Goal: Task Accomplishment & Management: Complete application form

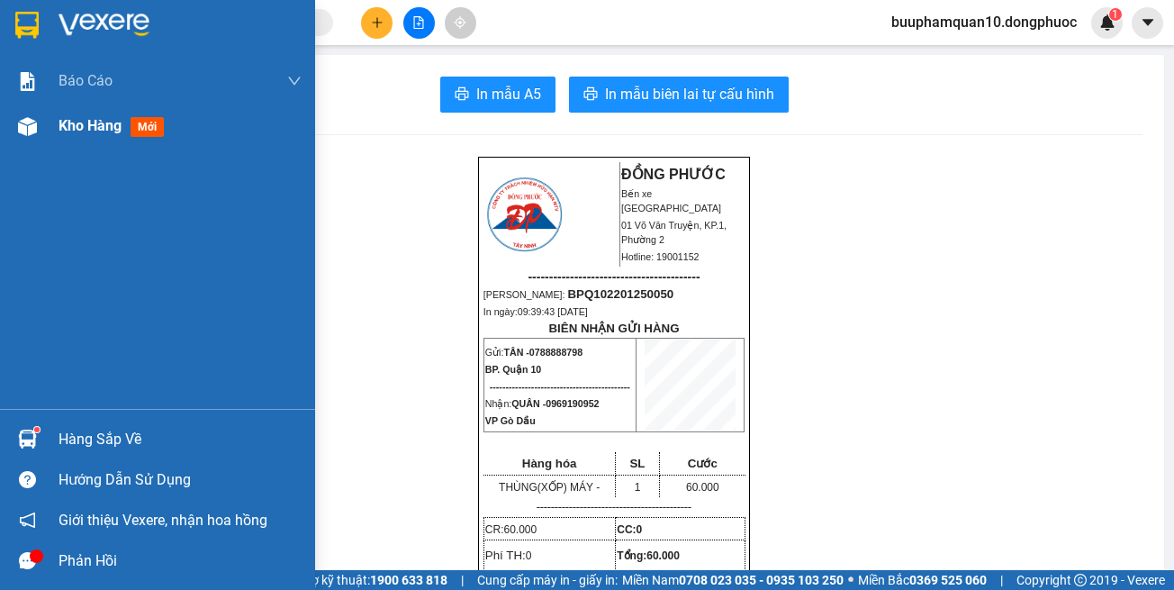
click at [25, 124] on img at bounding box center [27, 126] width 19 height 19
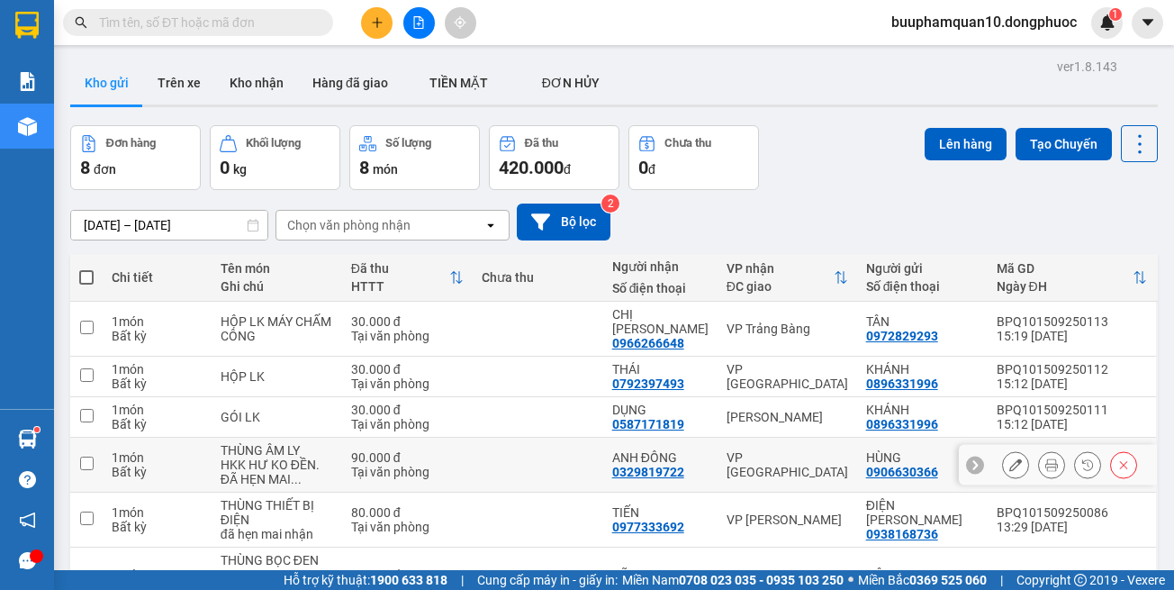
scroll to position [90, 0]
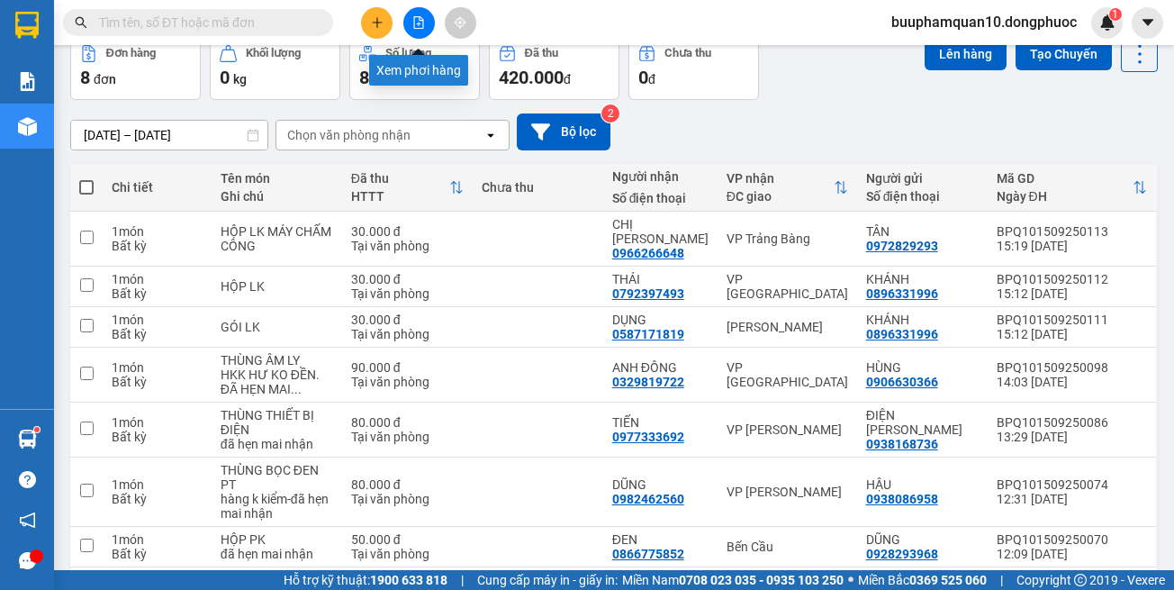
click at [417, 28] on icon "file-add" at bounding box center [419, 22] width 10 height 13
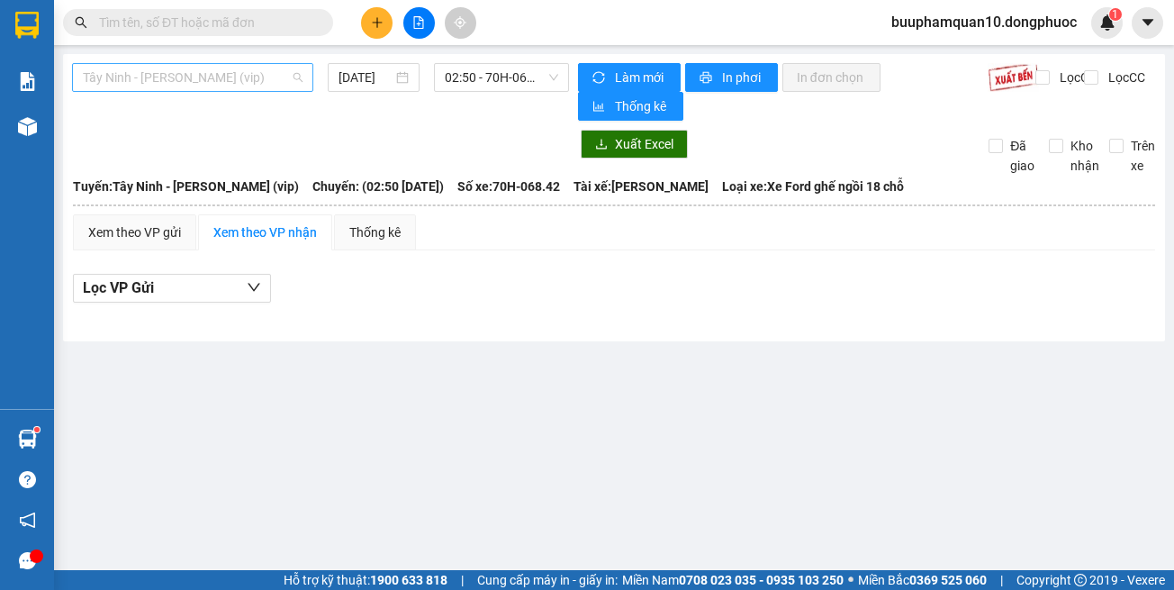
click at [262, 76] on span "Tây Ninh - [PERSON_NAME] (vip)" at bounding box center [193, 77] width 220 height 27
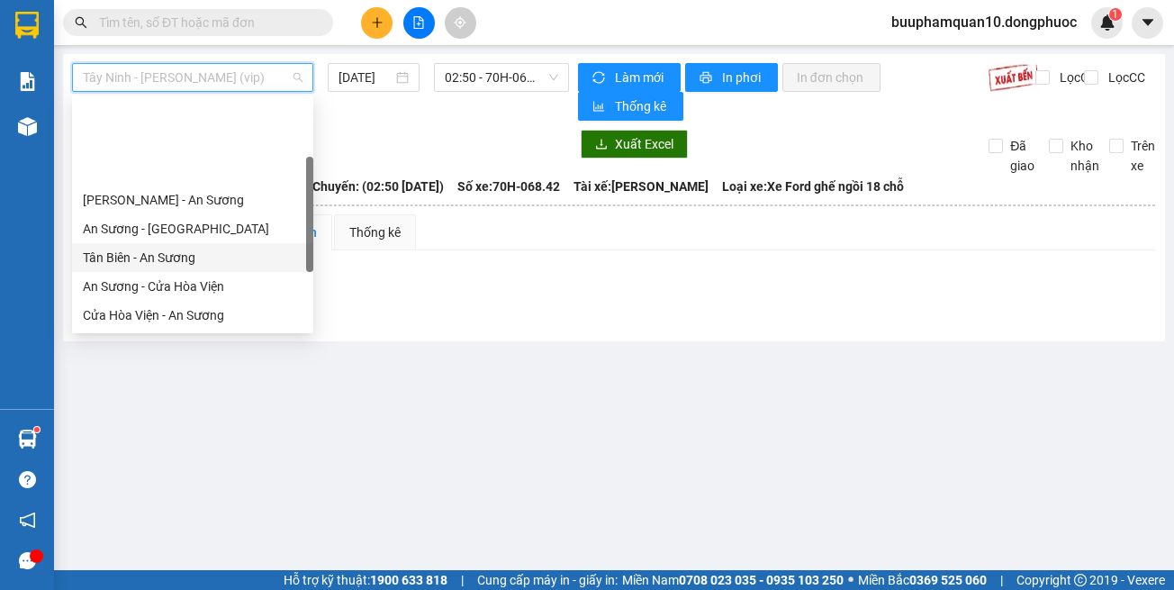
scroll to position [202, 0]
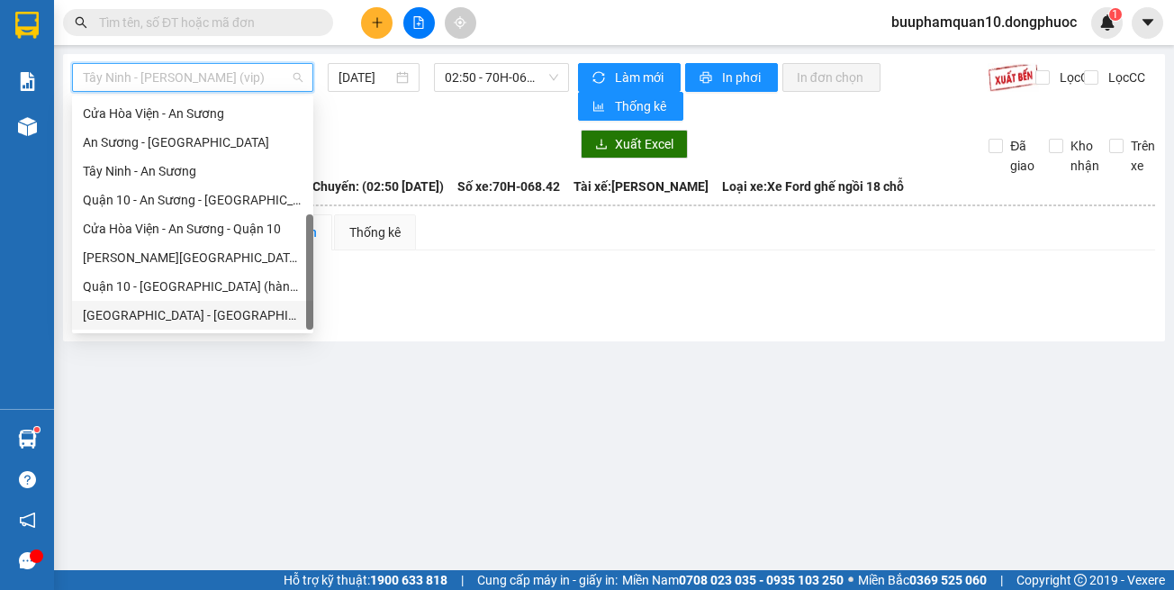
click at [223, 308] on div "[GEOGRAPHIC_DATA] - [GEOGRAPHIC_DATA] (vip)" at bounding box center [193, 315] width 220 height 20
type input "[DATE]"
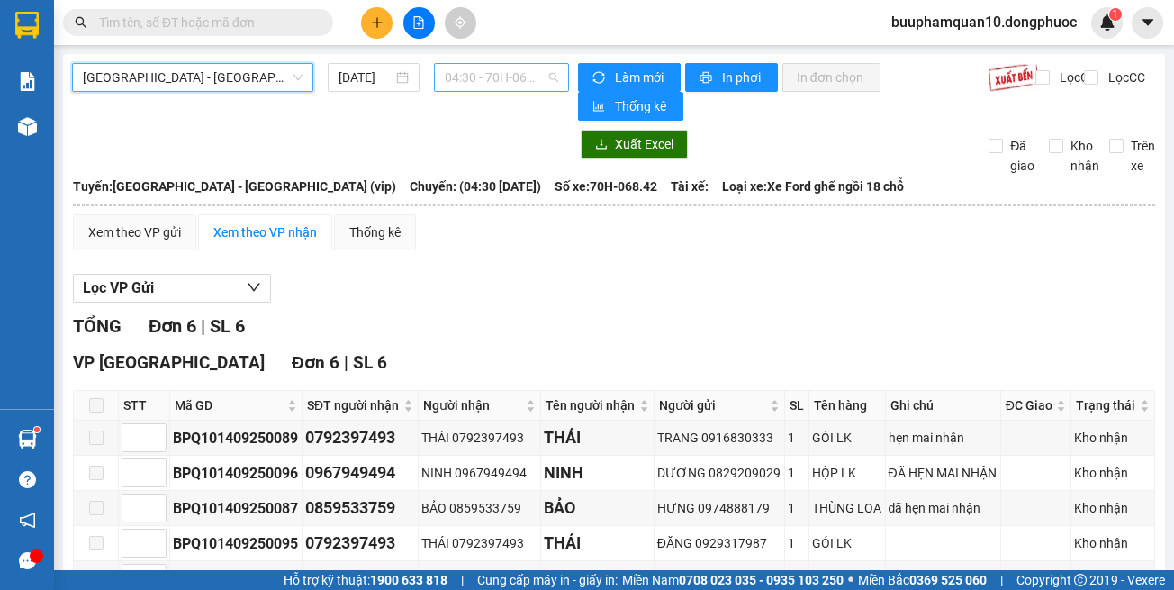
click at [471, 78] on span "04:30 - 70H-068.42" at bounding box center [501, 77] width 113 height 27
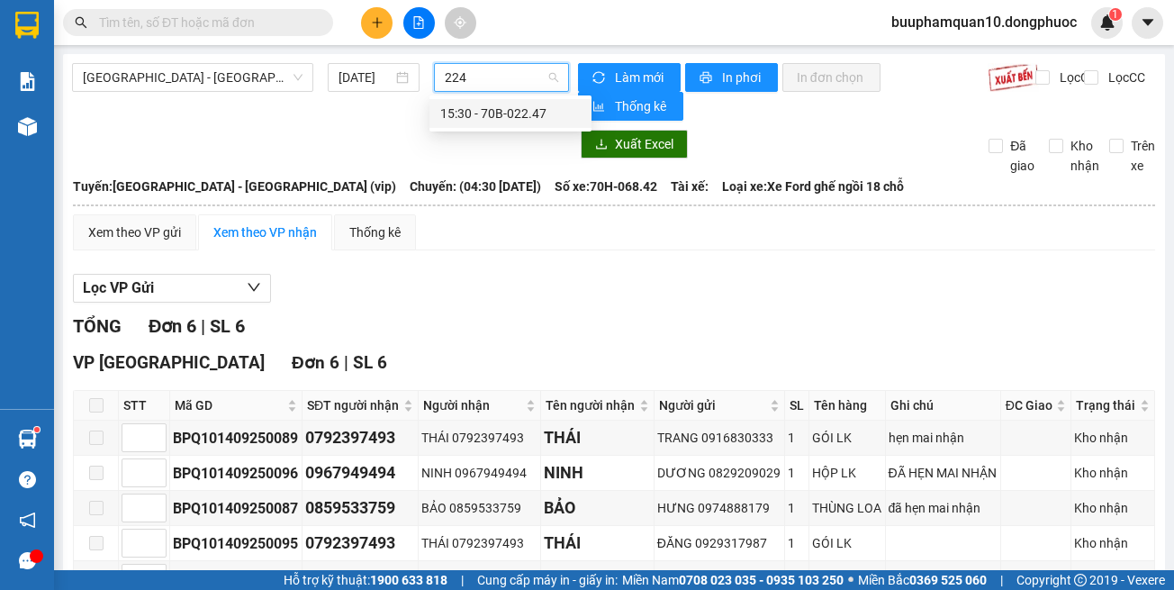
type input "2247"
click at [482, 122] on div "15:30 - 70B-022.47" at bounding box center [510, 114] width 141 height 20
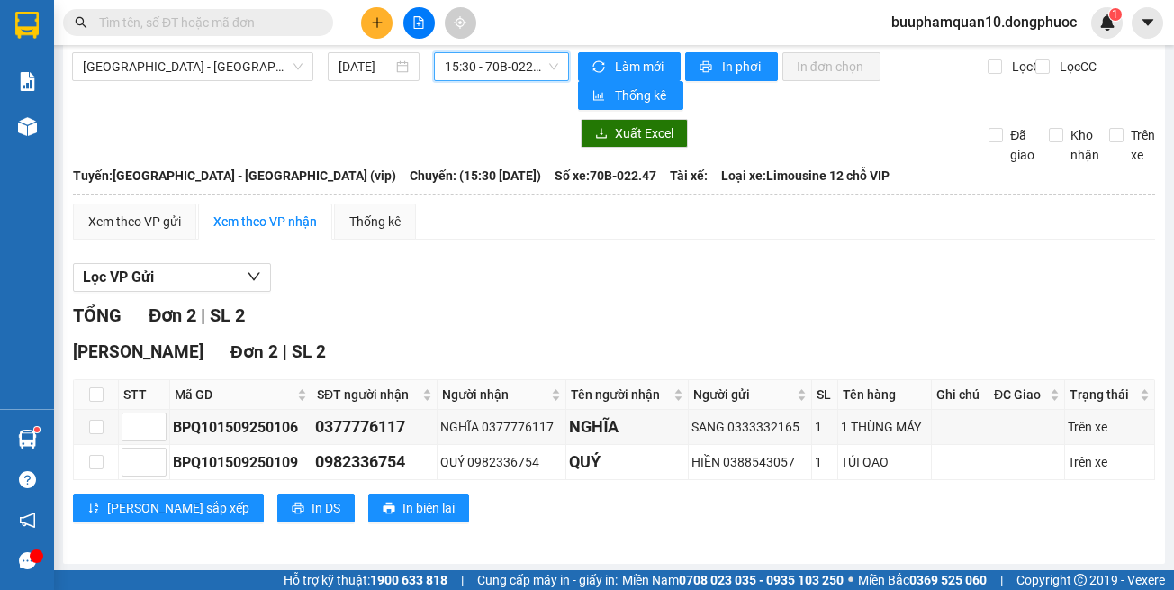
scroll to position [14, 0]
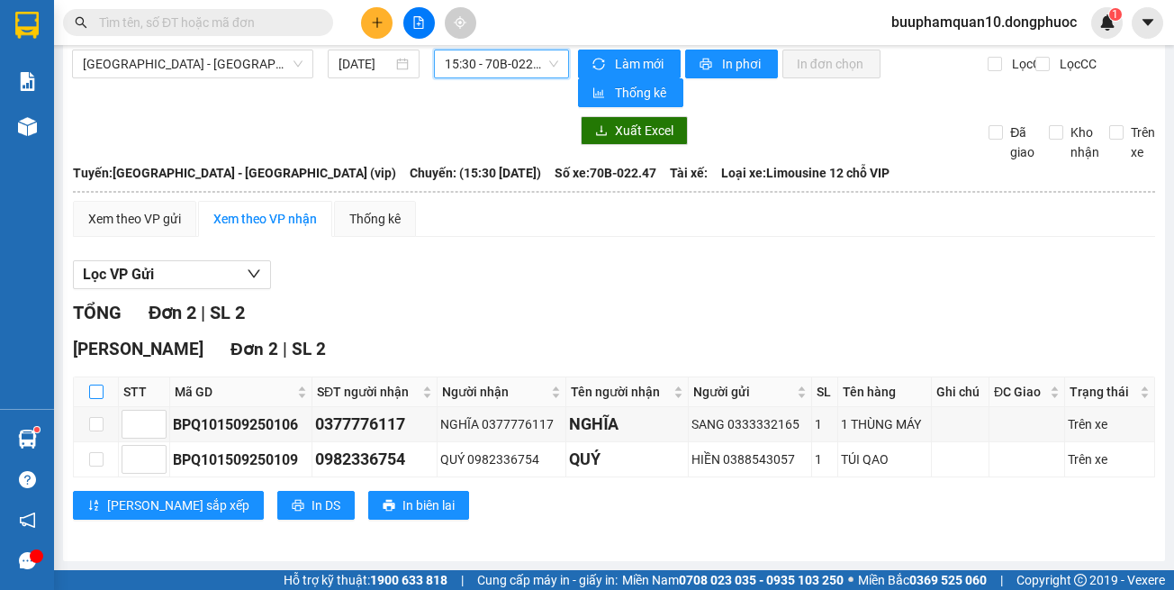
click at [99, 395] on input "checkbox" at bounding box center [96, 392] width 14 height 14
checkbox input "true"
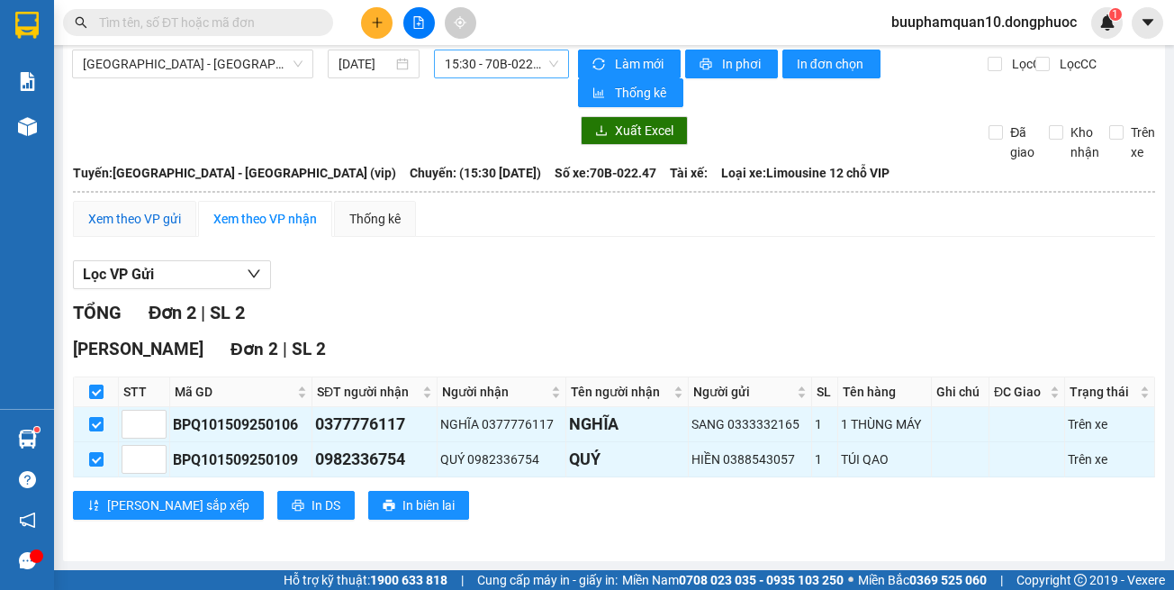
click at [122, 216] on div "Xem theo VP gửi" at bounding box center [134, 219] width 93 height 20
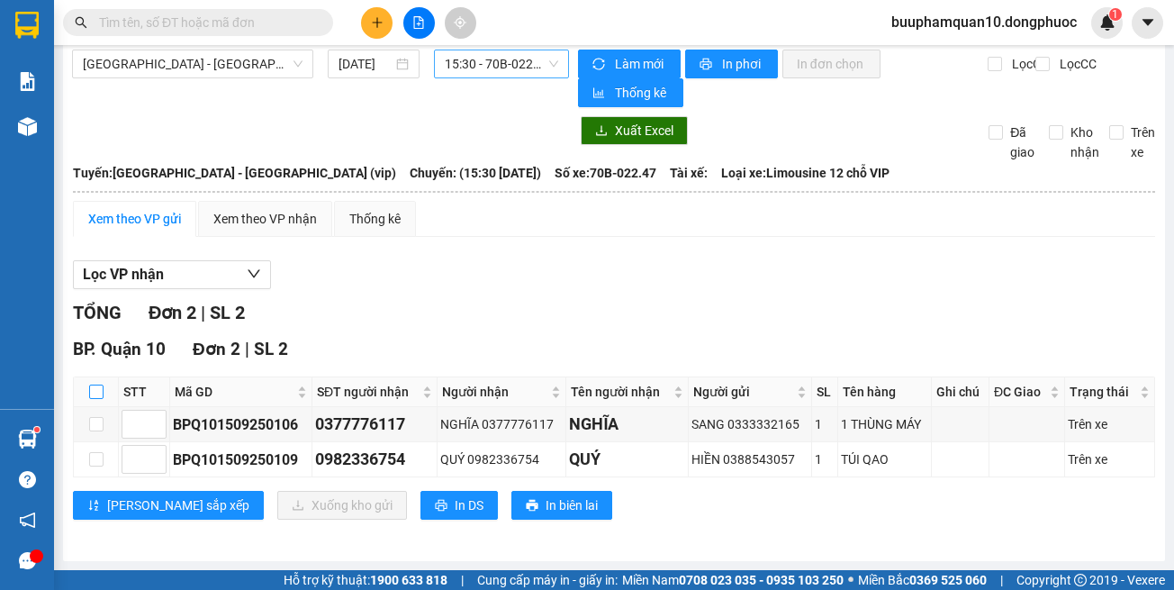
click at [101, 385] on input "checkbox" at bounding box center [96, 392] width 14 height 14
checkbox input "true"
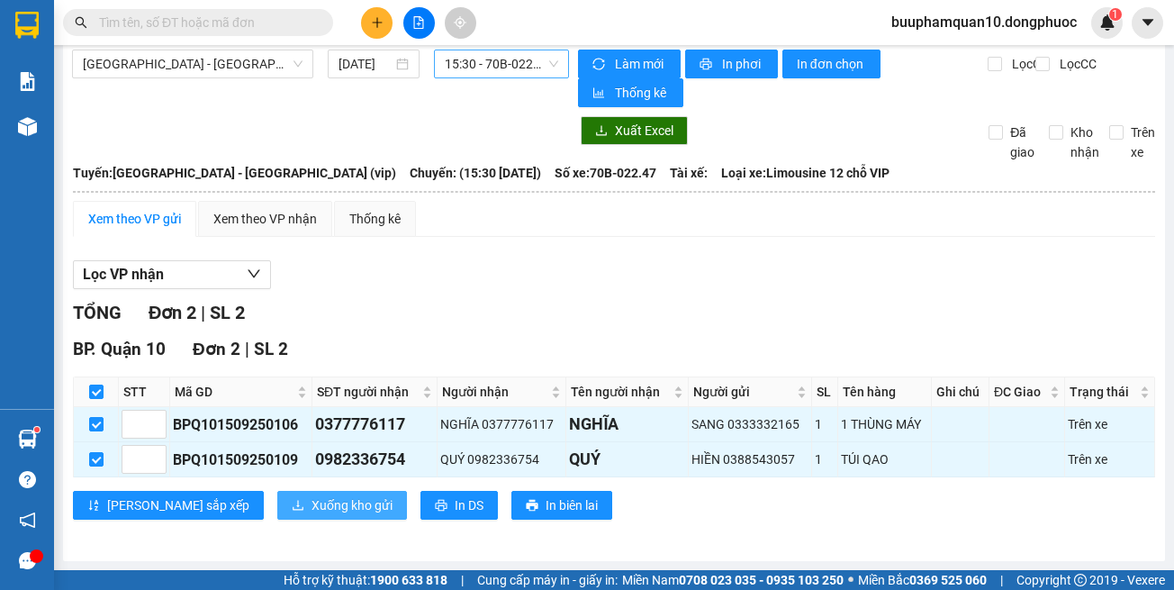
click at [312, 506] on span "Xuống kho gửi" at bounding box center [352, 505] width 81 height 20
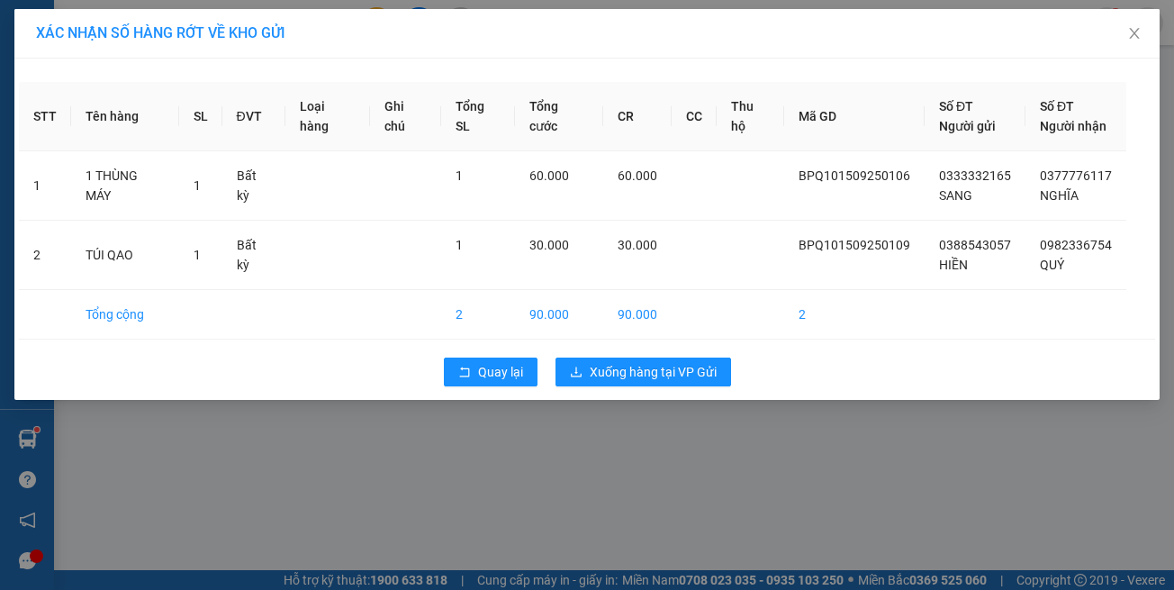
click at [844, 508] on div "XÁC NHẬN SỐ HÀNG RỚT VỀ KHO GỬI STT Tên hàng SL ĐVT Loại hàng Ghi chú Tổng SL T…" at bounding box center [587, 295] width 1174 height 590
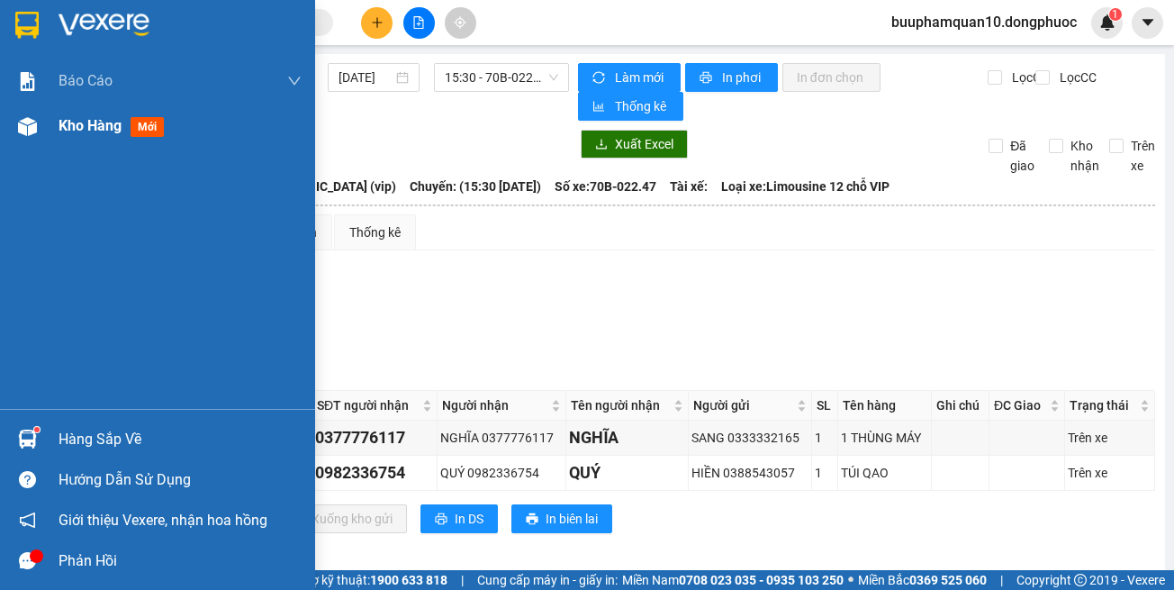
click at [81, 133] on span "Kho hàng" at bounding box center [90, 125] width 63 height 17
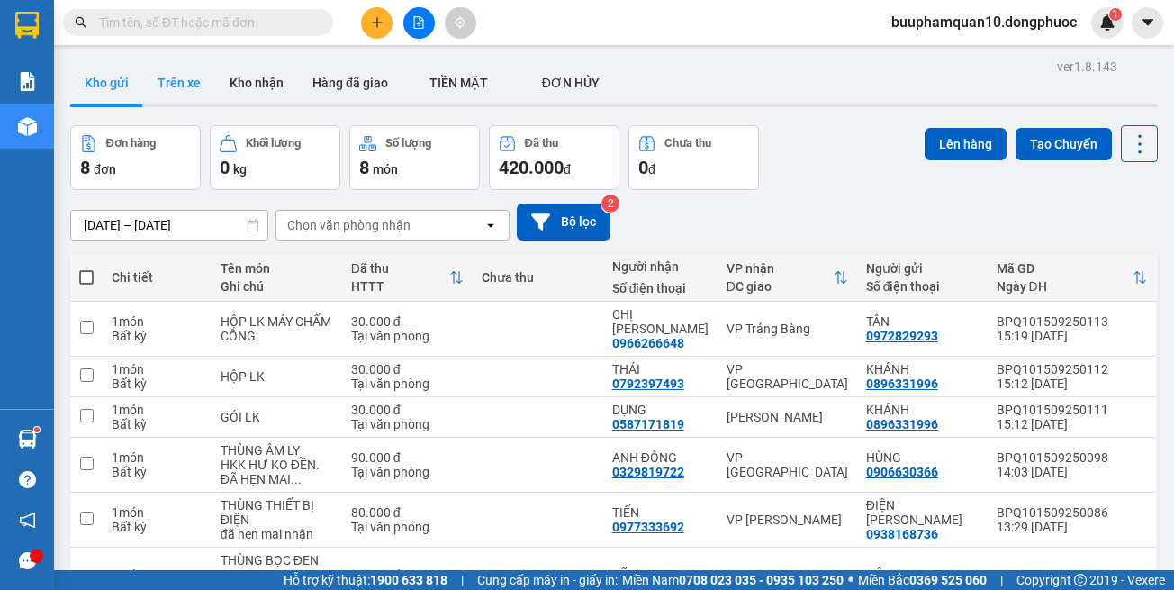
click at [202, 77] on button "Trên xe" at bounding box center [179, 82] width 72 height 43
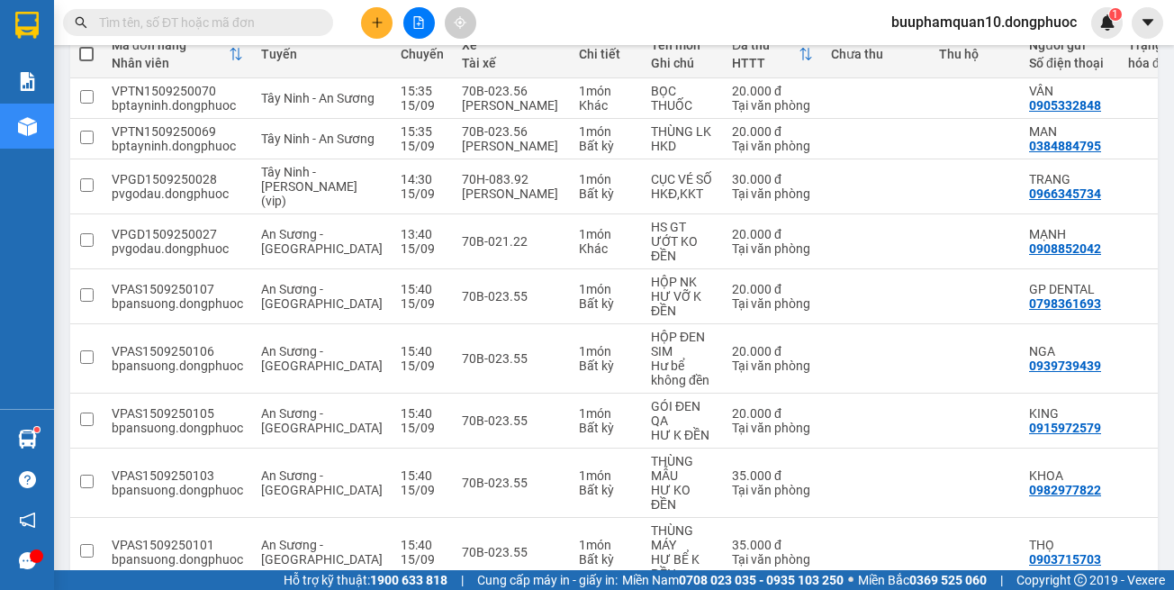
scroll to position [376, 0]
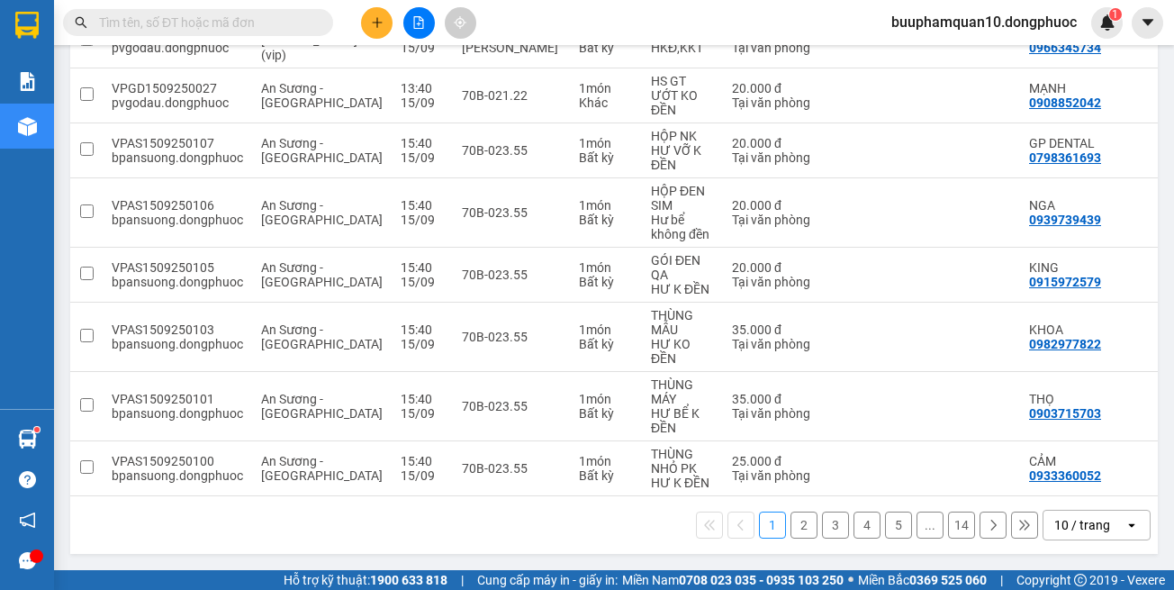
click at [1071, 512] on div "10 / trang" at bounding box center [1084, 525] width 81 height 29
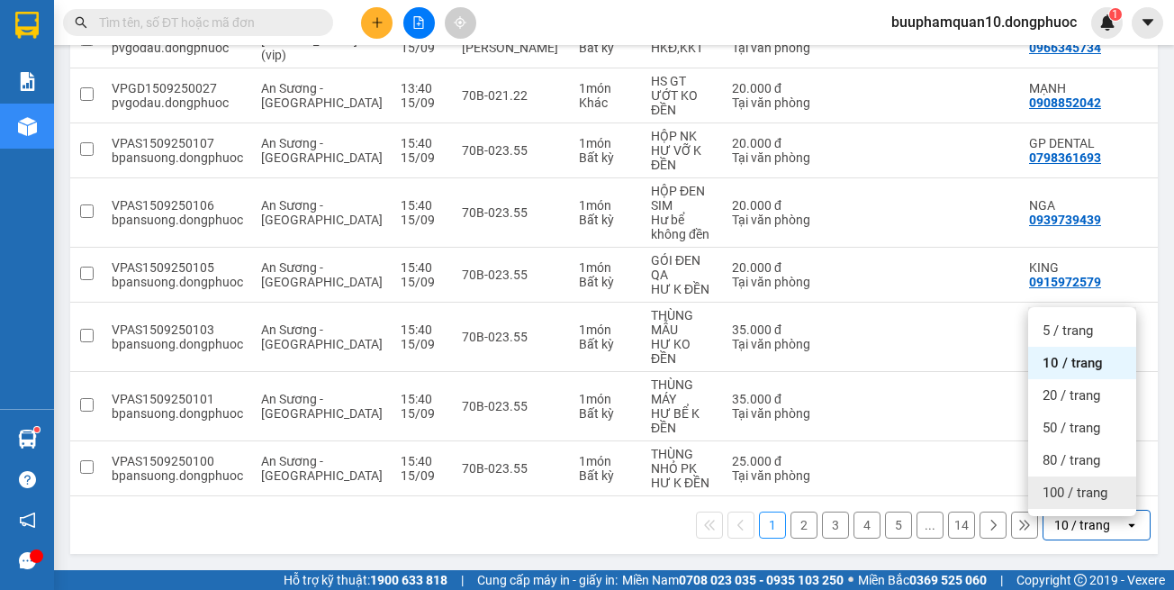
drag, startPoint x: 1068, startPoint y: 482, endPoint x: 1035, endPoint y: 465, distance: 37.5
click at [1069, 484] on span "100 / trang" at bounding box center [1075, 493] width 65 height 18
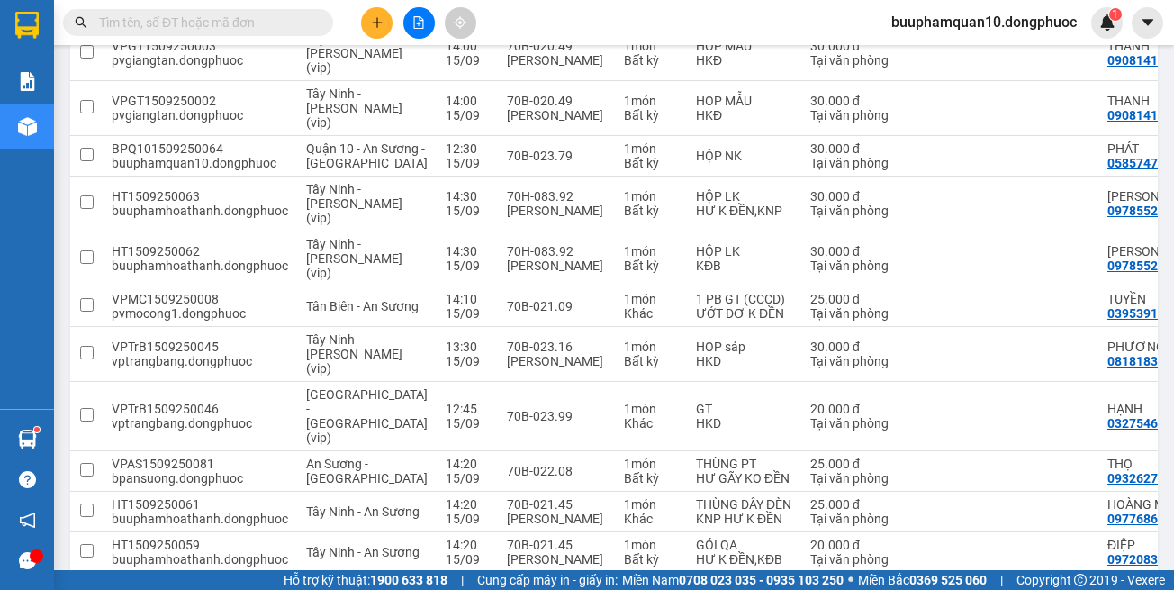
scroll to position [2538, 0]
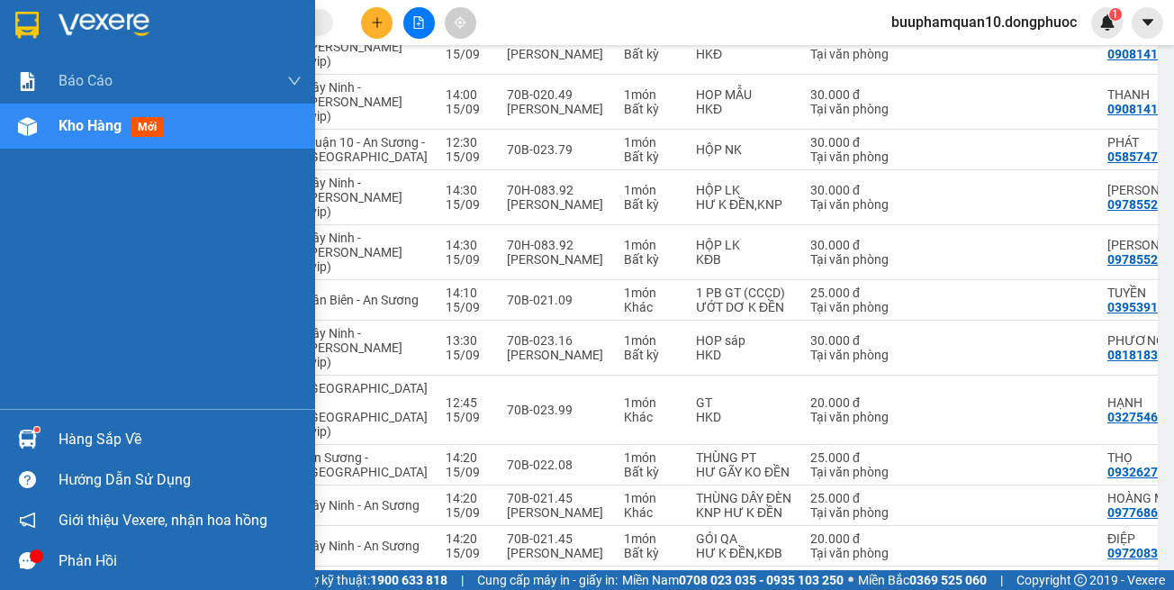
click at [12, 128] on div at bounding box center [28, 127] width 32 height 32
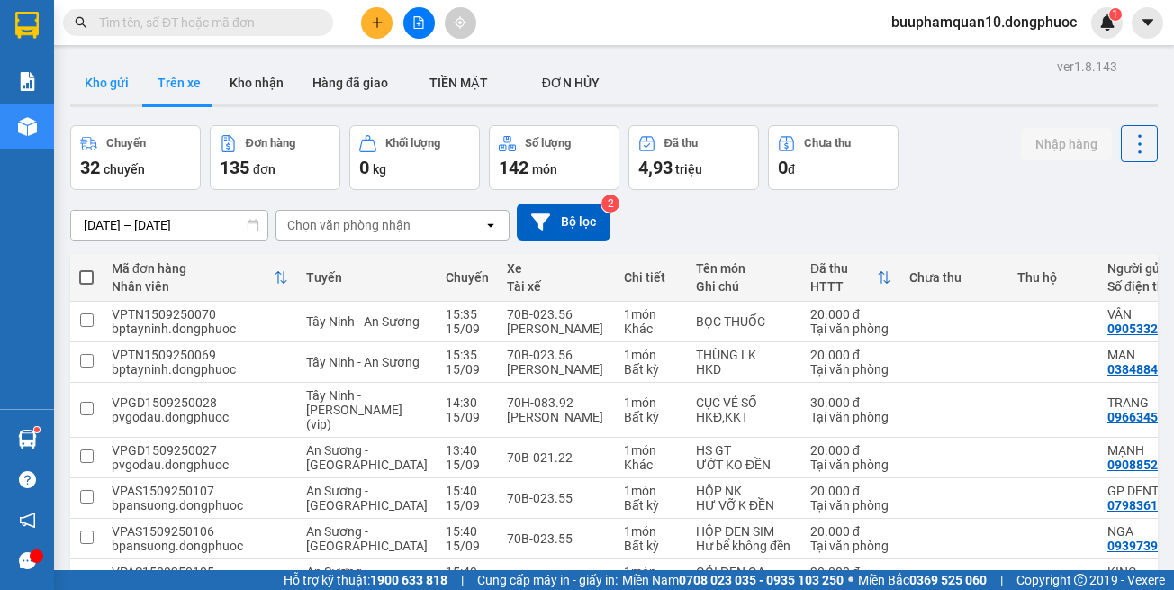
click at [107, 78] on button "Kho gửi" at bounding box center [106, 82] width 73 height 43
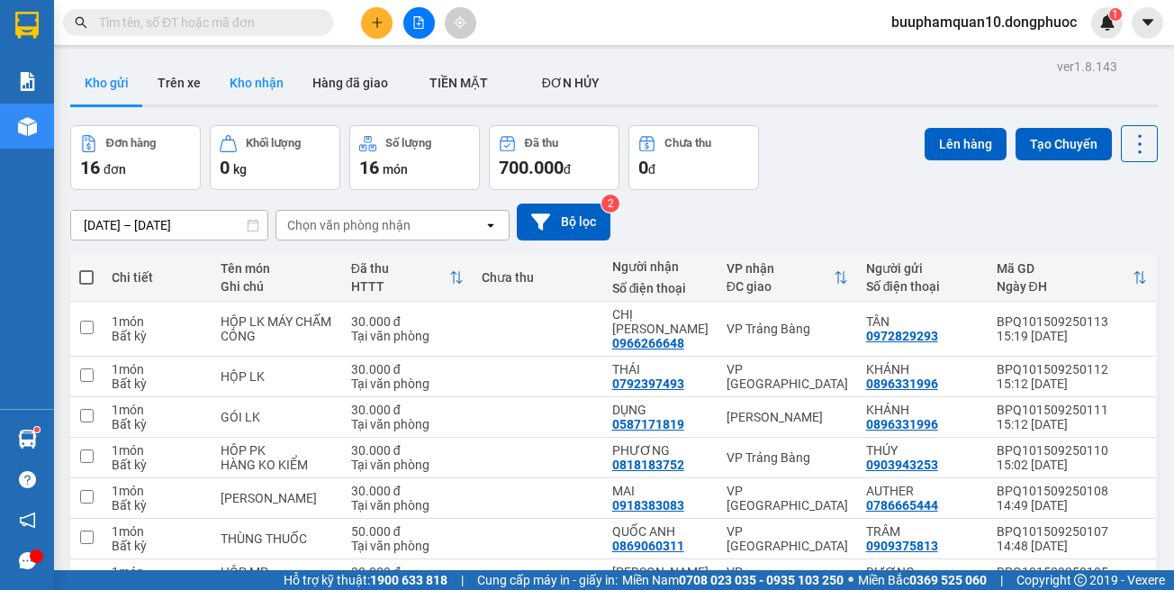
click at [254, 79] on button "Kho nhận" at bounding box center [256, 82] width 83 height 43
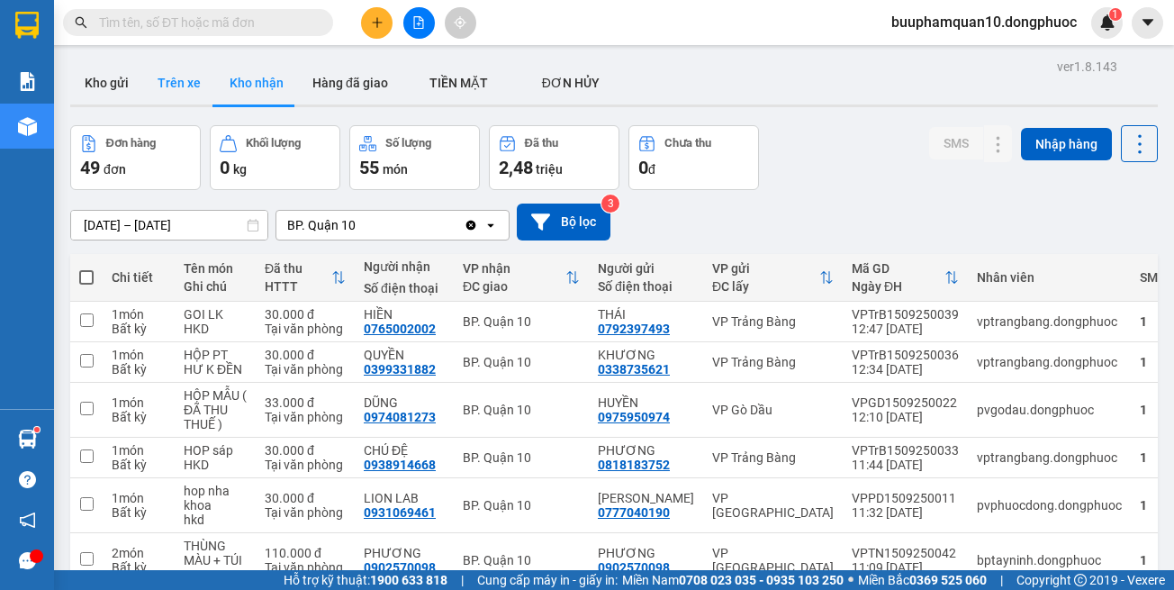
click at [187, 81] on button "Trên xe" at bounding box center [179, 82] width 72 height 43
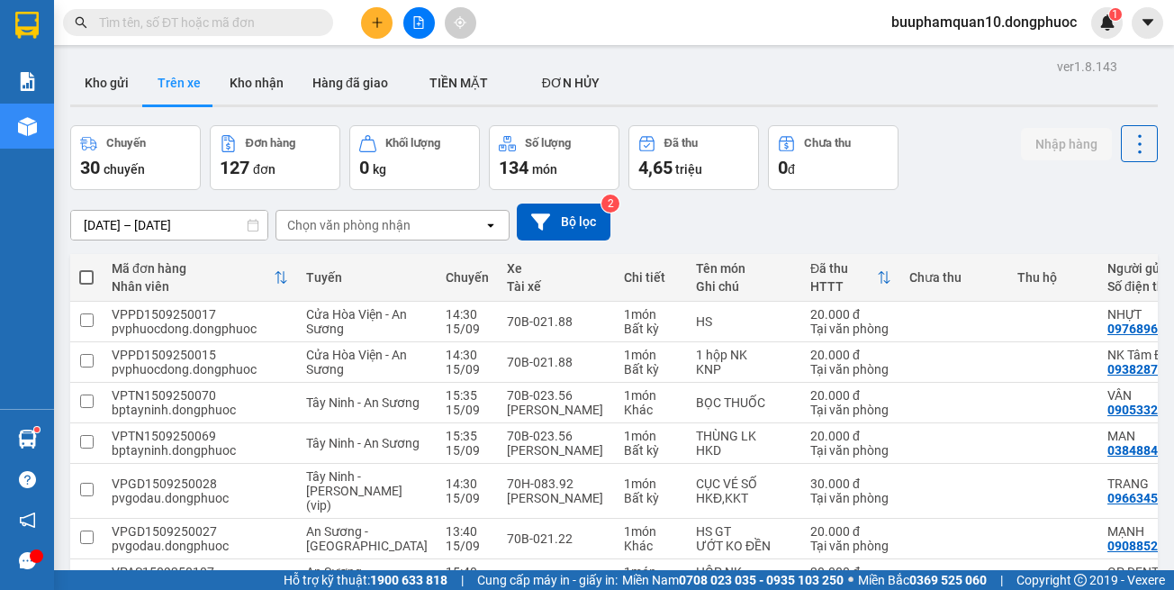
click at [201, 75] on button "Trên xe" at bounding box center [179, 82] width 72 height 43
click at [127, 86] on button "Kho gửi" at bounding box center [106, 82] width 73 height 43
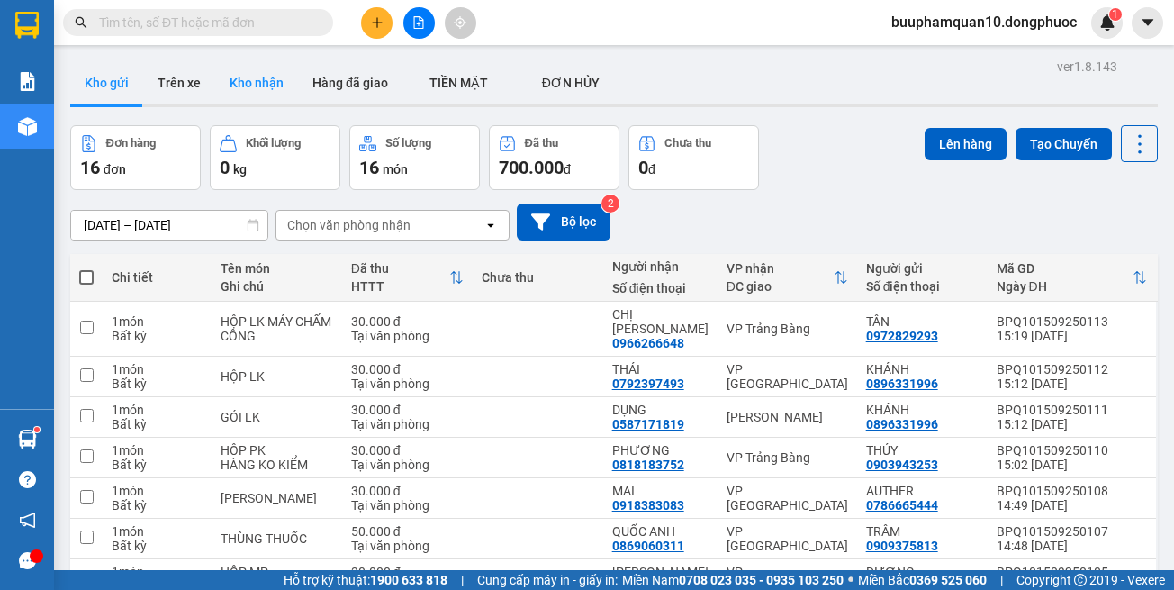
click at [268, 89] on button "Kho nhận" at bounding box center [256, 82] width 83 height 43
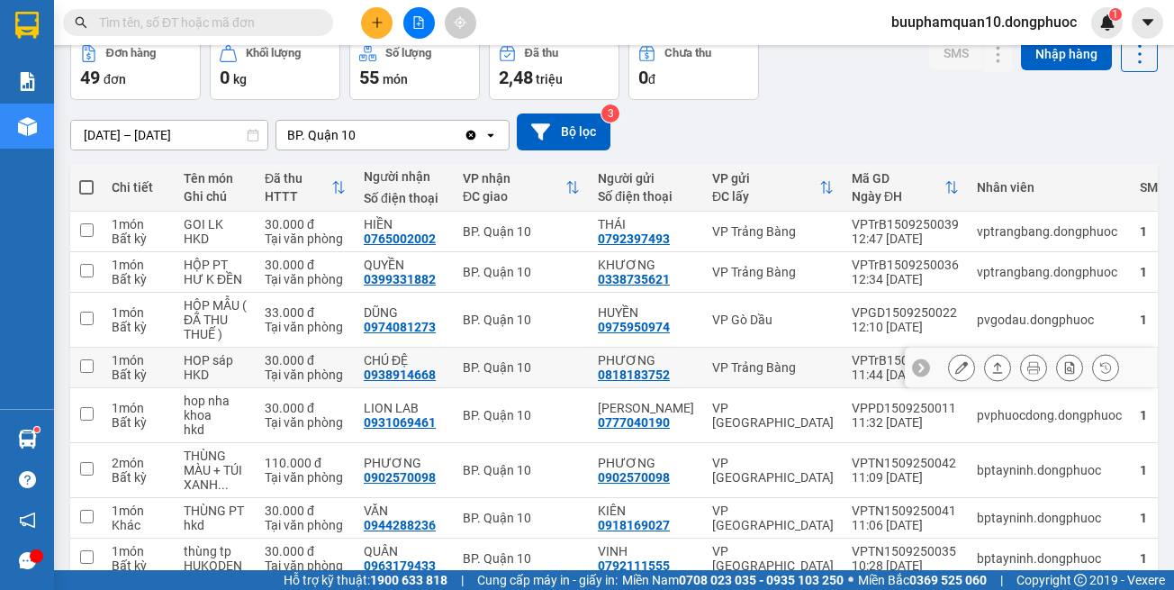
scroll to position [180, 0]
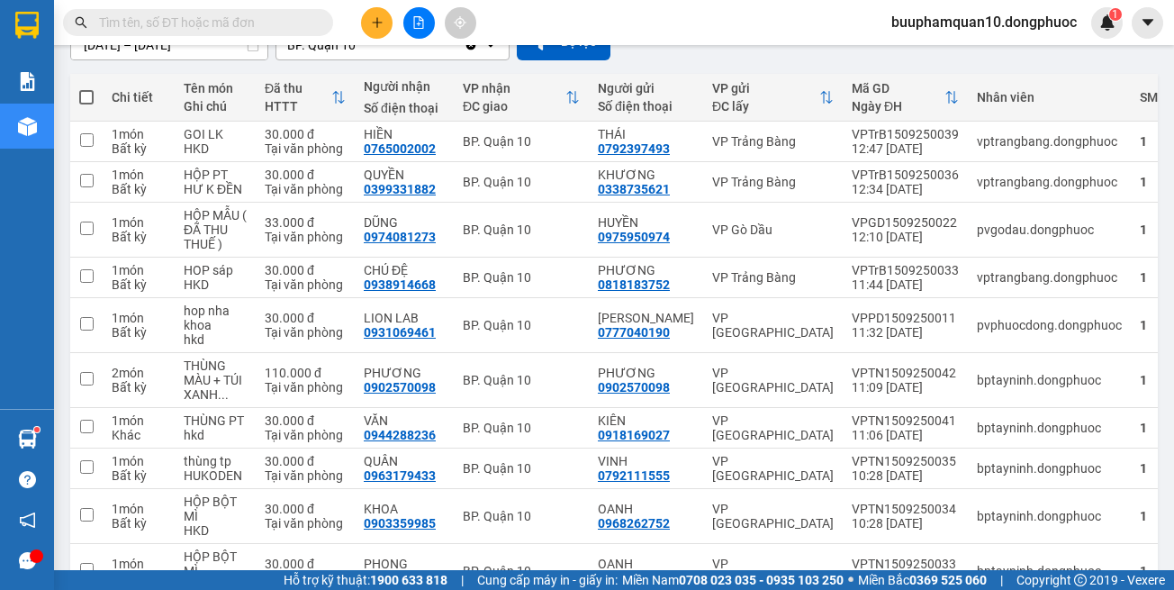
click at [240, 29] on input "text" at bounding box center [205, 23] width 213 height 20
paste input "0377776117"
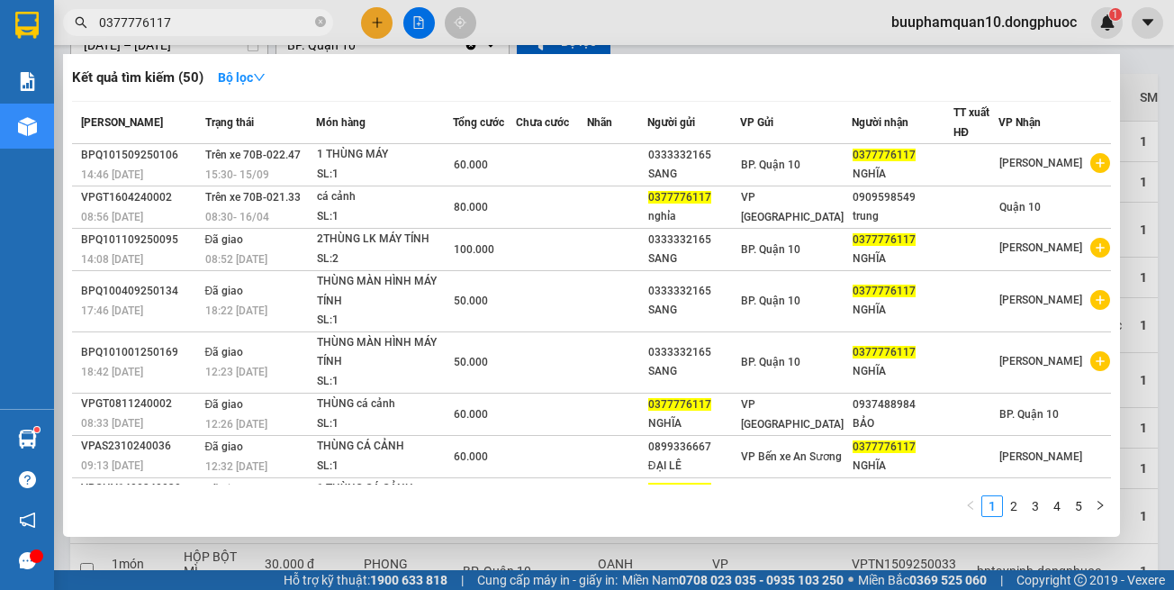
click at [255, 33] on span "0377776117" at bounding box center [198, 22] width 270 height 27
click at [253, 30] on input "0377776117" at bounding box center [205, 23] width 213 height 20
paste input "982336754"
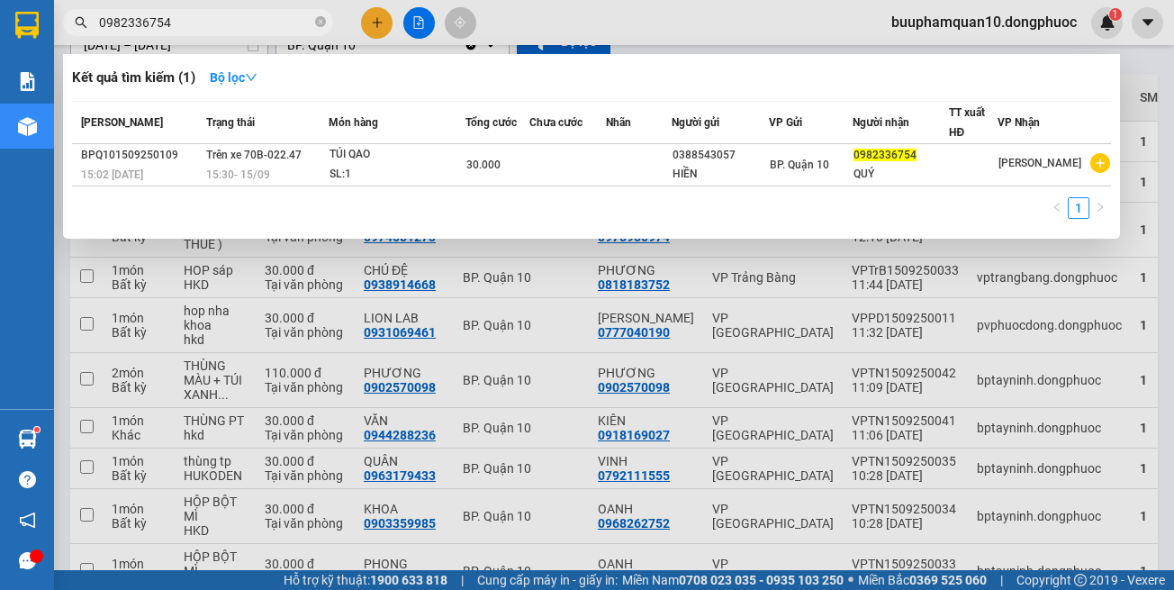
click at [247, 30] on input "0982336754" at bounding box center [205, 23] width 213 height 20
drag, startPoint x: 247, startPoint y: 30, endPoint x: 230, endPoint y: 3, distance: 32.0
click at [244, 27] on input "0982336754" at bounding box center [205, 23] width 213 height 20
paste input "377776117"
type input "0377776117"
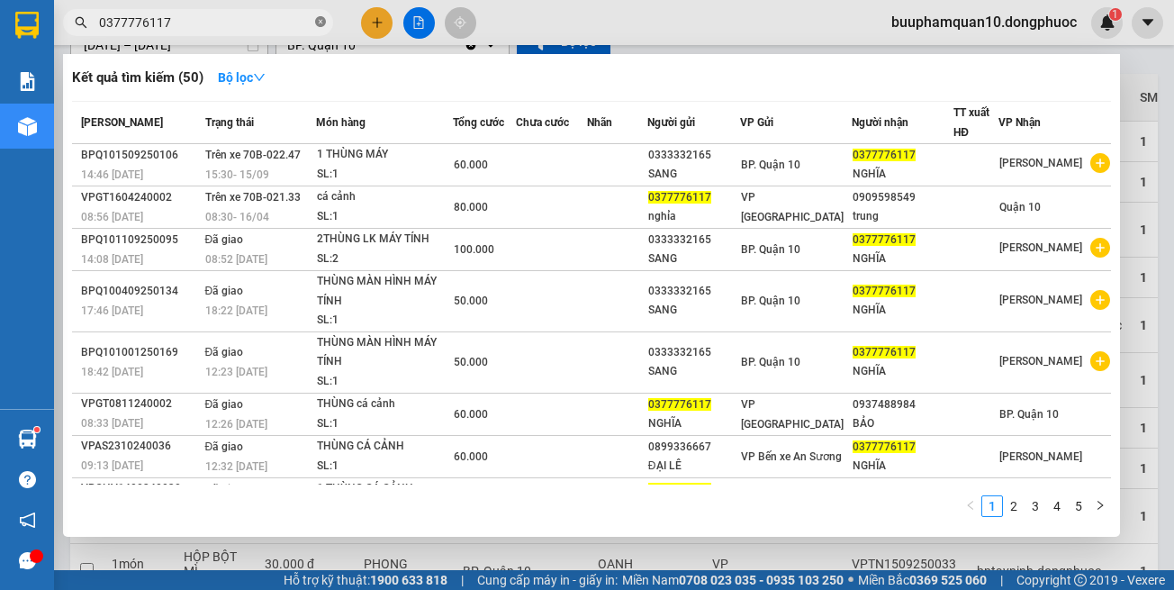
click at [319, 24] on icon "close-circle" at bounding box center [320, 21] width 11 height 11
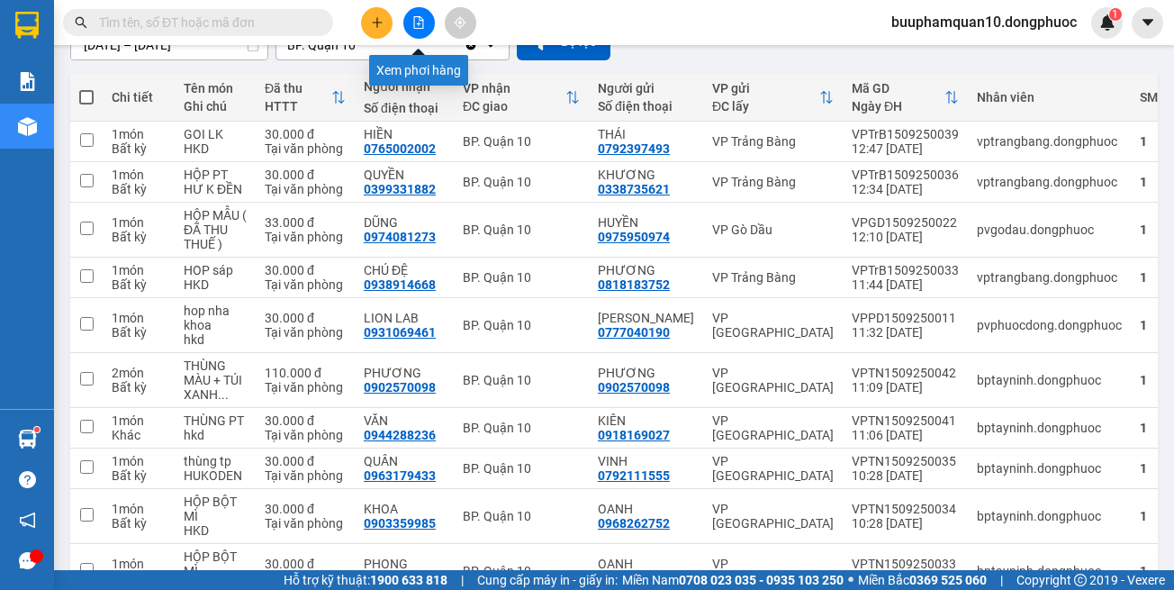
click at [413, 22] on icon "file-add" at bounding box center [419, 22] width 13 height 13
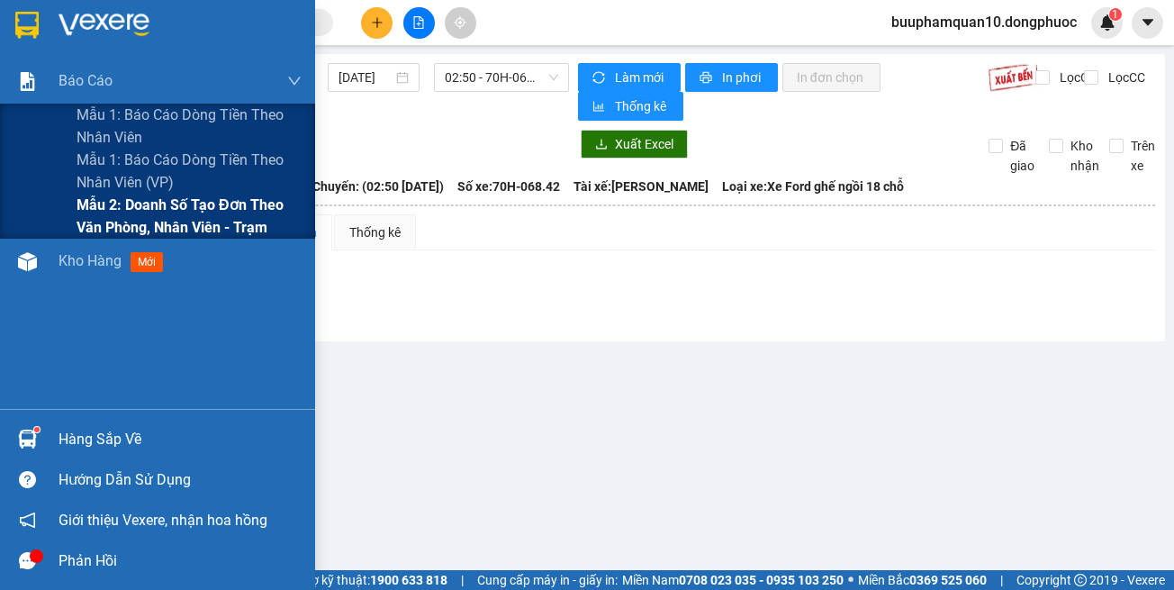
click at [132, 222] on span "Mẫu 2: Doanh số tạo đơn theo Văn phòng, nhân viên - Trạm" at bounding box center [189, 216] width 225 height 45
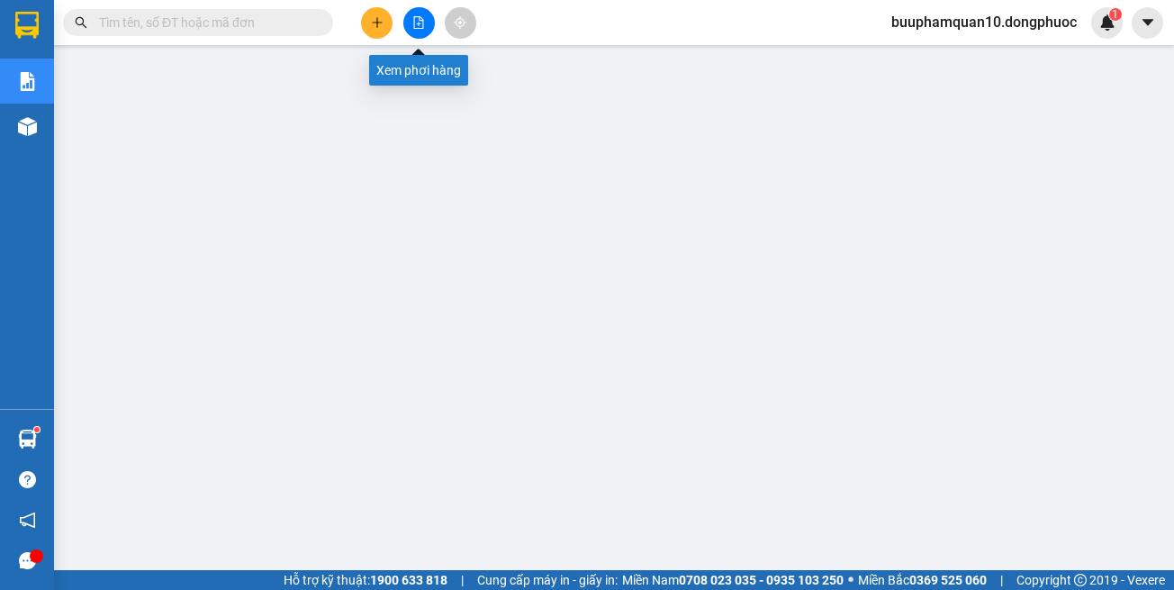
click at [419, 24] on icon "file-add" at bounding box center [419, 22] width 10 height 13
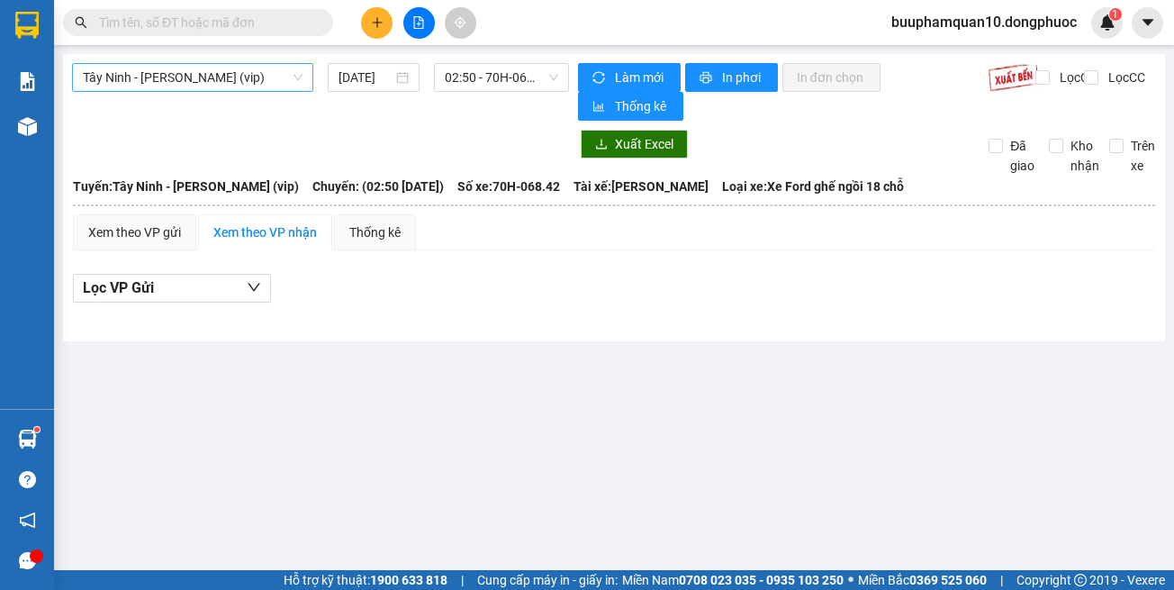
click at [183, 79] on span "Tây Ninh - [PERSON_NAME] (vip)" at bounding box center [193, 77] width 220 height 27
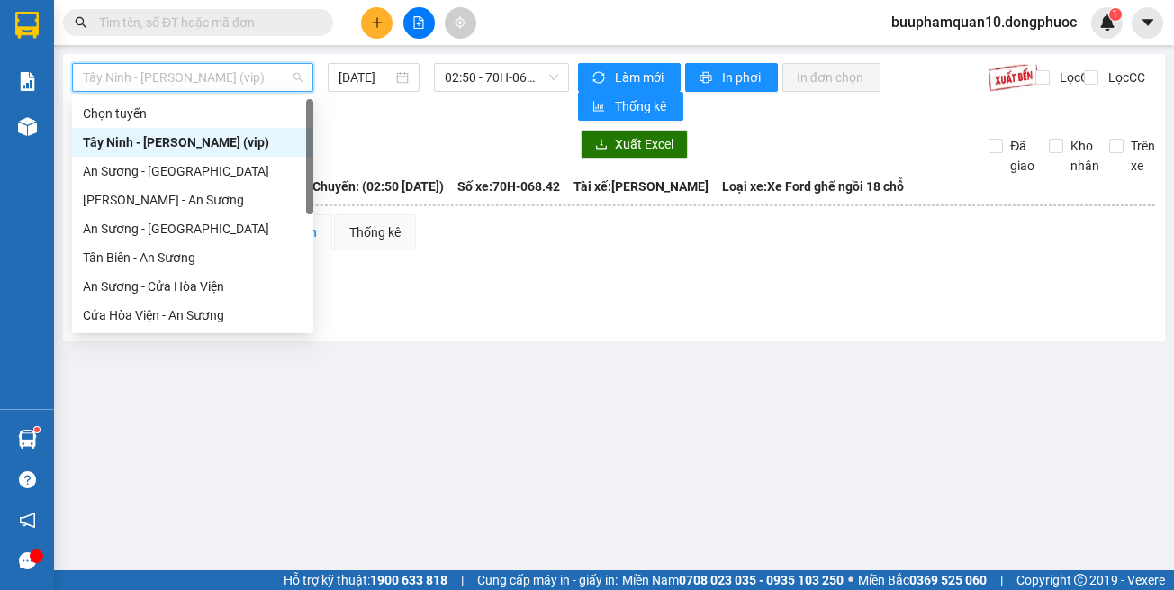
scroll to position [202, 0]
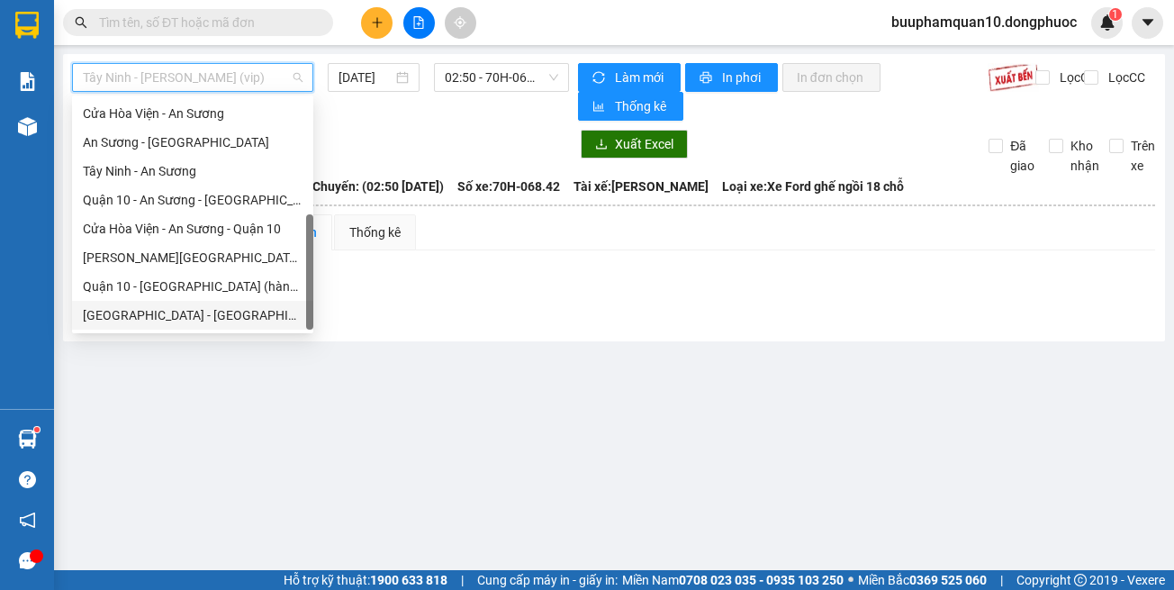
drag, startPoint x: 228, startPoint y: 313, endPoint x: 412, endPoint y: 150, distance: 245.6
click at [228, 312] on div "Hồ Chí Minh - Tây Ninh (vip)" at bounding box center [193, 315] width 220 height 20
type input "[DATE]"
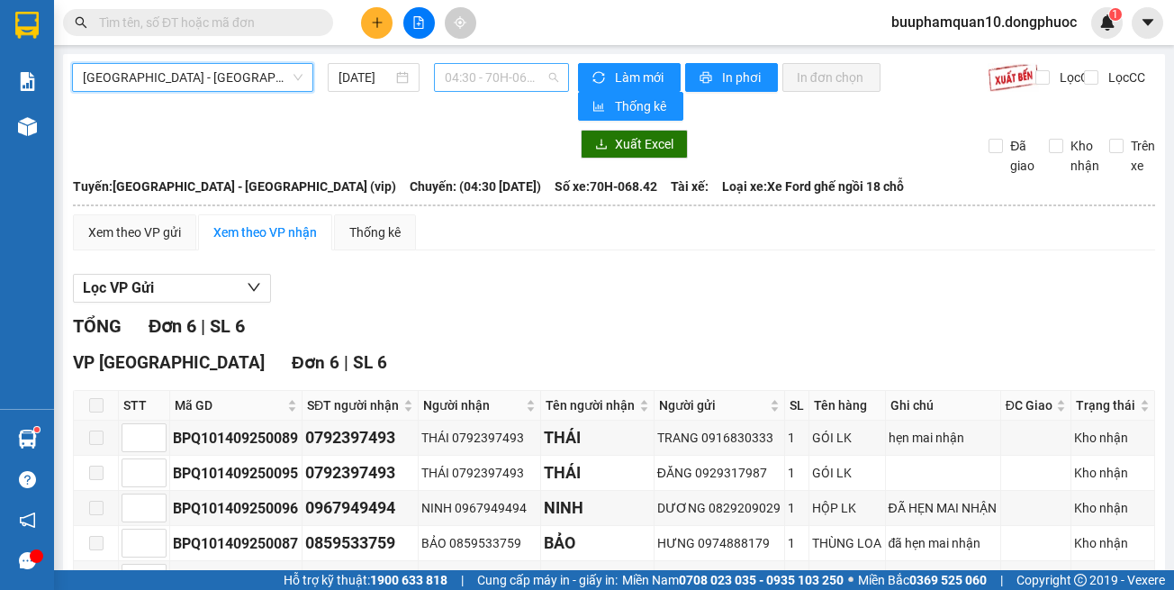
click at [476, 83] on span "04:30 - 70H-068.42" at bounding box center [501, 77] width 113 height 27
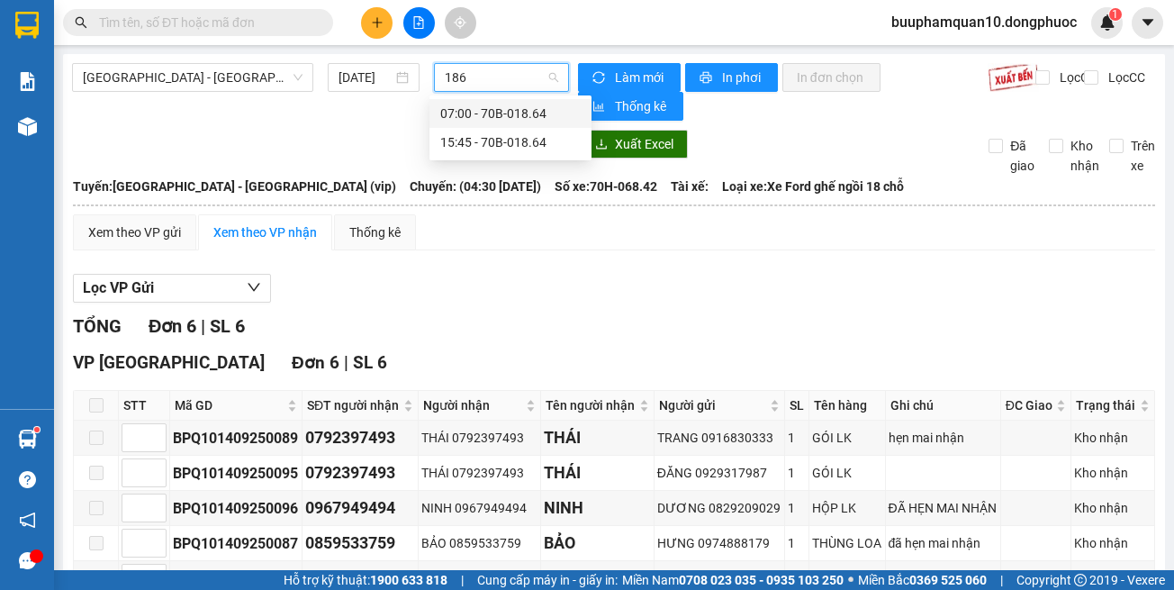
type input "1864"
click at [491, 137] on div "15:45 - 70B-018.64" at bounding box center [510, 142] width 141 height 20
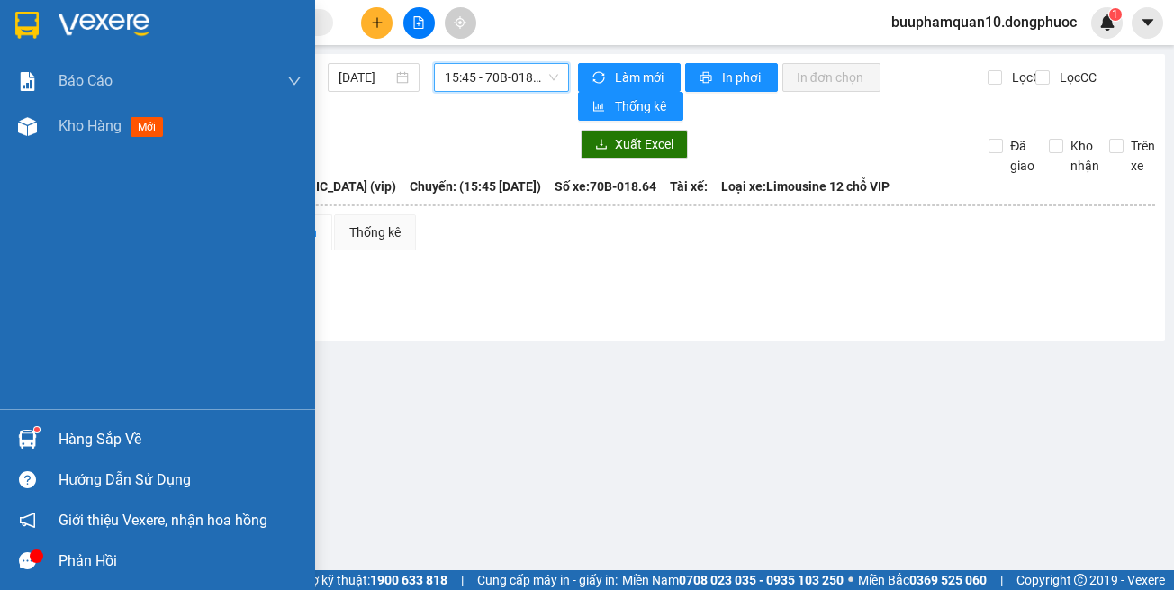
drag, startPoint x: 107, startPoint y: 451, endPoint x: 391, endPoint y: 413, distance: 286.3
click at [109, 449] on div "Hàng sắp về" at bounding box center [180, 439] width 243 height 27
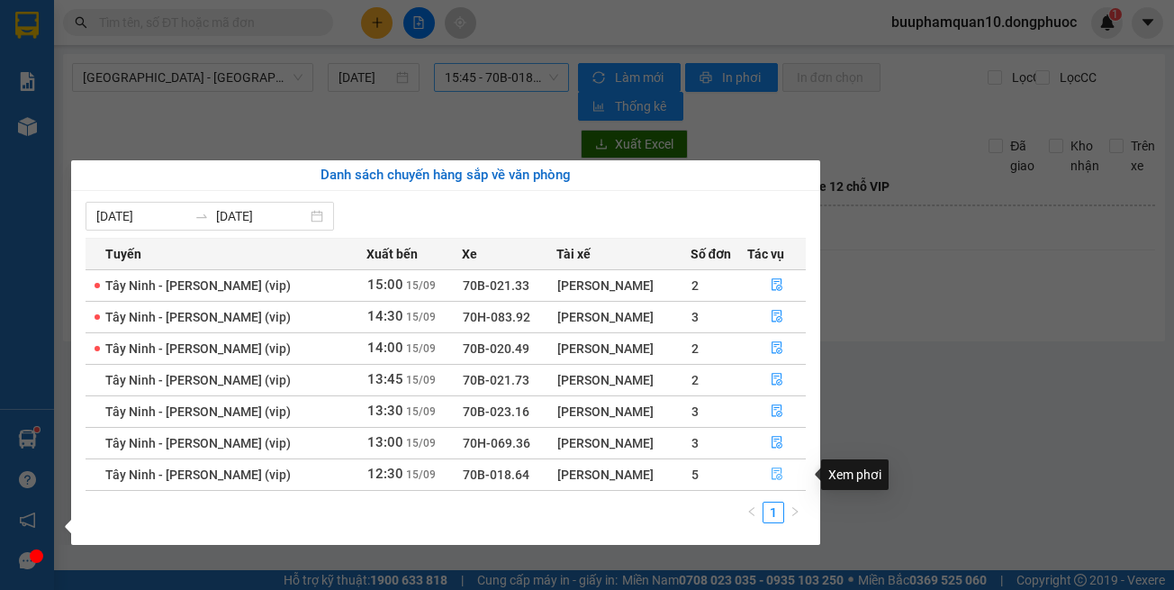
click at [771, 474] on icon "file-done" at bounding box center [777, 473] width 13 height 13
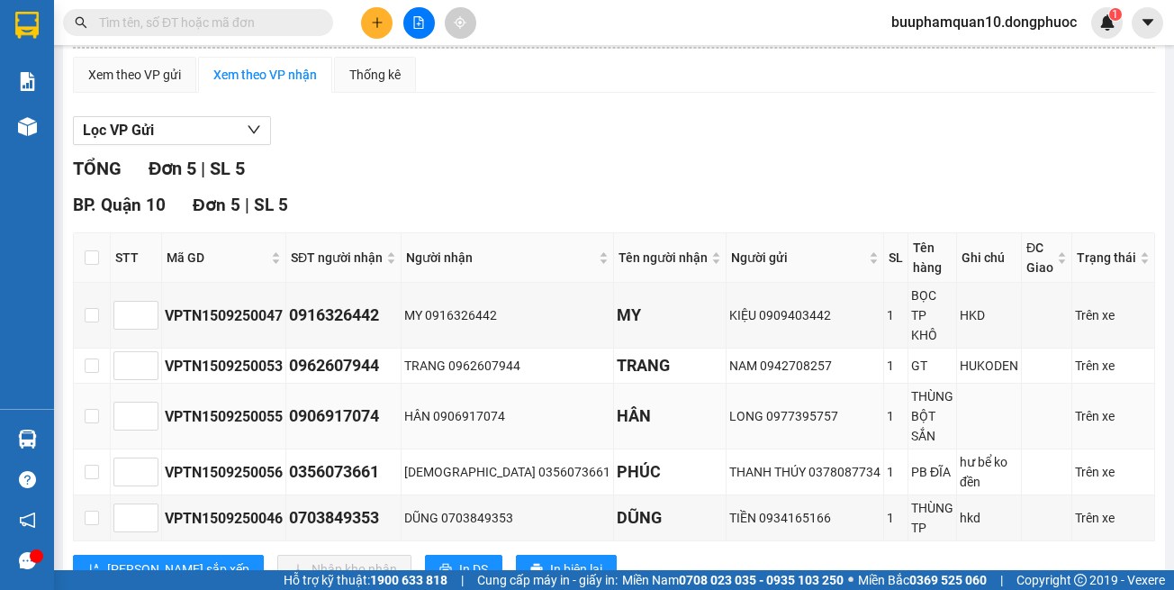
scroll to position [160, 0]
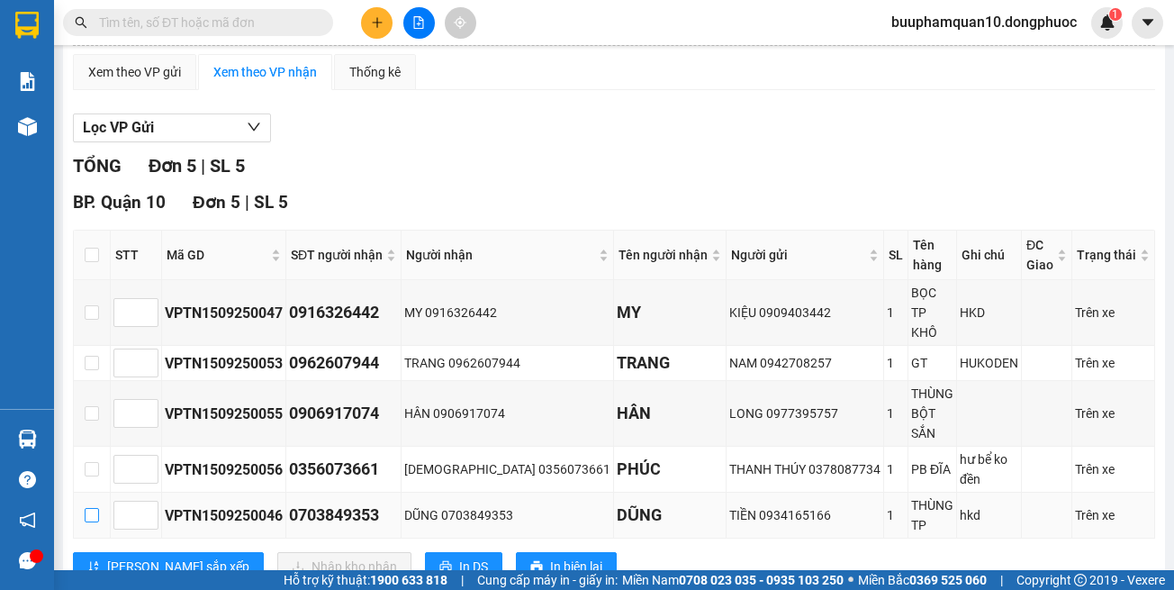
click at [95, 508] on input "checkbox" at bounding box center [92, 515] width 14 height 14
checkbox input "true"
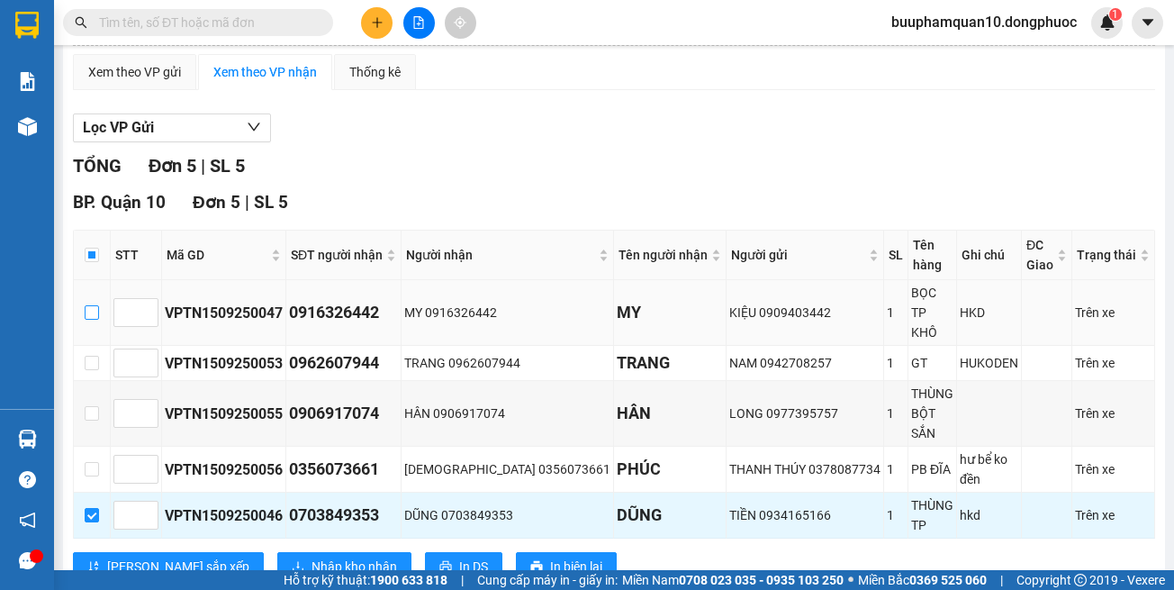
click at [97, 305] on input "checkbox" at bounding box center [92, 312] width 14 height 14
checkbox input "true"
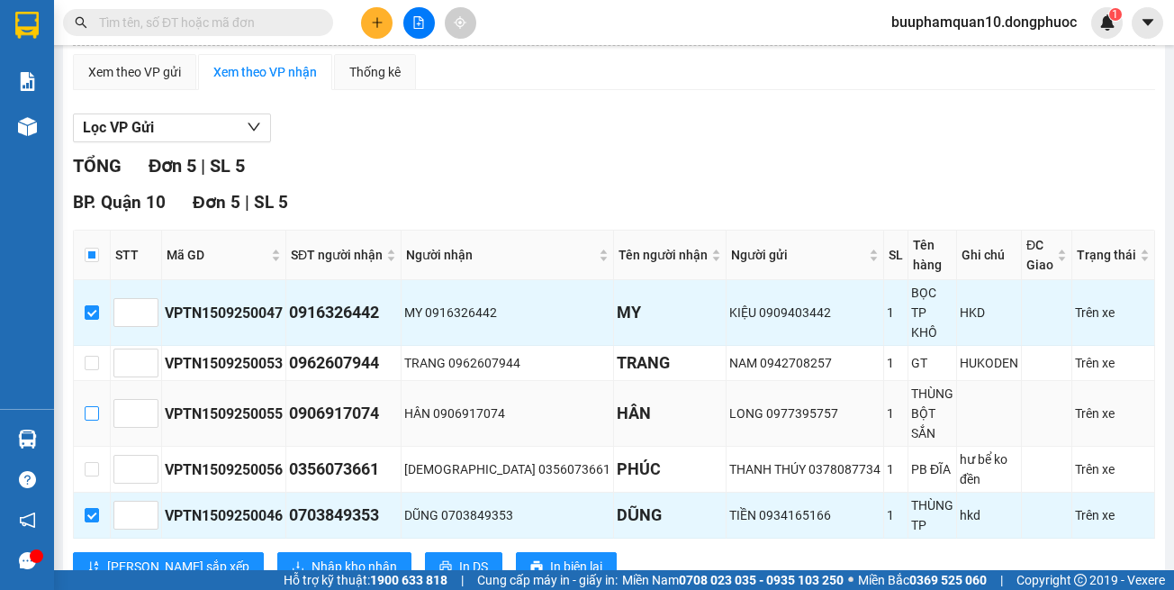
click at [99, 406] on input "checkbox" at bounding box center [92, 413] width 14 height 14
checkbox input "true"
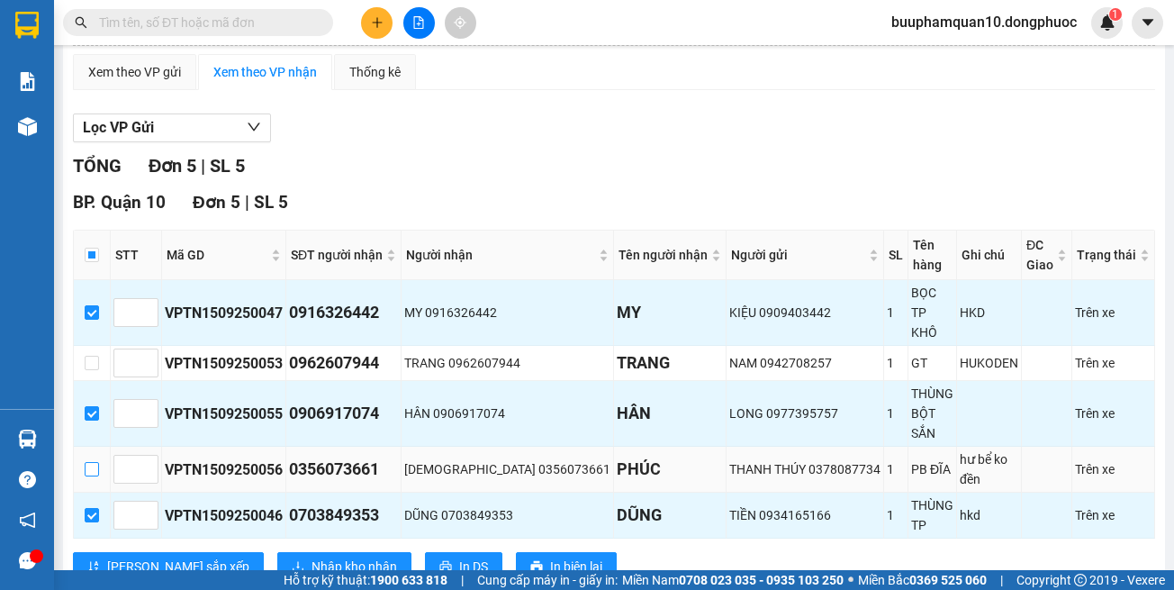
click at [99, 462] on input "checkbox" at bounding box center [92, 469] width 14 height 14
checkbox input "true"
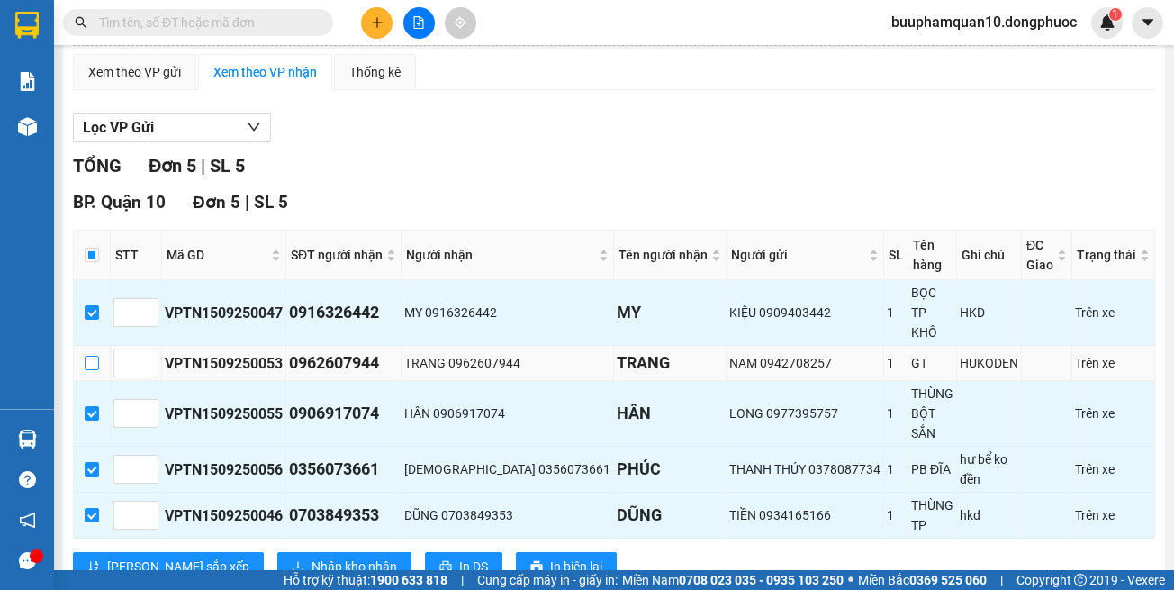
click at [96, 356] on input "checkbox" at bounding box center [92, 363] width 14 height 14
checkbox input "true"
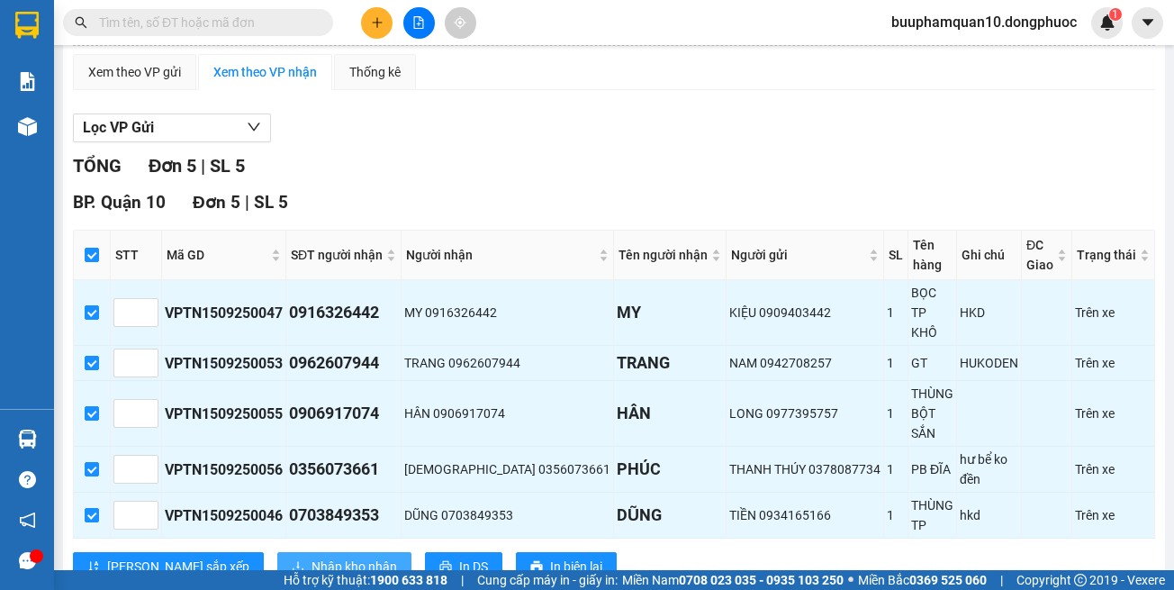
click at [312, 557] on span "Nhập kho nhận" at bounding box center [355, 567] width 86 height 20
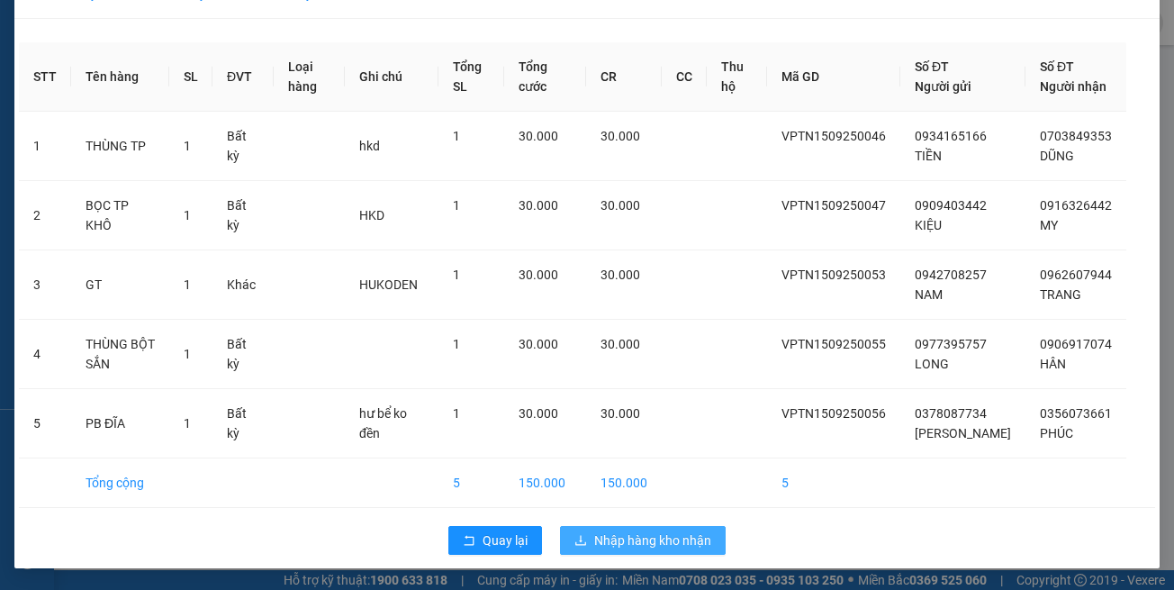
scroll to position [79, 0]
click at [685, 532] on span "Nhập hàng kho nhận" at bounding box center [652, 541] width 117 height 20
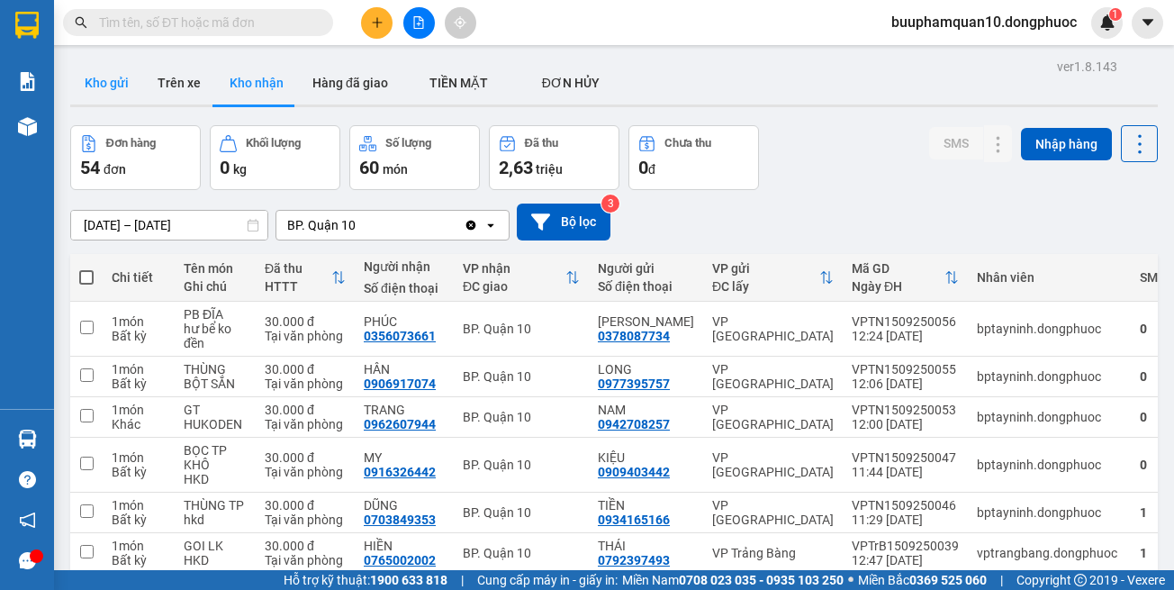
click at [119, 86] on button "Kho gửi" at bounding box center [106, 82] width 73 height 43
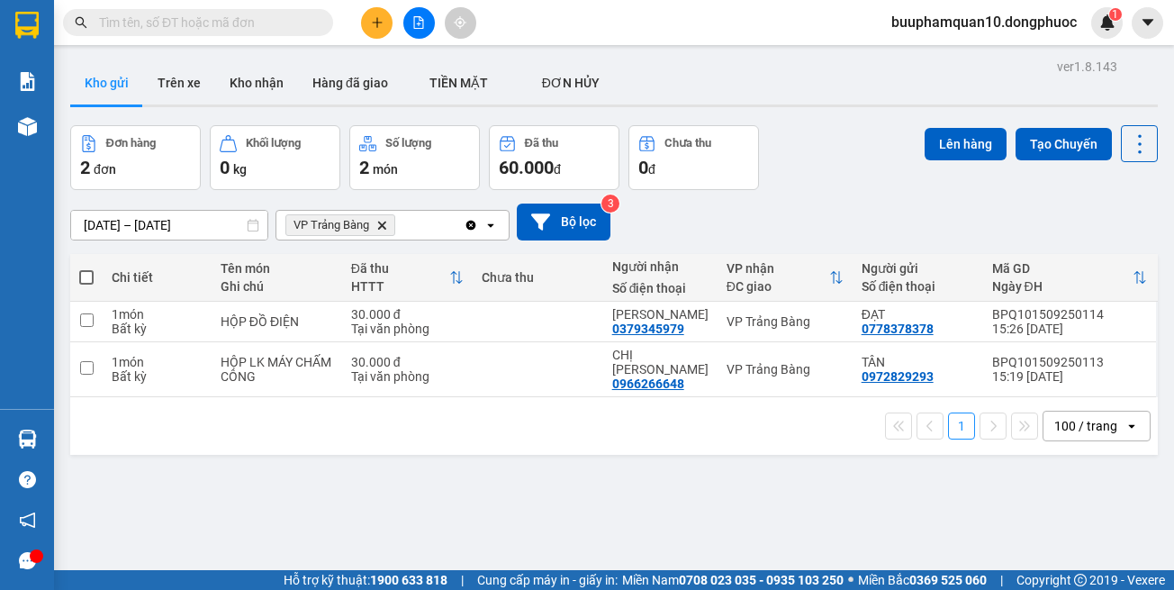
click at [404, 219] on div "VP Trảng Bàng Delete" at bounding box center [370, 225] width 187 height 29
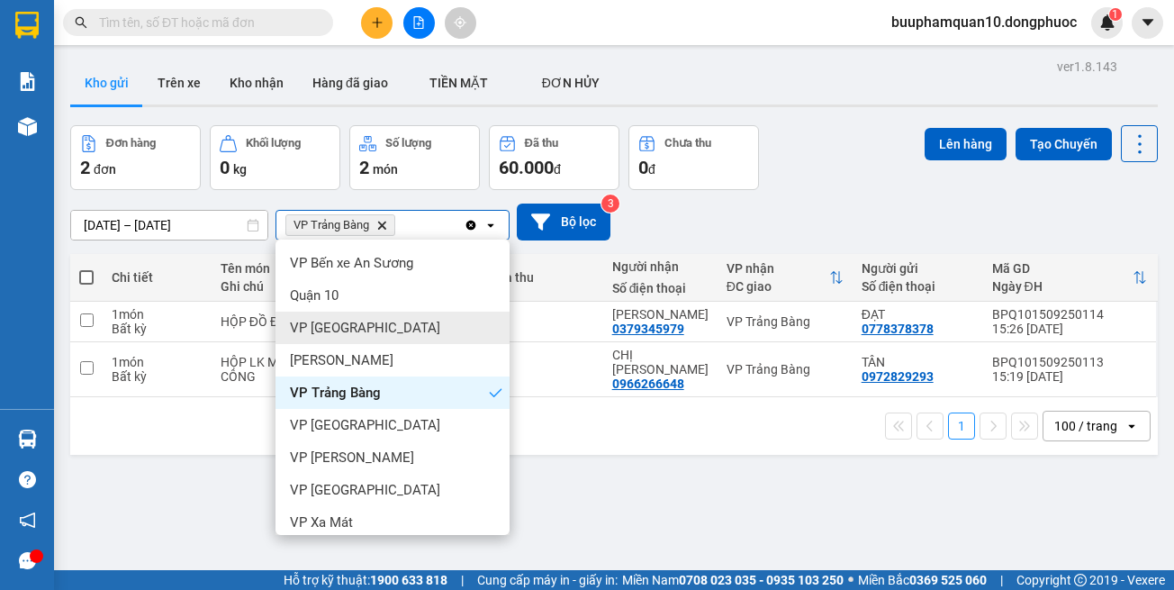
click at [403, 325] on div "VP [GEOGRAPHIC_DATA]" at bounding box center [393, 328] width 234 height 32
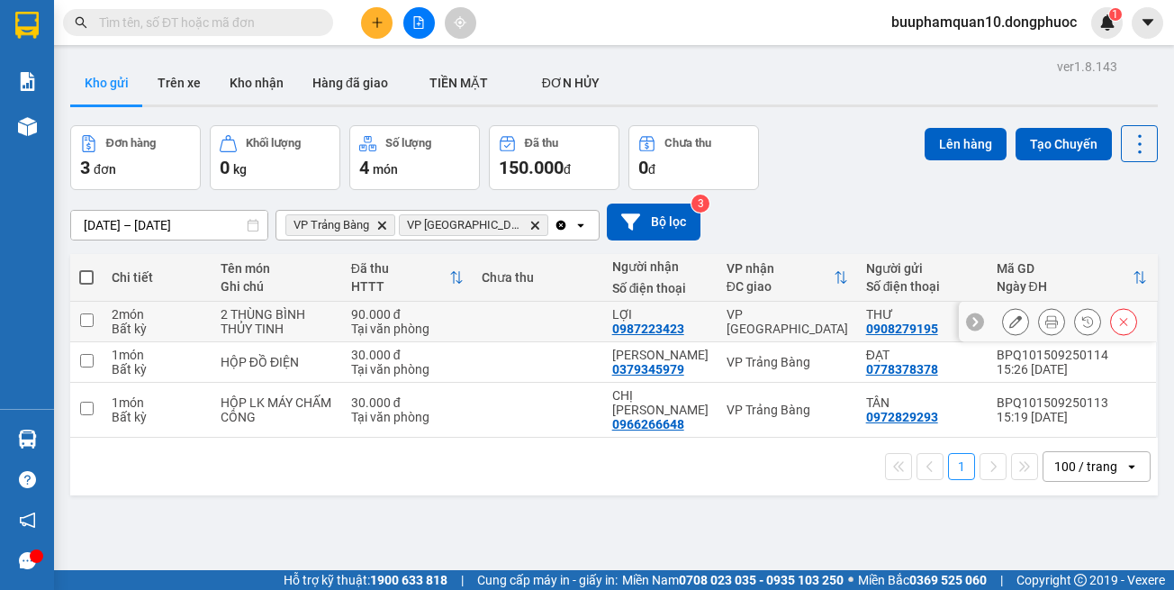
click at [311, 307] on div "2 THÙNG BÌNH THỦY TINH" at bounding box center [277, 321] width 113 height 29
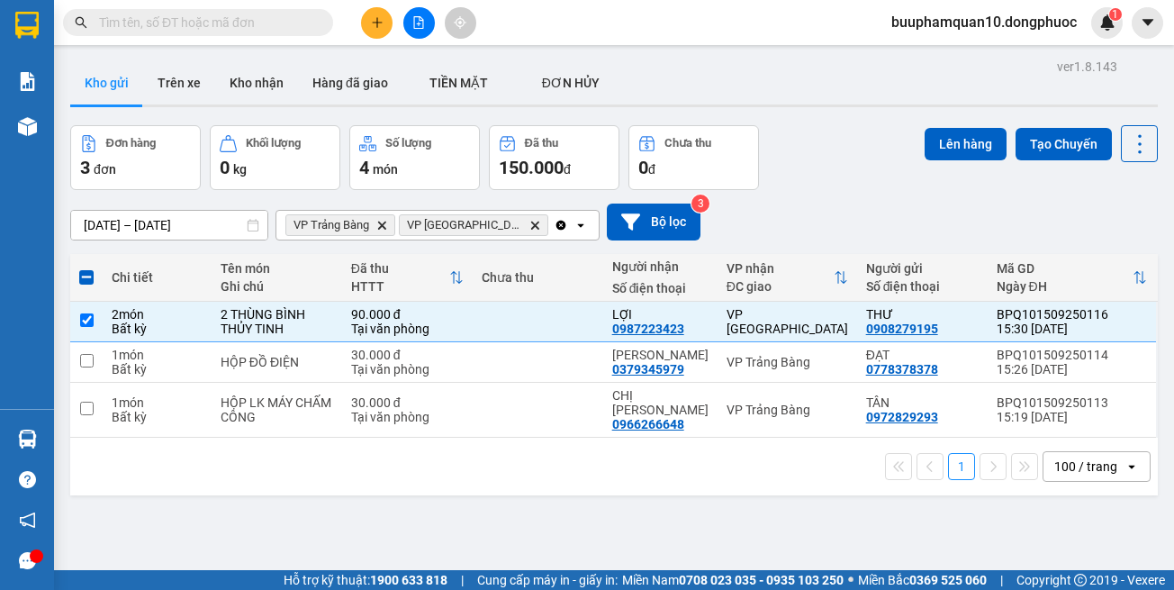
click at [531, 226] on icon "VP Tây Ninh, close by backspace" at bounding box center [535, 225] width 8 height 8
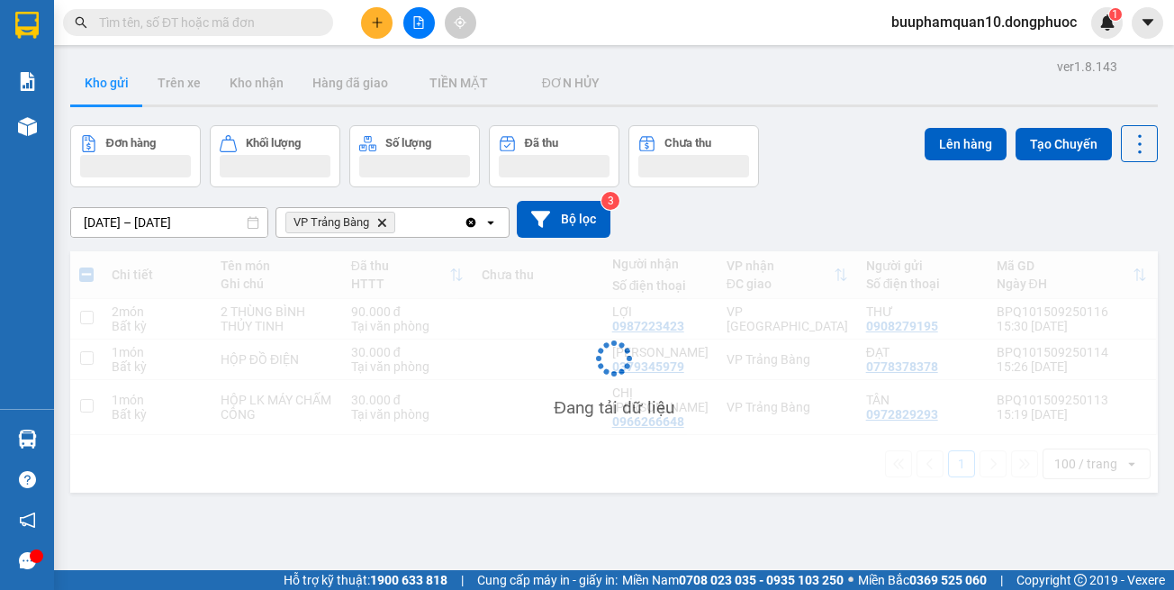
click at [477, 226] on icon "Clear all" at bounding box center [471, 222] width 14 height 14
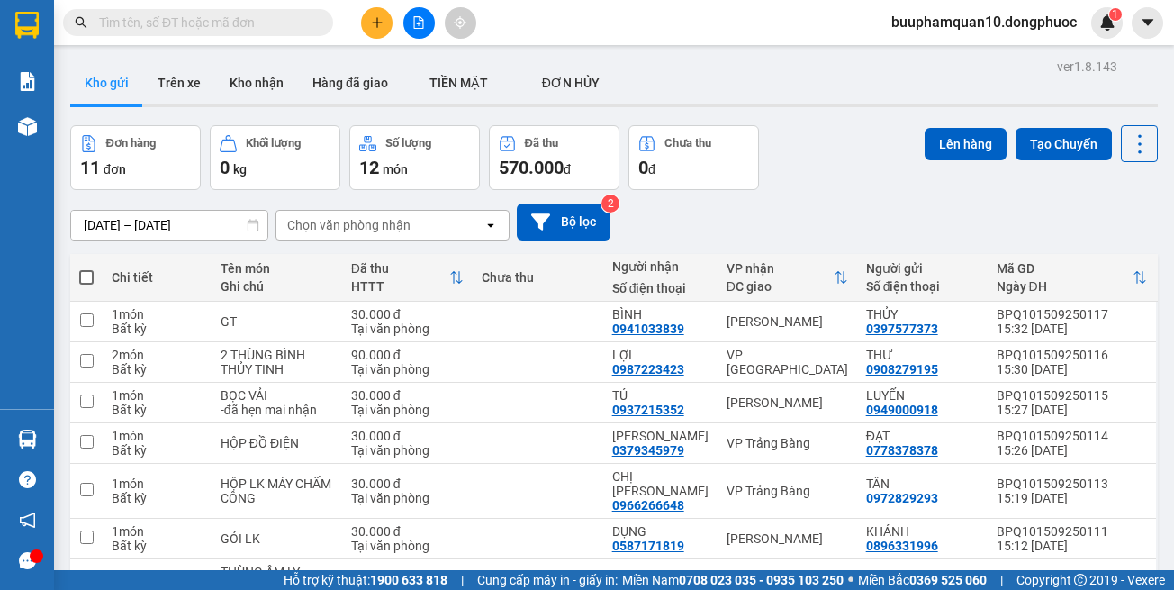
click at [437, 224] on div "Chọn văn phòng nhận" at bounding box center [380, 225] width 207 height 29
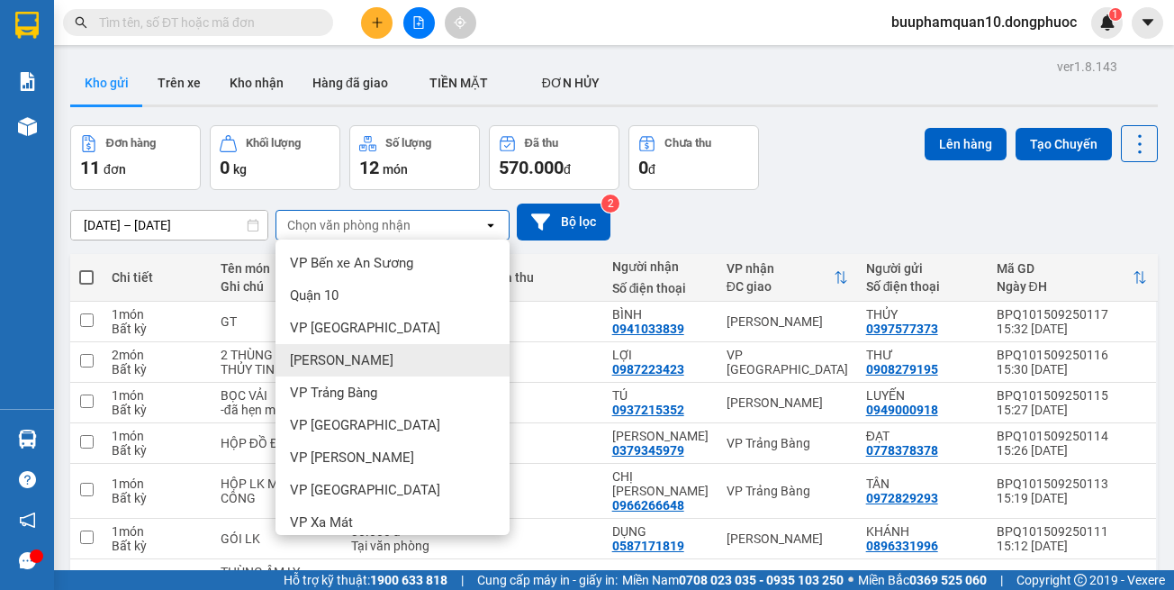
click at [365, 348] on div "[PERSON_NAME]" at bounding box center [393, 360] width 234 height 32
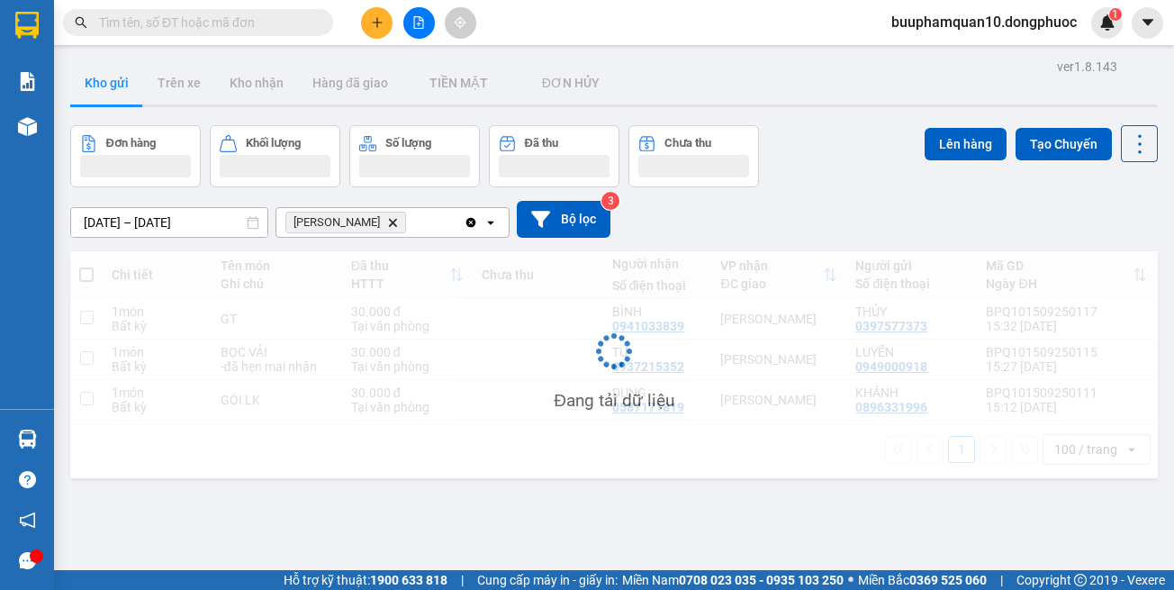
click at [415, 222] on div "Hòa Thành Delete" at bounding box center [370, 222] width 187 height 29
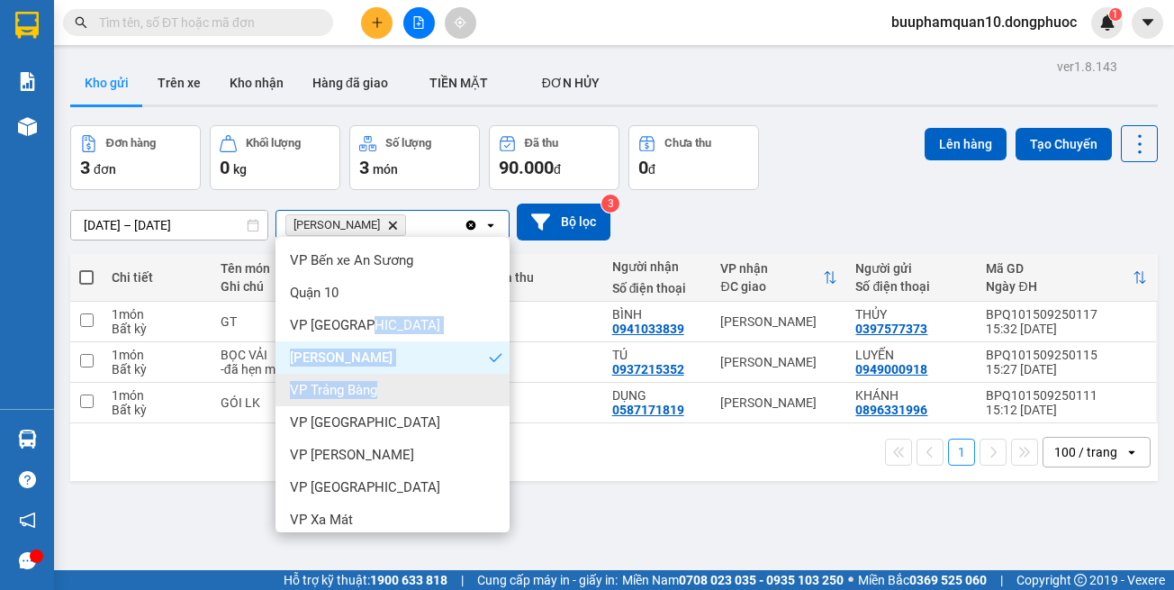
drag, startPoint x: 387, startPoint y: 331, endPoint x: 391, endPoint y: 386, distance: 56.0
click at [391, 386] on ul "VP Bến xe An Sương Quận 10 VP Tây Ninh Hòa Thành VP Trảng Bàng VP Tân Biên VP C…" at bounding box center [393, 384] width 234 height 295
click at [391, 384] on div "VP Trảng Bàng" at bounding box center [393, 390] width 234 height 32
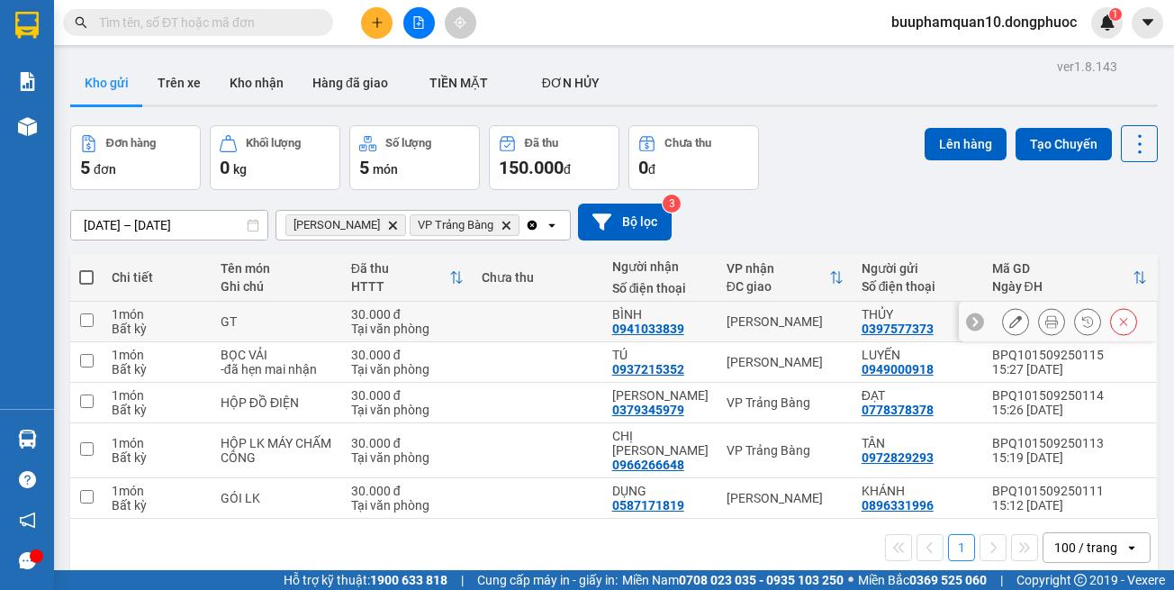
scroll to position [83, 0]
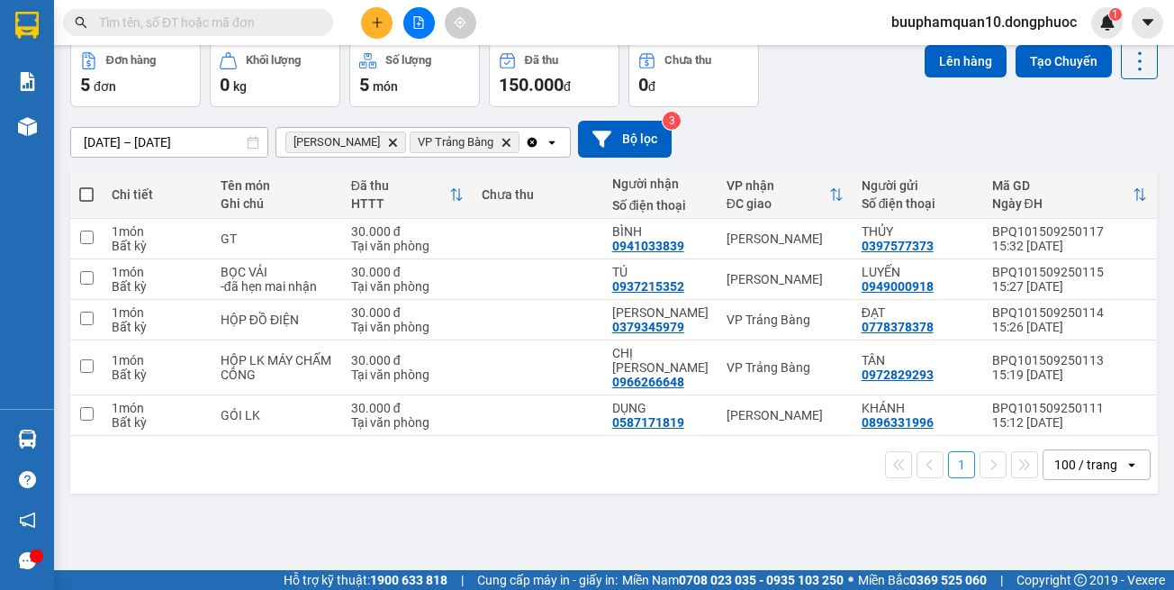
drag, startPoint x: 730, startPoint y: 506, endPoint x: 727, endPoint y: 487, distance: 19.3
click at [730, 503] on div "ver 1.8.143 Kho gửi Trên xe Kho nhận Hàng đã giao TIỀN MẶT ĐƠN HỦY Đơn hàng 5…" at bounding box center [614, 266] width 1102 height 590
click at [85, 193] on span at bounding box center [86, 194] width 14 height 14
click at [86, 186] on input "checkbox" at bounding box center [86, 186] width 0 height 0
checkbox input "true"
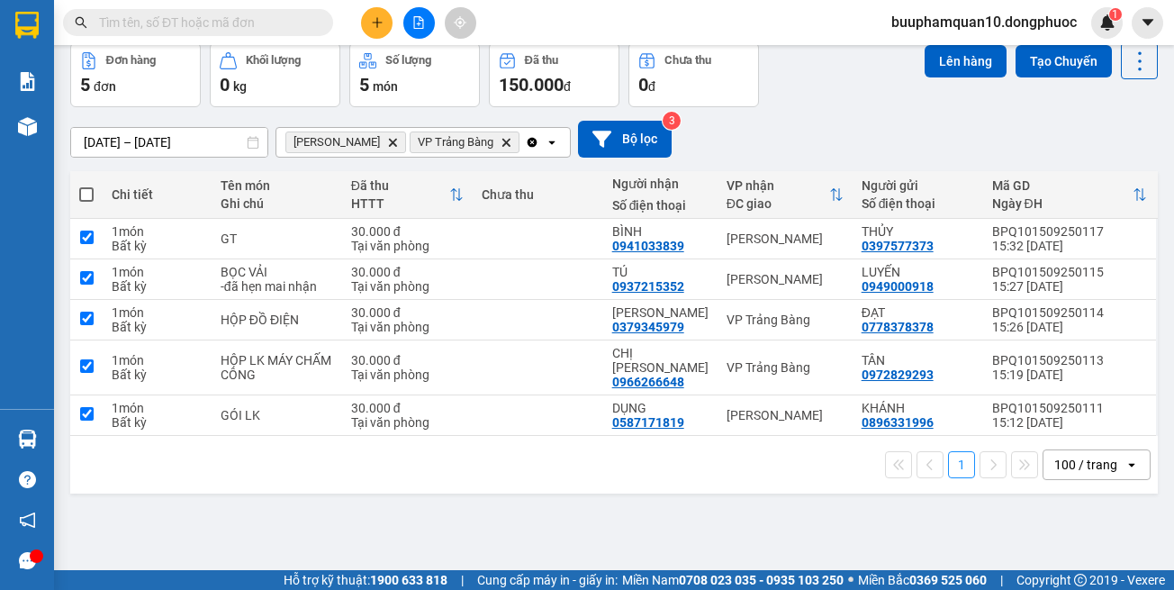
checkbox input "true"
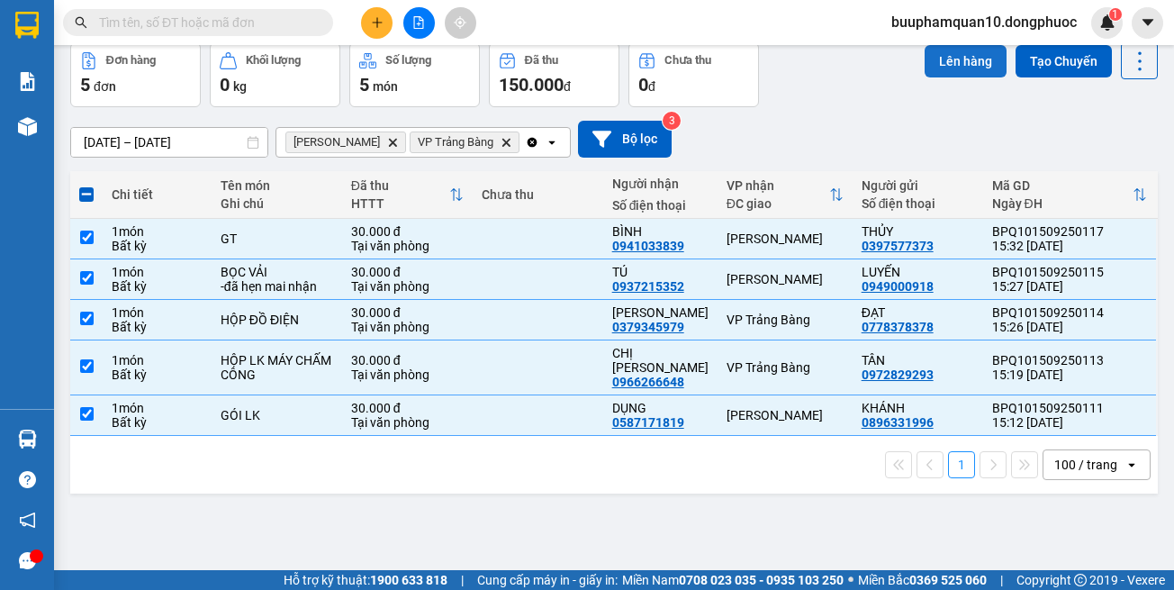
click at [926, 71] on button "Lên hàng" at bounding box center [966, 61] width 82 height 32
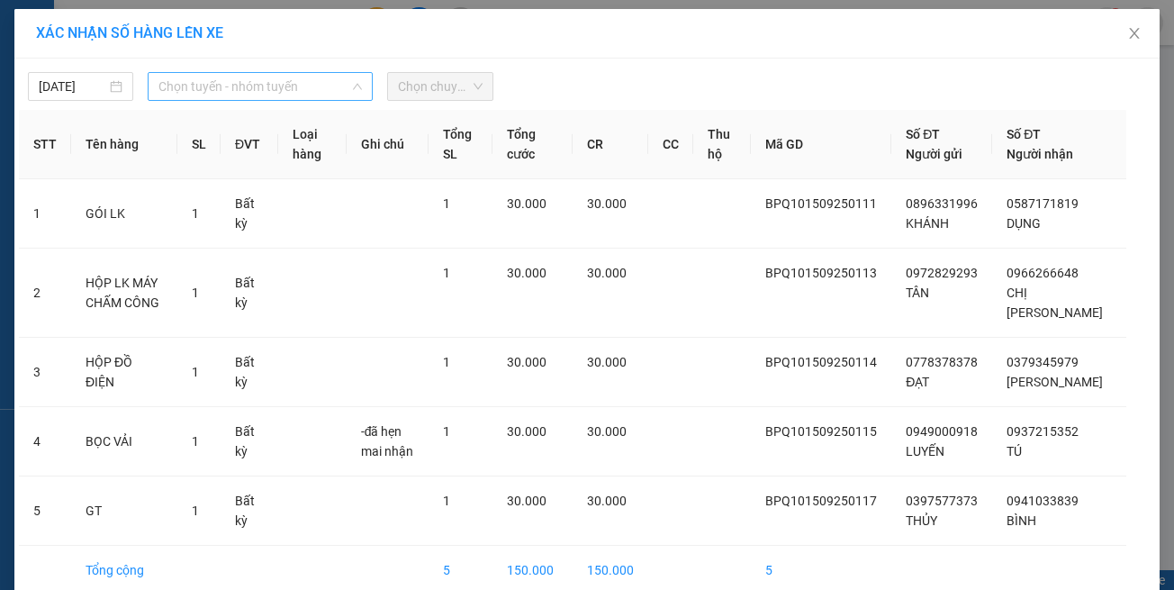
drag, startPoint x: 317, startPoint y: 93, endPoint x: 334, endPoint y: 152, distance: 61.9
click at [318, 93] on span "Chọn tuyến - nhóm tuyến" at bounding box center [261, 86] width 204 height 27
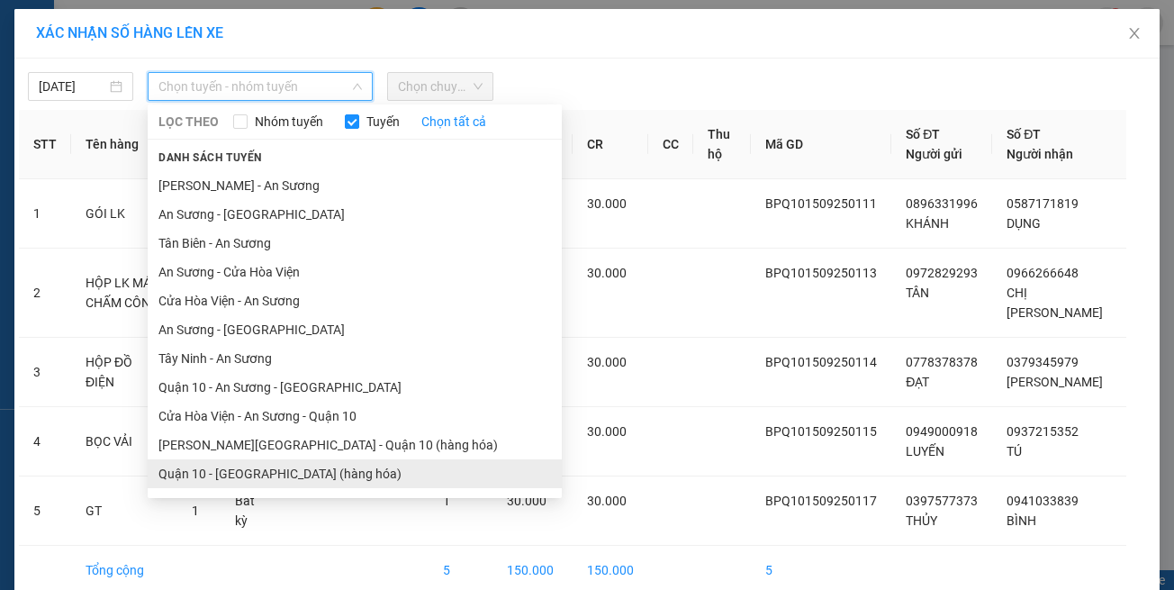
scroll to position [79, 0]
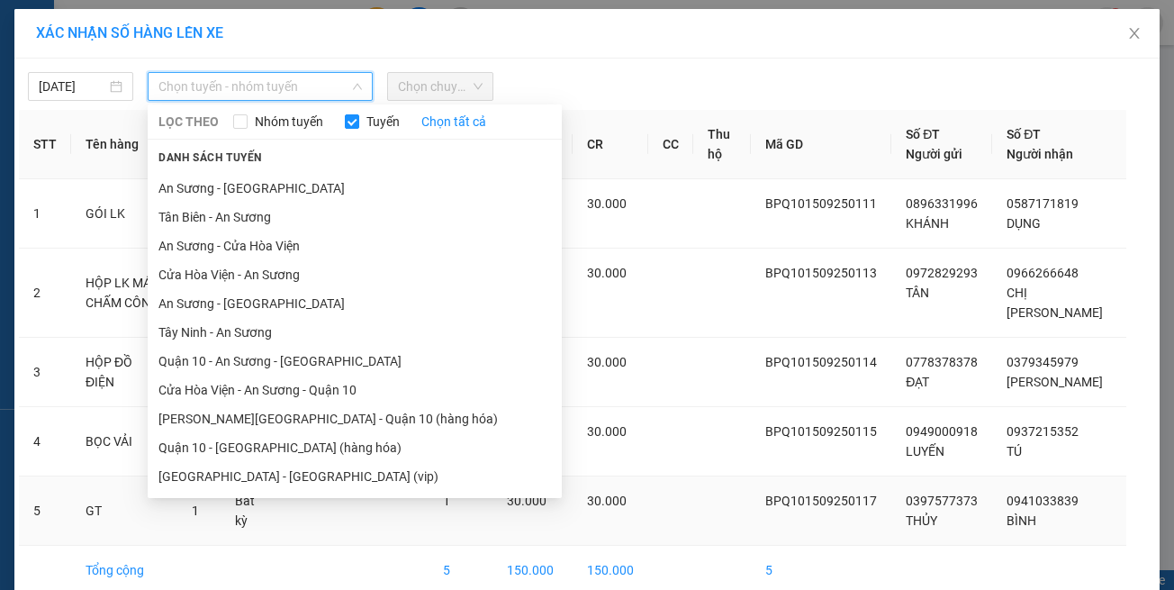
click at [338, 488] on li "Hồ Chí Minh - Tây Ninh (vip)" at bounding box center [355, 476] width 414 height 29
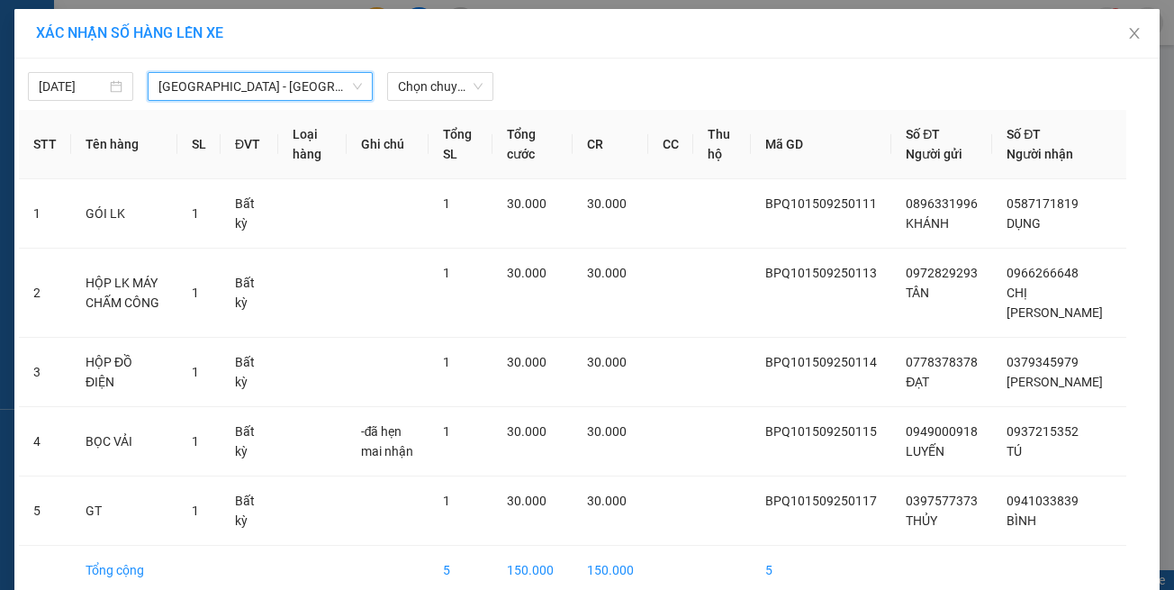
drag, startPoint x: 441, startPoint y: 75, endPoint x: 431, endPoint y: 59, distance: 18.7
click at [441, 74] on span "Chọn chuyến" at bounding box center [440, 86] width 84 height 27
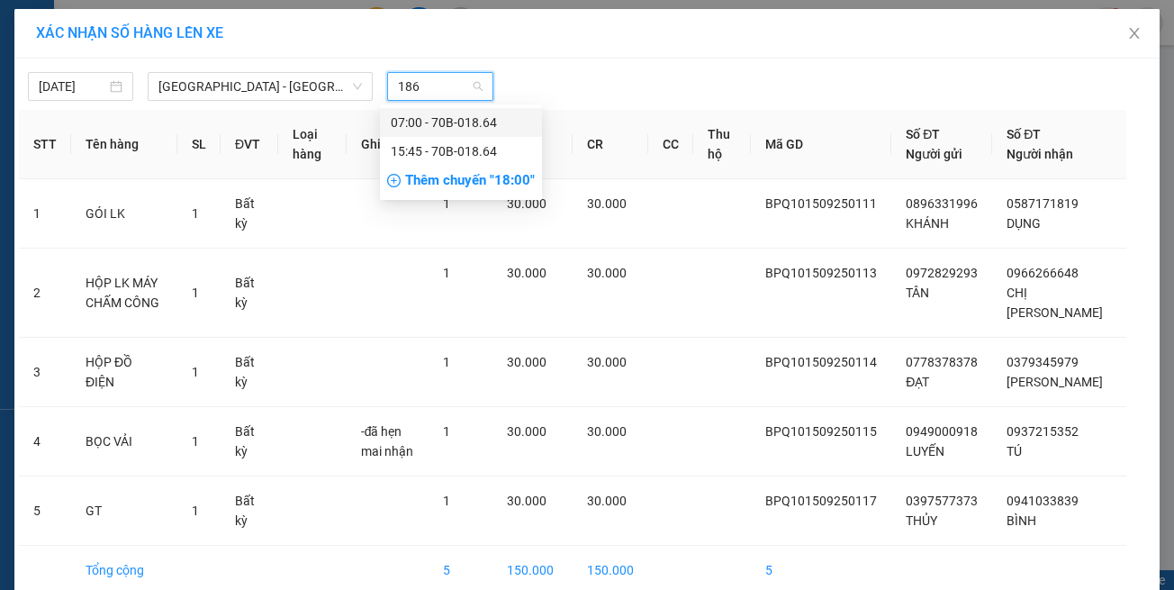
type input "1864"
click at [468, 154] on div "15:45 - 70B-018.64" at bounding box center [461, 151] width 141 height 20
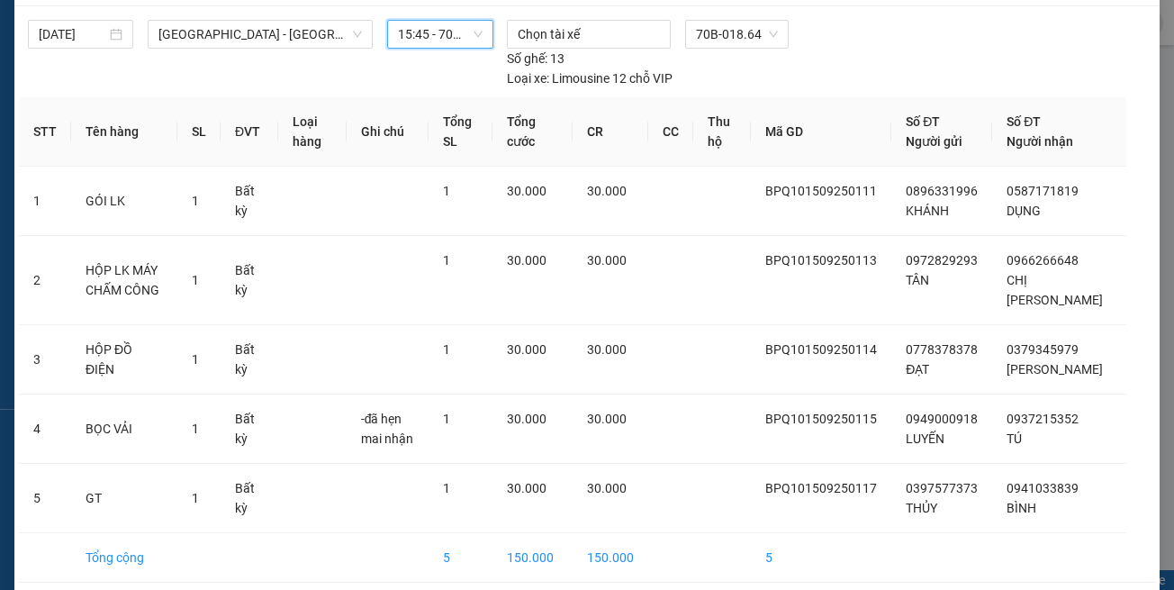
scroll to position [98, 0]
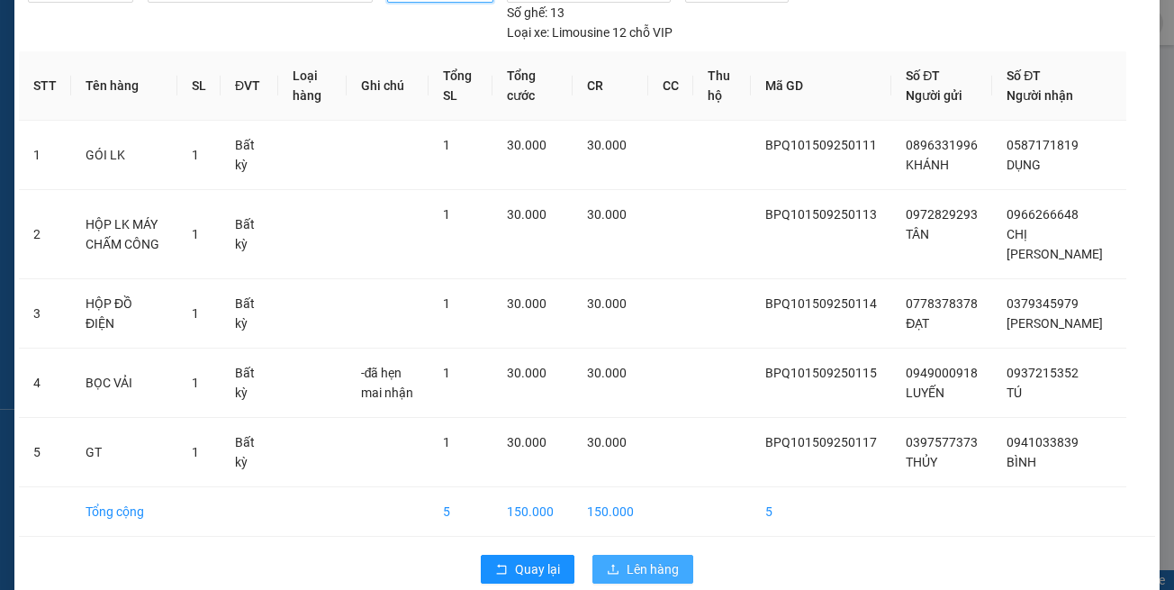
click at [639, 559] on span "Lên hàng" at bounding box center [653, 569] width 52 height 20
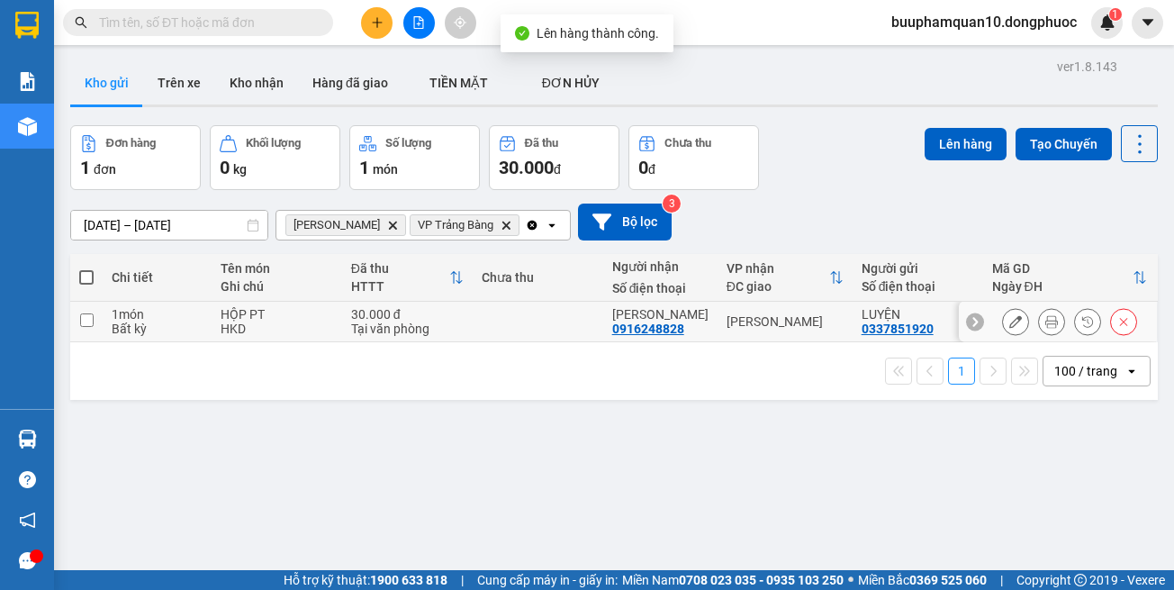
click at [798, 317] on div "[PERSON_NAME]" at bounding box center [785, 321] width 117 height 14
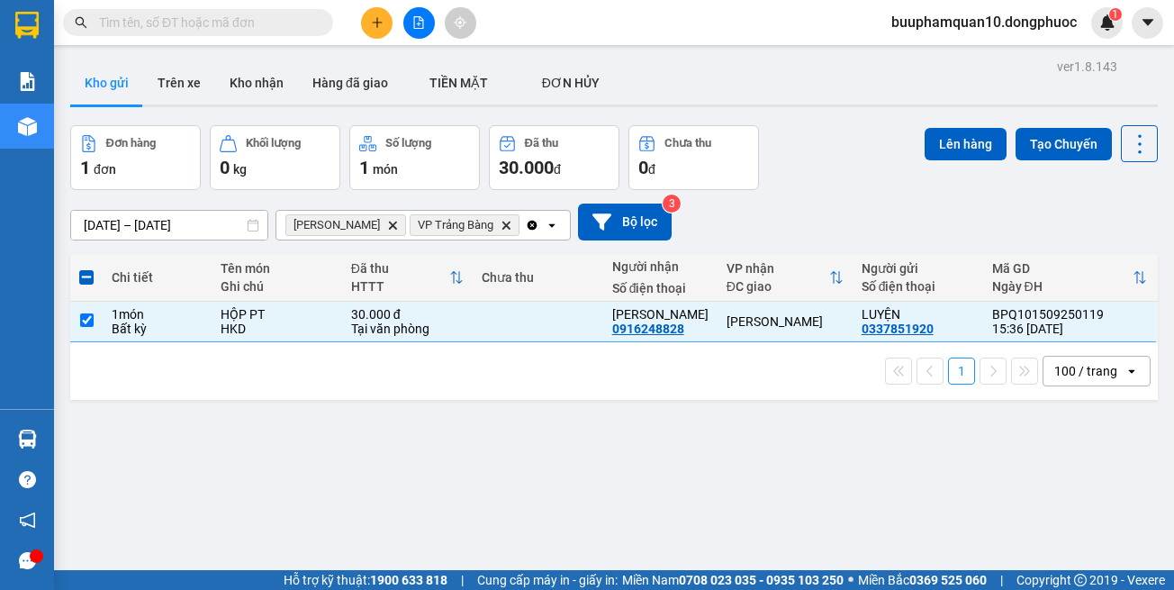
click at [501, 224] on icon "Delete" at bounding box center [506, 225] width 11 height 11
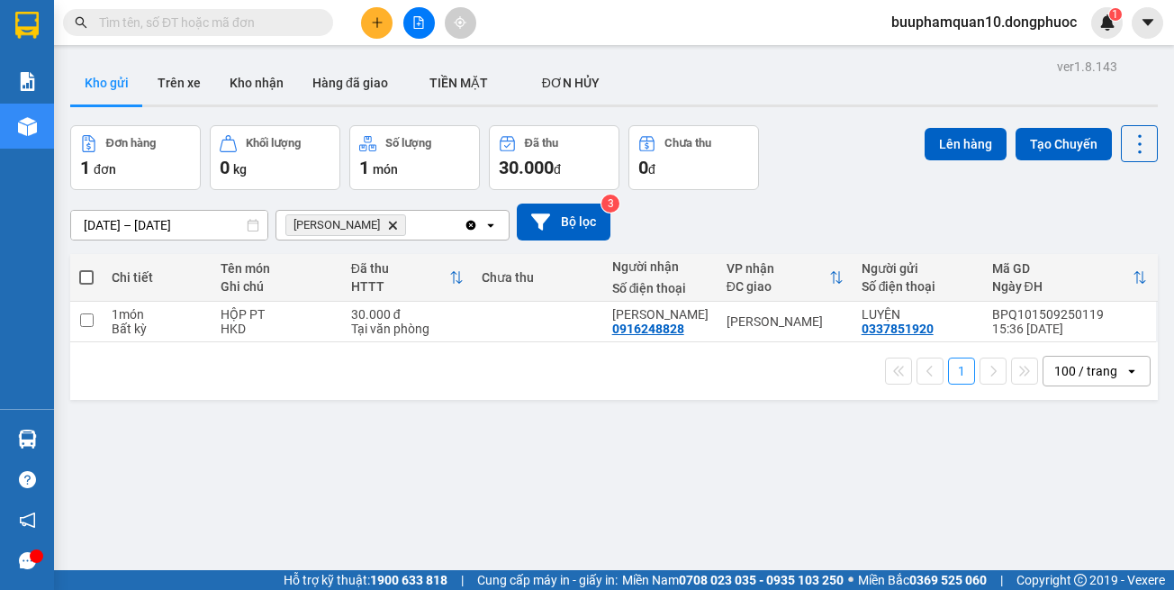
click at [387, 228] on icon "Delete" at bounding box center [392, 225] width 11 height 11
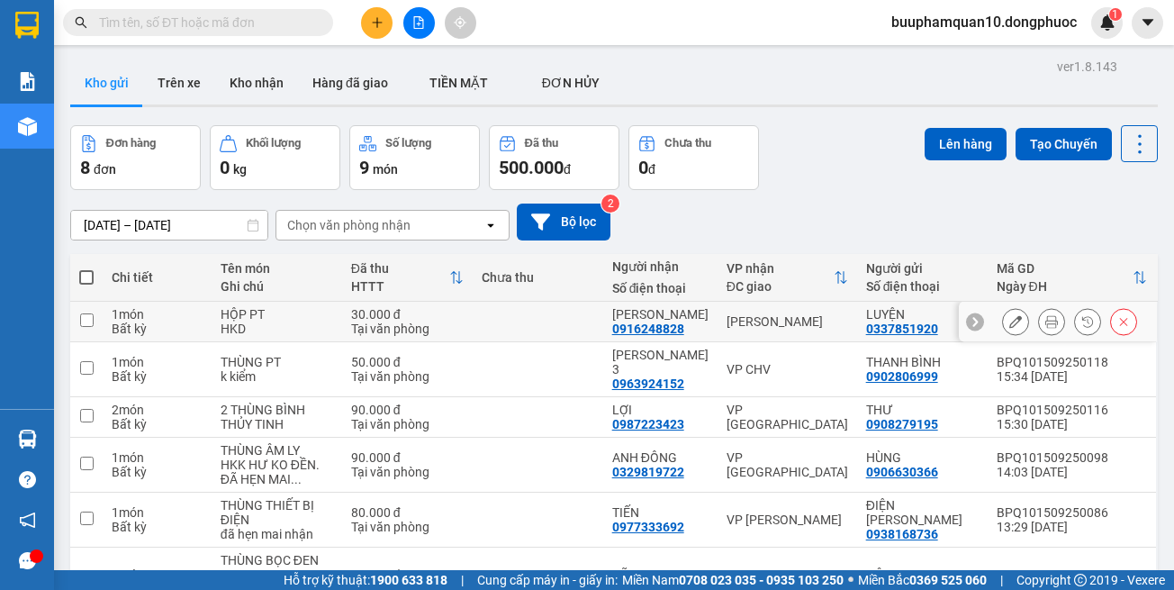
click at [790, 319] on div "[PERSON_NAME]" at bounding box center [788, 321] width 122 height 14
checkbox input "true"
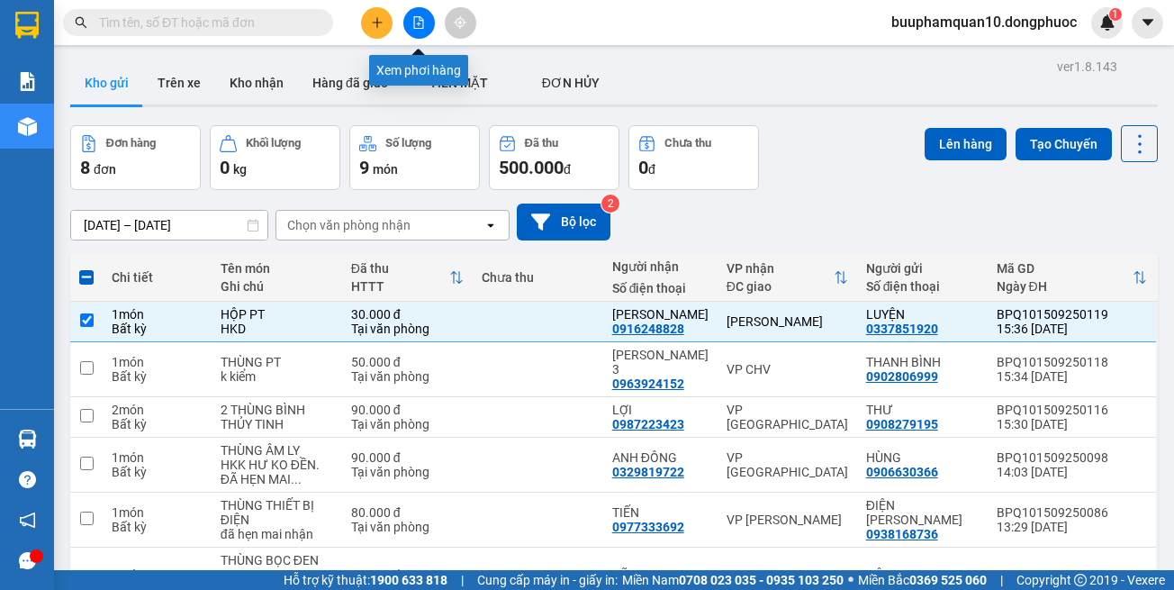
click at [417, 23] on icon "file-add" at bounding box center [419, 22] width 13 height 13
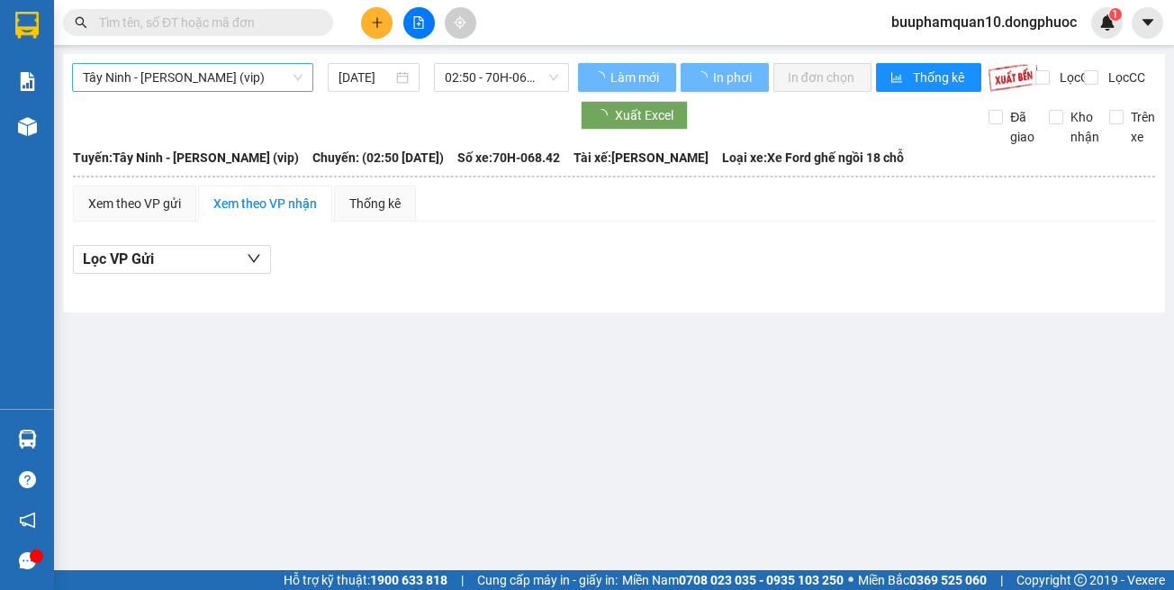
click at [264, 74] on span "Tây Ninh - [PERSON_NAME] (vip)" at bounding box center [193, 77] width 220 height 27
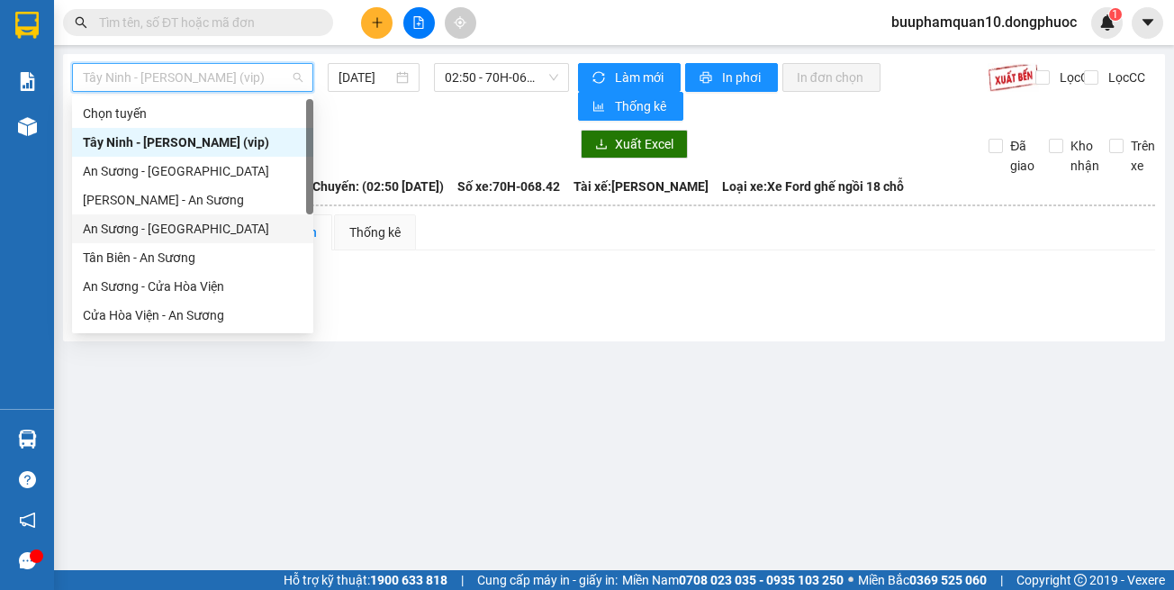
scroll to position [202, 0]
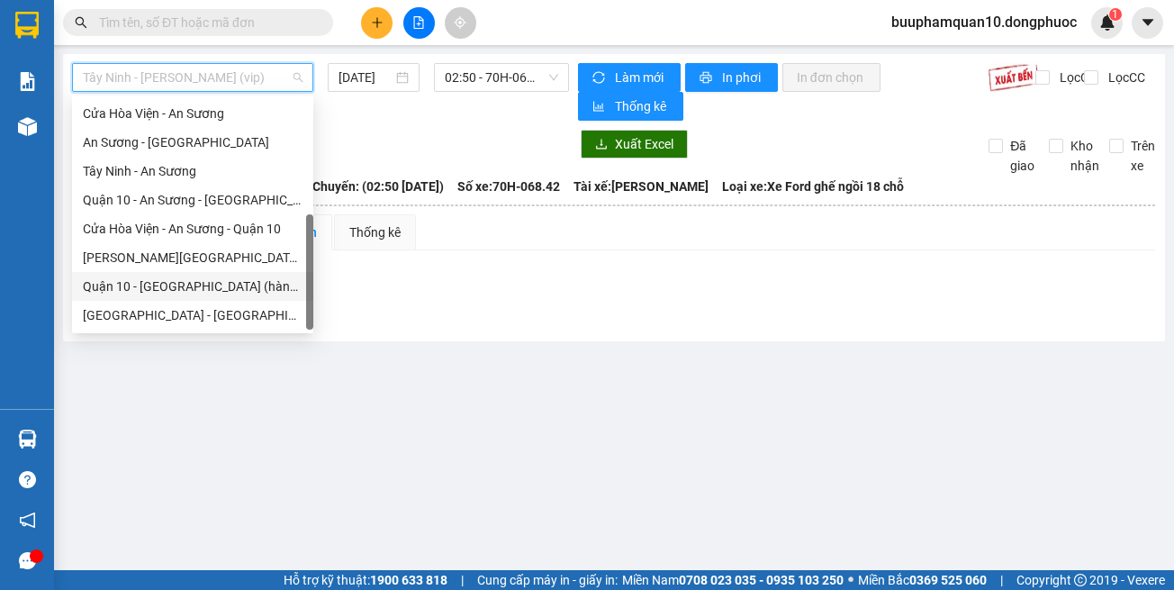
click at [268, 316] on div "Hồ Chí Minh - Tây Ninh (vip)" at bounding box center [193, 315] width 220 height 20
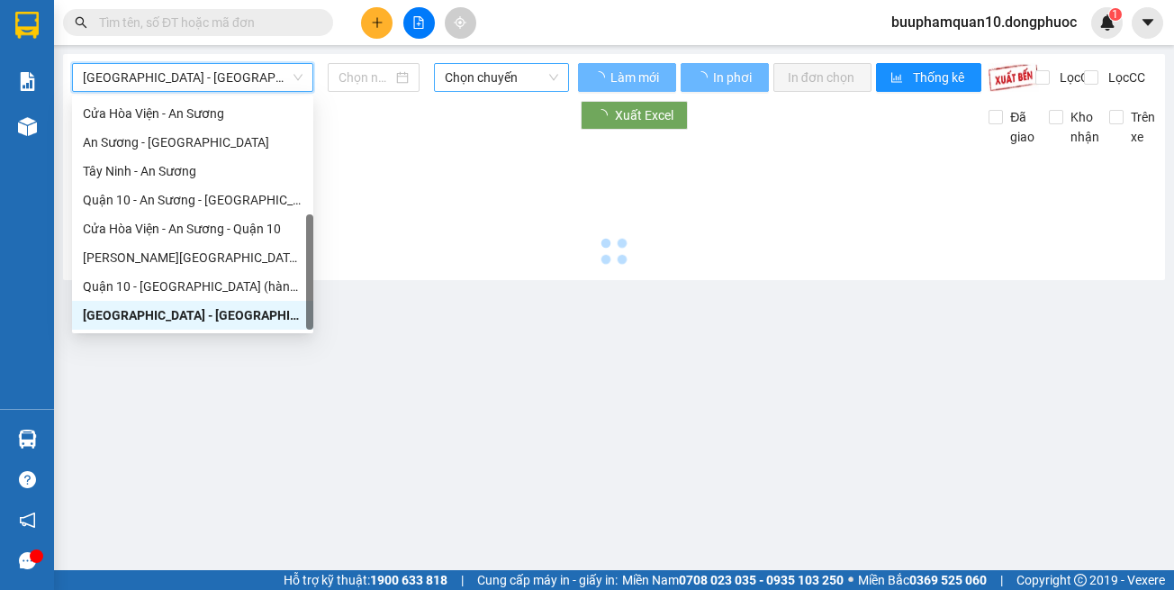
type input "[DATE]"
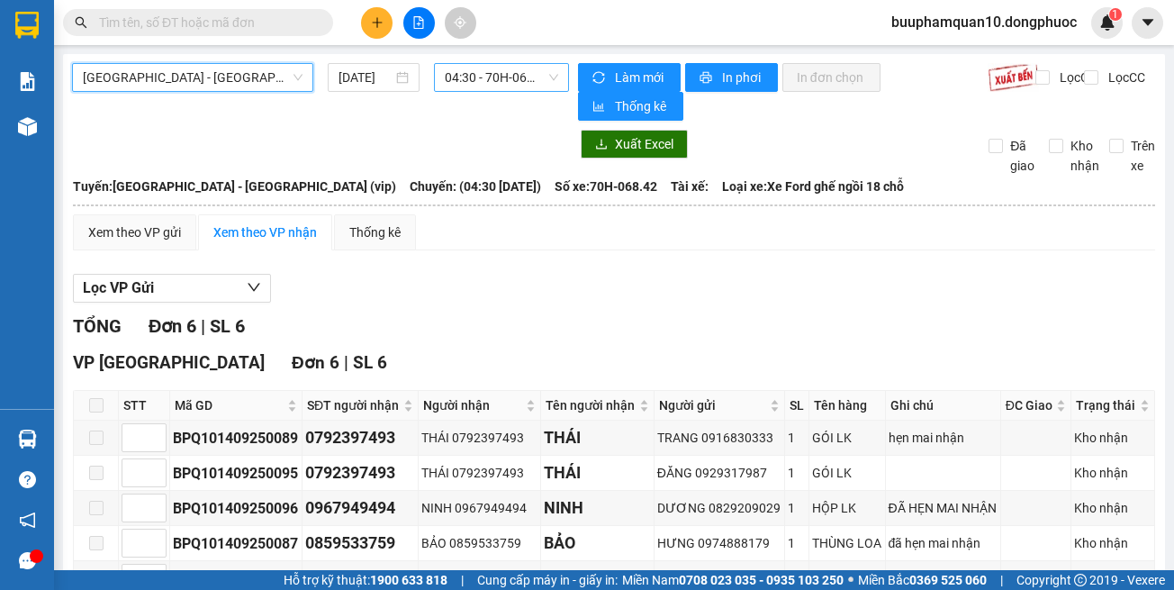
click at [449, 79] on span "04:30 - 70H-068.42" at bounding box center [501, 77] width 113 height 27
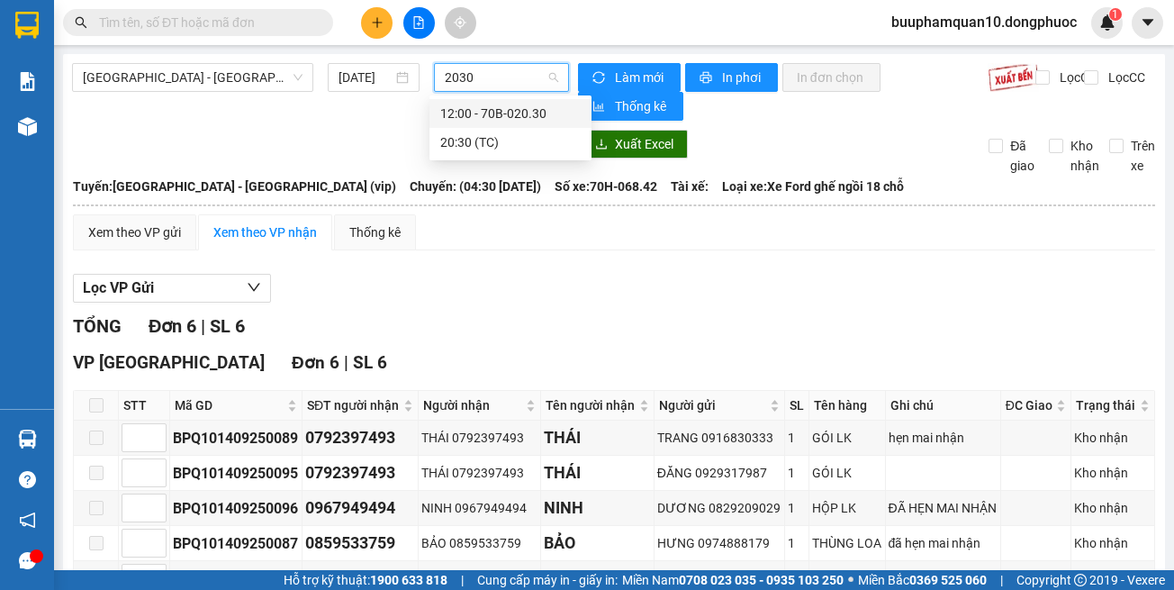
type input "2030"
click at [484, 98] on body "Kết quả tìm kiếm ( 50 ) Bộ lọc Mã ĐH Trạng thái Món hàng Tổng cước Chưa cước Nh…" at bounding box center [587, 295] width 1174 height 590
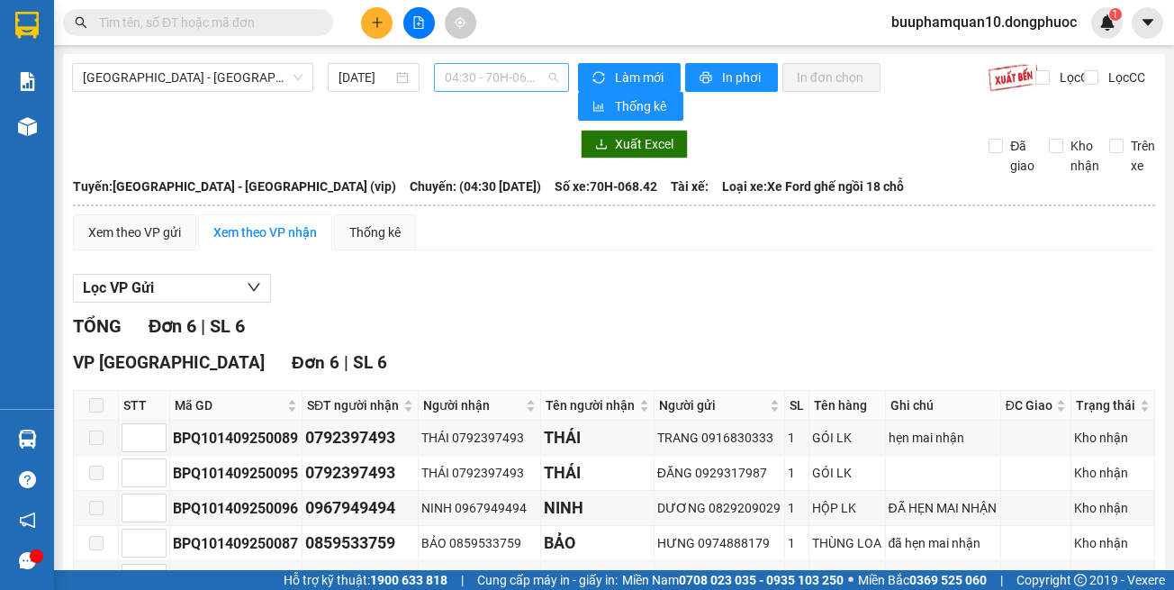
click at [495, 70] on span "04:30 - 70H-068.42" at bounding box center [501, 77] width 113 height 27
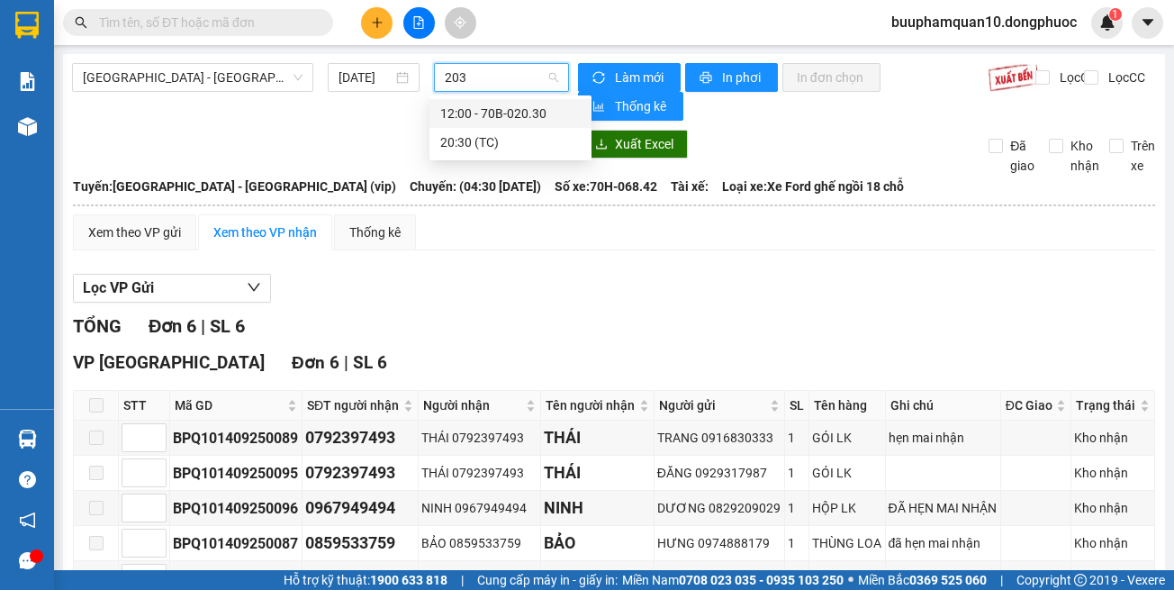
type input "2030"
click at [485, 113] on div "12:00 - 70B-020.30" at bounding box center [510, 114] width 141 height 20
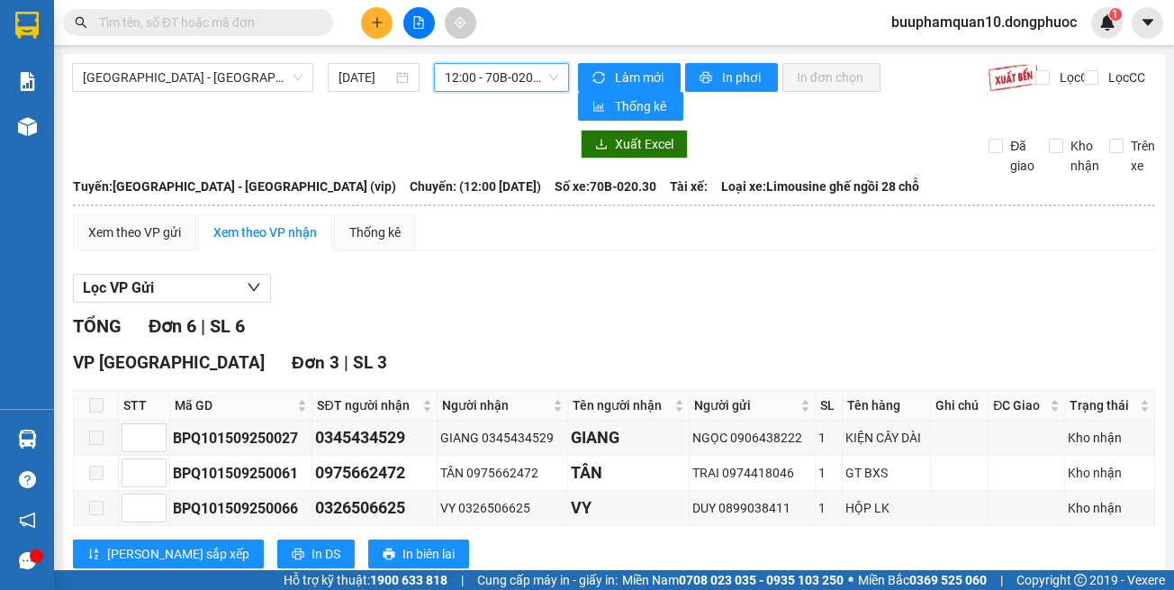
click at [485, 86] on span "12:00 - 70B-020.30" at bounding box center [501, 77] width 113 height 27
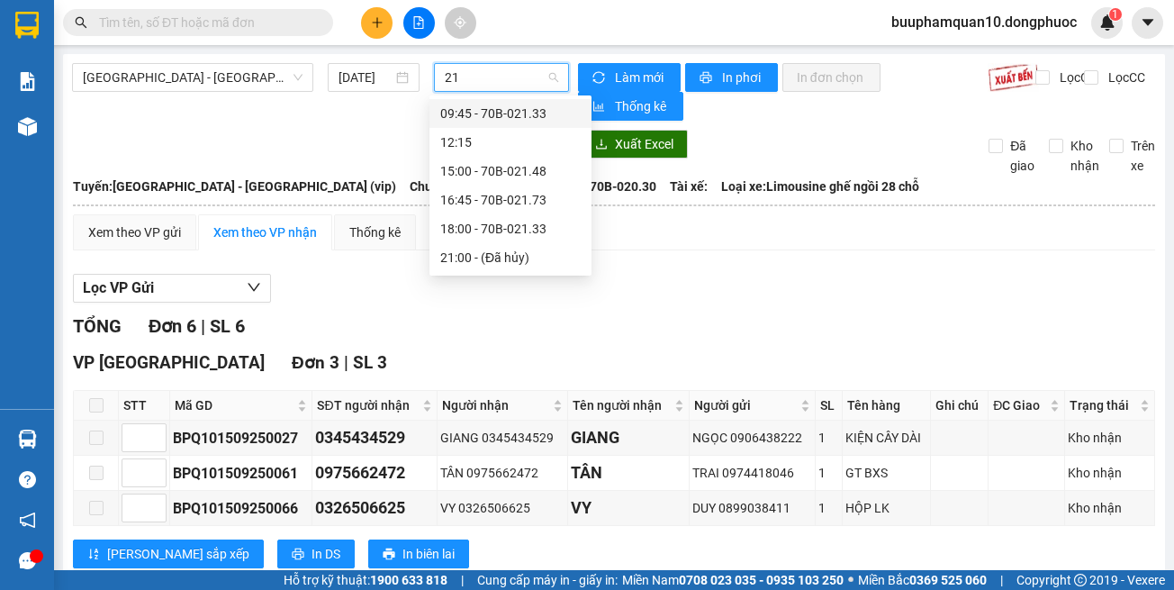
type input "2"
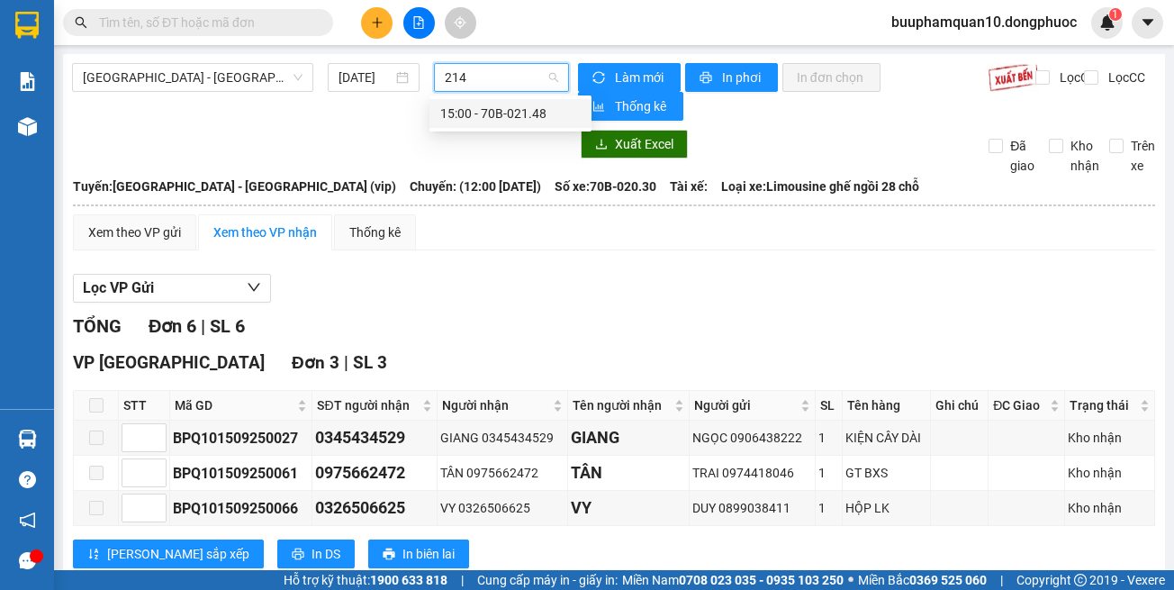
type input "2148"
click at [495, 114] on div "15:00 - 70B-021.48" at bounding box center [510, 114] width 141 height 20
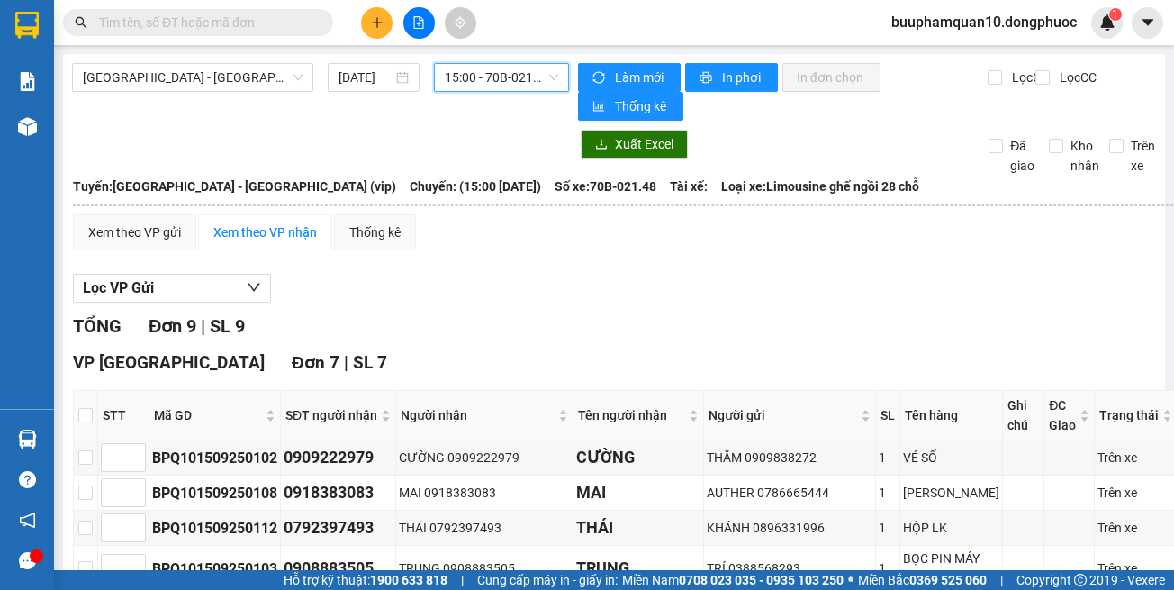
click at [485, 75] on span "15:00 - 70B-021.48" at bounding box center [501, 77] width 113 height 27
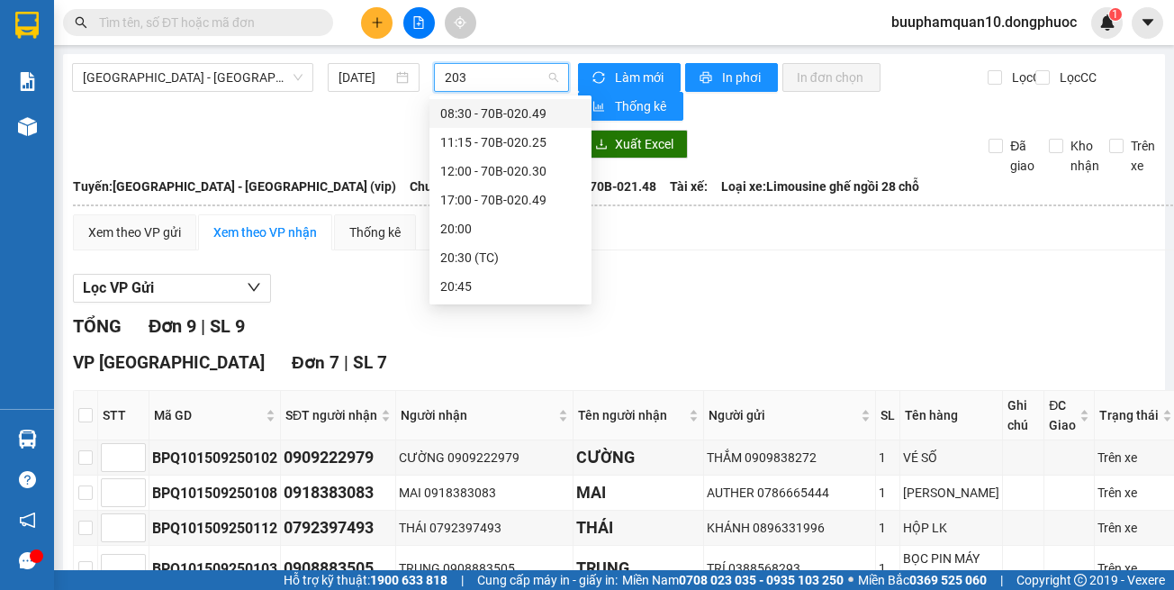
type input "2030"
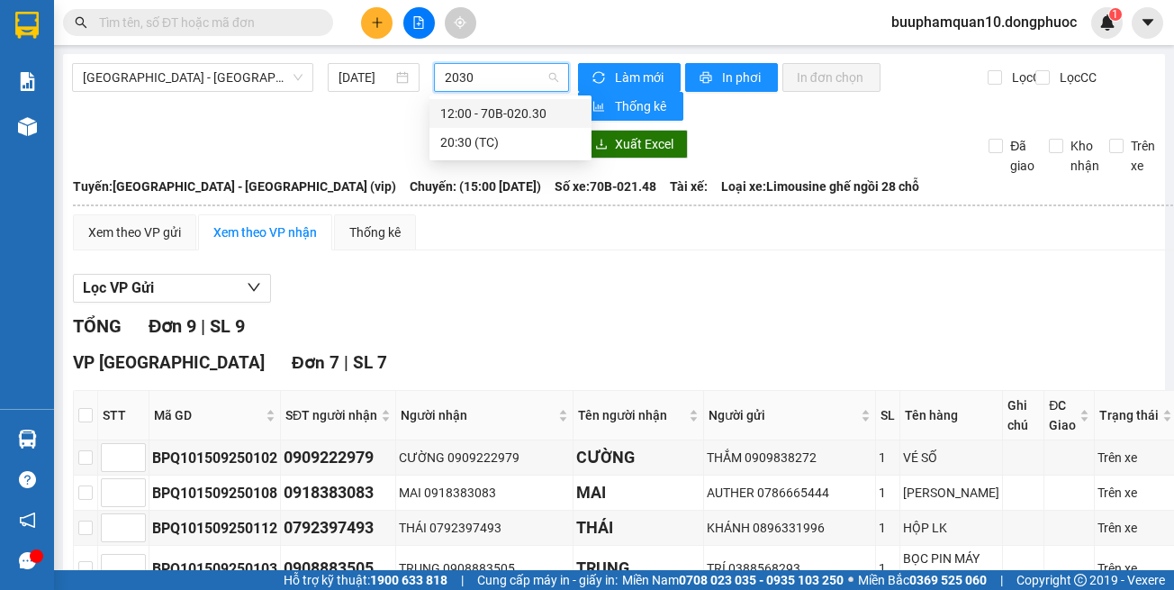
click at [503, 119] on div "12:00 - 70B-020.30" at bounding box center [510, 114] width 141 height 20
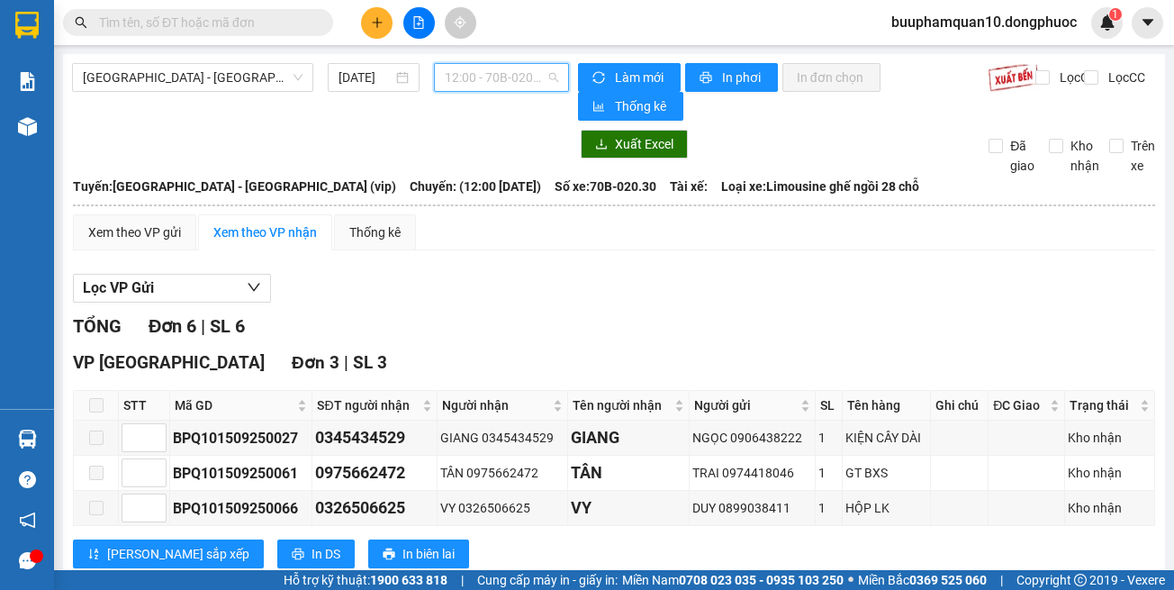
click at [494, 85] on span "12:00 - 70B-020.30" at bounding box center [501, 77] width 113 height 27
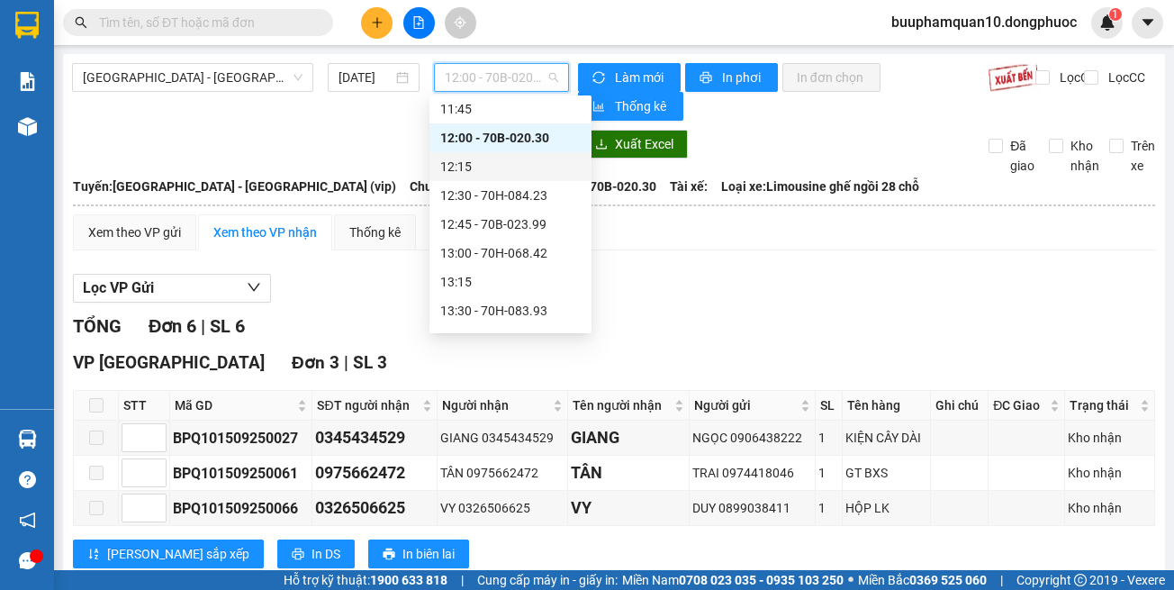
scroll to position [872, 0]
click at [496, 199] on div "12:30 - 70H-084.23" at bounding box center [510, 193] width 141 height 20
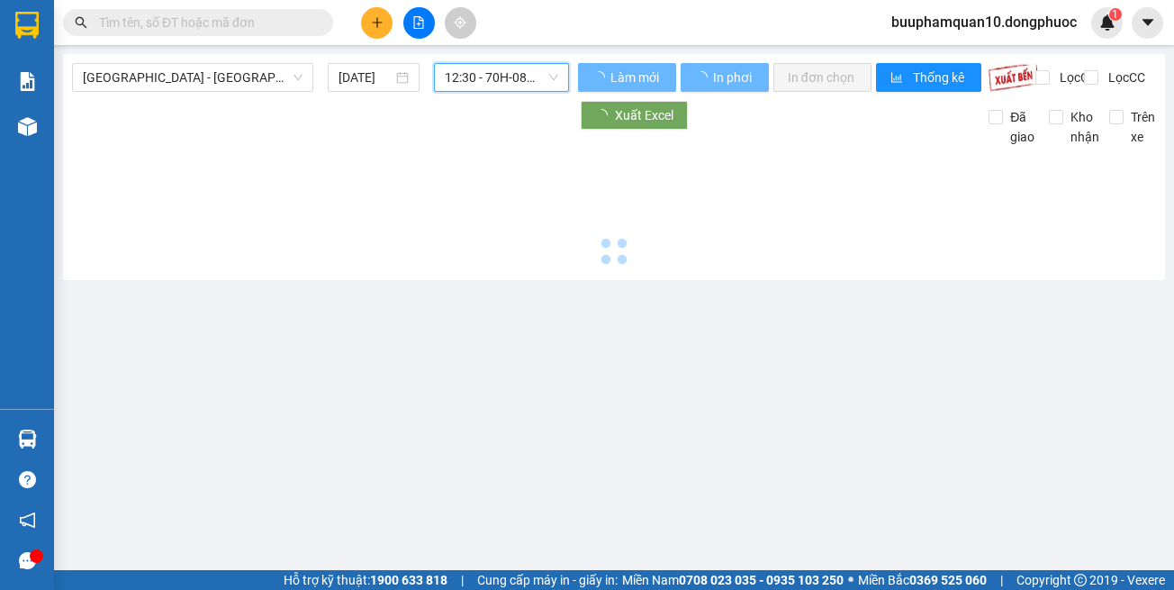
click at [509, 85] on span "12:30 - 70H-084.23" at bounding box center [501, 77] width 113 height 27
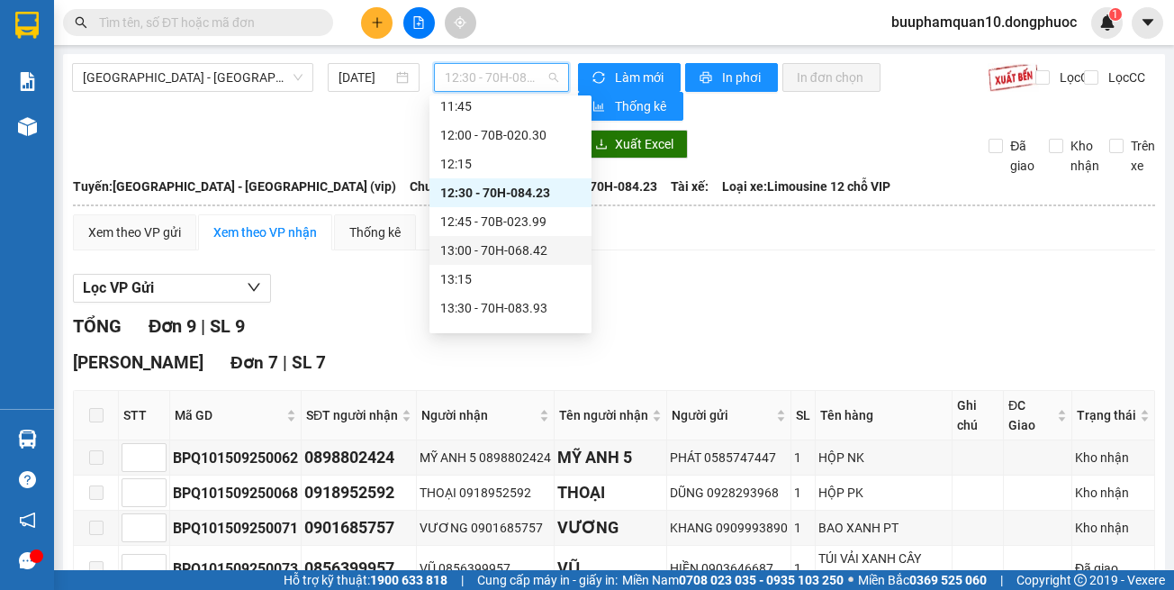
scroll to position [962, 0]
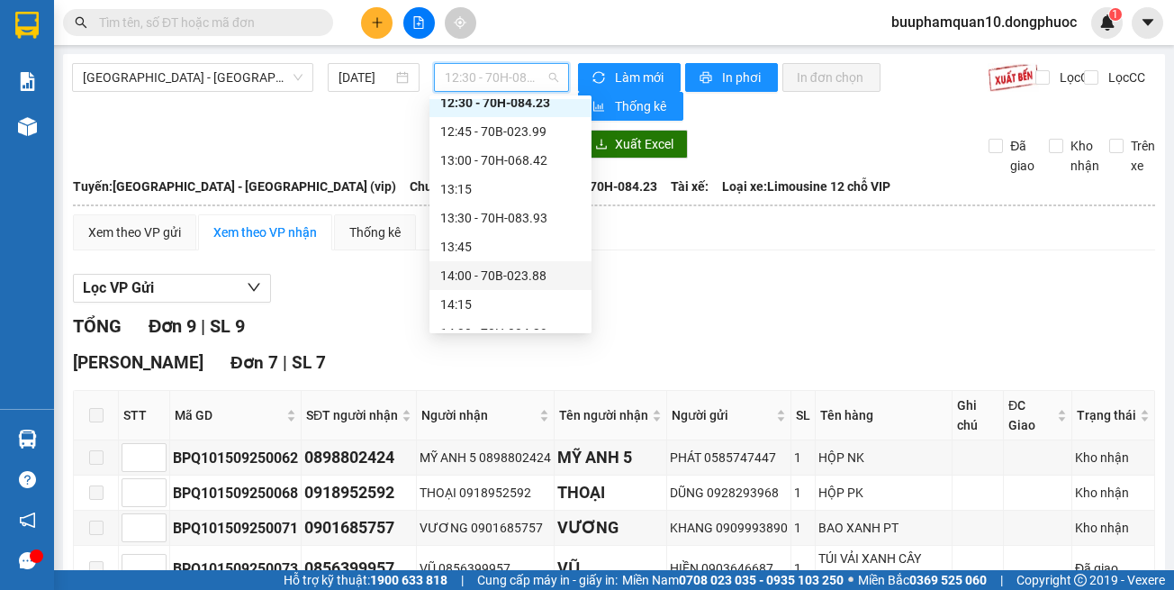
click at [535, 278] on div "14:00 - 70B-023.88" at bounding box center [510, 276] width 141 height 20
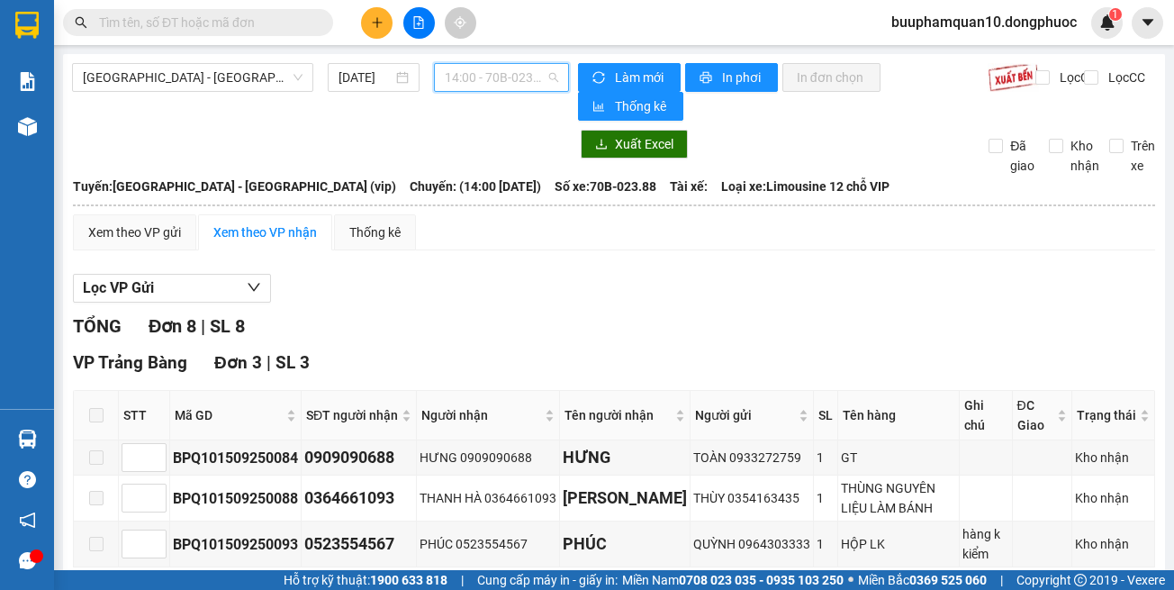
click at [464, 86] on span "14:00 - 70B-023.88" at bounding box center [501, 77] width 113 height 27
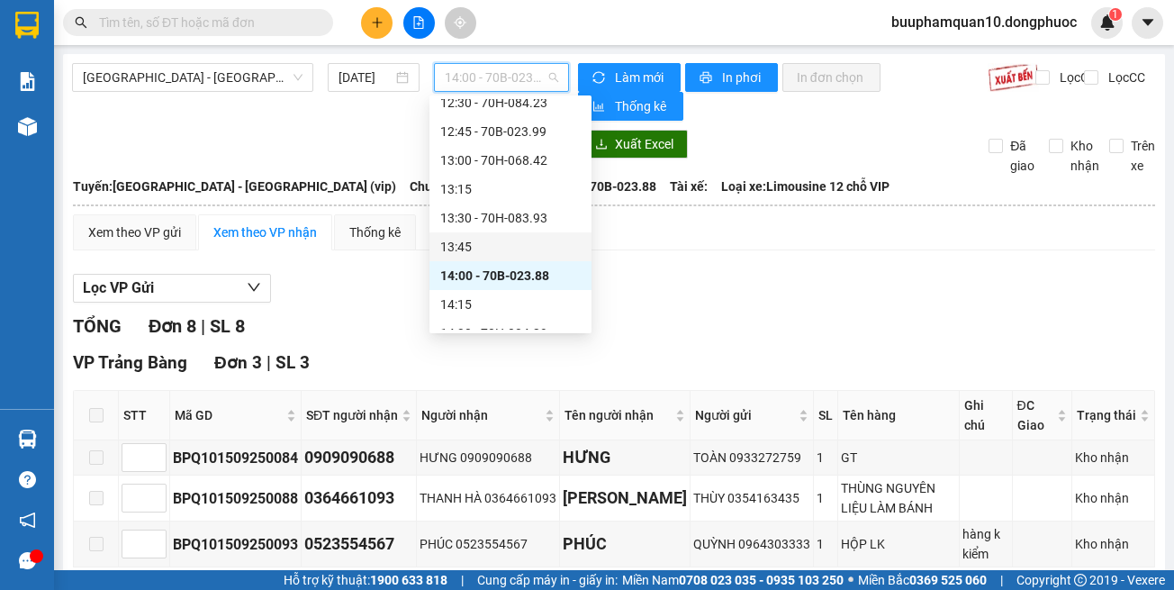
scroll to position [1052, 0]
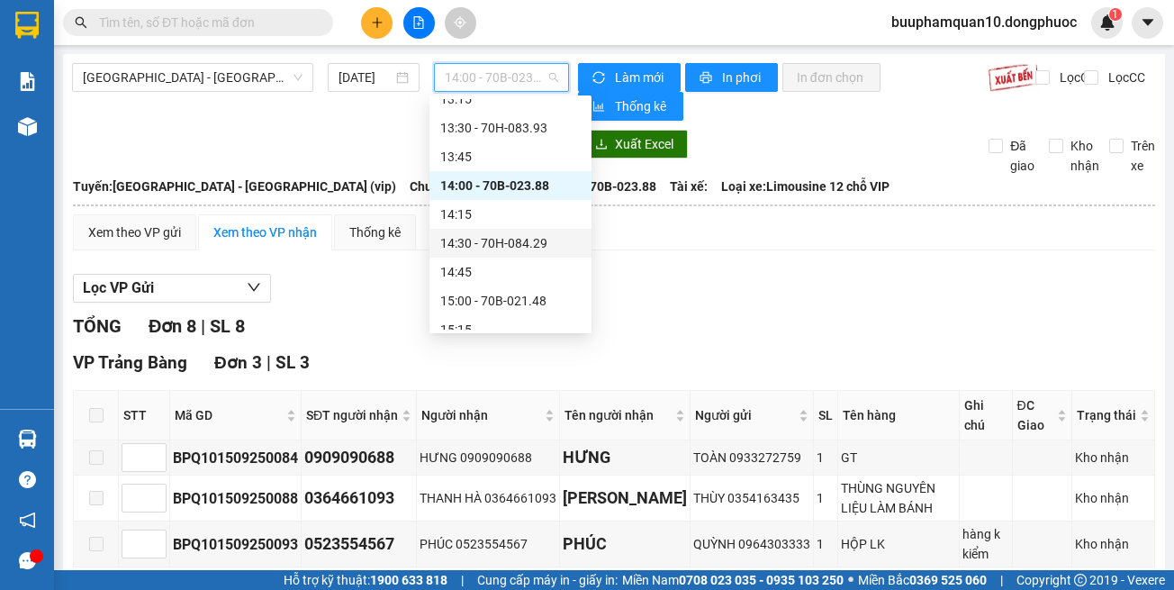
click at [539, 244] on div "14:30 - 70H-084.29" at bounding box center [510, 243] width 141 height 20
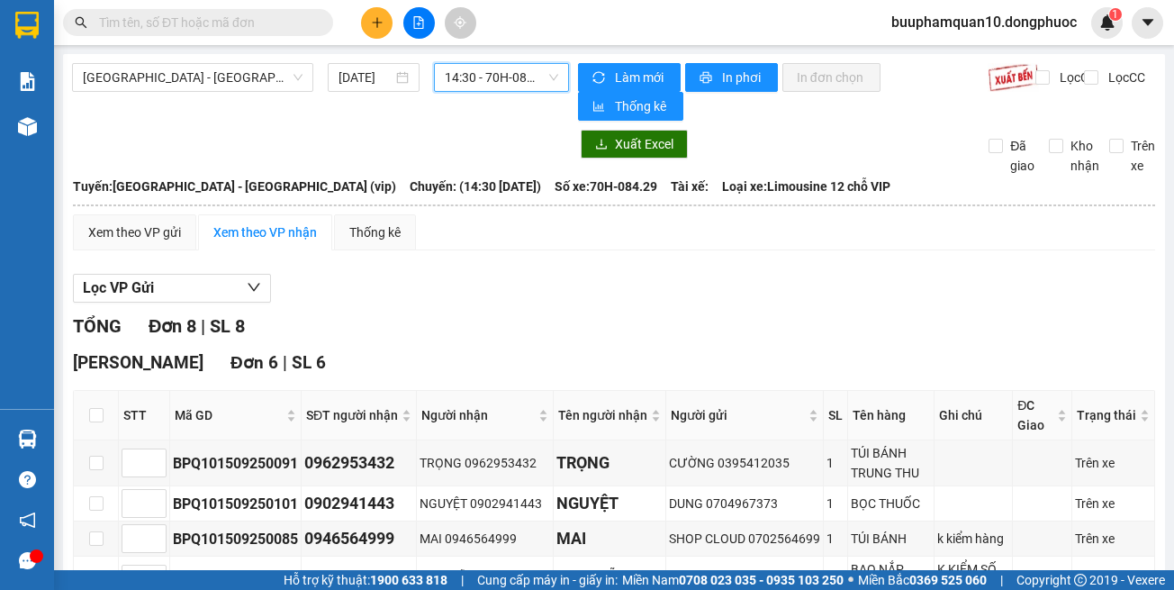
click at [297, 24] on input "text" at bounding box center [205, 23] width 213 height 20
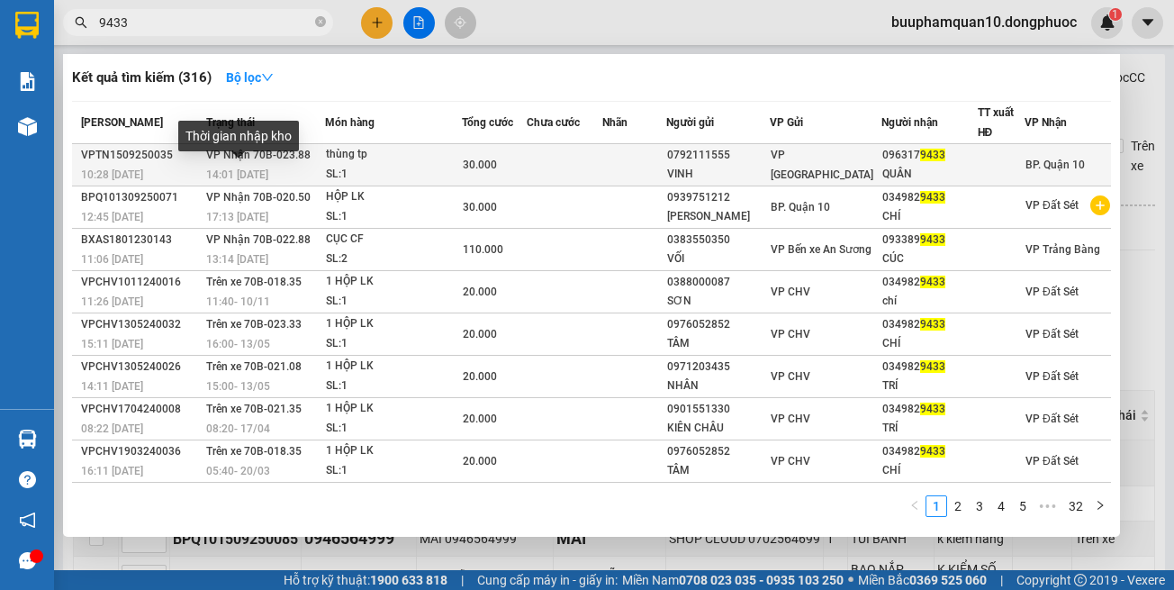
type input "9433"
click at [262, 173] on span "14:01 - 15/09" at bounding box center [237, 174] width 62 height 13
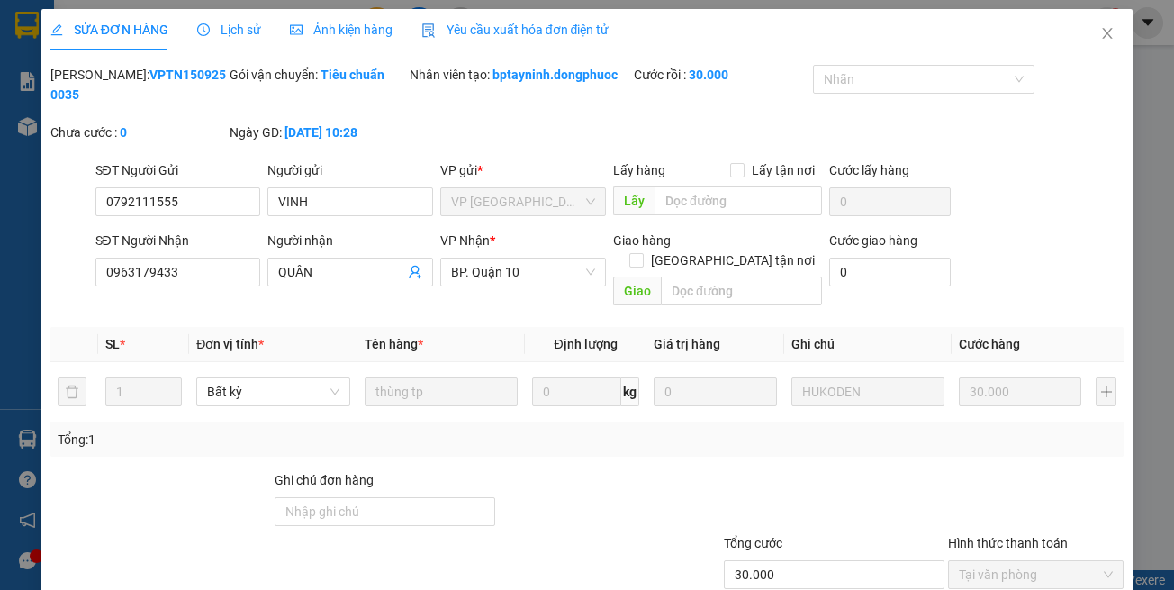
type input "0792111555"
type input "VINH"
type input "0963179433"
type input "QUÂN"
type input "30.000"
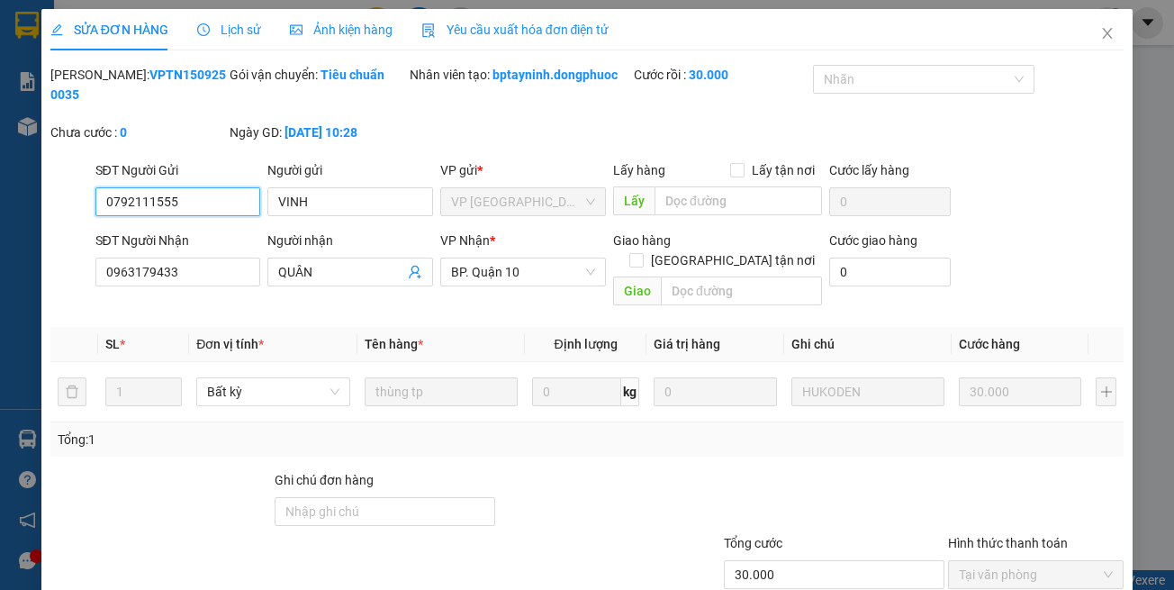
scroll to position [71, 0]
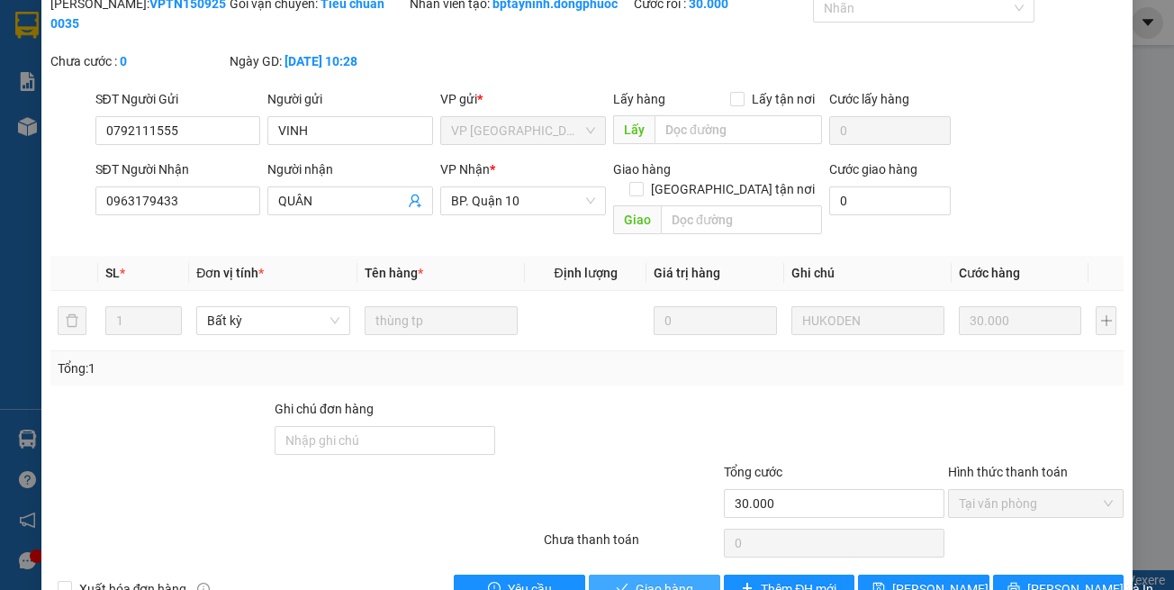
click at [640, 579] on span "Giao hàng" at bounding box center [665, 589] width 58 height 20
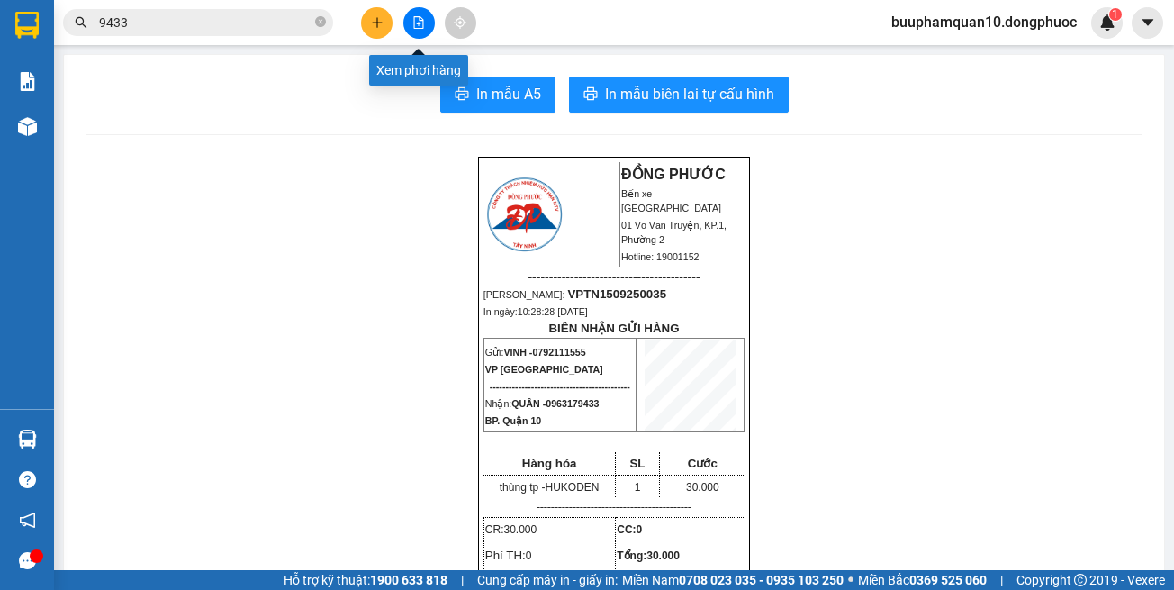
click at [416, 23] on icon "file-add" at bounding box center [419, 22] width 13 height 13
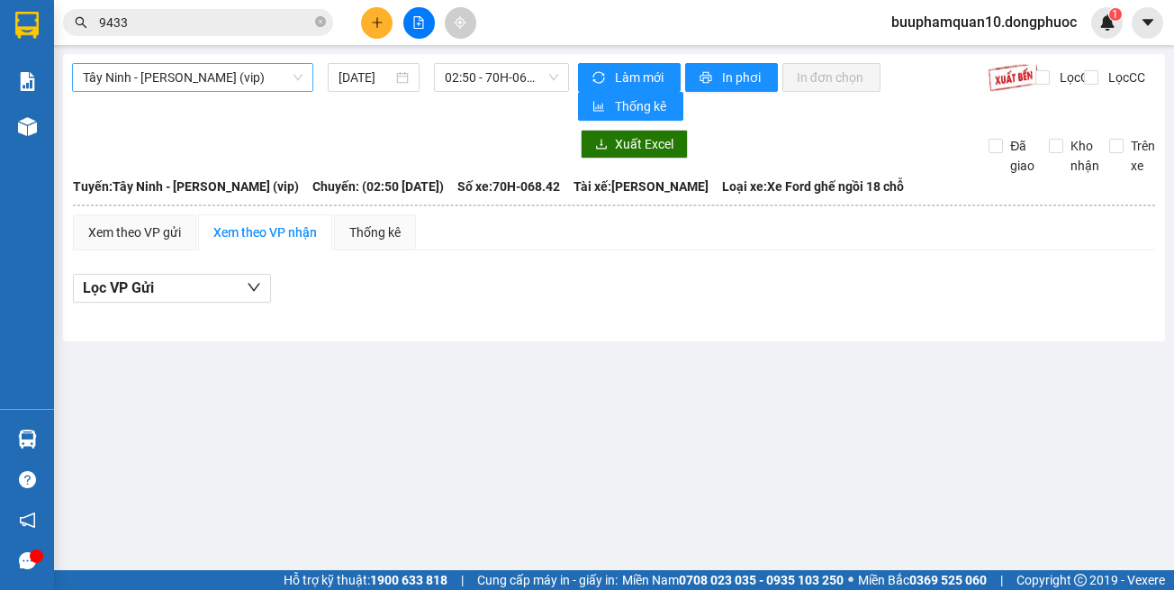
click at [239, 77] on span "Tây Ninh - [PERSON_NAME] (vip)" at bounding box center [193, 77] width 220 height 27
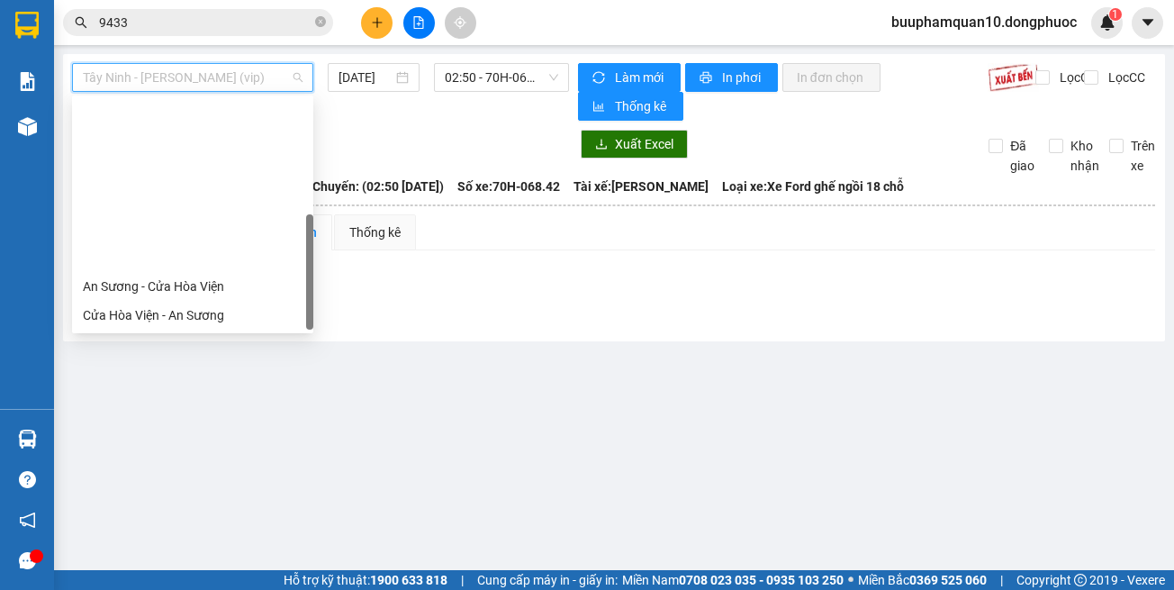
scroll to position [202, 0]
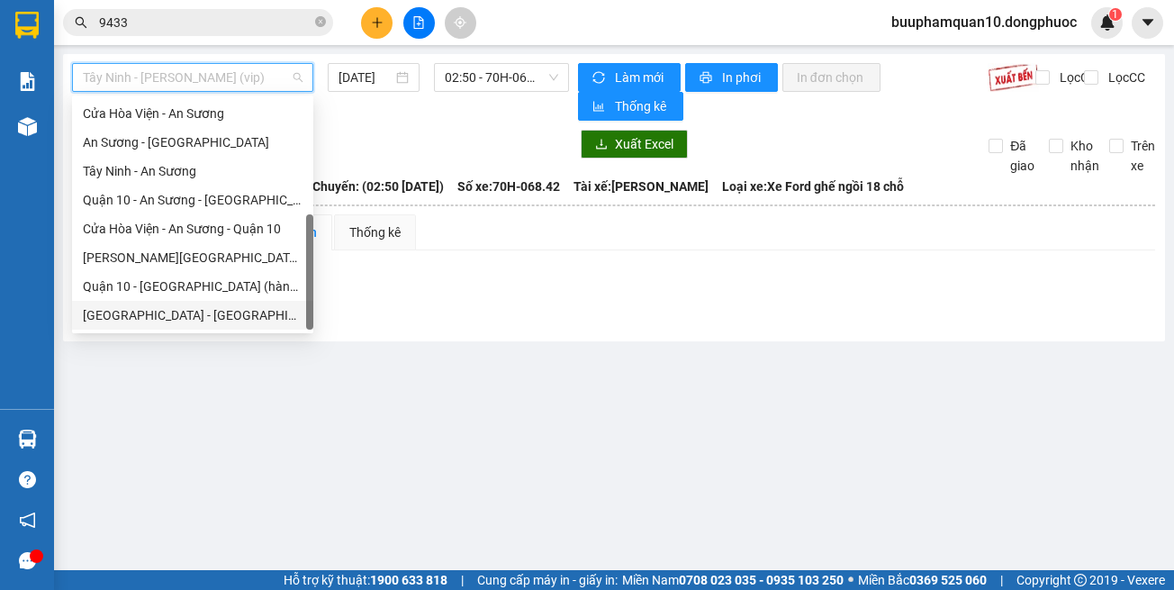
drag, startPoint x: 277, startPoint y: 314, endPoint x: 375, endPoint y: 118, distance: 219.1
click at [277, 312] on div "Hồ Chí Minh - Tây Ninh (vip)" at bounding box center [193, 315] width 220 height 20
type input "[DATE]"
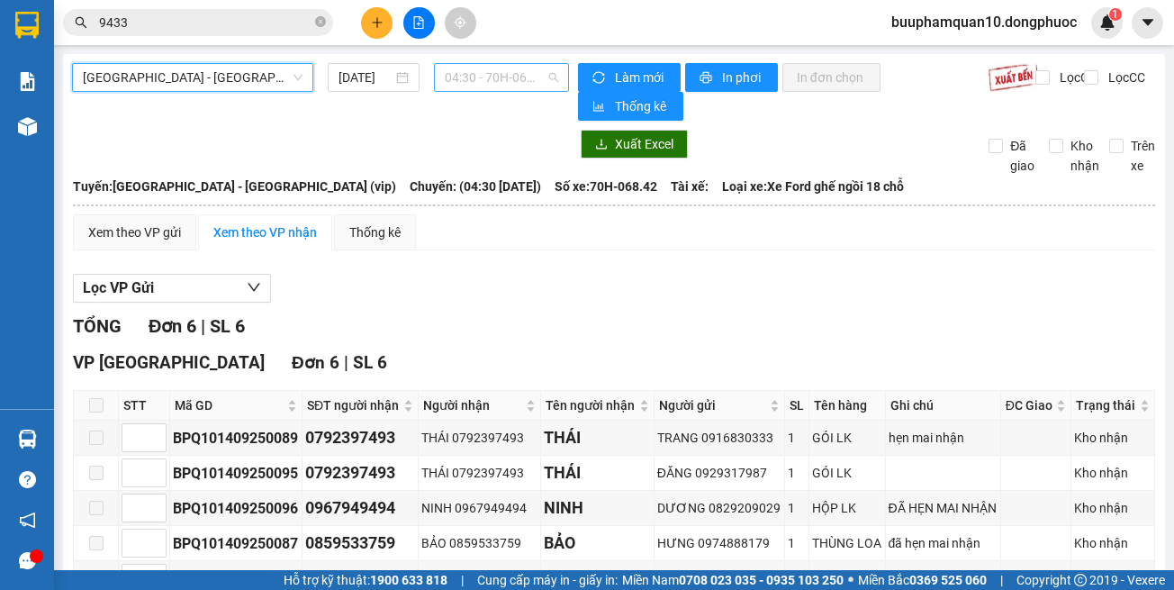
click at [471, 73] on span "04:30 - 70H-068.42" at bounding box center [501, 77] width 113 height 27
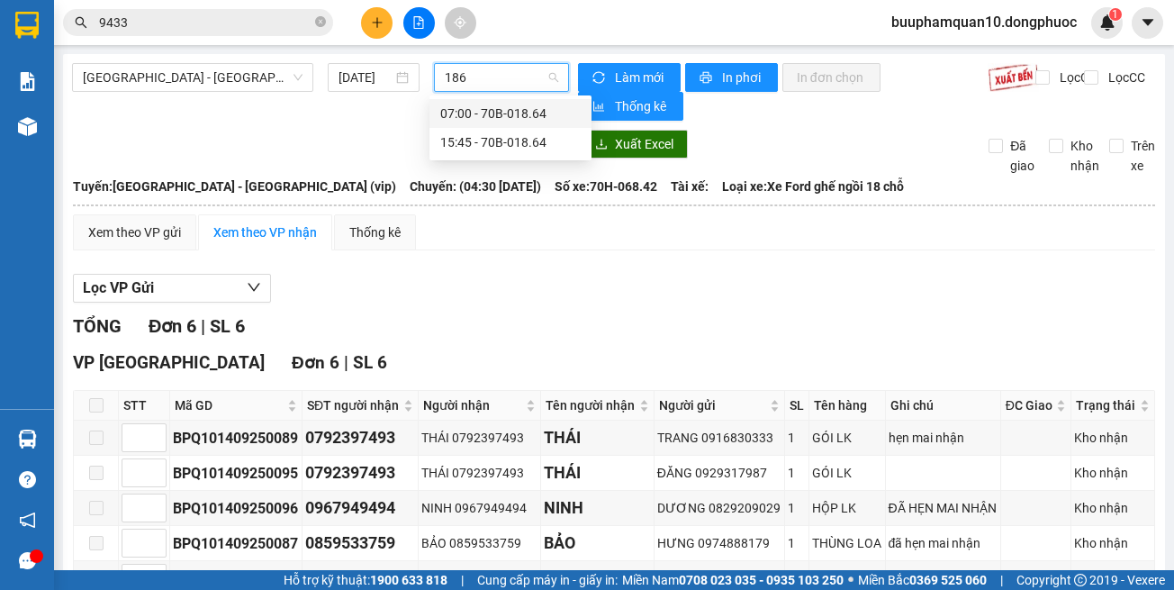
type input "1864"
drag, startPoint x: 497, startPoint y: 148, endPoint x: 498, endPoint y: 92, distance: 55.8
click at [497, 146] on div "15:45 - 70B-018.64" at bounding box center [510, 142] width 141 height 20
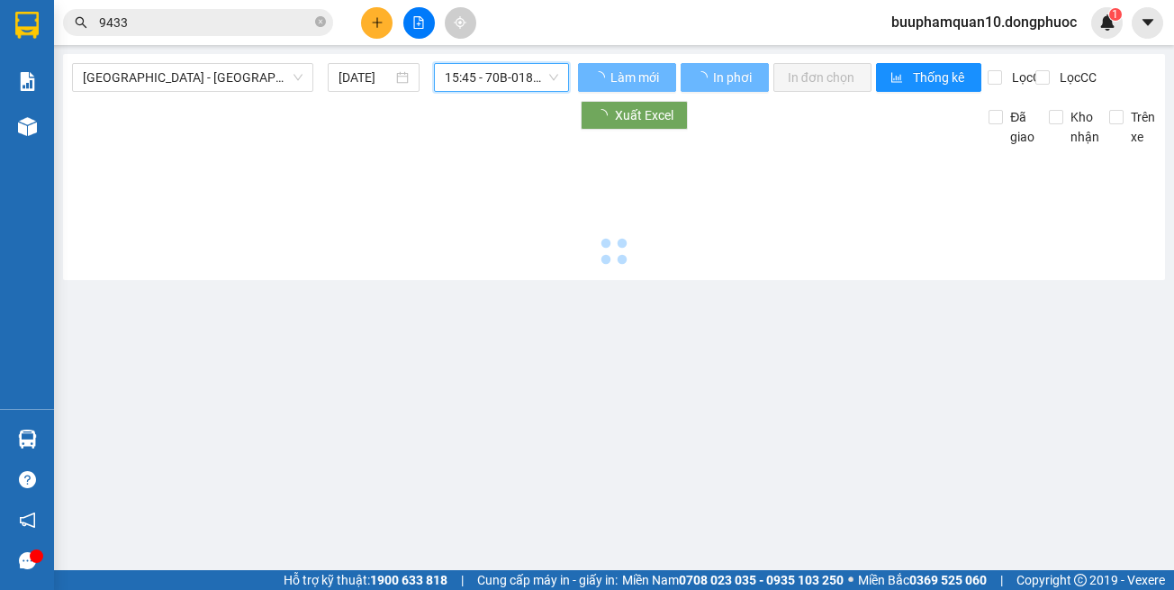
click at [492, 87] on span "15:45 - 70B-018.64" at bounding box center [501, 77] width 113 height 27
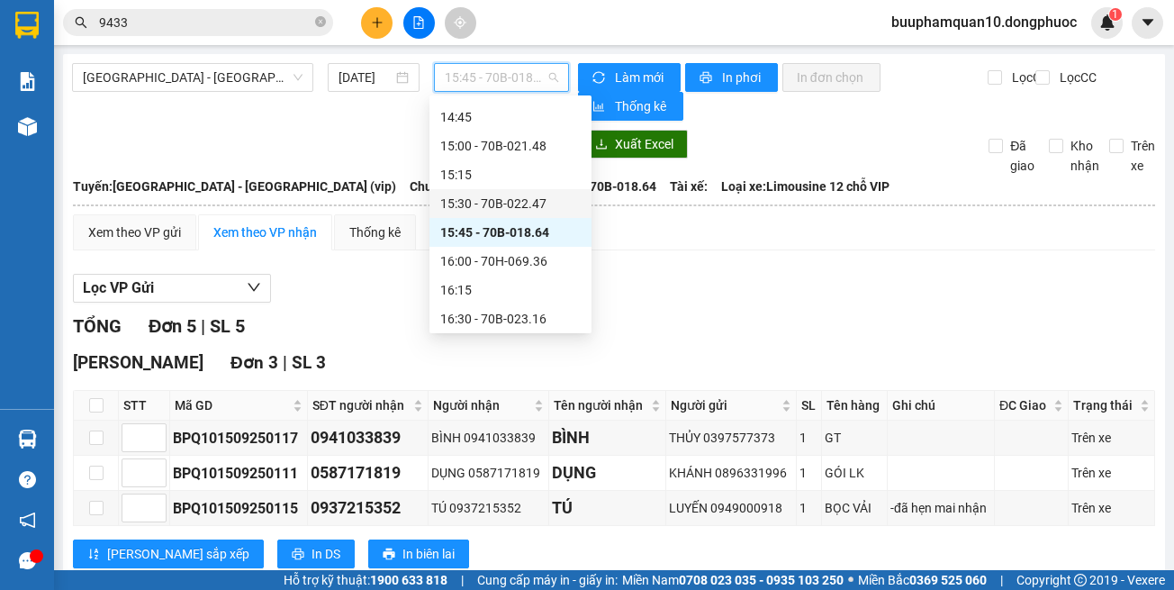
scroll to position [1304, 0]
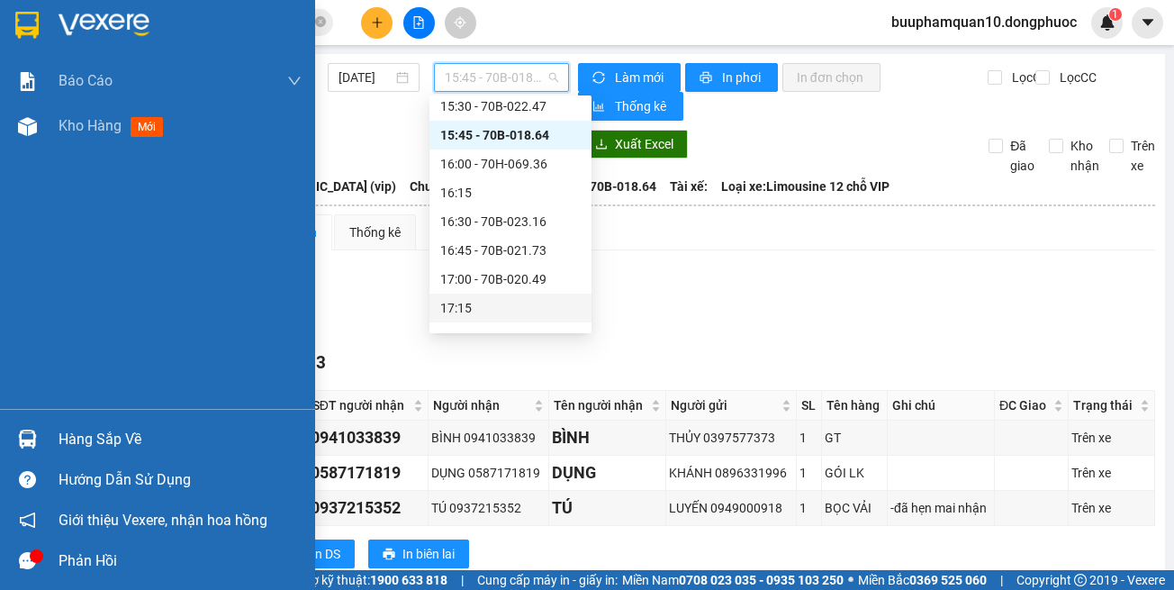
drag, startPoint x: 61, startPoint y: 435, endPoint x: 72, endPoint y: 430, distance: 12.1
click at [62, 435] on div "Hàng sắp về" at bounding box center [180, 439] width 243 height 27
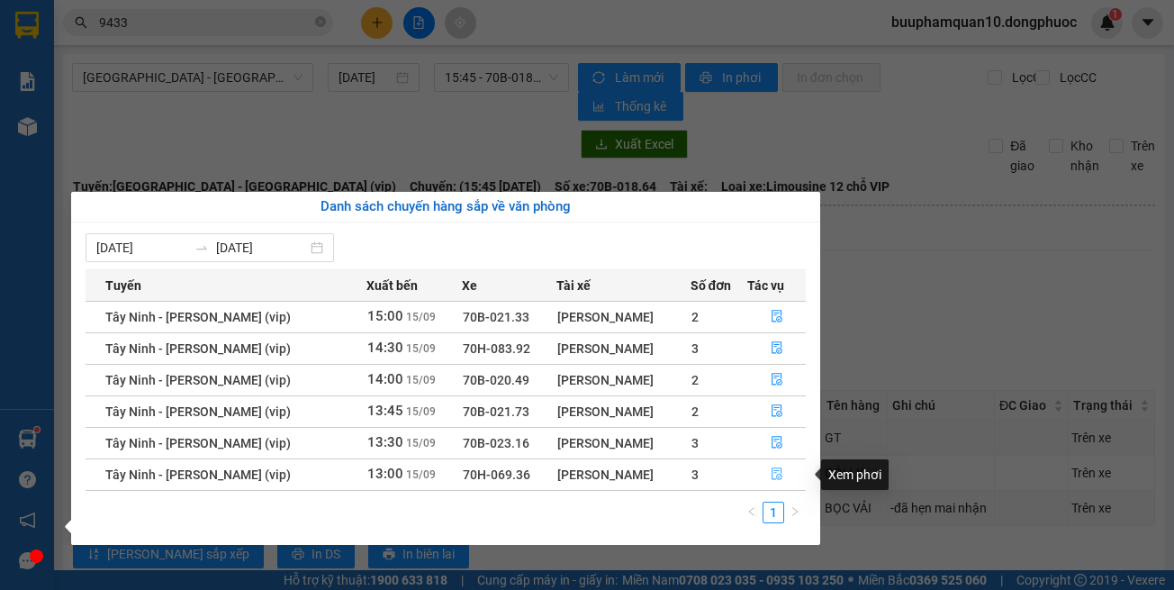
drag, startPoint x: 772, startPoint y: 482, endPoint x: 784, endPoint y: 441, distance: 42.2
click at [773, 482] on span "file-done" at bounding box center [777, 474] width 13 height 14
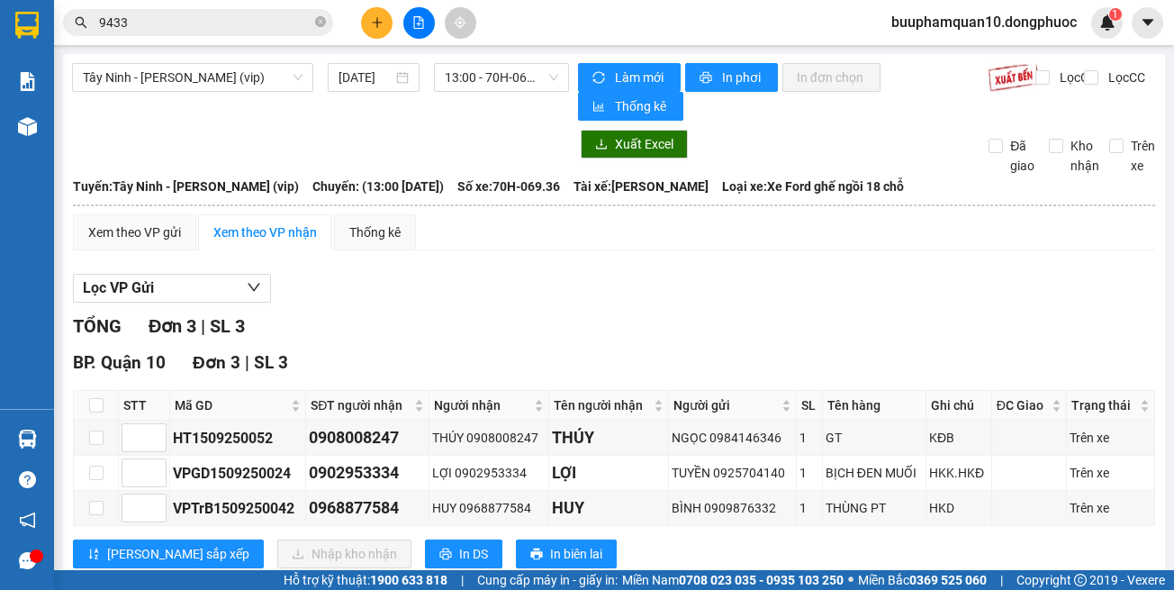
scroll to position [49, 0]
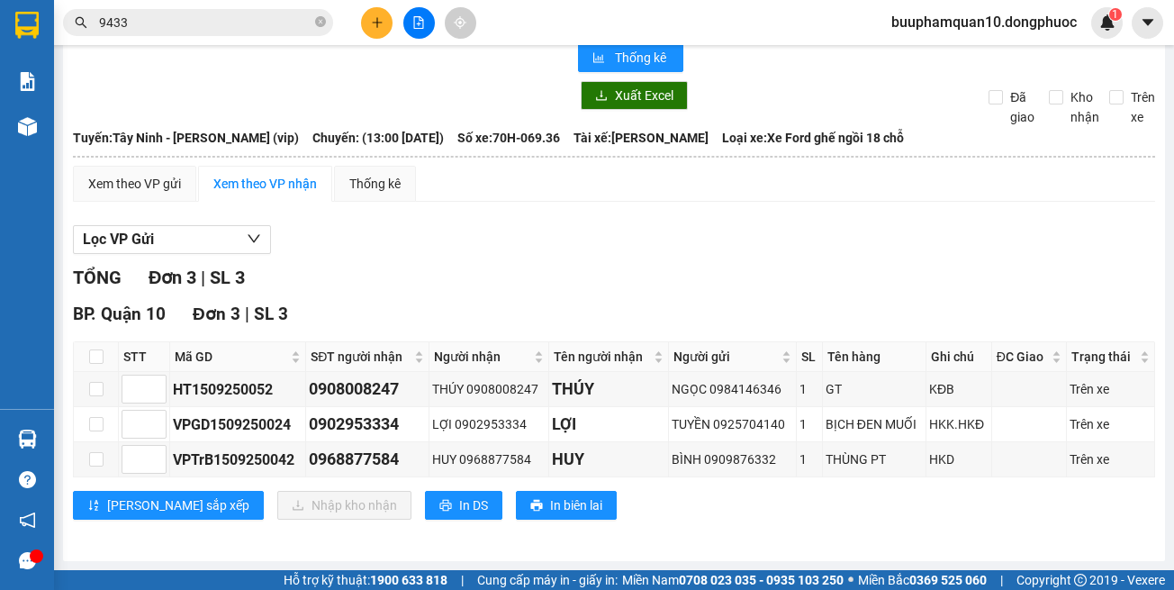
click at [213, 29] on input "9433" at bounding box center [205, 23] width 213 height 20
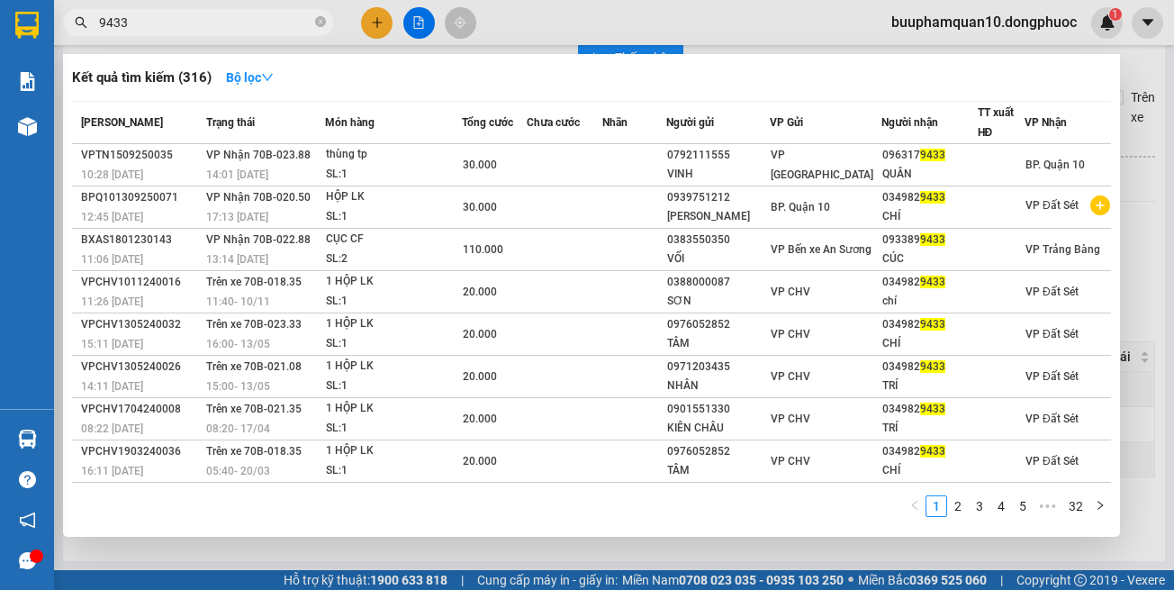
drag, startPoint x: 213, startPoint y: 29, endPoint x: 222, endPoint y: 24, distance: 10.1
click at [216, 26] on input "9433" at bounding box center [205, 23] width 213 height 20
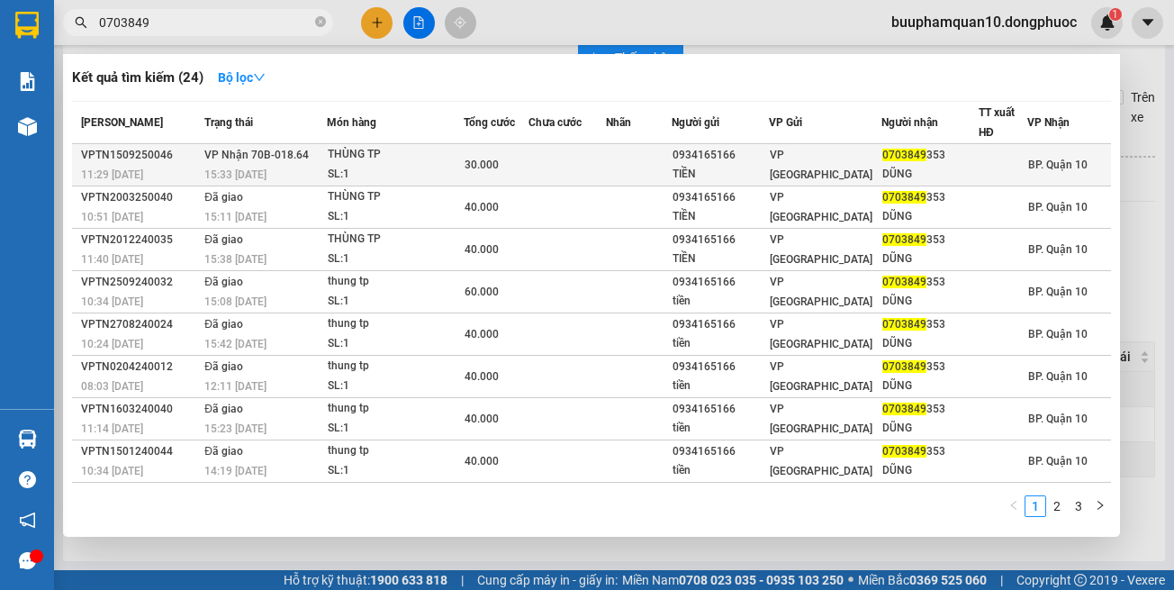
type input "0703849"
click at [550, 166] on td at bounding box center [567, 165] width 77 height 42
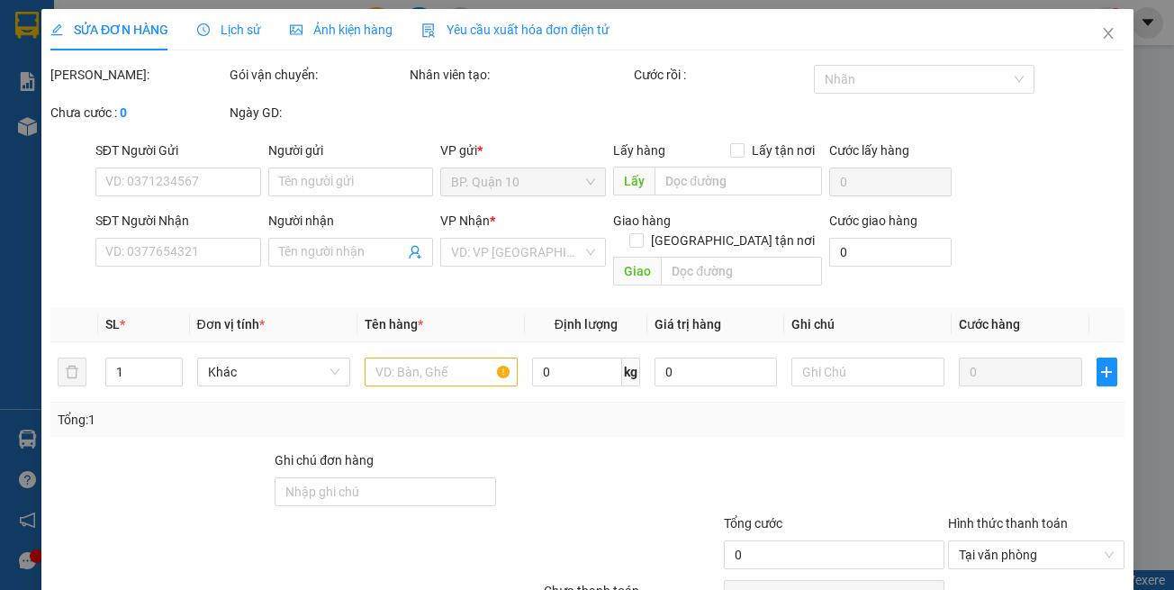
type input "0934165166"
type input "TIỀN"
type input "0703849353"
type input "DŨNG"
type input "30.000"
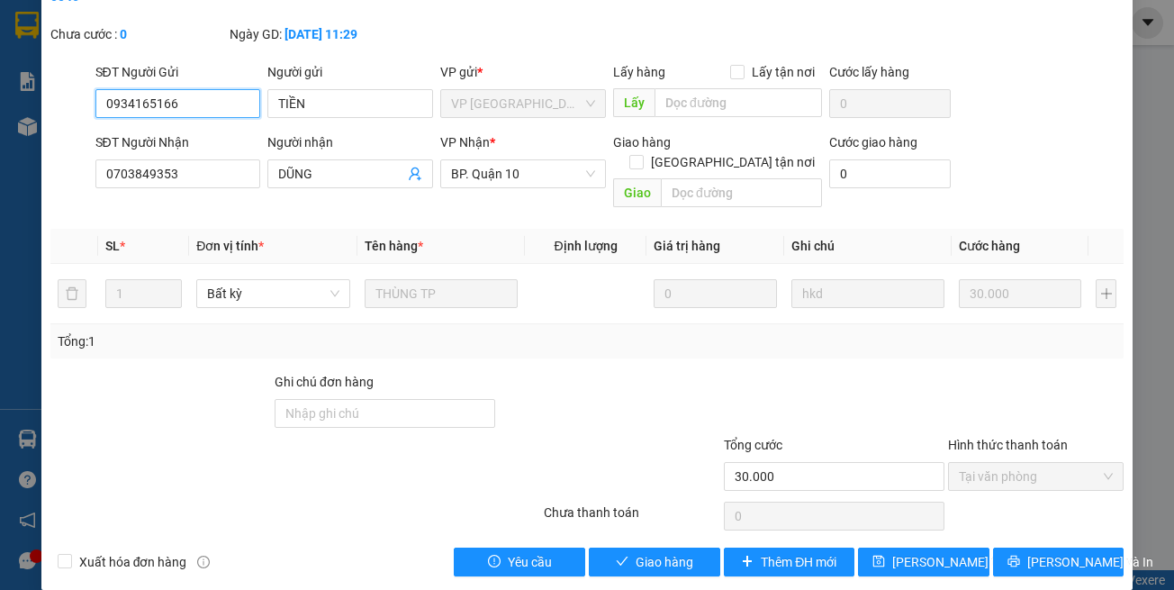
scroll to position [100, 0]
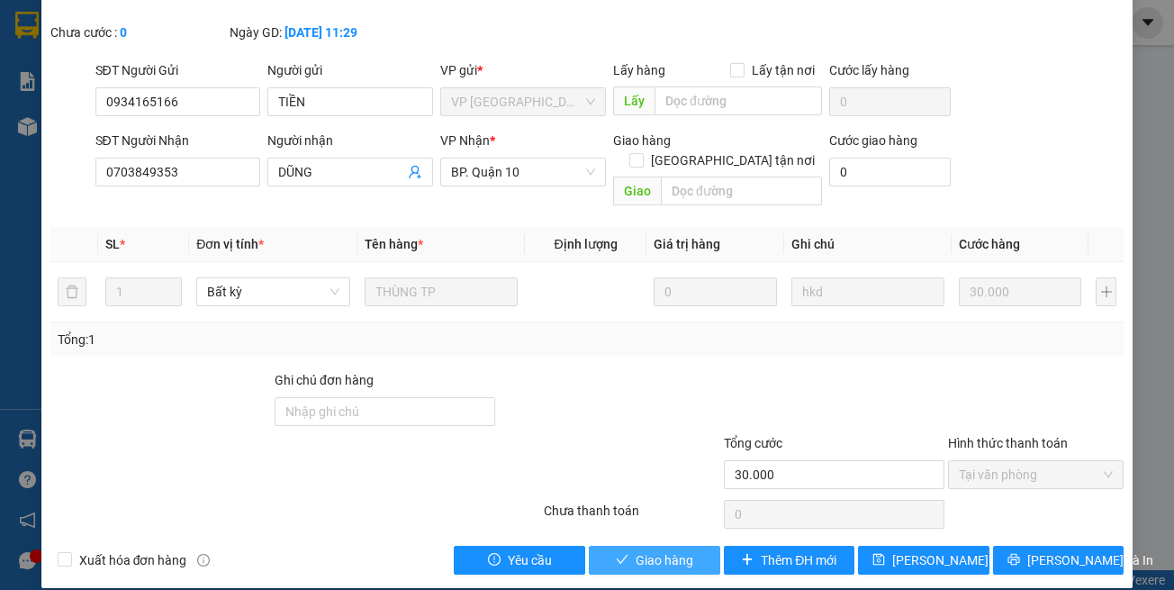
click at [643, 554] on div "SỬA ĐƠN HÀNG Lịch sử Ảnh kiện hàng Yêu cầu xuất hóa đơn điện tử Total Paid Fee …" at bounding box center [587, 248] width 1093 height 679
click at [661, 550] on span "Giao hàng" at bounding box center [665, 560] width 58 height 20
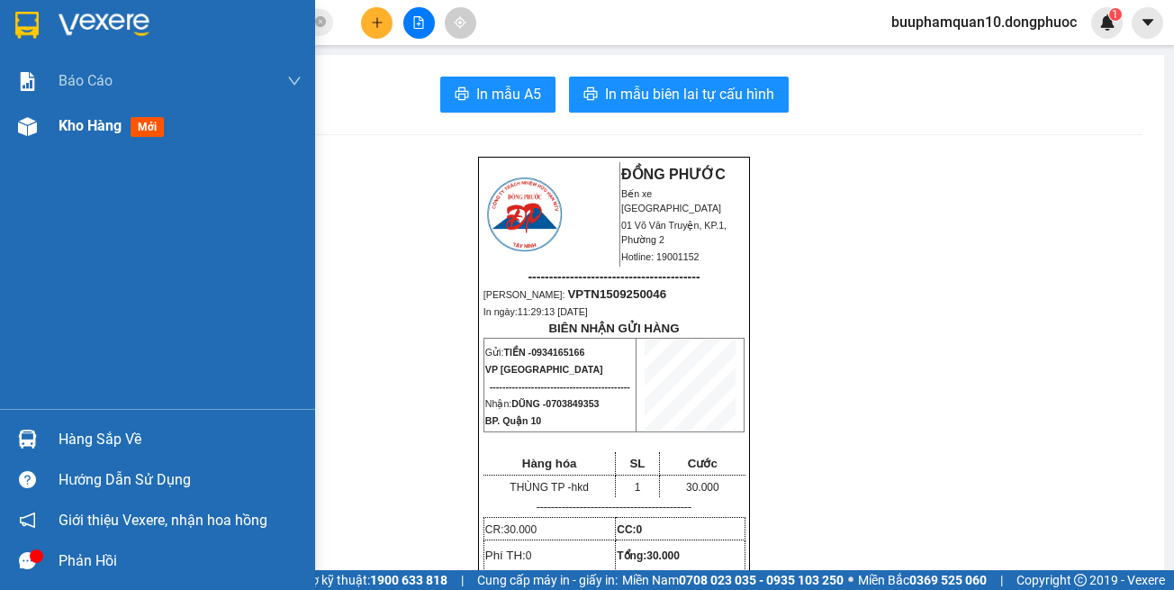
click at [50, 113] on div "Kho hàng mới" at bounding box center [157, 126] width 315 height 45
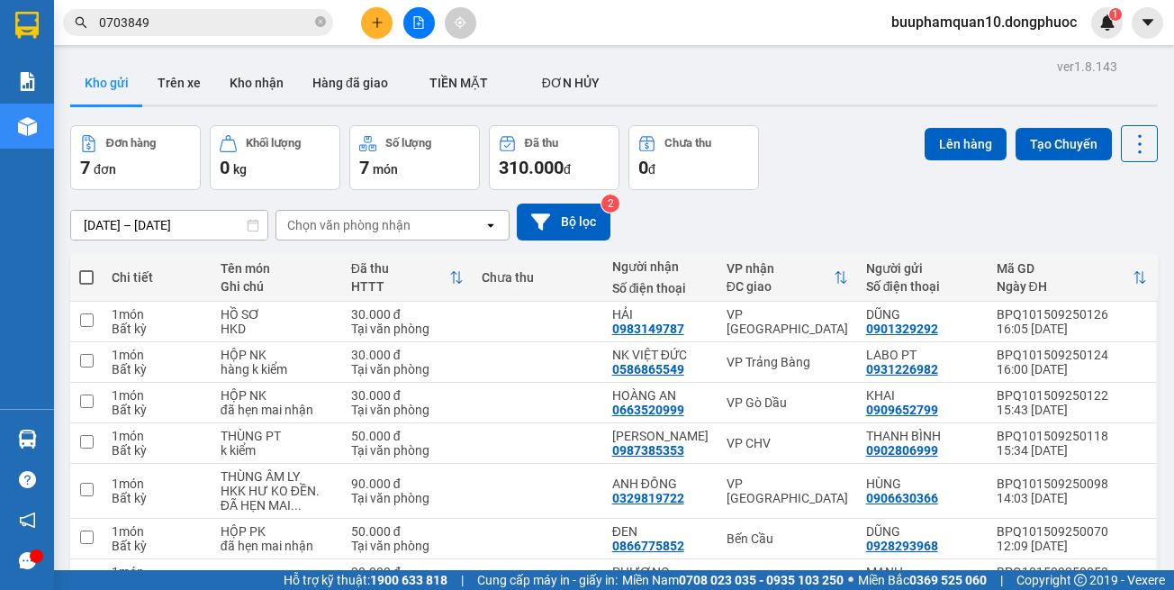
click at [842, 248] on div "13/09/2025 – 15/09/2025 Press the down arrow key to interact with the calendar …" at bounding box center [614, 222] width 1088 height 64
click at [412, 26] on button at bounding box center [420, 23] width 32 height 32
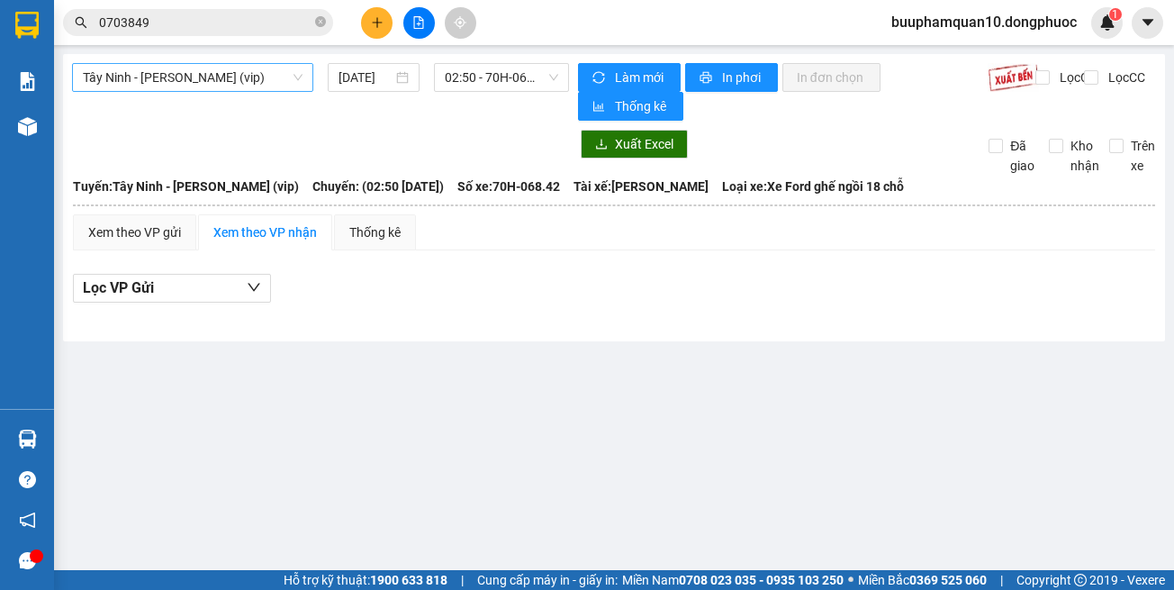
click at [245, 83] on span "Tây Ninh - [PERSON_NAME] (vip)" at bounding box center [193, 77] width 220 height 27
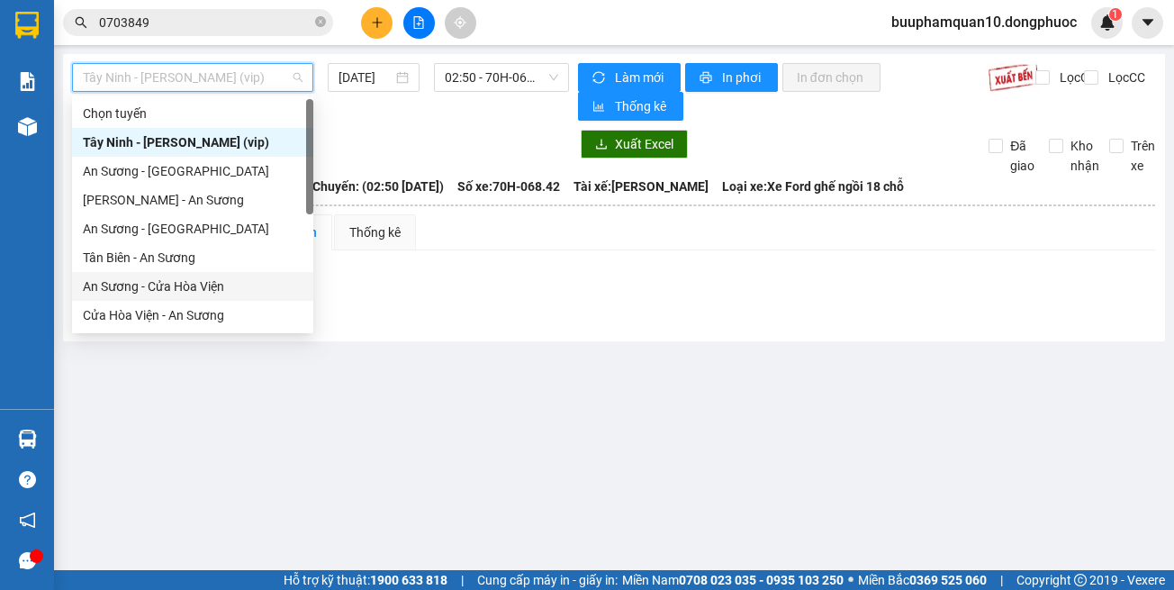
scroll to position [180, 0]
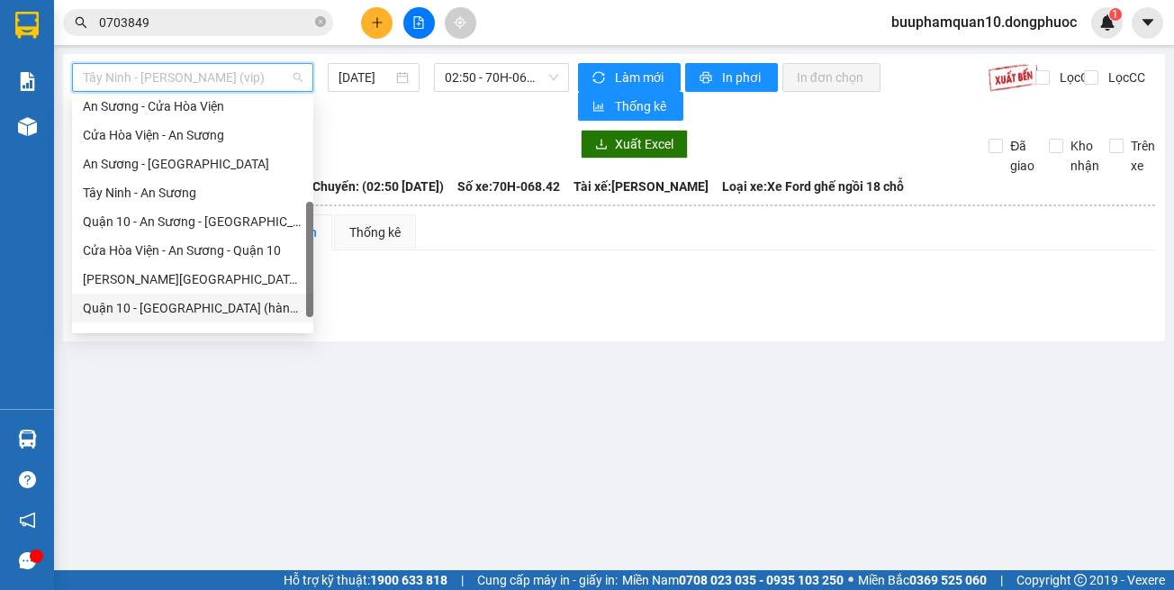
click at [258, 315] on div "Quận 10 - Dương MInh Châu (hàng hóa)" at bounding box center [193, 308] width 220 height 20
type input "[DATE]"
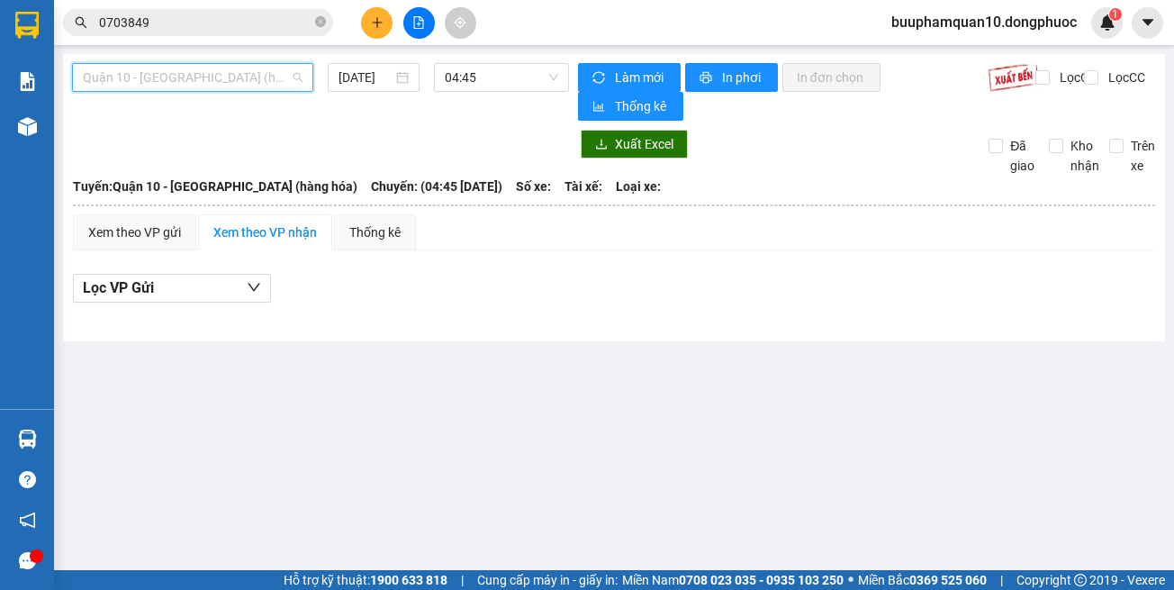
click at [229, 86] on span "Quận 10 - Dương MInh Châu (hàng hóa)" at bounding box center [193, 77] width 220 height 27
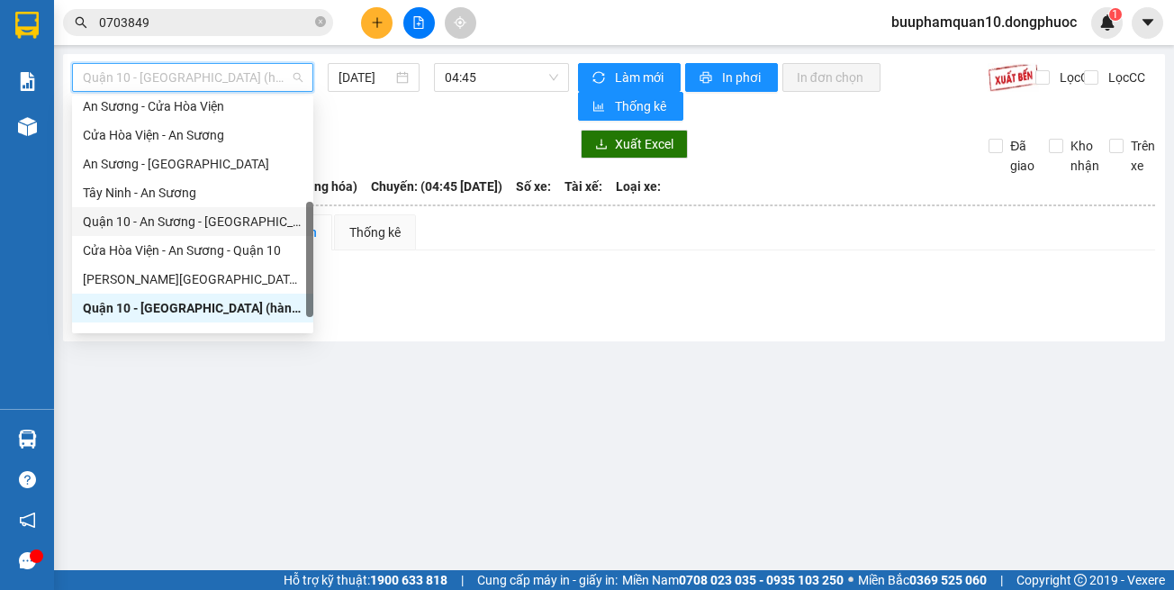
scroll to position [202, 0]
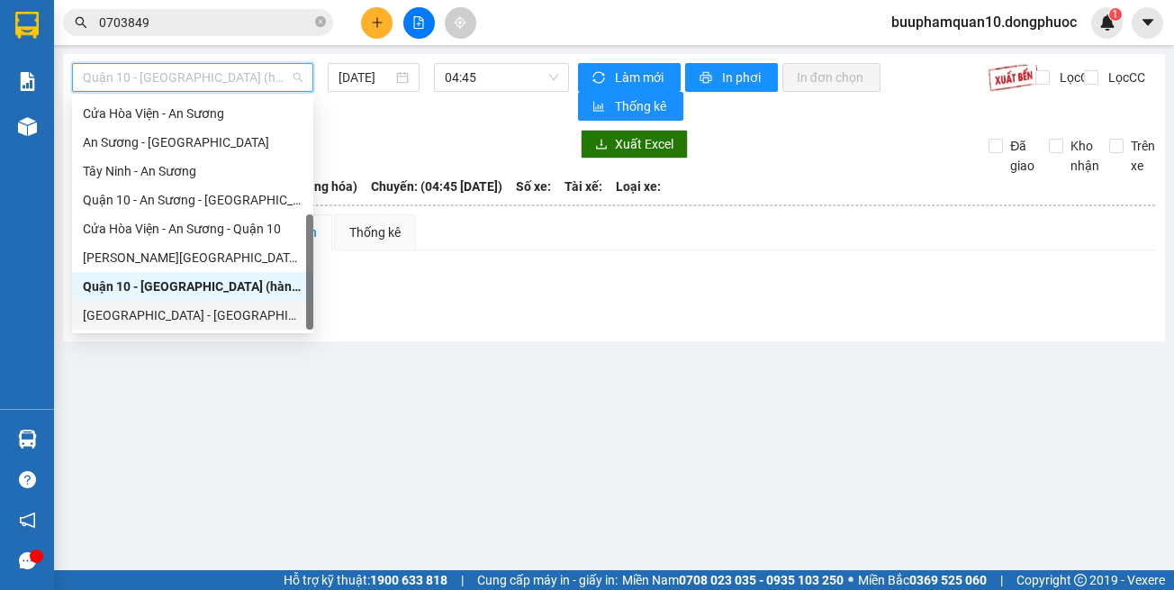
click at [267, 316] on div "Hồ Chí Minh - Tây Ninh (vip)" at bounding box center [193, 315] width 220 height 20
type input "[DATE]"
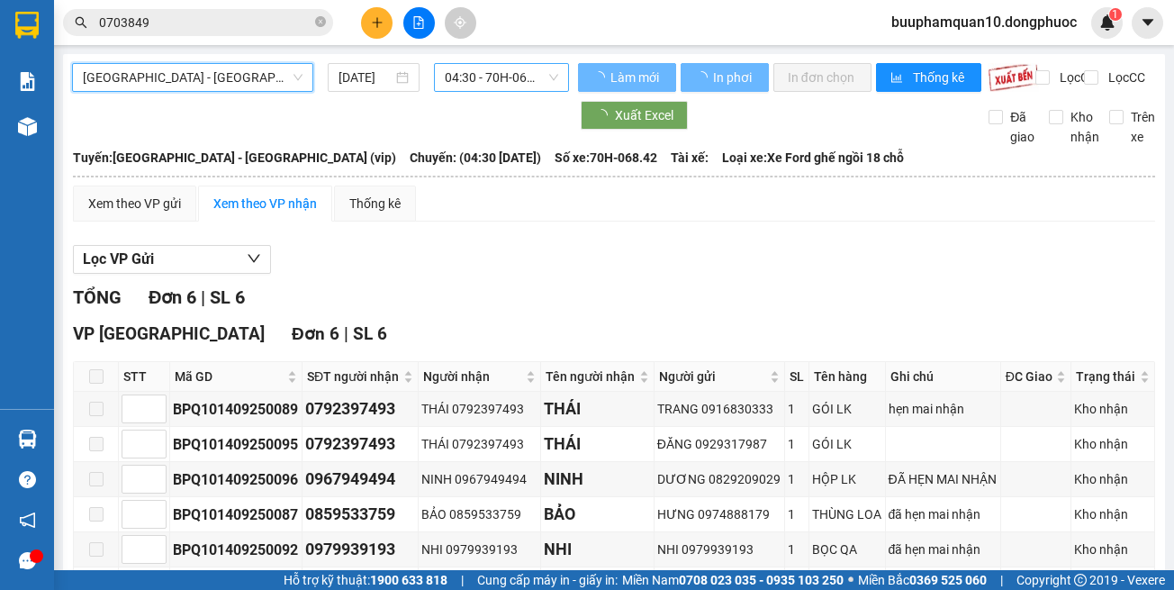
click at [458, 77] on span "04:30 - 70H-068.42" at bounding box center [501, 77] width 113 height 27
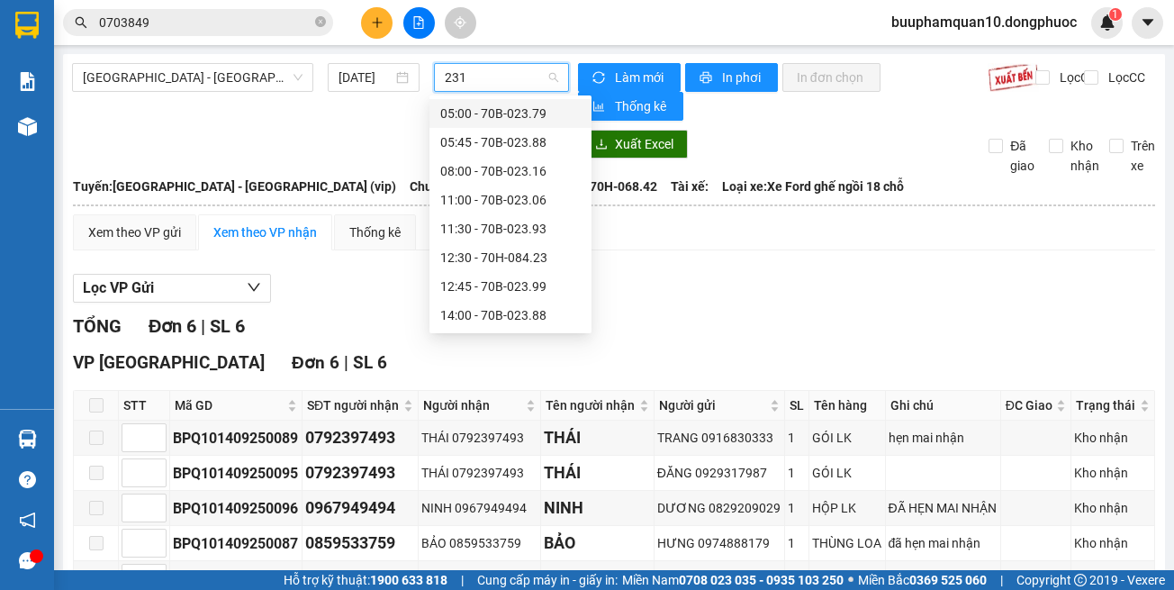
type input "2316"
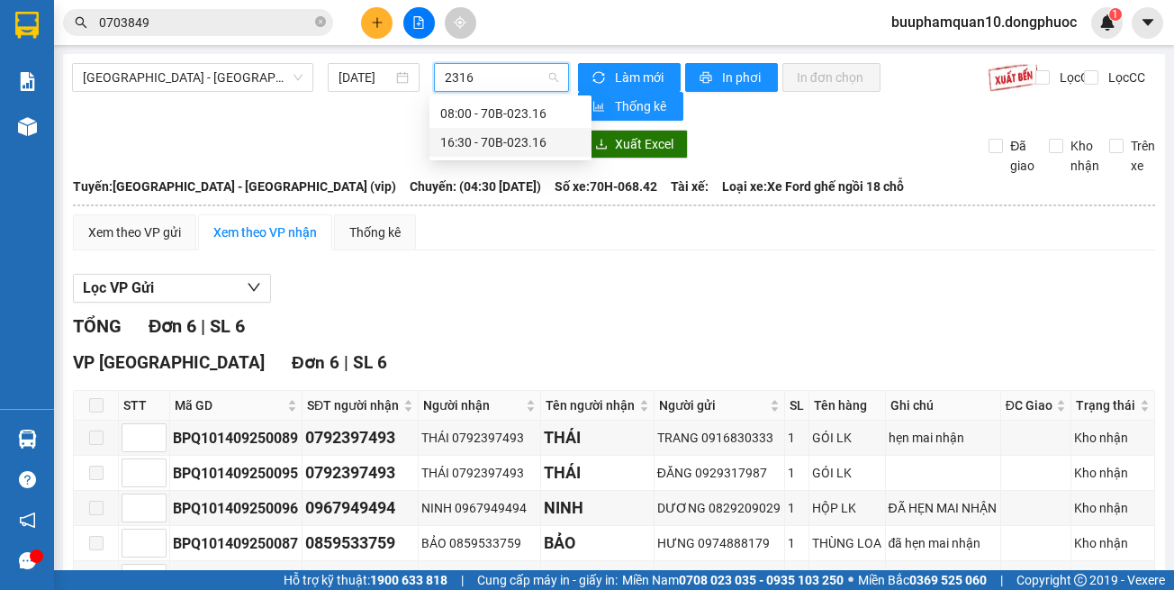
click at [479, 135] on div "16:30 - 70B-023.16" at bounding box center [510, 142] width 141 height 20
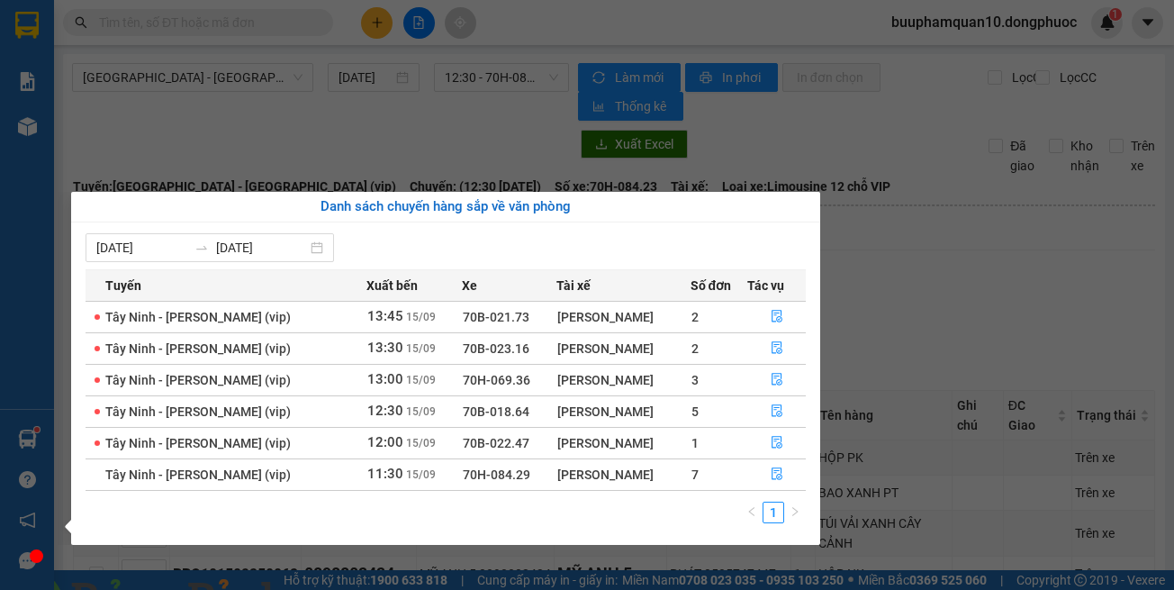
scroll to position [118, 0]
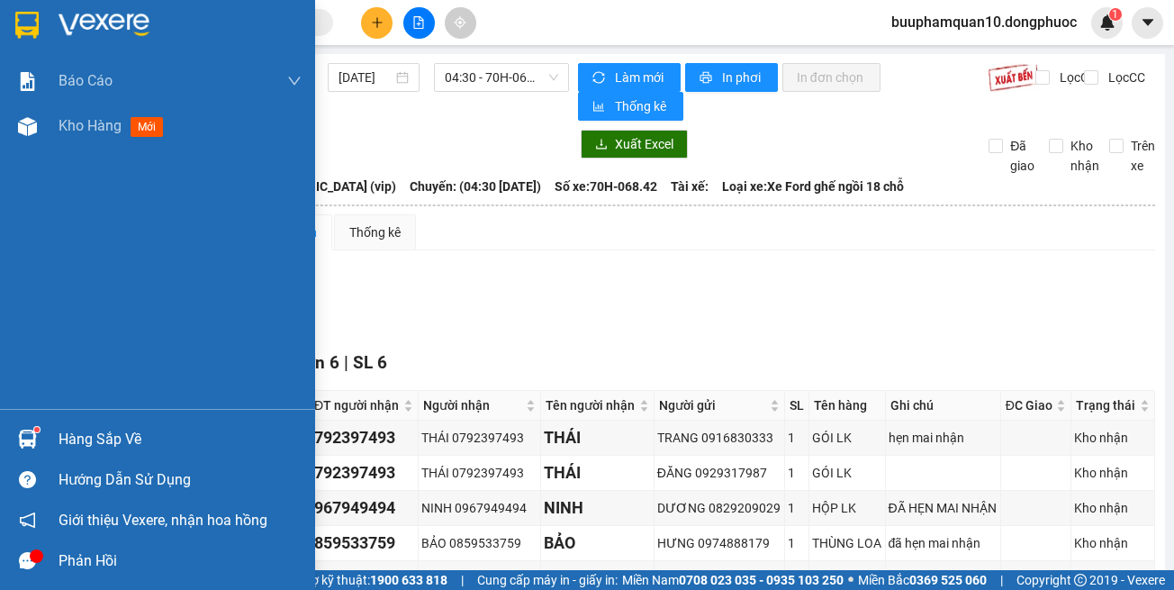
drag, startPoint x: 28, startPoint y: 434, endPoint x: 29, endPoint y: 425, distance: 9.1
click at [26, 435] on img at bounding box center [27, 439] width 19 height 19
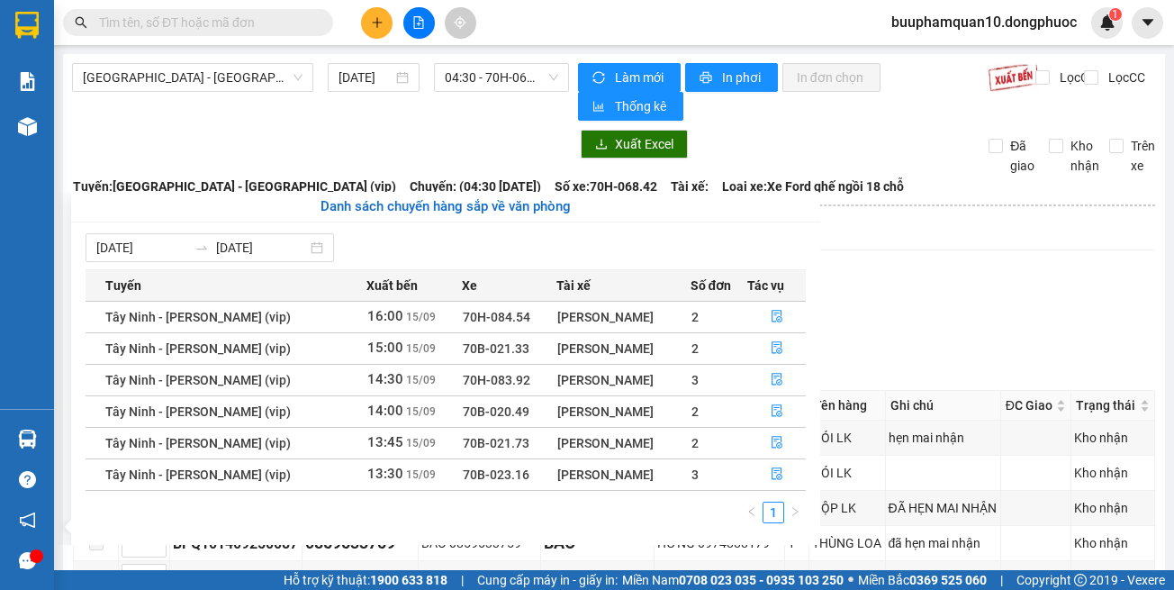
click at [376, 76] on section "Kết quả tìm kiếm ( 41 ) Bộ lọc Mã ĐH Trạng thái Món hàng Tổng cước Chưa cước Nh…" at bounding box center [587, 295] width 1174 height 590
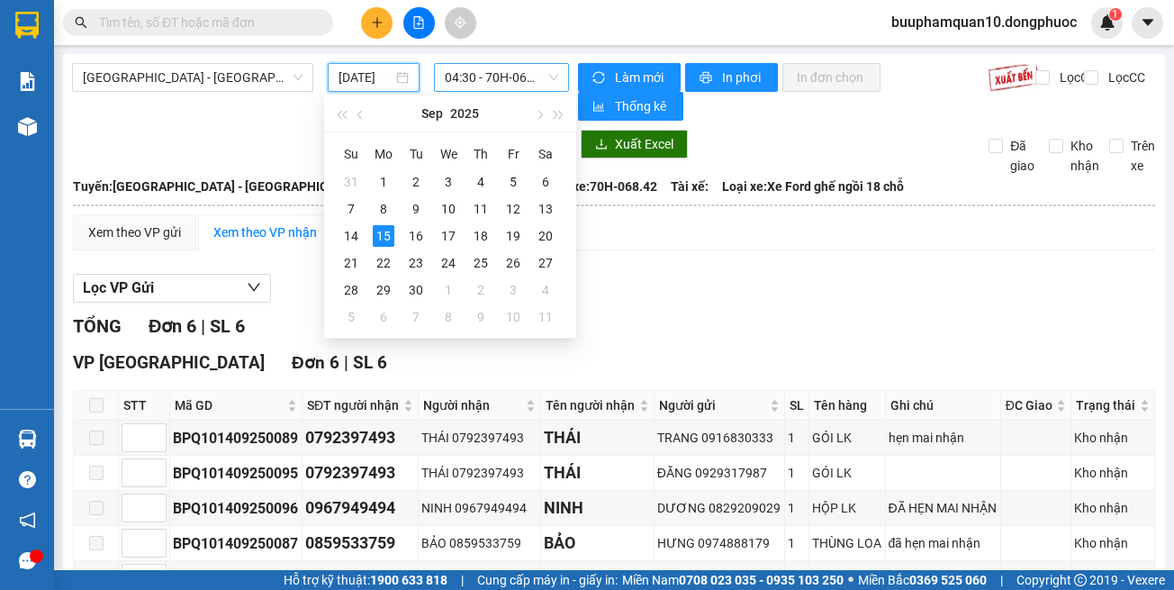
click at [471, 81] on span "04:30 - 70H-068.42" at bounding box center [501, 77] width 113 height 27
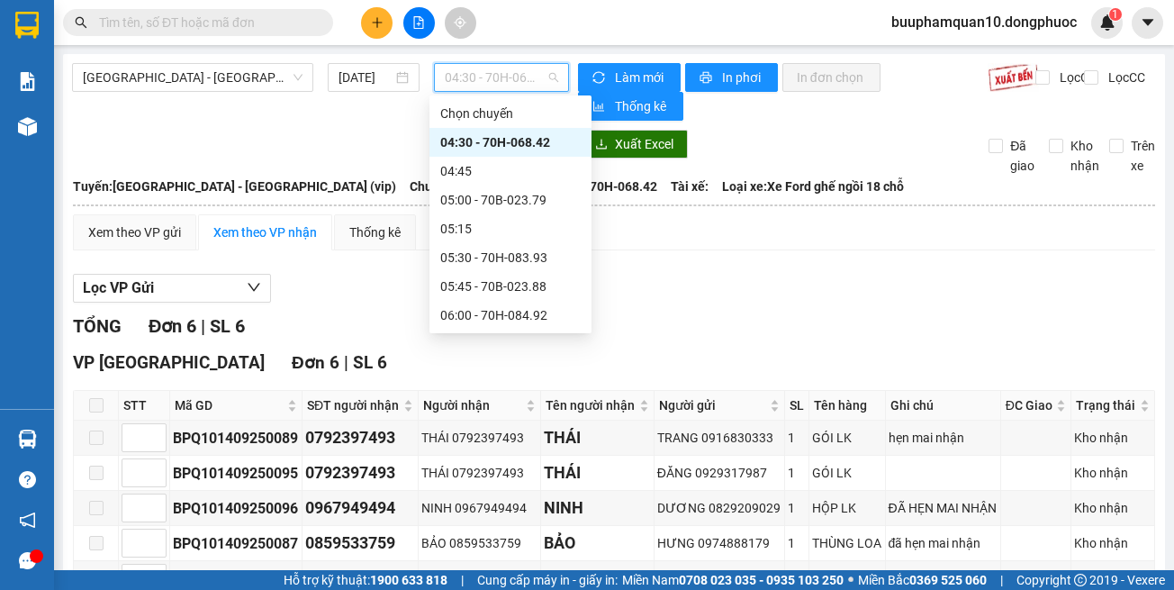
scroll to position [0, 0]
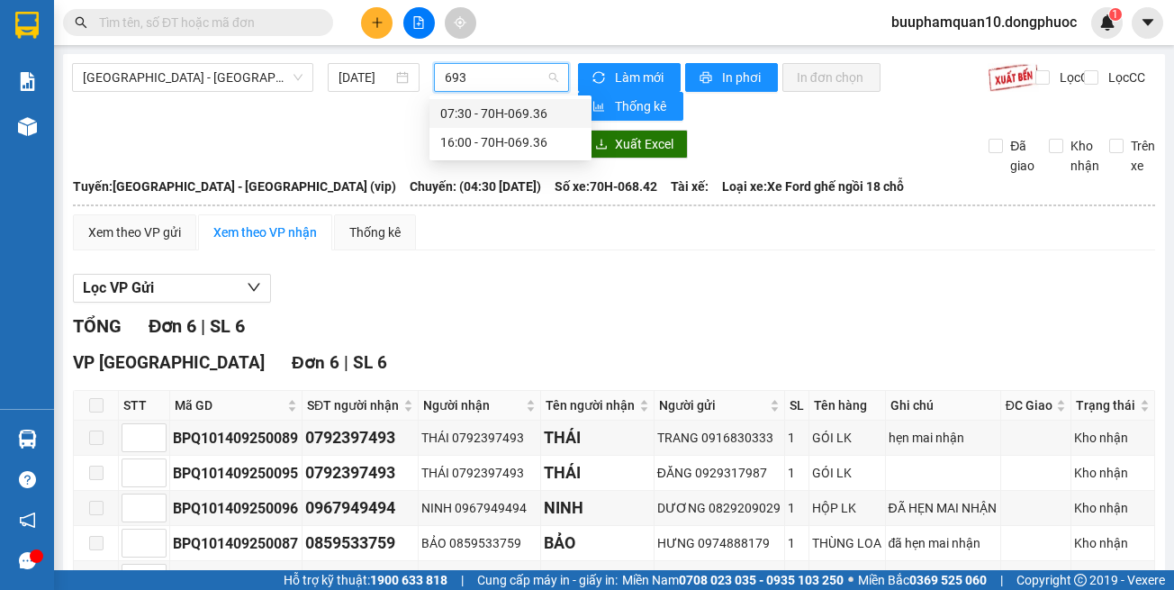
type input "6936"
click at [481, 150] on div "16:00 - 70H-069.36" at bounding box center [510, 142] width 141 height 20
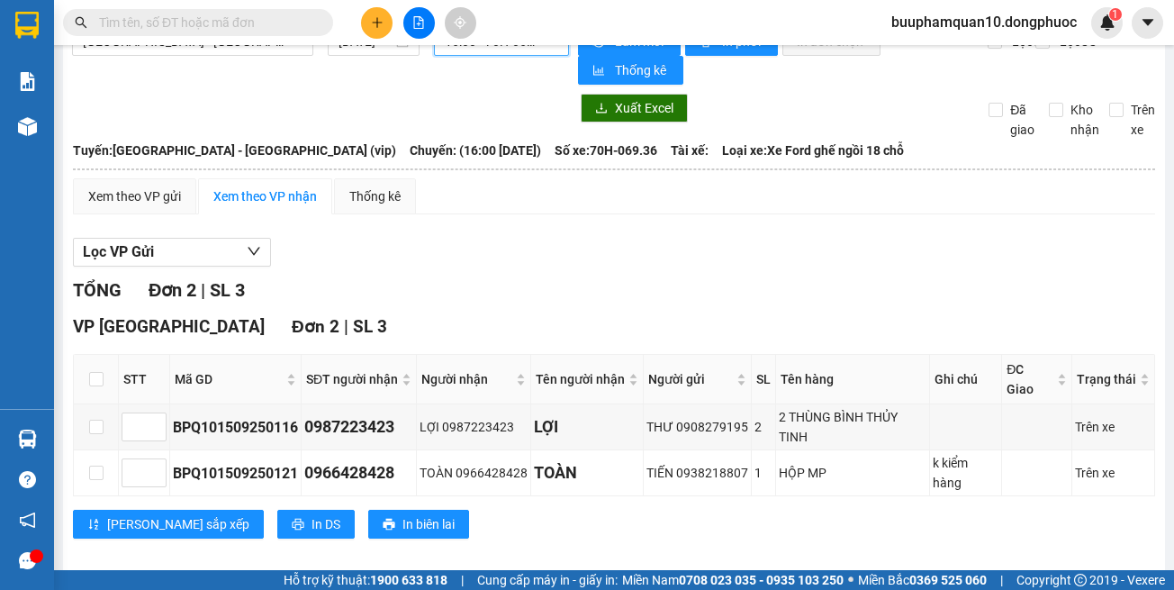
scroll to position [55, 0]
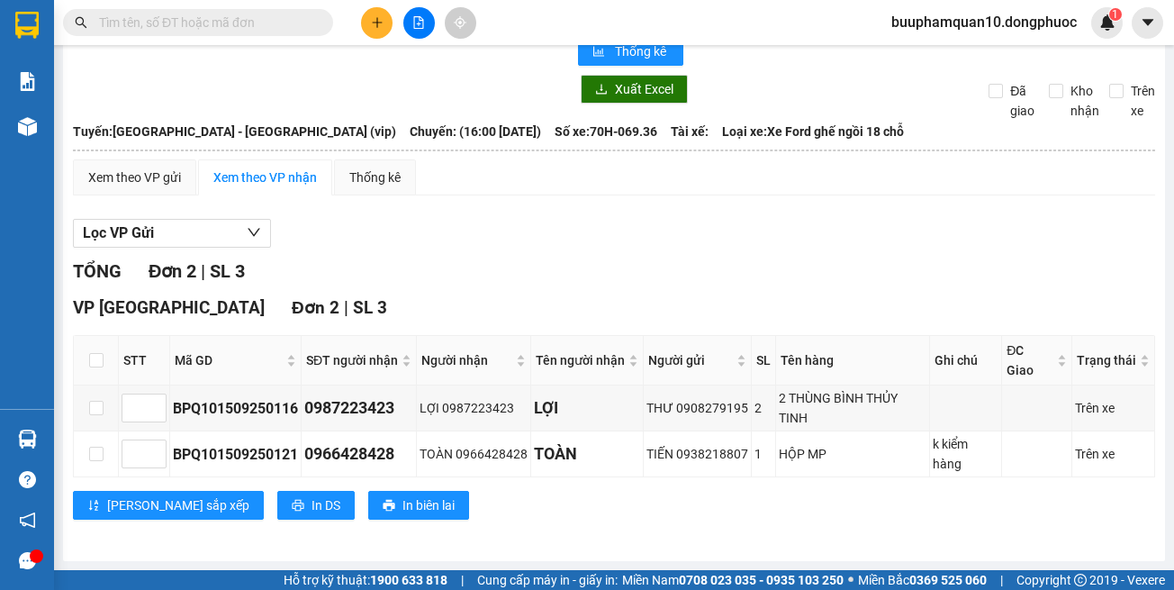
click at [220, 22] on input "text" at bounding box center [205, 23] width 213 height 20
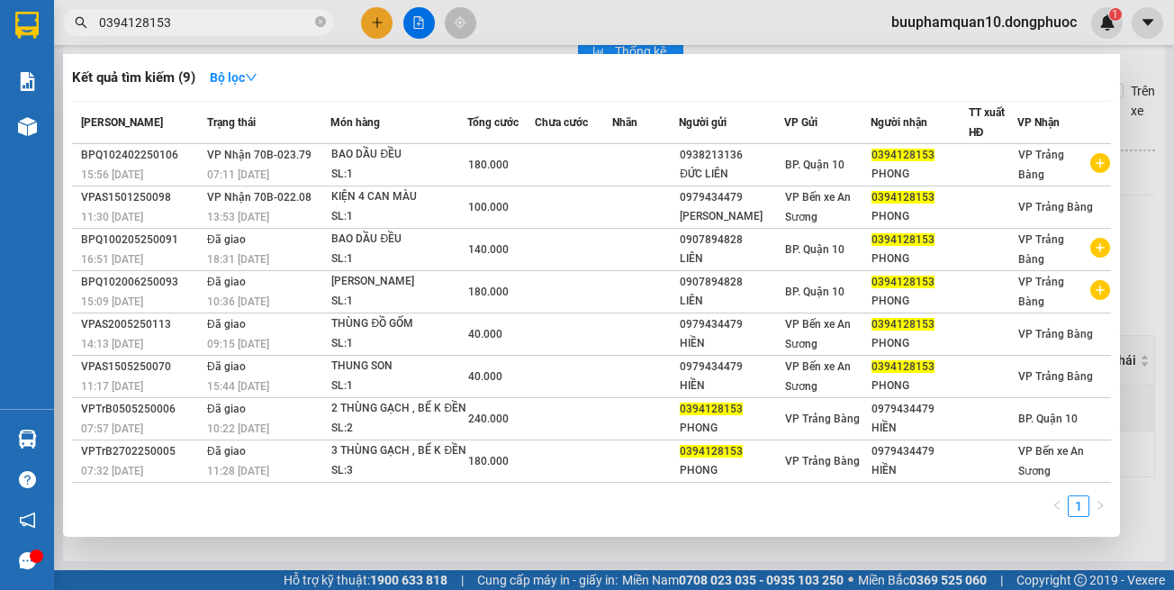
type input "0394128153"
drag, startPoint x: 888, startPoint y: 553, endPoint x: 539, endPoint y: 440, distance: 367.2
click at [887, 553] on div at bounding box center [587, 295] width 1174 height 590
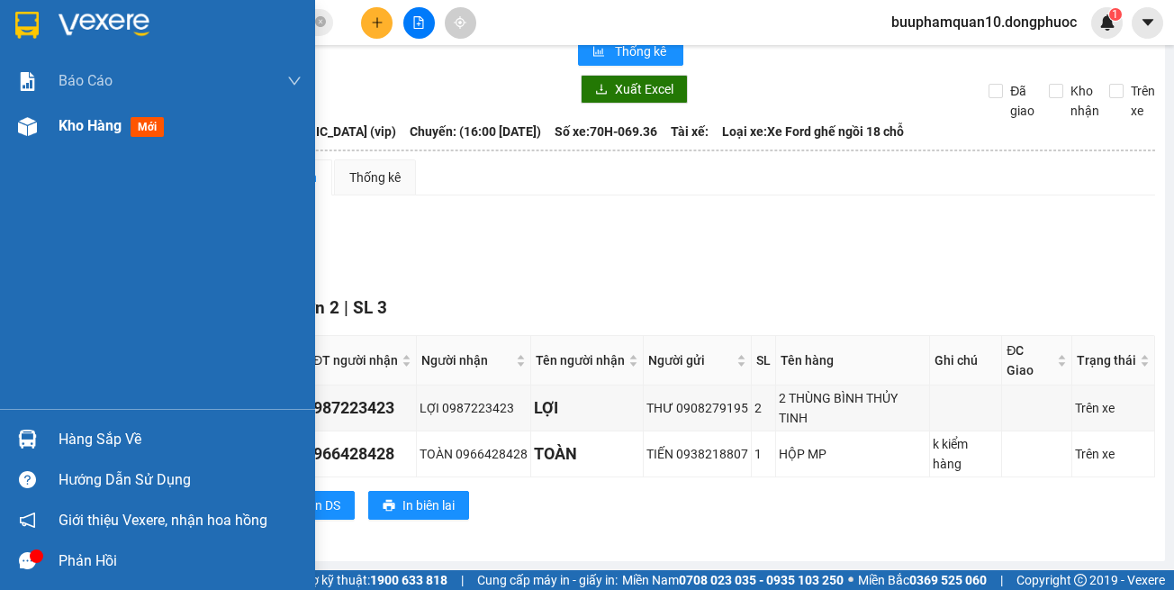
click at [7, 137] on div "Kho hàng mới" at bounding box center [157, 126] width 315 height 45
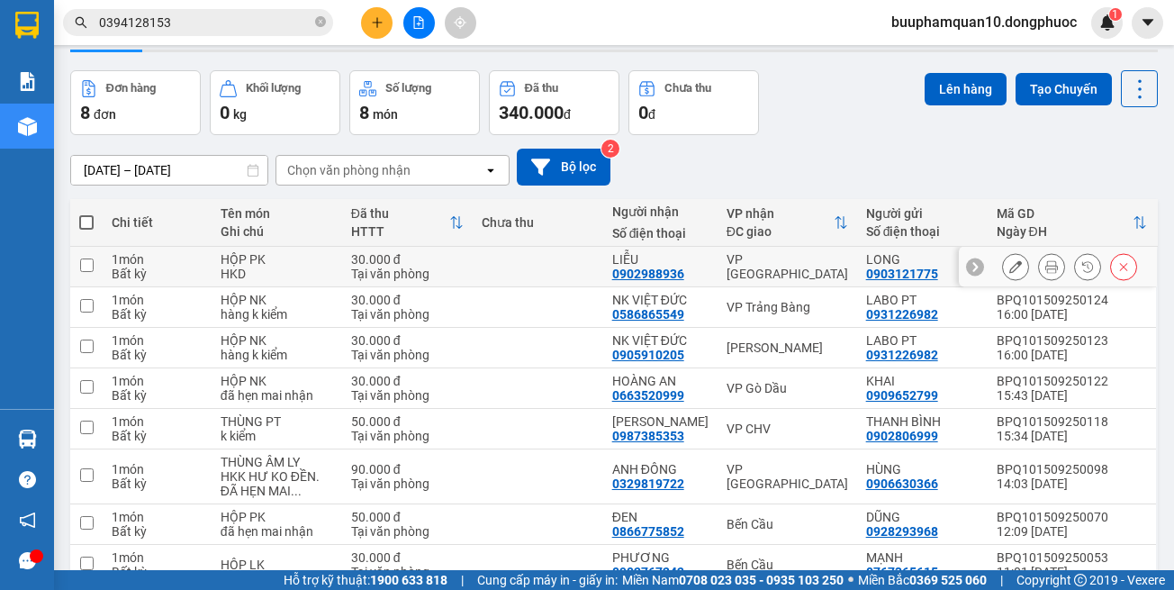
click at [791, 278] on td "VP [GEOGRAPHIC_DATA]" at bounding box center [788, 267] width 140 height 41
checkbox input "true"
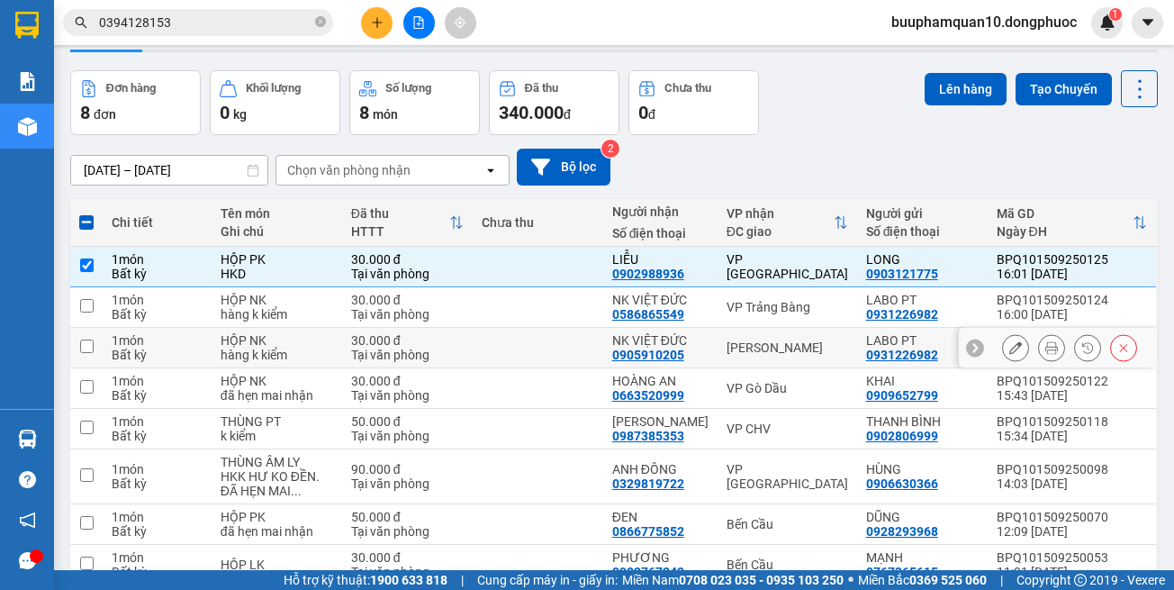
click at [801, 348] on div "[PERSON_NAME]" at bounding box center [788, 347] width 122 height 14
checkbox input "true"
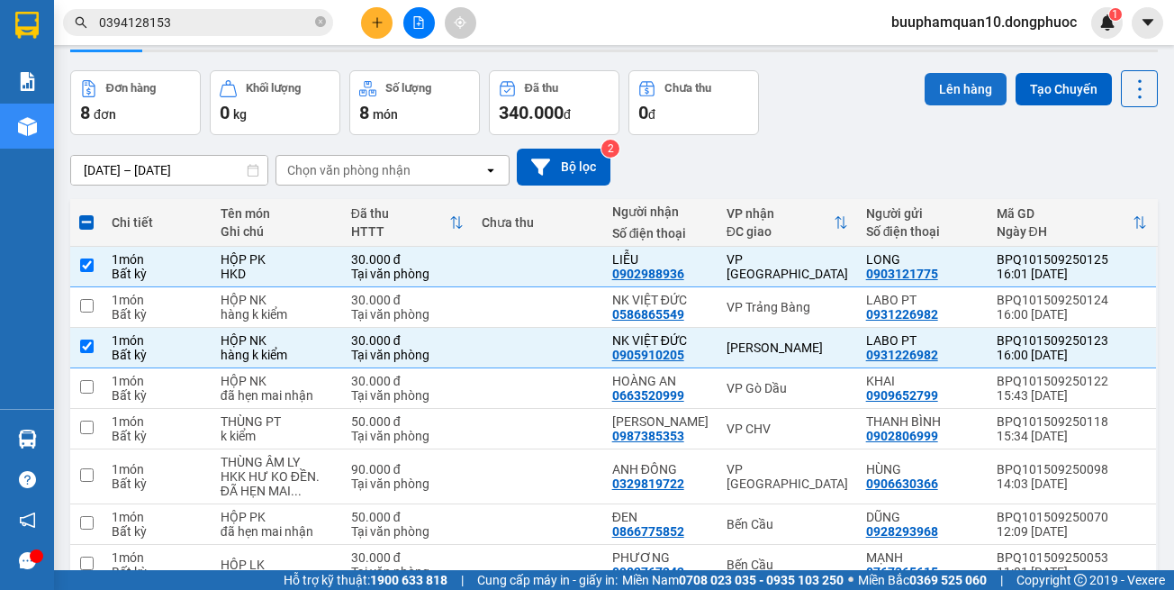
click at [937, 102] on button "Lên hàng" at bounding box center [966, 89] width 82 height 32
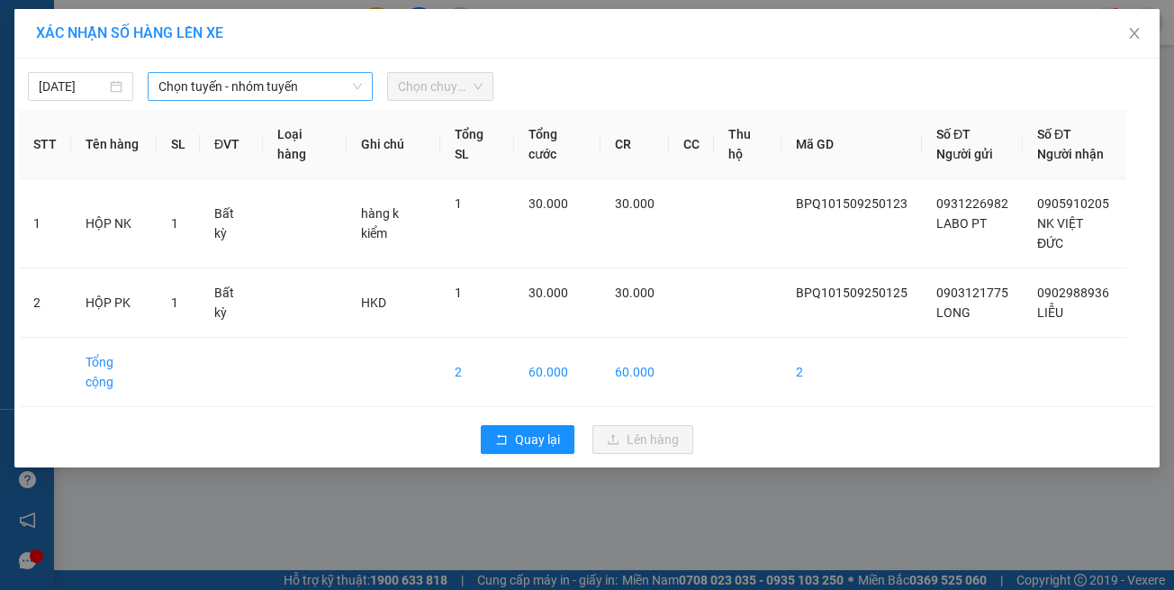
click at [279, 95] on span "Chọn tuyến - nhóm tuyến" at bounding box center [261, 86] width 204 height 27
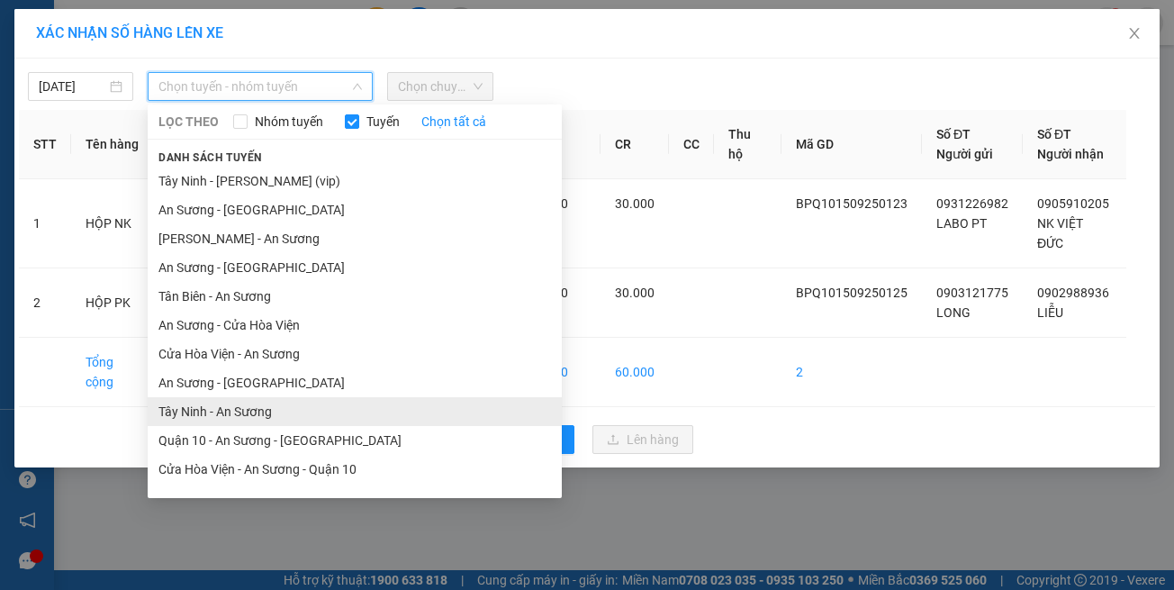
scroll to position [16, 0]
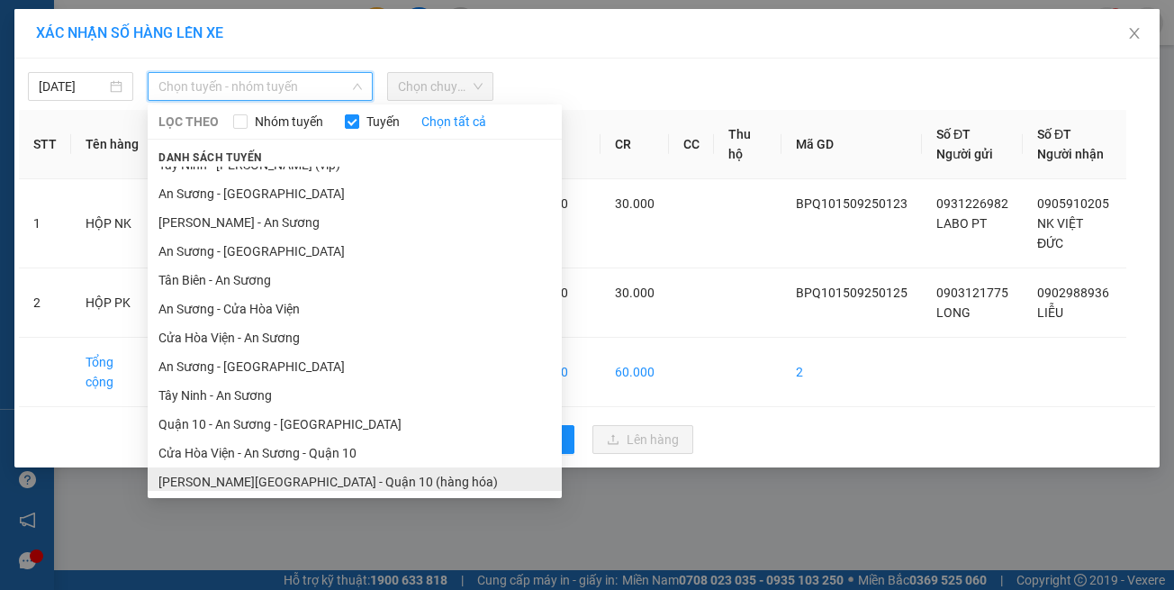
click at [369, 491] on li "[PERSON_NAME][GEOGRAPHIC_DATA] - Quận 10 (hàng hóa)" at bounding box center [355, 481] width 414 height 29
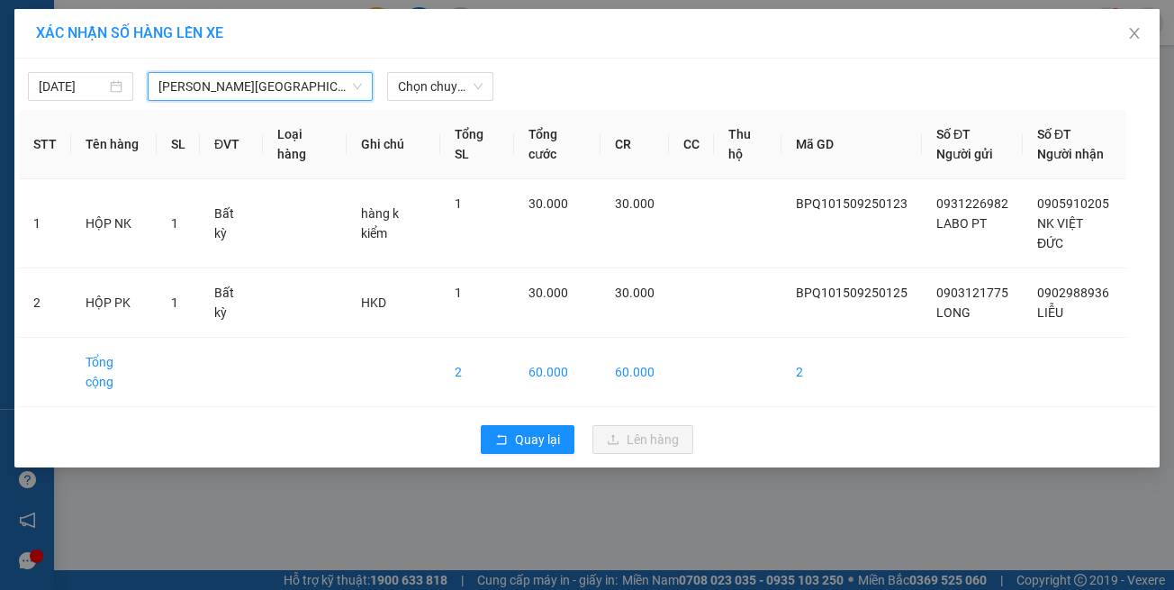
drag, startPoint x: 210, startPoint y: 86, endPoint x: 240, endPoint y: 167, distance: 85.5
click at [211, 86] on span "[PERSON_NAME][GEOGRAPHIC_DATA] - Quận 10 (hàng hóa)" at bounding box center [261, 86] width 204 height 27
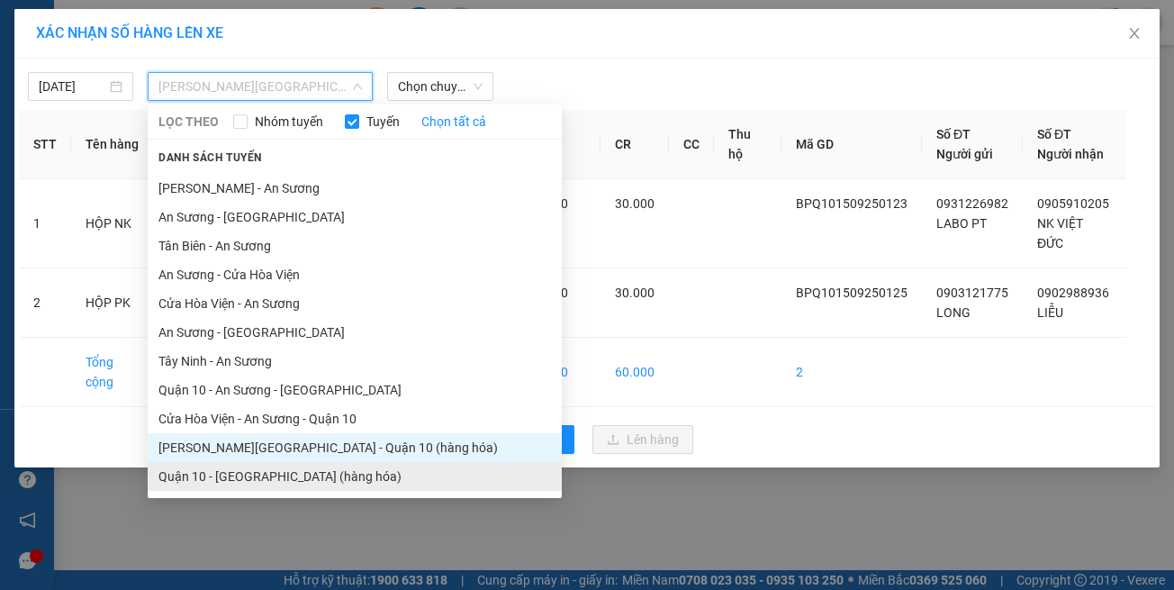
scroll to position [79, 0]
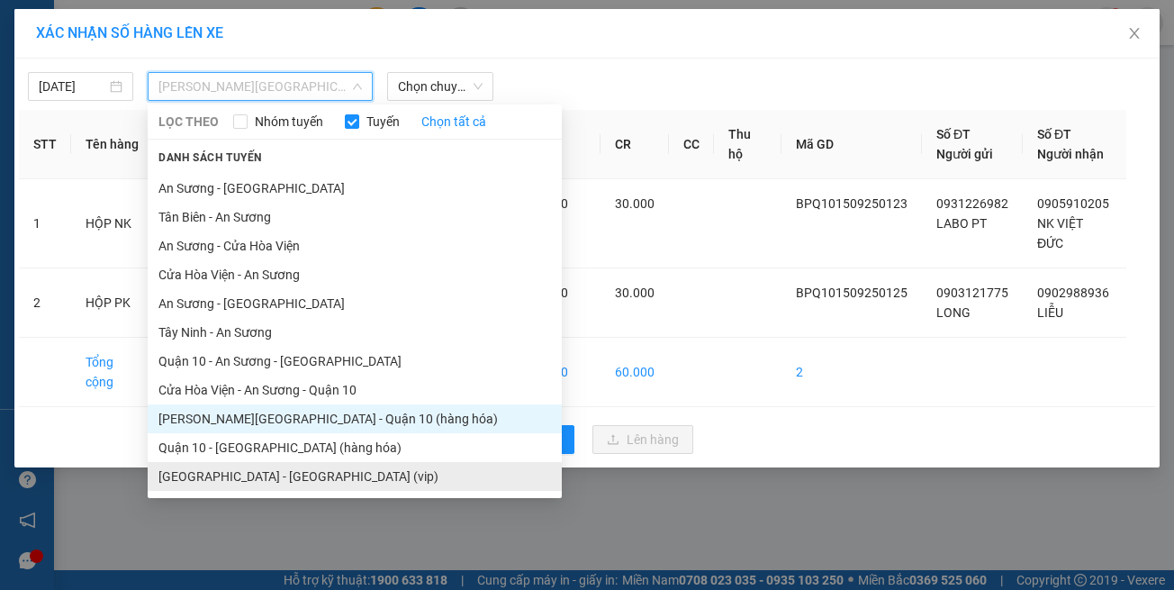
click at [330, 470] on li "[GEOGRAPHIC_DATA] - [GEOGRAPHIC_DATA] (vip)" at bounding box center [355, 476] width 414 height 29
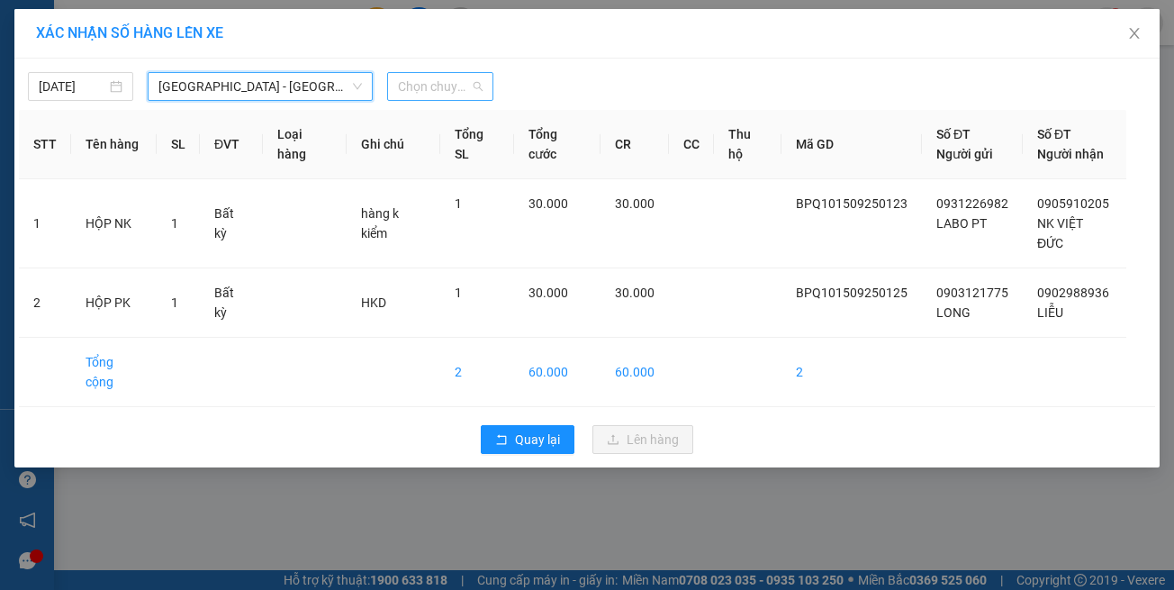
click at [397, 75] on div "Chọn chuyến" at bounding box center [439, 86] width 105 height 29
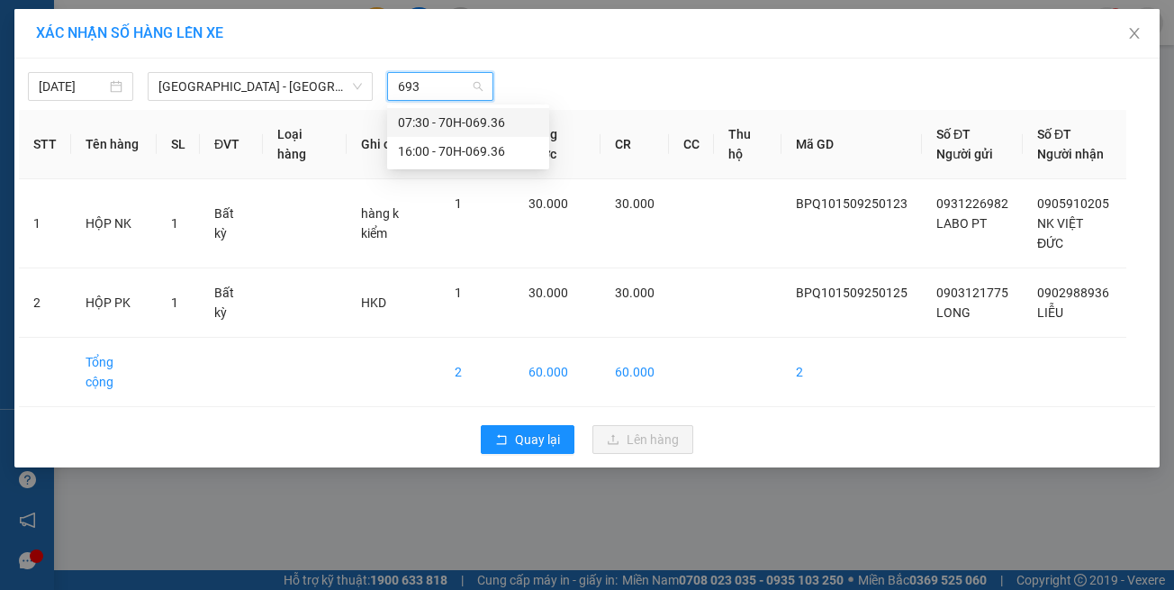
type input "6936"
click at [420, 143] on div "16:00 - 70H-069.36" at bounding box center [468, 151] width 141 height 20
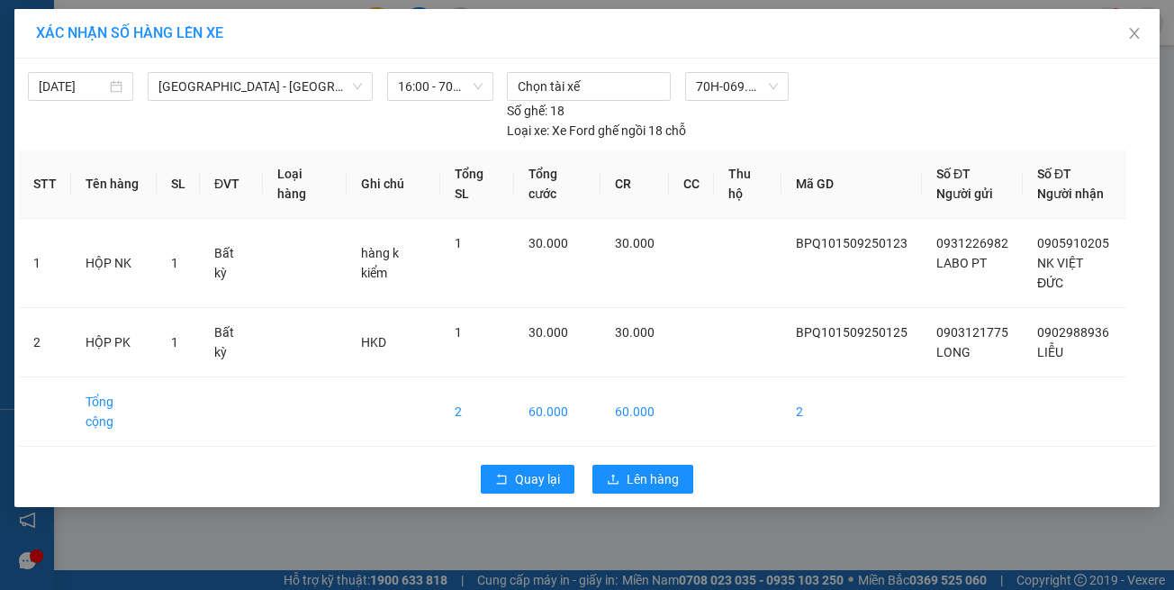
click at [619, 456] on div "Quay lại Lên hàng" at bounding box center [587, 479] width 1137 height 47
click at [621, 465] on button "Lên hàng" at bounding box center [643, 479] width 101 height 29
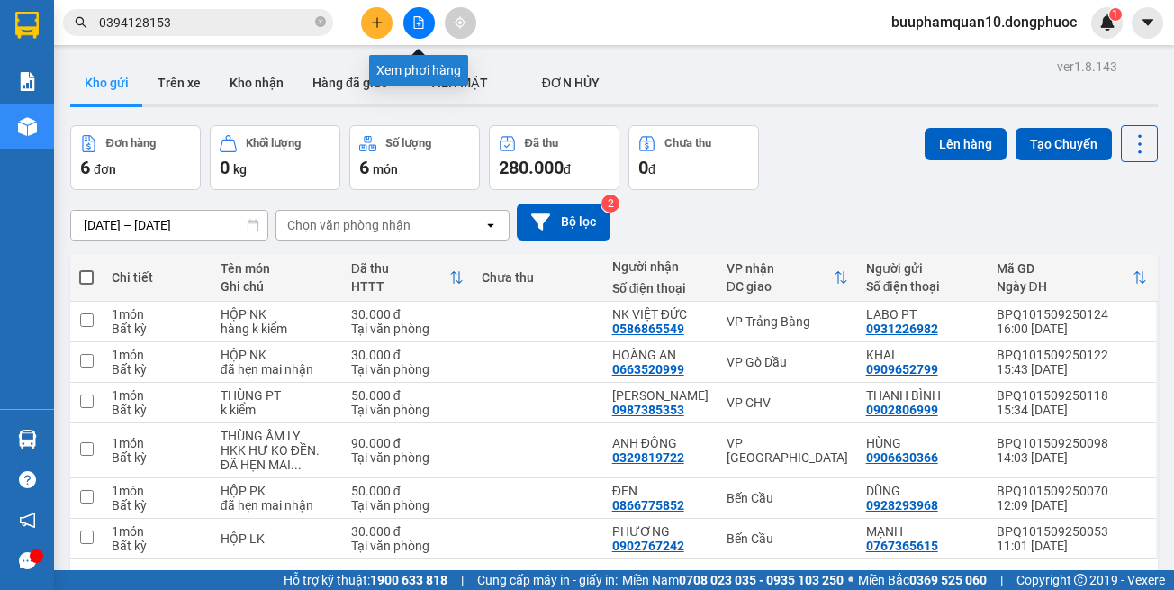
click at [415, 32] on button at bounding box center [420, 23] width 32 height 32
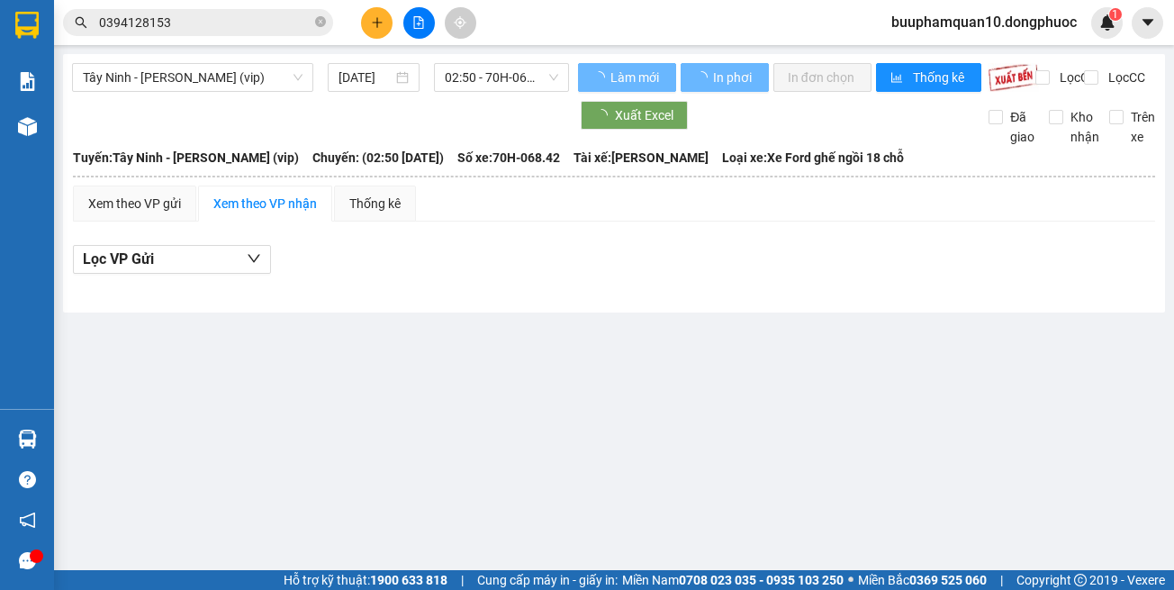
click at [228, 92] on div "Tây Ninh - Hồ Chí Minh (vip) 15/09/2025 02:50 - 70H-068.42" at bounding box center [320, 77] width 497 height 29
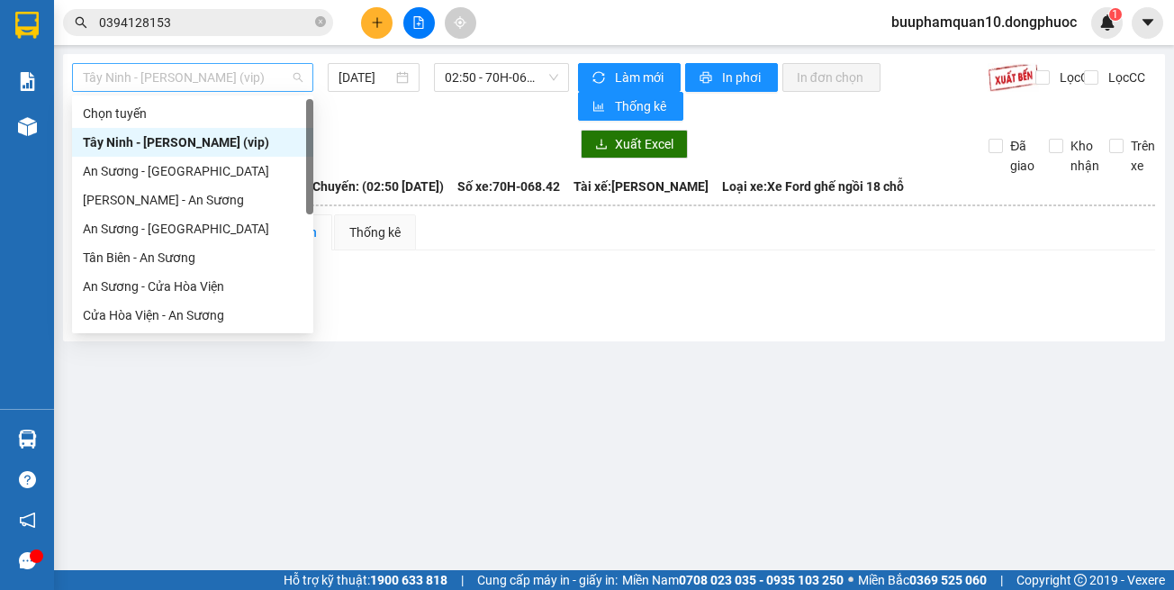
click at [233, 91] on div "Tây Ninh - [PERSON_NAME] (vip)" at bounding box center [192, 77] width 241 height 29
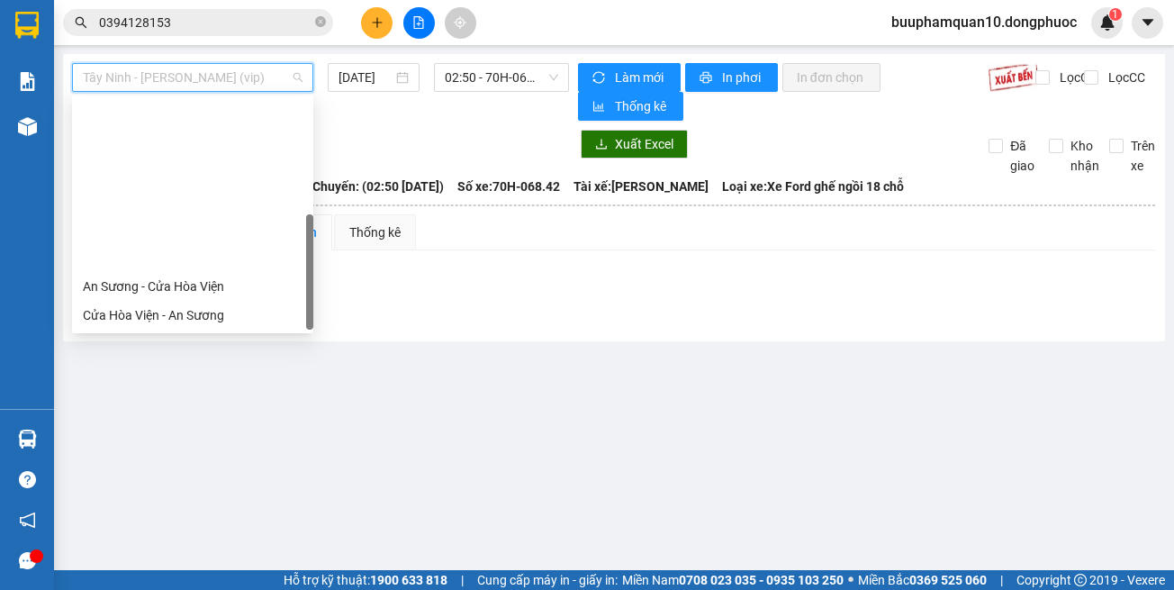
scroll to position [202, 0]
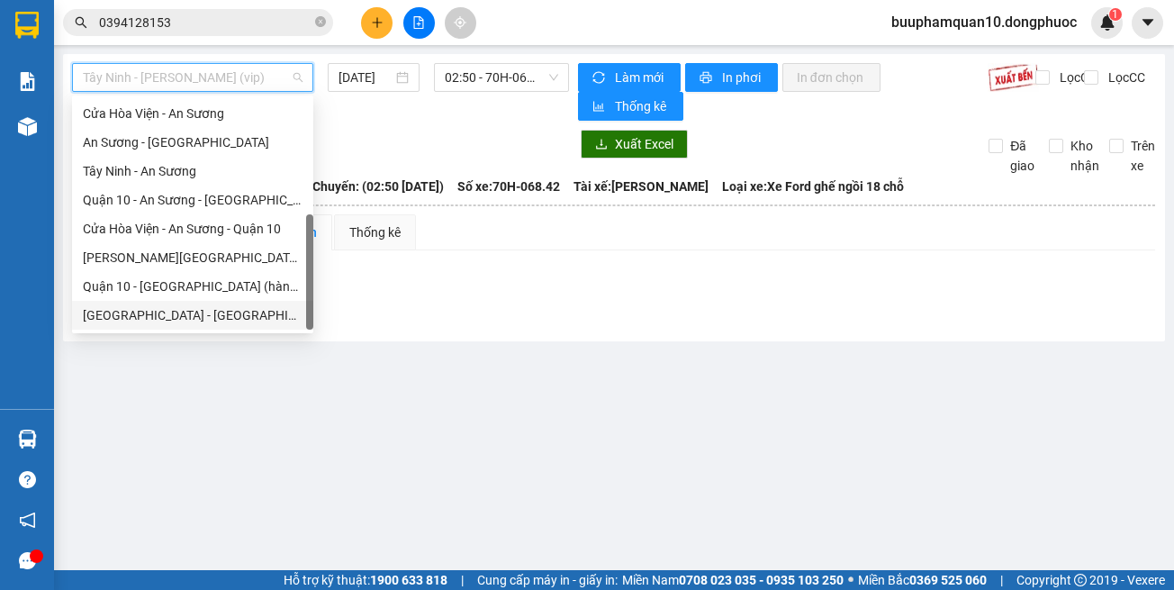
click at [228, 309] on div "[GEOGRAPHIC_DATA] - [GEOGRAPHIC_DATA] (vip)" at bounding box center [193, 315] width 220 height 20
type input "[DATE]"
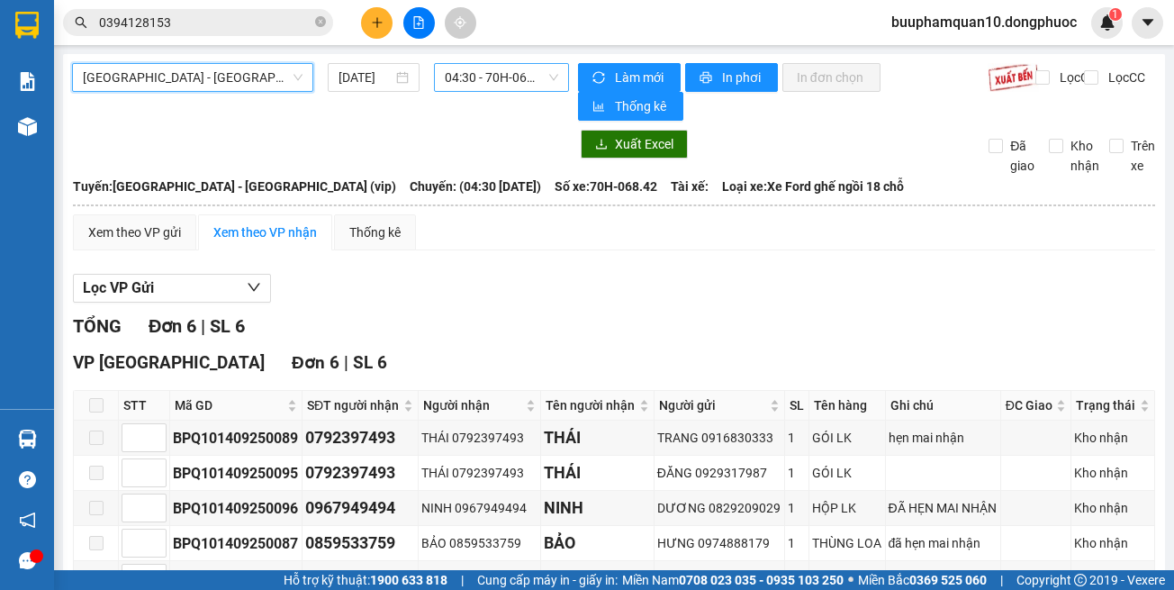
click at [453, 66] on span "04:30 - 70H-068.42" at bounding box center [501, 77] width 113 height 27
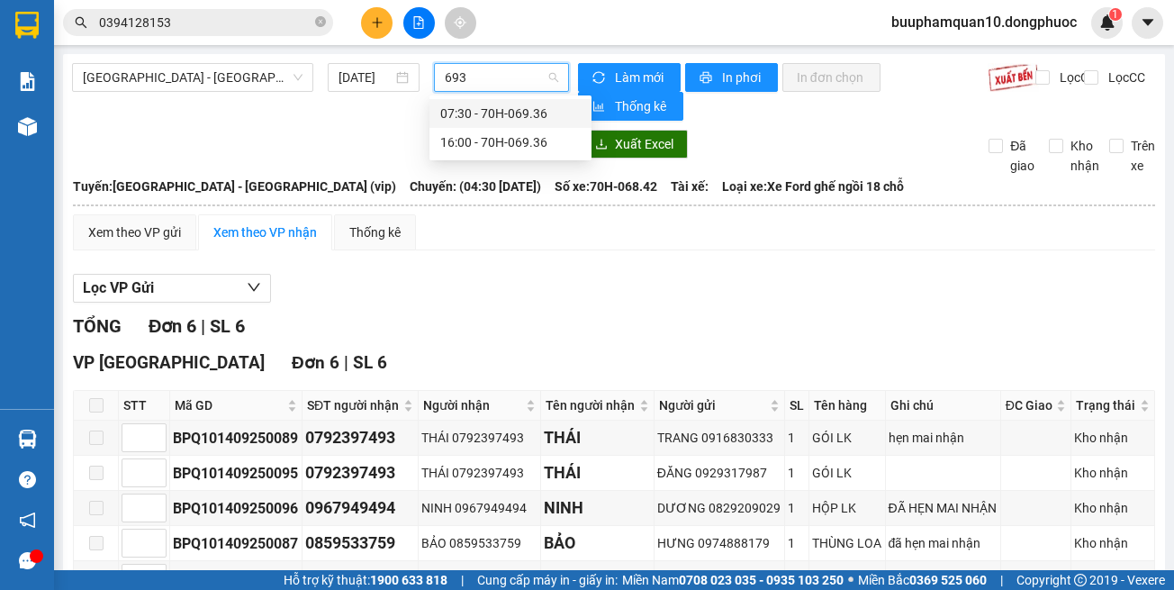
type input "6936"
click at [468, 143] on div "16:00 - 70H-069.36" at bounding box center [510, 142] width 141 height 20
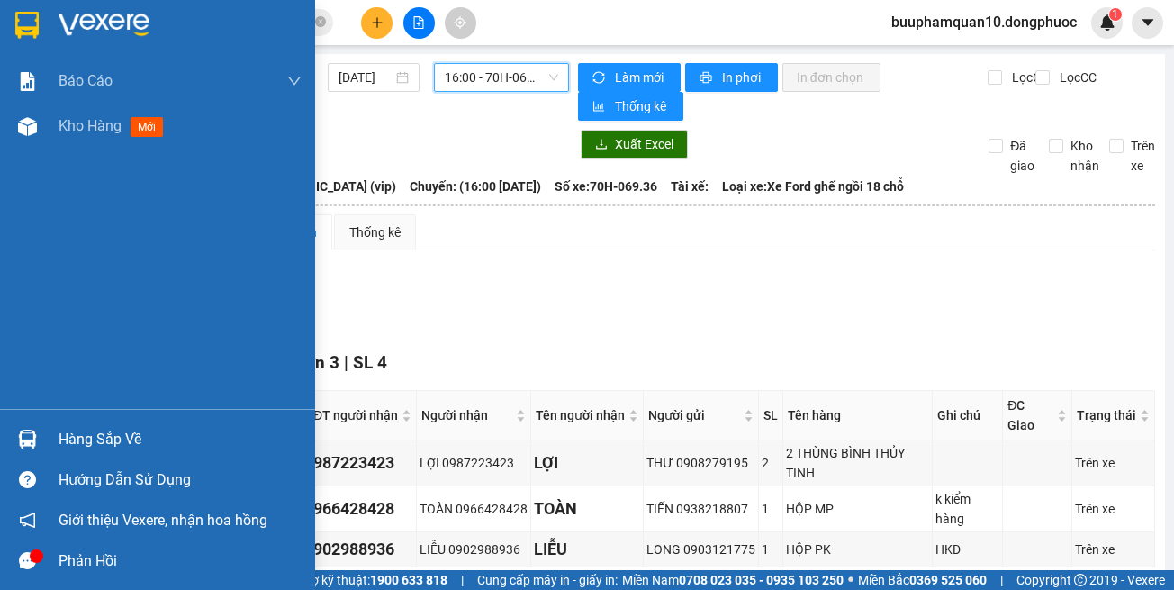
click at [37, 428] on div at bounding box center [28, 439] width 32 height 32
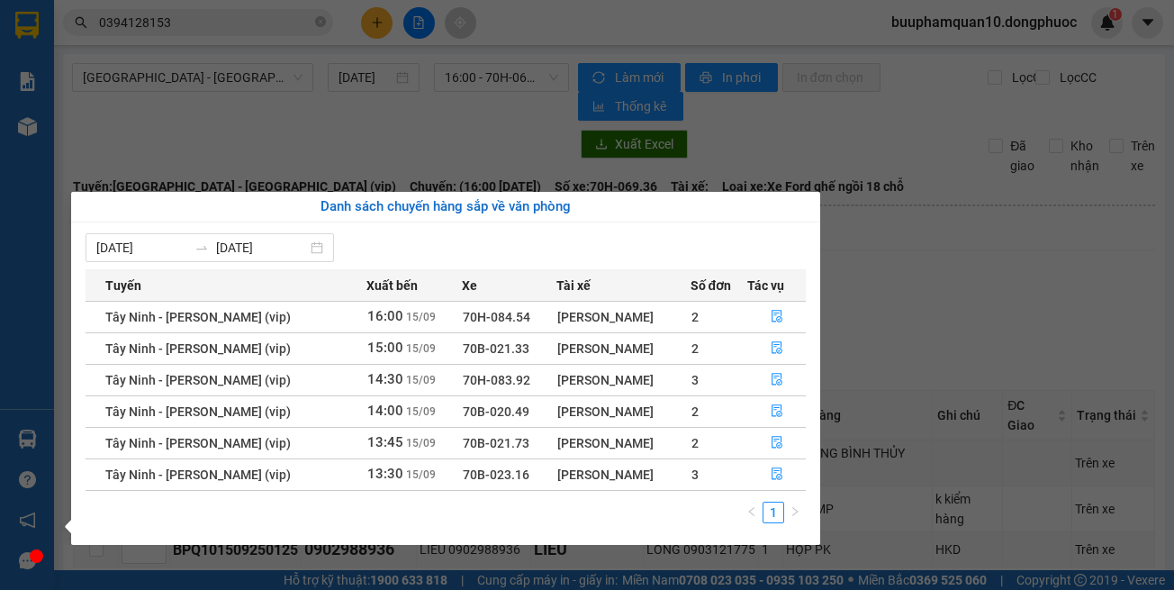
click at [864, 351] on section "Kết quả tìm kiếm ( 9 ) Bộ lọc Mã ĐH Trạng thái Món hàng Tổng cước Chưa cước Nhã…" at bounding box center [587, 295] width 1174 height 590
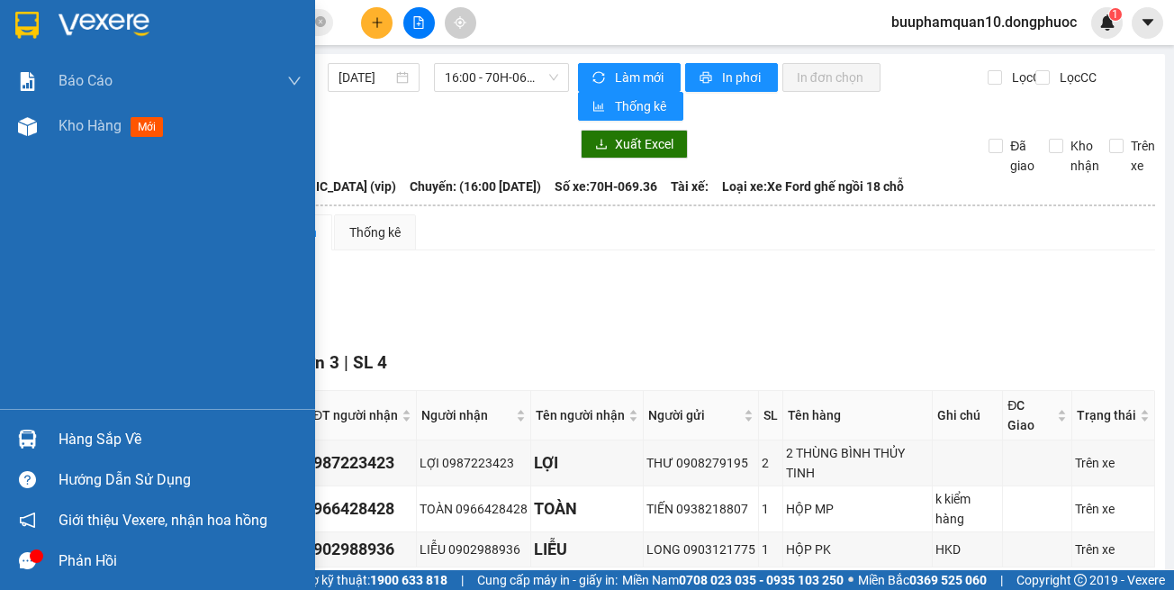
click at [18, 439] on img at bounding box center [27, 439] width 19 height 19
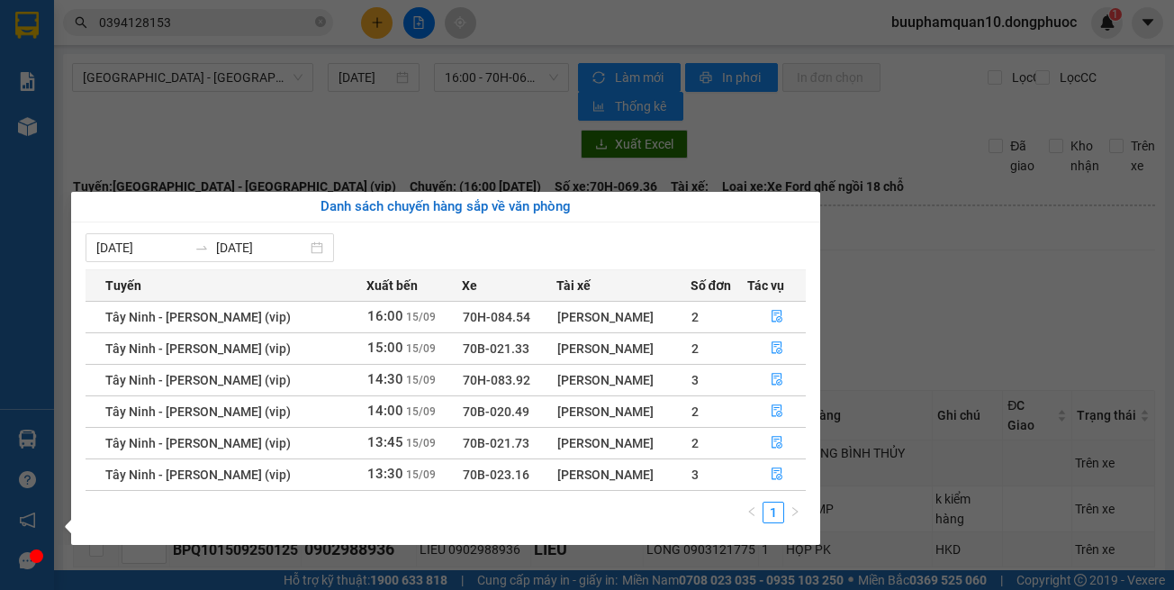
click at [1093, 305] on section "Kết quả tìm kiếm ( 9 ) Bộ lọc Mã ĐH Trạng thái Món hàng Tổng cước Chưa cước Nhã…" at bounding box center [587, 295] width 1174 height 590
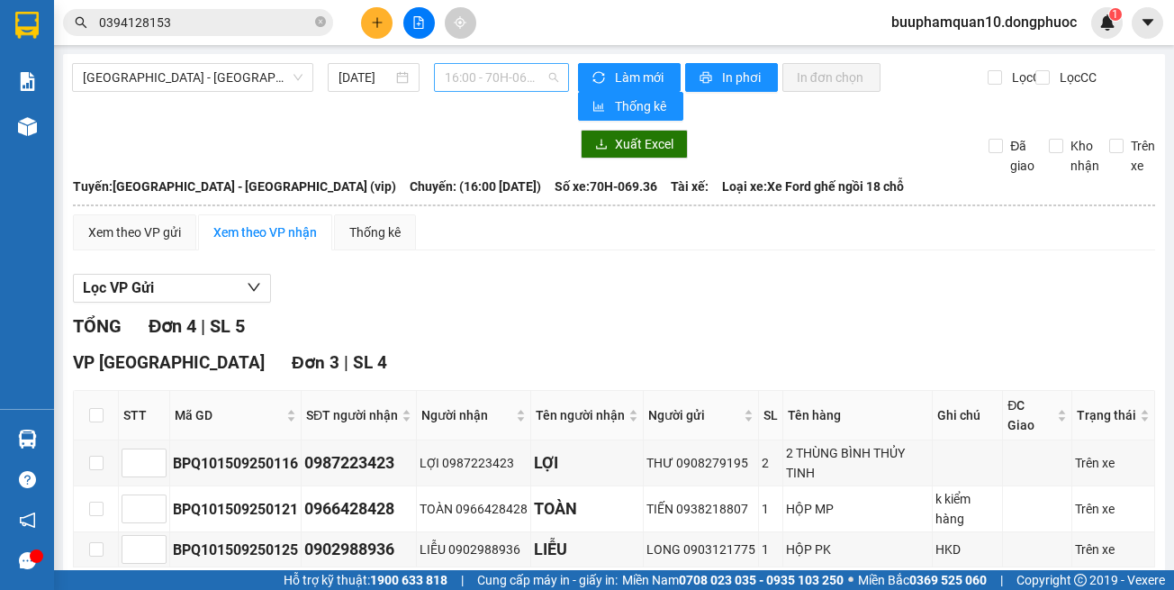
click at [462, 66] on span "16:00 - 70H-069.36" at bounding box center [501, 77] width 113 height 27
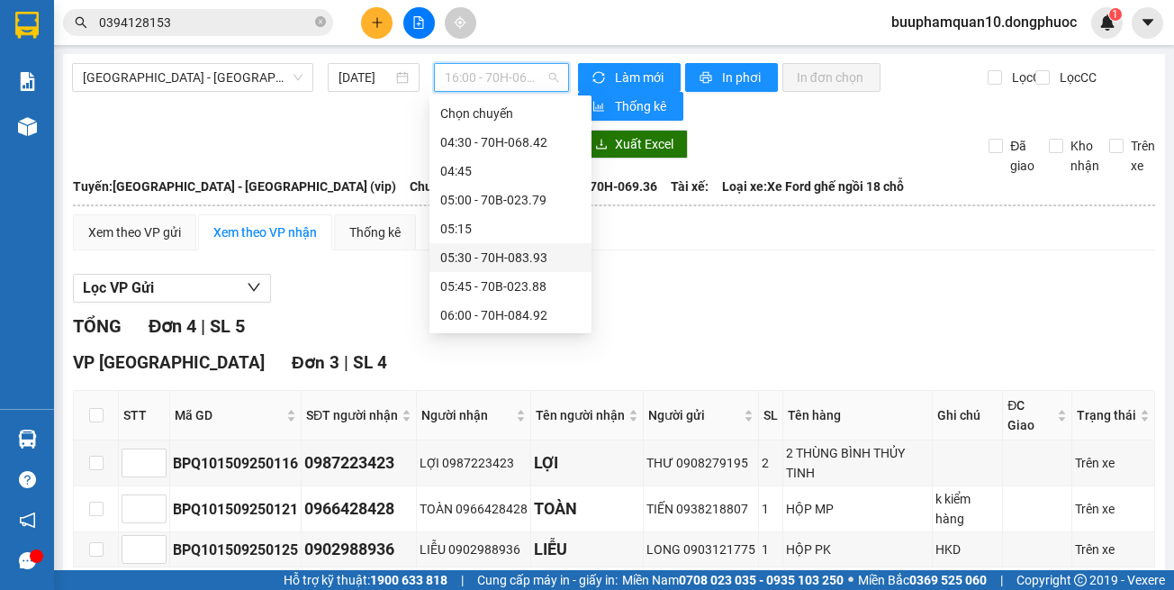
click at [539, 256] on div "05:30 - 70H-083.93" at bounding box center [510, 258] width 141 height 20
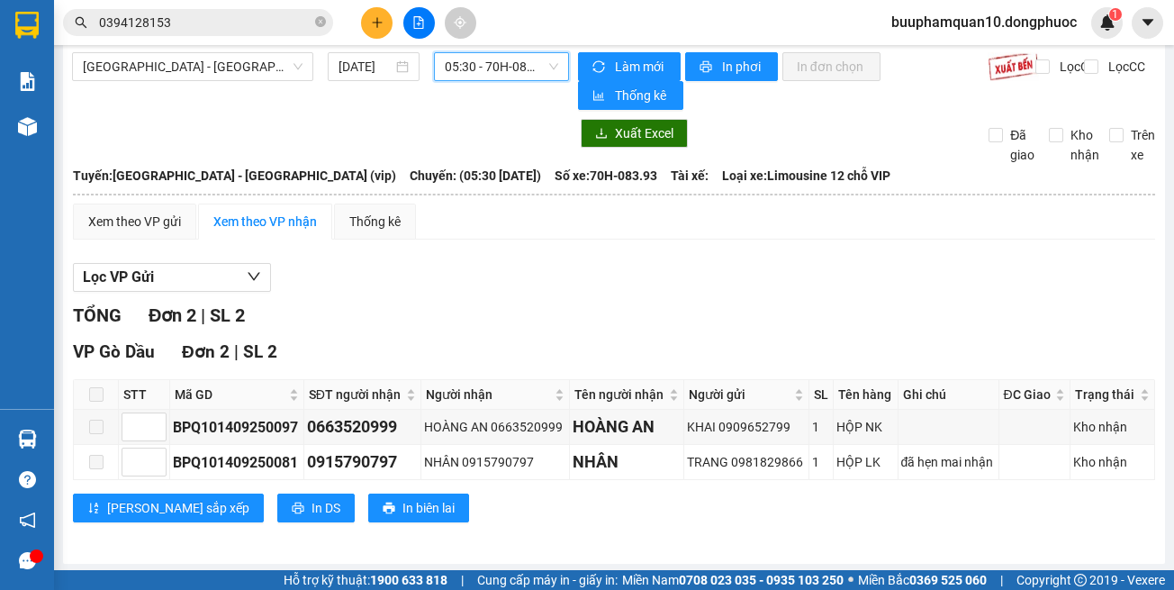
scroll to position [14, 0]
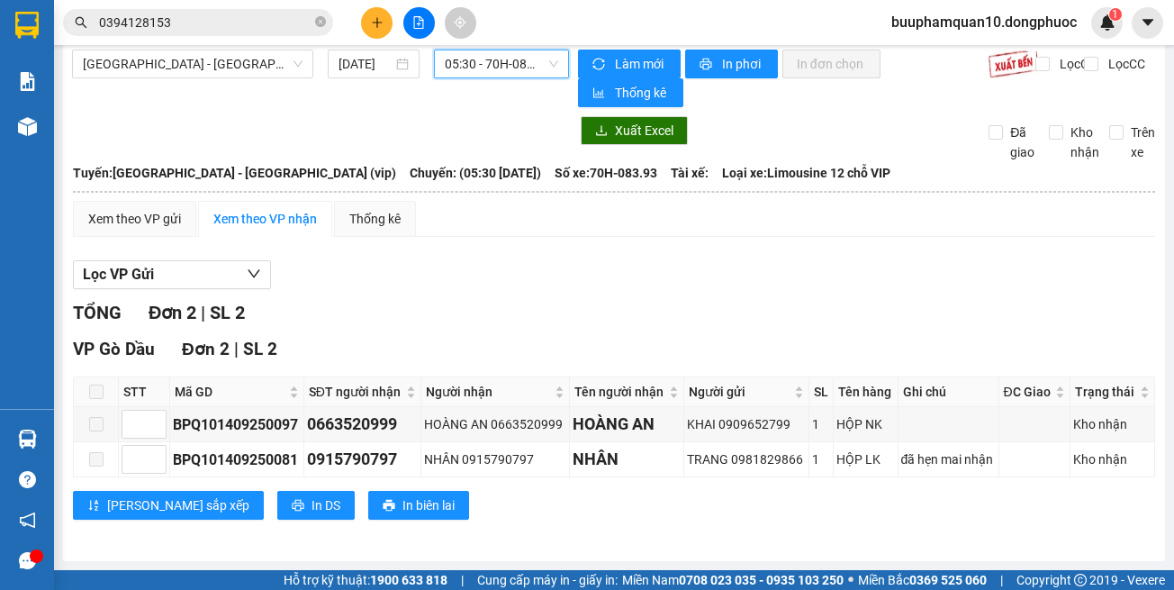
click at [513, 73] on span "05:30 - 70H-083.93" at bounding box center [501, 63] width 113 height 27
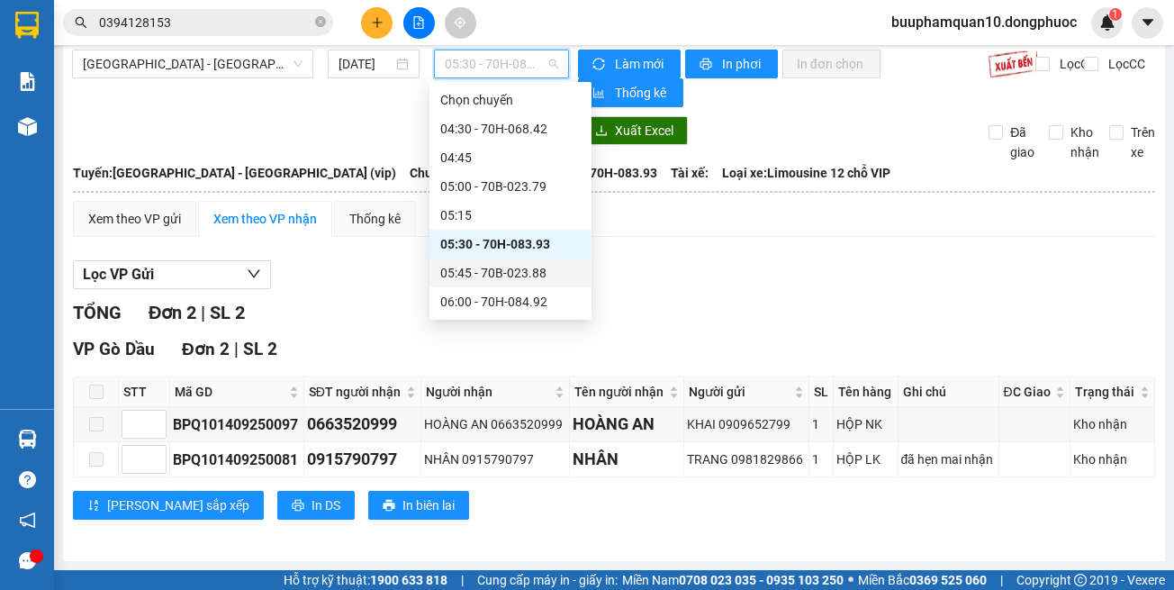
click at [528, 258] on div "05:45 - 70B-023.88" at bounding box center [511, 272] width 162 height 29
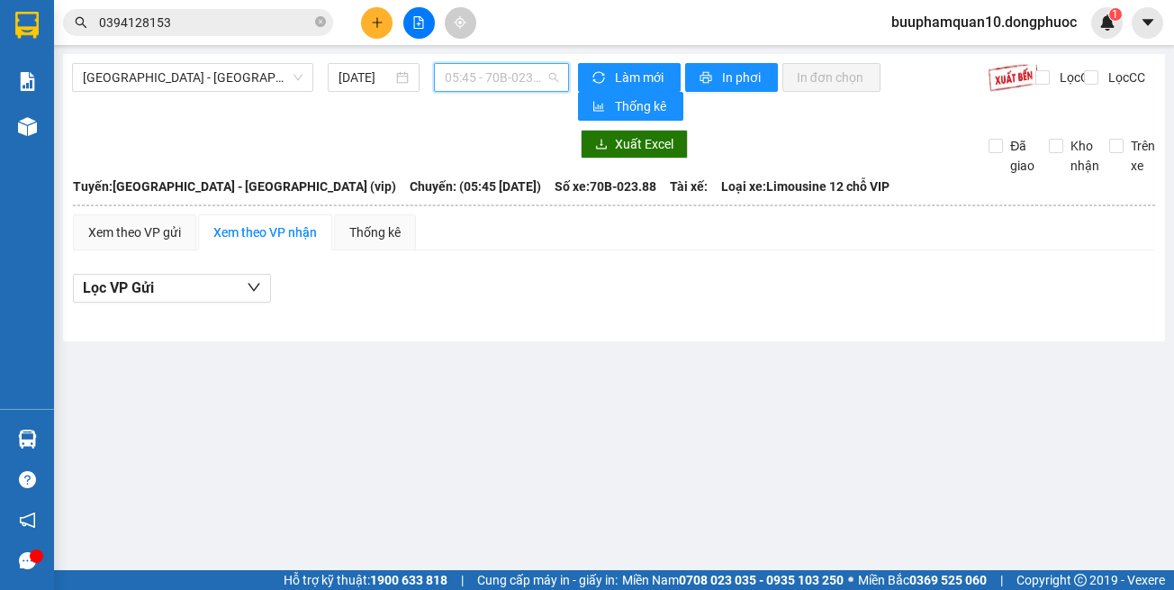
click at [503, 68] on span "05:45 - 70B-023.88" at bounding box center [501, 77] width 113 height 27
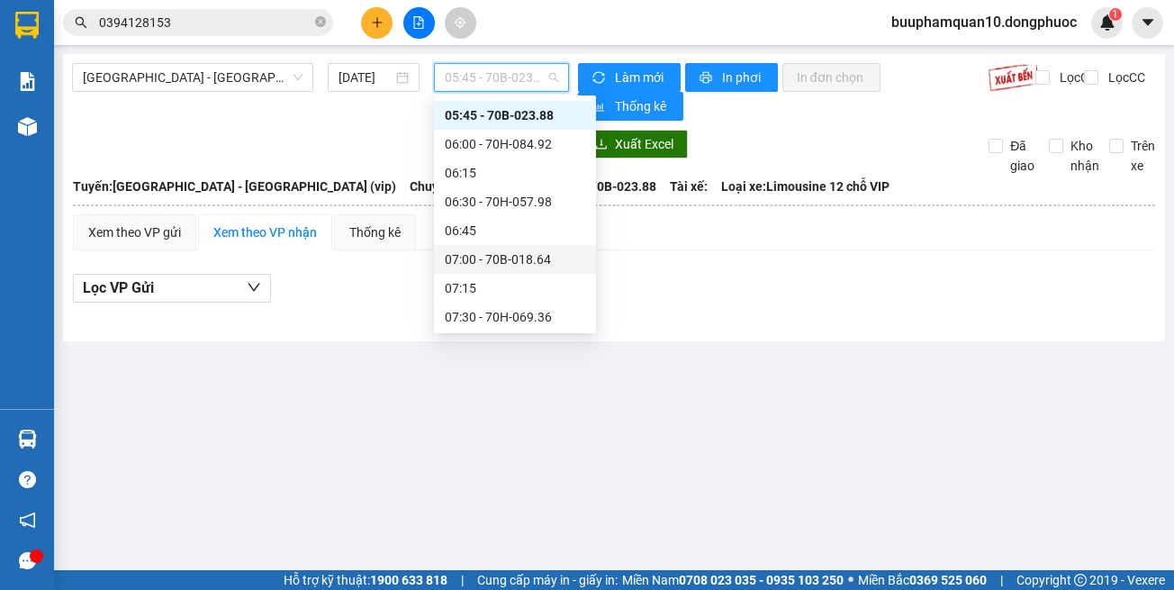
scroll to position [180, 0]
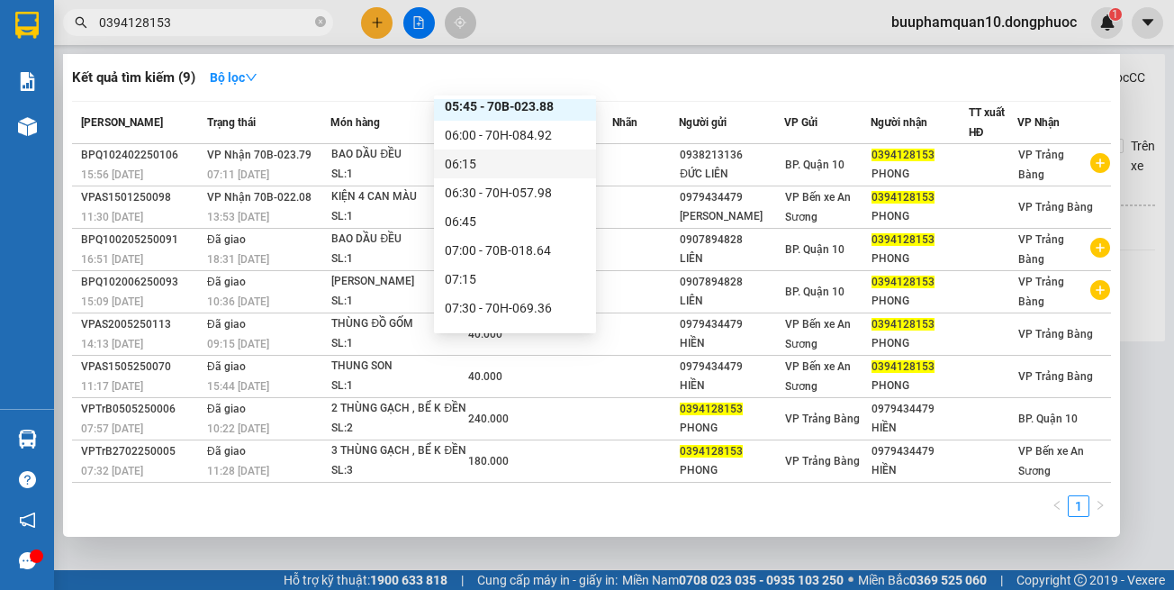
click at [263, 25] on input "0394128153" at bounding box center [205, 23] width 213 height 20
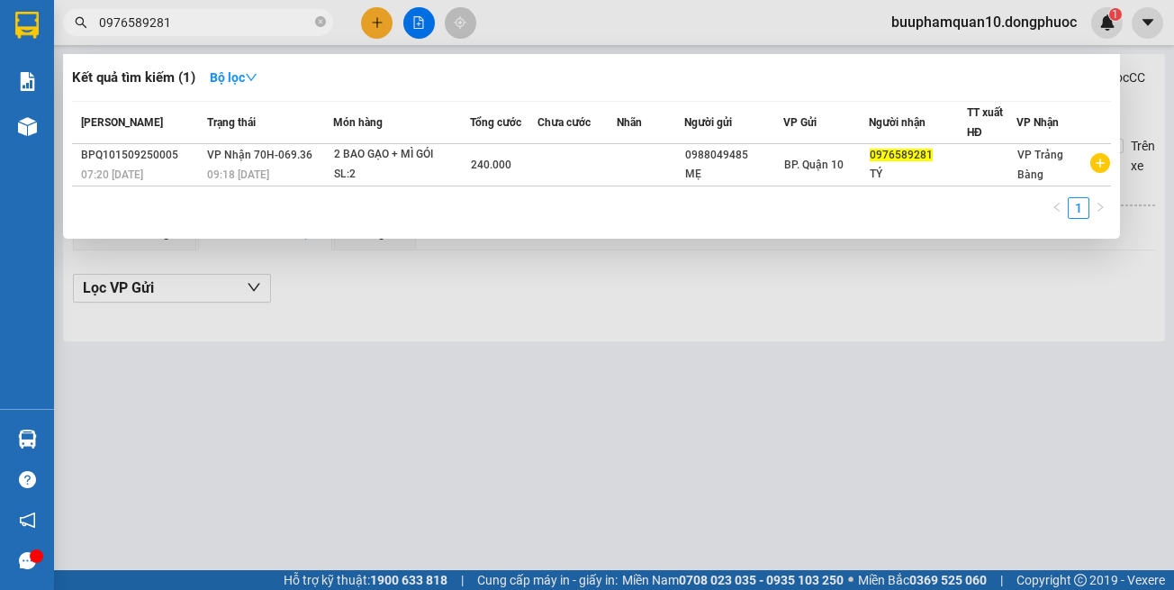
type input "0976589281"
drag, startPoint x: 539, startPoint y: 278, endPoint x: 531, endPoint y: 260, distance: 19.4
click at [538, 270] on div at bounding box center [587, 295] width 1174 height 590
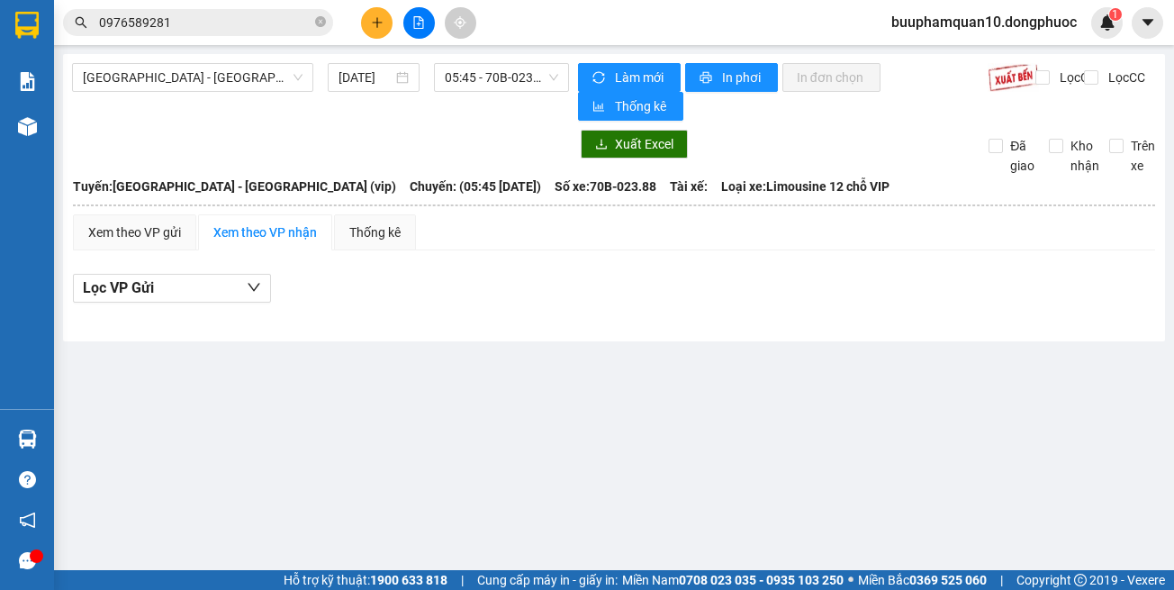
click at [378, 28] on icon "plus" at bounding box center [377, 22] width 13 height 13
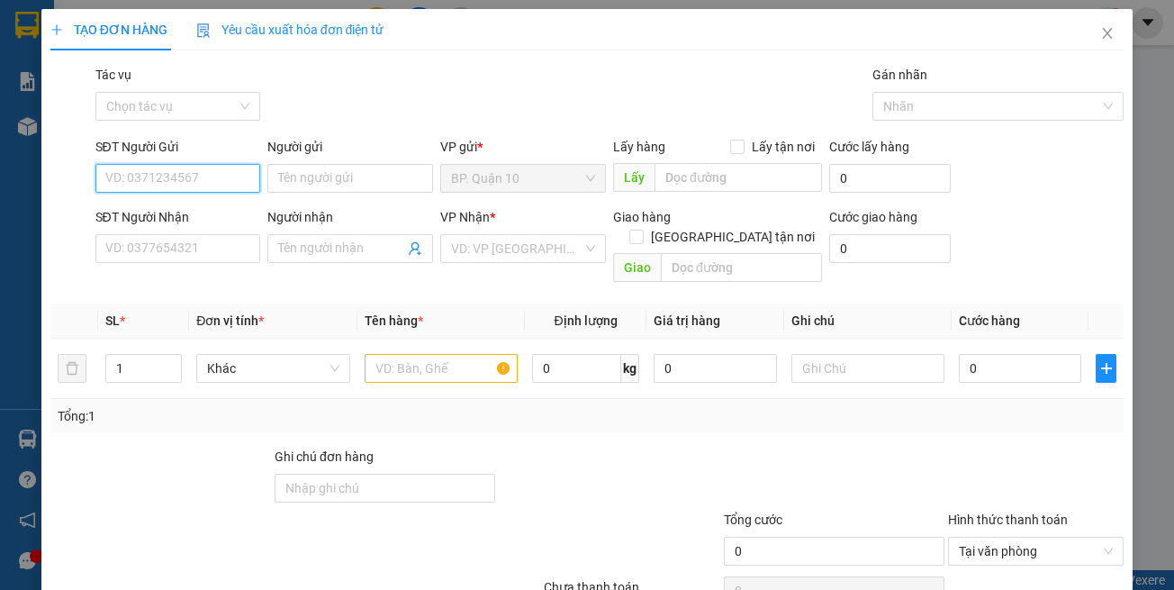
click at [180, 179] on input "SĐT Người Gửi" at bounding box center [178, 178] width 166 height 29
type input "0971488089"
click at [197, 211] on div "0971488089 - HỒNG LY" at bounding box center [192, 214] width 177 height 20
type input "HỒNG LY"
type input "0859533759"
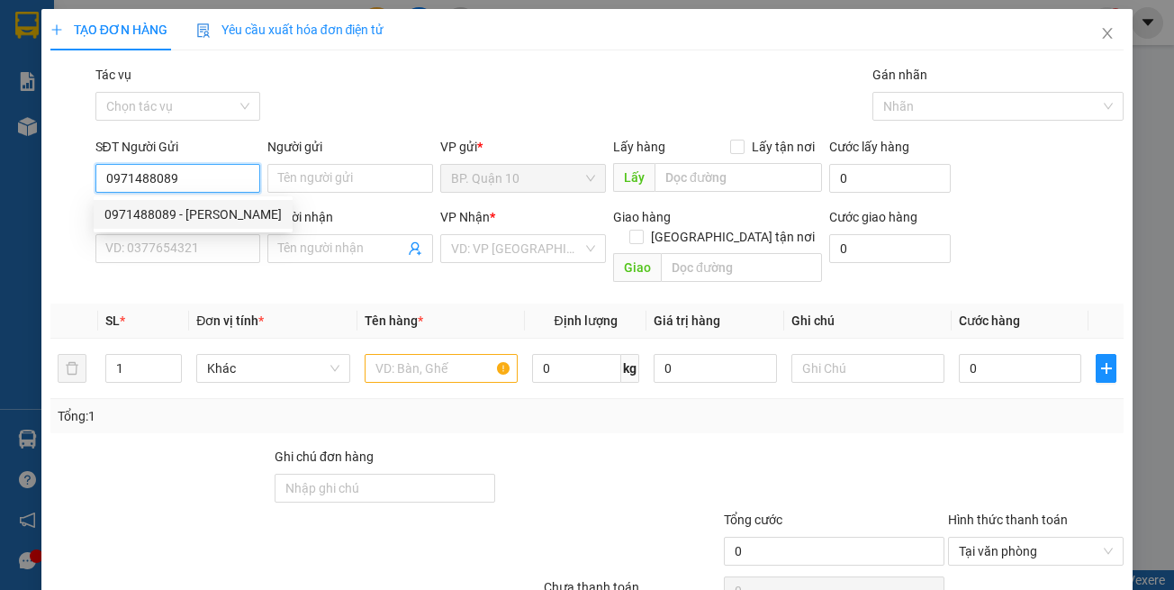
type input "BẢO"
type input "50.000"
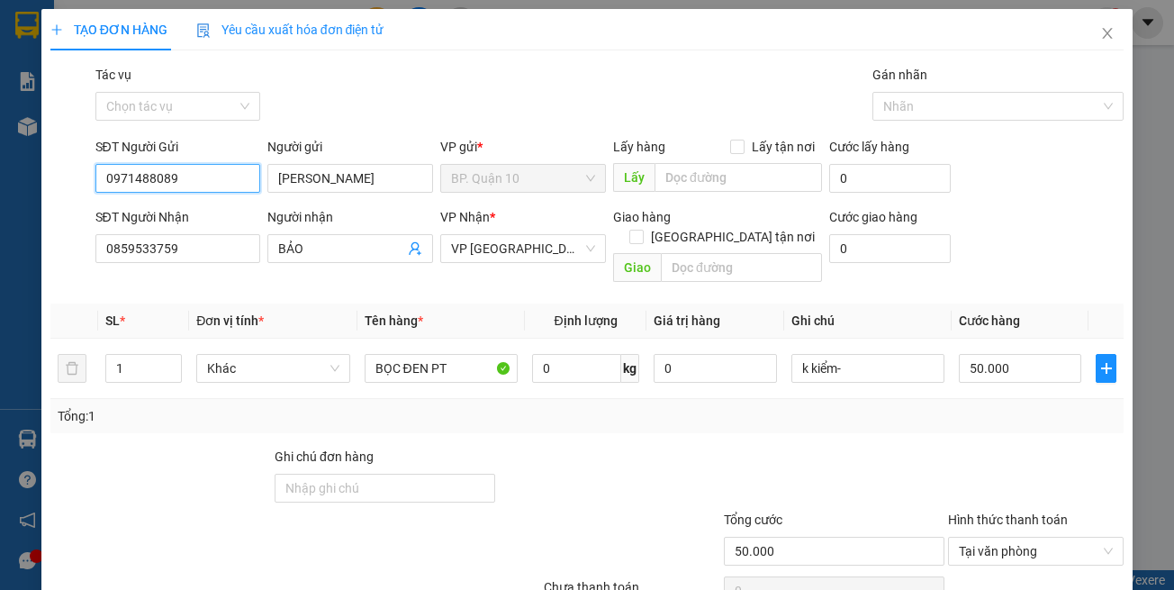
type input "0971488089"
click at [308, 275] on div "Transit Pickup Surcharge Ids Transit Deliver Surcharge Ids Transit Deliver Surc…" at bounding box center [587, 358] width 1075 height 586
click at [331, 304] on th "Đơn vị tính *" at bounding box center [273, 321] width 168 height 35
click at [330, 282] on div "Transit Pickup Surcharge Ids Transit Deliver Surcharge Ids Transit Deliver Surc…" at bounding box center [587, 358] width 1075 height 586
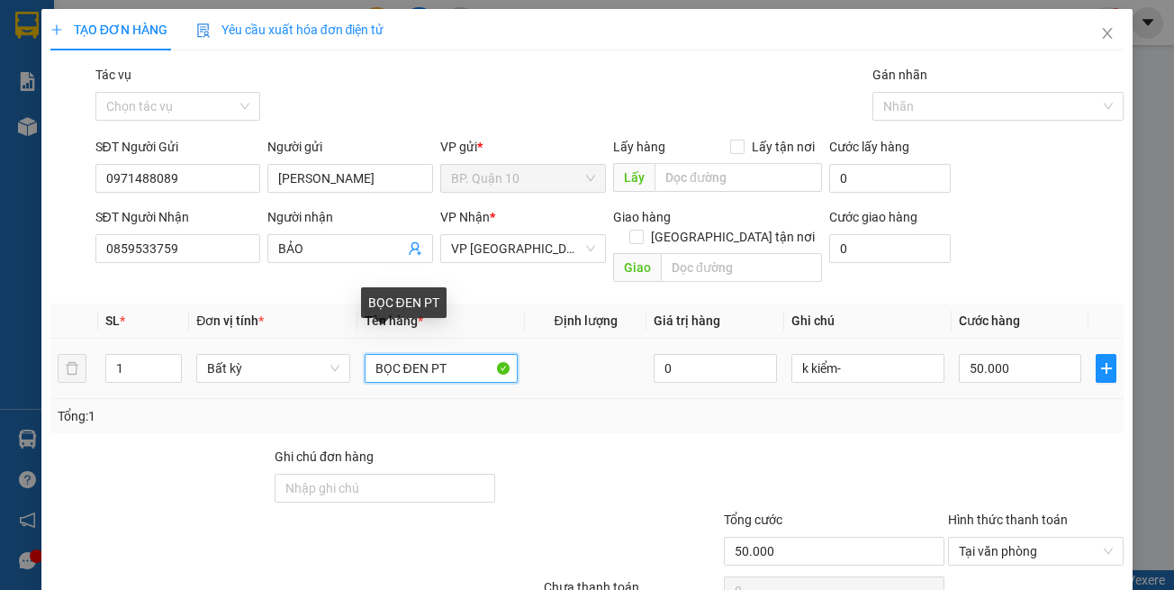
click at [65, 340] on tr "1 Bất kỳ BỌC ĐEN PT 0 k kiểm- 50.000" at bounding box center [587, 369] width 1075 height 60
type input "THÙNG PT"
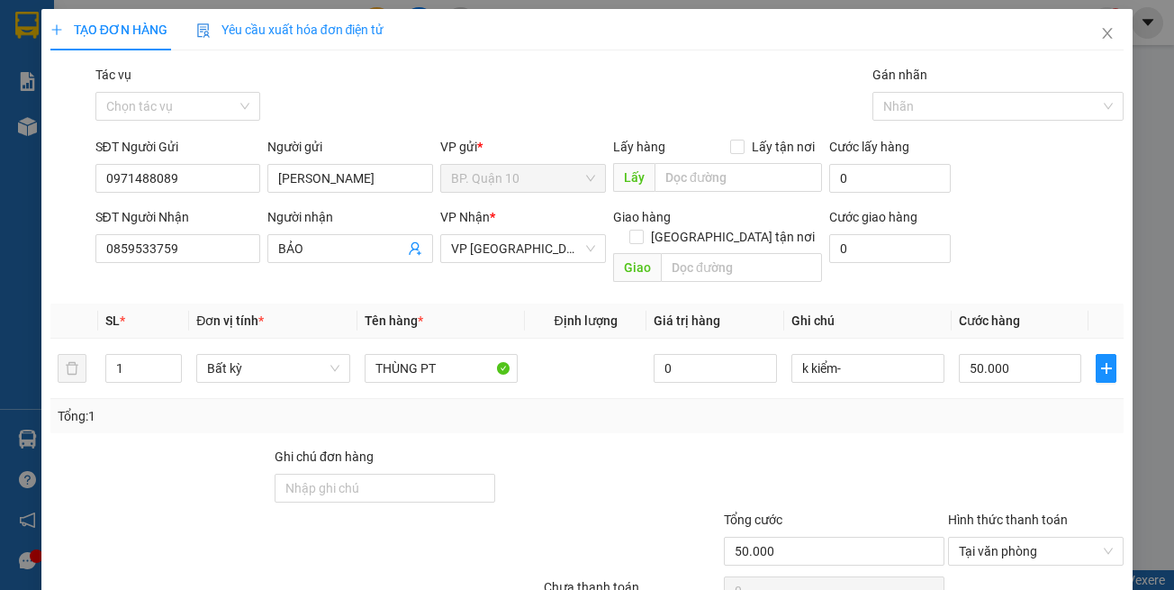
drag, startPoint x: 1014, startPoint y: 452, endPoint x: 1004, endPoint y: 422, distance: 31.3
click at [1013, 447] on div at bounding box center [1036, 478] width 179 height 63
click at [1010, 368] on td "50.000" at bounding box center [1020, 369] width 137 height 60
click at [1011, 356] on input "50.000" at bounding box center [1020, 368] width 122 height 29
type input "7"
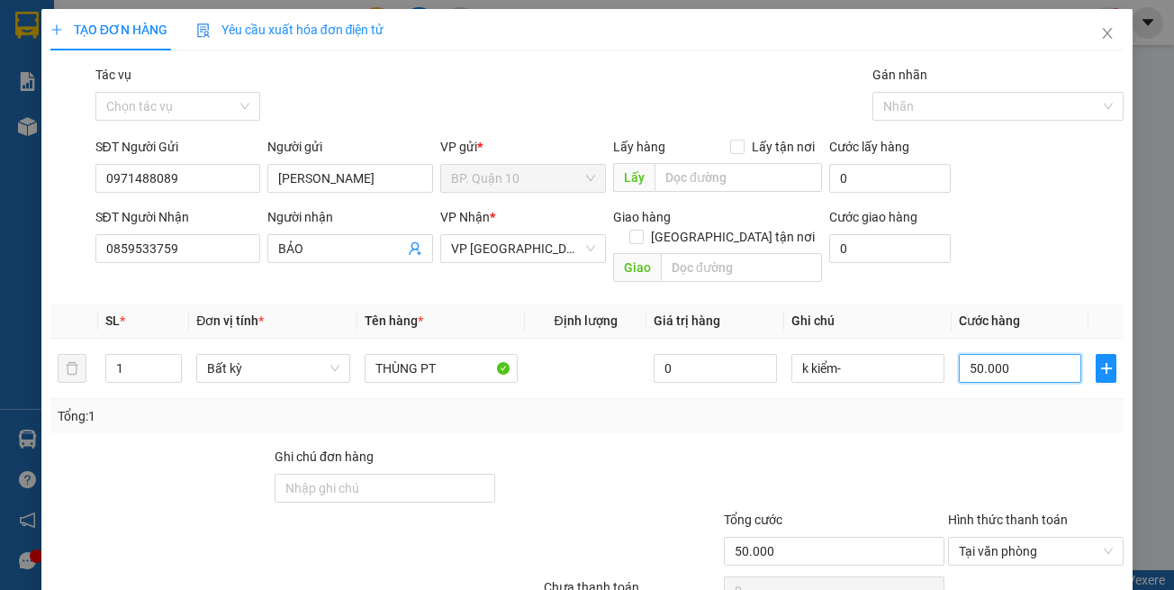
type input "7"
type input "70"
click at [1005, 358] on input "70" at bounding box center [1020, 368] width 122 height 29
type input "70"
type input "70.000"
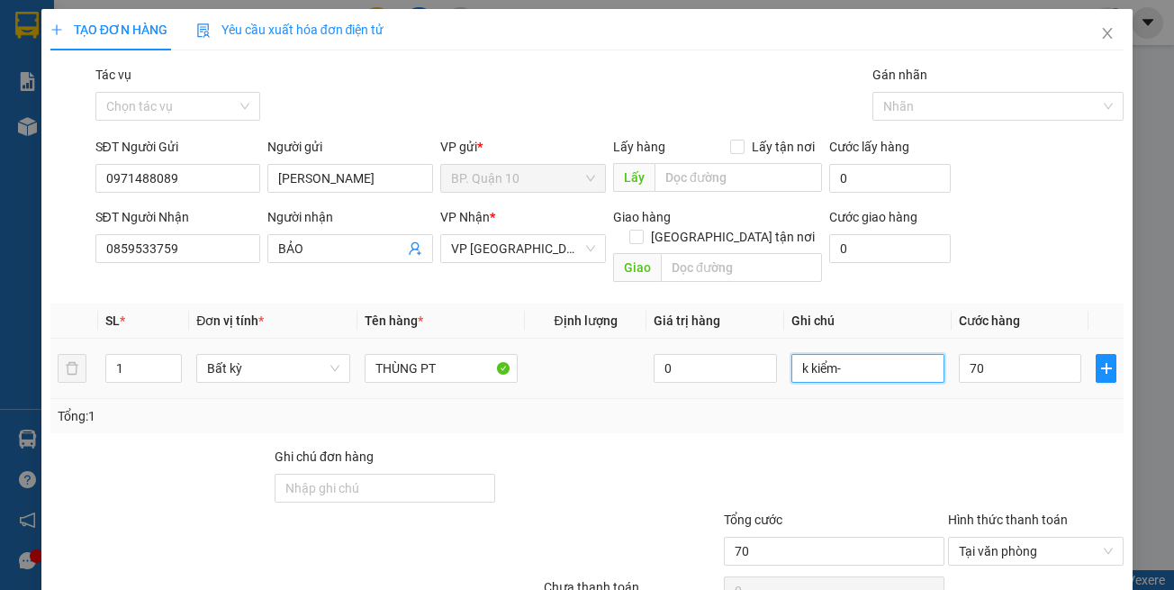
type input "70.000"
click at [885, 354] on input "k kiểm-" at bounding box center [868, 368] width 153 height 29
click at [890, 354] on input "k kiểm-" at bounding box center [868, 368] width 153 height 29
drag, startPoint x: 890, startPoint y: 351, endPoint x: 875, endPoint y: 381, distance: 33.0
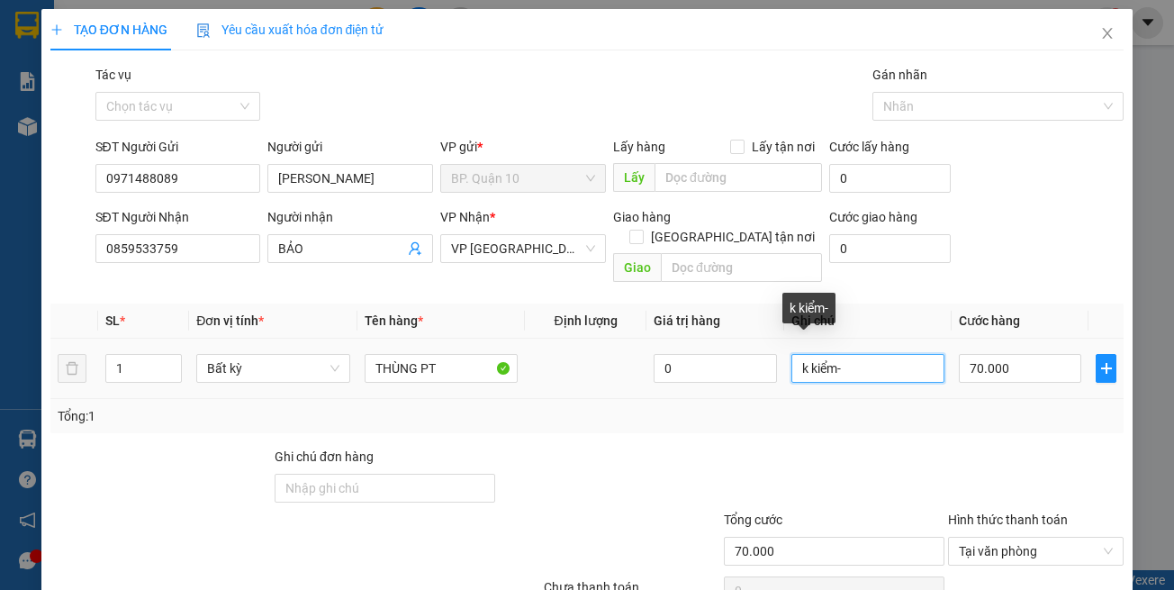
click at [889, 354] on input "k kiểm-" at bounding box center [868, 368] width 153 height 29
click at [875, 399] on div "Tổng: 1" at bounding box center [587, 416] width 1075 height 34
click at [849, 354] on input "k kiểm-" at bounding box center [868, 368] width 153 height 29
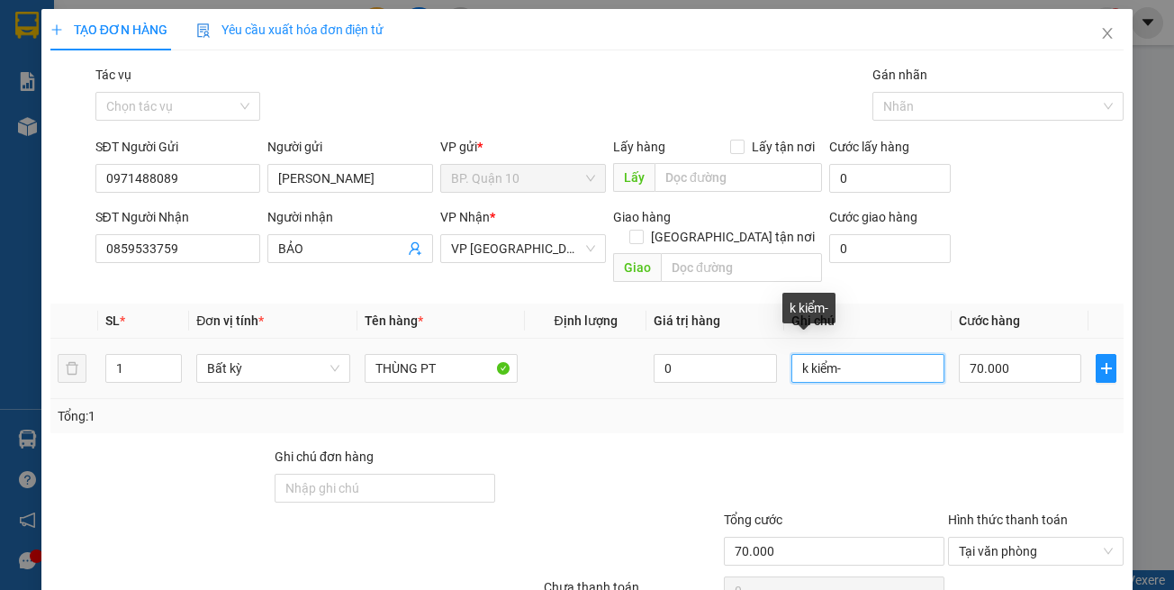
paste input "đã hẹn mai nhận"
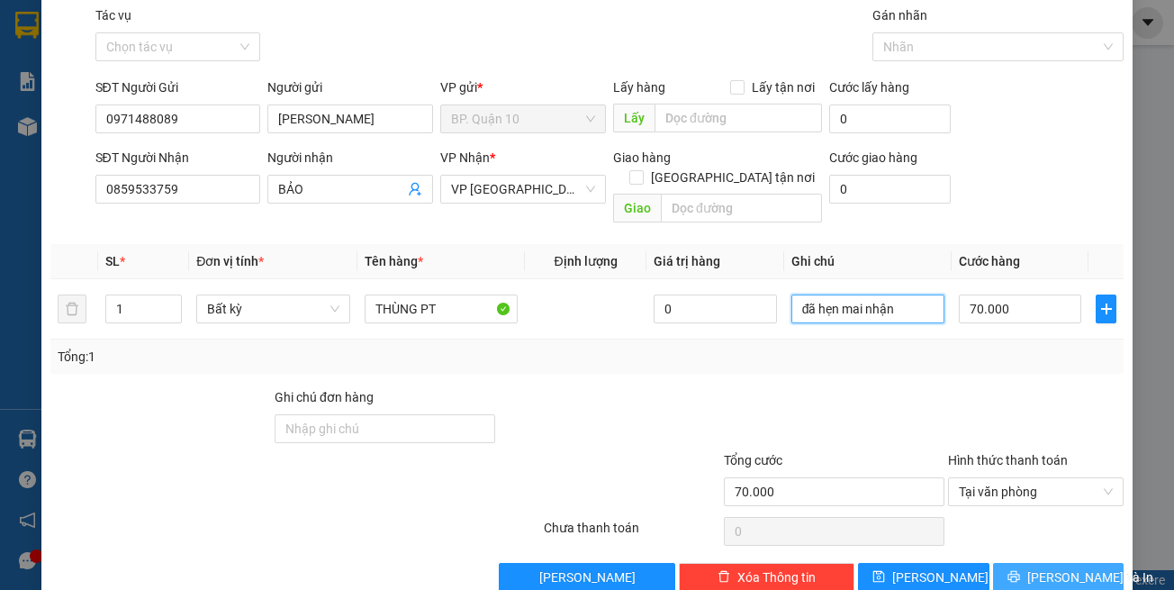
scroll to position [77, 0]
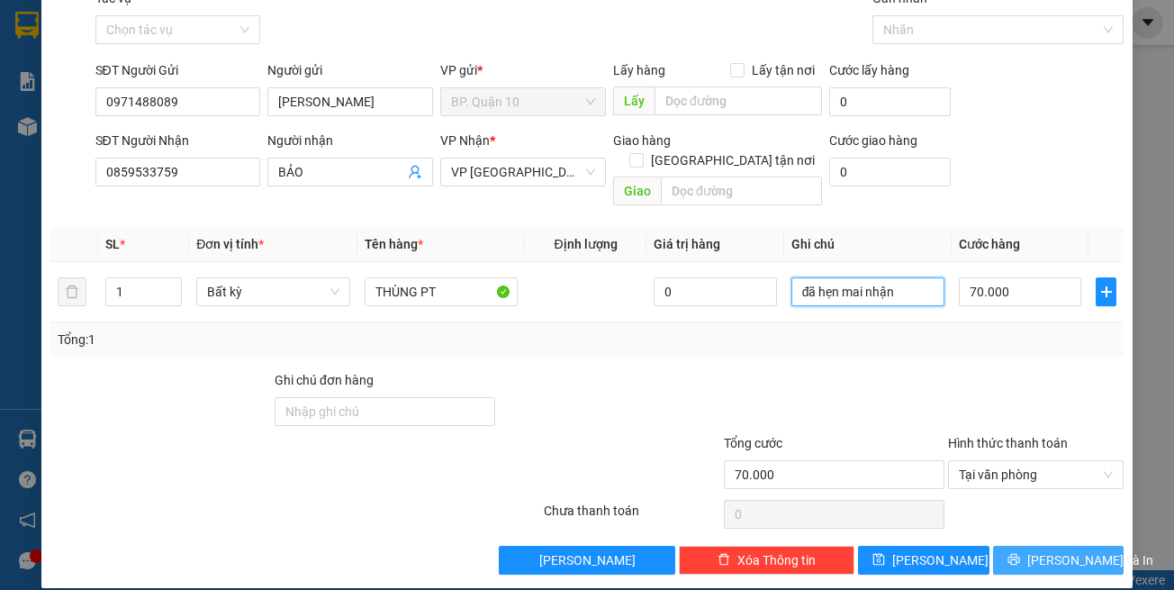
type input "đã hẹn mai nhận"
click at [1029, 546] on button "[PERSON_NAME] và In" at bounding box center [1059, 560] width 132 height 29
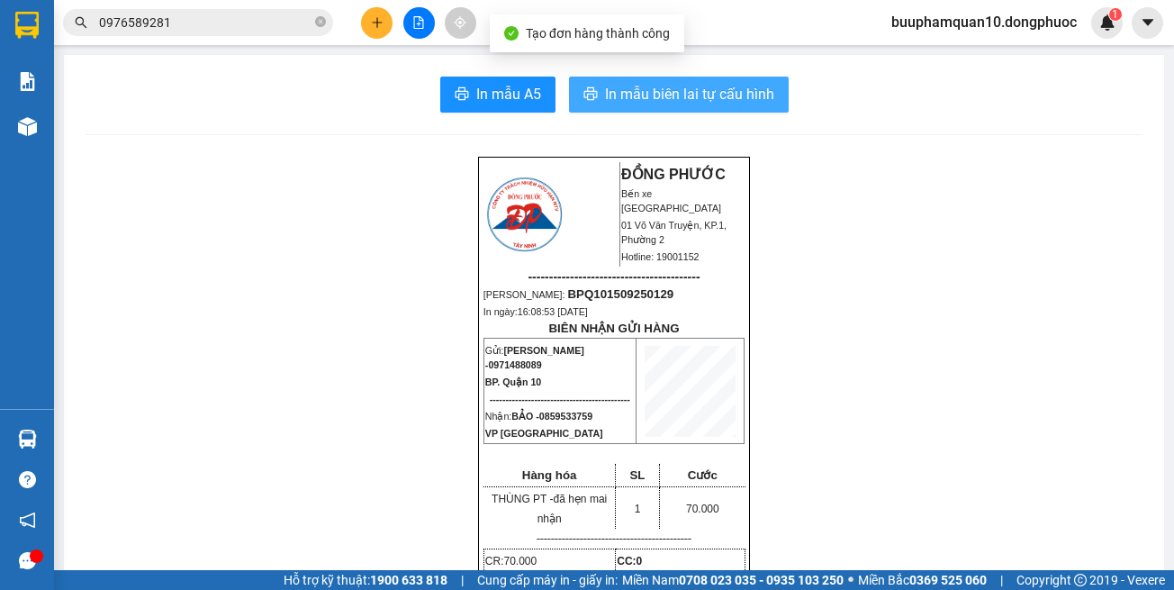
click at [689, 111] on button "In mẫu biên lai tự cấu hình" at bounding box center [679, 95] width 220 height 36
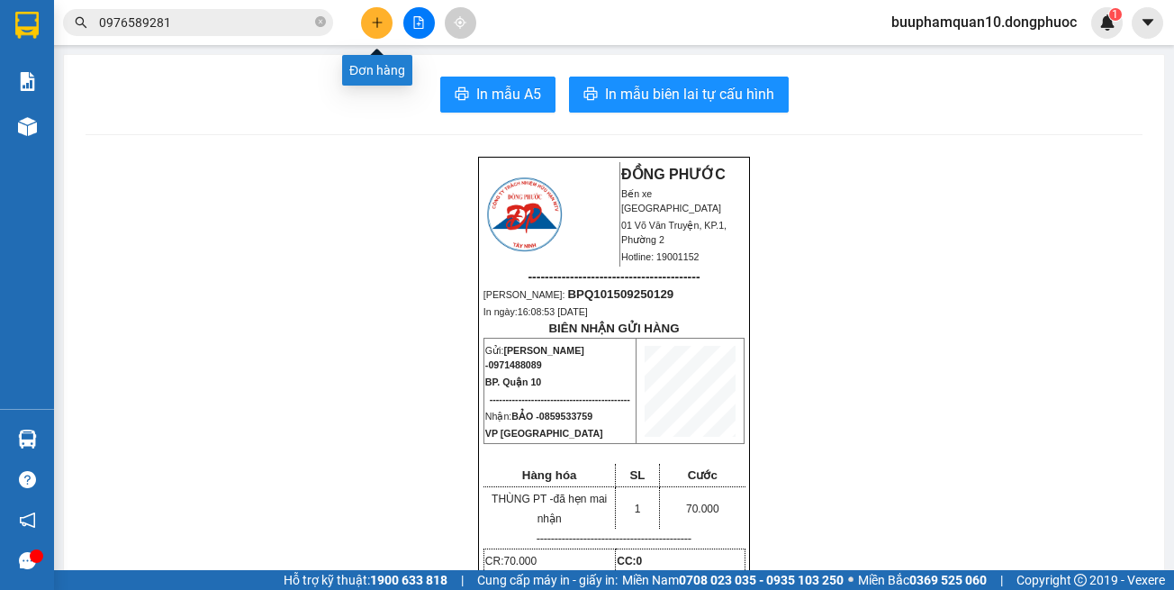
click at [365, 26] on button at bounding box center [377, 23] width 32 height 32
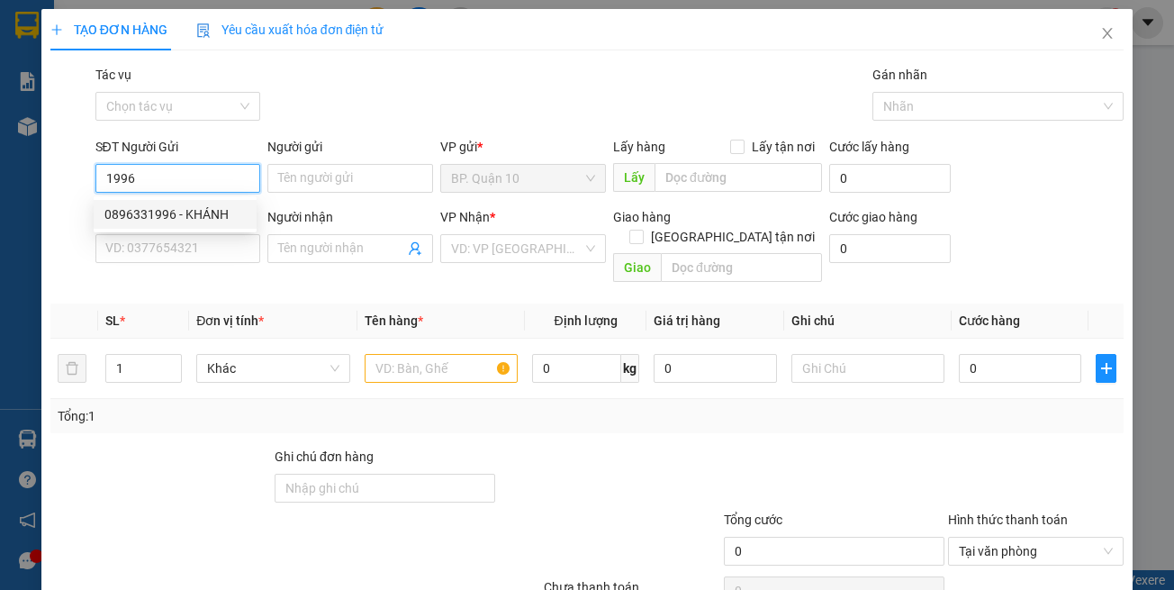
click at [207, 218] on div "0896331996 - KHÁNH" at bounding box center [174, 214] width 141 height 20
type input "0896331996"
type input "KHÁNH"
type input "0792397493"
type input "THÁI"
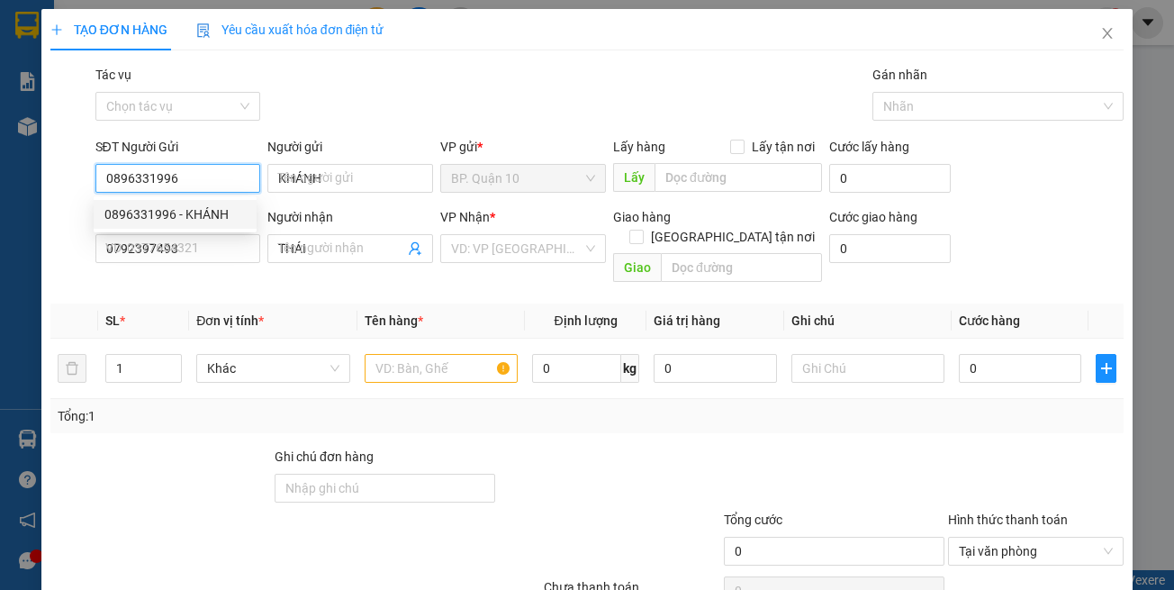
type input "30.000"
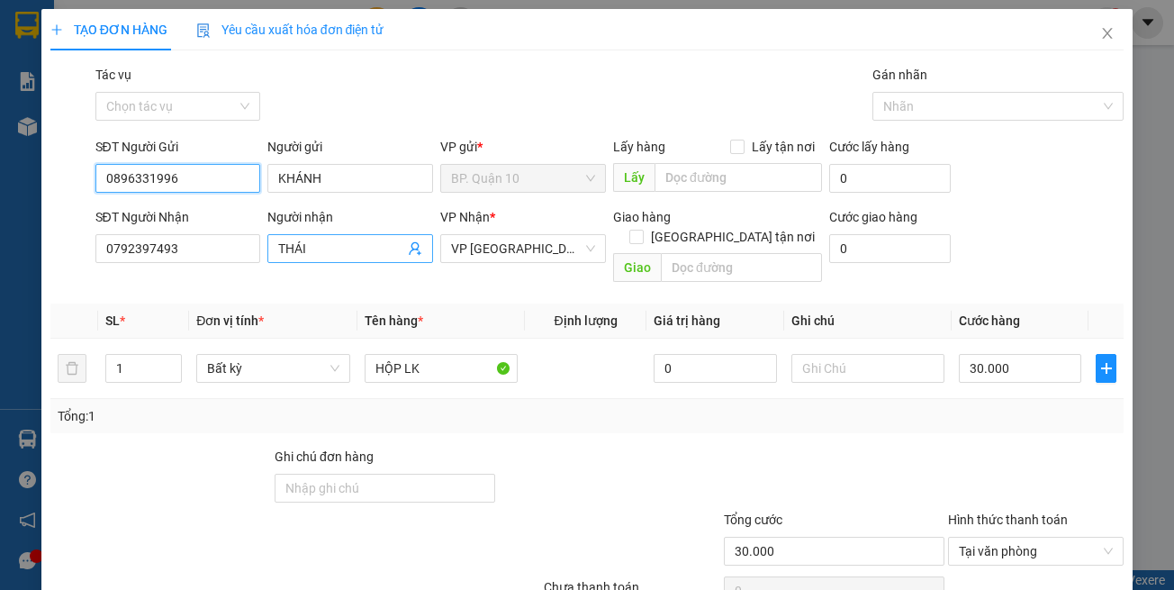
type input "0896331996"
click at [416, 249] on icon "user-add" at bounding box center [415, 248] width 14 height 14
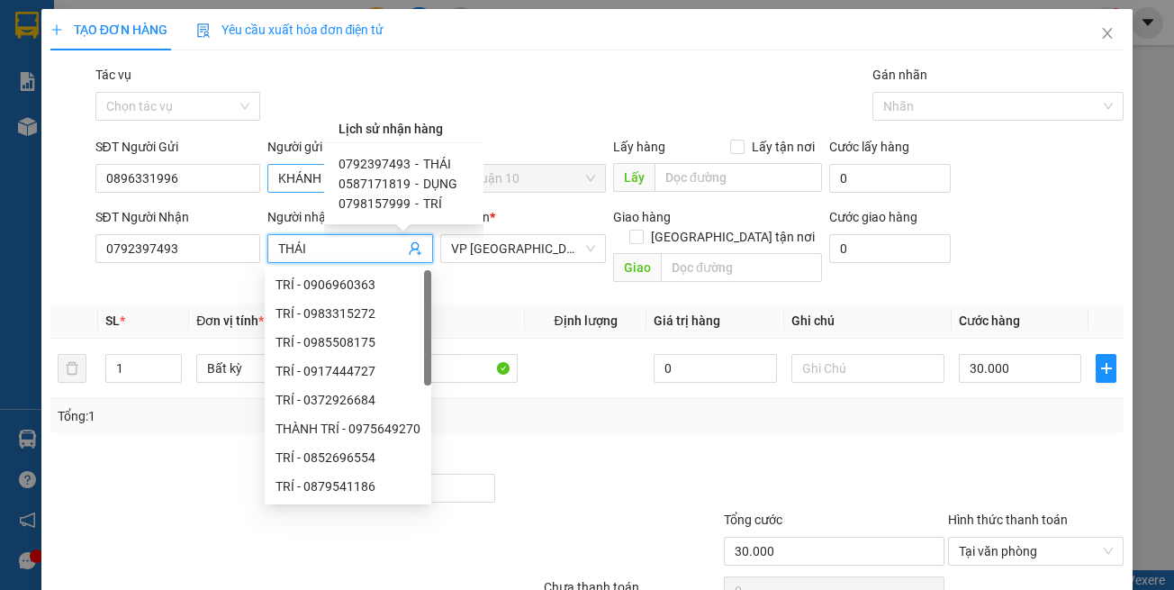
click at [405, 182] on div "0587171819 - DỤNG" at bounding box center [404, 184] width 131 height 20
type input "0587171819"
type input "DỤNG"
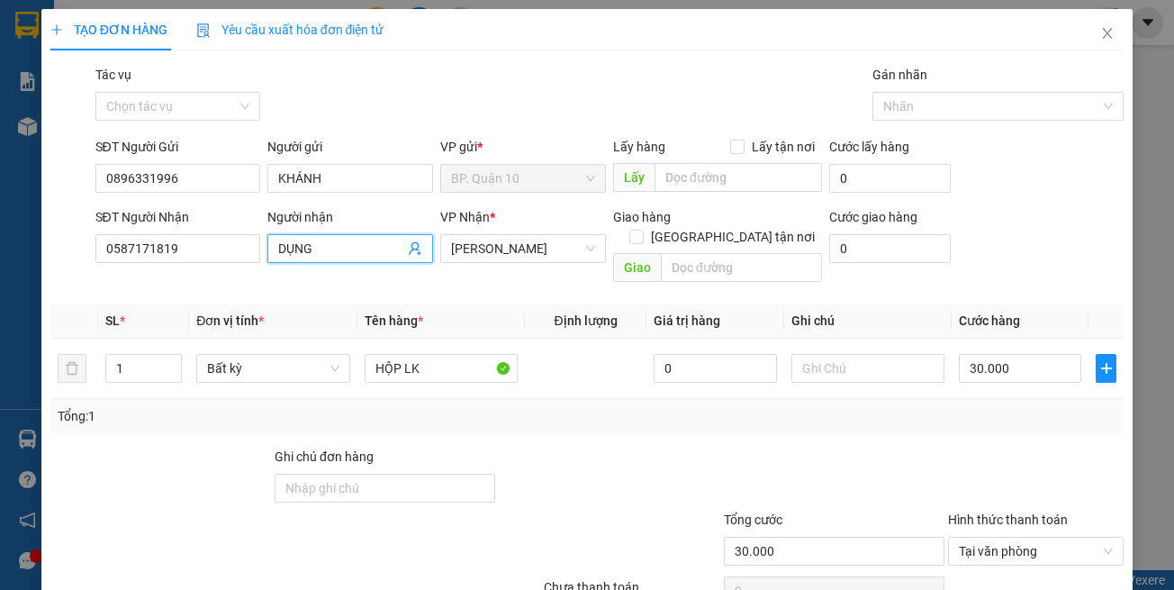
drag, startPoint x: 357, startPoint y: 275, endPoint x: 437, endPoint y: 58, distance: 231.4
click at [360, 266] on div "Transit Pickup Surcharge Ids Transit Deliver Surcharge Ids Transit Deliver Surc…" at bounding box center [587, 358] width 1075 height 586
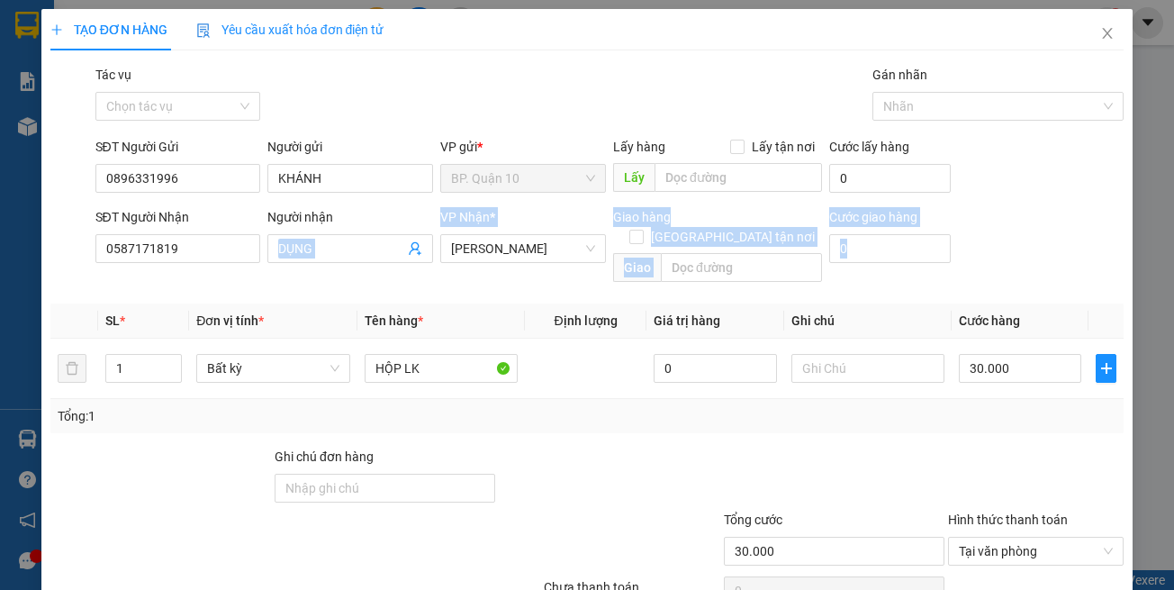
click at [558, 406] on div "Transit Pickup Surcharge Ids Transit Deliver Surcharge Ids Transit Deliver Surc…" at bounding box center [587, 358] width 1075 height 586
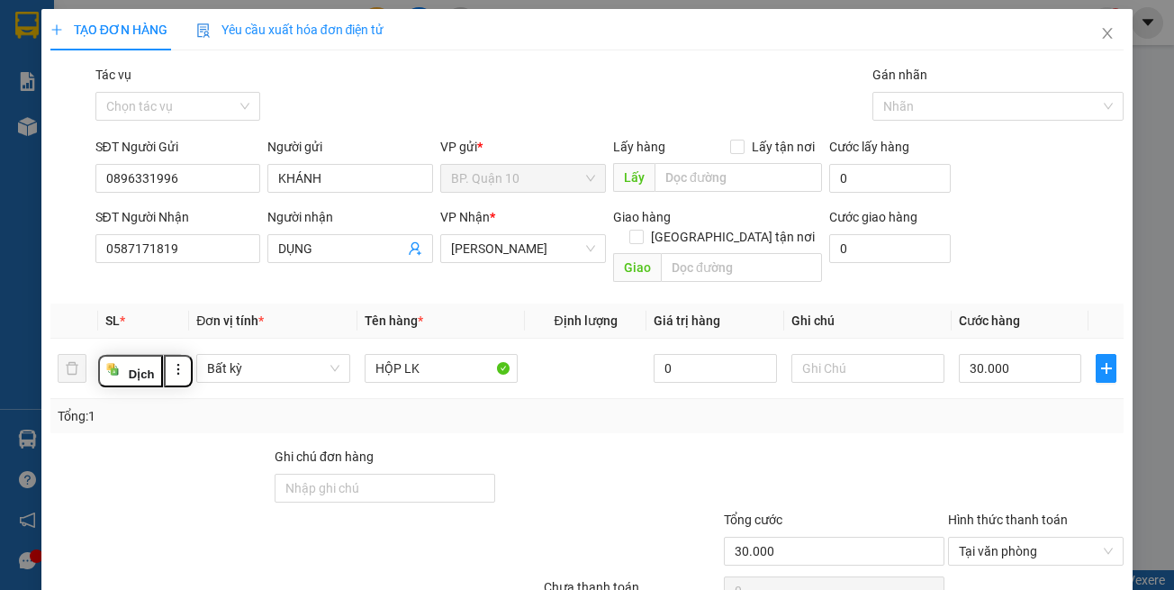
click at [477, 304] on th "Tên hàng *" at bounding box center [442, 321] width 168 height 35
drag, startPoint x: 851, startPoint y: 479, endPoint x: 977, endPoint y: 396, distance: 150.9
click at [864, 474] on div at bounding box center [834, 478] width 224 height 63
drag, startPoint x: 869, startPoint y: 351, endPoint x: 969, endPoint y: 442, distance: 135.2
click at [870, 354] on input "text" at bounding box center [868, 368] width 153 height 29
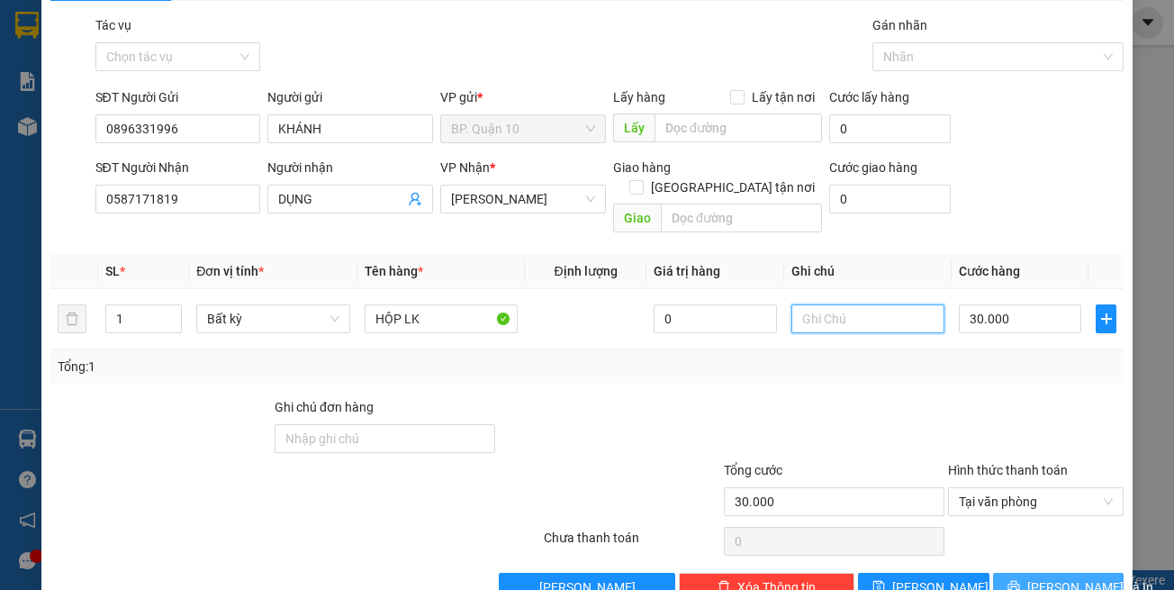
scroll to position [77, 0]
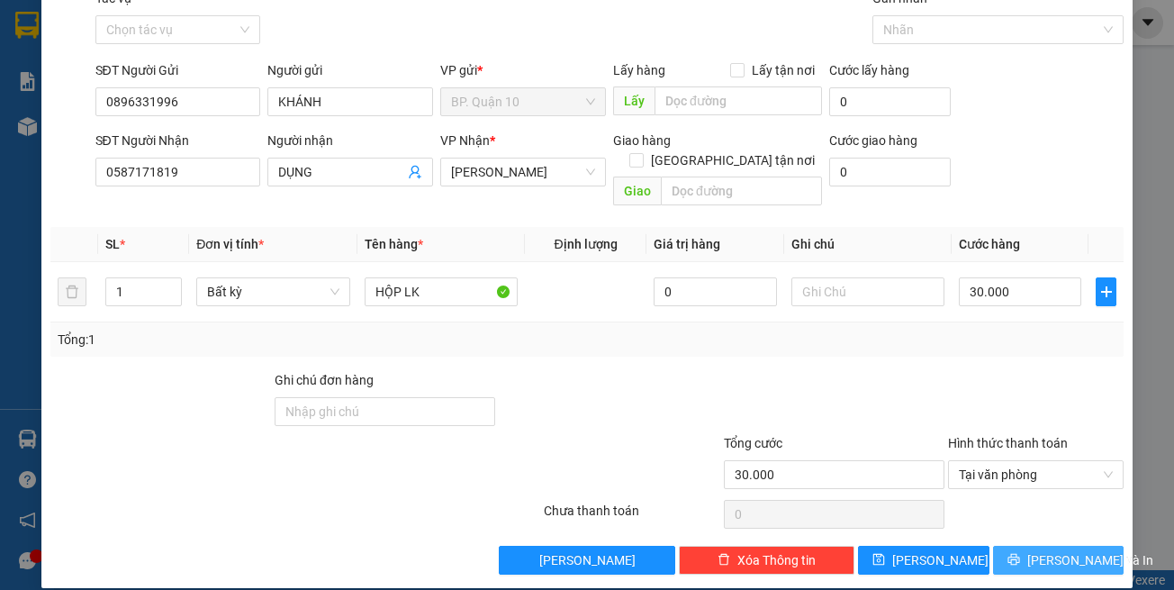
drag, startPoint x: 1050, startPoint y: 536, endPoint x: 1031, endPoint y: 512, distance: 30.8
click at [1050, 550] on span "[PERSON_NAME] và In" at bounding box center [1091, 560] width 126 height 20
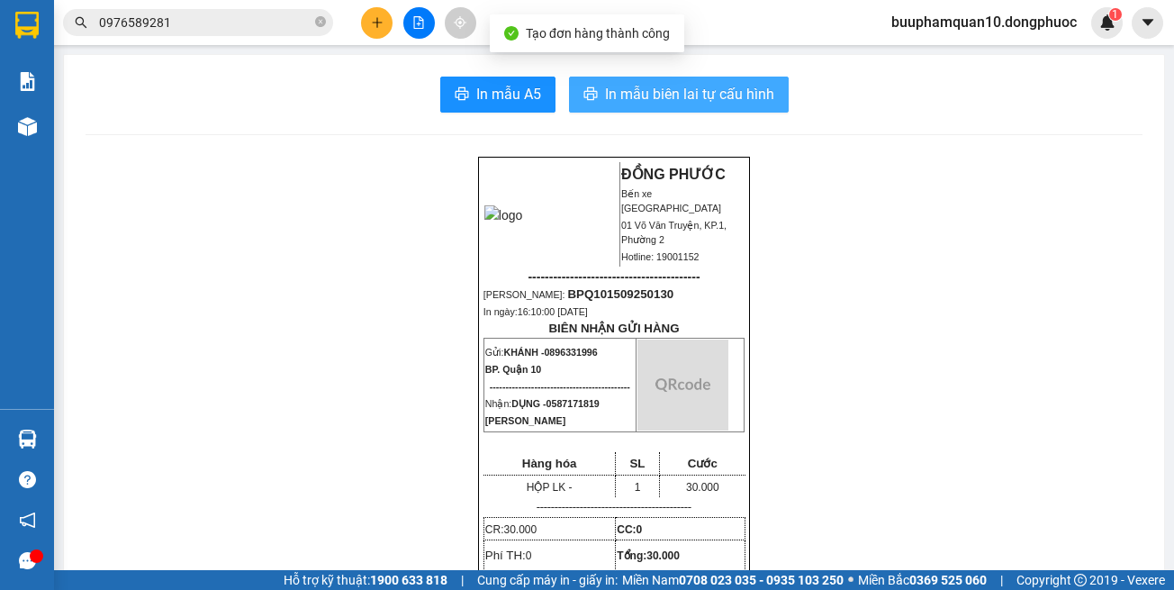
click at [702, 96] on span "In mẫu biên lai tự cấu hình" at bounding box center [689, 94] width 169 height 23
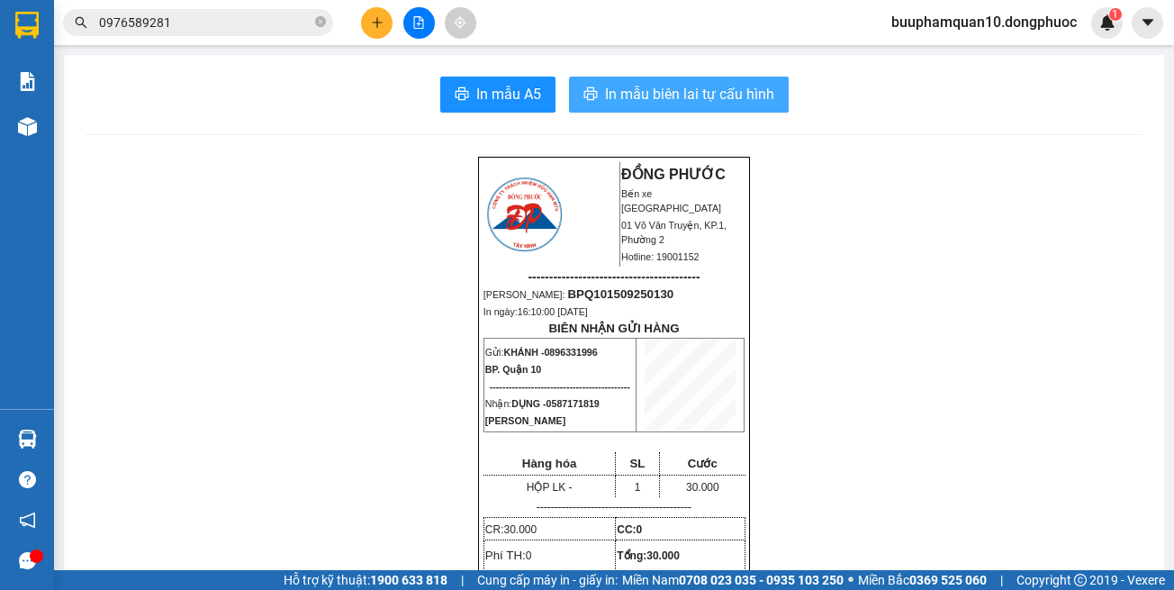
click at [672, 93] on span "In mẫu biên lai tự cấu hình" at bounding box center [689, 94] width 169 height 23
click at [392, 17] on button at bounding box center [377, 23] width 32 height 32
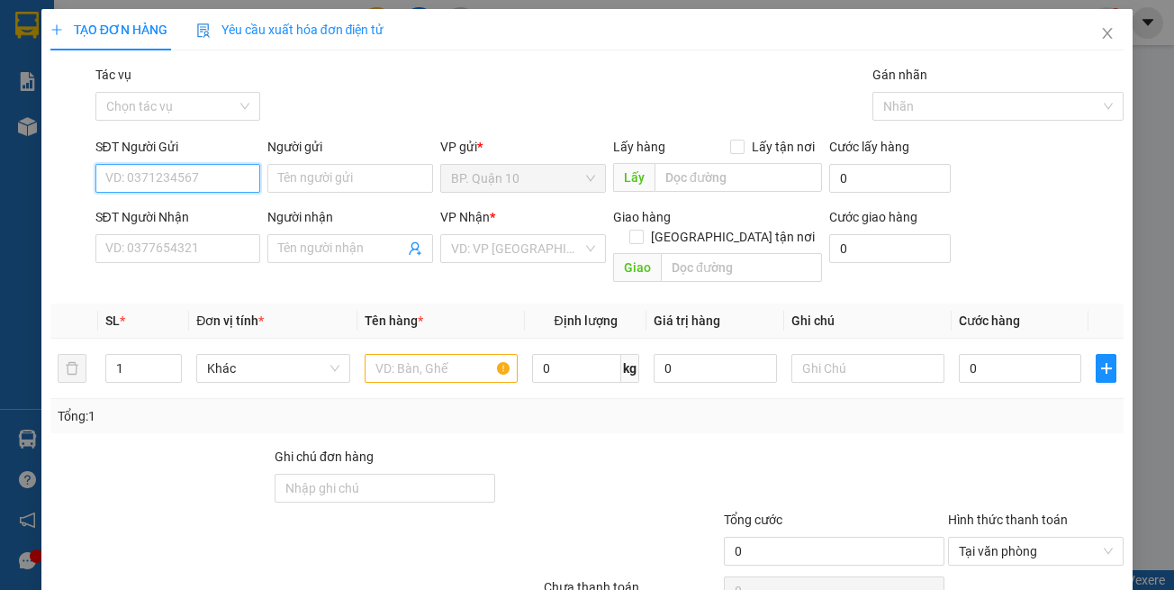
click at [234, 176] on input "SĐT Người Gửi" at bounding box center [178, 178] width 166 height 29
type input "0906796496"
click at [239, 211] on div "0906796496 - HƯNG" at bounding box center [174, 214] width 141 height 20
type input "HƯNG"
type input "0902767242"
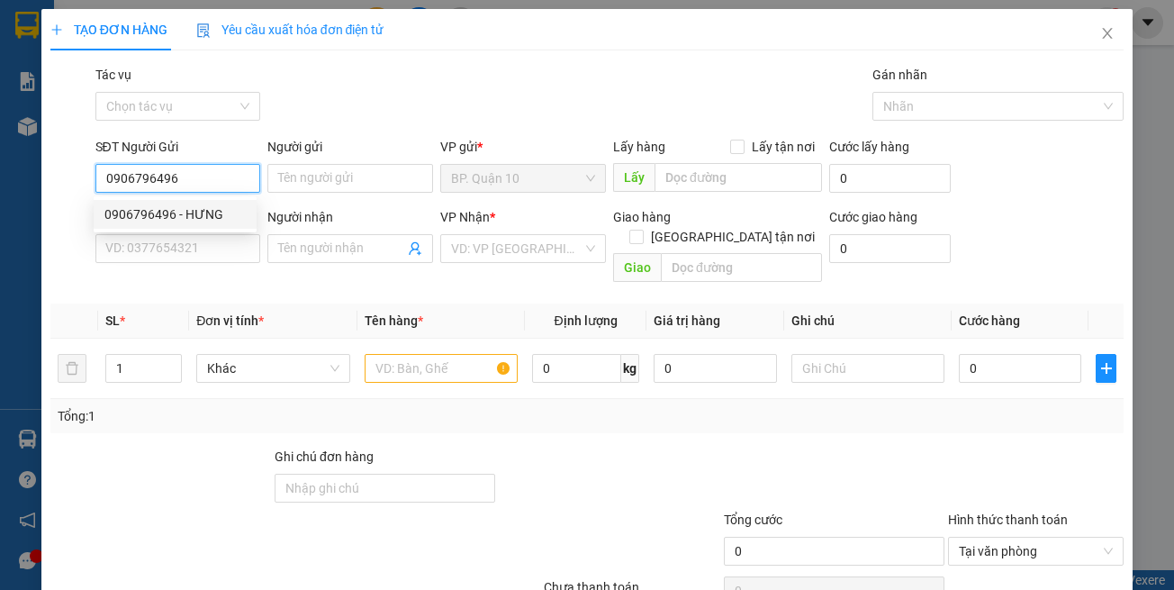
type input "PHƯƠNG"
type input "50.000"
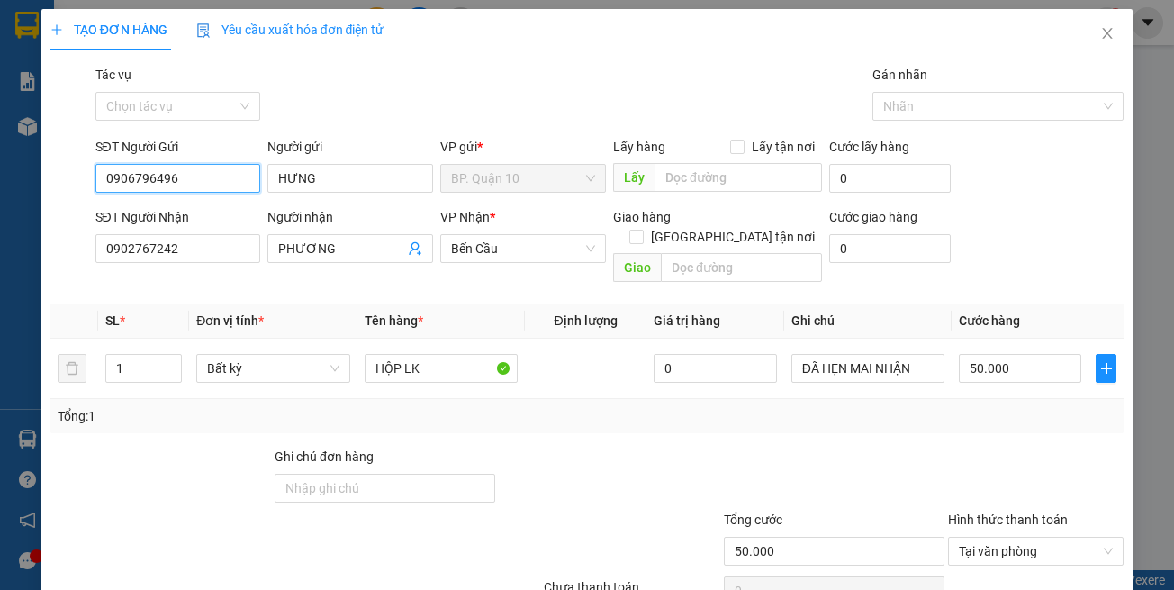
type input "0906796496"
drag, startPoint x: 570, startPoint y: 413, endPoint x: 585, endPoint y: 411, distance: 14.7
click at [572, 413] on div "Transit Pickup Surcharge Ids Transit Deliver Surcharge Ids Transit Deliver Surc…" at bounding box center [587, 358] width 1075 height 586
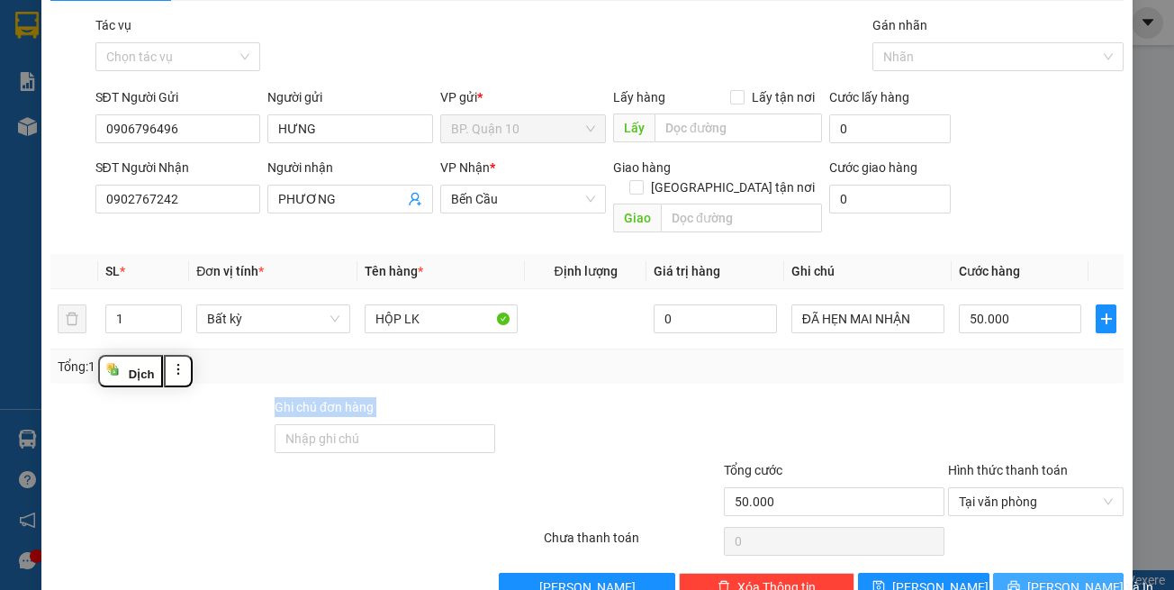
scroll to position [77, 0]
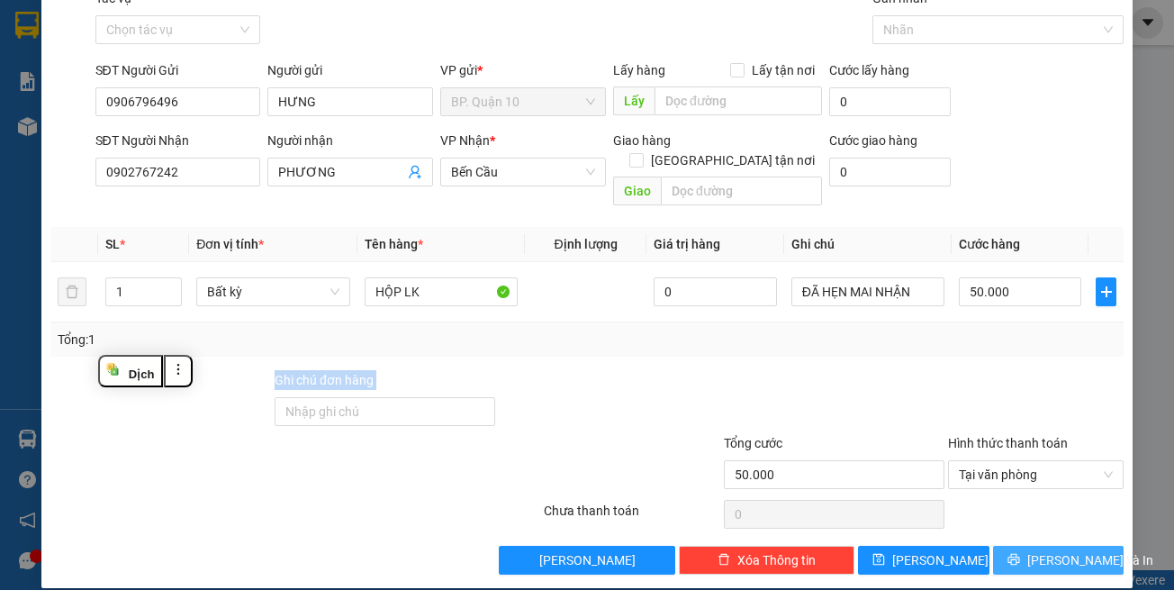
click at [1009, 546] on button "[PERSON_NAME] và In" at bounding box center [1059, 560] width 132 height 29
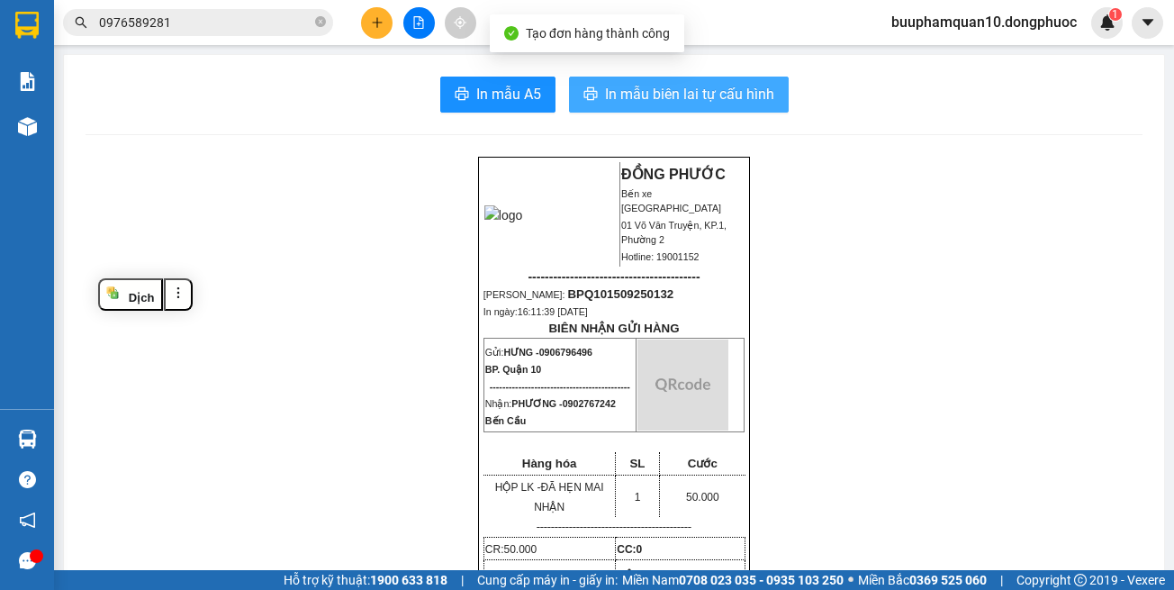
click at [725, 97] on span "In mẫu biên lai tự cấu hình" at bounding box center [689, 94] width 169 height 23
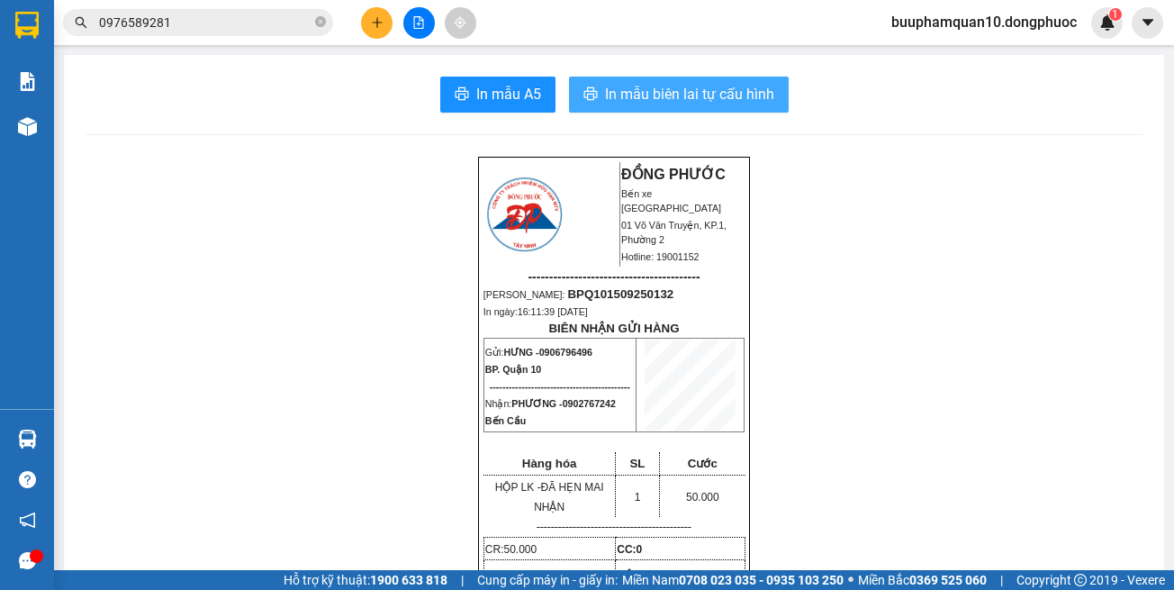
click at [708, 88] on span "In mẫu biên lai tự cấu hình" at bounding box center [689, 94] width 169 height 23
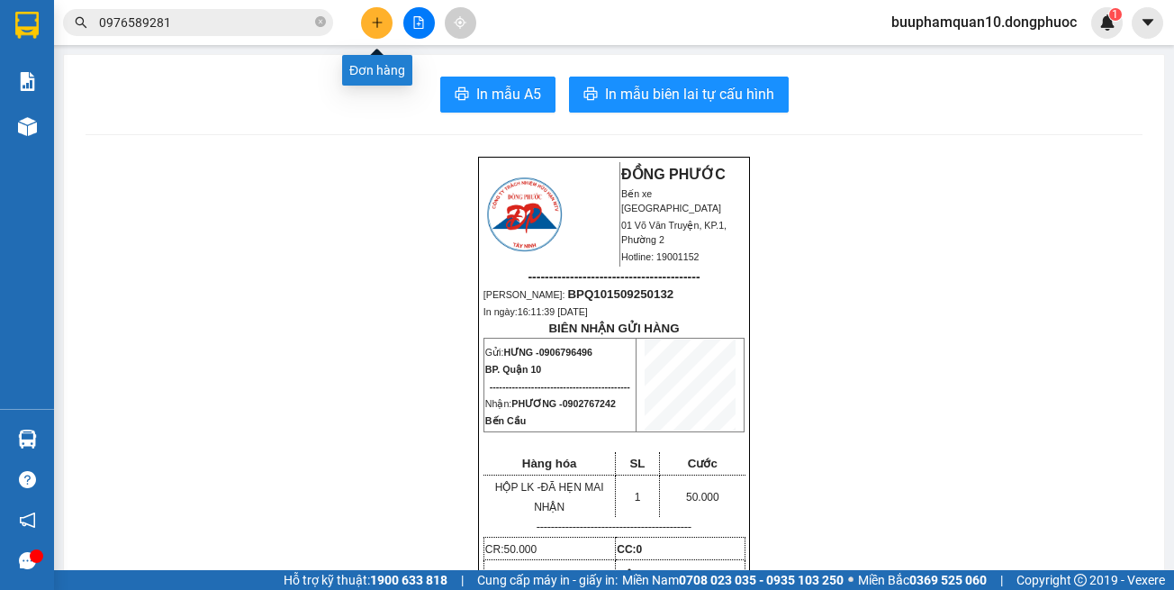
click at [382, 21] on icon "plus" at bounding box center [377, 22] width 13 height 13
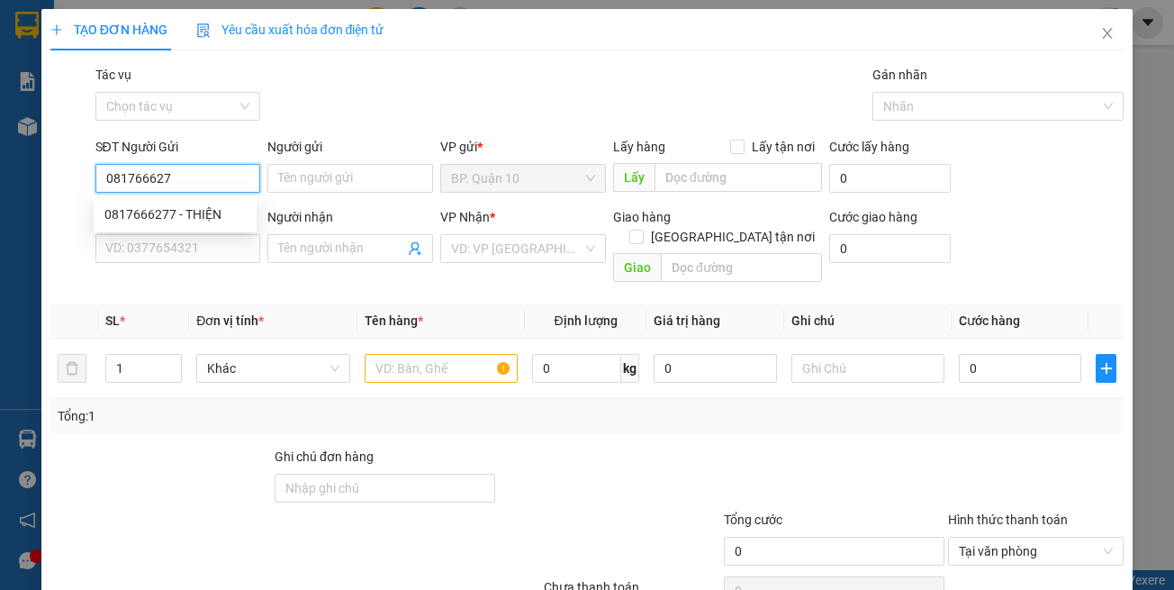
type input "0817666277"
click at [176, 214] on div "0817666277 - THIỆN" at bounding box center [174, 214] width 141 height 20
type input "THIỆN"
type input "0336666765"
type input "TÚ"
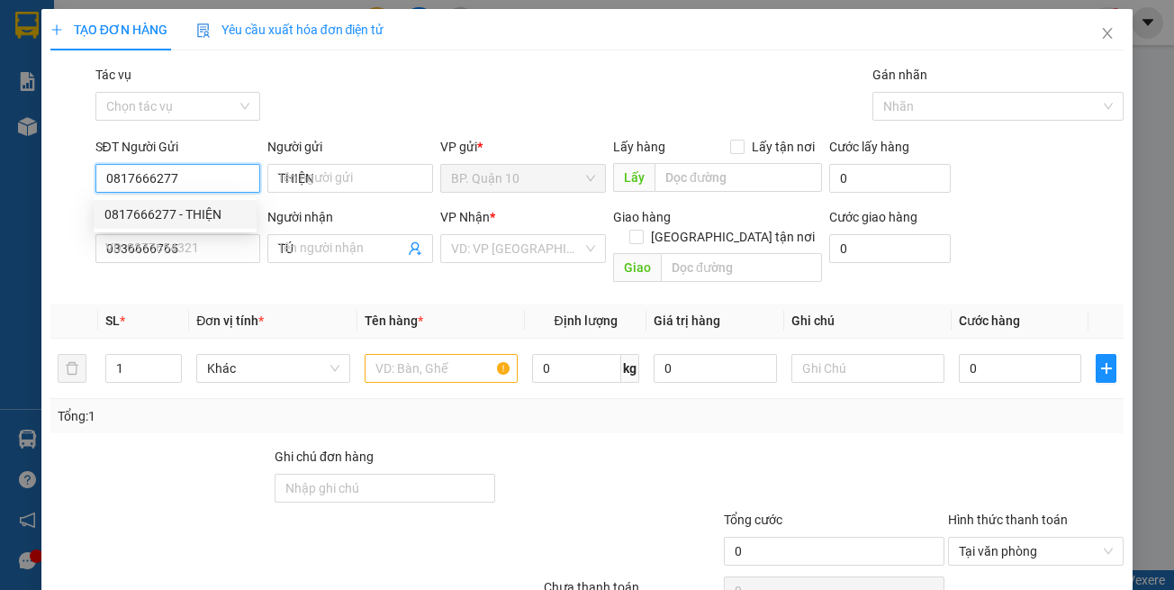
type input "0817666277"
type input "30.000"
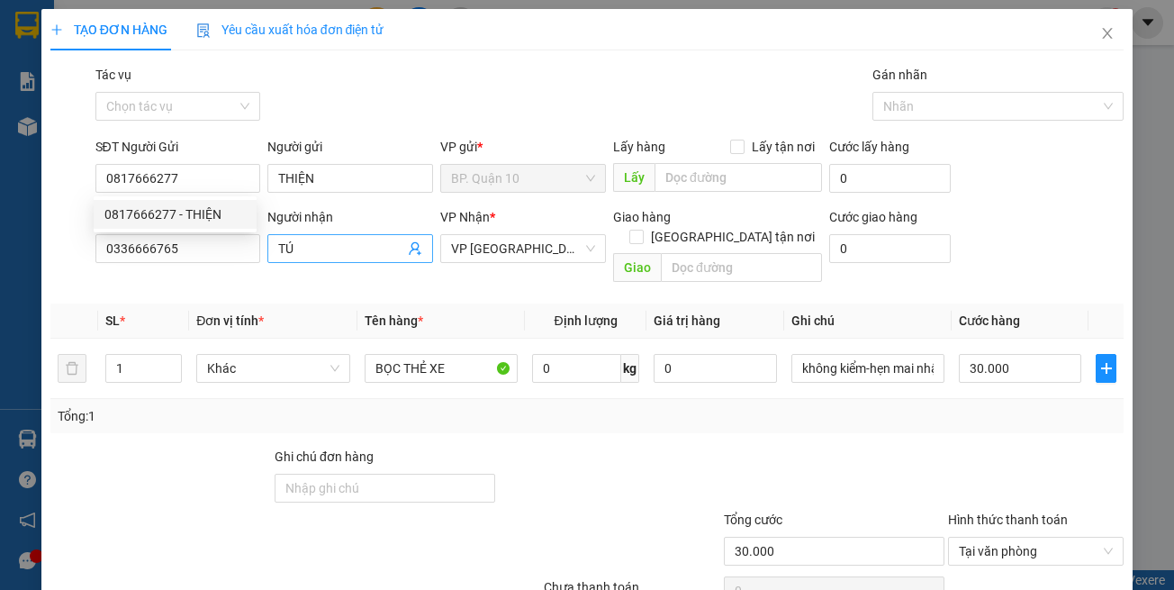
drag, startPoint x: 286, startPoint y: 268, endPoint x: 403, endPoint y: 247, distance: 118.2
click at [286, 269] on div "Người nhận TÚ" at bounding box center [351, 238] width 166 height 63
click at [416, 245] on icon "user-add" at bounding box center [415, 248] width 14 height 14
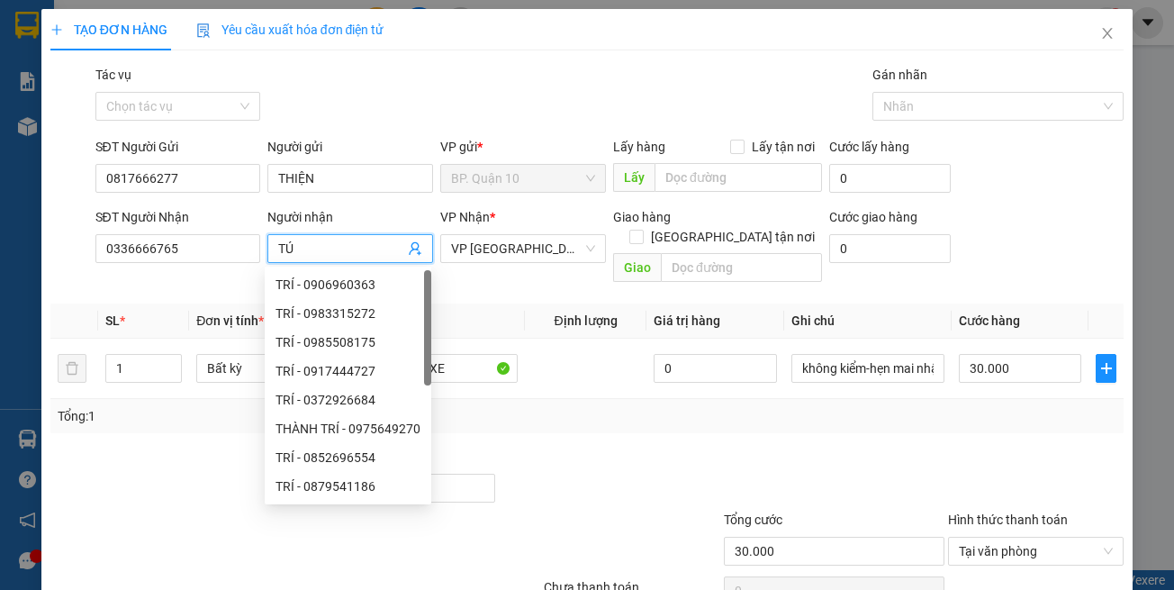
click at [409, 249] on icon "user-add" at bounding box center [415, 249] width 12 height 14
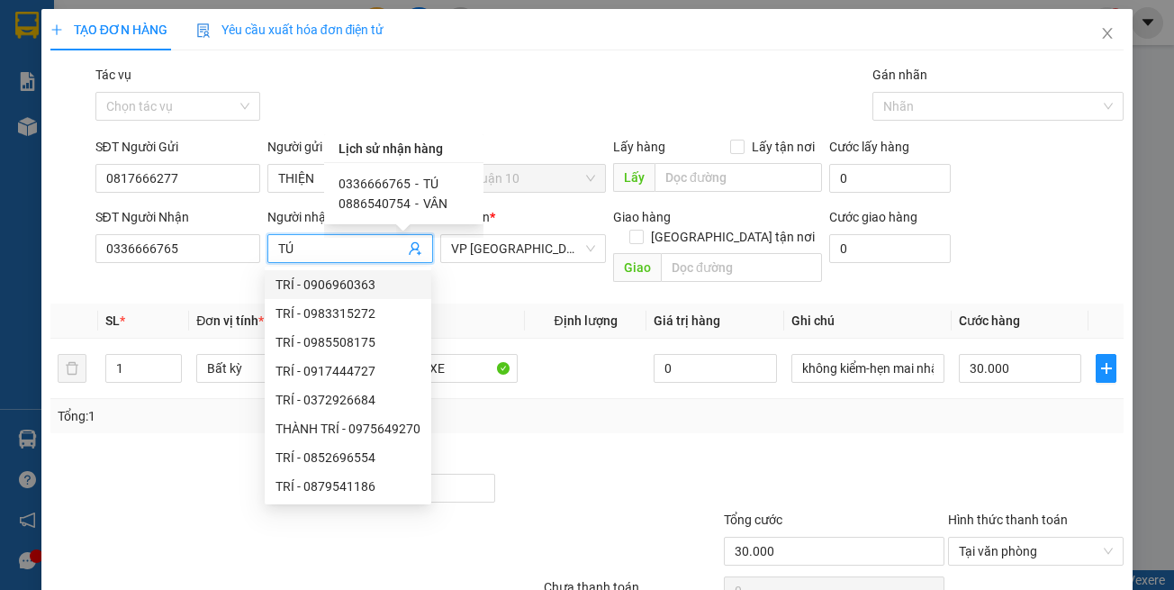
drag, startPoint x: 193, startPoint y: 286, endPoint x: 430, endPoint y: 307, distance: 237.8
click at [193, 304] on th "Đơn vị tính *" at bounding box center [273, 321] width 168 height 35
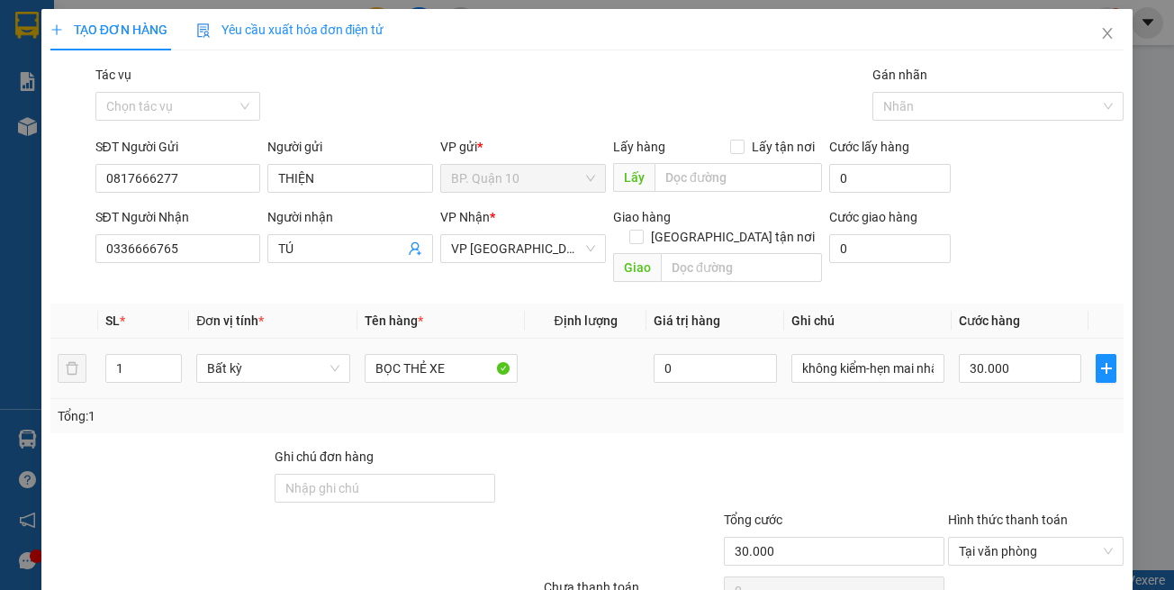
drag, startPoint x: 509, startPoint y: 322, endPoint x: 528, endPoint y: 449, distance: 129.3
click at [509, 339] on td "BỌC THẺ XE" at bounding box center [442, 369] width 168 height 60
drag, startPoint x: 527, startPoint y: 449, endPoint x: 512, endPoint y: 404, distance: 47.6
click at [526, 447] on div at bounding box center [609, 478] width 224 height 63
drag, startPoint x: 460, startPoint y: 349, endPoint x: 159, endPoint y: 340, distance: 301.0
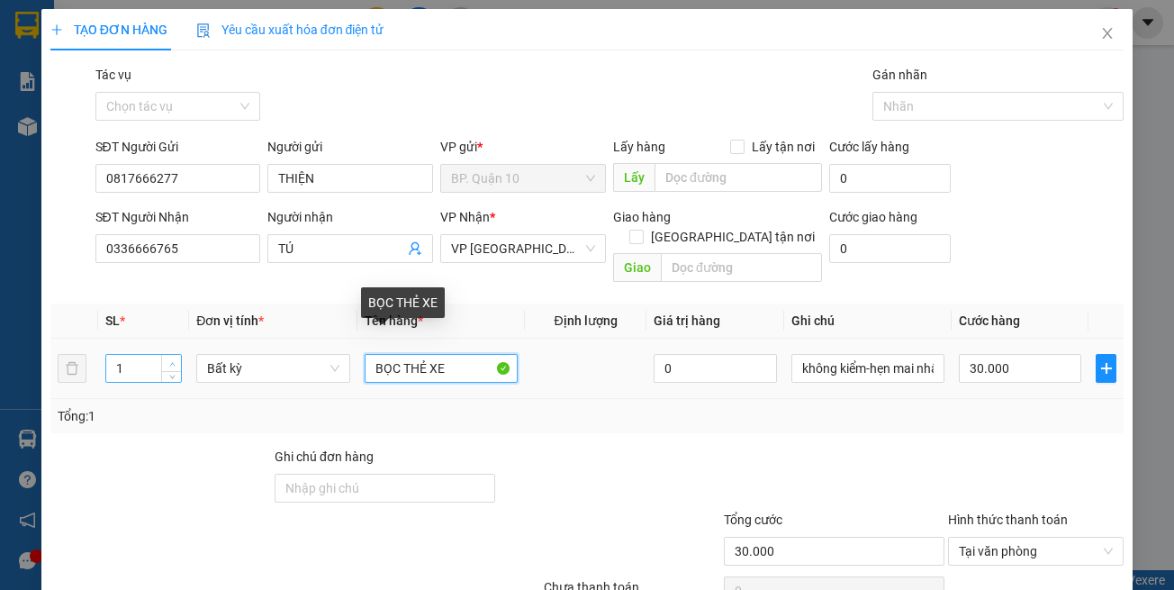
click at [172, 340] on tr "1 Bất kỳ BỌC THẺ XE 0 không kiểm-hẹn mai nhận 30.000" at bounding box center [587, 369] width 1075 height 60
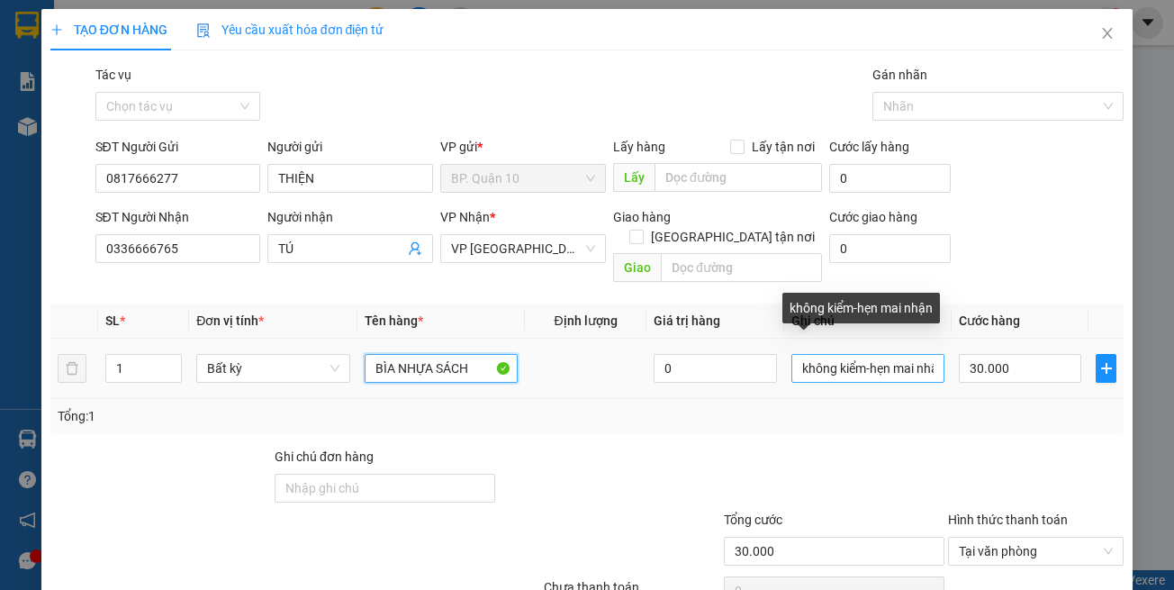
type input "BÌA NHỰA SÁCH"
drag, startPoint x: 786, startPoint y: 349, endPoint x: 925, endPoint y: 361, distance: 139.3
click at [925, 361] on input "không kiểm-hẹn mai nhận" at bounding box center [868, 368] width 153 height 29
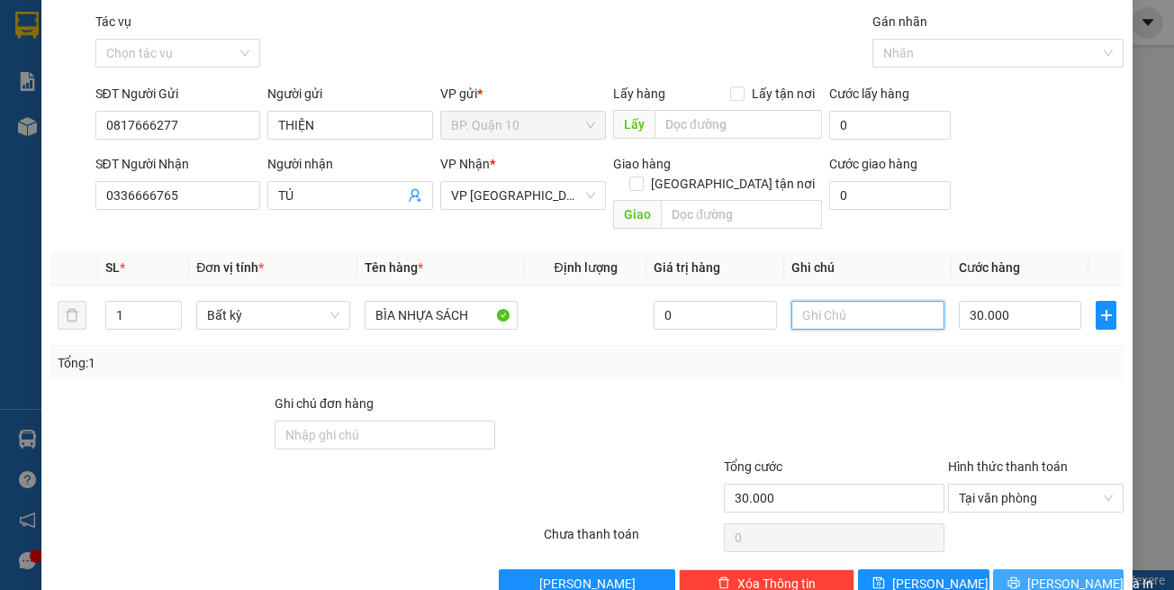
scroll to position [77, 0]
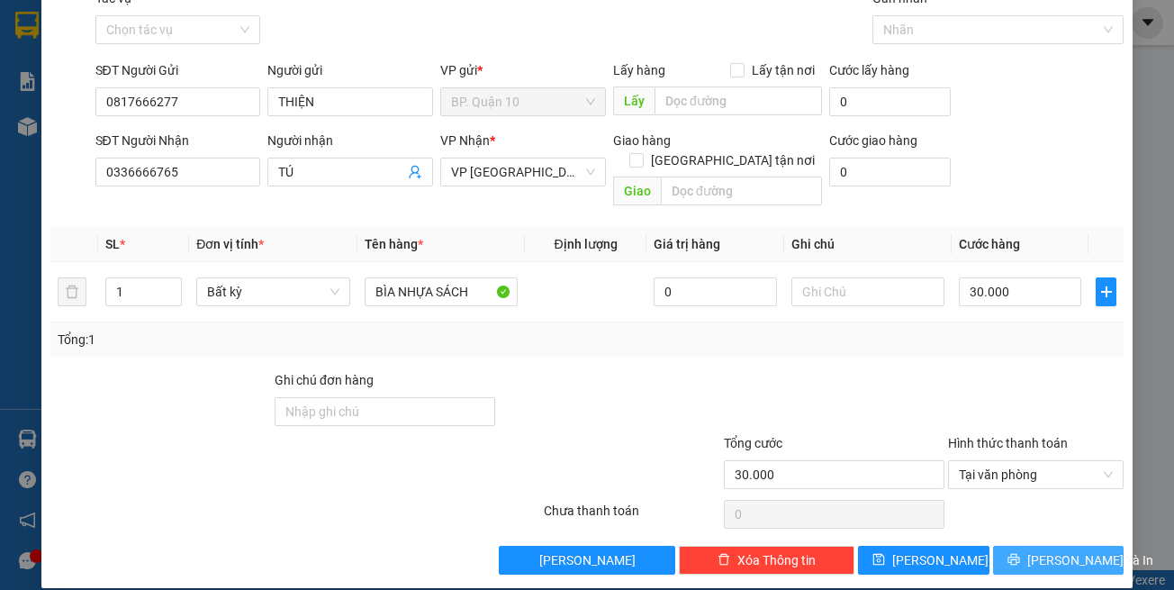
click at [1037, 550] on span "[PERSON_NAME] và In" at bounding box center [1091, 560] width 126 height 20
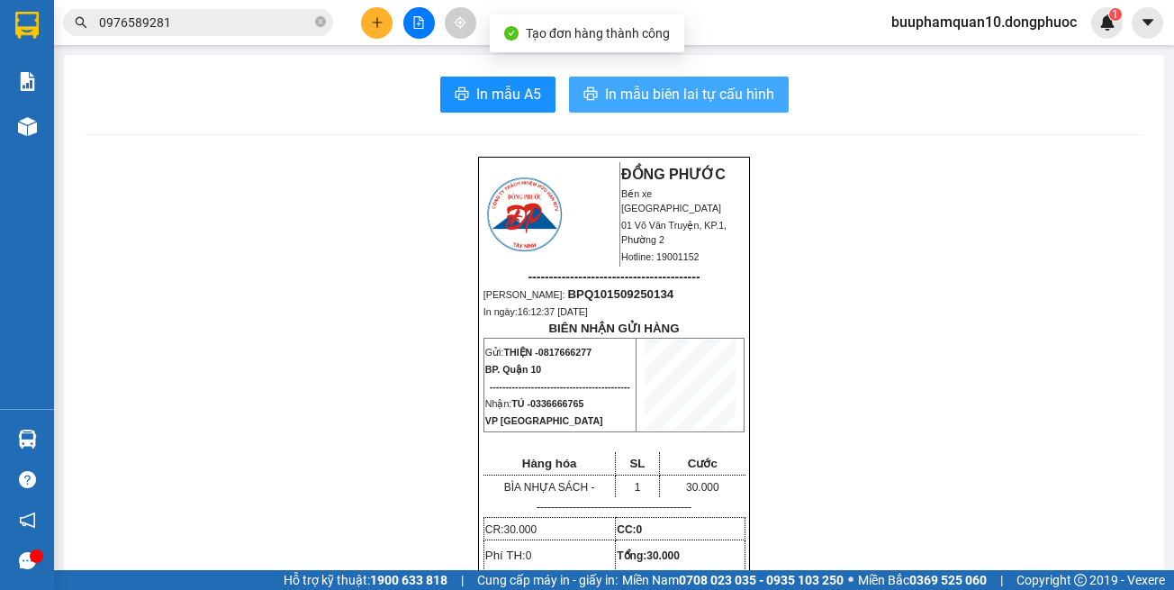
click at [709, 97] on span "In mẫu biên lai tự cấu hình" at bounding box center [689, 94] width 169 height 23
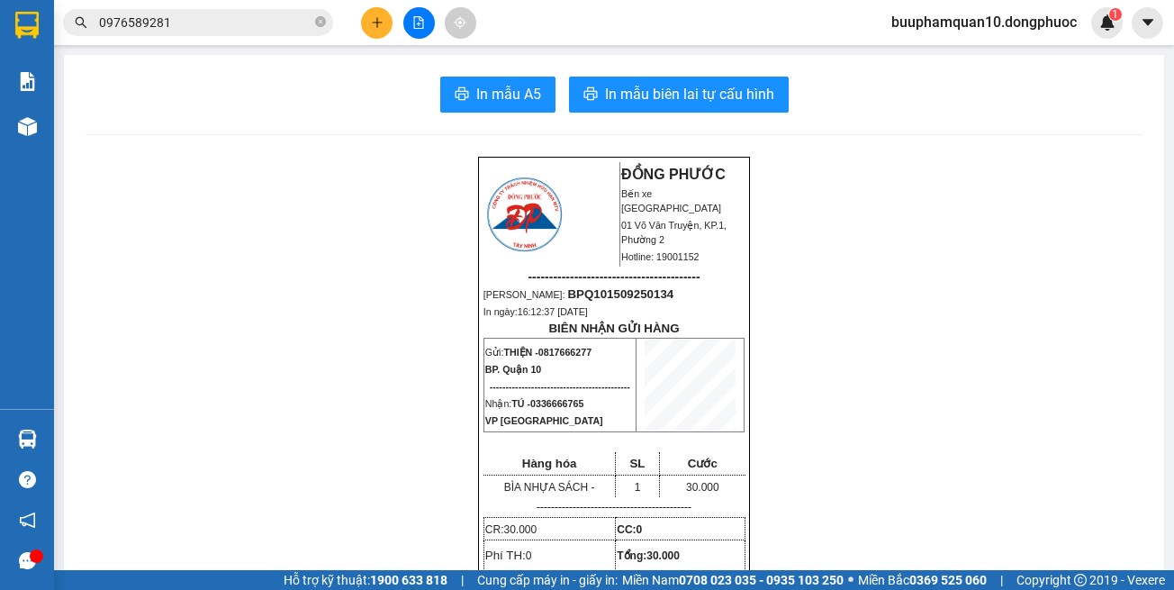
scroll to position [236, 0]
click at [381, 24] on icon "plus" at bounding box center [377, 22] width 13 height 13
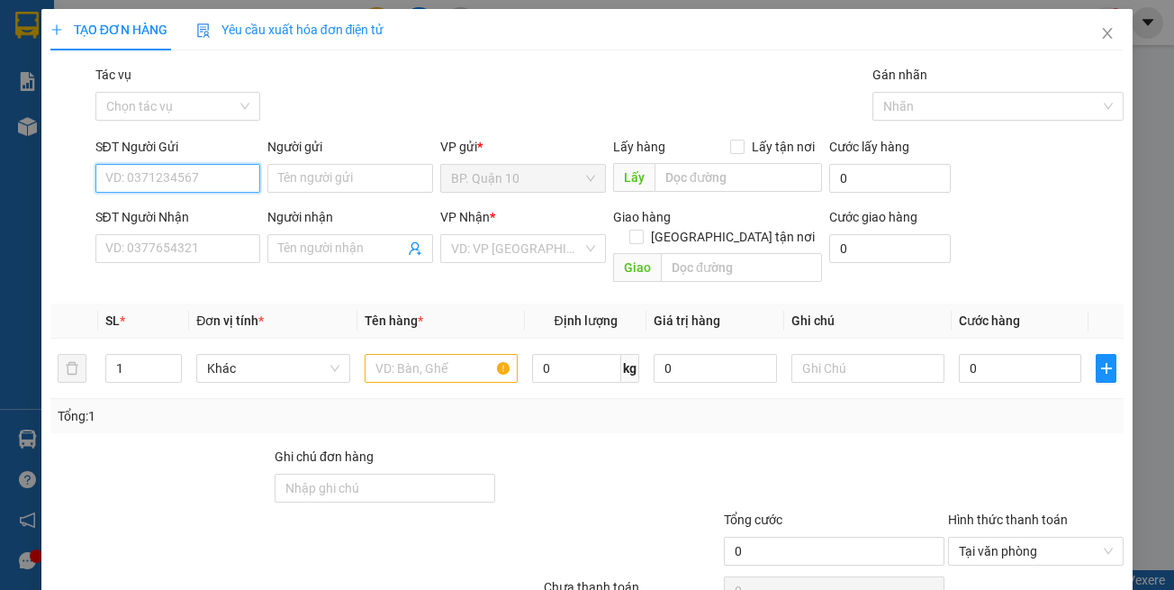
click at [202, 187] on input "SĐT Người Gửi" at bounding box center [178, 178] width 166 height 29
type input "0906606236"
click at [200, 222] on div "0906606236 - an na" at bounding box center [174, 214] width 141 height 20
type input "an na"
type input "0919149552"
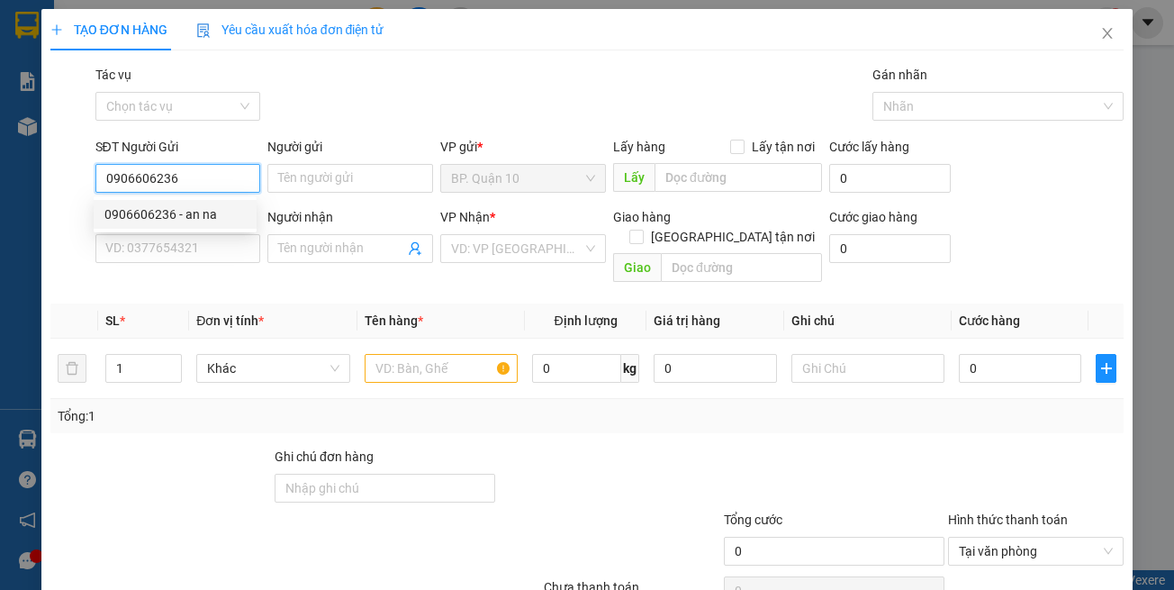
type input "qc triệu tín"
type input "30.000"
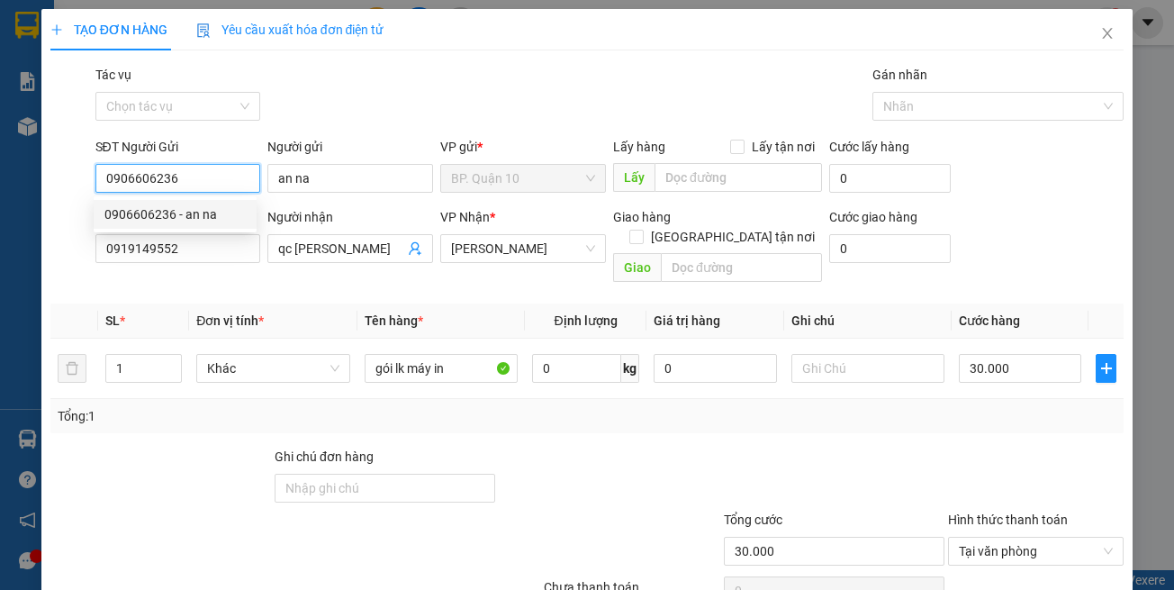
type input "0906606236"
click at [223, 268] on div "SĐT Người Nhận 0919149552" at bounding box center [178, 238] width 166 height 63
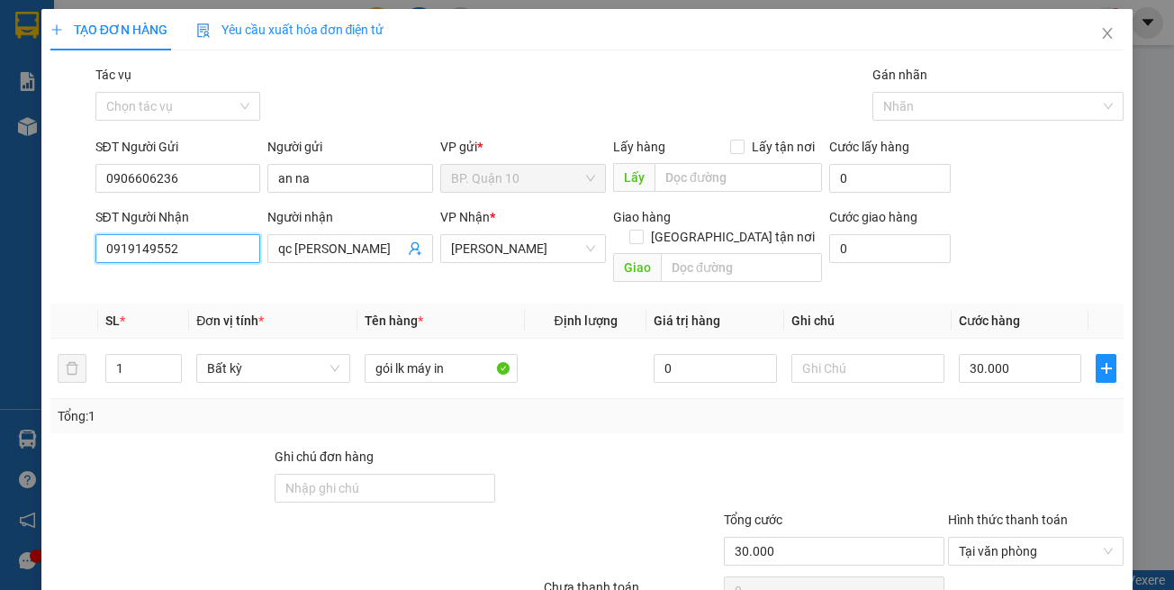
click at [223, 250] on input "0919149552" at bounding box center [178, 248] width 166 height 29
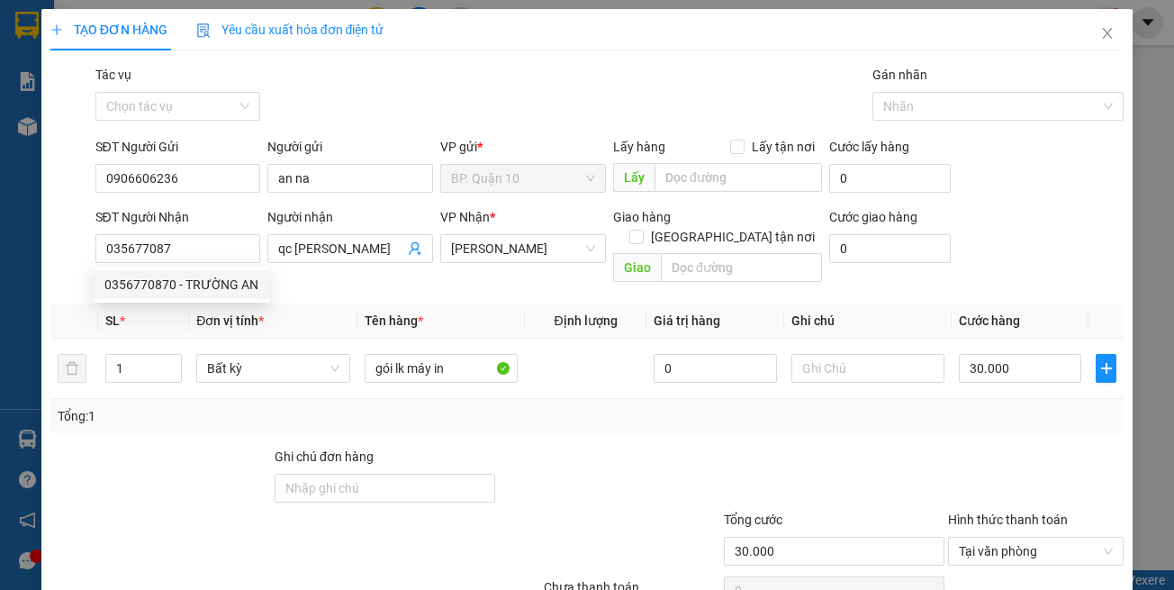
click at [194, 268] on div "0356770870 0356770870 - TRƯỜNG AN" at bounding box center [182, 285] width 176 height 36
click at [194, 275] on div "Transit Pickup Surcharge Ids Transit Deliver Surcharge Ids Transit Deliver Surc…" at bounding box center [587, 358] width 1075 height 586
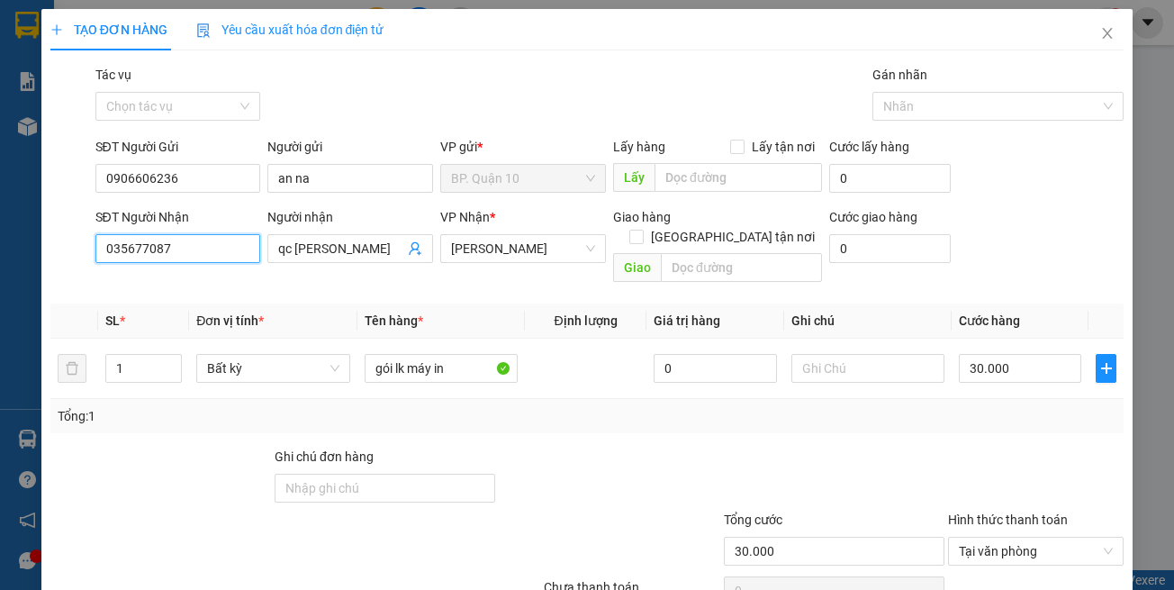
click at [195, 258] on input "035677087" at bounding box center [178, 248] width 166 height 29
click at [204, 283] on div "0356770870 - TRƯỜNG AN" at bounding box center [181, 285] width 154 height 20
type input "0356770870"
type input "TRƯỜNG AN"
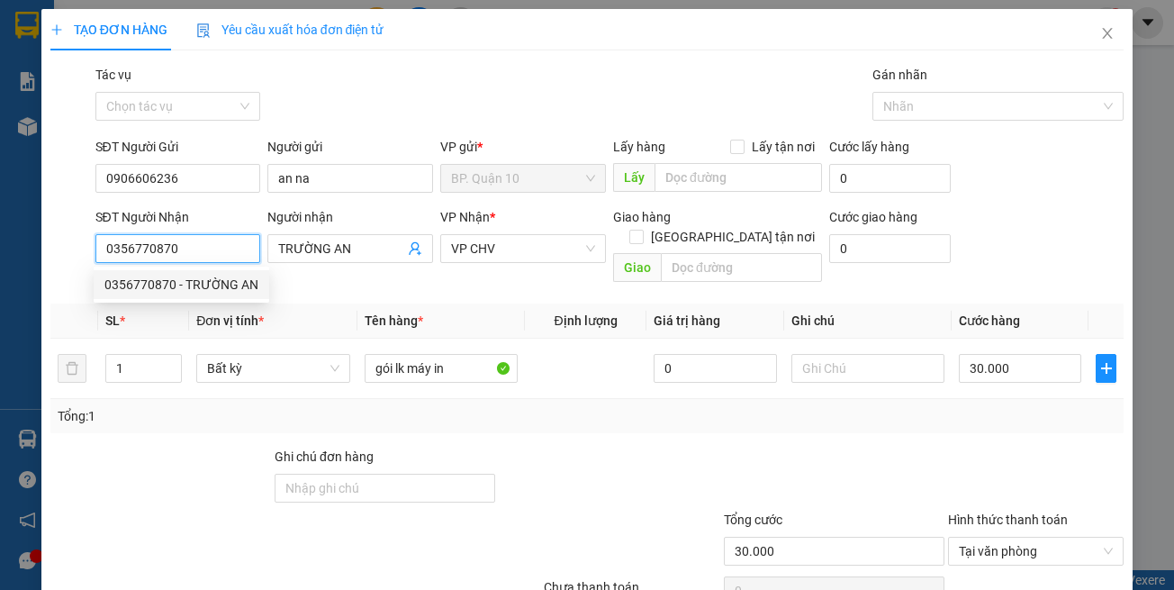
type input "200.000"
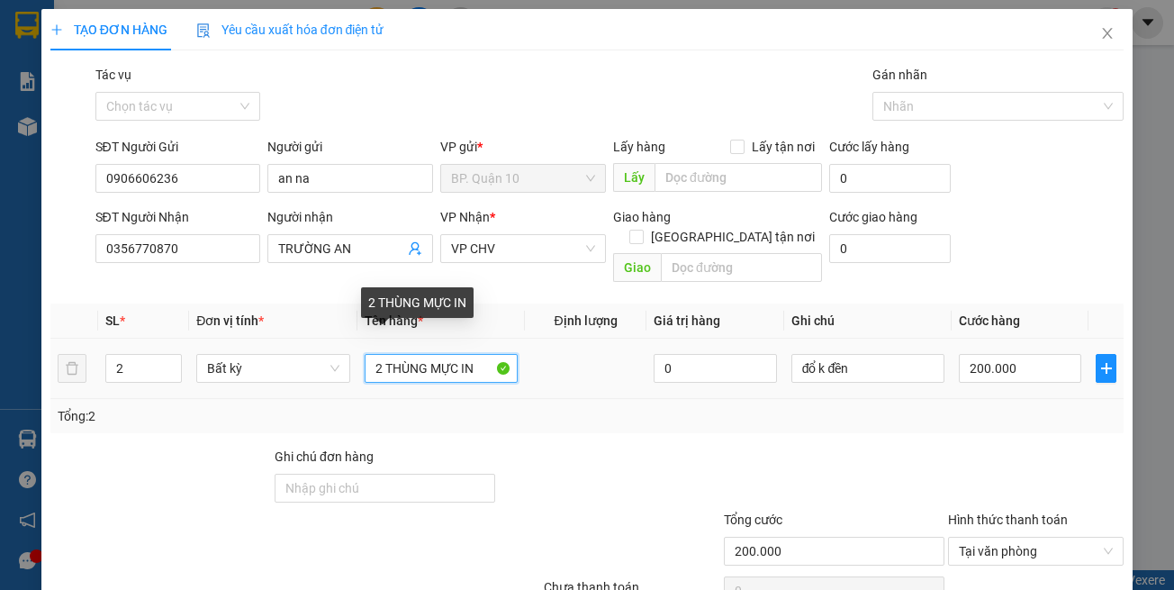
click at [476, 356] on input "2 THÙNG MỰC IN" at bounding box center [441, 368] width 153 height 29
drag, startPoint x: 424, startPoint y: 349, endPoint x: 165, endPoint y: 341, distance: 259.5
click at [168, 342] on tr "2 Bất kỳ 2 THÙNG MỰC IN 0 đổ k đền 200.000" at bounding box center [587, 369] width 1075 height 60
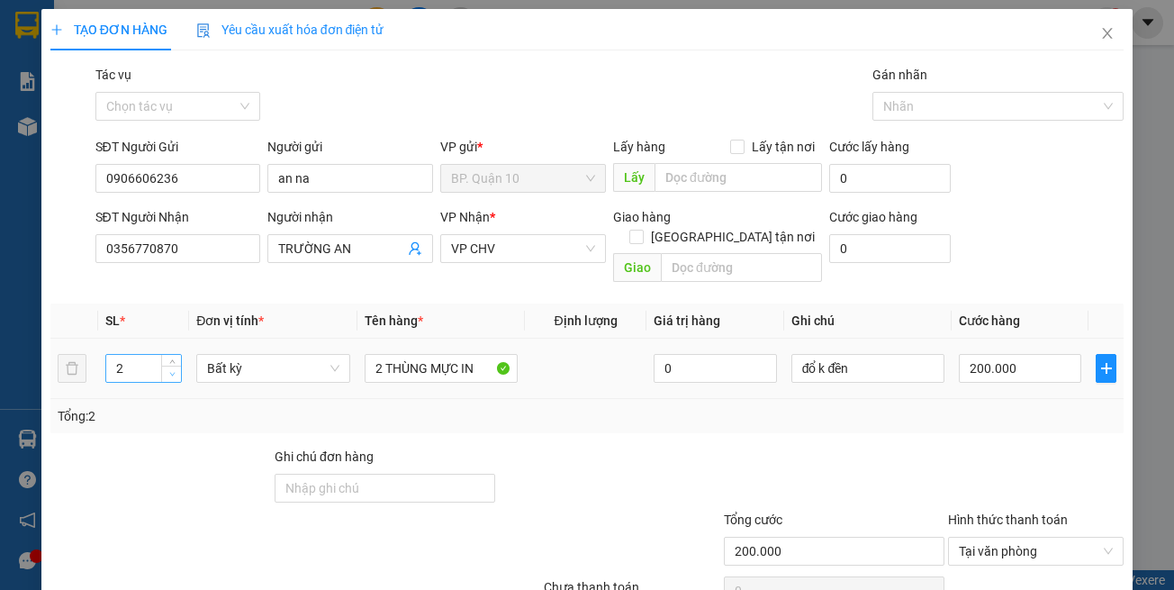
type input "1"
click at [174, 369] on span "down" at bounding box center [172, 374] width 11 height 11
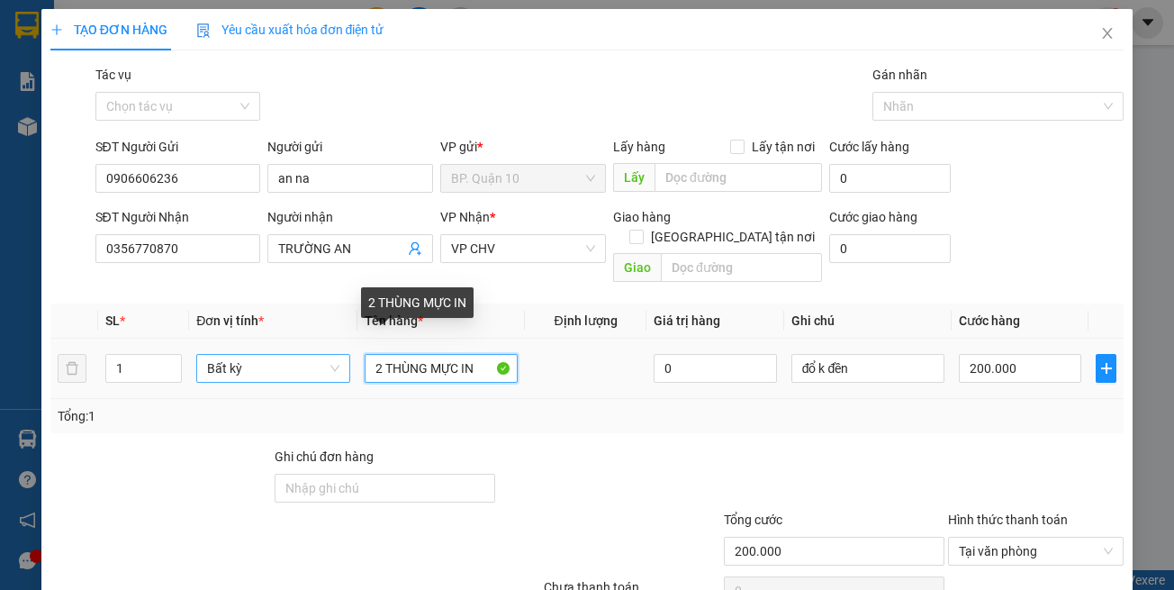
drag, startPoint x: 422, startPoint y: 348, endPoint x: 302, endPoint y: 357, distance: 121.0
click at [258, 349] on tr "1 Bất kỳ 2 THÙNG MỰC IN 0 đổ k đền 200.000" at bounding box center [587, 369] width 1075 height 60
type input "0"
type input "BỌC MỰC IN"
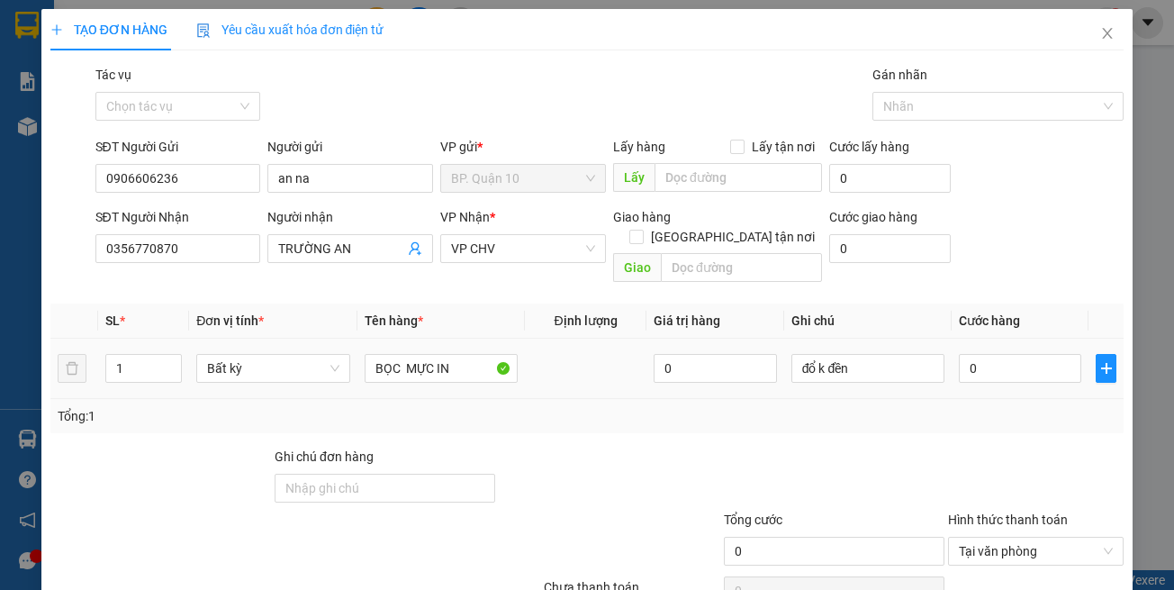
drag, startPoint x: 898, startPoint y: 368, endPoint x: 891, endPoint y: 352, distance: 17.7
click at [897, 366] on td "đổ k đền" at bounding box center [868, 369] width 168 height 60
click at [891, 354] on input "đổ k đền" at bounding box center [868, 368] width 153 height 29
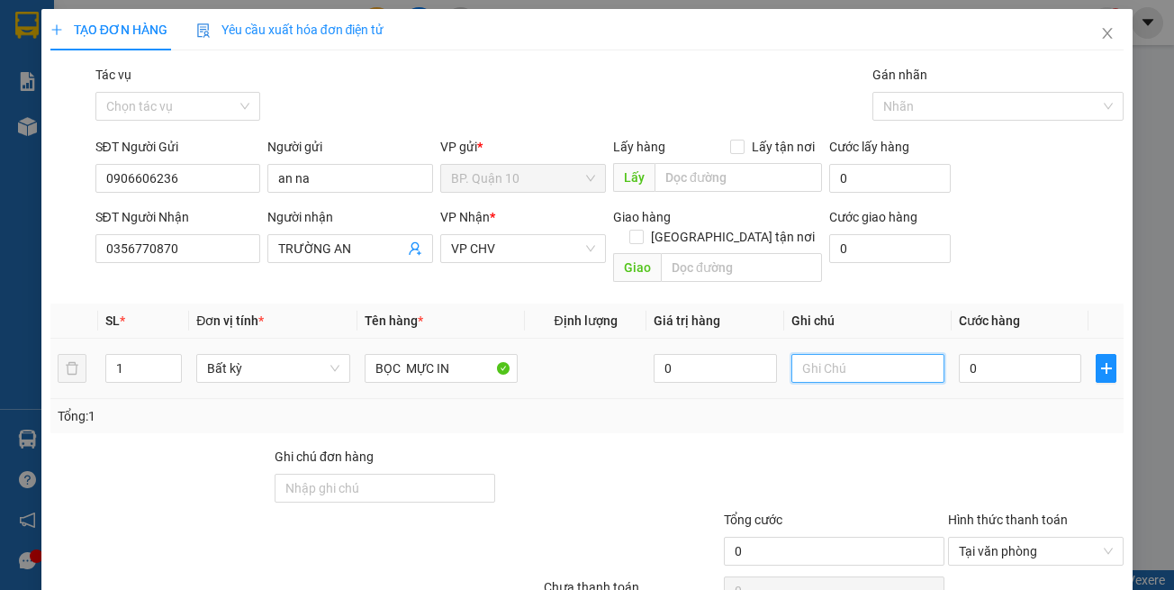
type input "d"
type input "đã hẹn mai nhận"
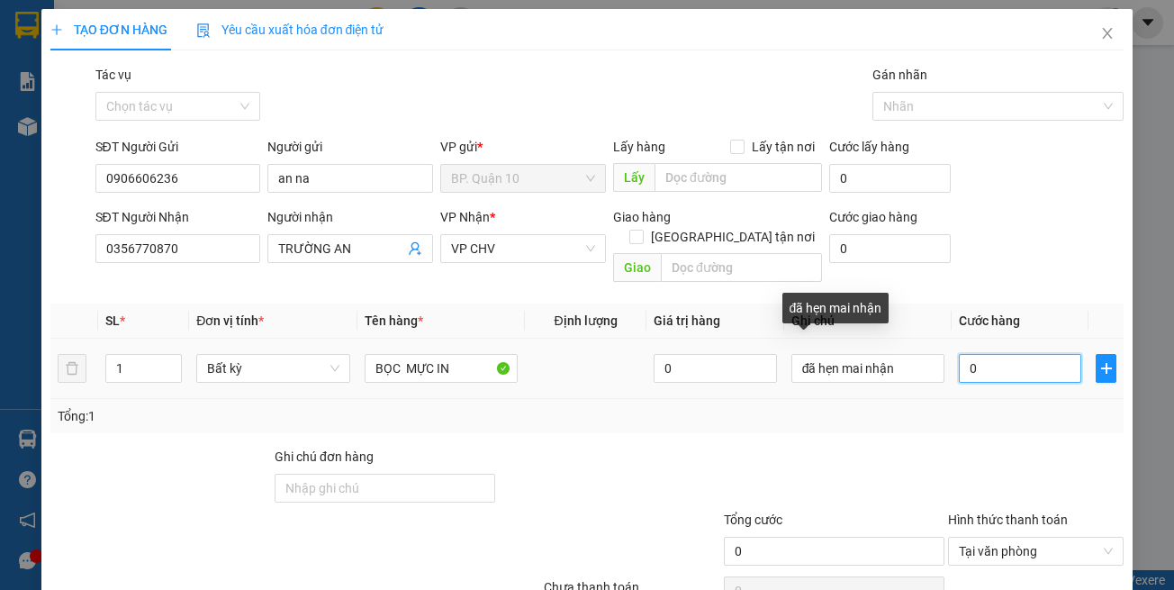
click at [1007, 354] on input "0" at bounding box center [1020, 368] width 122 height 29
click at [1023, 354] on input "0" at bounding box center [1020, 368] width 122 height 29
type input "3"
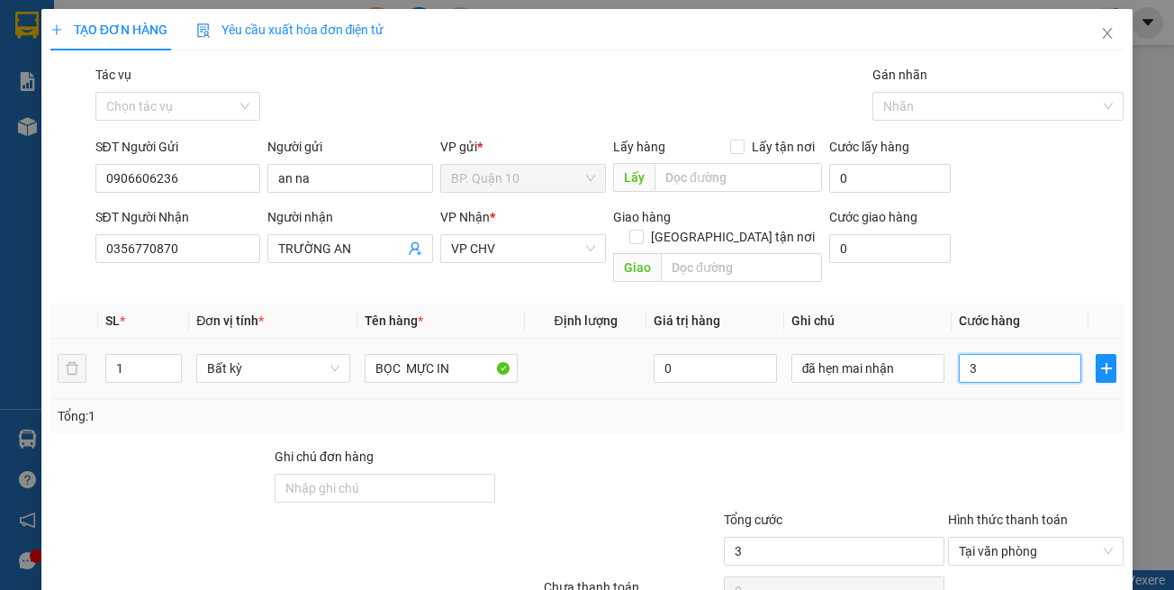
type input "30"
type input "30.000"
click at [1001, 406] on div "Tổng: 1" at bounding box center [588, 416] width 1060 height 20
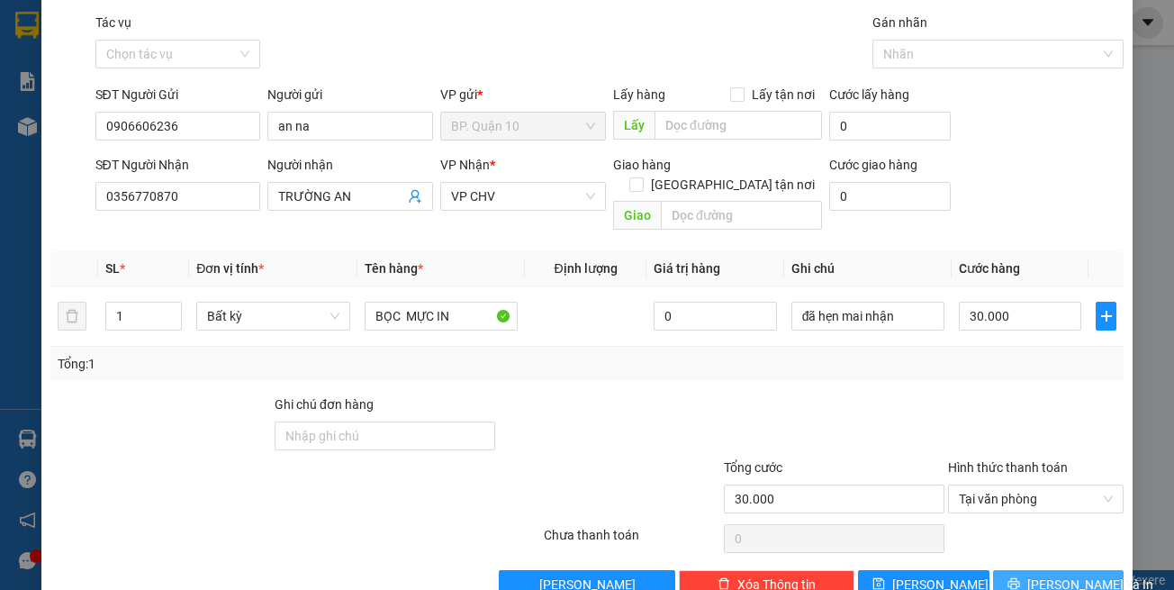
scroll to position [77, 0]
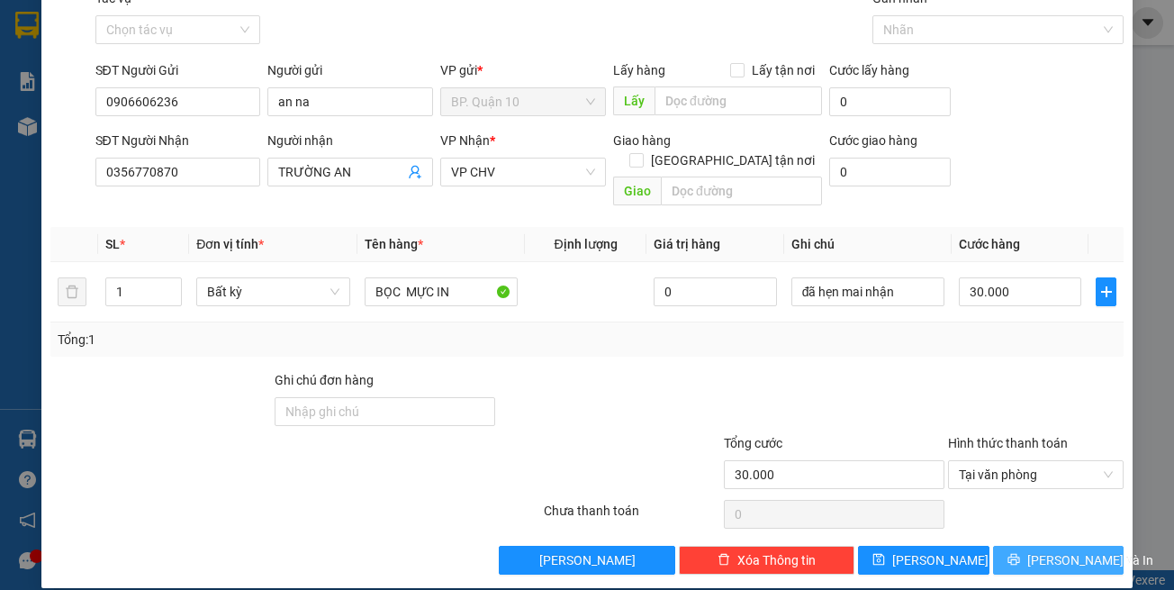
drag, startPoint x: 1029, startPoint y: 543, endPoint x: 904, endPoint y: 426, distance: 170.8
click at [1028, 546] on button "[PERSON_NAME] và In" at bounding box center [1059, 560] width 132 height 29
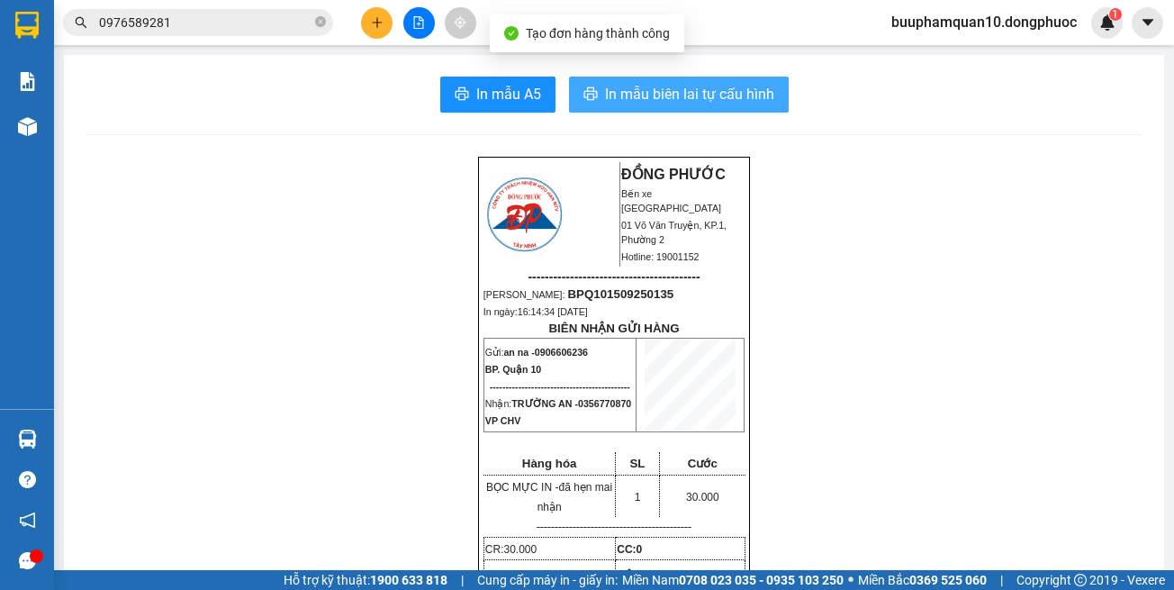
click at [718, 104] on span "In mẫu biên lai tự cấu hình" at bounding box center [689, 94] width 169 height 23
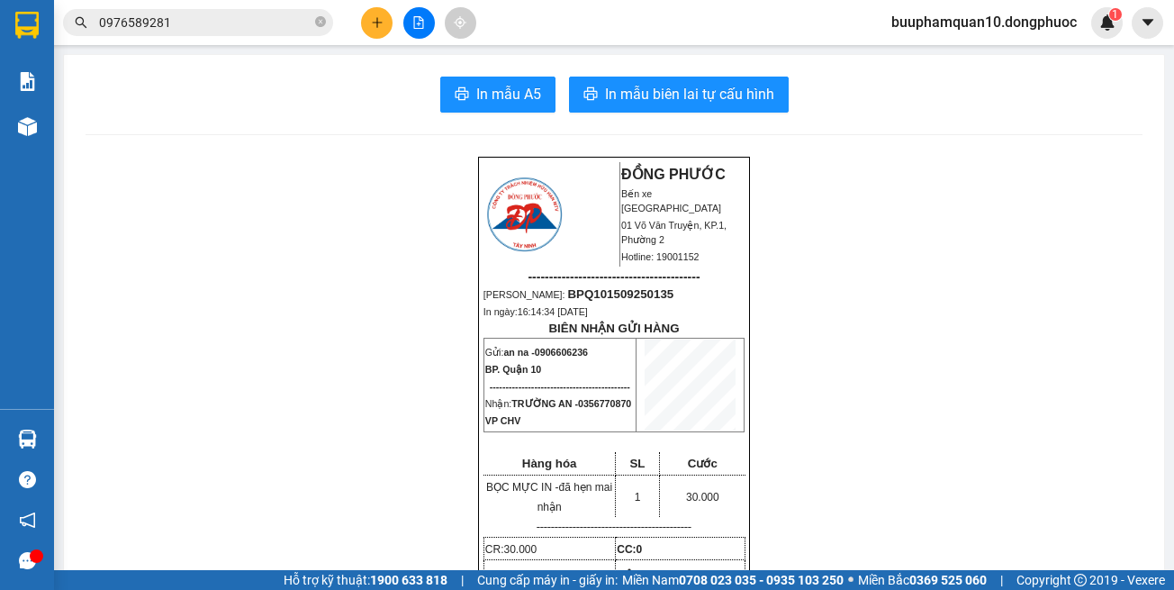
click at [274, 14] on input "0976589281" at bounding box center [205, 23] width 213 height 20
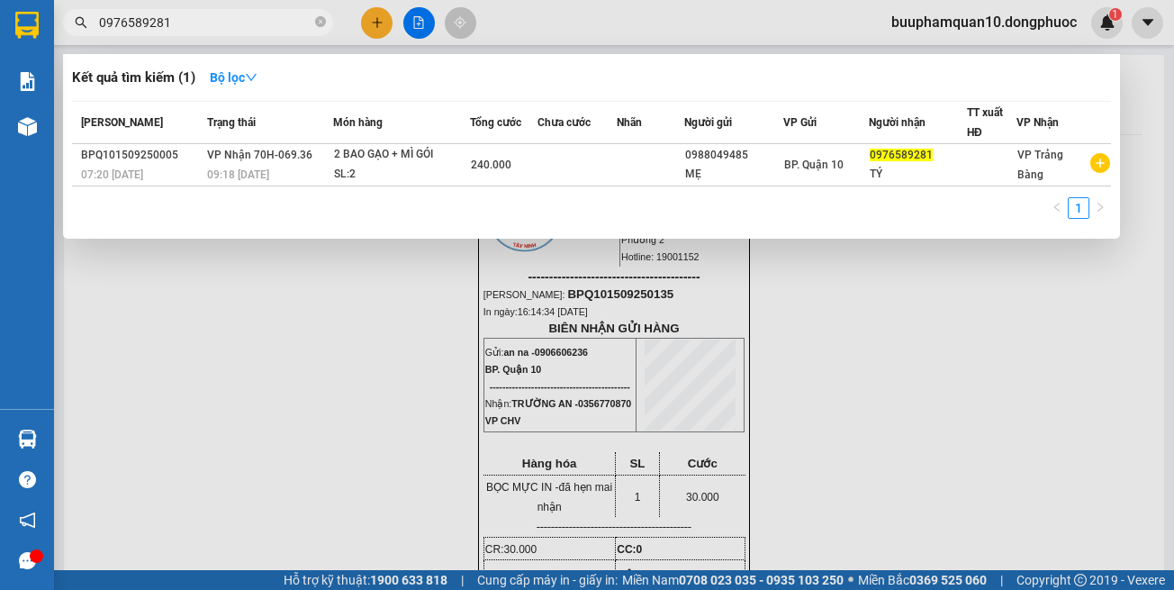
click at [274, 14] on input "0976589281" at bounding box center [205, 23] width 213 height 20
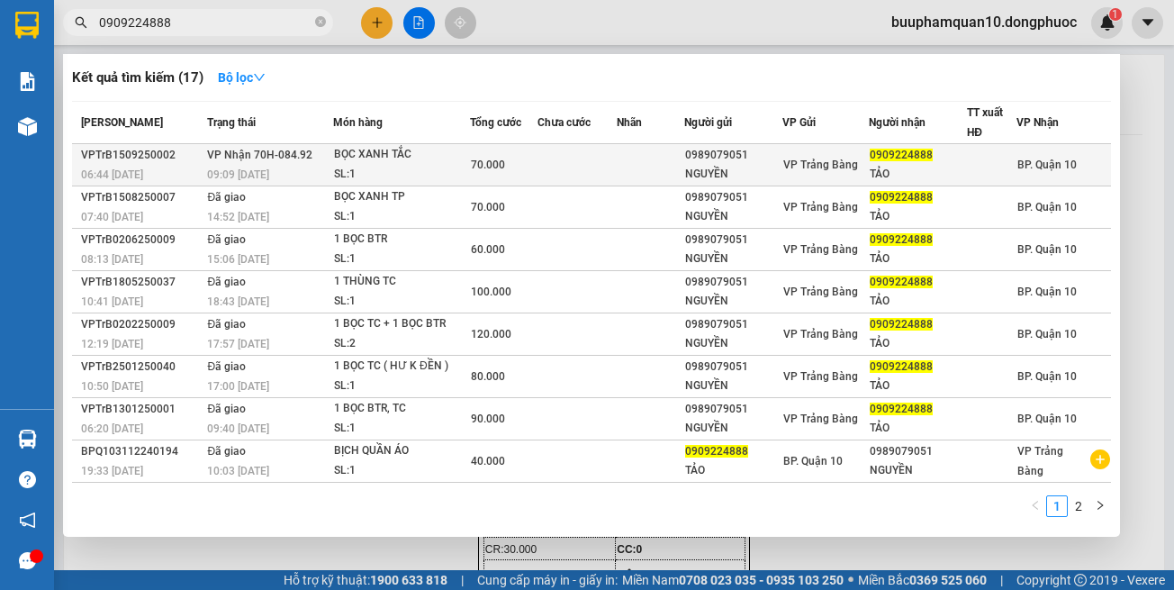
type input "0909224888"
click at [477, 154] on td "70.000" at bounding box center [504, 165] width 68 height 42
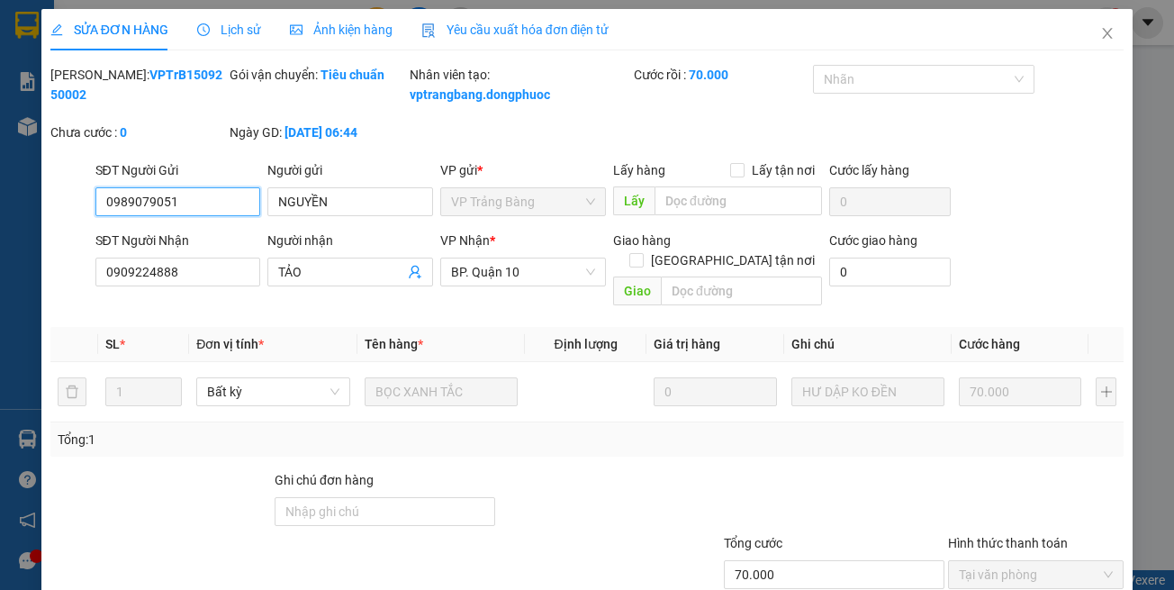
type input "0989079051"
type input "NGUYỀN"
type input "0909224888"
type input "TẢO"
type input "70.000"
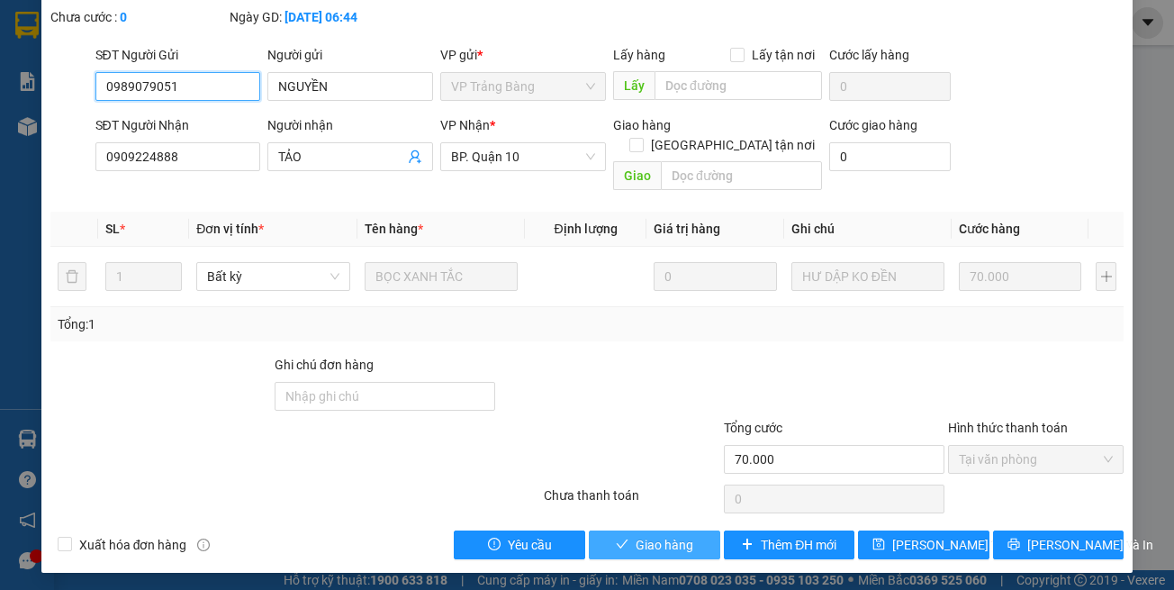
scroll to position [120, 0]
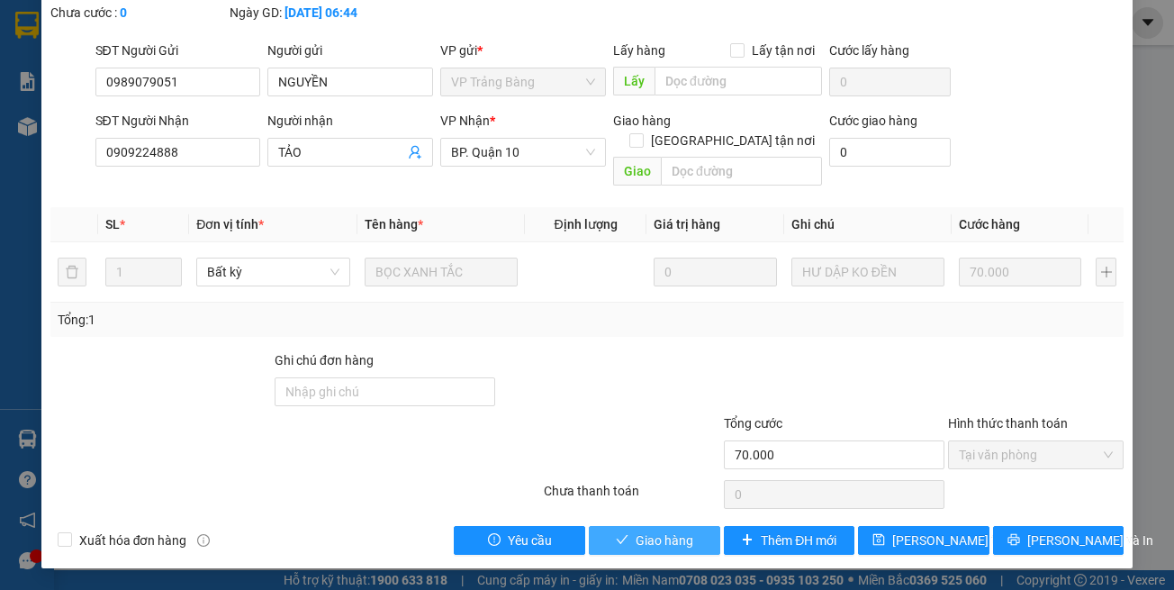
click at [616, 548] on span "check" at bounding box center [622, 540] width 13 height 14
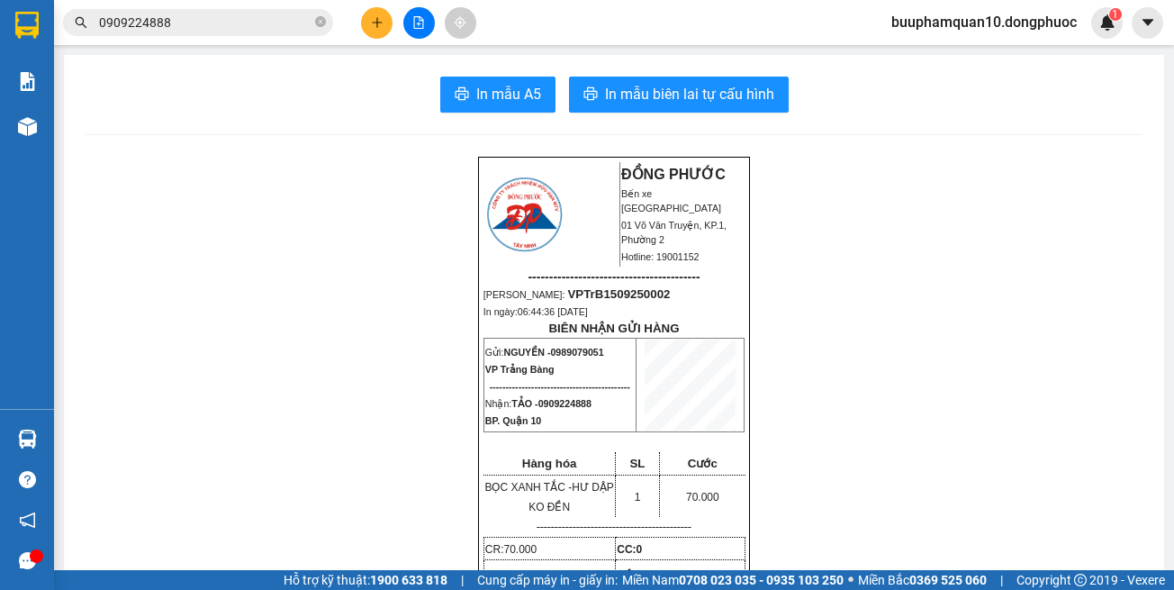
click at [372, 25] on icon "plus" at bounding box center [377, 22] width 13 height 13
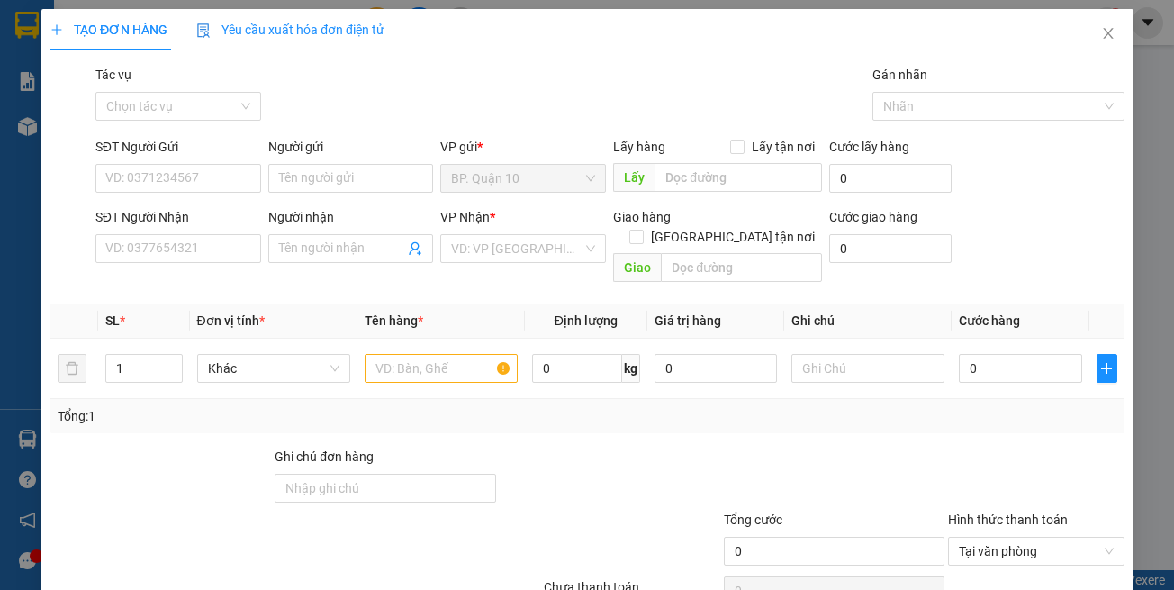
click at [372, 25] on span "Yêu cầu xuất hóa đơn điện tử" at bounding box center [290, 30] width 188 height 14
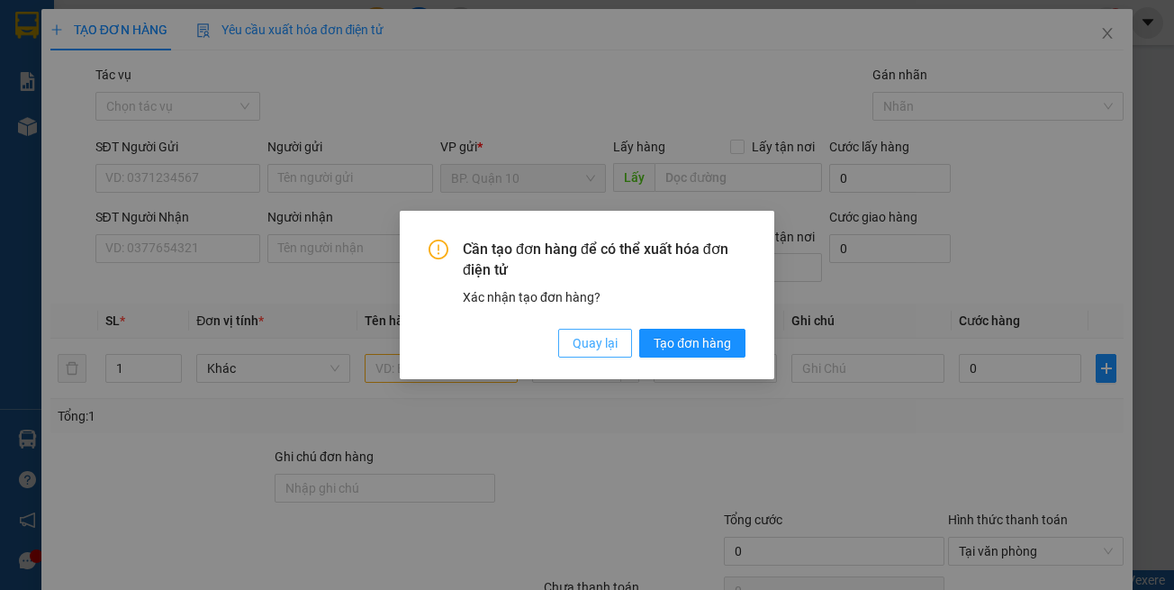
drag, startPoint x: 584, startPoint y: 343, endPoint x: 540, endPoint y: 322, distance: 49.1
click at [582, 342] on span "Quay lại" at bounding box center [595, 343] width 45 height 20
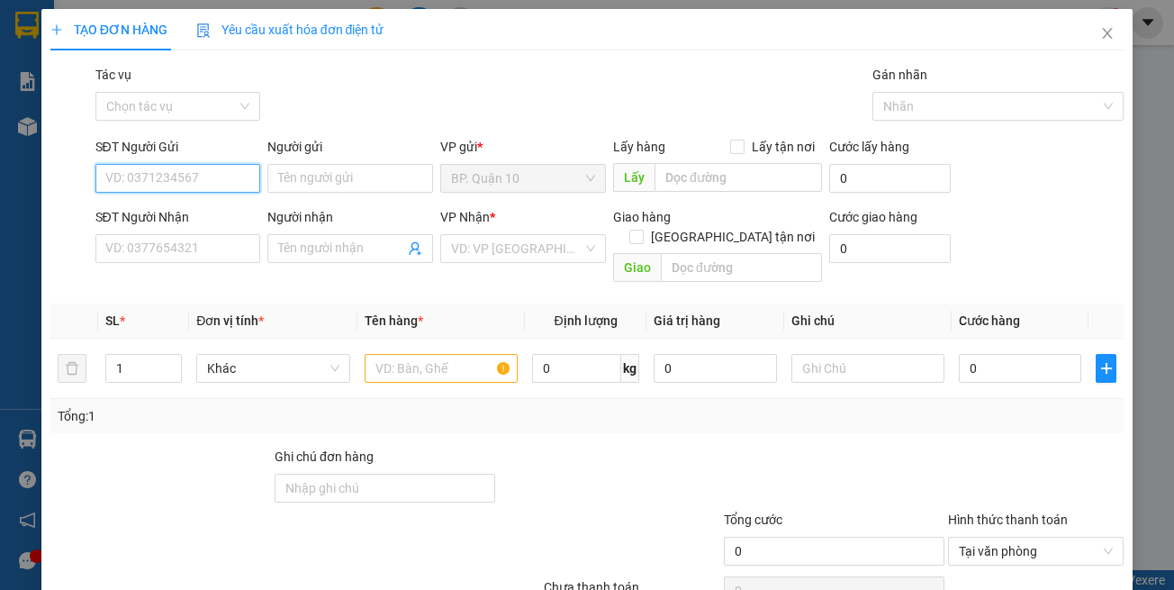
click at [139, 179] on input "SĐT Người Gửi" at bounding box center [178, 178] width 166 height 29
type input "0847067879"
drag, startPoint x: 168, startPoint y: 213, endPoint x: 208, endPoint y: 255, distance: 58.6
click at [170, 211] on div "0847067879 - VIETMAPS" at bounding box center [174, 214] width 141 height 20
type input "VIETMAPS"
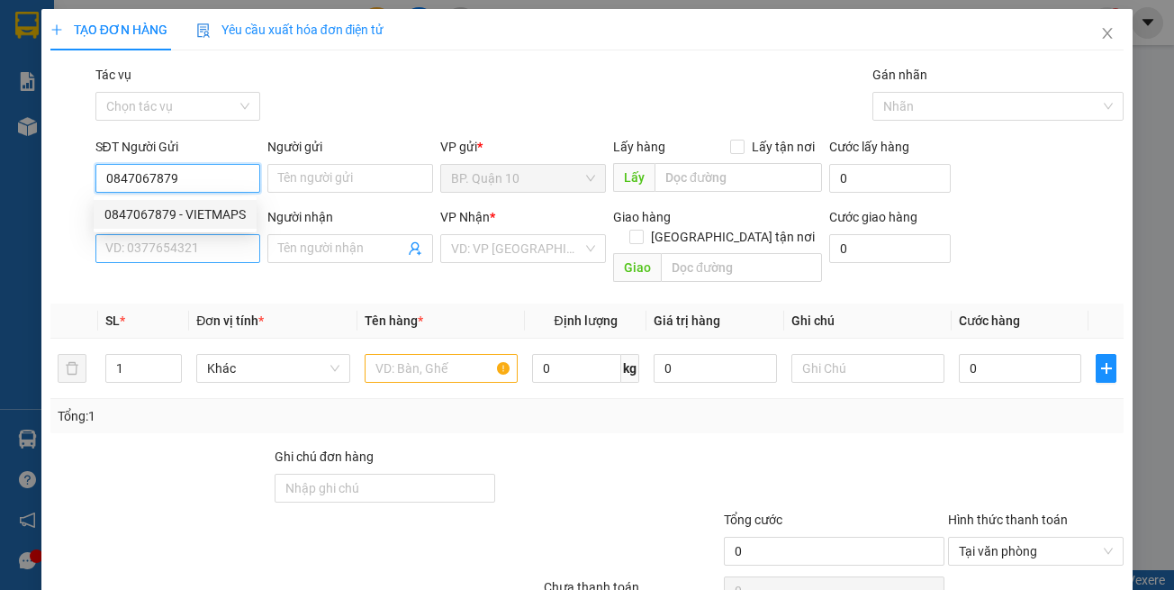
type input "0929686157"
type input "NAM"
type input "0847067879"
type input "30.000"
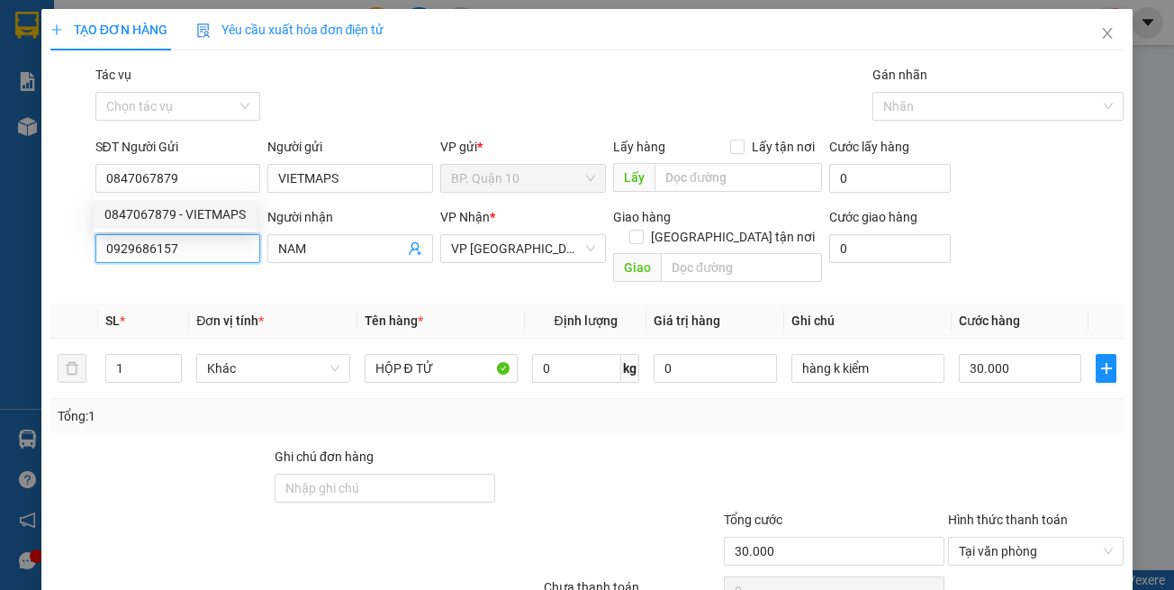
click at [208, 255] on input "0929686157" at bounding box center [178, 248] width 166 height 29
click at [208, 253] on input "0929686157" at bounding box center [178, 248] width 166 height 29
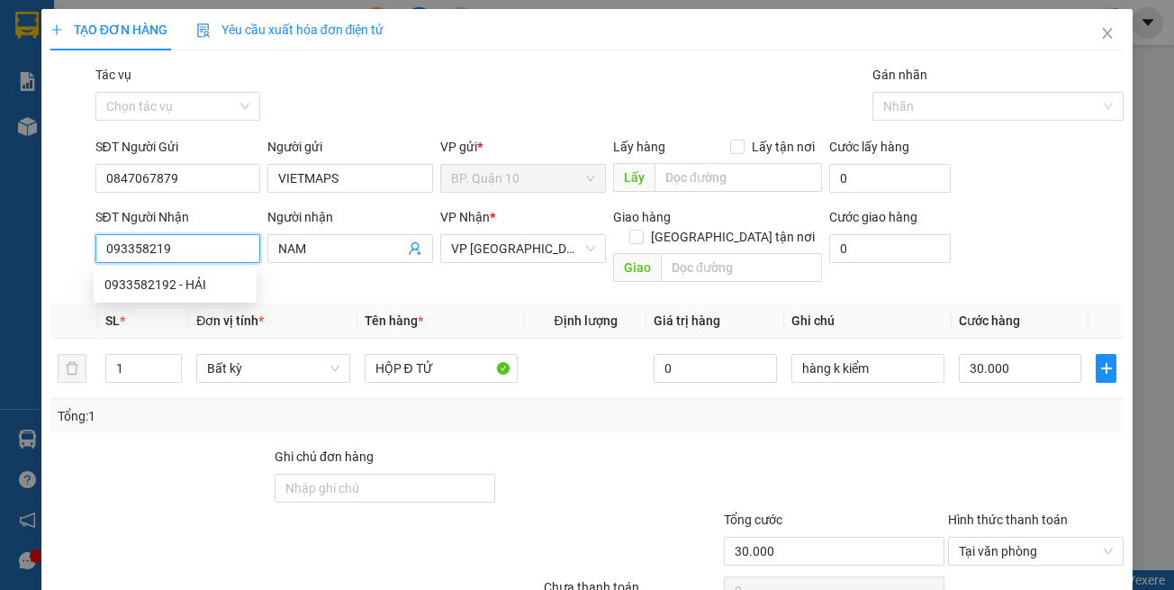
type input "0933582192"
click at [222, 279] on div "0933582192 - HẢI" at bounding box center [174, 285] width 141 height 20
type input "HẢI"
type input "0933582192"
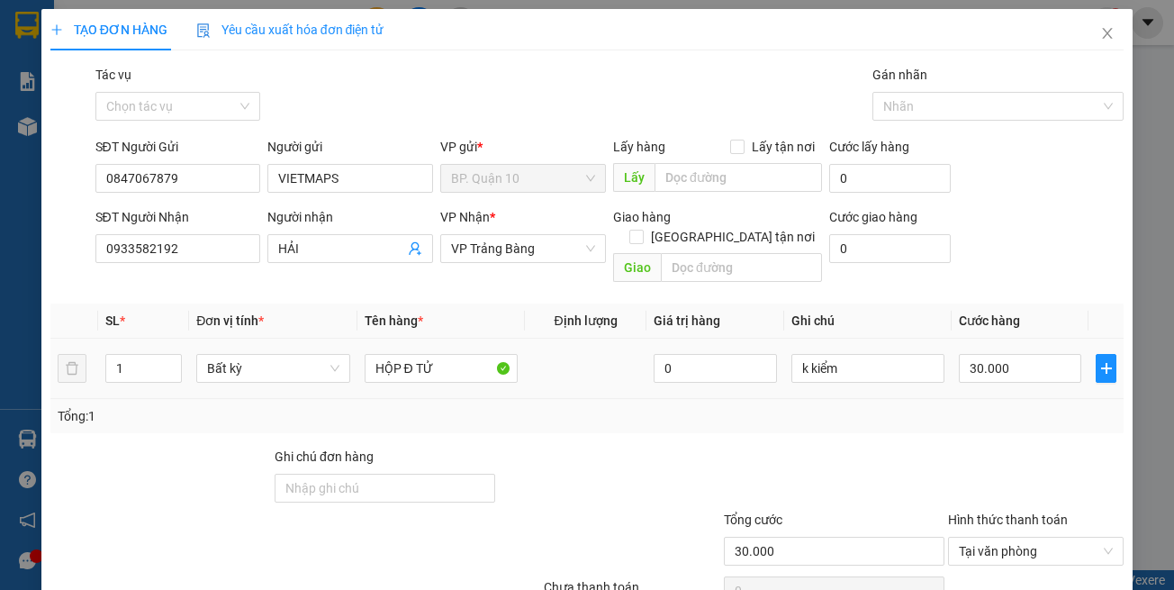
drag, startPoint x: 494, startPoint y: 410, endPoint x: 951, endPoint y: 375, distance: 458.9
click at [497, 408] on div "Tổng: 1" at bounding box center [587, 416] width 1075 height 34
click at [996, 377] on td "30.000" at bounding box center [1020, 369] width 137 height 60
click at [903, 354] on input "k kiểm" at bounding box center [868, 368] width 153 height 29
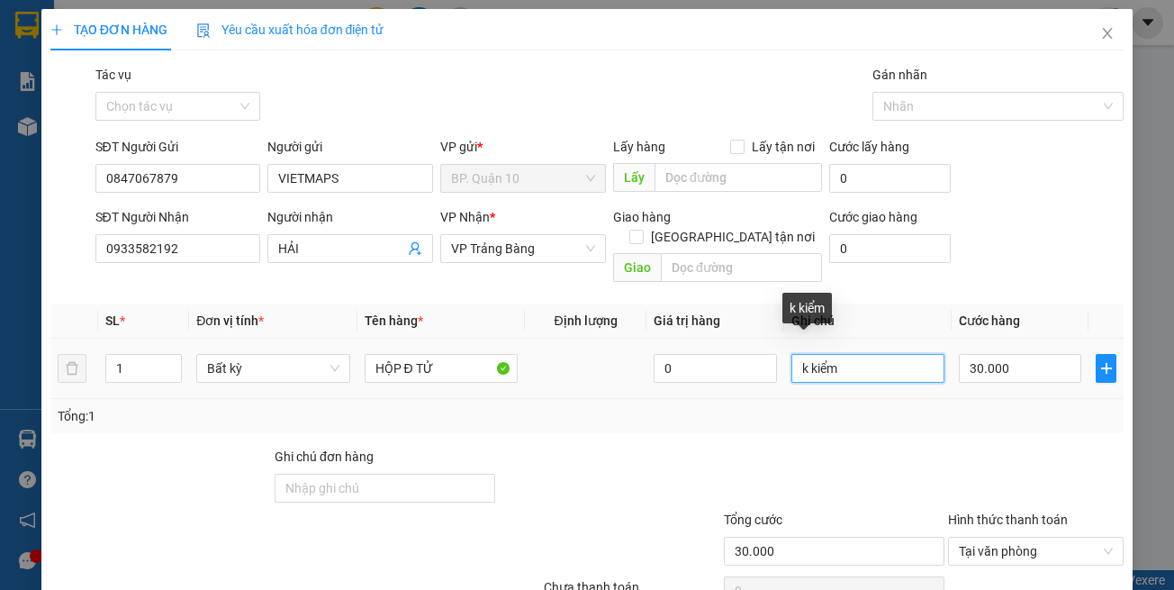
click at [903, 354] on input "k kiểm" at bounding box center [868, 368] width 153 height 29
type input "D"
type input "Đ"
paste input "đã hẹn mai nhận"
type input "đã hẹn mai nhận"
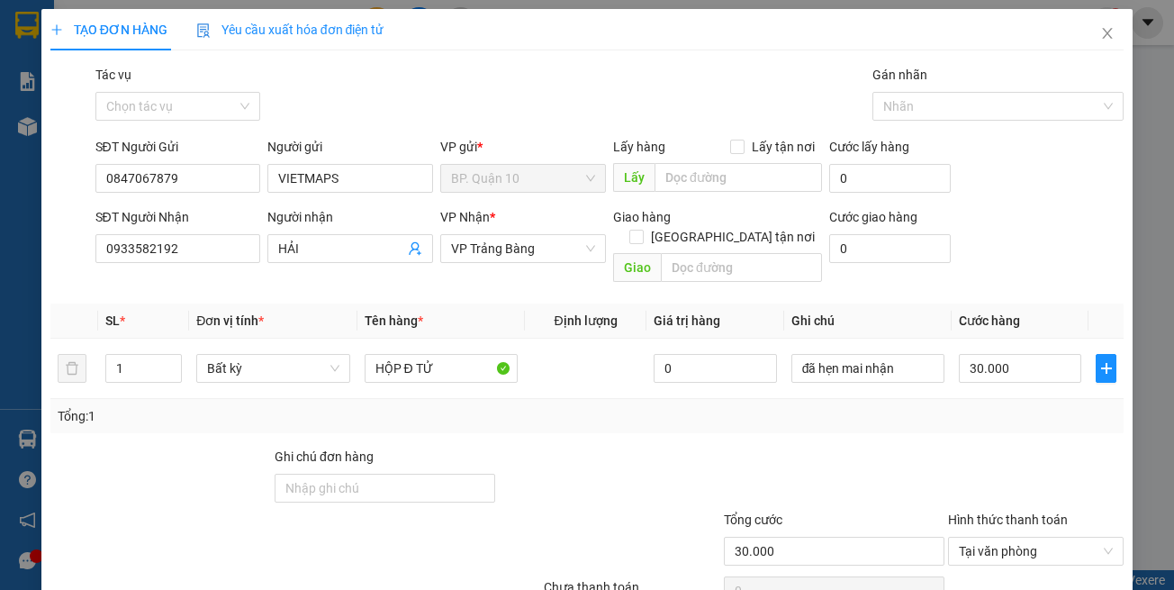
click at [996, 399] on div "Tổng: 1" at bounding box center [587, 416] width 1075 height 34
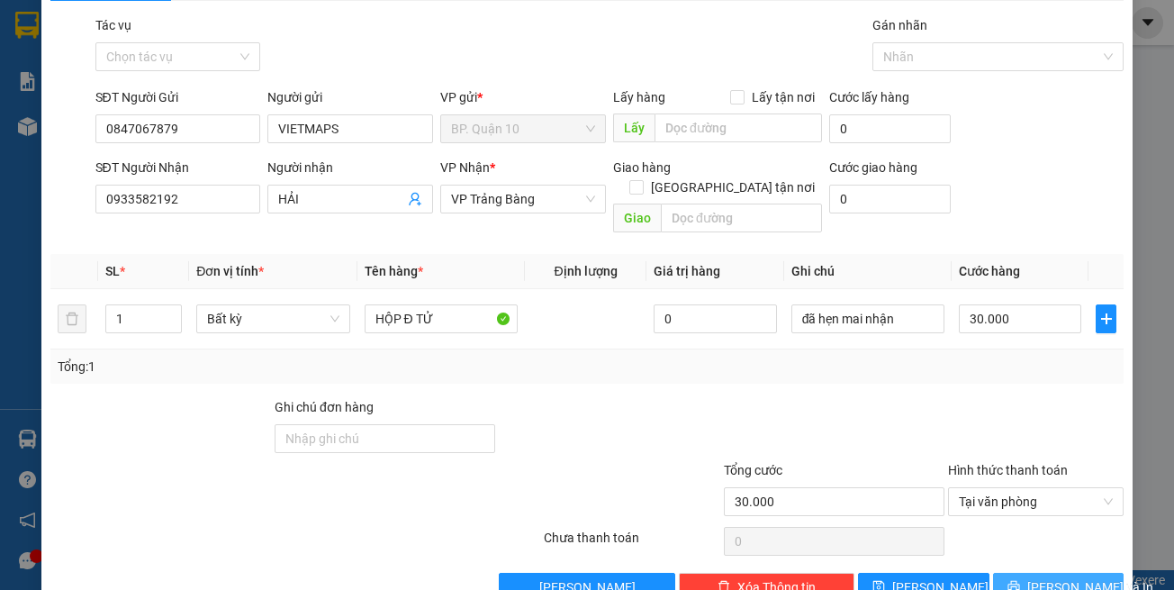
scroll to position [77, 0]
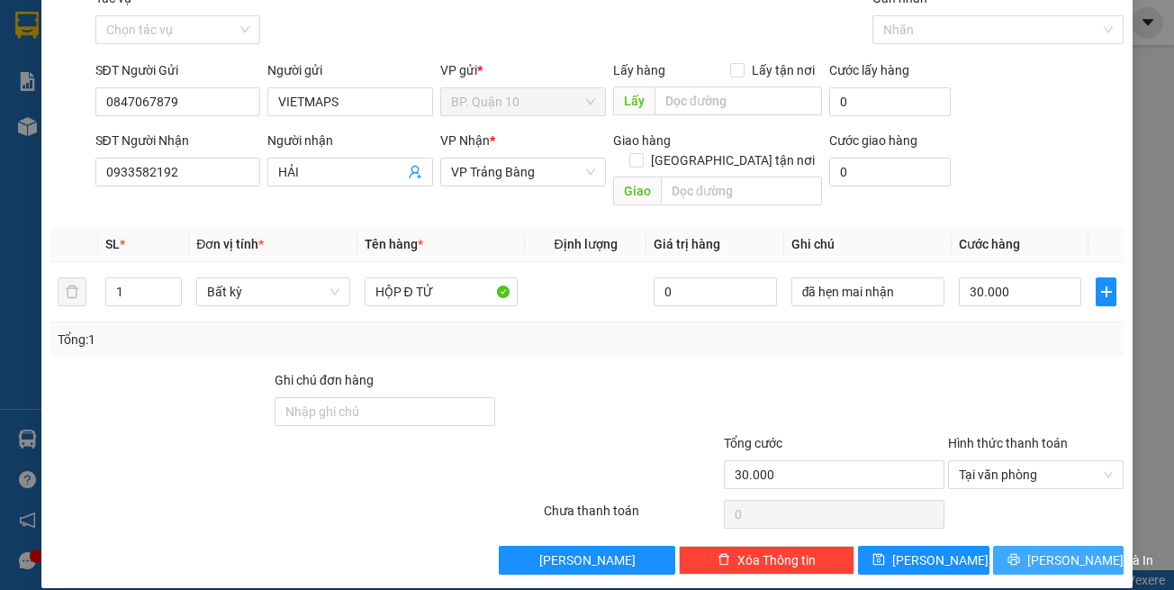
click at [1044, 550] on span "[PERSON_NAME] và In" at bounding box center [1091, 560] width 126 height 20
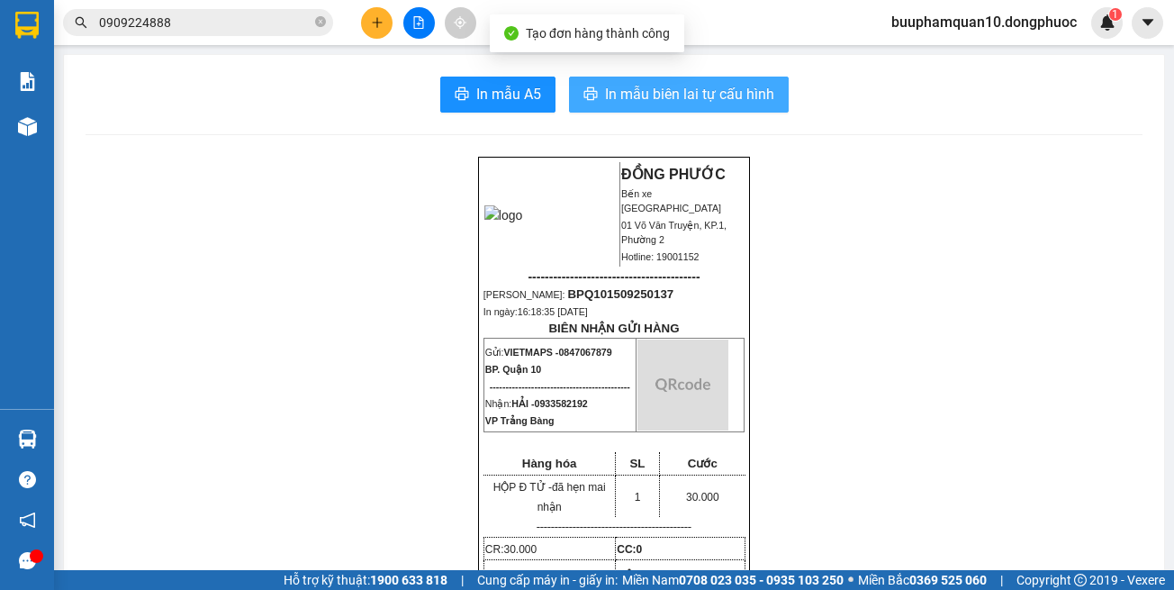
click at [732, 93] on span "In mẫu biên lai tự cấu hình" at bounding box center [689, 94] width 169 height 23
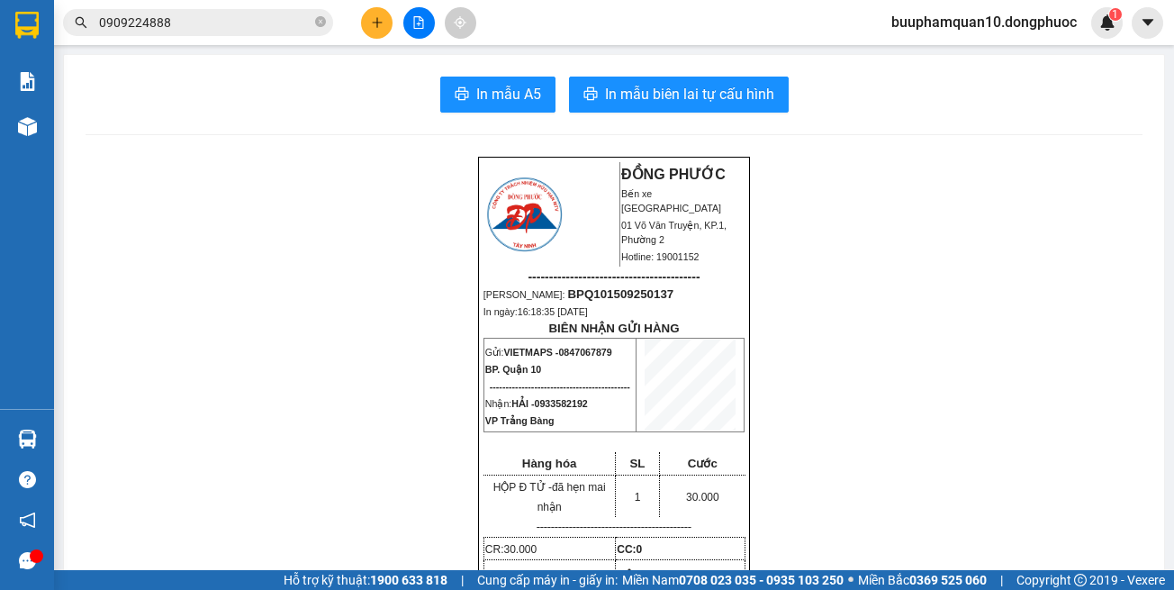
click at [387, 19] on button at bounding box center [377, 23] width 32 height 32
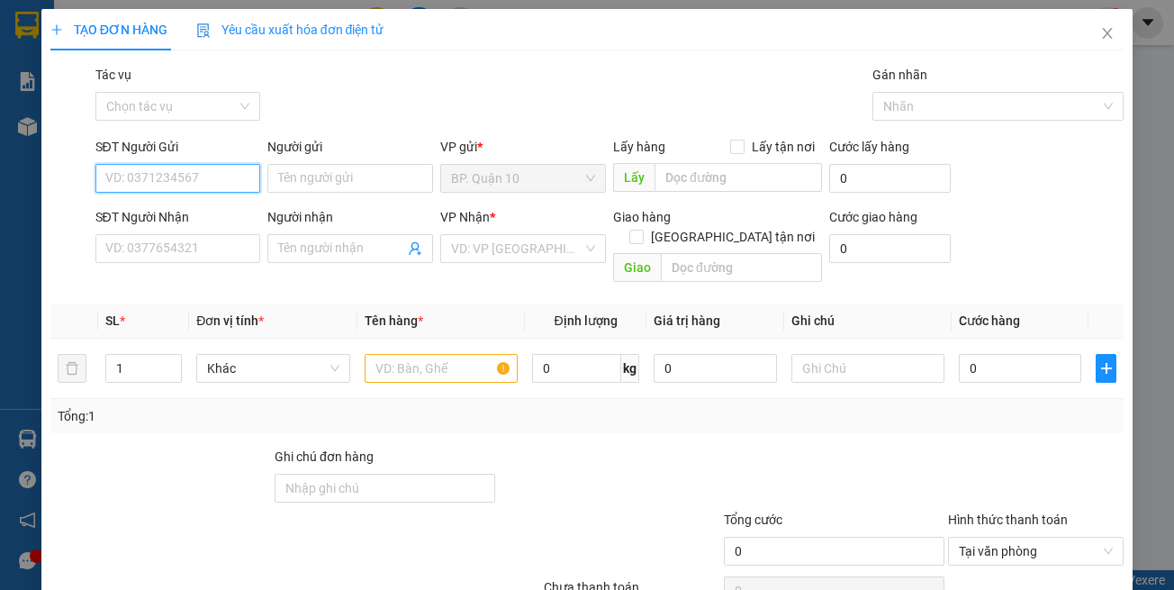
click at [222, 189] on input "SĐT Người Gửi" at bounding box center [178, 178] width 166 height 29
type input "0911794794"
click at [228, 213] on div "0911794794 - BẢO" at bounding box center [174, 214] width 141 height 20
type input "BẢO"
type input "0966192592"
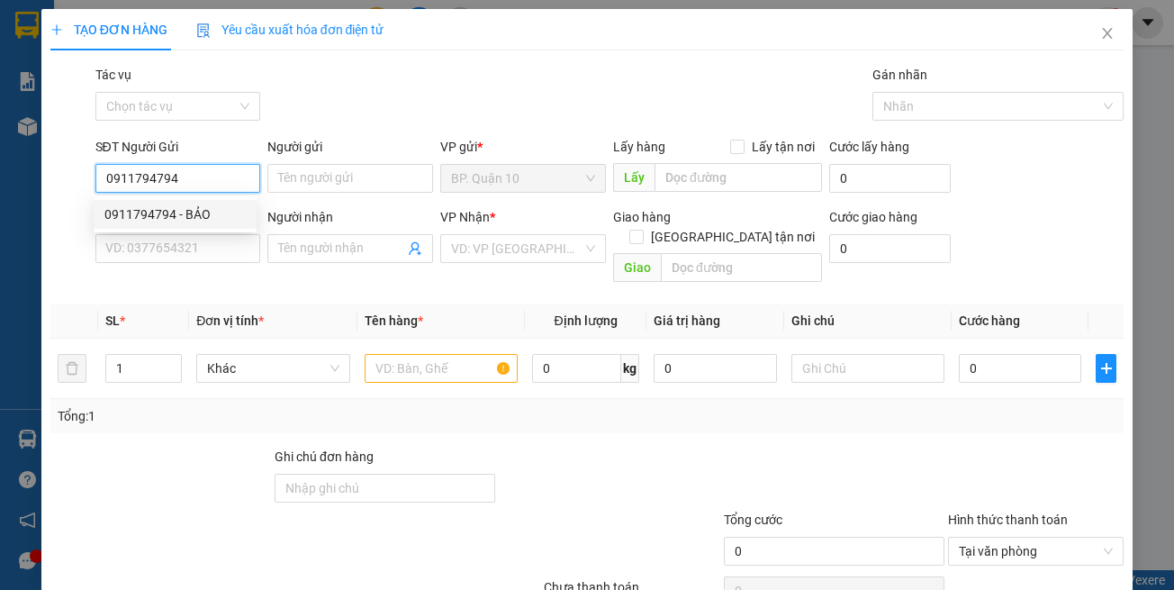
type input "MINH"
type input "0911794794"
click at [224, 268] on div "SĐT Người Nhận 0966192592" at bounding box center [178, 238] width 166 height 63
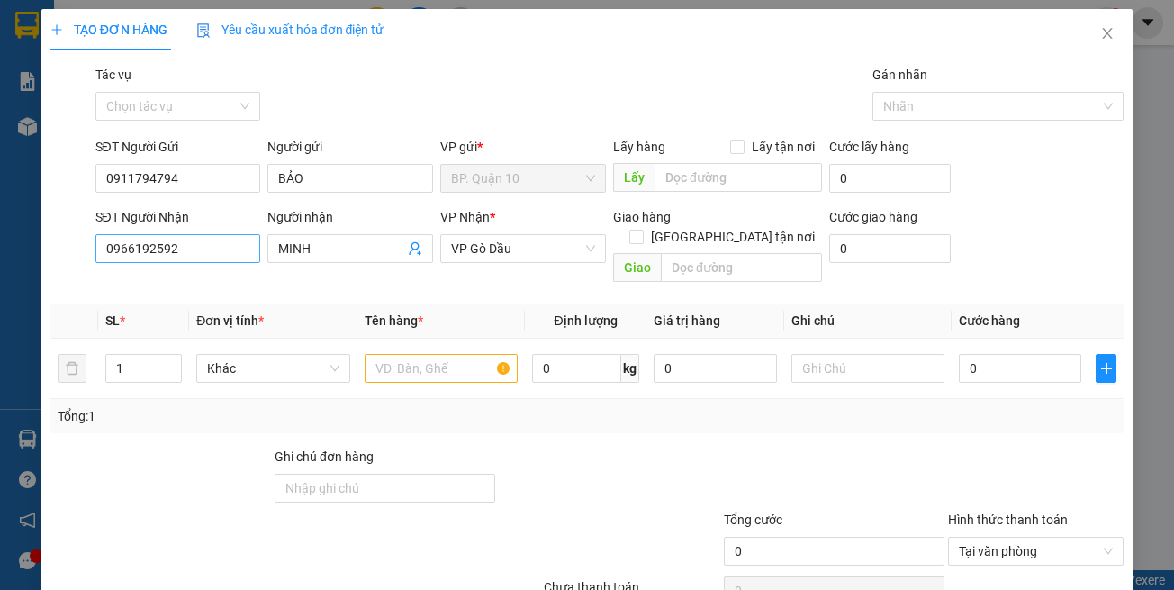
type input "110.000"
click at [719, 407] on div "Tổng: 1" at bounding box center [587, 416] width 1075 height 34
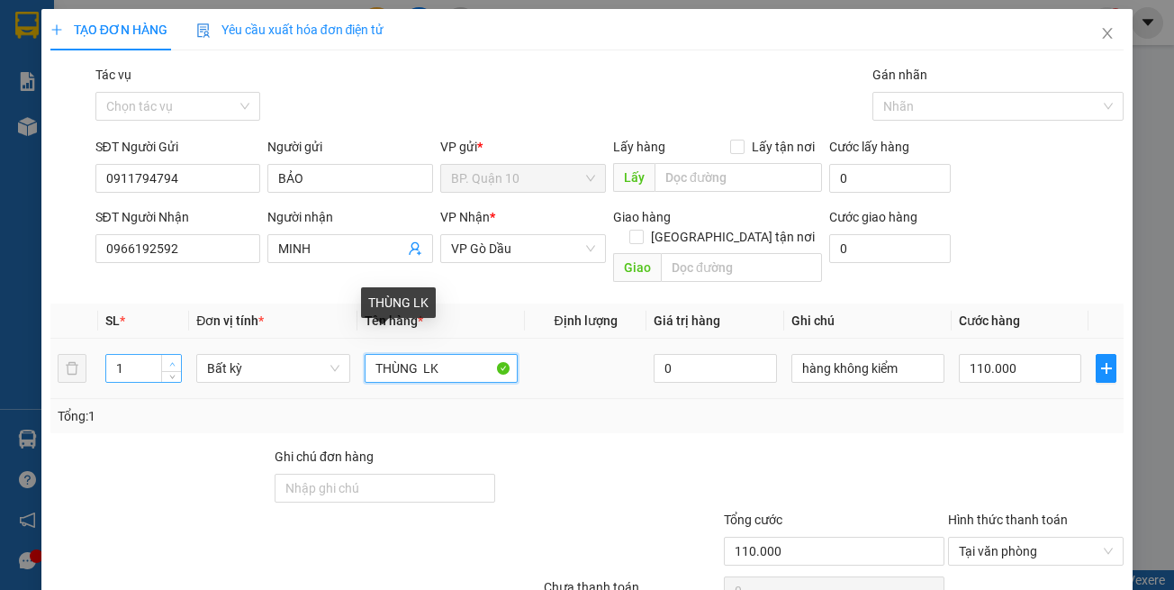
drag, startPoint x: 421, startPoint y: 351, endPoint x: 176, endPoint y: 344, distance: 245.1
click at [255, 357] on tr "1 Bất kỳ THÙNG LK 0 hàng không kiểm 110.000" at bounding box center [587, 369] width 1075 height 60
type input "HỘP LK"
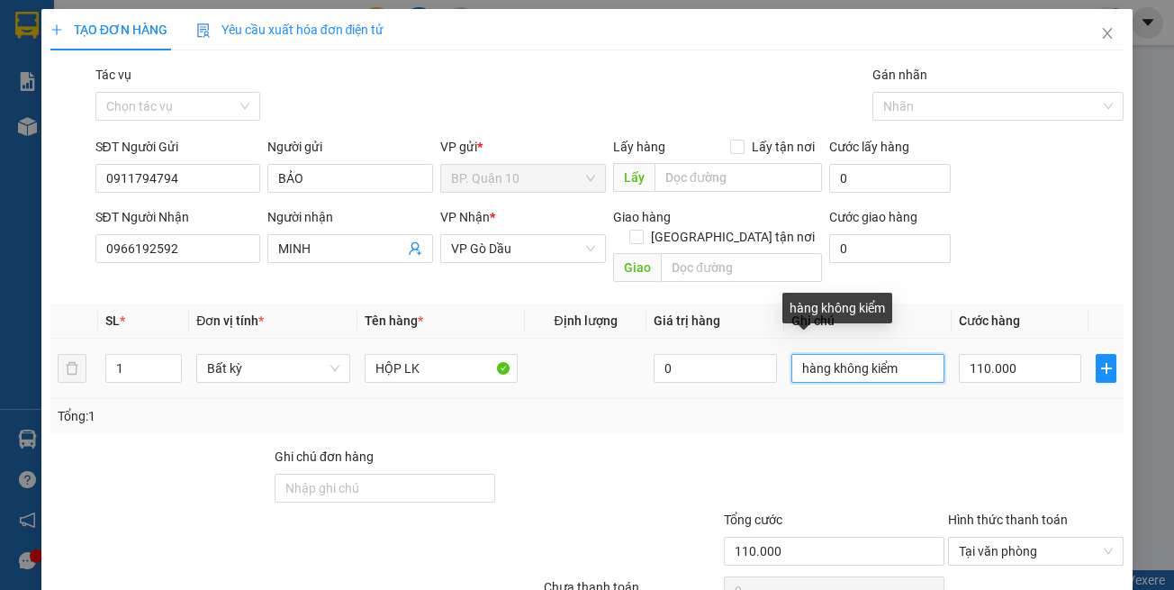
click at [881, 354] on input "hàng không kiểm" at bounding box center [868, 368] width 153 height 29
click at [901, 354] on input "hàng không kiểm" at bounding box center [868, 368] width 153 height 29
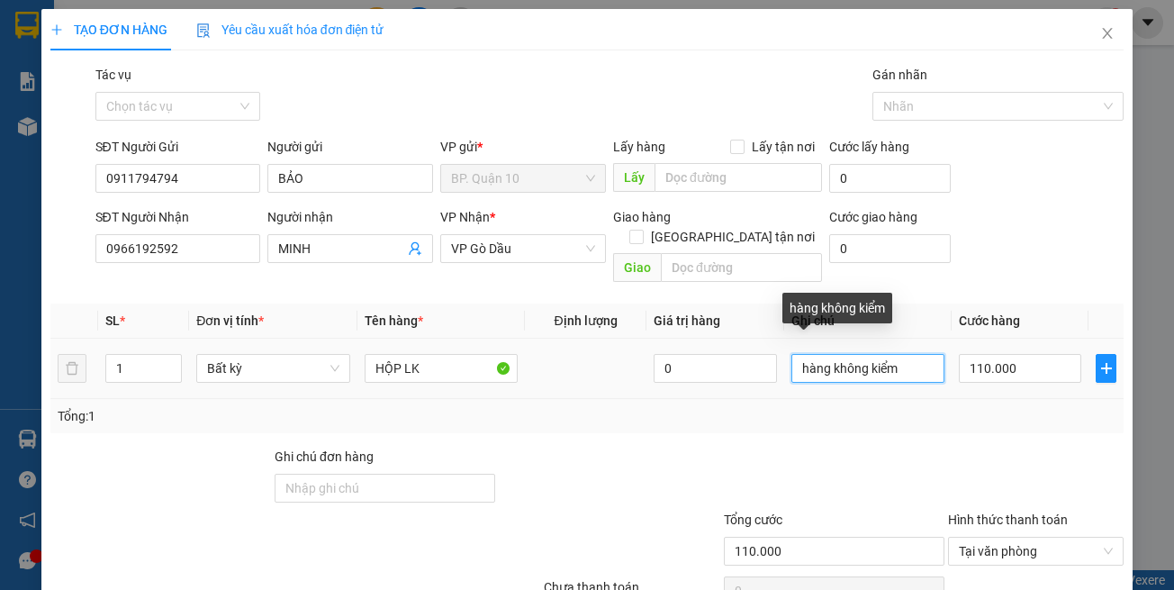
paste input "đã hẹn mai nhận"
type input "đã hẹn mai nhận"
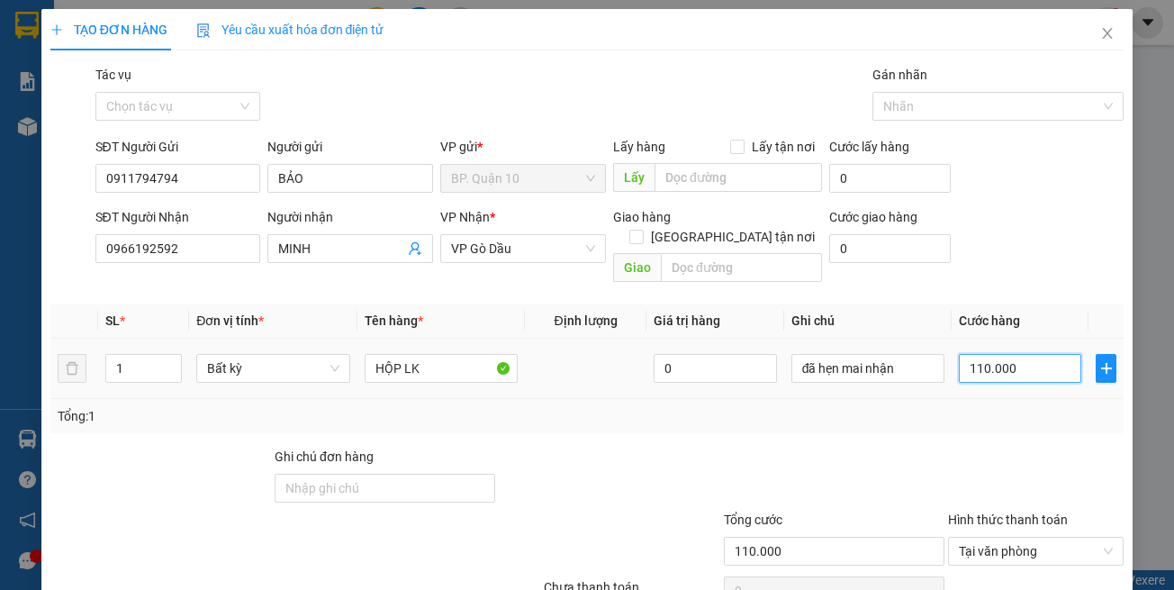
click at [992, 354] on input "110.000" at bounding box center [1020, 368] width 122 height 29
type input "3"
type input "30"
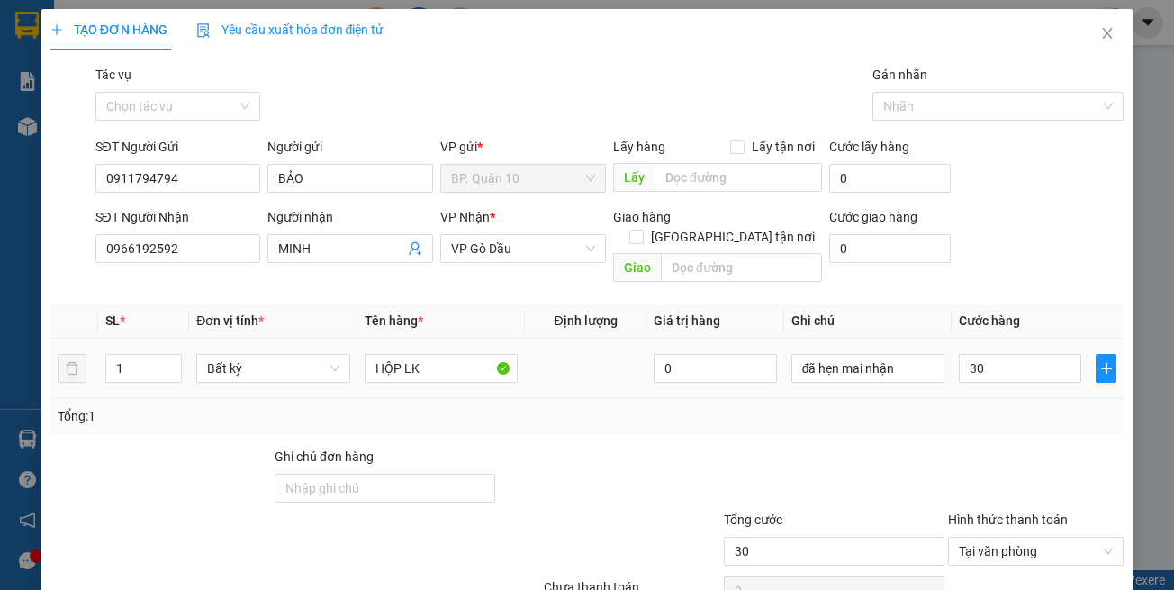
type input "30.000"
click at [957, 447] on div at bounding box center [1036, 478] width 179 height 63
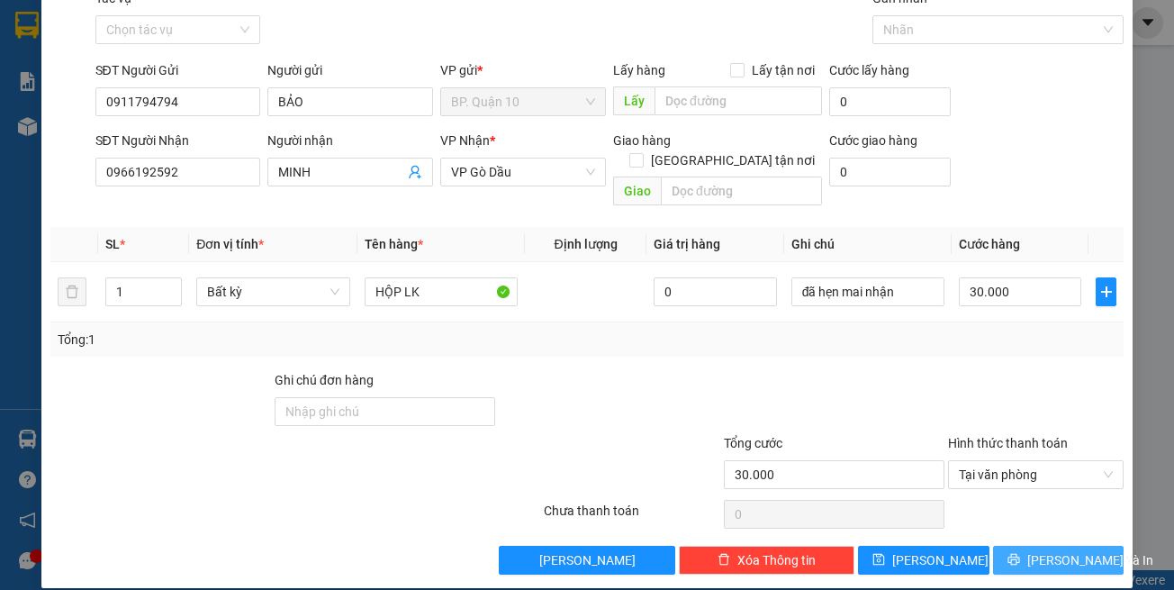
click at [1034, 550] on span "[PERSON_NAME] và In" at bounding box center [1091, 560] width 126 height 20
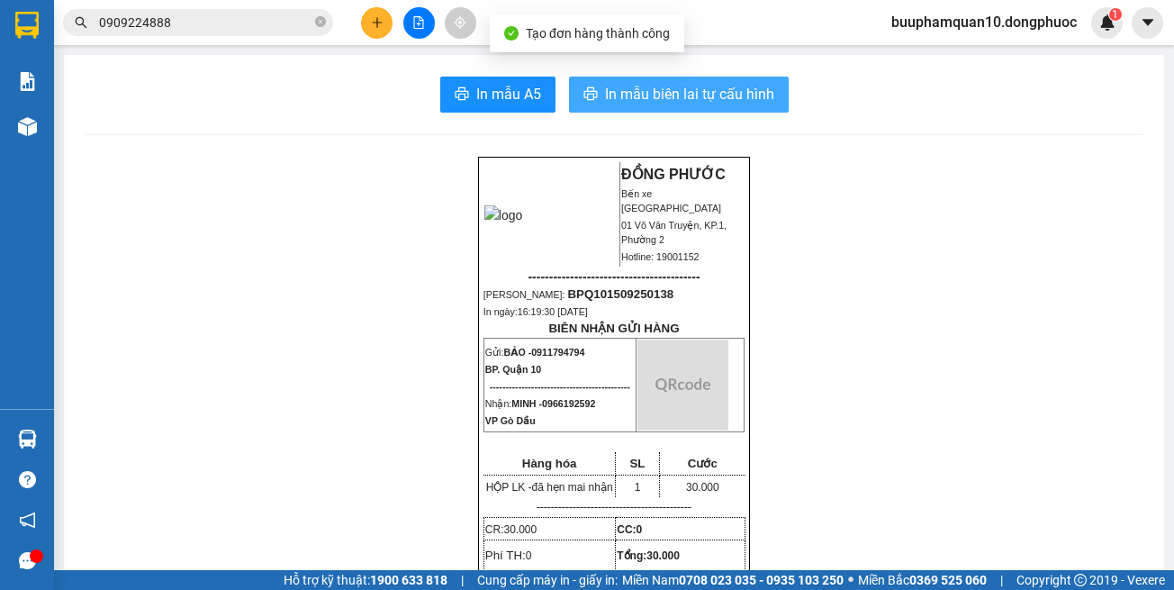
click at [685, 104] on span "In mẫu biên lai tự cấu hình" at bounding box center [689, 94] width 169 height 23
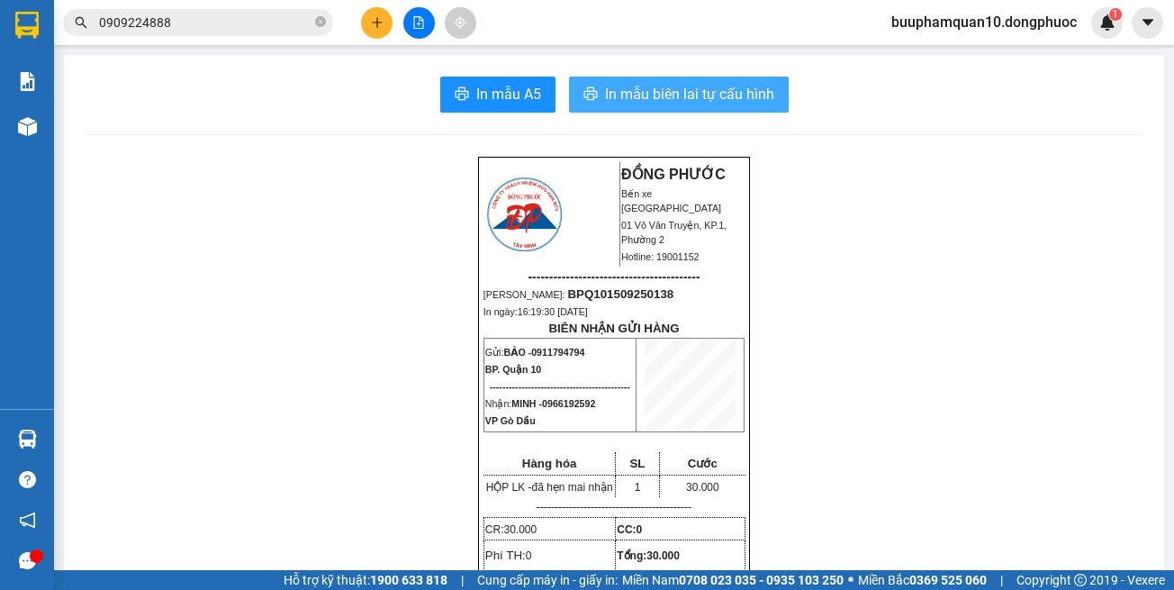
click at [718, 98] on span "In mẫu biên lai tự cấu hình" at bounding box center [689, 94] width 169 height 23
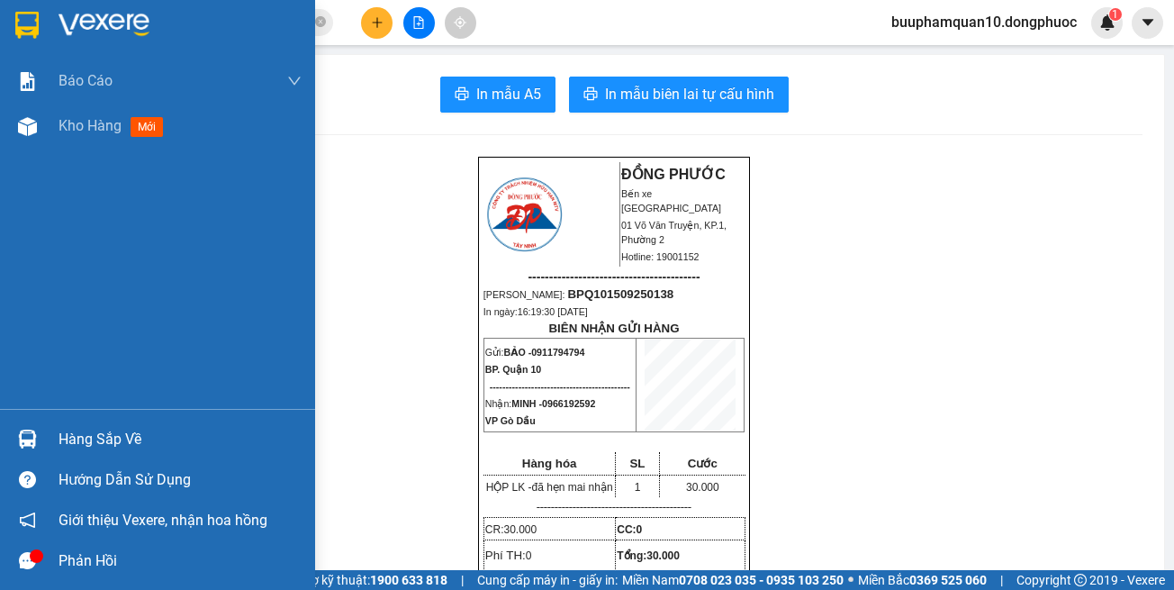
drag, startPoint x: 33, startPoint y: 442, endPoint x: 45, endPoint y: 433, distance: 14.8
click at [34, 441] on img at bounding box center [27, 439] width 19 height 19
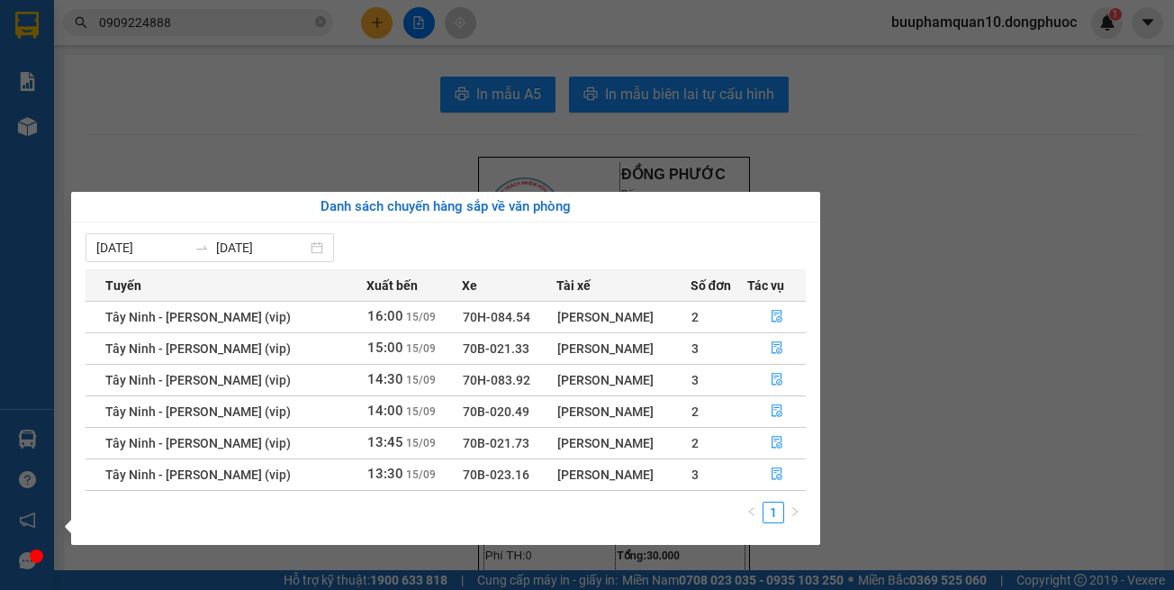
drag, startPoint x: 124, startPoint y: 113, endPoint x: 72, endPoint y: 133, distance: 56.2
click at [122, 114] on section "Kết quả tìm kiếm ( 17 ) Bộ lọc Mã ĐH Trạng thái Món hàng Tổng cước Chưa cước Nh…" at bounding box center [587, 295] width 1174 height 590
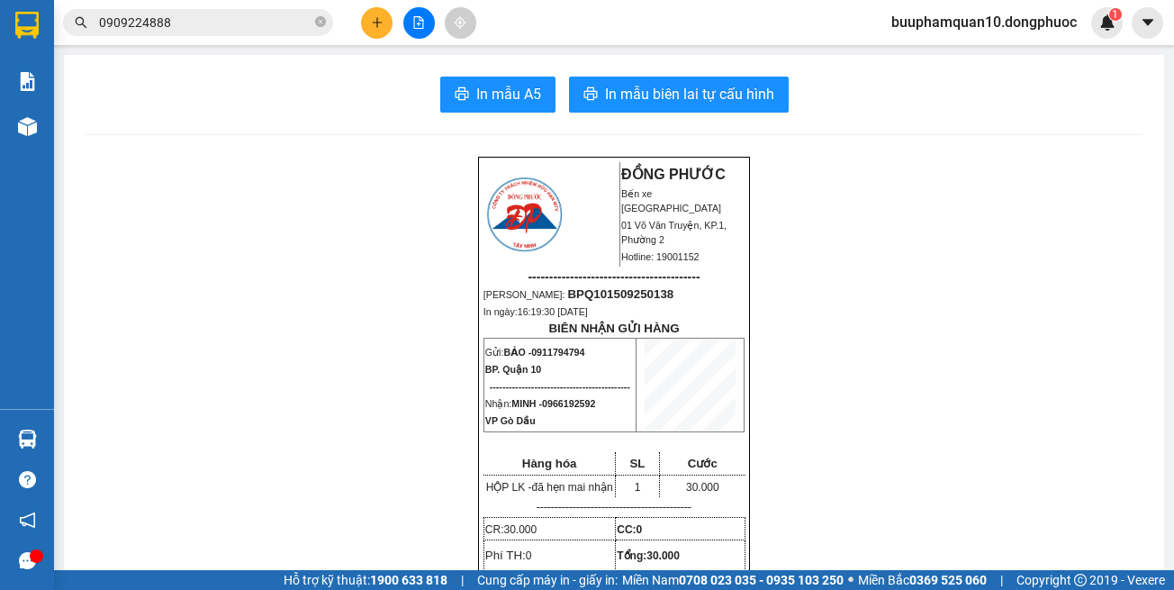
click at [57, 133] on main "In mẫu A5 In mẫu biên lai tự cấu hình ĐỒNG PHƯỚC Bến xe Tây Ninh 01 Võ Văn Truy…" at bounding box center [587, 285] width 1174 height 570
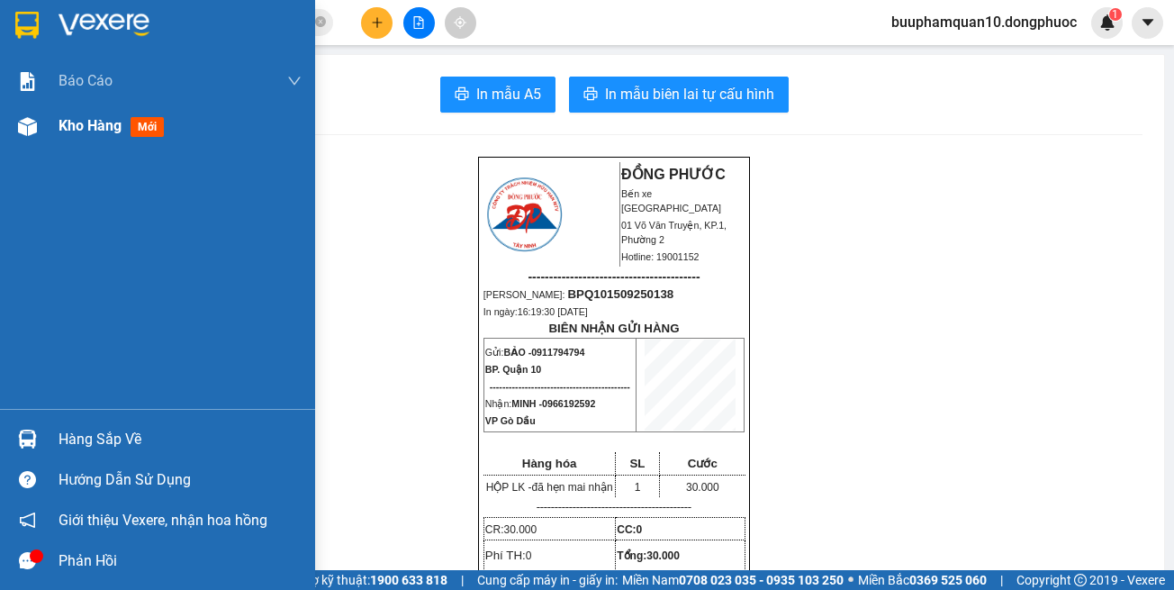
click at [40, 128] on div at bounding box center [28, 127] width 32 height 32
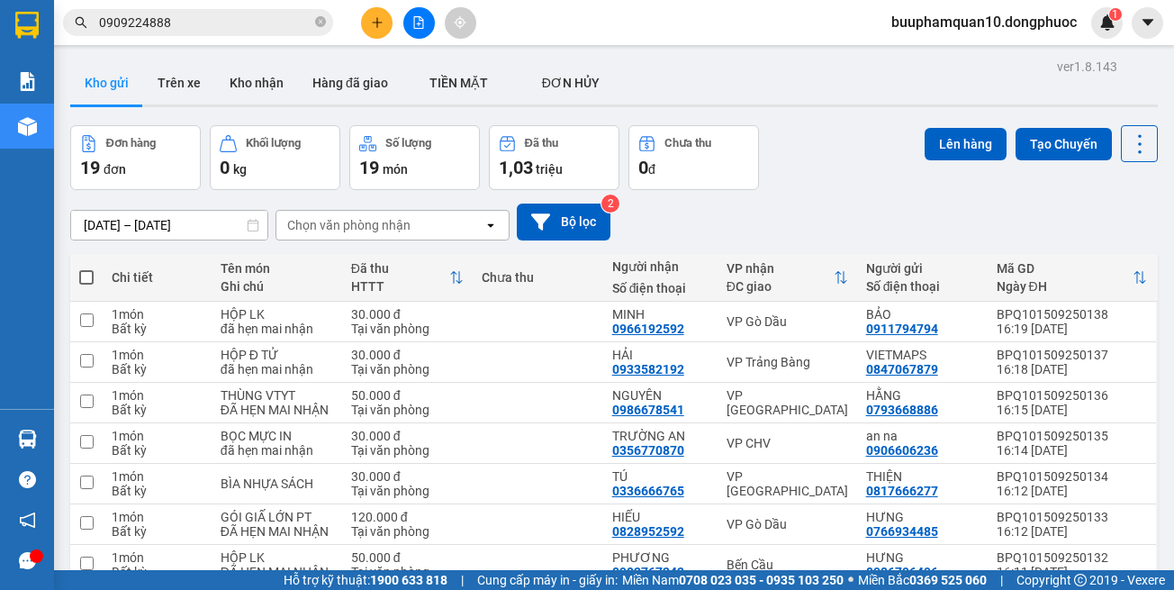
click at [371, 216] on div "Chọn văn phòng nhận" at bounding box center [348, 225] width 123 height 18
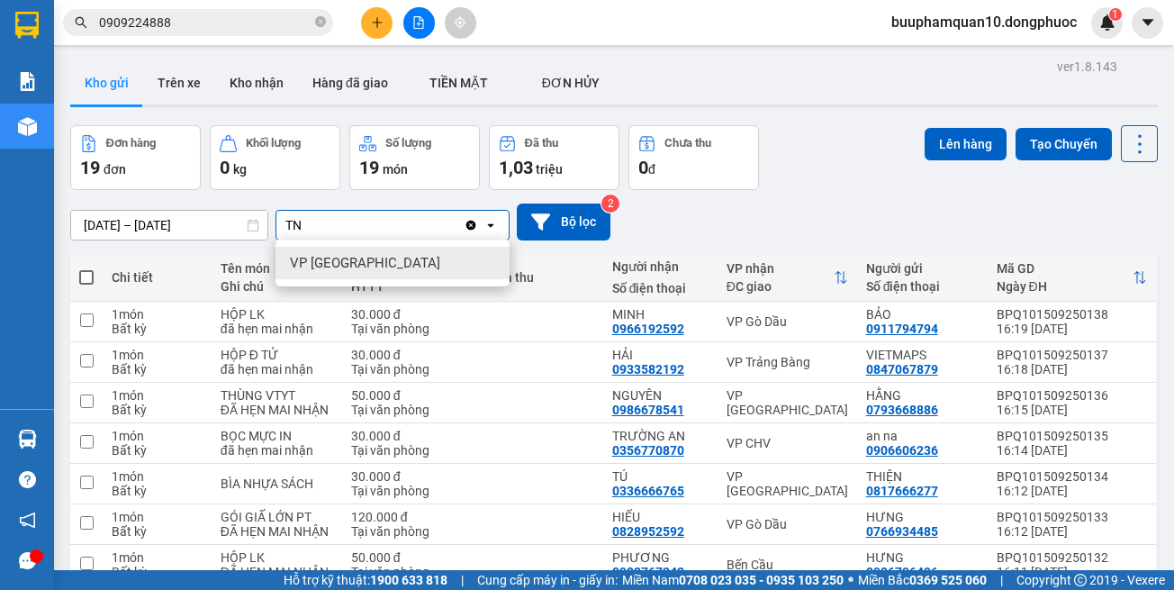
type input "TN"
drag, startPoint x: 377, startPoint y: 258, endPoint x: 389, endPoint y: 246, distance: 17.2
click at [377, 258] on div "VP [GEOGRAPHIC_DATA]" at bounding box center [393, 263] width 234 height 32
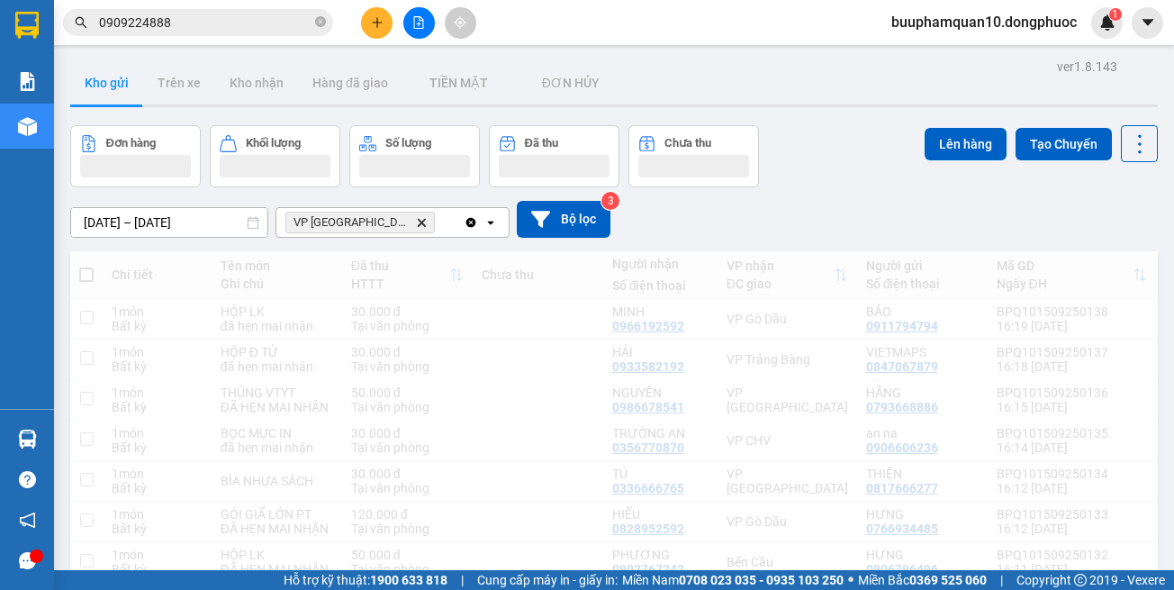
click at [413, 224] on div "VP Tây Ninh Delete" at bounding box center [370, 222] width 187 height 29
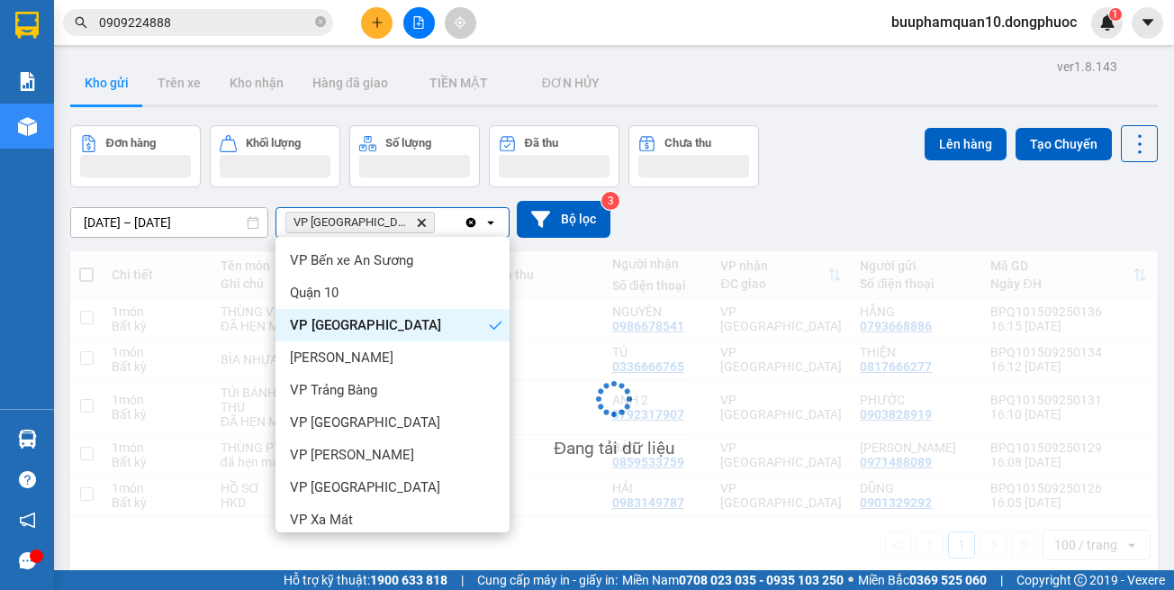
type input "G"
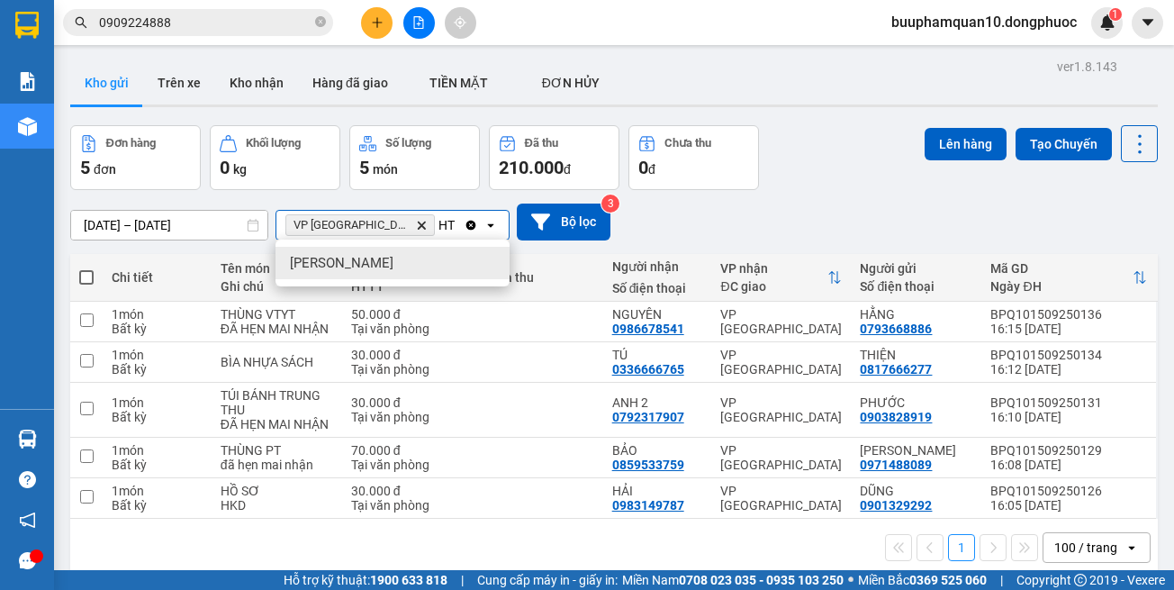
type input "HT"
click at [404, 268] on div "[PERSON_NAME]" at bounding box center [393, 263] width 234 height 32
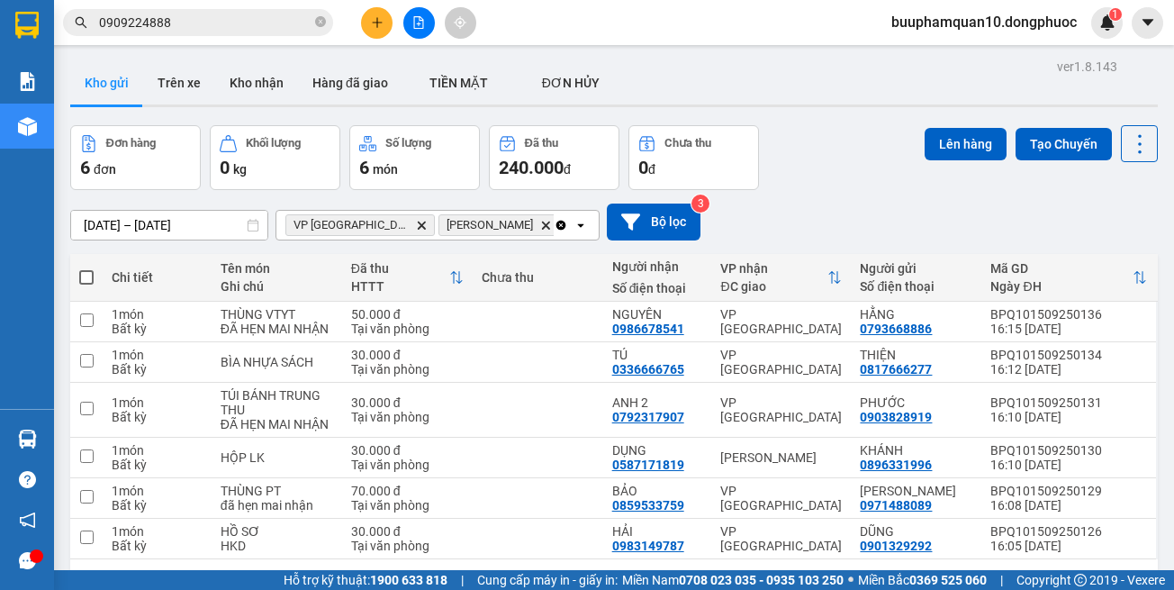
drag, startPoint x: 90, startPoint y: 271, endPoint x: 818, endPoint y: 401, distance: 739.2
click at [91, 271] on span at bounding box center [86, 277] width 14 height 14
click at [86, 268] on input "checkbox" at bounding box center [86, 268] width 0 height 0
checkbox input "true"
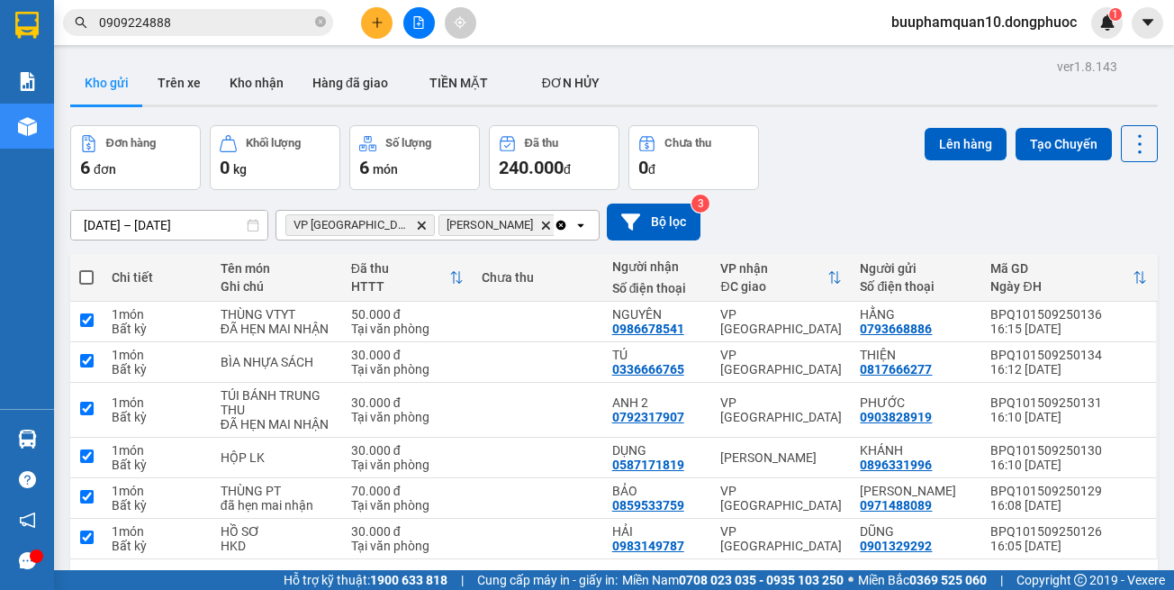
checkbox input "true"
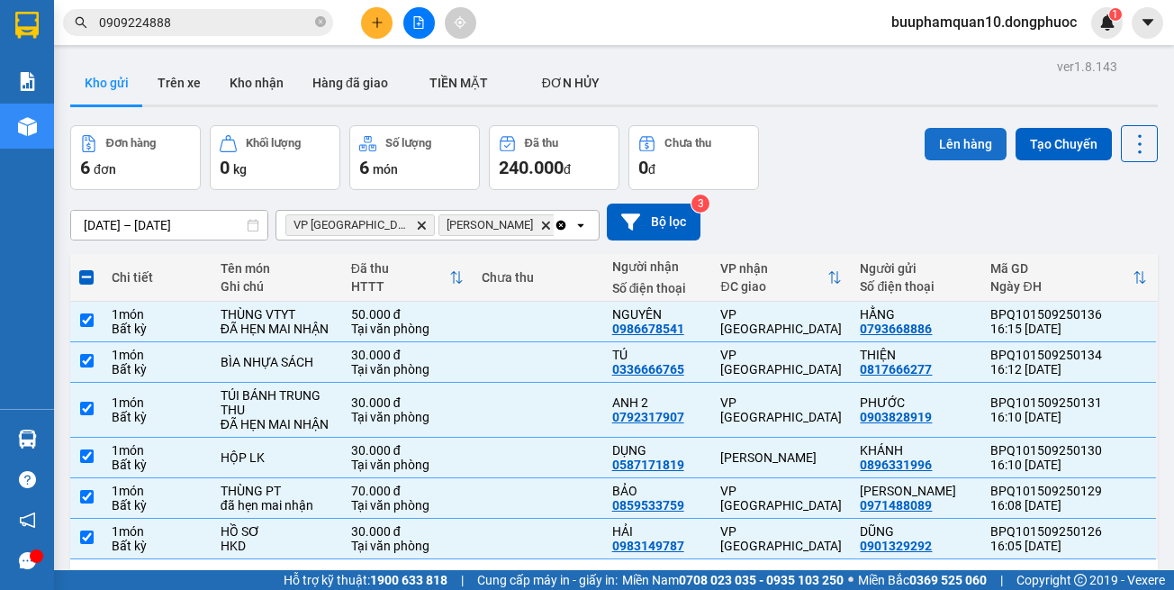
click at [973, 129] on button "Lên hàng" at bounding box center [966, 144] width 82 height 32
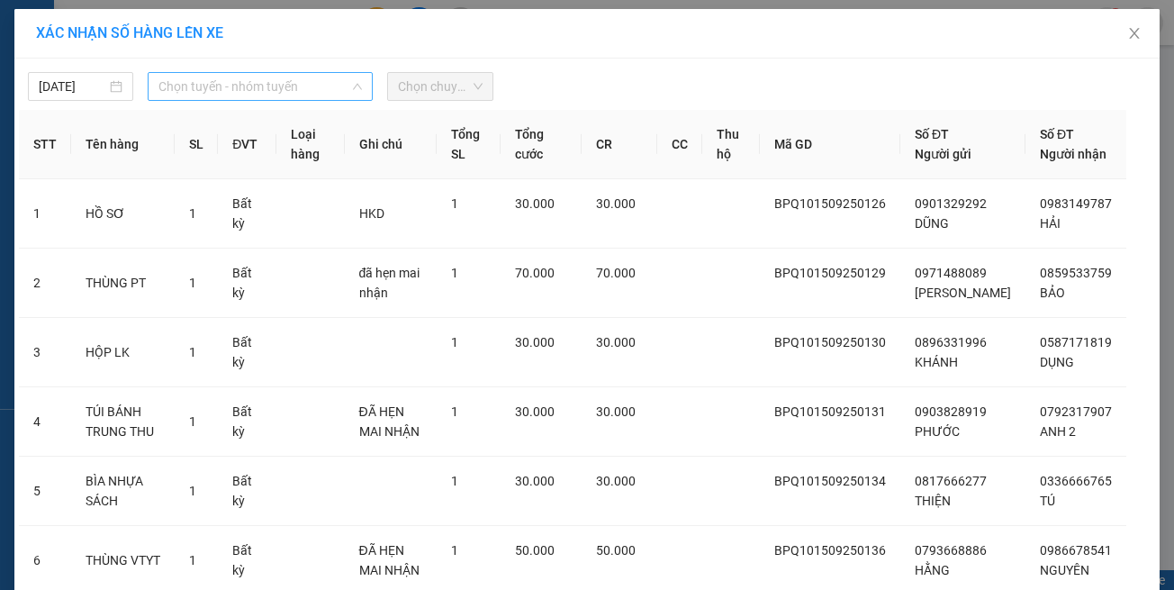
drag, startPoint x: 198, startPoint y: 73, endPoint x: 204, endPoint y: 86, distance: 14.1
click at [199, 72] on div "Chọn tuyến - nhóm tuyến" at bounding box center [260, 86] width 225 height 29
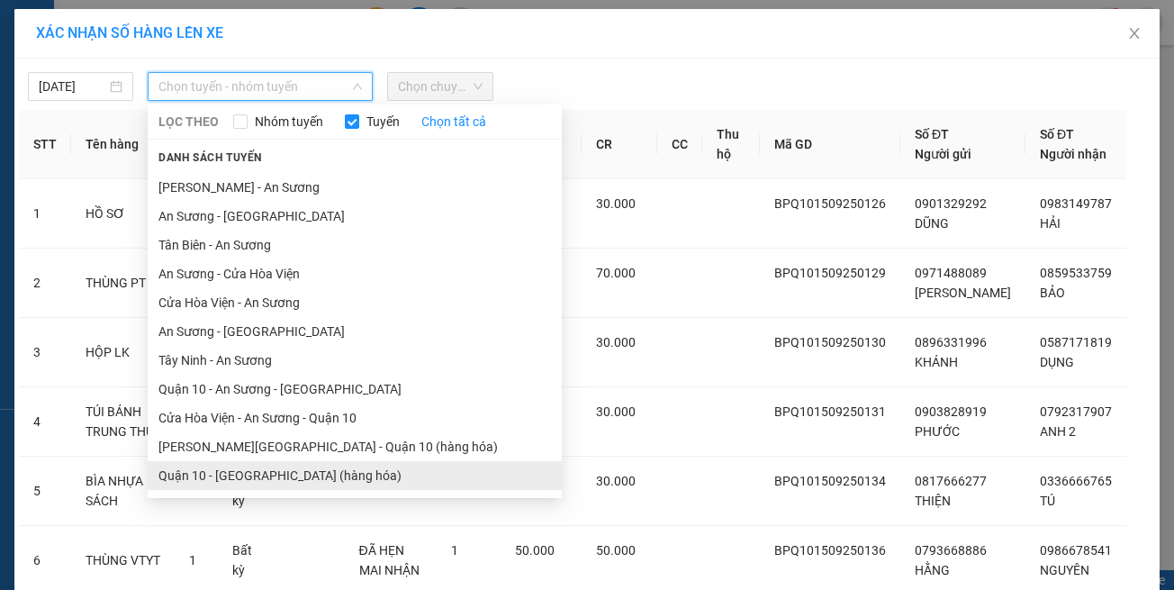
scroll to position [79, 0]
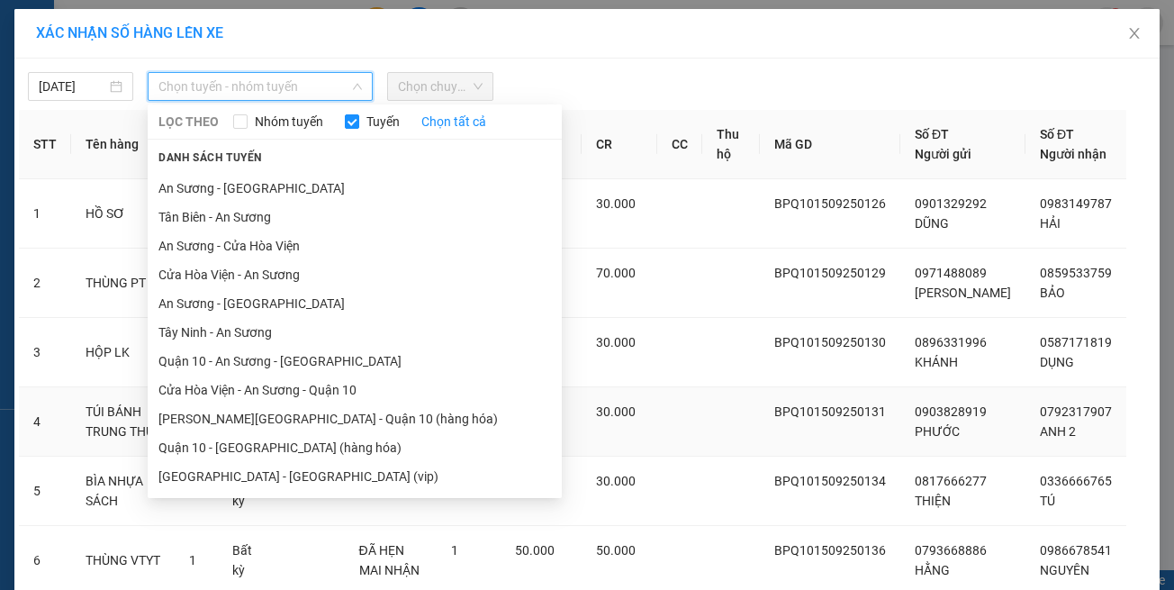
drag, startPoint x: 260, startPoint y: 484, endPoint x: 268, endPoint y: 451, distance: 33.4
click at [261, 481] on li "Hồ Chí Minh - Tây Ninh (vip)" at bounding box center [355, 476] width 414 height 29
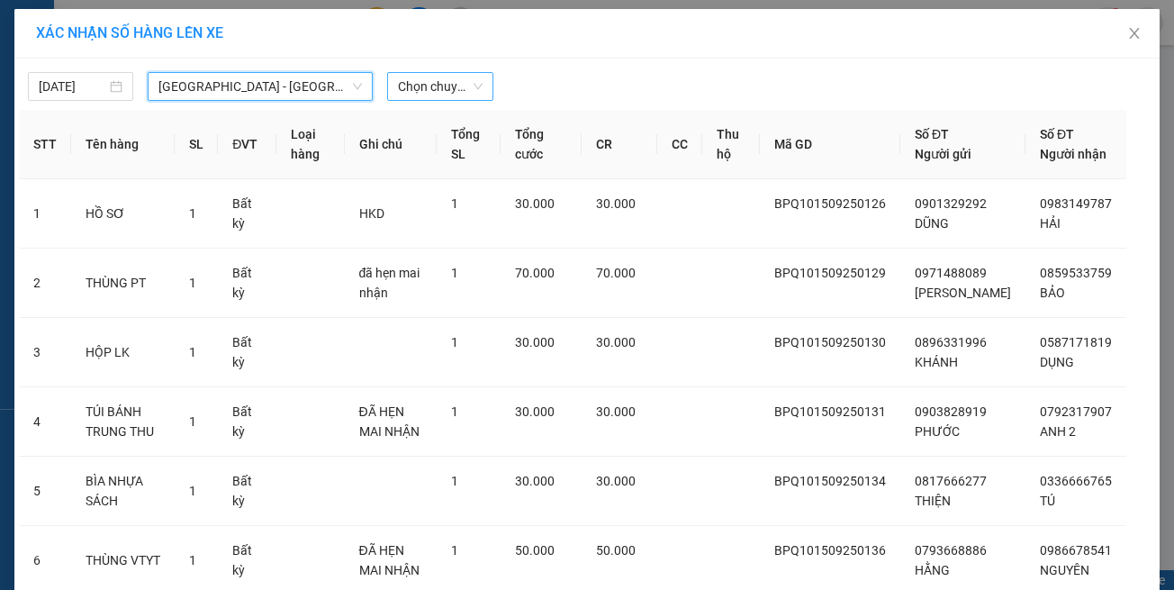
click at [400, 77] on span "Chọn chuyến" at bounding box center [440, 86] width 84 height 27
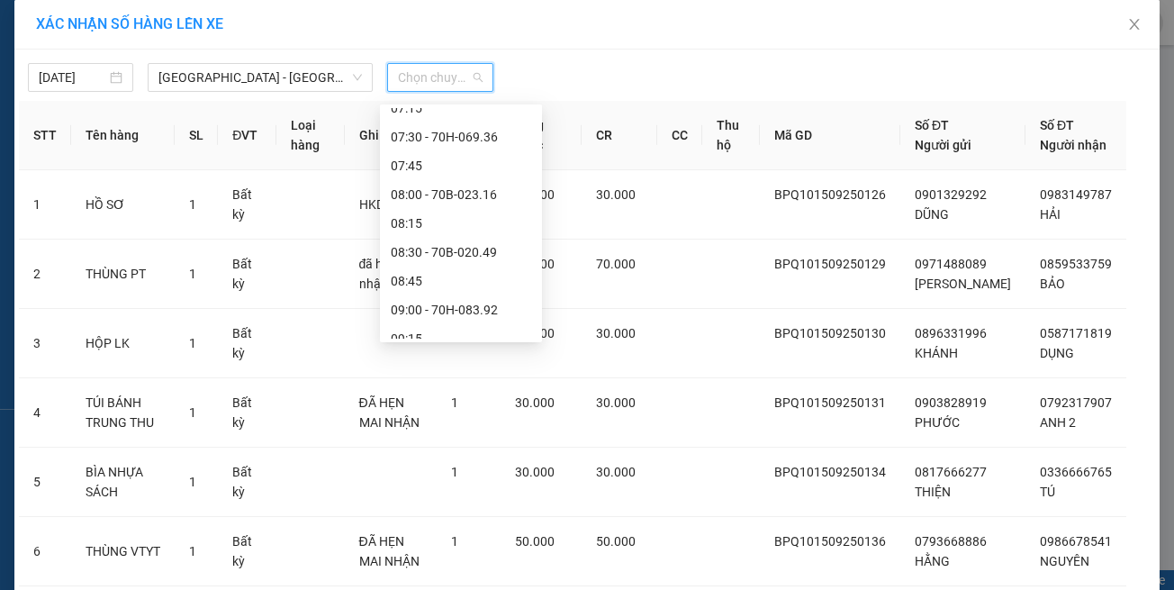
scroll to position [0, 0]
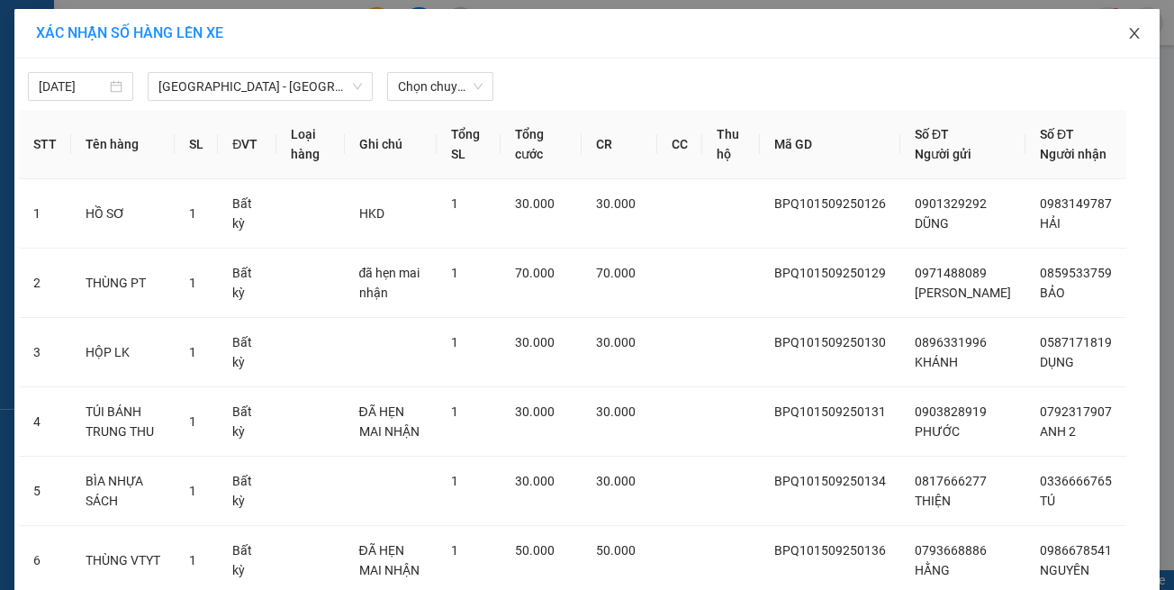
click at [1133, 36] on icon "close" at bounding box center [1135, 33] width 14 height 14
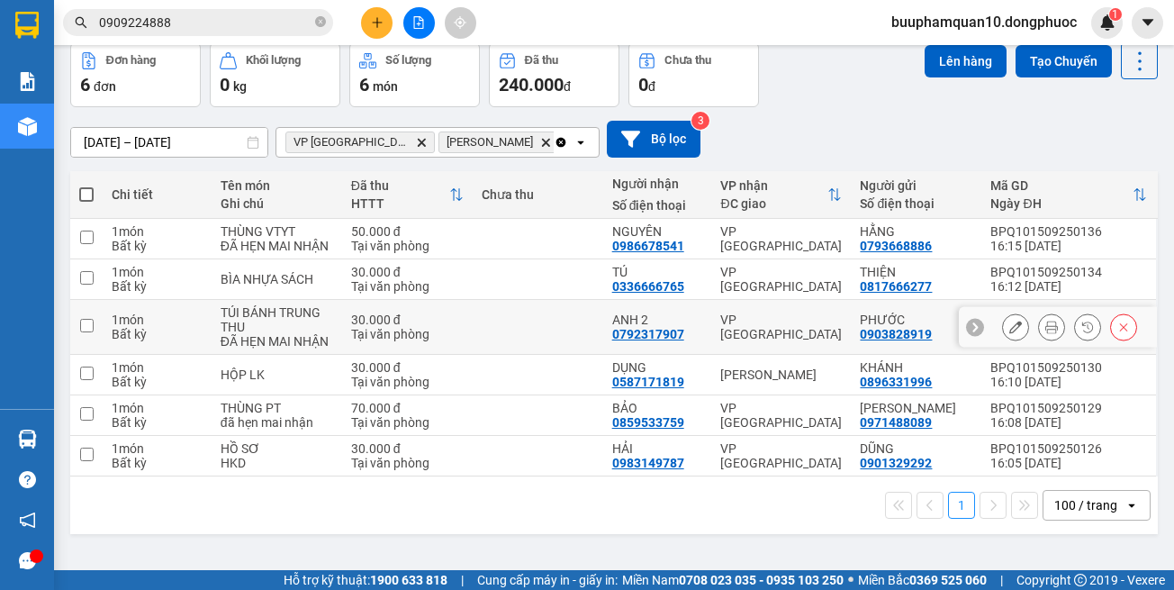
scroll to position [92, 0]
click at [425, 248] on div "Tại văn phòng" at bounding box center [407, 246] width 113 height 14
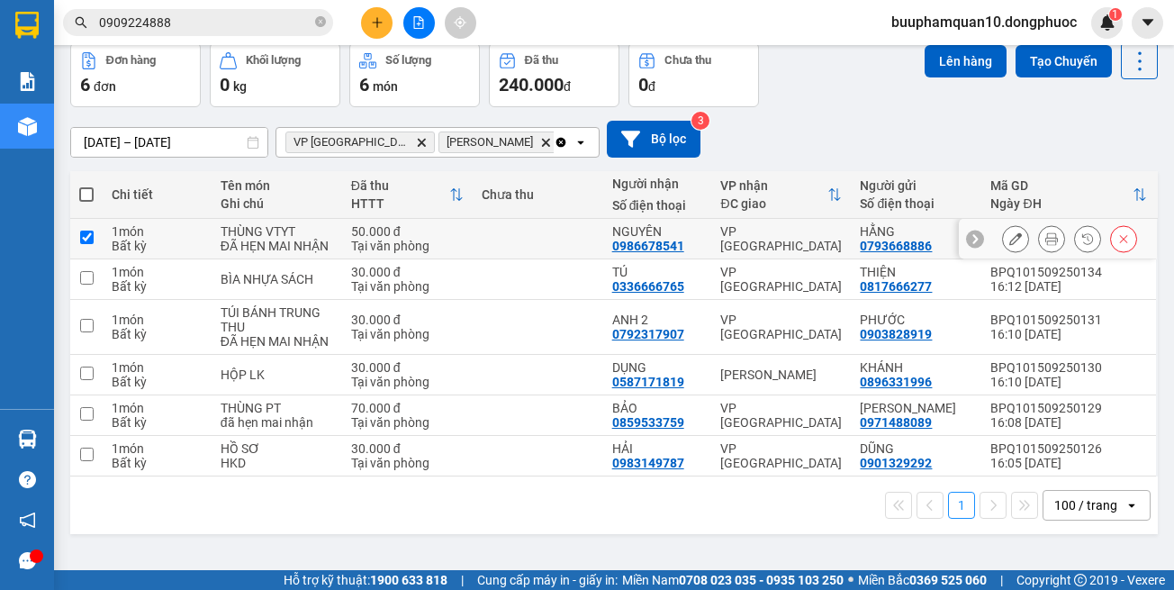
checkbox input "true"
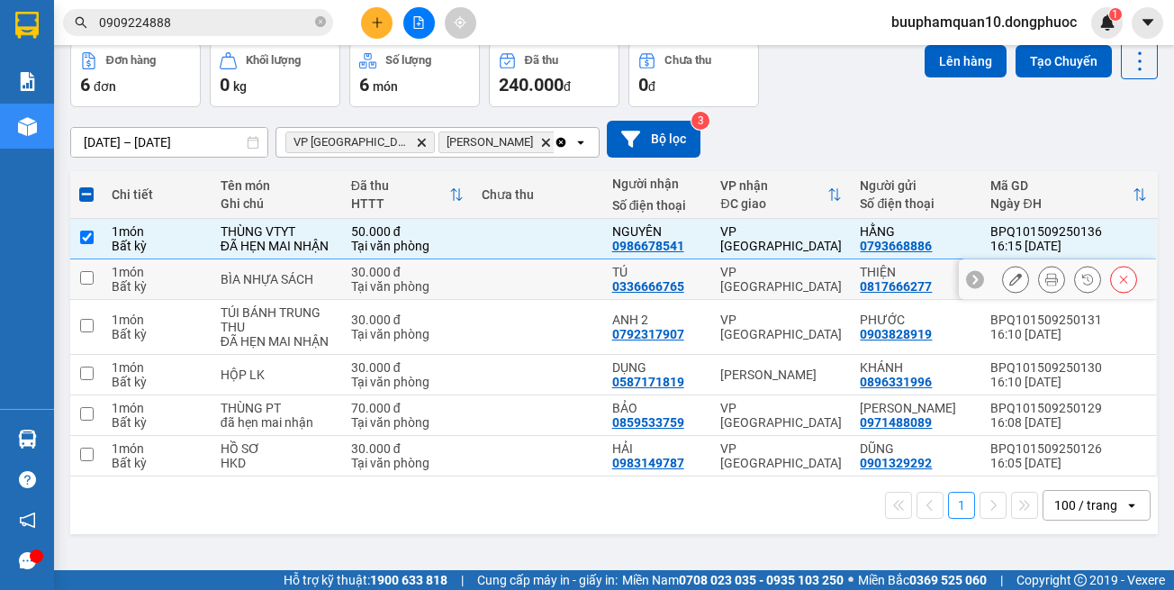
click at [411, 293] on div "Tại văn phòng" at bounding box center [407, 286] width 113 height 14
checkbox input "true"
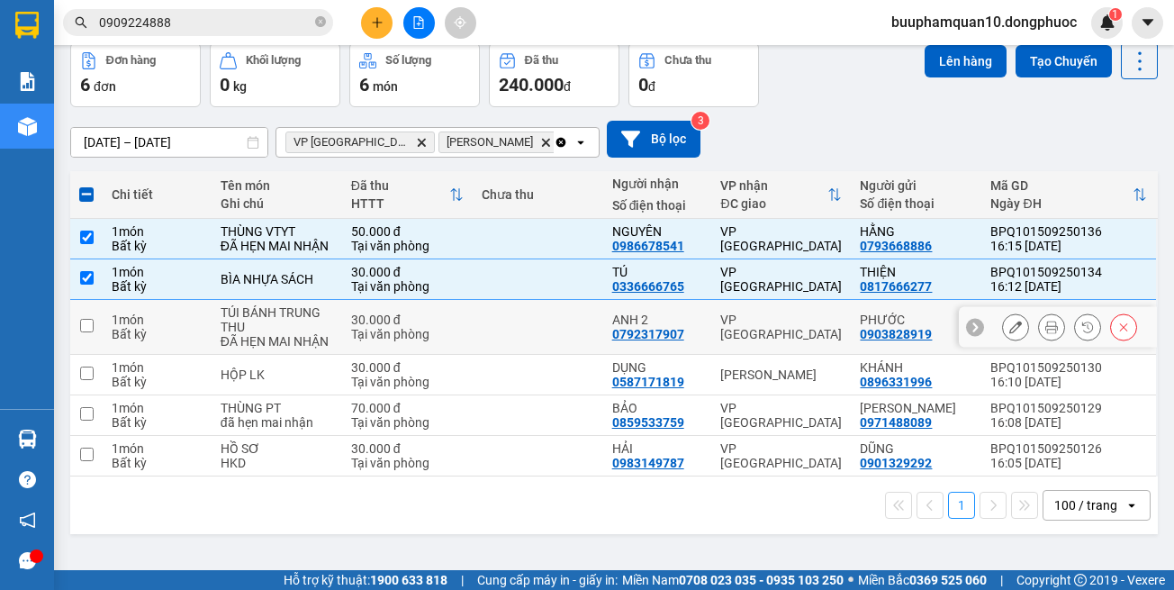
click at [513, 352] on td at bounding box center [538, 327] width 131 height 55
checkbox input "true"
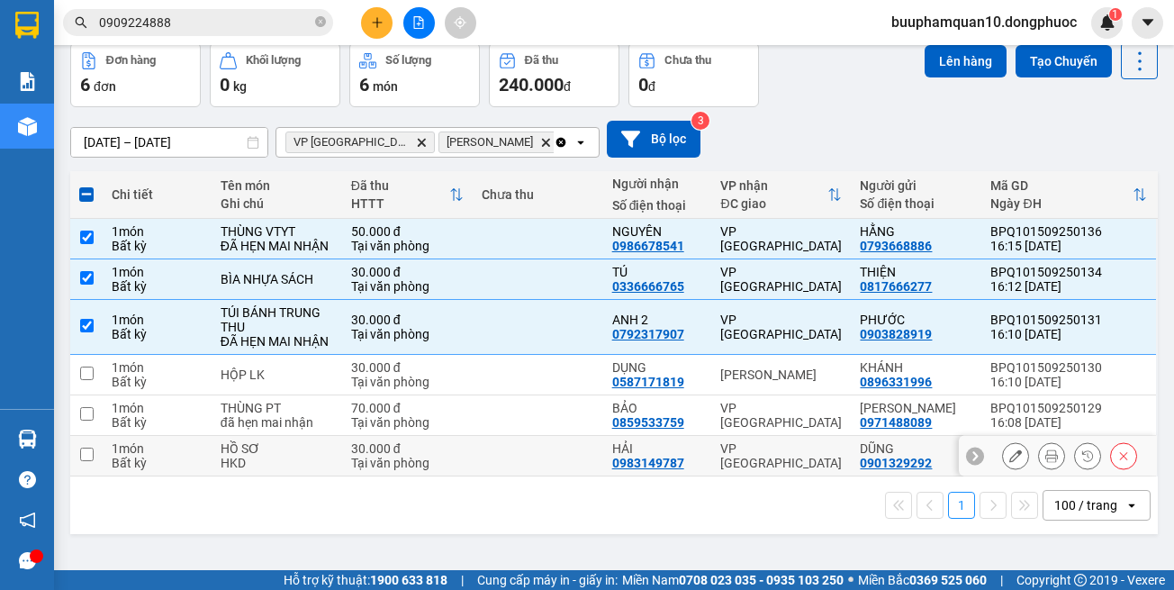
click at [548, 474] on td at bounding box center [538, 456] width 131 height 41
checkbox input "true"
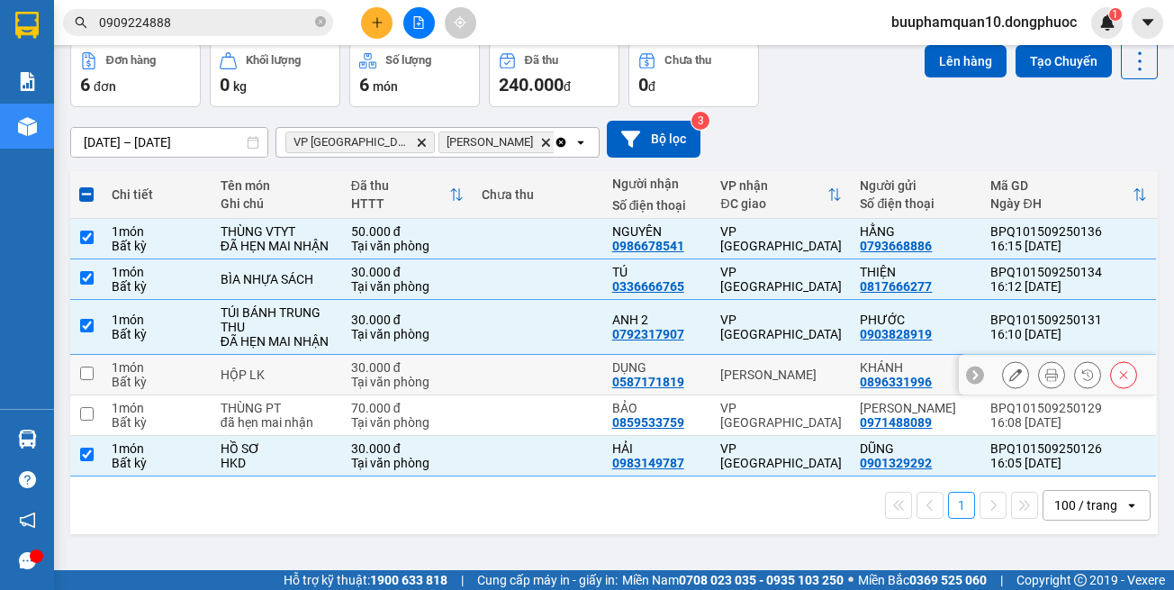
click at [792, 395] on td "[PERSON_NAME]" at bounding box center [782, 375] width 140 height 41
checkbox input "true"
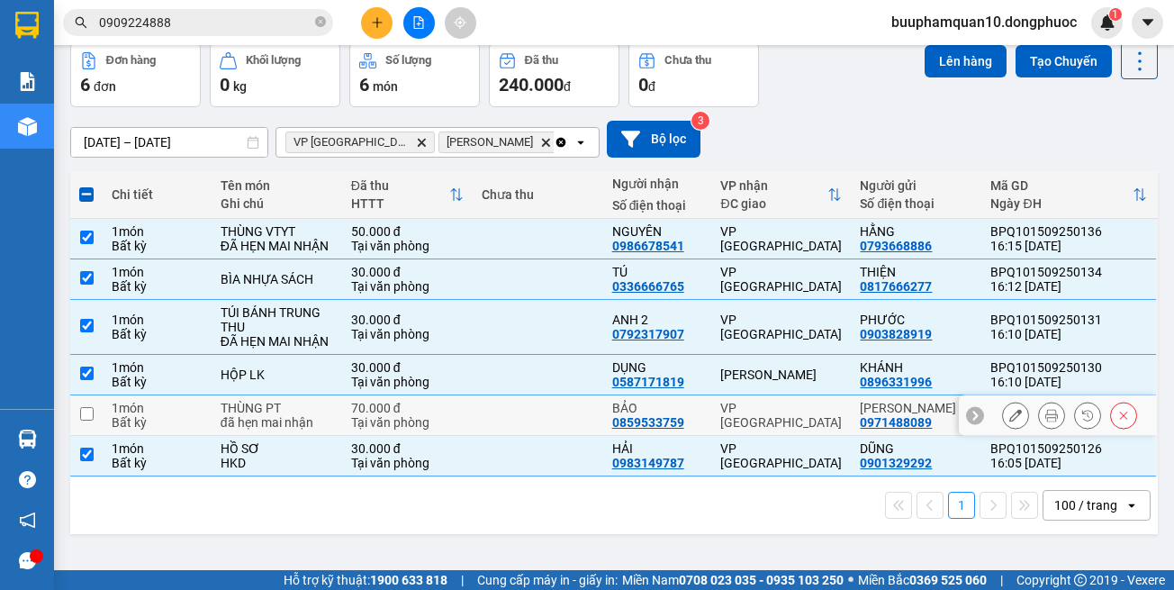
click at [771, 436] on td "VP [GEOGRAPHIC_DATA]" at bounding box center [782, 415] width 140 height 41
checkbox input "true"
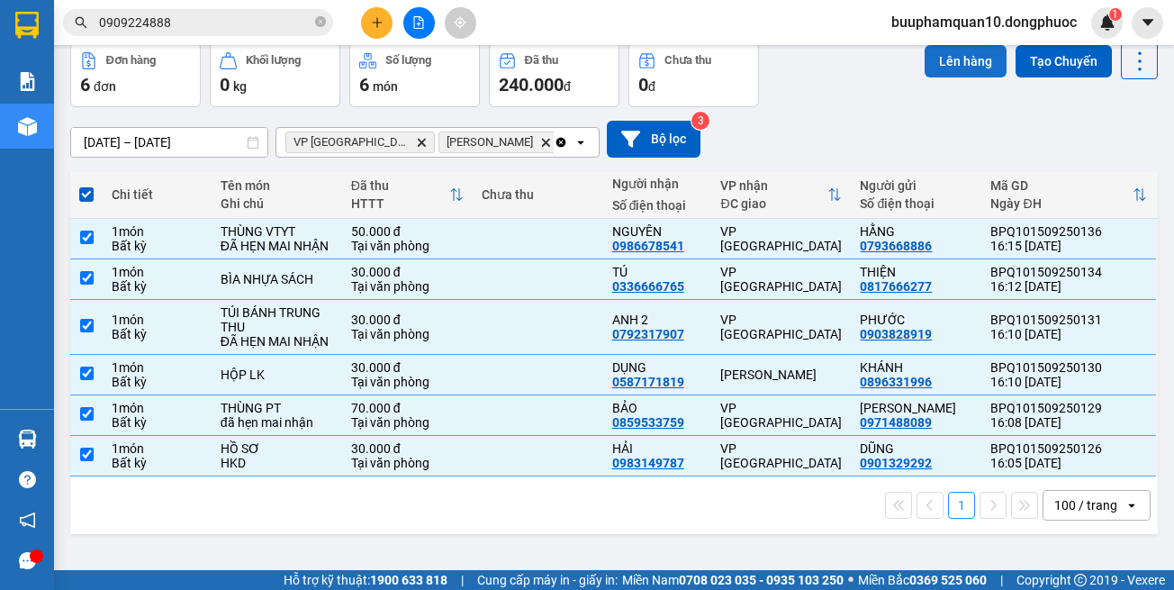
click at [950, 67] on button "Lên hàng" at bounding box center [966, 61] width 82 height 32
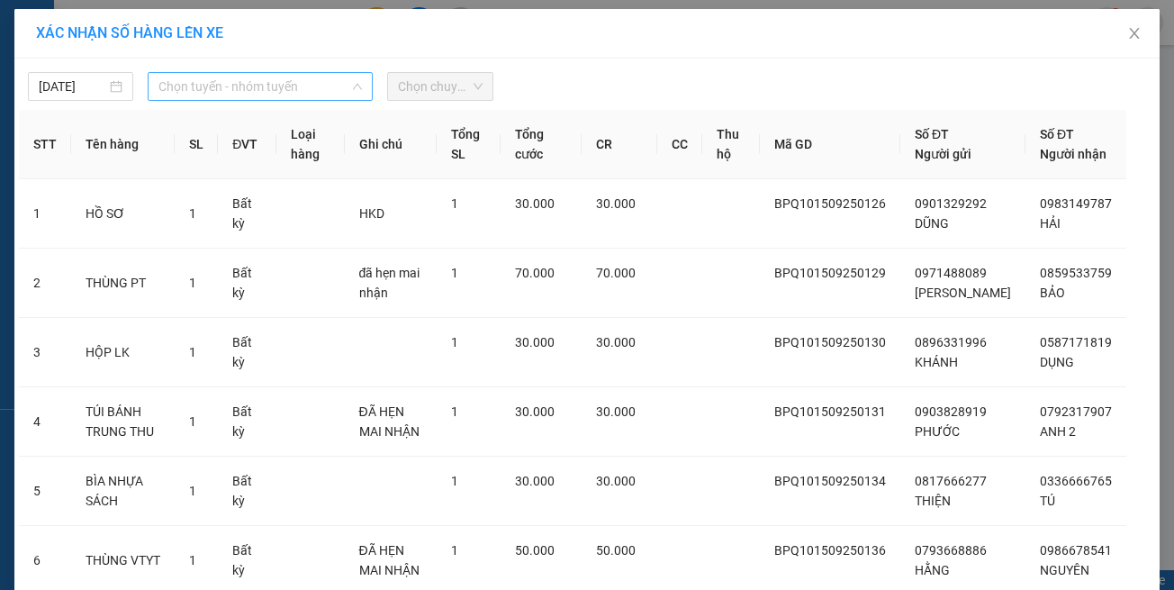
click at [212, 84] on span "Chọn tuyến - nhóm tuyến" at bounding box center [261, 86] width 204 height 27
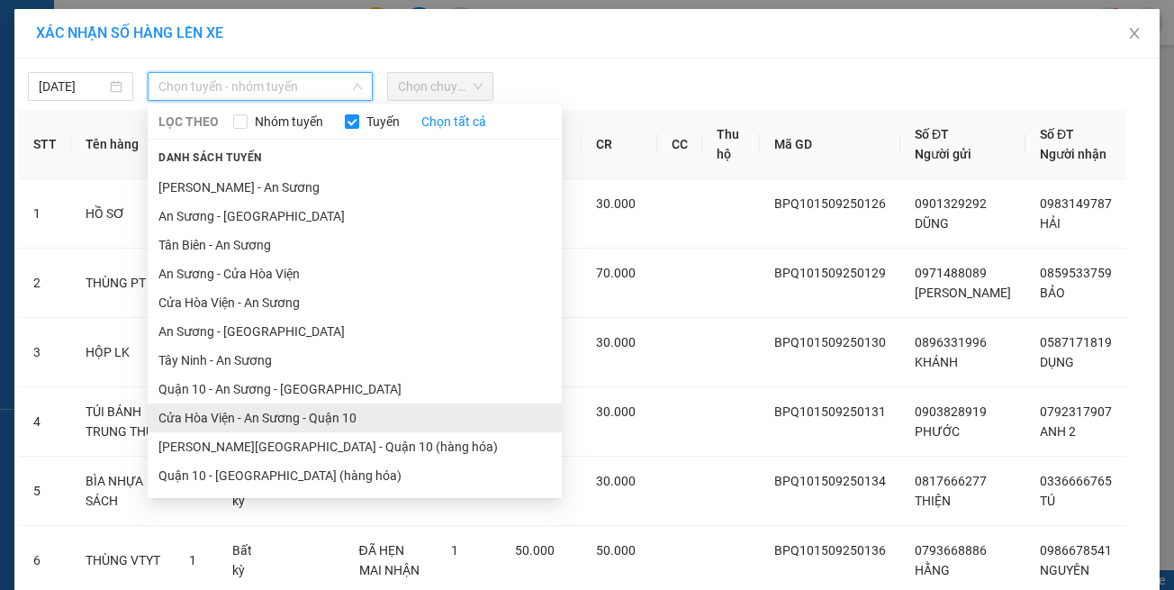
scroll to position [79, 0]
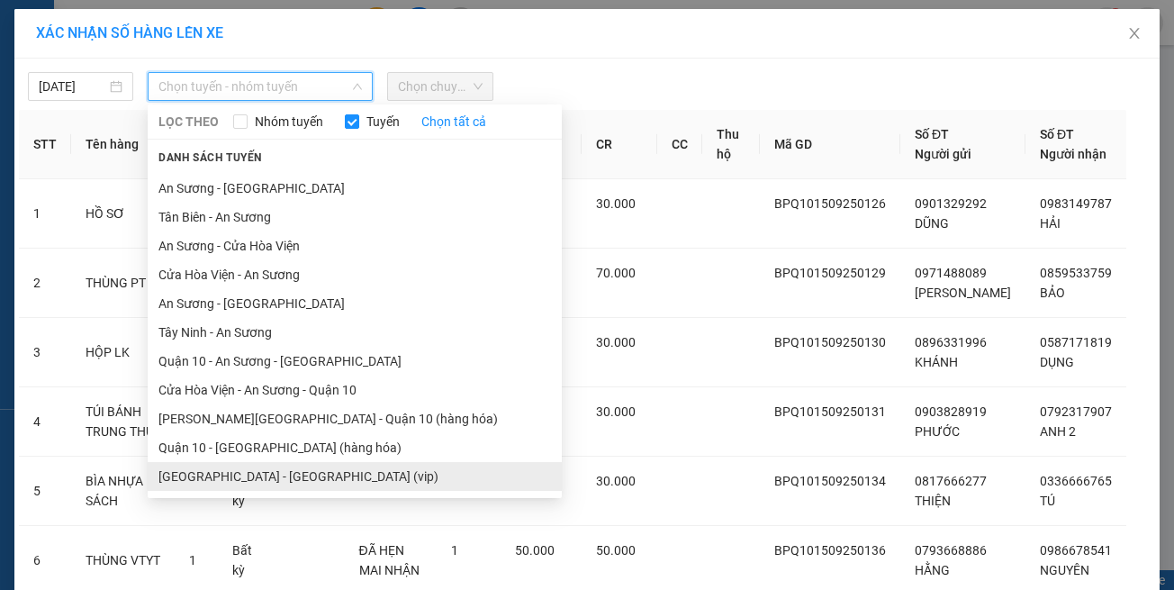
click at [293, 473] on li "Hồ Chí Minh - Tây Ninh (vip)" at bounding box center [355, 476] width 414 height 29
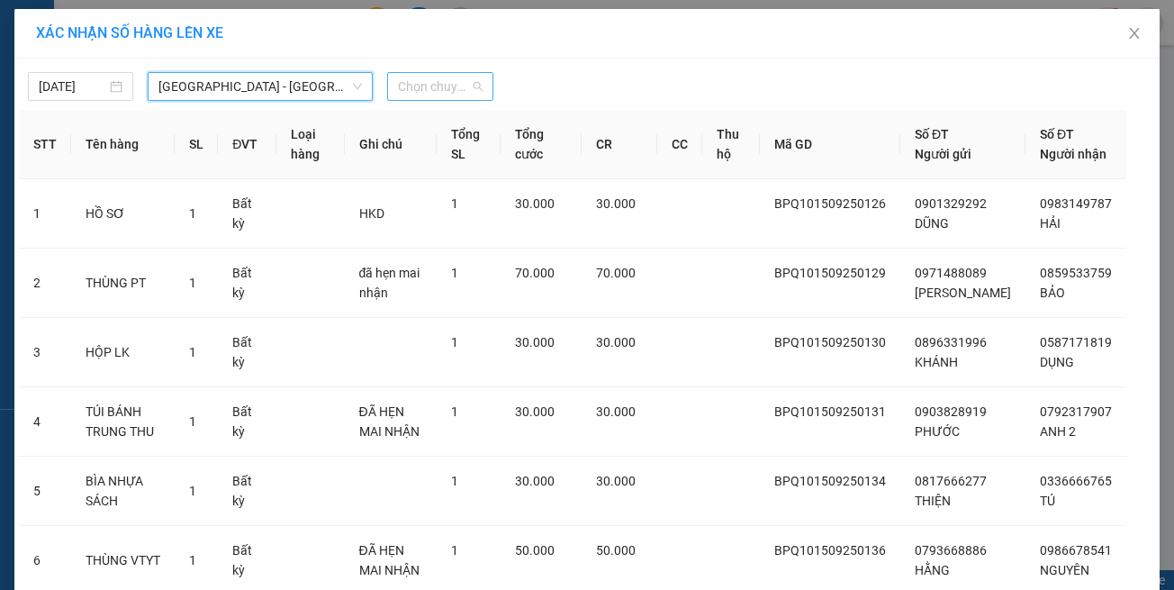
click at [440, 83] on span "Chọn chuyến" at bounding box center [440, 86] width 84 height 27
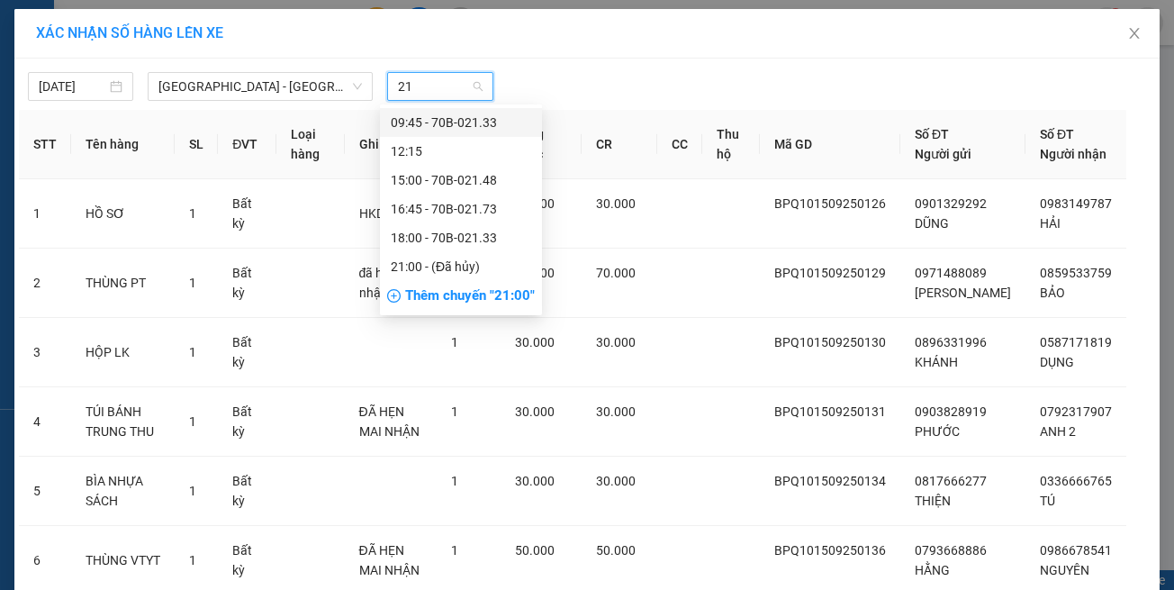
type input "217"
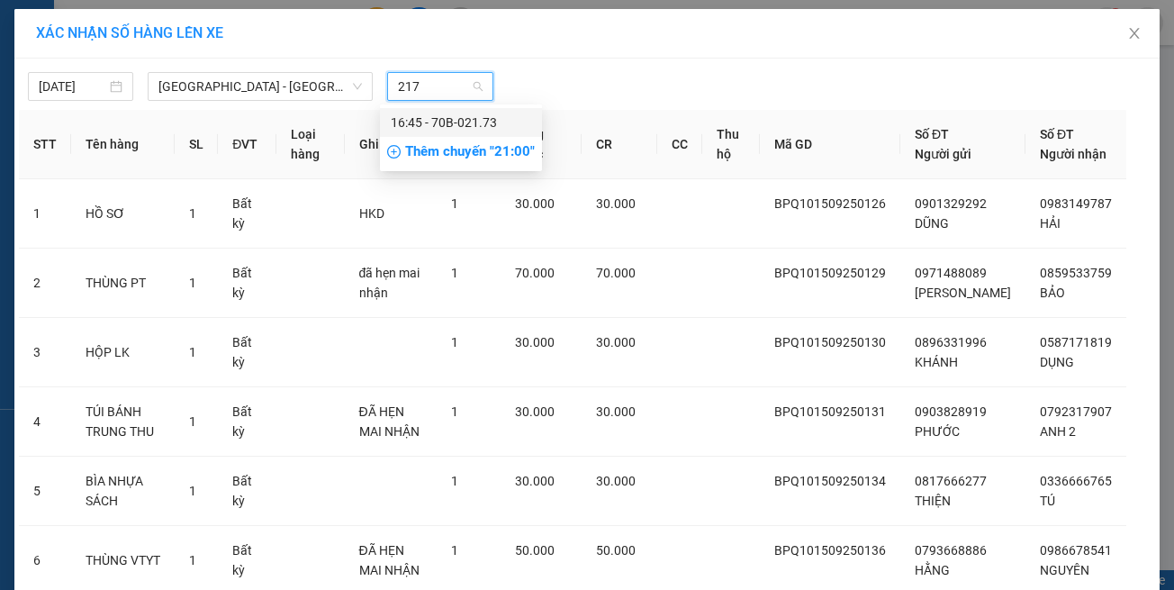
click at [458, 122] on div "16:45 - 70B-021.73" at bounding box center [461, 123] width 141 height 20
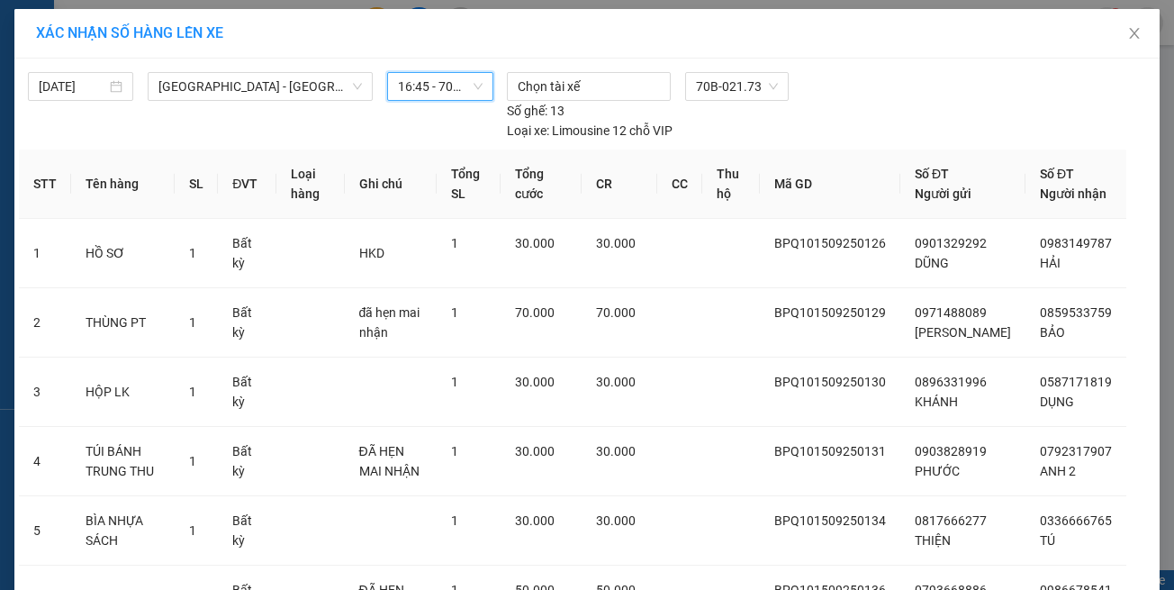
click at [458, 98] on span "16:45 - 70B-021.73" at bounding box center [440, 86] width 84 height 27
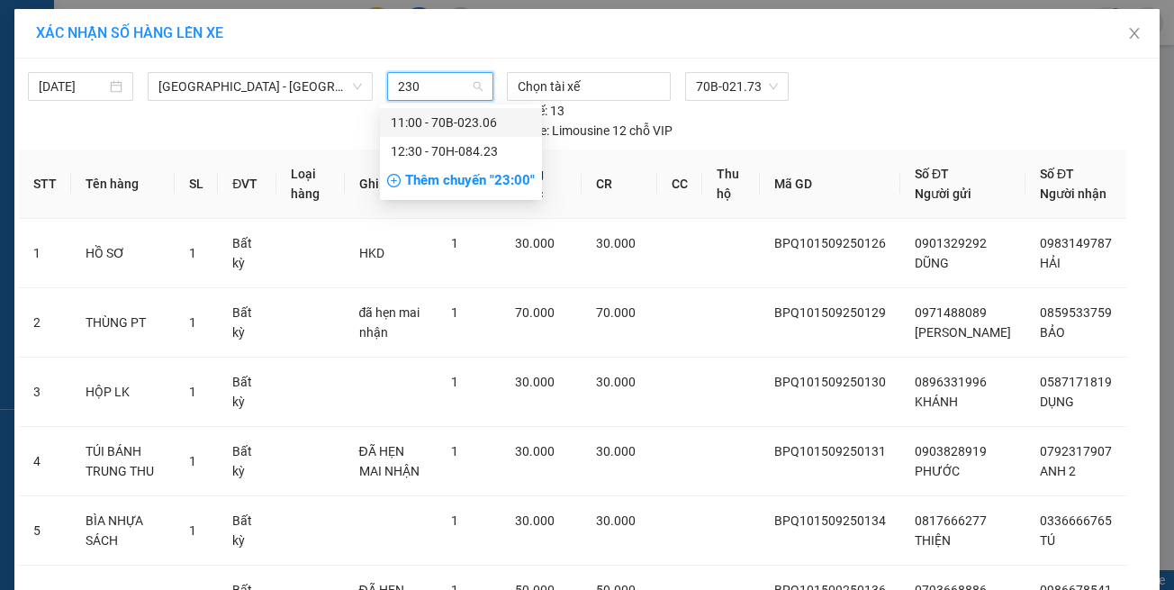
scroll to position [0, 0]
type input "2306"
click at [458, 98] on input "2306" at bounding box center [433, 86] width 71 height 27
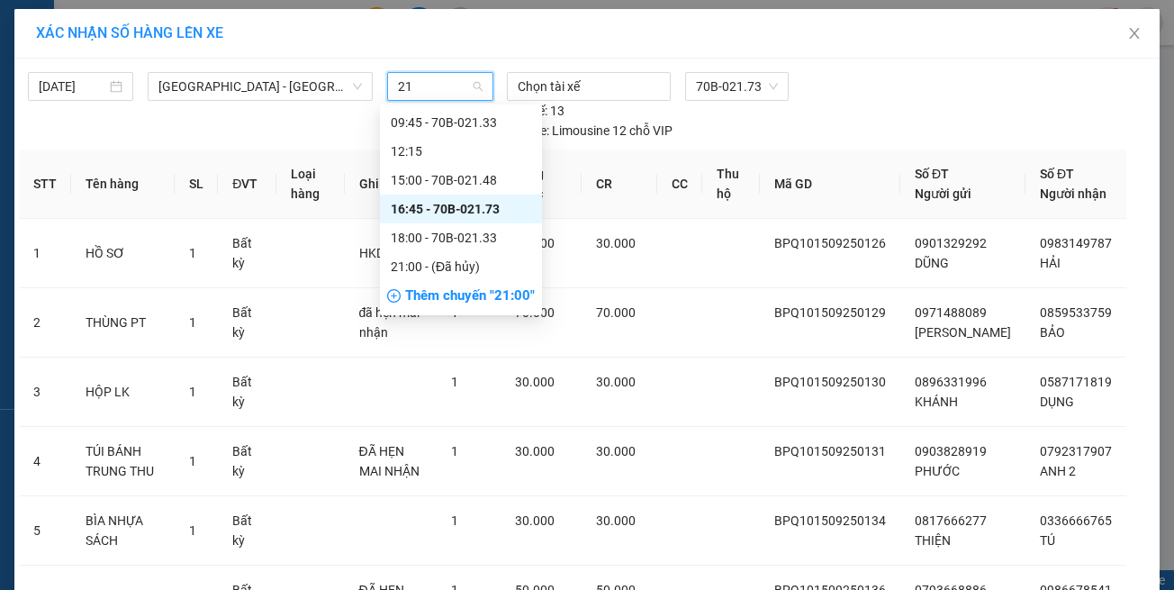
type input "217"
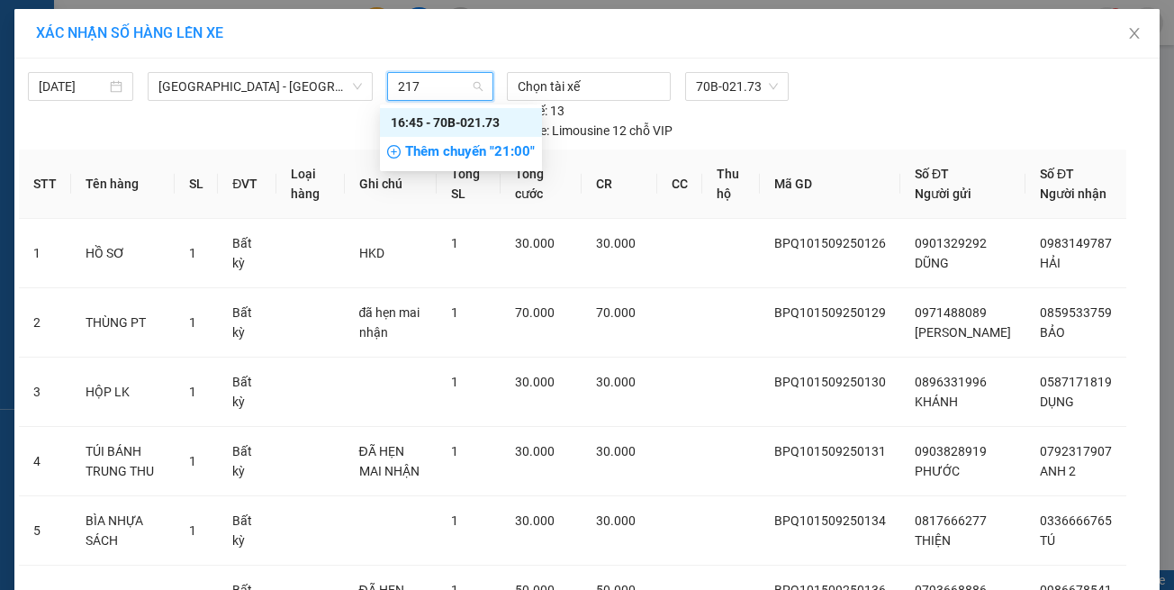
click at [416, 120] on div "16:45 - 70B-021.73" at bounding box center [461, 123] width 141 height 20
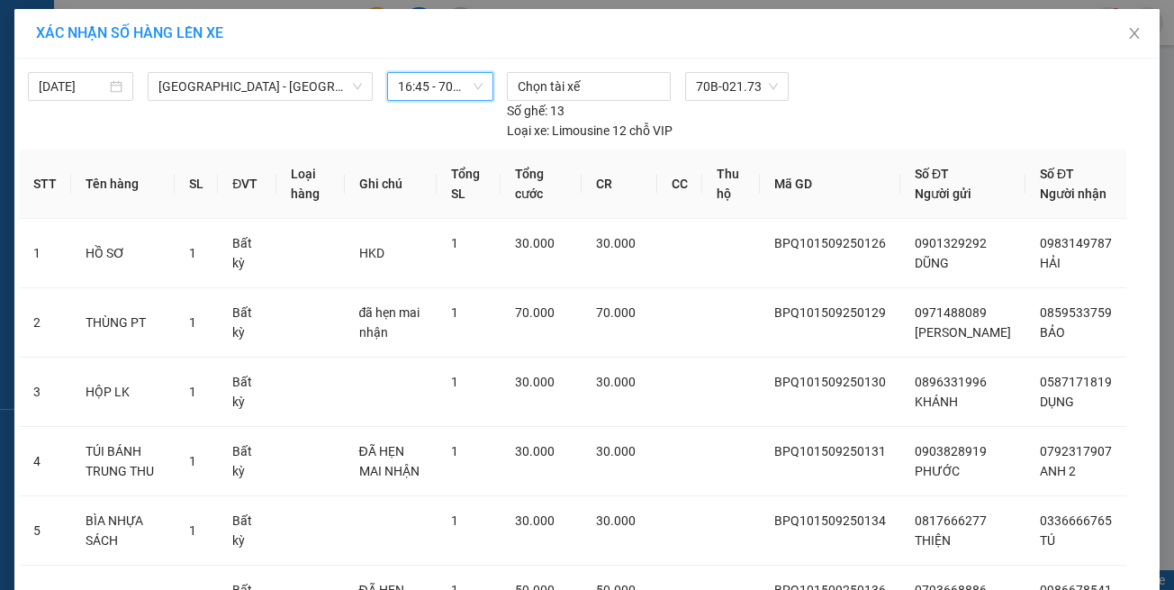
click at [421, 88] on span "16:45 - 70B-021.73" at bounding box center [440, 86] width 84 height 27
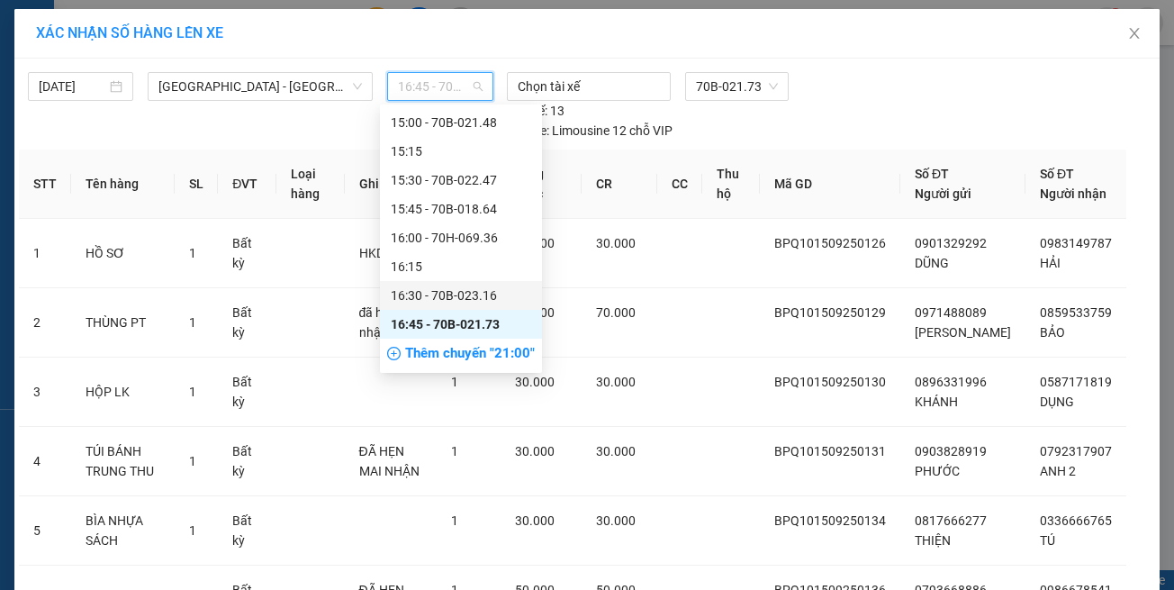
click at [467, 292] on div "16:30 - 70B-023.16" at bounding box center [461, 296] width 141 height 20
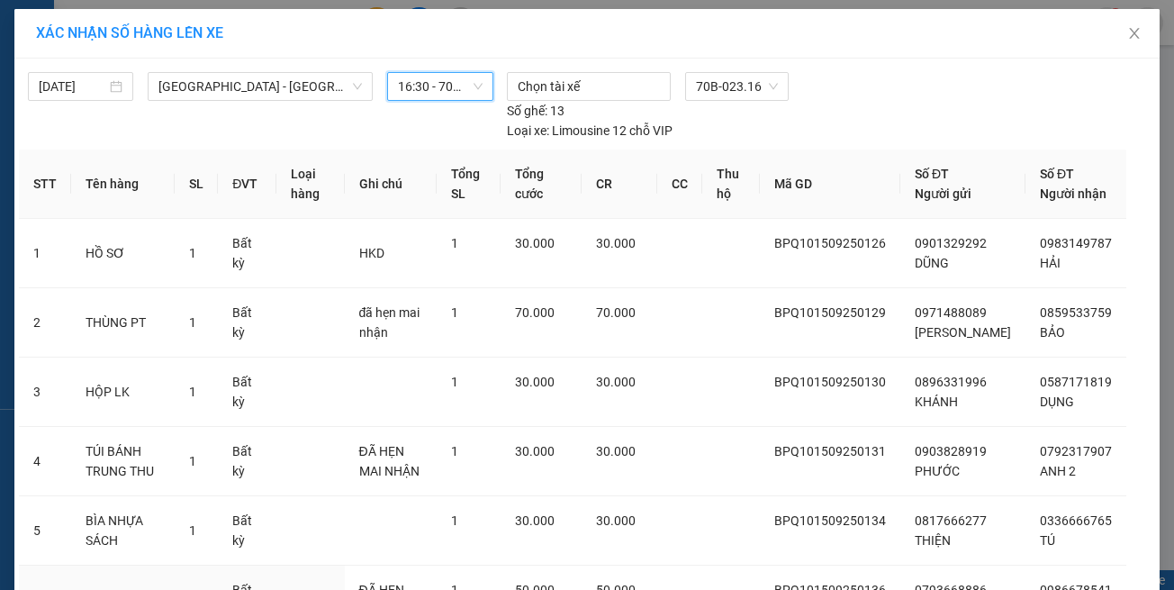
scroll to position [168, 0]
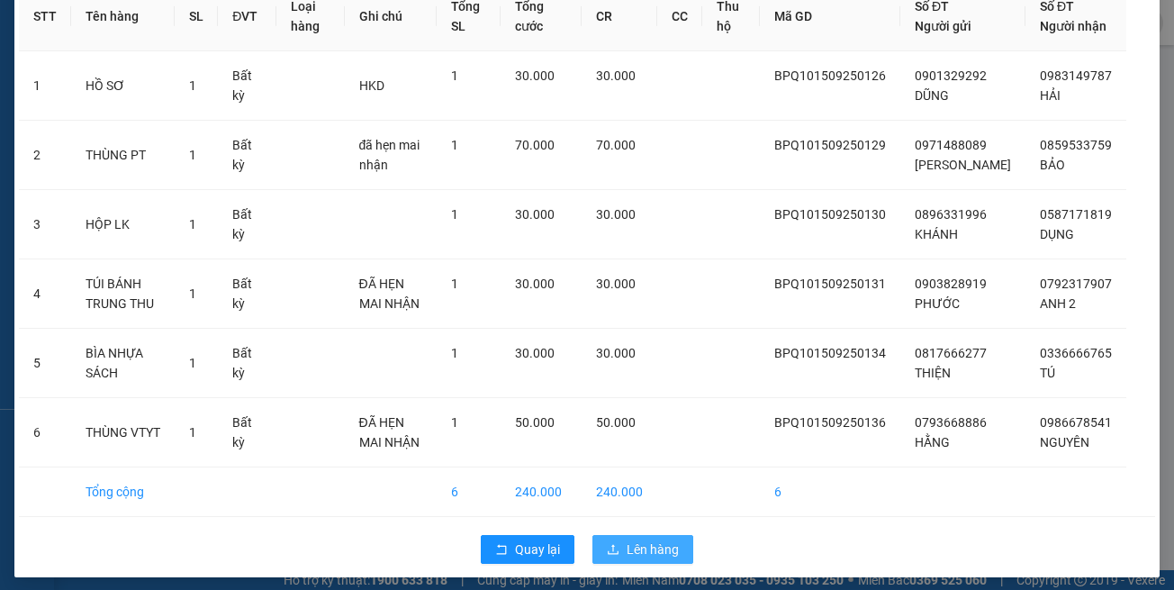
click at [628, 540] on span "Lên hàng" at bounding box center [653, 550] width 52 height 20
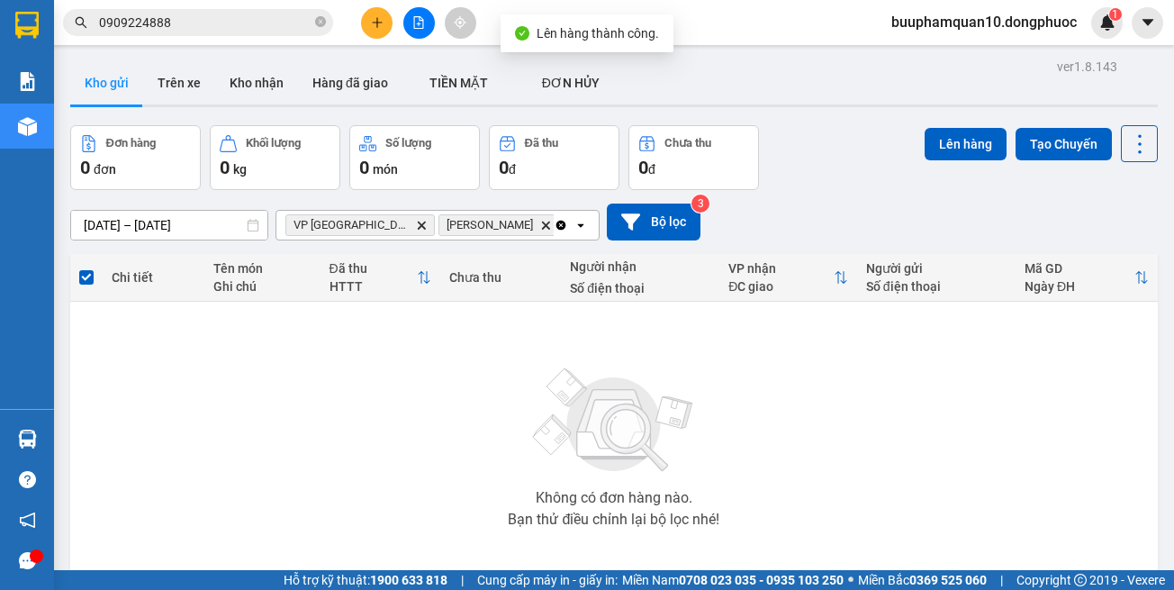
click at [416, 223] on icon "Delete" at bounding box center [421, 225] width 11 height 11
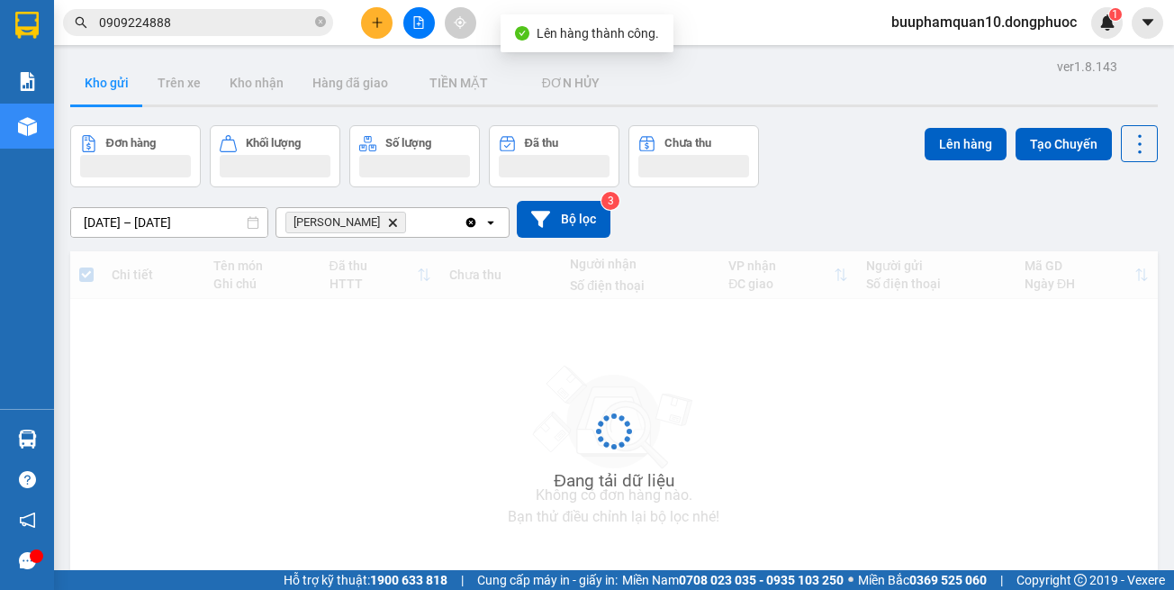
click at [372, 227] on span "Hòa Thành Delete" at bounding box center [346, 223] width 121 height 22
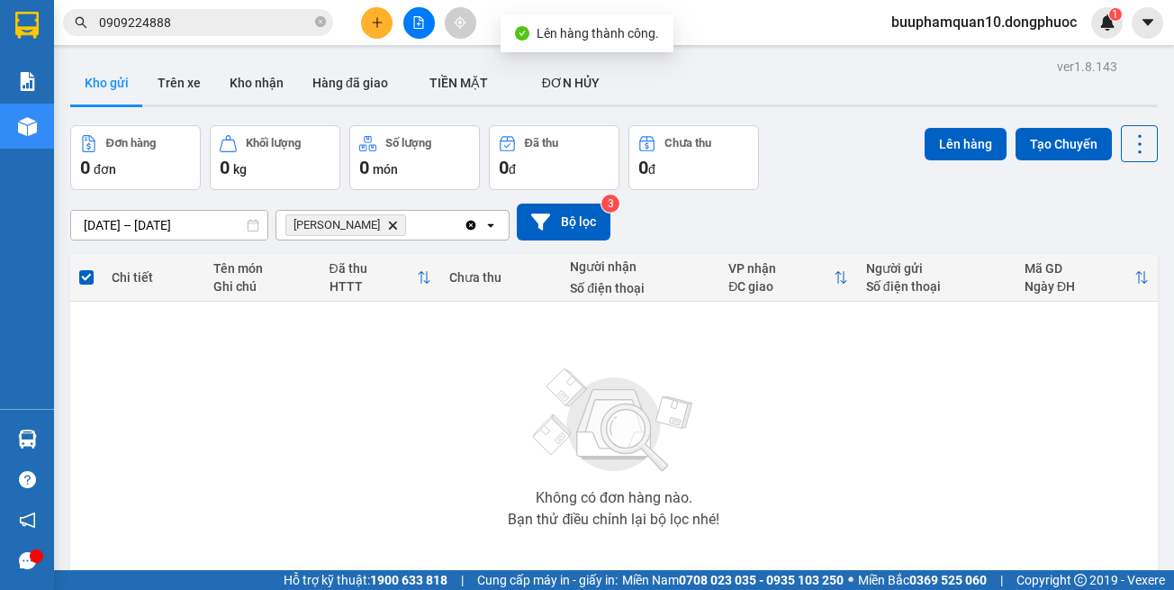
click at [387, 223] on icon "Delete" at bounding box center [392, 225] width 11 height 11
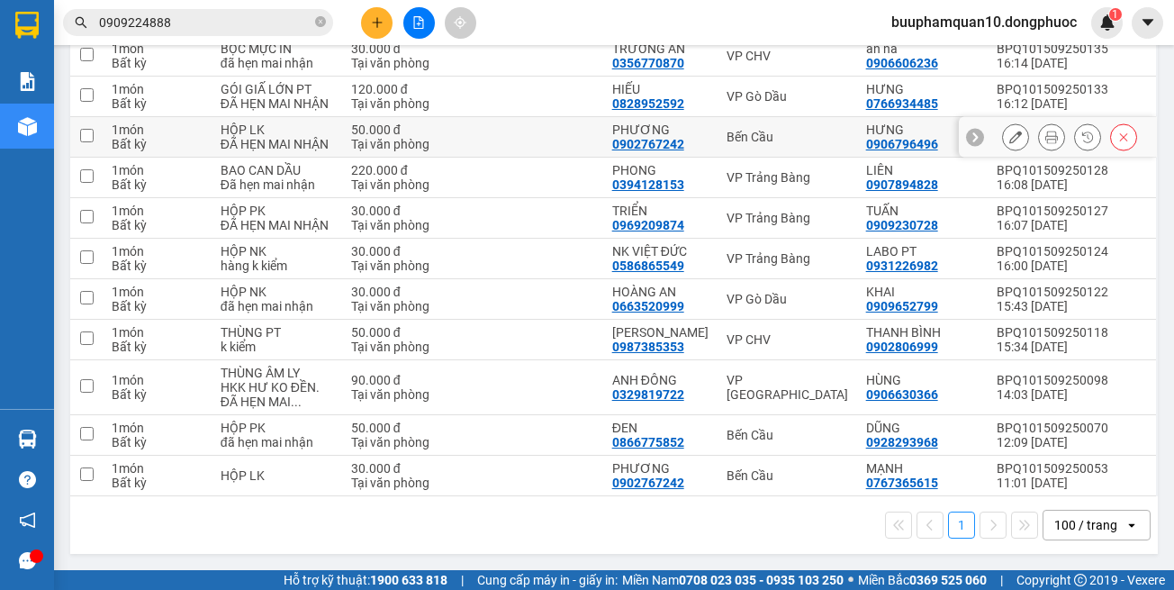
scroll to position [390, 0]
click at [412, 27] on button at bounding box center [420, 23] width 32 height 32
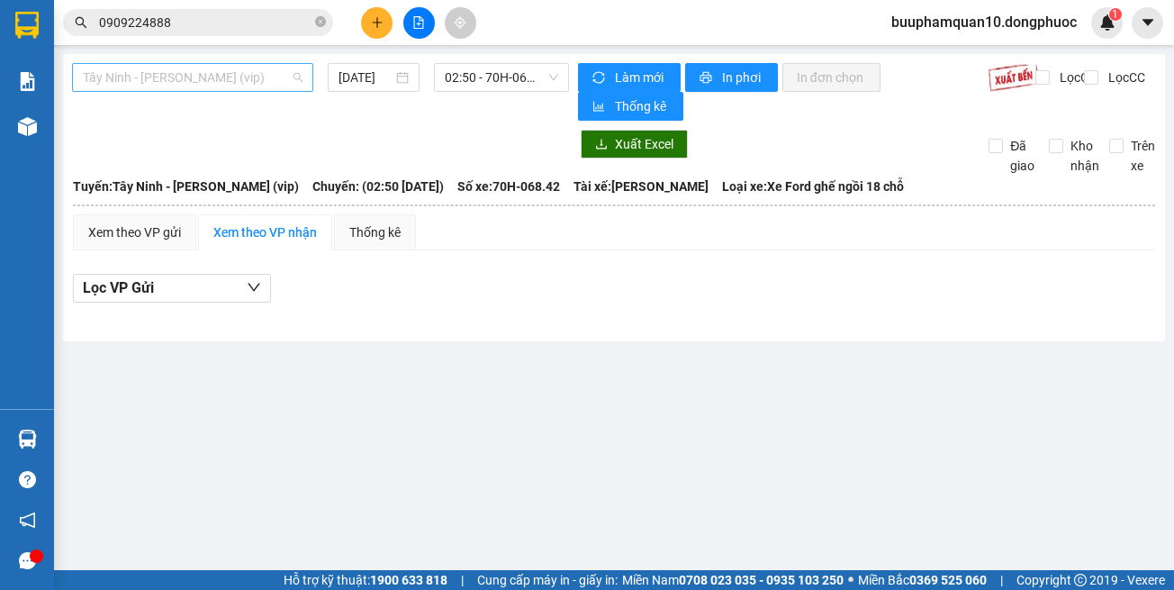
click at [273, 66] on span "Tây Ninh - [PERSON_NAME] (vip)" at bounding box center [193, 77] width 220 height 27
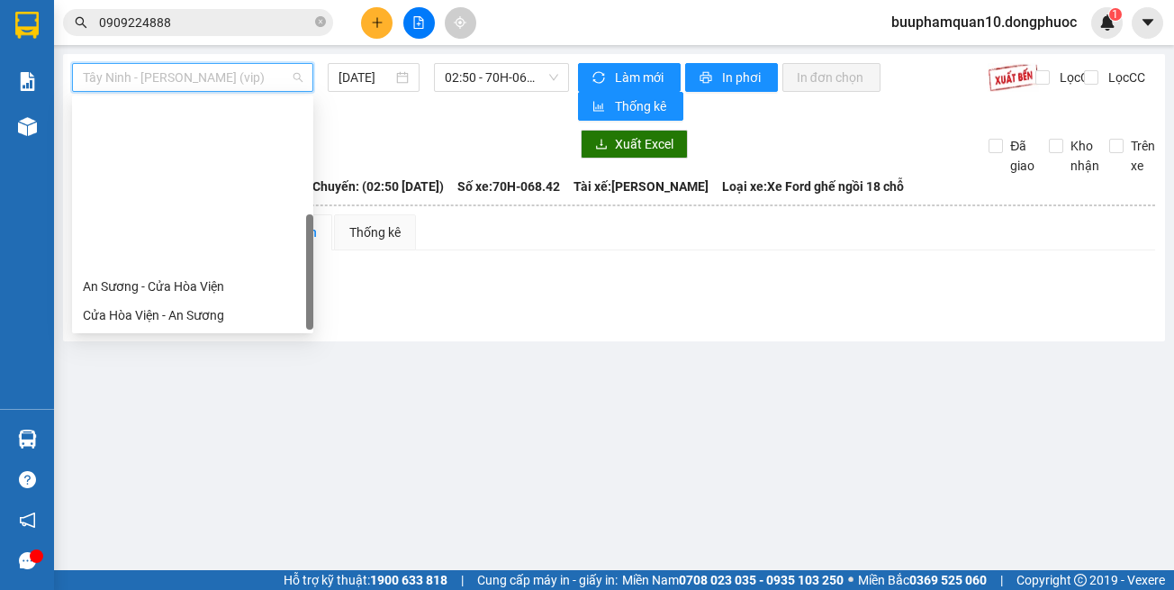
scroll to position [202, 0]
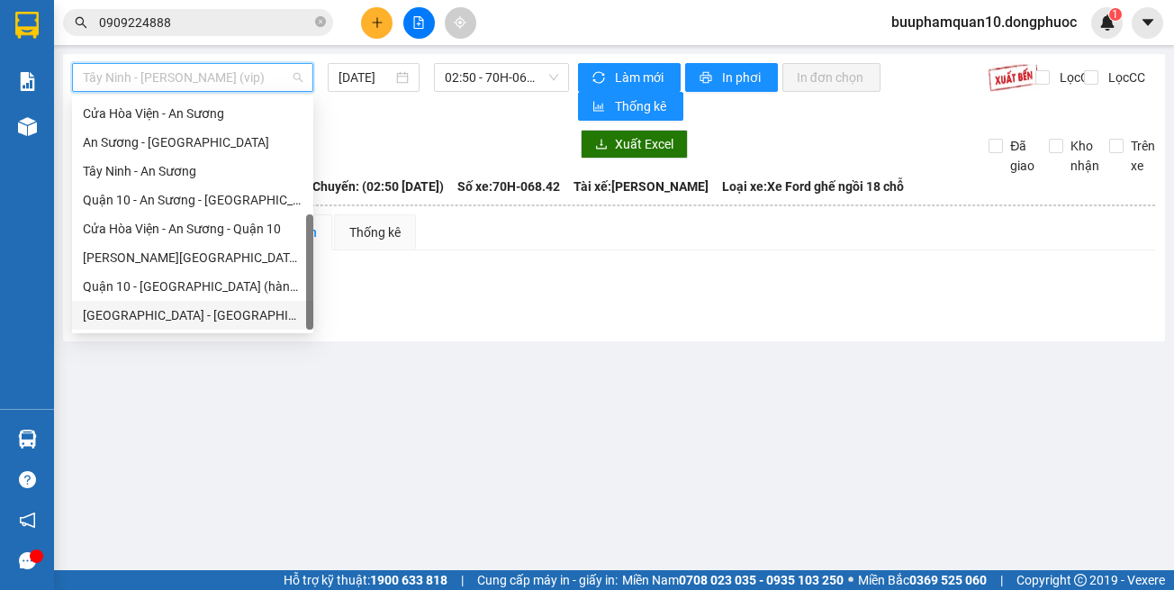
drag, startPoint x: 258, startPoint y: 311, endPoint x: 261, endPoint y: 291, distance: 20.1
click at [258, 310] on div "Hồ Chí Minh - Tây Ninh (vip)" at bounding box center [193, 315] width 220 height 20
type input "[DATE]"
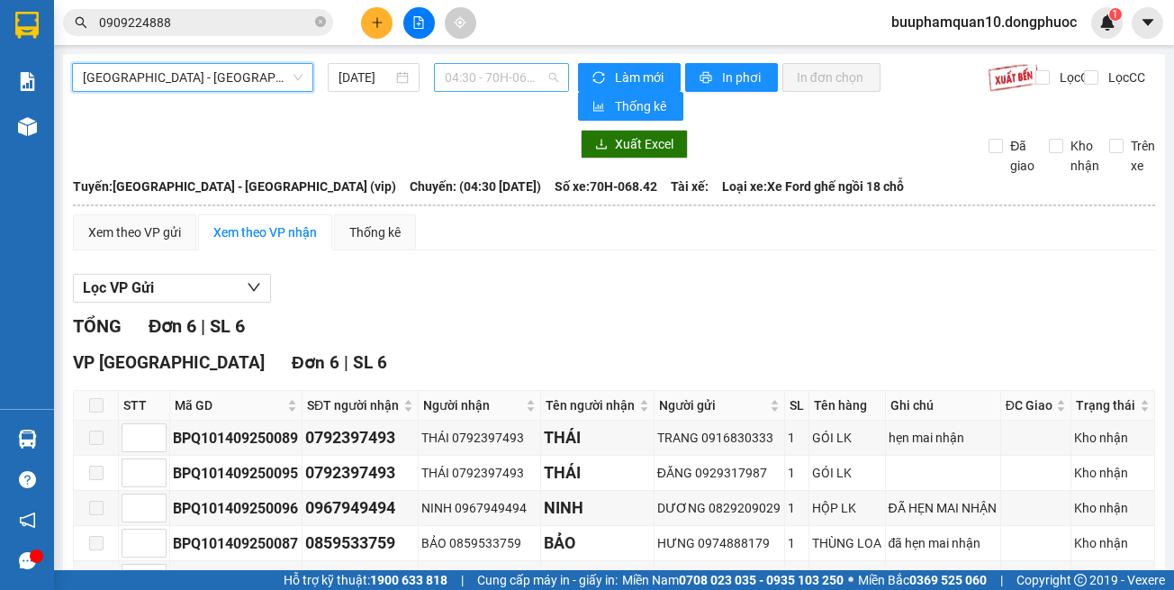
click at [512, 69] on span "04:30 - 70H-068.42" at bounding box center [501, 77] width 113 height 27
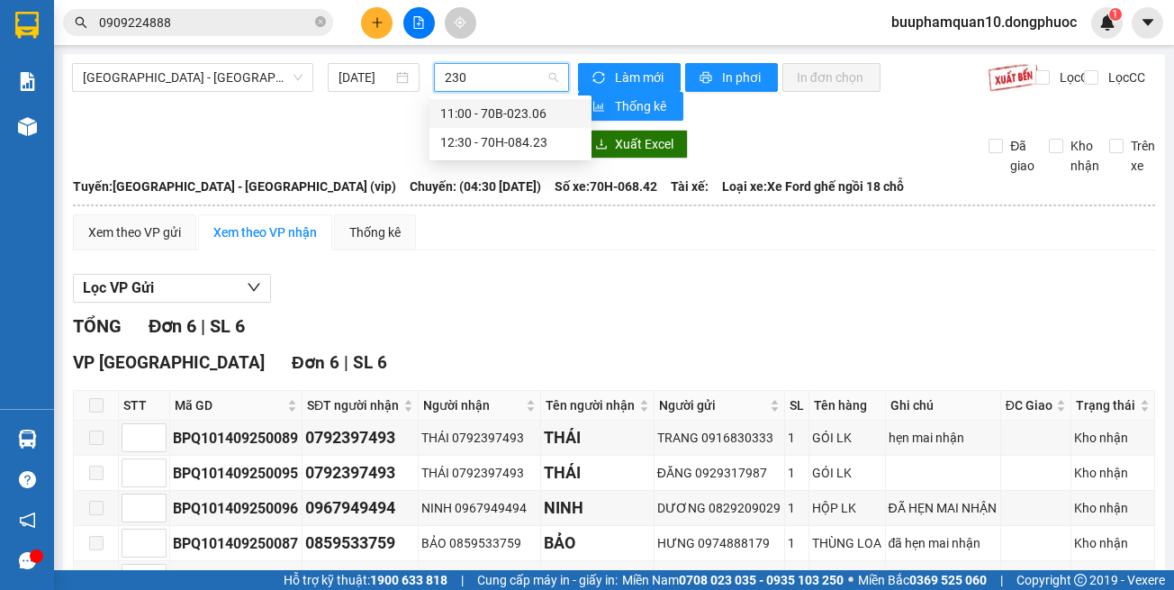
type input "2306"
click at [521, 105] on div "11:00 - 70B-023.06" at bounding box center [510, 114] width 141 height 20
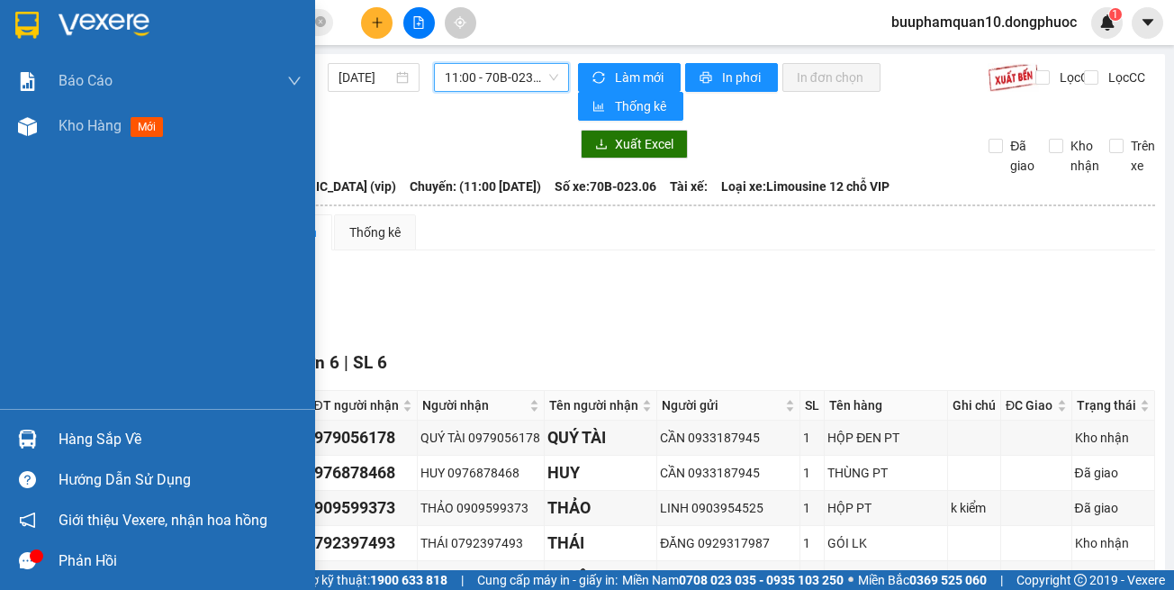
click at [16, 446] on div at bounding box center [28, 439] width 32 height 32
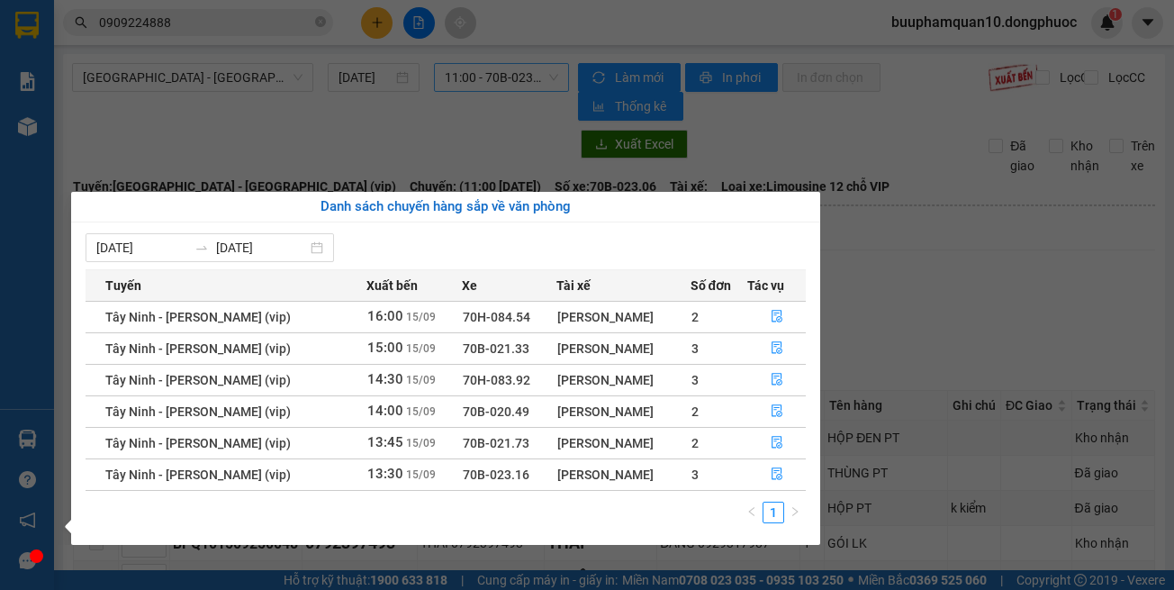
click at [1050, 168] on section "Kết quả tìm kiếm ( 17 ) Bộ lọc Mã ĐH Trạng thái Món hàng Tổng cước Chưa cước Nh…" at bounding box center [587, 295] width 1174 height 590
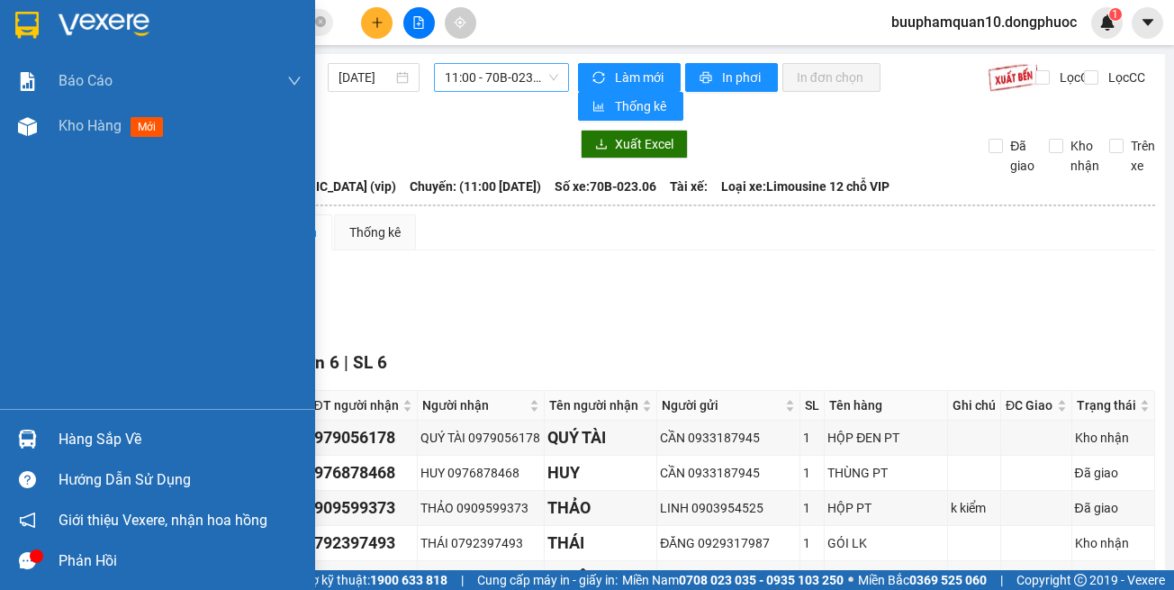
click at [32, 423] on div at bounding box center [28, 439] width 32 height 32
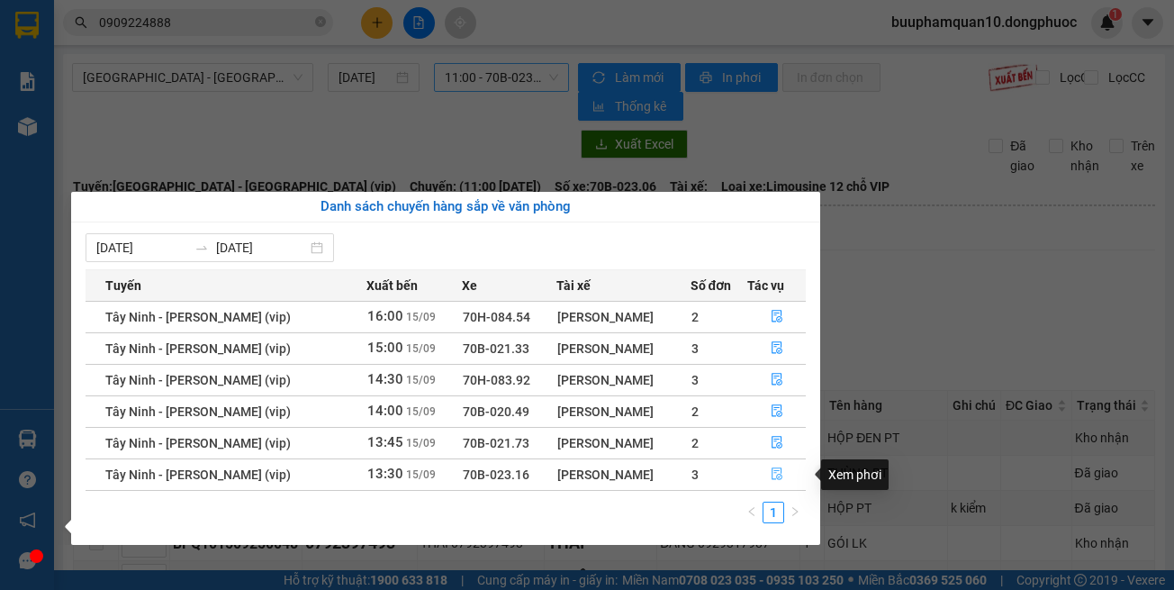
click at [772, 473] on icon "file-done" at bounding box center [777, 474] width 11 height 13
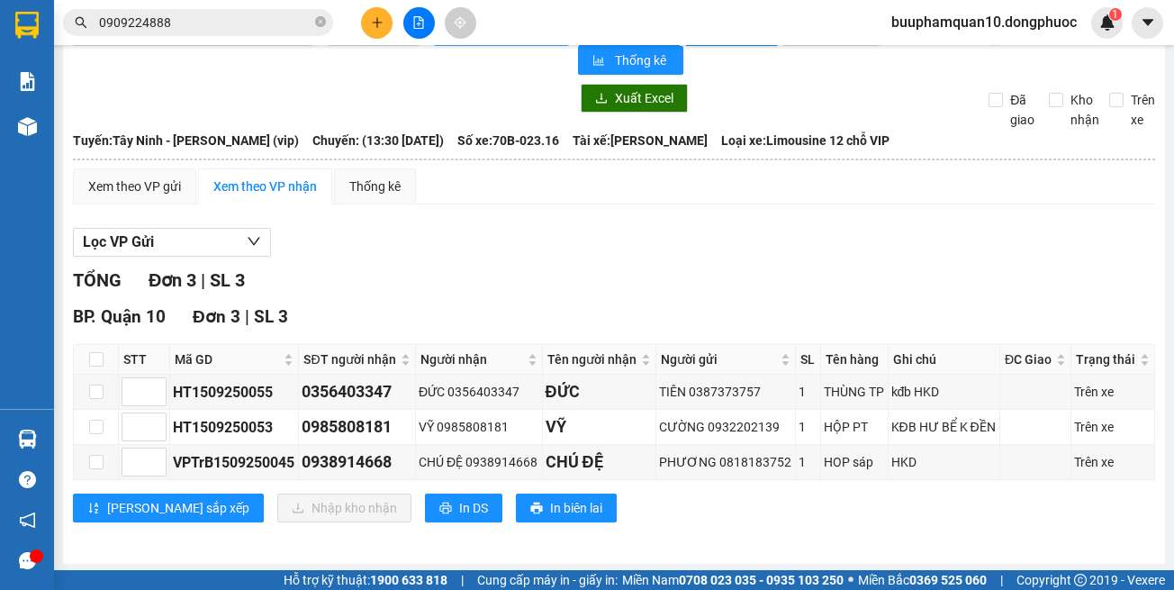
scroll to position [49, 0]
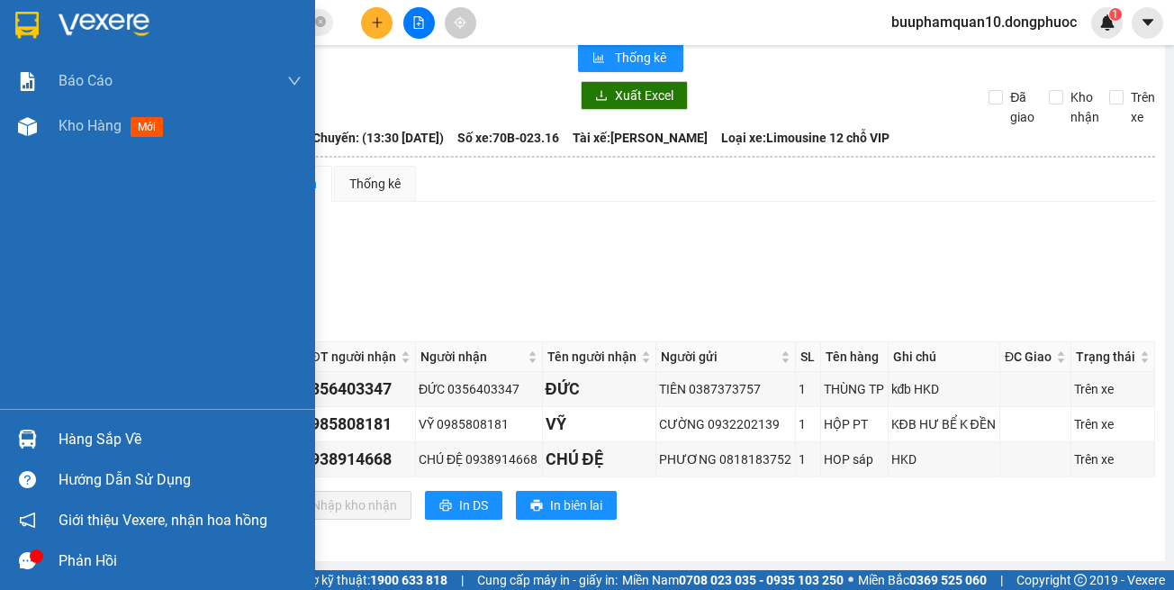
click at [38, 444] on div at bounding box center [28, 439] width 32 height 32
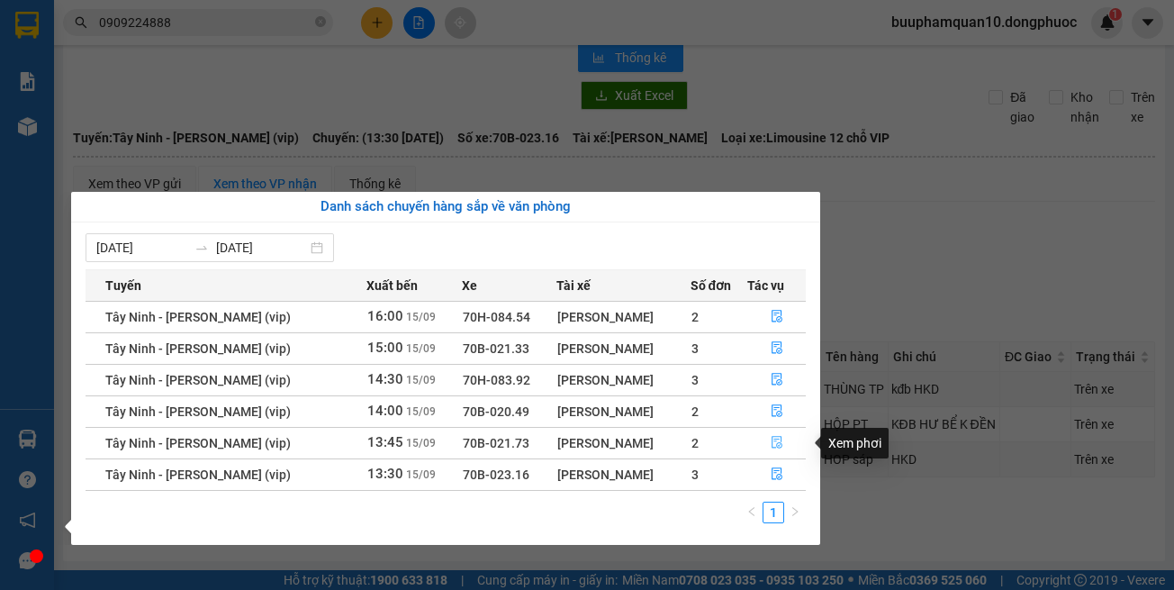
click at [775, 440] on icon "file-done" at bounding box center [777, 442] width 13 height 13
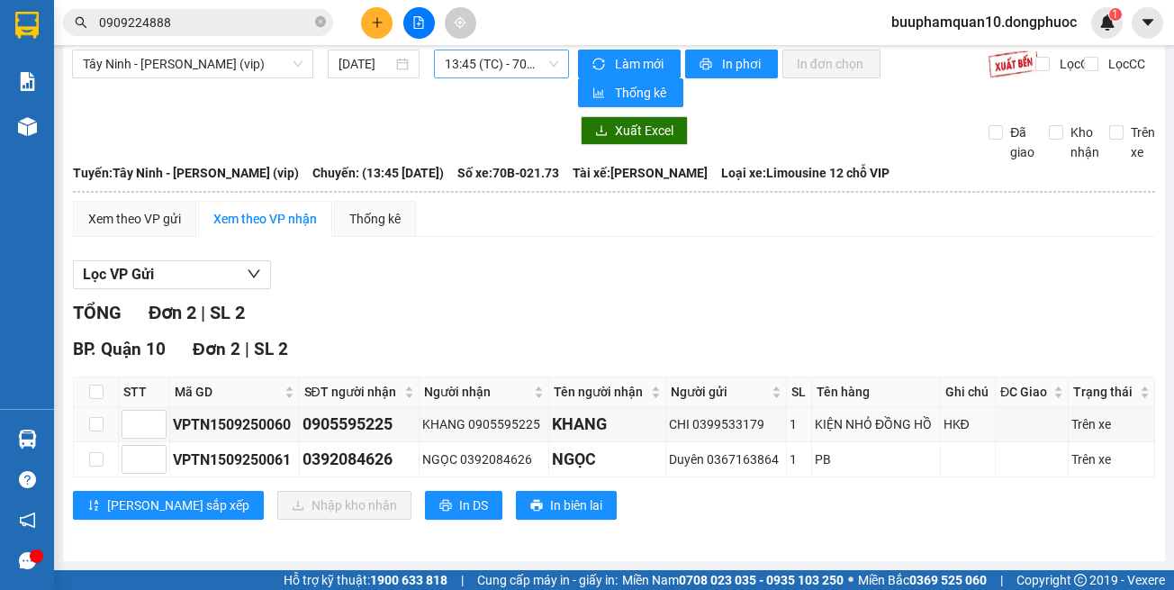
scroll to position [14, 0]
click at [816, 514] on div "[PERSON_NAME] sắp xếp Nhập kho nhận In DS In biên lai" at bounding box center [614, 505] width 1083 height 29
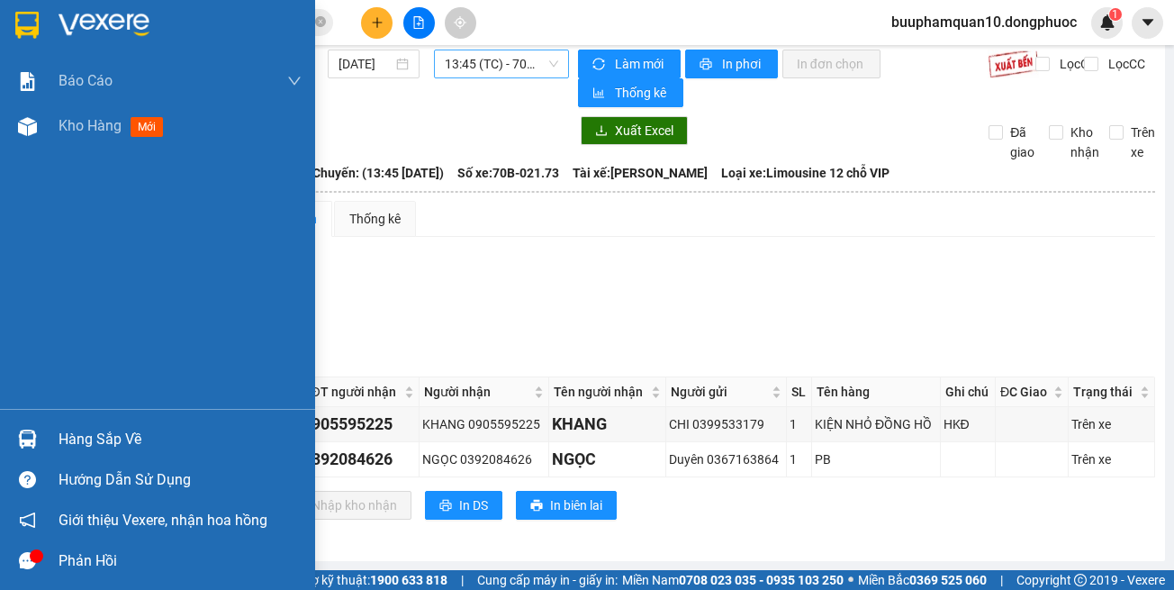
click at [13, 438] on div at bounding box center [28, 439] width 32 height 32
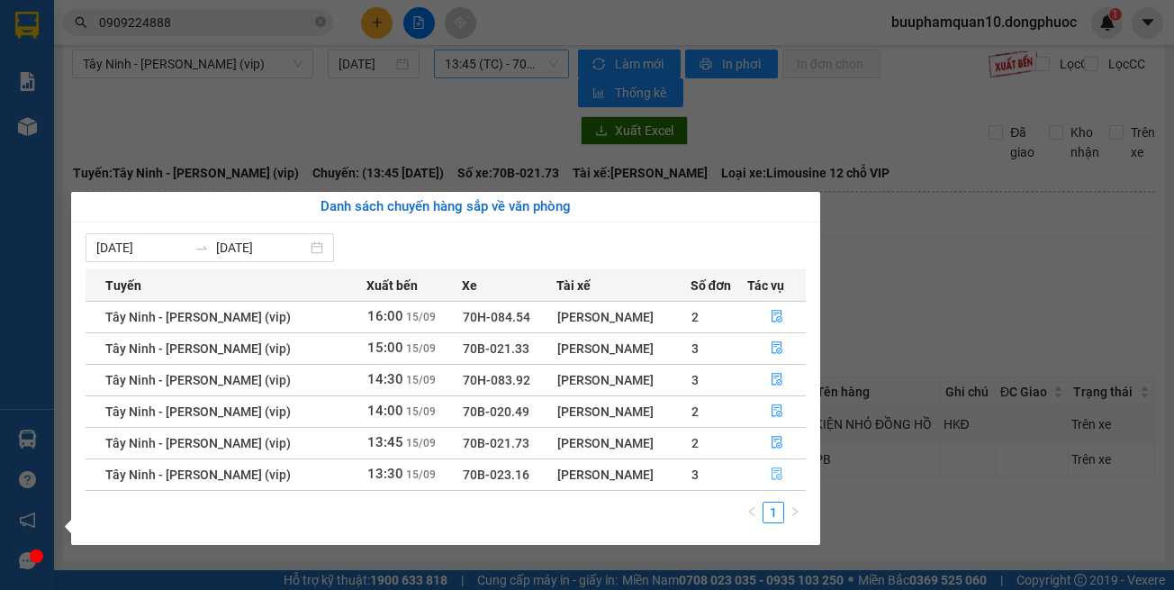
click at [778, 465] on button "button" at bounding box center [776, 474] width 57 height 29
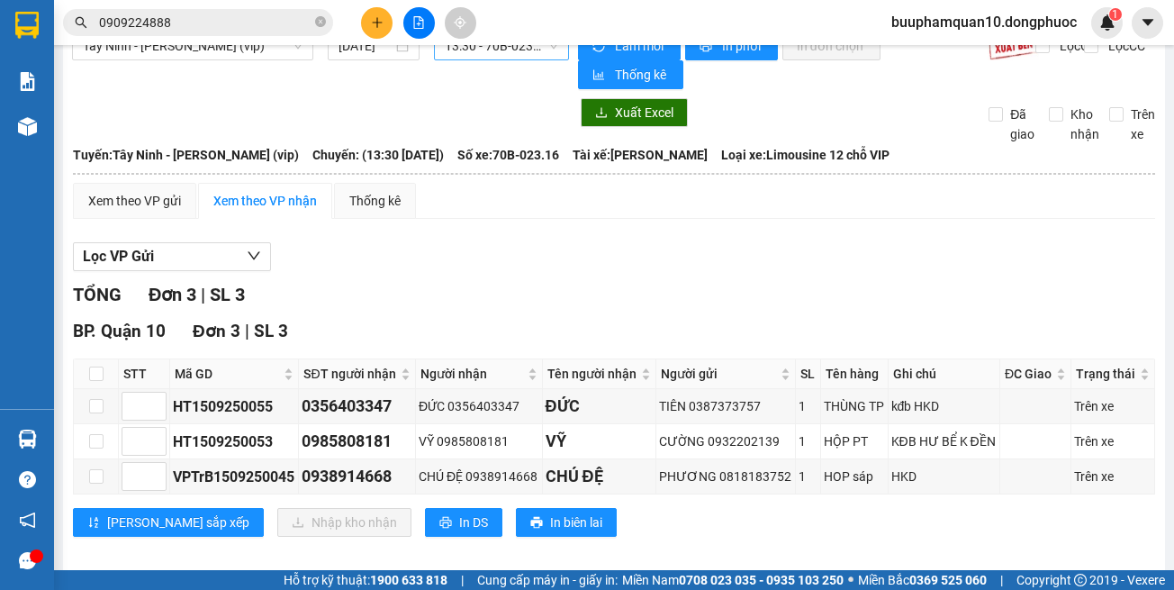
scroll to position [49, 0]
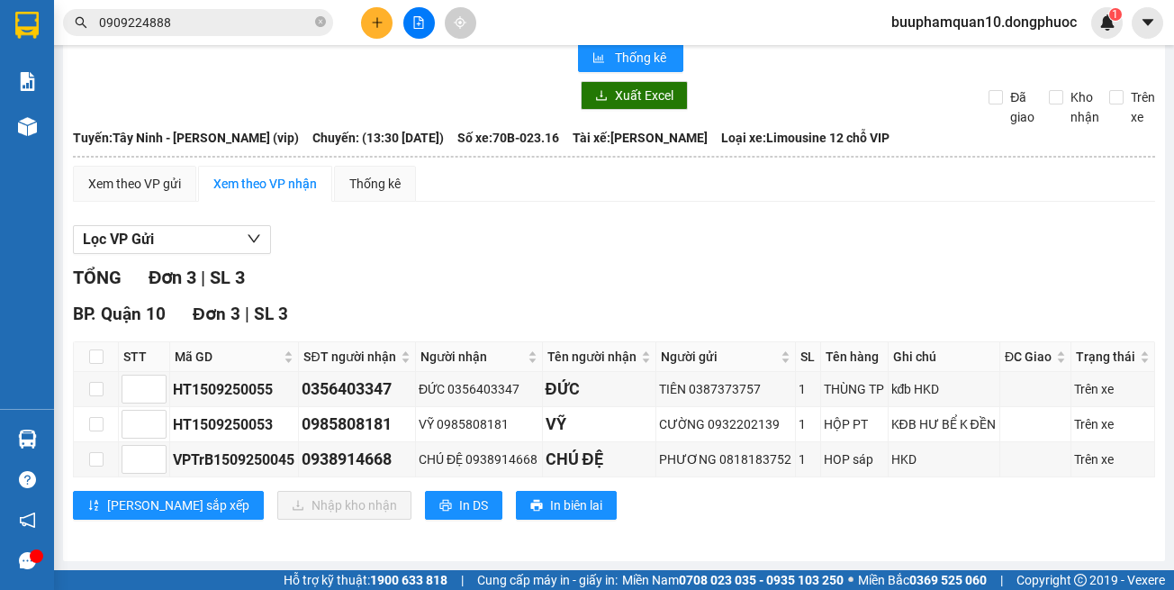
click at [799, 523] on div "BP. Quận 10 Đơn 3 | SL 3 STT Mã GD SĐT người nhận Người nhận Tên người nhận Ngư…" at bounding box center [614, 417] width 1083 height 232
click at [99, 457] on input "checkbox" at bounding box center [96, 459] width 14 height 14
checkbox input "true"
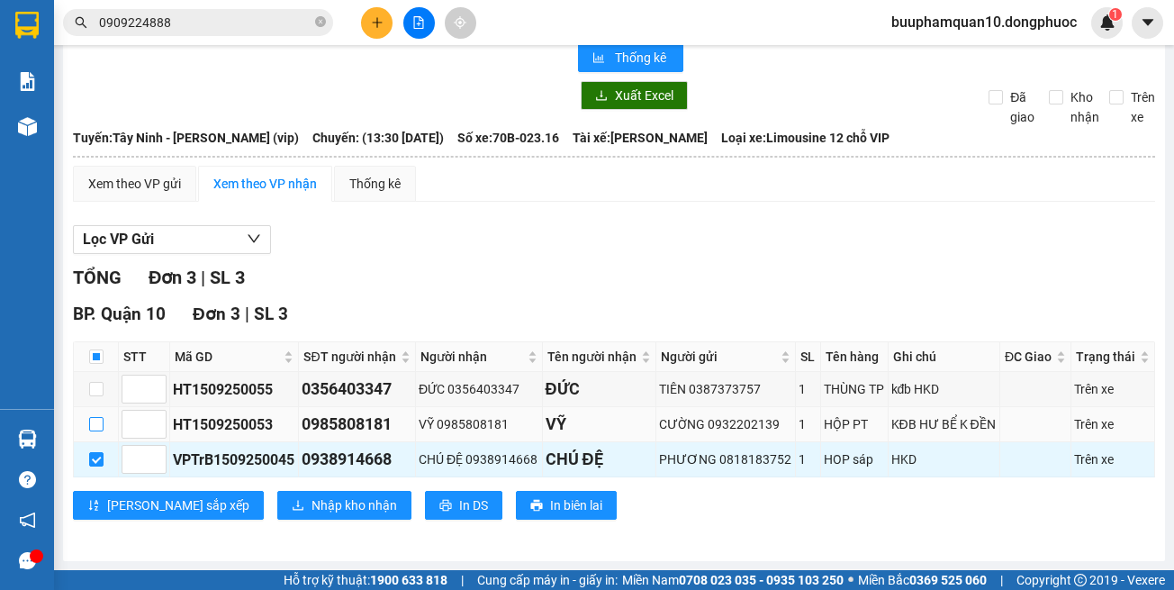
click at [92, 422] on input "checkbox" at bounding box center [96, 424] width 14 height 14
checkbox input "true"
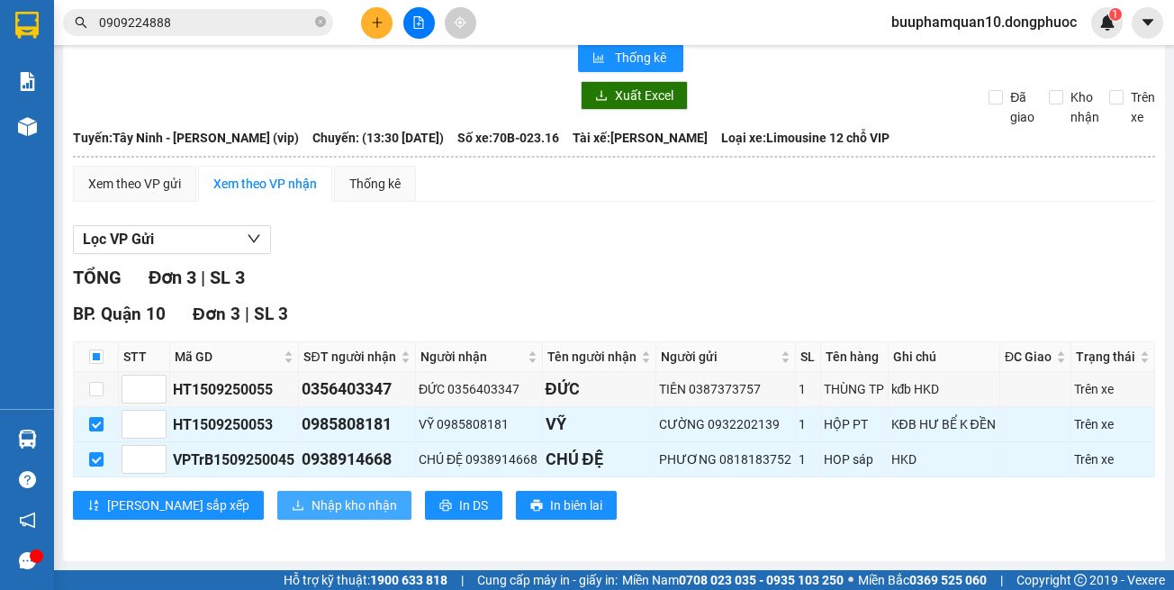
click at [312, 497] on span "Nhập kho nhận" at bounding box center [355, 505] width 86 height 20
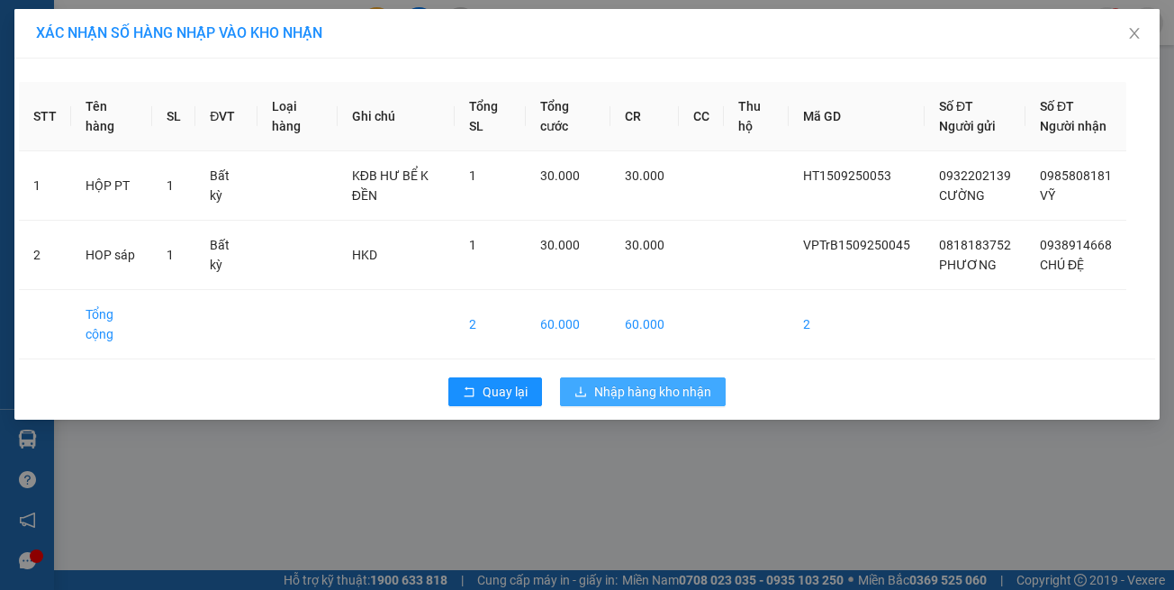
click at [598, 406] on button "Nhập hàng kho nhận" at bounding box center [643, 391] width 166 height 29
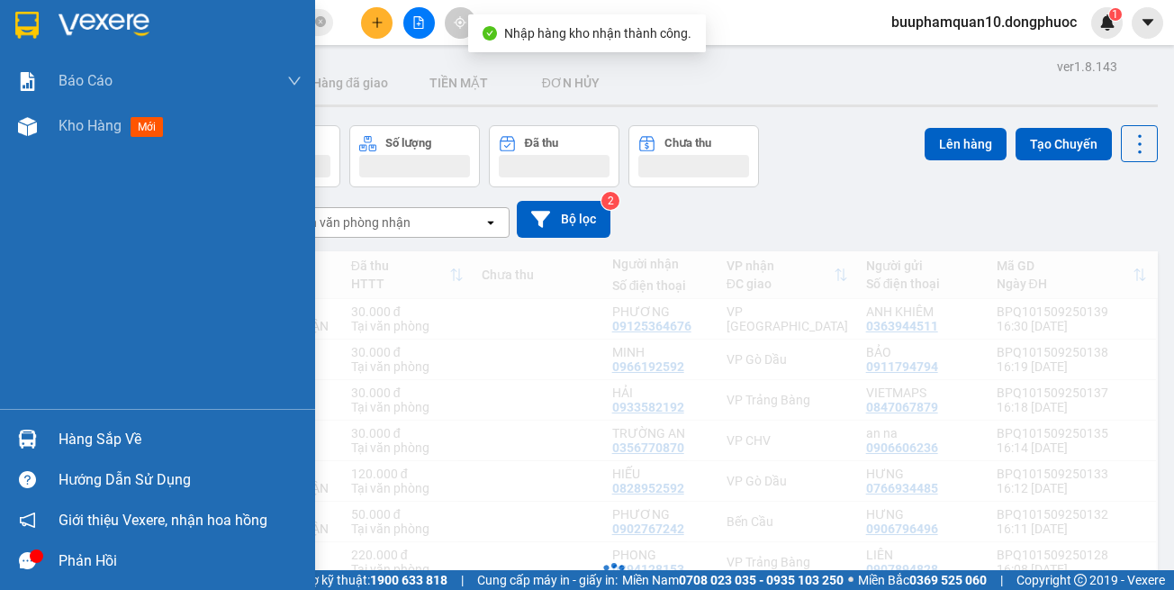
click at [39, 442] on div at bounding box center [28, 439] width 32 height 32
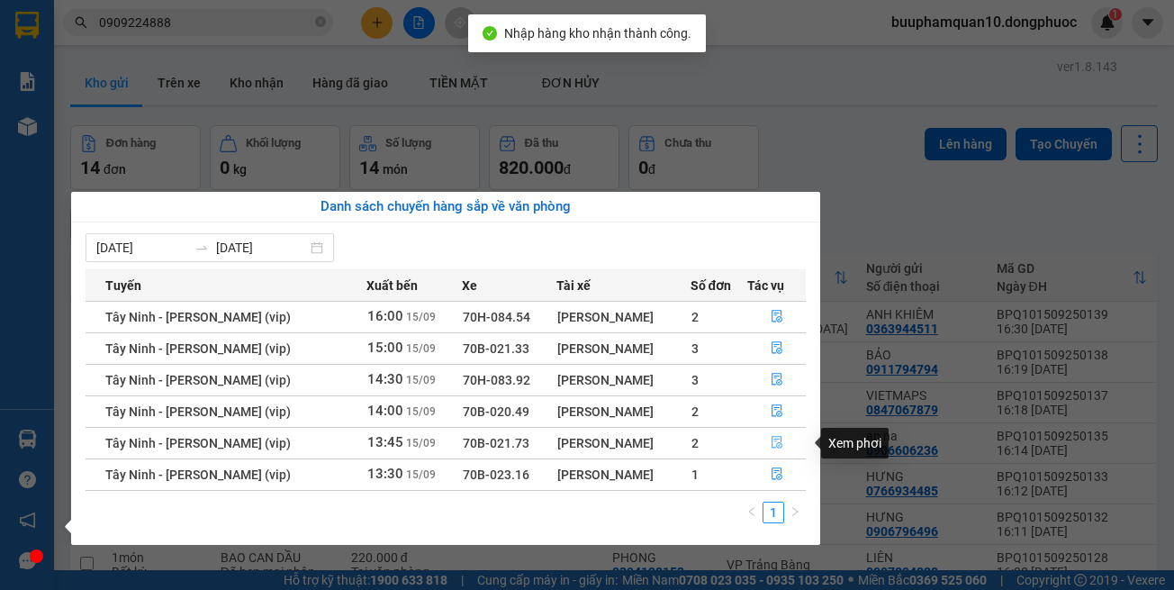
click at [751, 438] on button "button" at bounding box center [776, 443] width 57 height 29
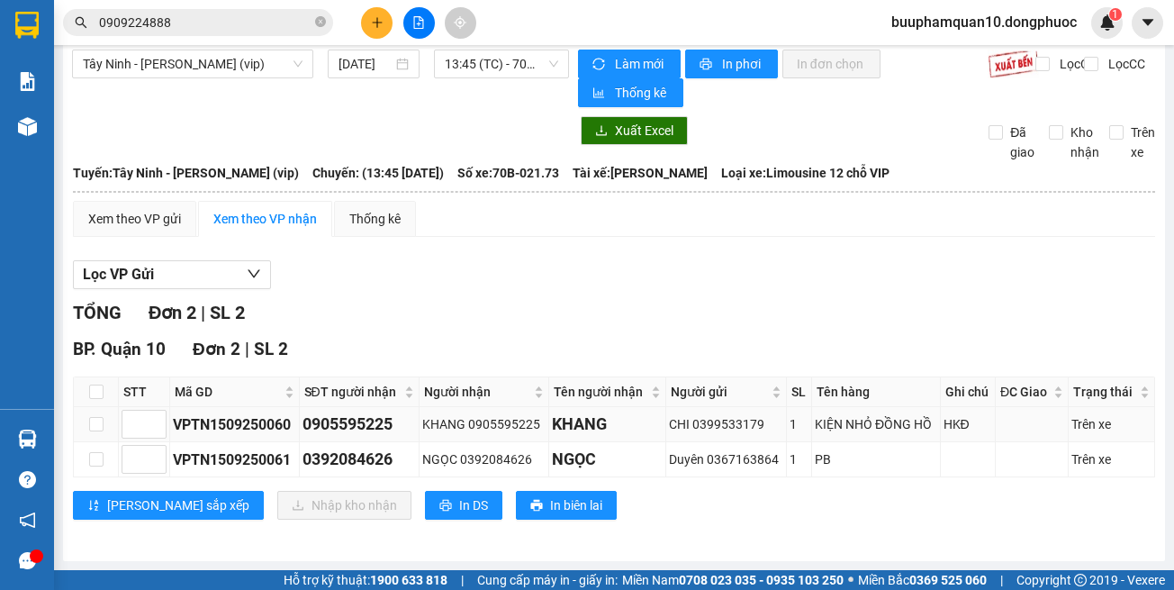
scroll to position [14, 0]
click at [92, 430] on input "checkbox" at bounding box center [96, 424] width 14 height 14
checkbox input "true"
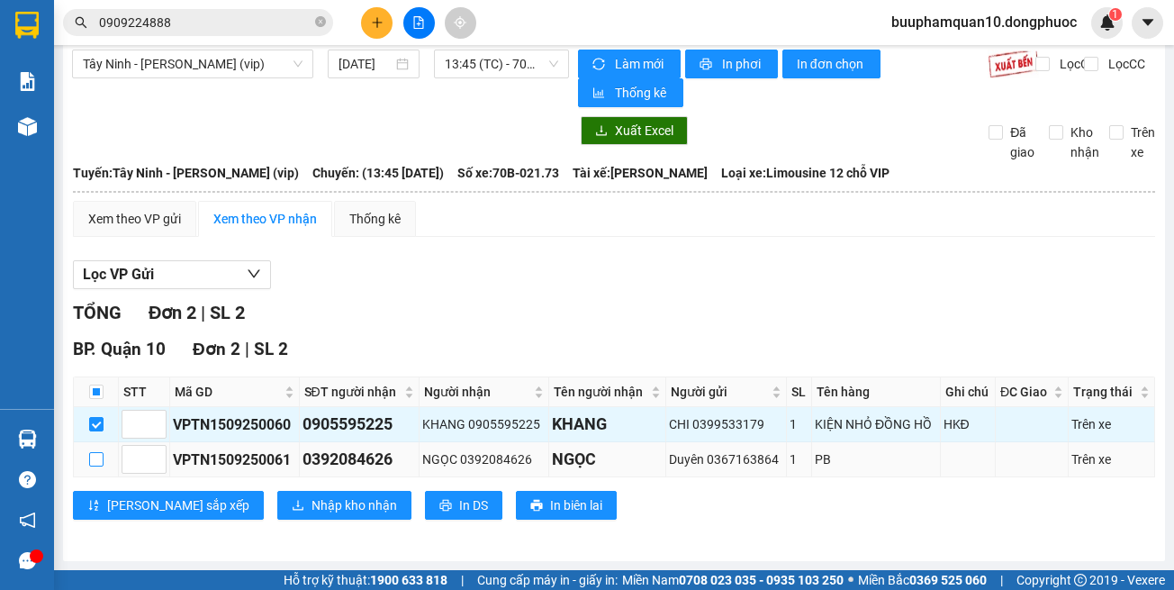
click at [97, 463] on input "checkbox" at bounding box center [96, 459] width 14 height 14
checkbox input "true"
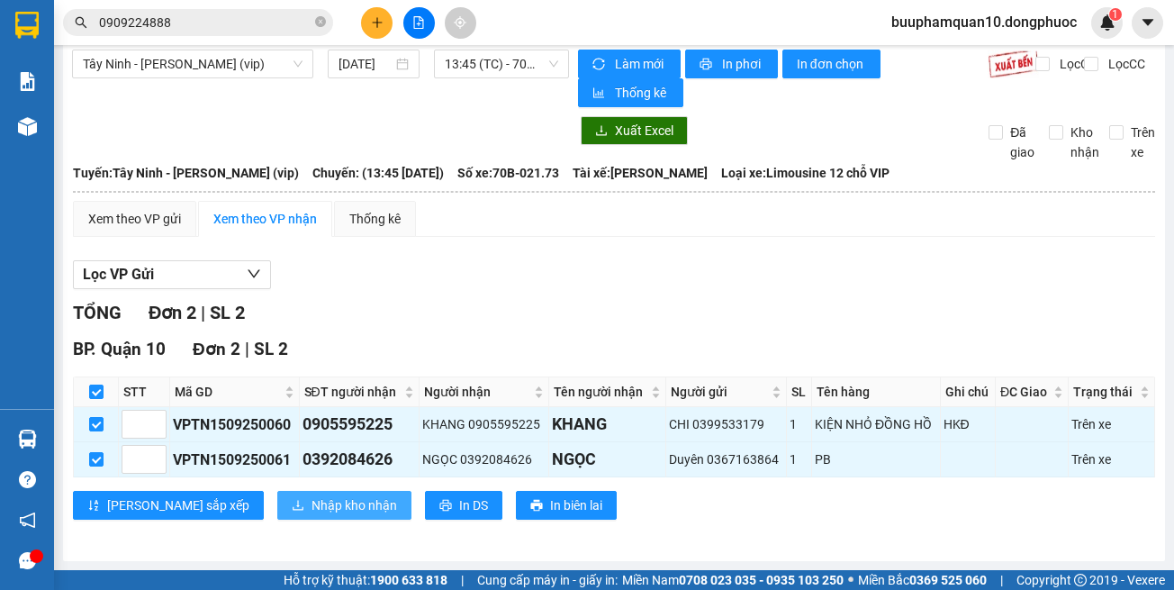
click at [283, 492] on button "Nhập kho nhận" at bounding box center [344, 505] width 134 height 29
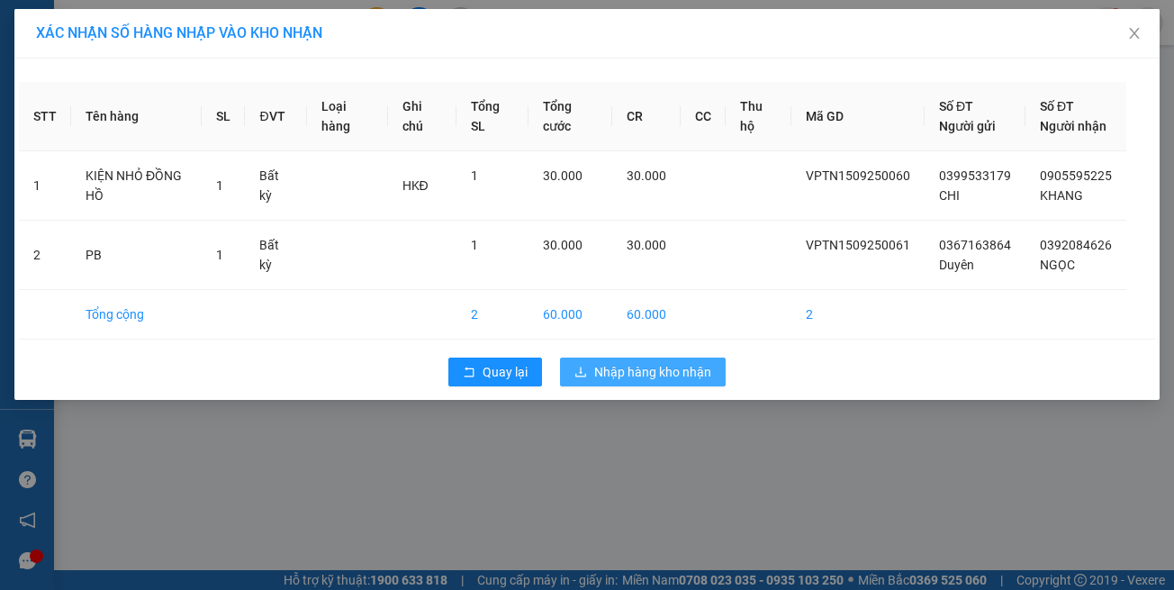
click at [621, 382] on span "Nhập hàng kho nhận" at bounding box center [652, 372] width 117 height 20
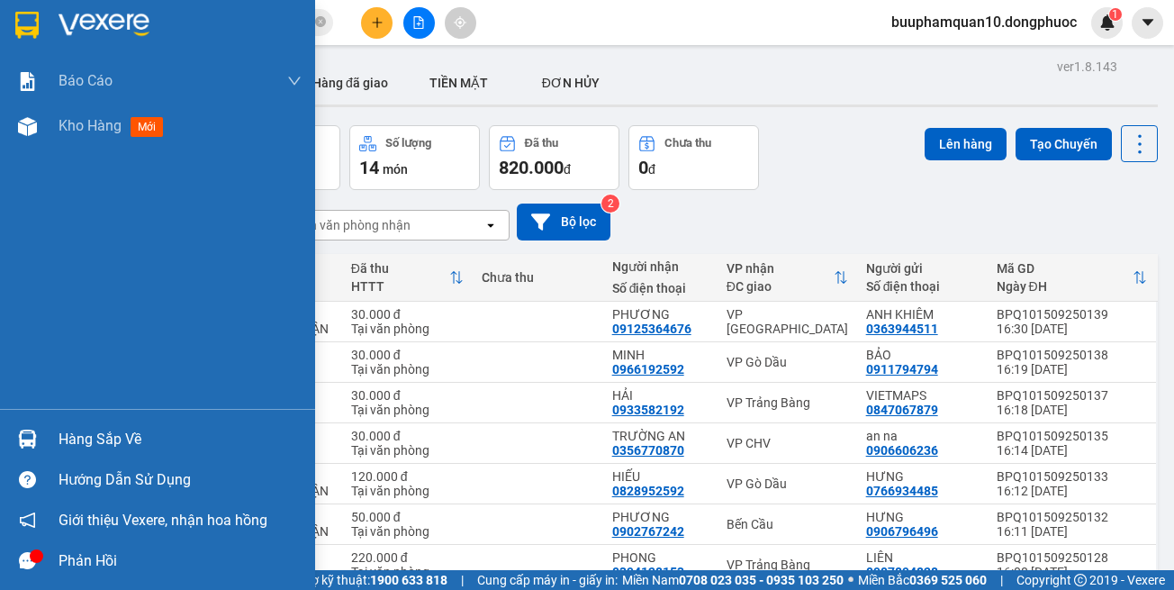
drag, startPoint x: 50, startPoint y: 445, endPoint x: 173, endPoint y: 419, distance: 126.1
click at [50, 443] on div "Hàng sắp về" at bounding box center [157, 439] width 315 height 41
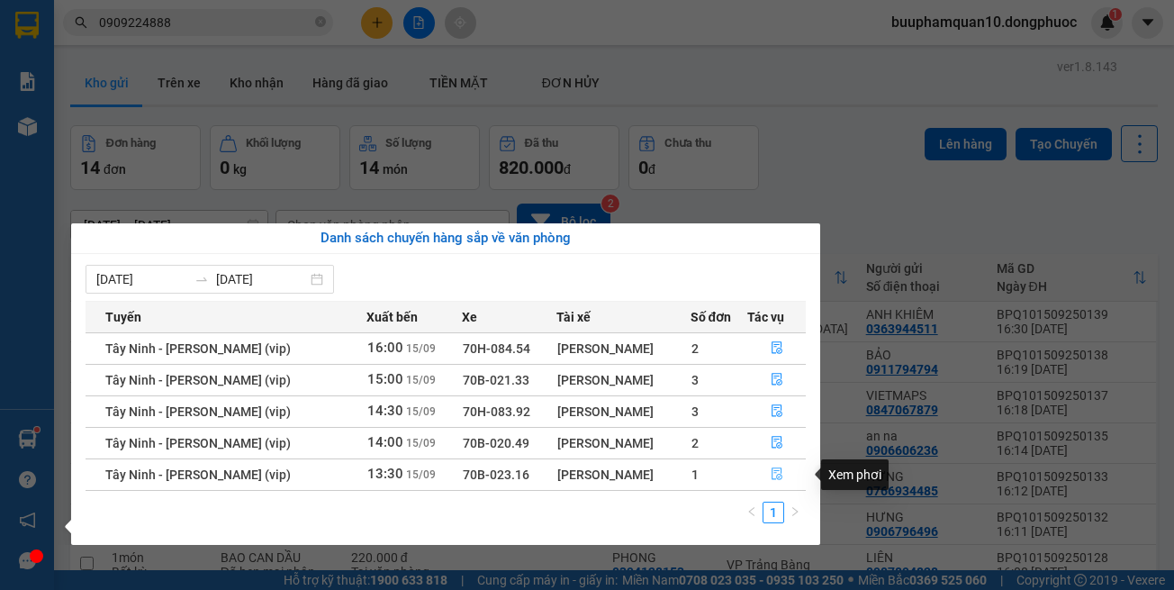
click at [777, 467] on button "button" at bounding box center [776, 474] width 57 height 29
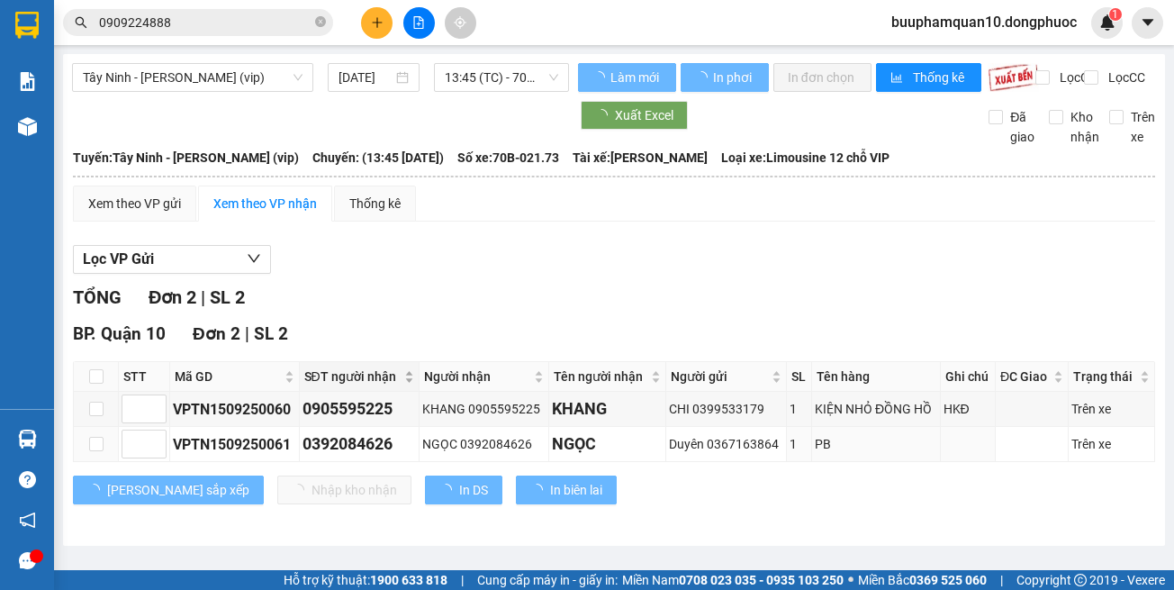
scroll to position [14, 0]
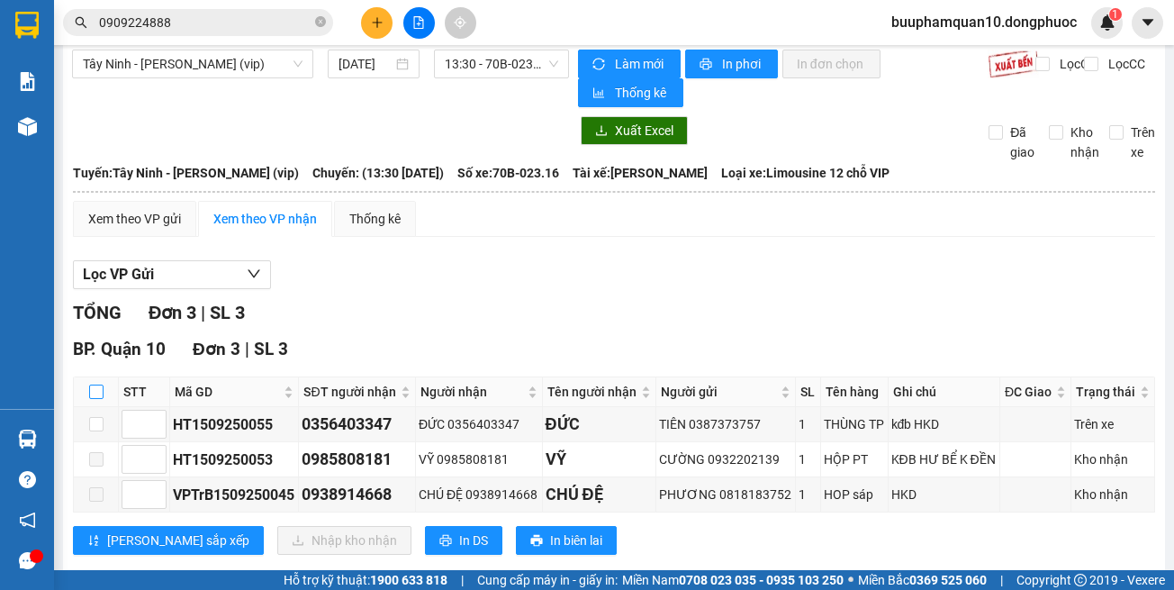
click at [101, 397] on input "checkbox" at bounding box center [96, 392] width 14 height 14
checkbox input "true"
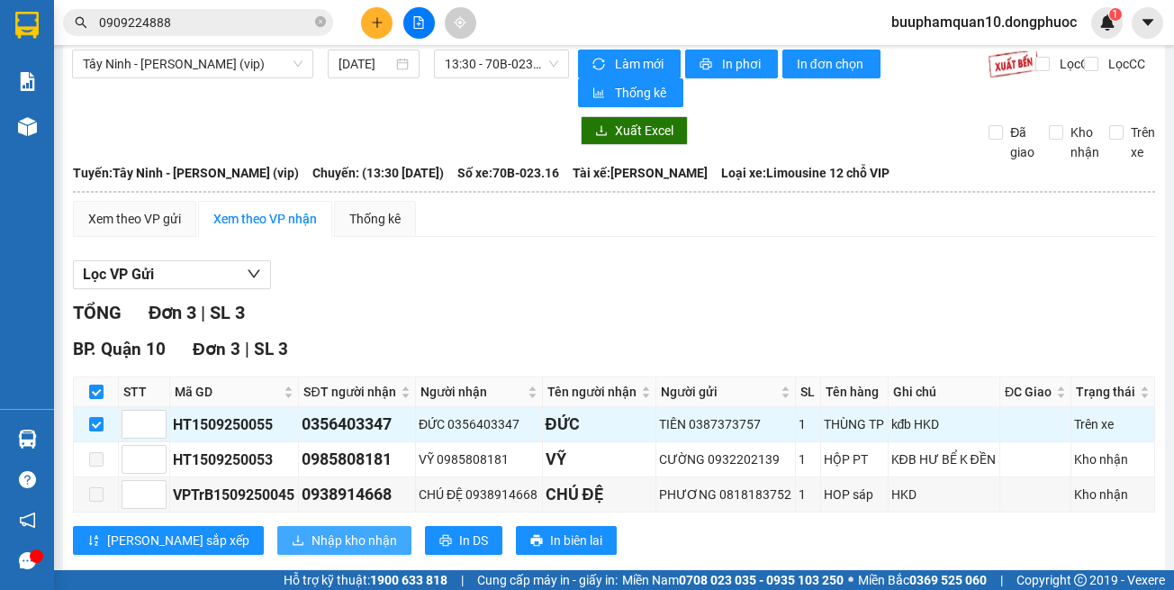
click at [312, 535] on span "Nhập kho nhận" at bounding box center [355, 541] width 86 height 20
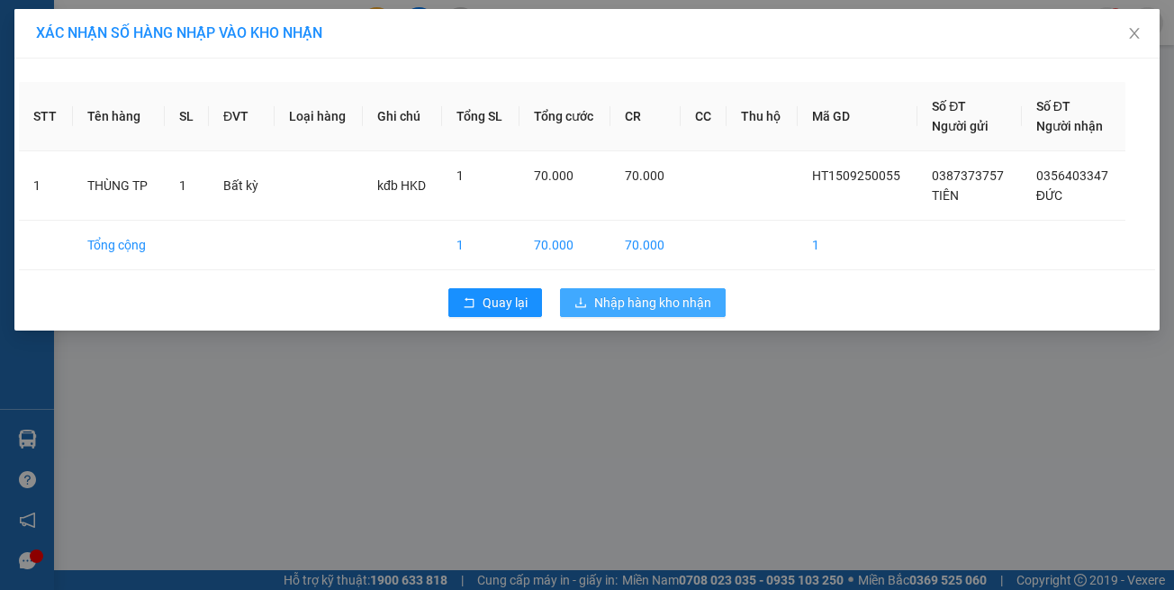
click at [652, 313] on button "Nhập hàng kho nhận" at bounding box center [643, 302] width 166 height 29
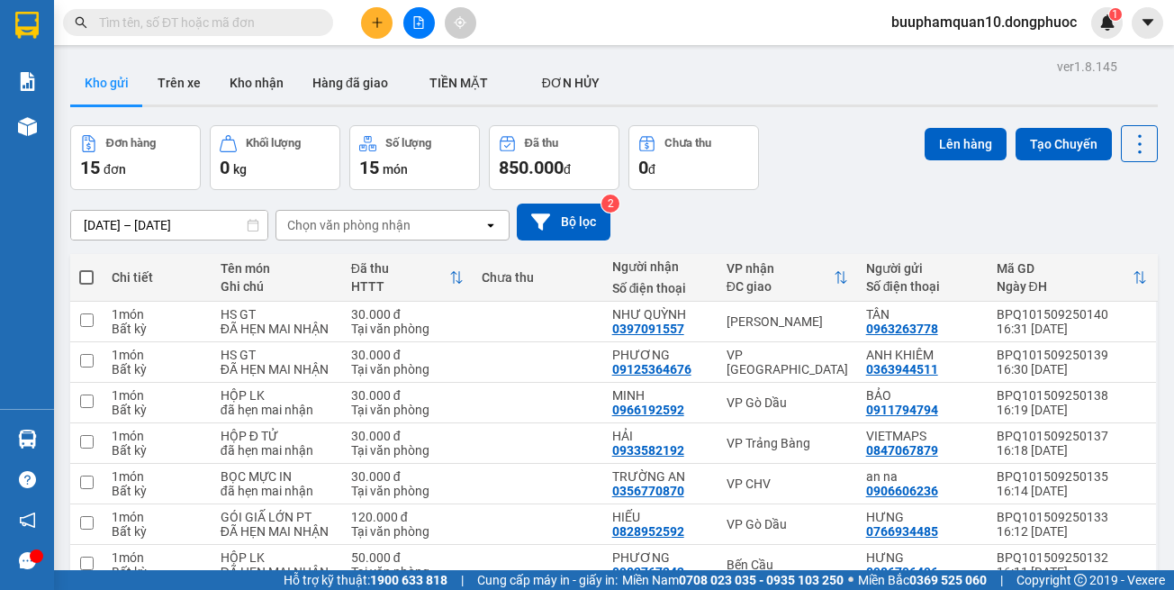
click at [430, 28] on button at bounding box center [420, 23] width 32 height 32
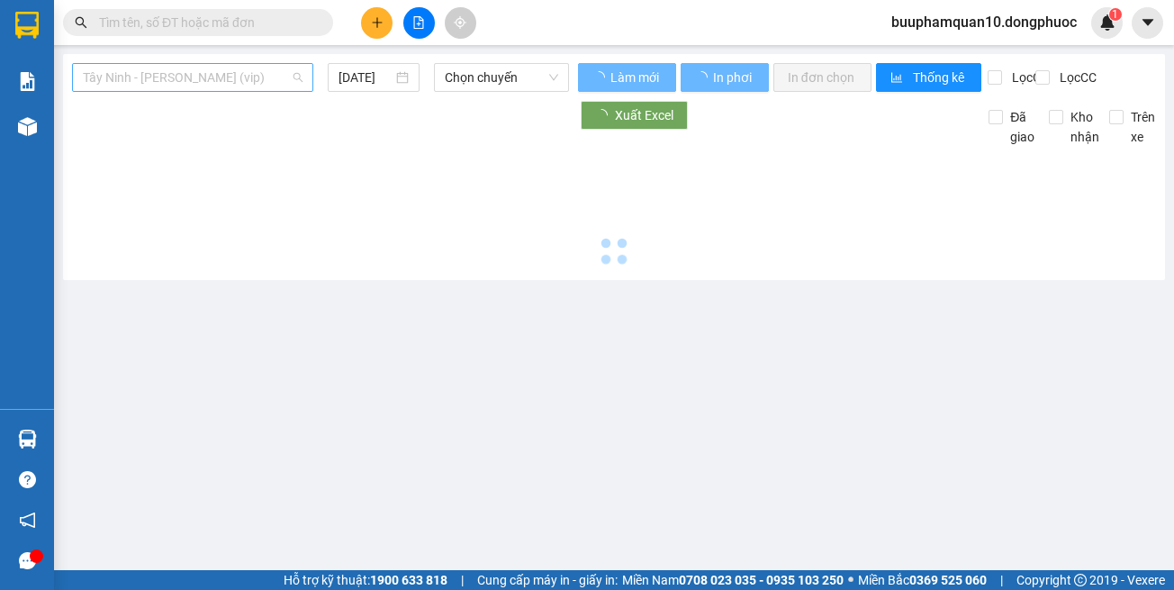
click at [295, 73] on span "Tây Ninh - [PERSON_NAME] (vip)" at bounding box center [193, 77] width 220 height 27
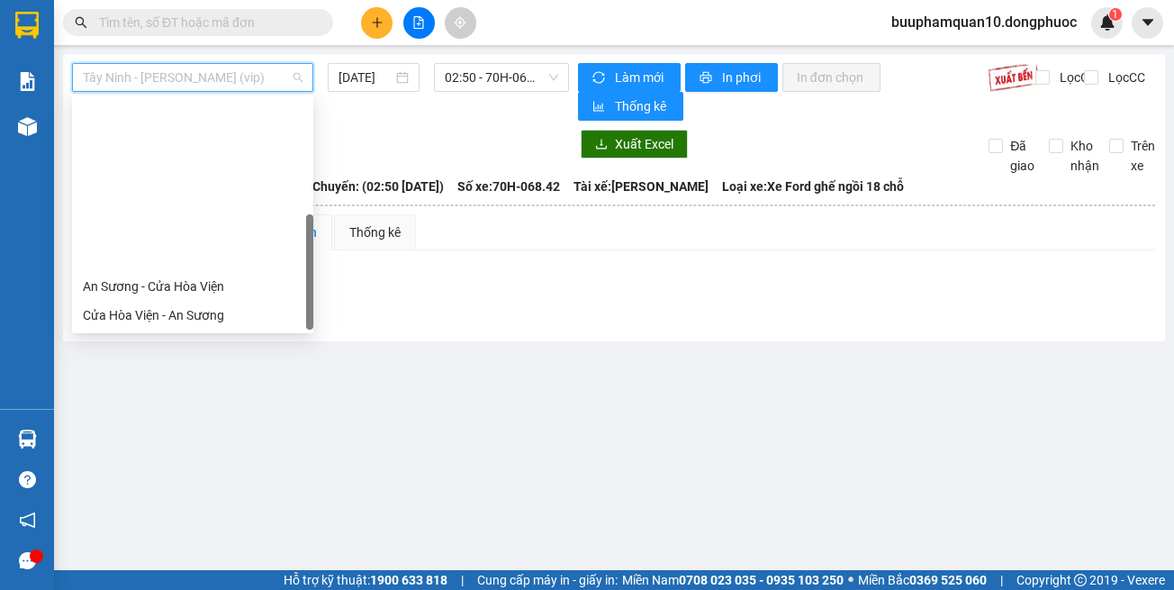
scroll to position [202, 0]
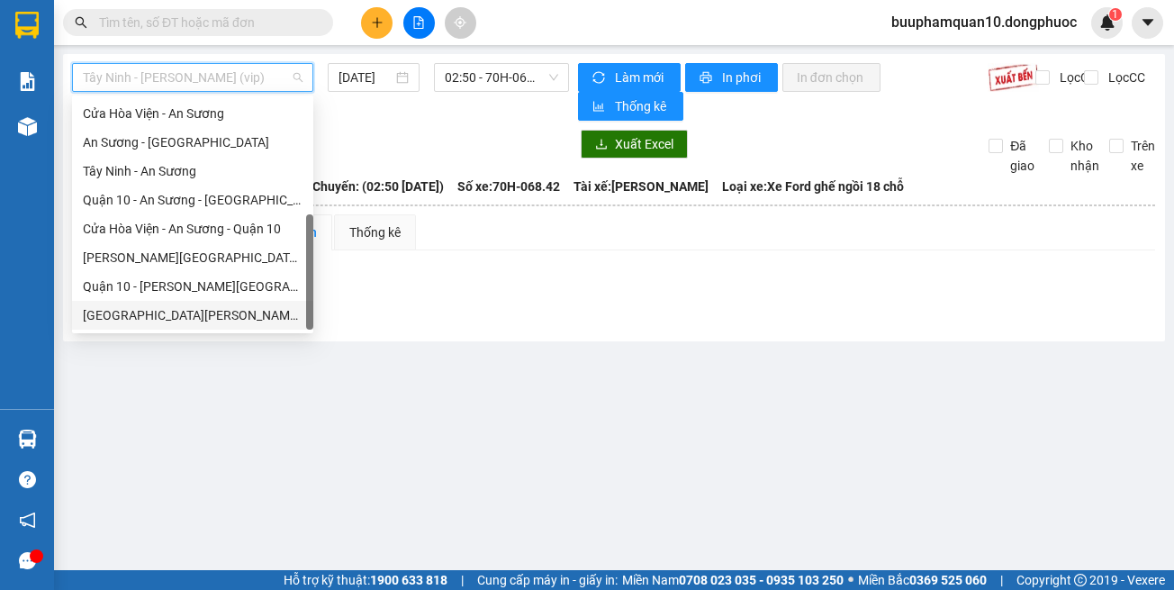
click at [250, 313] on div "[GEOGRAPHIC_DATA] - [GEOGRAPHIC_DATA] (vip)" at bounding box center [193, 315] width 220 height 20
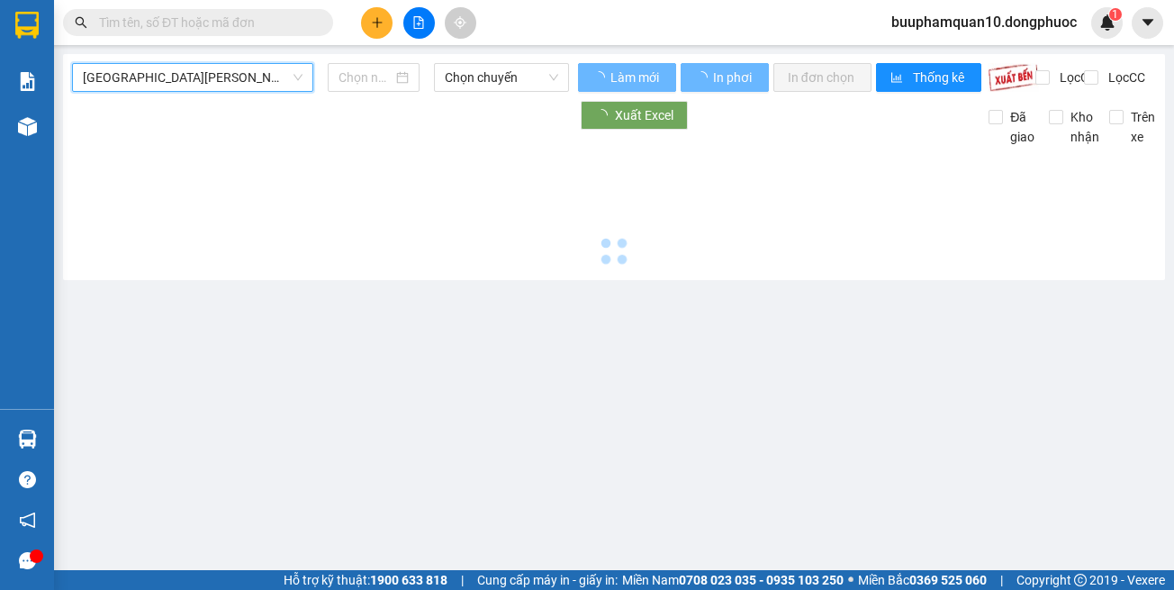
type input "[DATE]"
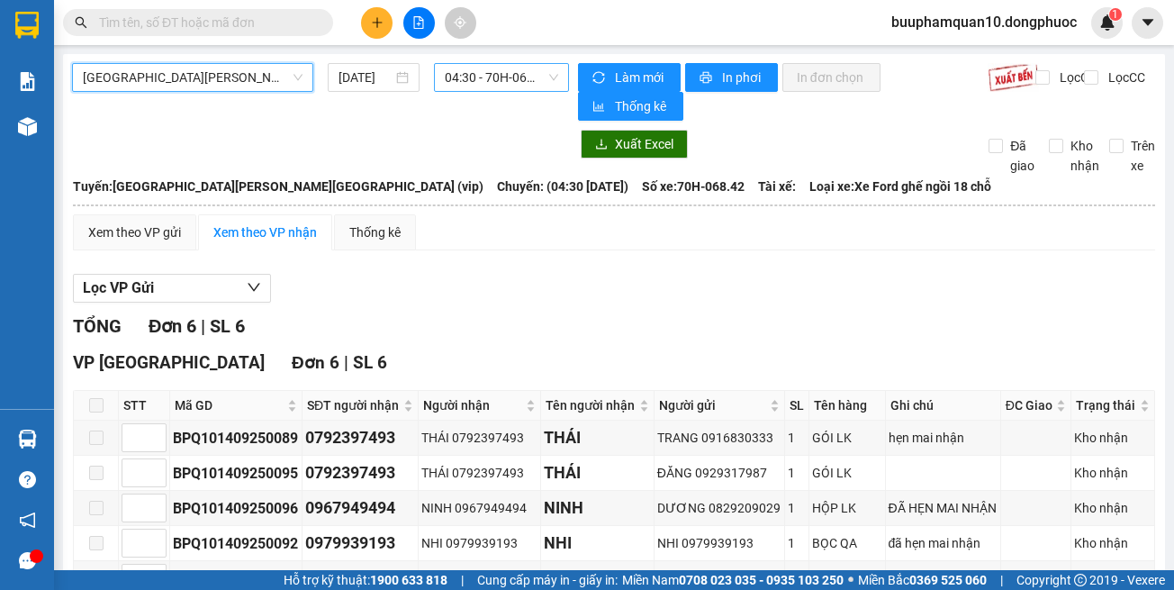
click at [447, 74] on span "04:30 - 70H-068.42" at bounding box center [501, 77] width 113 height 27
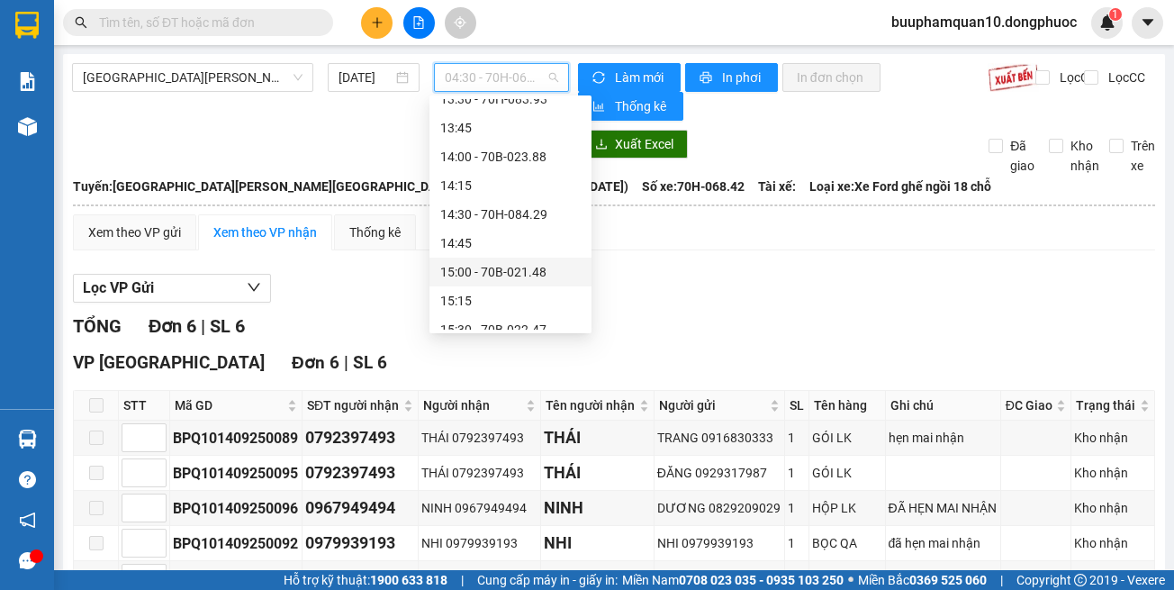
scroll to position [1261, 0]
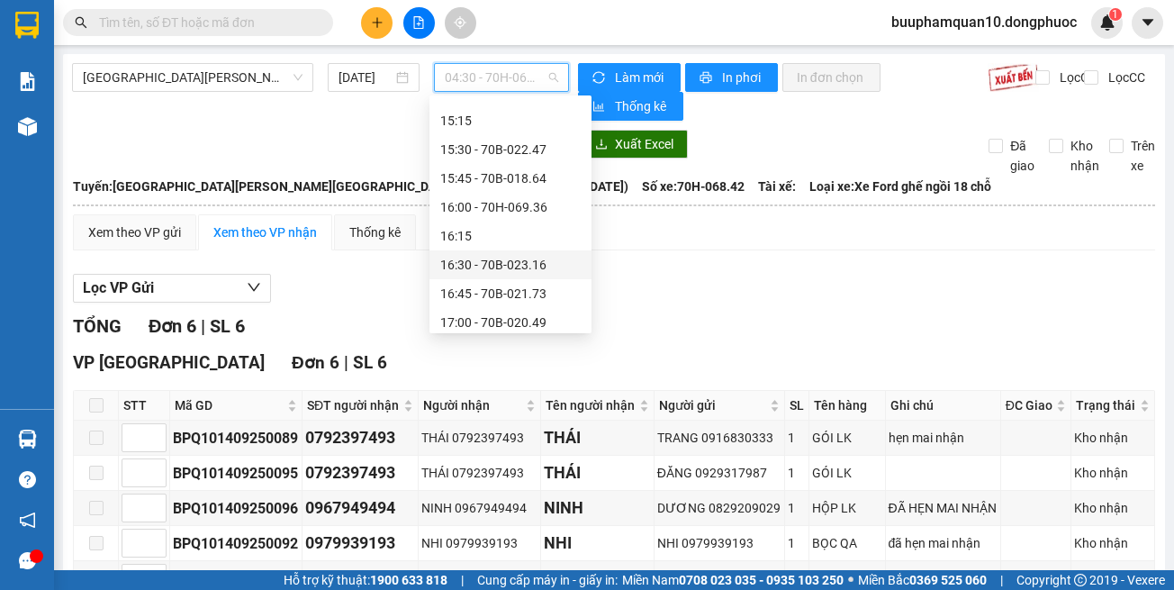
click at [535, 268] on div "16:30 - 70B-023.16" at bounding box center [510, 265] width 141 height 20
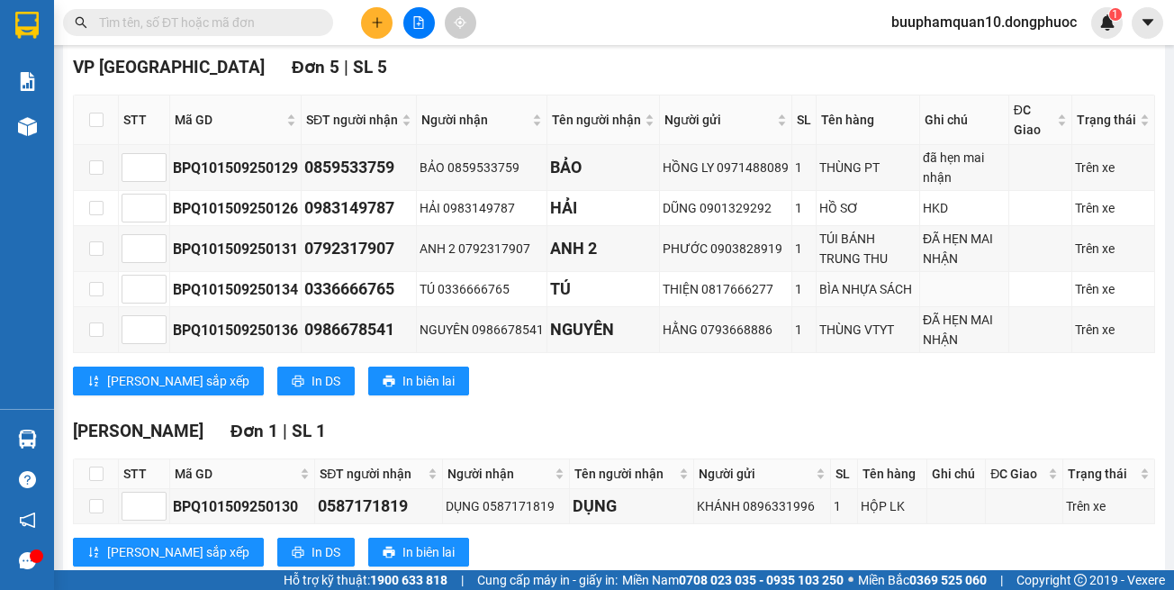
scroll to position [252, 0]
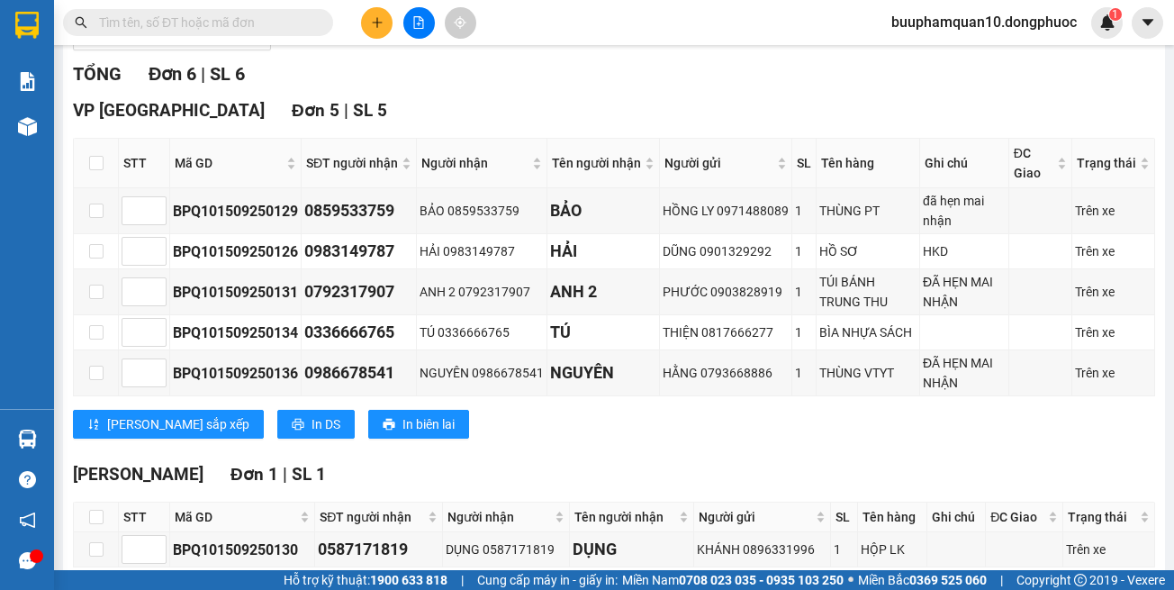
click at [261, 33] on span at bounding box center [198, 22] width 270 height 27
click at [268, 25] on input "text" at bounding box center [205, 23] width 213 height 20
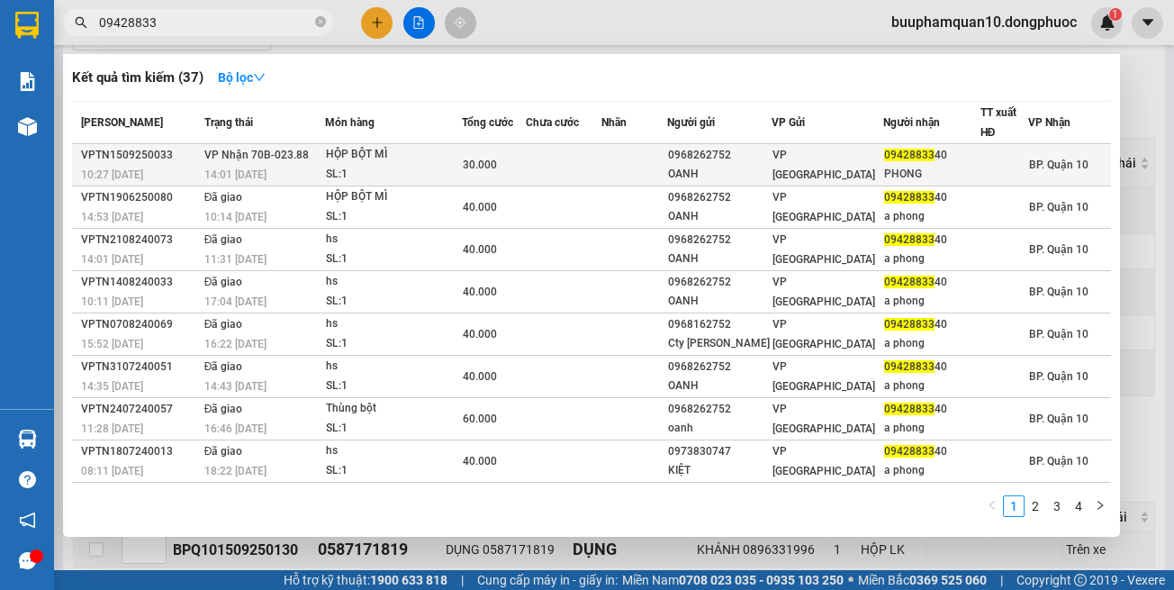
type input "09428833"
click at [324, 169] on div "14:01 [DATE]" at bounding box center [264, 175] width 120 height 20
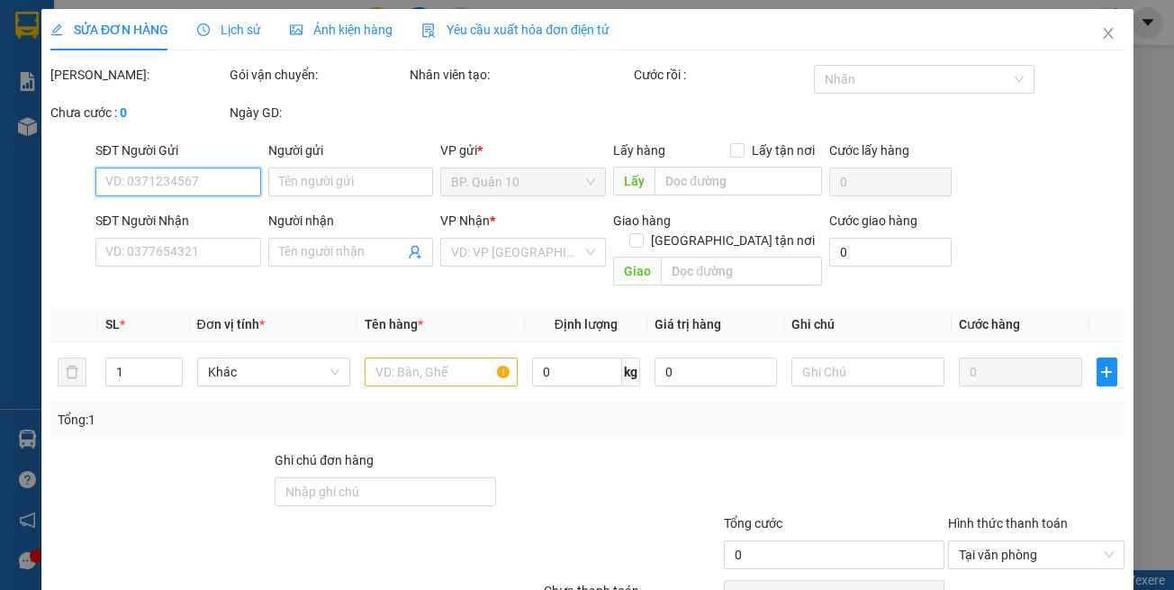
type input "0968262752"
type input "OANH"
type input "0942883340"
type input "PHONG"
type input "30.000"
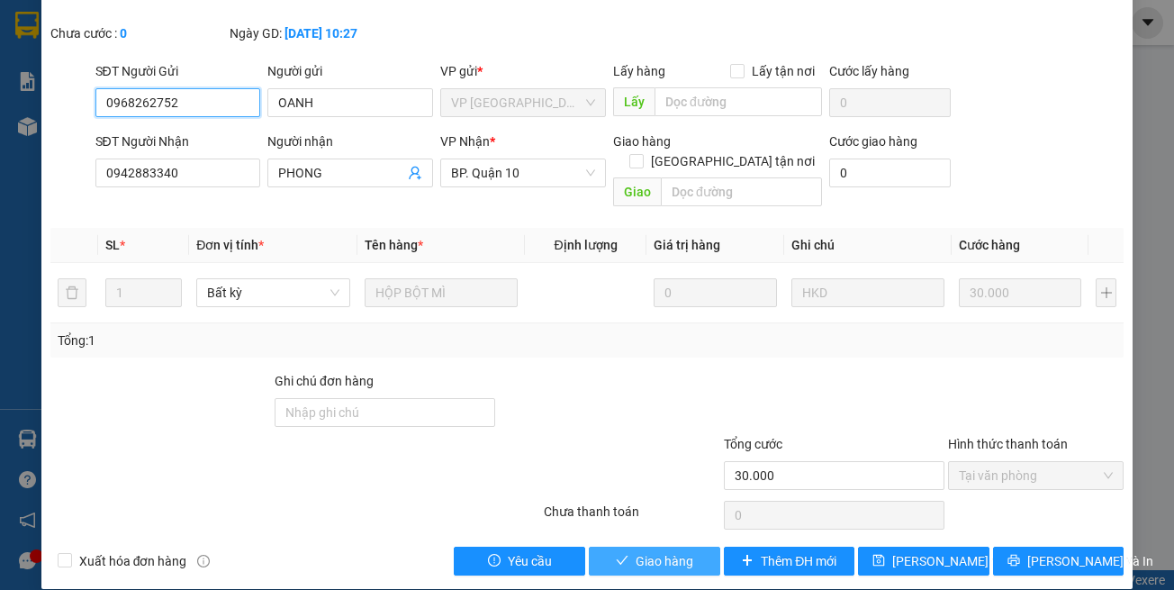
scroll to position [100, 0]
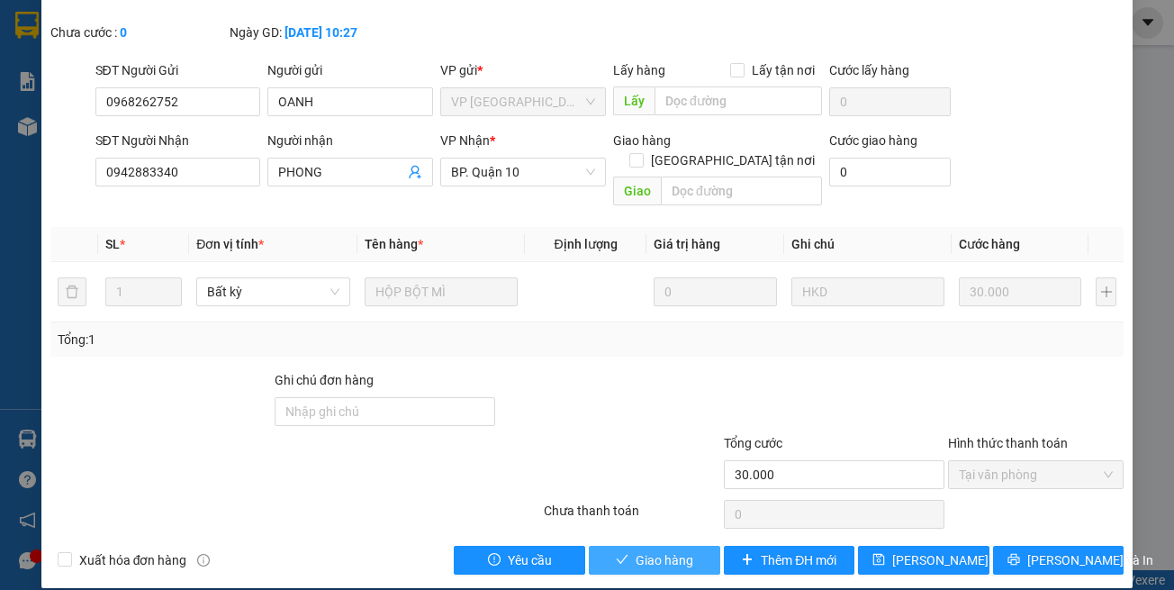
click at [648, 550] on span "Giao hàng" at bounding box center [665, 560] width 58 height 20
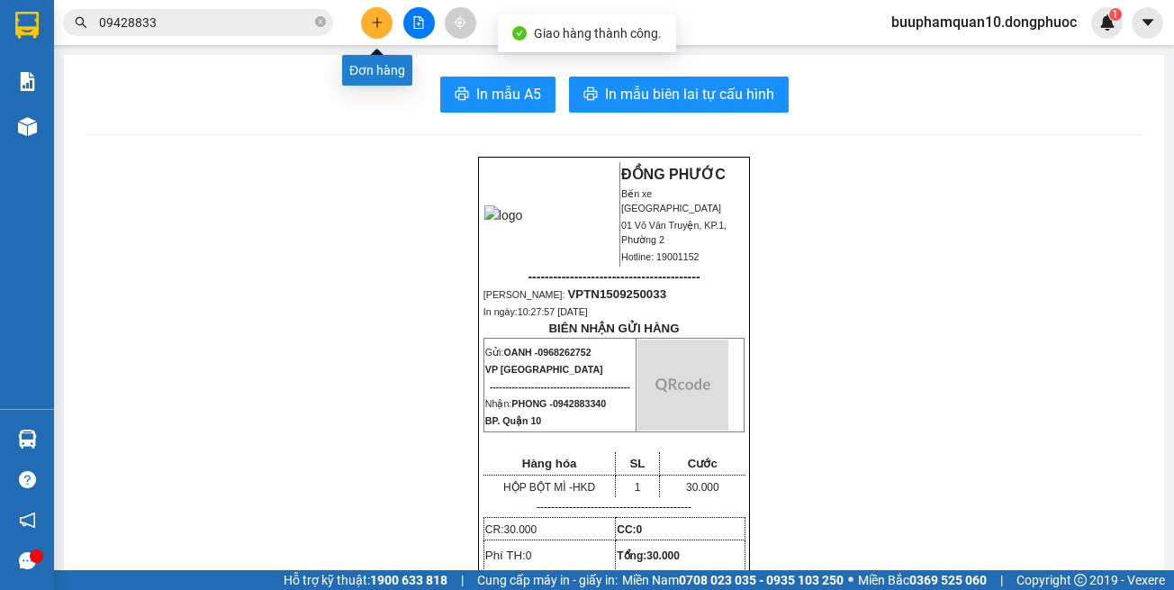
click at [380, 18] on icon "plus" at bounding box center [377, 22] width 13 height 13
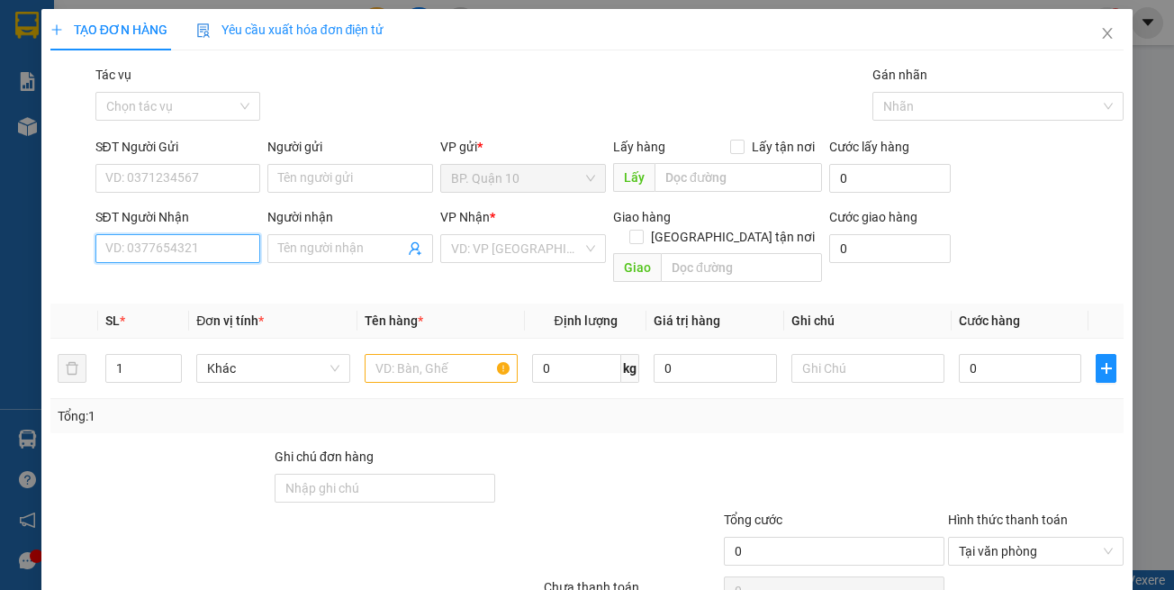
click at [173, 252] on input "SĐT Người Nhận" at bounding box center [178, 248] width 166 height 29
click at [204, 293] on div "0355139246 - NGÂN" at bounding box center [174, 285] width 141 height 20
type input "0355139246"
type input "NGÂN"
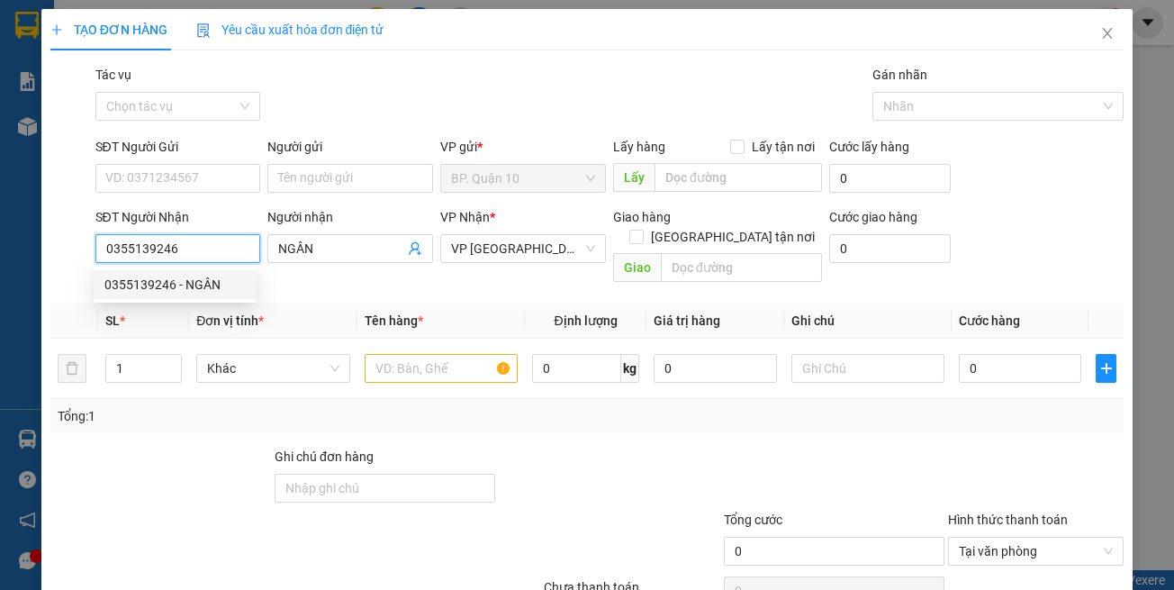
type input "30.000"
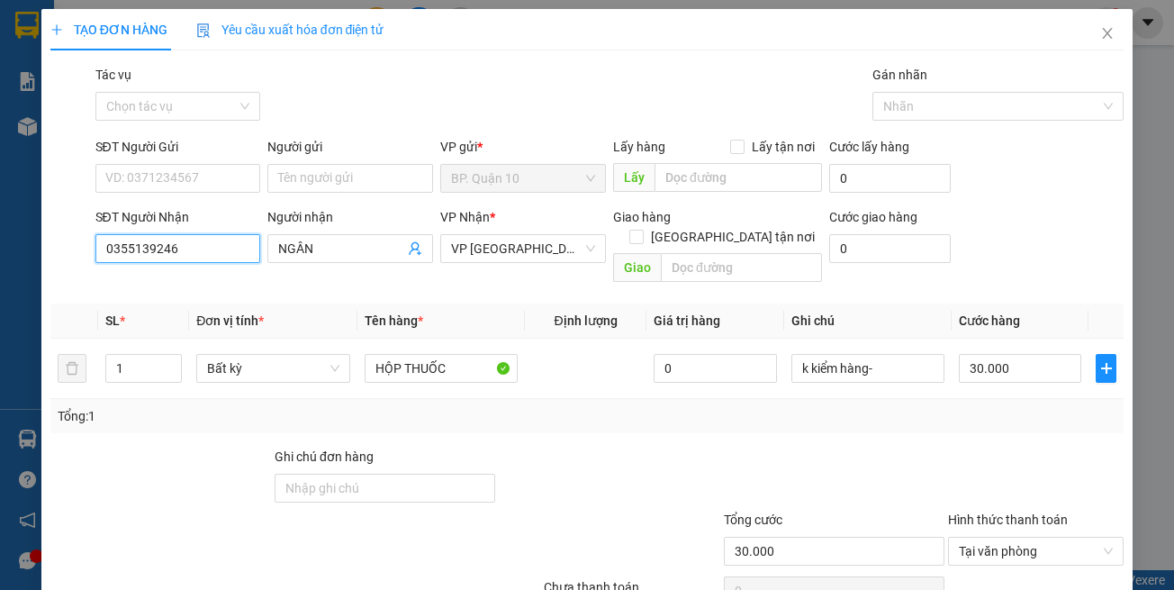
type input "0355139246"
click at [659, 467] on div at bounding box center [609, 478] width 224 height 63
click at [141, 166] on input "SĐT Người Gửi" at bounding box center [178, 178] width 166 height 29
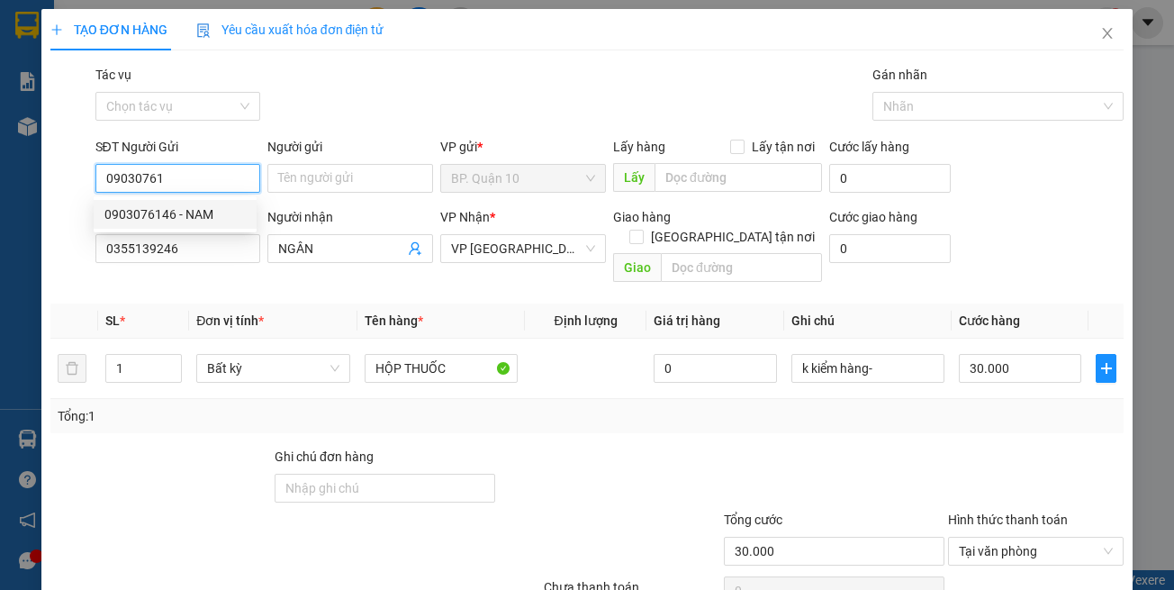
click at [212, 215] on div "0903076146 - NAM" at bounding box center [174, 214] width 141 height 20
type input "0903076146"
type input "NAM"
type input "0903076146"
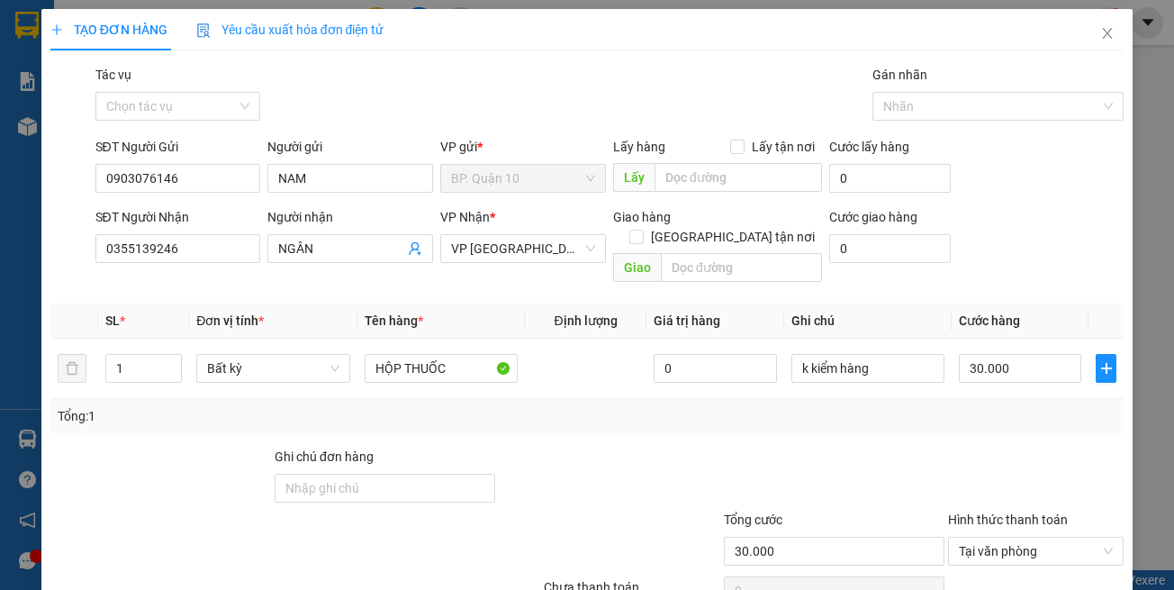
click at [516, 315] on th "Tên hàng *" at bounding box center [442, 321] width 168 height 35
click at [569, 447] on div at bounding box center [609, 478] width 224 height 63
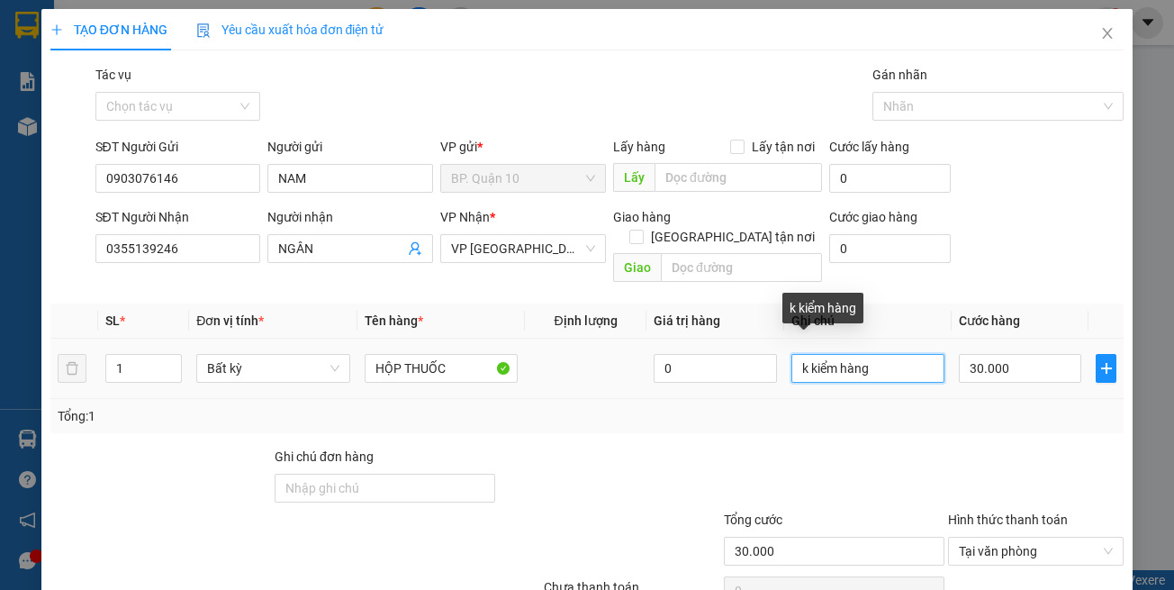
click at [891, 354] on input "k kiểm hàng" at bounding box center [868, 368] width 153 height 29
click at [888, 354] on input "k kiểm hàng" at bounding box center [868, 368] width 153 height 29
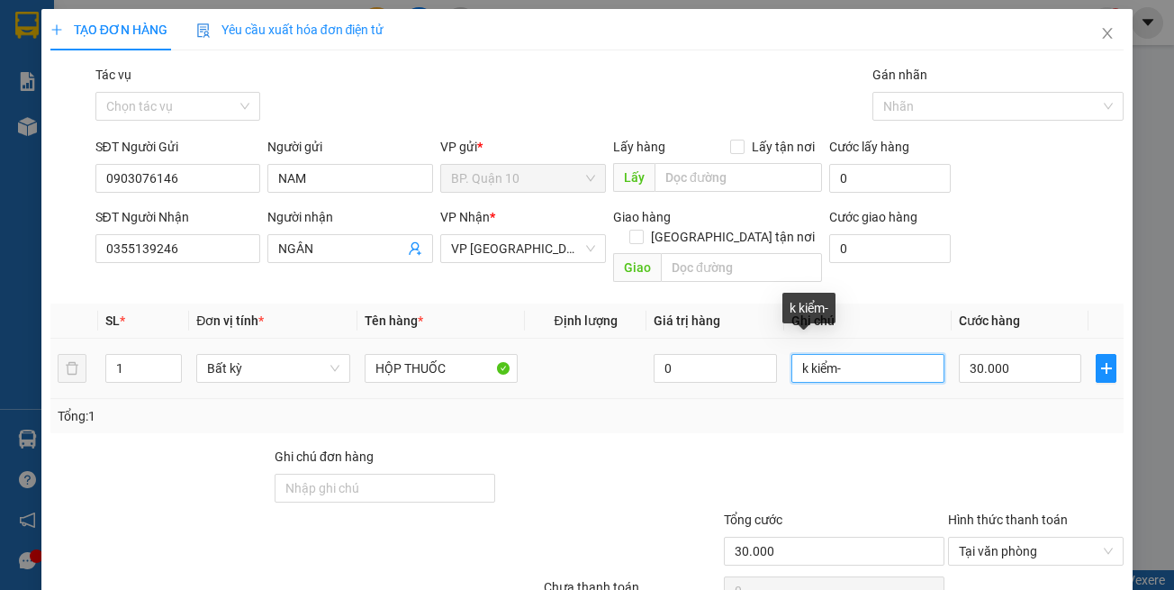
paste input "đã hẹn mai nhận"
drag, startPoint x: 923, startPoint y: 353, endPoint x: 716, endPoint y: 348, distance: 207.2
click at [716, 349] on tr "1 Bất kỳ HỘP THUỐC 0 k kiểm-đã hẹn mai nhận 30.000" at bounding box center [587, 369] width 1075 height 60
type input "k kiểm-đã hẹn mai nhận"
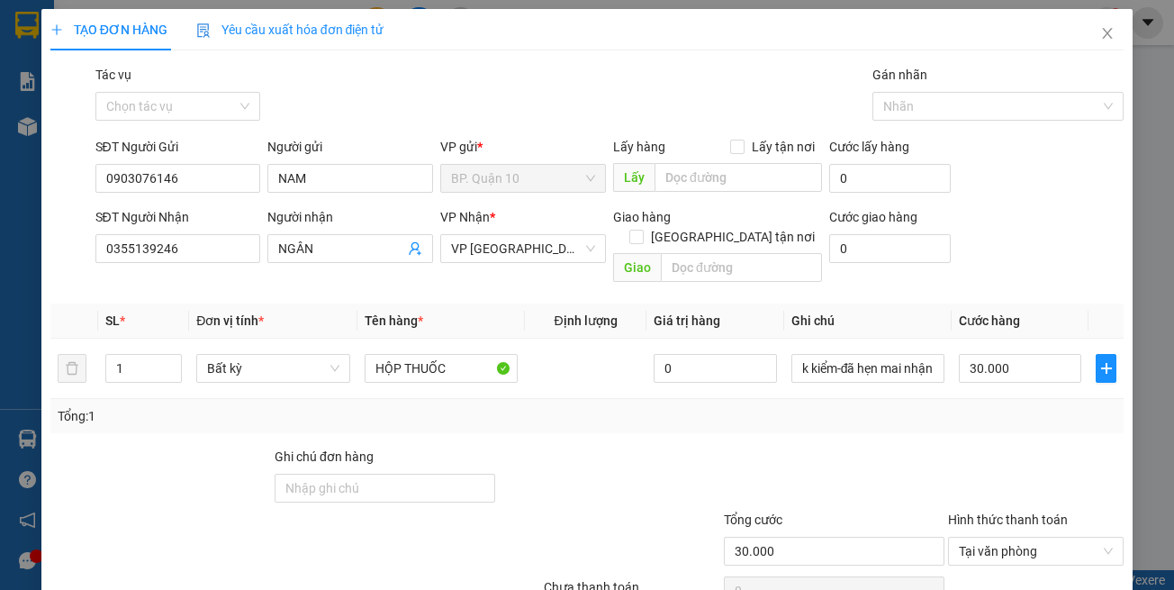
click at [1071, 410] on div "Tổng: 1" at bounding box center [587, 416] width 1075 height 34
click at [1035, 371] on td "30.000" at bounding box center [1020, 369] width 137 height 60
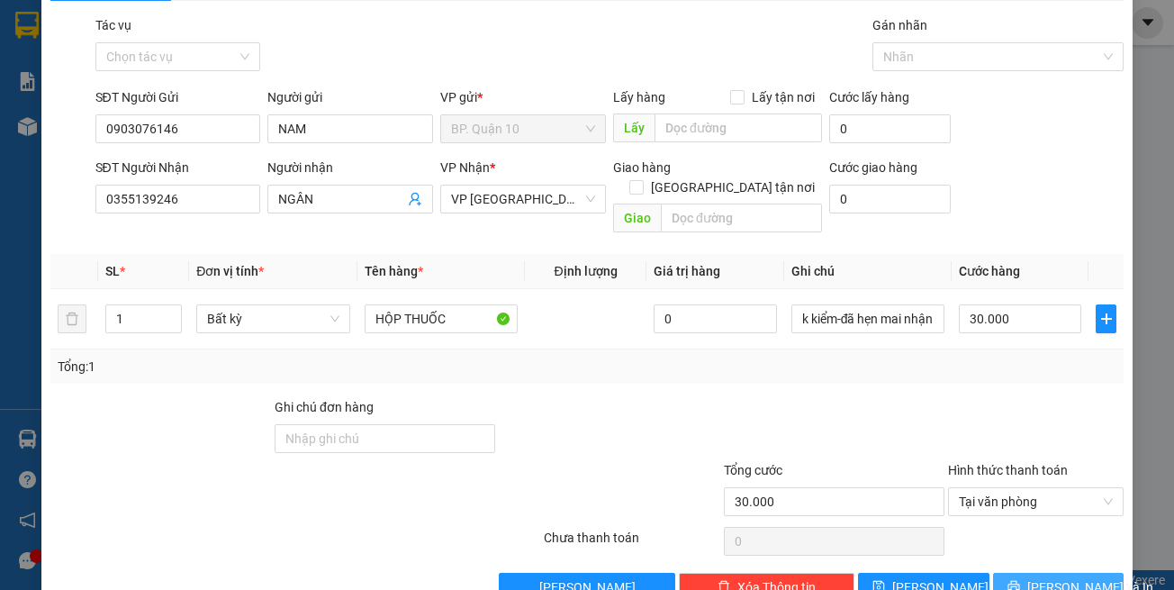
scroll to position [77, 0]
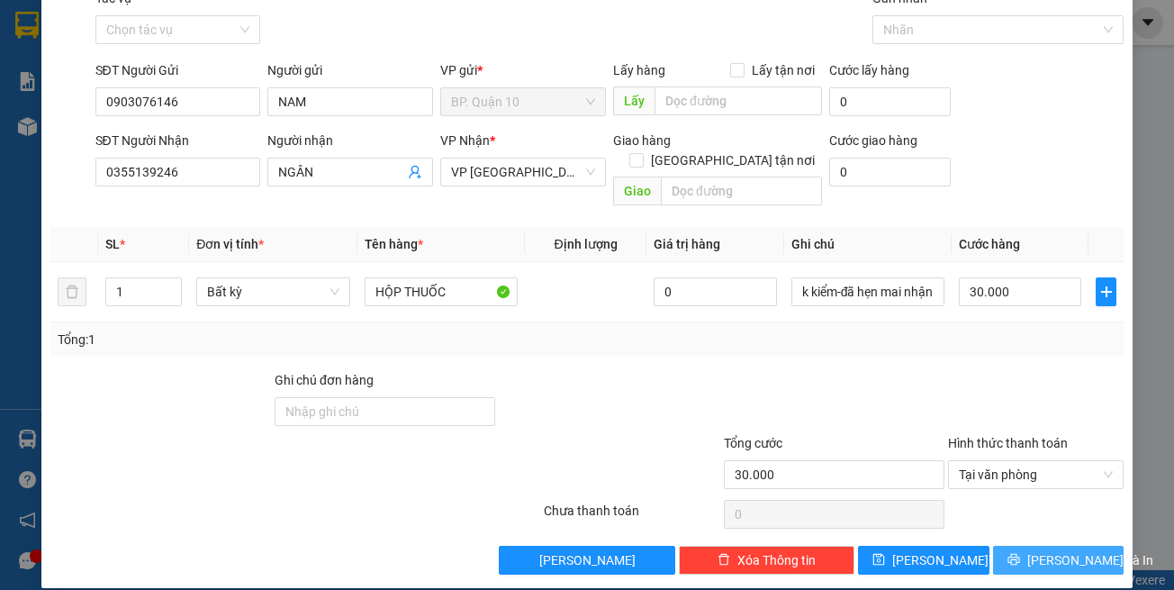
click at [1035, 550] on span "[PERSON_NAME] và In" at bounding box center [1091, 560] width 126 height 20
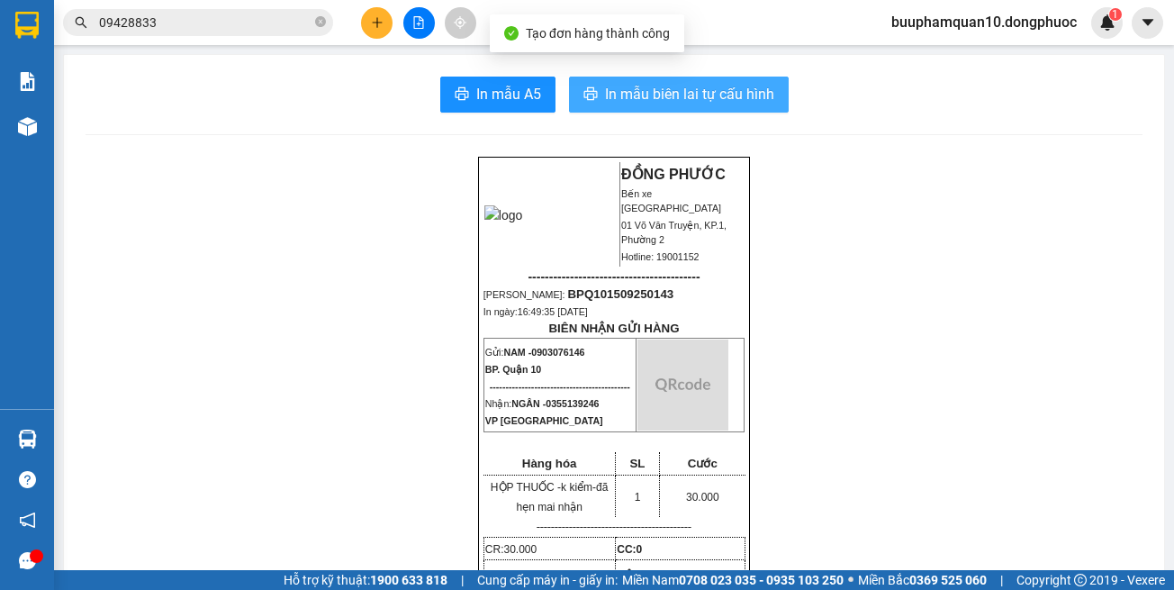
click at [690, 94] on span "In mẫu biên lai tự cấu hình" at bounding box center [689, 94] width 169 height 23
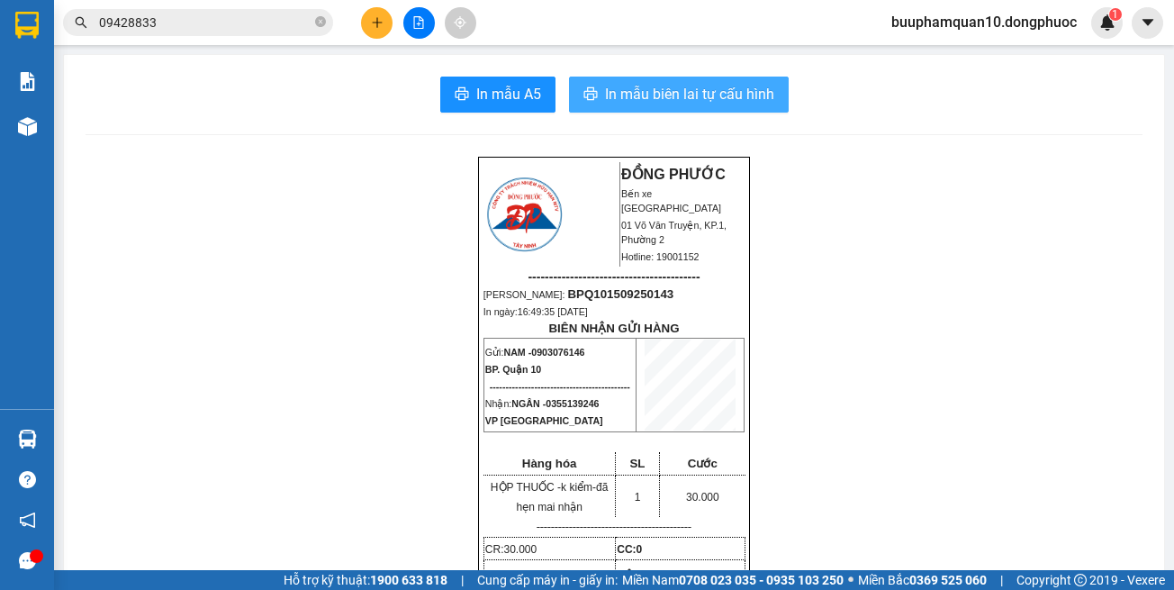
click at [624, 86] on span "In mẫu biên lai tự cấu hình" at bounding box center [689, 94] width 169 height 23
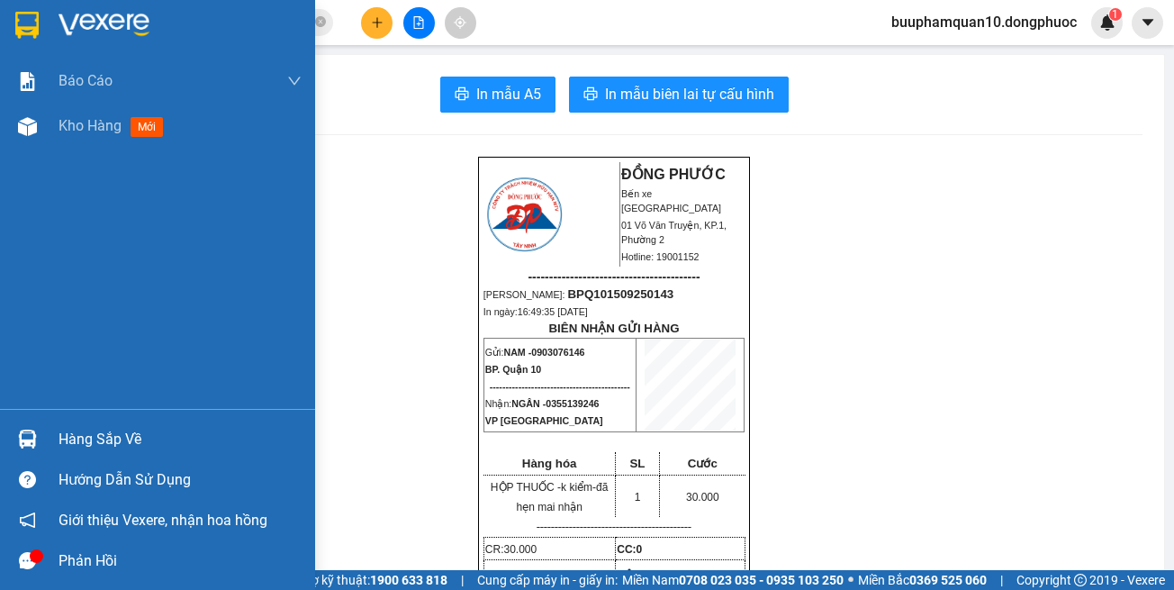
click at [27, 446] on img at bounding box center [27, 439] width 19 height 19
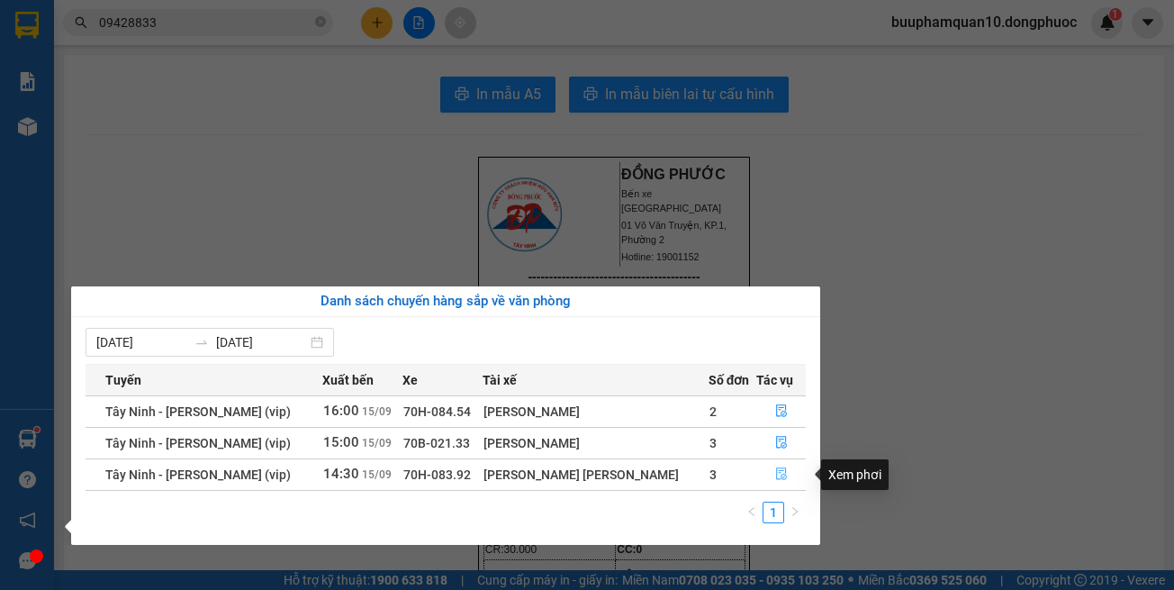
click at [789, 476] on button "button" at bounding box center [781, 474] width 48 height 29
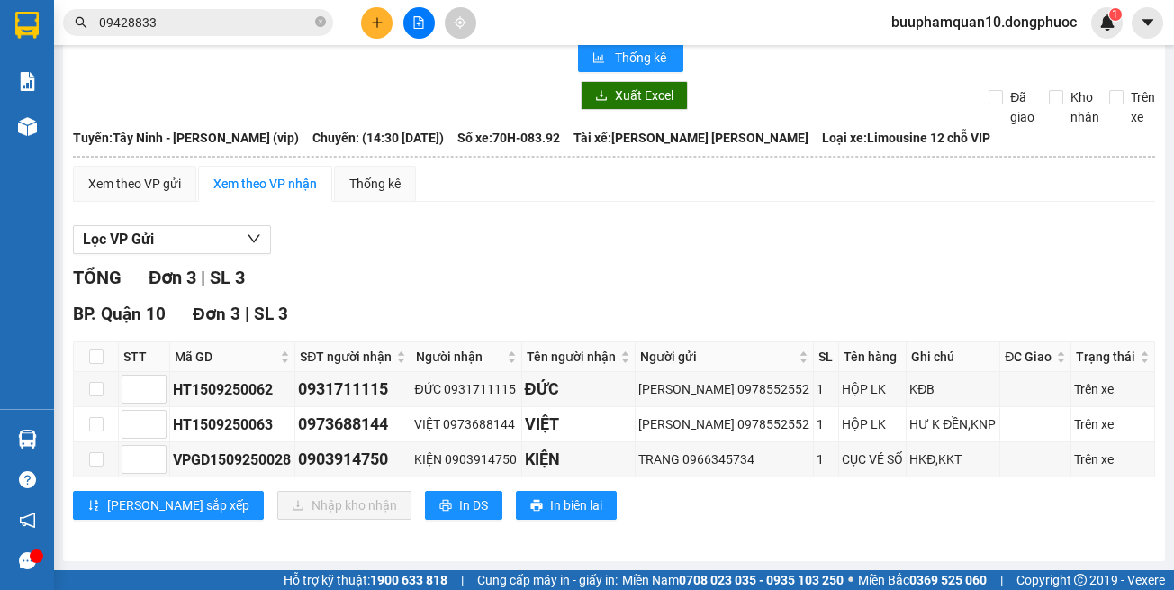
scroll to position [49, 0]
click at [546, 238] on div "Lọc VP Gửi" at bounding box center [614, 240] width 1083 height 30
drag, startPoint x: 668, startPoint y: 268, endPoint x: 491, endPoint y: 91, distance: 250.3
click at [667, 260] on div "Lọc VP Gửi TỔNG Đơn 3 | SL 3 BP. Quận 10 Đơn 3 | SL 3 STT Mã GD SĐT người nhận…" at bounding box center [614, 379] width 1083 height 326
click at [612, 199] on div "Xem theo VP gửi Xem theo VP nhận Thống kê" at bounding box center [614, 184] width 1083 height 36
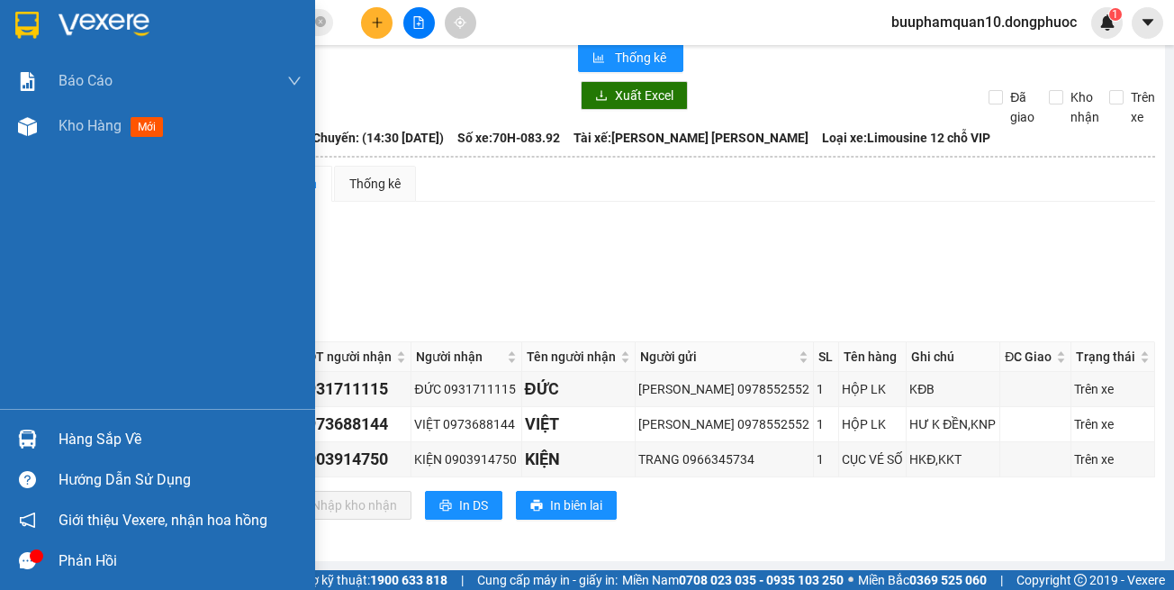
click at [41, 414] on div "Hàng sắp về Hướng dẫn sử dụng Giới thiệu Vexere, nhận hoa hồng Phản hồi" at bounding box center [157, 495] width 315 height 172
click at [96, 439] on div "Hàng sắp về" at bounding box center [180, 439] width 243 height 27
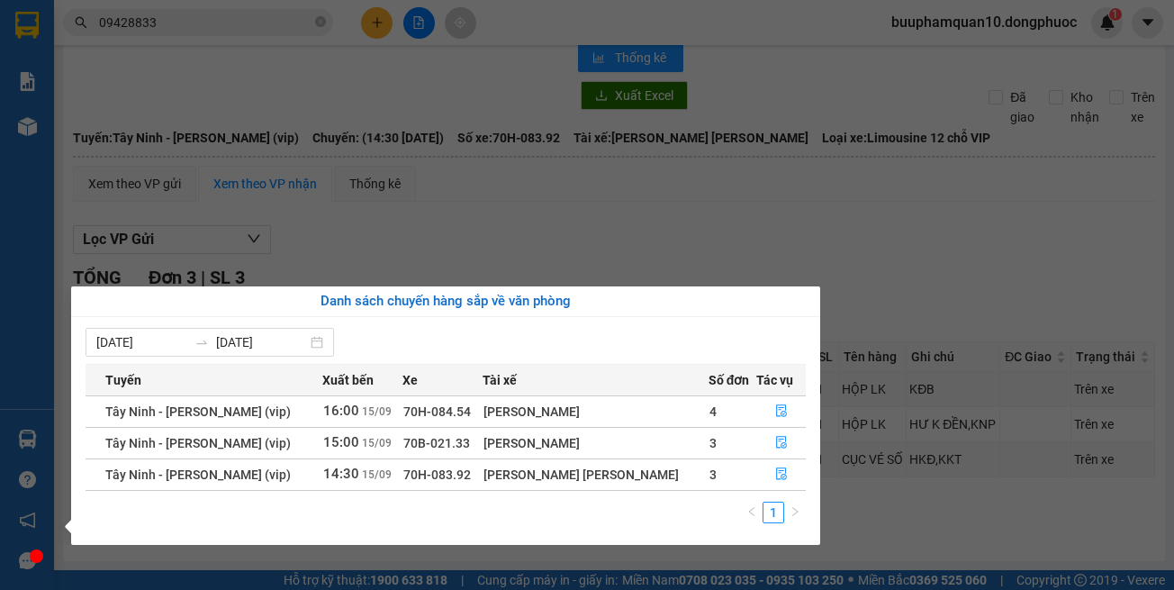
drag, startPoint x: 680, startPoint y: 222, endPoint x: 579, endPoint y: 160, distance: 118.0
click at [673, 216] on section "Kết quả tìm kiếm ( 37 ) Bộ lọc Mã ĐH Trạng thái Món hàng Tổng cước Chưa cước Nh…" at bounding box center [587, 295] width 1174 height 590
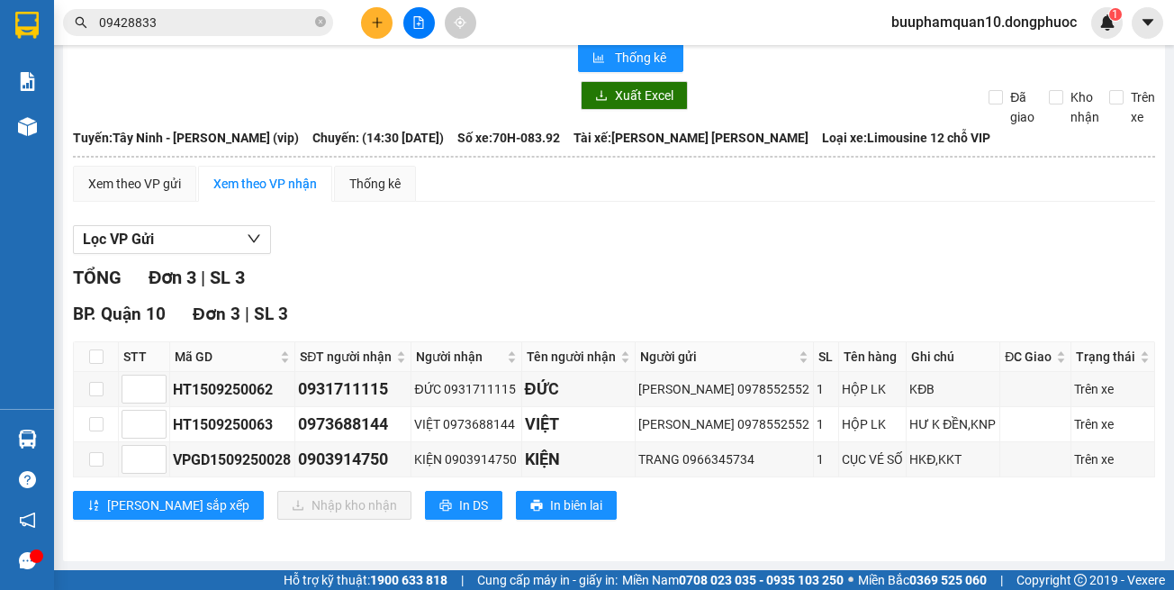
click at [386, 29] on button at bounding box center [377, 23] width 32 height 32
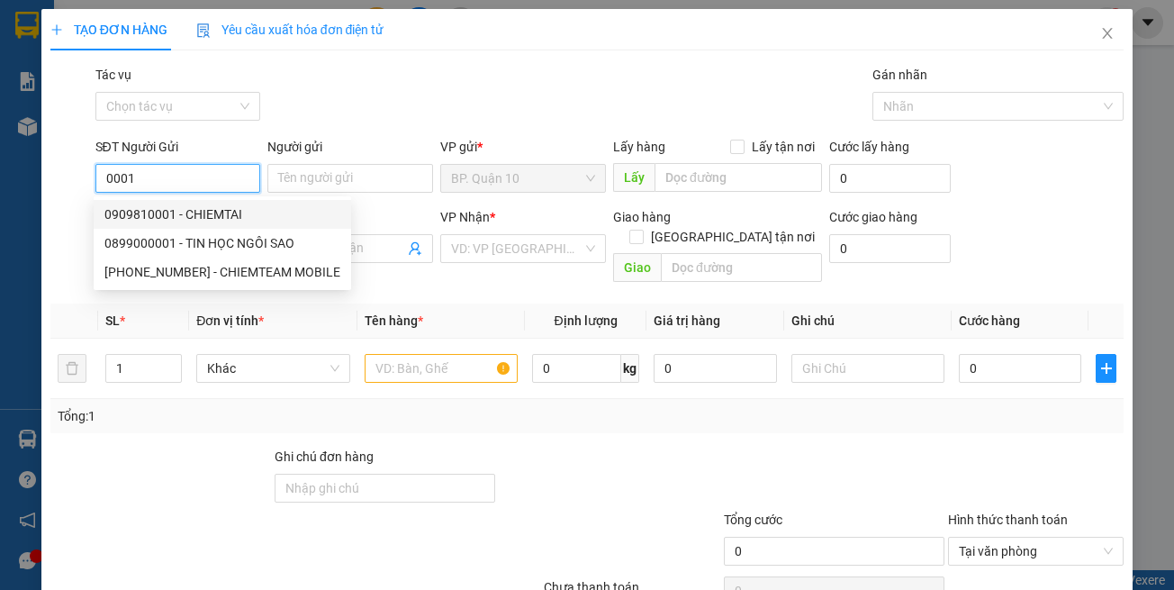
drag, startPoint x: 197, startPoint y: 216, endPoint x: 328, endPoint y: 295, distance: 152.8
click at [199, 216] on div "0909810001 - CHIEMTAI" at bounding box center [222, 214] width 236 height 20
type input "0909810001"
type input "CHIEMTAI"
type input "0989199761"
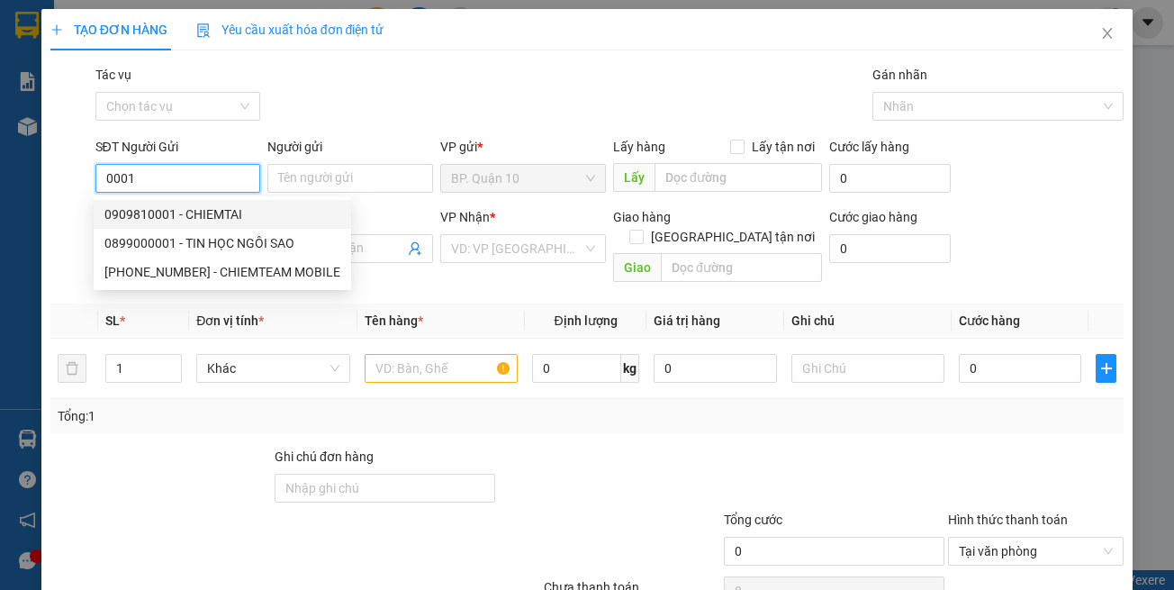
type input "HIẾU"
type input "30.000"
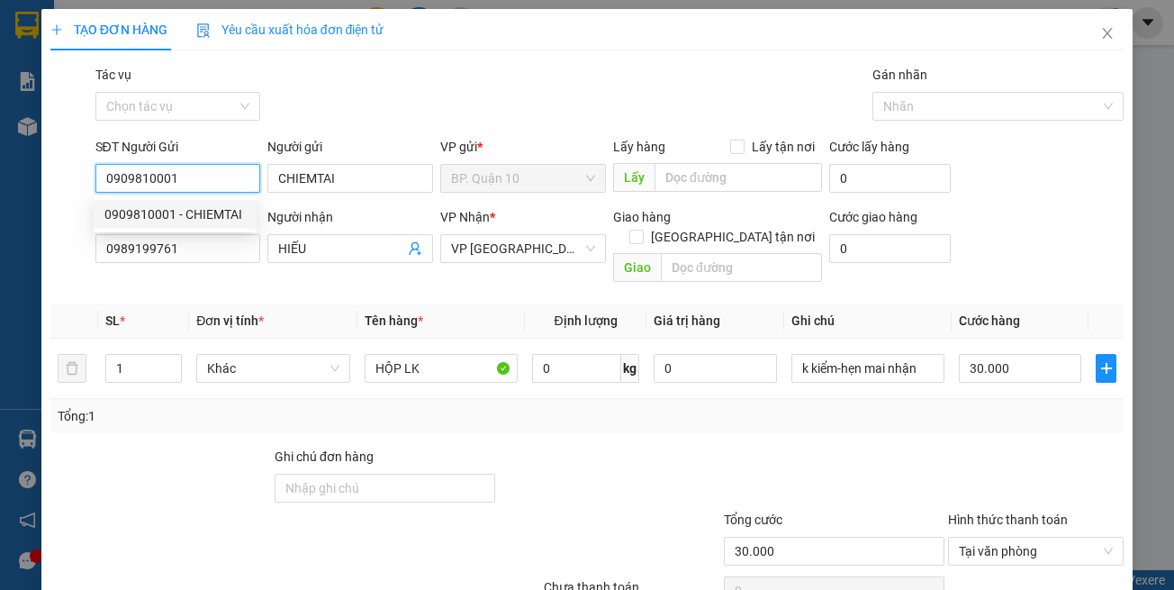
type input "0909810001"
click at [329, 304] on th "Đơn vị tính *" at bounding box center [273, 321] width 168 height 35
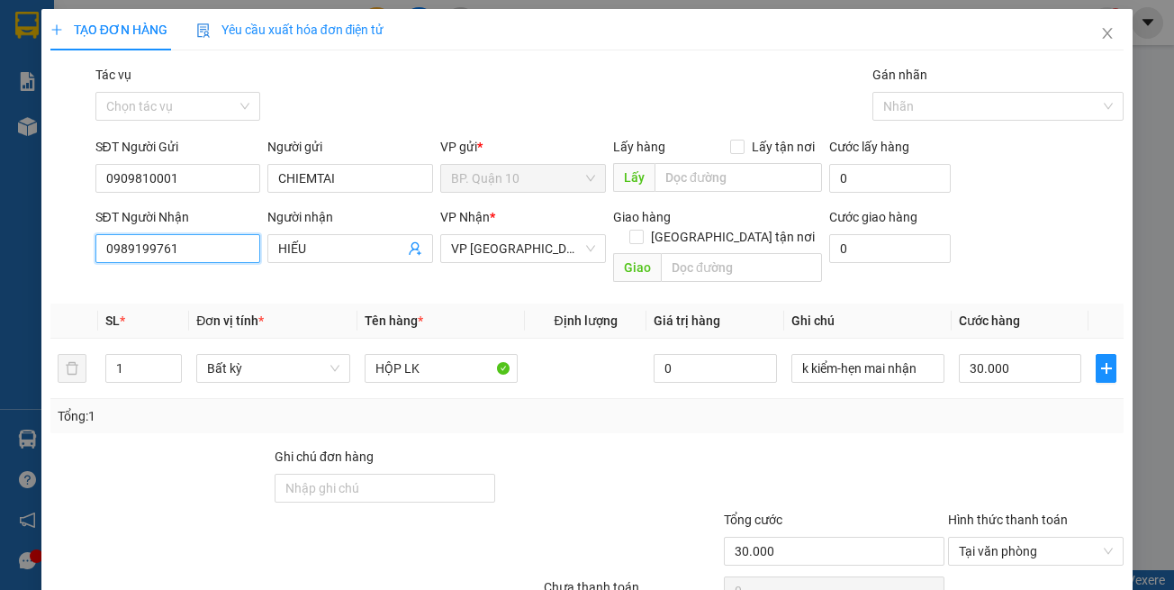
click at [189, 249] on input "0989199761" at bounding box center [178, 248] width 166 height 29
type input "0979723028"
click at [212, 283] on div "0979723028 - KHỞI" at bounding box center [174, 285] width 141 height 20
type input "KHỞI"
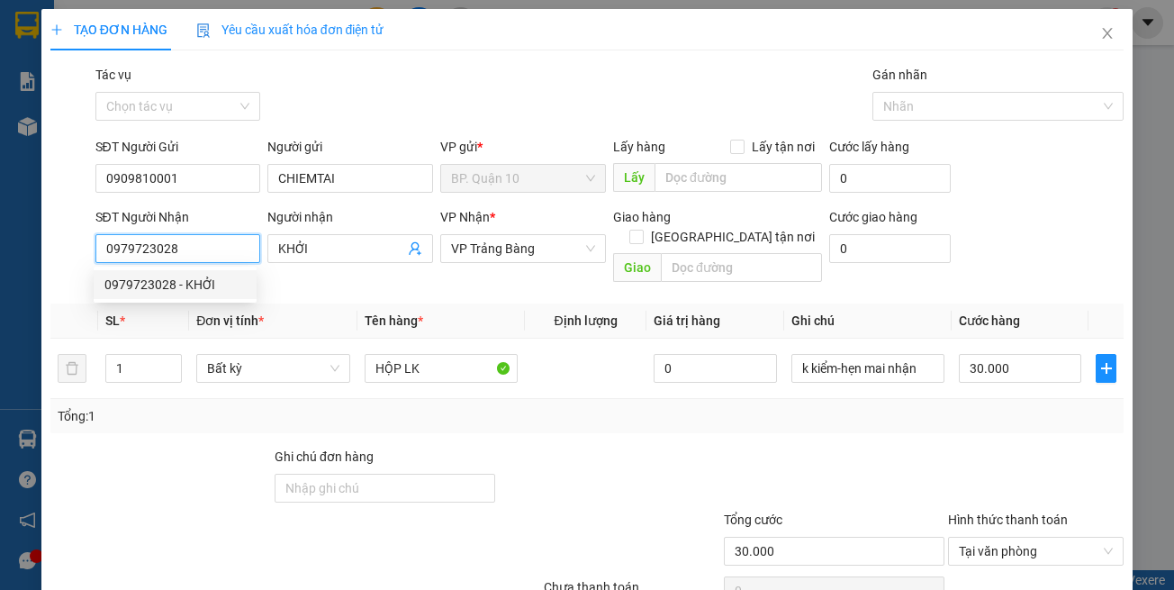
type input "40.000"
type input "0979723028"
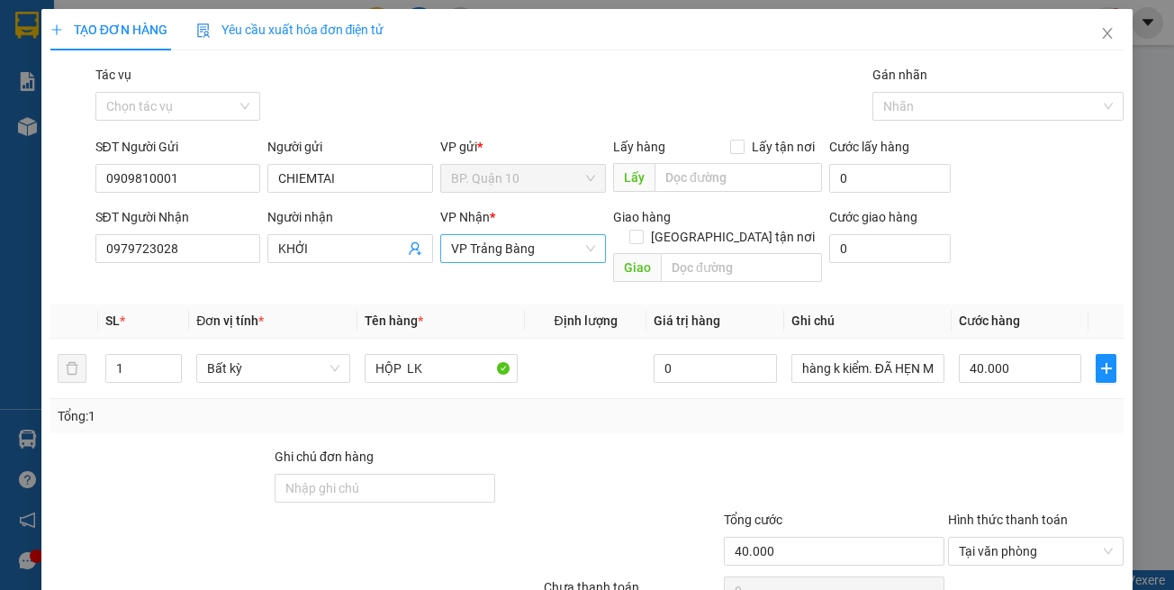
drag, startPoint x: 482, startPoint y: 286, endPoint x: 510, endPoint y: 256, distance: 40.8
click at [481, 304] on th "Tên hàng *" at bounding box center [442, 321] width 168 height 35
click at [513, 256] on span "VP Trảng Bàng" at bounding box center [523, 248] width 144 height 27
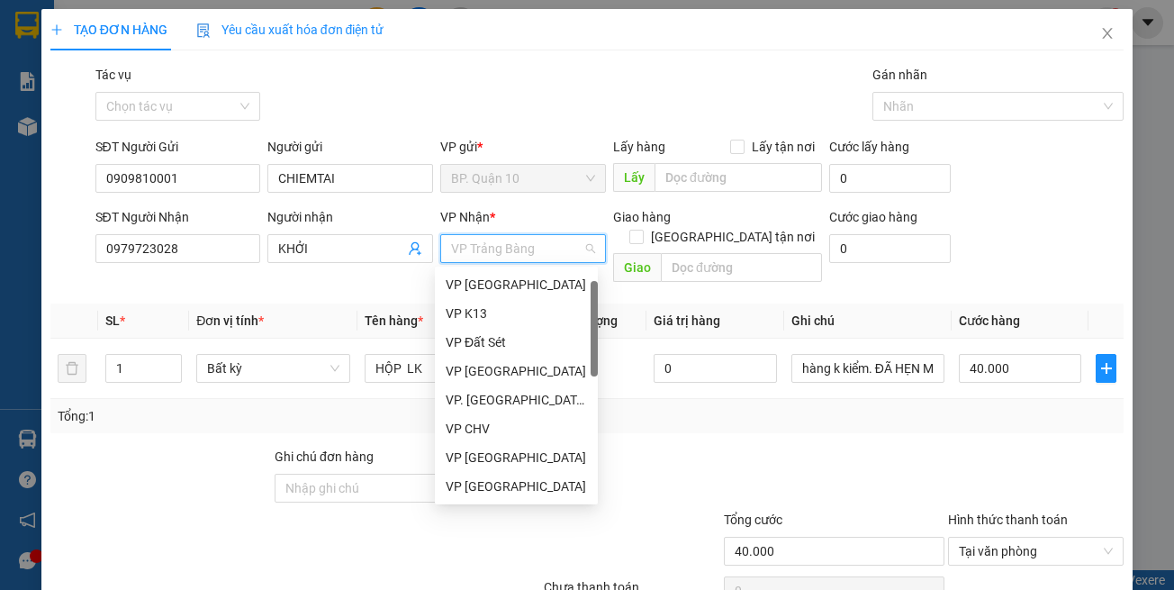
scroll to position [29, 0]
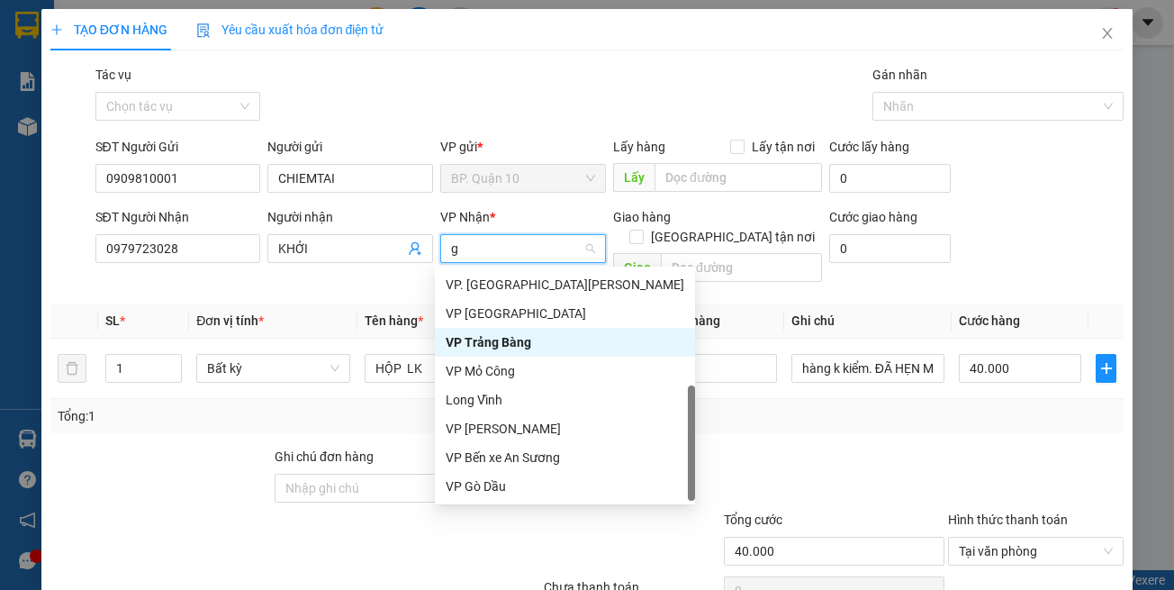
type input "gd"
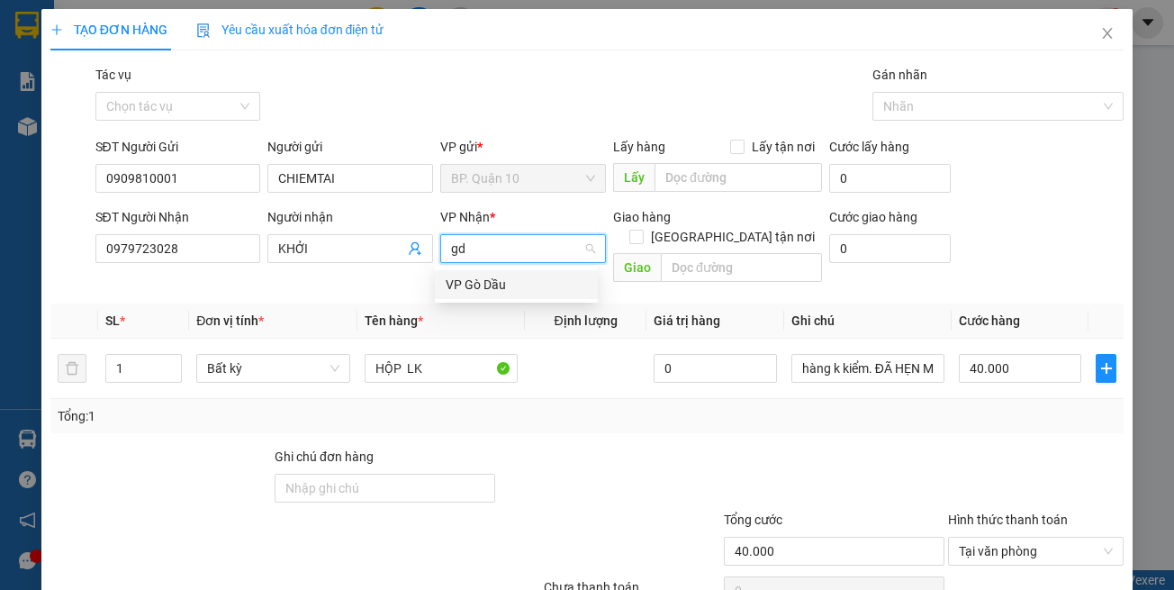
click at [504, 277] on div "VP Gò Dầu" at bounding box center [516, 285] width 141 height 20
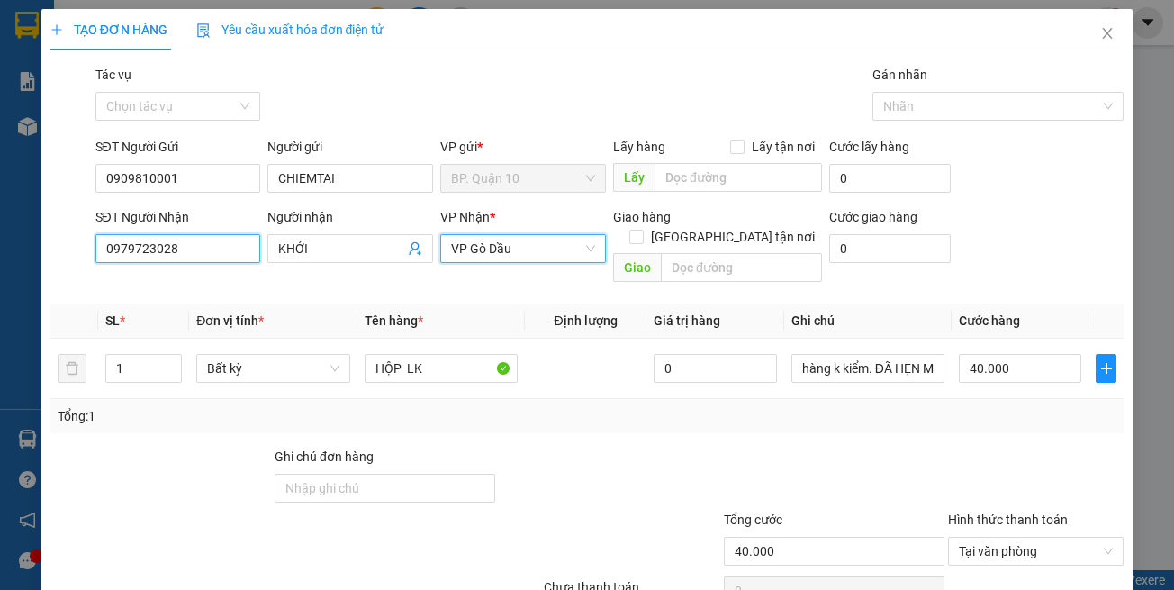
click at [228, 244] on input "0979723028" at bounding box center [178, 248] width 166 height 29
click at [447, 323] on table "SL * Đơn vị tính * Tên hàng * Định lượng Giá trị hàng Ghi chú Cước hàng 1 Bất k…" at bounding box center [587, 351] width 1075 height 95
drag, startPoint x: 775, startPoint y: 452, endPoint x: 935, endPoint y: 390, distance: 171.9
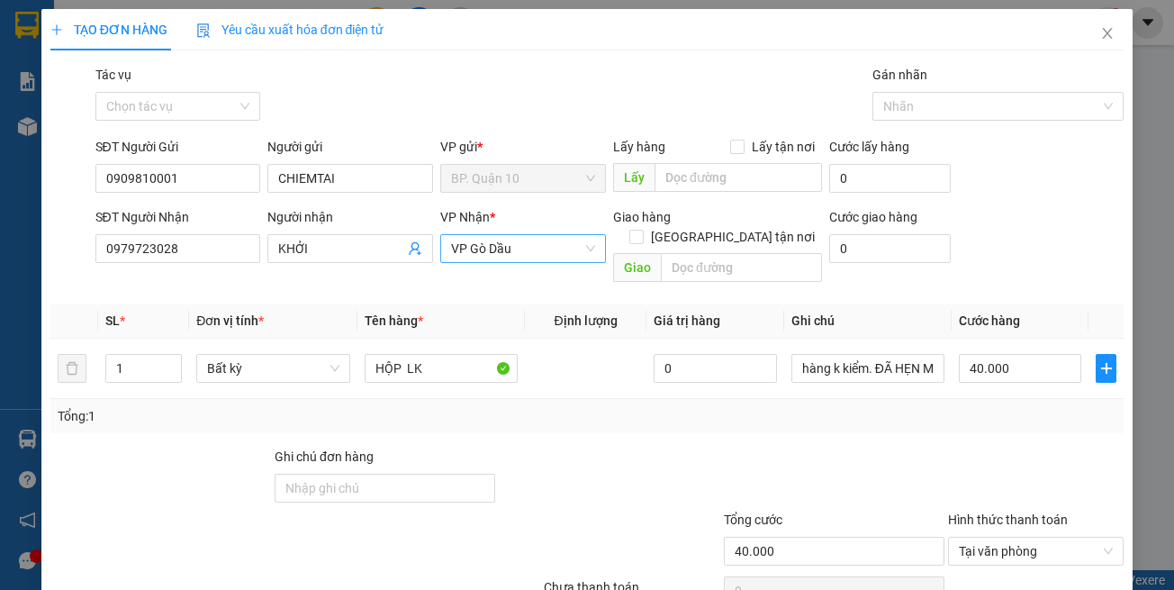
click at [784, 447] on div at bounding box center [834, 478] width 224 height 63
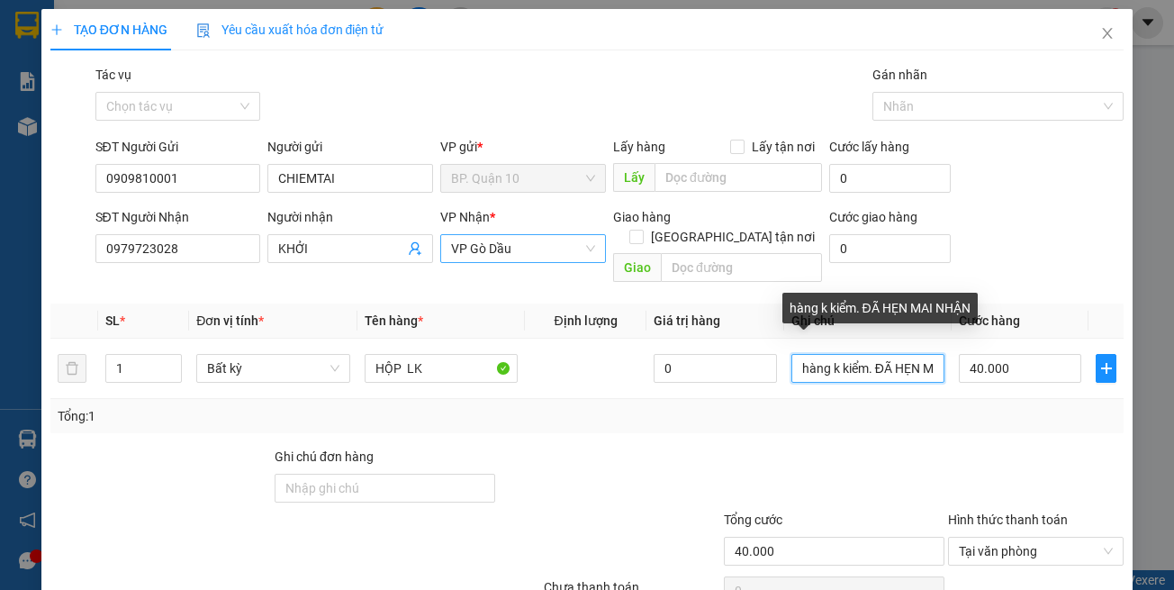
drag, startPoint x: 794, startPoint y: 349, endPoint x: 1229, endPoint y: 376, distance: 436.8
click at [1174, 376] on html "Kết quả tìm kiếm ( 37 ) Bộ lọc Mã ĐH Trạng thái Món hàng Tổng cước Chưa cước Nh…" at bounding box center [587, 295] width 1174 height 590
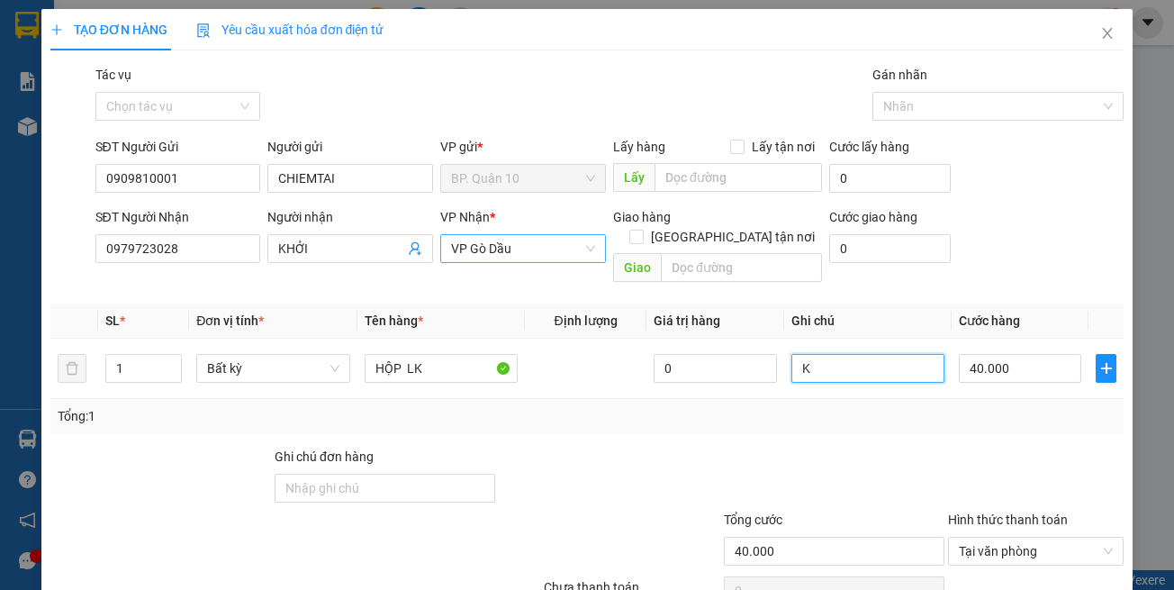
type input "K"
type input "d"
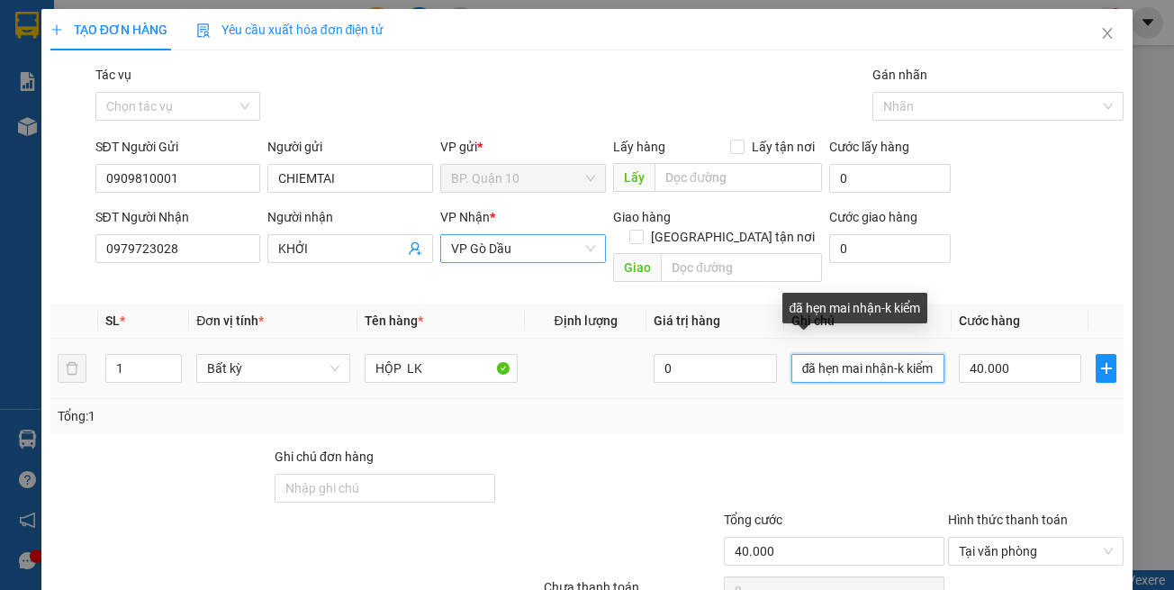
drag, startPoint x: 920, startPoint y: 351, endPoint x: 706, endPoint y: 368, distance: 214.1
click at [706, 368] on tr "1 Bất kỳ HỘP LK 0 đã hẹn mai nhận-k kiểm 40.000" at bounding box center [587, 369] width 1075 height 60
type input "đã hẹn mai nhận-k kiểm"
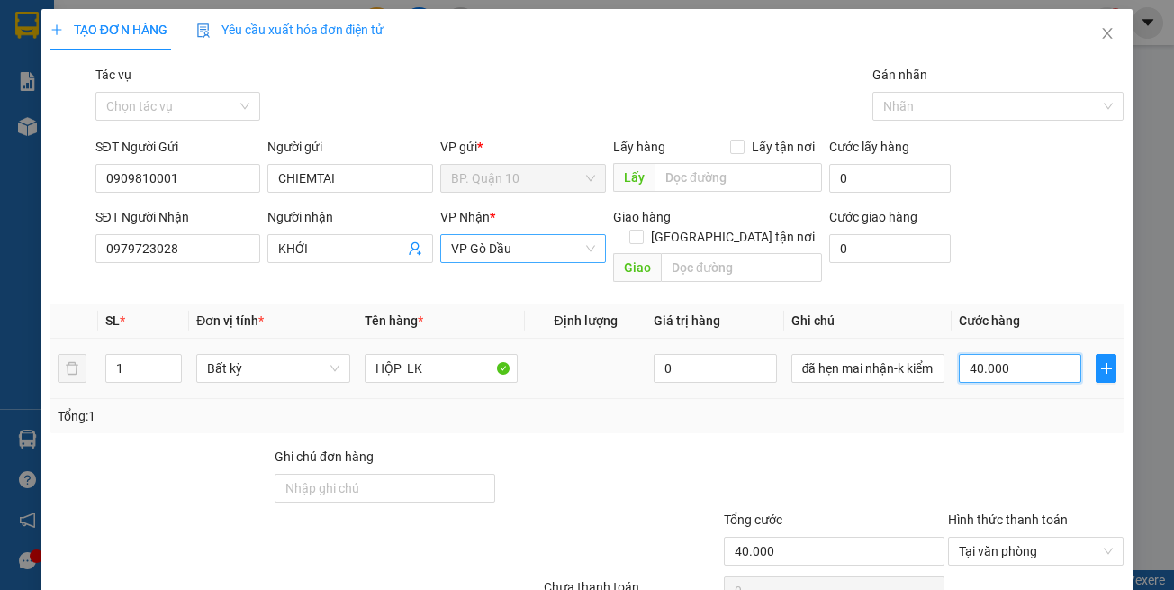
click at [1052, 358] on input "40.000" at bounding box center [1020, 368] width 122 height 29
type input "3"
type input "30"
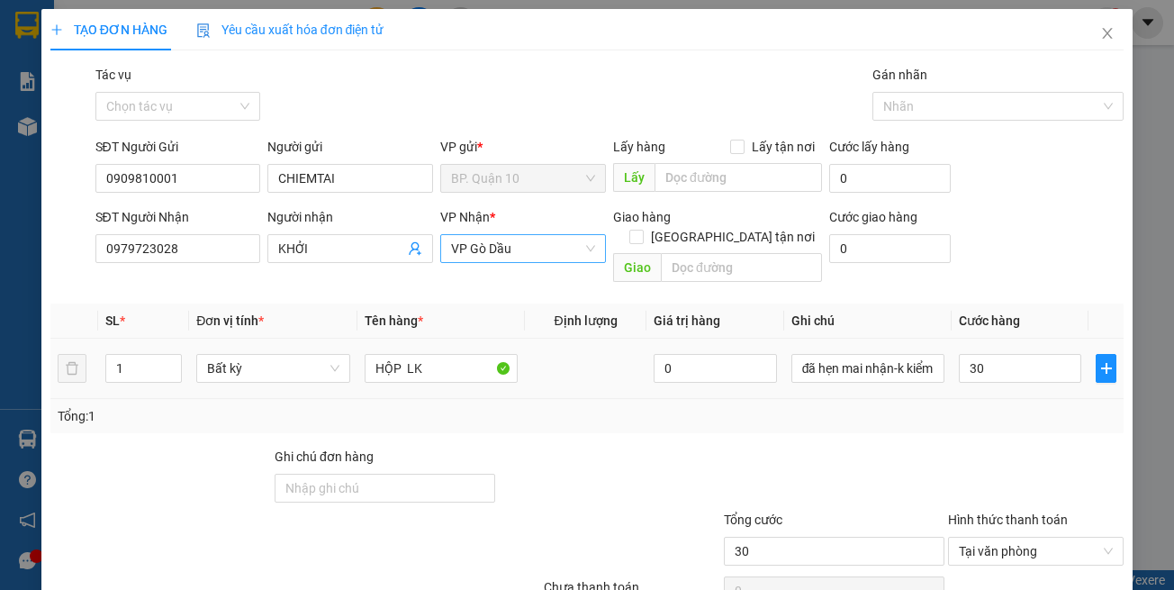
type input "30.000"
click at [1039, 410] on div "Tổng: 1" at bounding box center [587, 416] width 1075 height 34
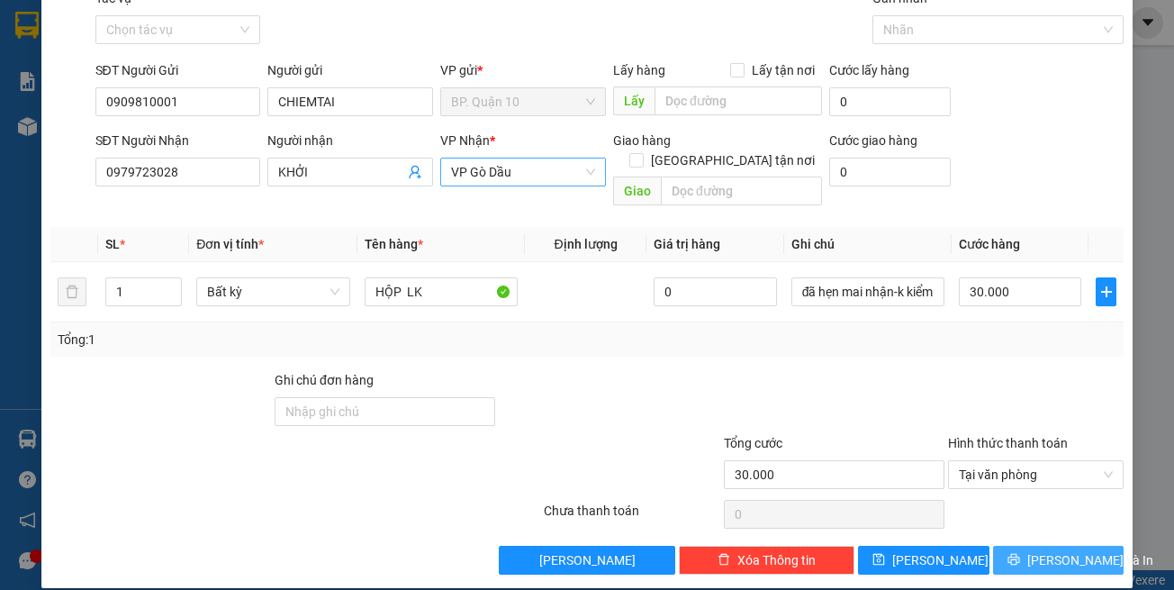
drag, startPoint x: 1054, startPoint y: 549, endPoint x: 936, endPoint y: 438, distance: 161.8
click at [1052, 550] on span "[PERSON_NAME] và In" at bounding box center [1091, 560] width 126 height 20
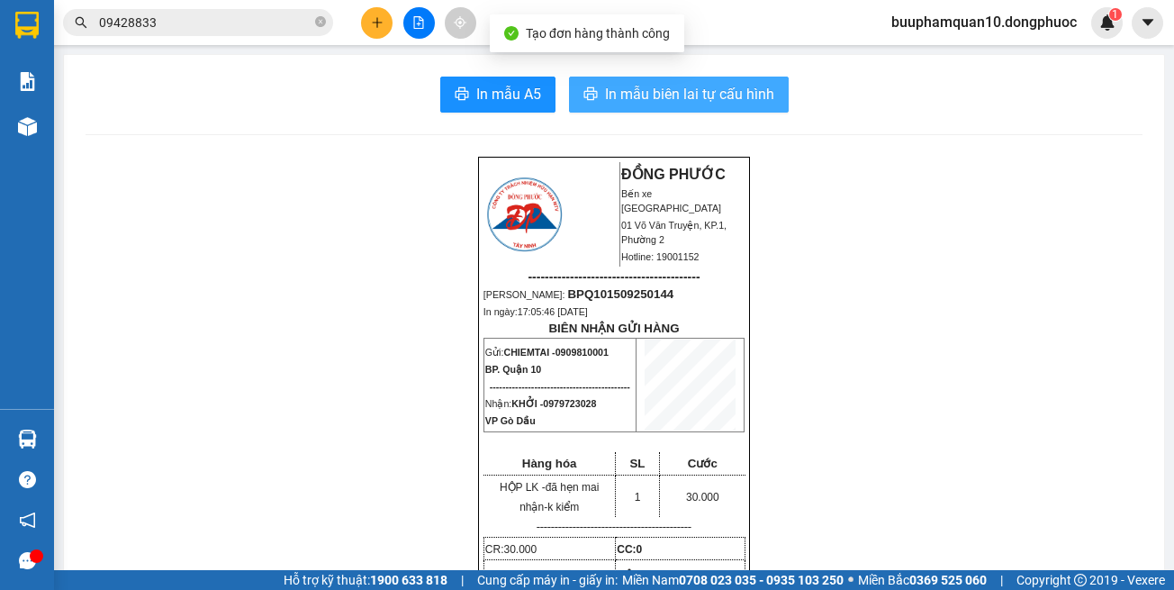
click at [683, 94] on span "In mẫu biên lai tự cấu hình" at bounding box center [689, 94] width 169 height 23
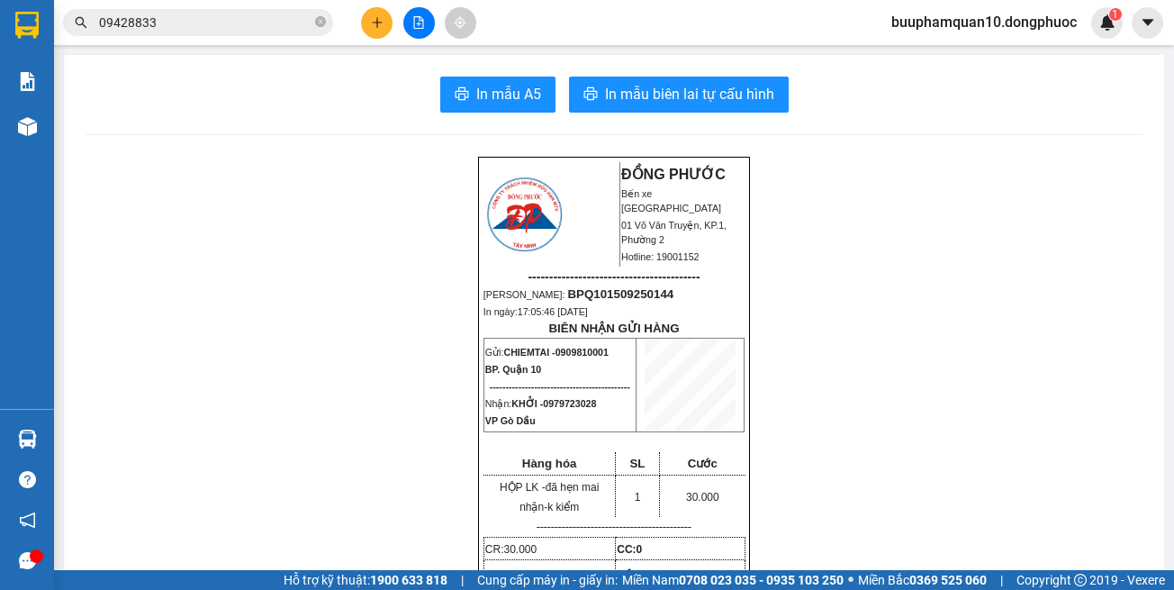
click at [211, 20] on input "09428833" at bounding box center [205, 23] width 213 height 20
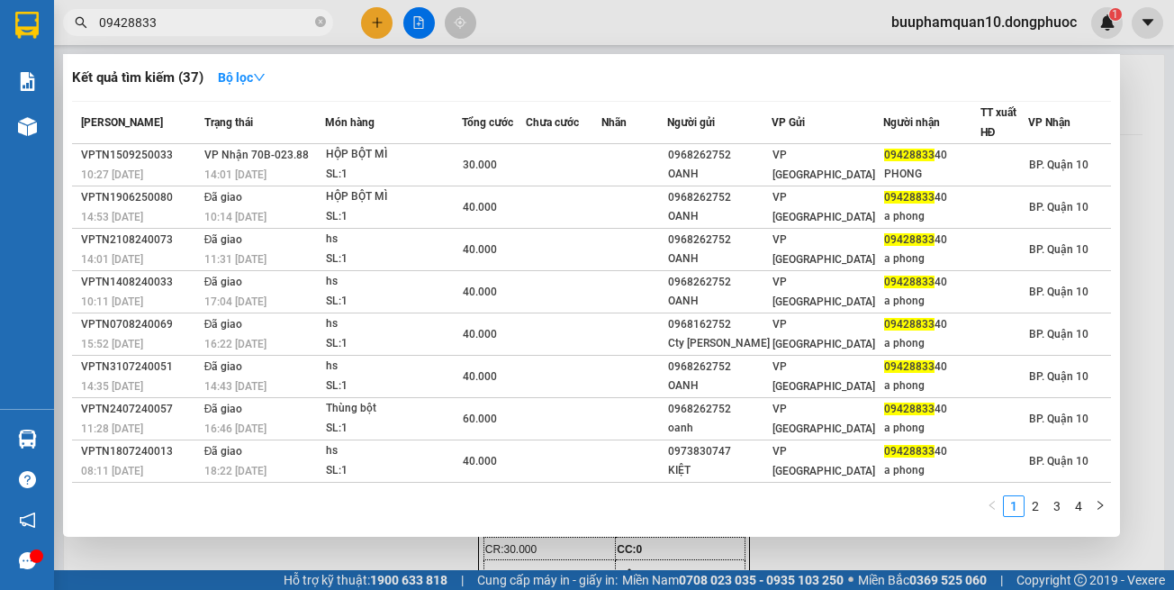
click at [211, 20] on input "09428833" at bounding box center [205, 23] width 213 height 20
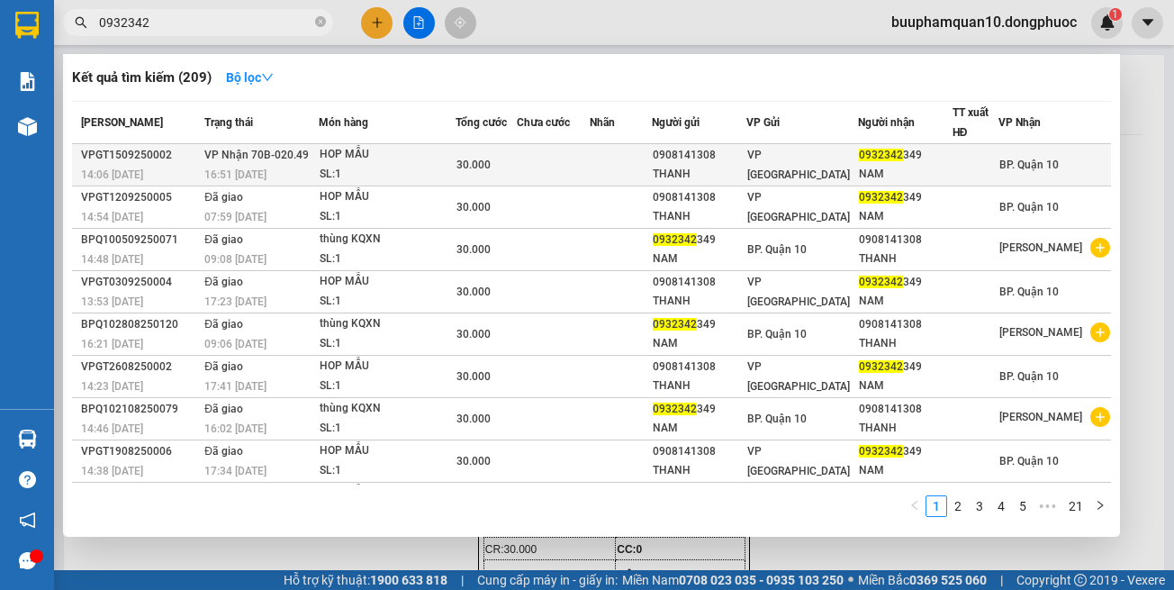
type input "0932342"
click at [357, 150] on div "HOP MẪU" at bounding box center [387, 155] width 135 height 20
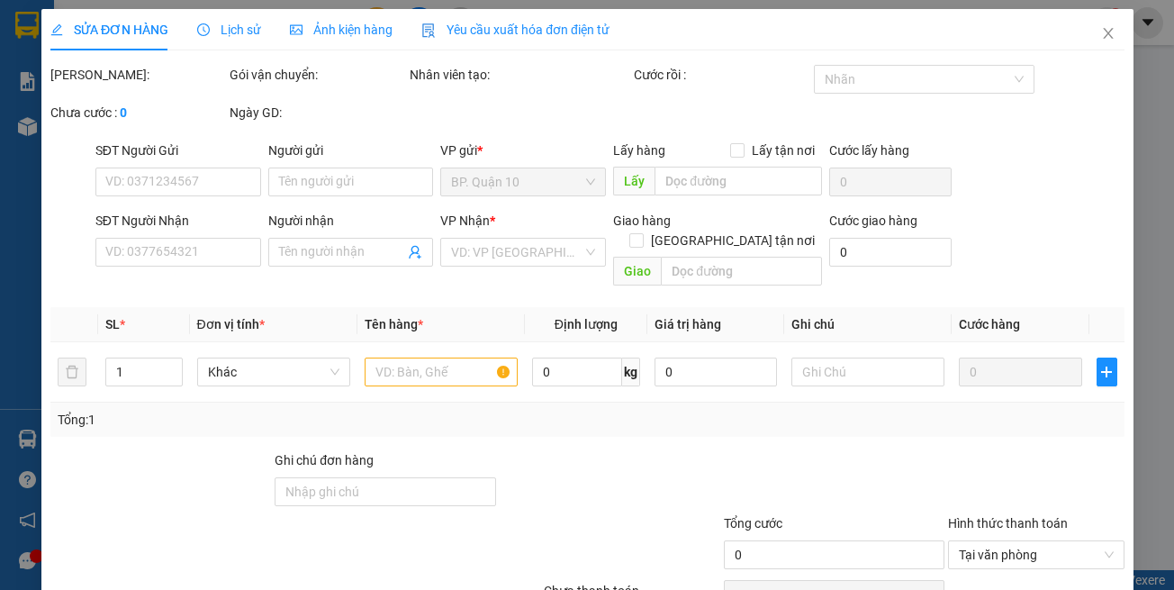
type input "0908141308"
type input "THANH"
type input "0932342349"
type input "NAM"
type input "30.000"
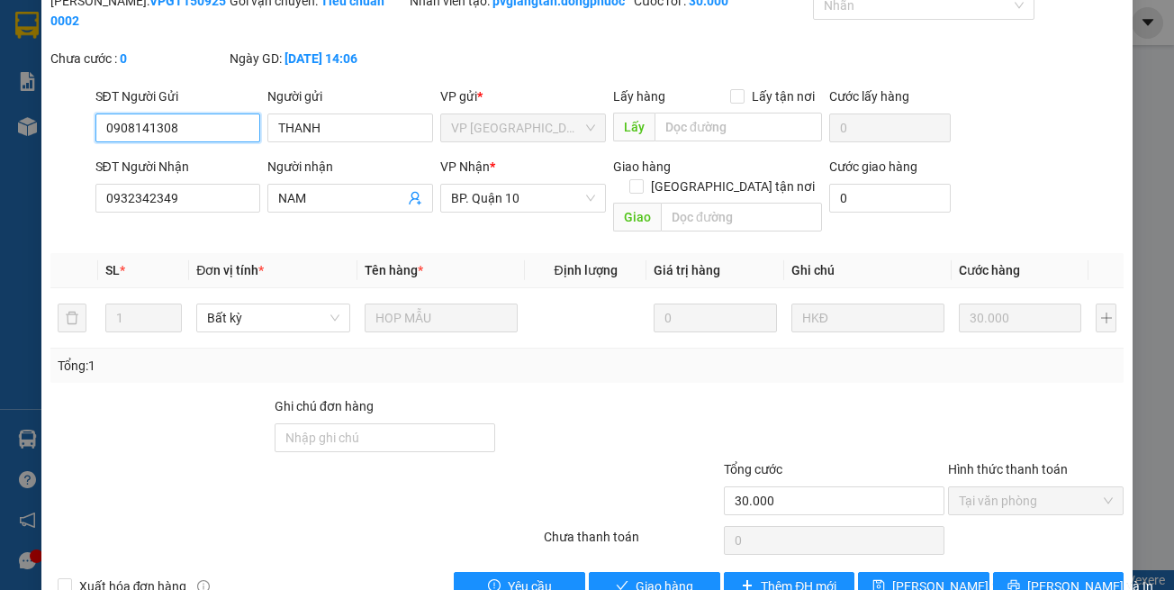
scroll to position [120, 0]
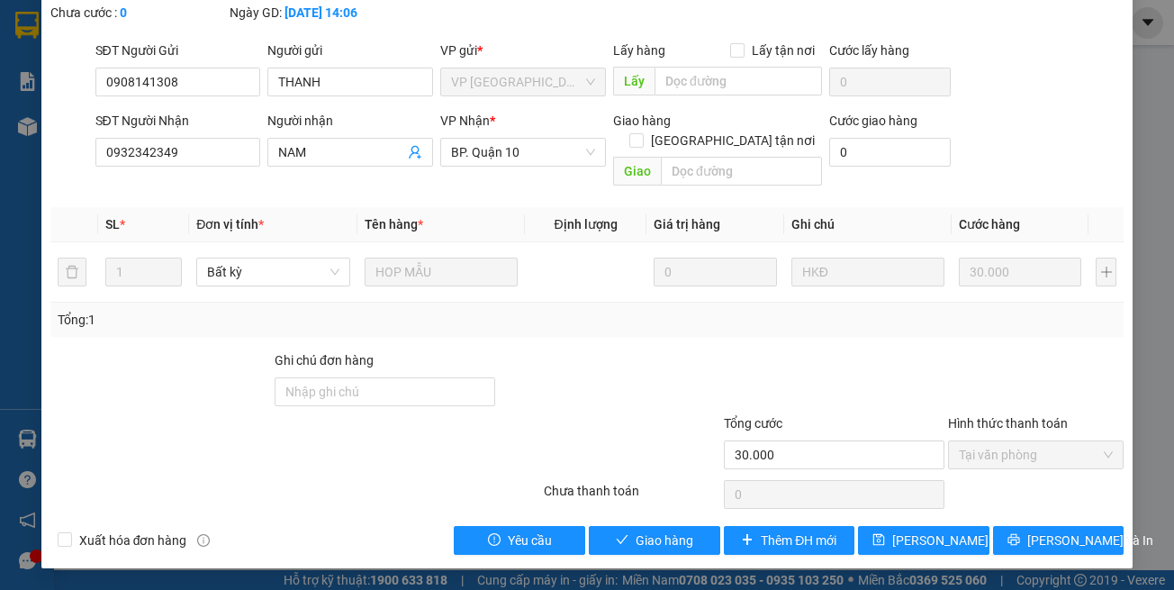
drag, startPoint x: 685, startPoint y: 565, endPoint x: 666, endPoint y: 547, distance: 26.1
click at [685, 562] on div "SỬA ĐƠN HÀNG Lịch sử Ảnh kiện hàng Yêu cầu xuất hóa đơn điện tử Total Paid Fee …" at bounding box center [587, 228] width 1093 height 679
click at [656, 540] on span "Giao hàng" at bounding box center [665, 541] width 58 height 20
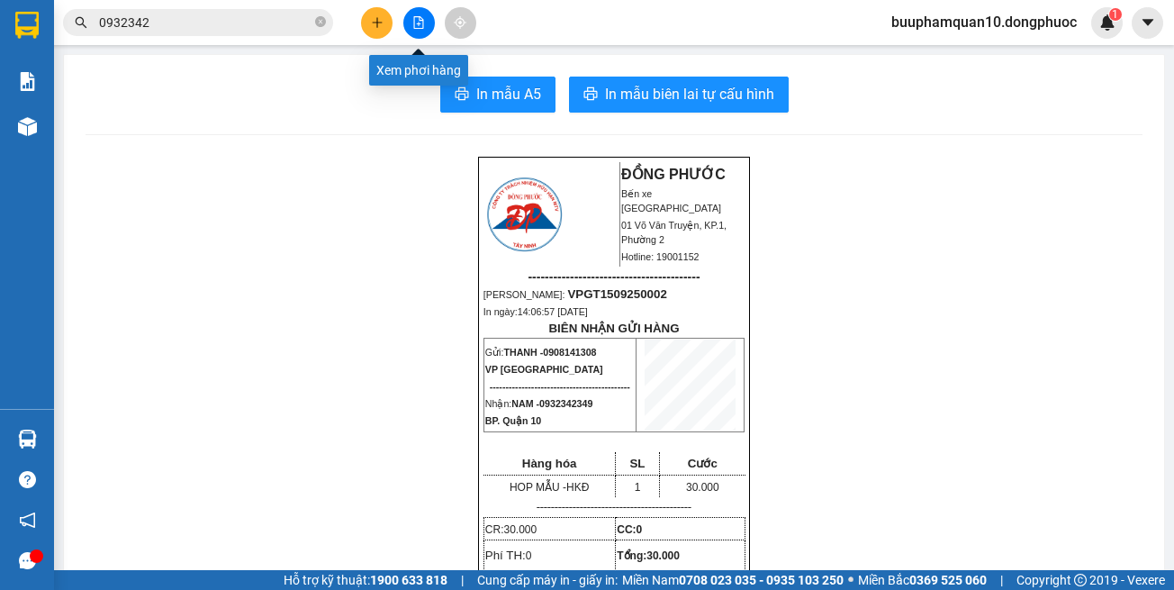
click at [421, 13] on button at bounding box center [420, 23] width 32 height 32
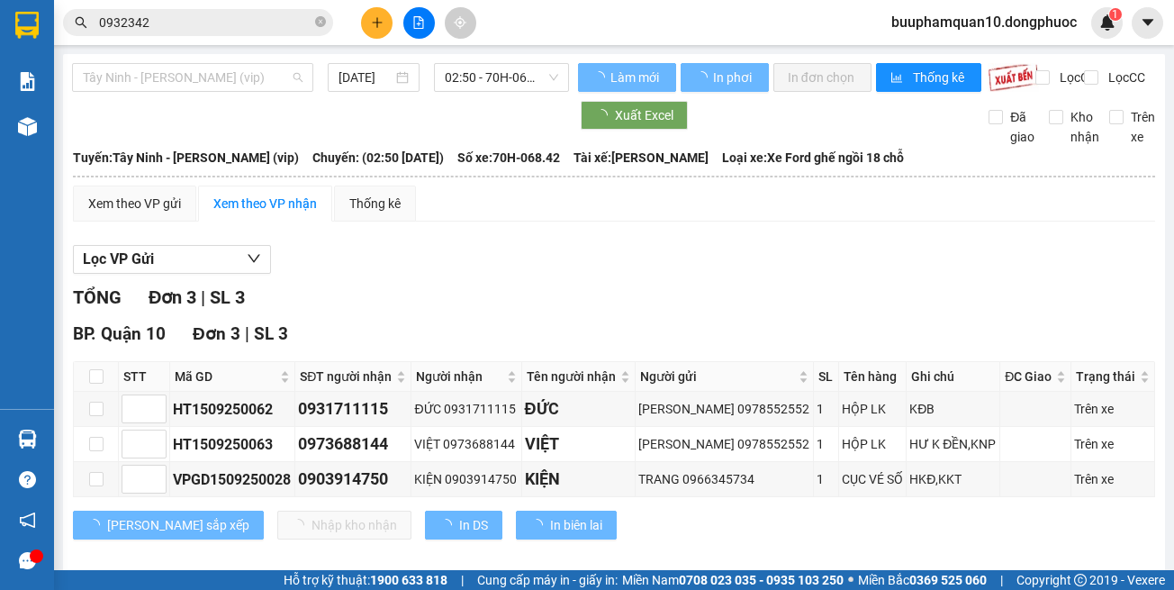
drag, startPoint x: 259, startPoint y: 80, endPoint x: 255, endPoint y: 124, distance: 44.4
click at [258, 79] on span "Tây Ninh - [PERSON_NAME] (vip)" at bounding box center [193, 77] width 220 height 27
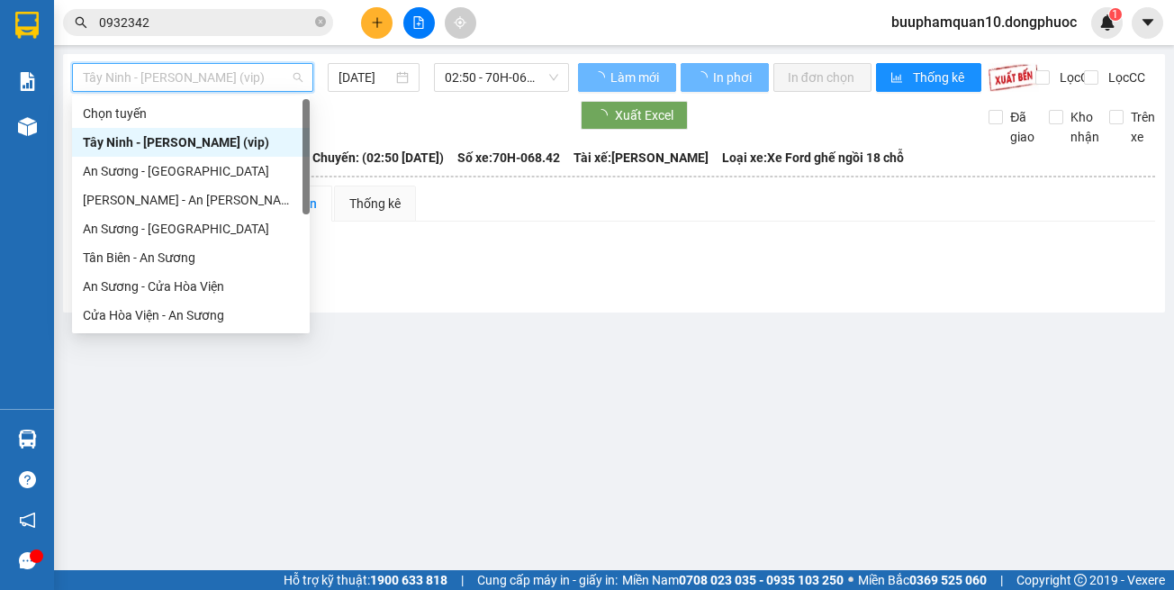
scroll to position [202, 0]
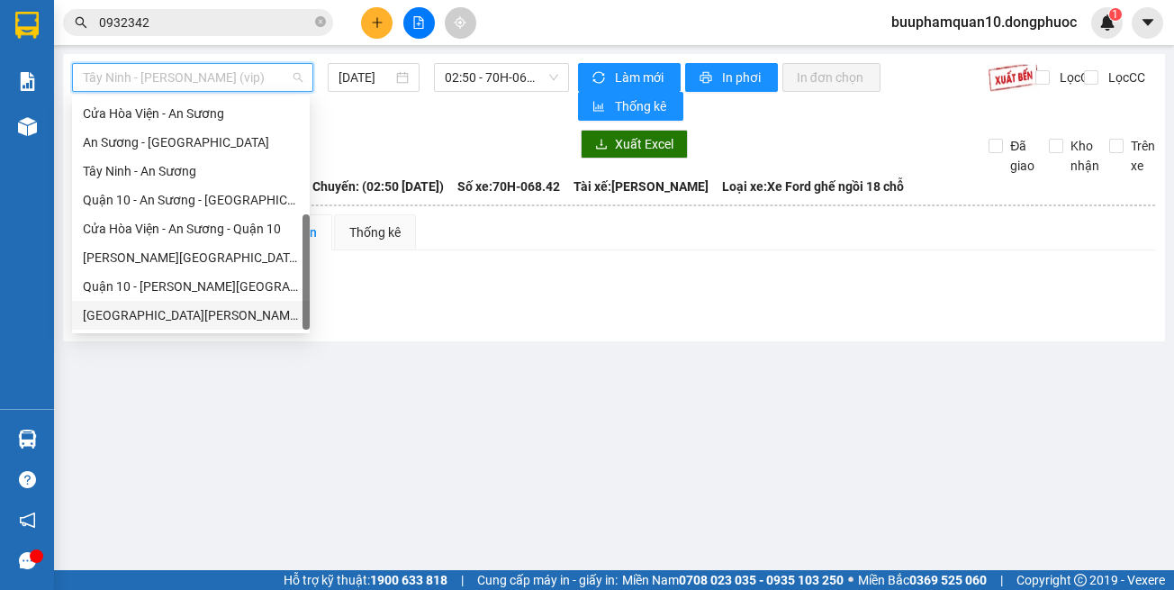
click at [251, 315] on div "Hồ Chí Minh - Tây Ninh (vip)" at bounding box center [191, 315] width 216 height 20
type input "[DATE]"
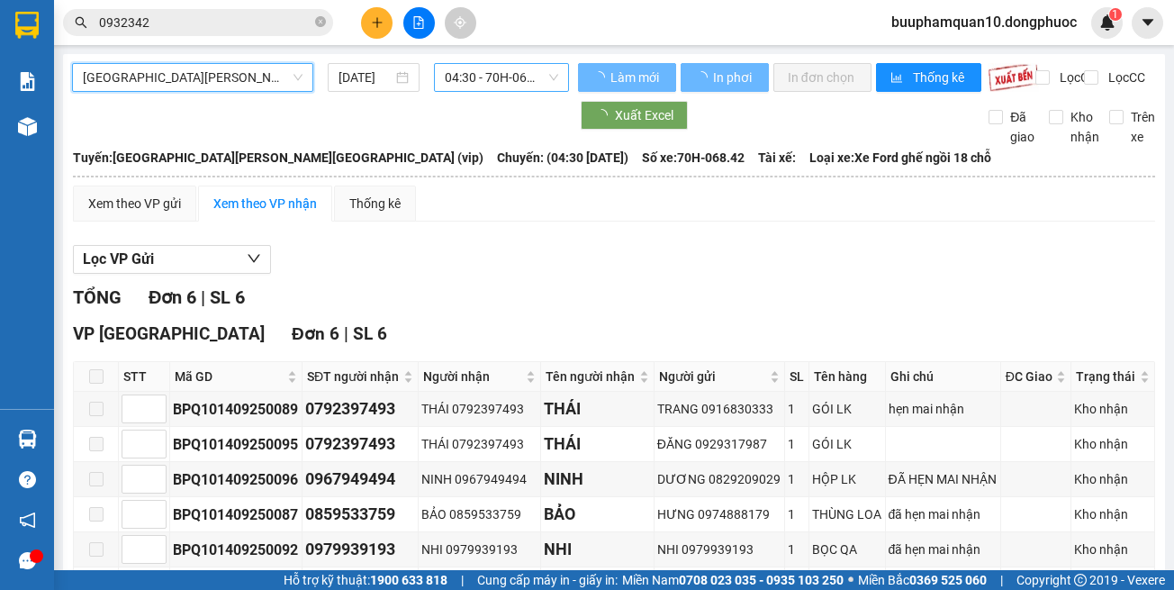
click at [494, 68] on span "04:30 - 70H-068.42" at bounding box center [501, 77] width 113 height 27
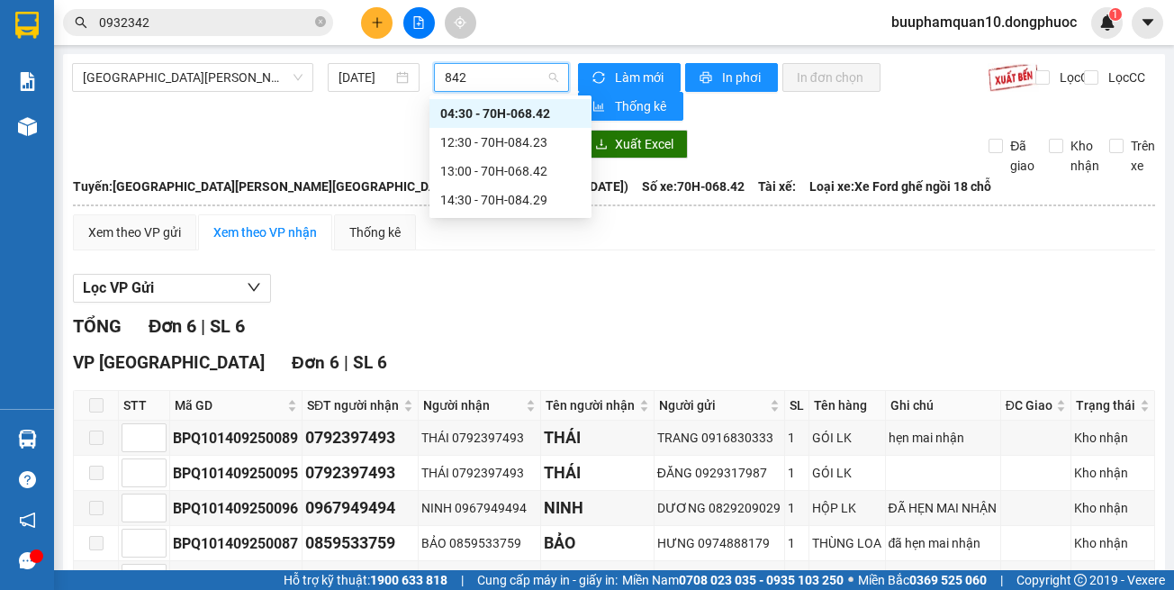
type input "8429"
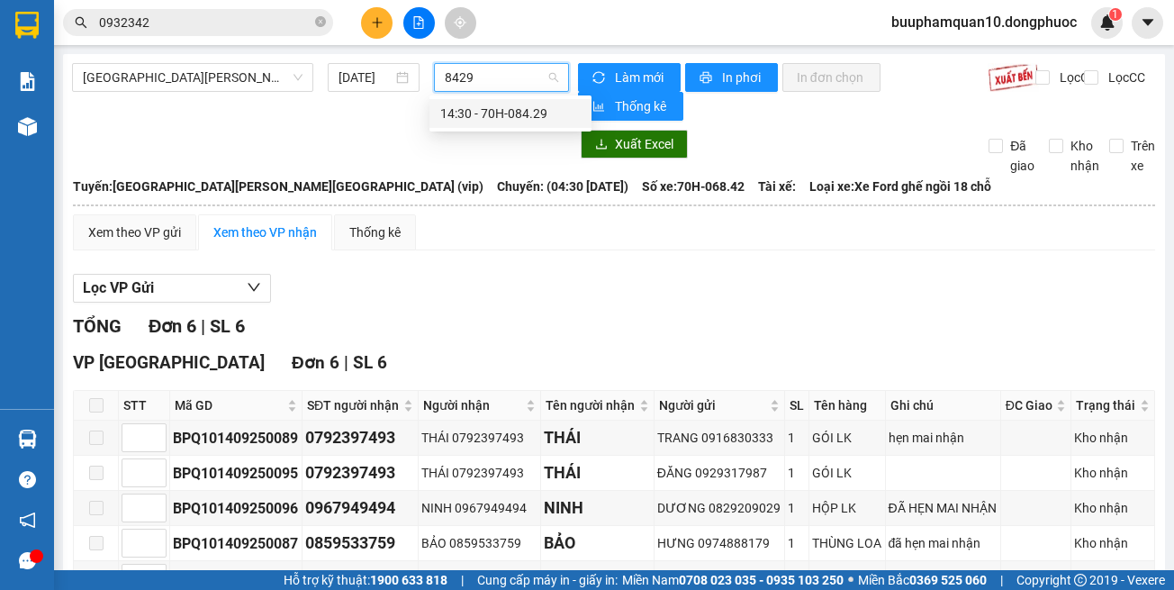
click at [503, 108] on div "14:30 - 70H-084.29" at bounding box center [510, 114] width 141 height 20
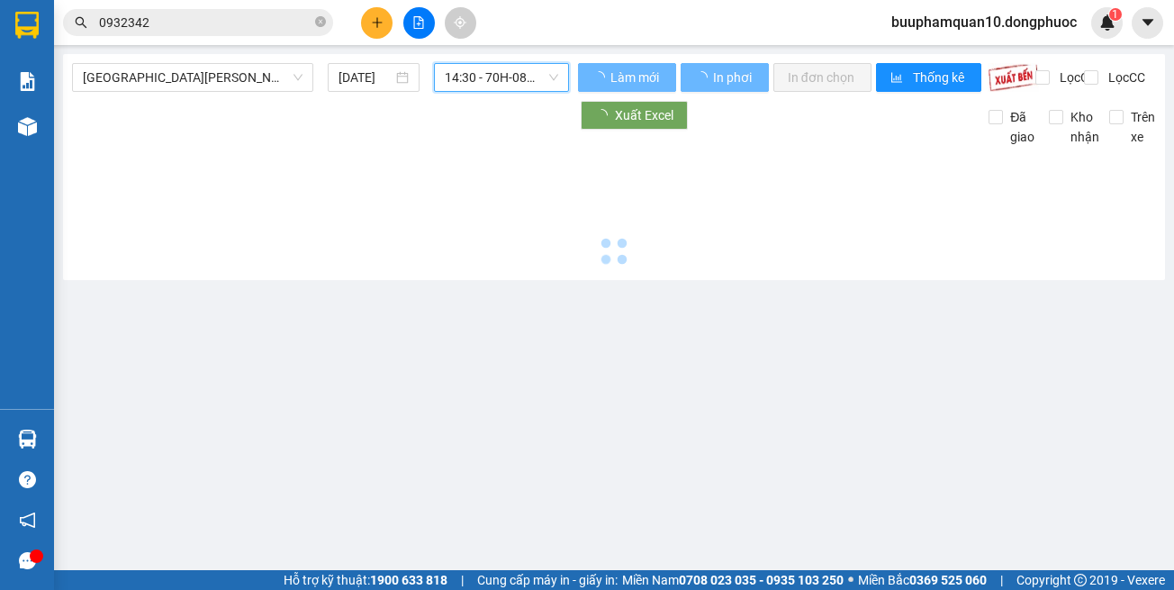
click at [502, 79] on span "14:30 - 70H-084.29" at bounding box center [501, 77] width 113 height 27
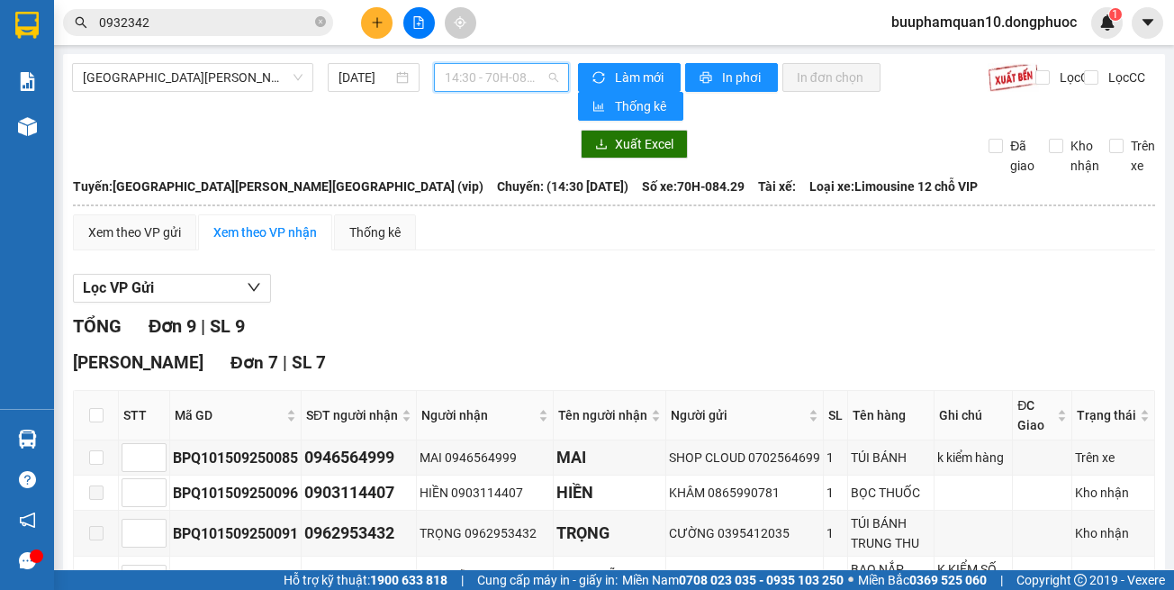
scroll to position [980, 0]
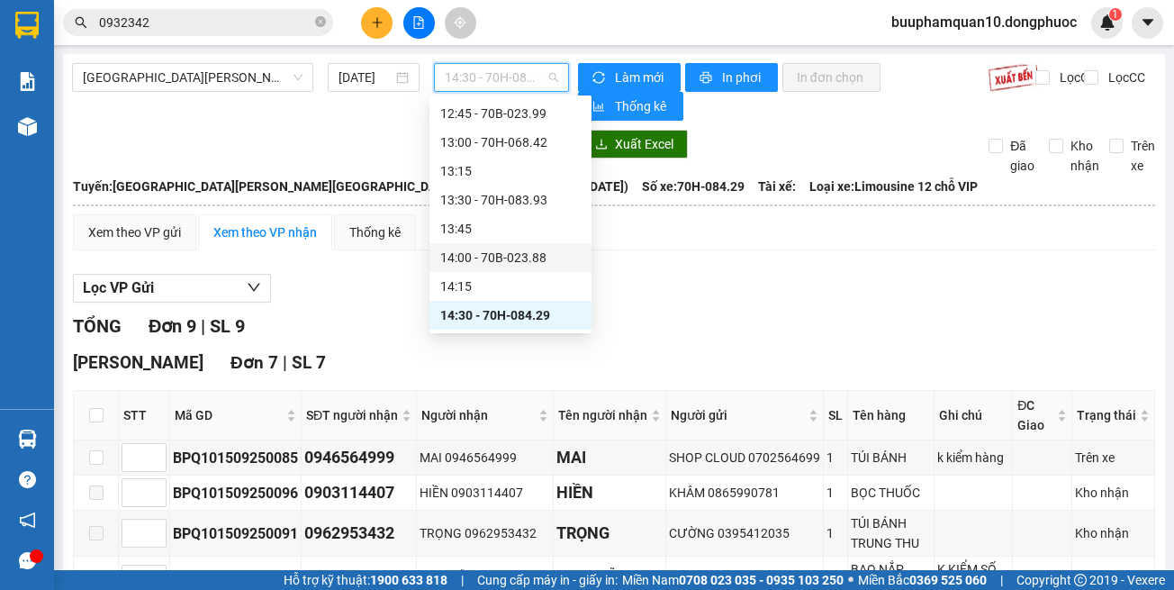
click at [549, 264] on div "14:00 - 70B-023.88" at bounding box center [510, 258] width 141 height 20
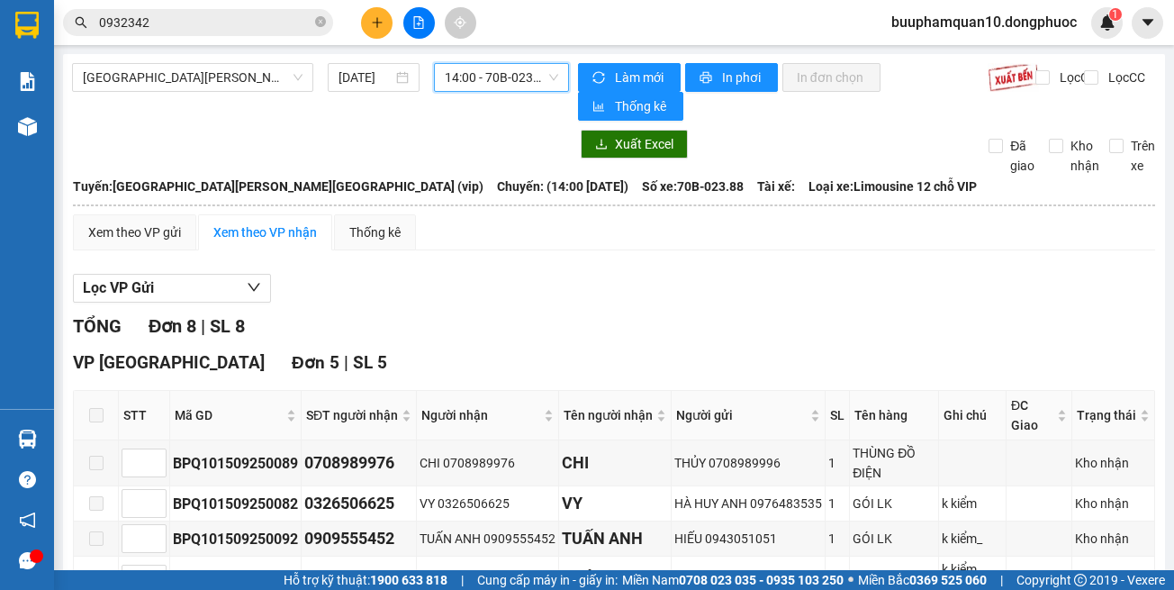
click at [489, 82] on span "14:00 - 70B-023.88" at bounding box center [501, 77] width 113 height 27
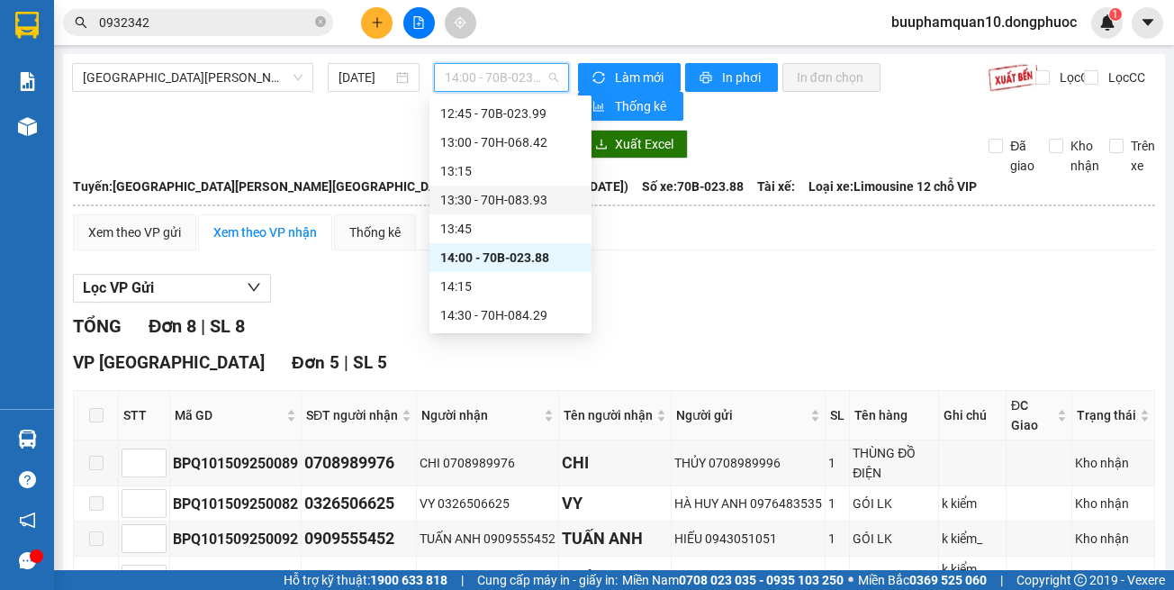
click at [506, 192] on div "13:30 - 70H-083.93" at bounding box center [510, 200] width 141 height 20
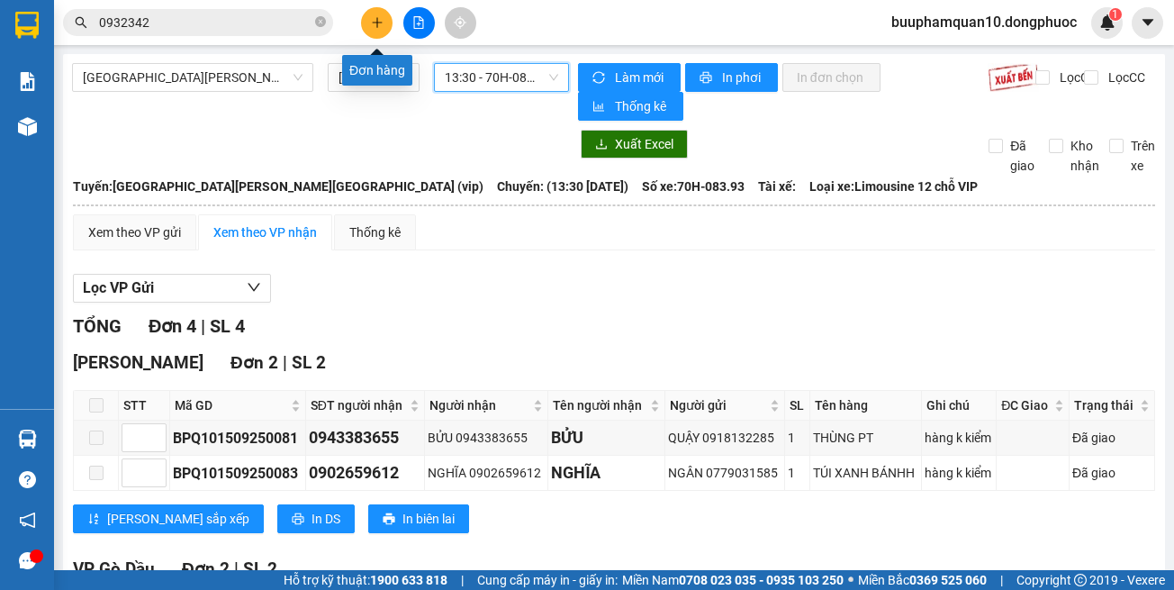
click at [381, 26] on icon "plus" at bounding box center [377, 22] width 13 height 13
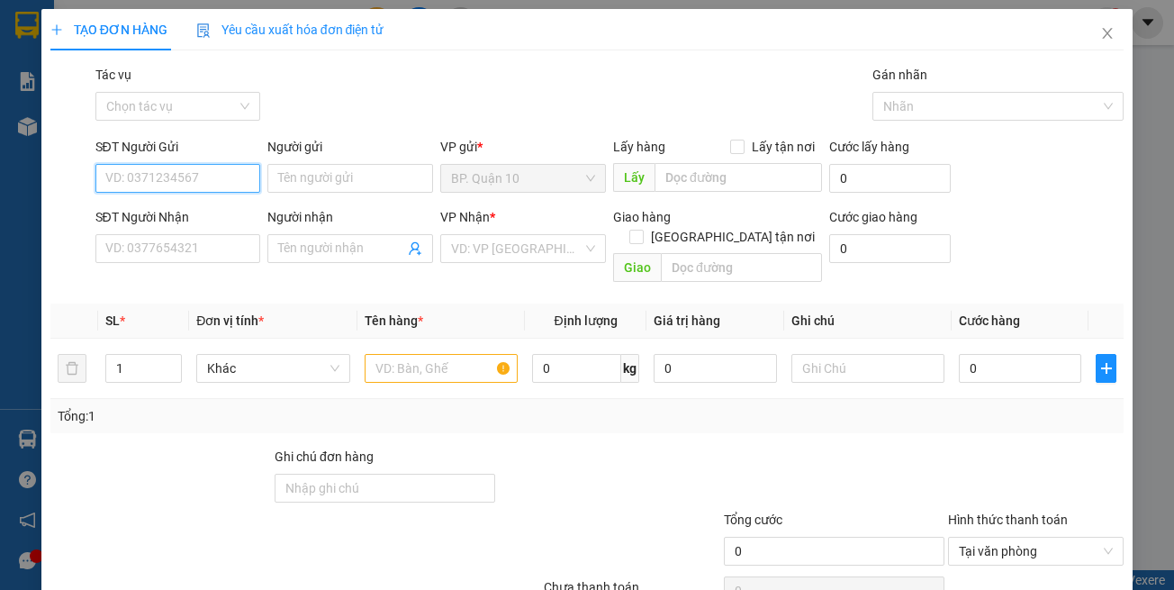
click at [205, 173] on input "SĐT Người Gửi" at bounding box center [178, 178] width 166 height 29
type input "02838382926"
drag, startPoint x: 185, startPoint y: 210, endPoint x: 217, endPoint y: 222, distance: 34.8
click at [185, 211] on div "02838382926 - NAM THÀNH" at bounding box center [196, 214] width 185 height 20
type input "NAM THÀNH"
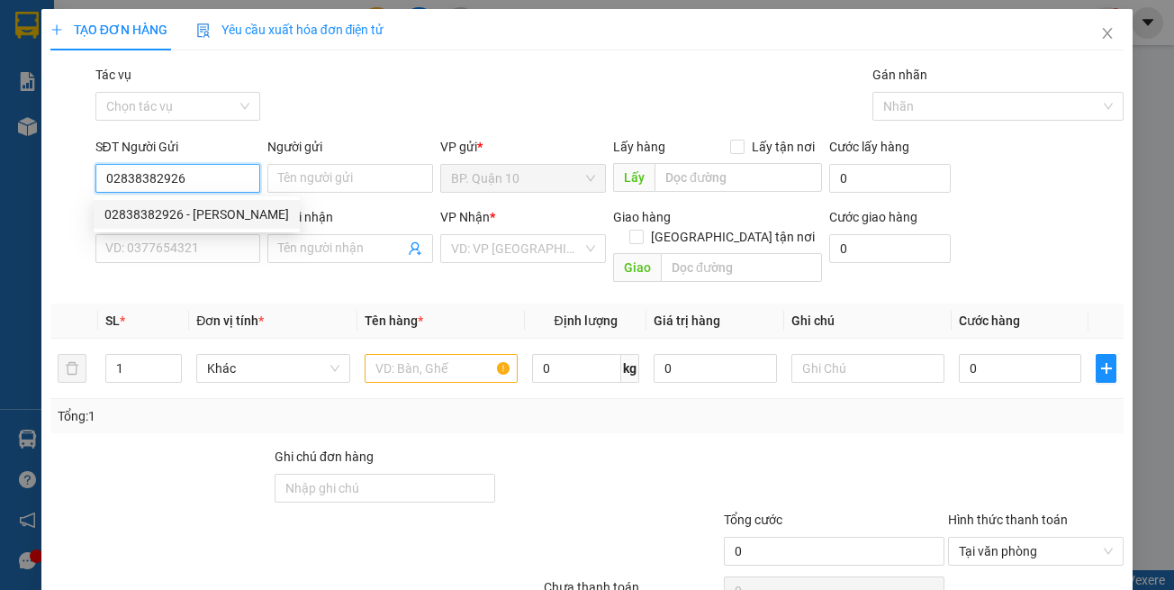
type input "0902515159"
type input "SÁNG"
type input "02838382926"
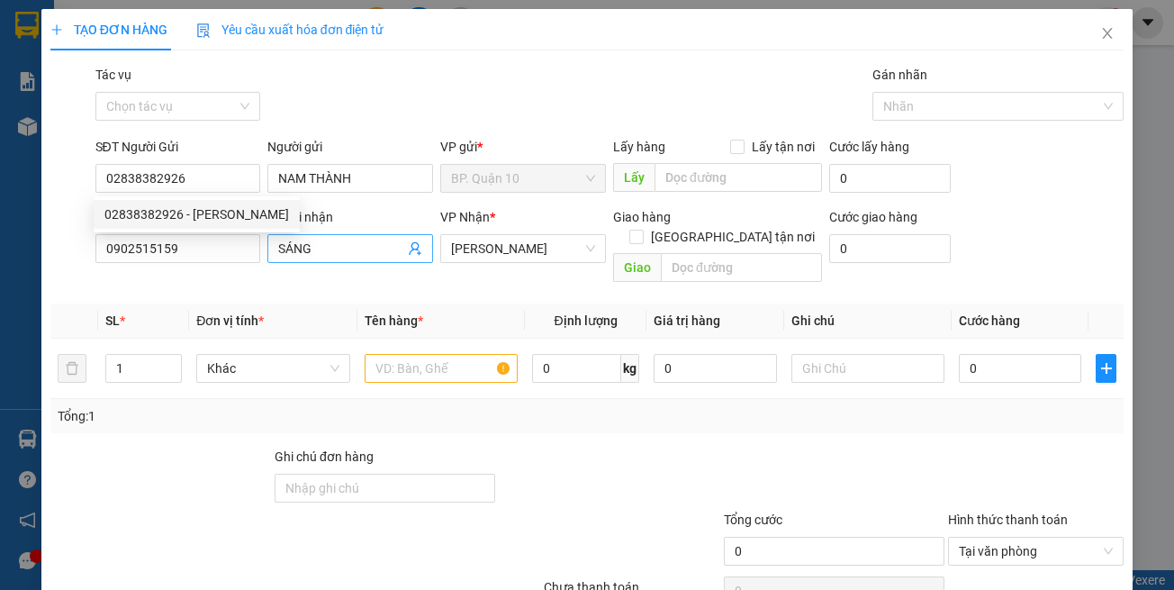
type input "60.000"
drag, startPoint x: 318, startPoint y: 261, endPoint x: 421, endPoint y: 286, distance: 105.7
click at [319, 262] on span "SÁNG" at bounding box center [351, 248] width 166 height 29
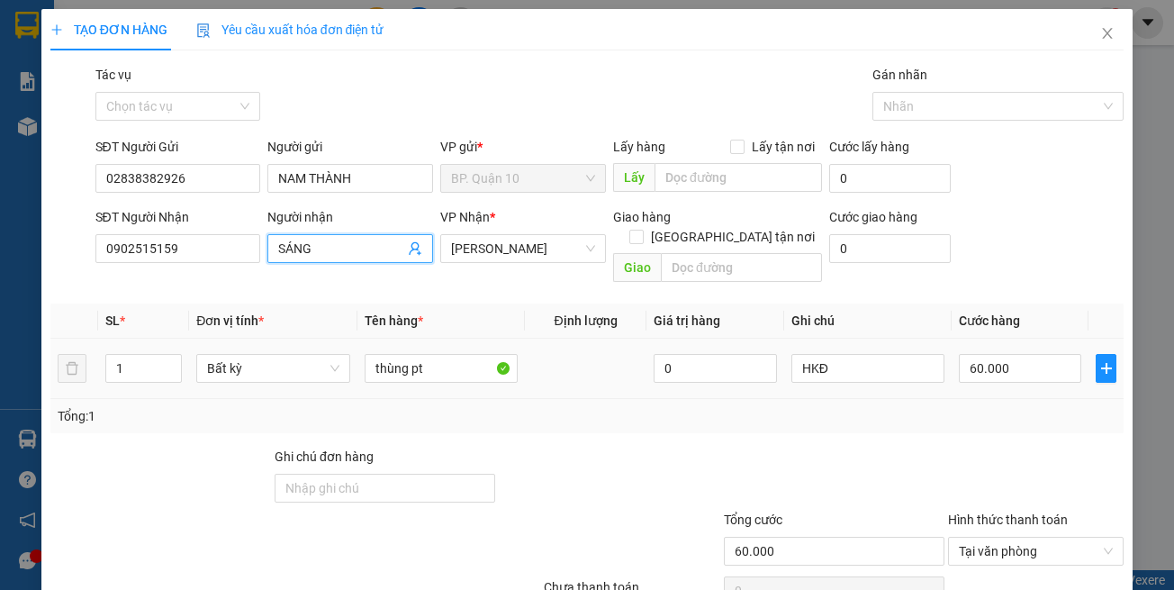
drag, startPoint x: 551, startPoint y: 419, endPoint x: 436, endPoint y: 371, distance: 124.8
click at [536, 408] on div "Transit Pickup Surcharge Ids Transit Deliver Surcharge Ids Transit Deliver Surc…" at bounding box center [587, 358] width 1075 height 586
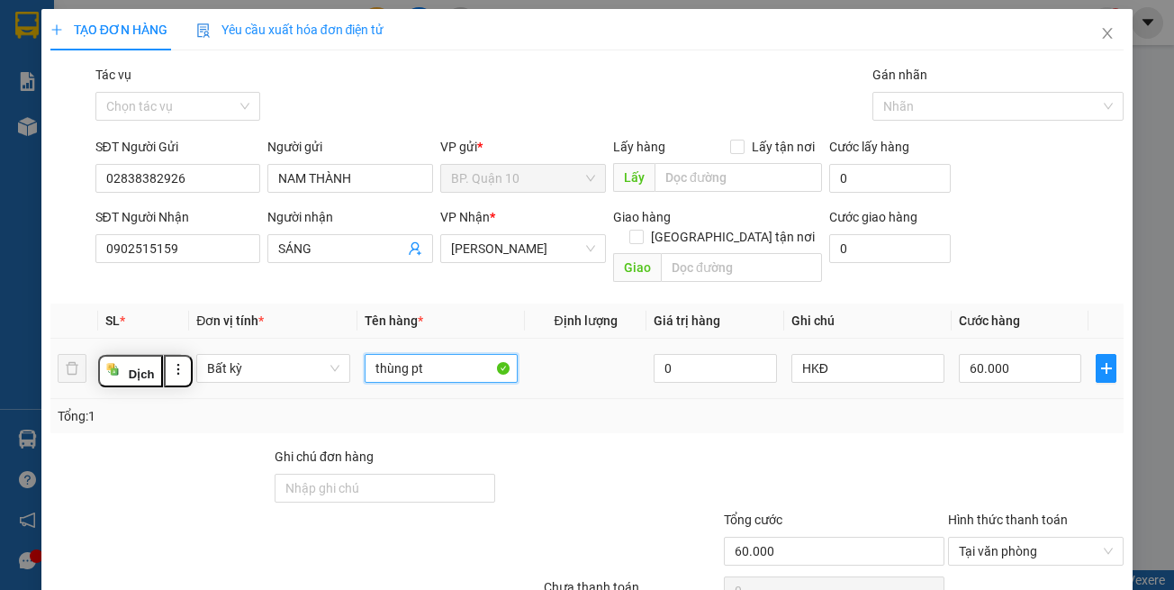
drag, startPoint x: 438, startPoint y: 350, endPoint x: 37, endPoint y: 271, distance: 408.6
click at [146, 339] on tr "1 Bất kỳ thùng pt 0 HKĐ 60.000" at bounding box center [587, 369] width 1075 height 60
type input "h"
type input "HỘP ĐEN PT"
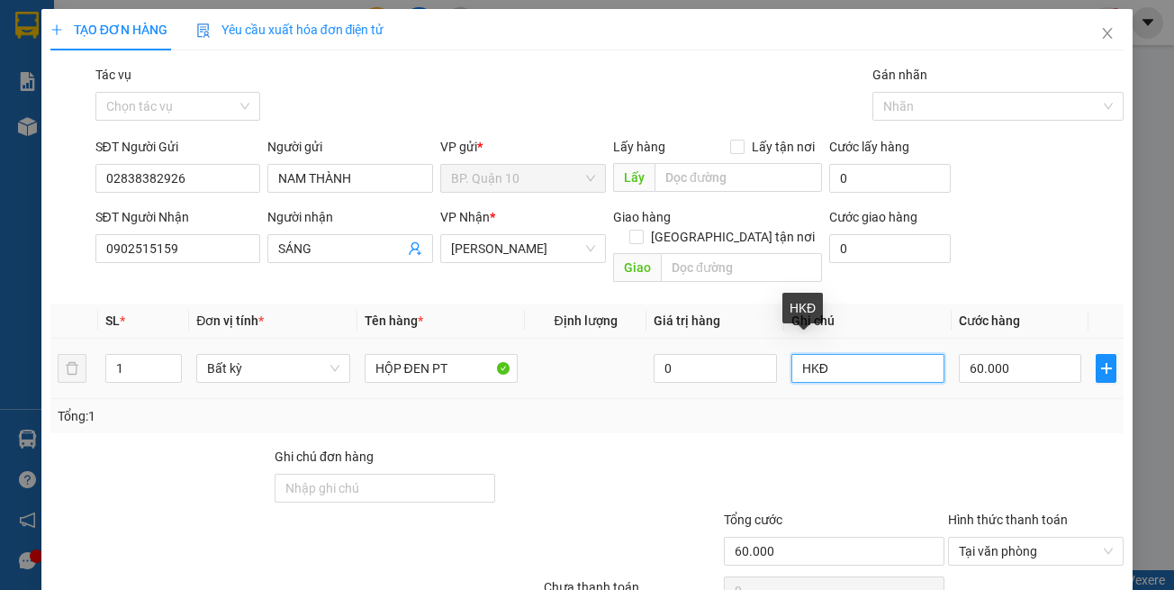
click at [875, 354] on input "HKĐ" at bounding box center [868, 368] width 153 height 29
paste input "đã hẹn mai nhận-k kiểm"
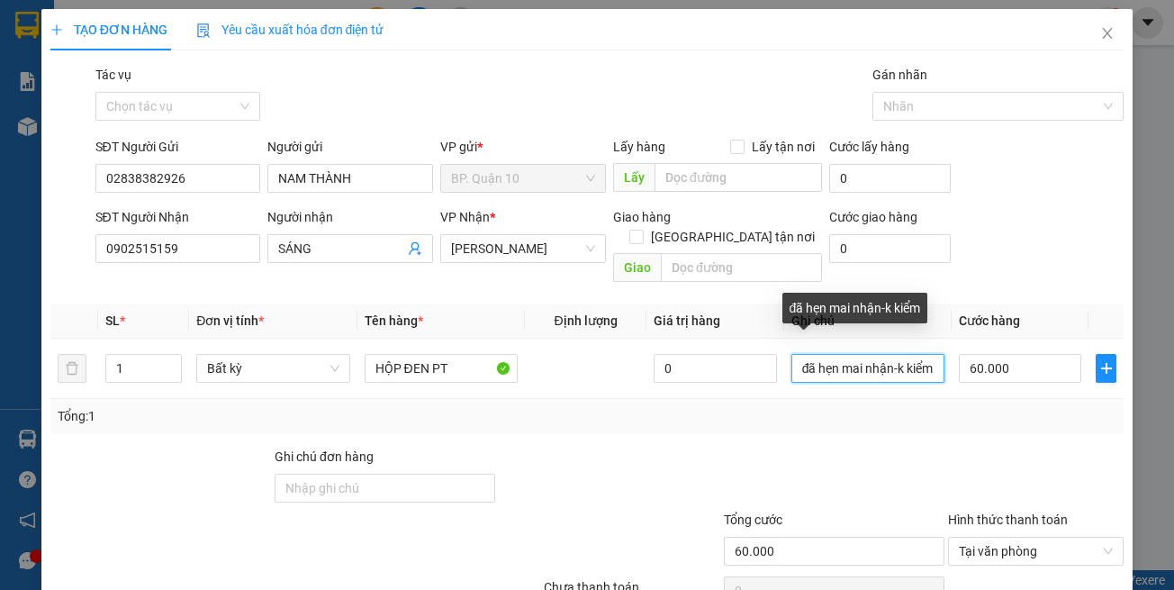
type input "đã hẹn mai nhận-k kiểm"
drag, startPoint x: 983, startPoint y: 399, endPoint x: 998, endPoint y: 375, distance: 28.7
click at [984, 406] on div "Tổng: 1" at bounding box center [588, 416] width 1060 height 20
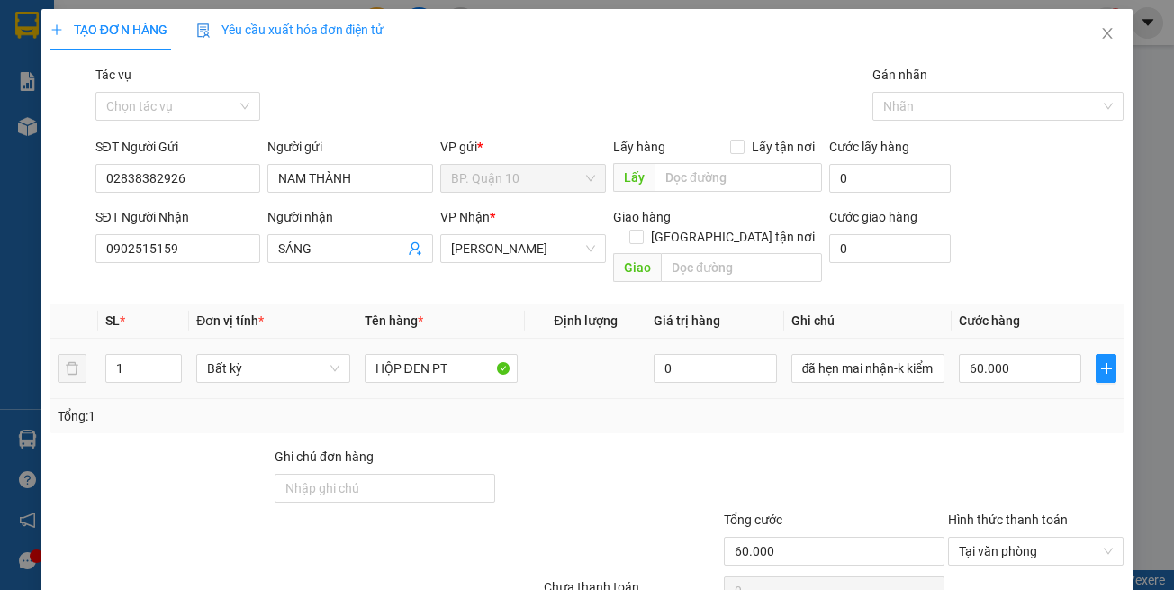
click at [1001, 365] on div "60.000" at bounding box center [1020, 368] width 122 height 36
click at [1001, 359] on input "60.000" at bounding box center [1020, 368] width 122 height 29
type input "3"
type input "30"
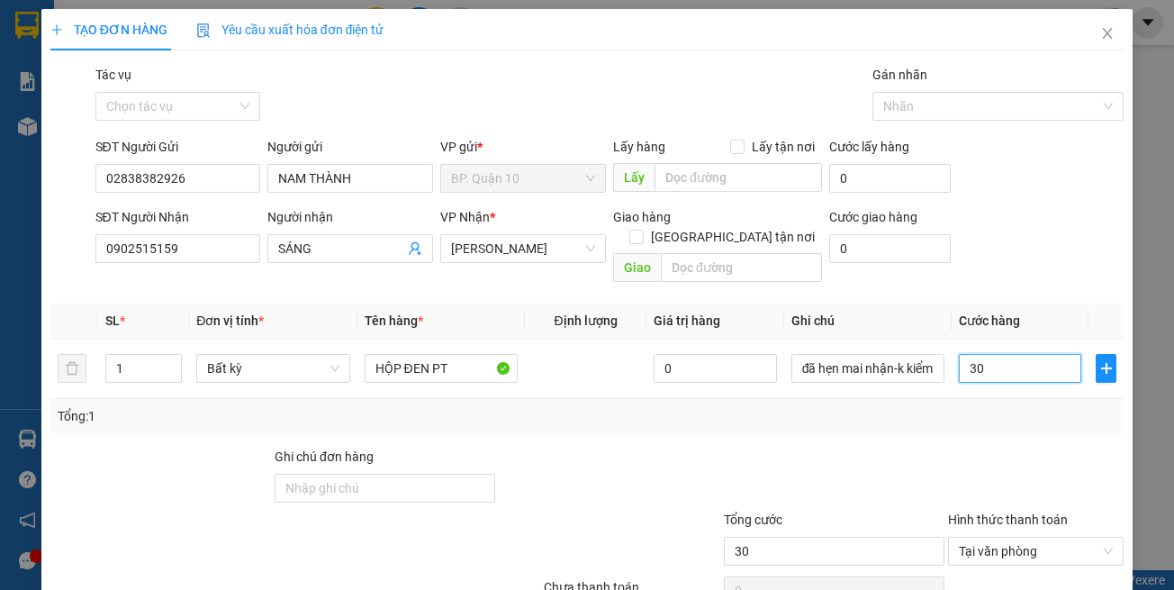
type input "30"
click at [971, 408] on div "Tổng: 1" at bounding box center [587, 416] width 1075 height 34
type input "30.000"
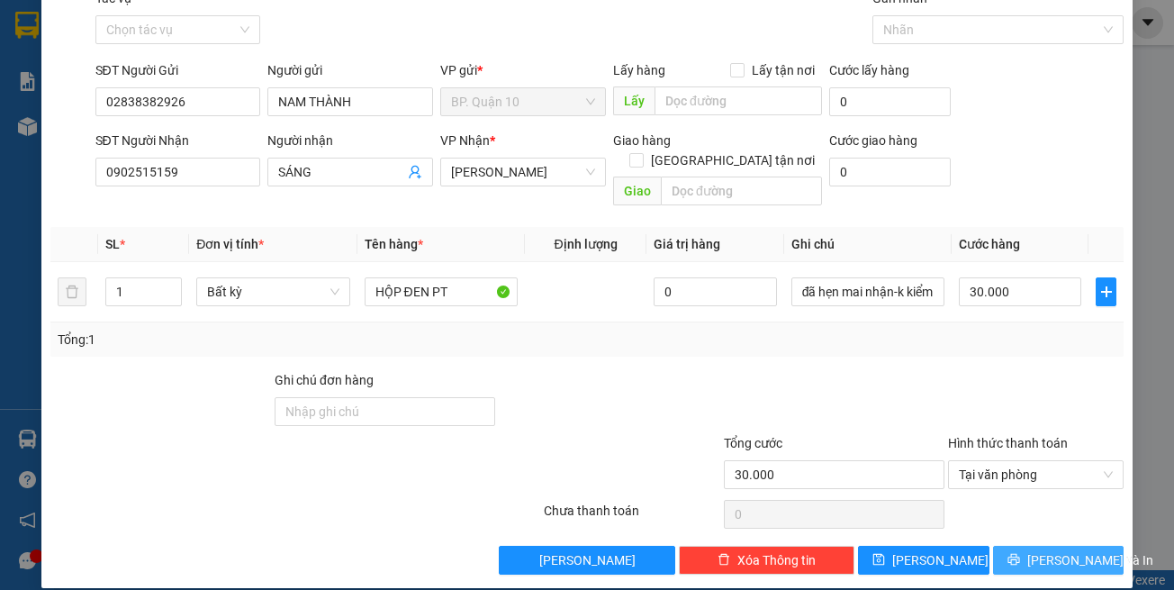
click at [1014, 554] on icon "printer" at bounding box center [1014, 560] width 12 height 12
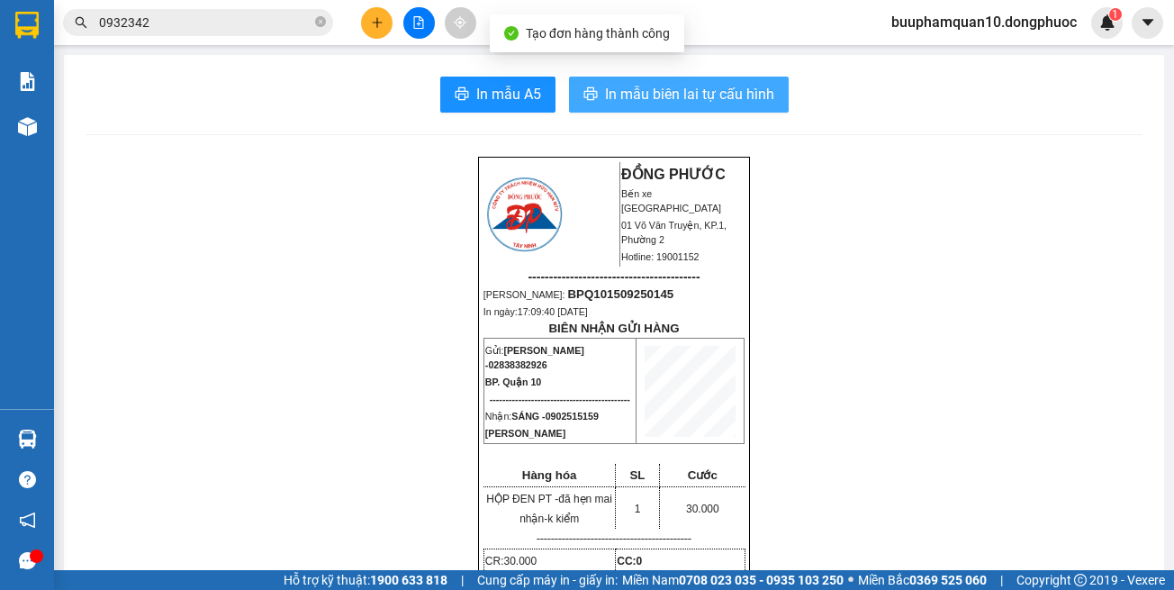
click at [766, 112] on button "In mẫu biên lai tự cấu hình" at bounding box center [679, 95] width 220 height 36
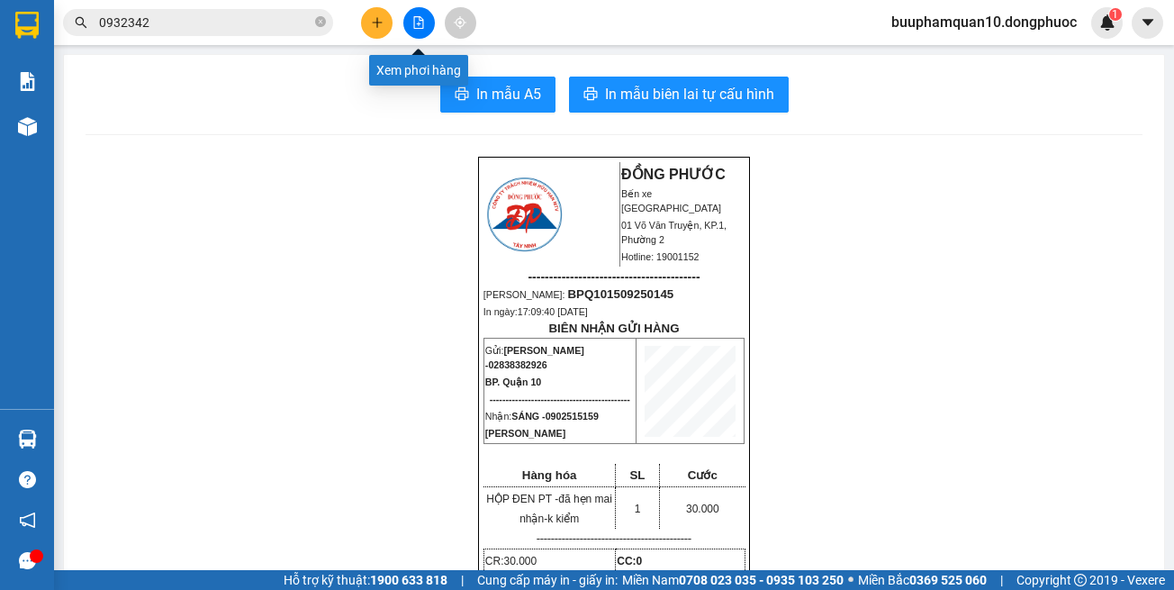
click at [422, 19] on icon "file-add" at bounding box center [419, 22] width 13 height 13
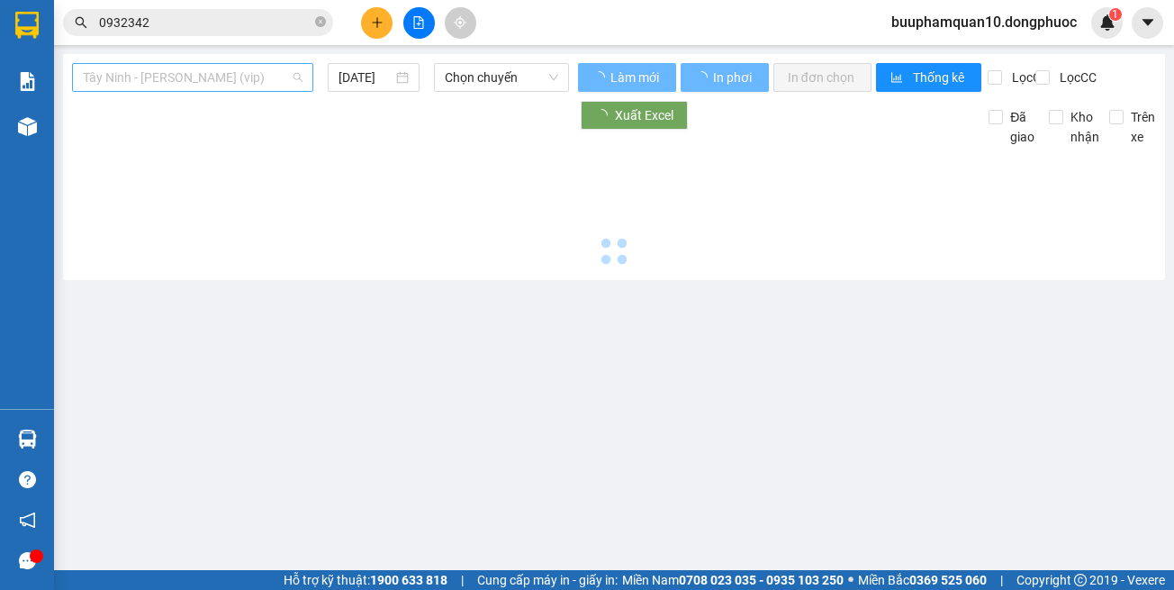
click at [221, 77] on span "Tây Ninh - [PERSON_NAME] (vip)" at bounding box center [193, 77] width 220 height 27
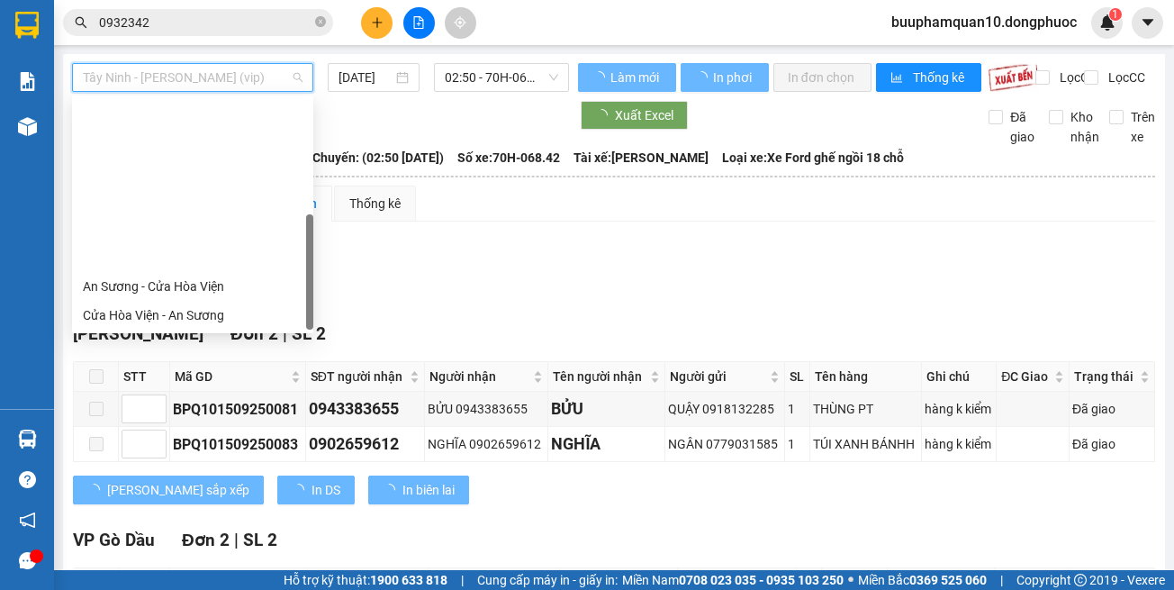
scroll to position [202, 0]
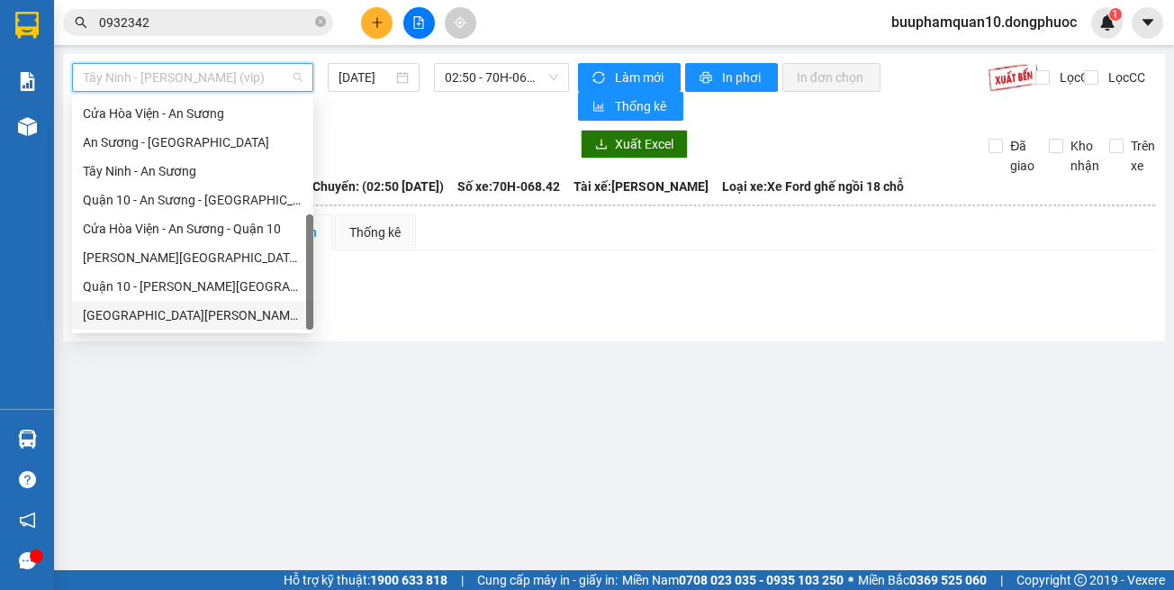
click at [220, 307] on div "Hồ Chí Minh - Tây Ninh (vip)" at bounding box center [193, 315] width 220 height 20
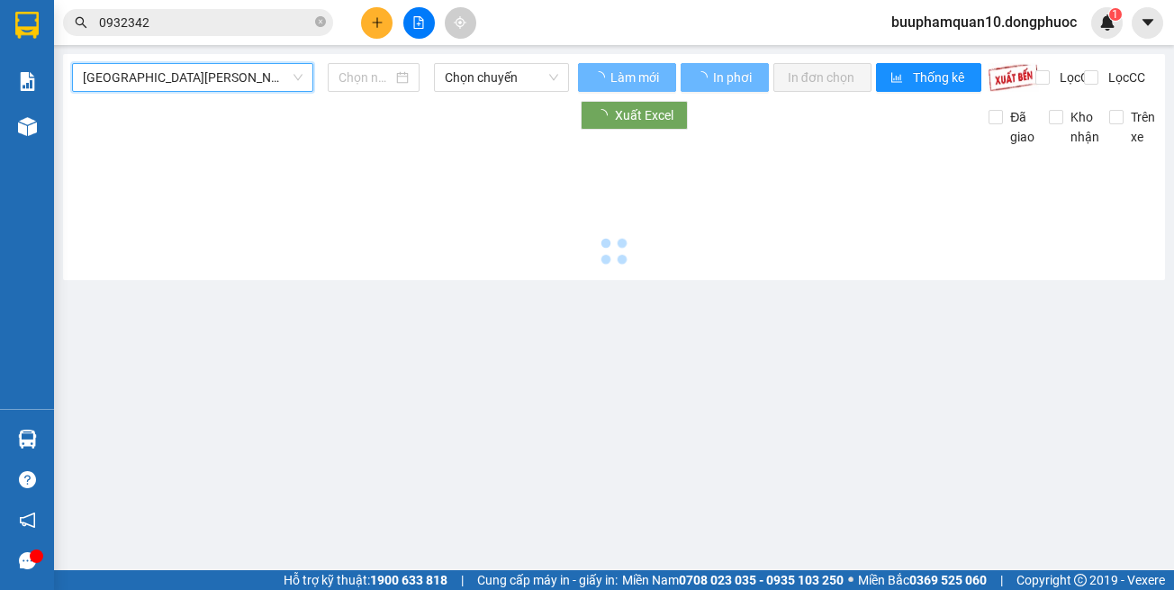
type input "[DATE]"
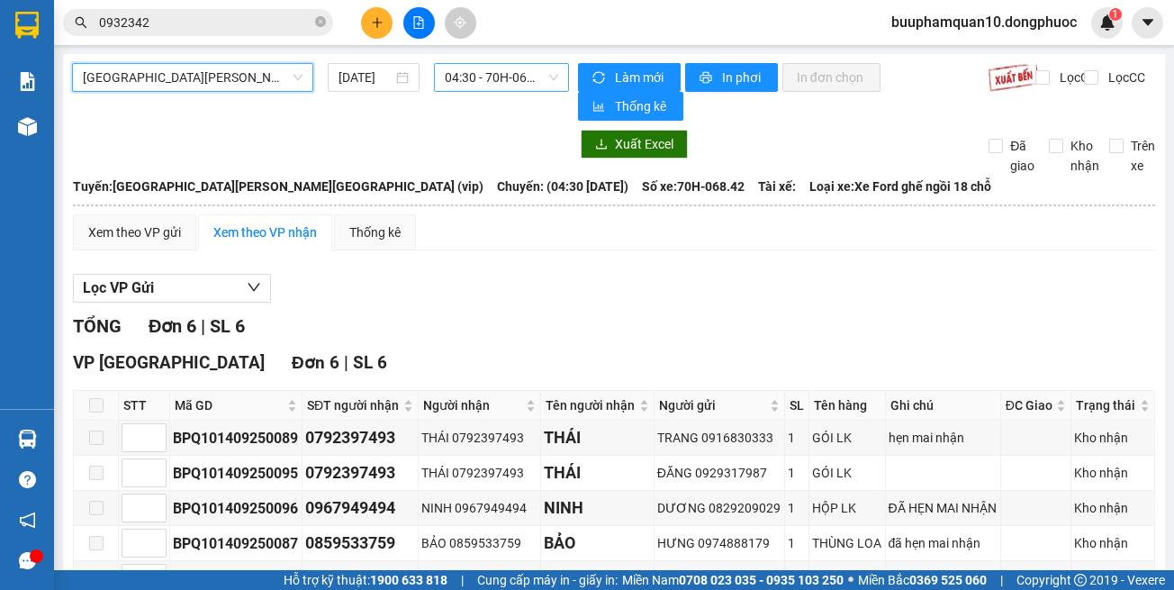
click at [488, 79] on span "04:30 - 70H-068.42" at bounding box center [501, 77] width 113 height 27
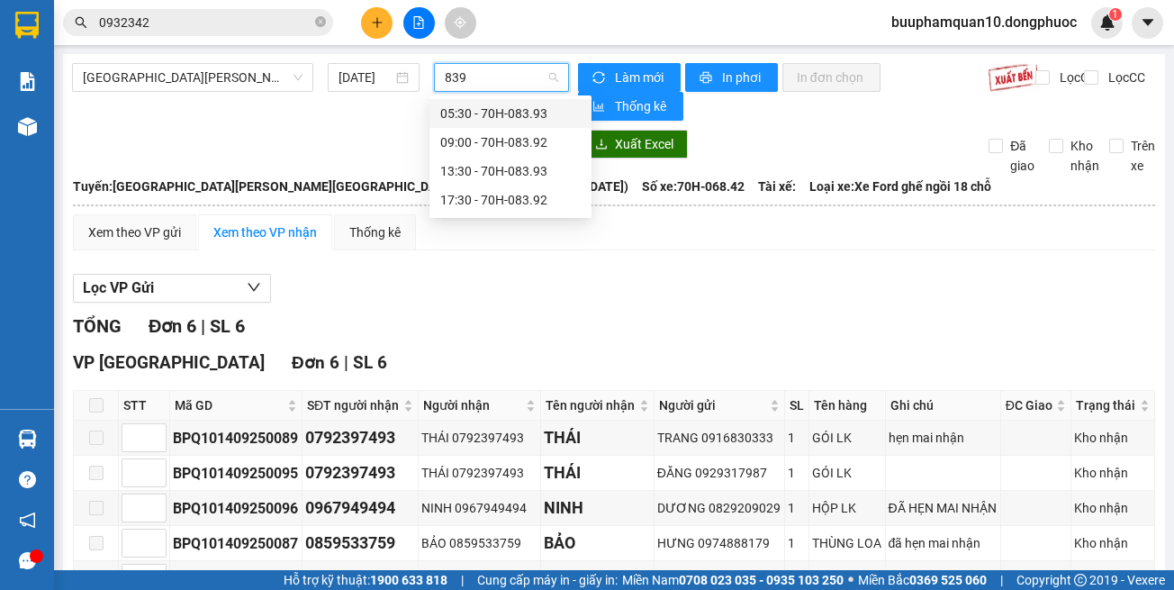
type input "8393"
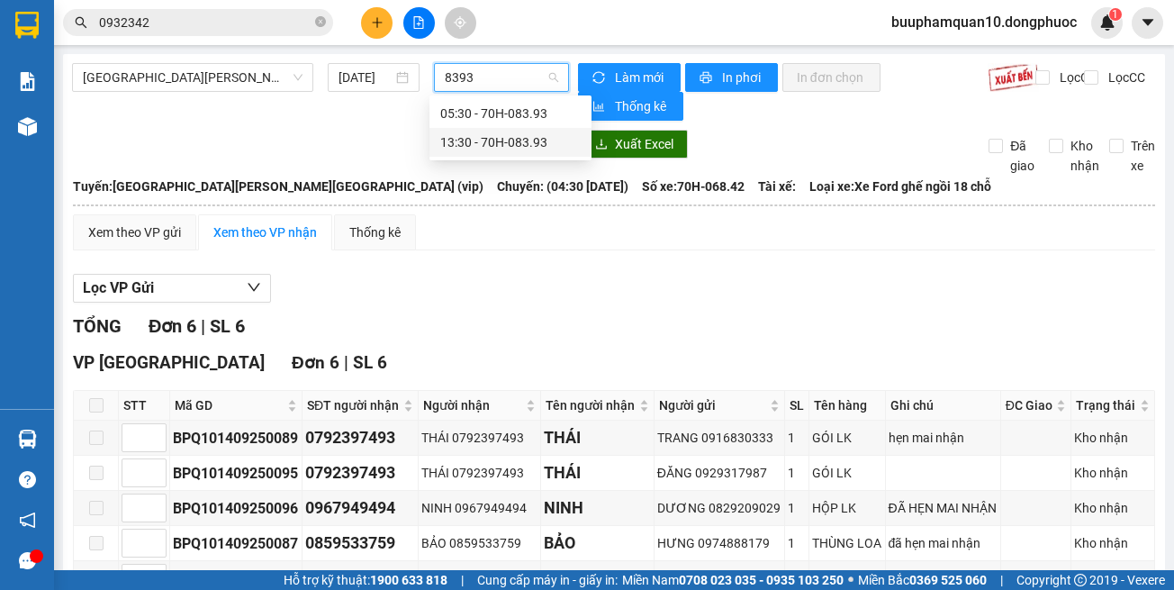
click at [444, 141] on div "13:30 - 70H-083.93" at bounding box center [510, 142] width 141 height 20
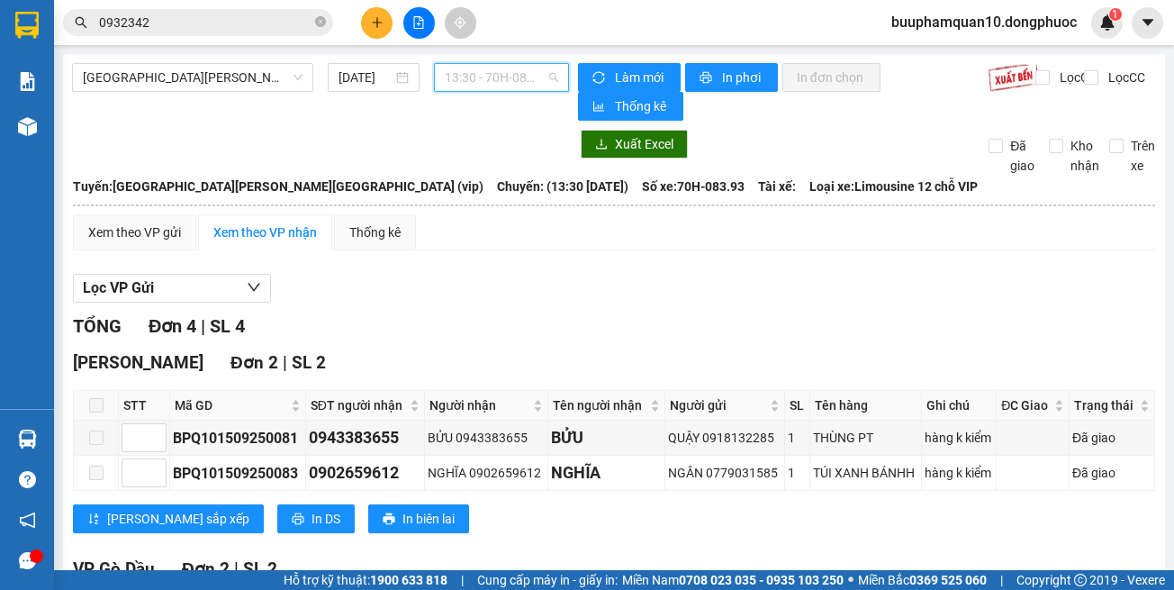
drag, startPoint x: 483, startPoint y: 68, endPoint x: 560, endPoint y: 177, distance: 133.7
click at [483, 67] on span "13:30 - 70H-083.93" at bounding box center [501, 77] width 113 height 27
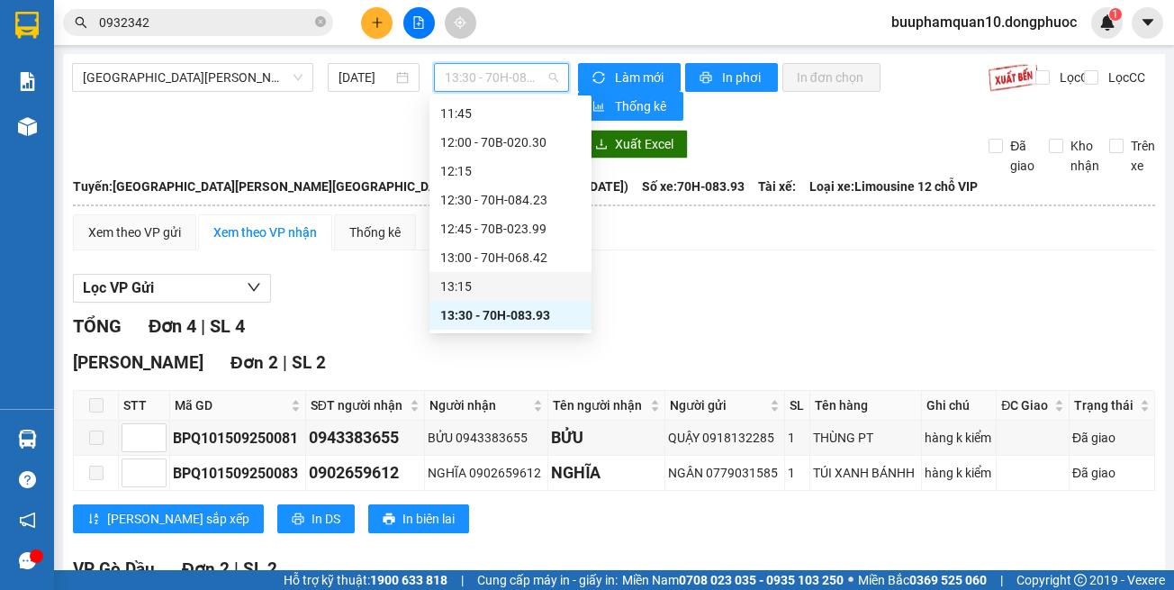
scroll to position [955, 0]
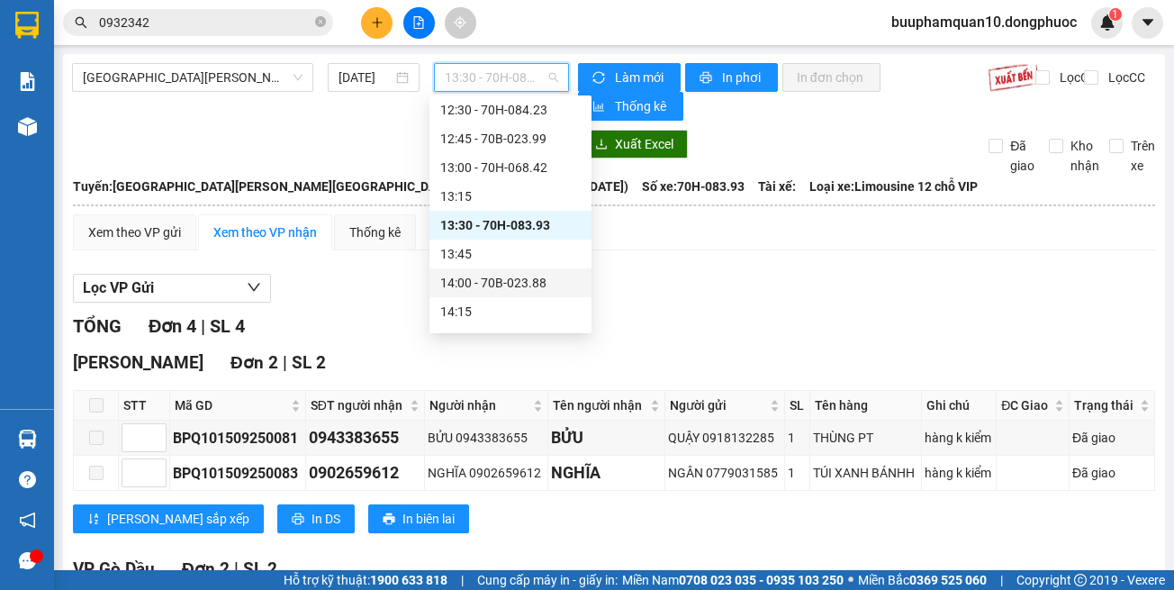
click at [537, 283] on div "14:00 - 70B-023.88" at bounding box center [510, 283] width 141 height 20
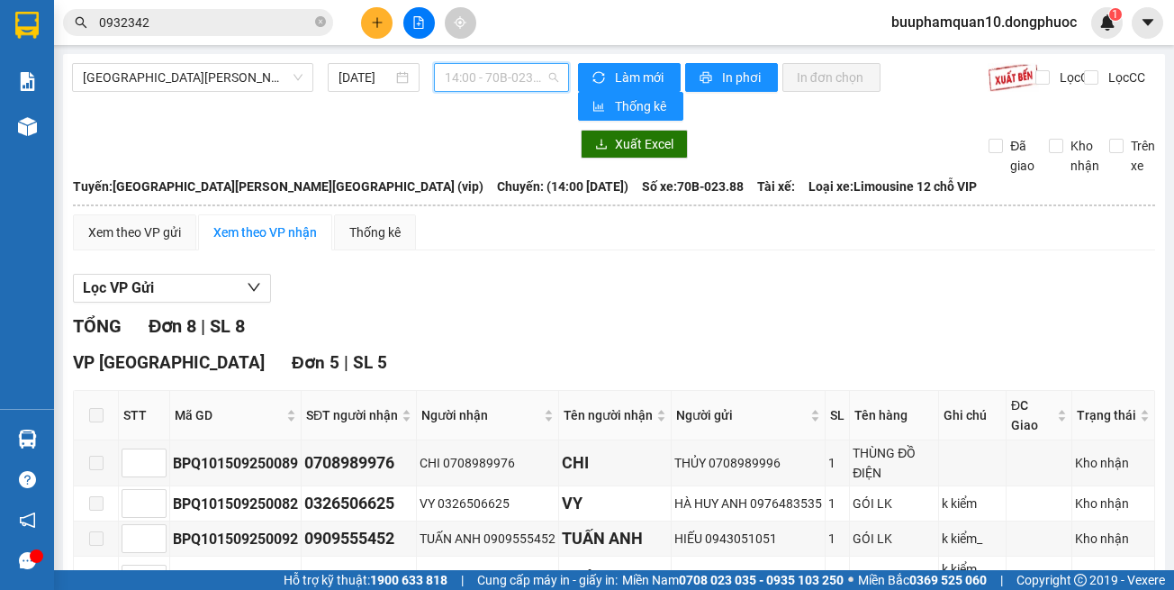
click at [528, 68] on span "14:00 - 70B-023.88" at bounding box center [501, 77] width 113 height 27
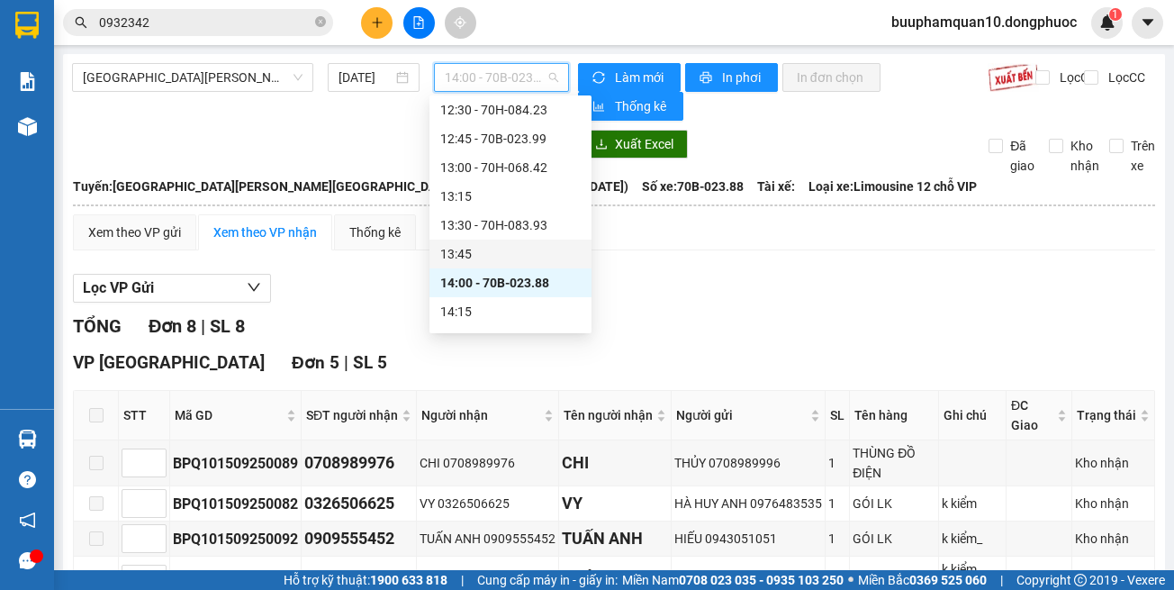
scroll to position [1045, 0]
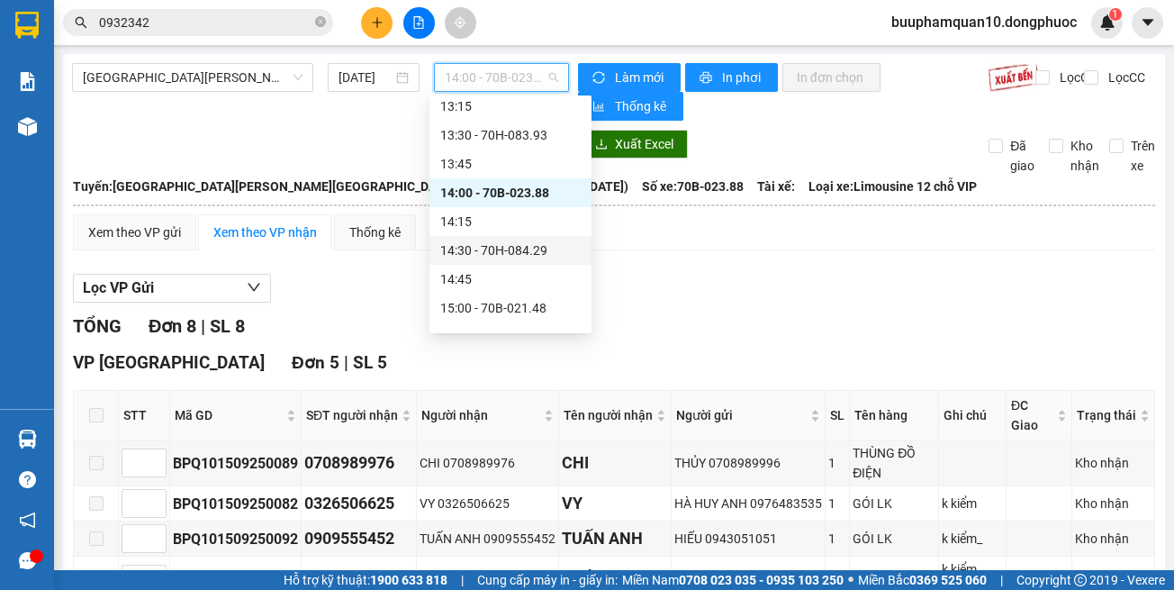
click at [540, 262] on div "14:30 - 70H-084.29" at bounding box center [511, 250] width 162 height 29
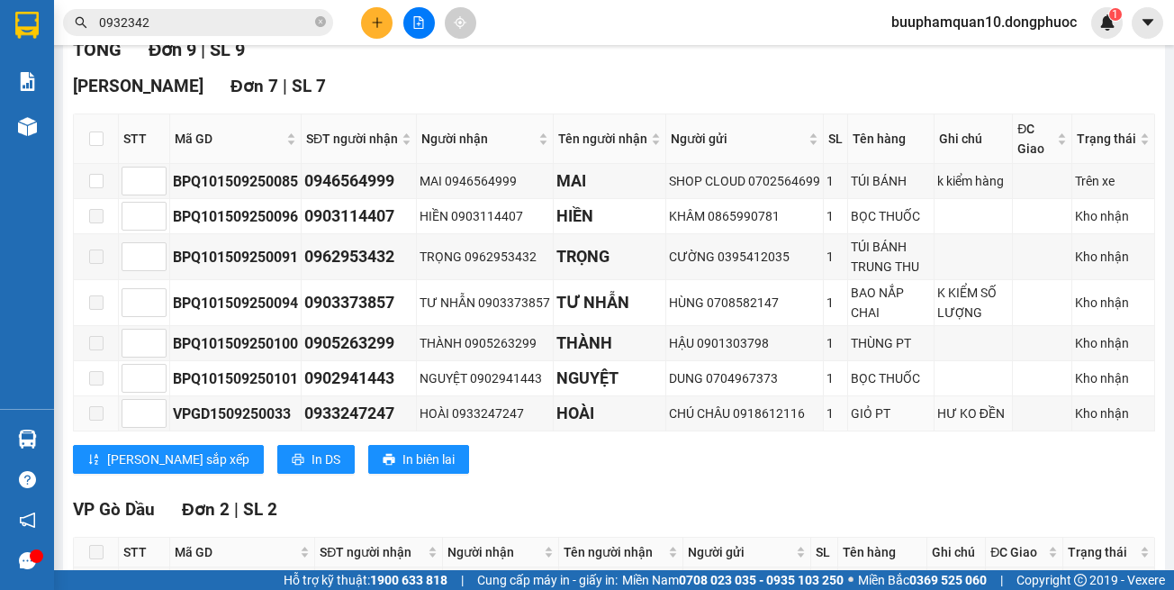
scroll to position [77, 0]
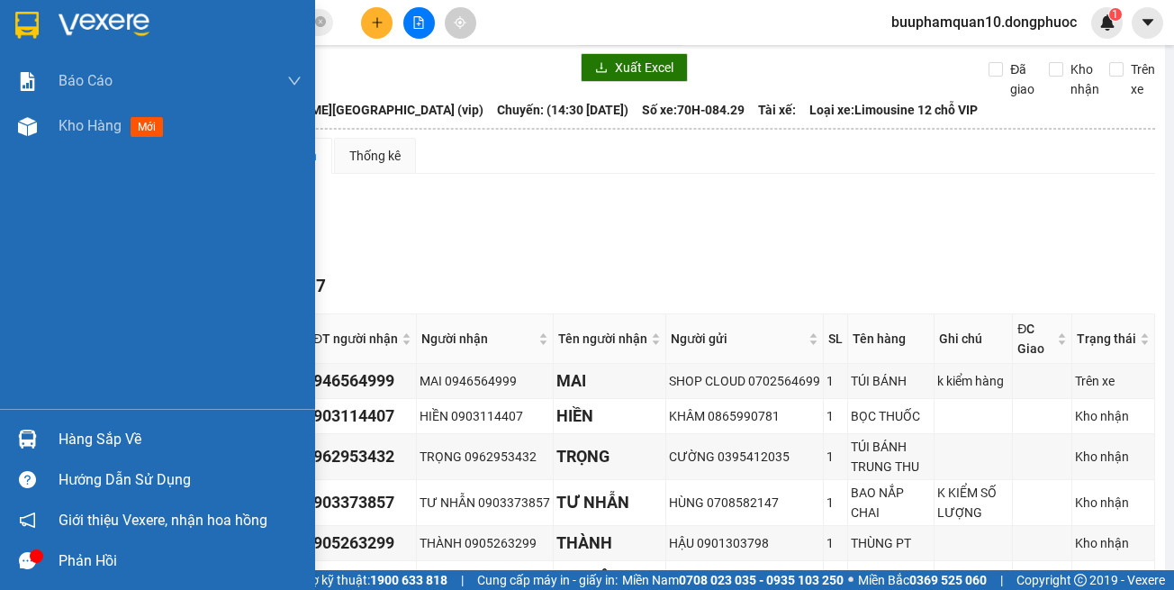
click at [127, 442] on div "Hàng sắp về" at bounding box center [180, 439] width 243 height 27
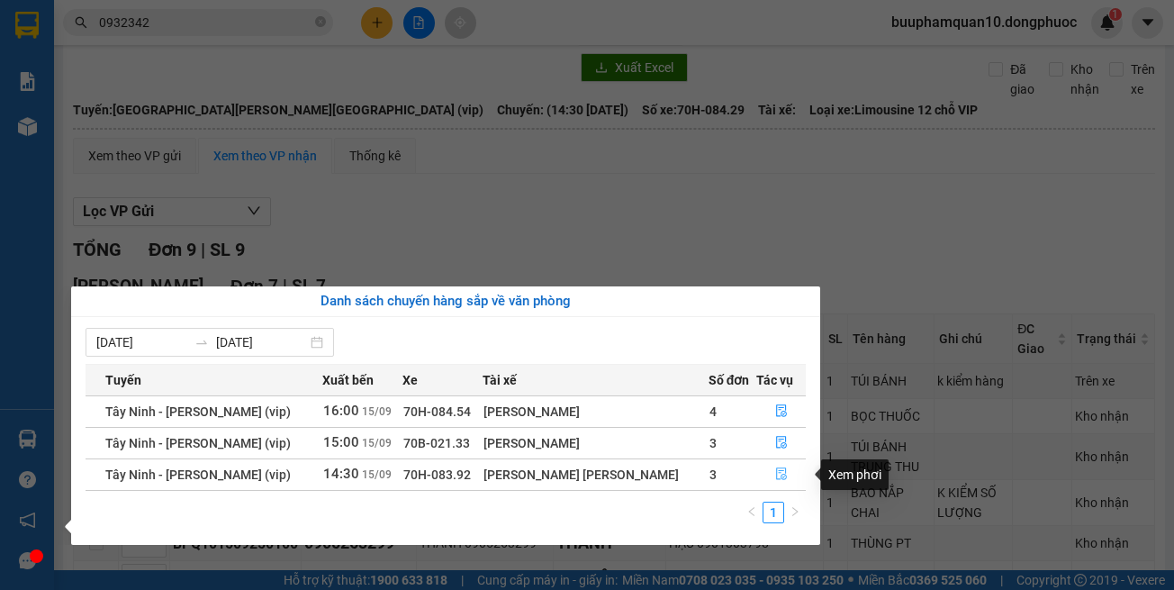
click at [784, 476] on button "button" at bounding box center [781, 474] width 48 height 29
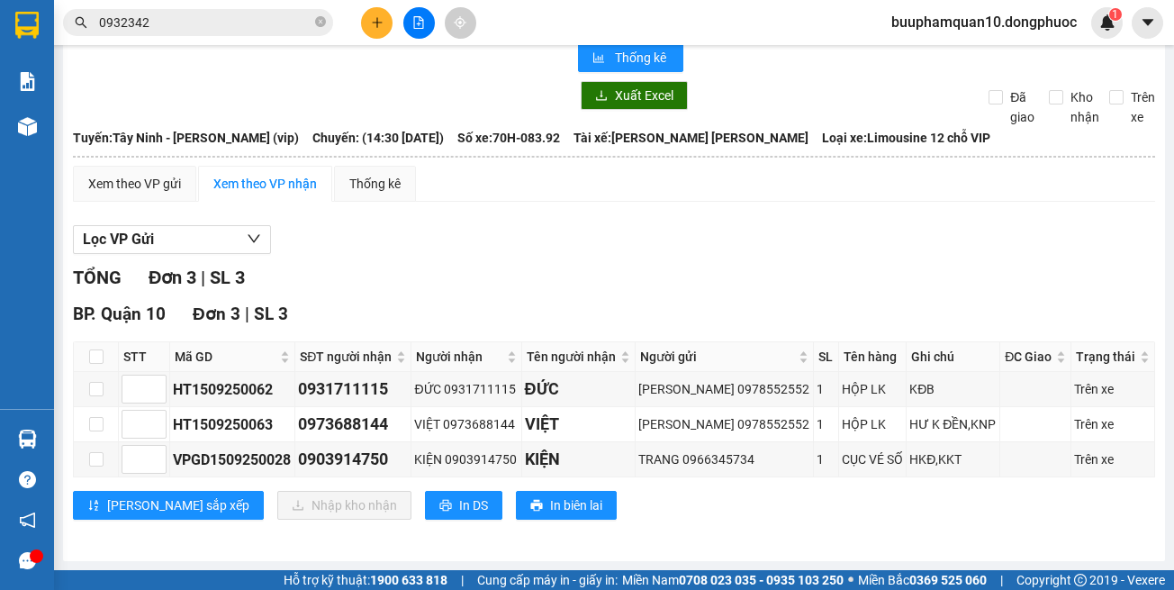
scroll to position [49, 0]
click at [597, 189] on div "Xem theo VP gửi Xem theo VP nhận Thống kê" at bounding box center [614, 184] width 1083 height 36
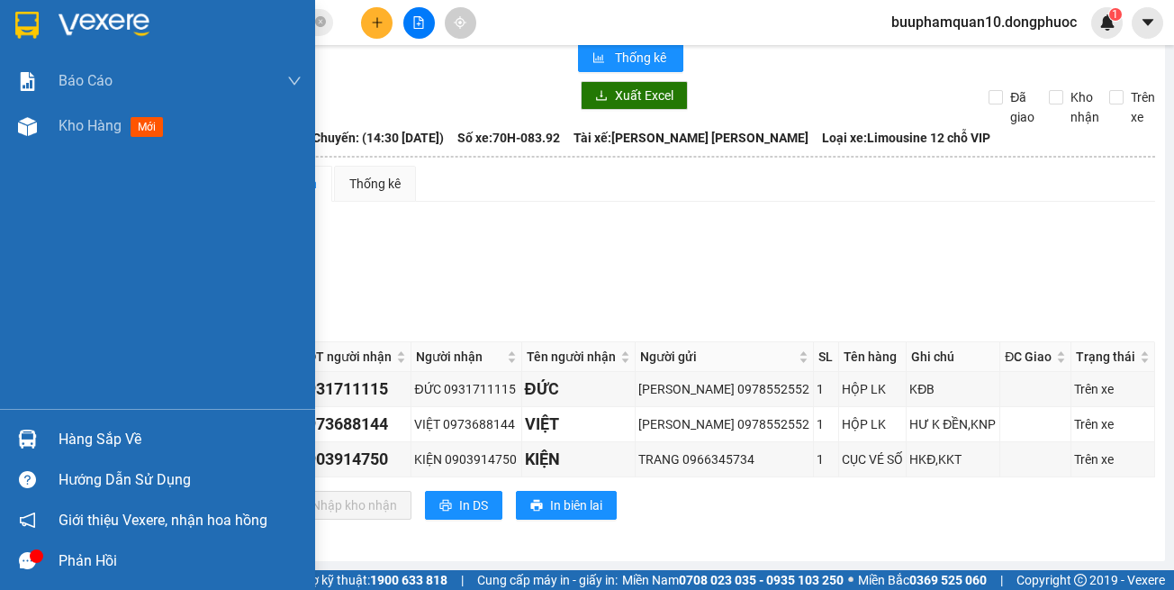
drag, startPoint x: 26, startPoint y: 441, endPoint x: 35, endPoint y: 436, distance: 10.5
click at [29, 441] on img at bounding box center [27, 439] width 19 height 19
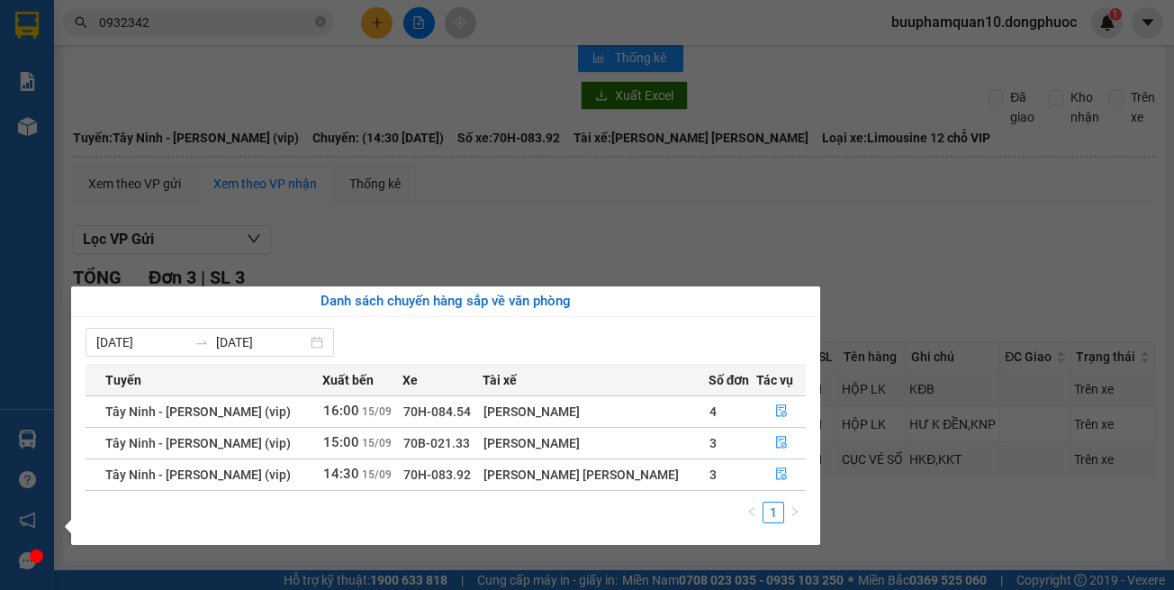
click at [922, 228] on section "Kết quả tìm kiếm ( 209 ) Bộ lọc Mã ĐH Trạng thái Món hàng Tổng cước Chưa cước N…" at bounding box center [587, 295] width 1174 height 590
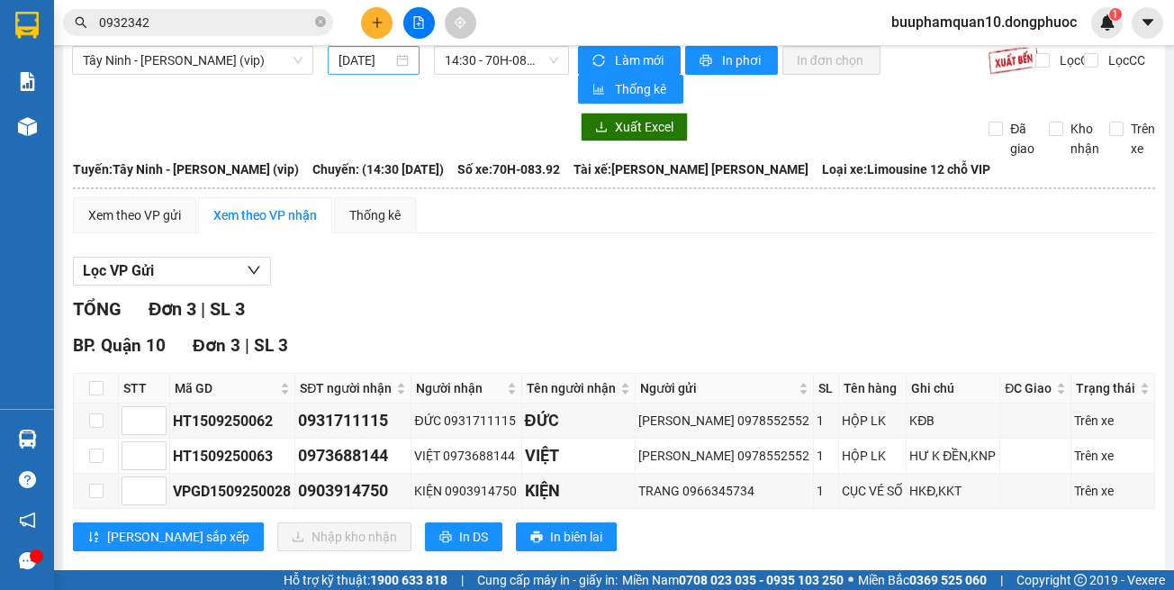
scroll to position [0, 0]
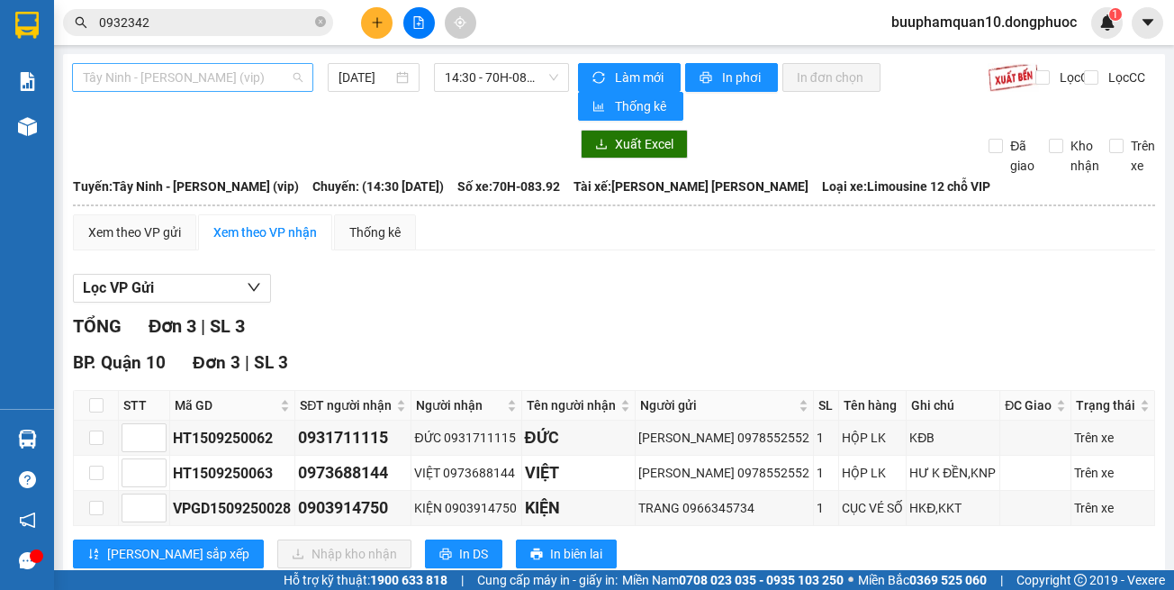
click at [283, 72] on span "Tây Ninh - [PERSON_NAME] (vip)" at bounding box center [193, 77] width 220 height 27
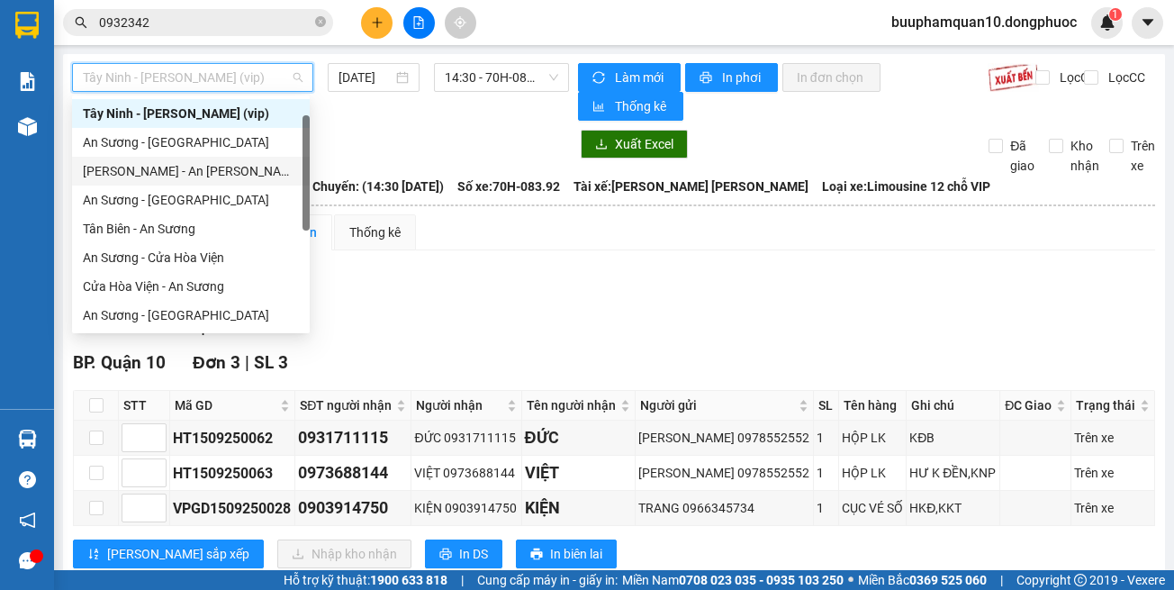
scroll to position [202, 0]
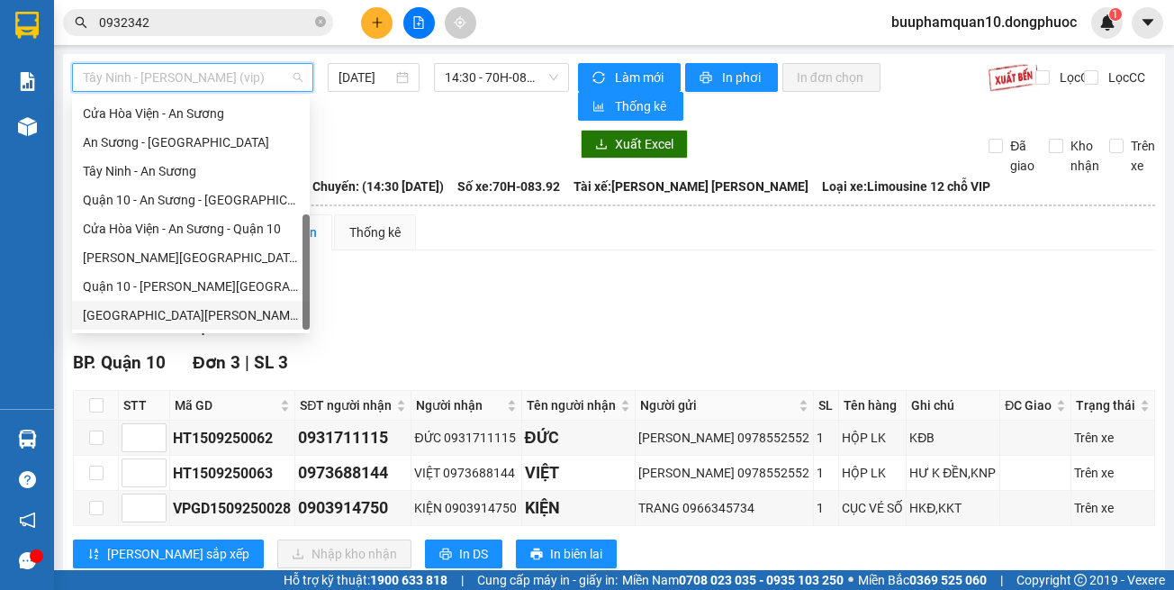
drag, startPoint x: 274, startPoint y: 317, endPoint x: 503, endPoint y: 120, distance: 302.1
click at [274, 316] on div "Hồ Chí Minh - Tây Ninh (vip)" at bounding box center [191, 315] width 216 height 20
type input "[DATE]"
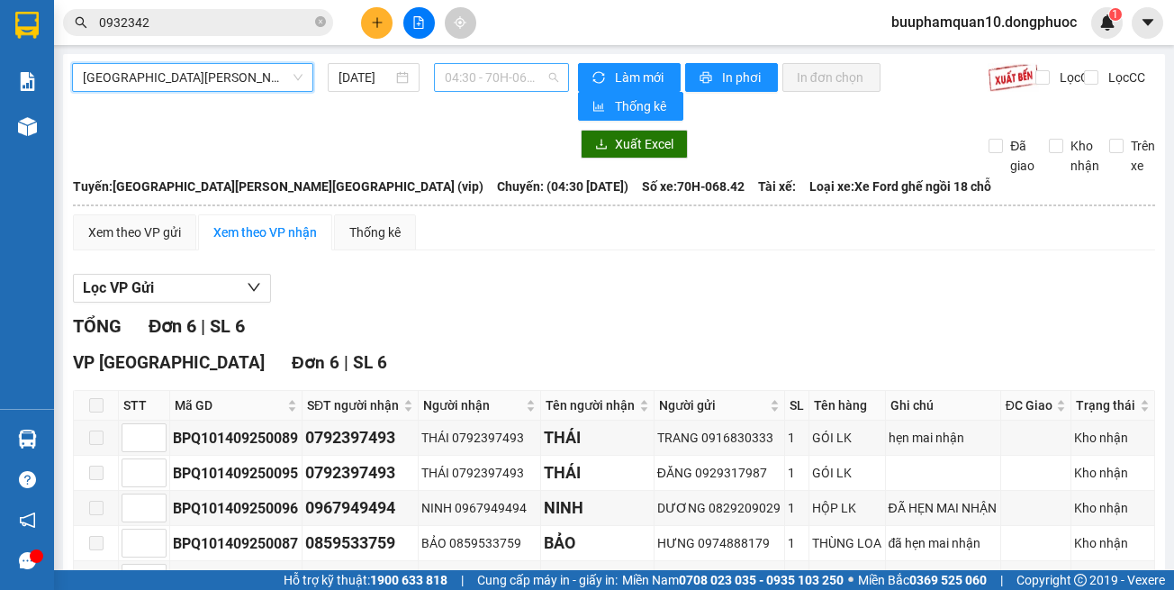
click at [518, 81] on span "04:30 - 70H-068.42" at bounding box center [501, 77] width 113 height 27
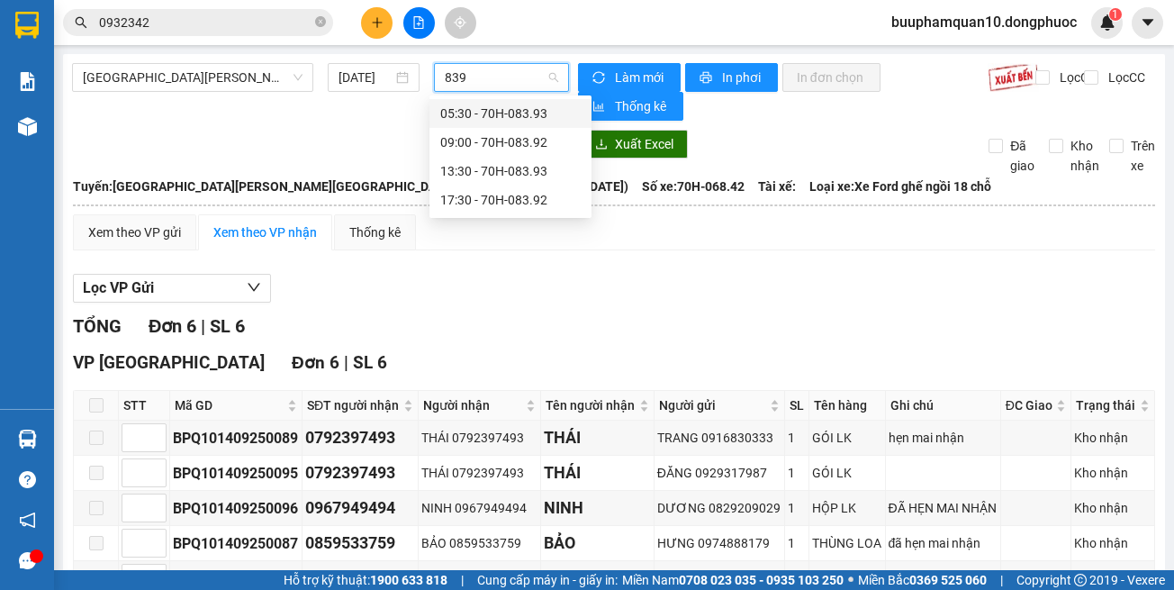
type input "8393"
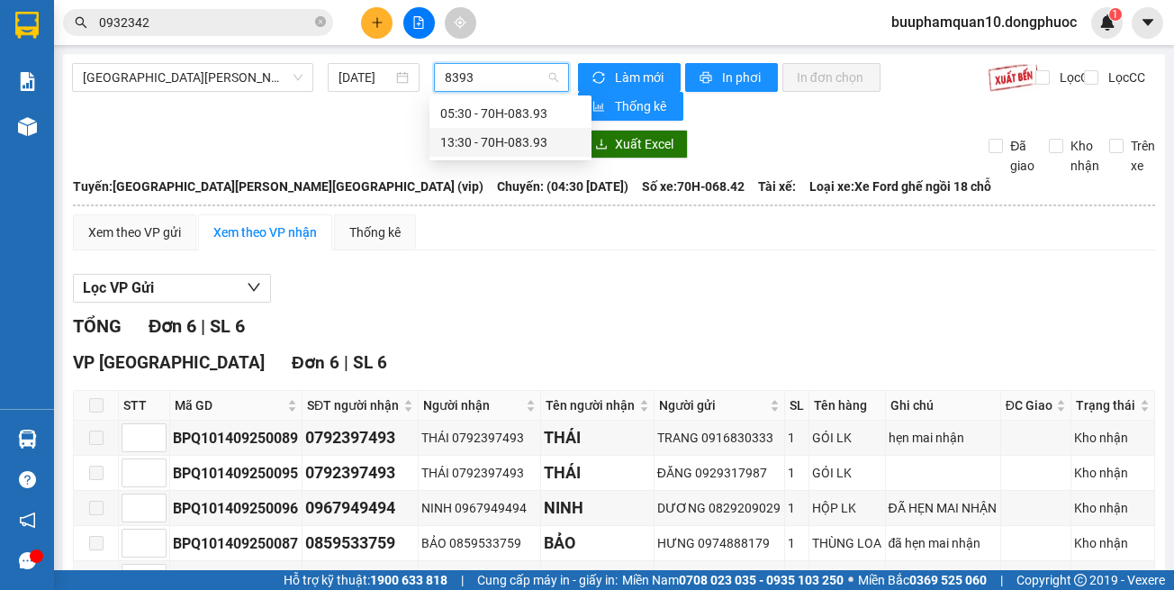
click at [504, 141] on div "13:30 - 70H-083.93" at bounding box center [510, 142] width 141 height 20
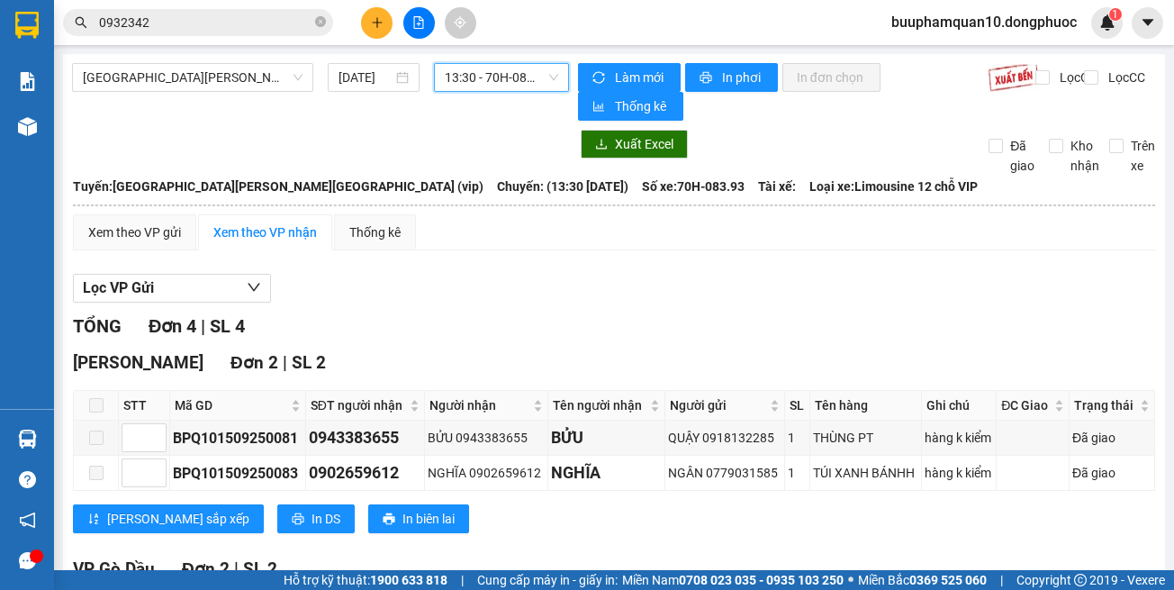
drag, startPoint x: 499, startPoint y: 76, endPoint x: 504, endPoint y: 92, distance: 17.1
click at [500, 77] on span "13:30 - 70H-083.93" at bounding box center [501, 77] width 113 height 27
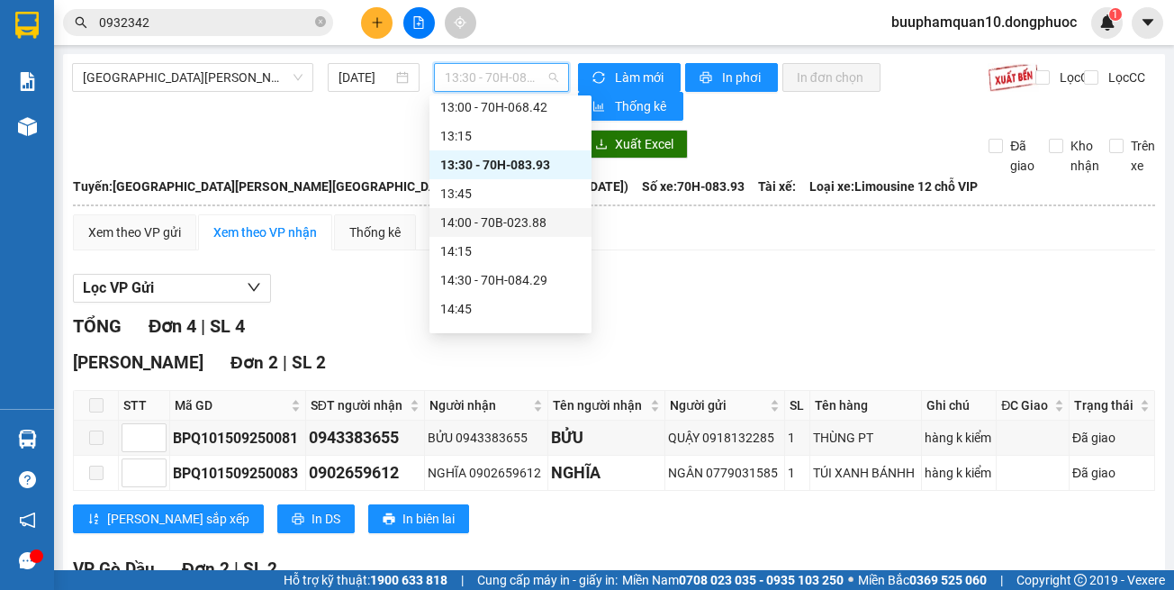
scroll to position [1045, 0]
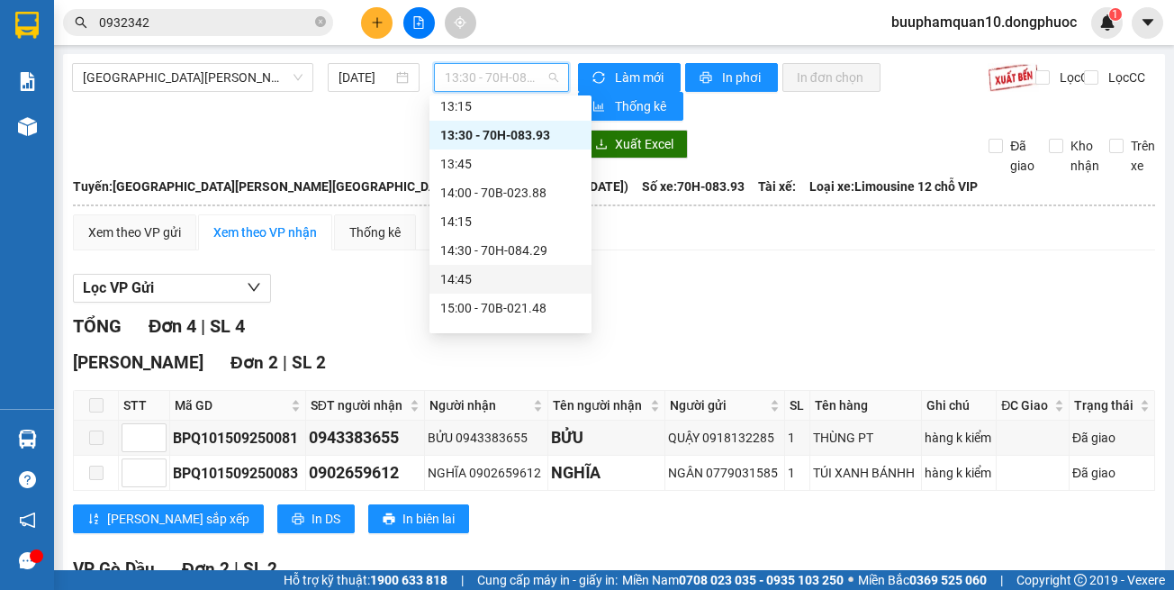
click at [512, 274] on div "14:45" at bounding box center [510, 279] width 141 height 20
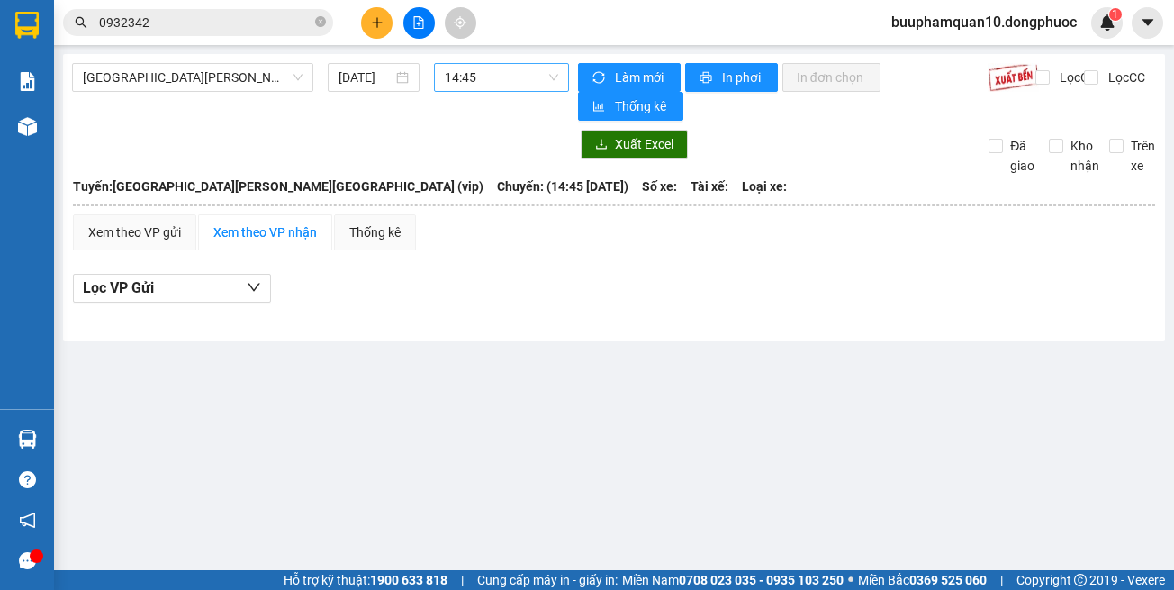
drag, startPoint x: 486, startPoint y: 51, endPoint x: 497, endPoint y: 63, distance: 15.9
click at [487, 55] on main "Hồ Chí Minh - Tây Ninh (vip) 15/09/2025 14:45 Làm mới In phơi In đơn chọn Thống…" at bounding box center [587, 285] width 1174 height 570
click at [506, 75] on span "14:45" at bounding box center [501, 77] width 113 height 27
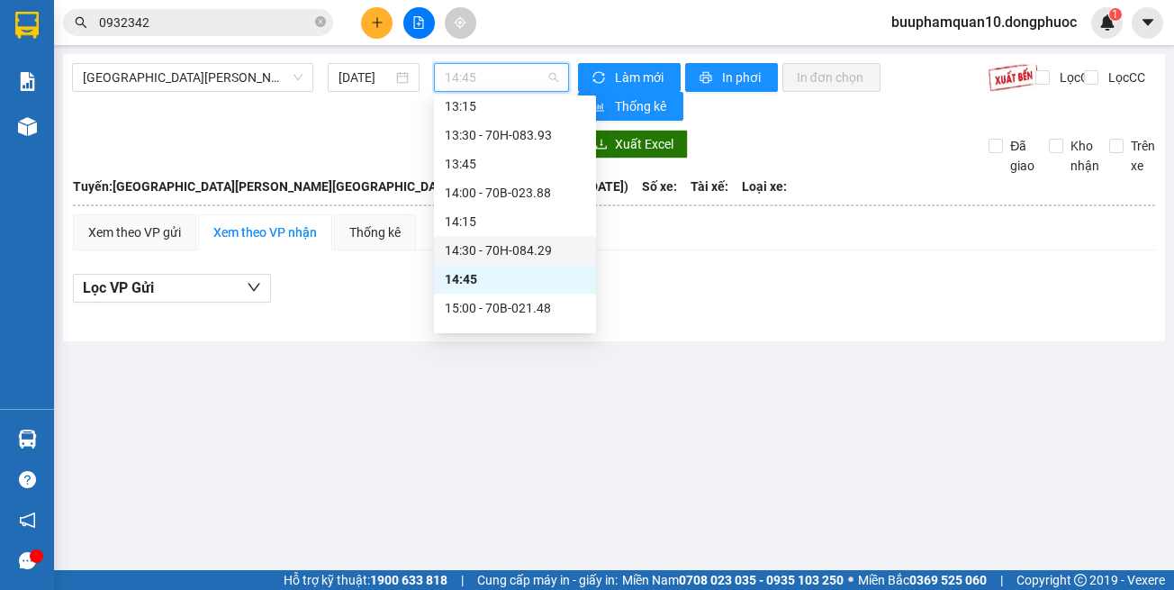
click at [527, 258] on div "14:30 - 70H-084.29" at bounding box center [515, 250] width 141 height 20
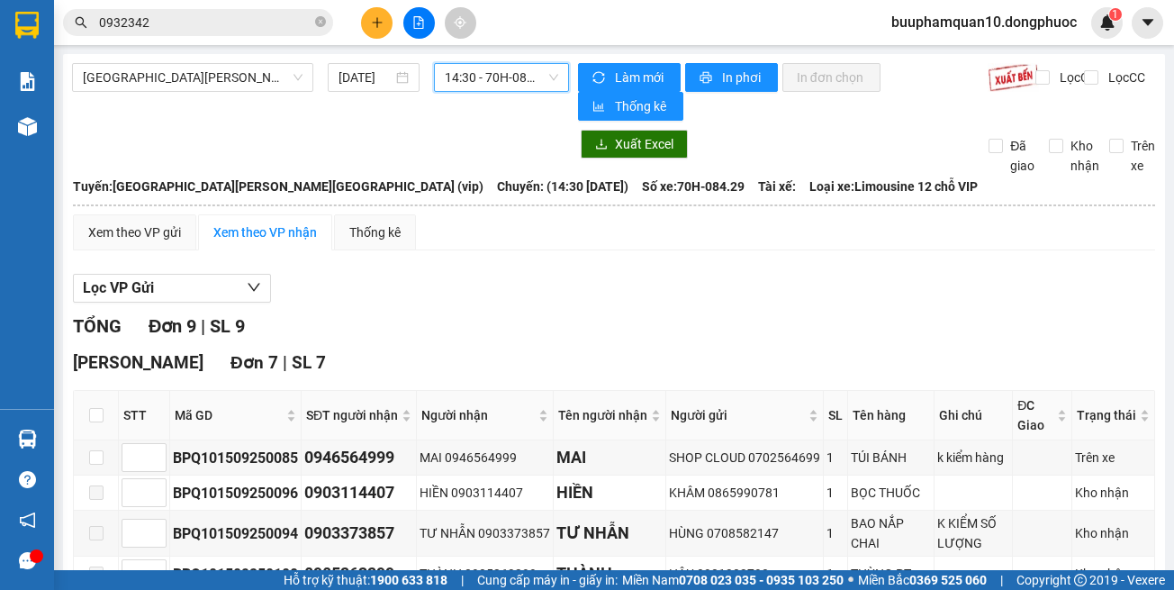
click at [495, 85] on span "14:30 - 70H-084.29" at bounding box center [501, 77] width 113 height 27
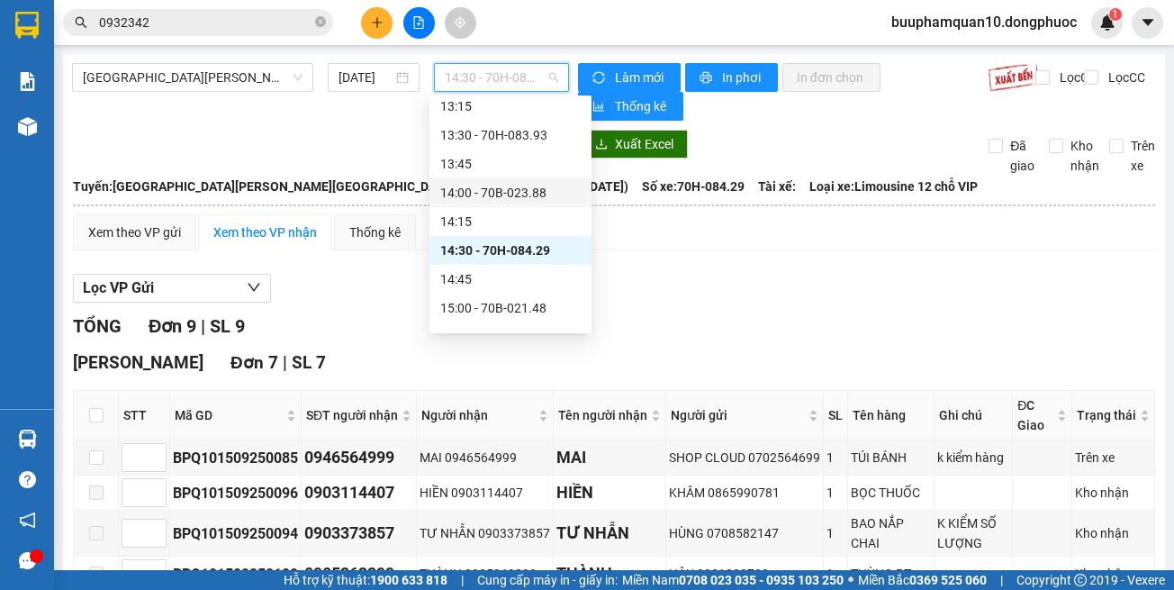
click at [512, 185] on div "14:00 - 70B-023.88" at bounding box center [510, 193] width 141 height 20
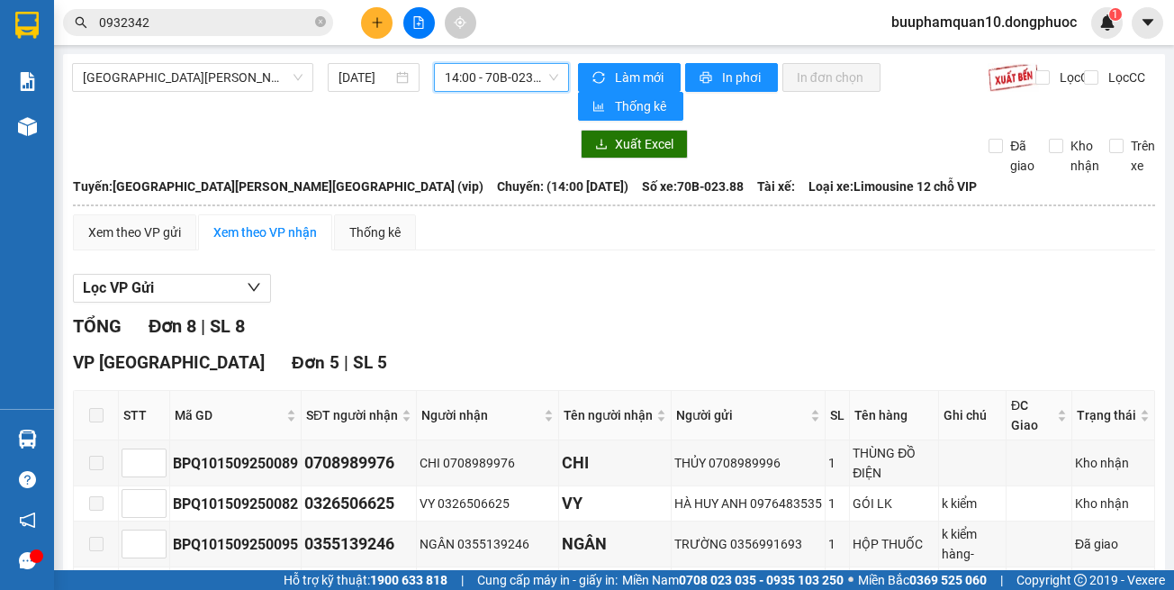
click at [505, 79] on span "14:00 - 70B-023.88" at bounding box center [501, 77] width 113 height 27
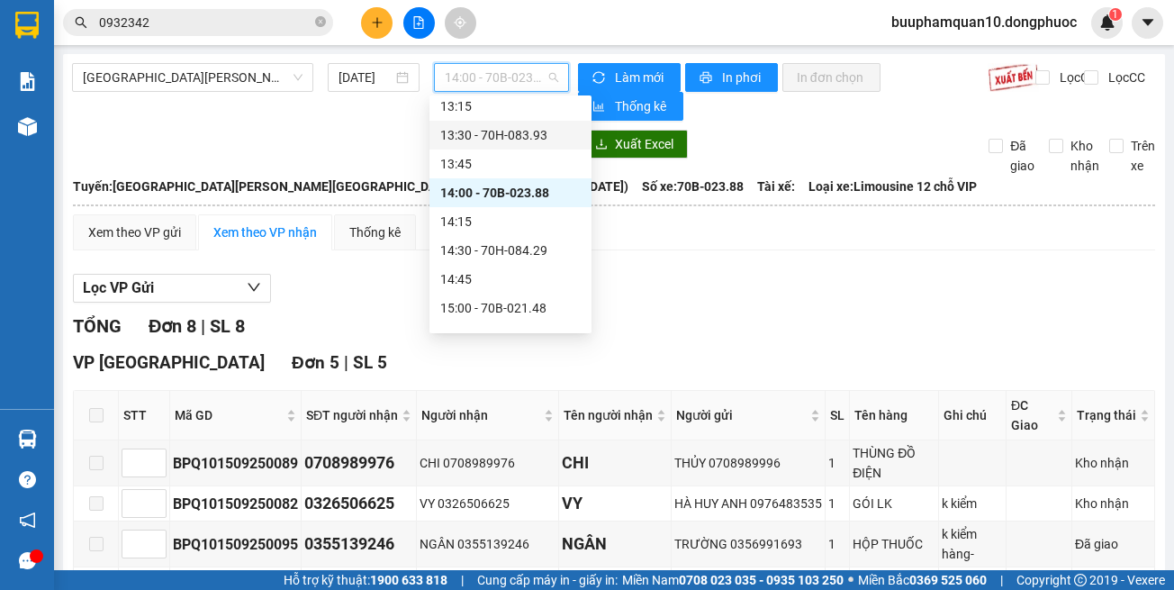
click at [530, 134] on div "13:30 - 70H-083.93" at bounding box center [510, 135] width 141 height 20
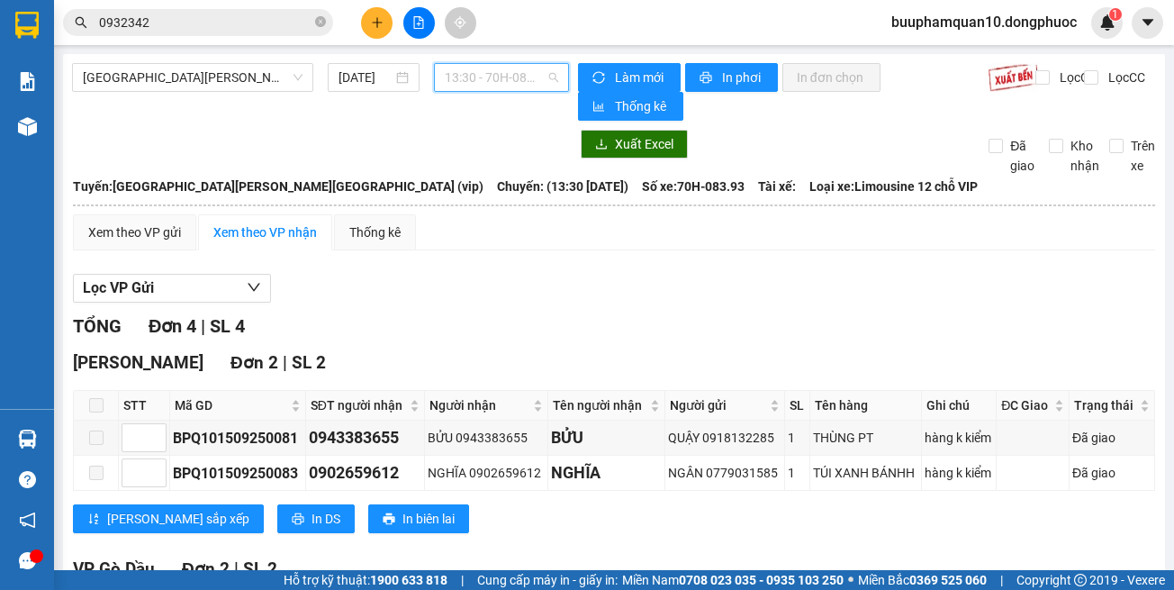
click at [480, 64] on span "13:30 - 70H-083.93" at bounding box center [501, 77] width 113 height 27
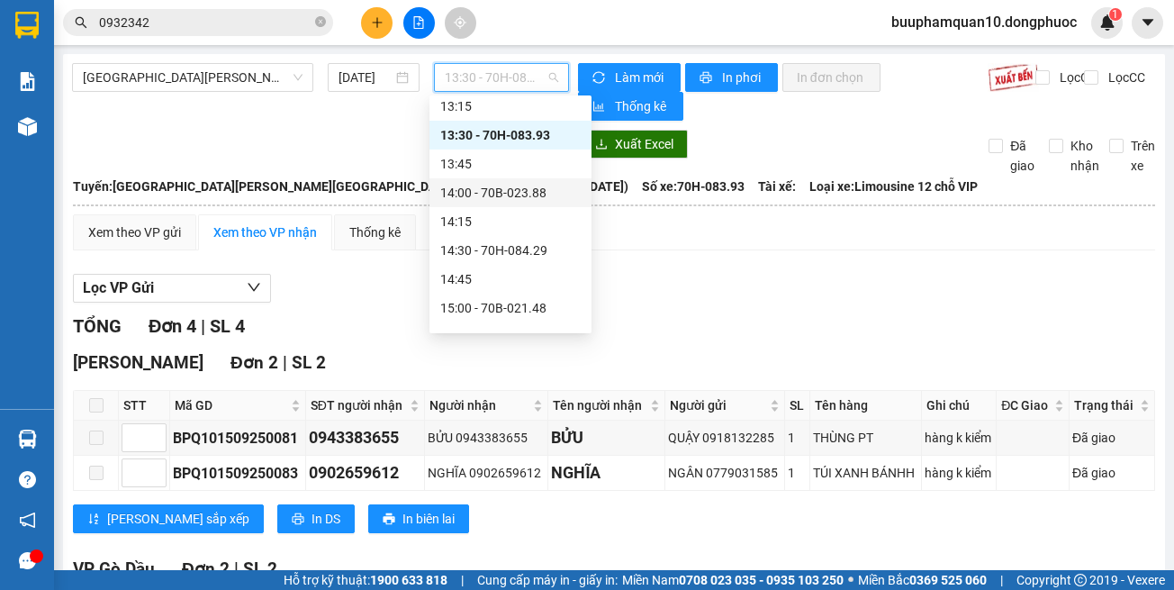
scroll to position [955, 0]
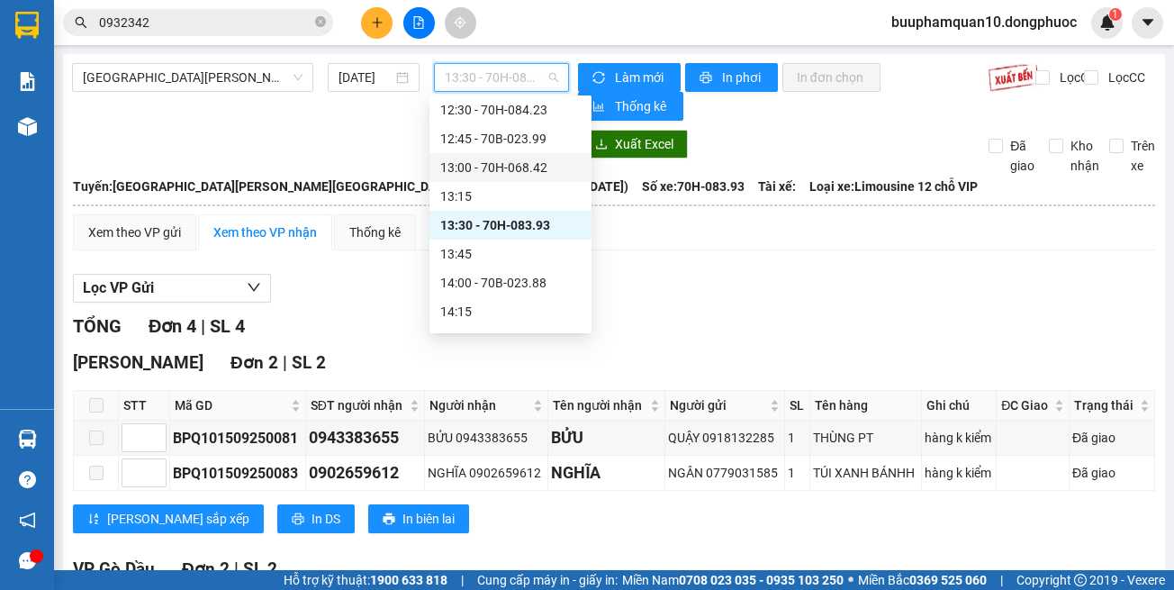
click at [519, 177] on div "13:00 - 70H-068.42" at bounding box center [510, 168] width 141 height 20
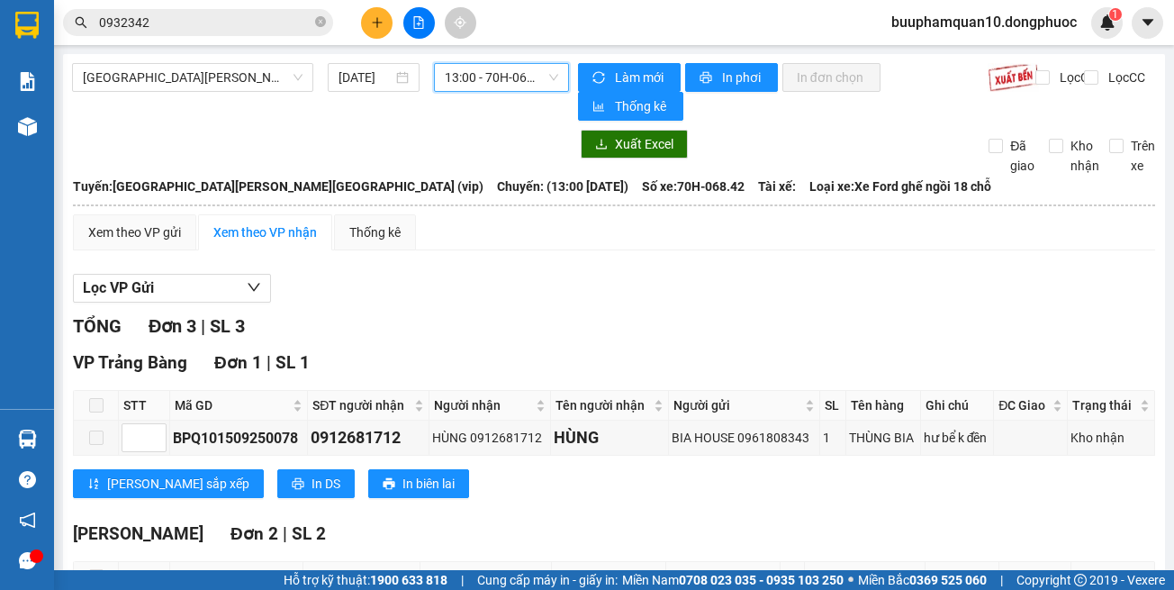
click at [521, 76] on span "13:00 - 70H-068.42" at bounding box center [501, 77] width 113 height 27
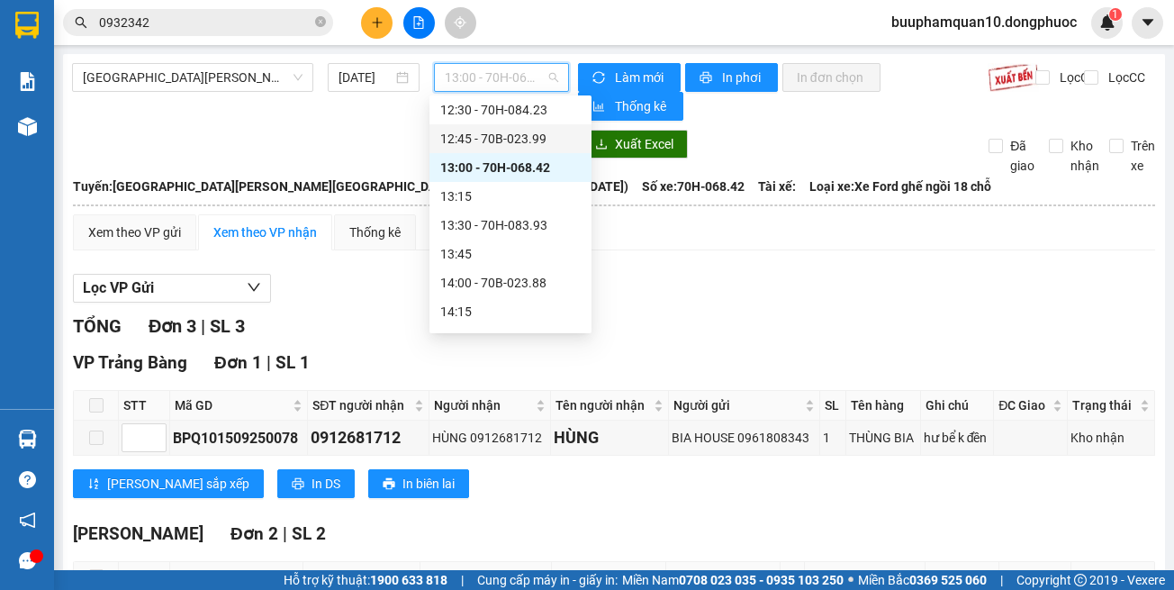
click at [534, 140] on div "12:45 - 70B-023.99" at bounding box center [510, 139] width 141 height 20
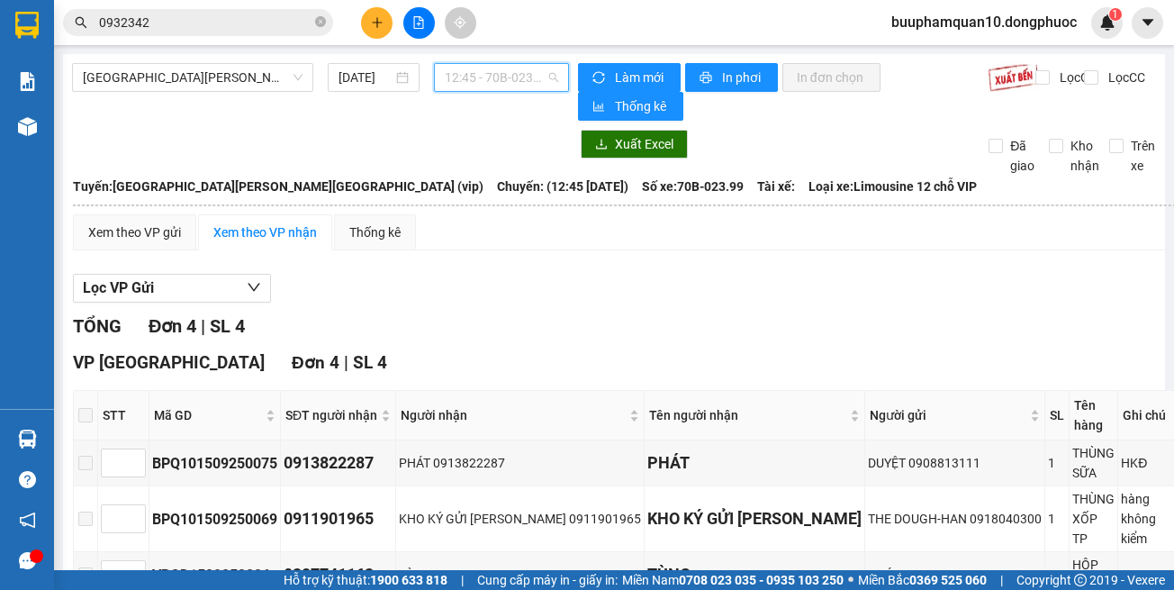
click at [492, 73] on span "12:45 - 70B-023.99" at bounding box center [501, 77] width 113 height 27
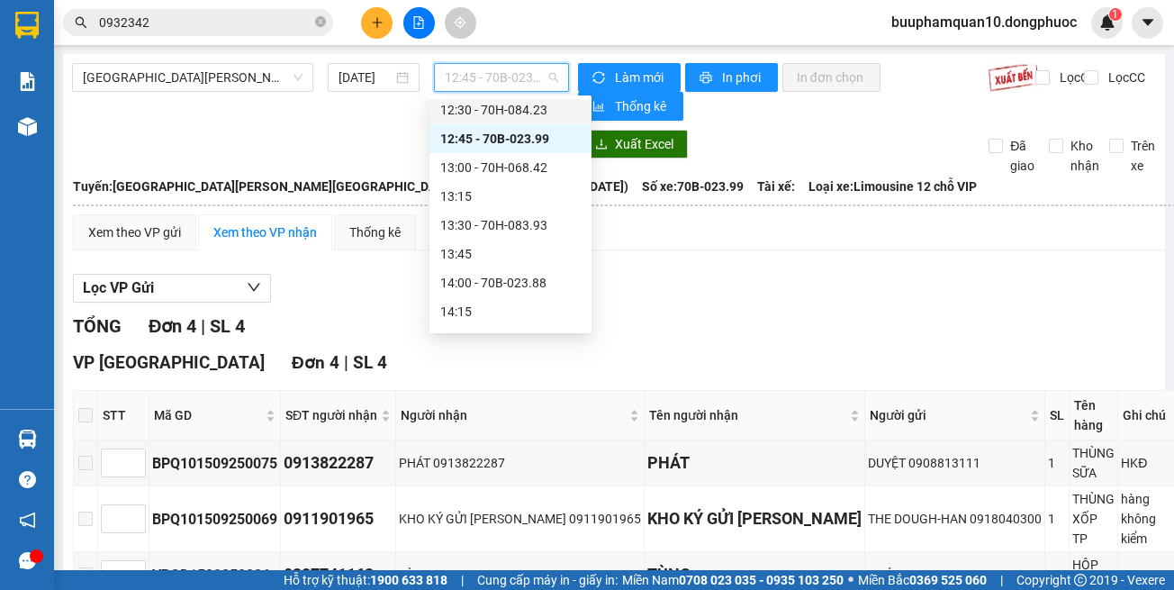
click at [535, 119] on div "12:30 - 70H-084.23" at bounding box center [510, 110] width 141 height 20
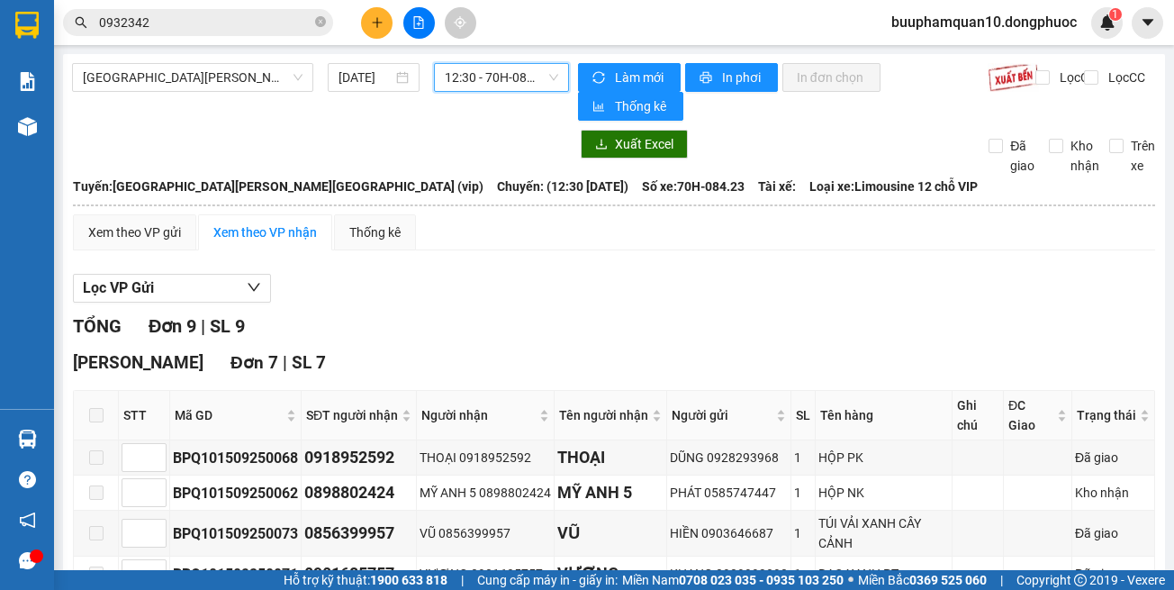
click at [285, 32] on input "0932342" at bounding box center [205, 23] width 213 height 20
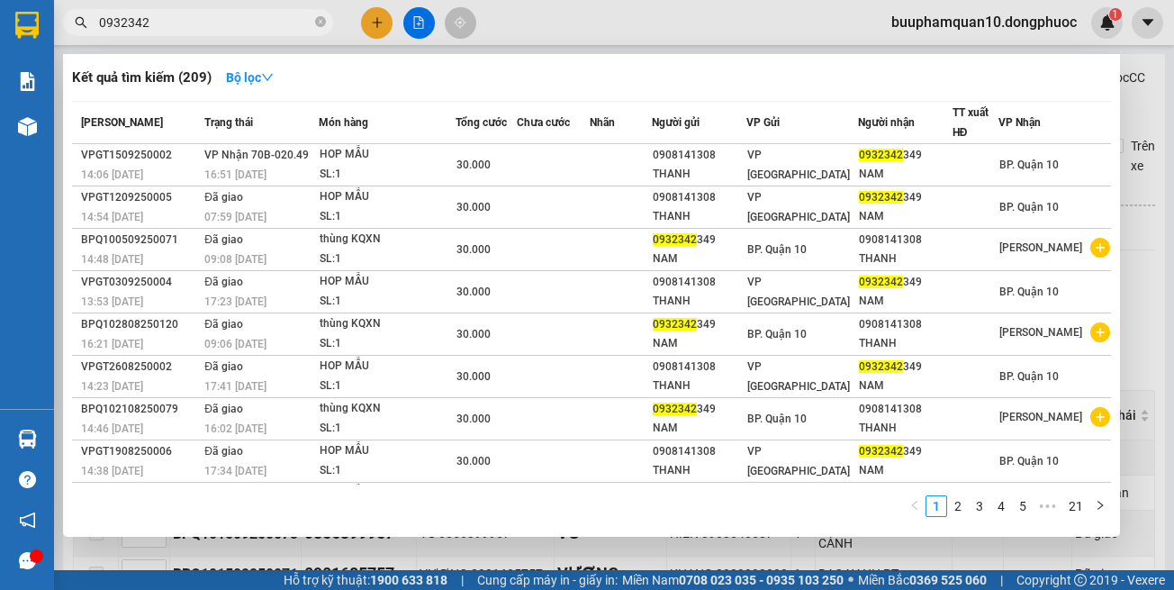
click at [285, 31] on input "0932342" at bounding box center [205, 23] width 213 height 20
drag, startPoint x: 285, startPoint y: 31, endPoint x: 260, endPoint y: 0, distance: 39.1
click at [285, 30] on input "0932342" at bounding box center [205, 23] width 213 height 20
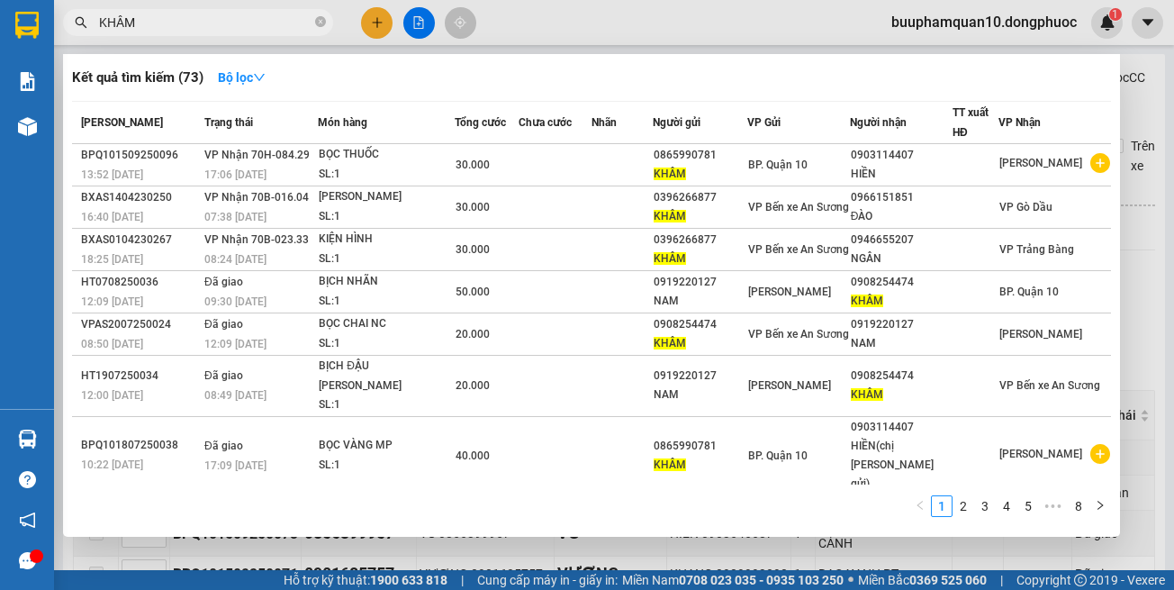
drag, startPoint x: 676, startPoint y: 551, endPoint x: 763, endPoint y: 498, distance: 101.5
click at [685, 546] on div at bounding box center [587, 295] width 1174 height 590
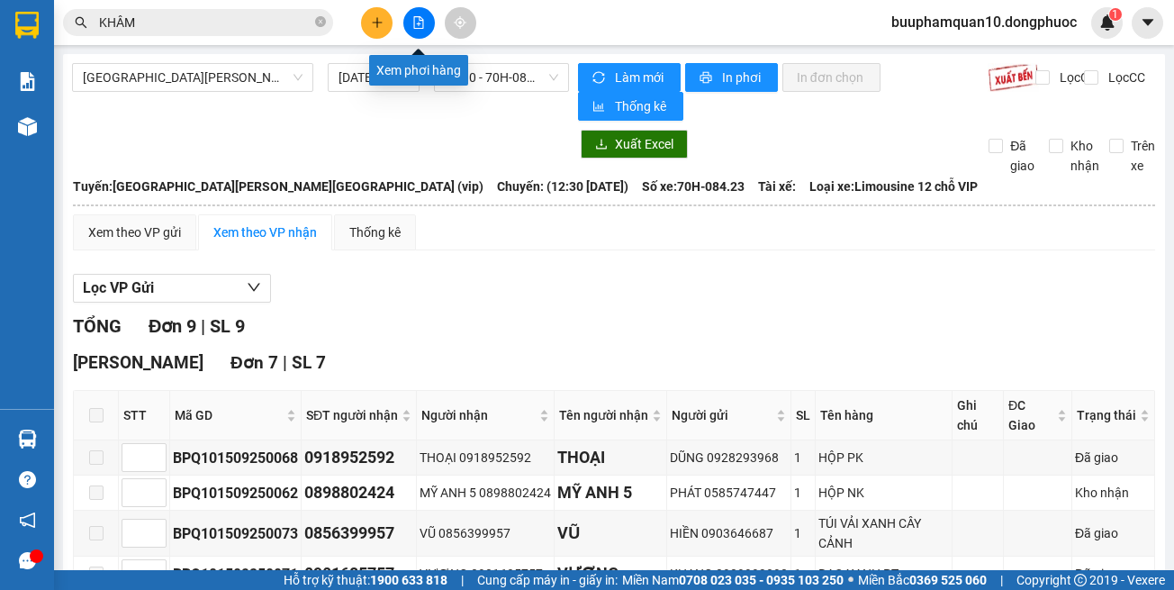
click at [467, 83] on div "Xem phơi hàng" at bounding box center [418, 70] width 99 height 31
click at [500, 63] on div "12:30 - 70H-084.23" at bounding box center [501, 77] width 135 height 29
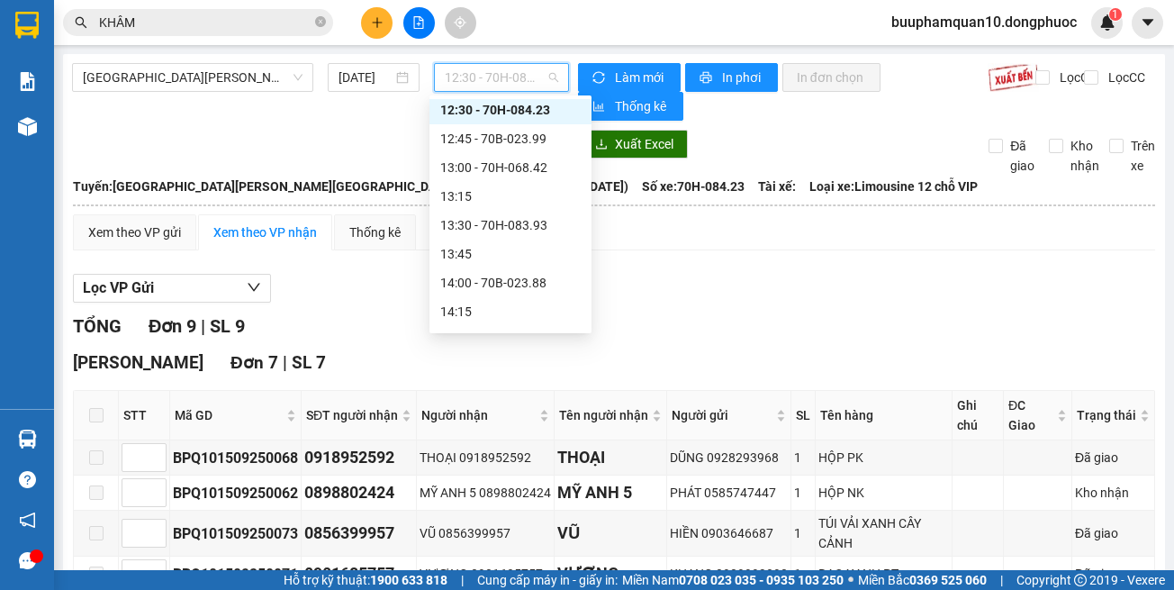
scroll to position [951, 0]
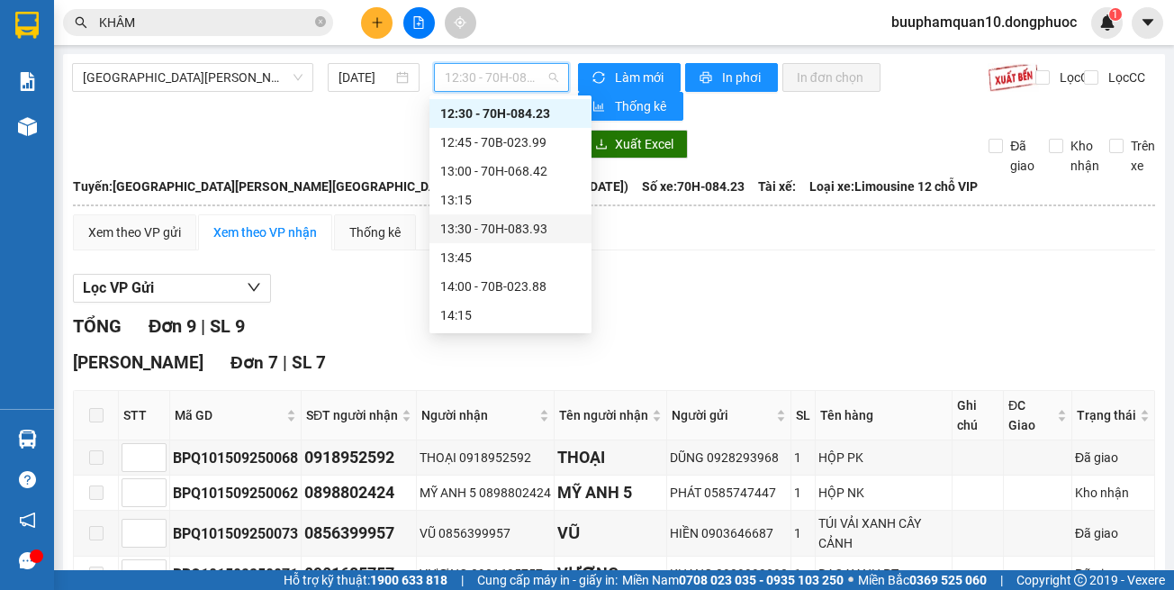
click at [524, 226] on div "13:30 - 70H-083.93" at bounding box center [510, 229] width 141 height 20
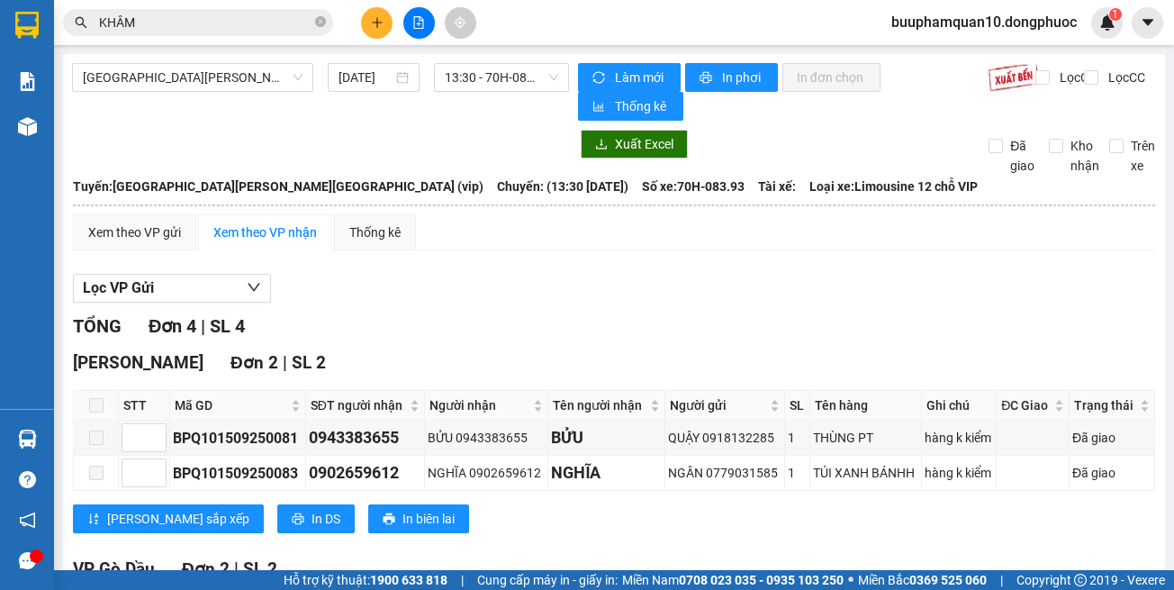
click at [523, 237] on div "Xem theo VP gửi Xem theo VP nhận Thống kê" at bounding box center [614, 232] width 1083 height 36
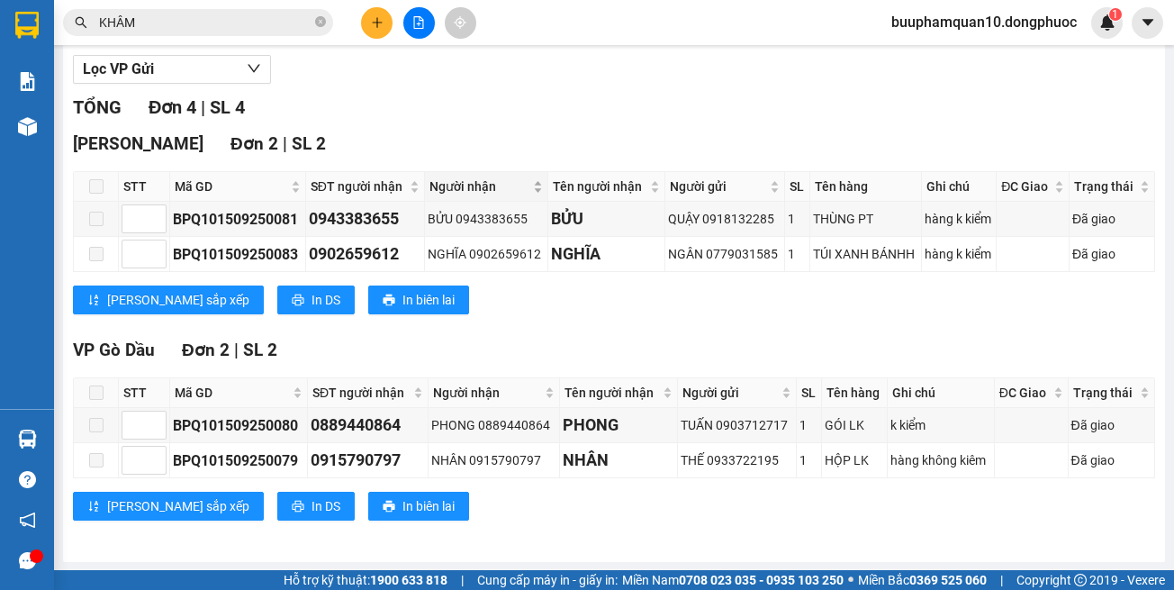
scroll to position [220, 0]
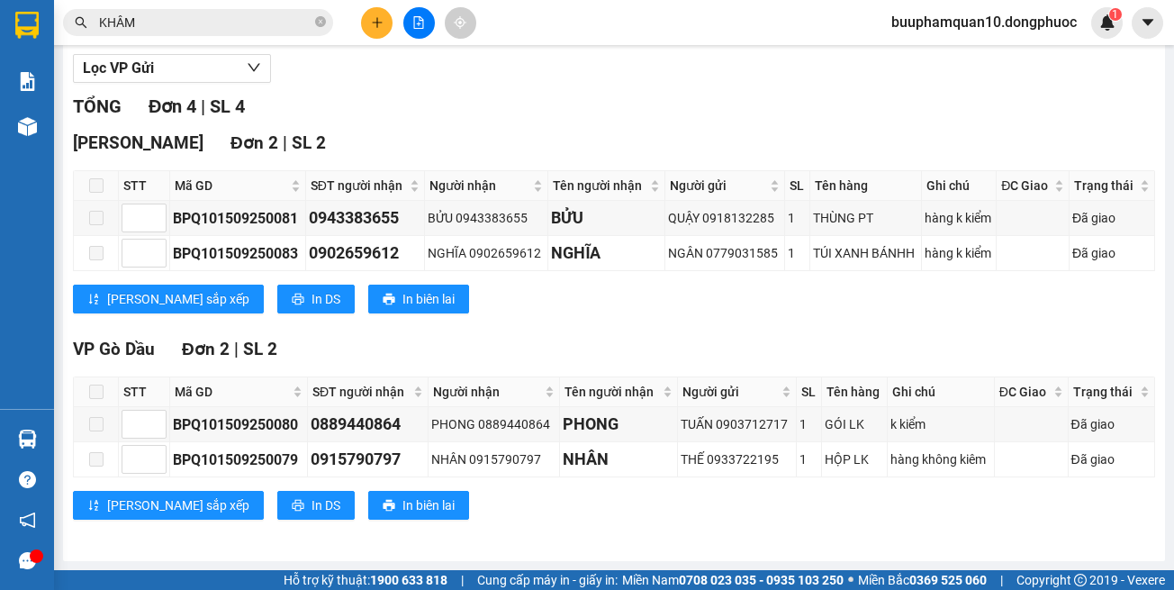
click at [267, 25] on input "KHÂM" at bounding box center [205, 23] width 213 height 20
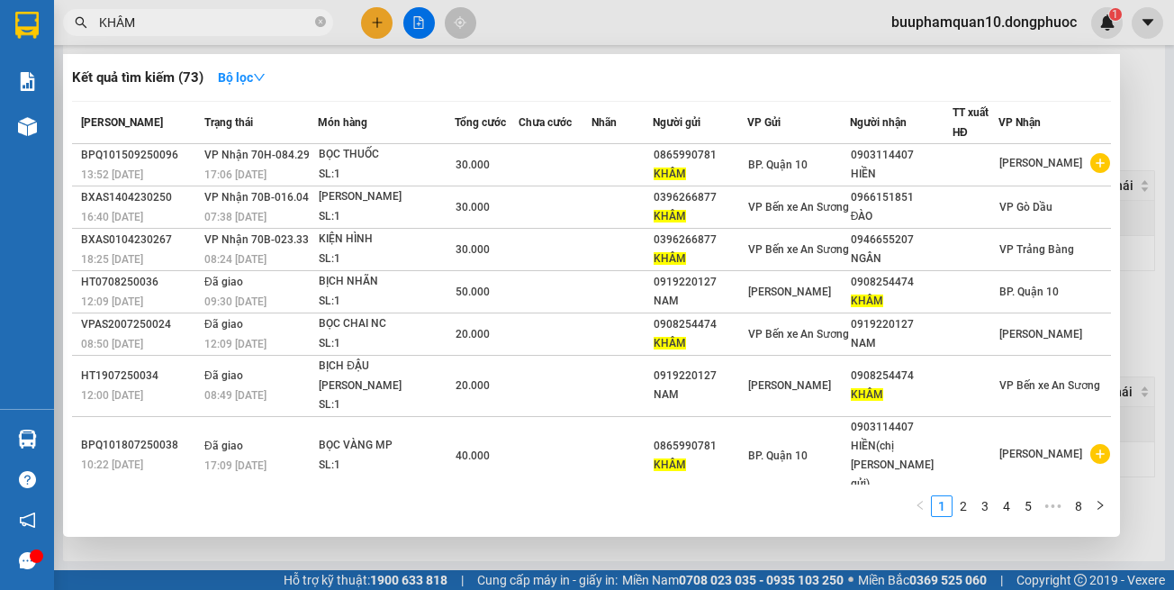
click at [268, 24] on input "KHÂM" at bounding box center [205, 23] width 213 height 20
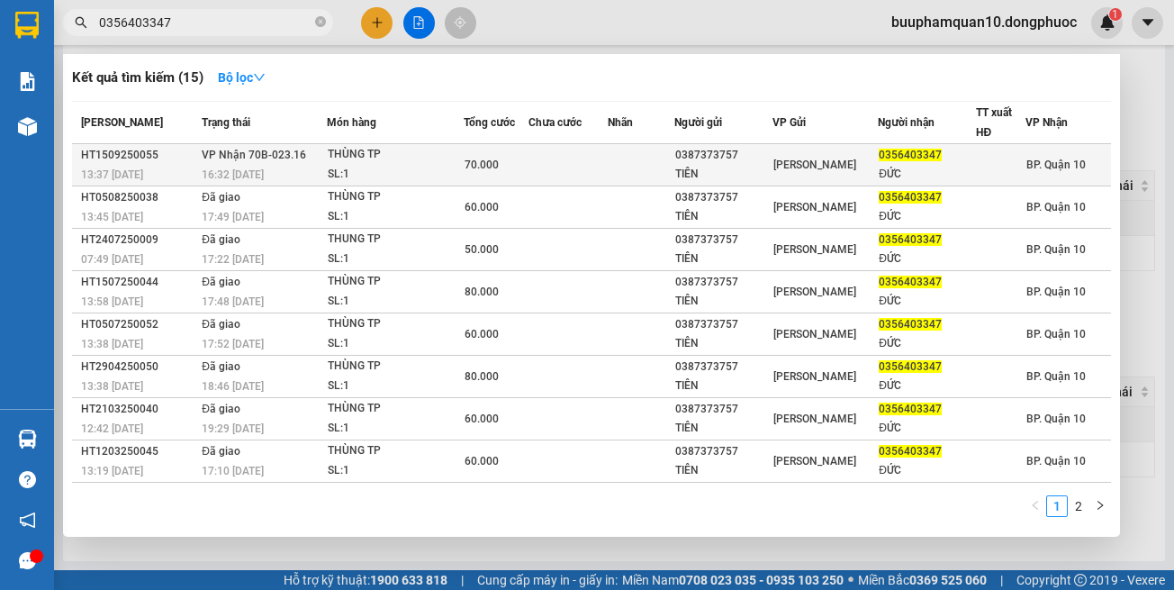
type input "0356403347"
click at [511, 182] on td "70.000" at bounding box center [496, 165] width 65 height 42
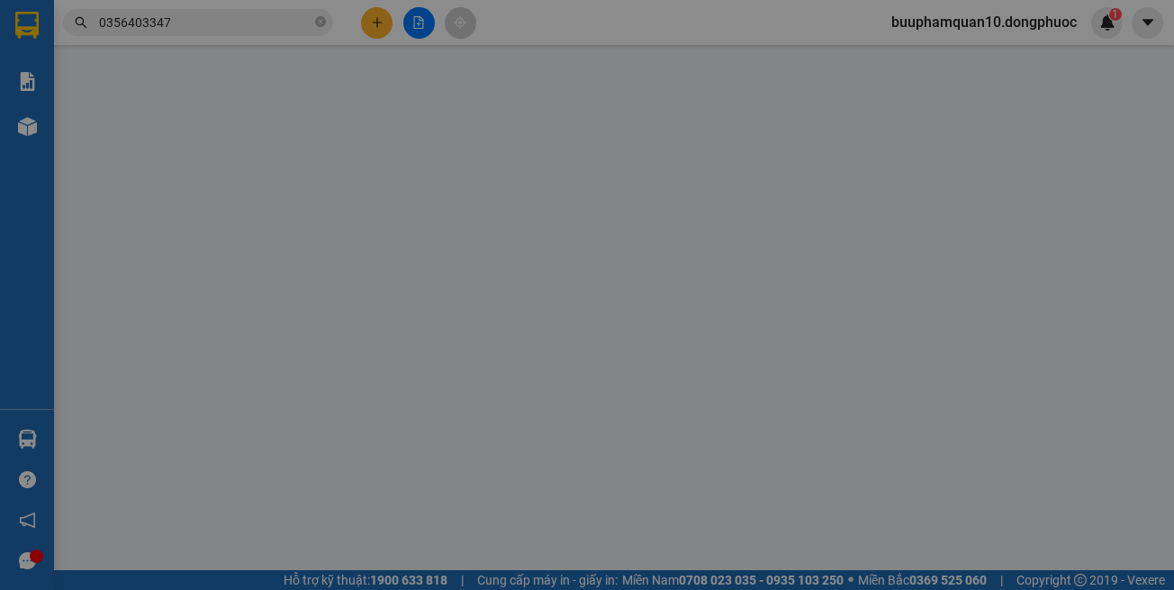
type input "0387373757"
type input "TIÊN"
type input "0356403347"
type input "ĐỨC"
type input "70.000"
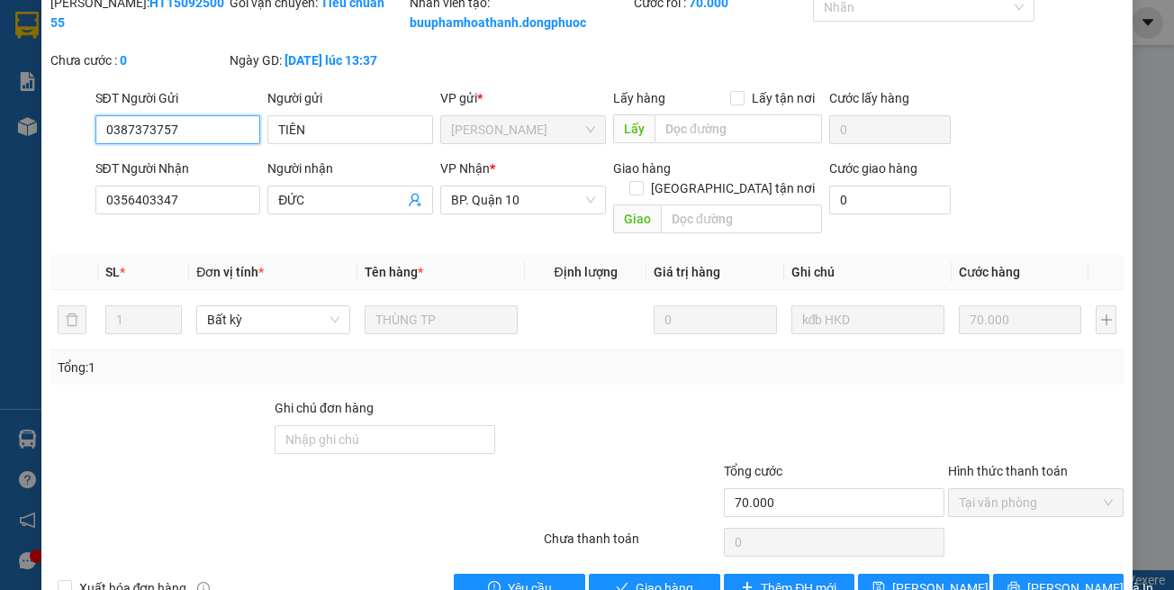
scroll to position [120, 0]
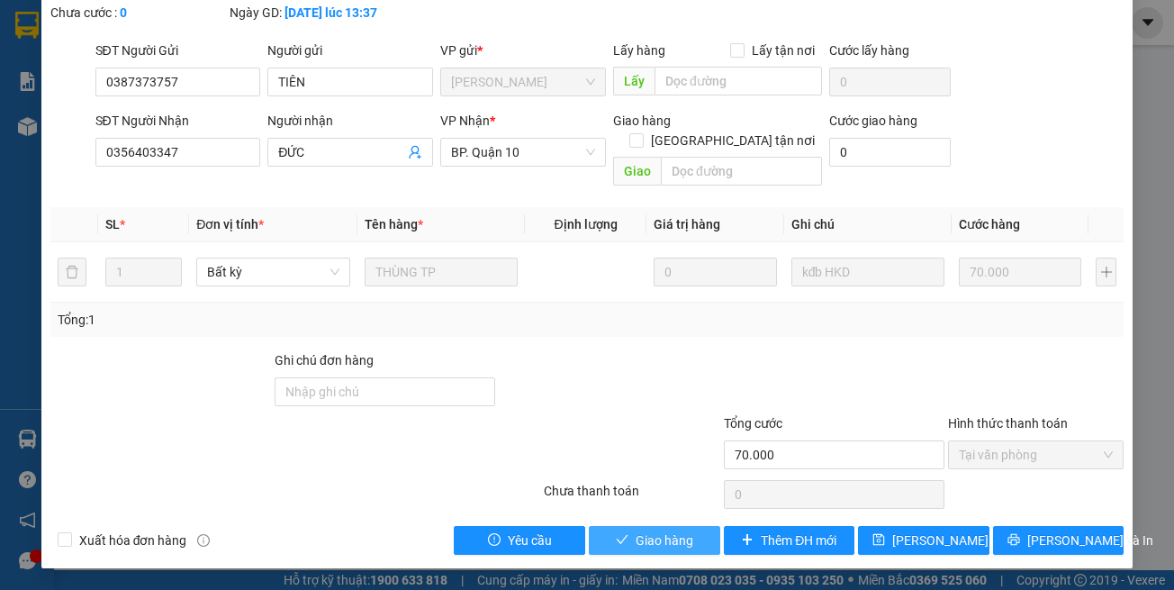
click at [621, 535] on icon "check" at bounding box center [622, 539] width 13 height 13
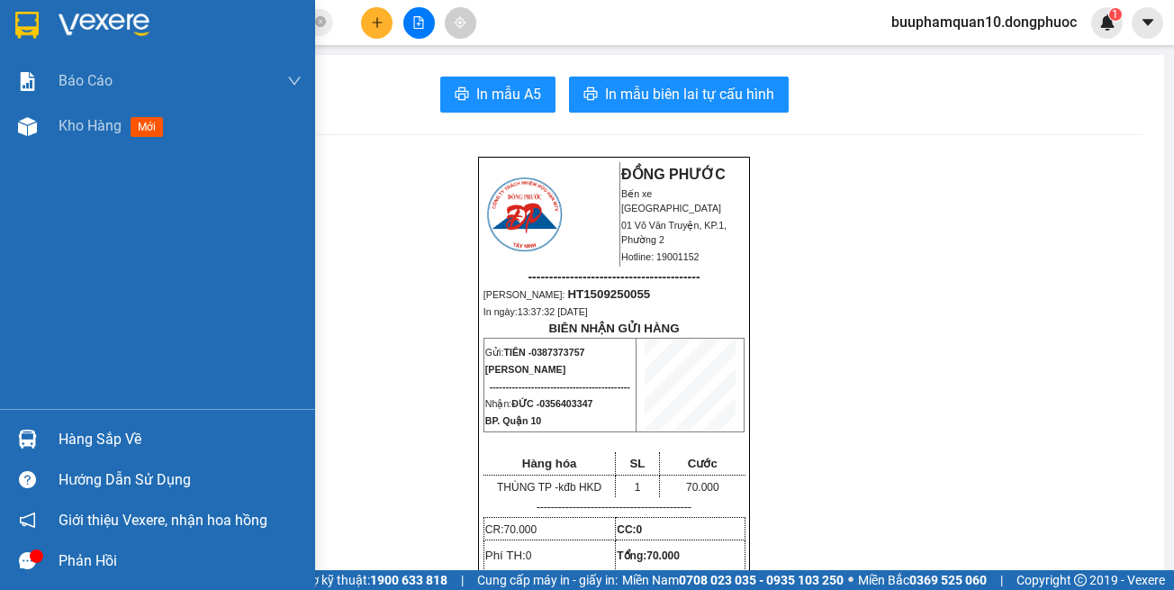
click at [46, 436] on div "Hàng sắp về" at bounding box center [157, 439] width 315 height 41
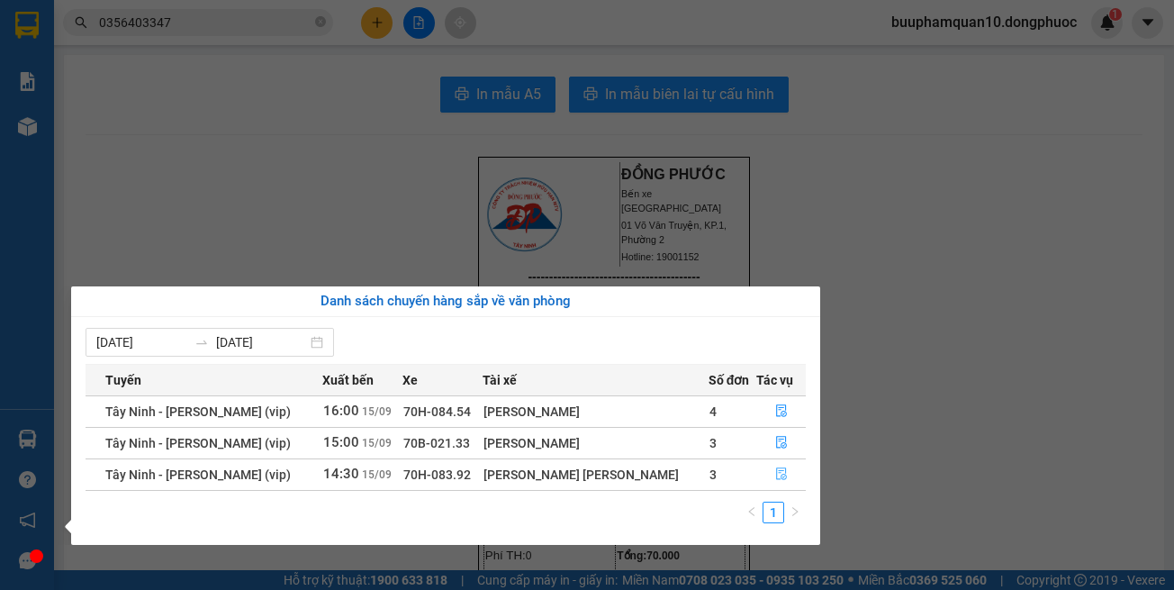
click at [790, 466] on button "button" at bounding box center [781, 474] width 48 height 29
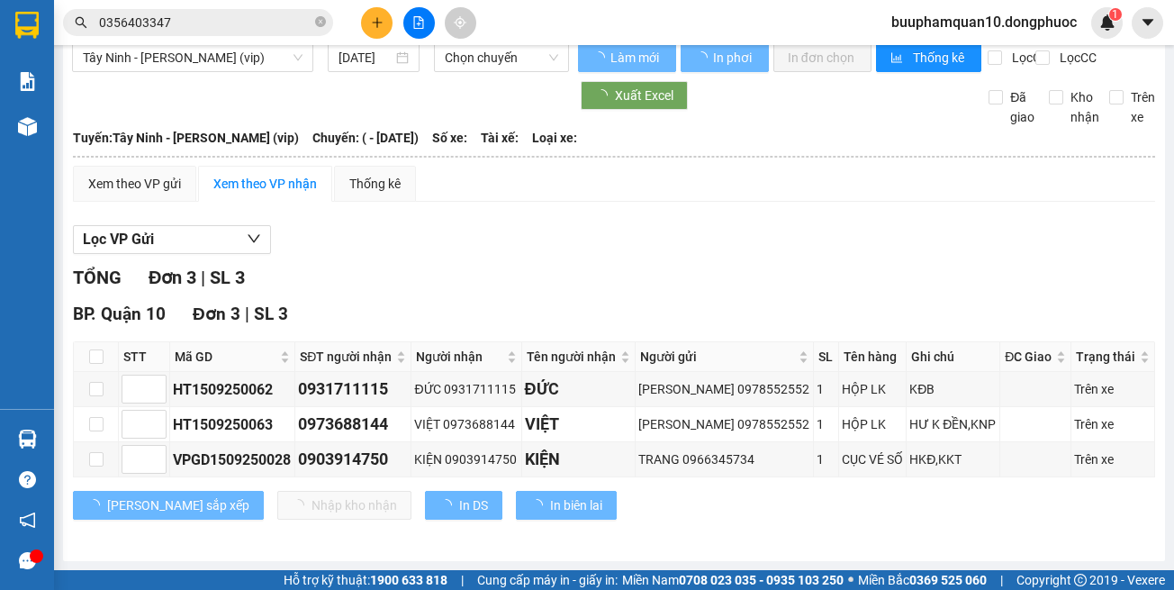
scroll to position [49, 0]
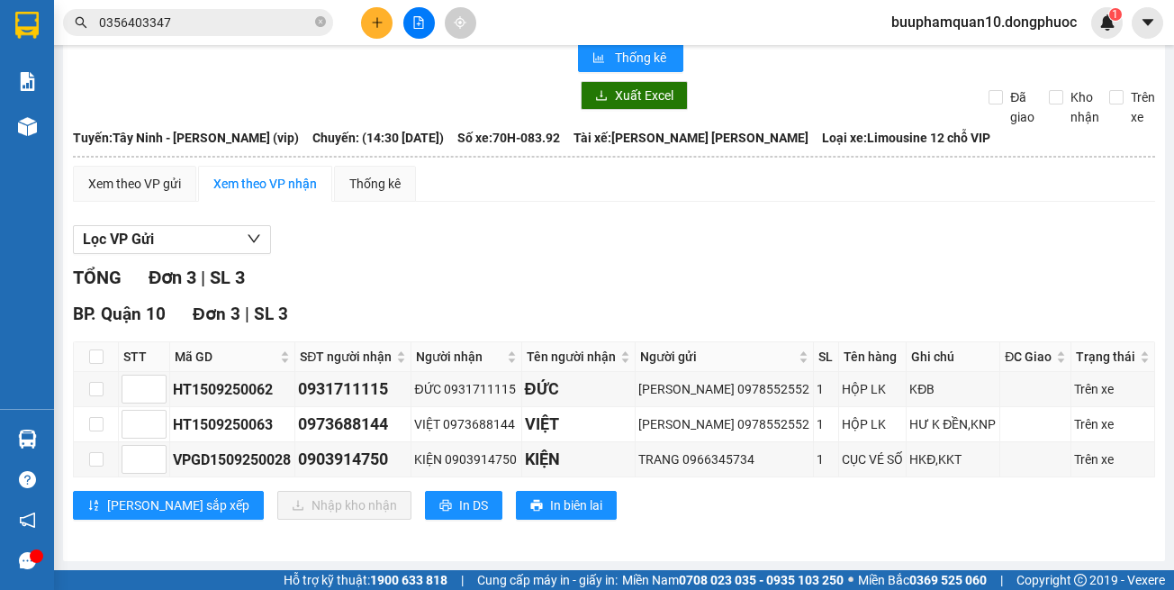
click at [757, 248] on div "Lọc VP Gửi" at bounding box center [614, 240] width 1083 height 30
click at [640, 266] on div "TỔNG Đơn 3 | SL 3" at bounding box center [614, 278] width 1083 height 28
click at [414, 28] on icon "file-add" at bounding box center [419, 22] width 10 height 13
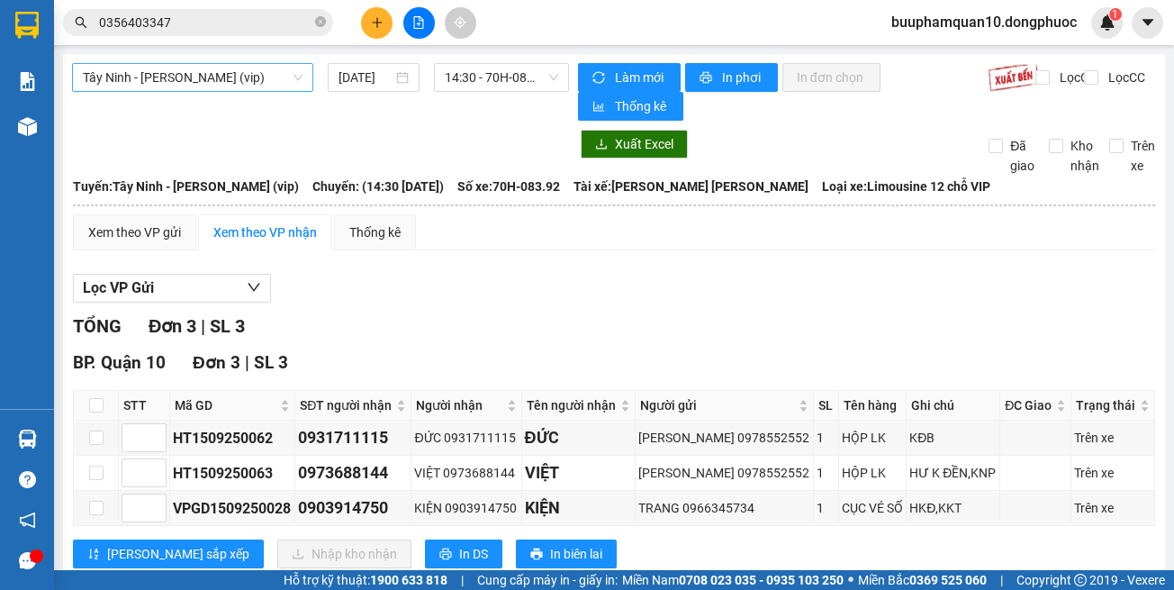
click at [268, 78] on span "Tây Ninh - [PERSON_NAME] (vip)" at bounding box center [193, 77] width 220 height 27
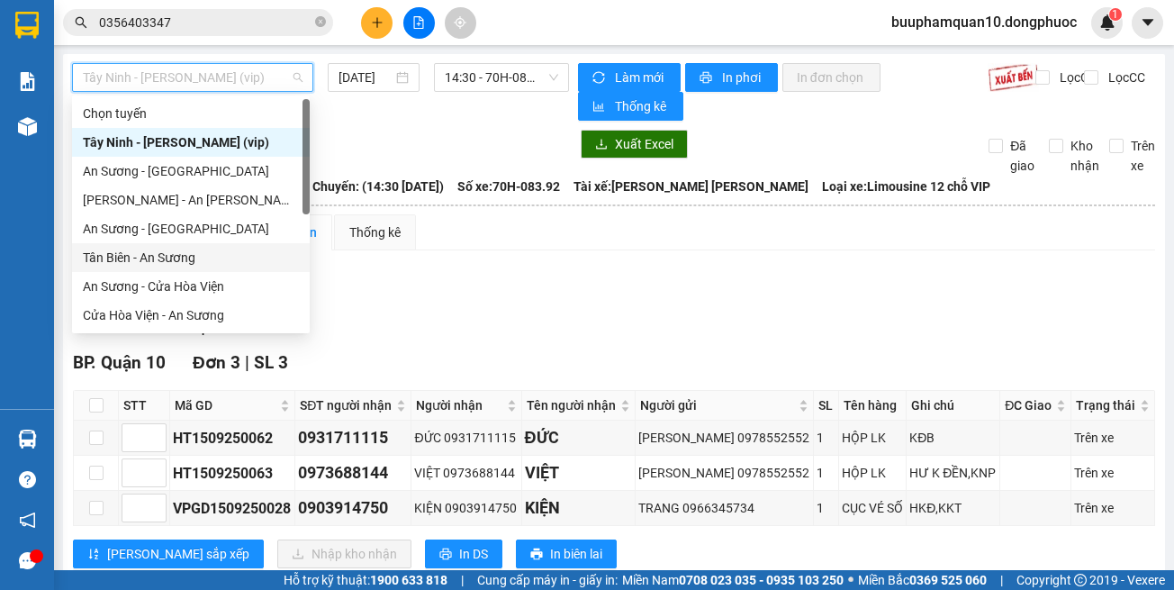
scroll to position [202, 0]
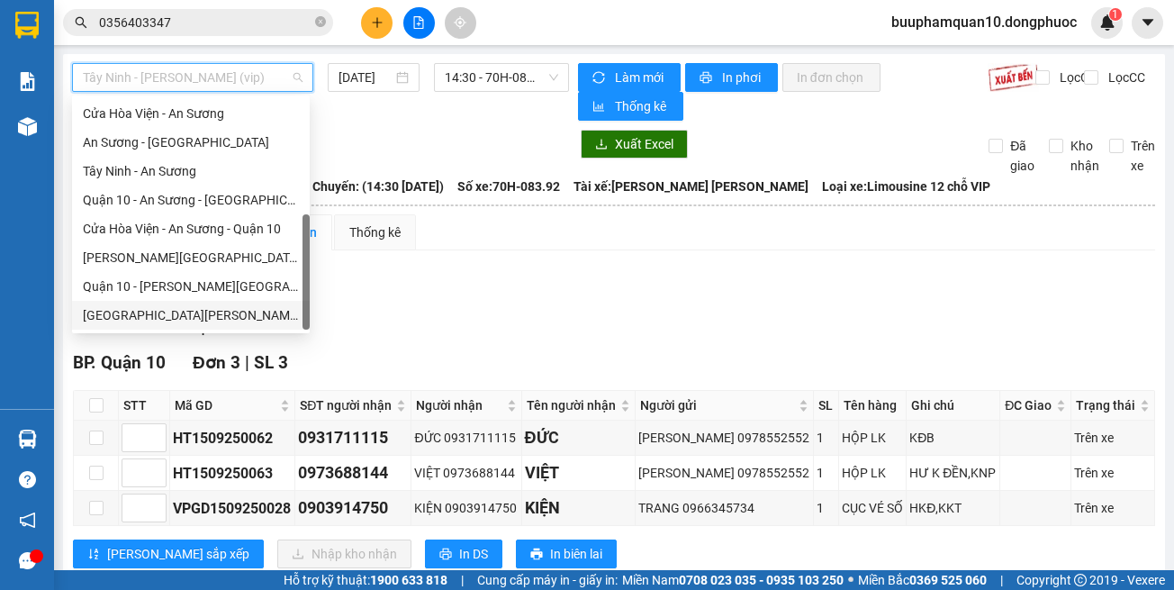
click at [266, 314] on div "Hồ Chí Minh - Tây Ninh (vip)" at bounding box center [191, 315] width 216 height 20
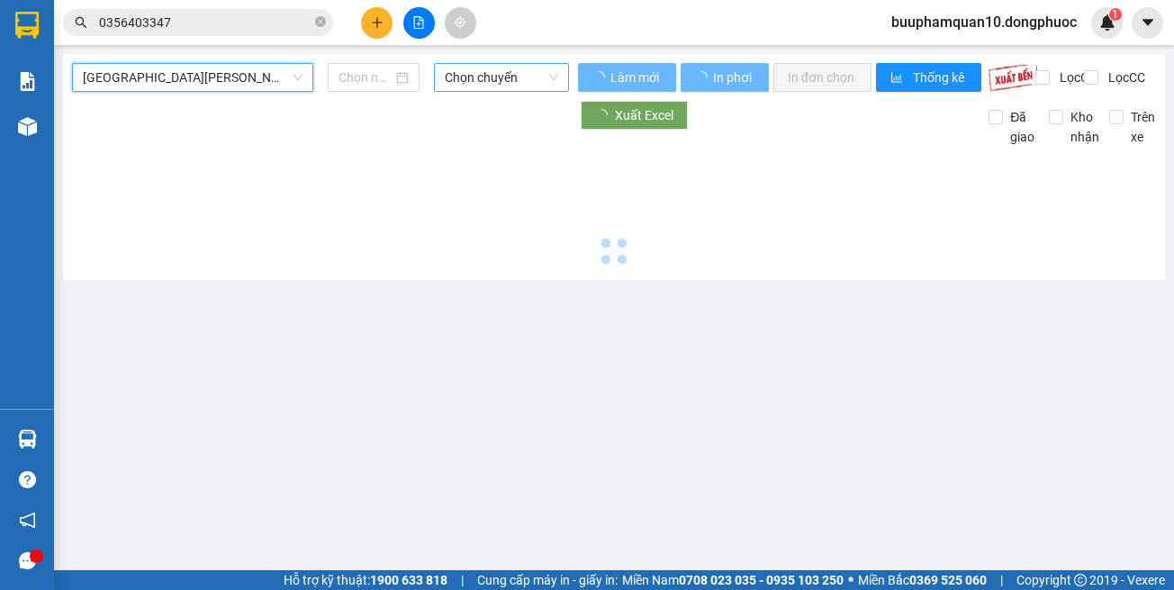
type input "[DATE]"
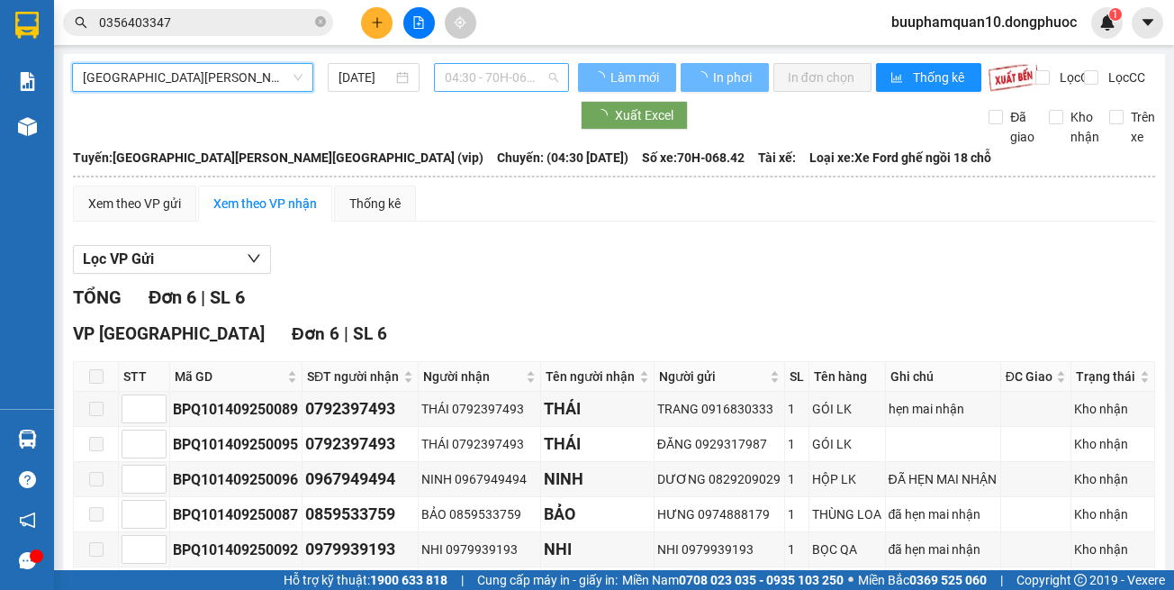
click at [533, 88] on span "04:30 - 70H-068.42" at bounding box center [501, 77] width 113 height 27
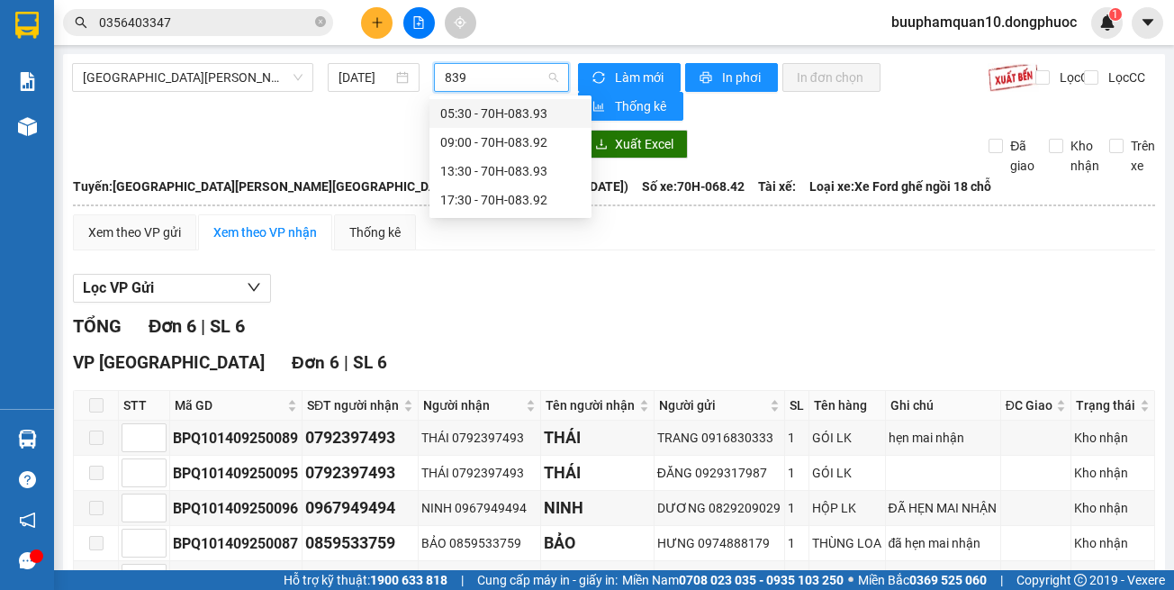
type input "8393"
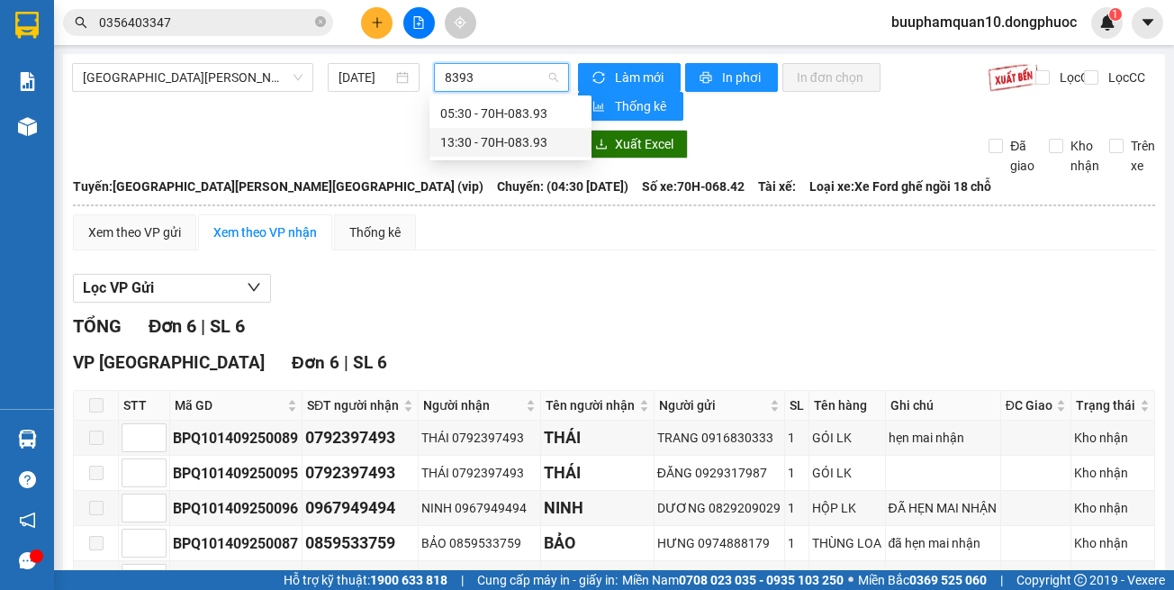
click at [528, 136] on div "13:30 - 70H-083.93" at bounding box center [510, 142] width 141 height 20
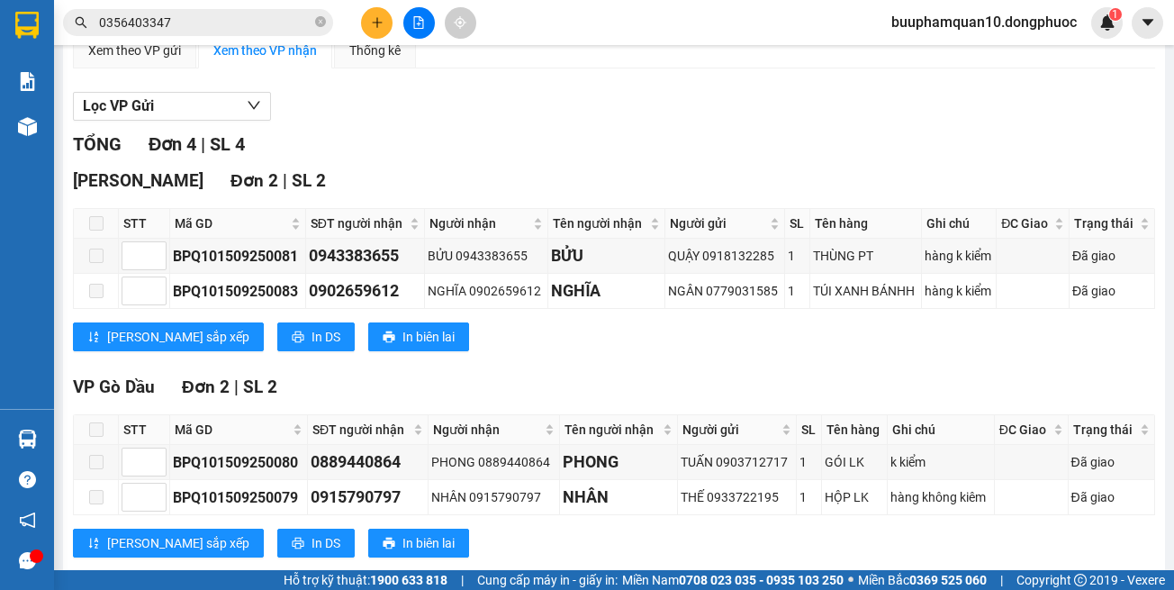
scroll to position [220, 0]
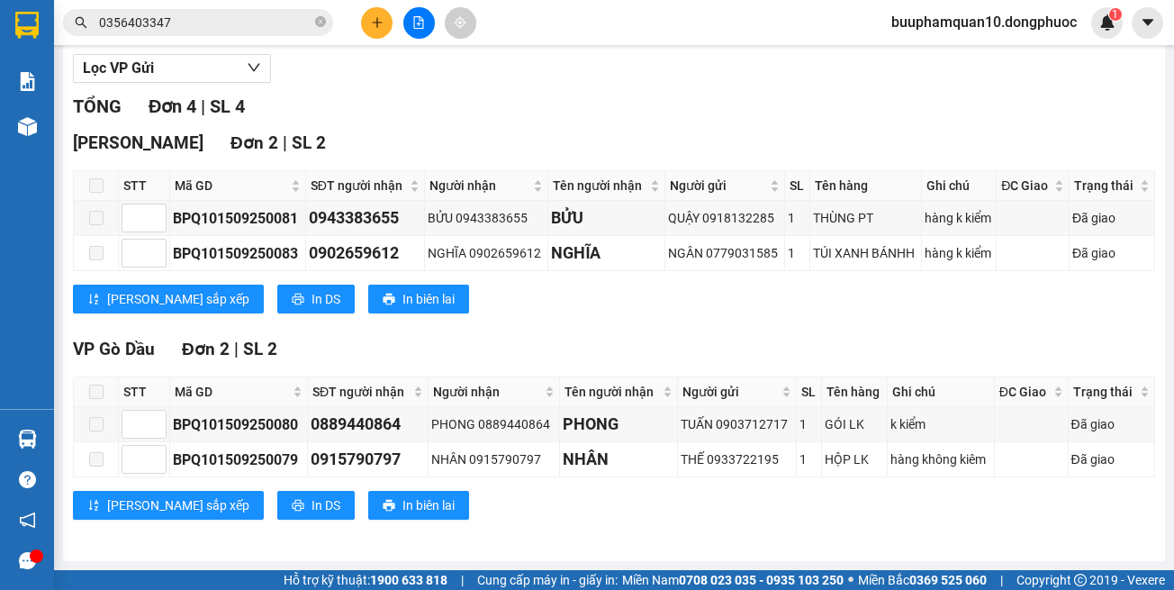
click at [884, 300] on div "Lưu sắp xếp In DS In biên lai" at bounding box center [614, 299] width 1083 height 29
click at [866, 304] on div "Lưu sắp xếp In DS In biên lai" at bounding box center [614, 299] width 1083 height 29
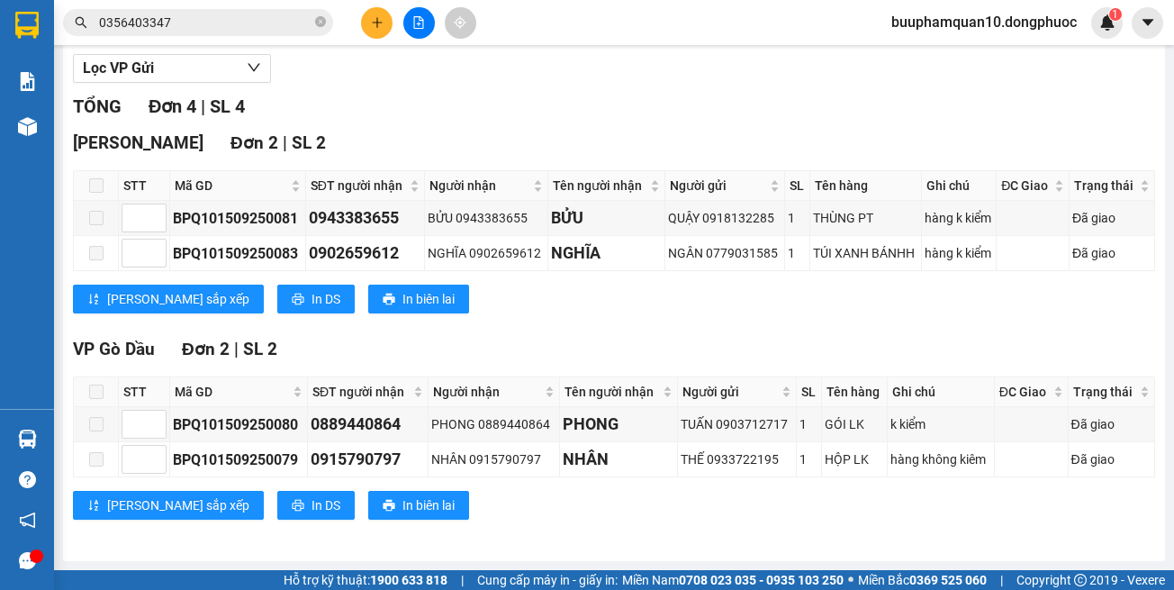
click at [866, 304] on div "Lưu sắp xếp In DS In biên lai" at bounding box center [614, 299] width 1083 height 29
click at [630, 115] on div "TỔNG Đơn 4 | SL 4" at bounding box center [614, 107] width 1083 height 28
click at [681, 141] on div "Hòa Thành Đơn 2 | SL 2" at bounding box center [614, 143] width 1083 height 27
drag, startPoint x: 767, startPoint y: 342, endPoint x: 740, endPoint y: 202, distance: 143.1
click at [767, 337] on div "VP Gò Dầu Đơn 2 | SL 2" at bounding box center [614, 349] width 1083 height 27
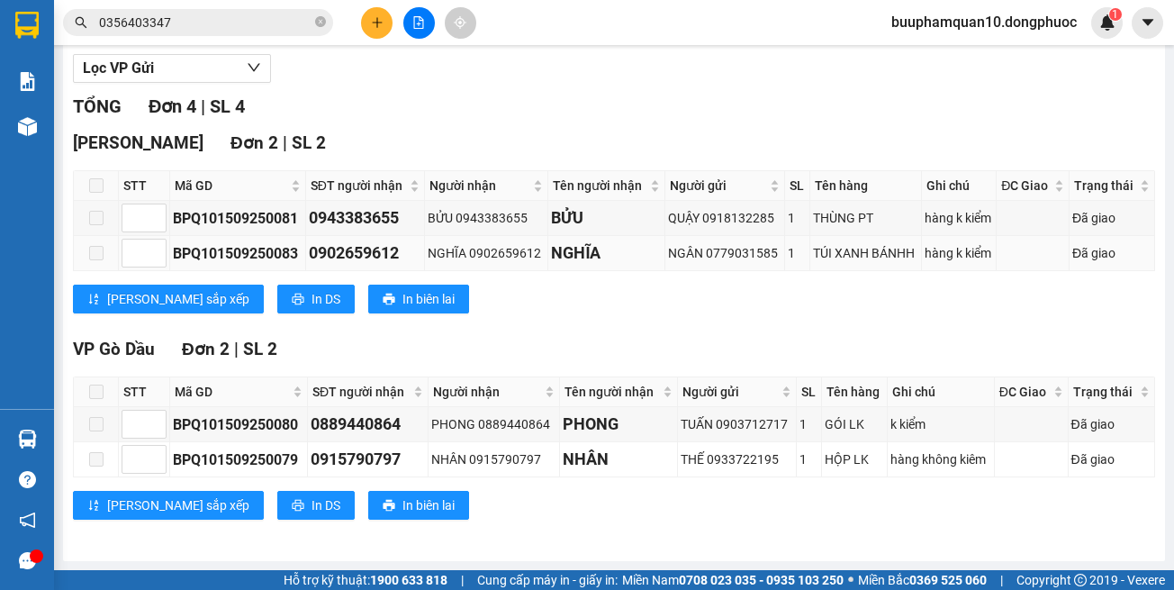
drag, startPoint x: 611, startPoint y: 315, endPoint x: 520, endPoint y: 259, distance: 106.7
click at [598, 301] on div "Hòa Thành Đơn 2 | SL 2 STT Mã GD SĐT người nhận Người nhận Tên người nhận Người…" at bounding box center [614, 228] width 1083 height 197
drag, startPoint x: 819, startPoint y: 348, endPoint x: 935, endPoint y: 302, distance: 124.9
click at [821, 346] on div "VP Gò Dầu Đơn 2 | SL 2" at bounding box center [614, 349] width 1083 height 27
click at [935, 302] on div "Lưu sắp xếp In DS In biên lai" at bounding box center [614, 299] width 1083 height 29
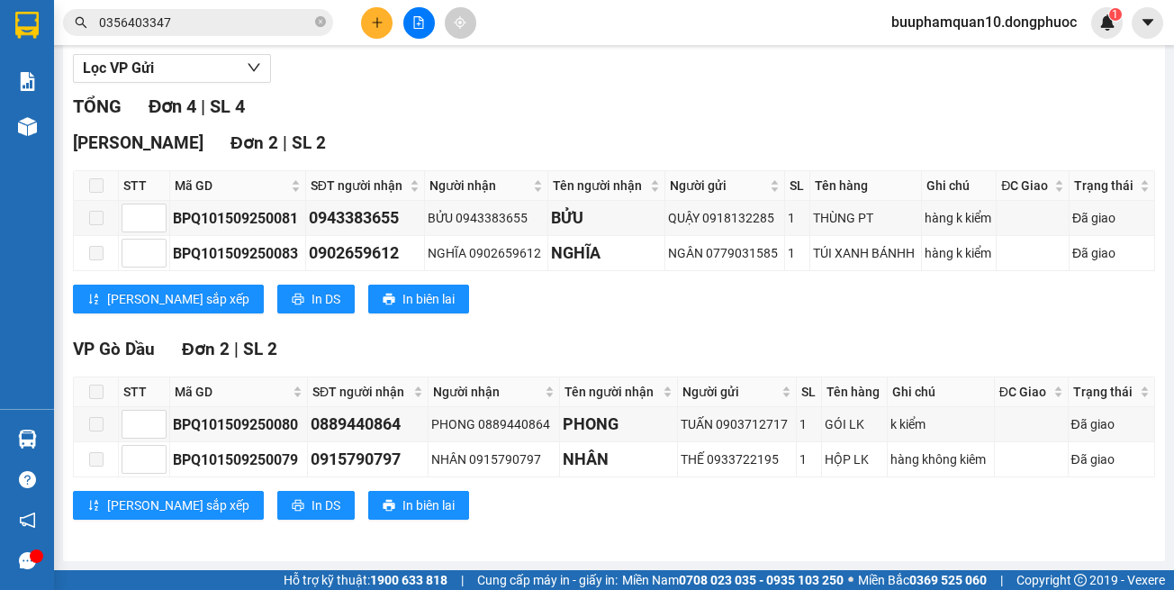
click at [933, 352] on div "VP Gò Dầu Đơn 2 | SL 2" at bounding box center [614, 349] width 1083 height 27
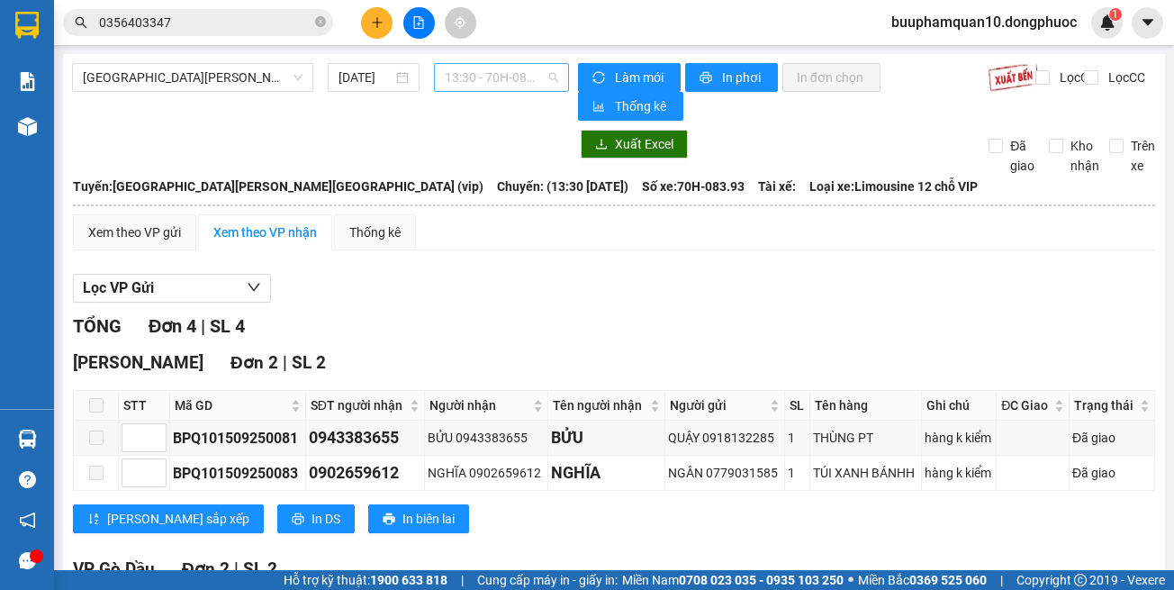
click at [503, 75] on span "13:30 - 70H-083.93" at bounding box center [501, 77] width 113 height 27
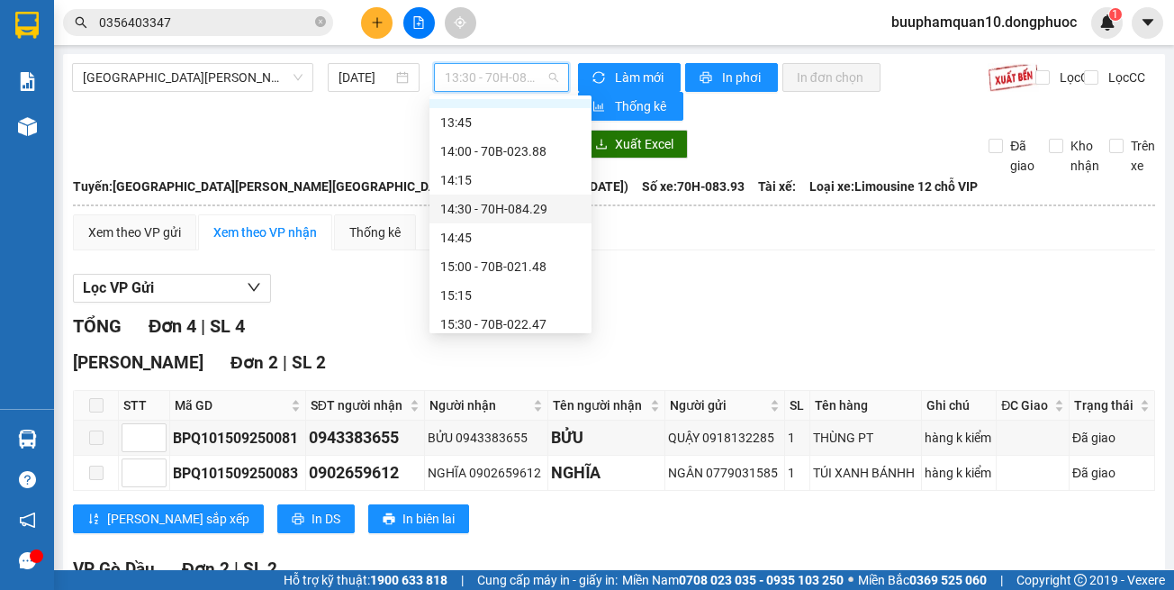
scroll to position [1045, 0]
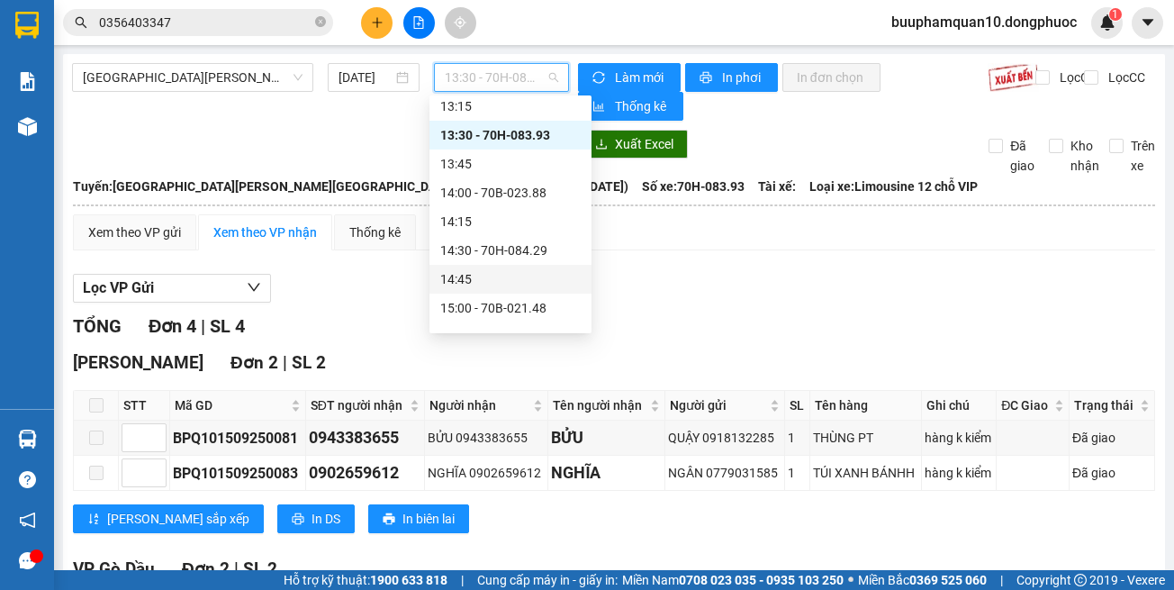
click at [730, 279] on div "Lọc VP Gửi" at bounding box center [614, 289] width 1083 height 30
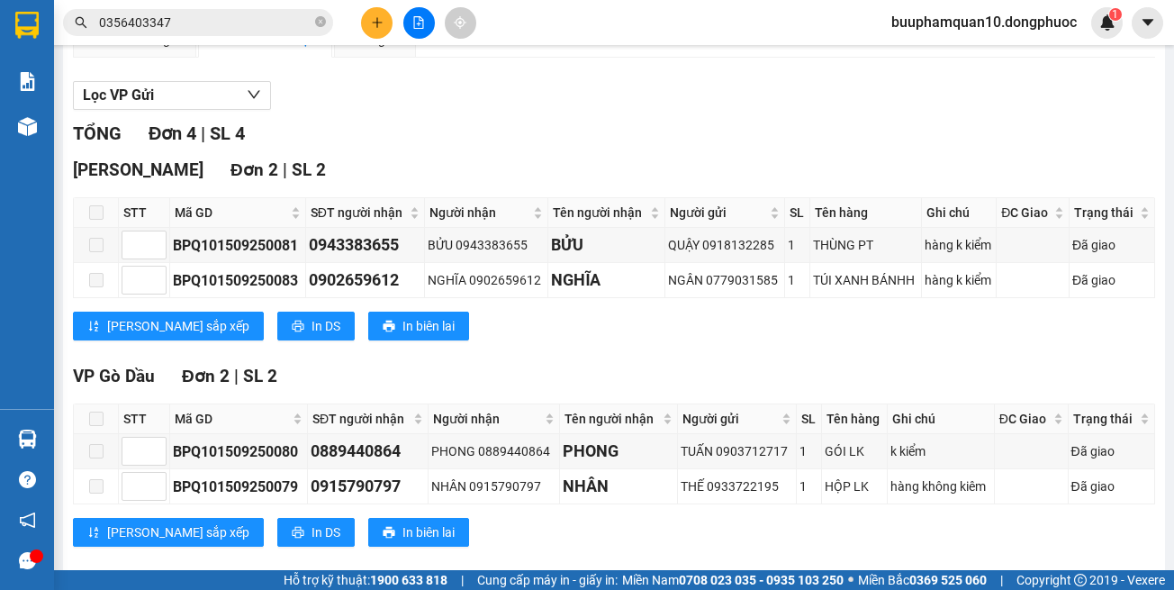
scroll to position [220, 0]
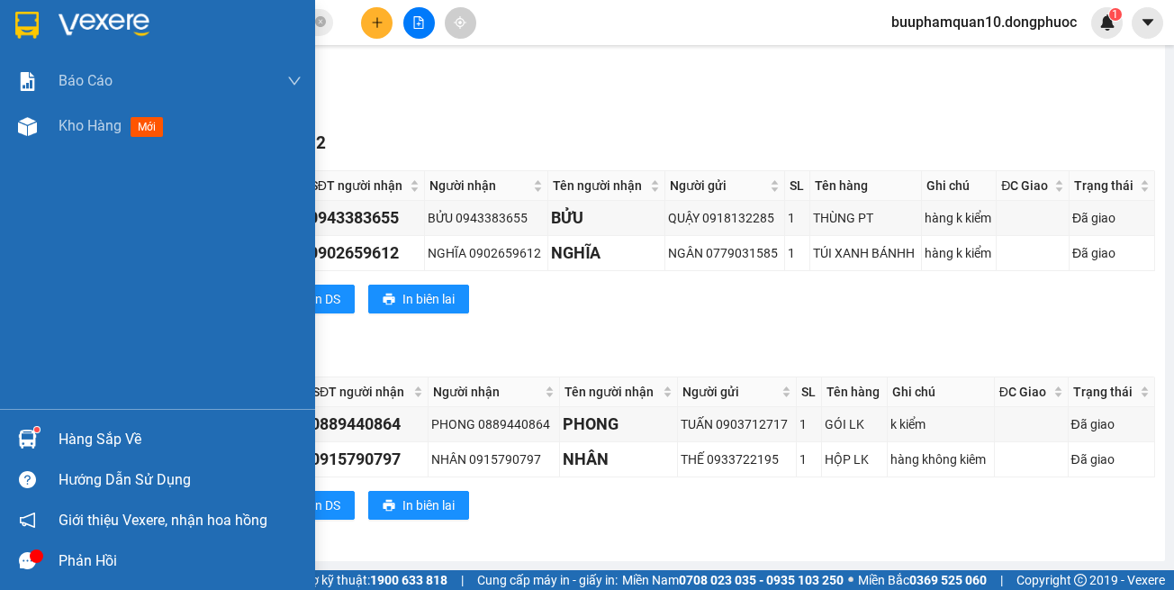
click at [59, 437] on div "Hàng sắp về" at bounding box center [180, 439] width 243 height 27
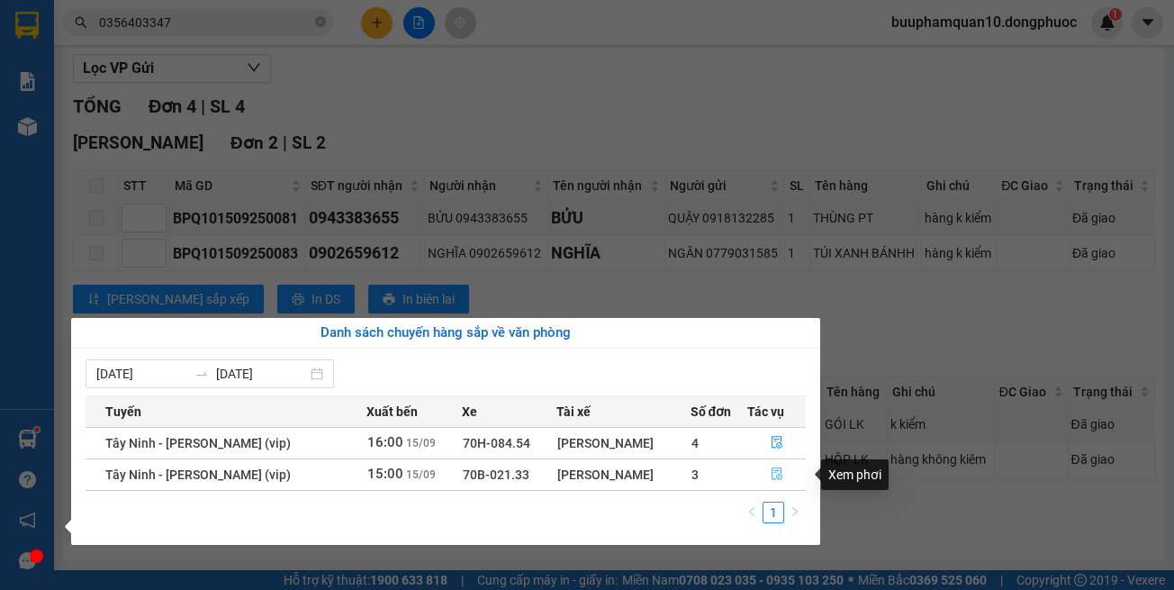
click at [782, 473] on button "button" at bounding box center [776, 474] width 57 height 29
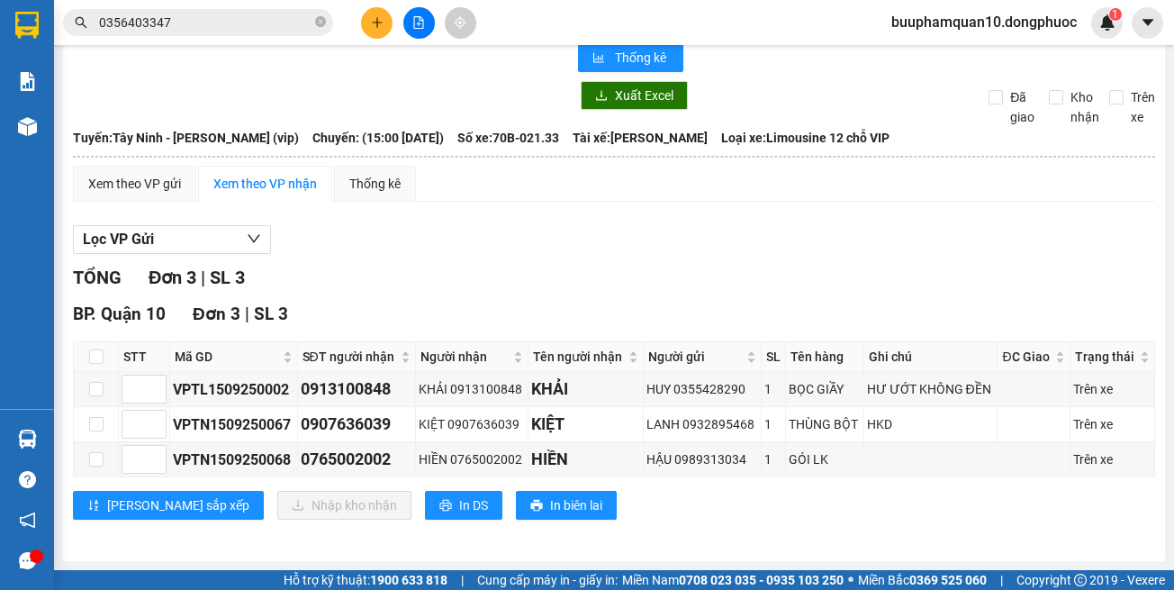
scroll to position [49, 0]
drag, startPoint x: 816, startPoint y: 528, endPoint x: 698, endPoint y: 327, distance: 232.9
click at [810, 502] on div "BP. Quận 10 Đơn 3 | SL 3 STT Mã GD SĐT người nhận Người nhận Tên người nhận Ngư…" at bounding box center [614, 417] width 1083 height 232
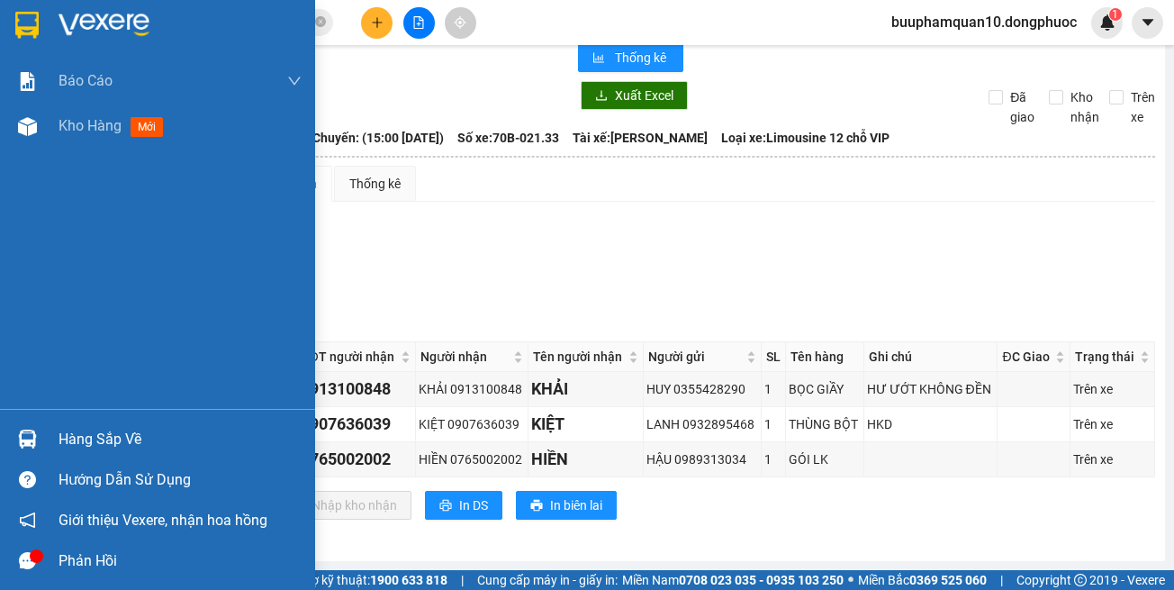
drag, startPoint x: 72, startPoint y: 438, endPoint x: 143, endPoint y: 427, distance: 72.0
click at [73, 438] on div "Hàng sắp về" at bounding box center [180, 439] width 243 height 27
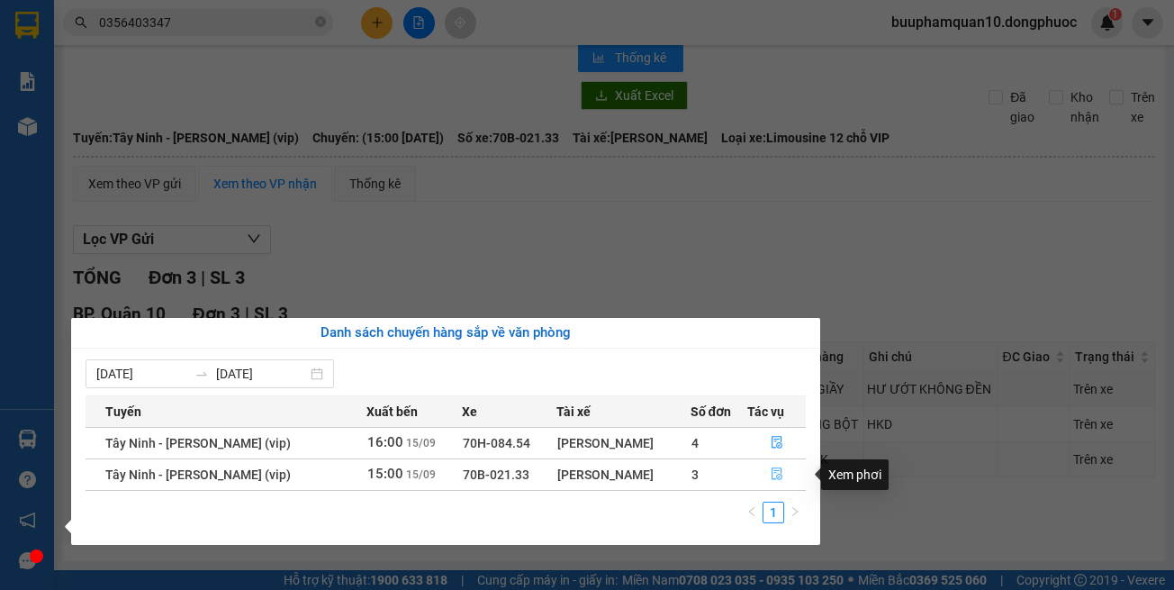
click at [771, 473] on icon "file-done" at bounding box center [777, 473] width 13 height 13
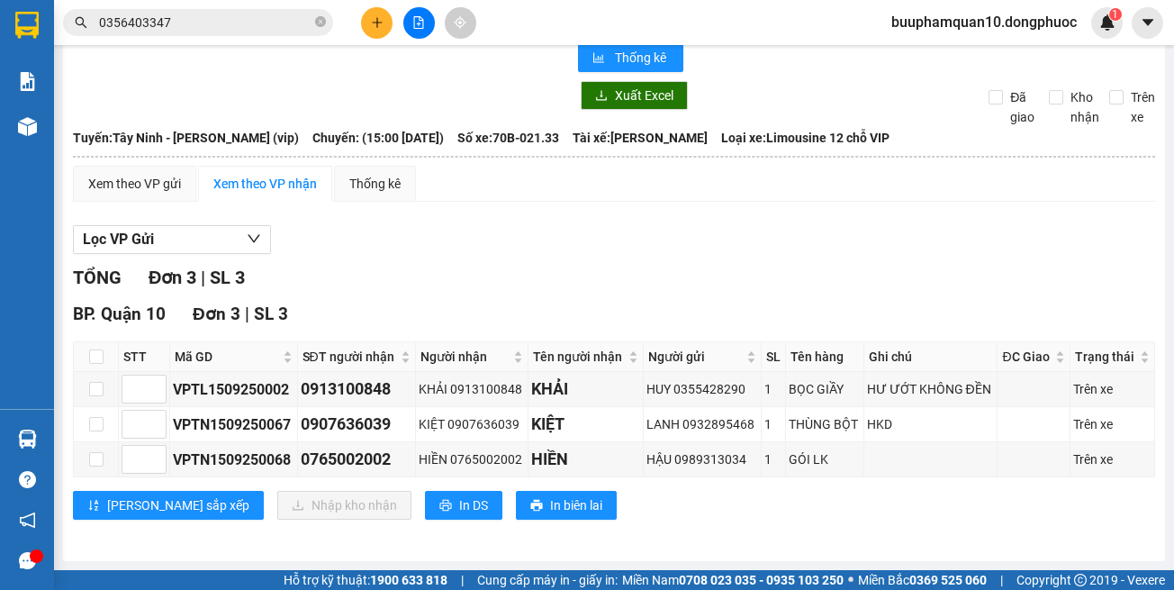
click at [825, 530] on div "BP. Quận 10 Đơn 3 | SL 3 STT Mã GD SĐT người nhận Người nhận Tên người nhận Ngư…" at bounding box center [614, 417] width 1083 height 232
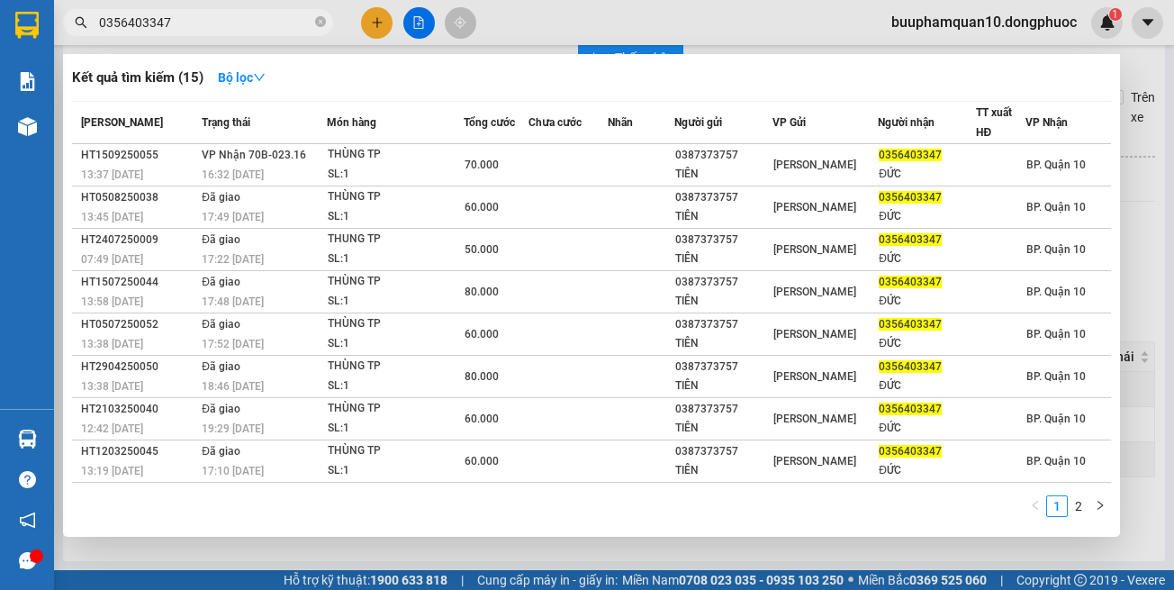
click at [191, 14] on input "0356403347" at bounding box center [205, 23] width 213 height 20
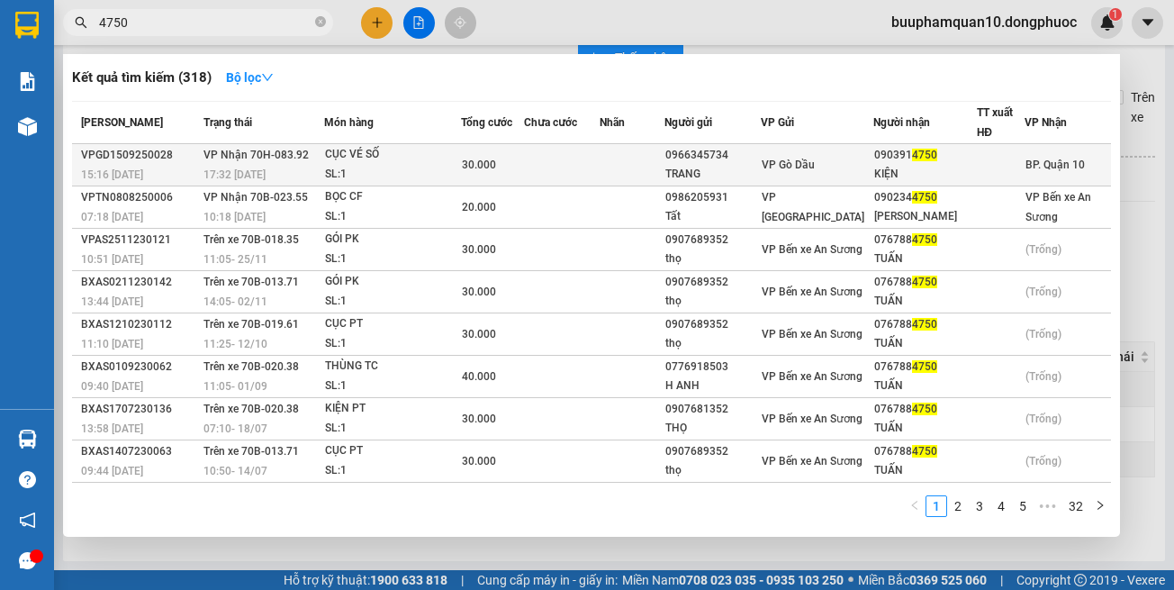
type input "4750"
click at [225, 155] on span "VP Nhận 70H-083.92" at bounding box center [256, 155] width 105 height 13
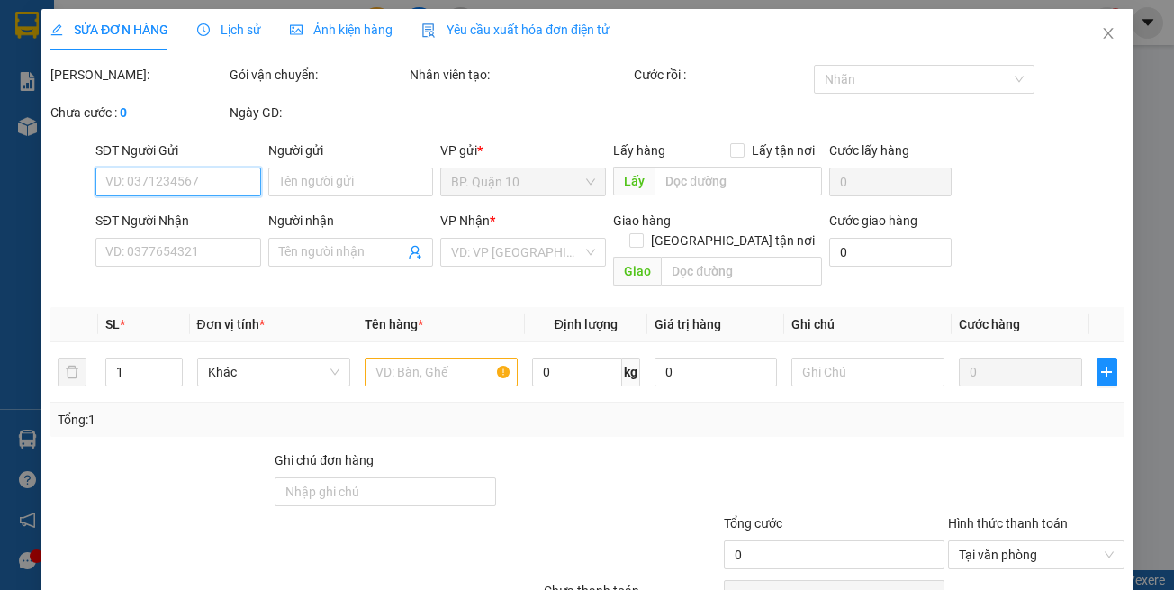
type input "0966345734"
type input "TRANG"
type input "0903914750"
type input "KIỆN"
type input "30.000"
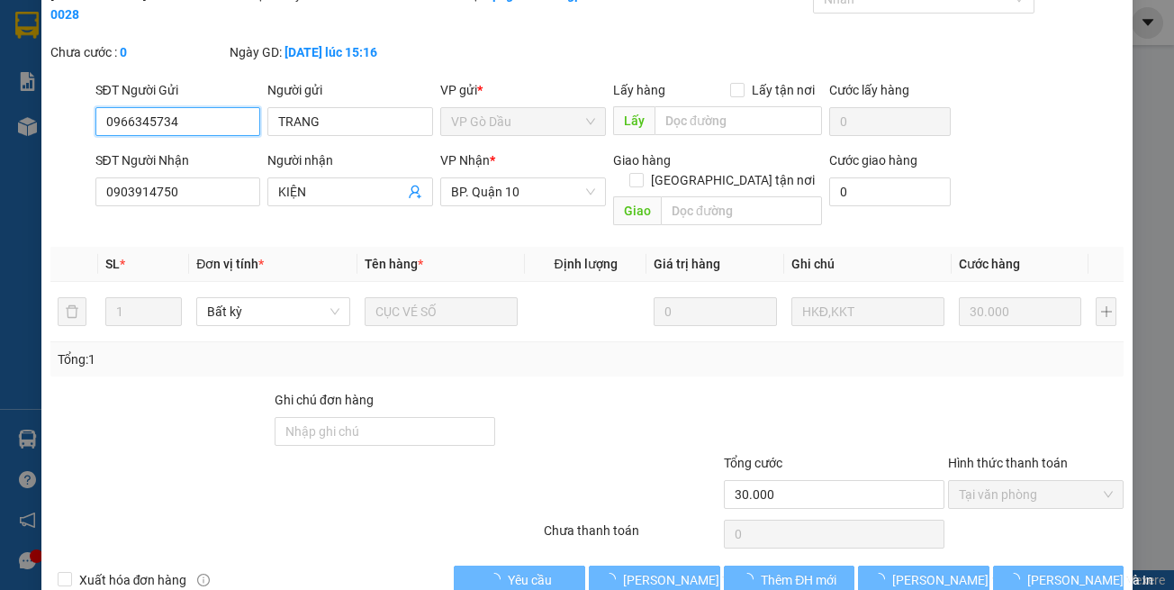
scroll to position [100, 0]
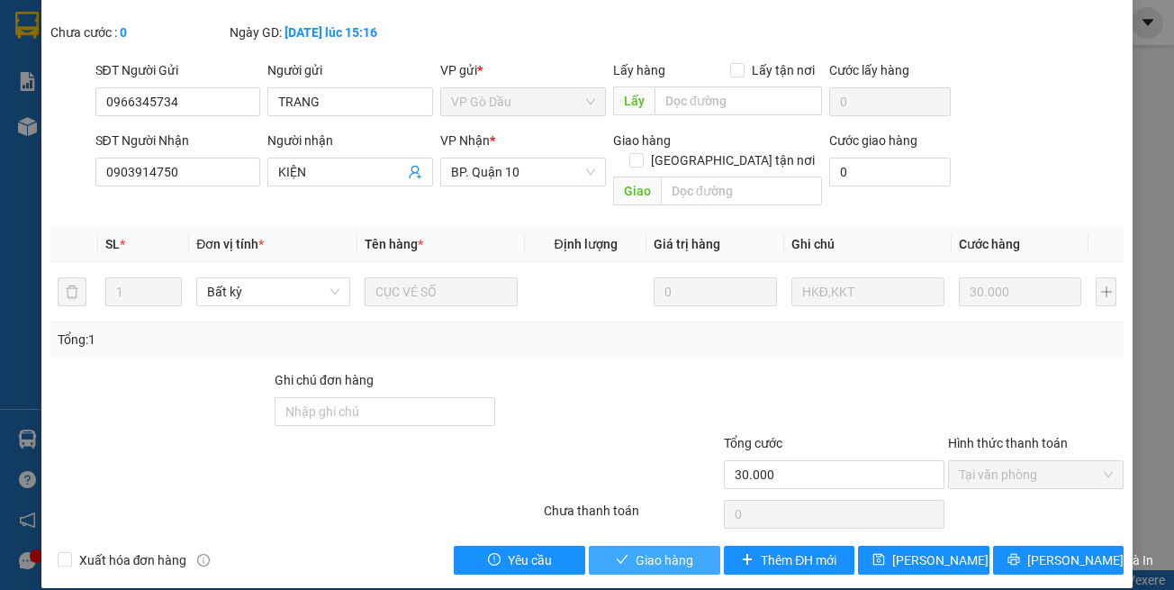
click at [621, 553] on icon "check" at bounding box center [622, 559] width 13 height 13
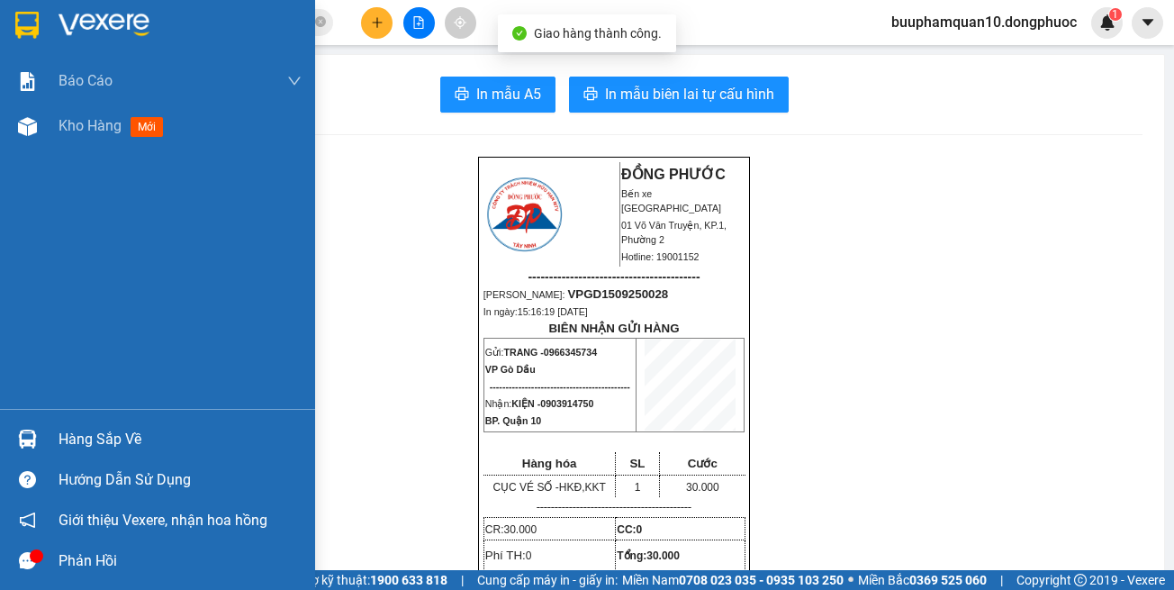
drag, startPoint x: 14, startPoint y: 439, endPoint x: 161, endPoint y: 418, distance: 149.2
click at [14, 439] on div at bounding box center [28, 439] width 32 height 32
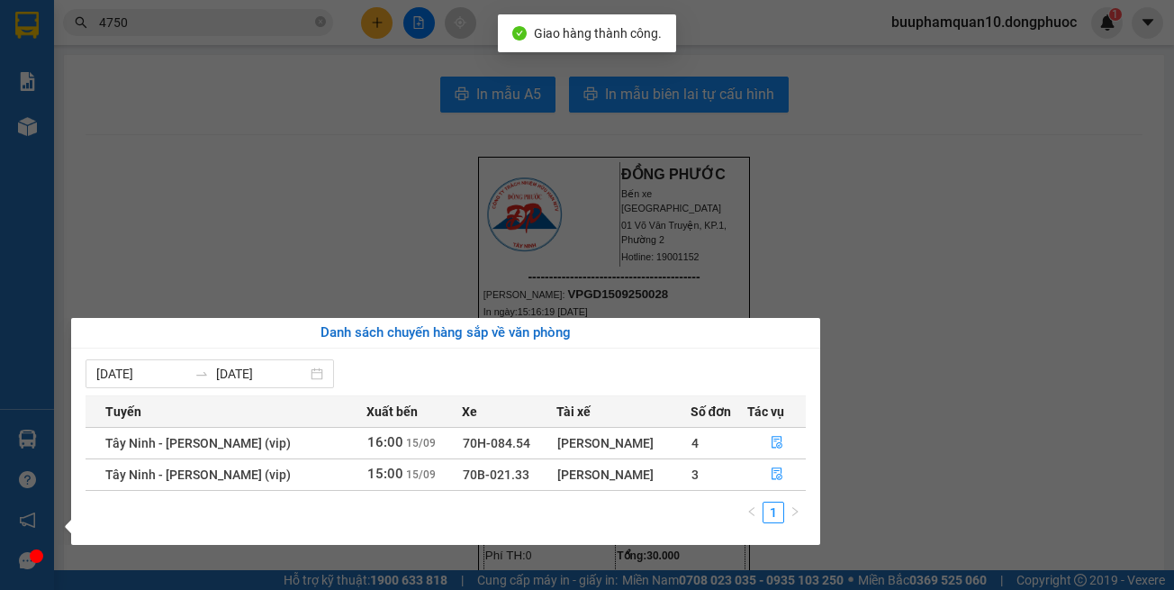
drag, startPoint x: 835, startPoint y: 252, endPoint x: 802, endPoint y: 231, distance: 39.7
click at [835, 250] on section "Kết quả tìm kiếm ( 318 ) Bộ lọc Mã ĐH Trạng thái Món hàng Tổng cước Chưa cước N…" at bounding box center [587, 295] width 1174 height 590
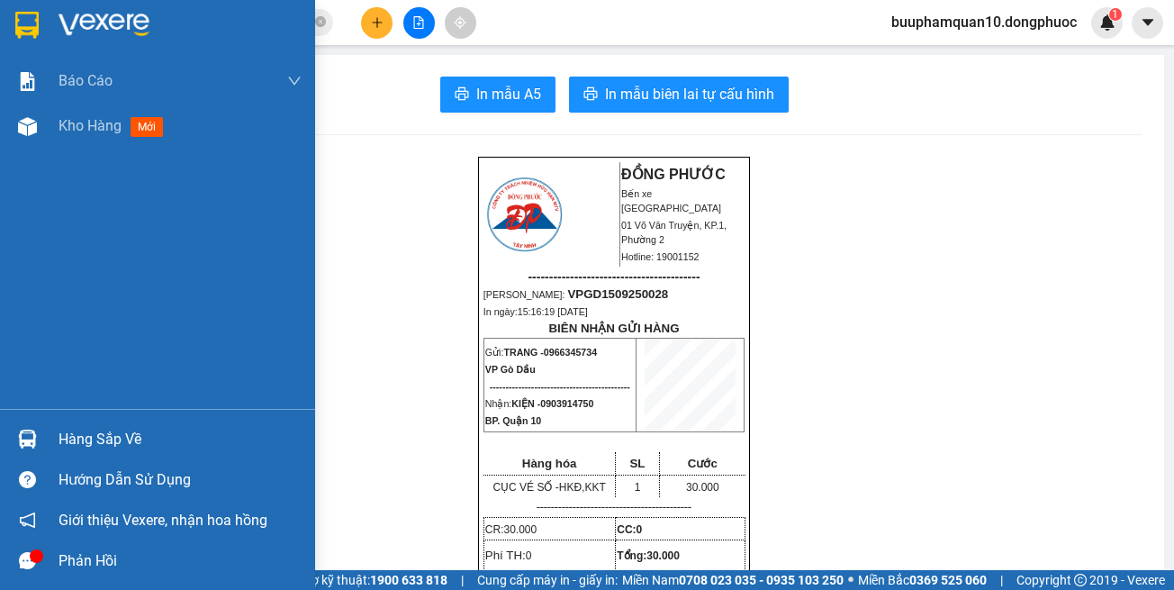
drag, startPoint x: 45, startPoint y: 445, endPoint x: 410, endPoint y: 347, distance: 377.8
click at [46, 445] on div "Hàng sắp về" at bounding box center [157, 439] width 315 height 41
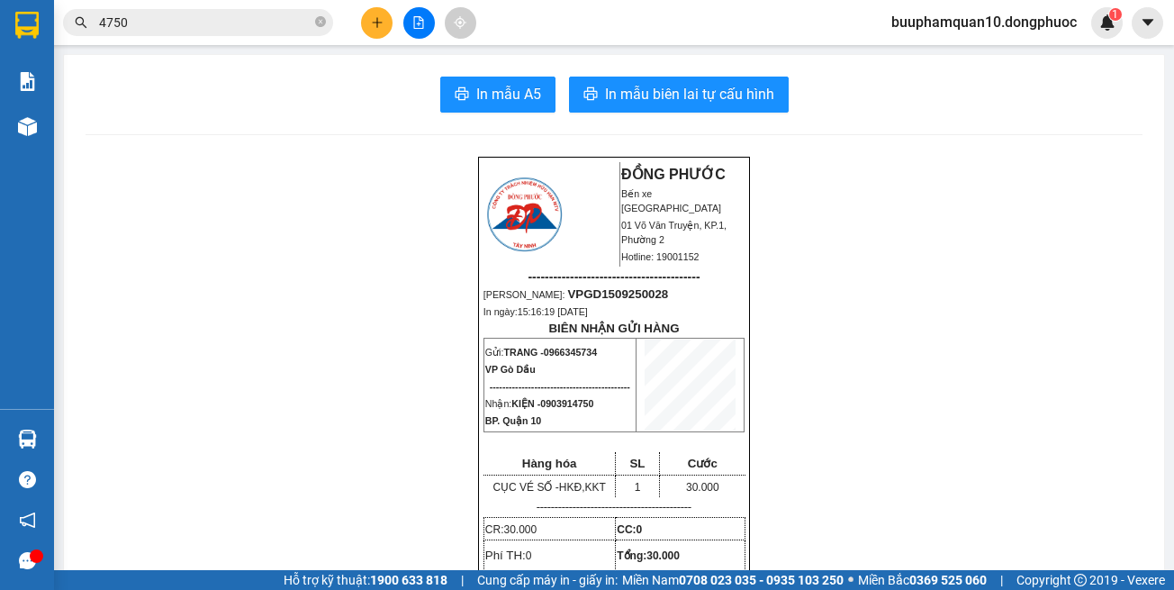
drag, startPoint x: 848, startPoint y: 269, endPoint x: 752, endPoint y: 239, distance: 100.3
click at [847, 268] on section "Kết quả tìm kiếm ( 318 ) Bộ lọc Mã ĐH Trạng thái Món hàng Tổng cước Chưa cước N…" at bounding box center [587, 295] width 1174 height 590
click at [285, 23] on input "4750" at bounding box center [205, 23] width 213 height 20
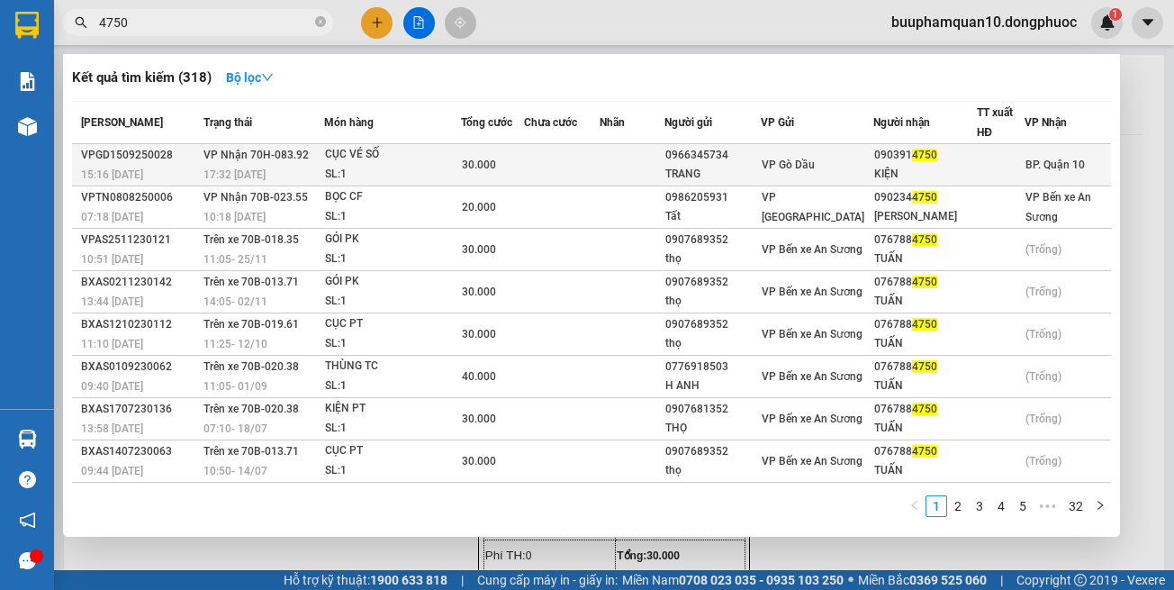
drag, startPoint x: 285, startPoint y: 23, endPoint x: 1093, endPoint y: 159, distance: 819.4
click at [285, 23] on input "4750" at bounding box center [205, 23] width 213 height 20
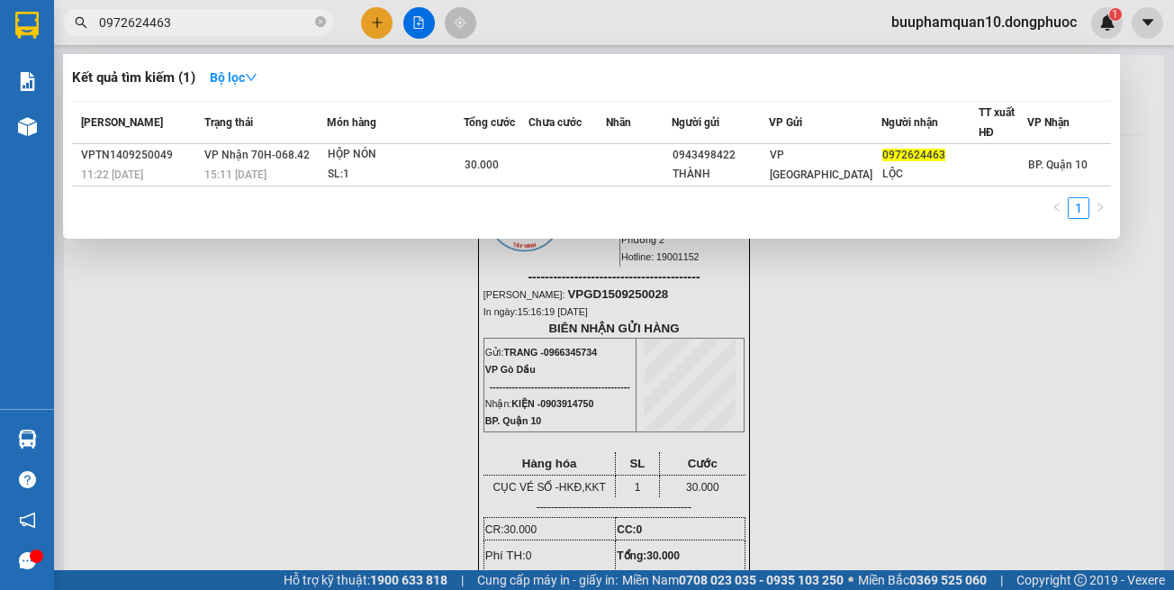
type input "0972624463"
click at [340, 173] on div "SL: 1" at bounding box center [395, 175] width 135 height 20
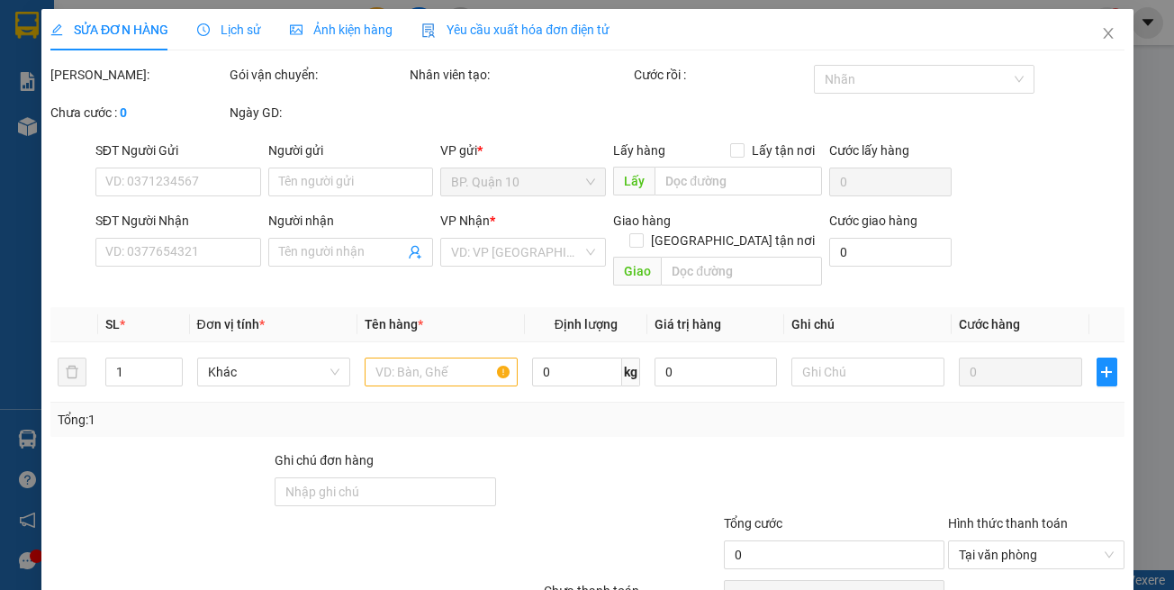
type input "0943498422"
type input "THÀNH"
type input "0972624463"
type input "LỘC"
type input "30.000"
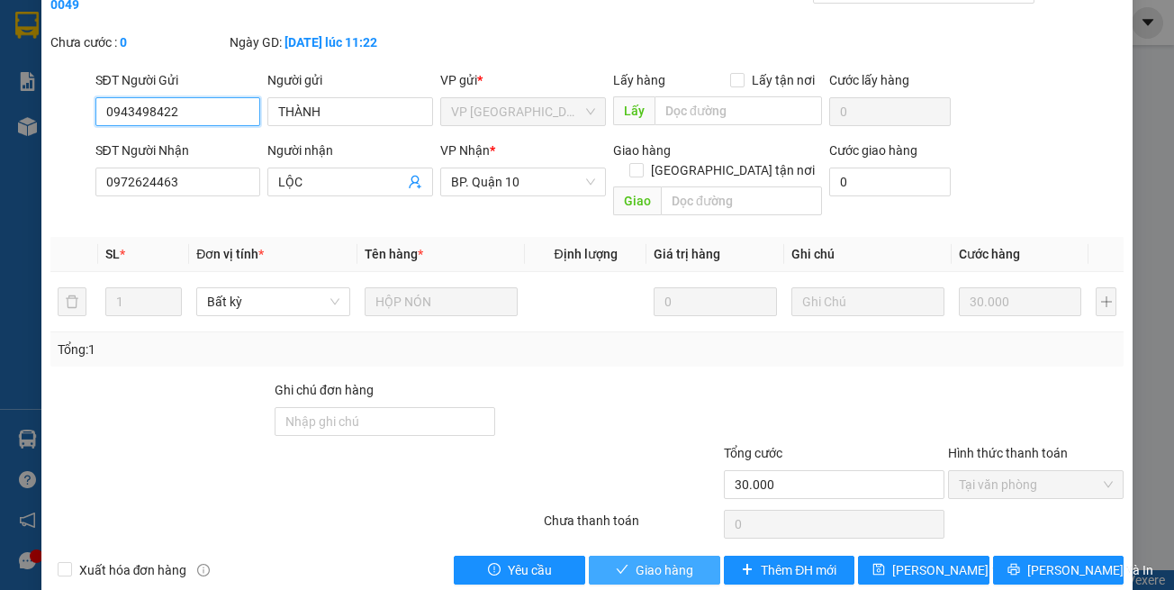
scroll to position [91, 0]
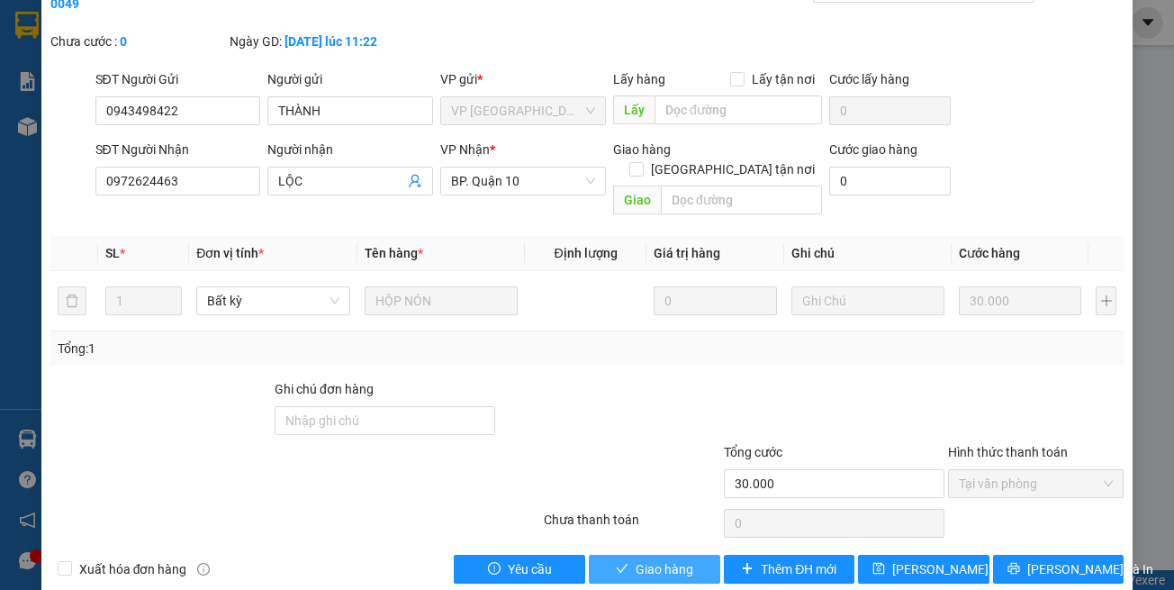
drag, startPoint x: 642, startPoint y: 558, endPoint x: 637, endPoint y: 540, distance: 17.9
click at [642, 559] on span "Giao hàng" at bounding box center [665, 569] width 58 height 20
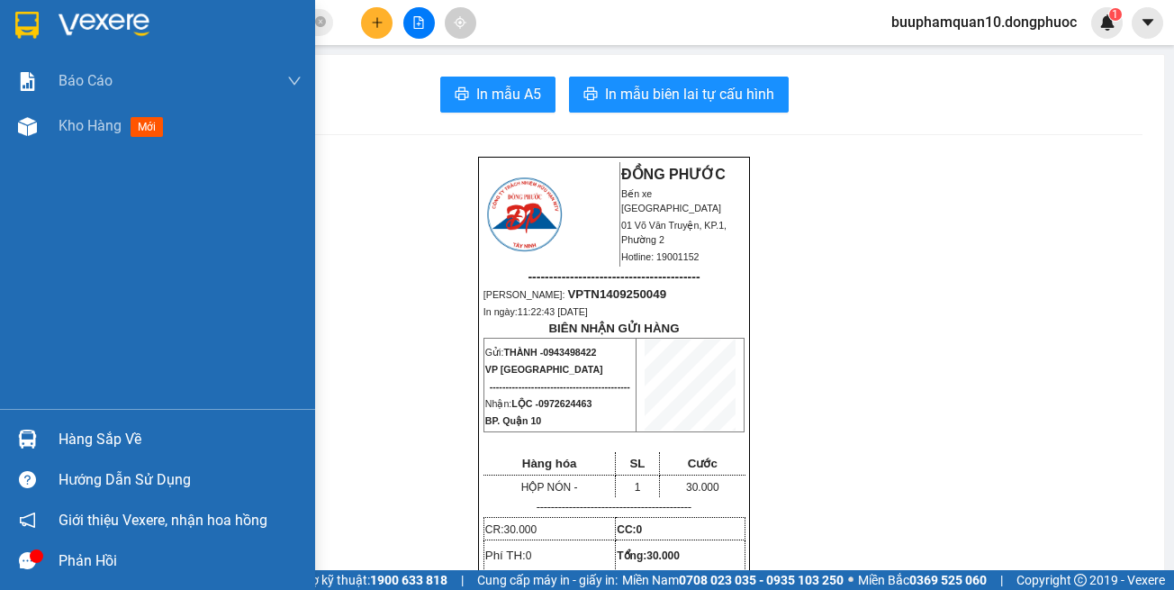
click at [37, 439] on div at bounding box center [28, 439] width 32 height 32
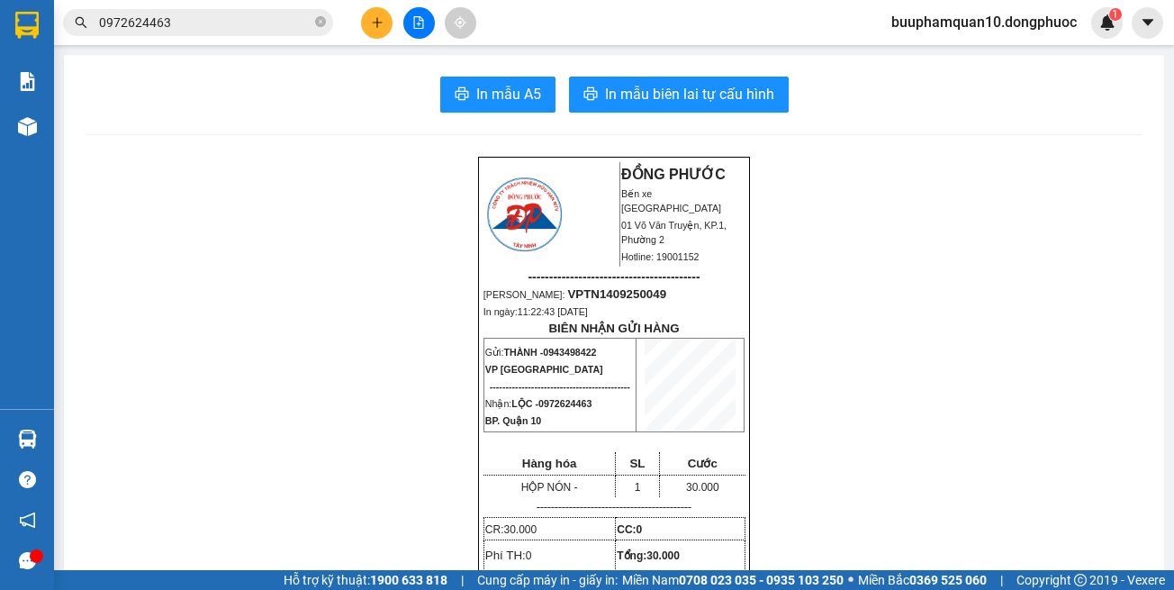
drag, startPoint x: 394, startPoint y: 31, endPoint x: 421, endPoint y: 23, distance: 28.2
click at [396, 31] on section "Kết quả tìm kiếm ( 1 ) Bộ lọc Mã ĐH Trạng thái Món hàng Tổng cước Chưa cước Nhã…" at bounding box center [587, 295] width 1174 height 590
click at [421, 23] on icon "file-add" at bounding box center [419, 22] width 13 height 13
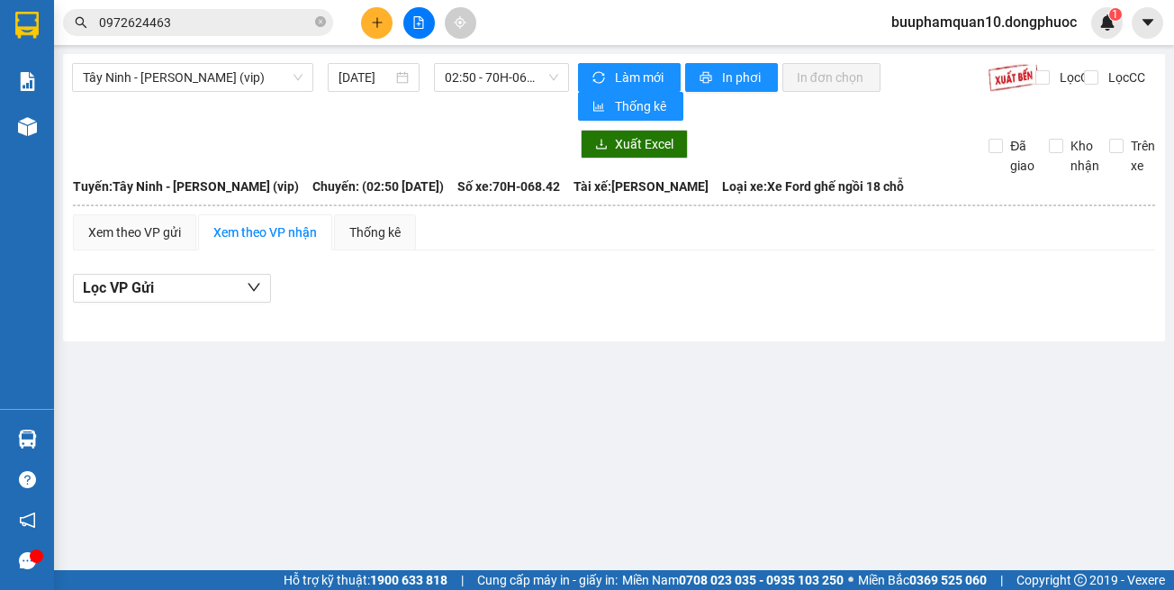
click at [673, 282] on div "Lọc VP Gửi" at bounding box center [614, 289] width 1083 height 30
click at [322, 16] on span at bounding box center [320, 22] width 11 height 17
drag, startPoint x: 318, startPoint y: 18, endPoint x: 297, endPoint y: 23, distance: 21.4
click at [318, 19] on span at bounding box center [320, 23] width 11 height 20
click at [297, 23] on input "text" at bounding box center [205, 23] width 213 height 20
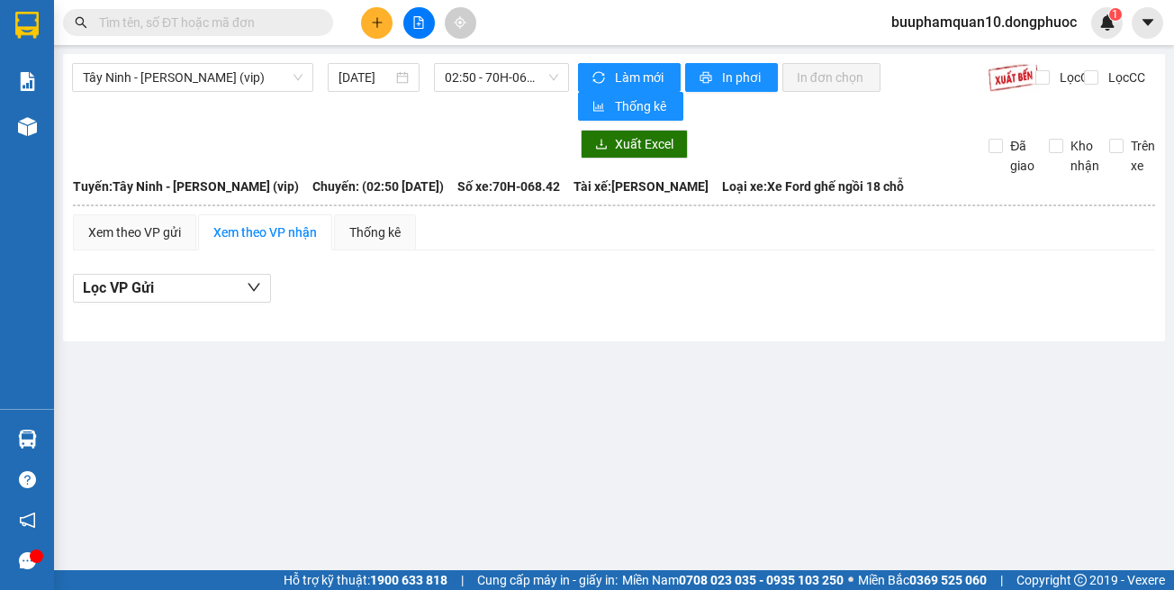
click at [385, 19] on button at bounding box center [377, 23] width 32 height 32
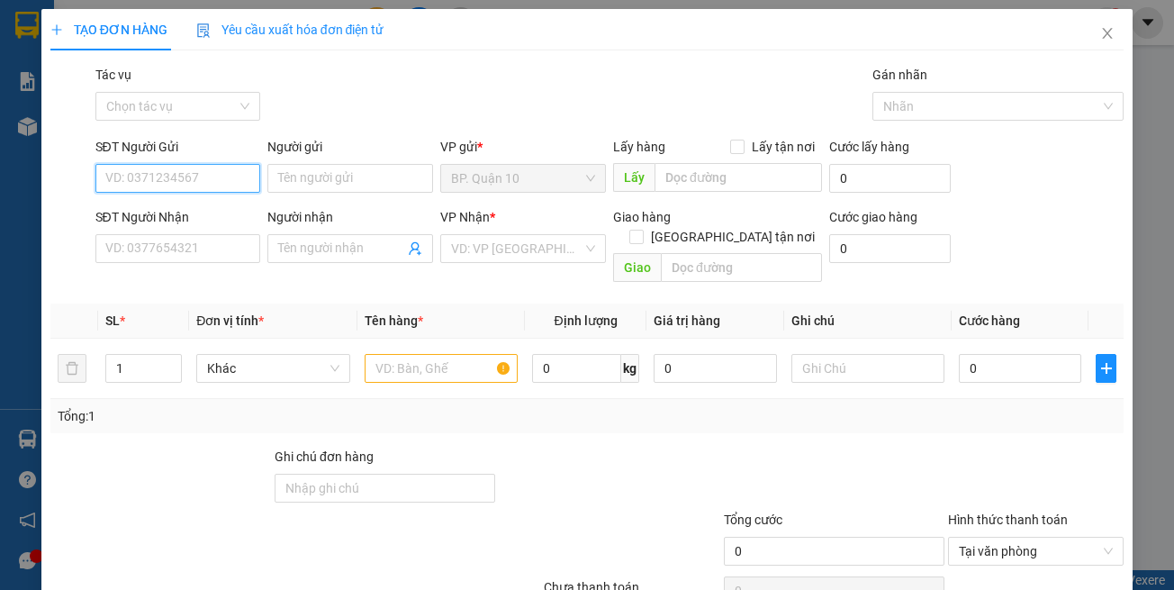
click at [222, 176] on input "SĐT Người Gửi" at bounding box center [178, 178] width 166 height 29
click at [348, 24] on span "Yêu cầu xuất hóa đơn điện tử" at bounding box center [290, 30] width 188 height 14
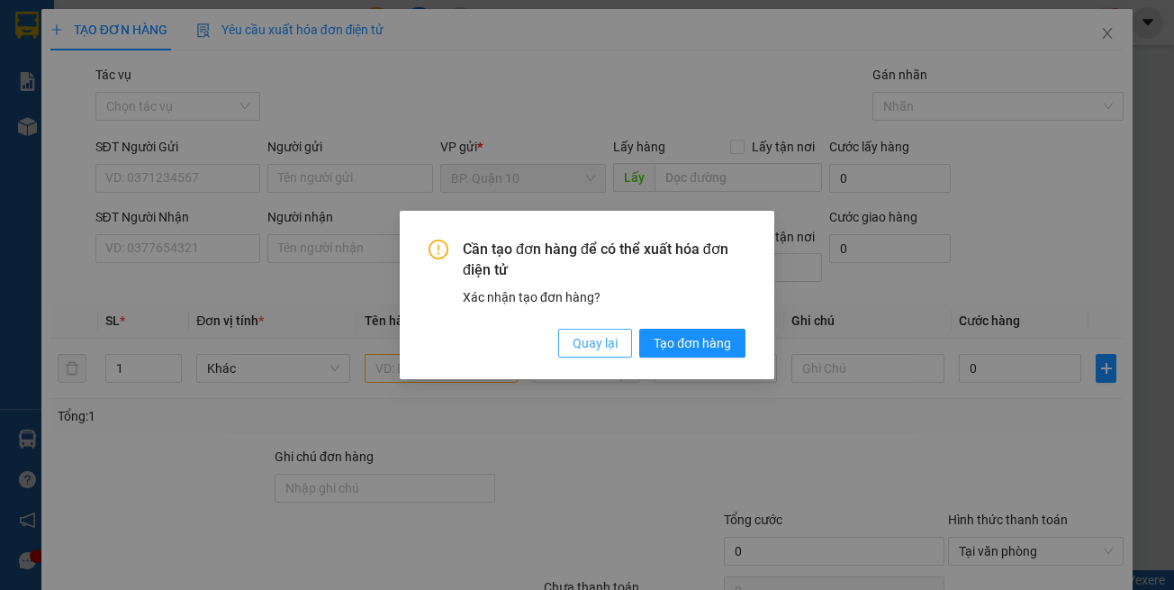
click at [585, 352] on span "Quay lại" at bounding box center [595, 343] width 45 height 20
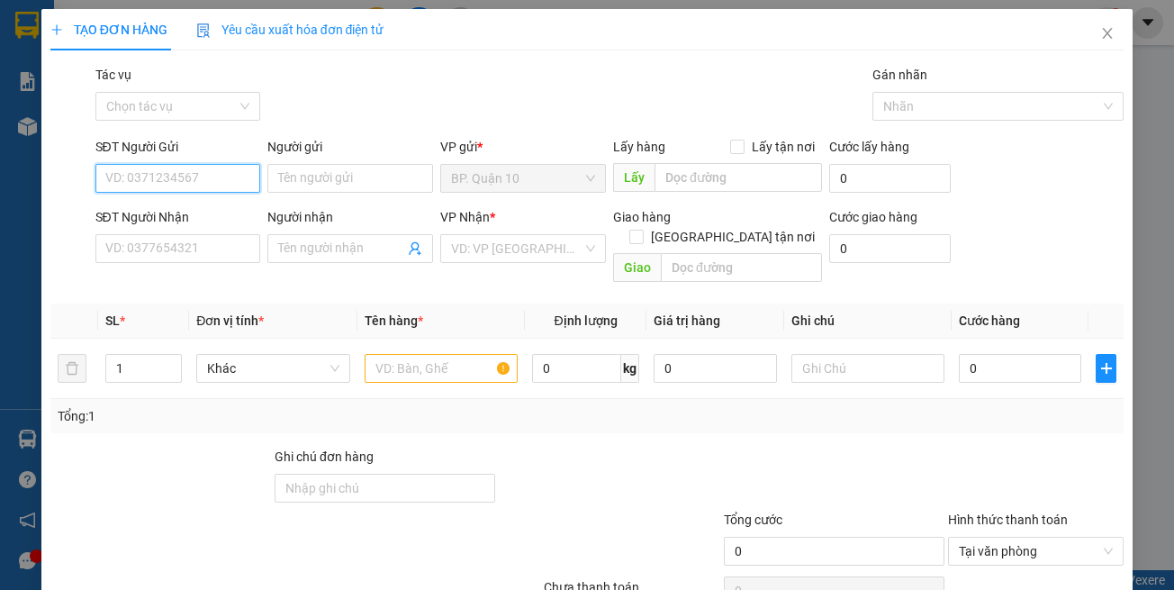
click at [243, 183] on input "SĐT Người Gửi" at bounding box center [178, 178] width 166 height 29
type input "0904779429"
click at [325, 171] on input "Người gửi" at bounding box center [351, 178] width 166 height 29
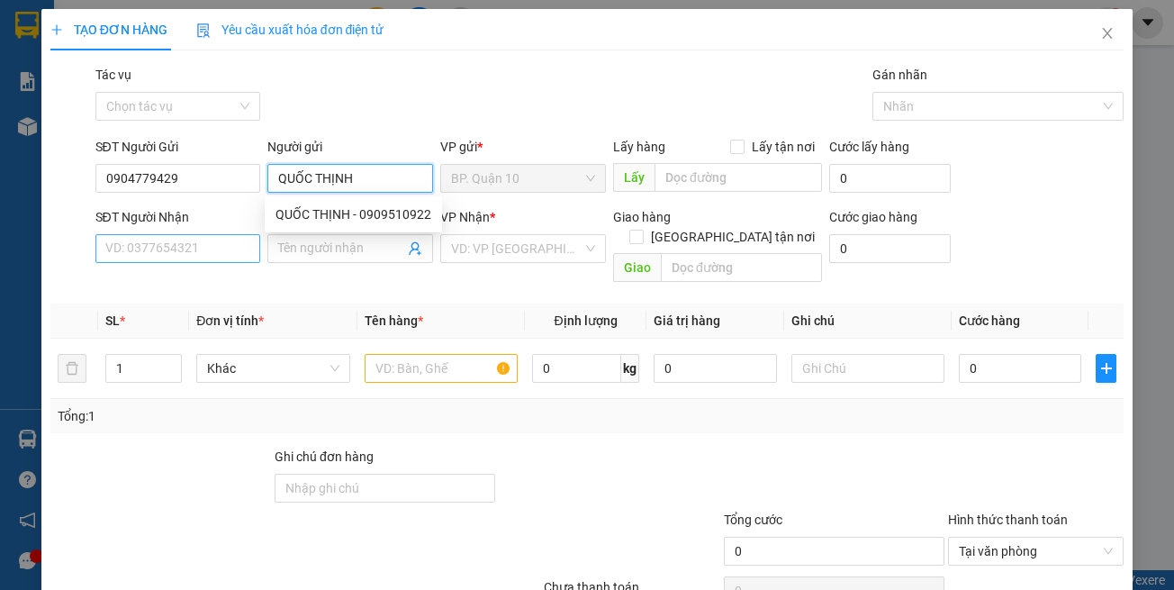
type input "QUỐC THỊNH"
click at [180, 250] on input "SĐT Người Nhận" at bounding box center [178, 248] width 166 height 29
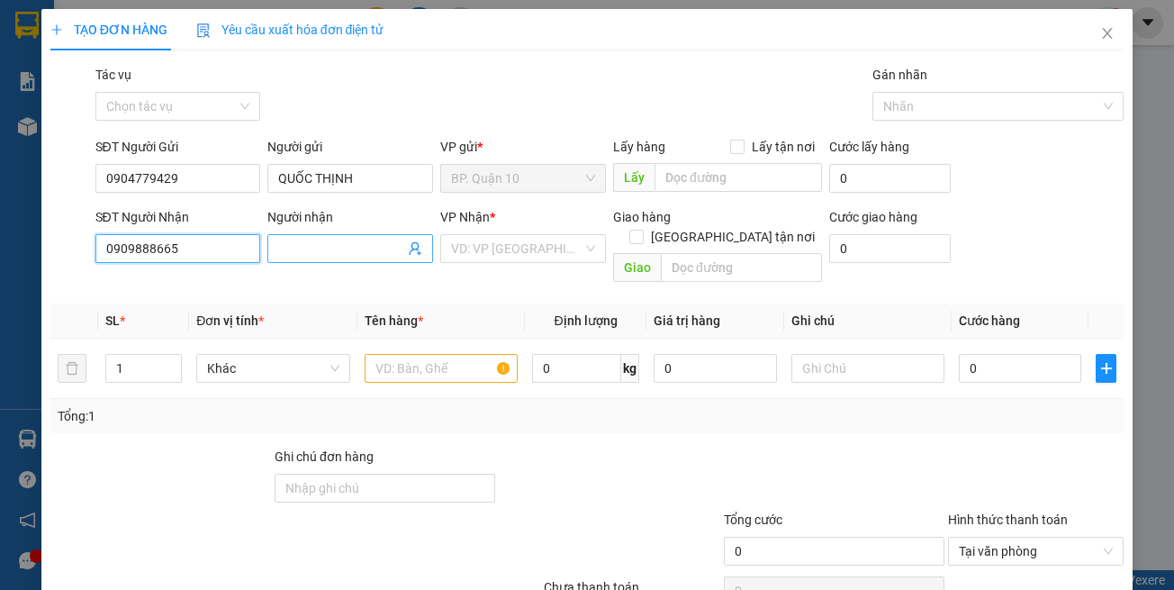
type input "0909888665"
click at [323, 246] on input "Người nhận" at bounding box center [341, 249] width 126 height 20
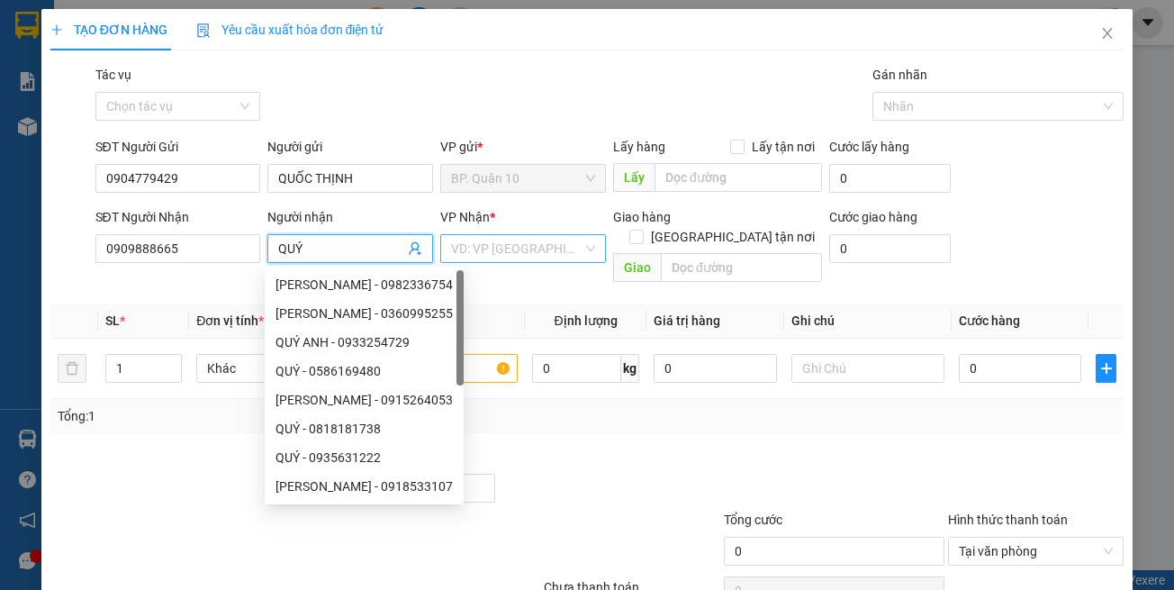
type input "QUÝ"
click at [496, 249] on input "search" at bounding box center [517, 248] width 132 height 27
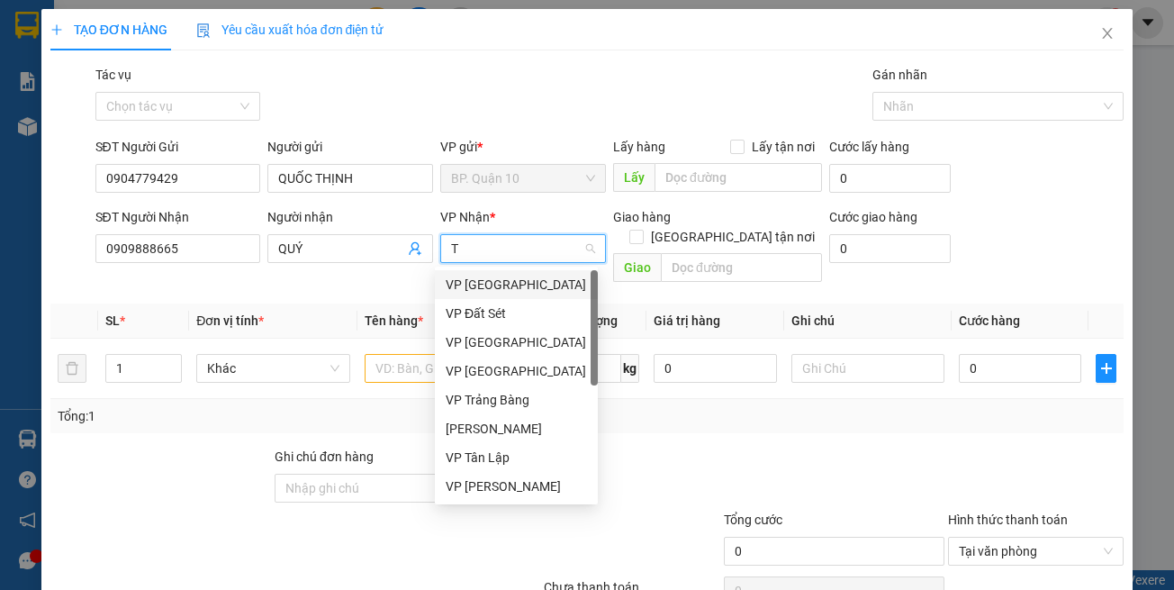
type input "TN"
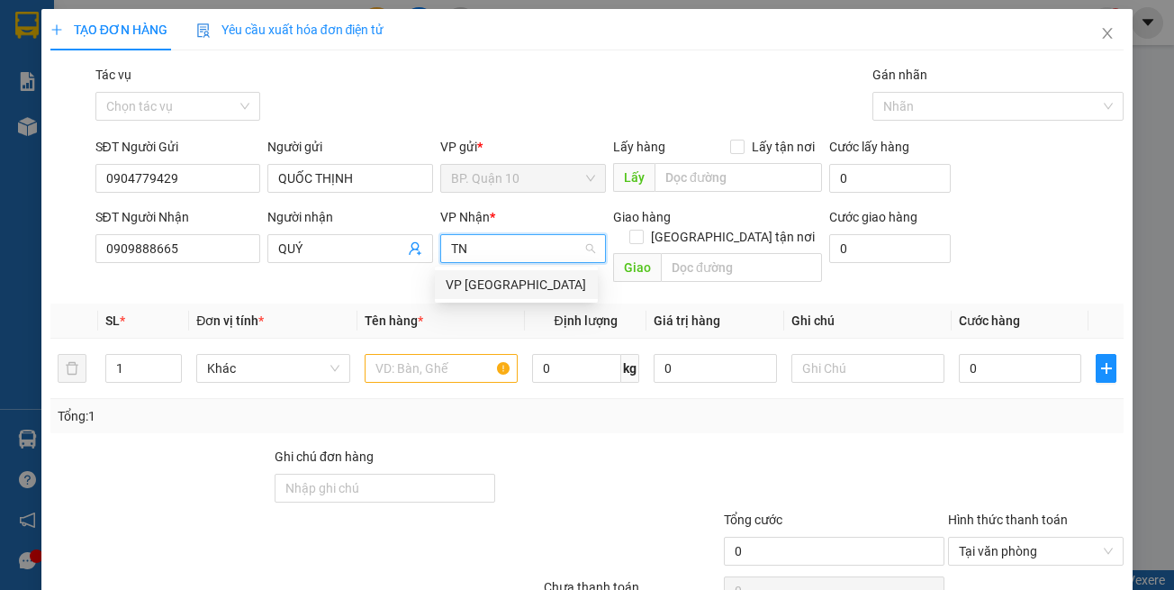
click at [498, 282] on div "VP [GEOGRAPHIC_DATA]" at bounding box center [516, 285] width 141 height 20
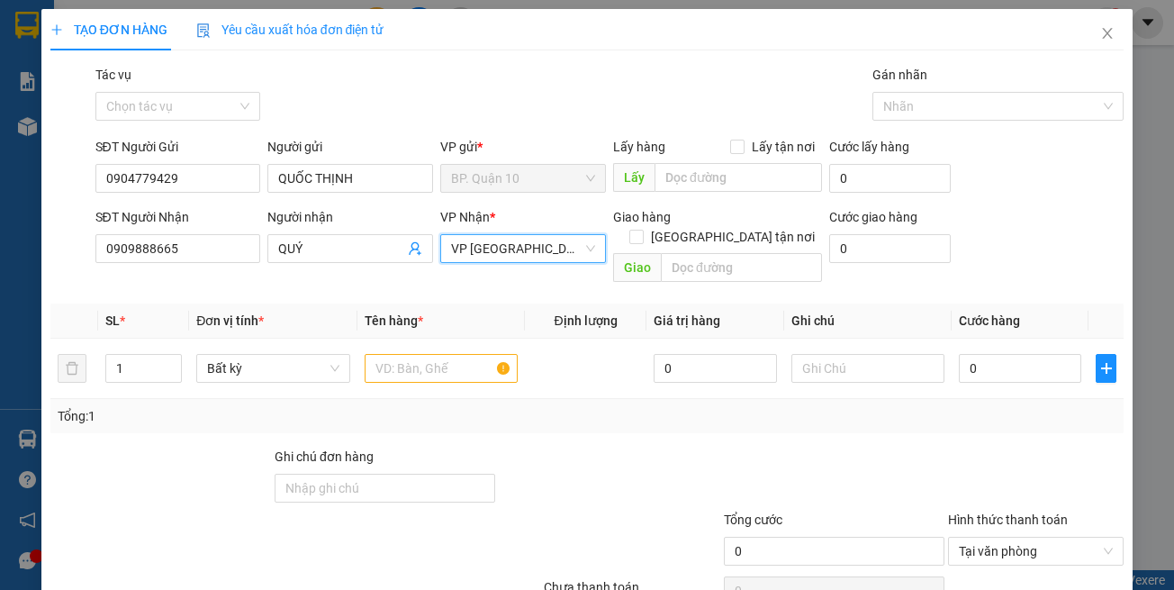
drag, startPoint x: 432, startPoint y: 408, endPoint x: 375, endPoint y: 383, distance: 62.9
click at [430, 404] on div "Tổng: 1" at bounding box center [587, 416] width 1075 height 34
click at [175, 358] on span "up" at bounding box center [172, 363] width 11 height 11
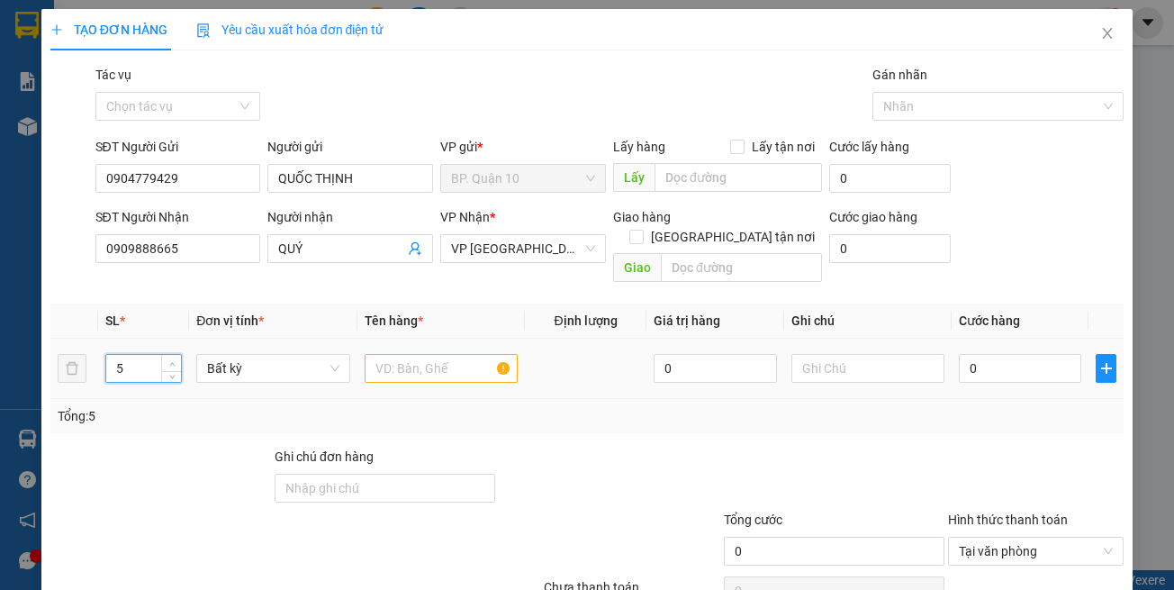
click at [174, 358] on span "up" at bounding box center [172, 363] width 11 height 11
type input "6"
click at [174, 358] on span "up" at bounding box center [172, 363] width 11 height 11
click at [423, 354] on input "text" at bounding box center [441, 368] width 153 height 29
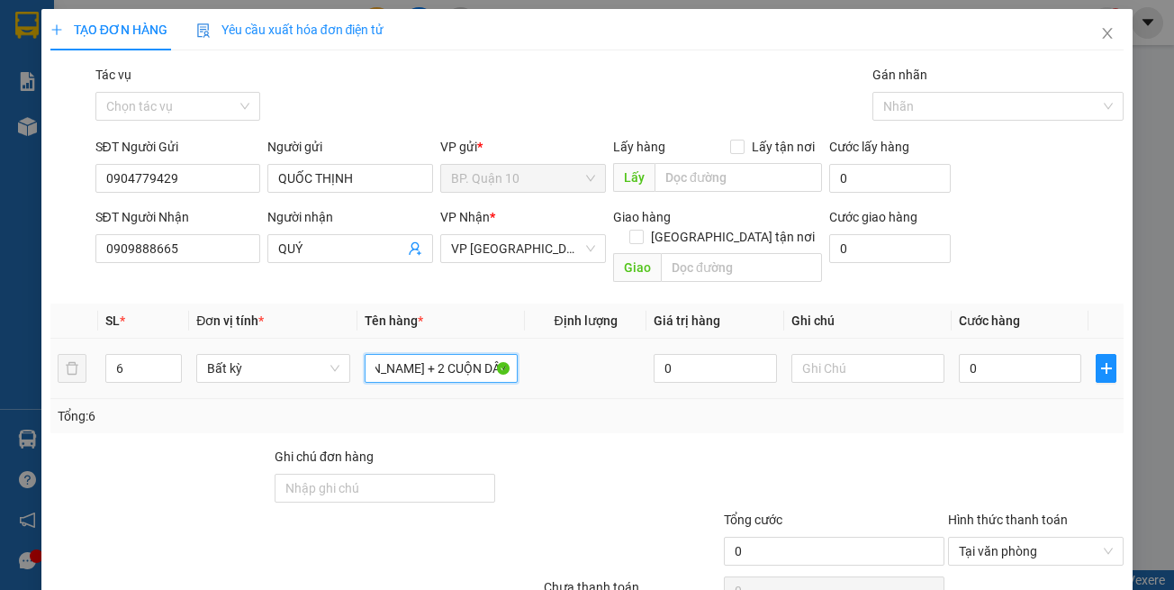
scroll to position [0, 63]
type input "4 THÙNG ẮC-QUY + 2 CUỘN DÂY"
drag, startPoint x: 836, startPoint y: 406, endPoint x: 819, endPoint y: 332, distance: 75.8
click at [835, 399] on div "Tổng: 6" at bounding box center [587, 416] width 1075 height 34
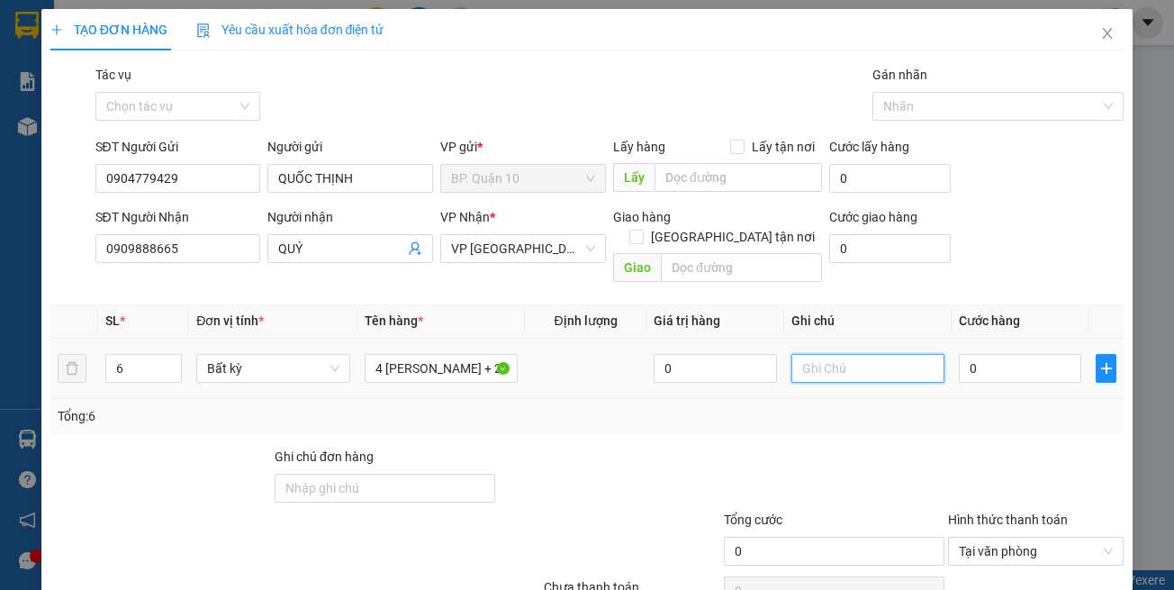
click at [828, 354] on input "text" at bounding box center [868, 368] width 153 height 29
type input "d"
type input "đã hẹn mai nhận"
click at [969, 399] on div "Tổng: 6" at bounding box center [587, 416] width 1075 height 34
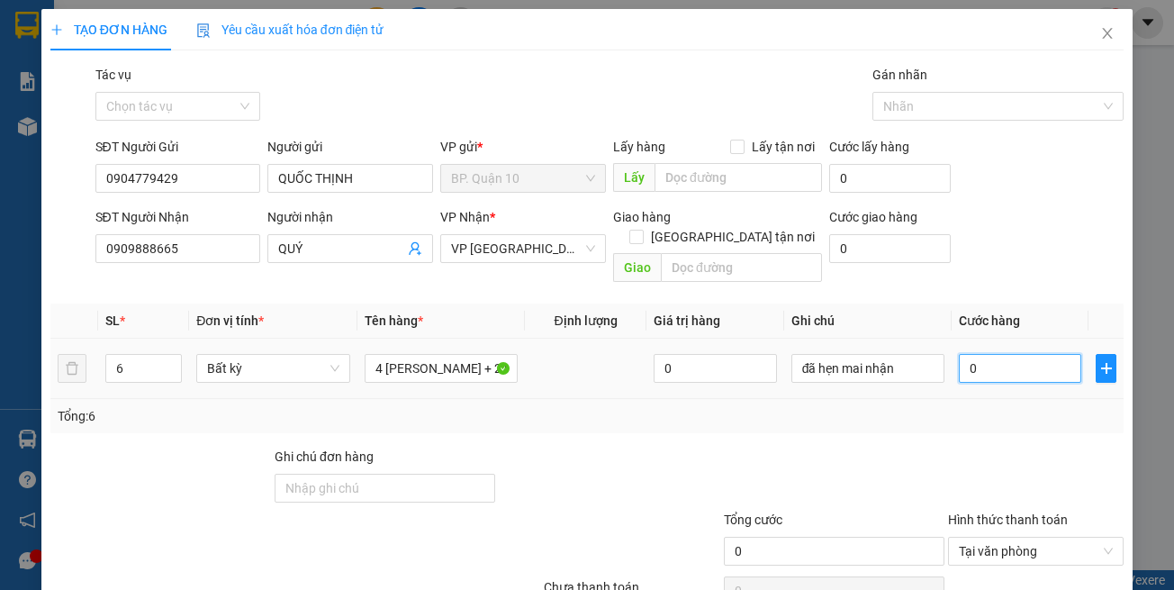
click at [1008, 354] on input "0" at bounding box center [1020, 368] width 122 height 29
type input "5"
type input "55"
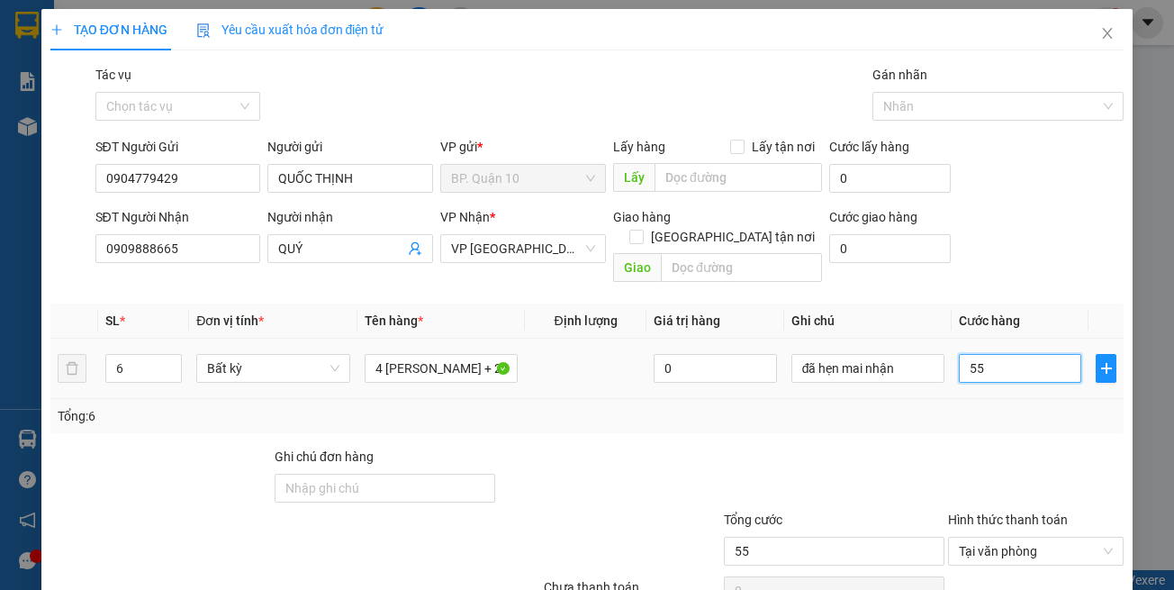
type input "550"
type input "550.000"
click at [961, 406] on div "Tổng: 6" at bounding box center [588, 416] width 1060 height 20
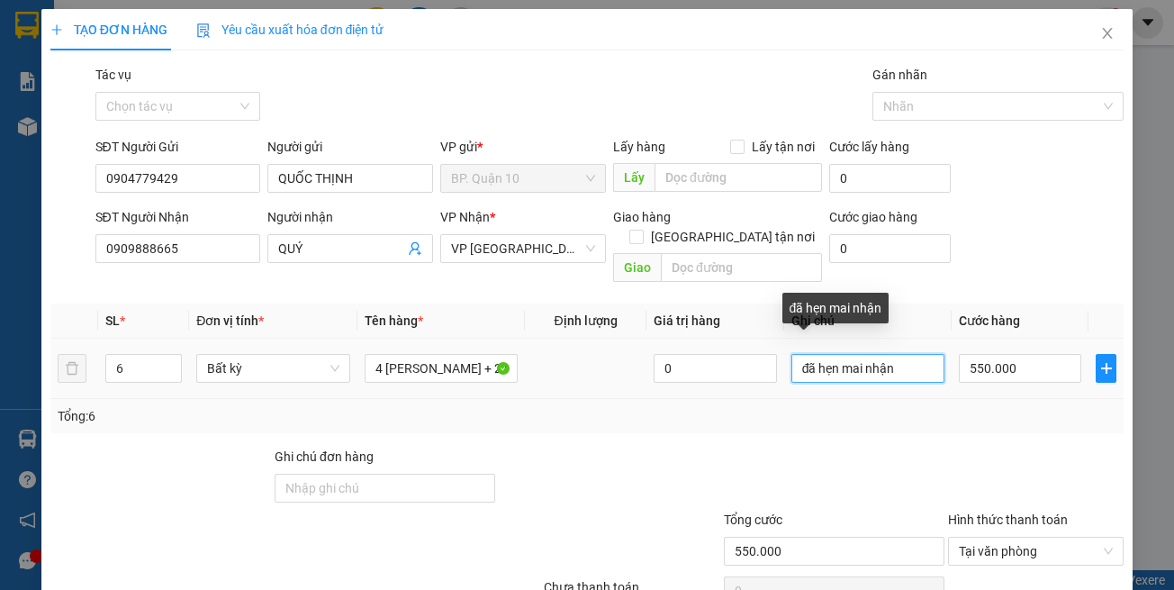
drag, startPoint x: 901, startPoint y: 347, endPoint x: 629, endPoint y: 335, distance: 272.3
click at [648, 339] on tr "6 Bất kỳ 4 THÙNG ẮC-QUY + 2 CUỘN DÂY 0 đã hẹn mai nhận 550.000" at bounding box center [587, 369] width 1075 height 60
type input "D"
type input "ĐÃ THU THUẾ"
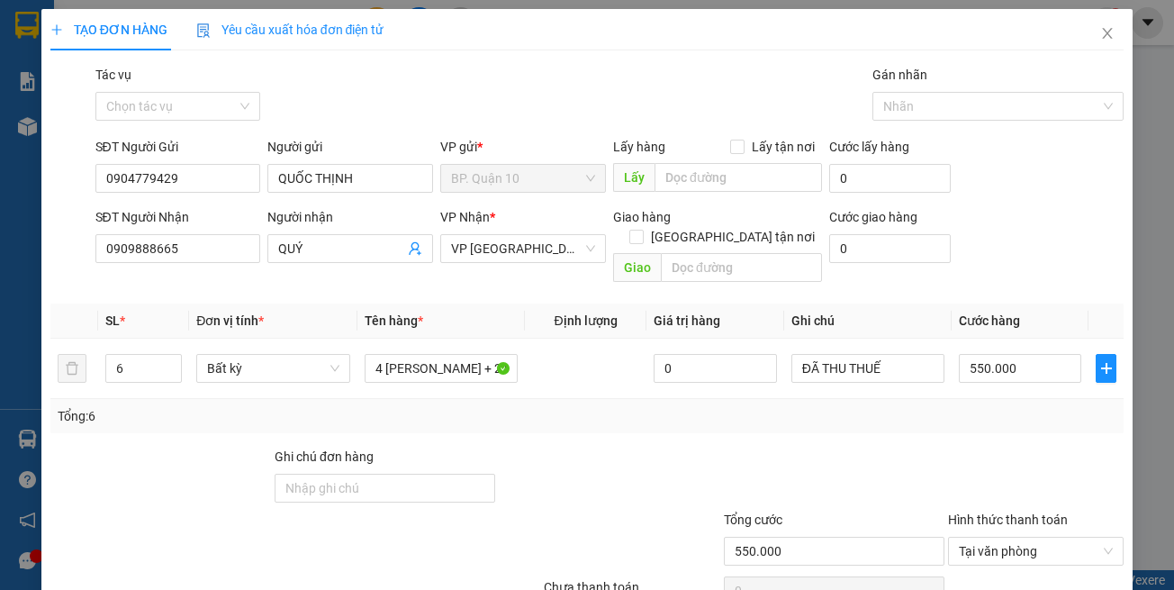
drag, startPoint x: 987, startPoint y: 420, endPoint x: 990, endPoint y: 376, distance: 44.2
click at [987, 418] on div "Transit Pickup Surcharge Ids Transit Deliver Surcharge Ids Transit Deliver Surc…" at bounding box center [587, 358] width 1075 height 586
click at [1010, 375] on td "550.000" at bounding box center [1020, 369] width 137 height 60
click at [1083, 248] on div "SĐT Người Nhận 0909888665 Người nhận QUÝ VP Nhận * VP Tây Ninh Giao hàng Giao t…" at bounding box center [610, 248] width 1037 height 83
click at [420, 99] on div "Gói vận chuyển * Tiêu chuẩn Tác vụ Chọn tác vụ Gán nhãn Nhãn" at bounding box center [610, 96] width 1037 height 63
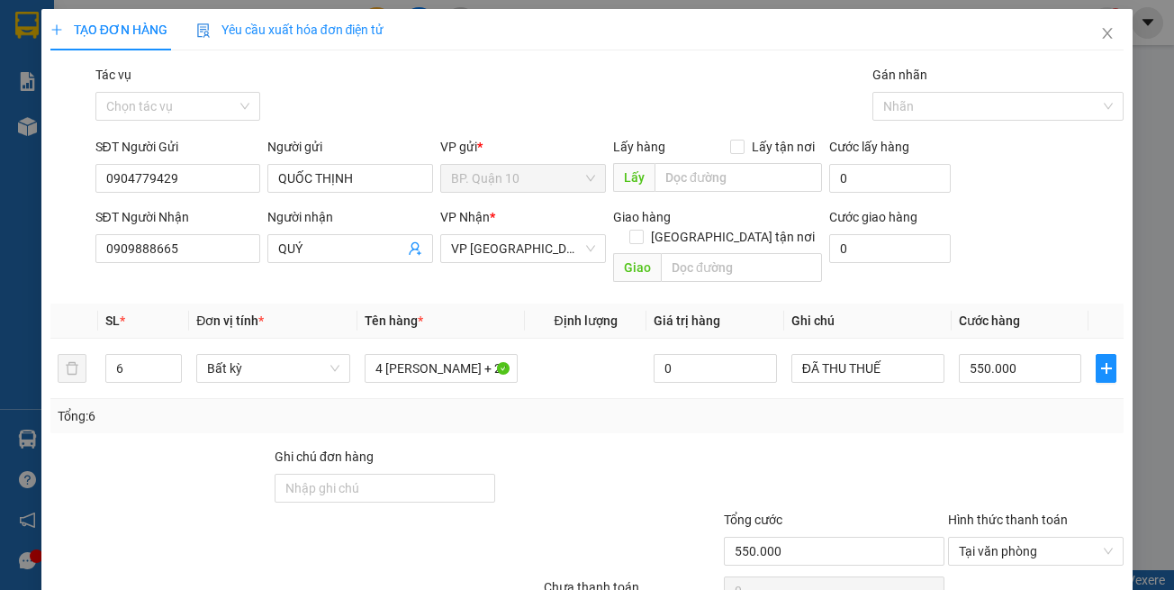
click at [416, 114] on div "Gói vận chuyển * Tiêu chuẩn Tác vụ Chọn tác vụ Gán nhãn Nhãn" at bounding box center [610, 96] width 1037 height 63
drag, startPoint x: 648, startPoint y: 477, endPoint x: 828, endPoint y: 401, distance: 194.9
click at [653, 471] on div at bounding box center [609, 478] width 224 height 63
click at [975, 417] on div "Transit Pickup Surcharge Ids Transit Deliver Surcharge Ids Transit Deliver Surc…" at bounding box center [587, 358] width 1075 height 586
click at [956, 406] on div "Tổng: 6" at bounding box center [588, 416] width 1060 height 20
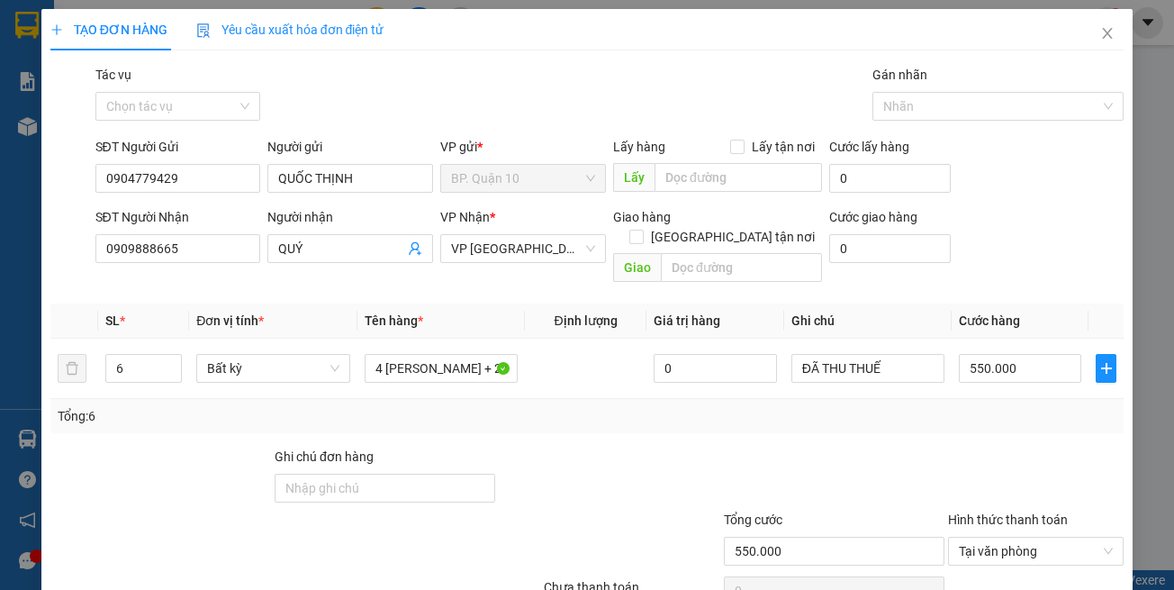
click at [934, 406] on div "Tổng: 6" at bounding box center [588, 416] width 1060 height 20
drag, startPoint x: 924, startPoint y: 418, endPoint x: 922, endPoint y: 405, distance: 12.7
click at [923, 411] on div "Transit Pickup Surcharge Ids Transit Deliver Surcharge Ids Transit Deliver Surc…" at bounding box center [587, 358] width 1075 height 586
click at [928, 304] on th "Ghi chú" at bounding box center [868, 321] width 168 height 35
click at [957, 455] on div at bounding box center [1036, 478] width 179 height 63
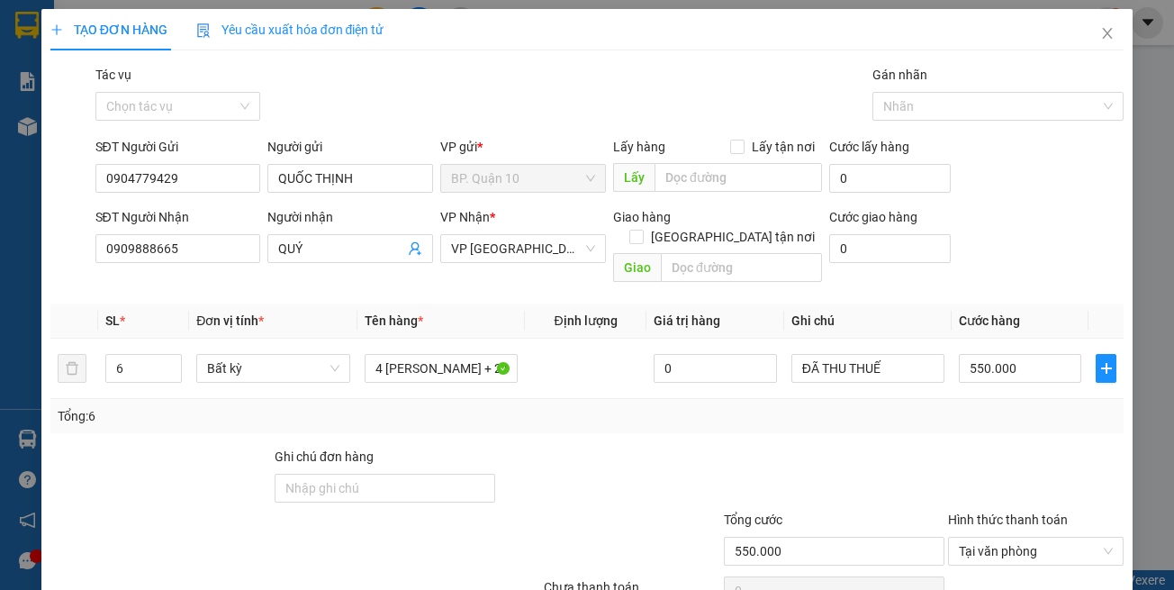
click at [426, 110] on div "Gói vận chuyển * Tiêu chuẩn Tác vụ Chọn tác vụ Gán nhãn Nhãn" at bounding box center [610, 96] width 1037 height 63
drag, startPoint x: 1049, startPoint y: 431, endPoint x: 1042, endPoint y: 410, distance: 22.8
click at [1049, 447] on div at bounding box center [1036, 478] width 179 height 63
drag, startPoint x: 1020, startPoint y: 253, endPoint x: 1034, endPoint y: 364, distance: 111.7
click at [1020, 256] on div "SĐT Người Nhận 0909888665 Người nhận QUÝ VP Nhận * VP Tây Ninh Giao hàng Giao t…" at bounding box center [610, 248] width 1037 height 83
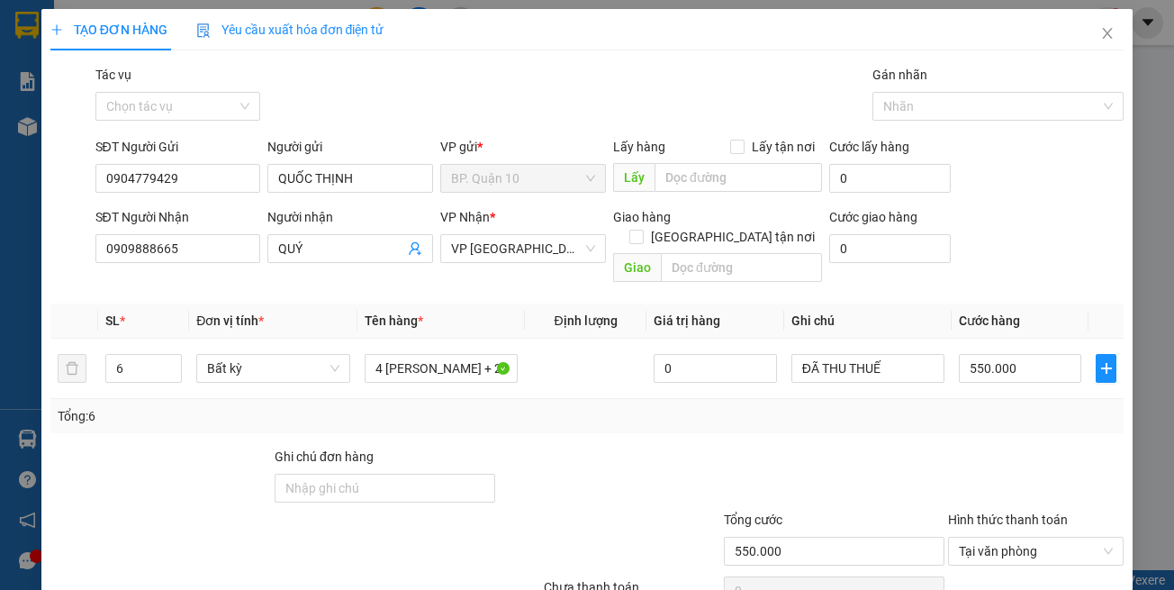
drag, startPoint x: 1040, startPoint y: 407, endPoint x: 1109, endPoint y: 223, distance: 196.1
click at [1043, 399] on div "Tổng: 6" at bounding box center [587, 416] width 1075 height 34
drag, startPoint x: 692, startPoint y: 431, endPoint x: 690, endPoint y: 403, distance: 28.9
click at [693, 414] on div "Transit Pickup Surcharge Ids Transit Deliver Surcharge Ids Transit Deliver Surc…" at bounding box center [587, 358] width 1075 height 586
click at [948, 413] on div "Transit Pickup Surcharge Ids Transit Deliver Surcharge Ids Transit Deliver Surc…" at bounding box center [587, 358] width 1075 height 586
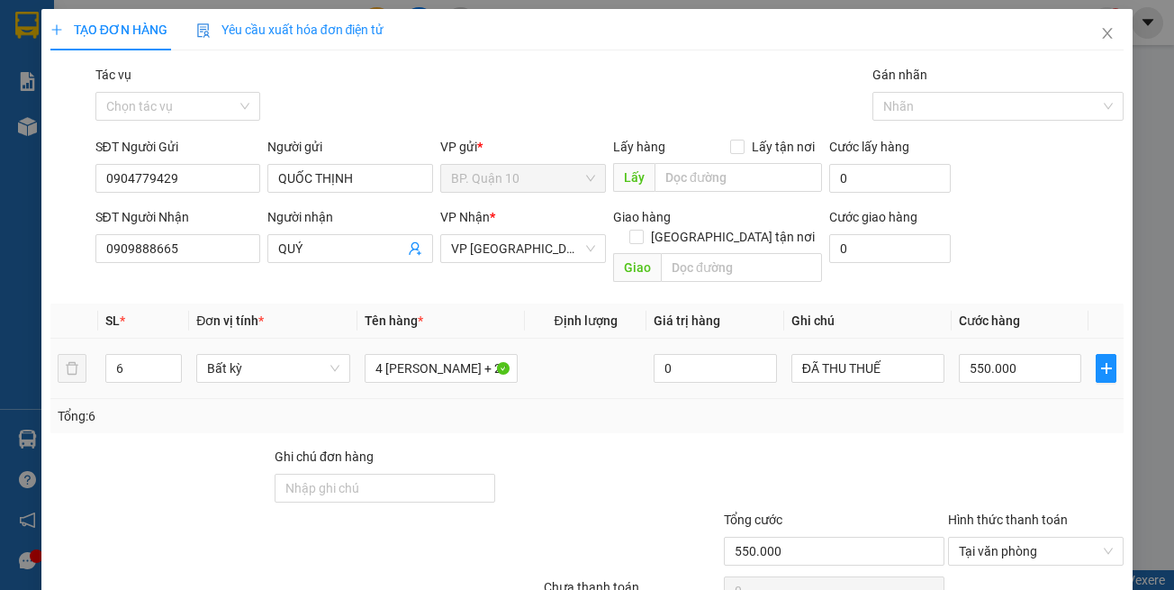
click at [1024, 304] on th "Cước hàng" at bounding box center [1020, 321] width 137 height 35
drag, startPoint x: 987, startPoint y: 443, endPoint x: 1011, endPoint y: 314, distance: 131.1
click at [992, 412] on div "Transit Pickup Surcharge Ids Transit Deliver Surcharge Ids Transit Deliver Surc…" at bounding box center [587, 358] width 1075 height 586
click at [1045, 304] on th "Cước hàng" at bounding box center [1020, 321] width 137 height 35
click at [1054, 425] on div "Transit Pickup Surcharge Ids Transit Deliver Surcharge Ids Transit Deliver Surc…" at bounding box center [587, 358] width 1075 height 586
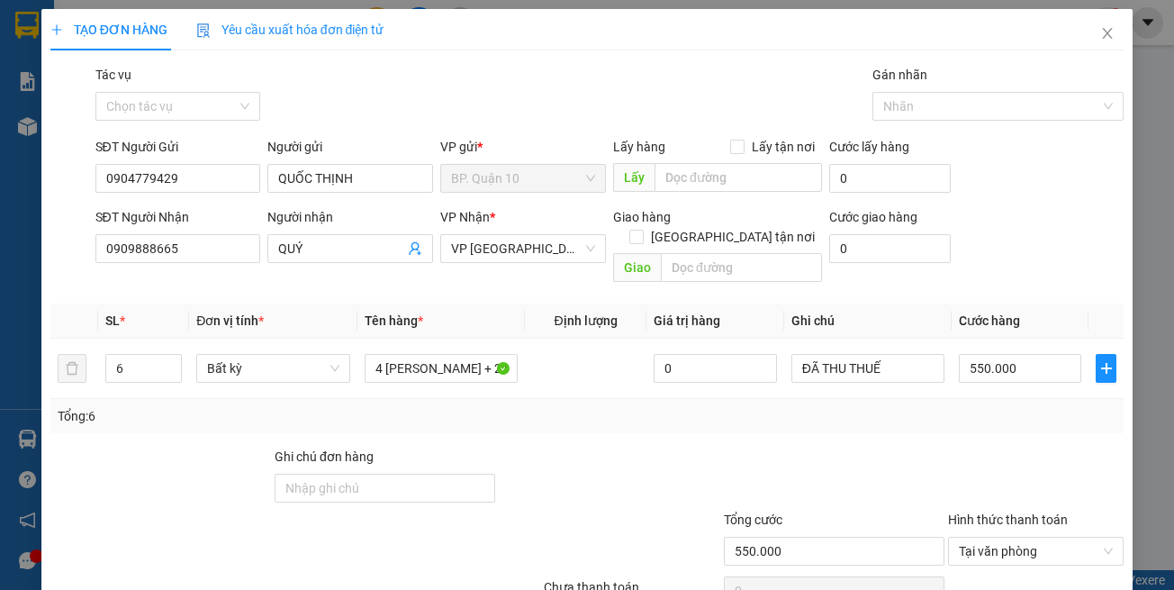
click at [1047, 420] on div "Transit Pickup Surcharge Ids Transit Deliver Surcharge Ids Transit Deliver Surc…" at bounding box center [587, 358] width 1075 height 586
drag, startPoint x: 1033, startPoint y: 416, endPoint x: 1033, endPoint y: 405, distance: 10.8
click at [1033, 413] on div "Transit Pickup Surcharge Ids Transit Deliver Surcharge Ids Transit Deliver Surc…" at bounding box center [587, 358] width 1075 height 586
click at [1056, 447] on div at bounding box center [1036, 478] width 179 height 63
click at [1053, 406] on div "Tổng: 6" at bounding box center [588, 416] width 1060 height 20
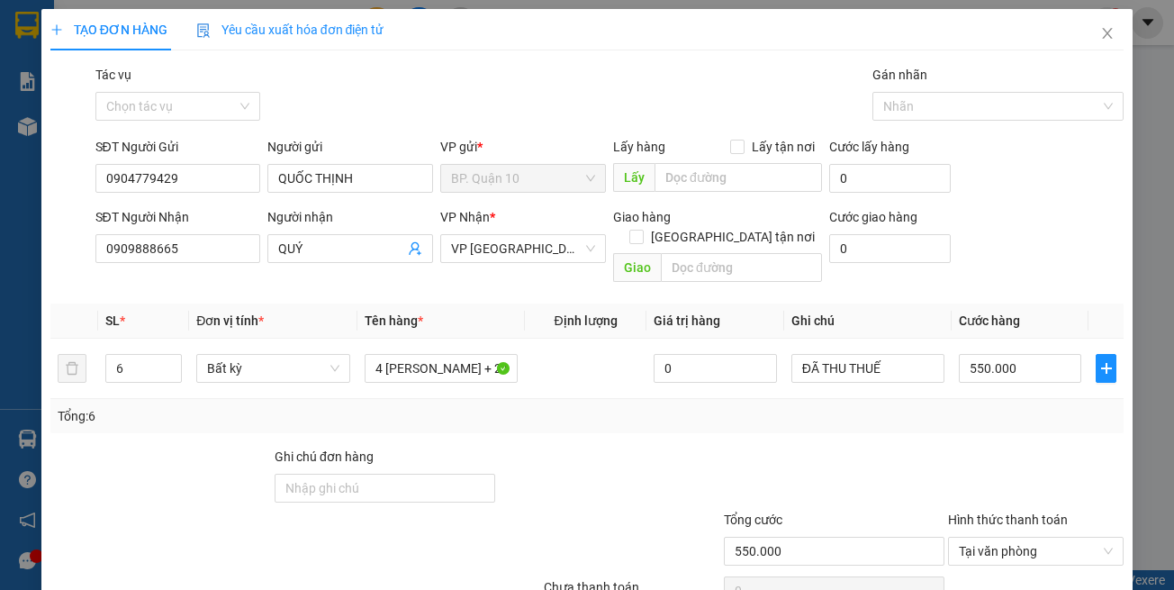
drag, startPoint x: 965, startPoint y: 459, endPoint x: 975, endPoint y: 422, distance: 38.5
click at [966, 452] on div at bounding box center [1036, 478] width 179 height 63
drag, startPoint x: 961, startPoint y: 404, endPoint x: 1007, endPoint y: 336, distance: 81.7
click at [968, 406] on div "Tổng: 6" at bounding box center [588, 416] width 1060 height 20
click at [1008, 350] on div "550.000" at bounding box center [1020, 368] width 122 height 36
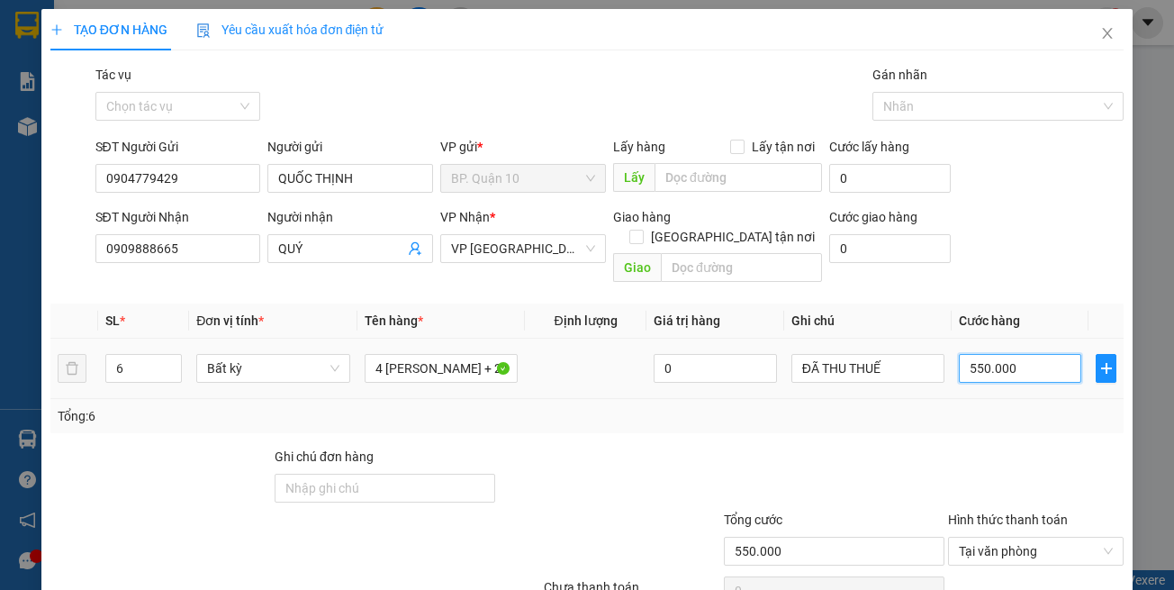
click at [1009, 354] on input "550.000" at bounding box center [1020, 368] width 122 height 29
type input "6"
type input "60"
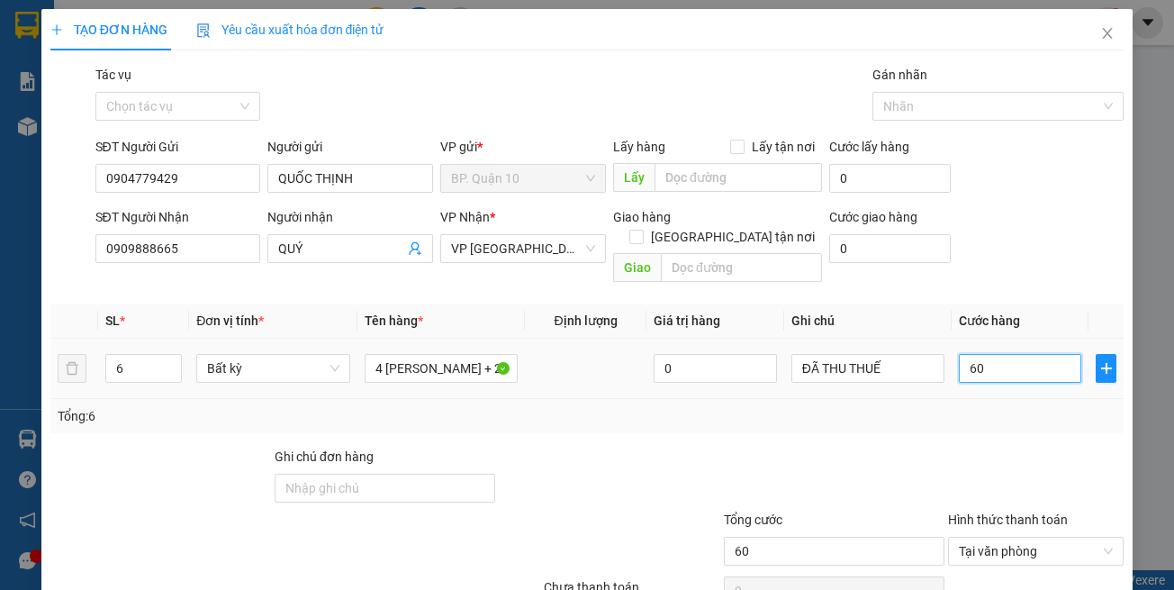
type input "606"
type input "606.000"
click at [984, 406] on div "Tổng: 6" at bounding box center [588, 416] width 1060 height 20
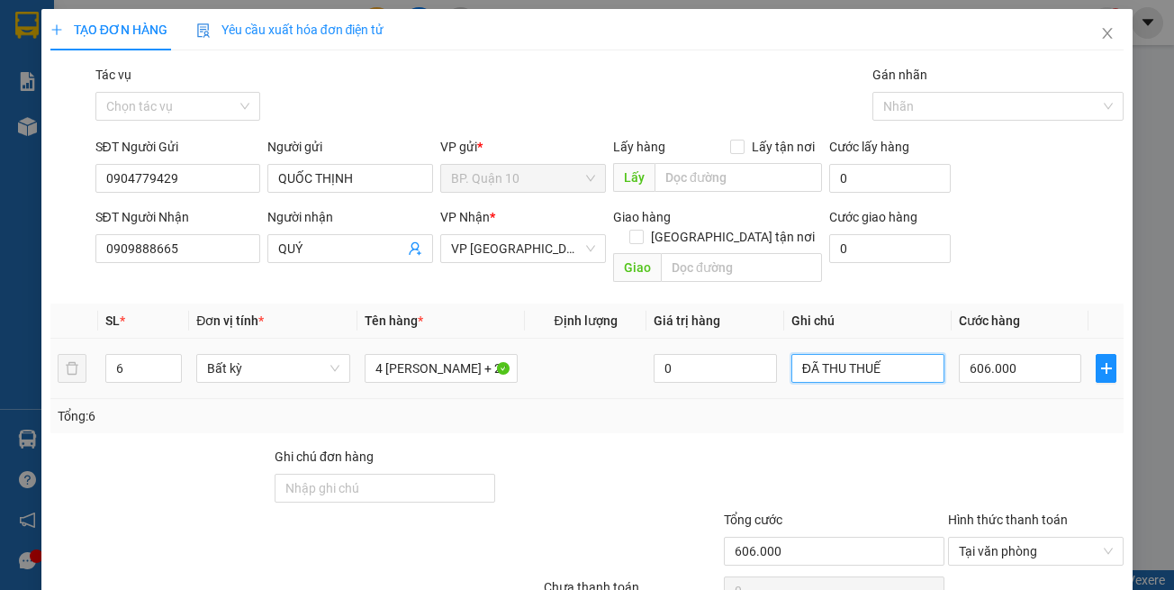
click at [909, 354] on input "ĐÃ THU THUẾ" at bounding box center [868, 368] width 153 height 29
click at [942, 422] on div "Transit Pickup Surcharge Ids Transit Deliver Surcharge Ids Transit Deliver Surc…" at bounding box center [587, 358] width 1075 height 586
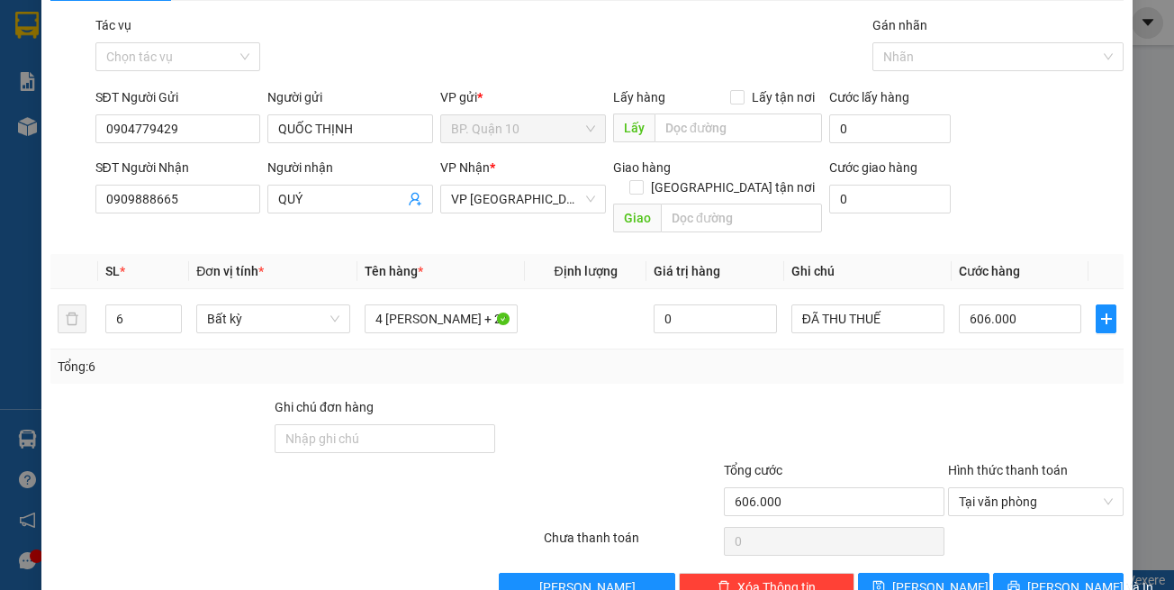
scroll to position [77, 0]
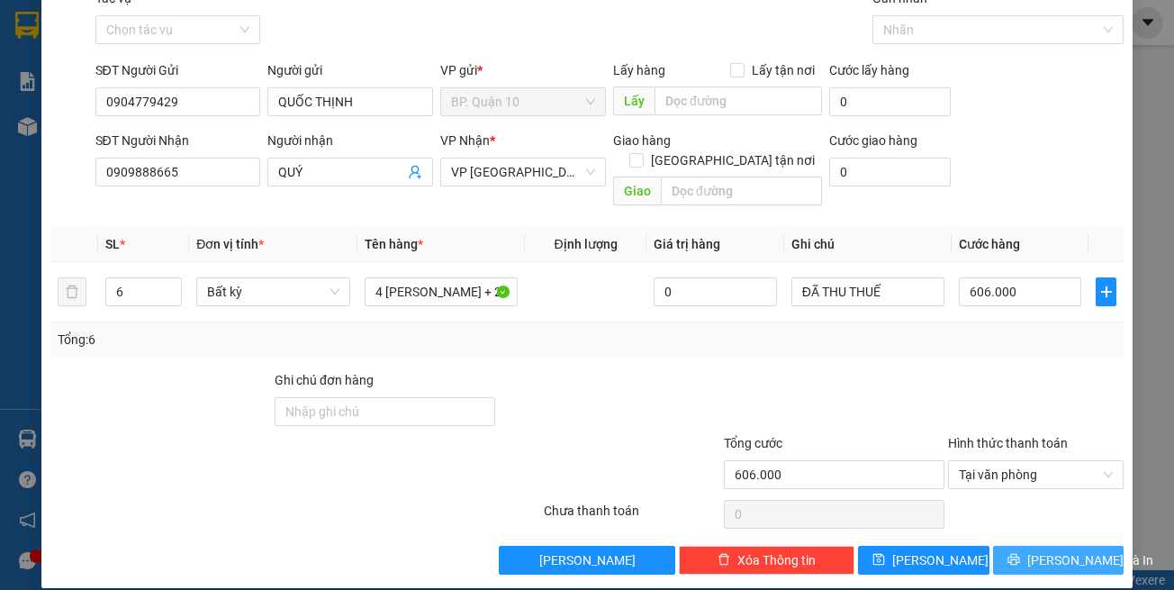
drag, startPoint x: 1029, startPoint y: 538, endPoint x: 814, endPoint y: 513, distance: 216.6
click at [1029, 546] on button "[PERSON_NAME] và In" at bounding box center [1059, 560] width 132 height 29
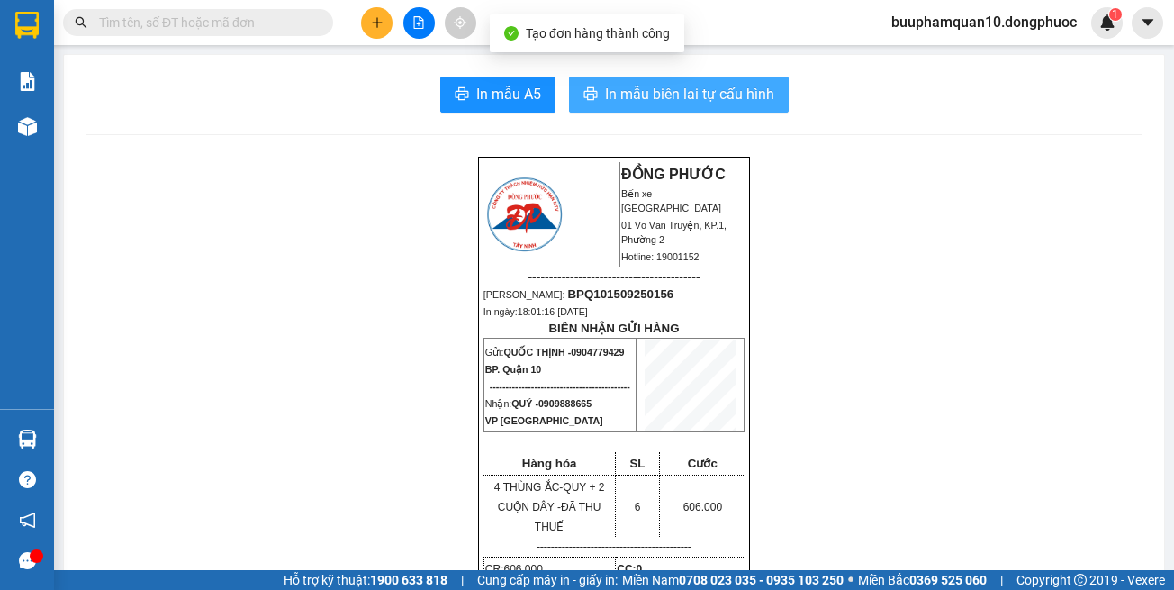
click at [692, 103] on span "In mẫu biên lai tự cấu hình" at bounding box center [689, 94] width 169 height 23
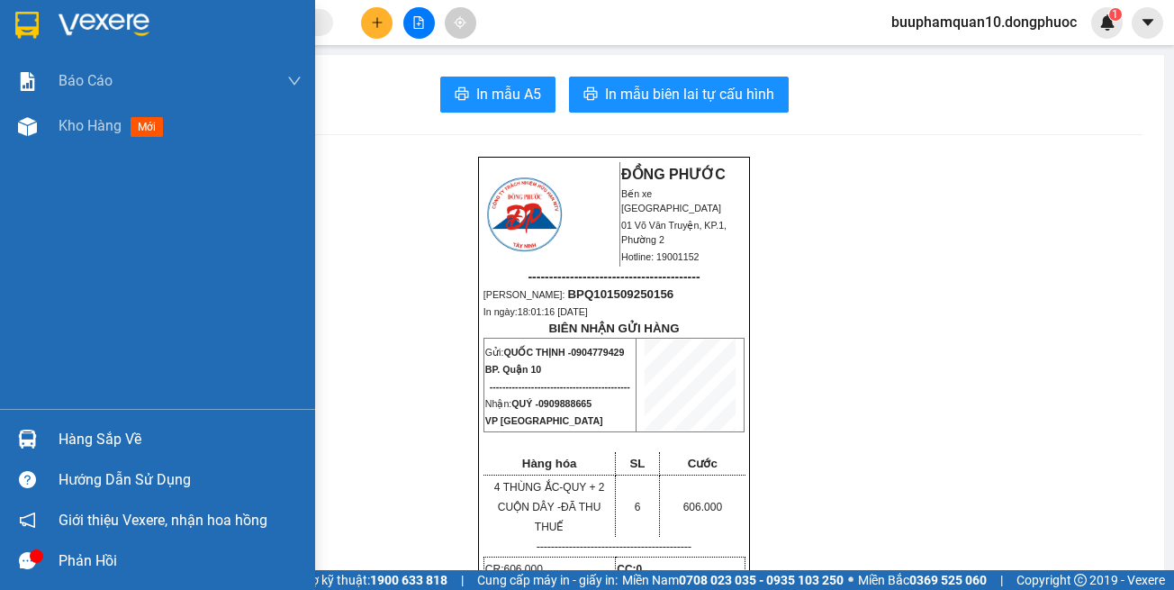
click at [22, 424] on div at bounding box center [28, 439] width 32 height 32
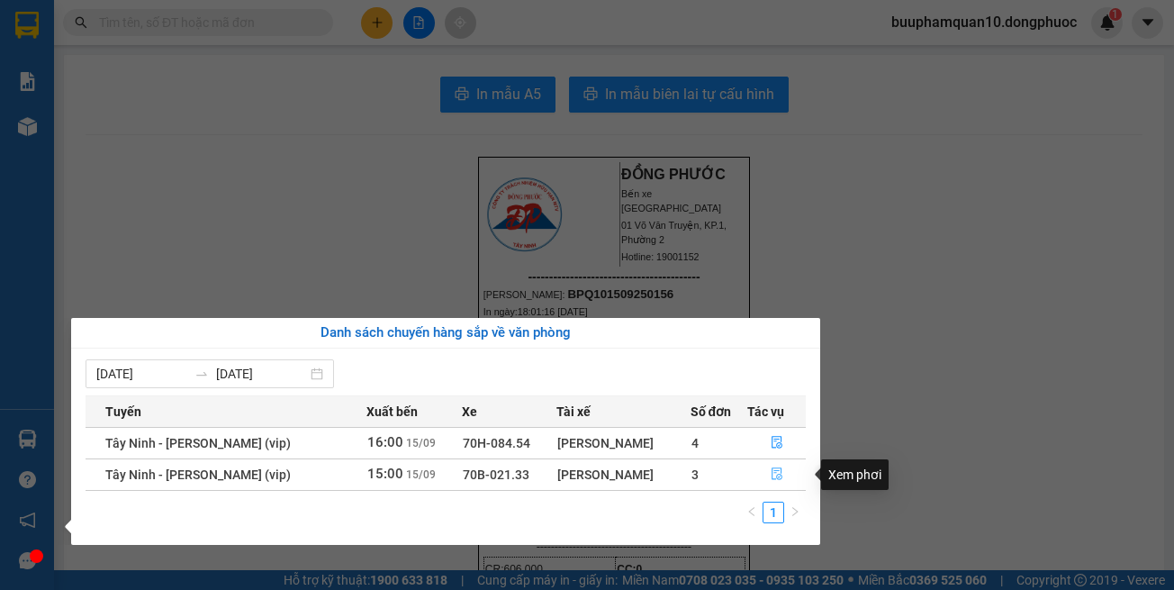
click at [748, 463] on button "button" at bounding box center [776, 474] width 57 height 29
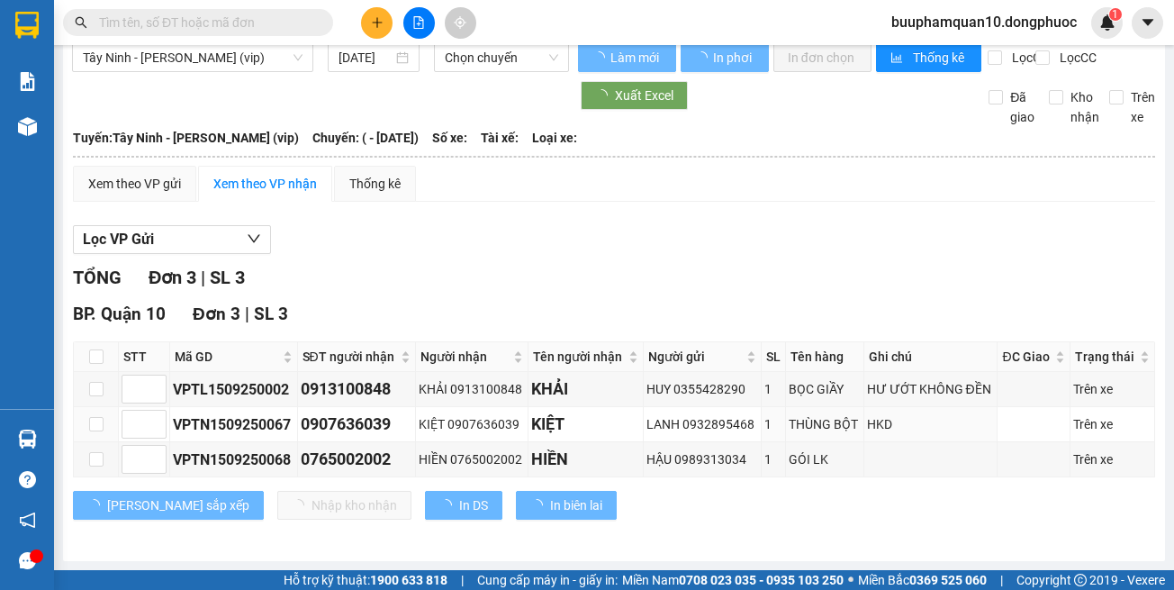
scroll to position [49, 0]
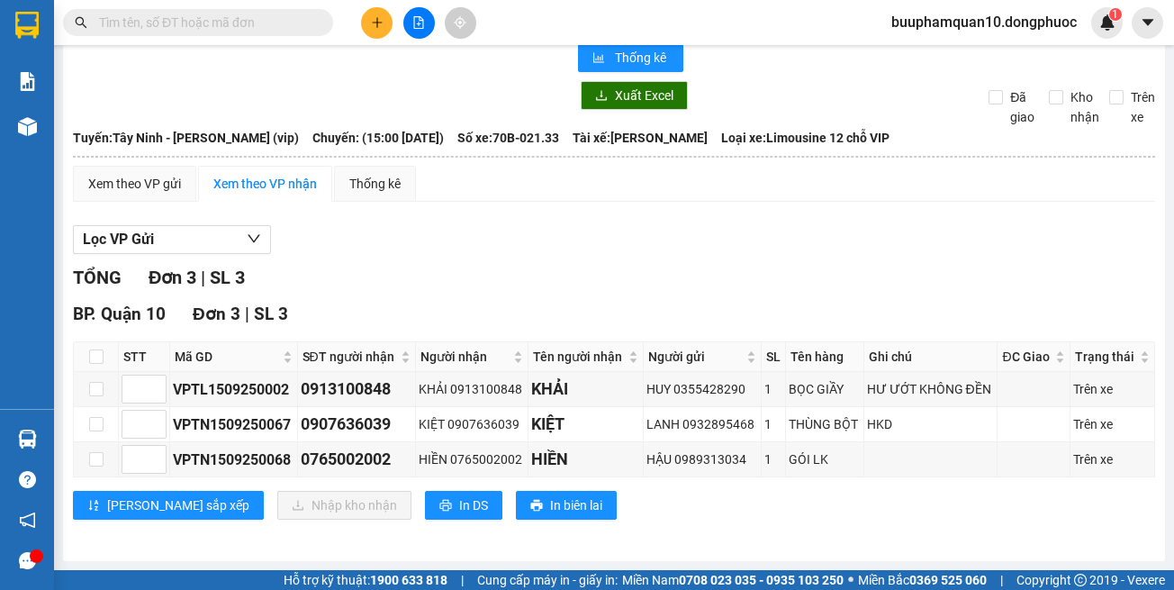
click at [647, 212] on div "Xem theo VP gửi Xem theo VP nhận Thống kê Lọc VP Gửi TỔNG Đơn 3 | SL 3 BP. Quậ…" at bounding box center [614, 354] width 1083 height 376
click at [689, 295] on div "TỔNG Đơn 3 | SL 3 BP. Quận 10 Đơn 3 | SL 3 STT Mã GD SĐT người nhận Người nhận …" at bounding box center [614, 403] width 1083 height 278
click at [101, 361] on input "checkbox" at bounding box center [96, 356] width 14 height 14
checkbox input "true"
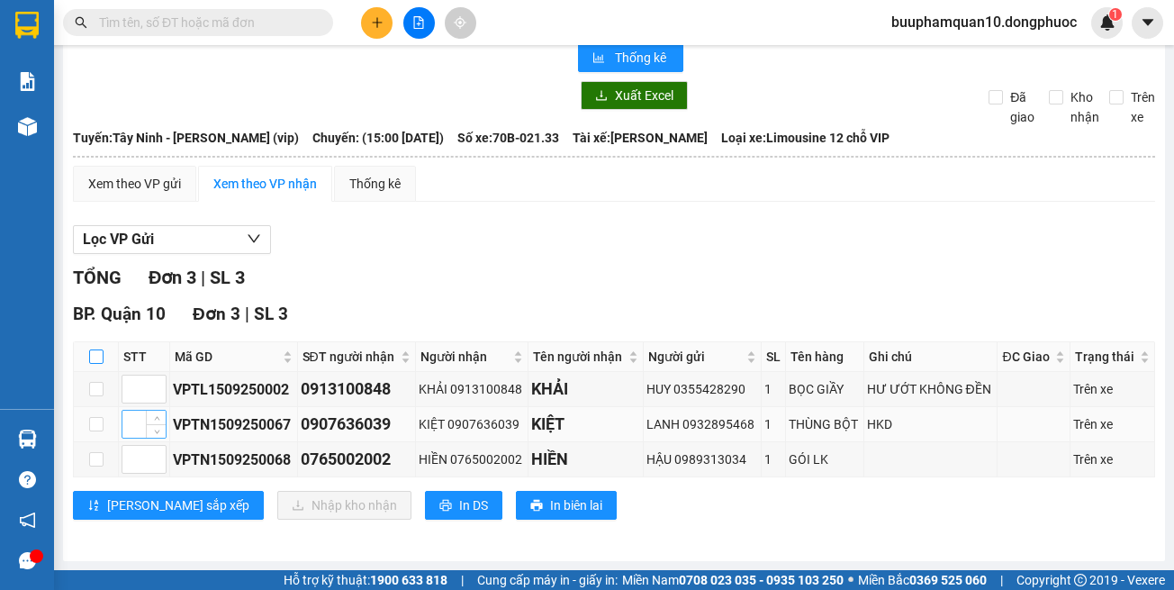
checkbox input "true"
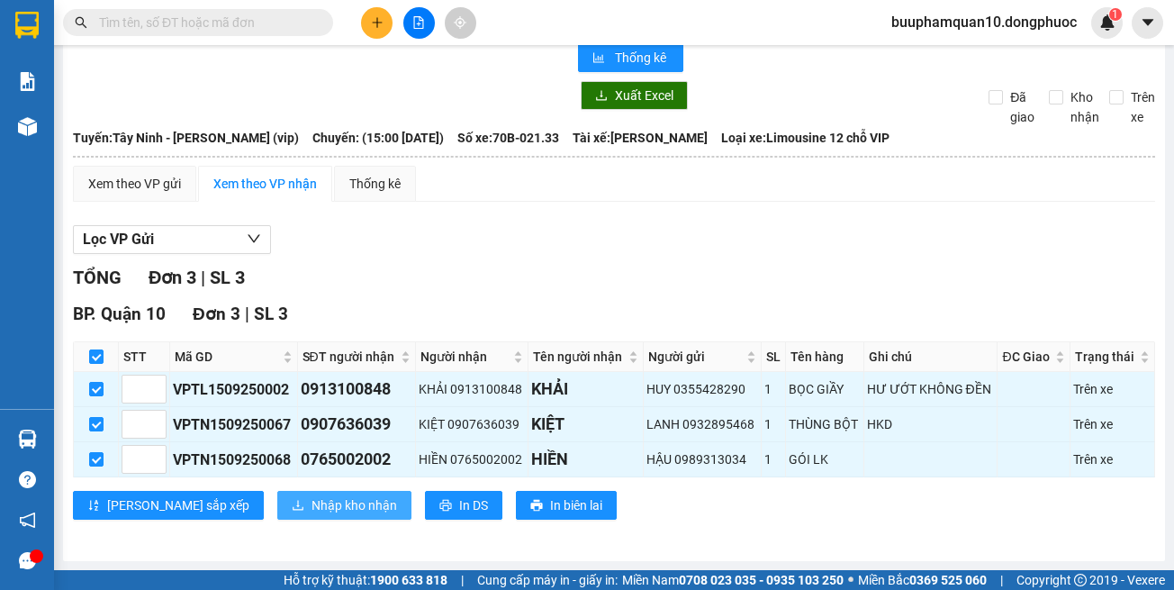
click at [312, 498] on span "Nhập kho nhận" at bounding box center [355, 505] width 86 height 20
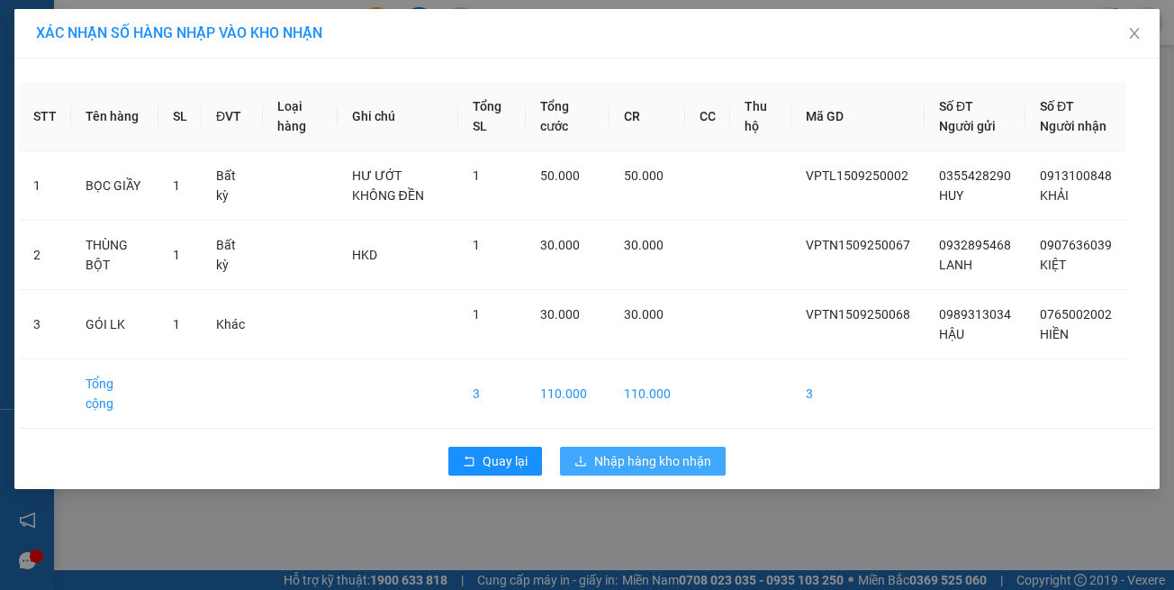
click at [627, 454] on span "Nhập hàng kho nhận" at bounding box center [652, 461] width 117 height 20
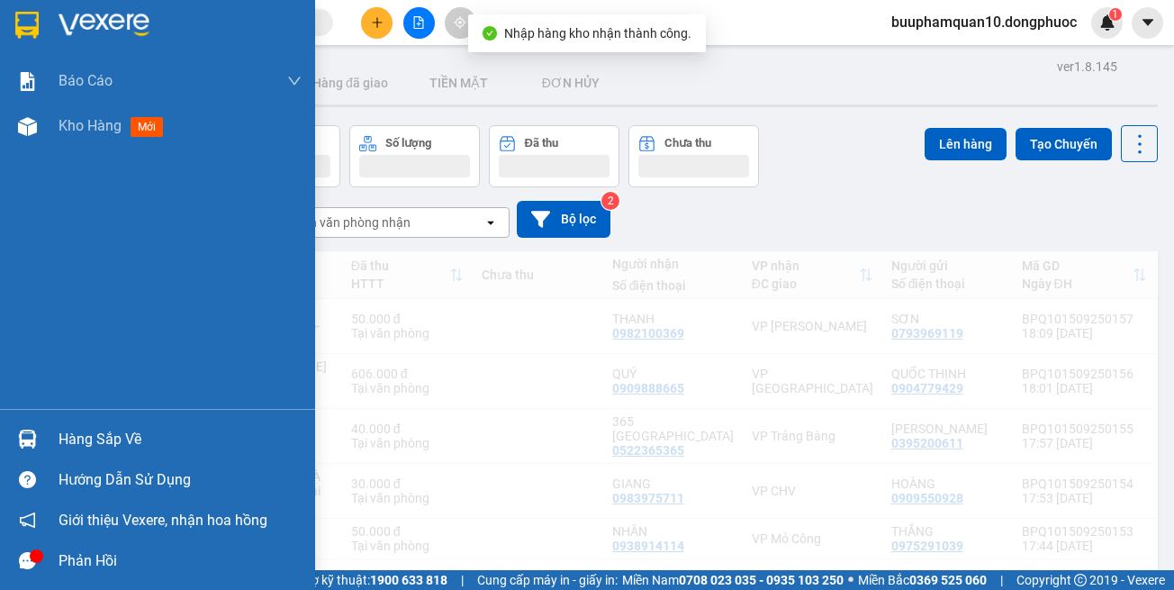
click at [46, 450] on div "Hàng sắp về" at bounding box center [157, 439] width 315 height 41
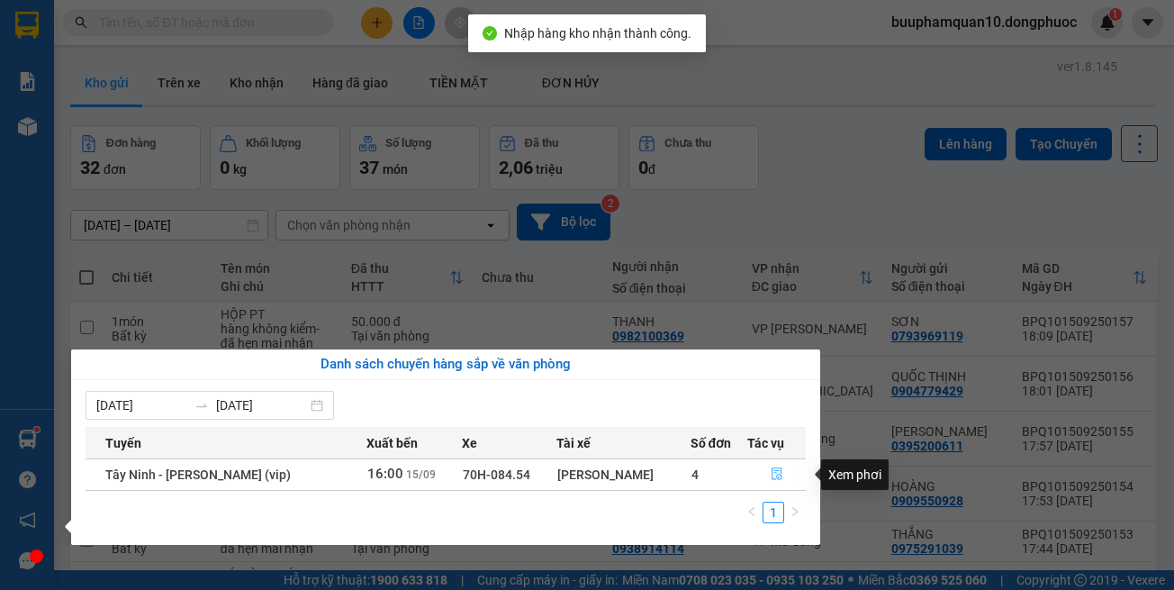
click at [784, 475] on button "button" at bounding box center [776, 474] width 57 height 29
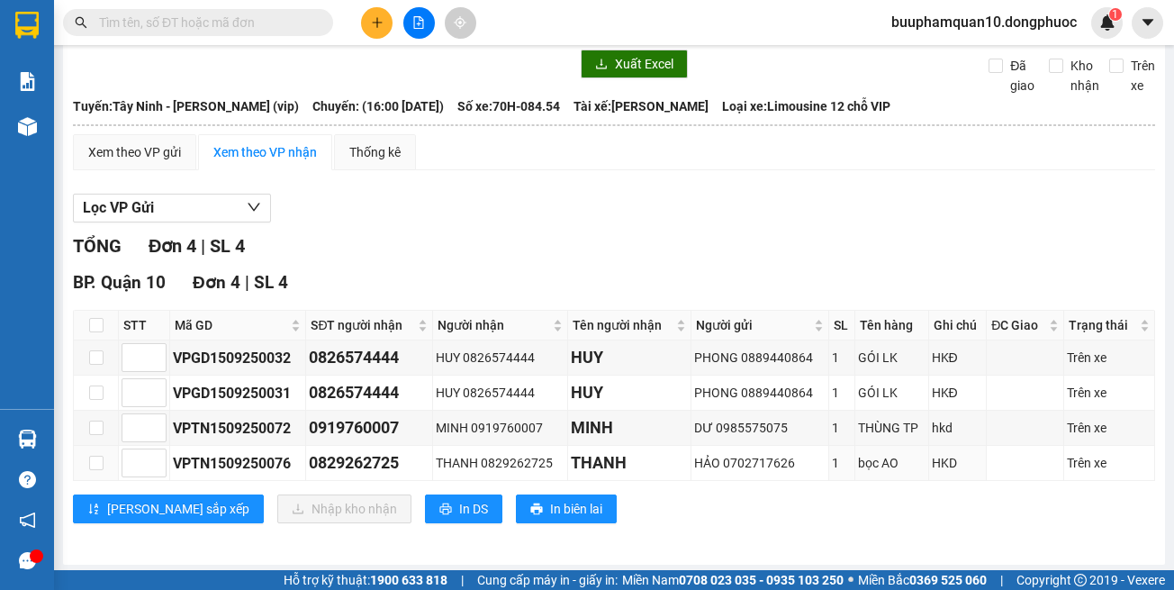
scroll to position [84, 0]
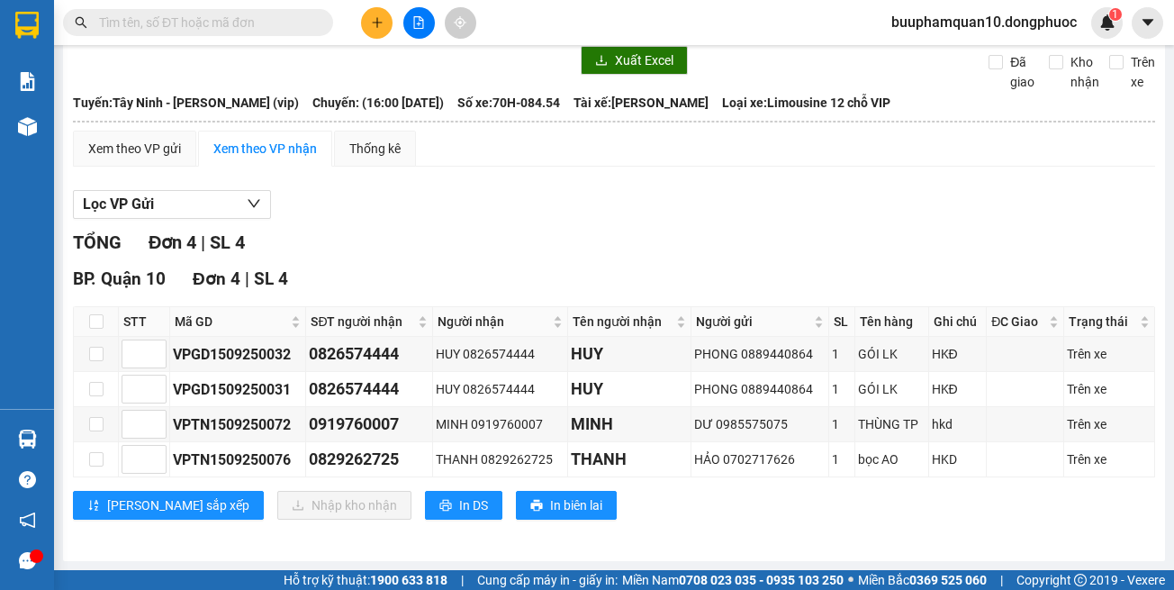
click at [849, 492] on div "[PERSON_NAME] sắp xếp Nhập kho nhận In DS In biên lai" at bounding box center [614, 505] width 1083 height 29
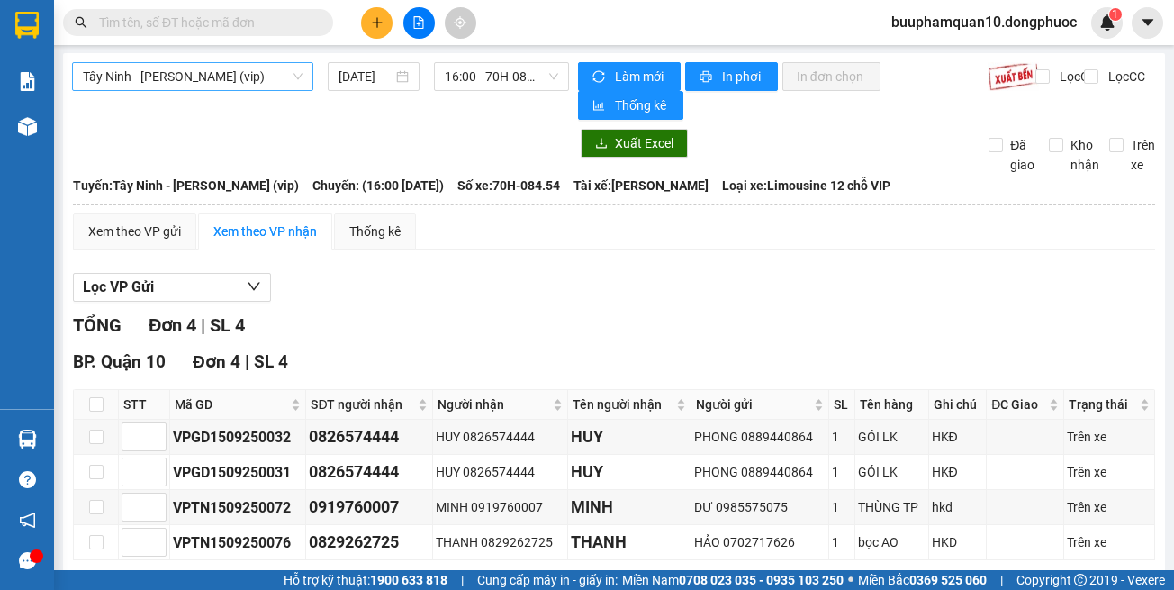
scroll to position [0, 0]
click at [265, 82] on span "Tây Ninh - [PERSON_NAME] (vip)" at bounding box center [193, 77] width 220 height 27
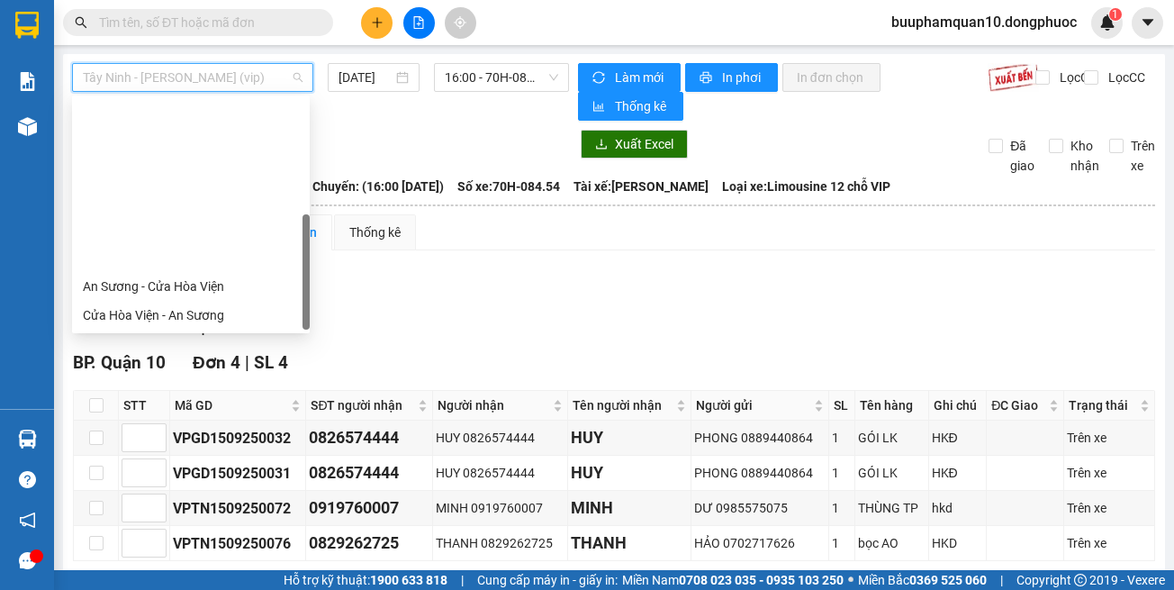
scroll to position [202, 0]
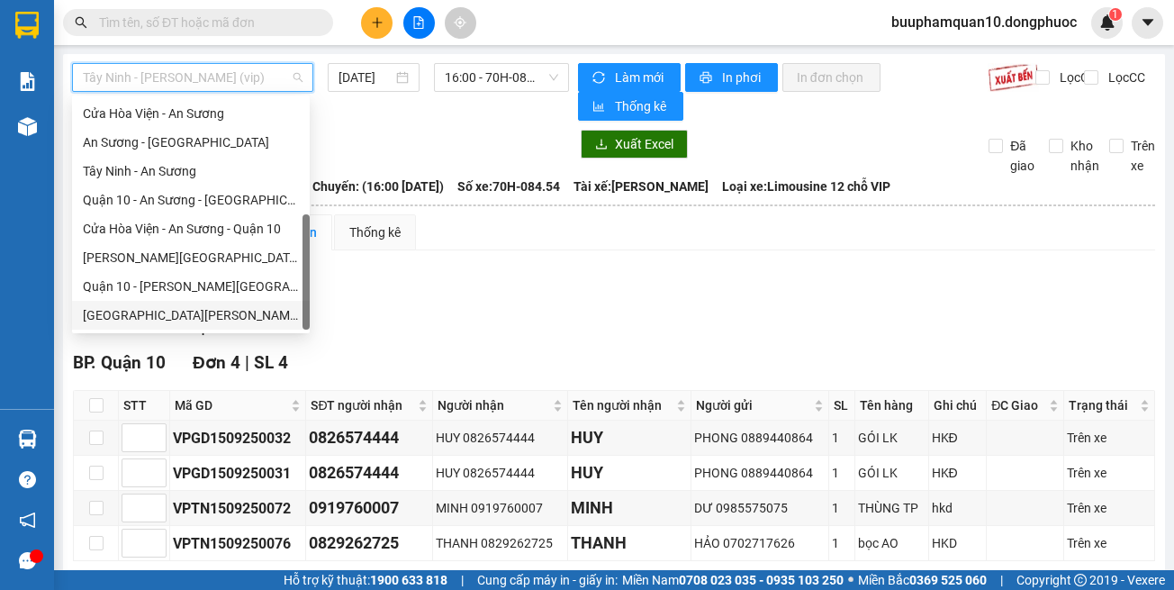
click at [195, 323] on div "Hồ Chí Minh - Tây Ninh (vip)" at bounding box center [191, 315] width 216 height 20
type input "[DATE]"
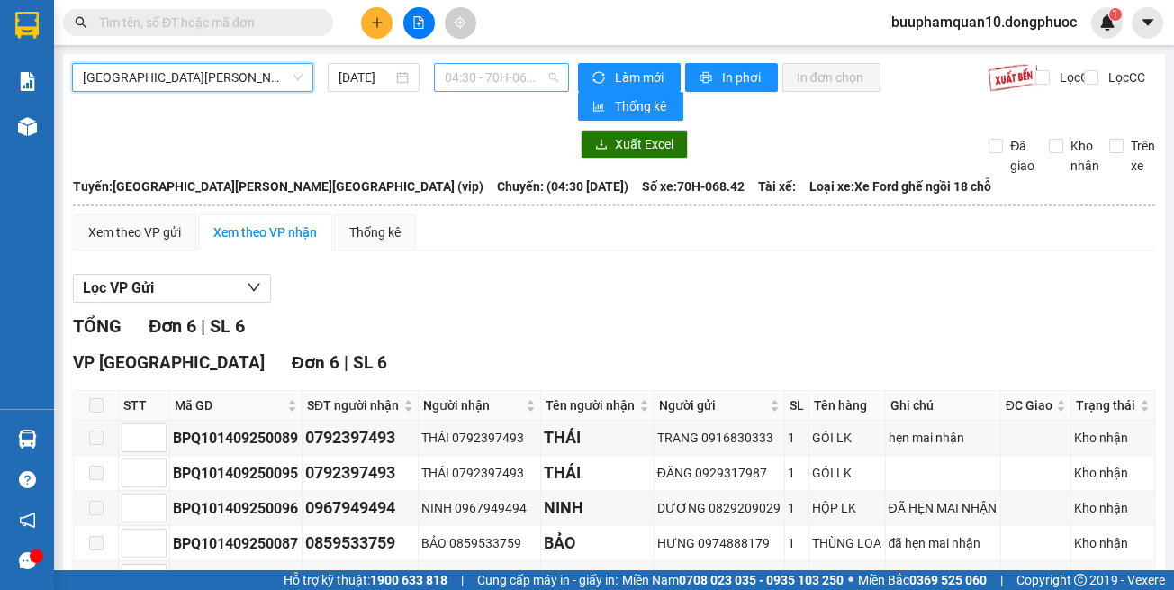
click at [505, 67] on span "04:30 - 70H-068.42" at bounding box center [501, 77] width 113 height 27
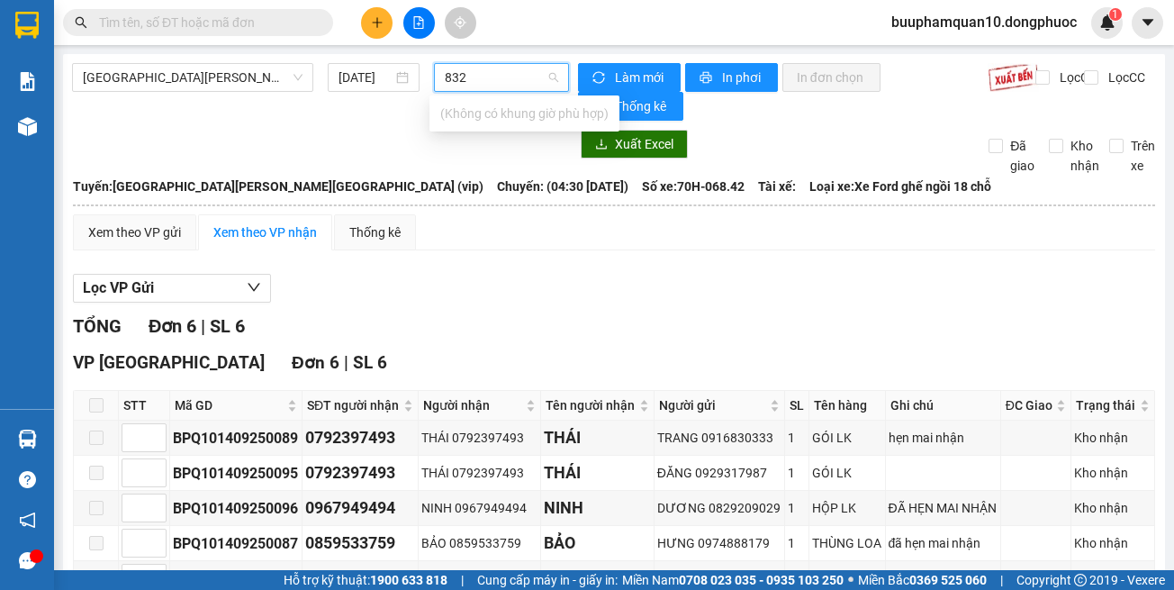
type input "8329"
click at [500, 70] on input "8329" at bounding box center [495, 77] width 101 height 27
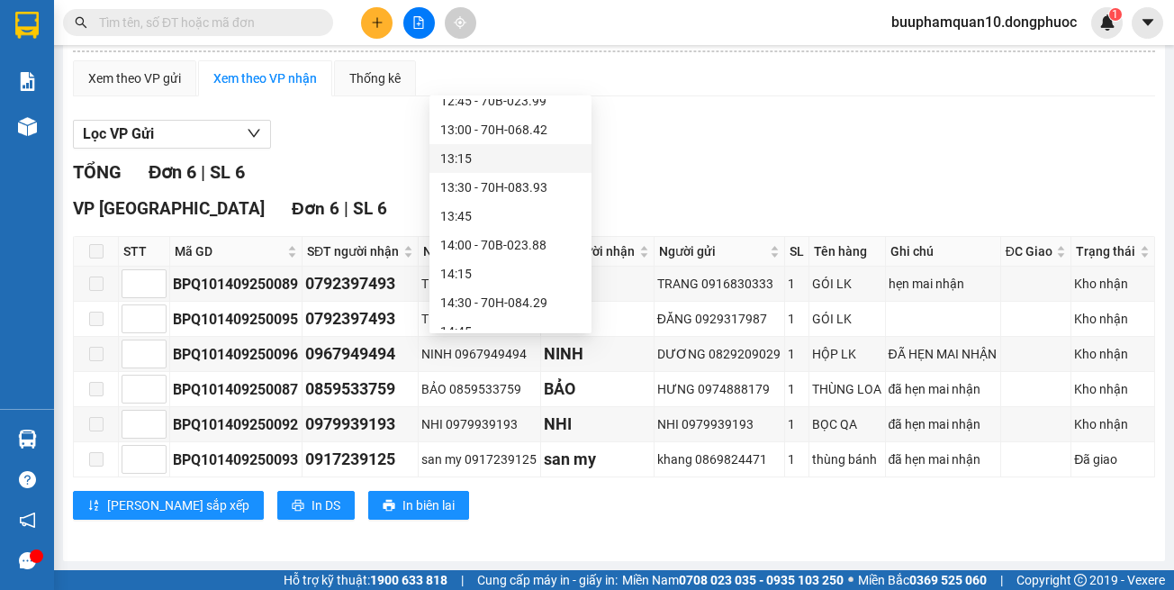
scroll to position [1171, 0]
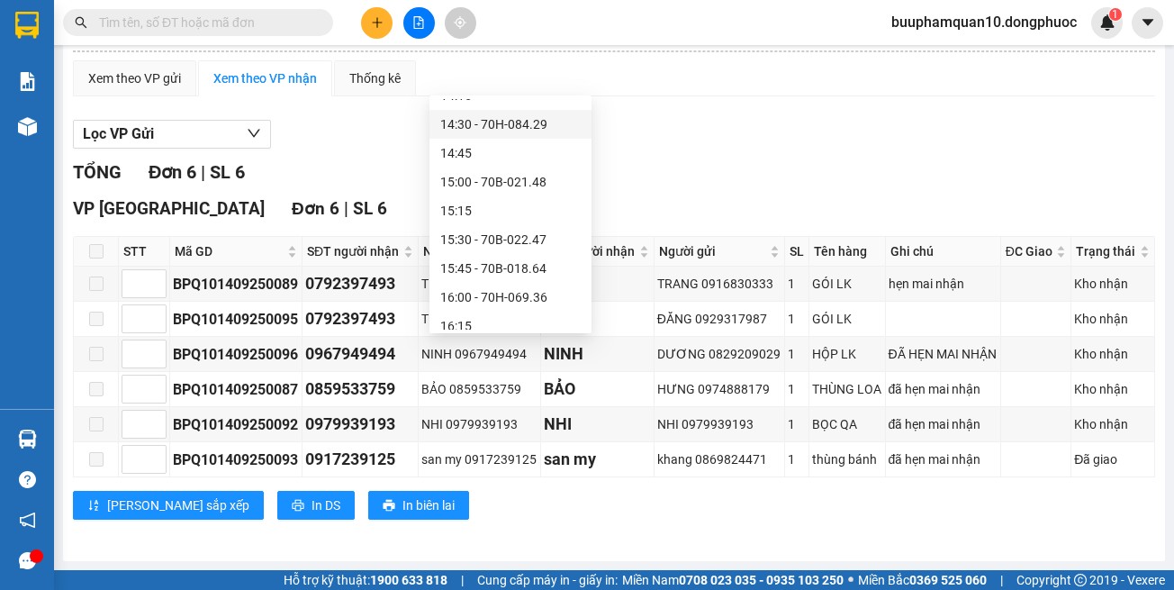
click at [508, 127] on div "14:30 - 70H-084.29" at bounding box center [510, 124] width 141 height 20
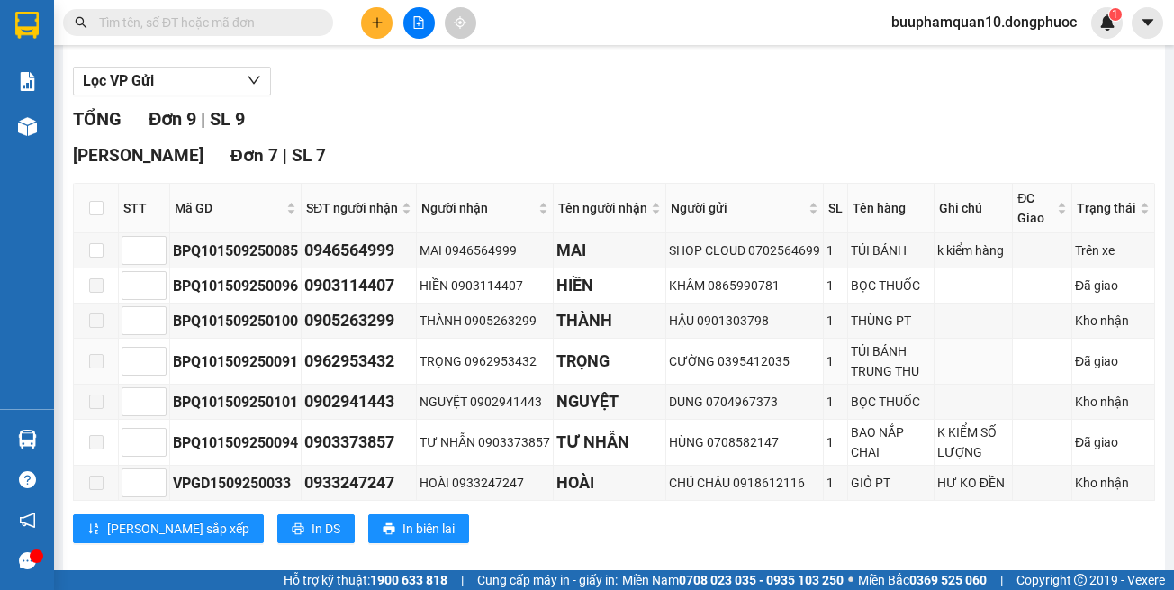
scroll to position [180, 0]
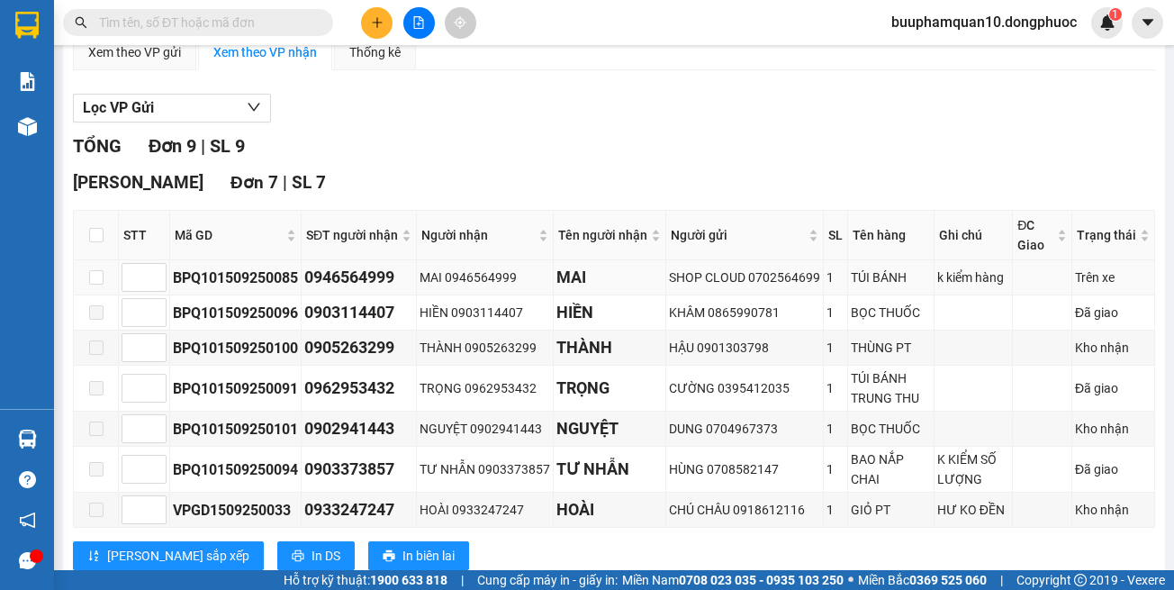
click at [348, 279] on div "0946564999" at bounding box center [358, 277] width 109 height 25
copy div "0946564999"
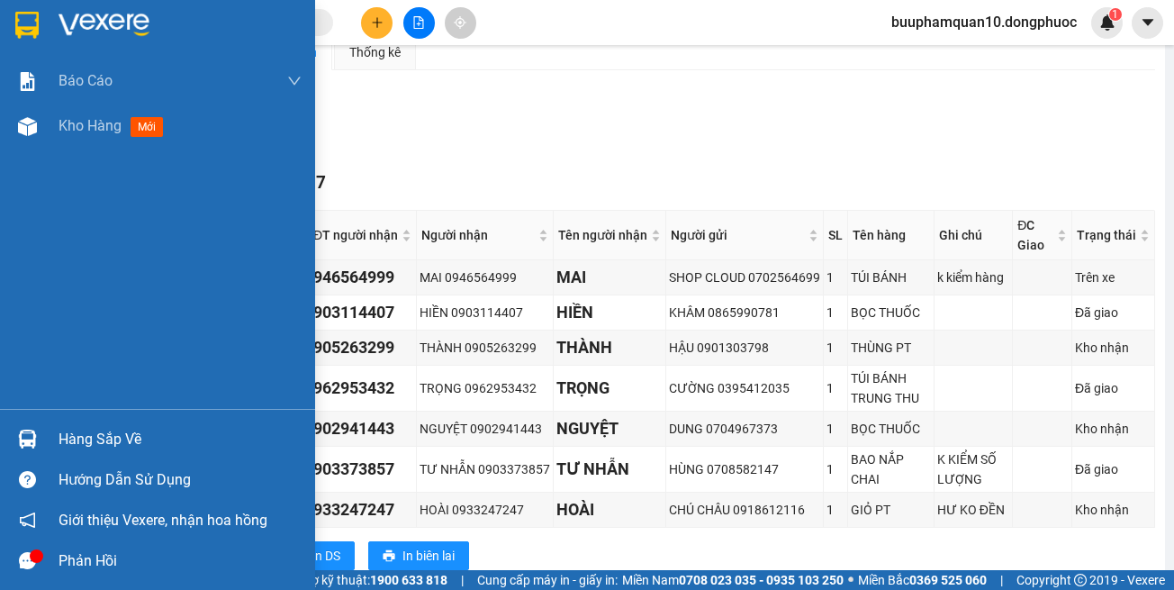
click at [5, 433] on div "Hàng sắp về" at bounding box center [157, 439] width 315 height 41
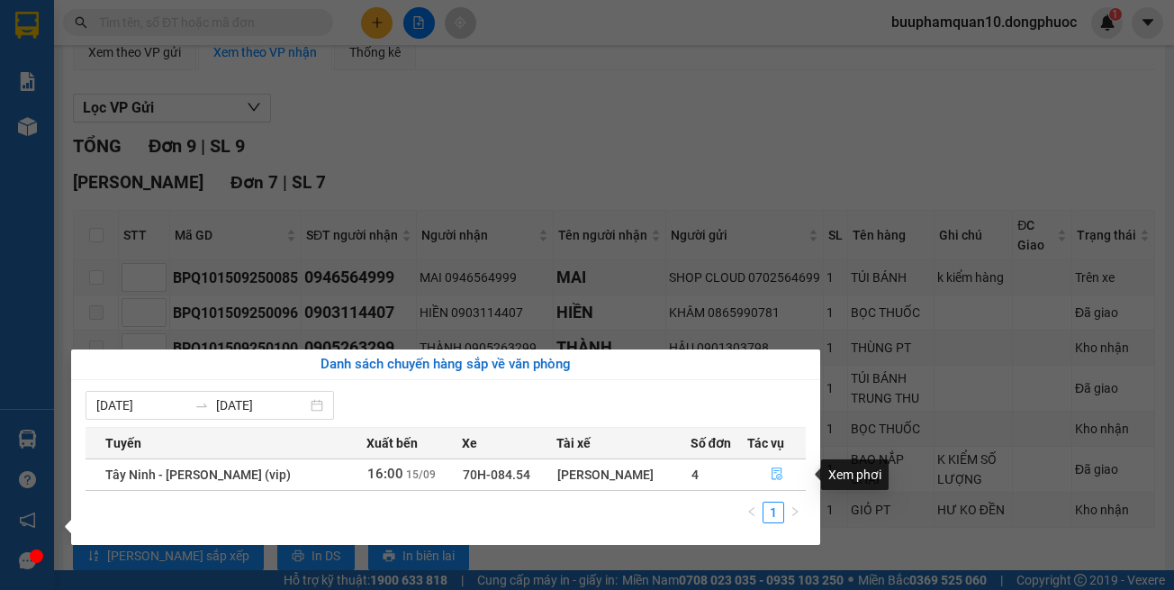
click at [774, 475] on icon "file-done" at bounding box center [777, 473] width 13 height 13
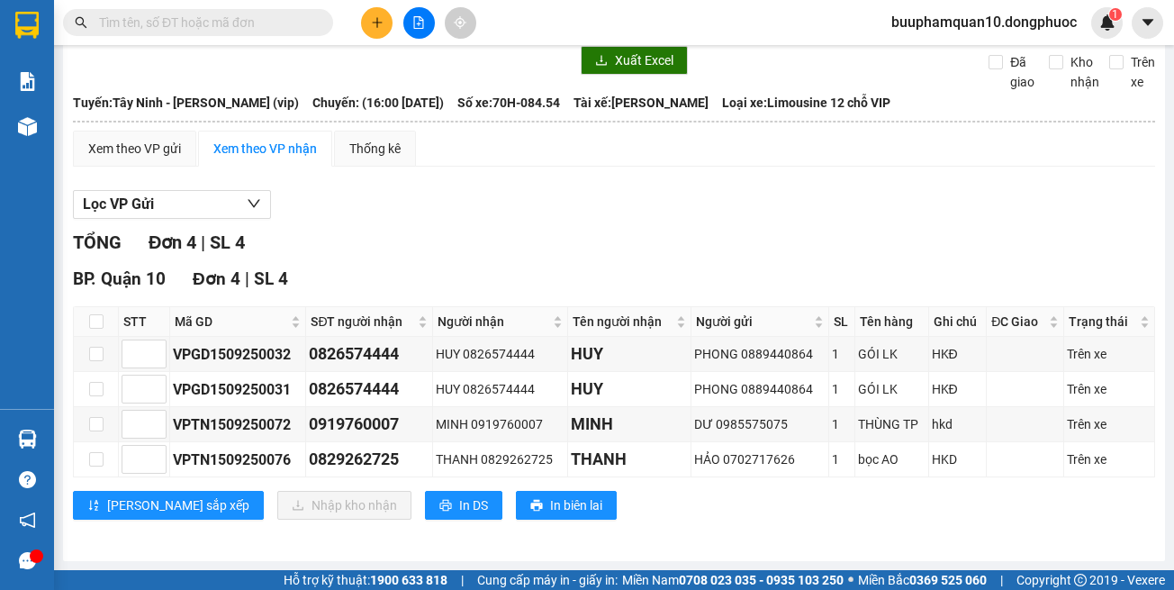
scroll to position [84, 0]
drag, startPoint x: 769, startPoint y: 512, endPoint x: 762, endPoint y: 489, distance: 24.5
click at [768, 510] on div "[PERSON_NAME] sắp xếp Nhập kho nhận In DS In biên lai" at bounding box center [614, 505] width 1083 height 29
click at [599, 141] on div "Xem theo VP gửi Xem theo VP nhận Thống kê" at bounding box center [614, 149] width 1083 height 36
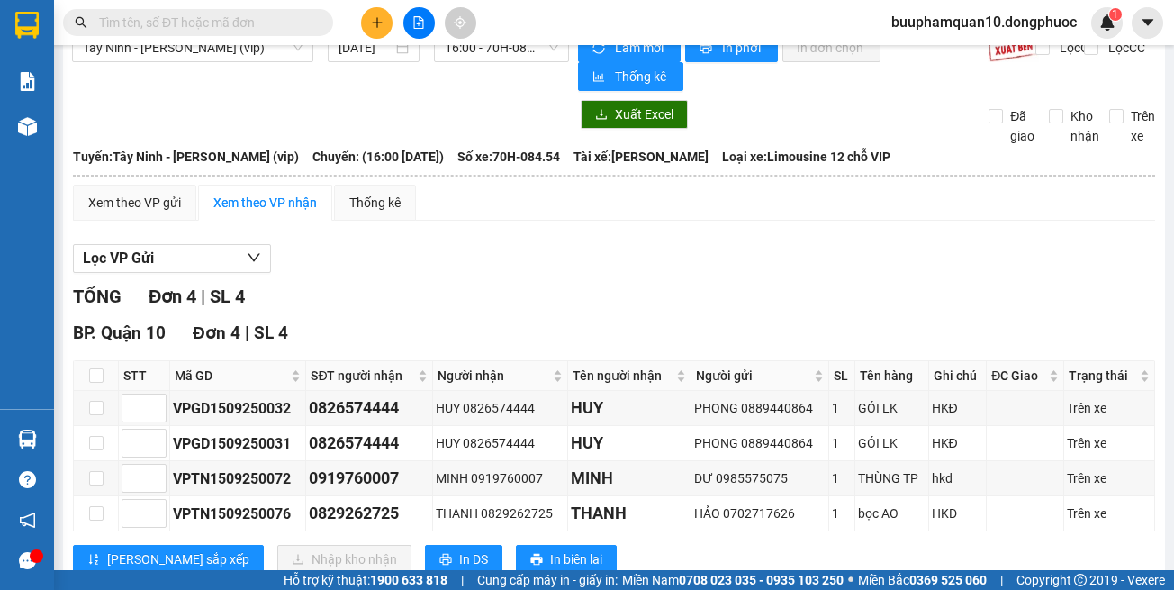
scroll to position [0, 0]
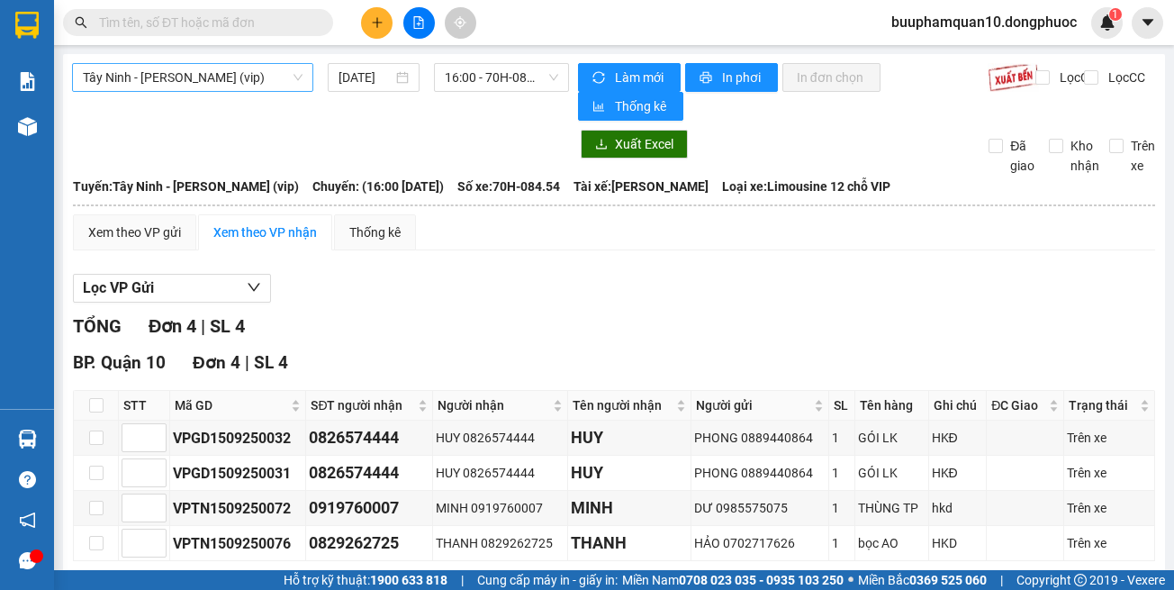
drag, startPoint x: 204, startPoint y: 64, endPoint x: 204, endPoint y: 75, distance: 10.8
click at [204, 73] on span "Tây Ninh - [PERSON_NAME] (vip)" at bounding box center [193, 77] width 220 height 27
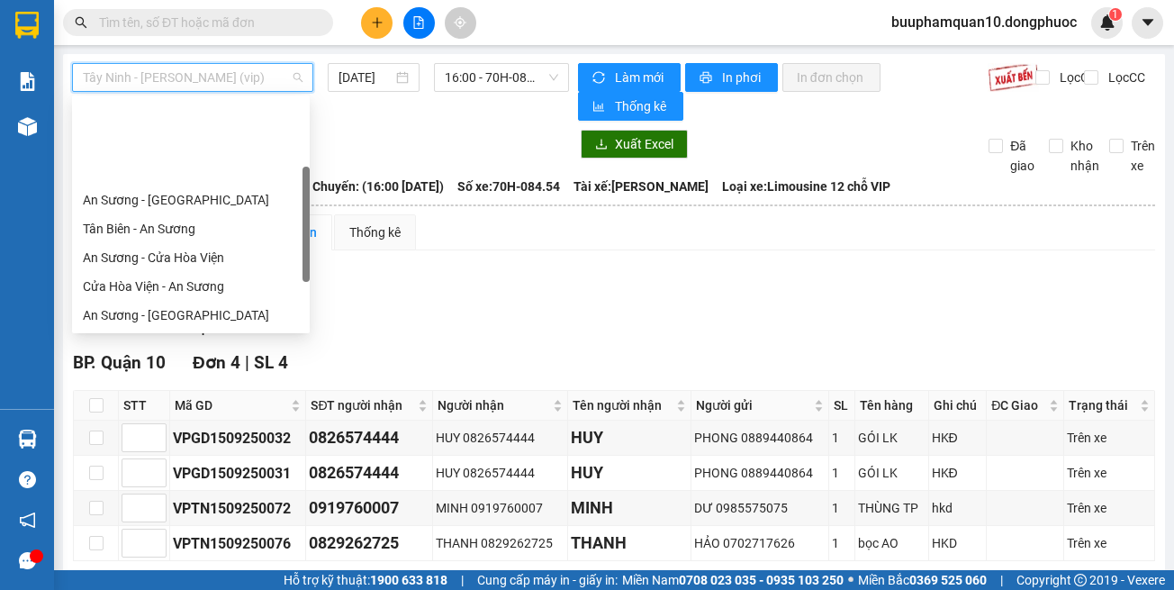
scroll to position [202, 0]
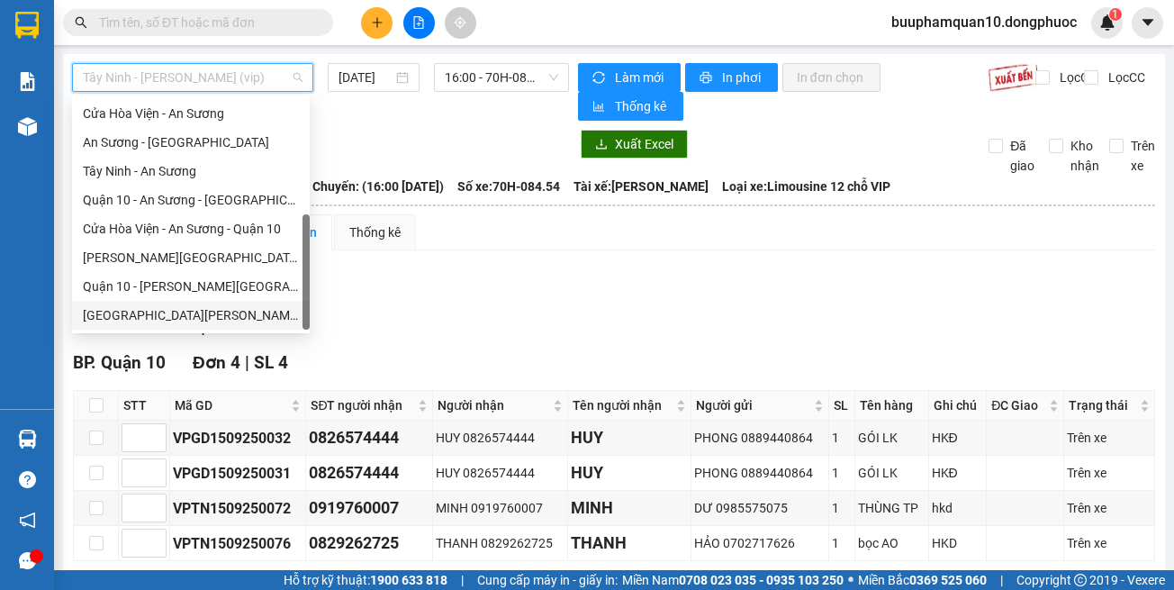
click at [212, 311] on div "Hồ Chí Minh - Tây Ninh (vip)" at bounding box center [191, 315] width 216 height 20
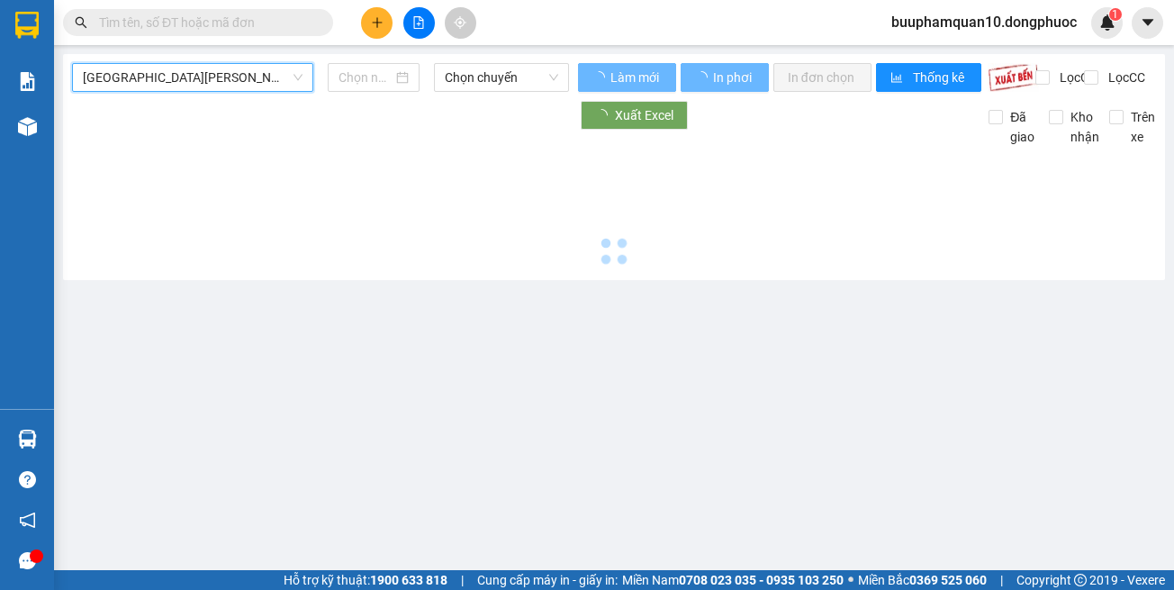
type input "[DATE]"
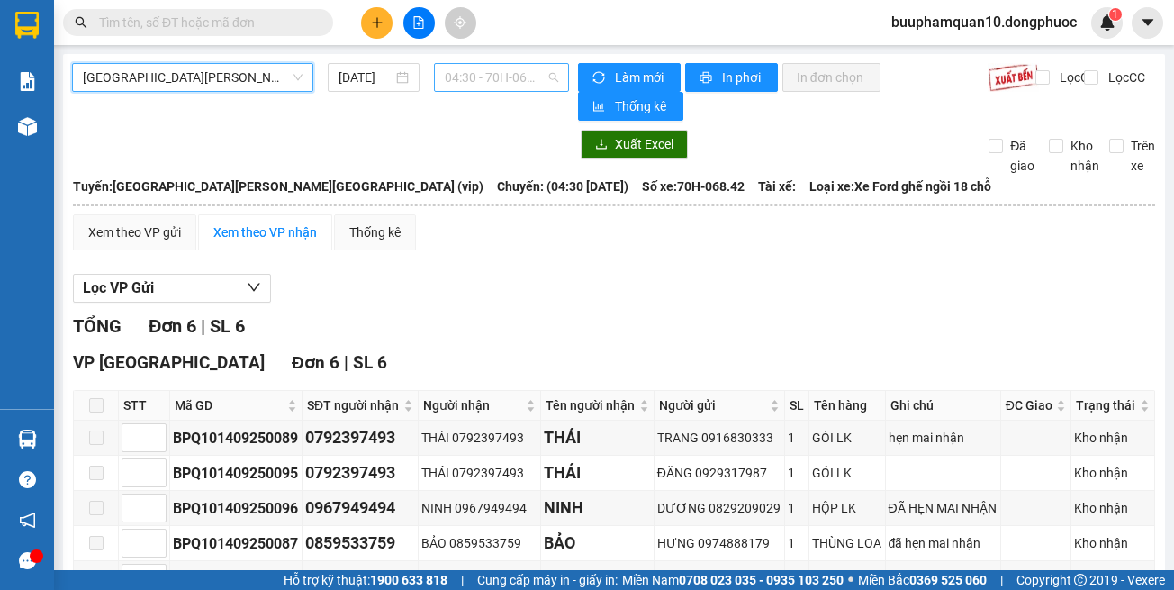
click at [497, 74] on span "04:30 - 70H-068.42" at bounding box center [501, 77] width 113 height 27
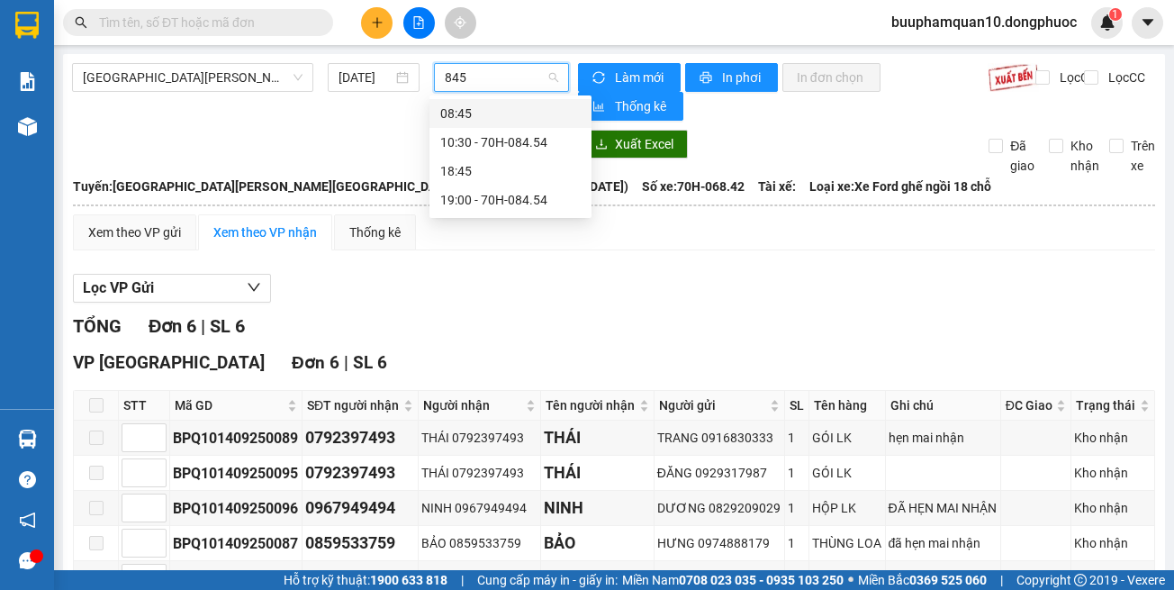
type input "8454"
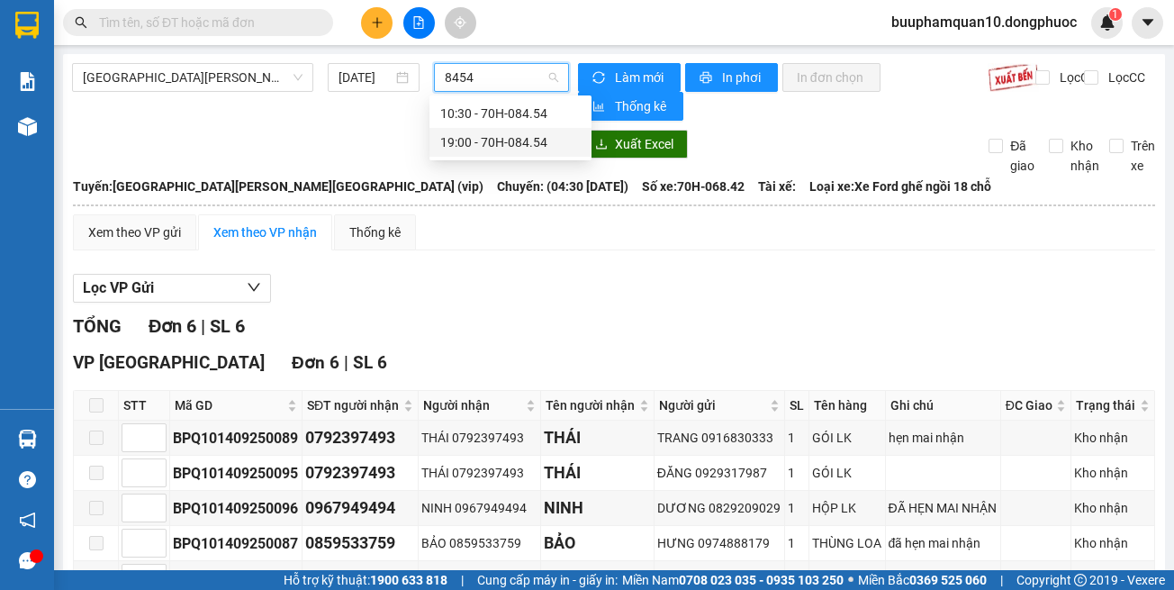
click at [519, 146] on div "19:00 - 70H-084.54" at bounding box center [510, 142] width 141 height 20
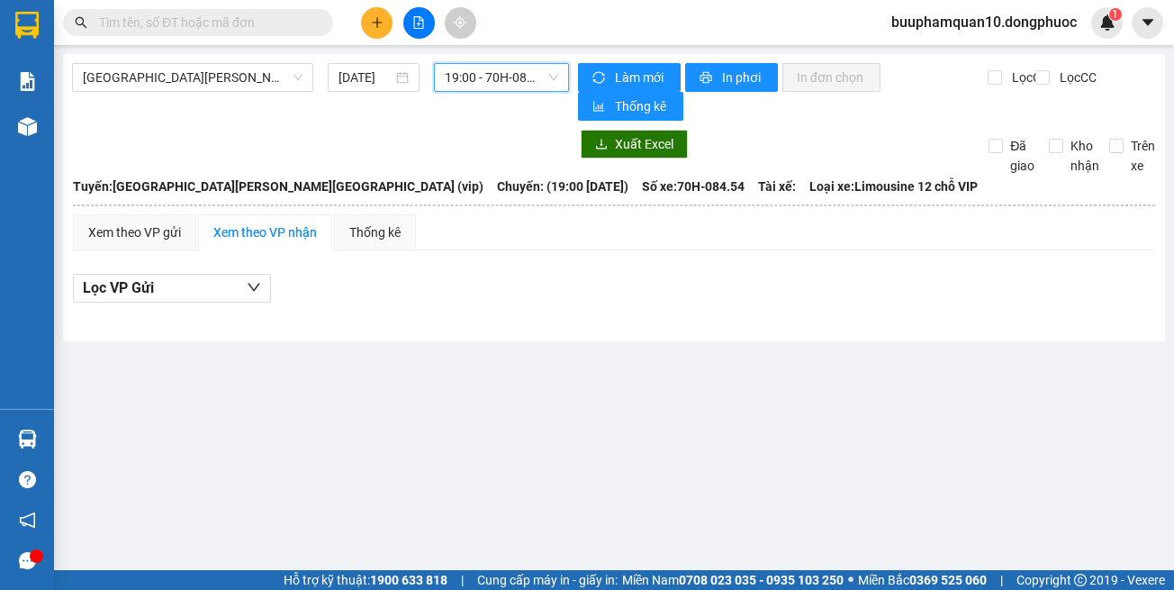
click at [507, 68] on span "19:00 - 70H-084.54" at bounding box center [501, 77] width 113 height 27
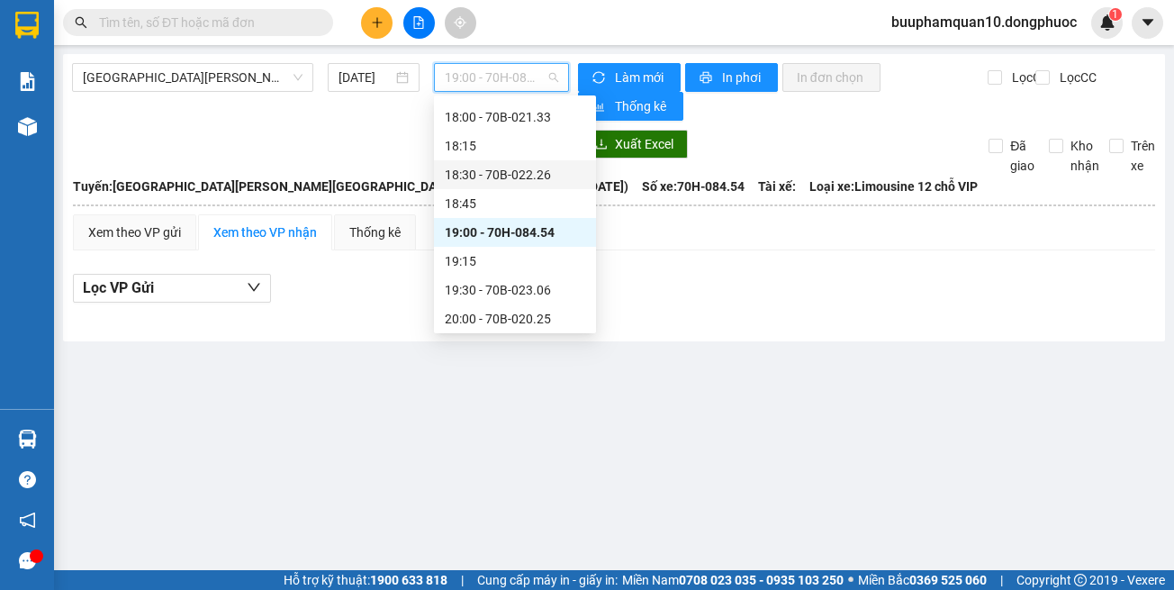
scroll to position [1492, 0]
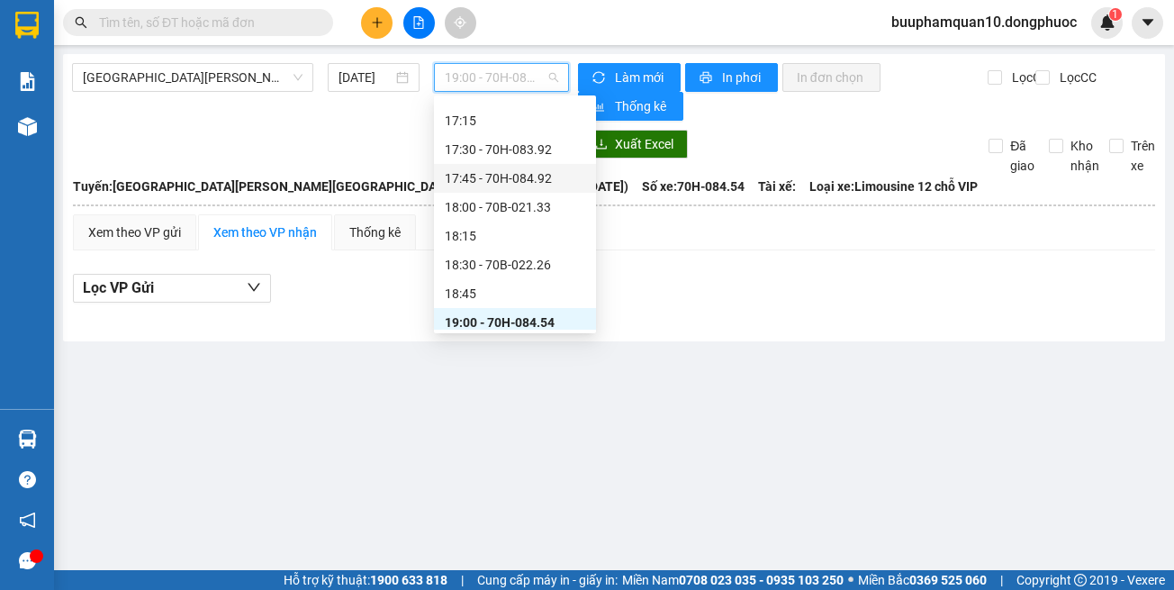
click at [526, 180] on div "17:45 - 70H-084.92" at bounding box center [515, 178] width 141 height 20
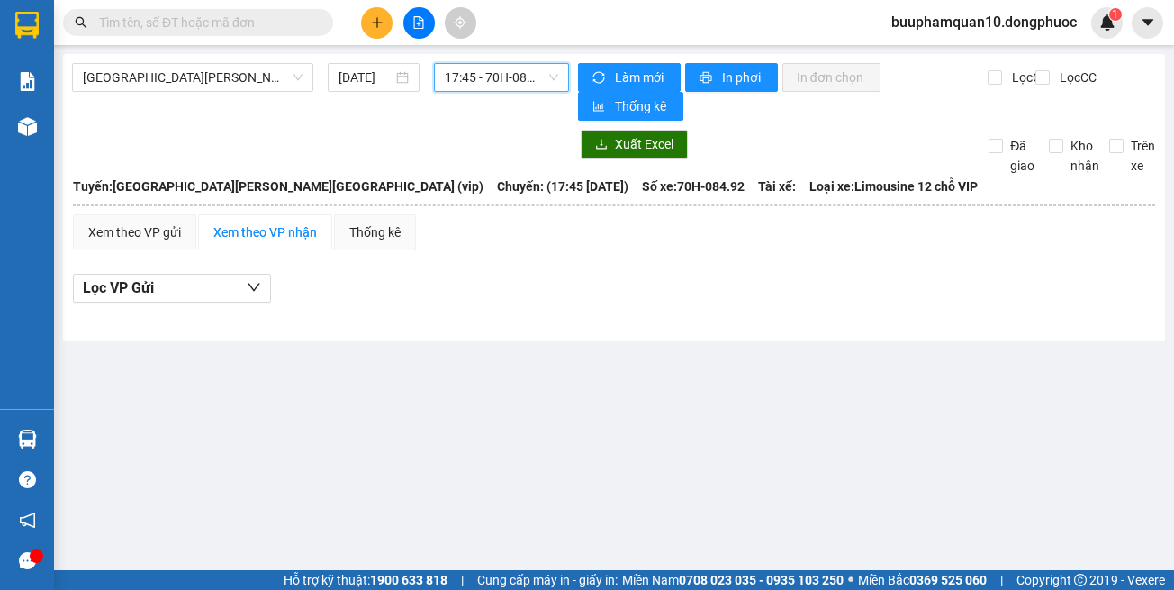
click at [493, 86] on span "17:45 - 70H-084.92" at bounding box center [501, 77] width 113 height 27
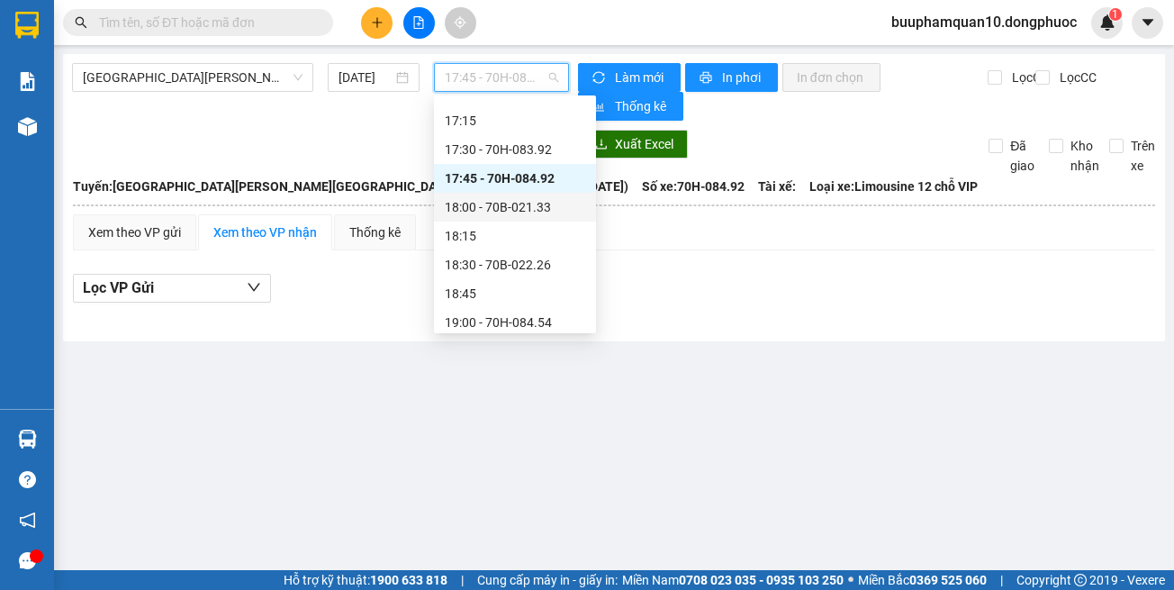
click at [526, 206] on div "18:00 - 70B-021.33" at bounding box center [515, 207] width 141 height 20
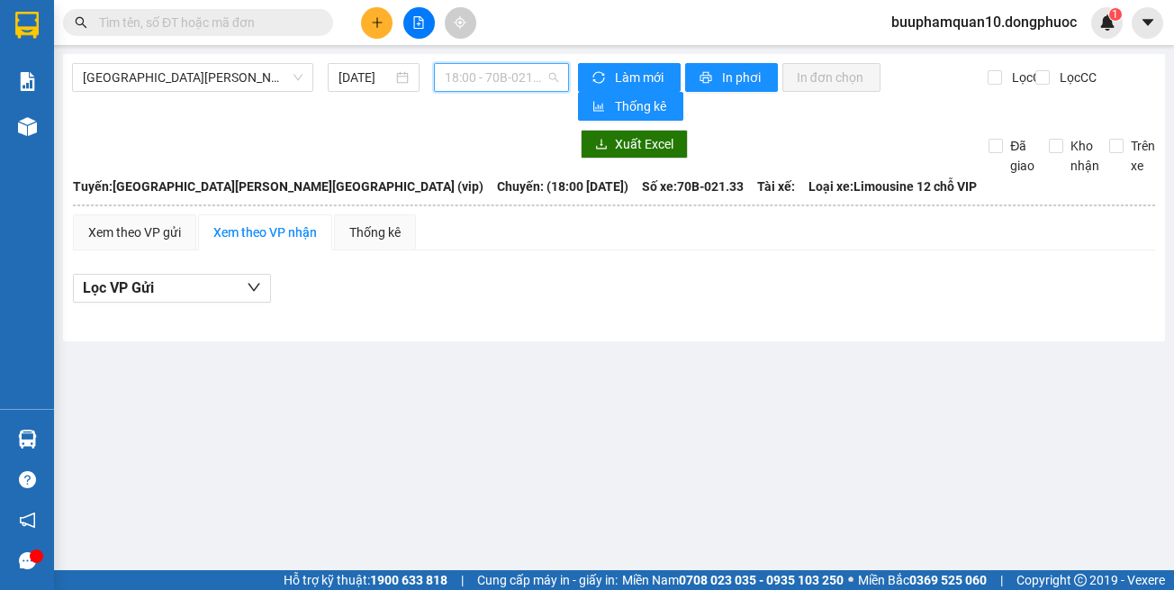
click at [514, 77] on span "18:00 - 70B-021.33" at bounding box center [501, 77] width 113 height 27
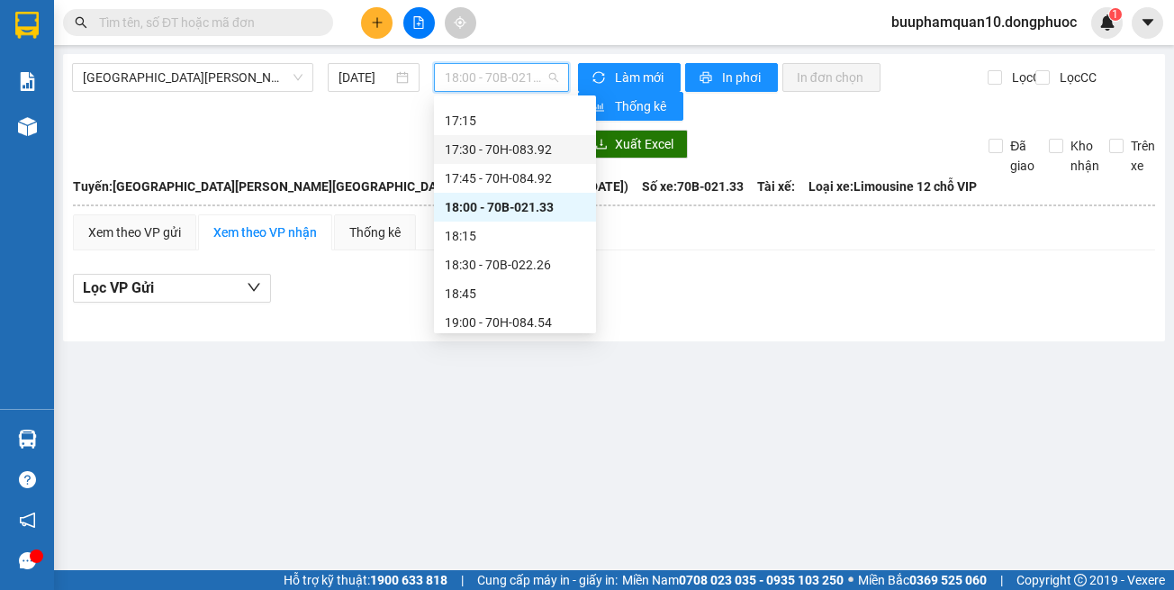
click at [519, 154] on div "17:30 - 70H-083.92" at bounding box center [515, 150] width 141 height 20
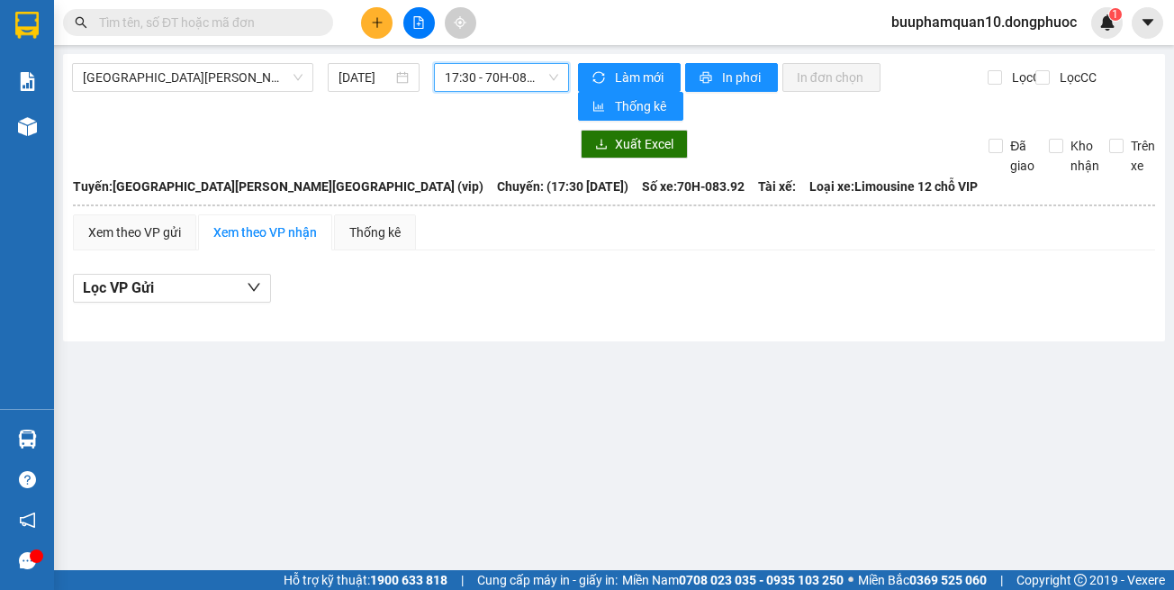
click at [496, 74] on span "17:30 - 70H-083.92" at bounding box center [501, 77] width 113 height 27
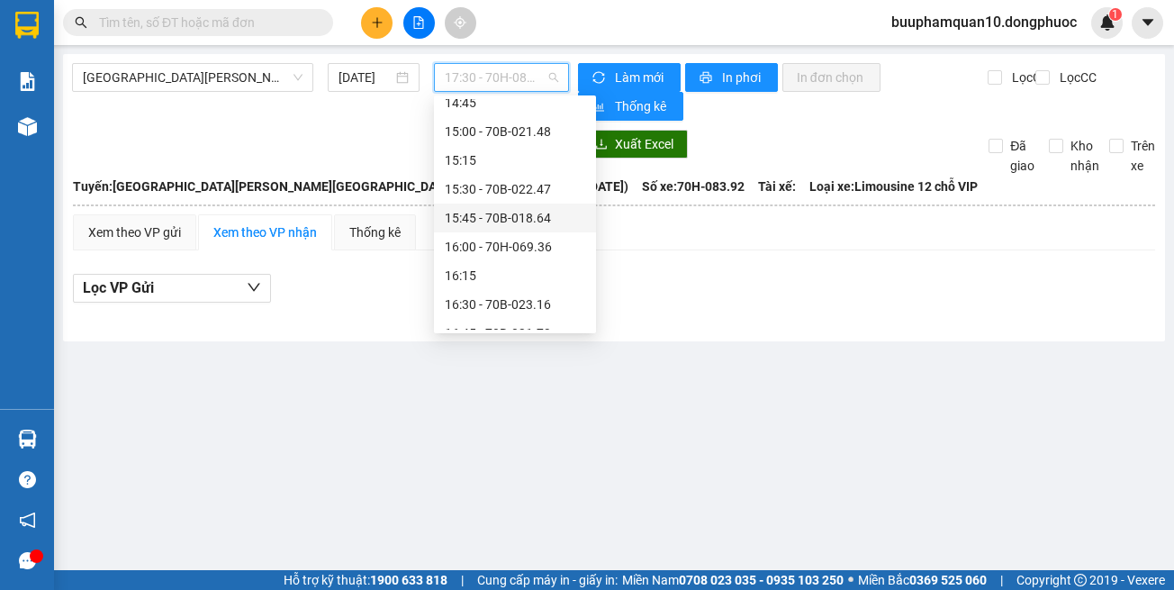
scroll to position [1131, 0]
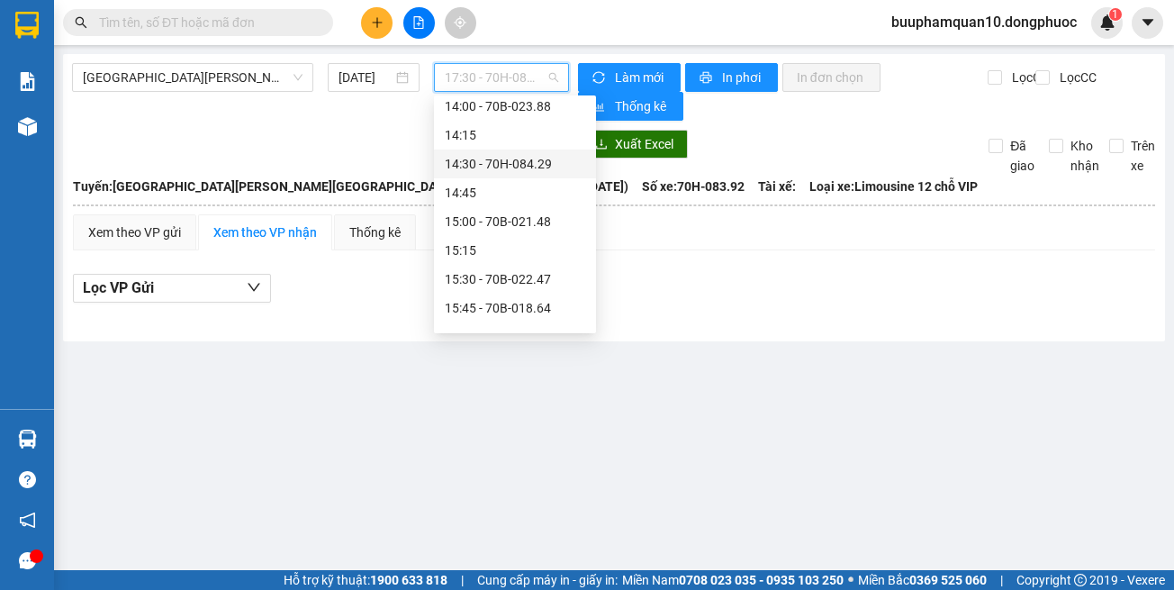
click at [526, 158] on div "14:30 - 70H-084.29" at bounding box center [515, 164] width 141 height 20
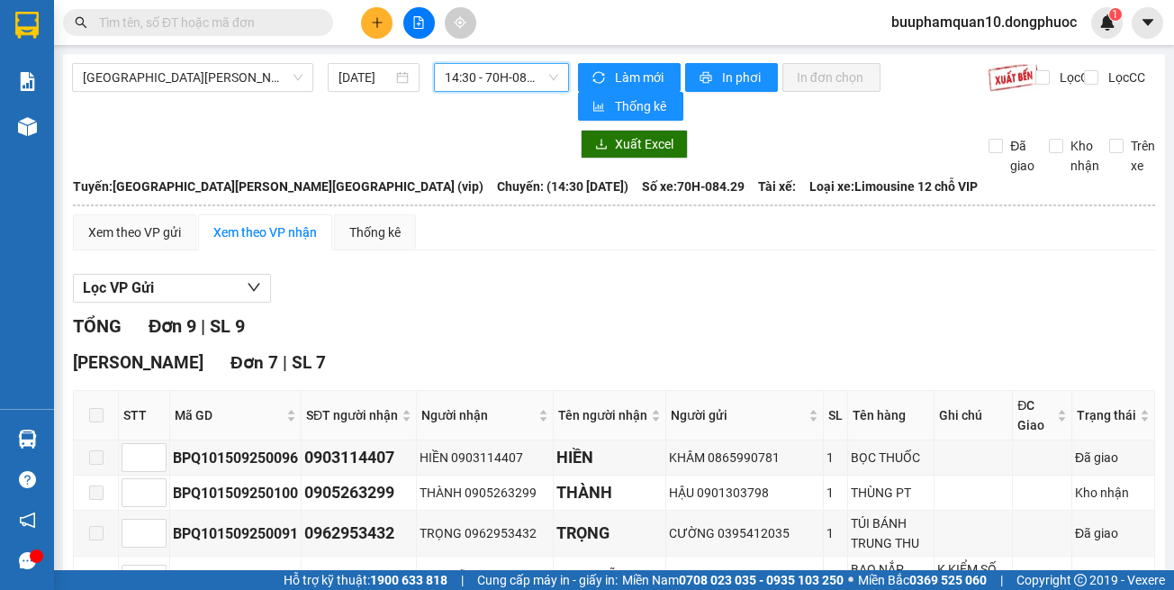
click at [508, 87] on span "14:30 - 70H-084.29" at bounding box center [501, 77] width 113 height 27
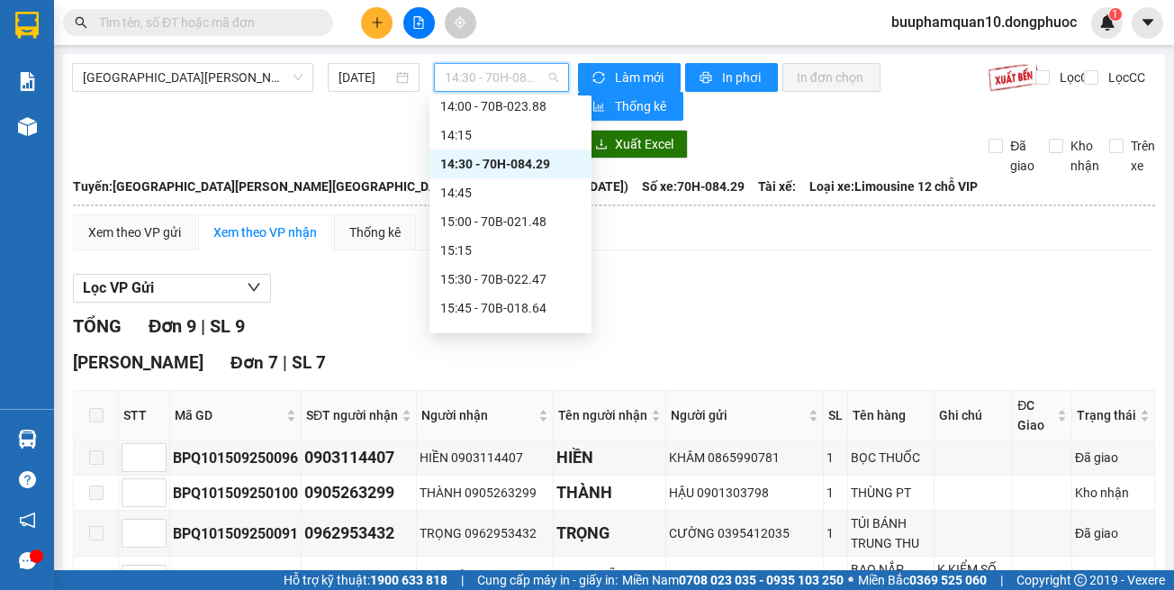
click at [504, 161] on div "14:30 - 70H-084.29" at bounding box center [510, 164] width 141 height 20
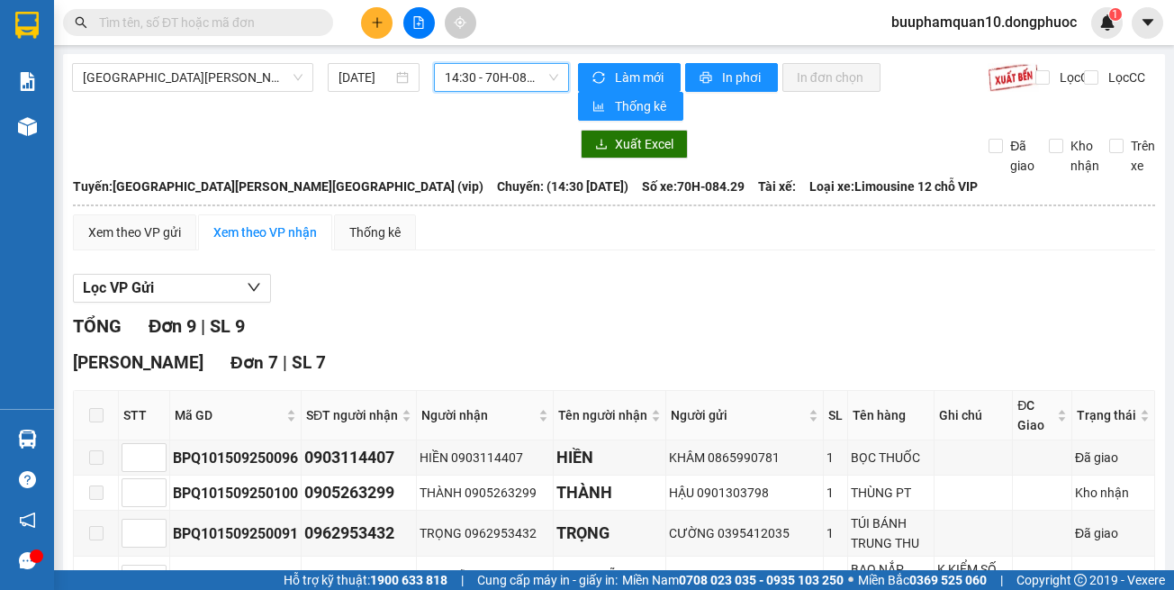
click at [460, 82] on span "14:30 - 70H-084.29" at bounding box center [501, 77] width 113 height 27
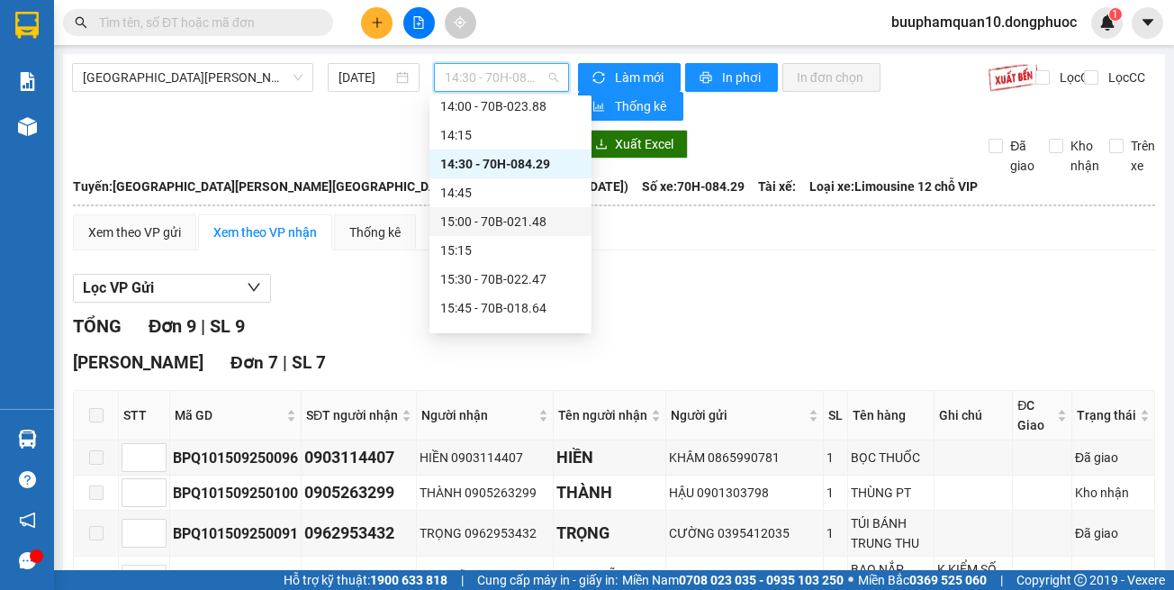
click at [537, 225] on div "15:00 - 70B-021.48" at bounding box center [510, 222] width 141 height 20
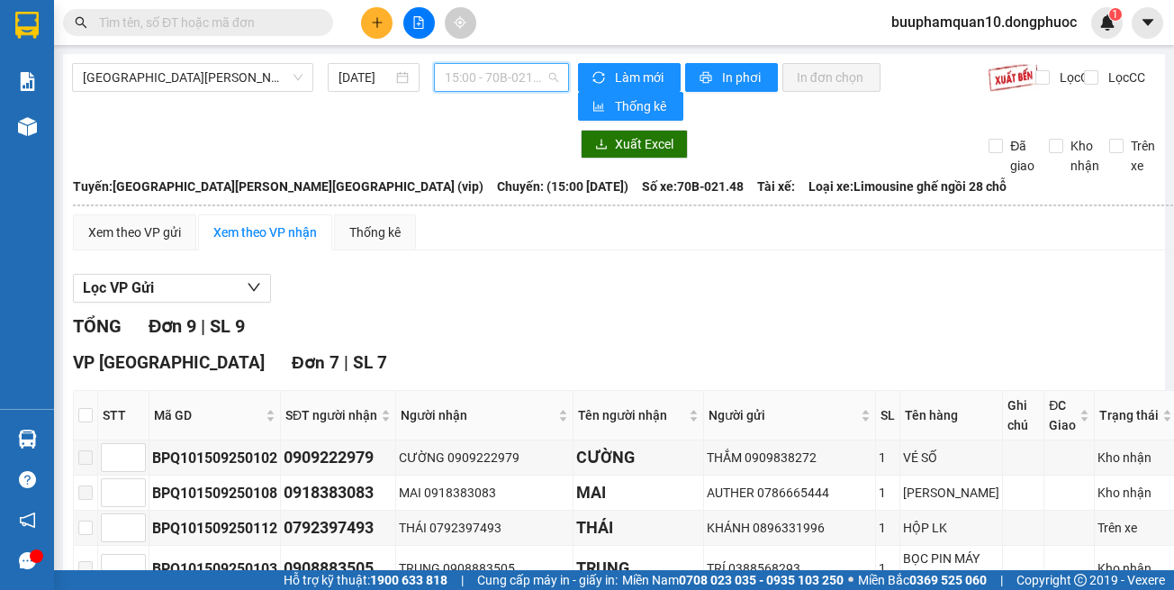
click at [467, 80] on span "15:00 - 70B-021.48" at bounding box center [501, 77] width 113 height 27
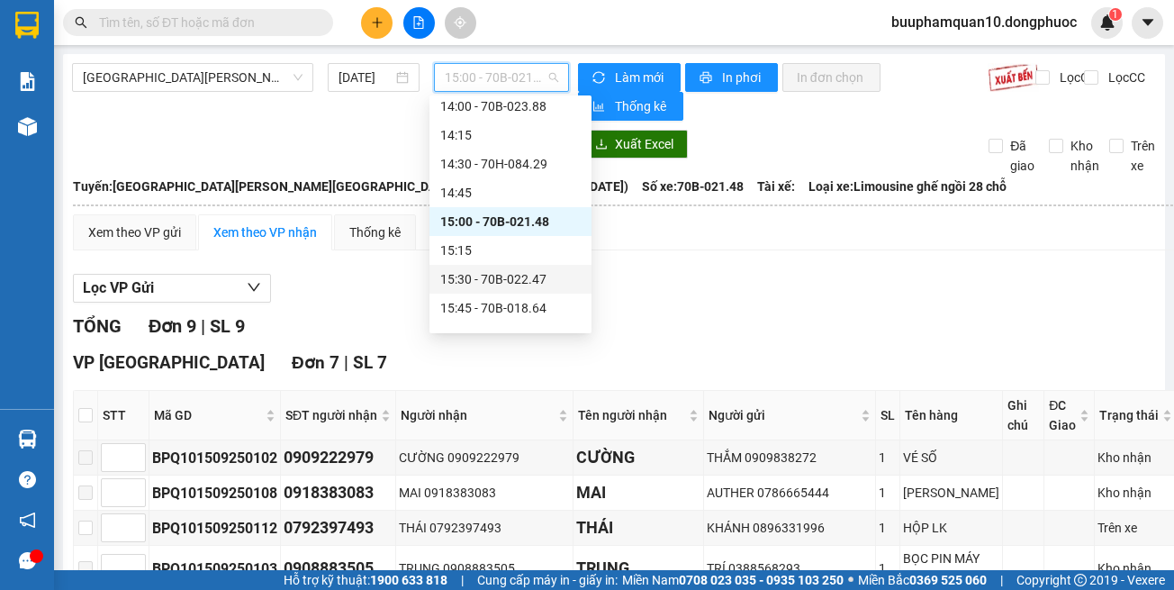
click at [529, 278] on div "15:30 - 70B-022.47" at bounding box center [510, 279] width 141 height 20
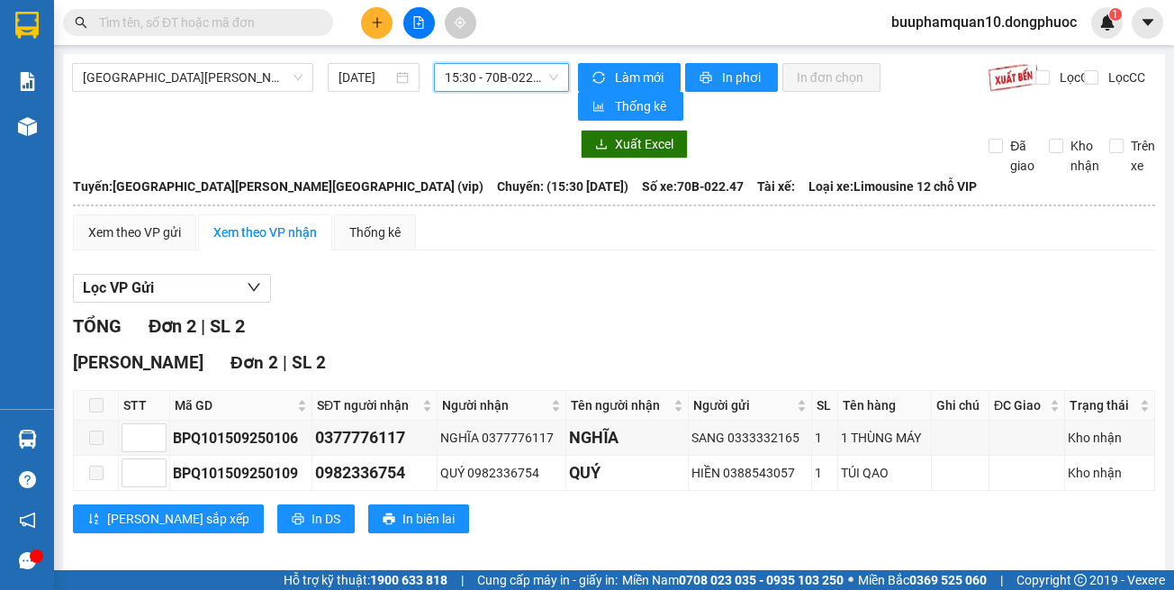
scroll to position [14, 0]
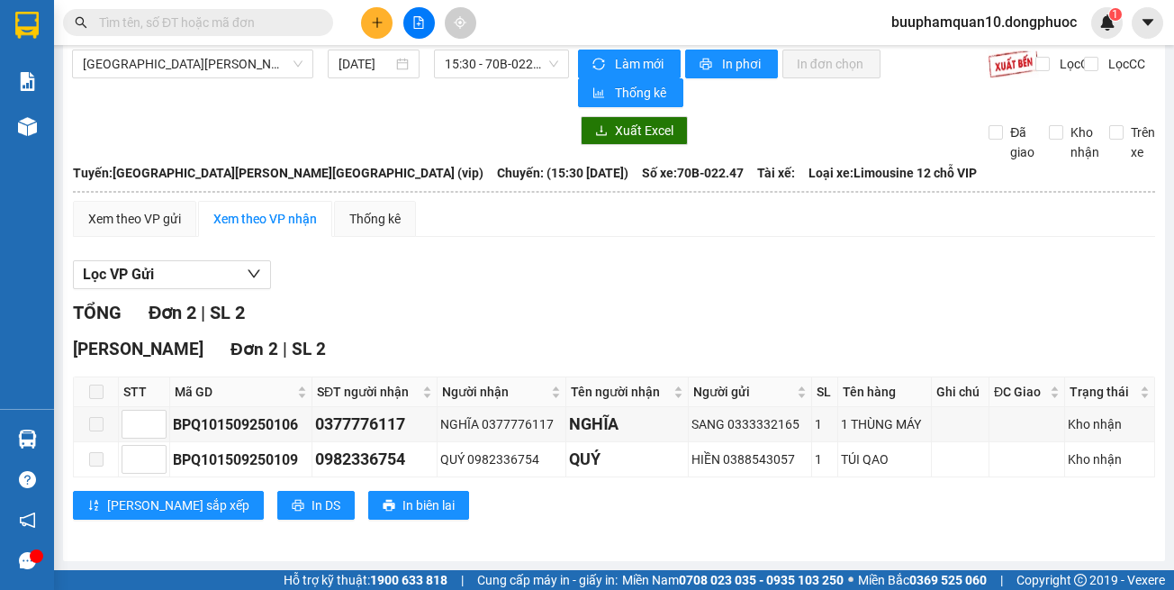
click at [612, 292] on div "Lọc VP Gửi TỔNG Đơn 2 | SL 2 Hòa Thành Đơn 2 | SL 2 STT Mã GD SĐT người nhận N…" at bounding box center [614, 396] width 1083 height 291
click at [471, 56] on span "15:30 - 70B-022.47" at bounding box center [501, 63] width 113 height 27
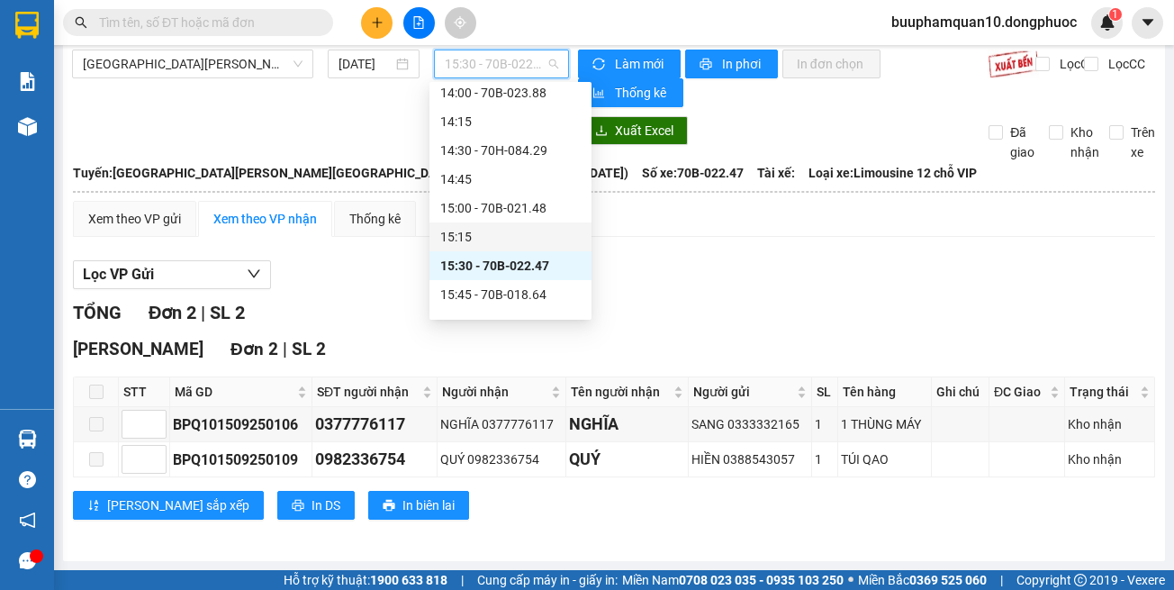
scroll to position [1221, 0]
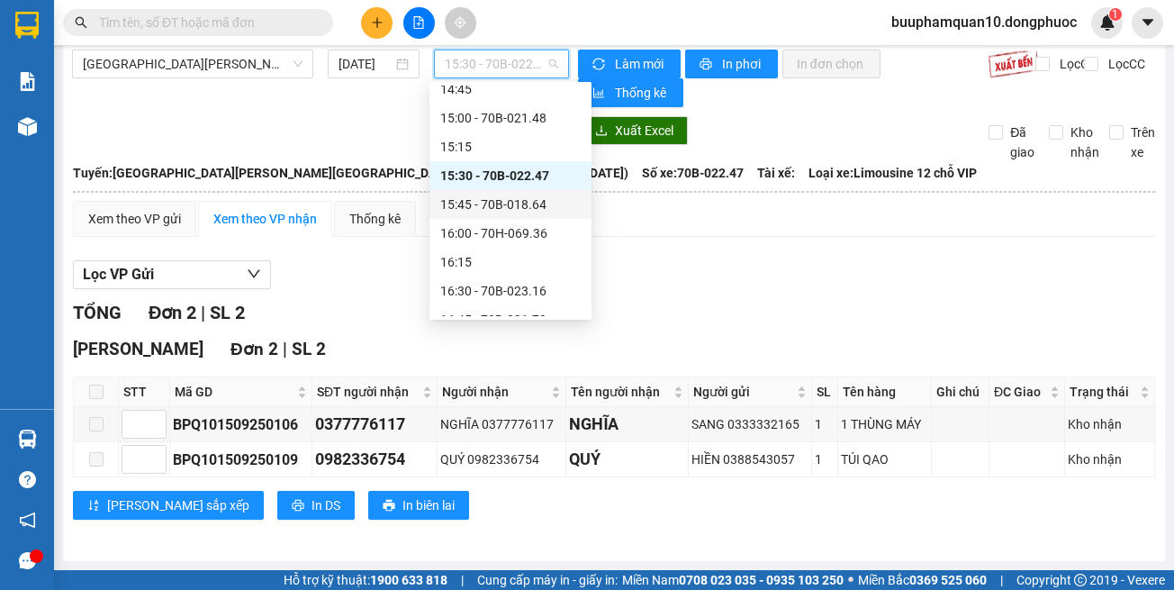
click at [541, 208] on div "15:45 - 70B-018.64" at bounding box center [510, 205] width 141 height 20
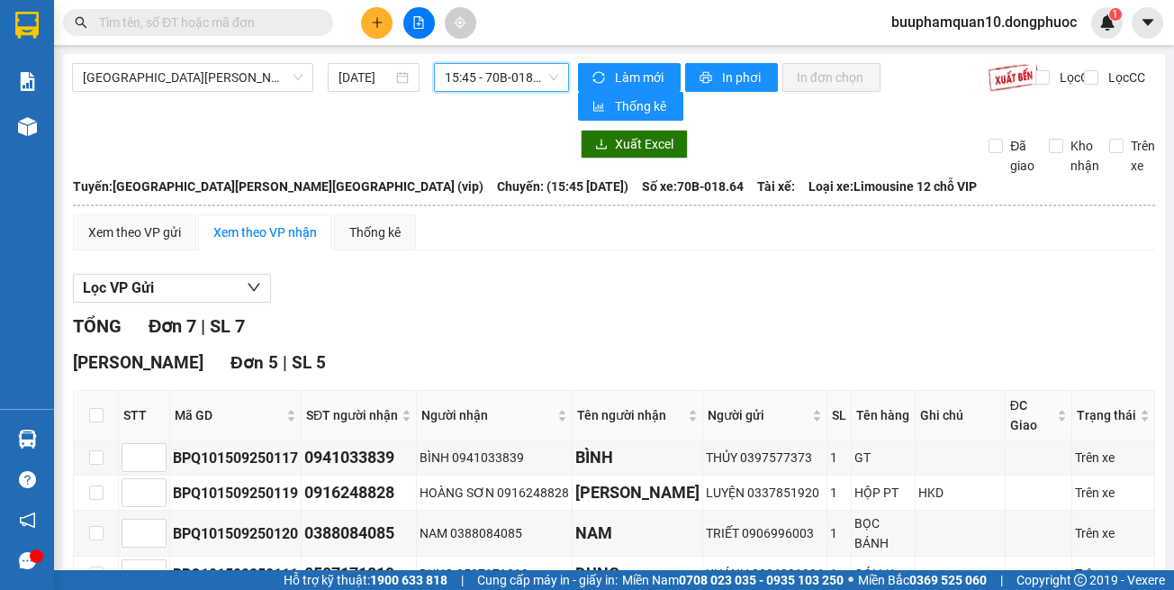
click at [505, 69] on span "15:45 - 70B-018.64" at bounding box center [501, 77] width 113 height 27
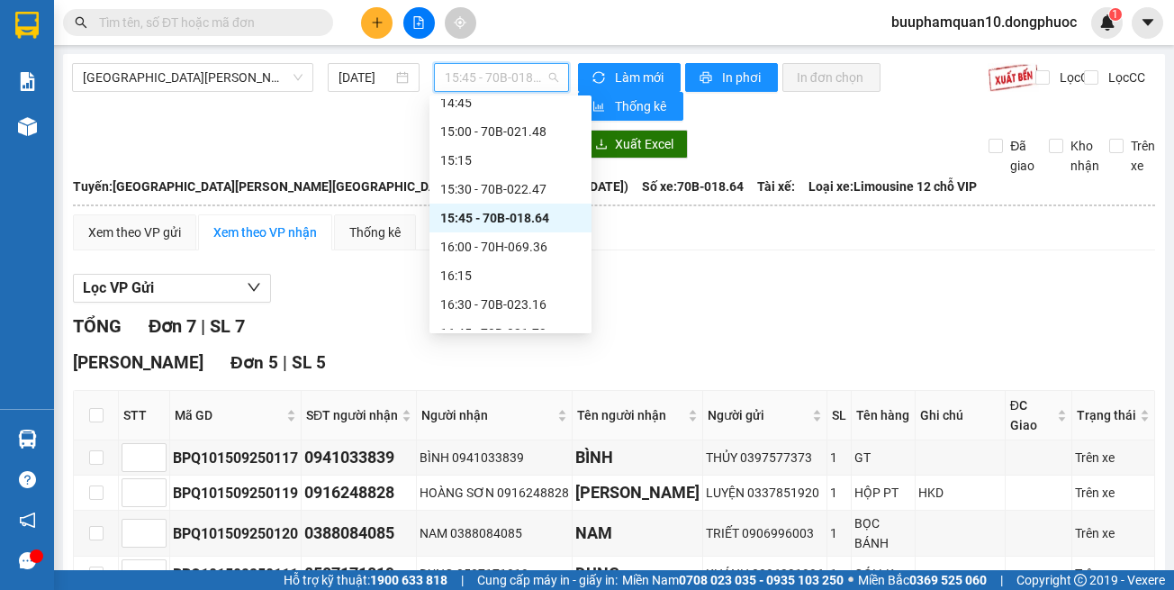
click at [835, 330] on div "TỔNG Đơn 7 | SL 7" at bounding box center [614, 327] width 1083 height 28
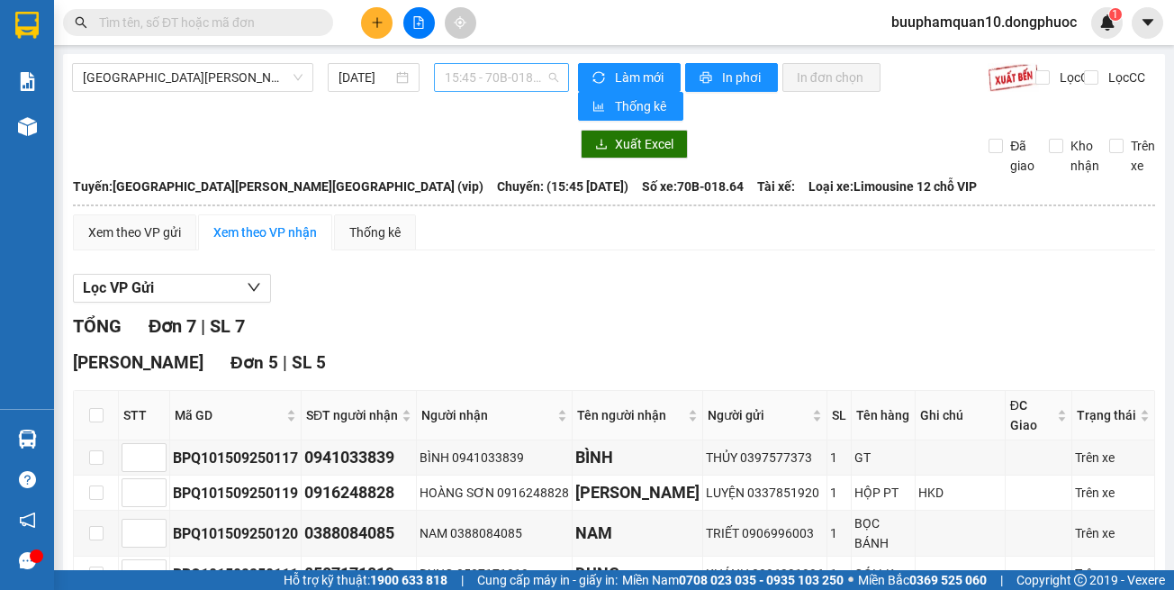
click at [506, 86] on span "15:45 - 70B-018.64" at bounding box center [501, 77] width 113 height 27
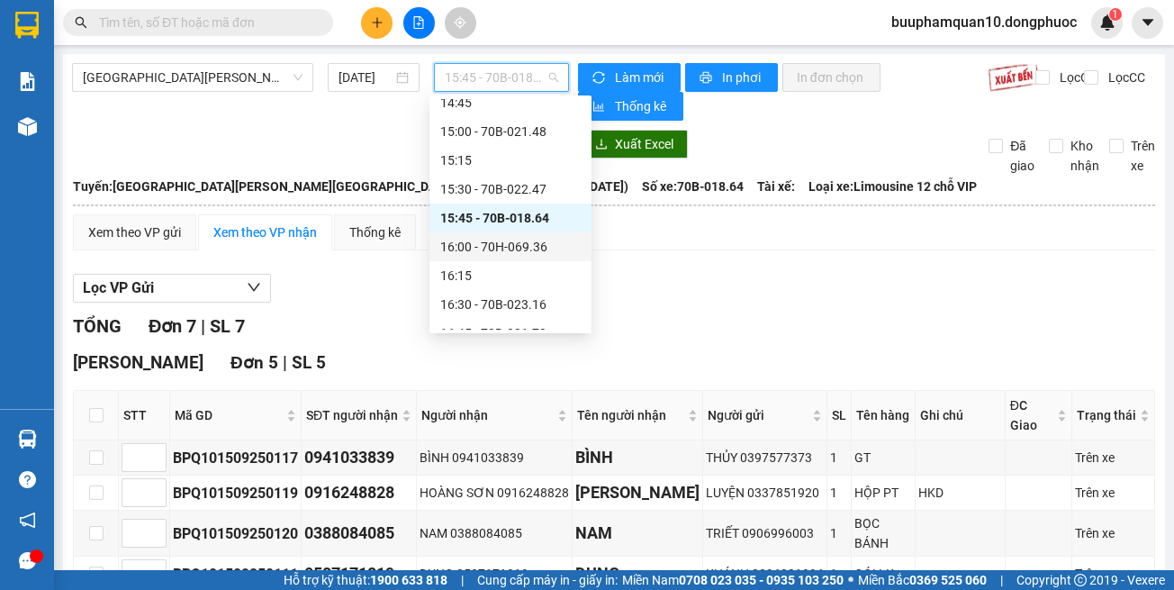
click at [523, 241] on div "16:00 - 70H-069.36" at bounding box center [510, 247] width 141 height 20
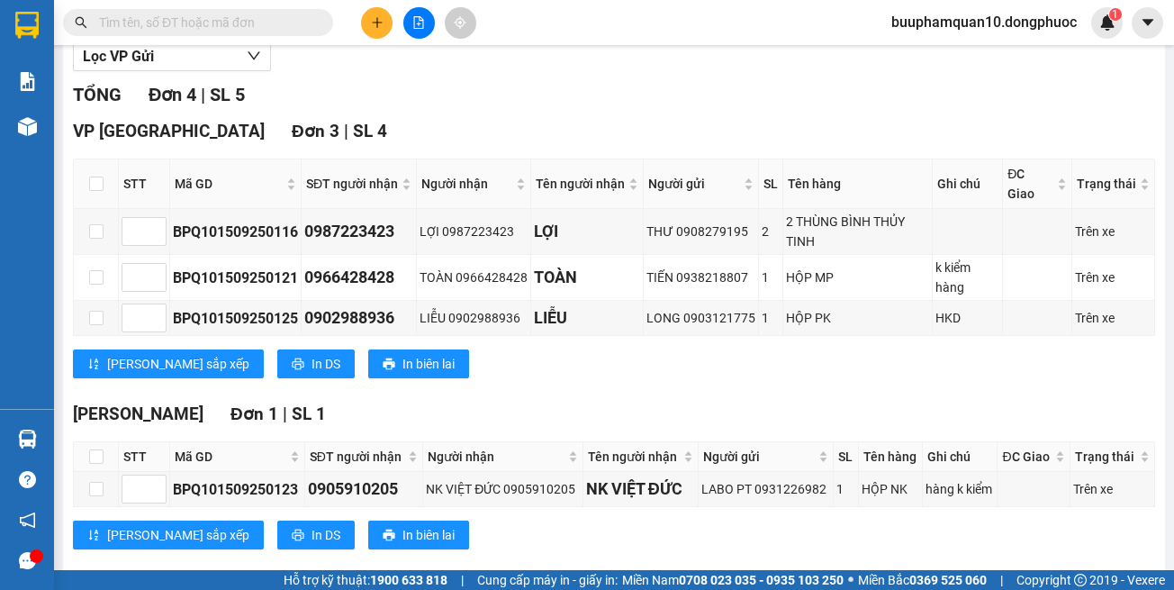
scroll to position [261, 0]
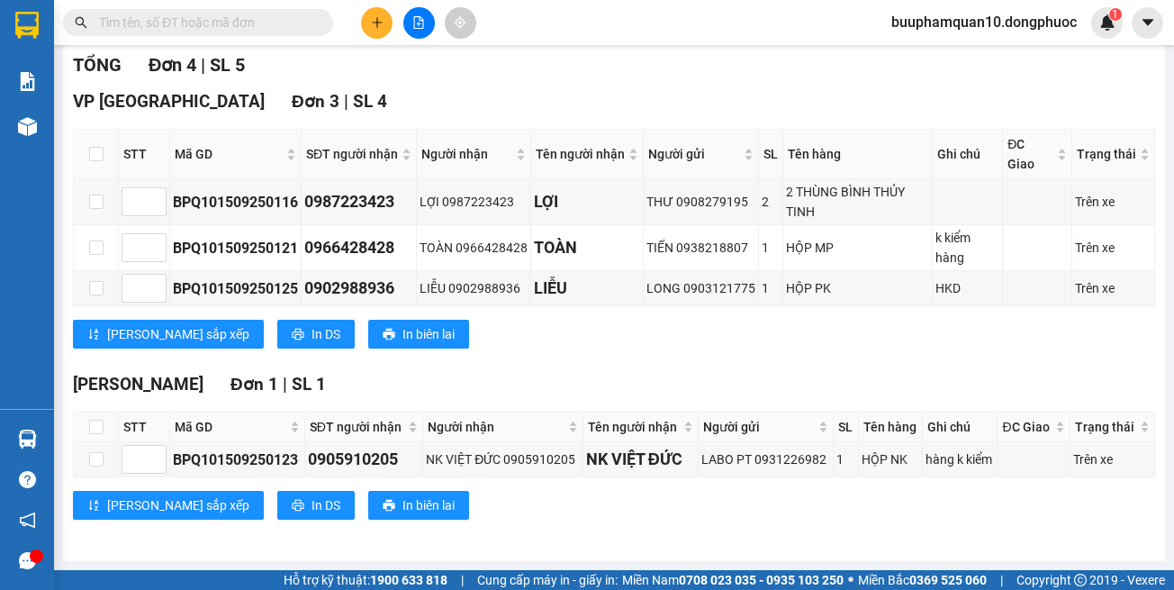
click at [784, 341] on div "Lưu sắp xếp In DS In biên lai" at bounding box center [614, 334] width 1083 height 29
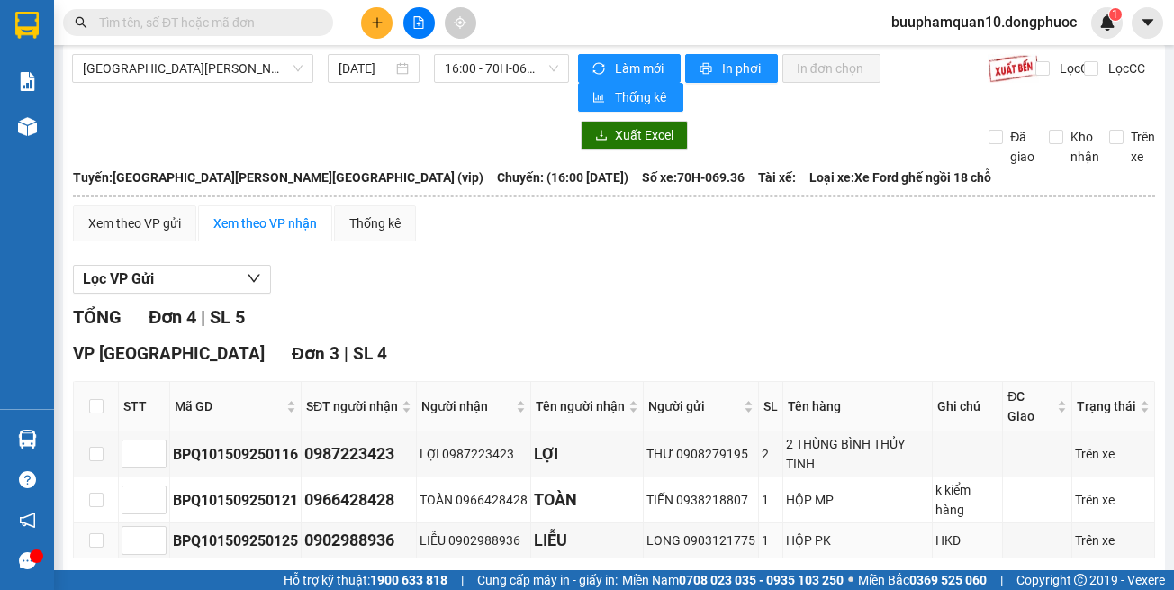
scroll to position [0, 0]
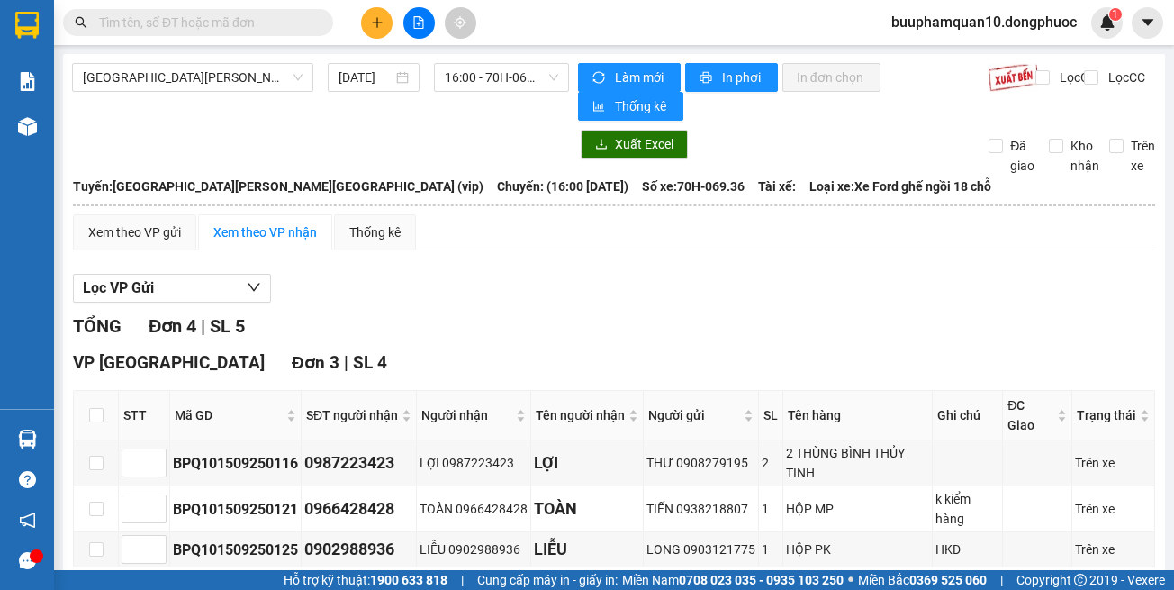
drag, startPoint x: 602, startPoint y: 304, endPoint x: 587, endPoint y: 291, distance: 19.1
click at [594, 295] on div "Lọc VP Gửi TỔNG Đơn 4 | SL 5 VP Tây Ninh Đơn 3 | SL 4 STT Mã GD SĐT người nhận…" at bounding box center [614, 534] width 1083 height 539
click at [476, 105] on div "Hồ Chí Minh - Tây Ninh (vip) 15/09/2025 16:00 - 70H-069.36" at bounding box center [320, 92] width 497 height 58
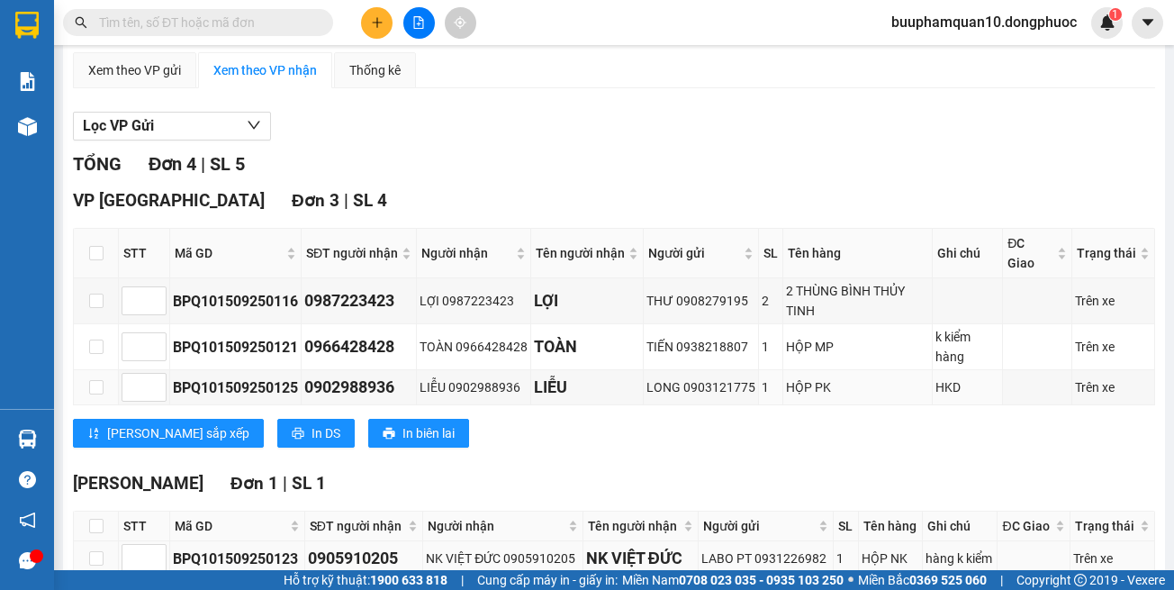
scroll to position [261, 0]
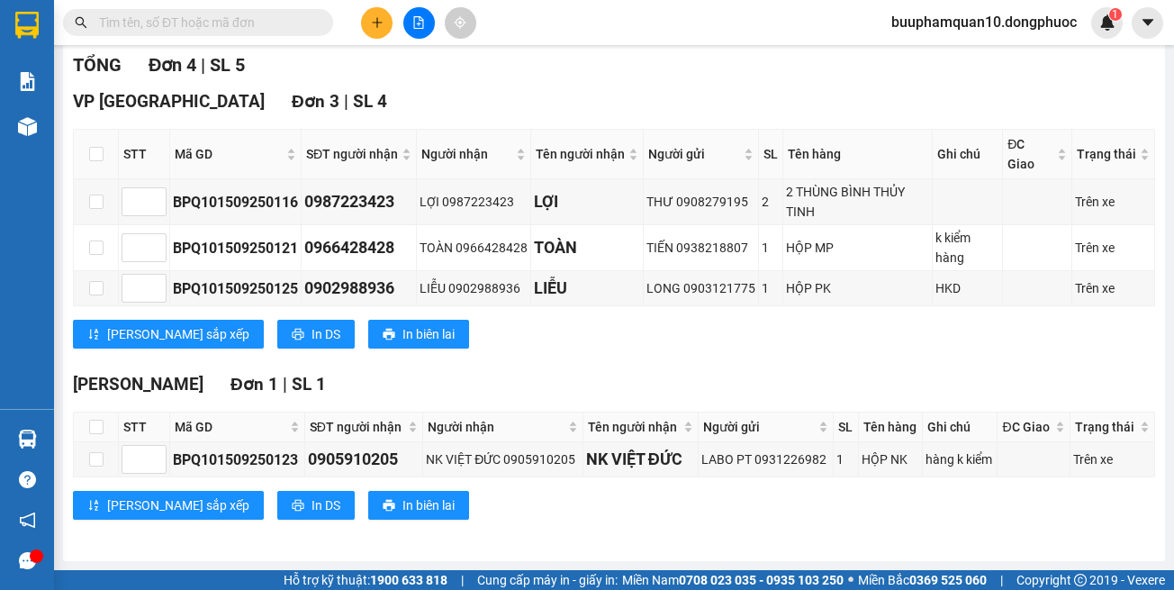
click at [610, 358] on div "VP Tây Ninh Đơn 3 | SL 4 STT Mã GD SĐT người nhận Người nhận Tên người nhận Ngư…" at bounding box center [614, 225] width 1083 height 274
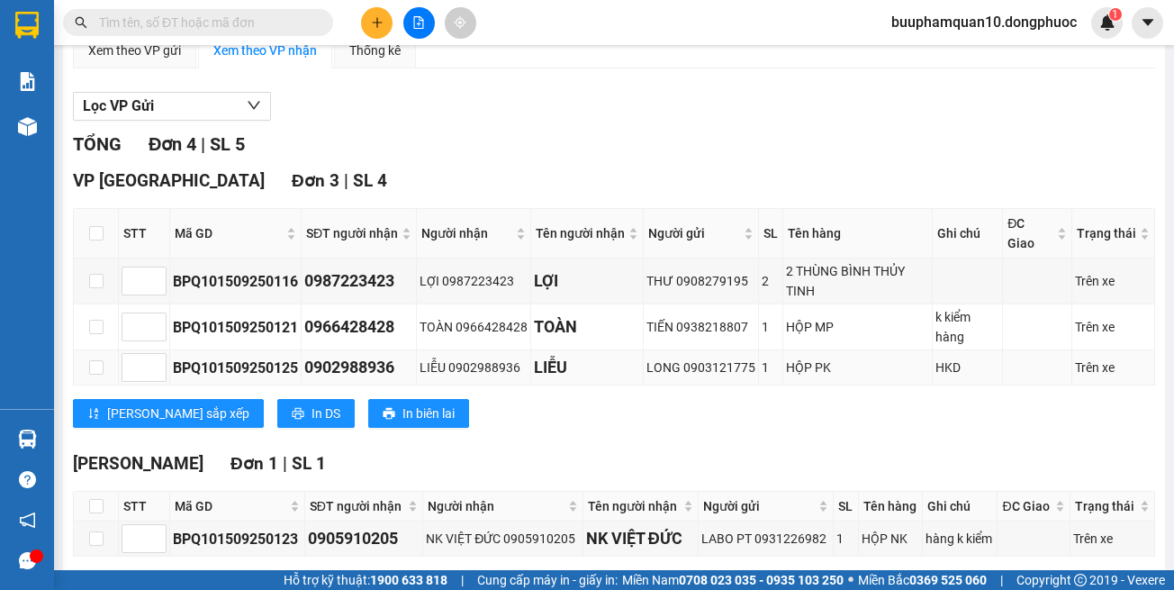
scroll to position [81, 0]
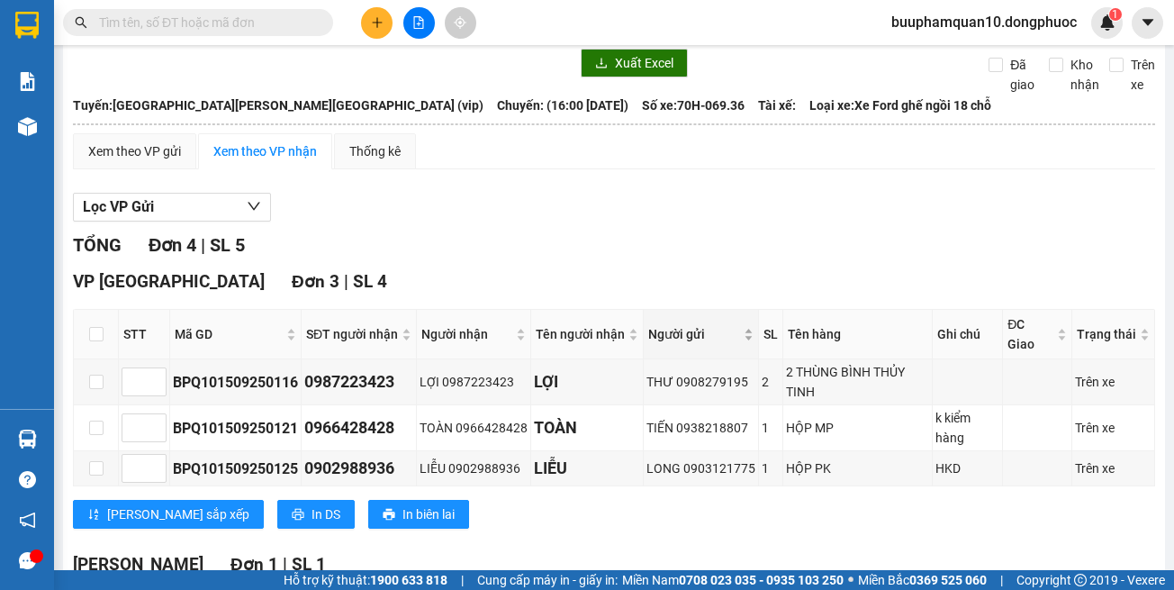
drag, startPoint x: 766, startPoint y: 497, endPoint x: 685, endPoint y: 316, distance: 198.4
click at [766, 493] on div "VP Tây Ninh Đơn 3 | SL 4 STT Mã GD SĐT người nhận Người nhận Tên người nhận Ngư…" at bounding box center [614, 405] width 1083 height 274
click at [665, 252] on div "TỔNG Đơn 4 | SL 5" at bounding box center [614, 245] width 1083 height 28
click at [566, 171] on div "Xem theo VP gửi Xem theo VP nhận Thống kê Lọc VP Gửi TỔNG Đơn 4 | SL 5 VP Tây …" at bounding box center [614, 427] width 1083 height 589
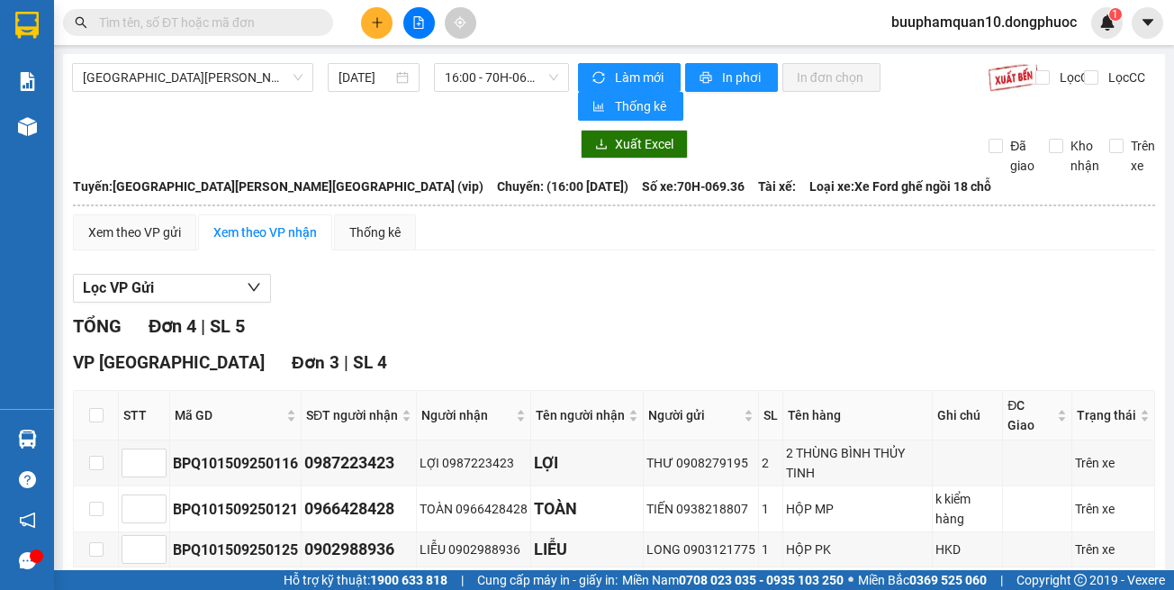
click at [495, 93] on div "Hồ Chí Minh - Tây Ninh (vip) 15/09/2025 16:00 - 70H-069.36" at bounding box center [320, 92] width 497 height 58
click at [503, 91] on div "Hồ Chí Minh - Tây Ninh (vip) 15/09/2025 16:00 - 70H-069.36" at bounding box center [320, 92] width 497 height 58
click at [506, 73] on span "16:00 - 70H-069.36" at bounding box center [501, 77] width 113 height 27
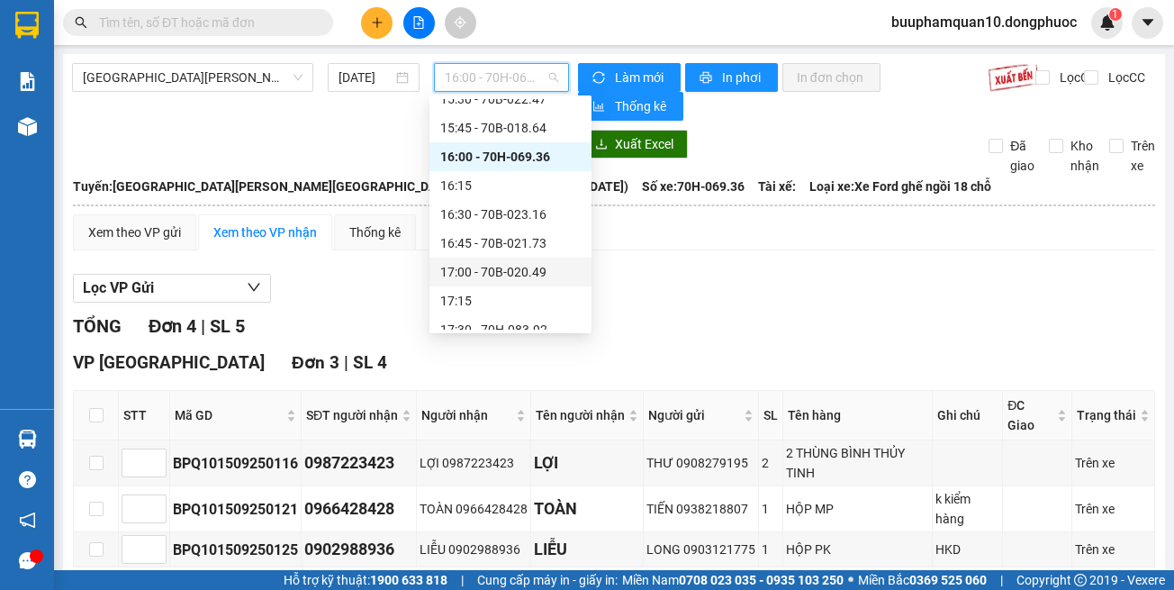
scroll to position [1221, 0]
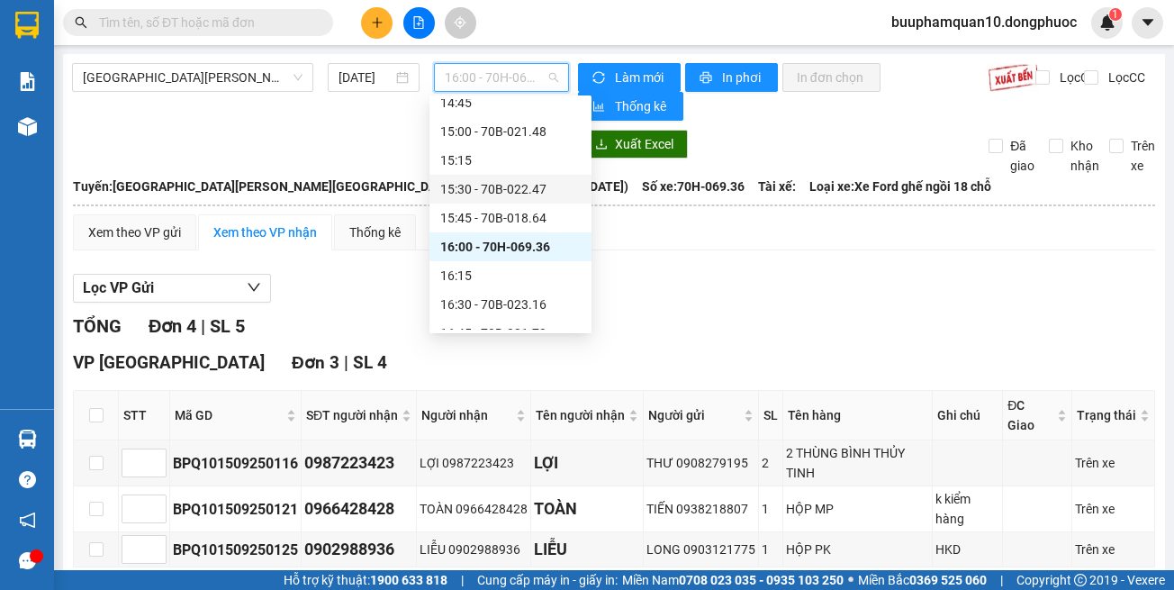
click at [525, 197] on div "15:30 - 70B-022.47" at bounding box center [510, 189] width 141 height 20
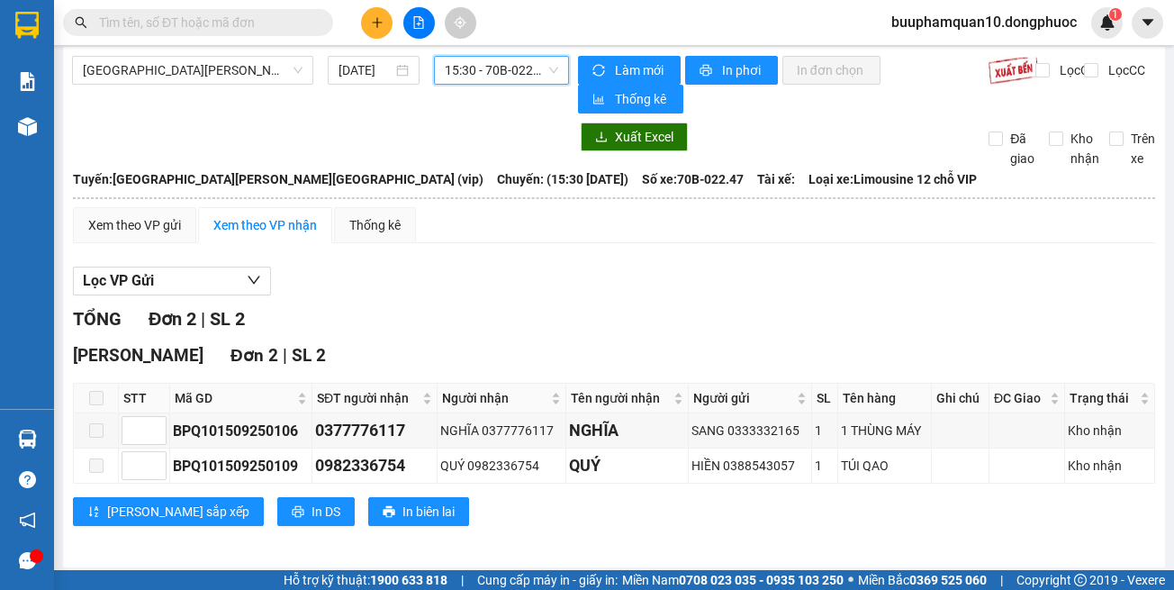
scroll to position [14, 0]
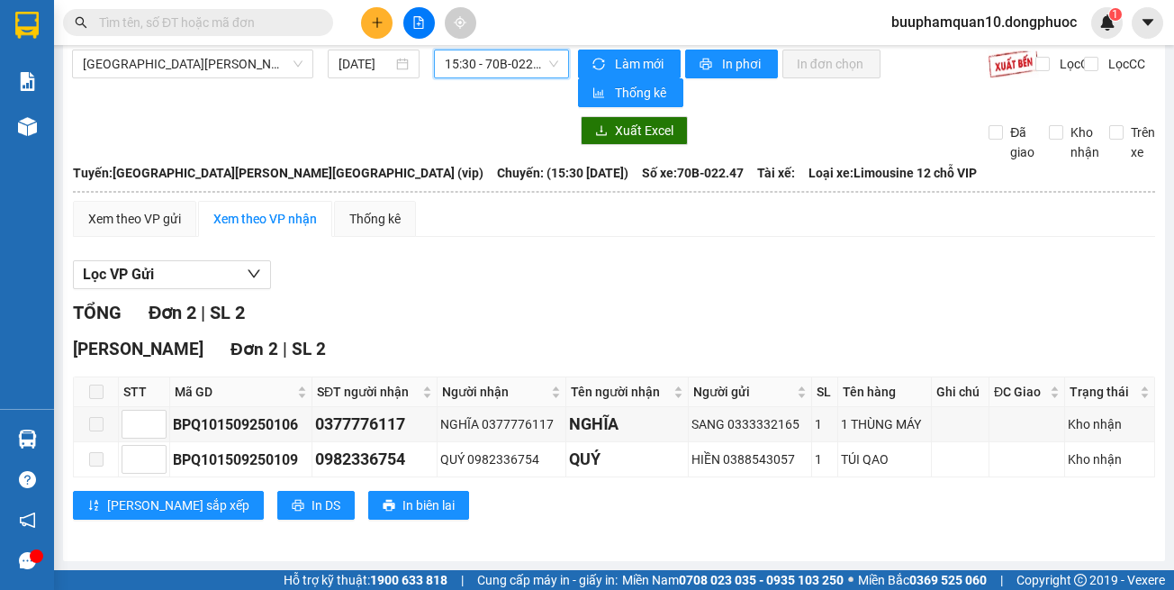
drag, startPoint x: 524, startPoint y: 259, endPoint x: 509, endPoint y: 240, distance: 25.0
click at [514, 246] on div "Xem theo VP gửi Xem theo VP nhận Thống kê Lọc VP Gửi TỔNG Đơn 2 | SL 2 Hòa Thà…" at bounding box center [614, 371] width 1083 height 341
click at [458, 66] on span "15:30 - 70B-022.47" at bounding box center [501, 63] width 113 height 27
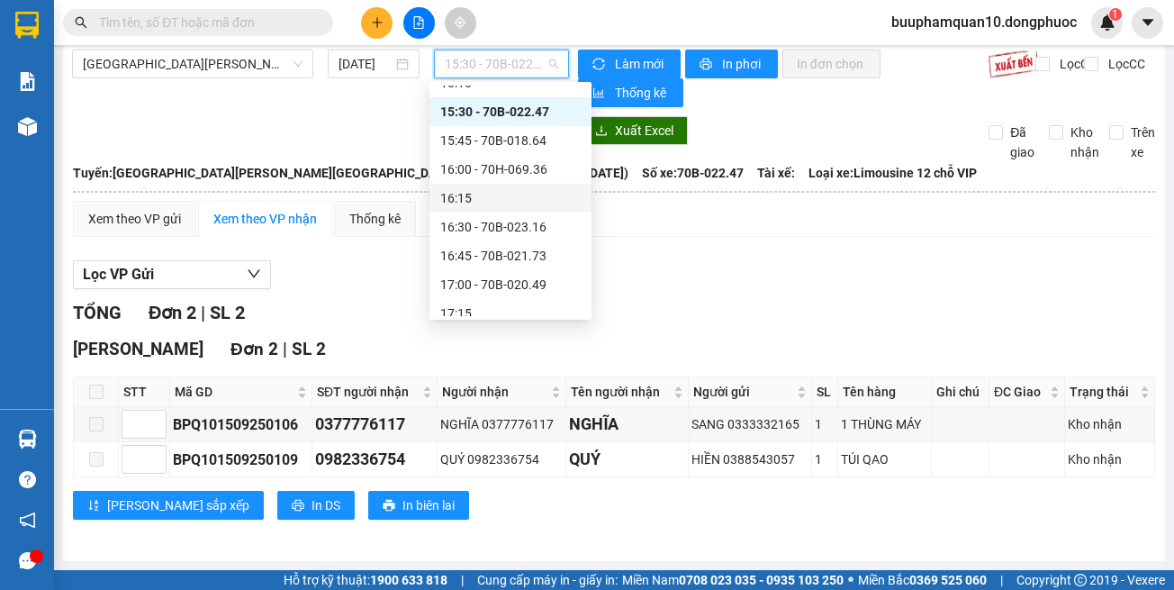
scroll to position [1311, 0]
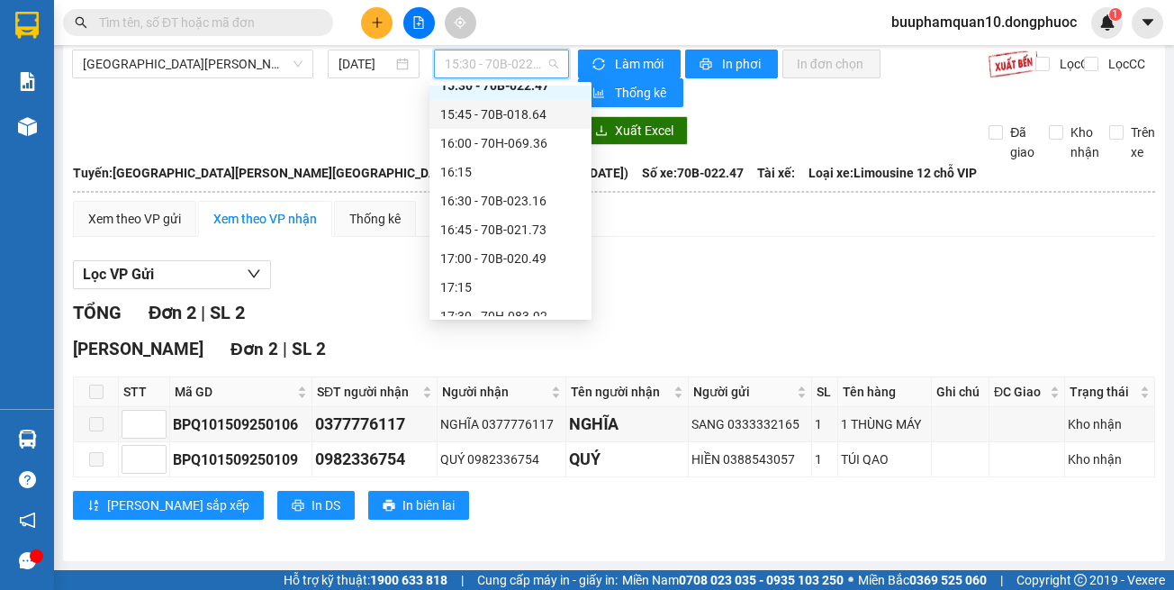
click at [522, 115] on div "15:45 - 70B-018.64" at bounding box center [510, 114] width 141 height 20
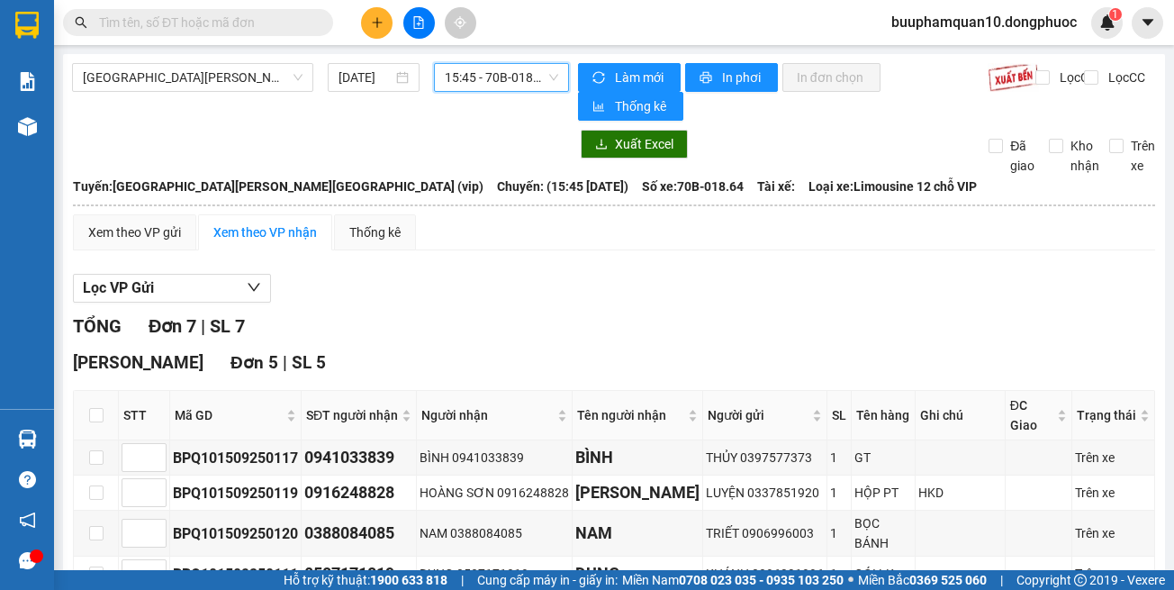
click at [497, 78] on span "15:45 - 70B-018.64" at bounding box center [501, 77] width 113 height 27
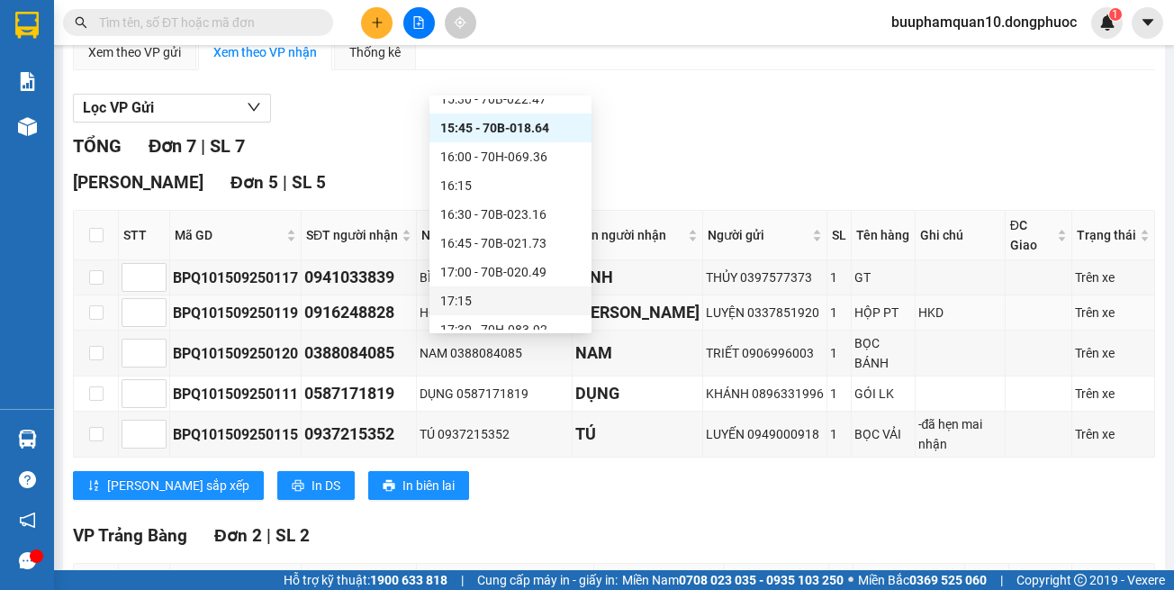
scroll to position [360, 0]
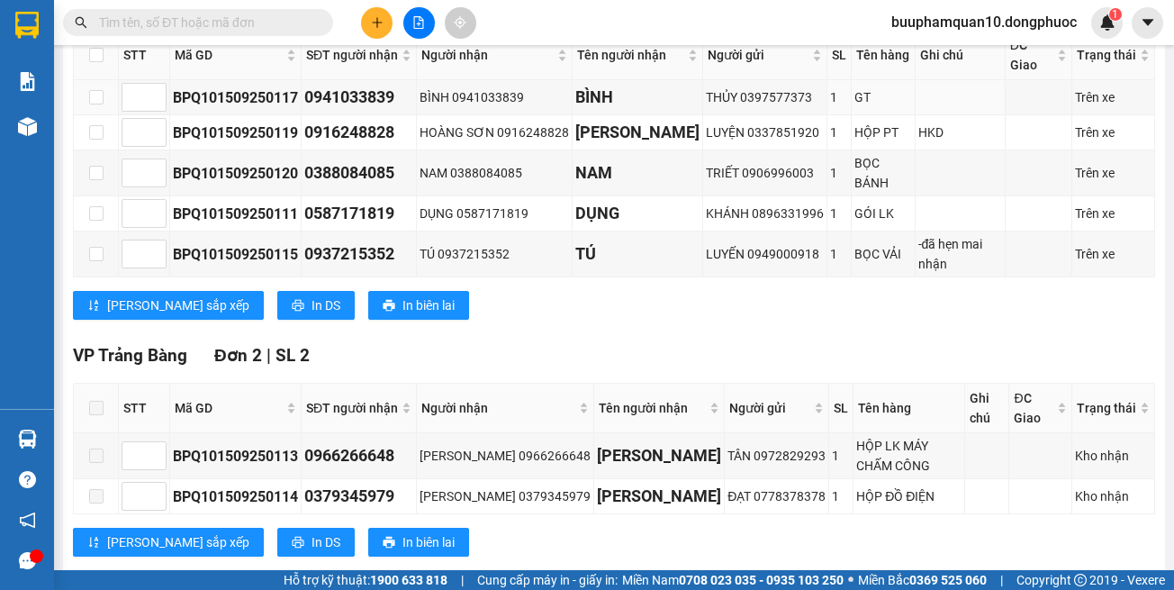
click at [505, 96] on body "Kết quả tìm kiếm ( 1 ) Bộ lọc Mã ĐH Trạng thái Món hàng Tổng cước Chưa cước Nhã…" at bounding box center [587, 295] width 1174 height 590
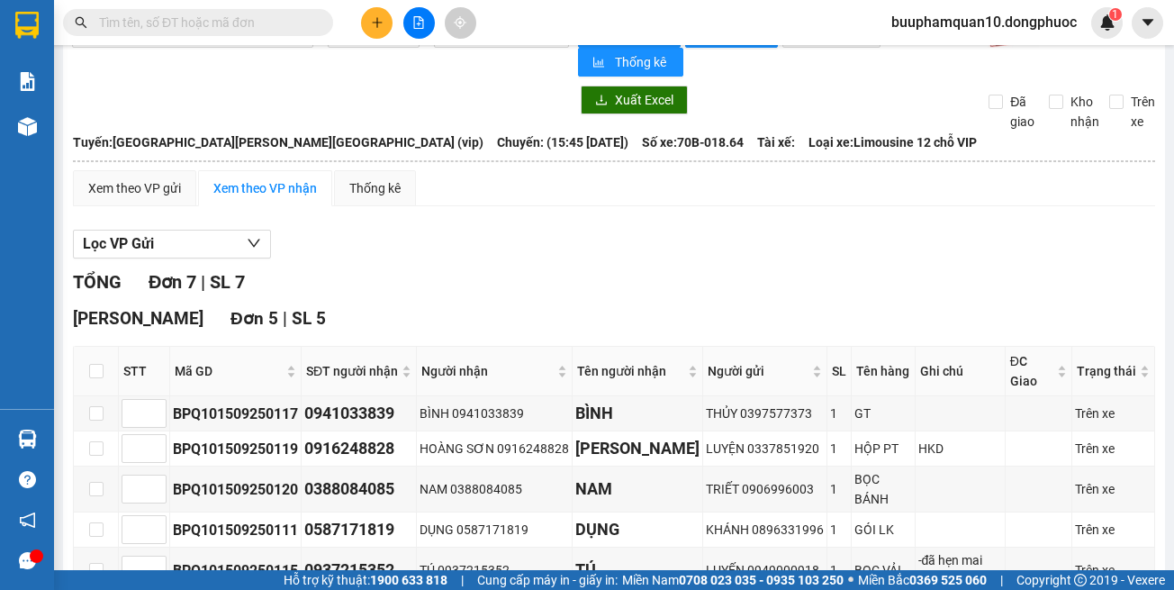
scroll to position [0, 0]
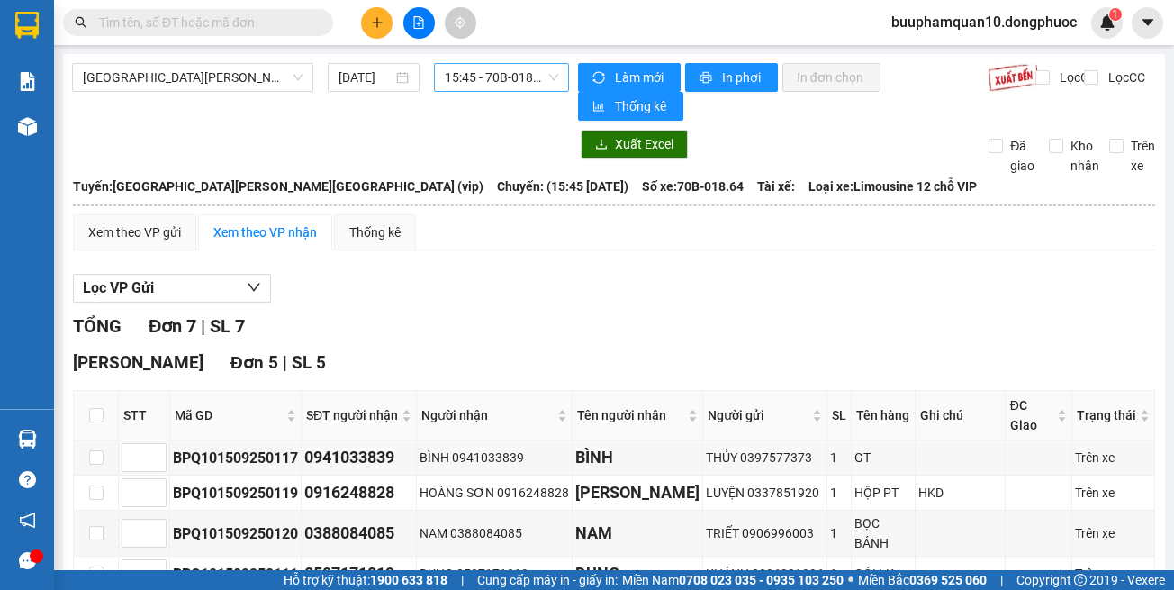
click at [486, 85] on span "15:45 - 70B-018.64" at bounding box center [501, 77] width 113 height 27
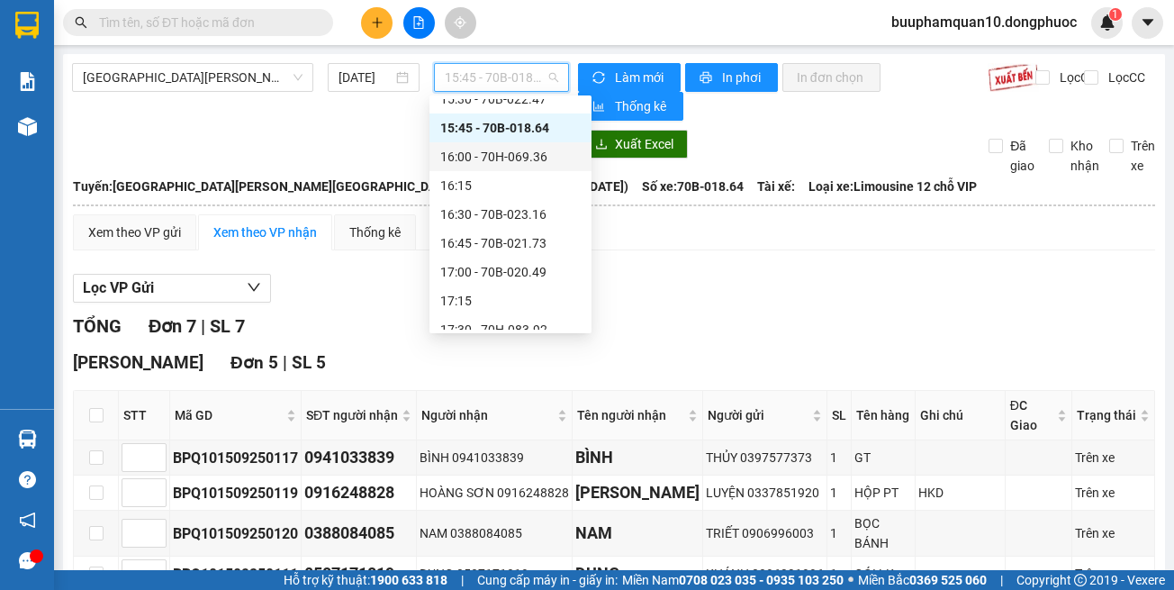
click at [500, 145] on div "16:00 - 70H-069.36" at bounding box center [511, 156] width 162 height 29
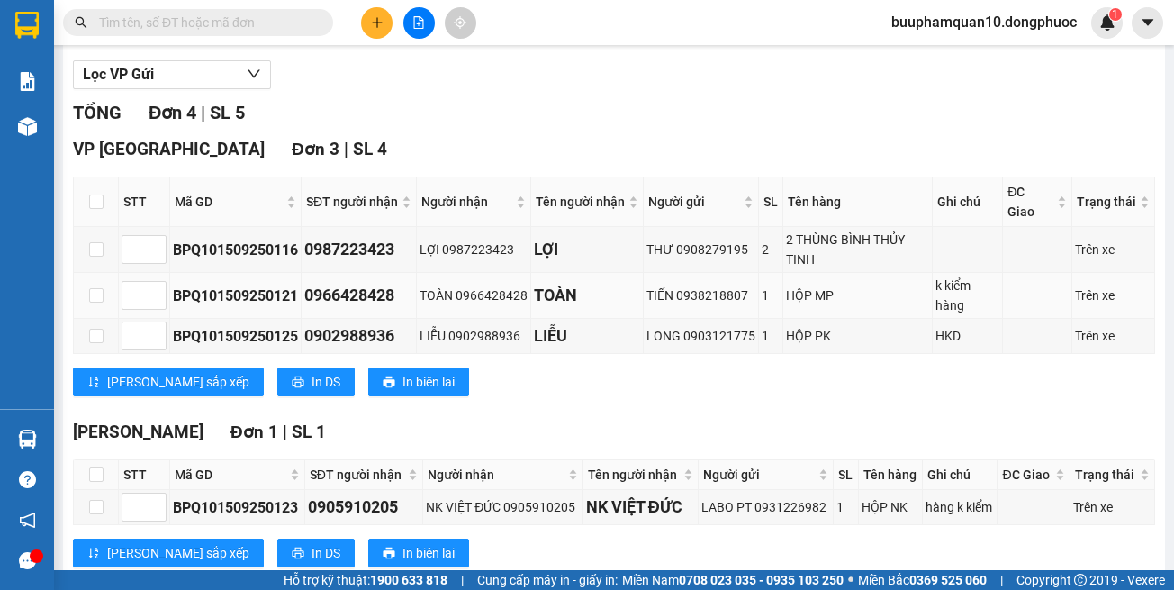
scroll to position [261, 0]
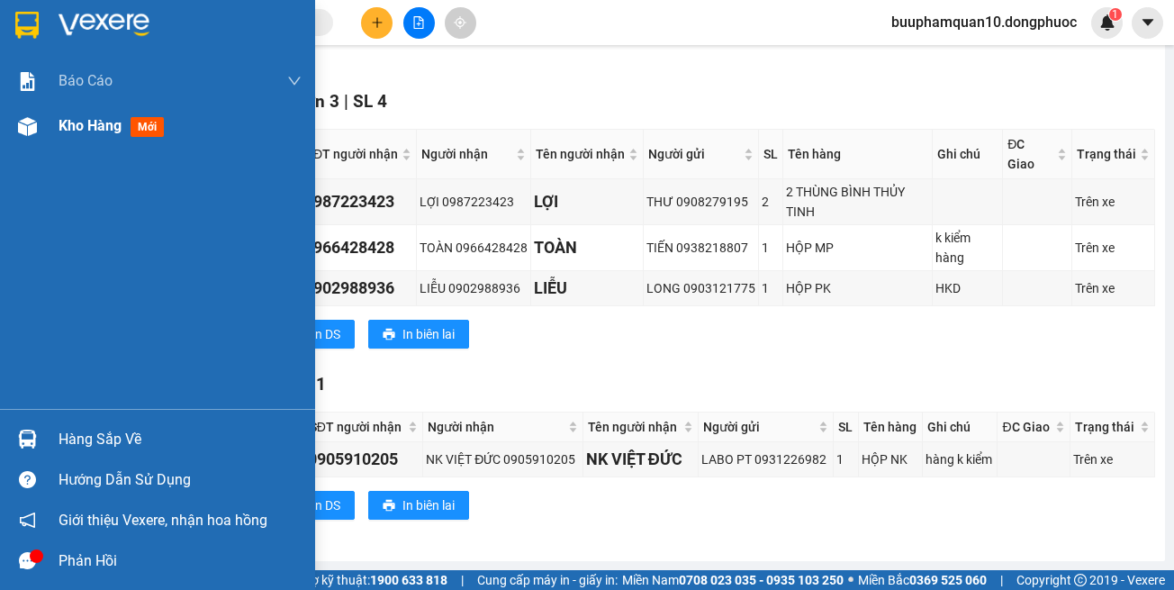
click at [82, 139] on div "Kho hàng mới" at bounding box center [180, 126] width 243 height 45
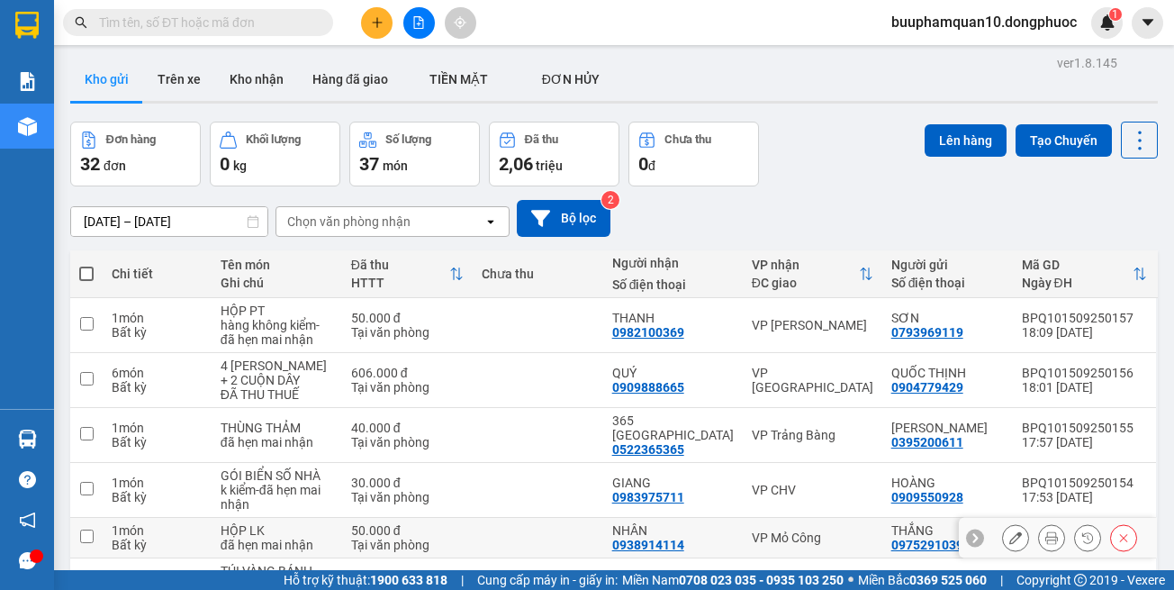
scroll to position [3, 0]
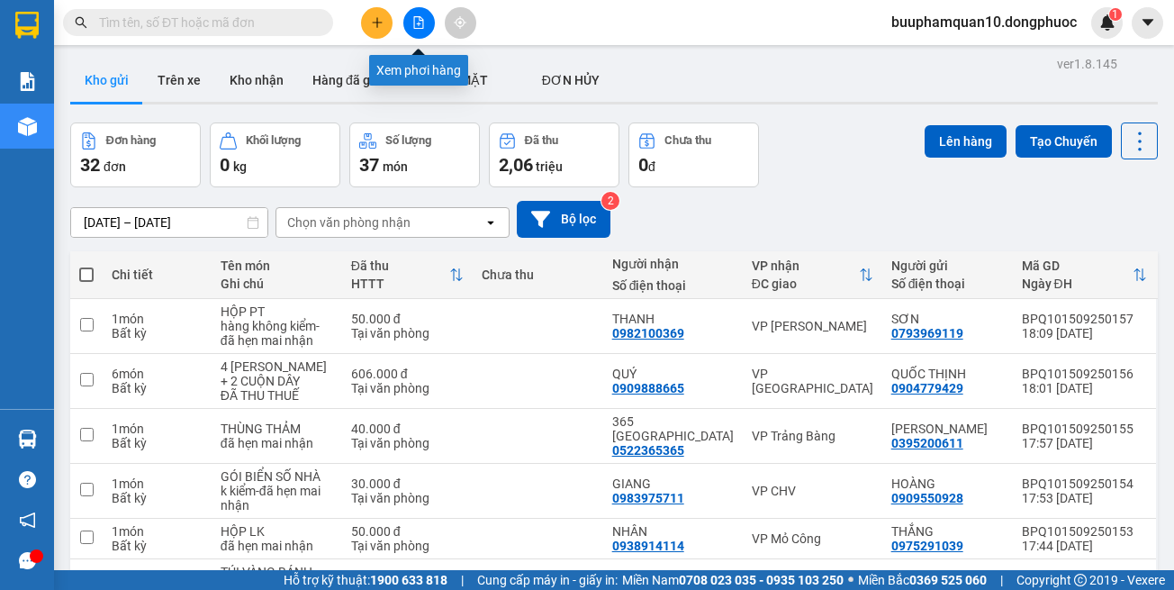
click at [423, 23] on icon "file-add" at bounding box center [419, 22] width 10 height 13
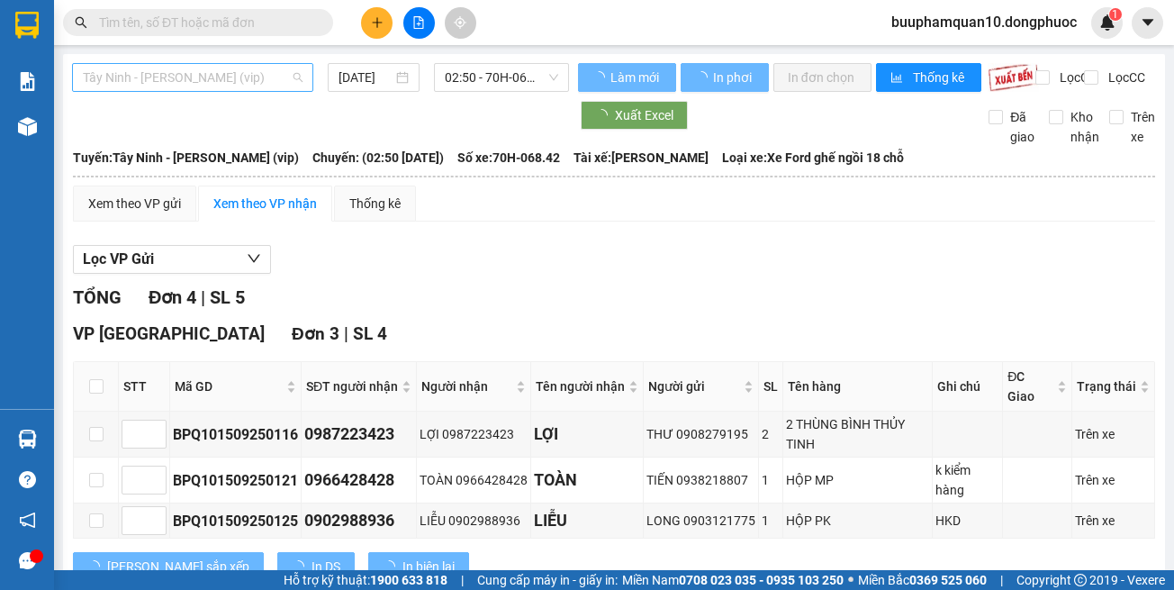
click at [194, 76] on span "Tây Ninh - [PERSON_NAME] (vip)" at bounding box center [193, 77] width 220 height 27
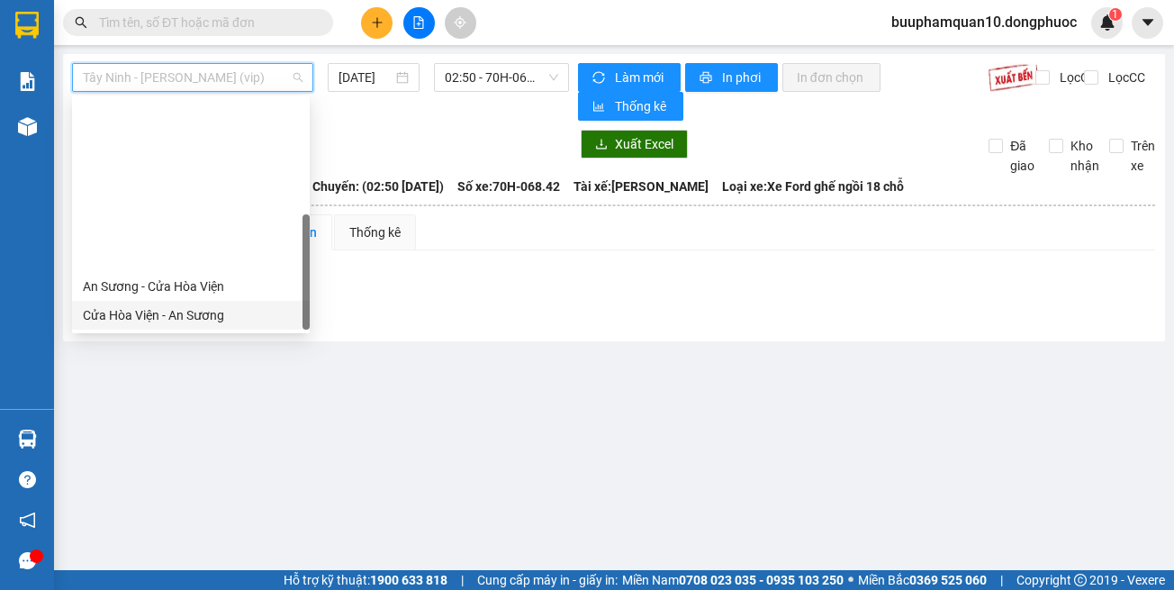
scroll to position [202, 0]
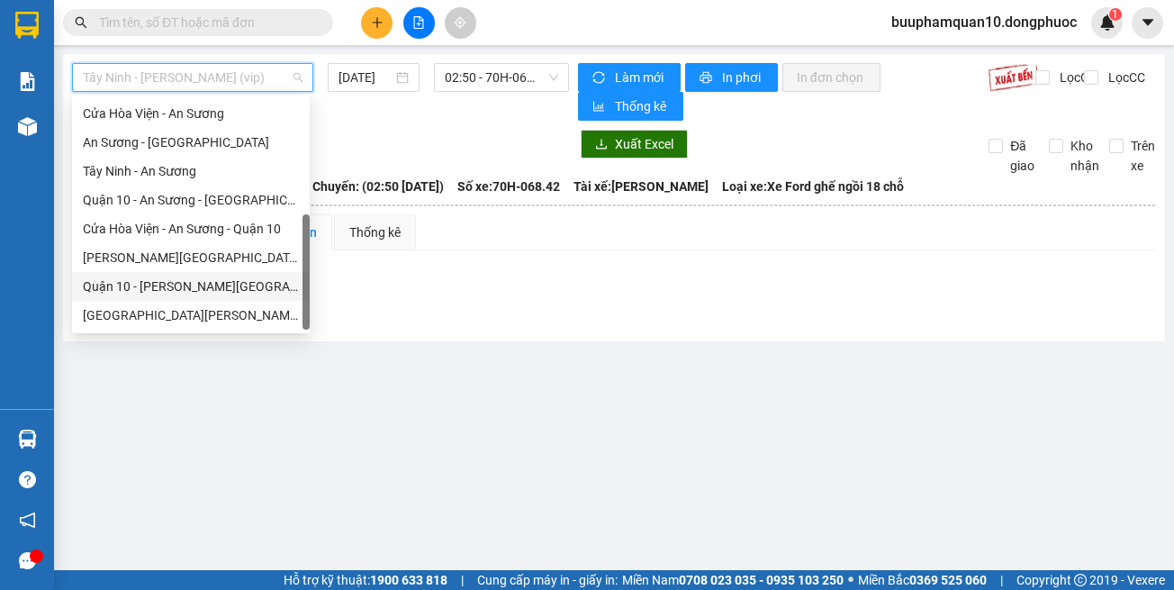
click at [237, 302] on div "Hồ Chí Minh - Tây Ninh (vip)" at bounding box center [191, 315] width 238 height 29
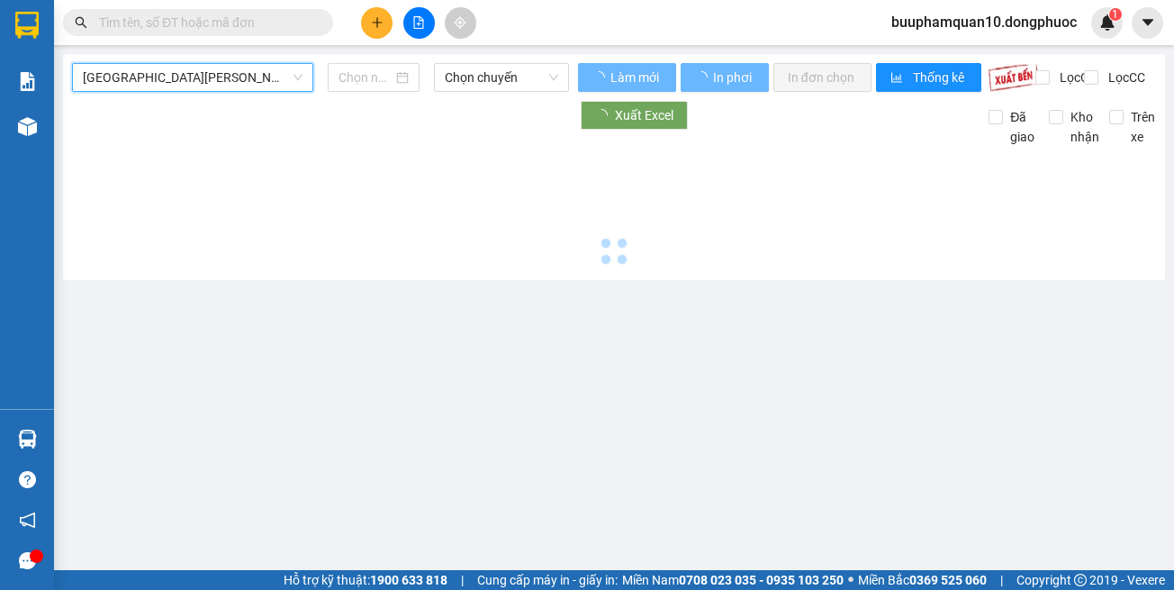
type input "[DATE]"
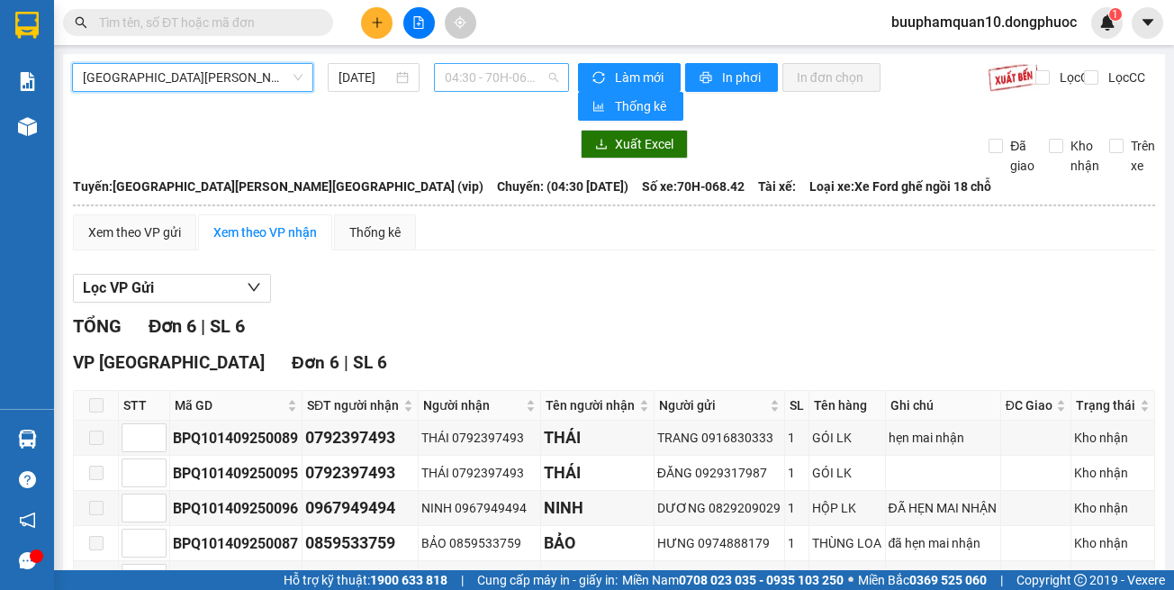
click at [464, 86] on span "04:30 - 70H-068.42" at bounding box center [501, 77] width 113 height 27
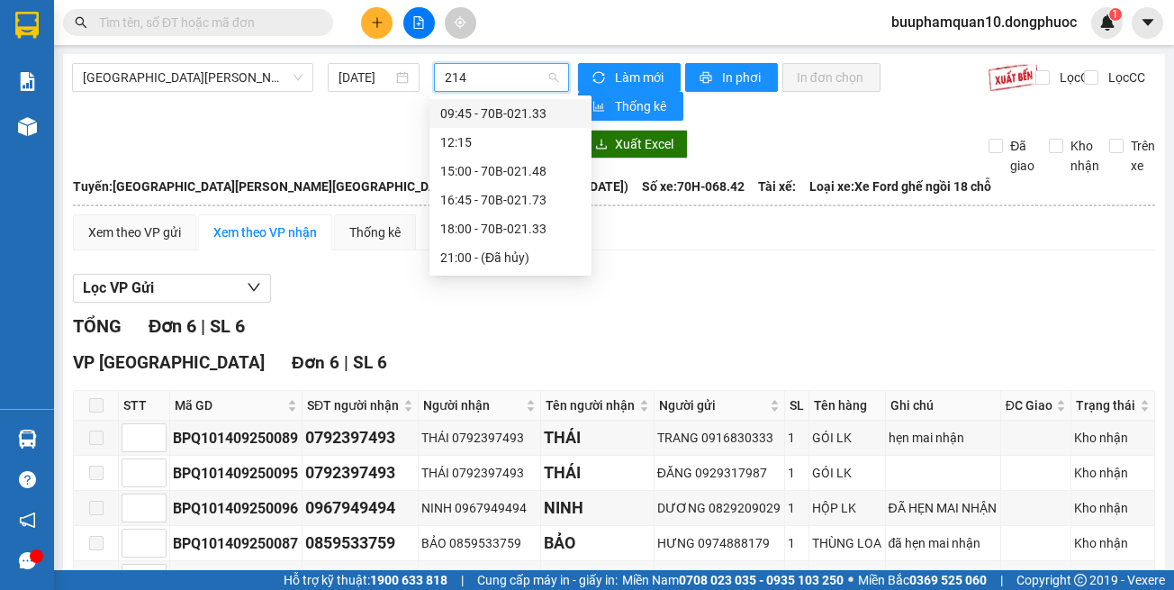
type input "2148"
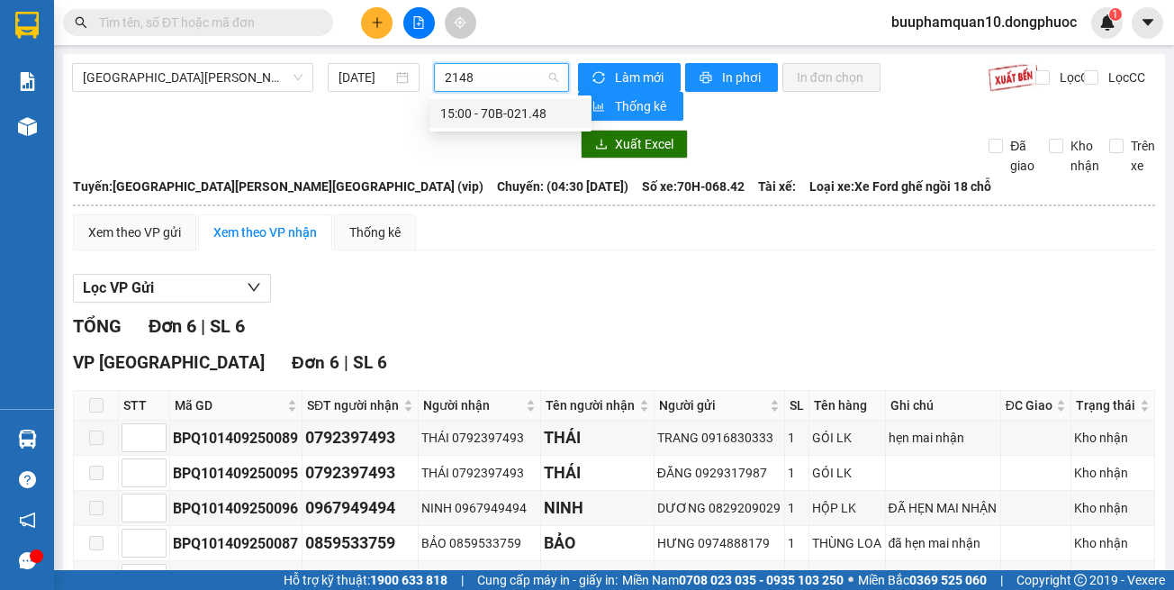
click at [468, 114] on div "15:00 - 70B-021.48" at bounding box center [510, 114] width 141 height 20
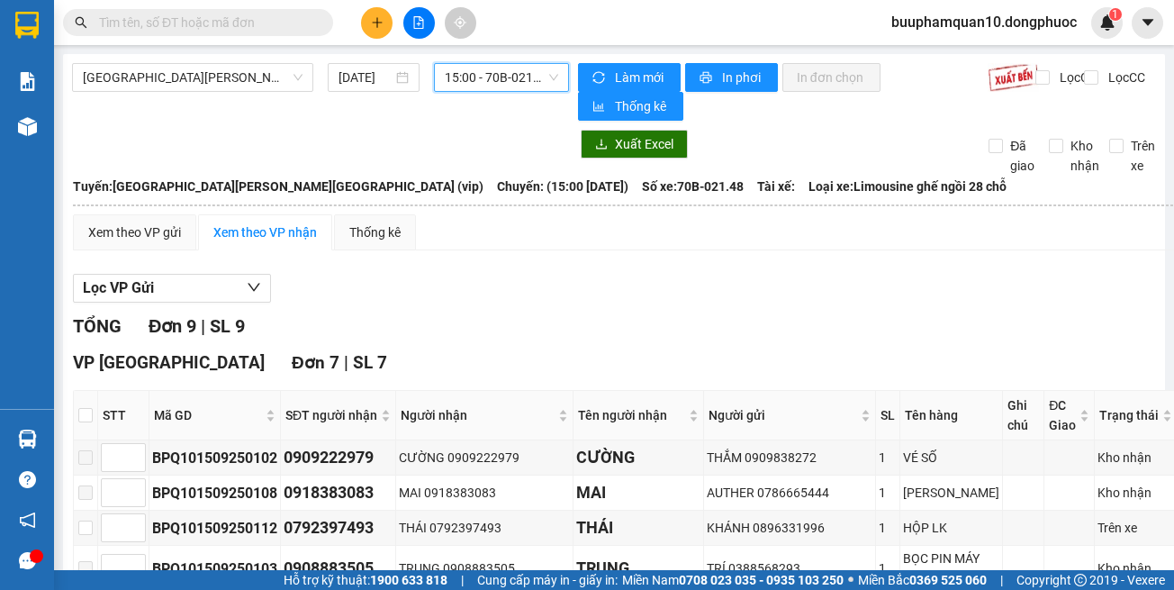
click at [457, 86] on span "15:00 - 70B-021.48" at bounding box center [501, 77] width 113 height 27
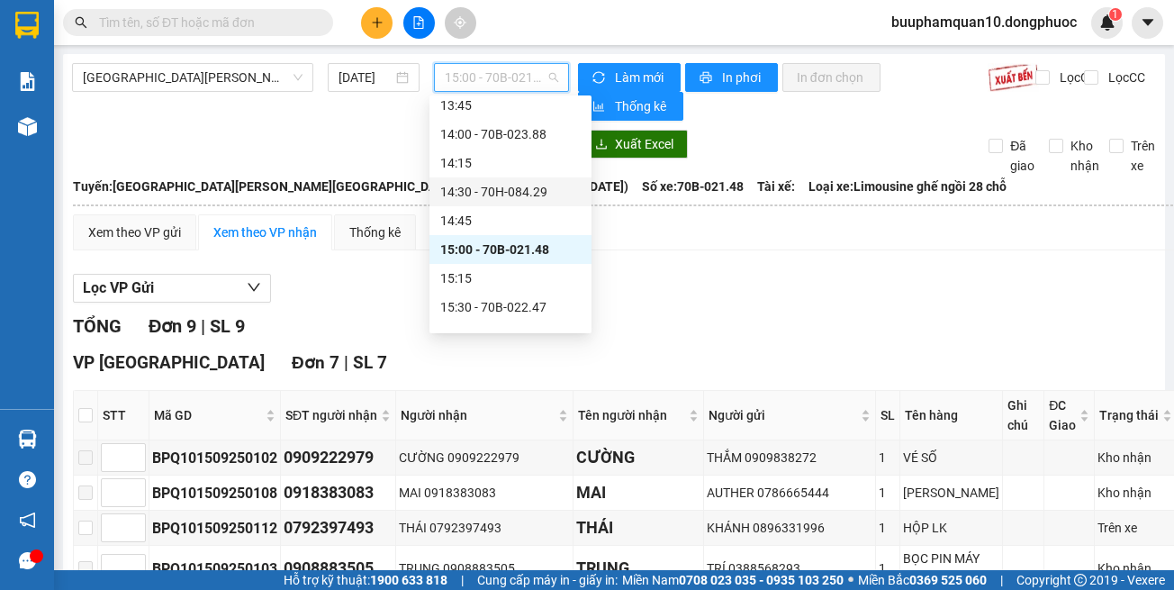
scroll to position [1128, 0]
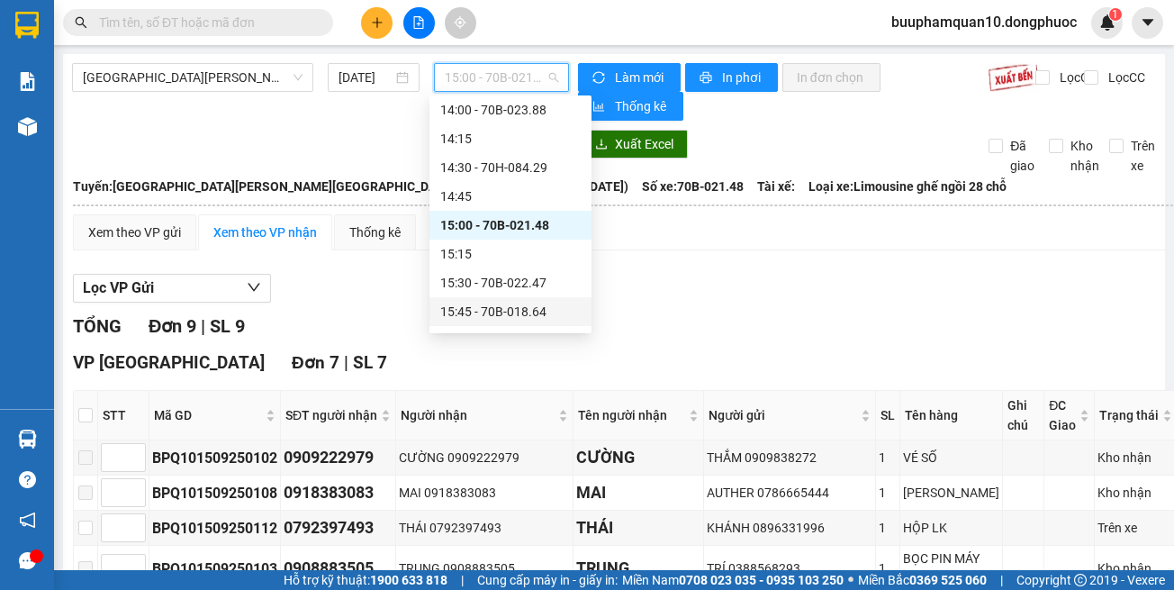
click at [566, 304] on div "15:45 - 70B-018.64" at bounding box center [510, 312] width 141 height 20
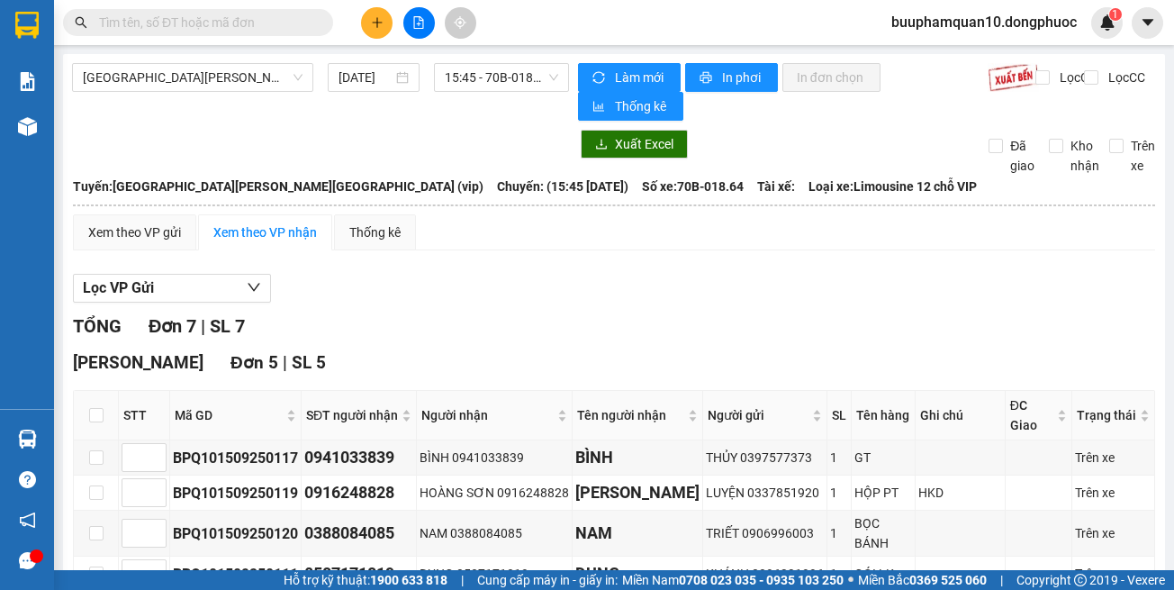
click at [499, 49] on main "Hồ Chí Minh - Tây Ninh (vip) 15/09/2025 15:45 - 70B-018.64 Làm mới In phơi In đ…" at bounding box center [587, 285] width 1174 height 570
click at [504, 83] on span "15:45 - 70B-018.64" at bounding box center [501, 77] width 113 height 27
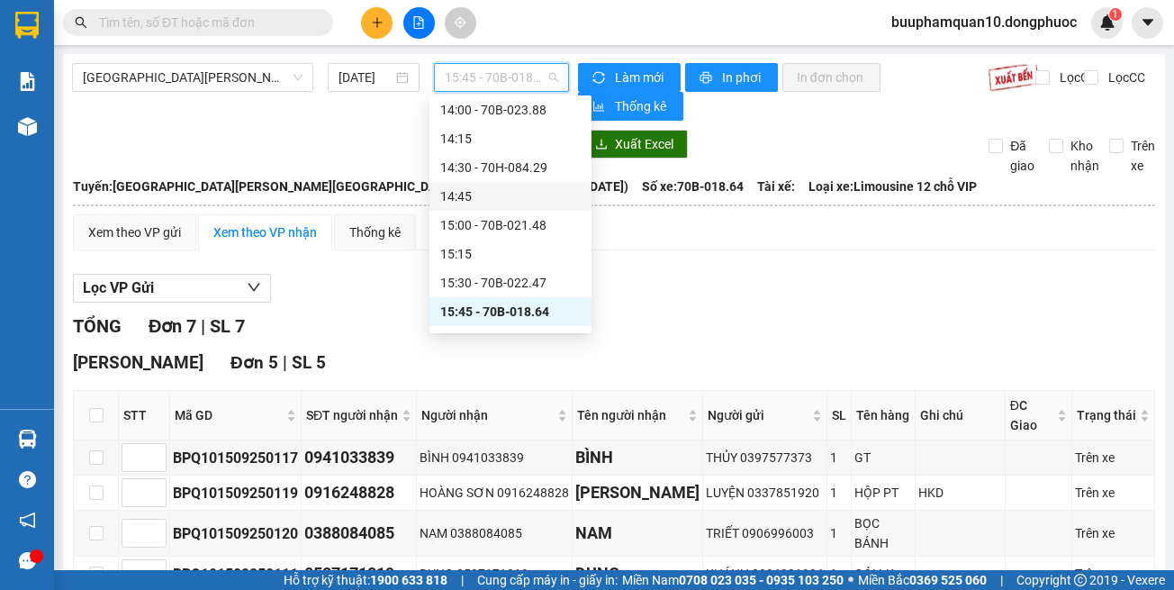
scroll to position [1218, 0]
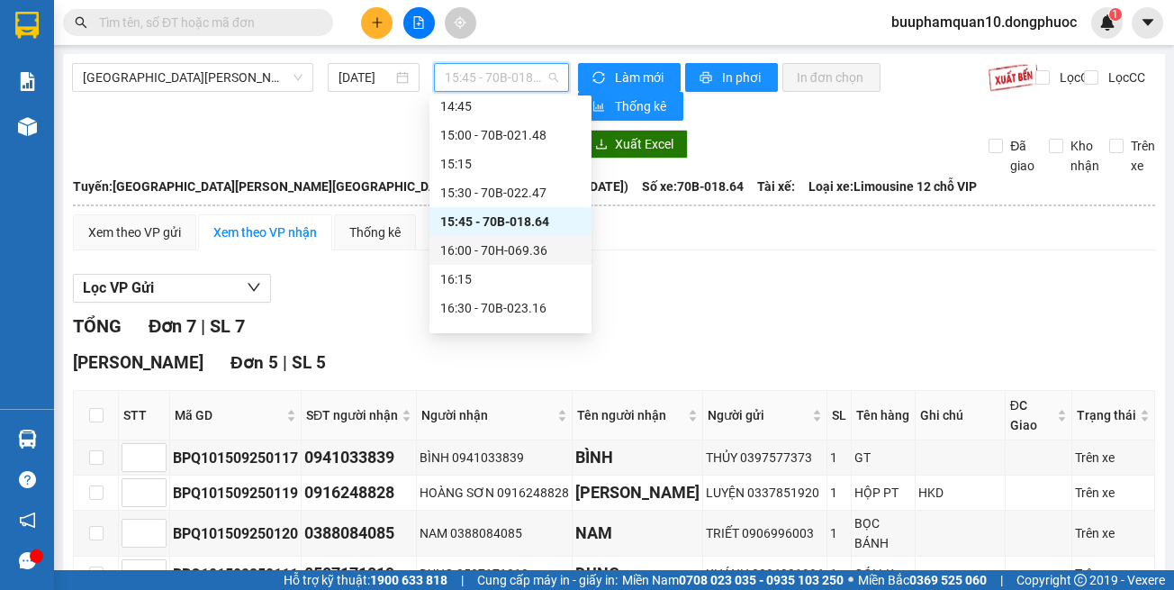
click at [557, 249] on div "16:00 - 70H-069.36" at bounding box center [510, 250] width 141 height 20
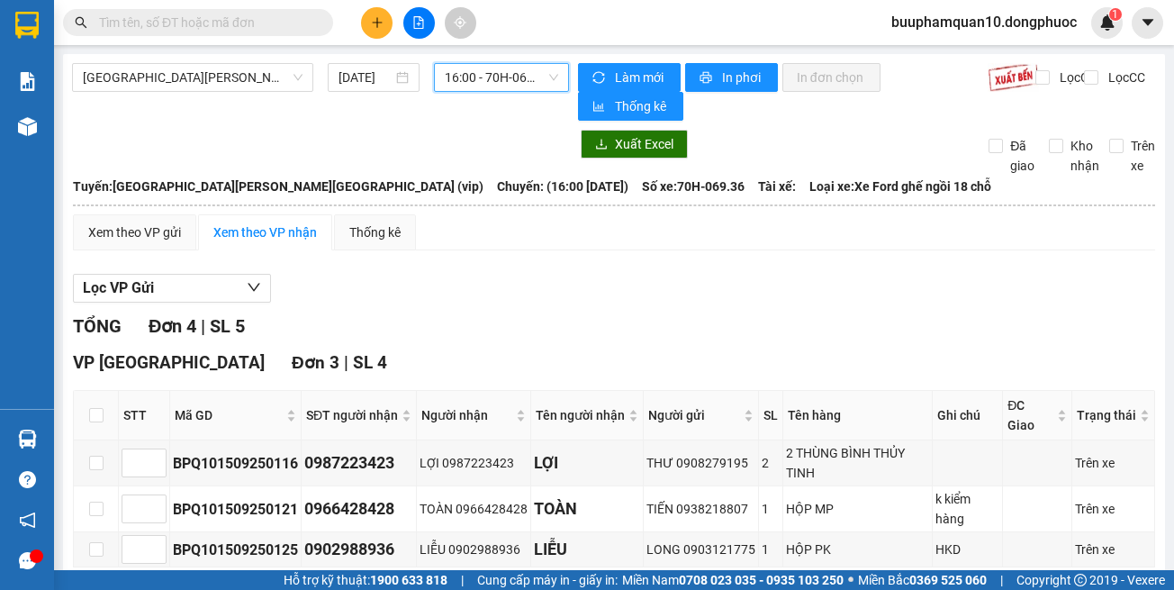
click at [523, 80] on span "16:00 - 70H-069.36" at bounding box center [501, 77] width 113 height 27
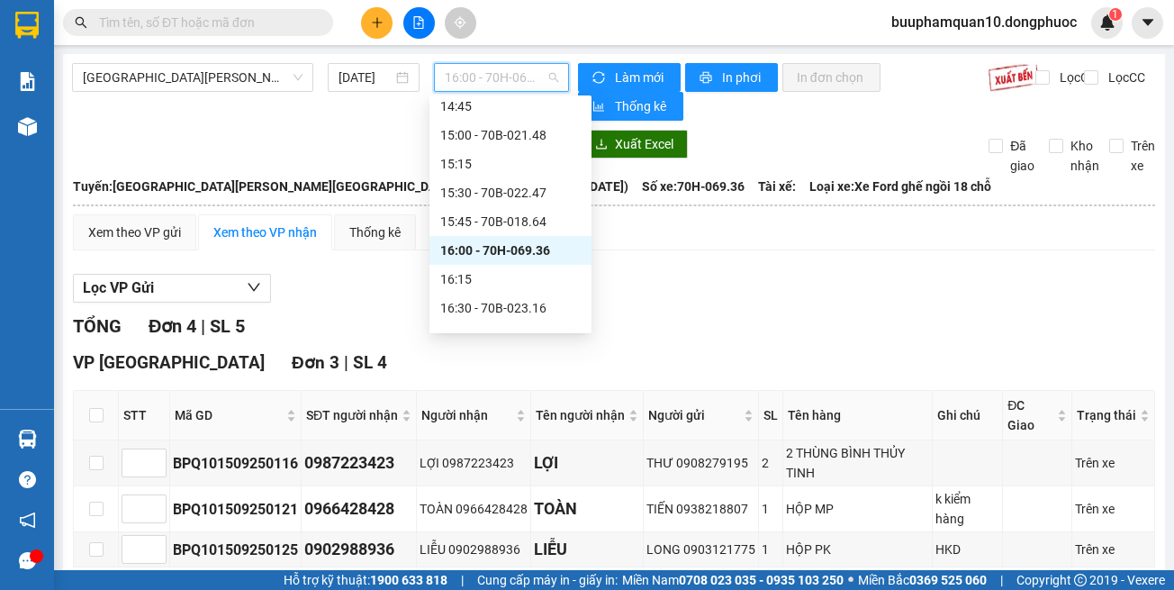
scroll to position [1308, 0]
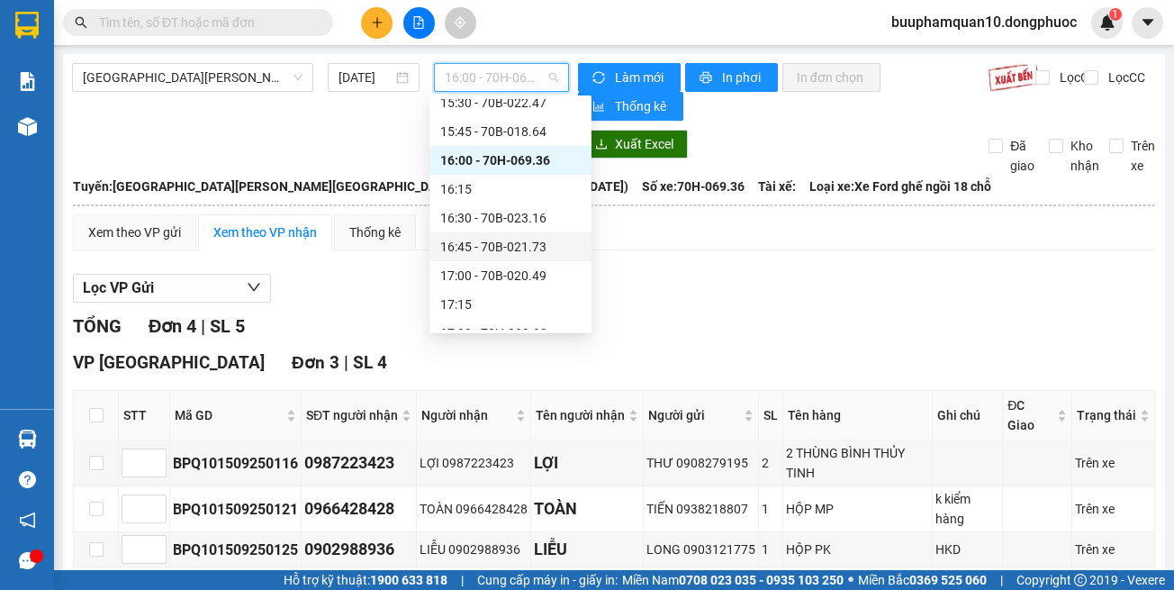
click at [538, 251] on div "16:45 - 70B-021.73" at bounding box center [510, 247] width 141 height 20
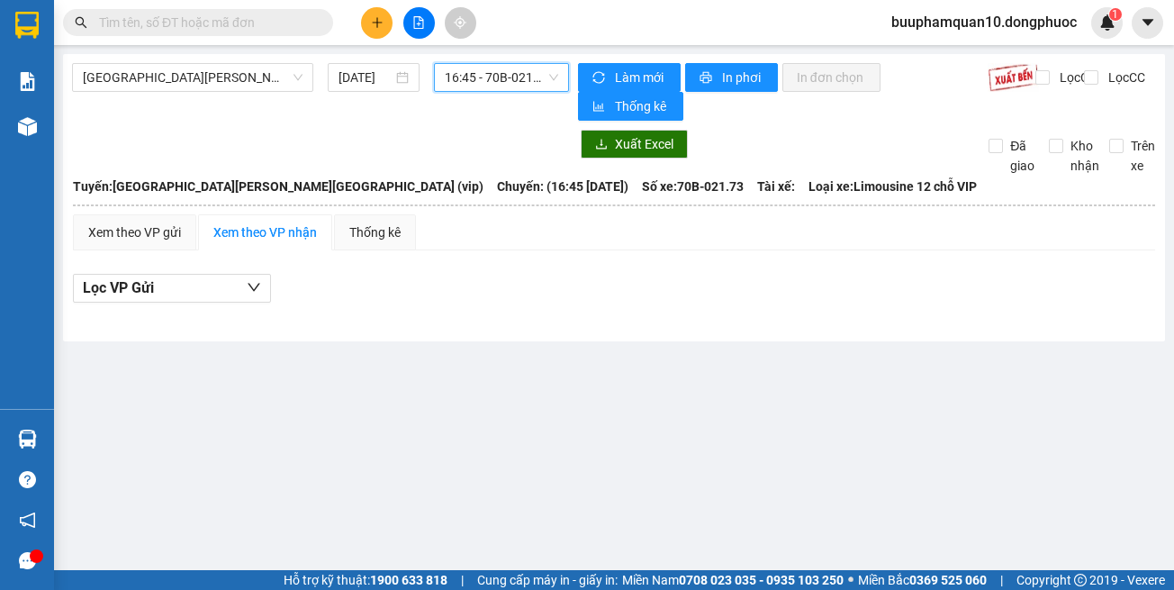
click at [524, 71] on span "16:45 - 70B-021.73" at bounding box center [501, 77] width 113 height 27
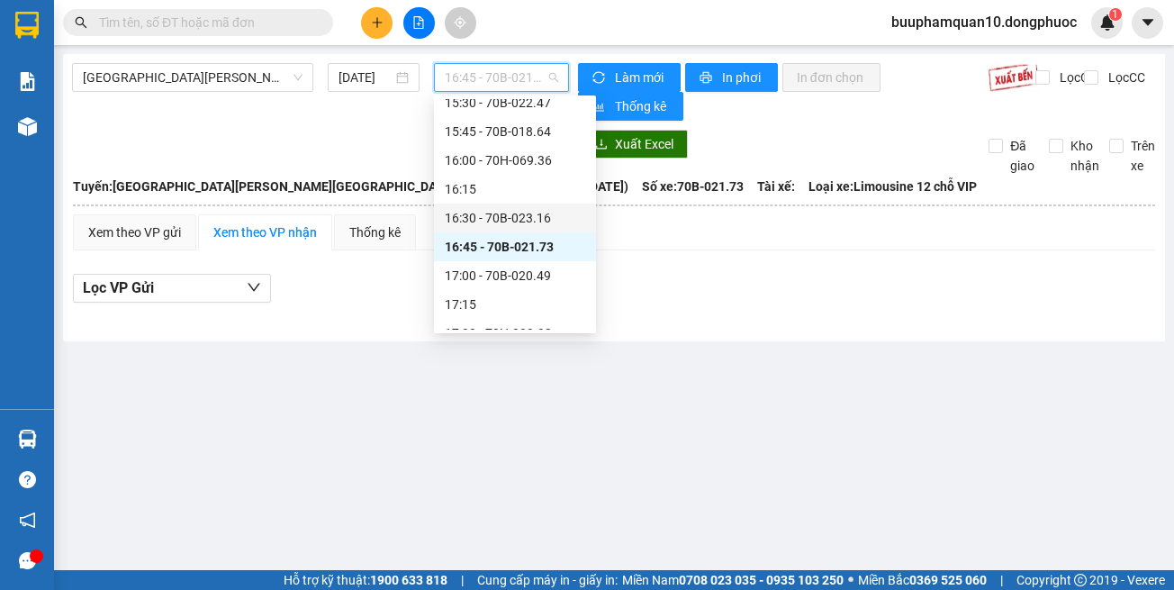
click at [508, 216] on div "16:30 - 70B-023.16" at bounding box center [515, 218] width 141 height 20
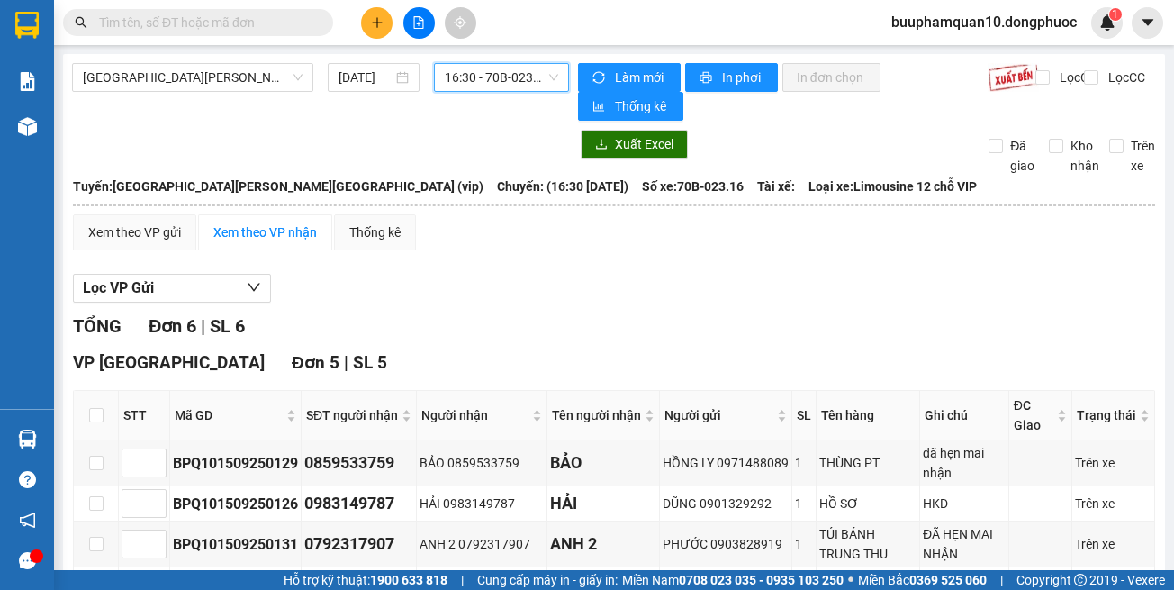
click at [539, 74] on span "16:30 - 70B-023.16" at bounding box center [501, 77] width 113 height 27
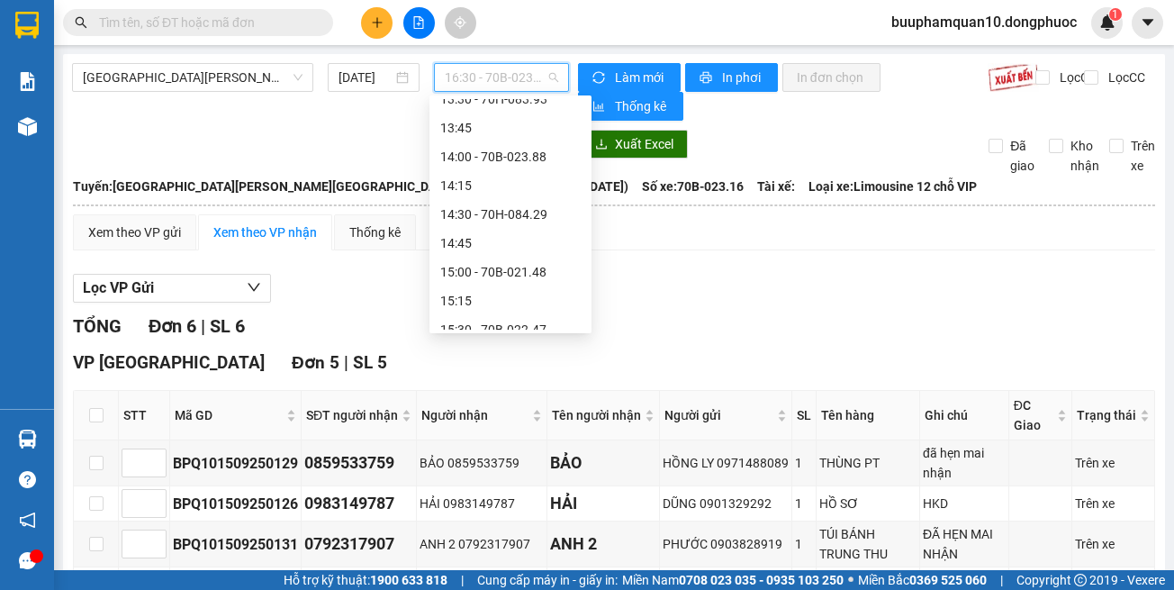
scroll to position [1038, 0]
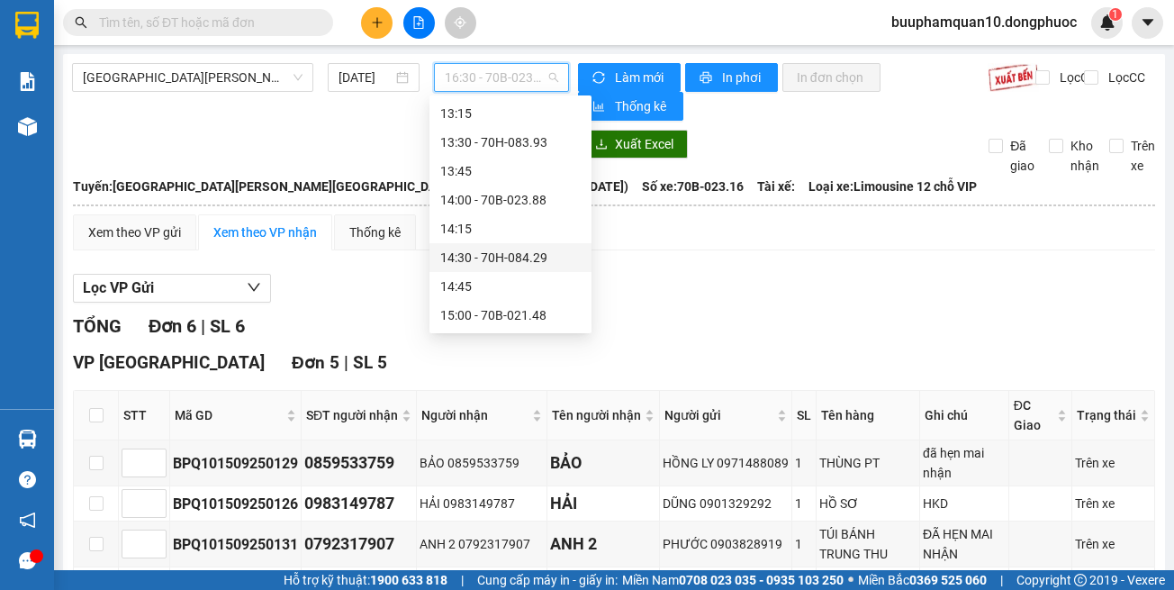
click at [537, 252] on div "14:30 - 70H-084.29" at bounding box center [510, 258] width 141 height 20
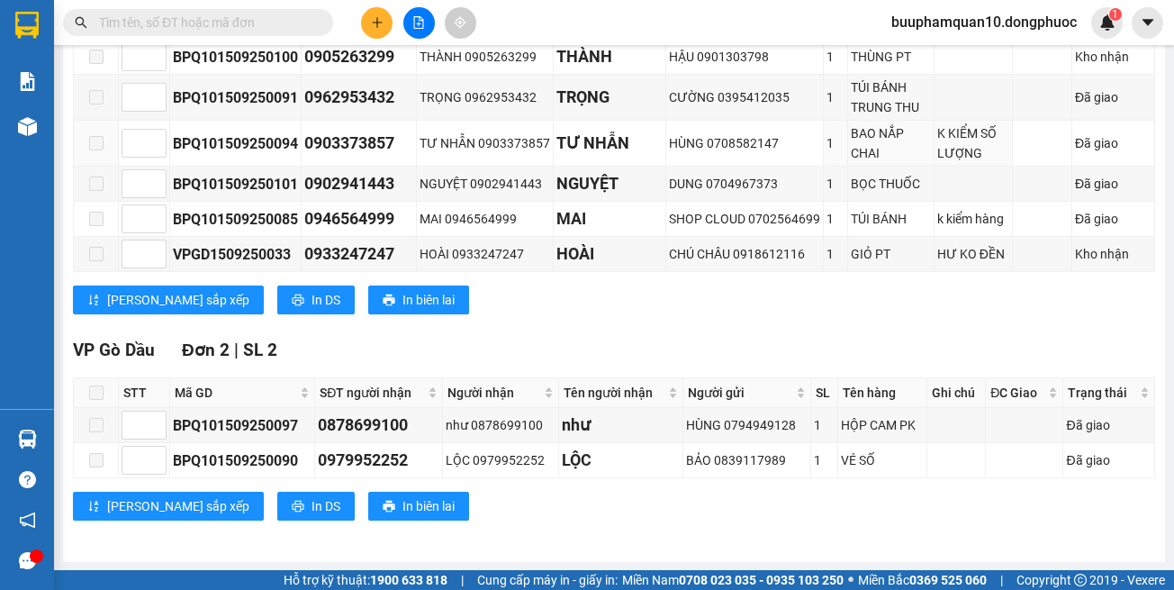
scroll to position [437, 0]
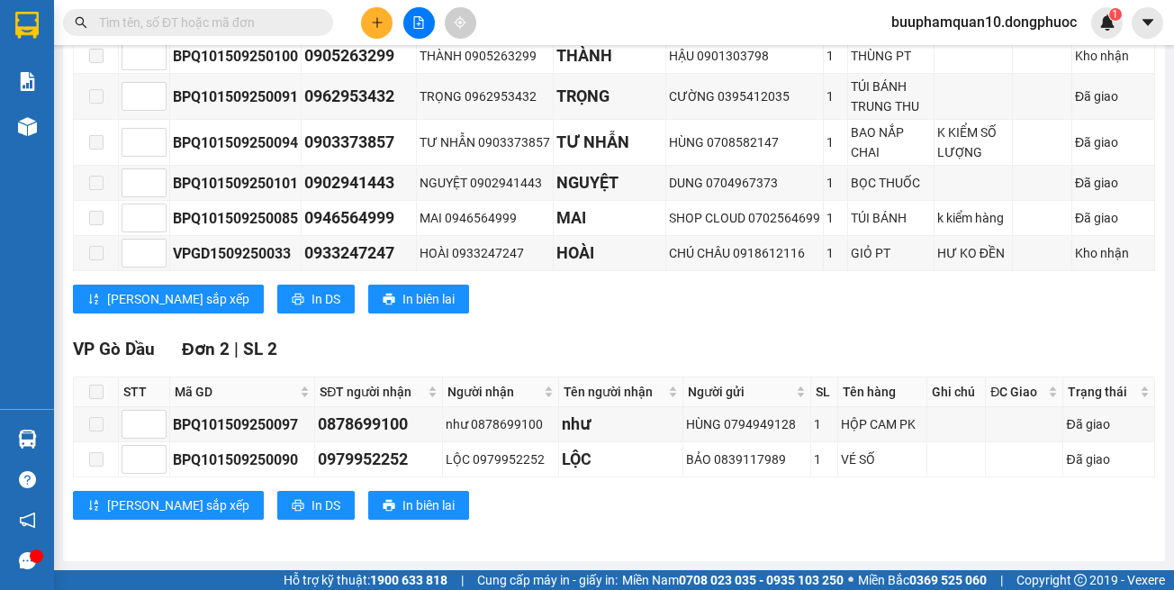
drag, startPoint x: 859, startPoint y: 323, endPoint x: 858, endPoint y: 297, distance: 26.1
click at [866, 313] on div "Hòa Thành Đơn 7 | SL 7 STT Mã GD SĐT người nhận Người nhận Tên người nhận Người…" at bounding box center [614, 120] width 1083 height 414
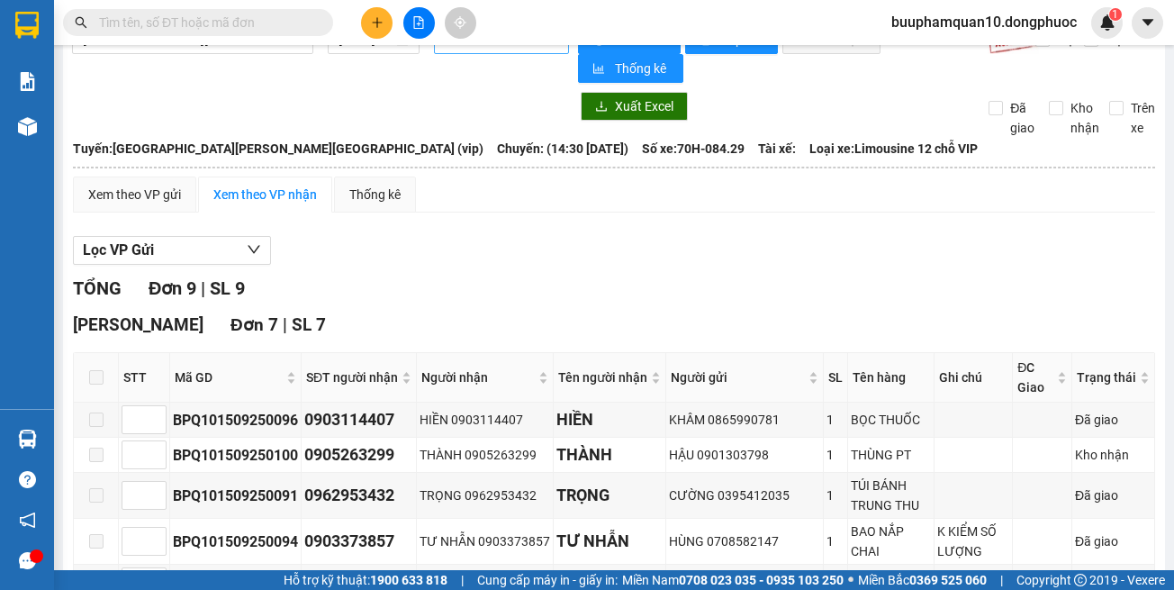
scroll to position [0, 0]
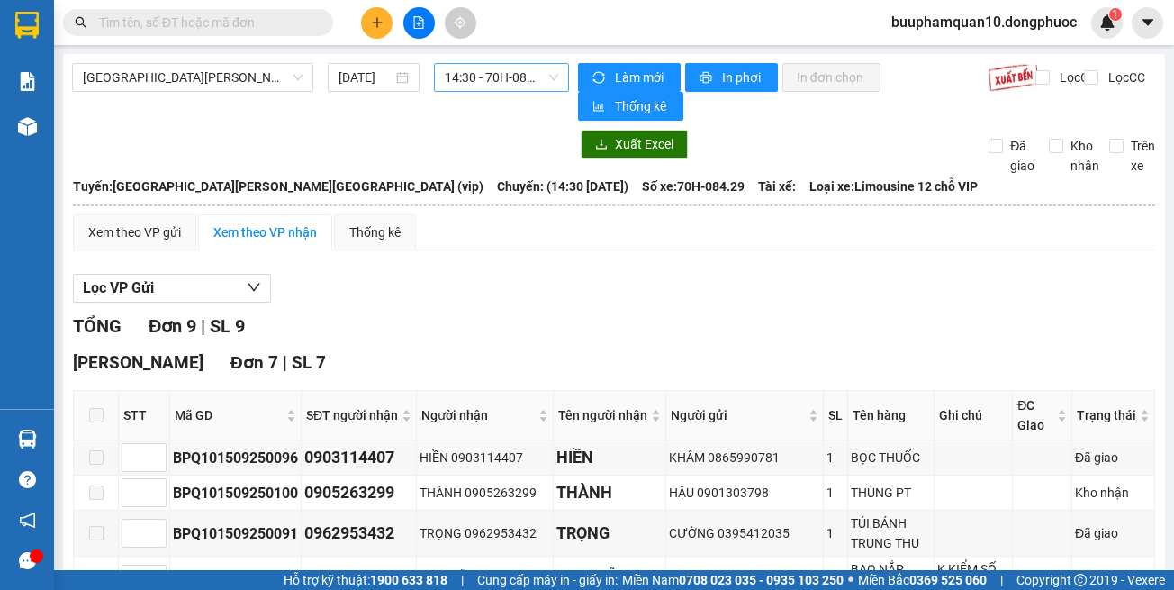
click at [463, 85] on span "14:30 - 70H-084.29" at bounding box center [501, 77] width 113 height 27
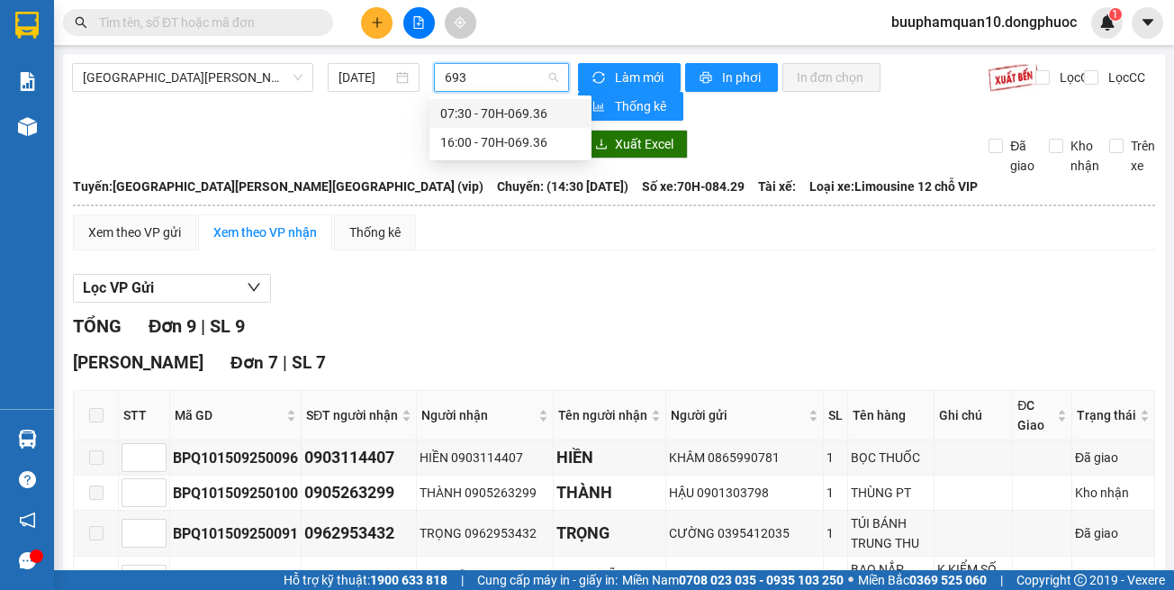
type input "6936"
click at [512, 144] on div "16:00 - 70H-069.36" at bounding box center [510, 142] width 141 height 20
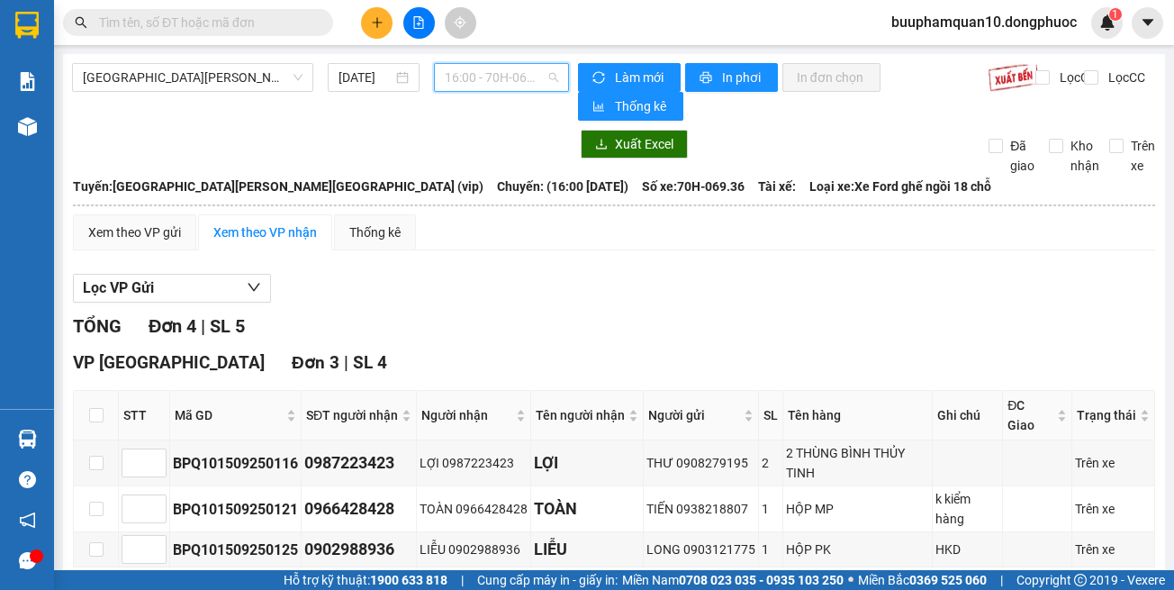
click at [467, 76] on span "16:00 - 70H-069.36" at bounding box center [501, 77] width 113 height 27
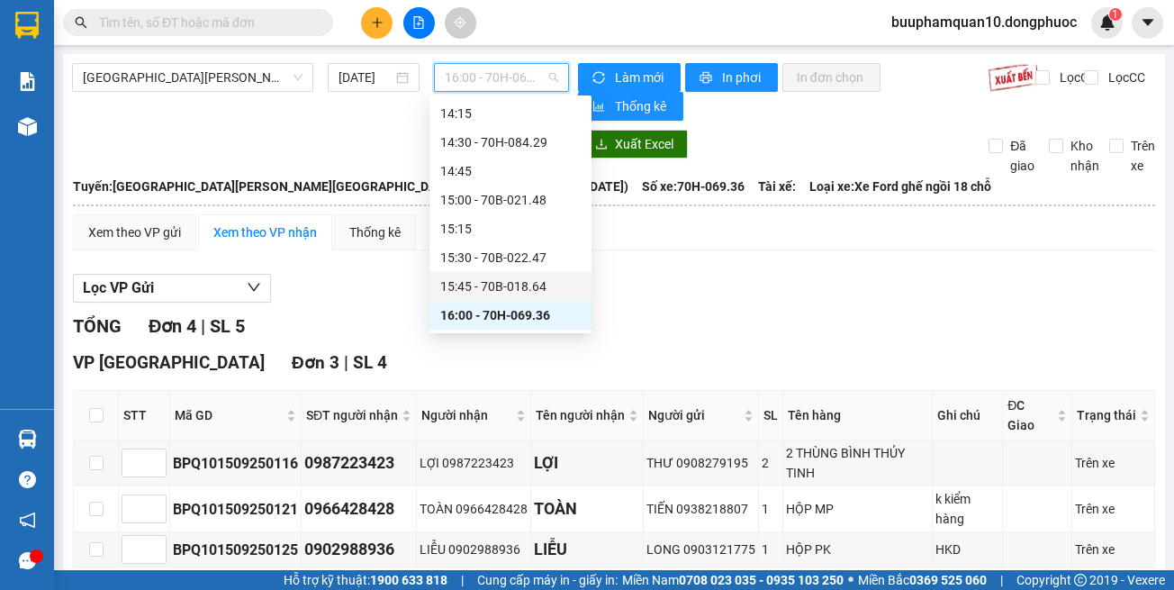
click at [542, 289] on div "15:45 - 70B-018.64" at bounding box center [510, 287] width 141 height 20
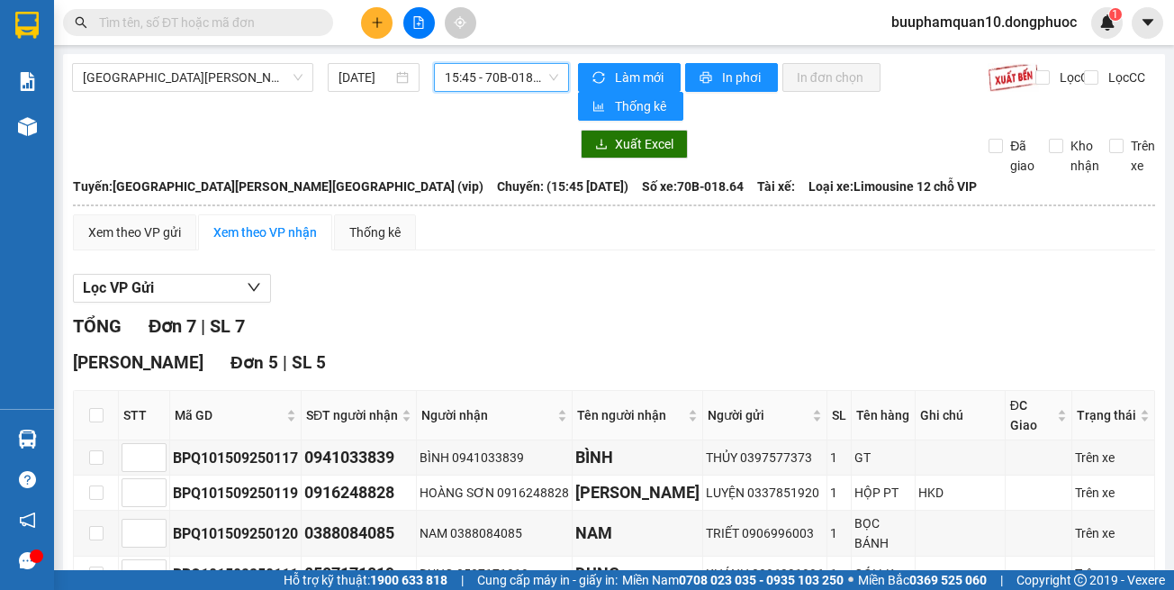
click at [505, 82] on span "15:45 - 70B-018.64" at bounding box center [501, 77] width 113 height 27
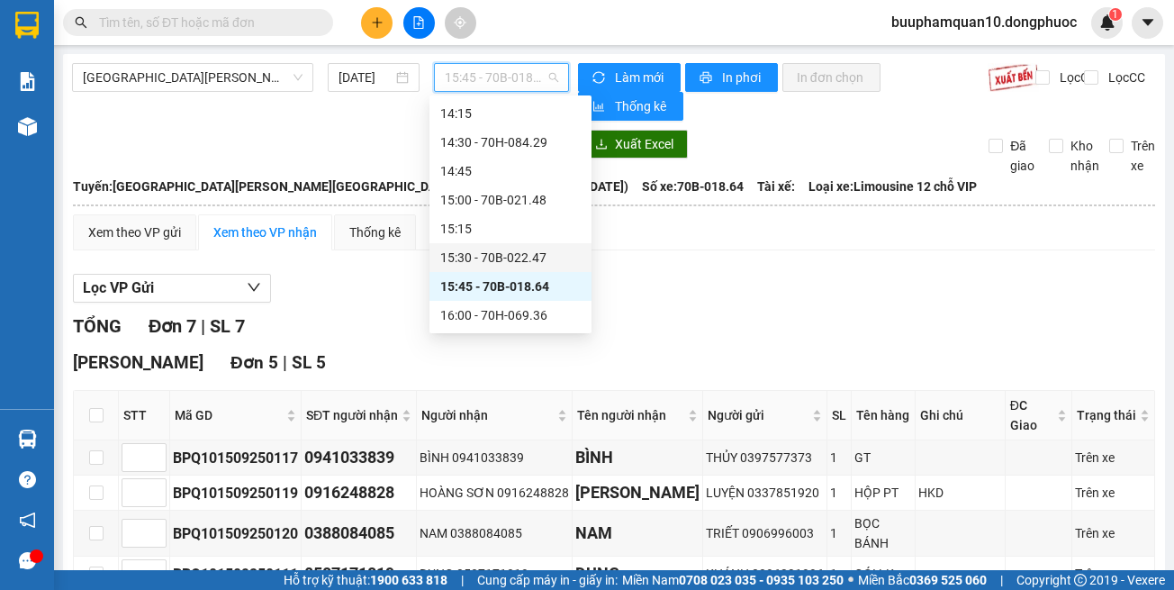
click at [564, 259] on div "15:30 - 70B-022.47" at bounding box center [510, 258] width 141 height 20
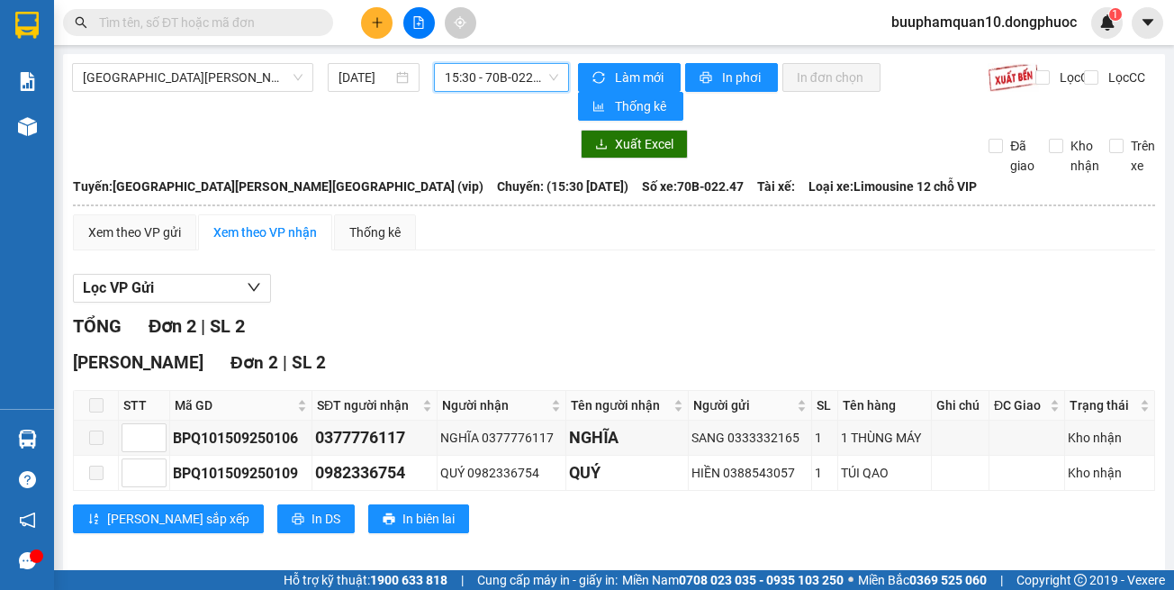
click at [503, 75] on span "15:30 - 70B-022.47" at bounding box center [501, 77] width 113 height 27
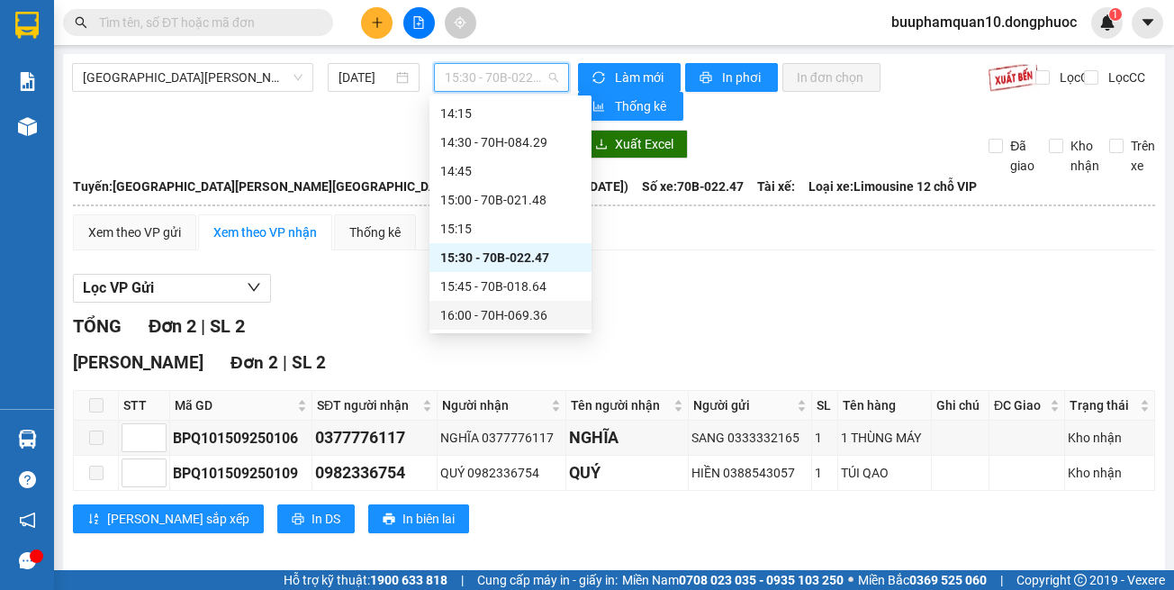
click at [546, 312] on div "16:00 - 70H-069.36" at bounding box center [510, 315] width 141 height 20
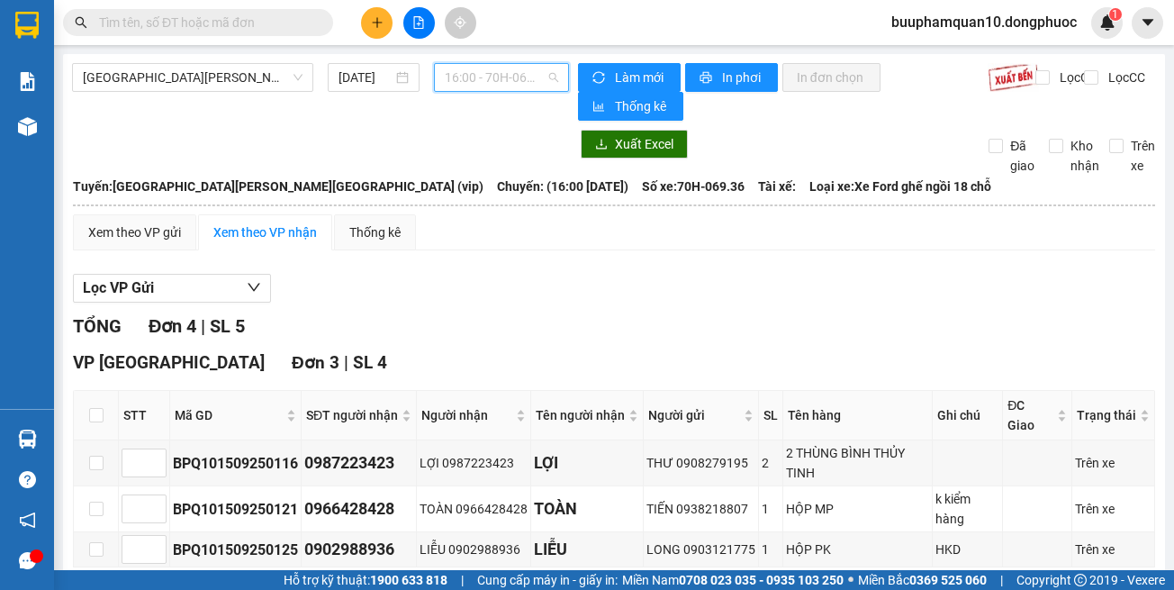
click at [466, 80] on span "16:00 - 70H-069.36" at bounding box center [501, 77] width 113 height 27
click at [712, 288] on div "Lọc VP Gửi" at bounding box center [614, 289] width 1083 height 30
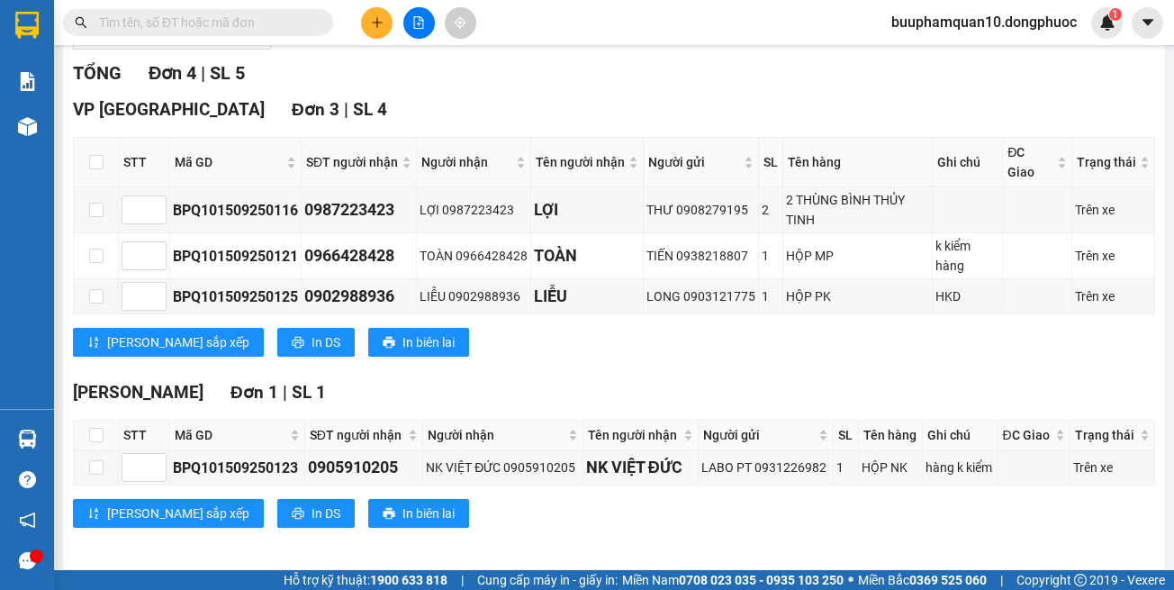
scroll to position [261, 0]
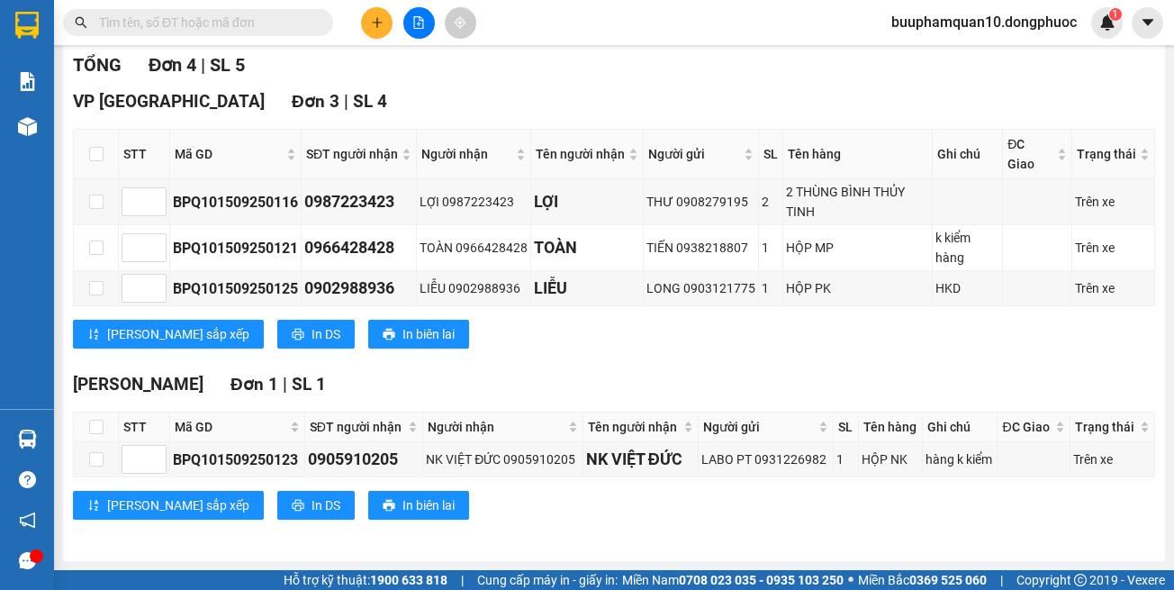
click at [755, 381] on div "Hòa Thành Đơn 1 | SL 1" at bounding box center [614, 384] width 1083 height 27
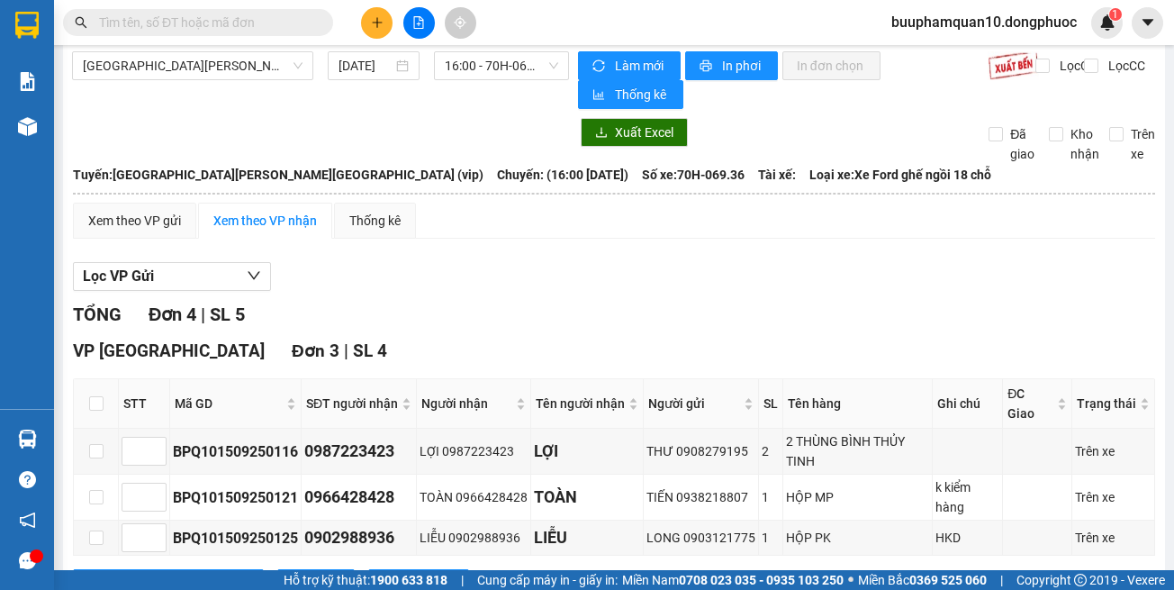
scroll to position [0, 0]
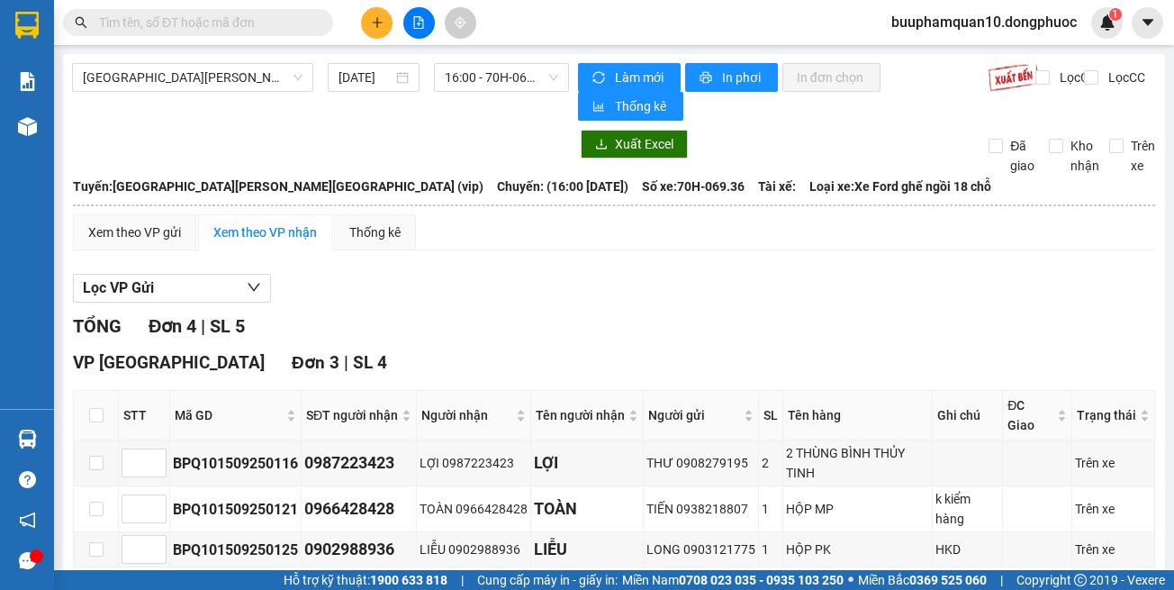
click at [741, 318] on div "TỔNG Đơn 4 | SL 5" at bounding box center [614, 327] width 1083 height 28
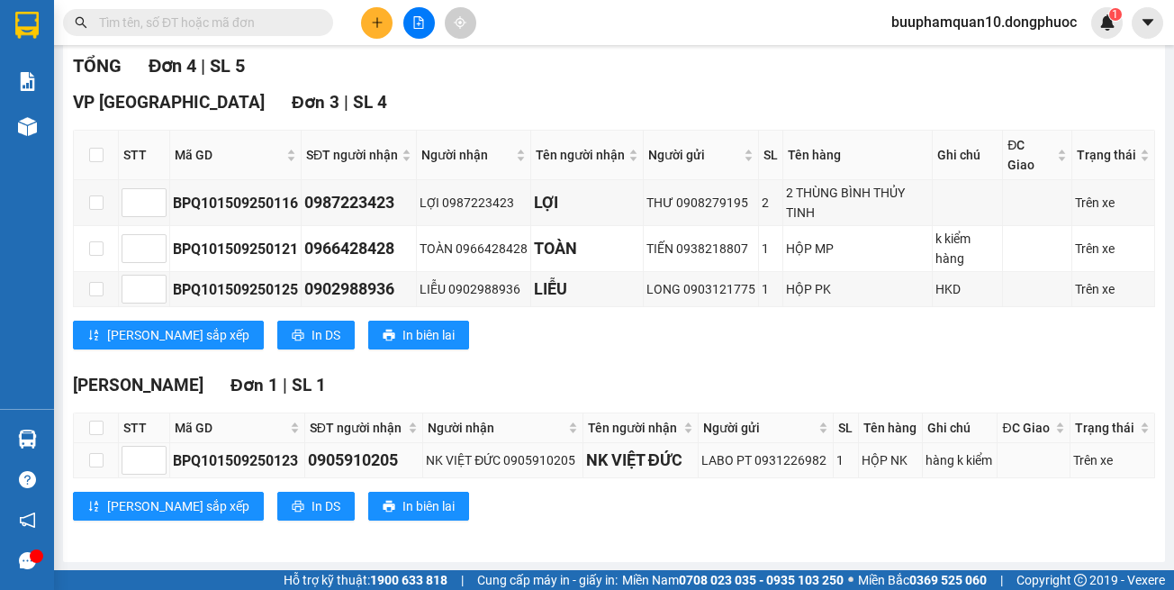
scroll to position [261, 0]
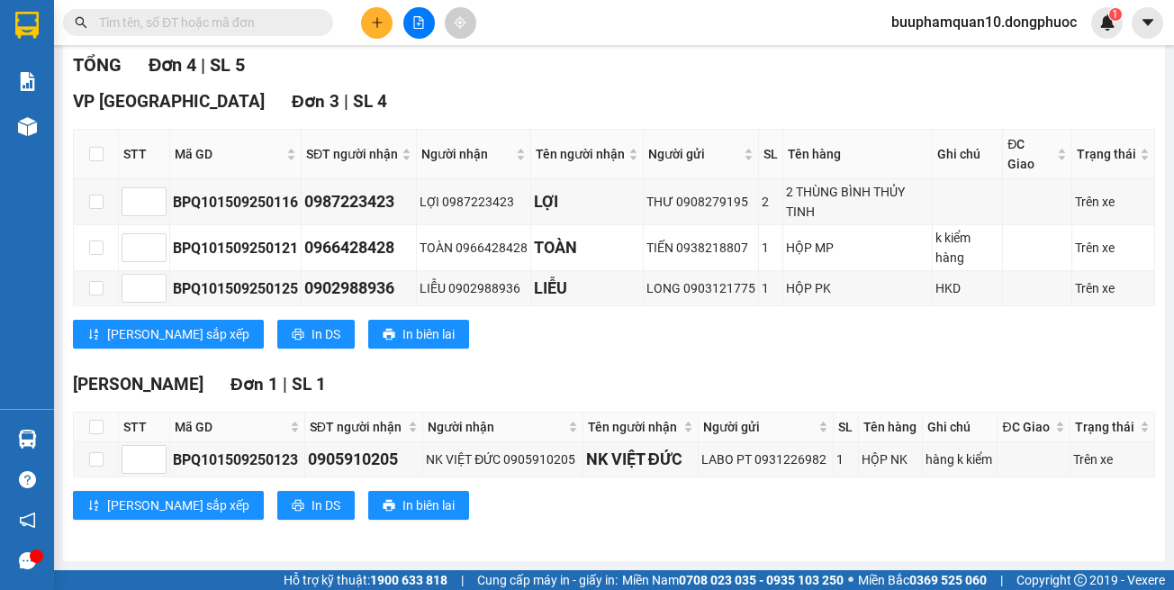
click at [682, 357] on div "VP Tây Ninh Đơn 3 | SL 4 STT Mã GD SĐT người nhận Người nhận Tên người nhận Ngư…" at bounding box center [614, 225] width 1083 height 274
click at [703, 364] on div "TỔNG Đơn 4 | SL 5 VP Tây Ninh Đơn 3 | SL 4 STT Mã GD SĐT người nhận Người nhận …" at bounding box center [614, 296] width 1083 height 491
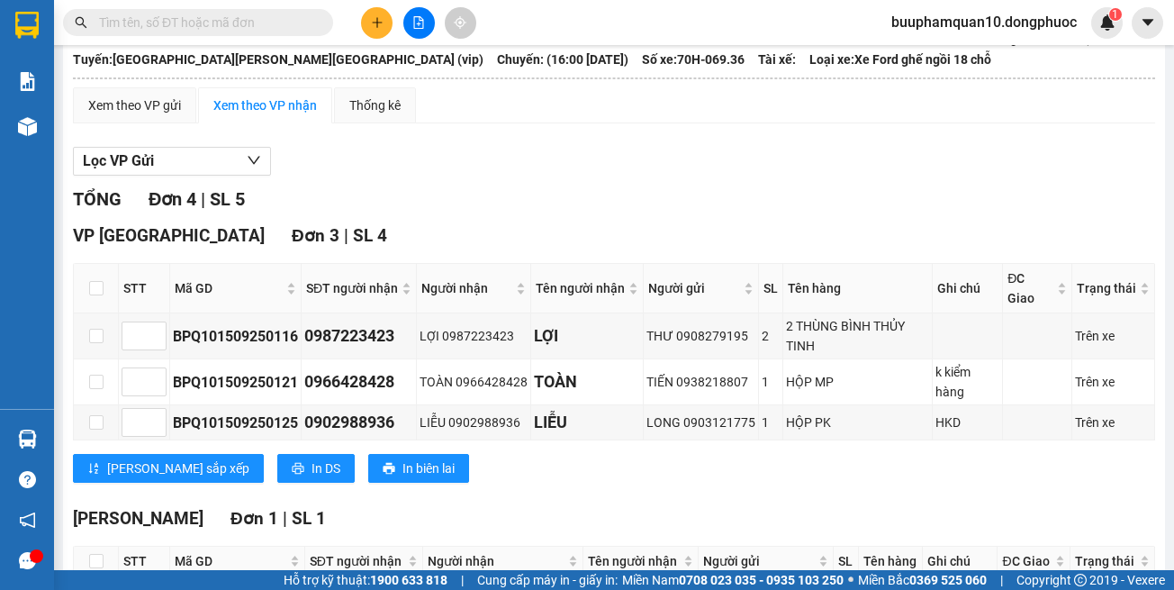
scroll to position [0, 0]
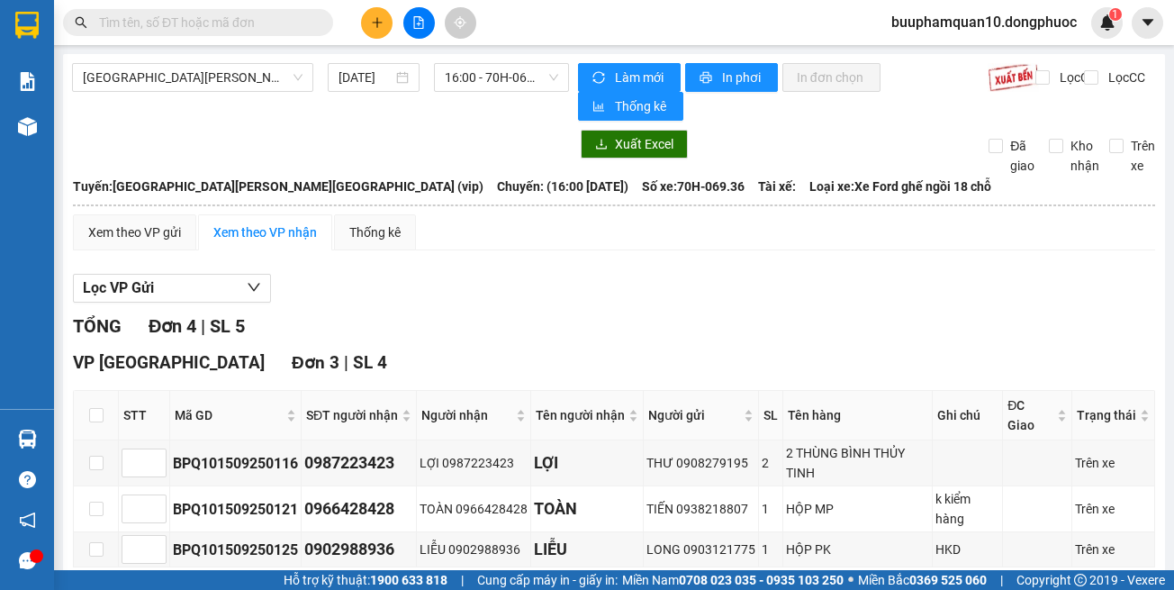
click at [514, 102] on div "Hồ Chí Minh - Tây Ninh (vip) 15/09/2025 16:00 - 70H-069.36" at bounding box center [320, 92] width 497 height 58
click at [503, 77] on span "16:00 - 70H-069.36" at bounding box center [501, 77] width 113 height 27
click at [700, 295] on div "Lọc VP Gửi" at bounding box center [614, 289] width 1083 height 30
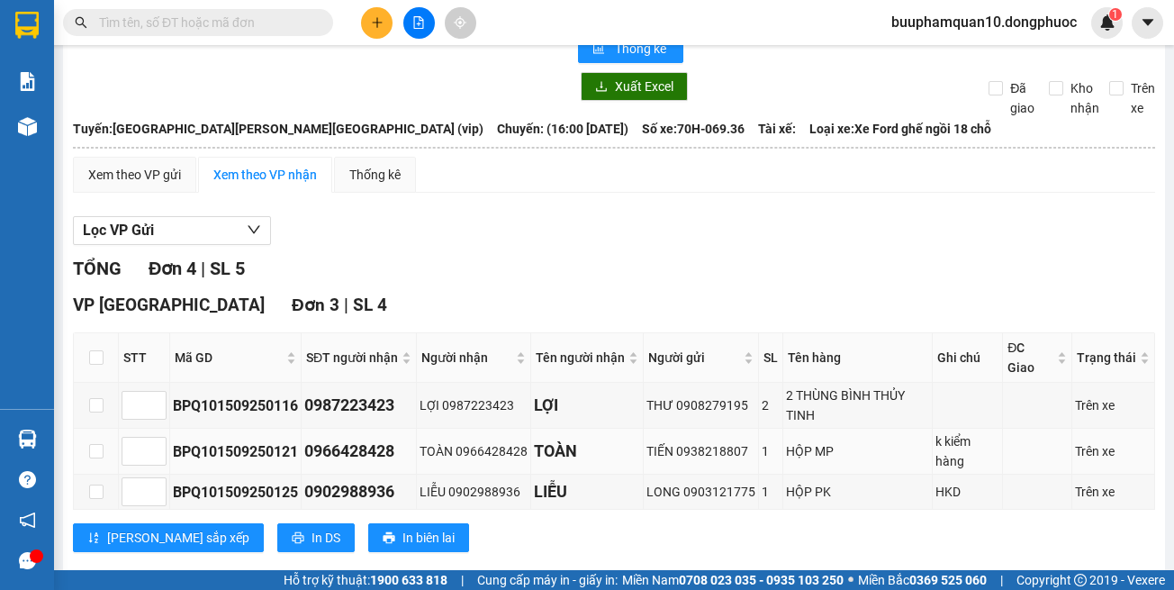
scroll to position [261, 0]
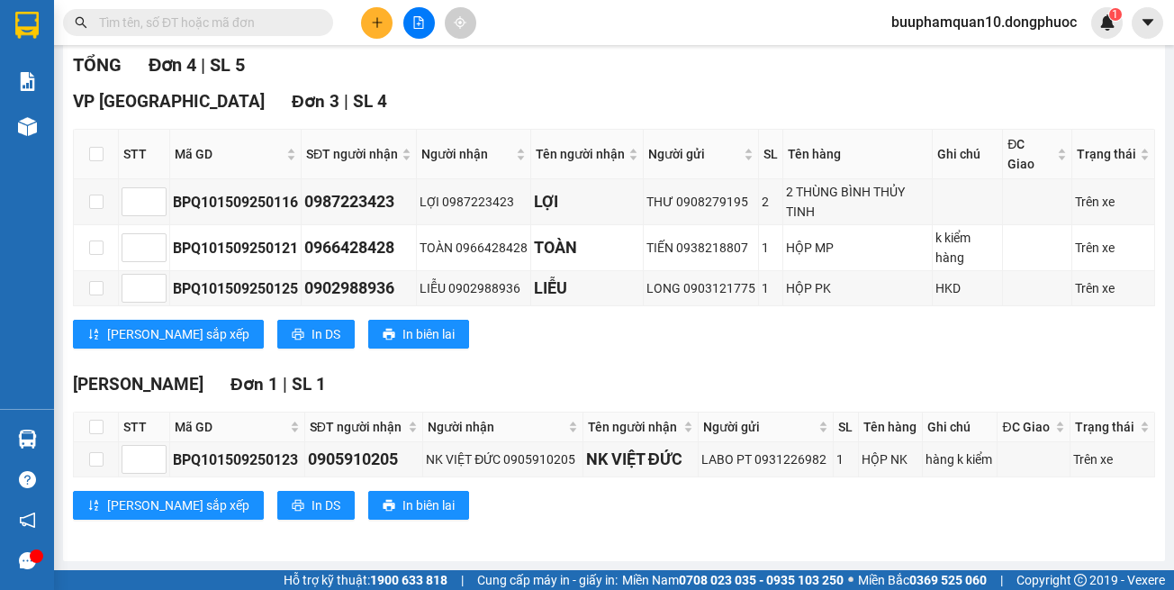
click at [698, 347] on div "Lưu sắp xếp In DS In biên lai" at bounding box center [614, 334] width 1083 height 29
click at [700, 349] on div "Lưu sắp xếp In DS In biên lai" at bounding box center [614, 334] width 1083 height 29
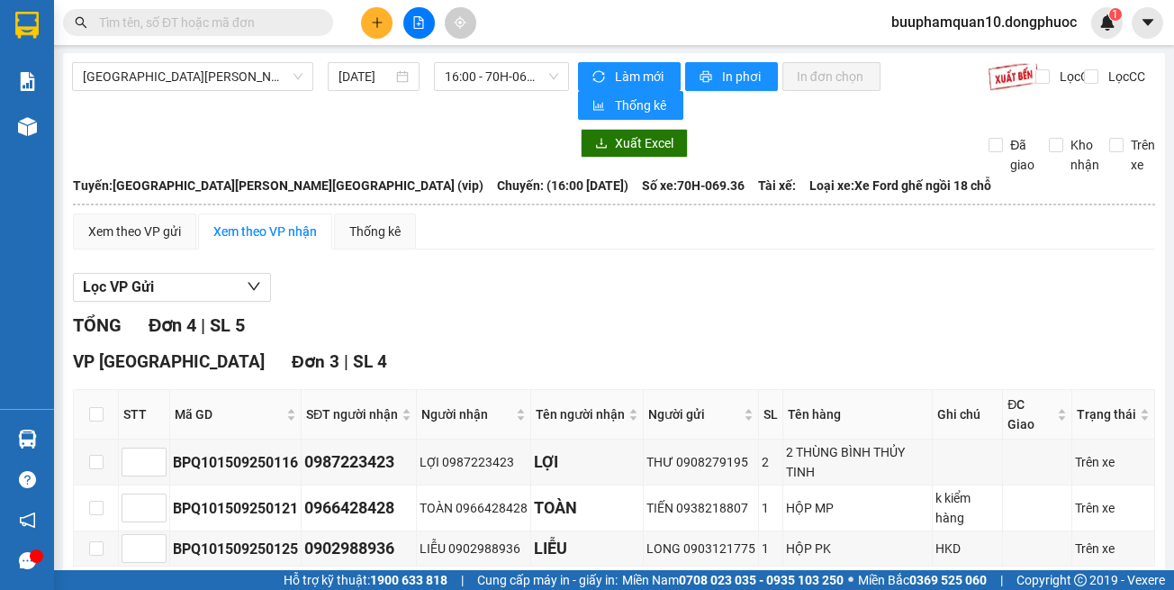
scroll to position [0, 0]
click at [597, 319] on div "TỔNG Đơn 4 | SL 5" at bounding box center [614, 327] width 1083 height 28
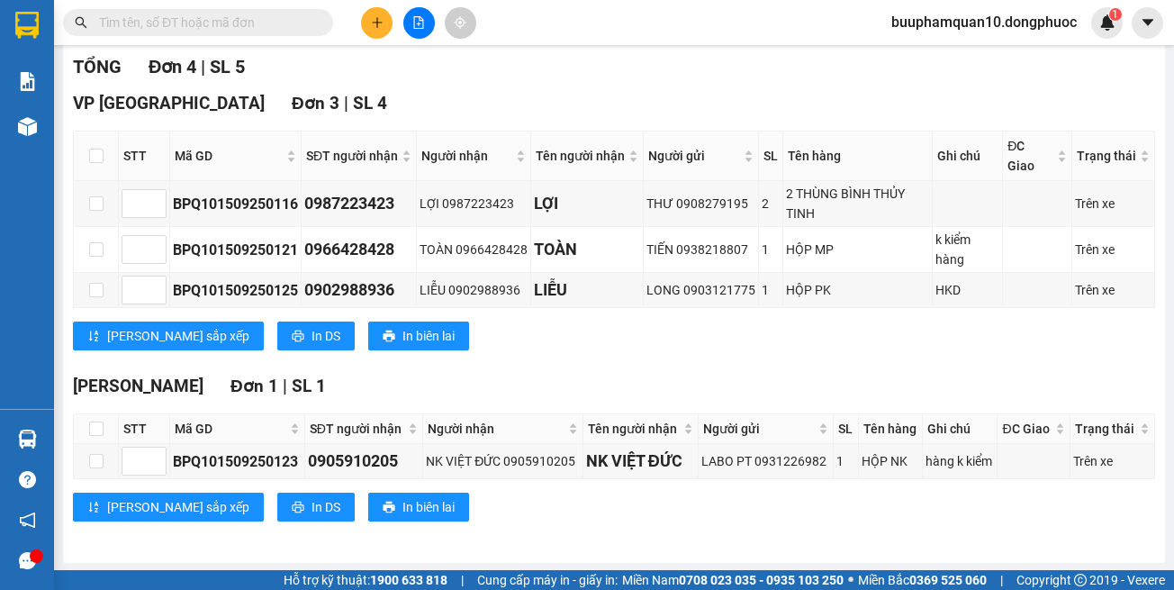
scroll to position [261, 0]
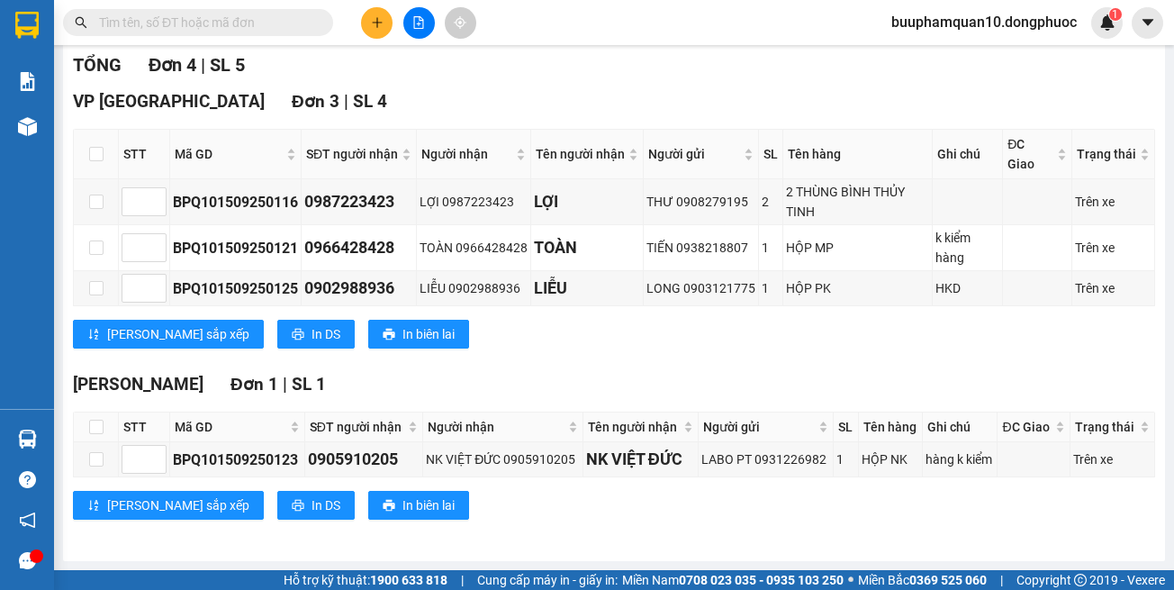
click at [608, 364] on div "TỔNG Đơn 4 | SL 5 VP Tây Ninh Đơn 3 | SL 4 STT Mã GD SĐT người nhận Người nhận …" at bounding box center [614, 296] width 1083 height 491
click at [536, 63] on div "TỔNG Đơn 4 | SL 5 VP Tây Ninh Đơn 3 | SL 4 STT Mã GD SĐT người nhận Người nhận …" at bounding box center [614, 296] width 1083 height 491
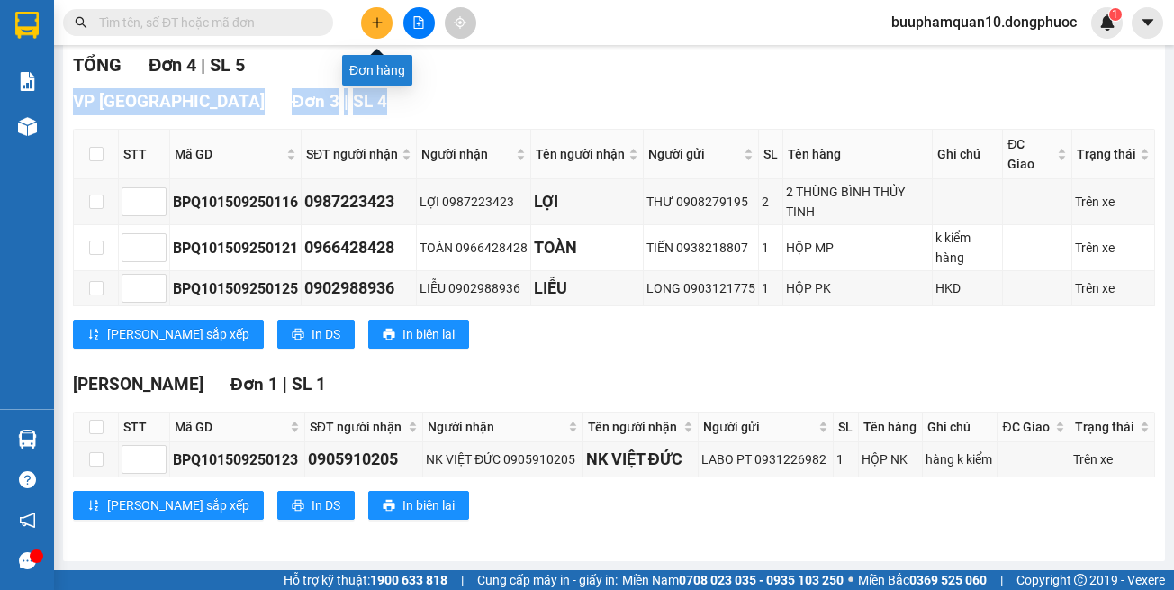
click at [365, 21] on button at bounding box center [377, 23] width 32 height 32
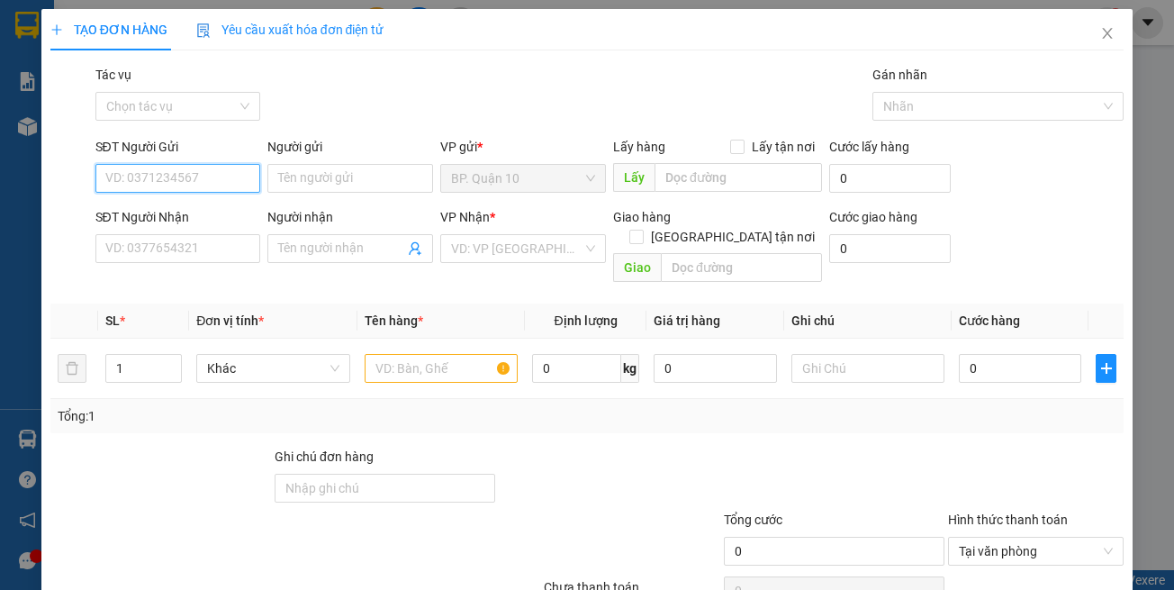
click at [223, 175] on input "SĐT Người Gửi" at bounding box center [178, 178] width 166 height 29
type input "0937257267"
drag, startPoint x: 219, startPoint y: 208, endPoint x: 330, endPoint y: 284, distance: 134.2
click at [223, 212] on div "0937257267 - TRUNG CÔI" at bounding box center [177, 214] width 146 height 20
type input "TRUNG CÔI"
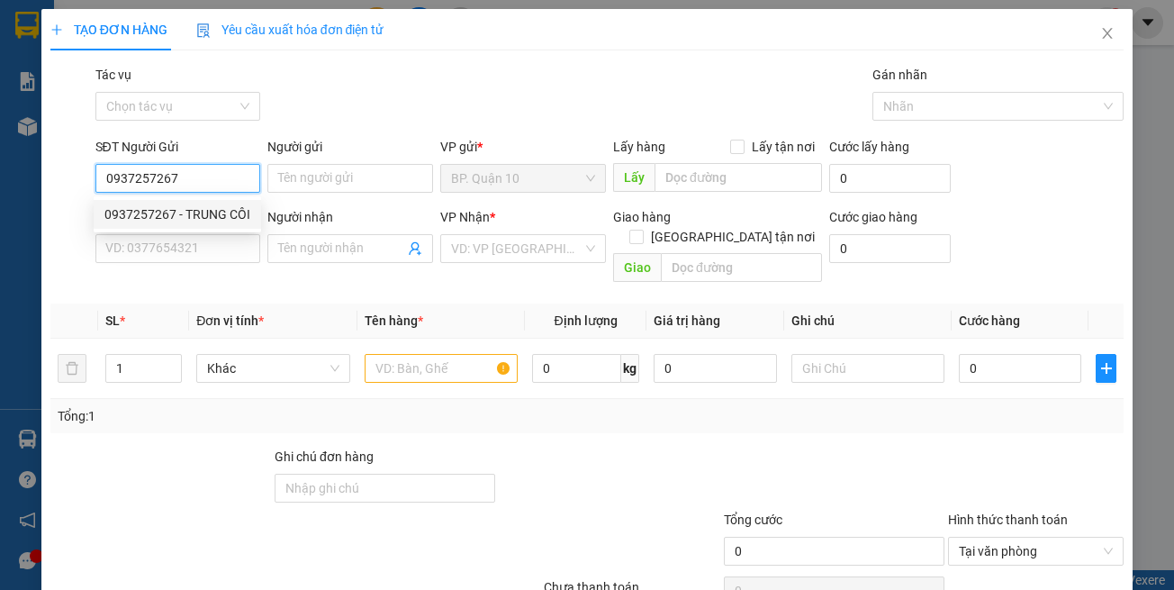
type input "0978305905"
type input "GIAO"
type input "0937257267"
type input "40.000"
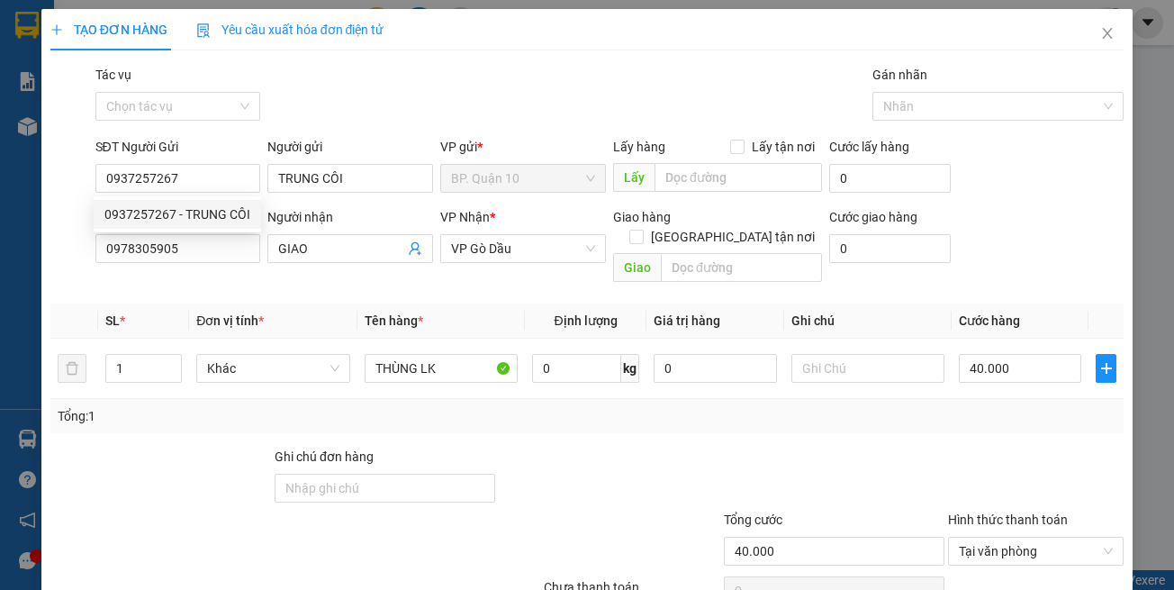
click at [330, 304] on th "Đơn vị tính *" at bounding box center [273, 321] width 168 height 35
click at [484, 283] on div "Transit Pickup Surcharge Ids Transit Deliver Surcharge Ids Transit Deliver Surc…" at bounding box center [587, 358] width 1075 height 586
click at [598, 451] on div at bounding box center [609, 478] width 224 height 63
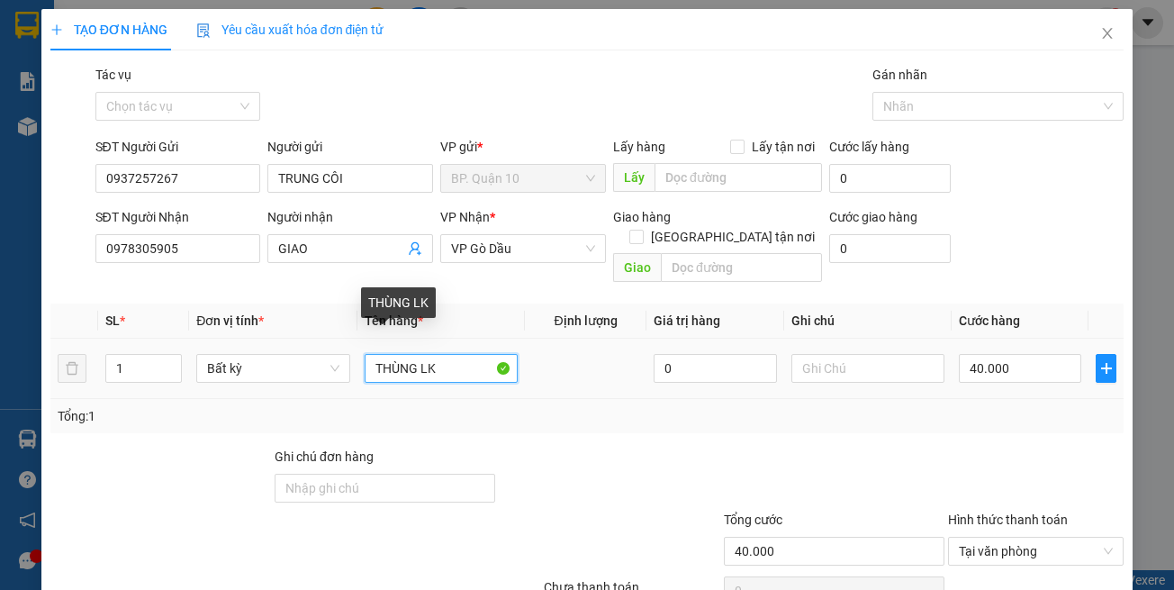
drag, startPoint x: 364, startPoint y: 358, endPoint x: 306, endPoint y: 365, distance: 58.1
click at [325, 364] on tr "1 Bất kỳ THÙNG LK 0 40.000" at bounding box center [587, 369] width 1075 height 60
type input "HÔP LK"
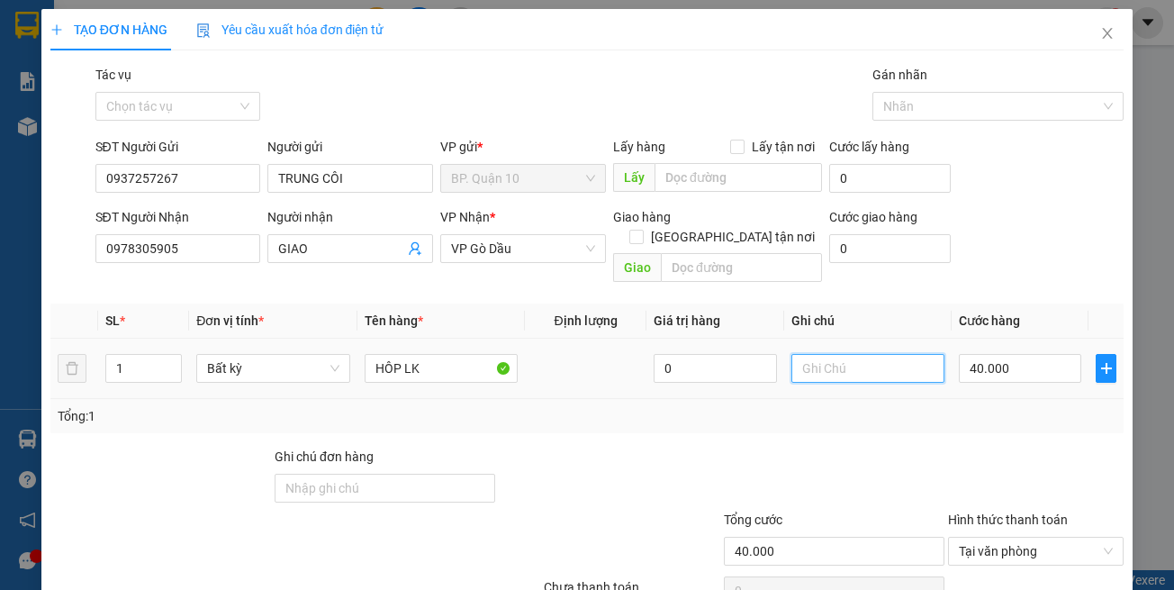
click at [839, 354] on input "text" at bounding box center [868, 368] width 153 height 29
click at [1020, 364] on div "40.000" at bounding box center [1020, 368] width 122 height 36
click at [1020, 358] on input "40.000" at bounding box center [1020, 368] width 122 height 29
type input "3"
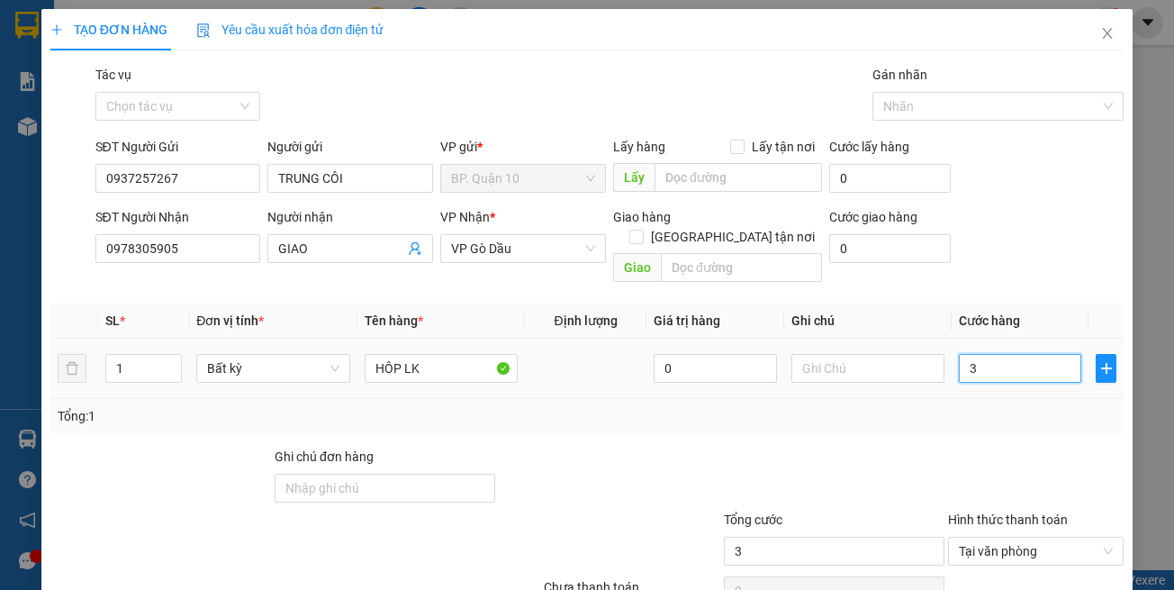
type input "30"
type input "30.000"
click at [1006, 412] on div "Tổng: 1" at bounding box center [587, 416] width 1075 height 34
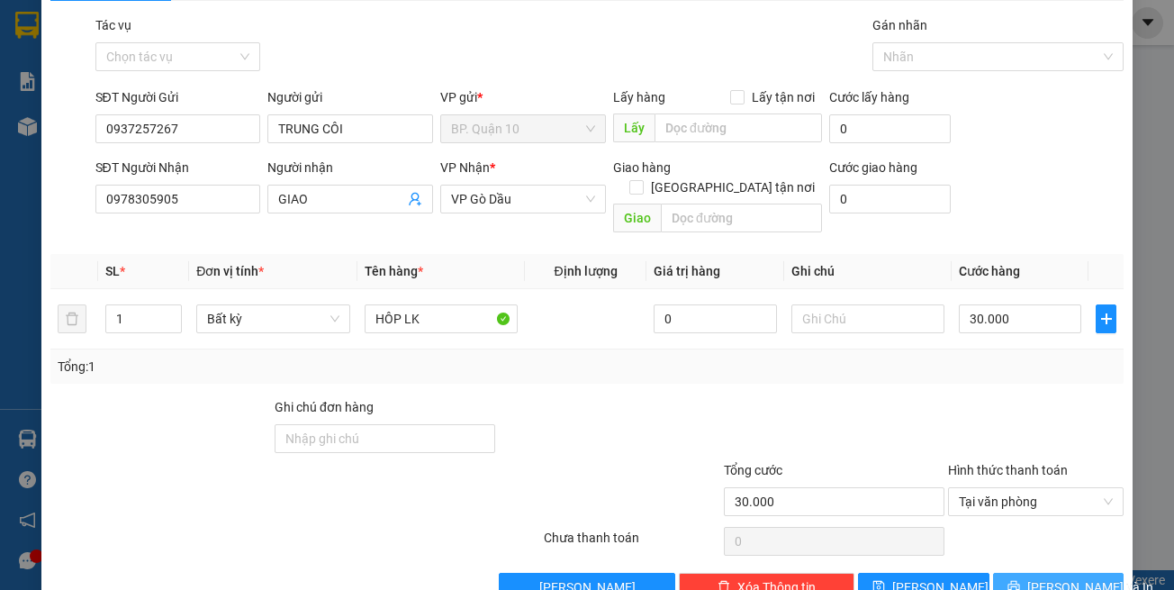
scroll to position [77, 0]
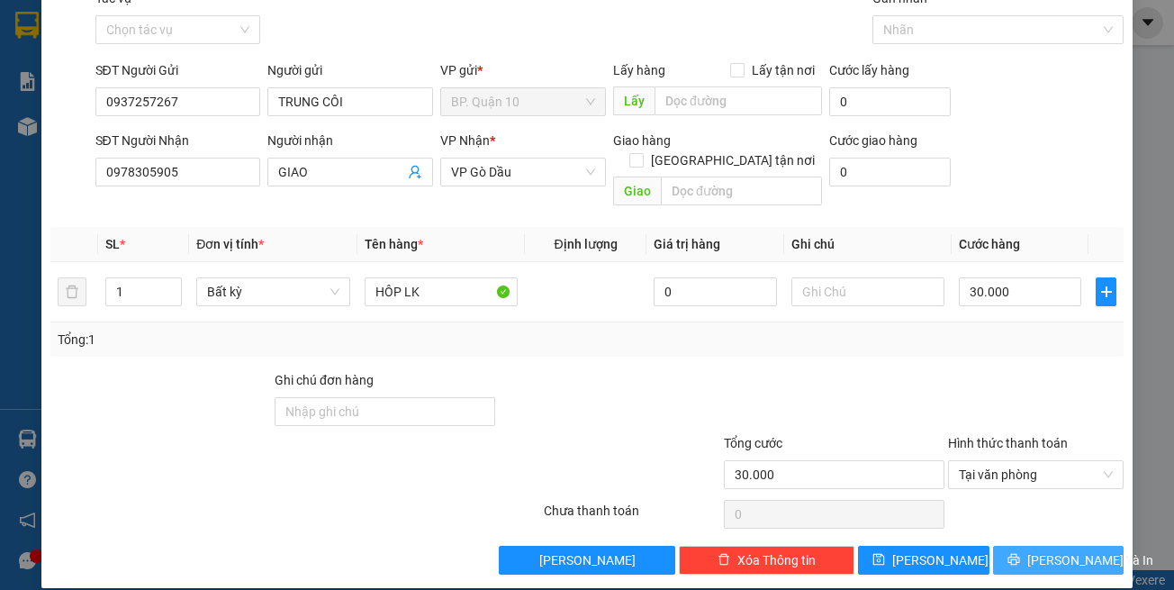
click at [1045, 550] on span "[PERSON_NAME] và In" at bounding box center [1091, 560] width 126 height 20
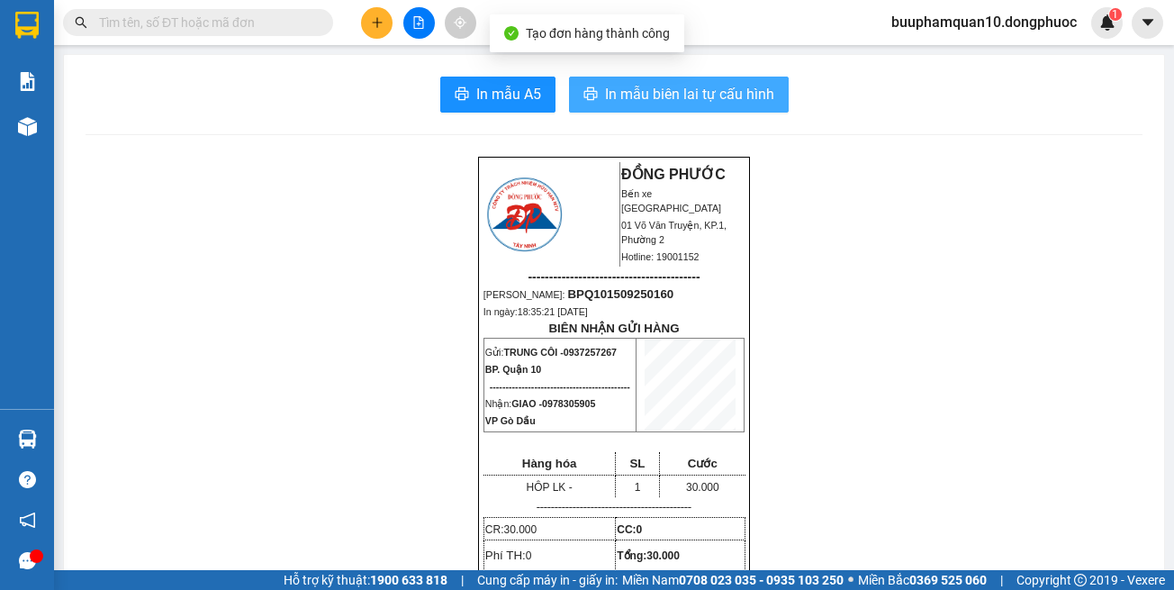
click at [725, 106] on button "In mẫu biên lai tự cấu hình" at bounding box center [679, 95] width 220 height 36
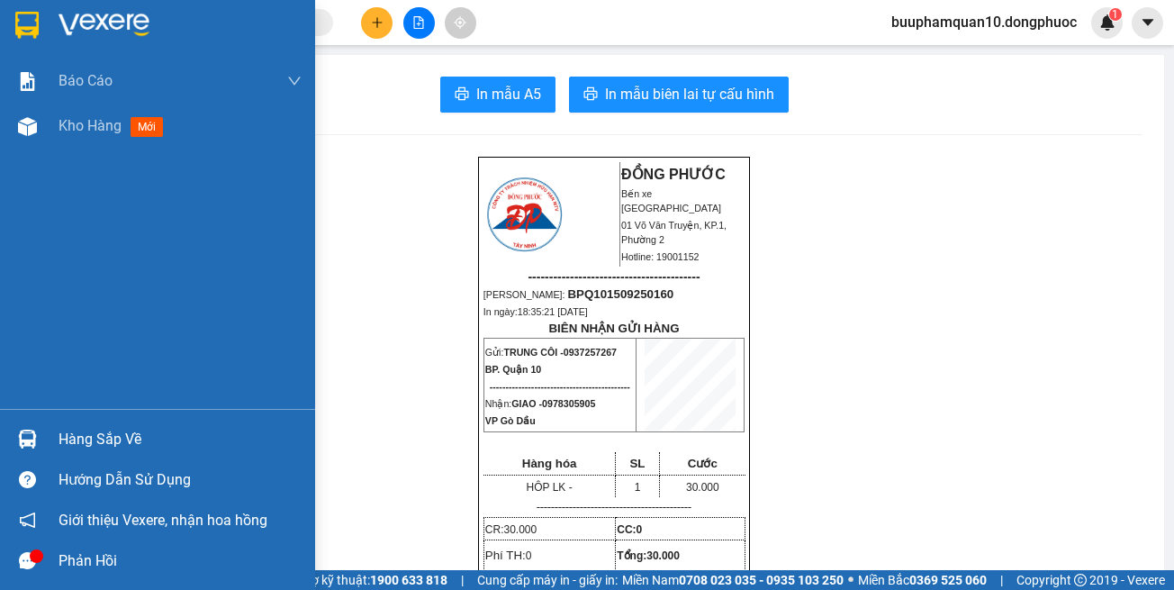
drag, startPoint x: 70, startPoint y: 431, endPoint x: 360, endPoint y: 362, distance: 298.0
click at [71, 431] on div "Hàng sắp về" at bounding box center [180, 439] width 243 height 27
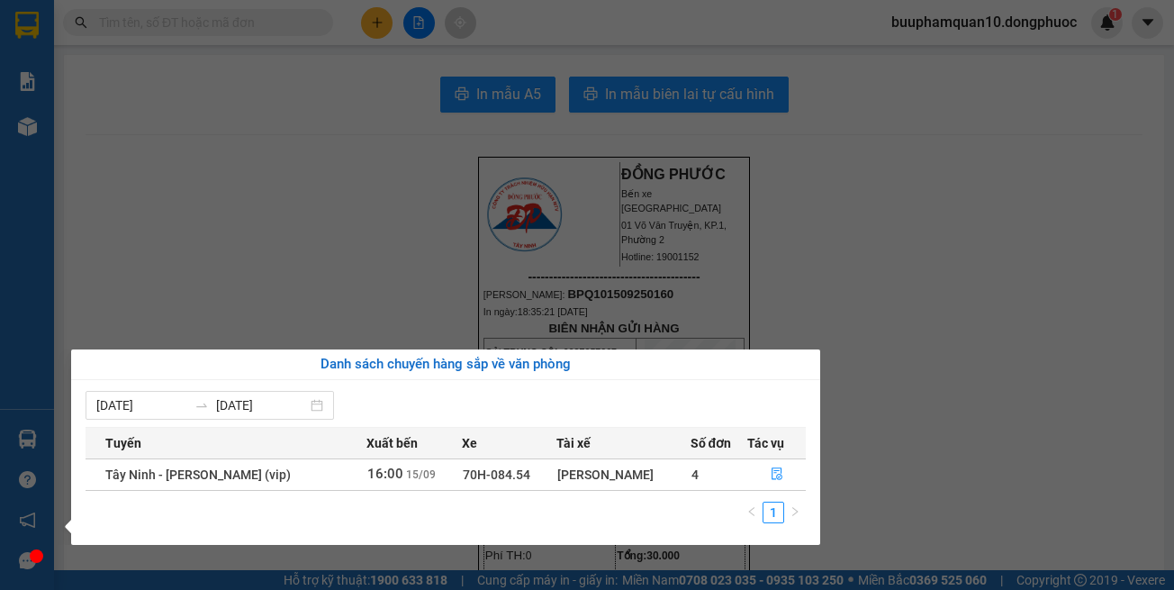
drag, startPoint x: 821, startPoint y: 276, endPoint x: 771, endPoint y: 218, distance: 76.0
click at [819, 268] on section "Kết quả tìm kiếm ( 1 ) Bộ lọc Mã ĐH Trạng thái Món hàng Tổng cước Chưa cước Nhã…" at bounding box center [587, 295] width 1174 height 590
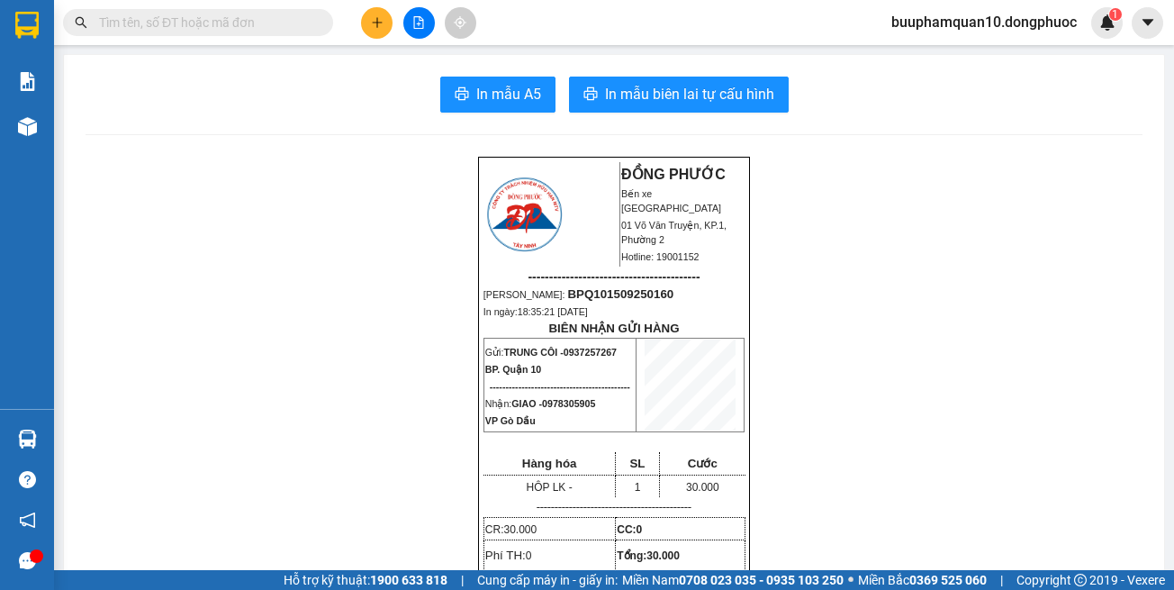
click at [356, 23] on div at bounding box center [418, 23] width 135 height 32
click at [375, 21] on icon "plus" at bounding box center [377, 22] width 13 height 13
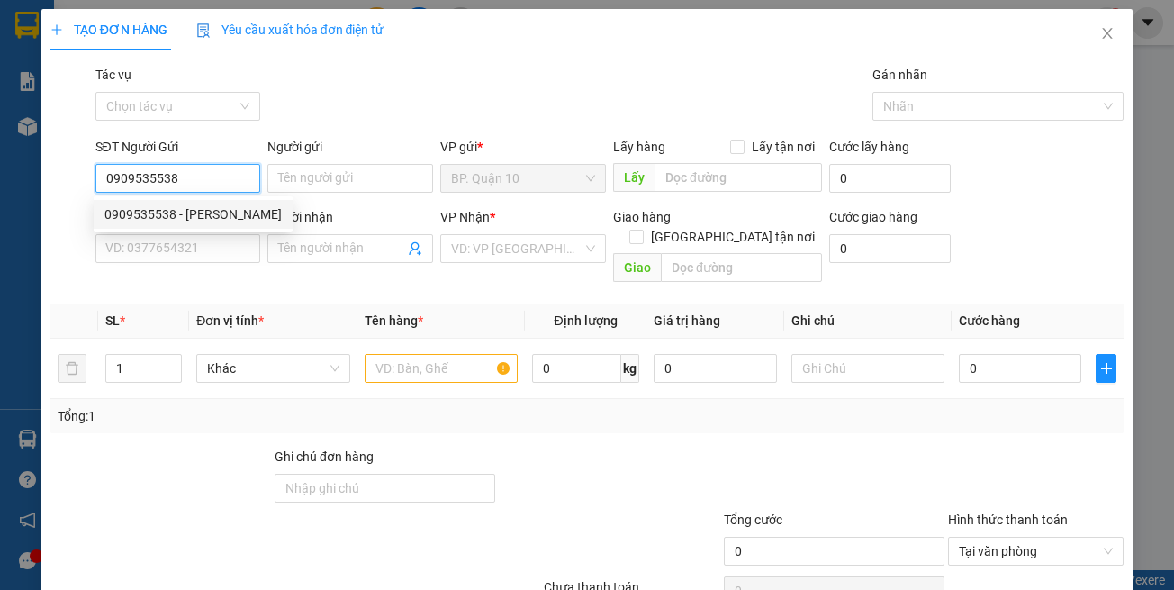
type input "0909535538"
click at [224, 229] on div "0909535538 0909535538 - DUY ĐĂNG" at bounding box center [193, 214] width 199 height 36
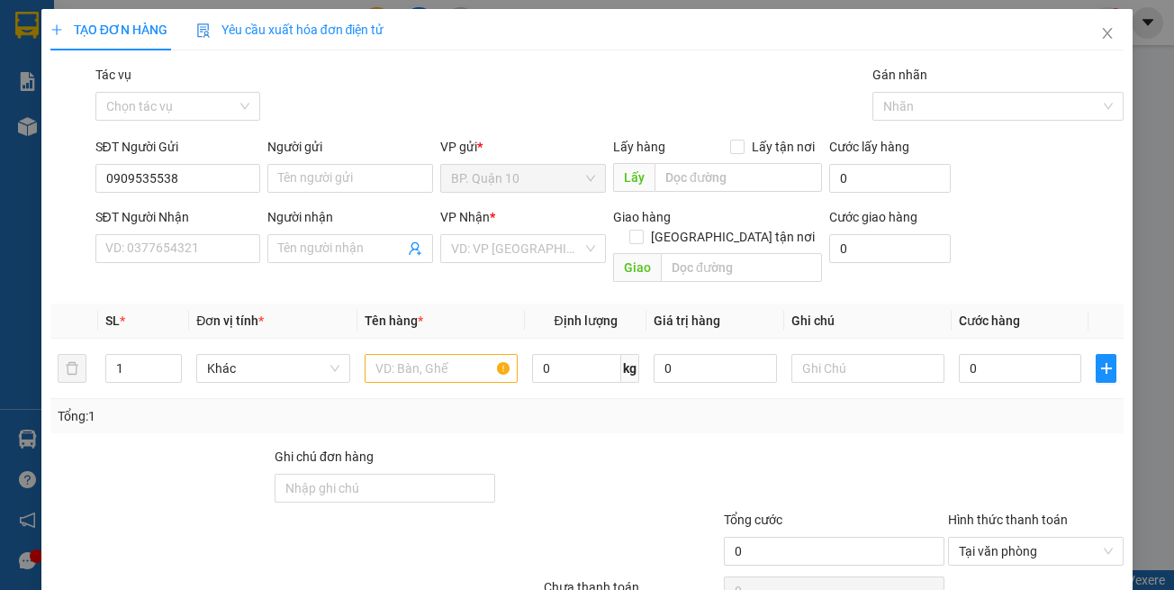
click at [231, 215] on div "SĐT Người Nhận" at bounding box center [178, 217] width 166 height 20
click at [231, 234] on input "SĐT Người Nhận" at bounding box center [178, 248] width 166 height 29
click at [220, 175] on input "0909535538" at bounding box center [178, 178] width 166 height 29
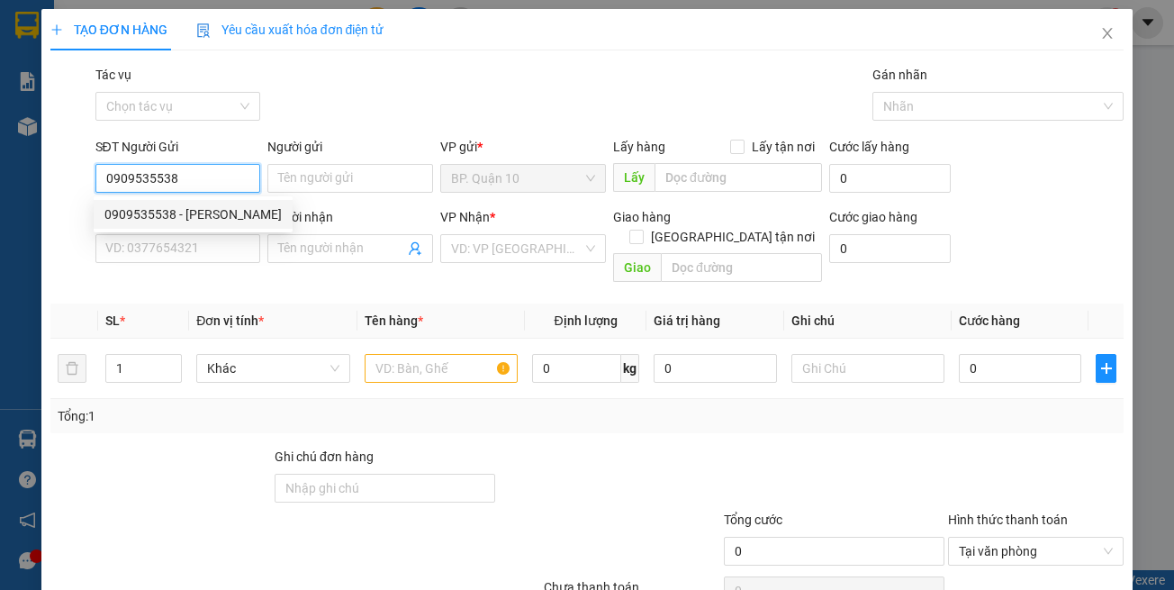
click at [222, 213] on div "0909535538 - DUY ĐĂNG" at bounding box center [192, 214] width 177 height 20
type input "[PERSON_NAME]"
type input "0981748886"
type input "TUYÊN"
type input "40.000"
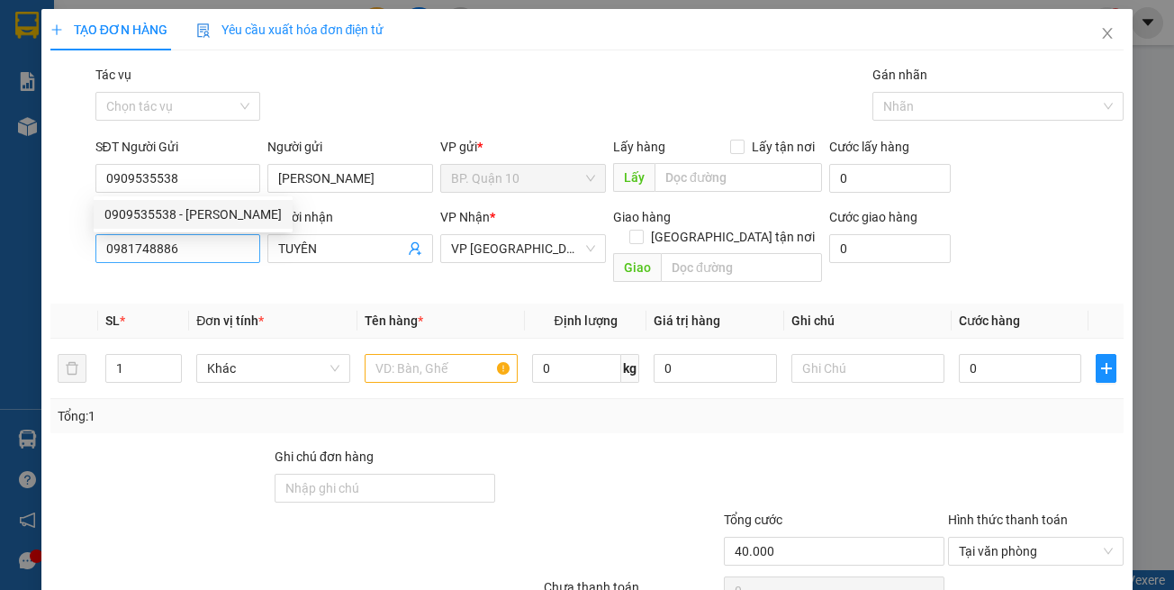
click at [223, 269] on div "Transit Pickup Surcharge Ids Transit Deliver Surcharge Ids Transit Deliver Surc…" at bounding box center [587, 358] width 1075 height 586
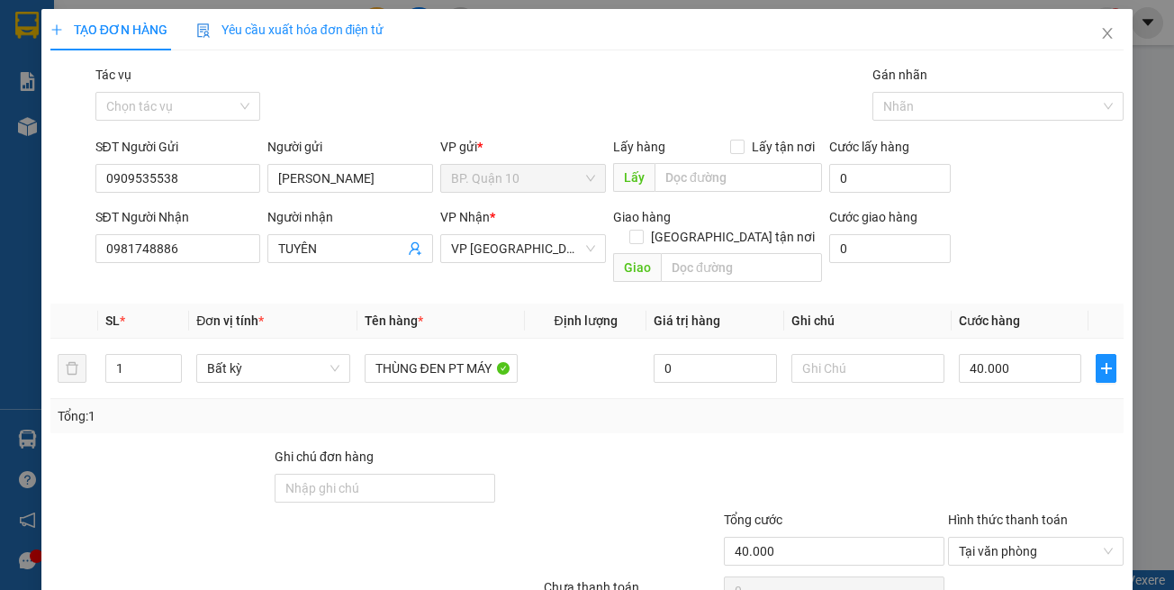
drag, startPoint x: 232, startPoint y: 292, endPoint x: 286, endPoint y: 302, distance: 54.9
click at [243, 313] on span "Đơn vị tính *" at bounding box center [230, 320] width 68 height 14
drag, startPoint x: 418, startPoint y: 319, endPoint x: 425, endPoint y: 381, distance: 62.6
click at [419, 339] on td "THÙNG ĐEN PT MÁY" at bounding box center [442, 369] width 168 height 60
drag, startPoint x: 426, startPoint y: 389, endPoint x: 427, endPoint y: 379, distance: 9.9
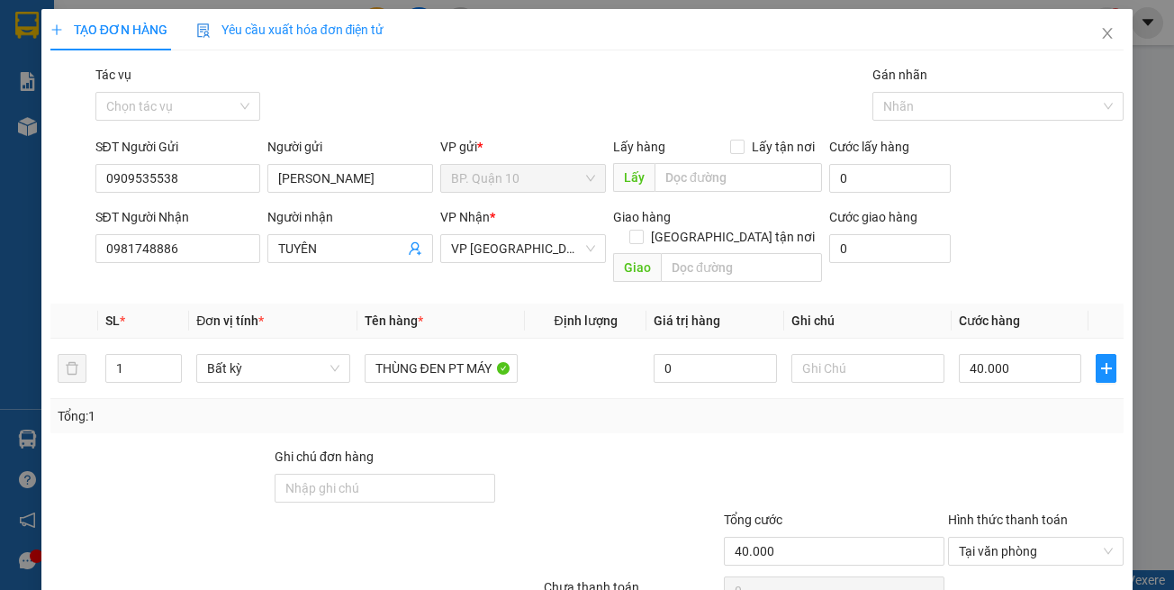
click at [427, 406] on div "Tổng: 1" at bounding box center [256, 416] width 397 height 20
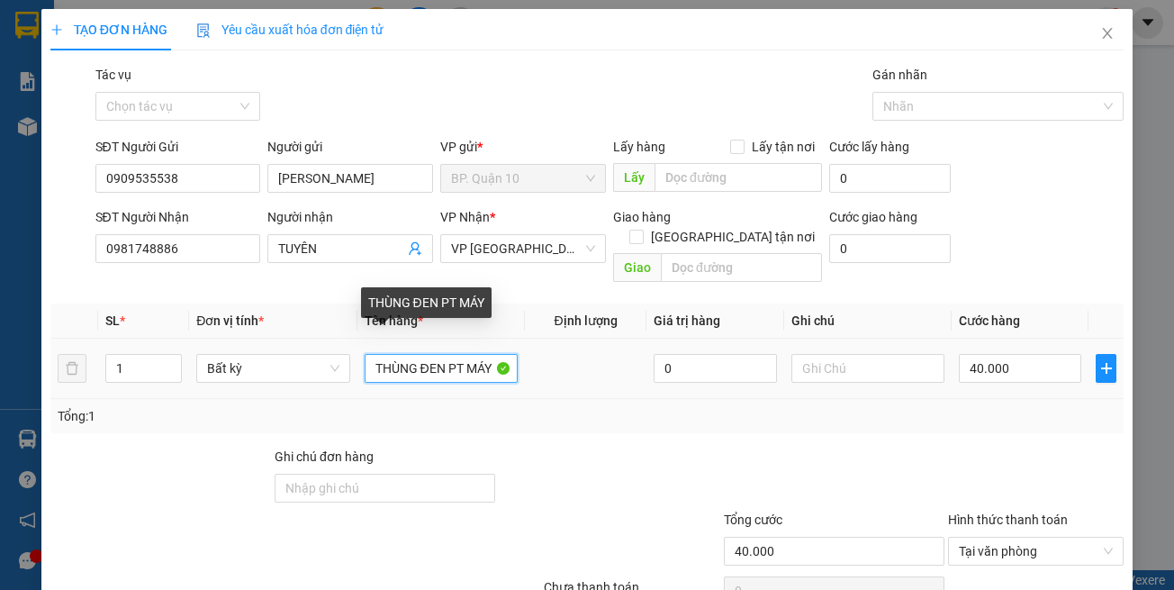
drag, startPoint x: 414, startPoint y: 351, endPoint x: 163, endPoint y: 329, distance: 252.3
click at [189, 339] on tr "1 Bất kỳ THÙNG ĐEN PT MÁY 0 40.000" at bounding box center [587, 369] width 1075 height 60
drag, startPoint x: 450, startPoint y: 348, endPoint x: 674, endPoint y: 366, distance: 224.1
click at [672, 365] on tr "1 Bất kỳ HỘP DẸP ĐEN PT MÁY 0 40.000" at bounding box center [587, 369] width 1075 height 60
click at [430, 354] on input "HỘP DẸP ĐEN" at bounding box center [441, 368] width 153 height 29
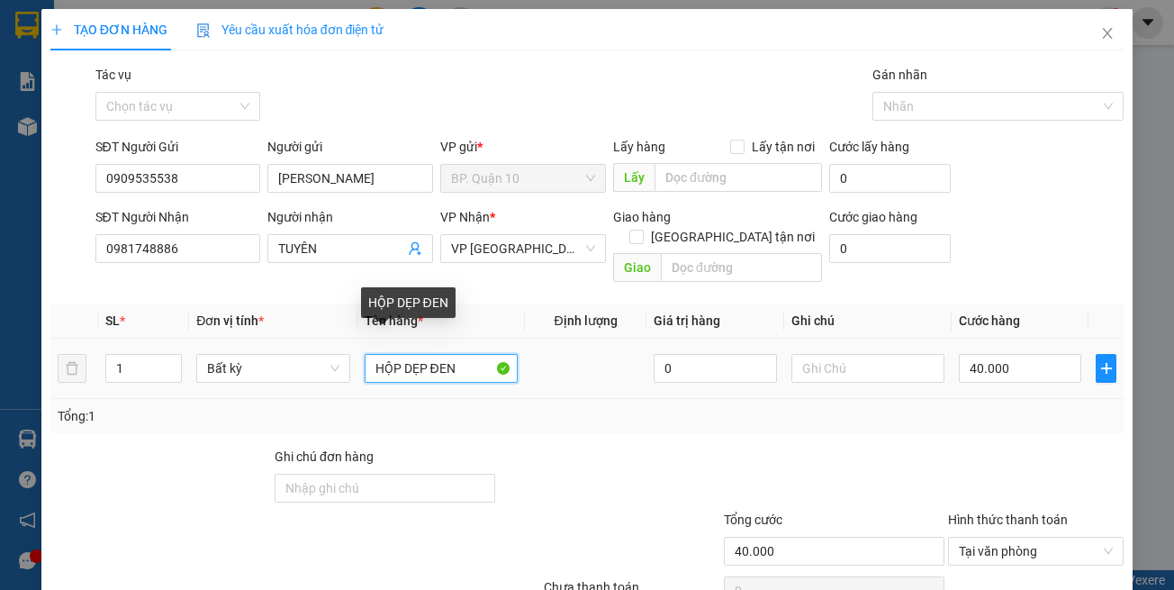
click at [470, 354] on input "HỘP DẸP ĐEN" at bounding box center [441, 368] width 153 height 29
type input "HỘP DẸP ĐEN Đ TỬ"
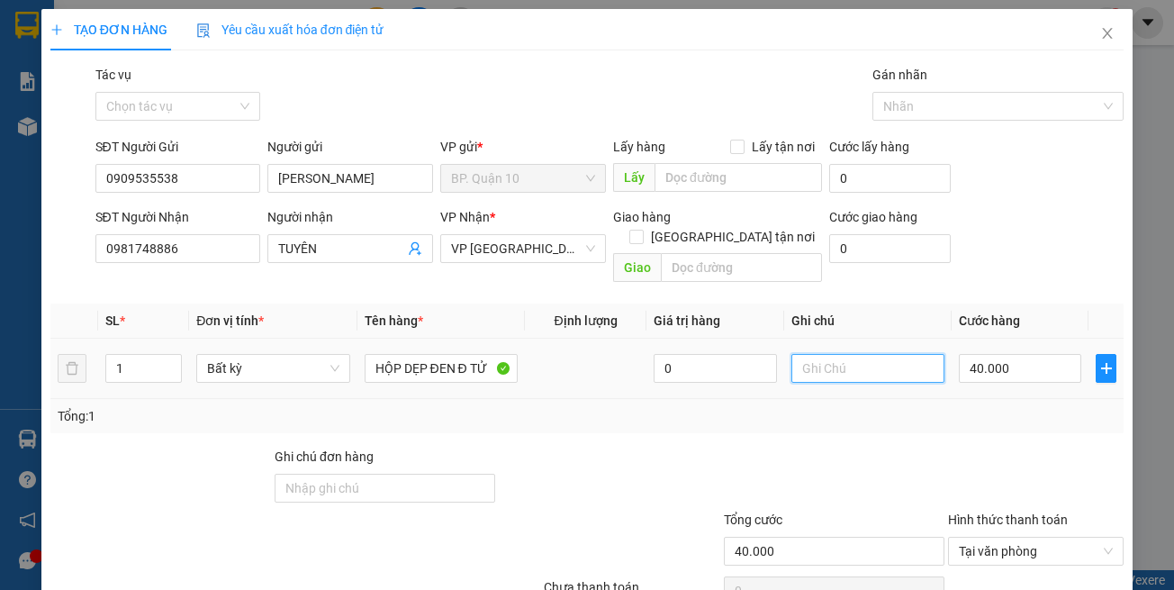
click at [884, 354] on input "text" at bounding box center [868, 368] width 153 height 29
paste input "k"
drag, startPoint x: 904, startPoint y: 346, endPoint x: 632, endPoint y: 335, distance: 272.2
click at [652, 339] on tr "1 Bất kỳ HỘP DẸP ĐEN Đ TỬ 0 k kiểm-đã hẹn mai 40.000" at bounding box center [587, 369] width 1075 height 60
type input "k kiểm-đã hẹn mai"
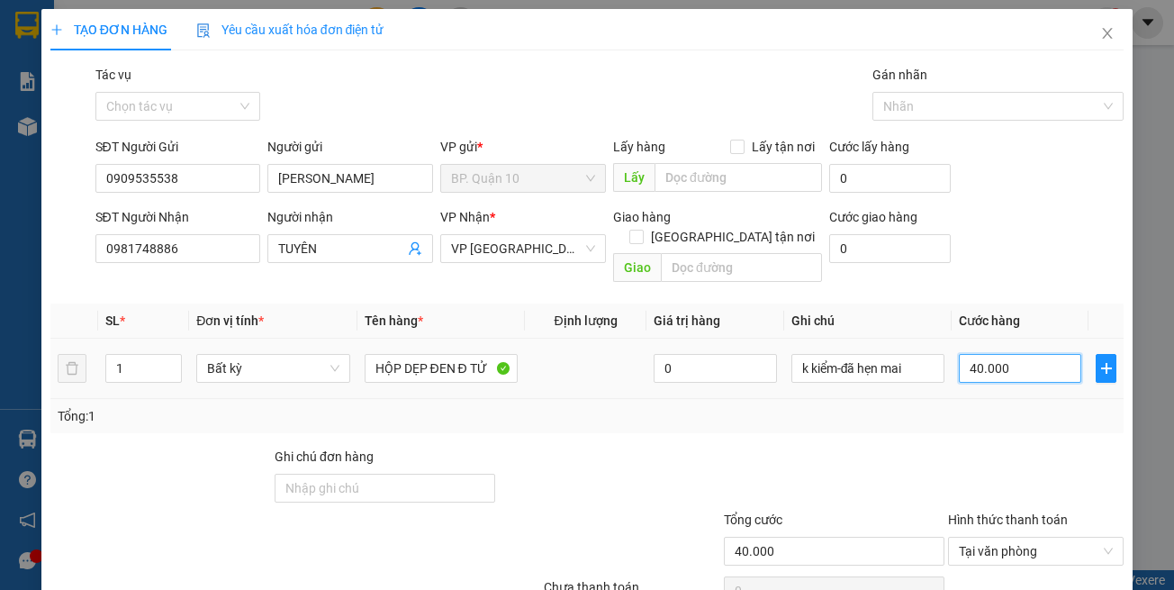
click at [1005, 354] on input "40.000" at bounding box center [1020, 368] width 122 height 29
type input "3"
type input "30"
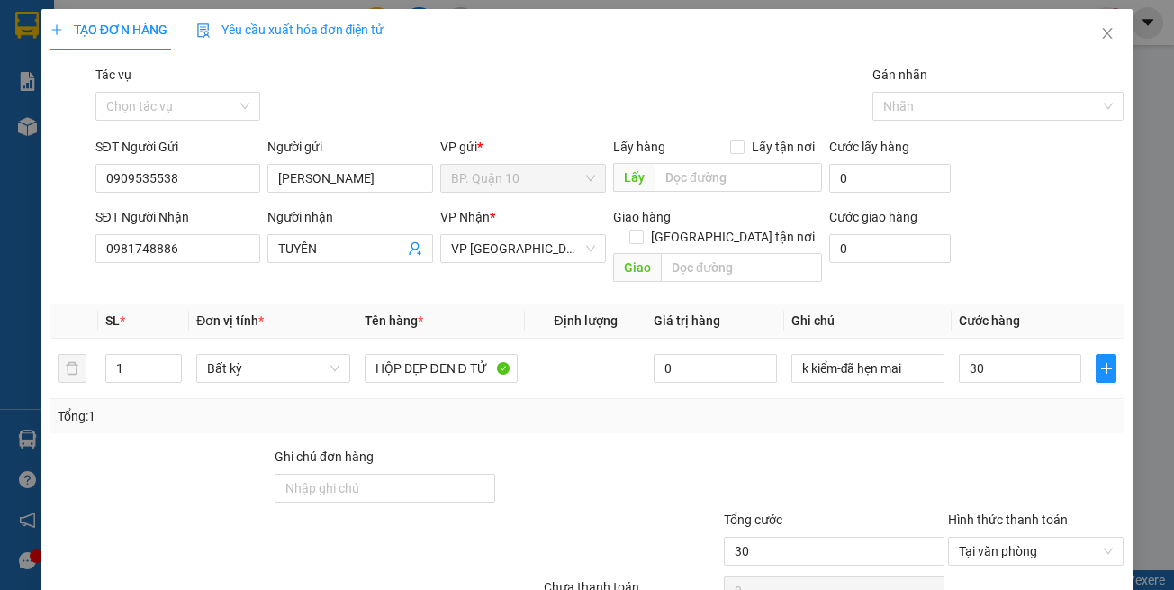
type input "30.000"
click at [995, 475] on div at bounding box center [1036, 478] width 179 height 63
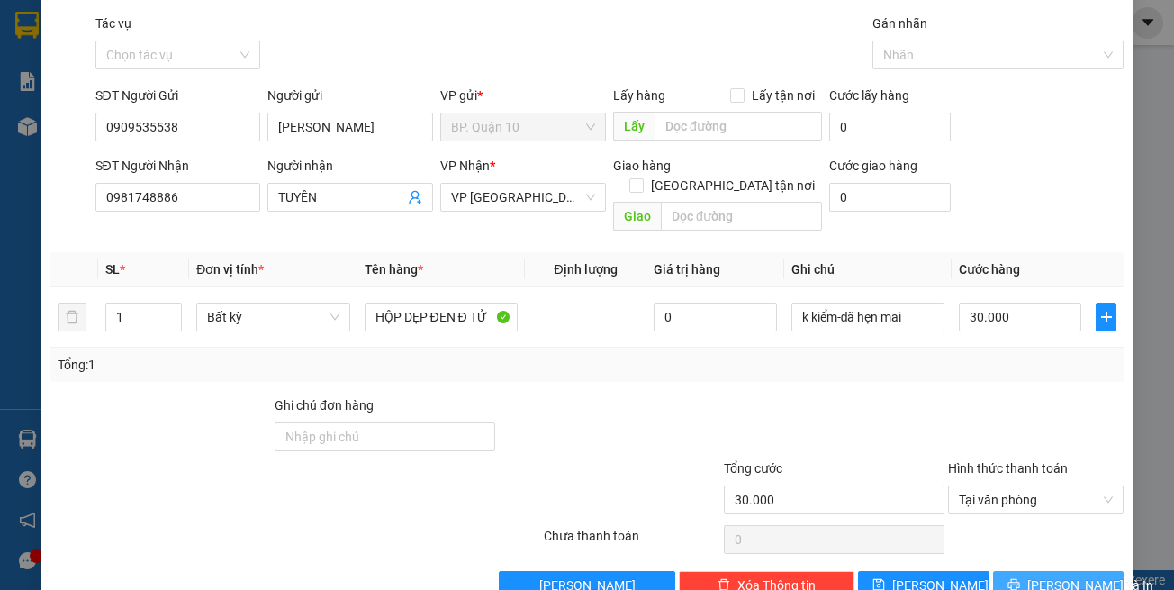
scroll to position [77, 0]
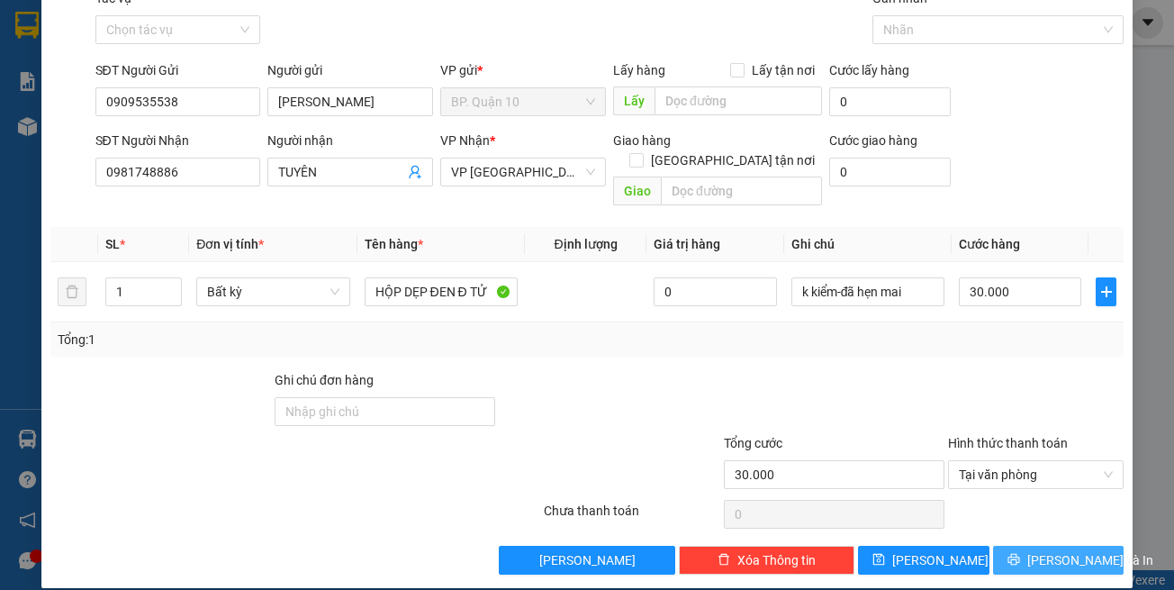
click at [1038, 550] on span "[PERSON_NAME] và In" at bounding box center [1091, 560] width 126 height 20
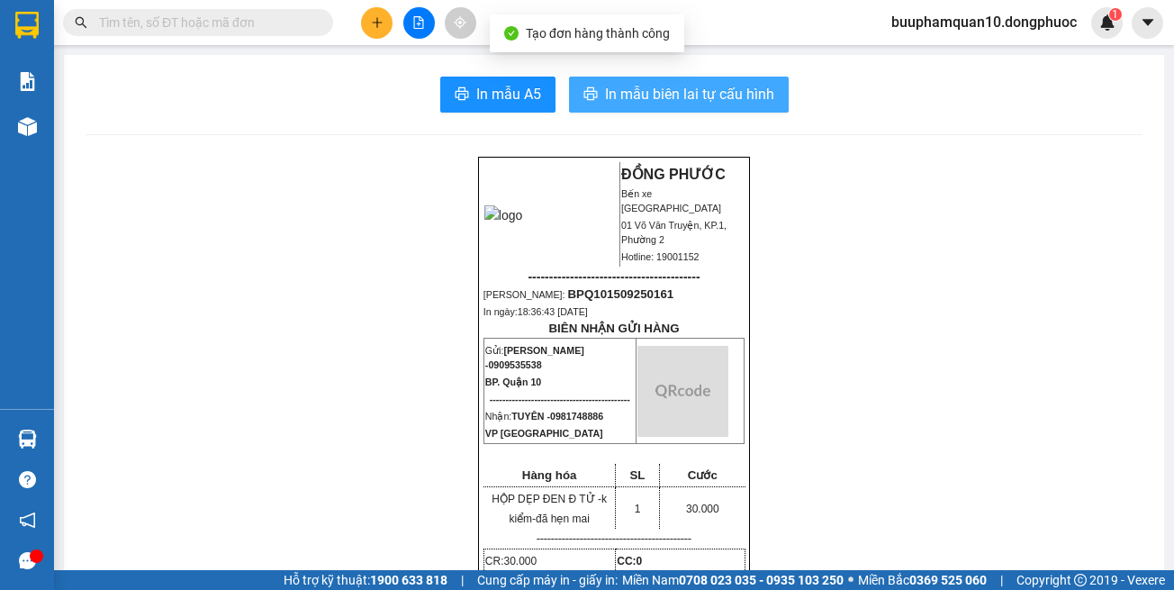
click at [681, 94] on span "In mẫu biên lai tự cấu hình" at bounding box center [689, 94] width 169 height 23
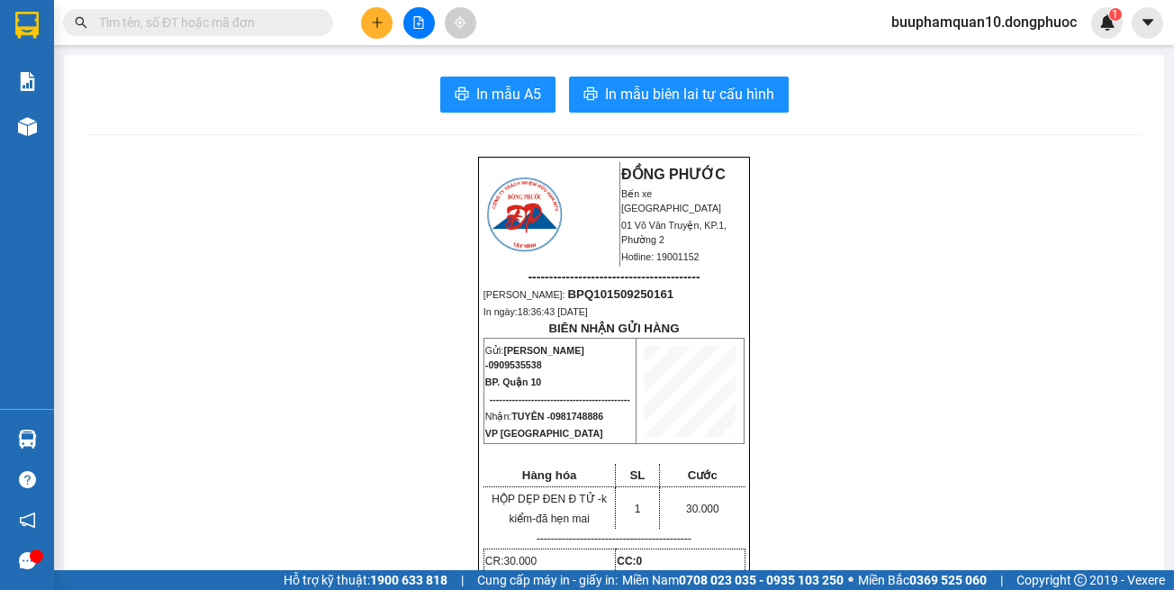
click at [261, 23] on input "text" at bounding box center [205, 23] width 213 height 20
click at [262, 23] on input "text" at bounding box center [205, 23] width 213 height 20
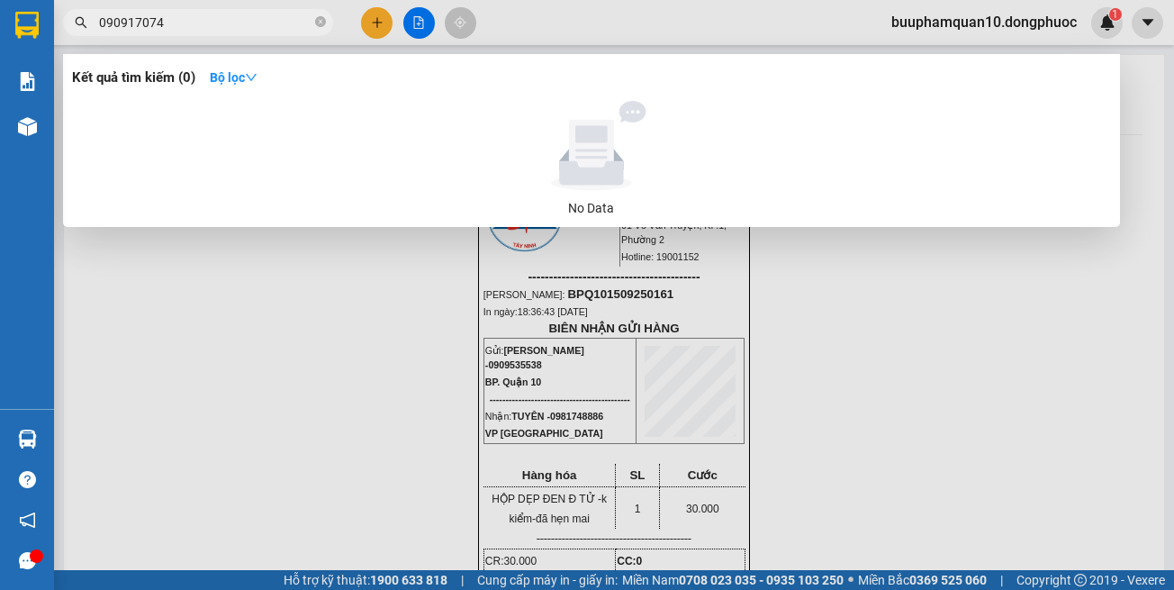
click at [120, 19] on input "090917074" at bounding box center [205, 23] width 213 height 20
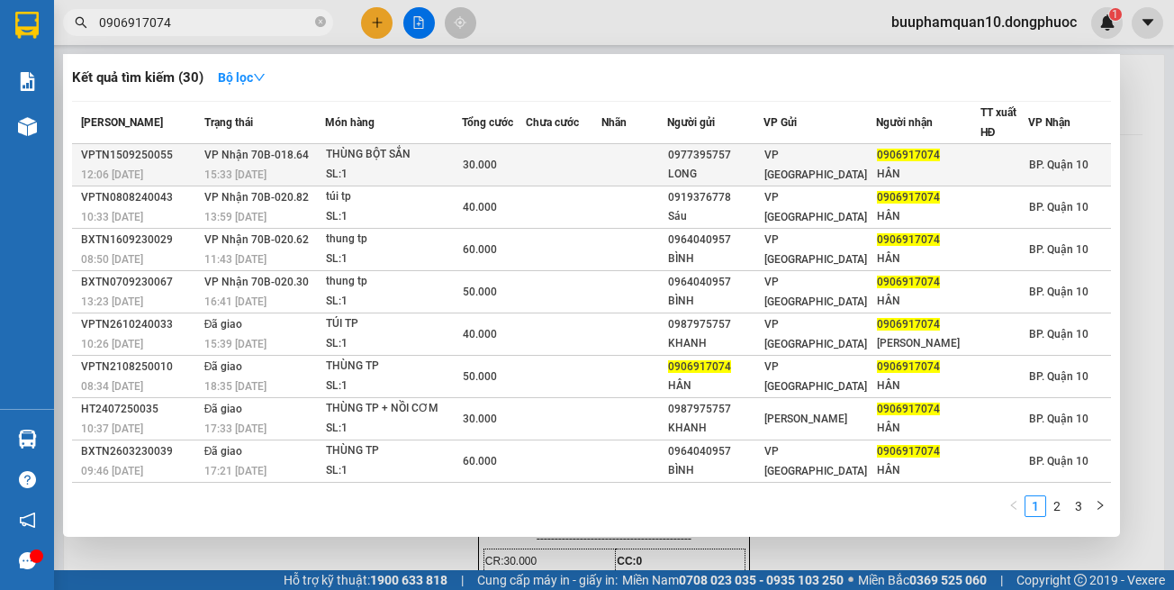
type input "0906917074"
click at [437, 149] on div "THÙNG BỘT SẮN" at bounding box center [393, 155] width 135 height 20
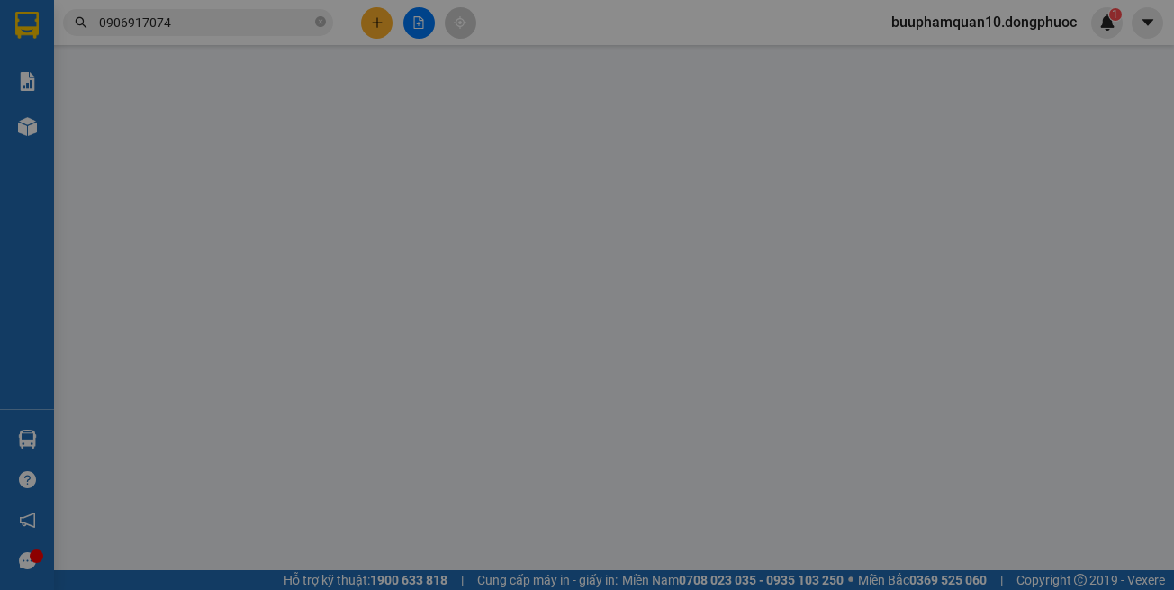
type input "0977395757"
type input "LONG"
type input "0906917074"
type input "HÂN"
type input "30.000"
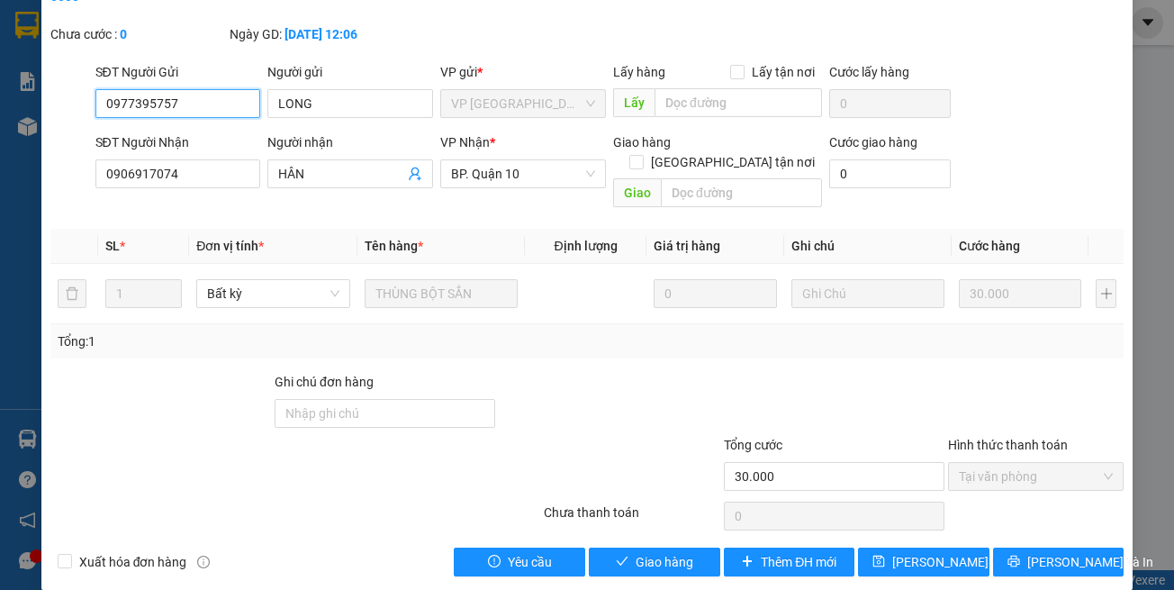
scroll to position [100, 0]
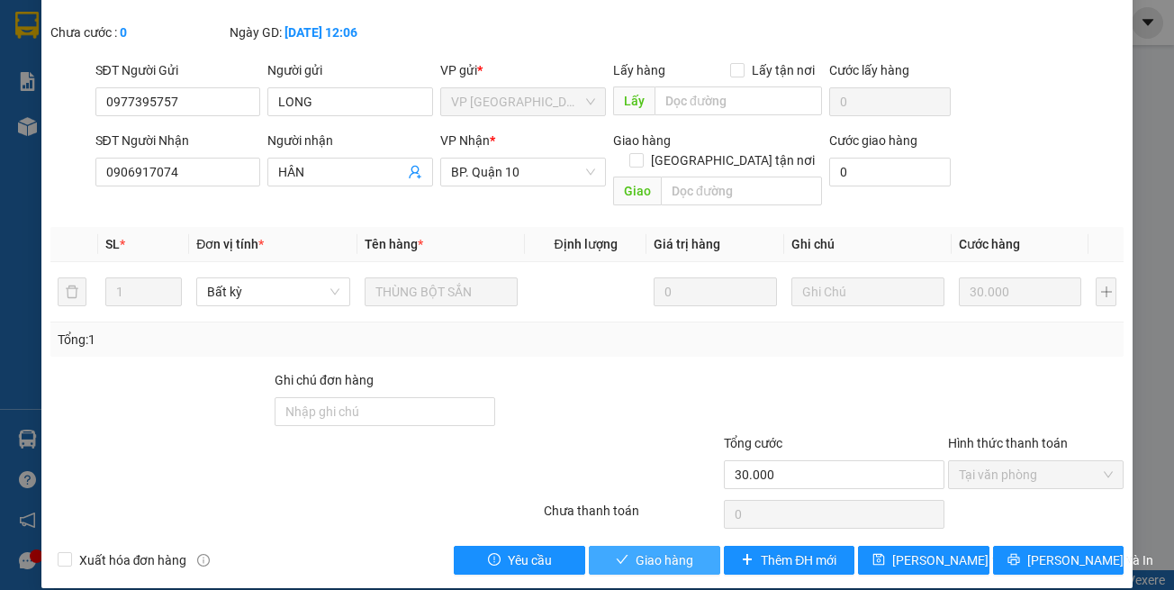
drag, startPoint x: 656, startPoint y: 537, endPoint x: 670, endPoint y: 552, distance: 21.0
click at [657, 550] on span "Giao hàng" at bounding box center [665, 560] width 58 height 20
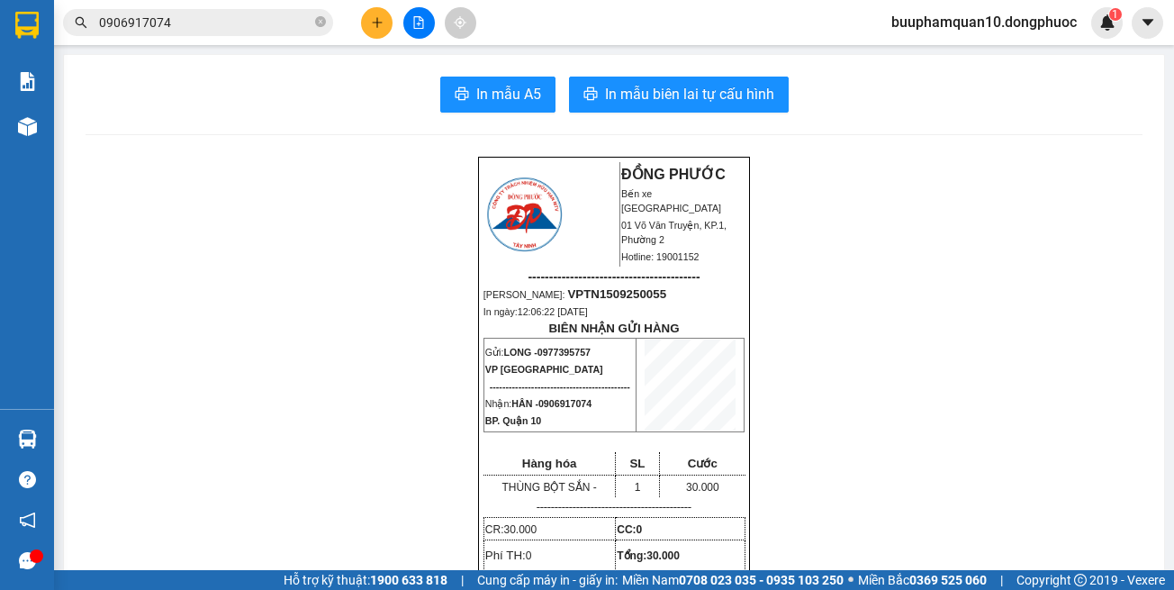
click at [380, 25] on icon "plus" at bounding box center [377, 22] width 13 height 13
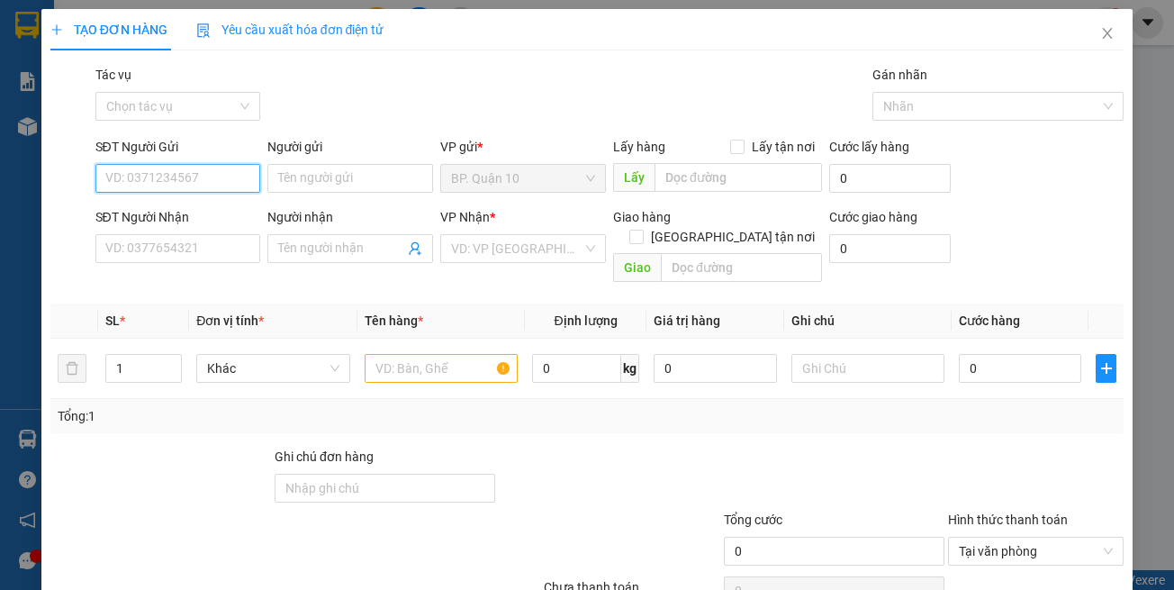
click at [204, 184] on input "SĐT Người Gửi" at bounding box center [178, 178] width 166 height 29
type input "0914975952"
click at [212, 214] on div "0914975952 - MEO STORE" at bounding box center [179, 214] width 150 height 20
type input "MEO STORE"
type input "0979939193"
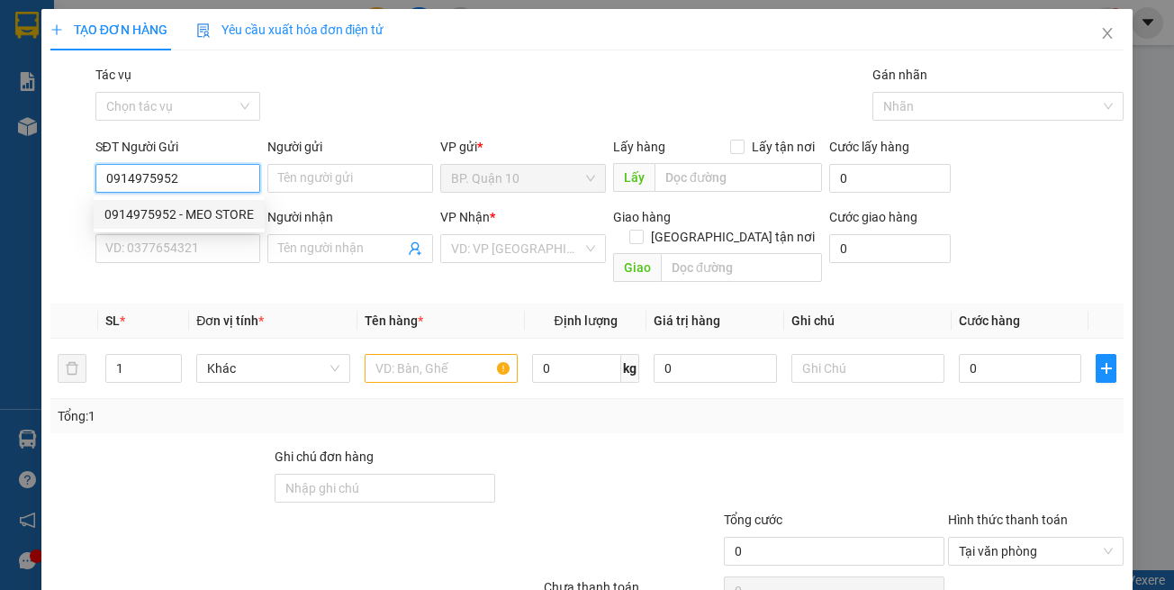
type input "NHI"
type input "30.000"
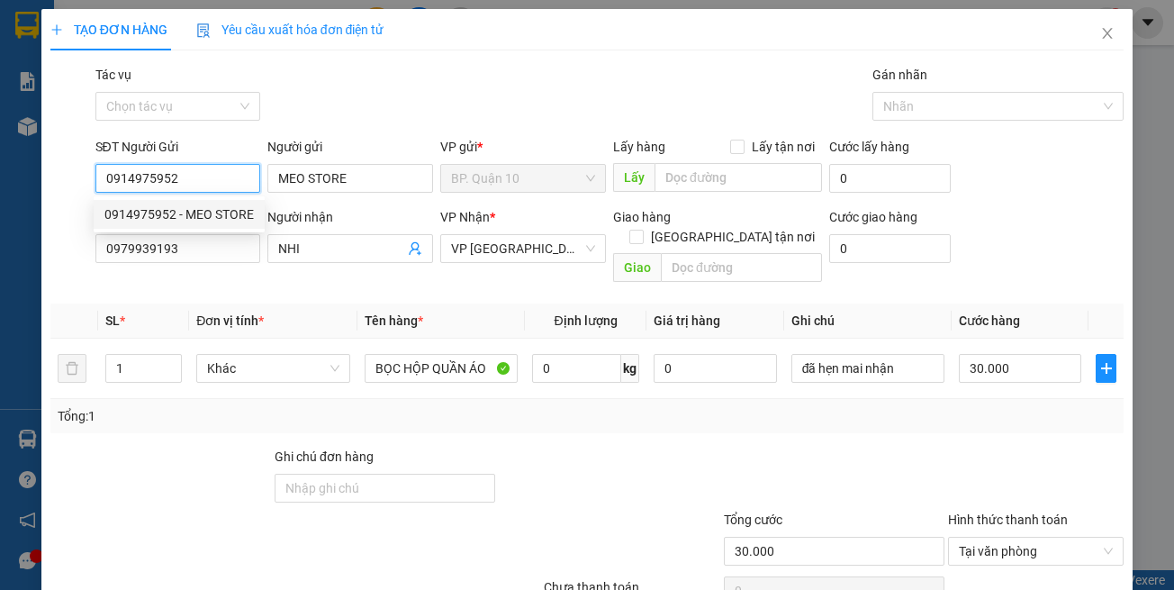
type input "0914975952"
click at [259, 313] on span "Đơn vị tính *" at bounding box center [230, 320] width 68 height 14
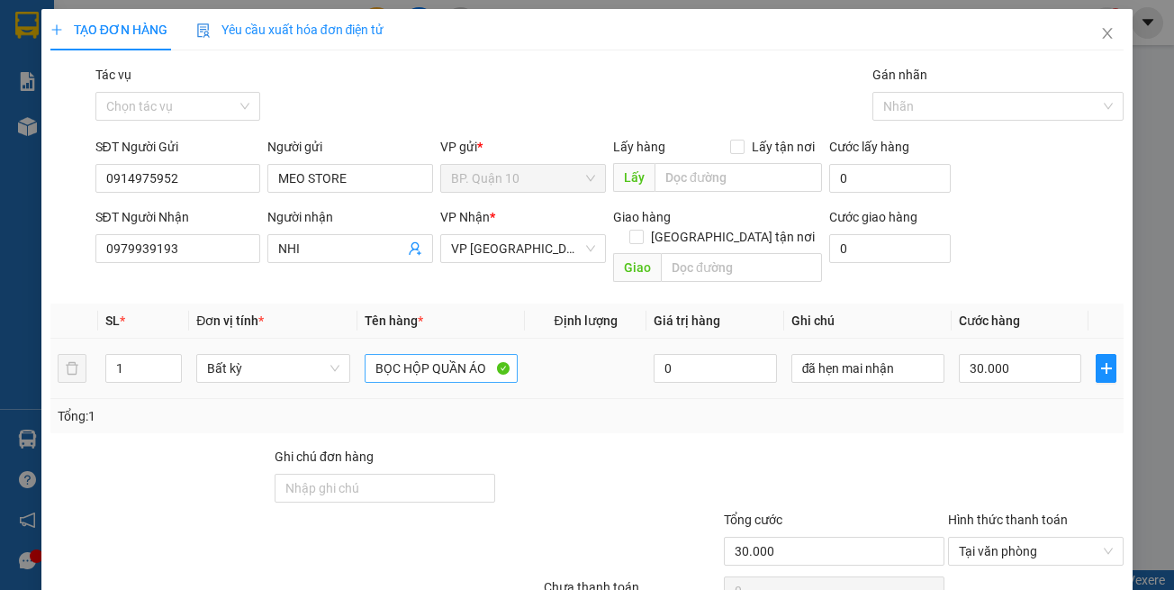
drag, startPoint x: 462, startPoint y: 399, endPoint x: 416, endPoint y: 358, distance: 61.9
click at [463, 406] on div "Tổng: 1" at bounding box center [588, 416] width 1060 height 20
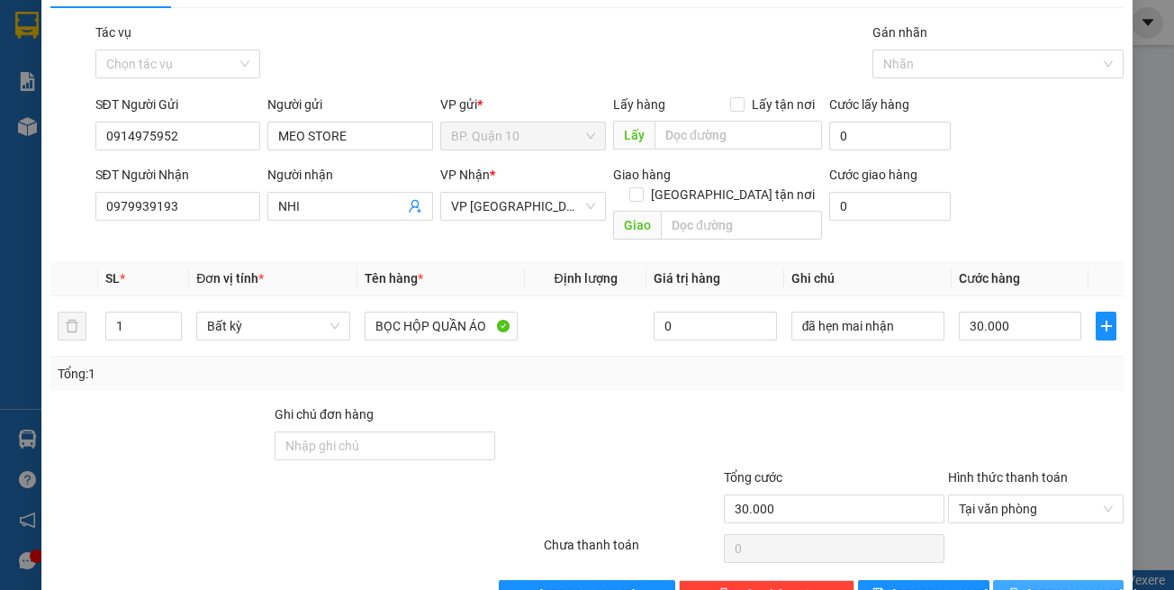
scroll to position [77, 0]
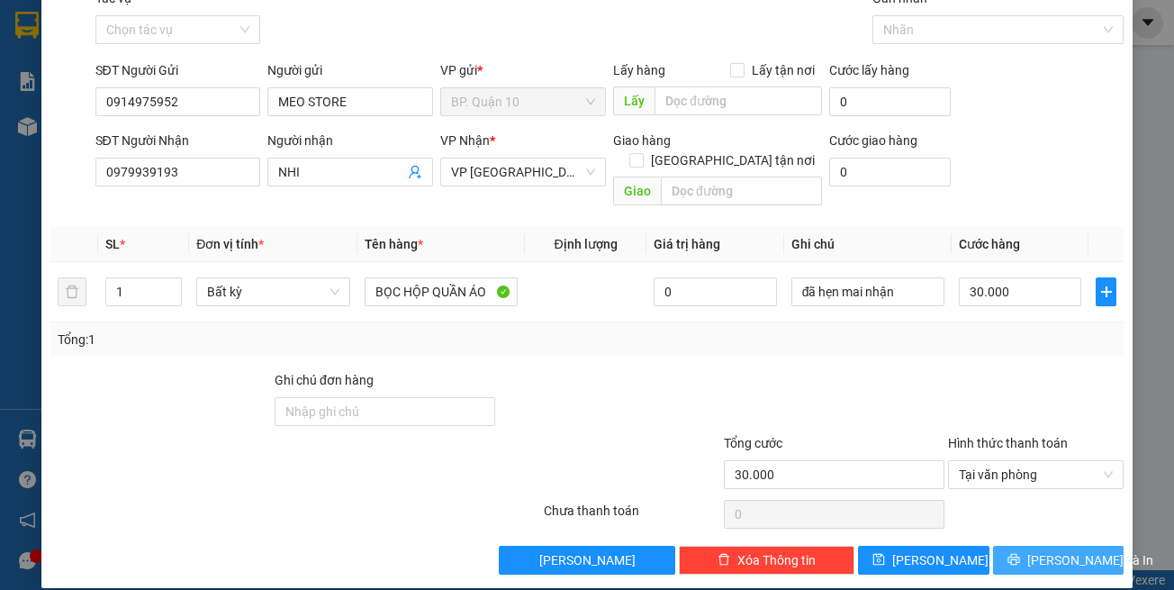
click at [1029, 546] on button "[PERSON_NAME] và In" at bounding box center [1059, 560] width 132 height 29
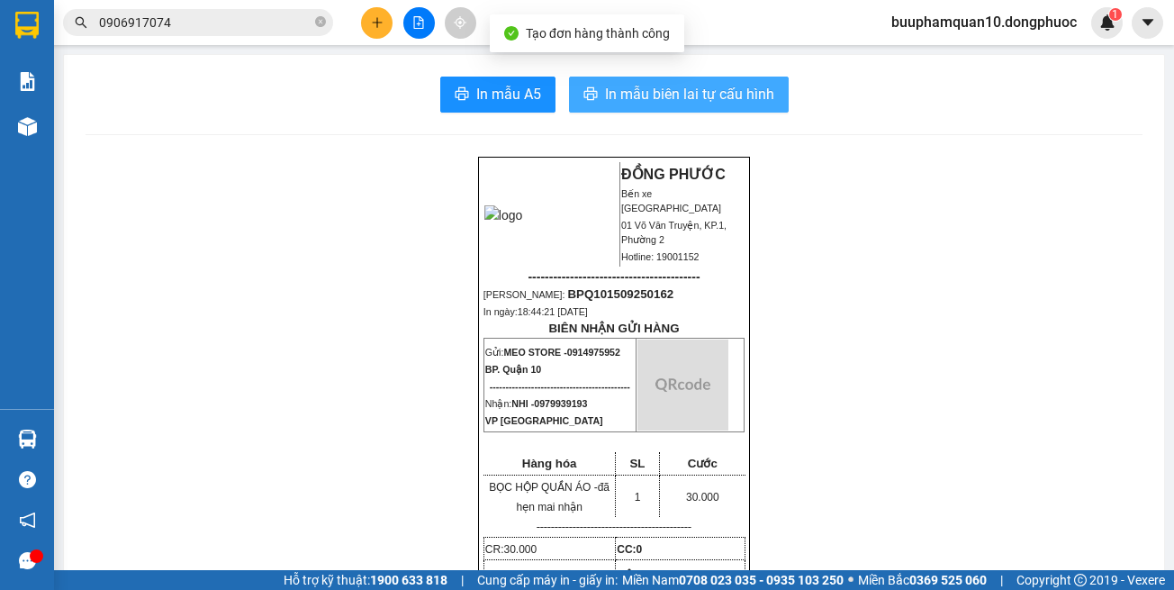
click at [639, 97] on span "In mẫu biên lai tự cấu hình" at bounding box center [689, 94] width 169 height 23
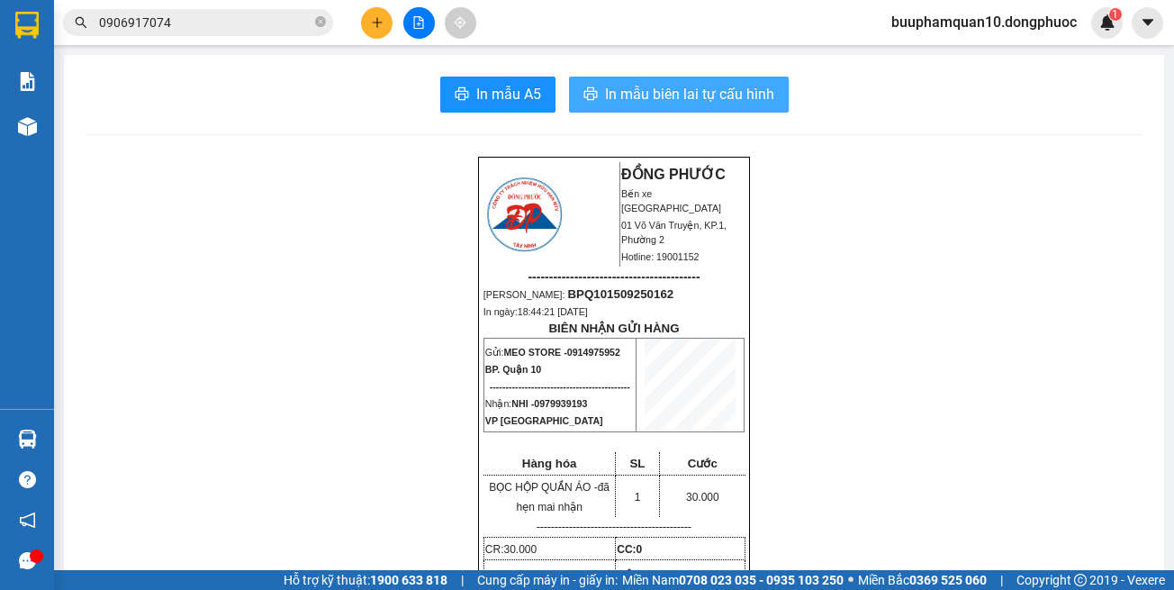
click at [636, 99] on span "In mẫu biên lai tự cấu hình" at bounding box center [689, 94] width 169 height 23
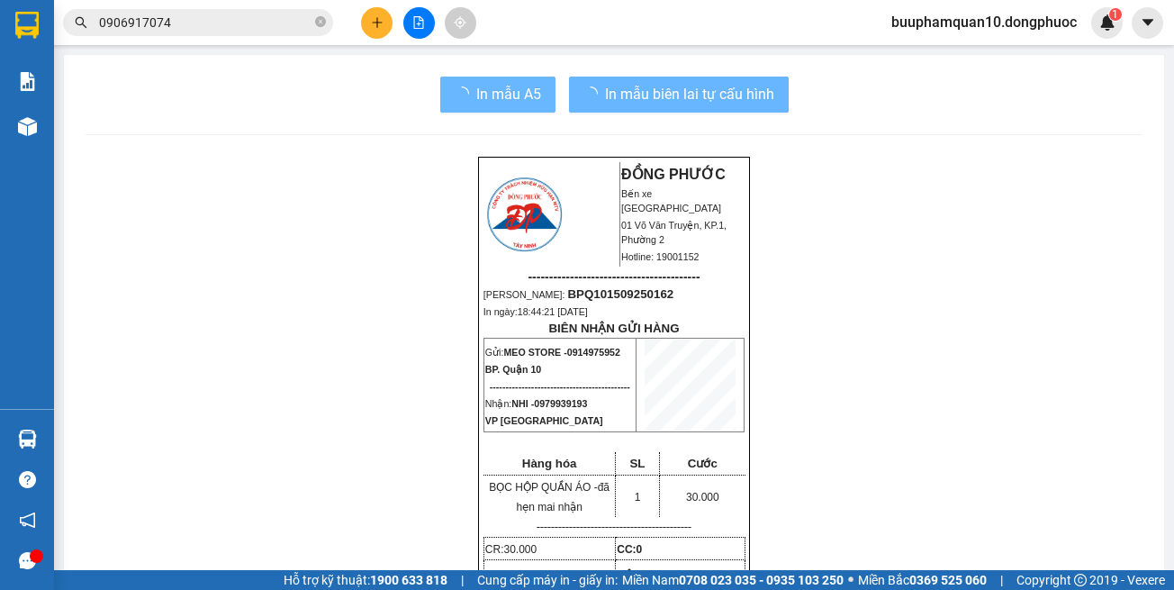
drag, startPoint x: 980, startPoint y: 416, endPoint x: 983, endPoint y: 399, distance: 17.3
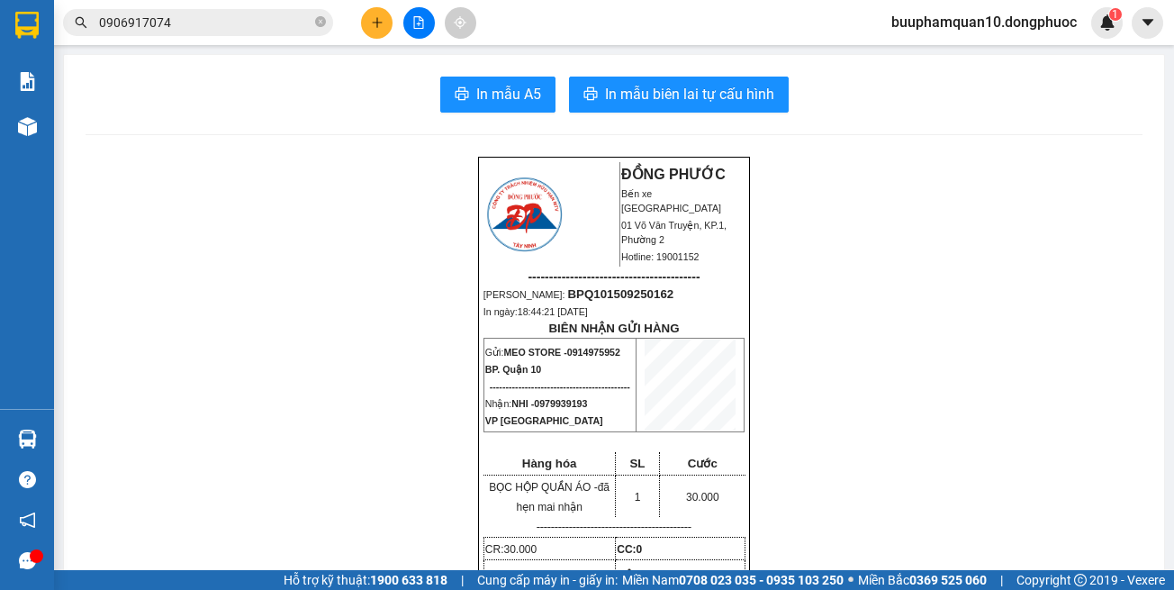
click at [382, 28] on icon "plus" at bounding box center [377, 22] width 13 height 13
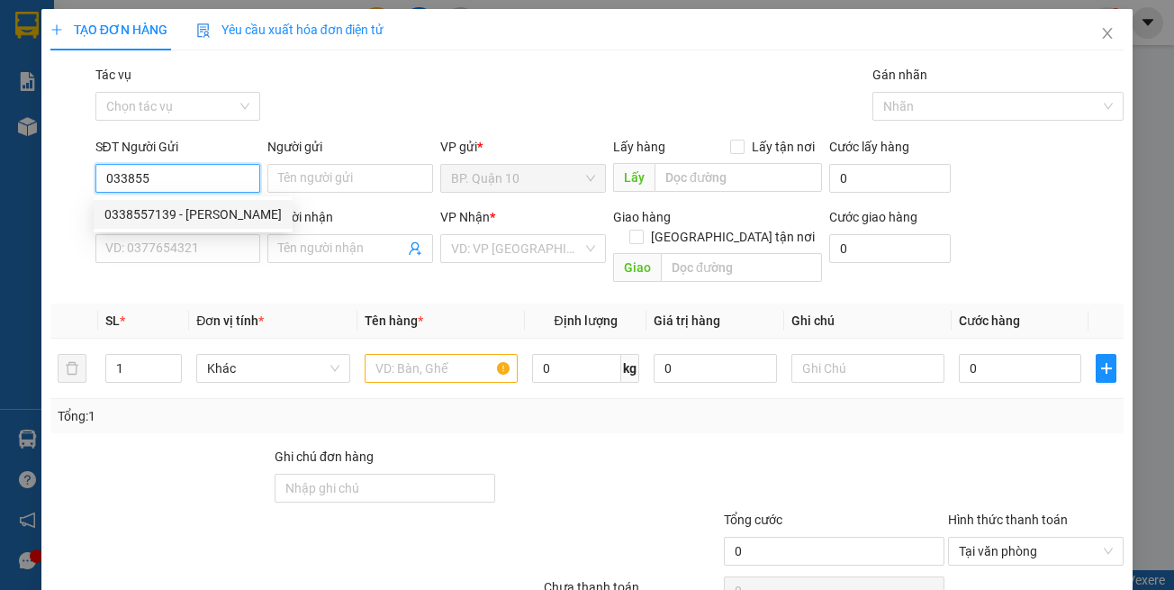
click at [168, 219] on div "0338557139 - KHÔI" at bounding box center [192, 214] width 177 height 20
type input "0338557139"
type input "KHÔI"
type input "0898929799"
type input "HƯNG"
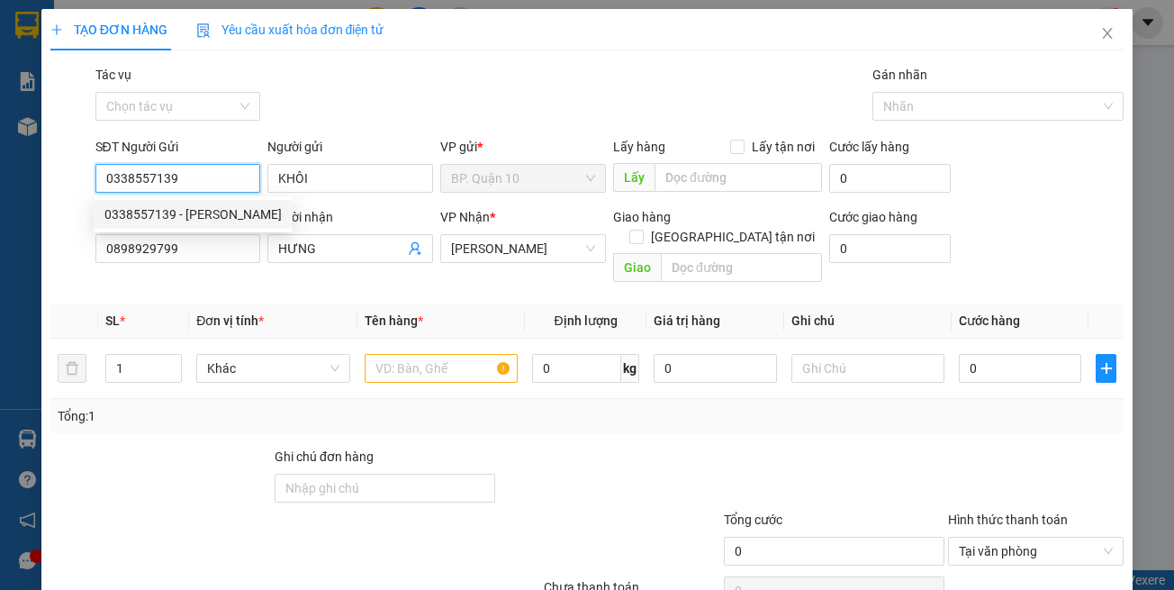
type input "0338557139"
type input "50.000"
click at [291, 304] on th "Đơn vị tính *" at bounding box center [273, 321] width 168 height 35
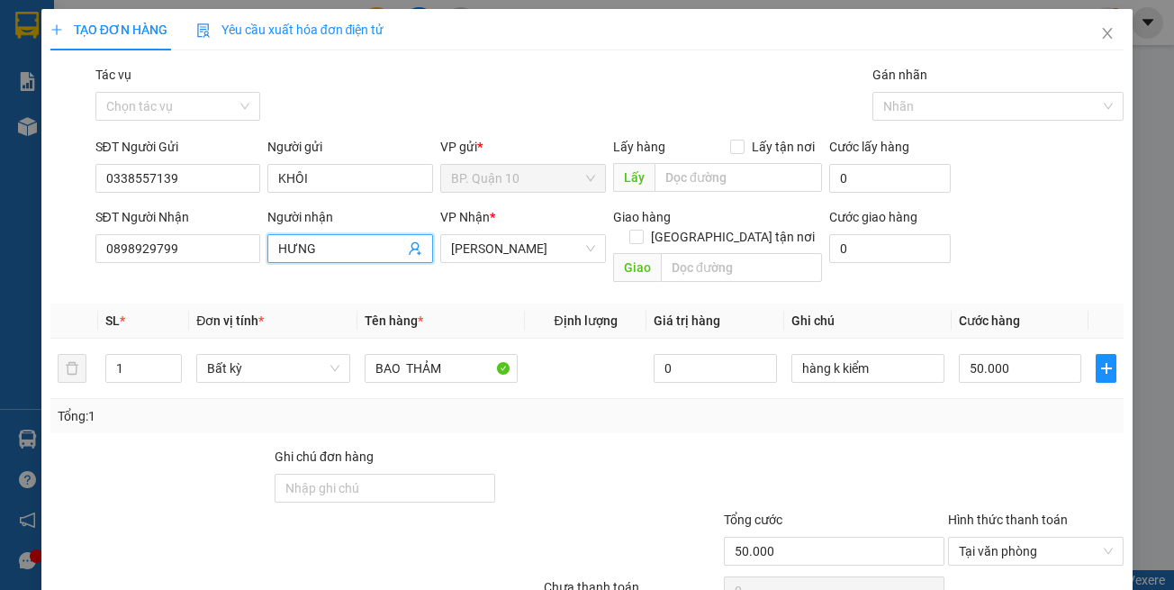
click at [409, 250] on icon "user-add" at bounding box center [415, 249] width 12 height 14
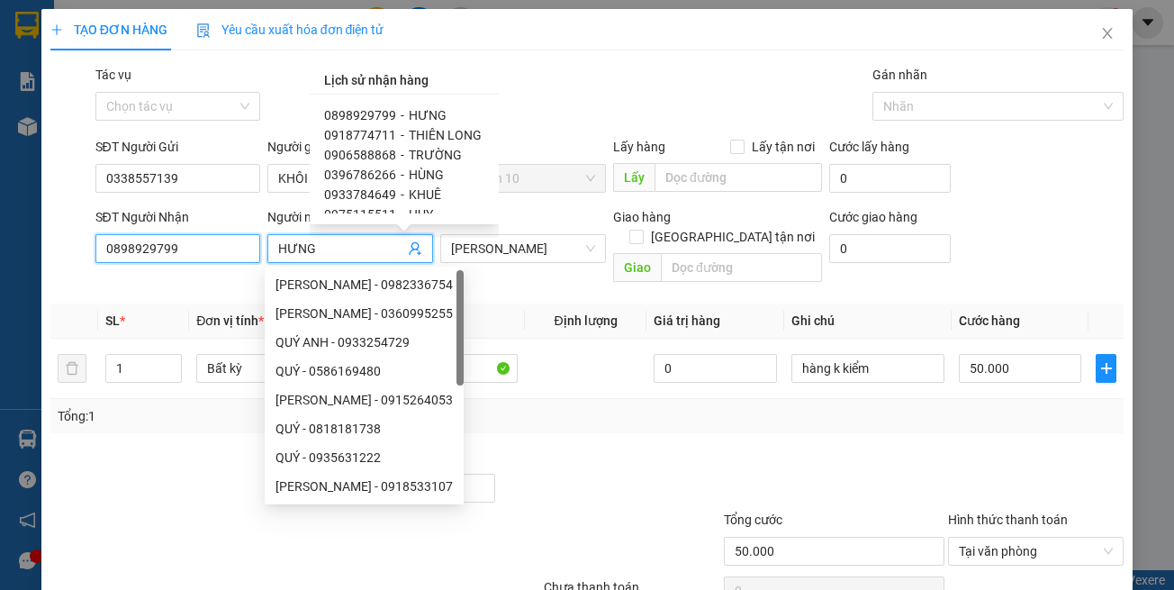
click at [205, 253] on input "0898929799" at bounding box center [178, 248] width 166 height 29
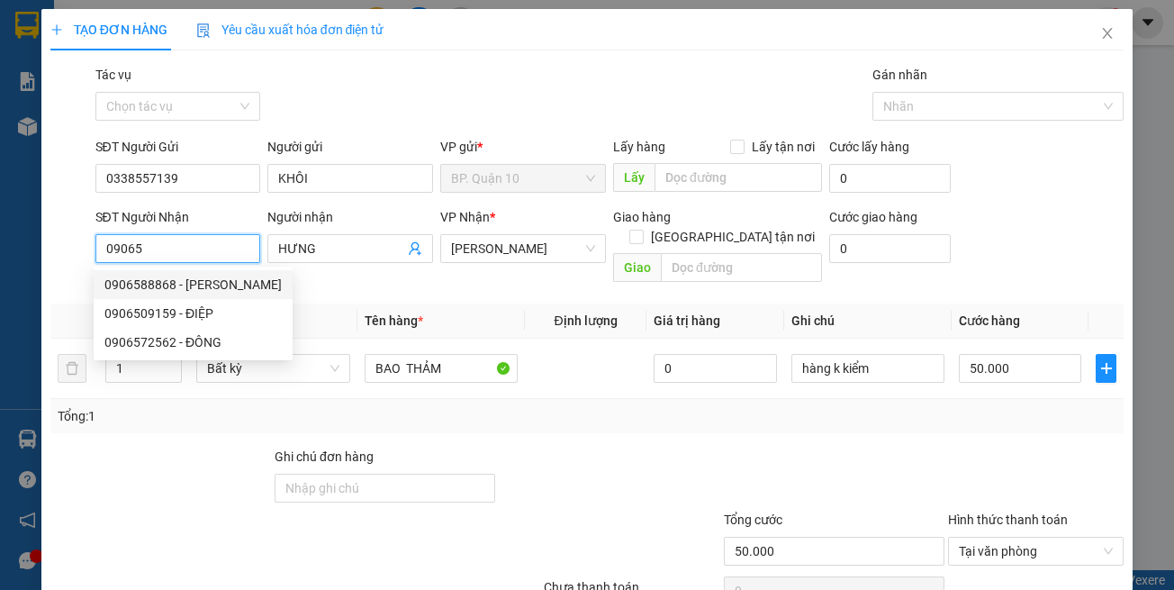
click at [200, 283] on div "0906588868 - TRƯỜNG" at bounding box center [192, 285] width 177 height 20
type input "0906588868"
type input "TRƯỜNG"
type input "30.000"
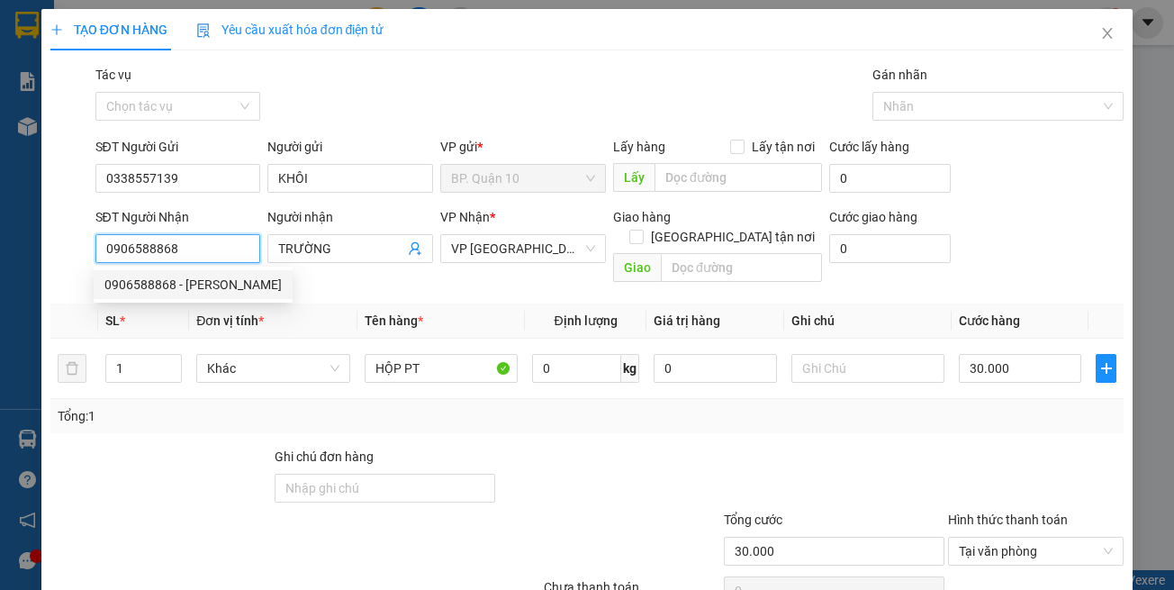
type input "0906588868"
click at [426, 279] on div "Transit Pickup Surcharge Ids Transit Deliver Surcharge Ids Transit Deliver Surc…" at bounding box center [587, 358] width 1075 height 586
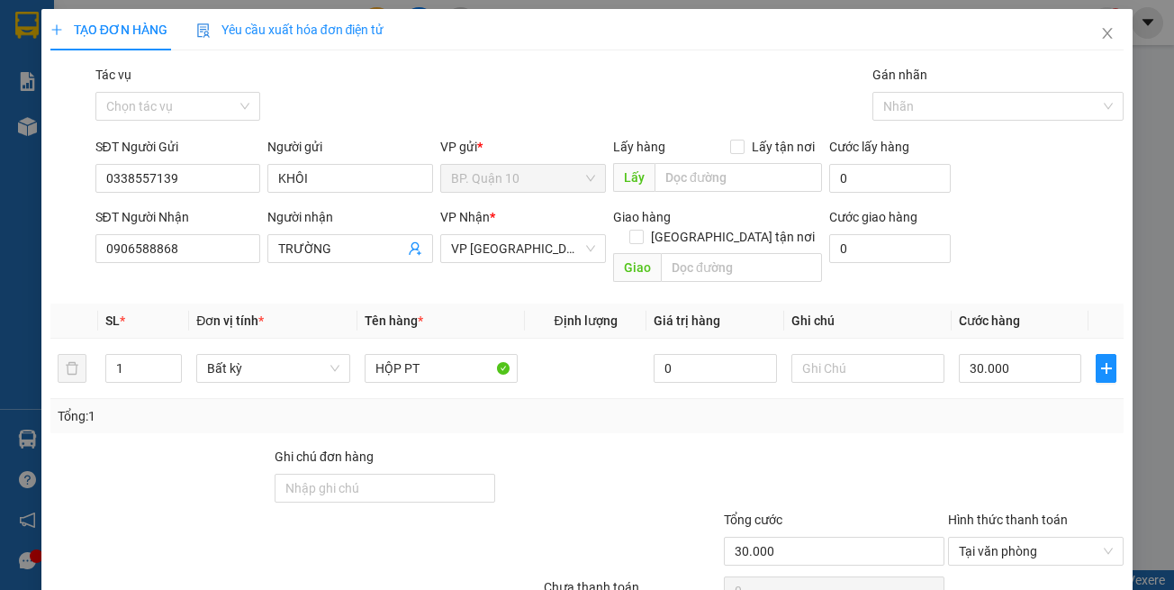
click at [464, 411] on div "Tổng: 1" at bounding box center [587, 416] width 1075 height 34
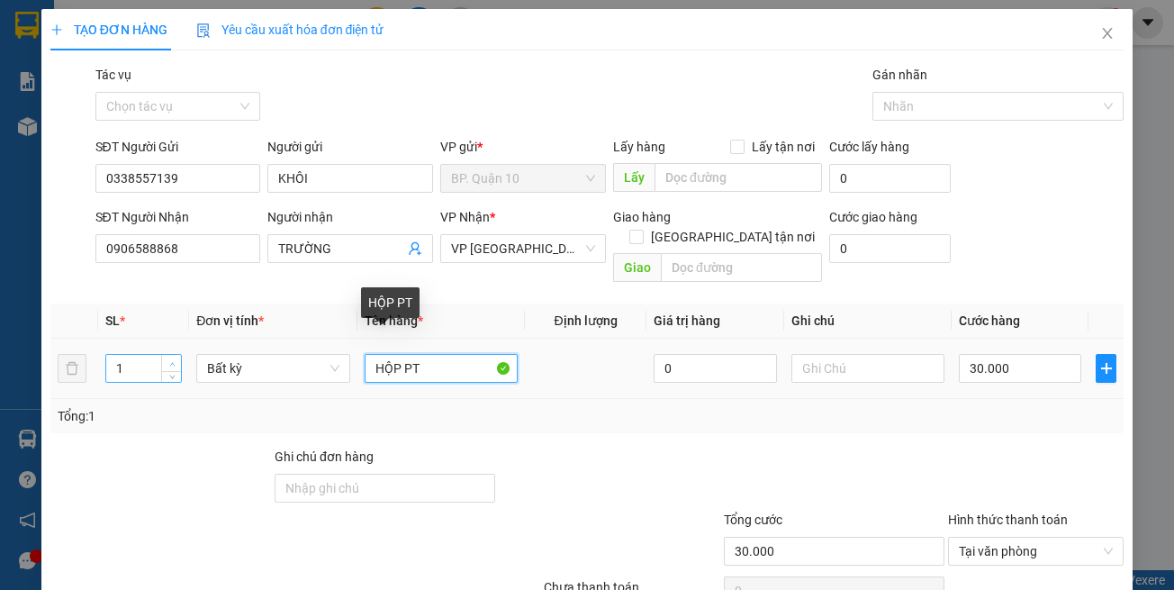
drag, startPoint x: 448, startPoint y: 355, endPoint x: 162, endPoint y: 343, distance: 285.8
click at [262, 341] on tr "1 Bất kỳ HỘP PT 0 30.000" at bounding box center [587, 369] width 1075 height 60
type input "b"
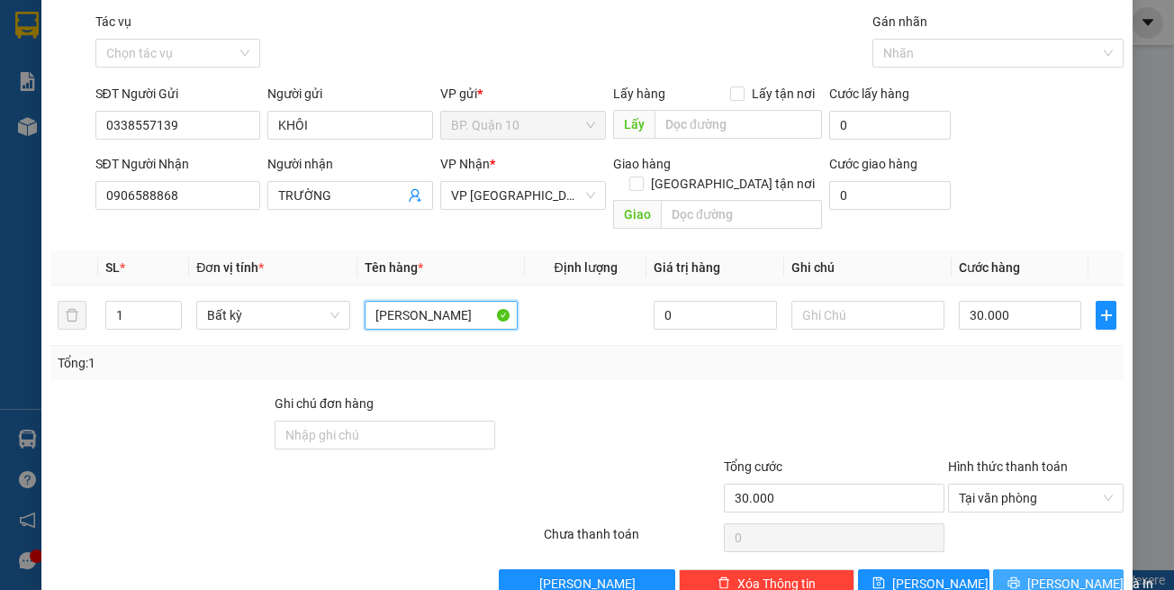
scroll to position [77, 0]
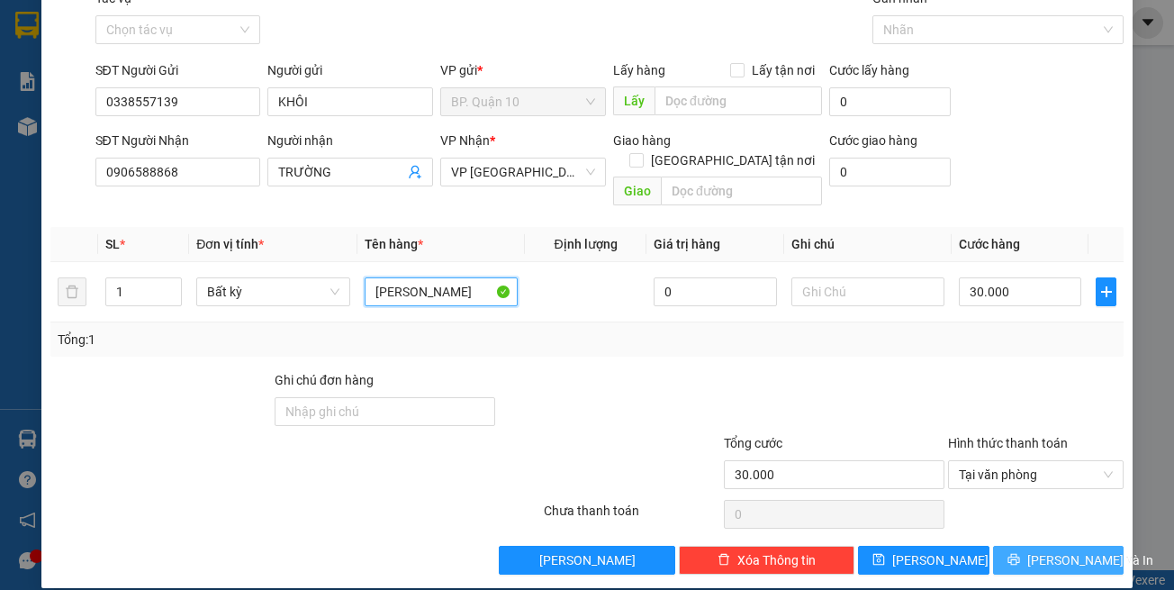
type input "BAO THẢM"
click at [1005, 546] on button "[PERSON_NAME] và In" at bounding box center [1059, 560] width 132 height 29
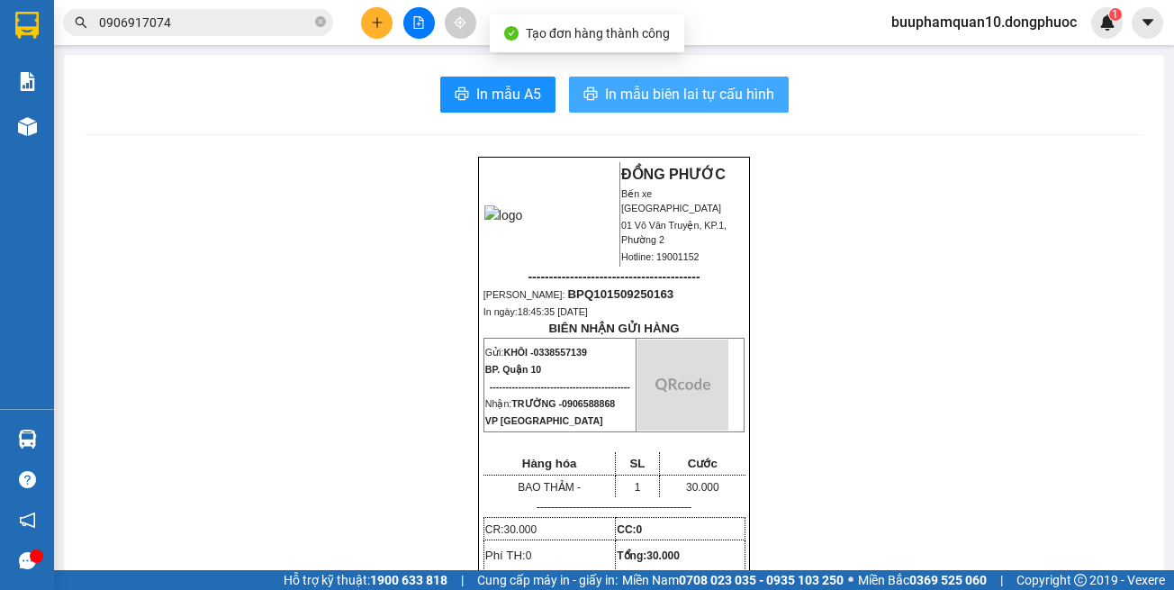
click at [675, 82] on button "In mẫu biên lai tự cấu hình" at bounding box center [679, 95] width 220 height 36
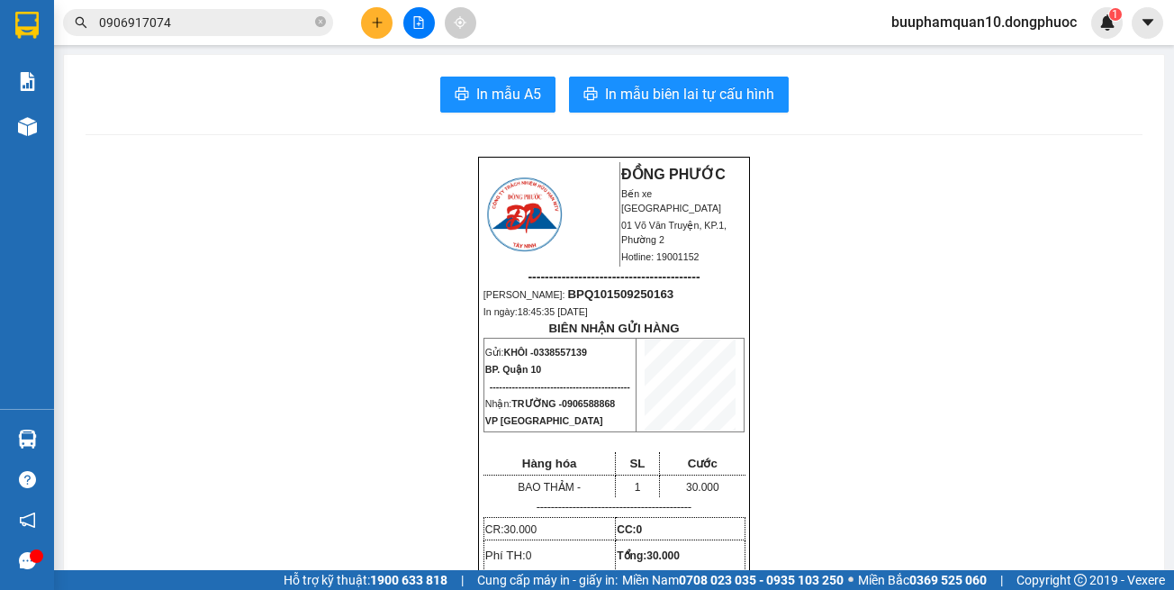
click at [276, 31] on input "0906917074" at bounding box center [205, 23] width 213 height 20
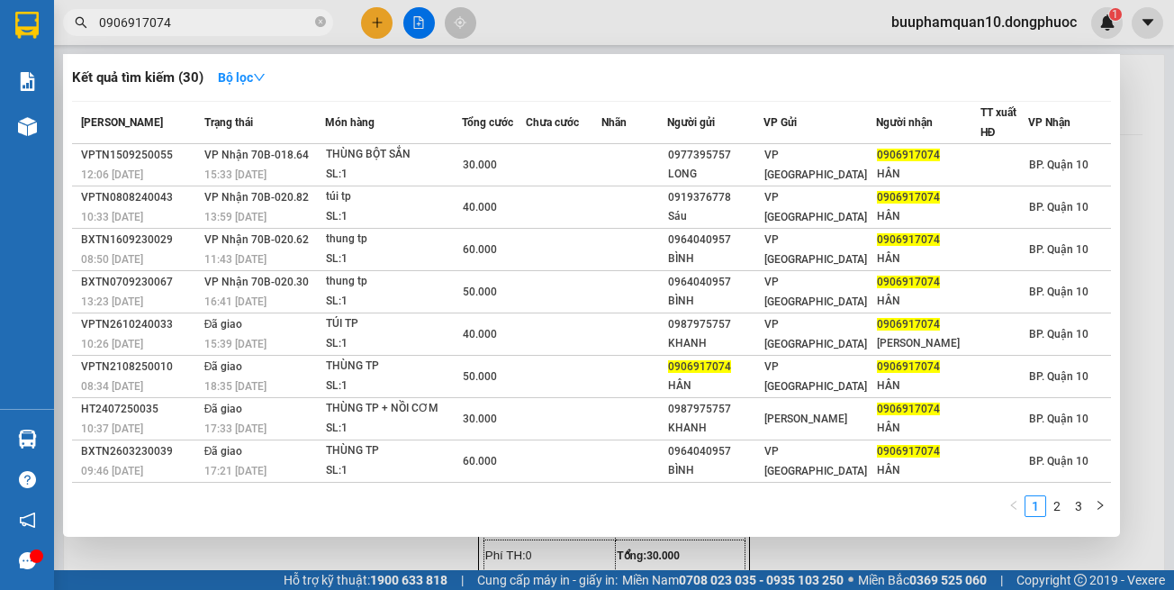
click at [276, 31] on input "0906917074" at bounding box center [205, 23] width 213 height 20
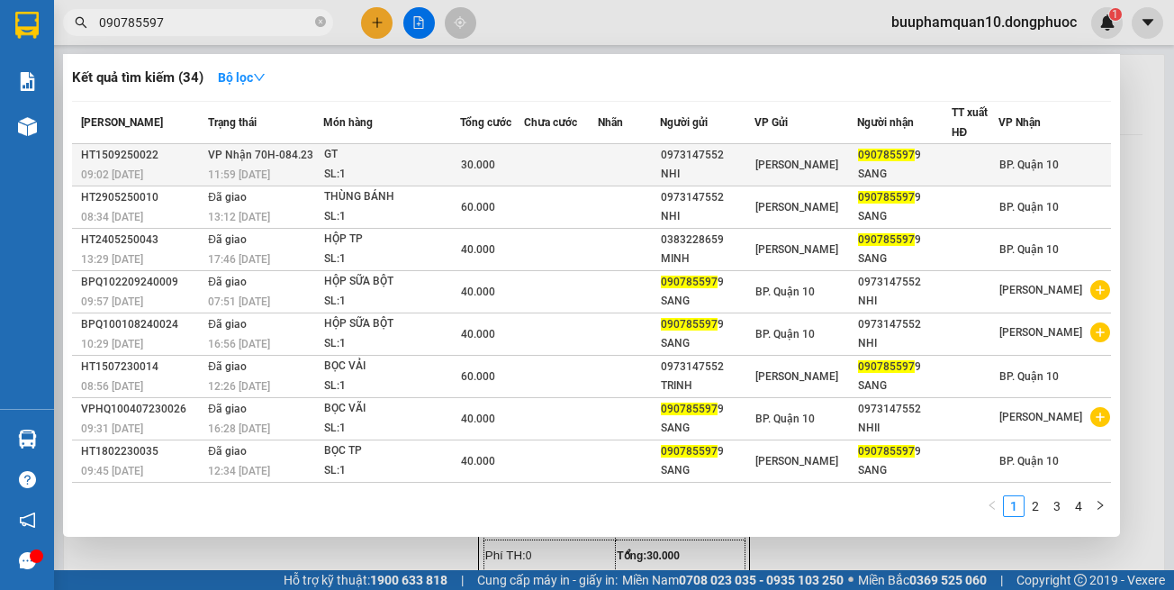
type input "090785597"
click at [629, 177] on td at bounding box center [629, 165] width 62 height 42
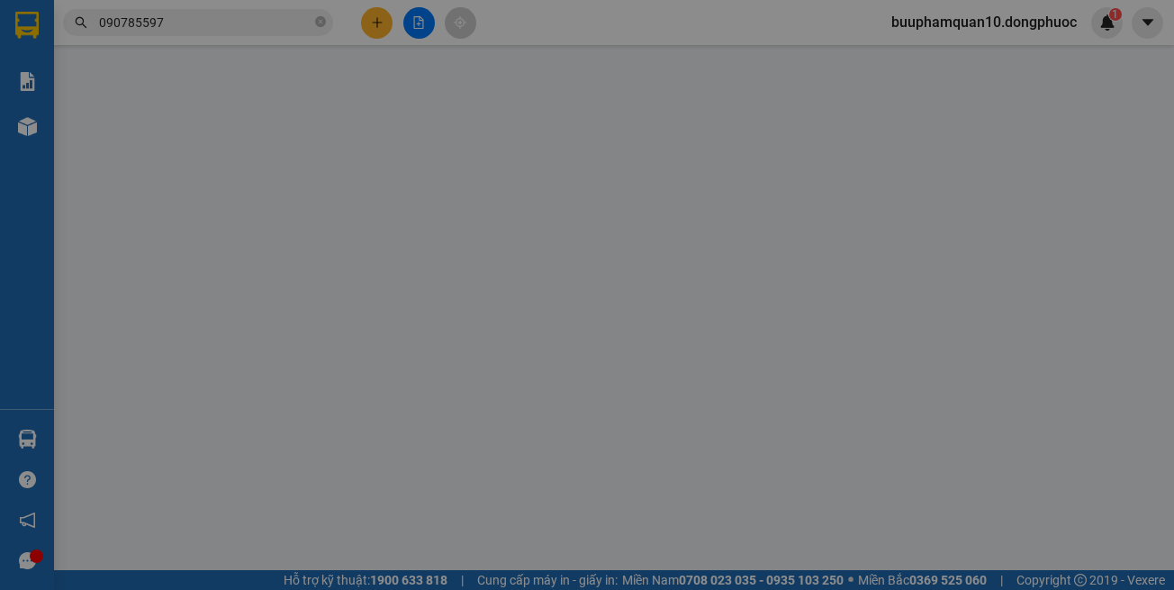
type input "0973147552"
type input "NHI"
type input "0907855979"
type input "SANG"
type input "30.000"
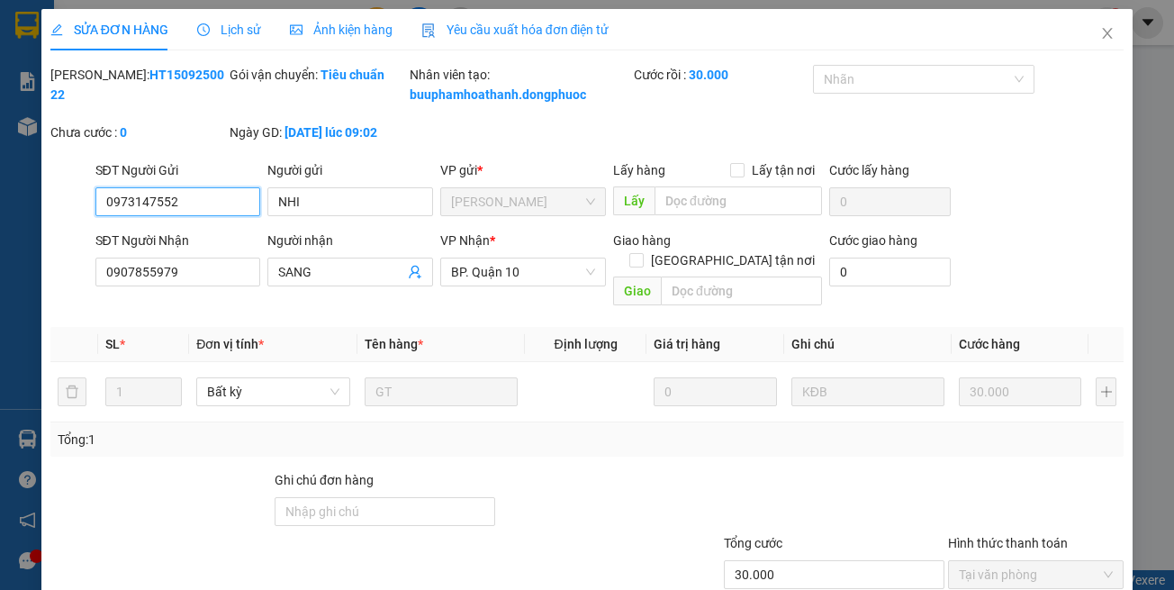
scroll to position [120, 0]
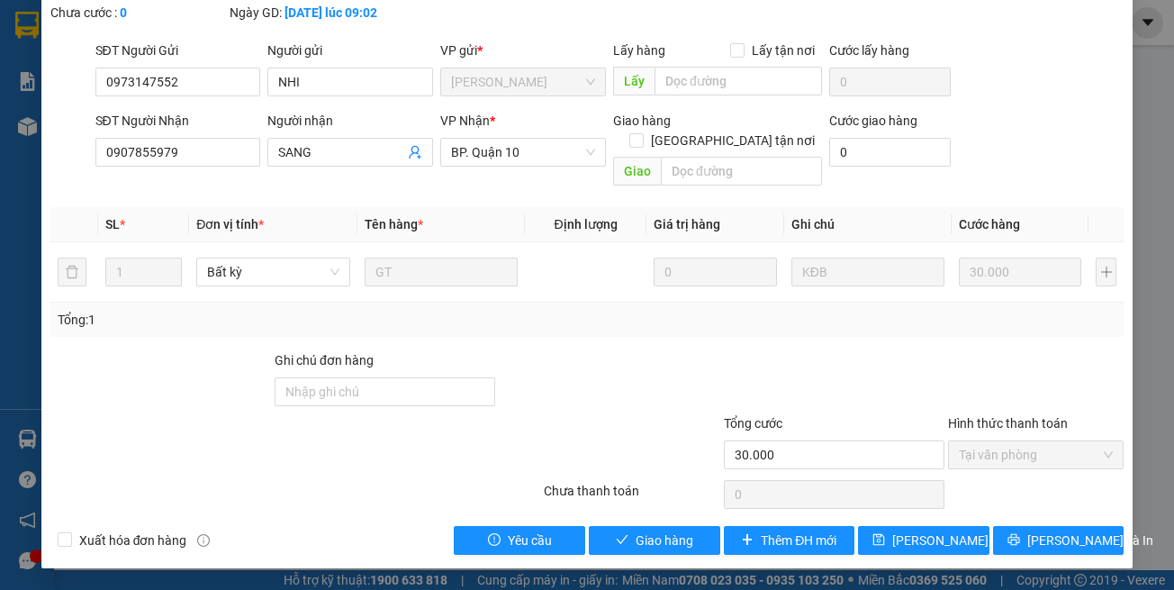
click at [658, 561] on div "SỬA ĐƠN HÀNG Lịch sử Ảnh kiện hàng Yêu cầu xuất hóa đơn điện tử Total Paid Fee …" at bounding box center [587, 228] width 1093 height 679
click at [658, 558] on div "SỬA ĐƠN HÀNG Lịch sử Ảnh kiện hàng Yêu cầu xuất hóa đơn điện tử Total Paid Fee …" at bounding box center [587, 228] width 1093 height 679
click at [658, 549] on span "Giao hàng" at bounding box center [665, 541] width 58 height 20
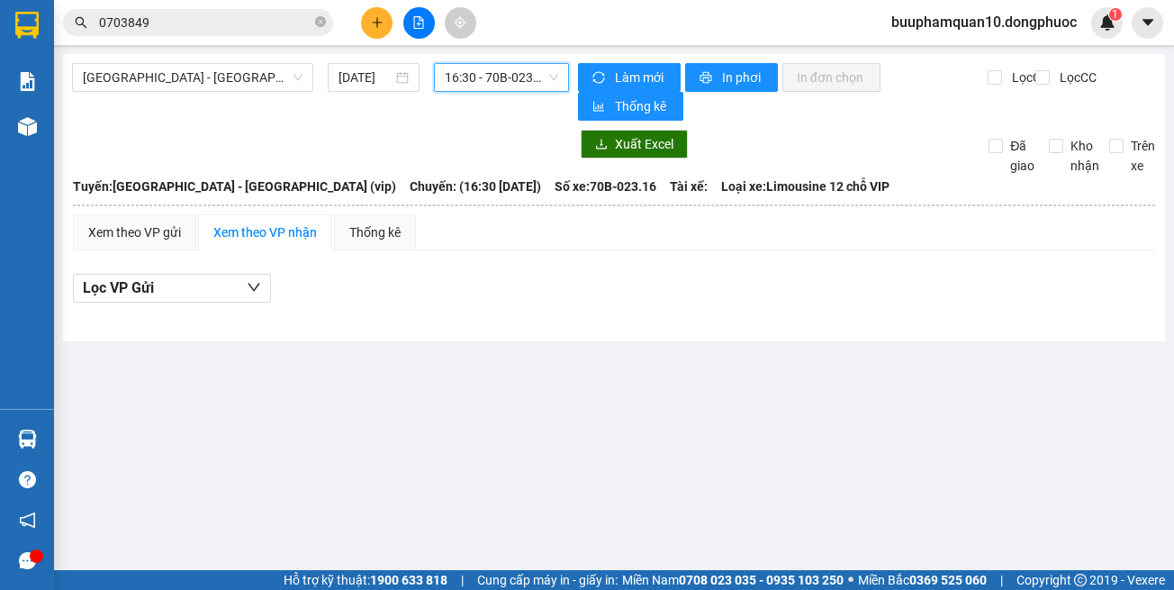
click at [50, 432] on div "Hàng sắp về" at bounding box center [27, 439] width 54 height 41
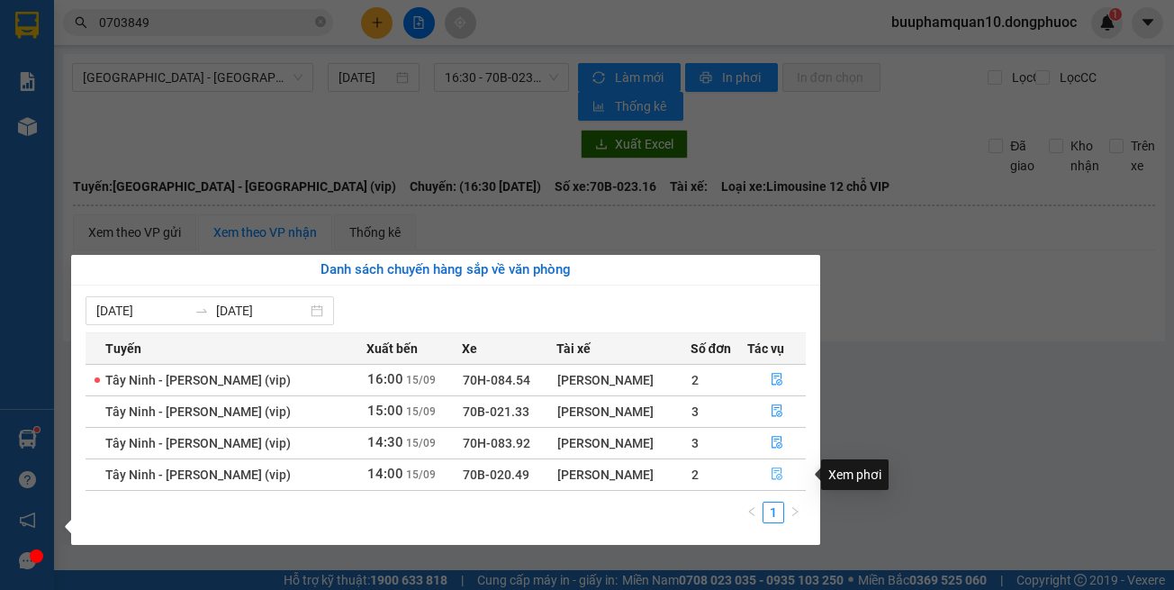
click at [783, 474] on button "button" at bounding box center [776, 474] width 57 height 29
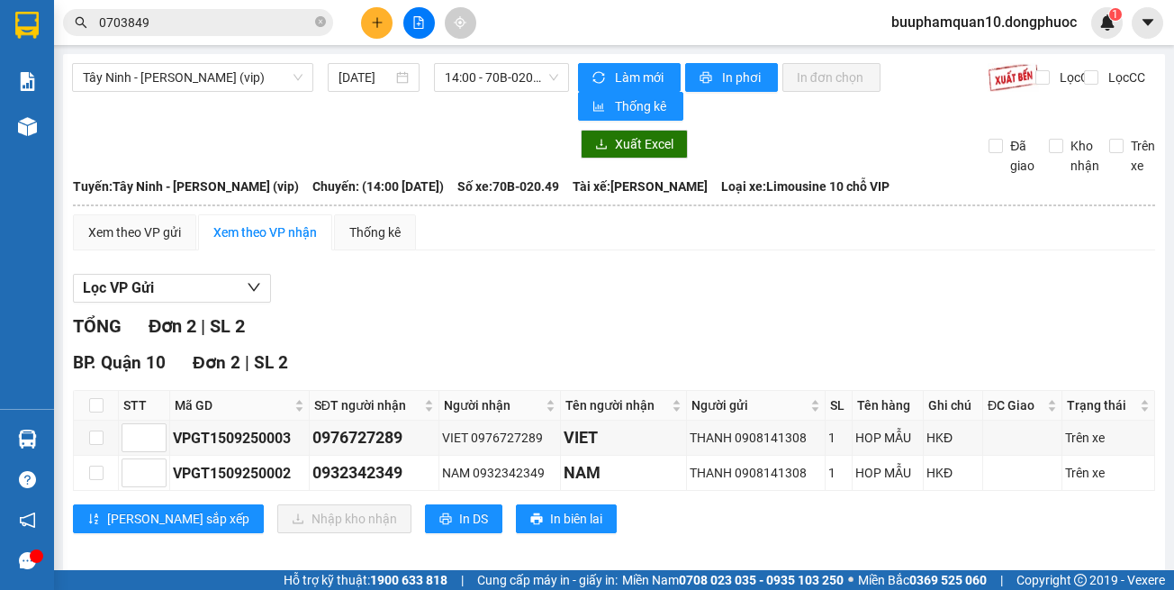
drag, startPoint x: 814, startPoint y: 517, endPoint x: 686, endPoint y: 366, distance: 198.1
click at [813, 517] on div "Lưu sắp xếp Nhập kho nhận In DS In biên lai" at bounding box center [614, 518] width 1083 height 29
click at [650, 325] on div "TỔNG Đơn 2 | SL 2" at bounding box center [614, 327] width 1083 height 28
click at [696, 293] on div "Lọc VP Gửi" at bounding box center [614, 289] width 1083 height 30
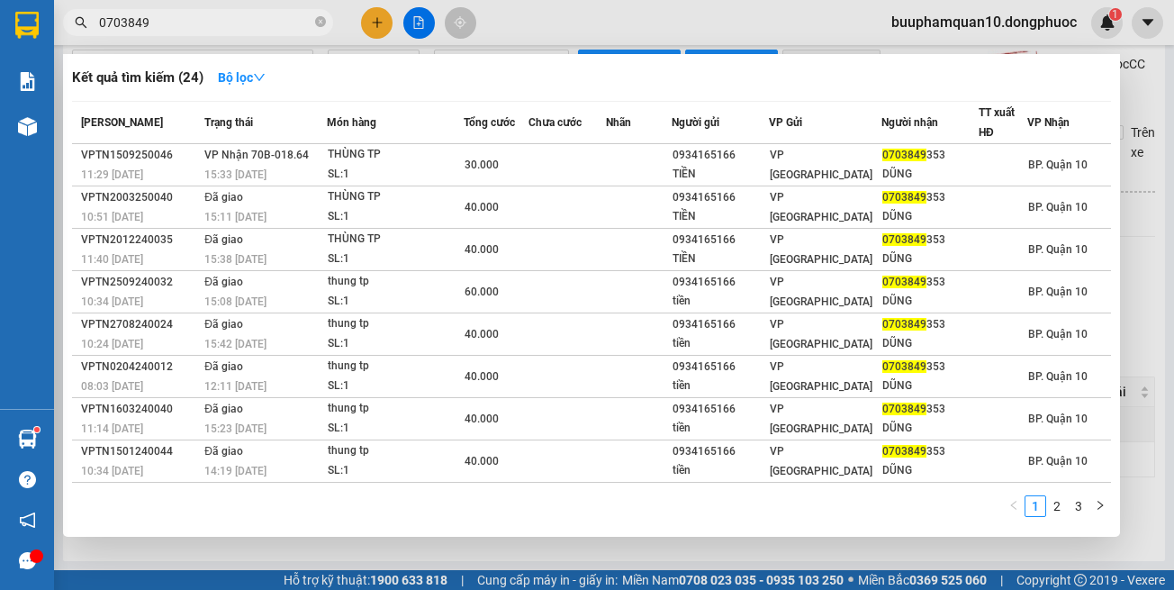
click at [277, 30] on input "0703849" at bounding box center [205, 23] width 213 height 20
click at [277, 29] on input "0703849" at bounding box center [205, 23] width 213 height 20
click at [277, 28] on input "0703849" at bounding box center [205, 23] width 213 height 20
paste input "979723028"
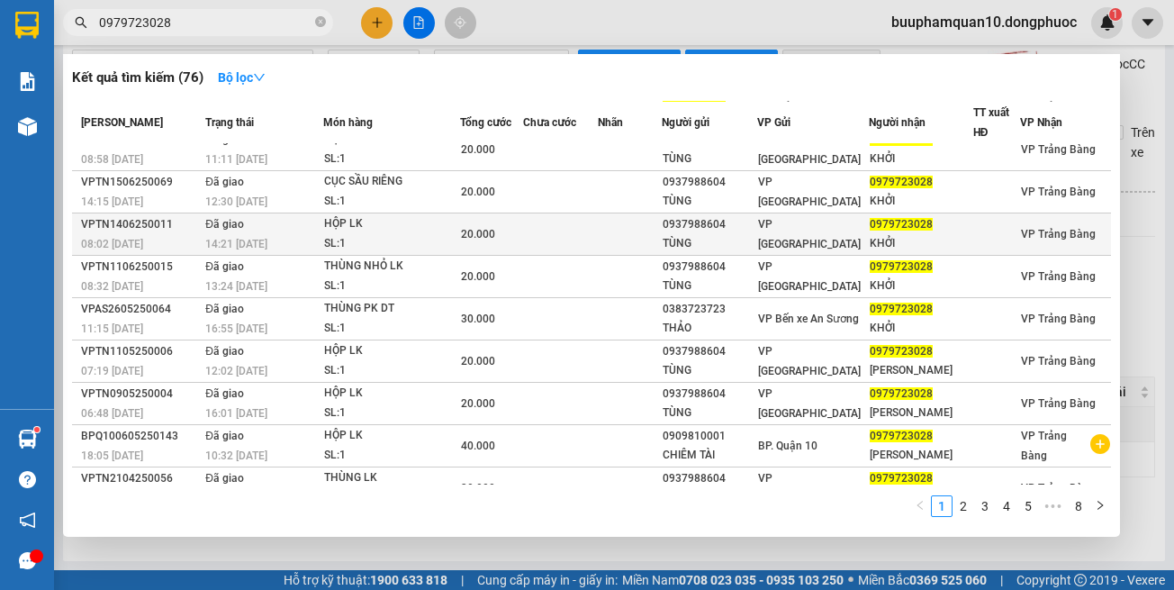
scroll to position [83, 0]
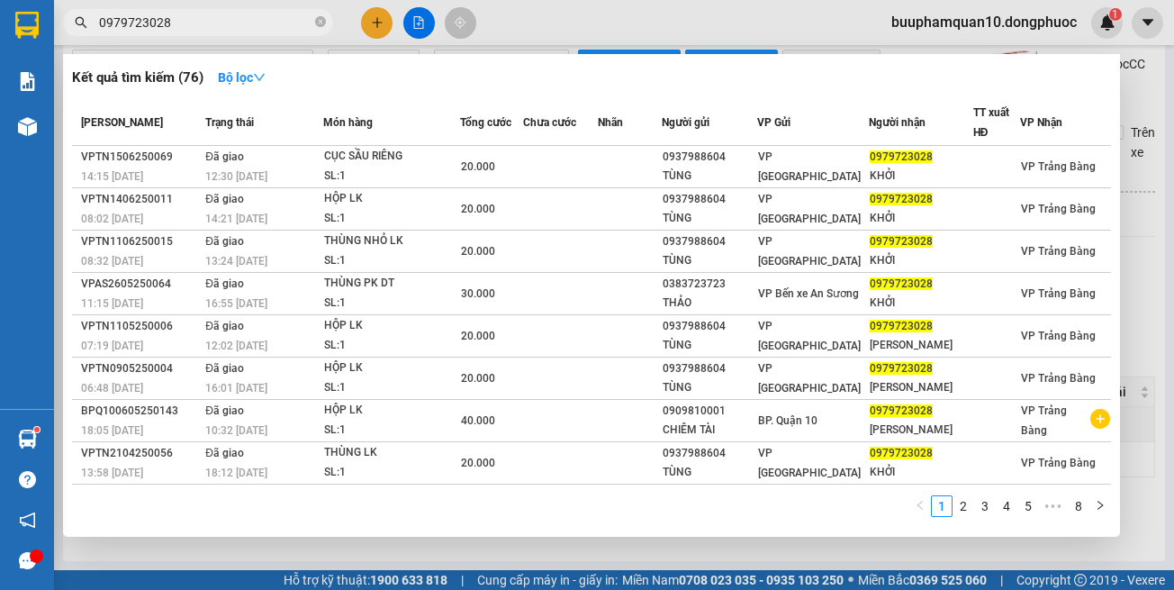
type input "0979723028"
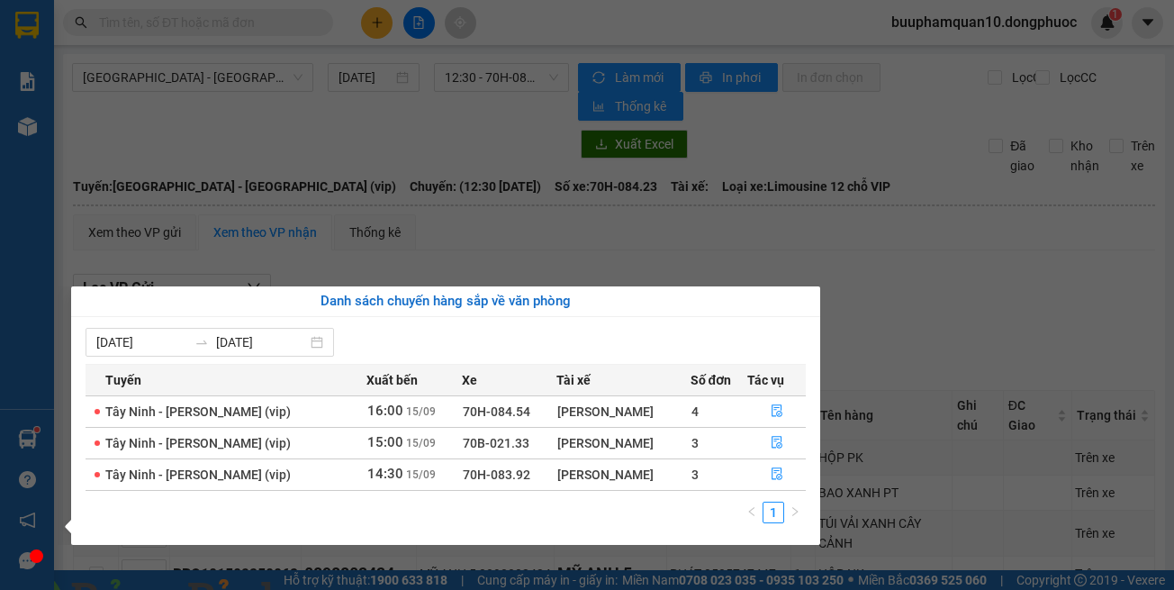
scroll to position [118, 0]
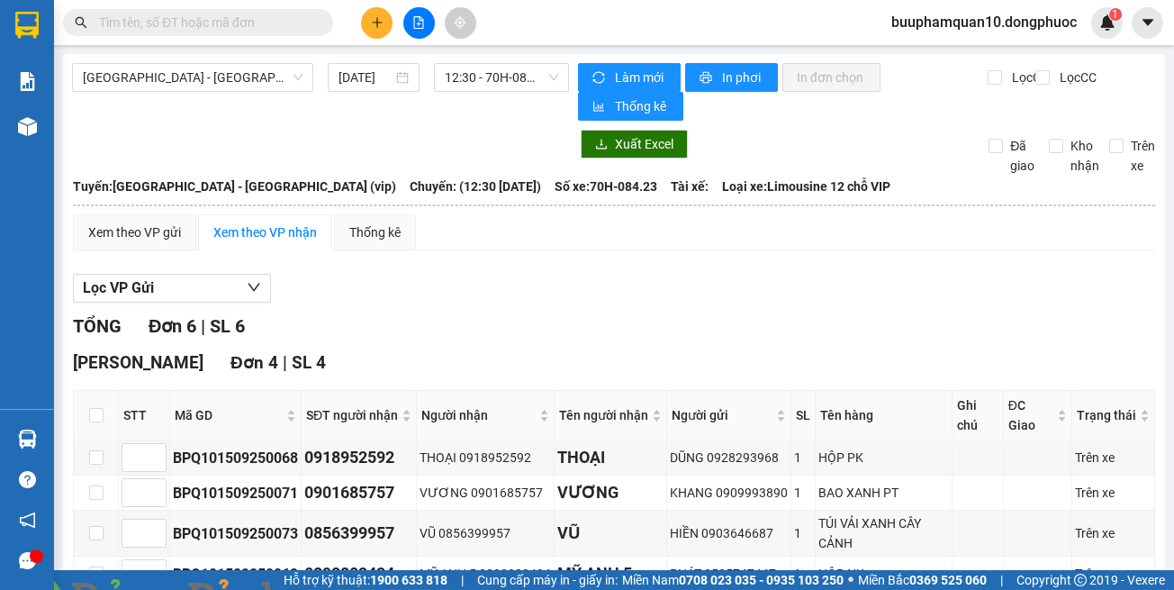
drag, startPoint x: 362, startPoint y: 149, endPoint x: 377, endPoint y: 123, distance: 29.5
click at [365, 146] on section "Kết quả tìm kiếm ( 0 ) Bộ lọc No Data buuphamquan10.dongphuoc 1 Báo cáo Mẫu 1: …" at bounding box center [587, 295] width 1174 height 590
click at [504, 83] on span "12:30 - 70H-084.23" at bounding box center [501, 77] width 113 height 27
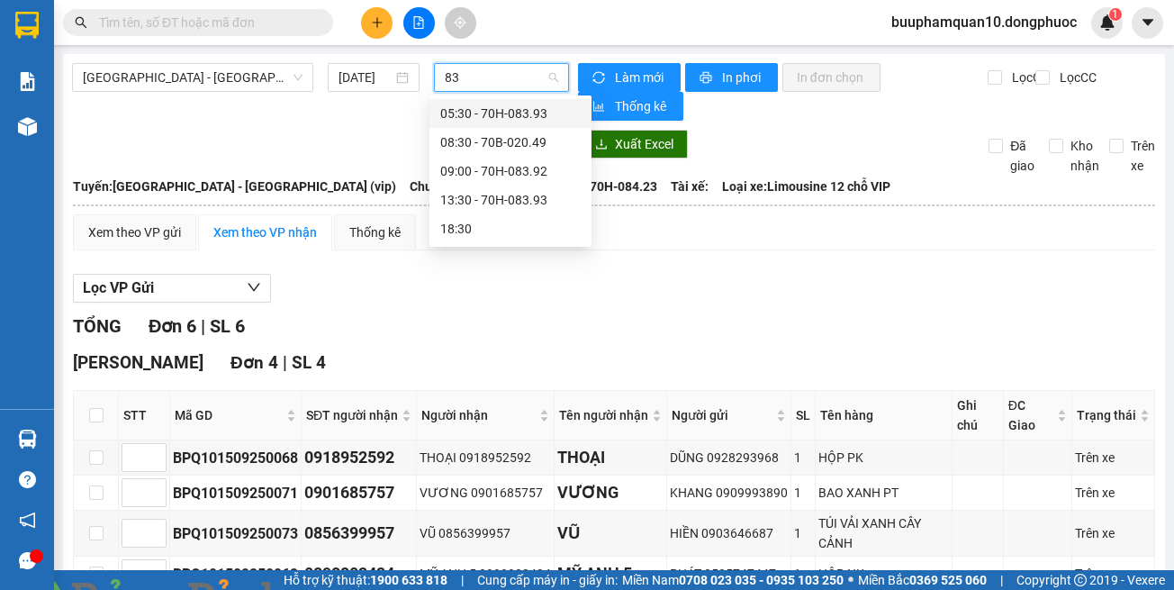
scroll to position [0, 0]
type input "8393"
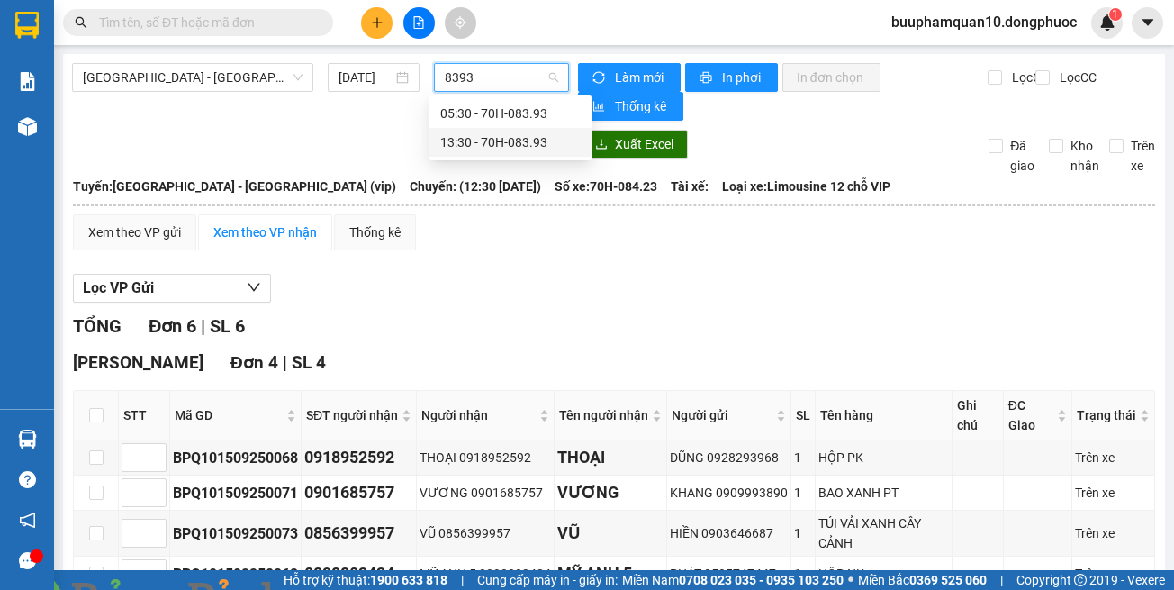
click at [527, 147] on div "13:30 - 70H-083.93" at bounding box center [510, 142] width 141 height 20
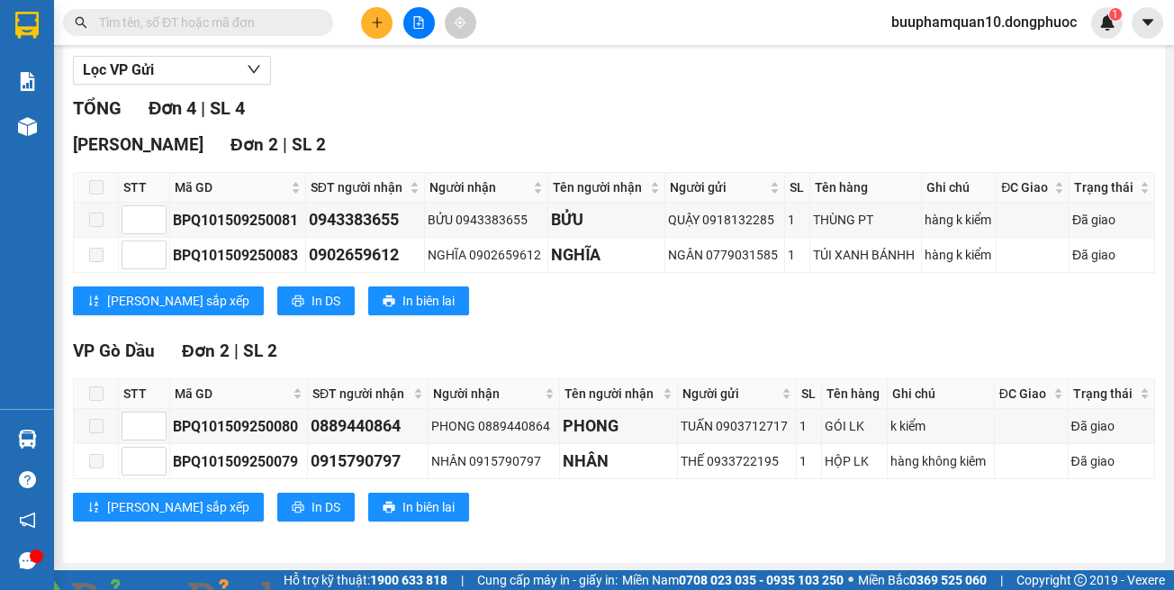
scroll to position [220, 0]
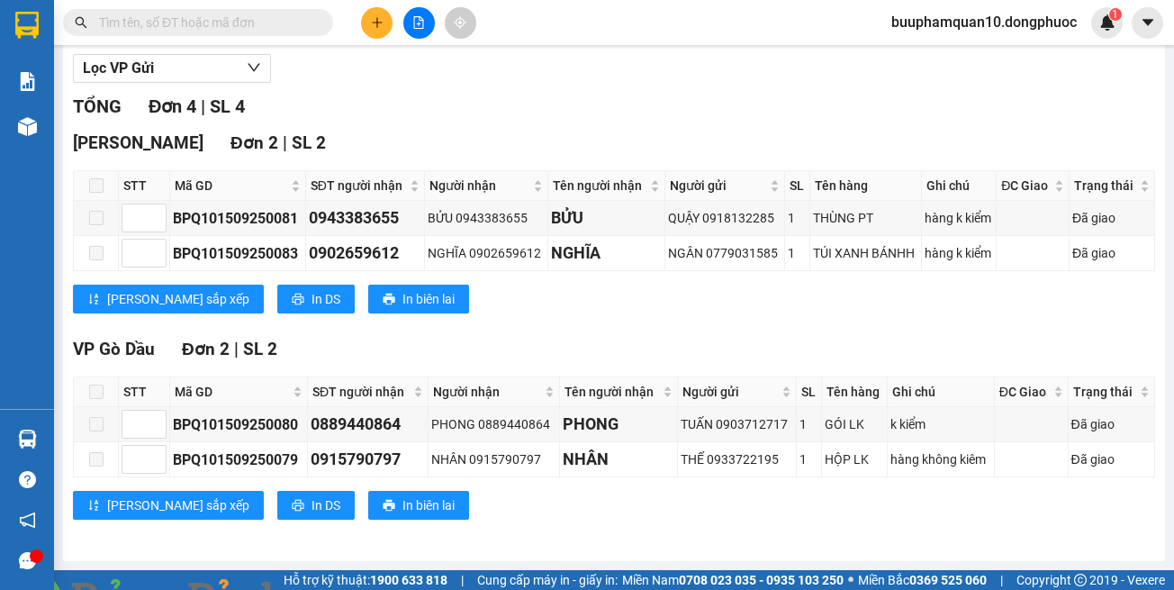
drag, startPoint x: 874, startPoint y: 348, endPoint x: 875, endPoint y: 333, distance: 14.4
click at [875, 346] on div "VP Gò Dầu Đơn 2 | SL 2" at bounding box center [614, 349] width 1083 height 27
click at [331, 589] on img at bounding box center [326, 600] width 11 height 11
click at [911, 324] on div "[GEOGRAPHIC_DATA] 2 | SL 2 STT Mã GD SĐT người nhận Người nhận Tên người nhận N…" at bounding box center [614, 228] width 1083 height 197
click at [909, 304] on div "[PERSON_NAME] sắp xếp In DS In biên lai" at bounding box center [614, 299] width 1083 height 29
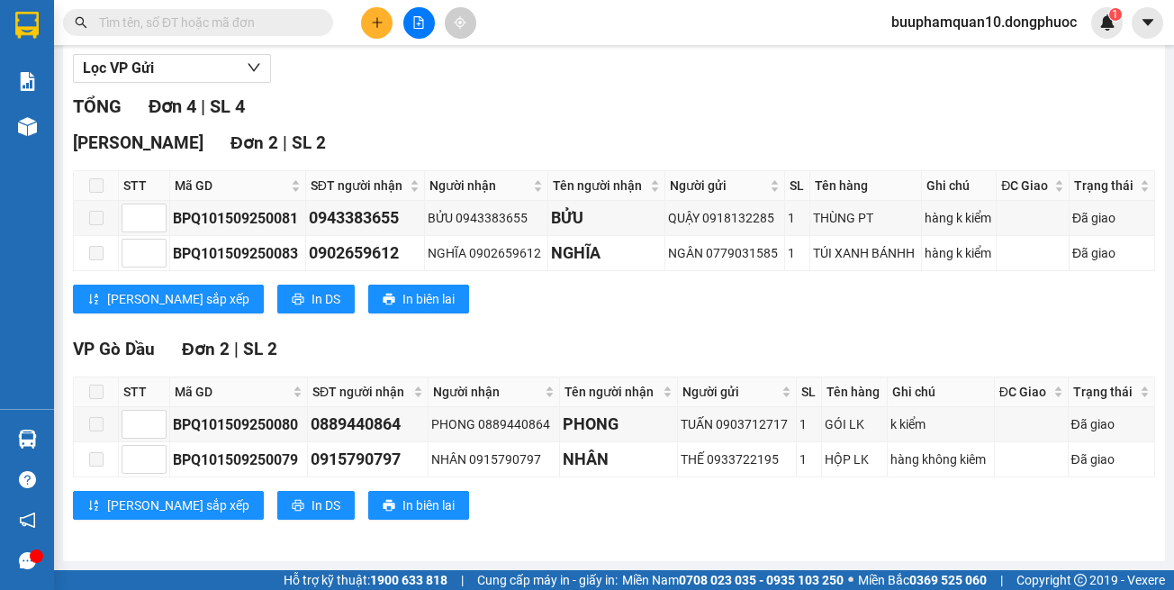
click at [910, 300] on div "[PERSON_NAME] sắp xếp In DS In biên lai" at bounding box center [614, 299] width 1083 height 29
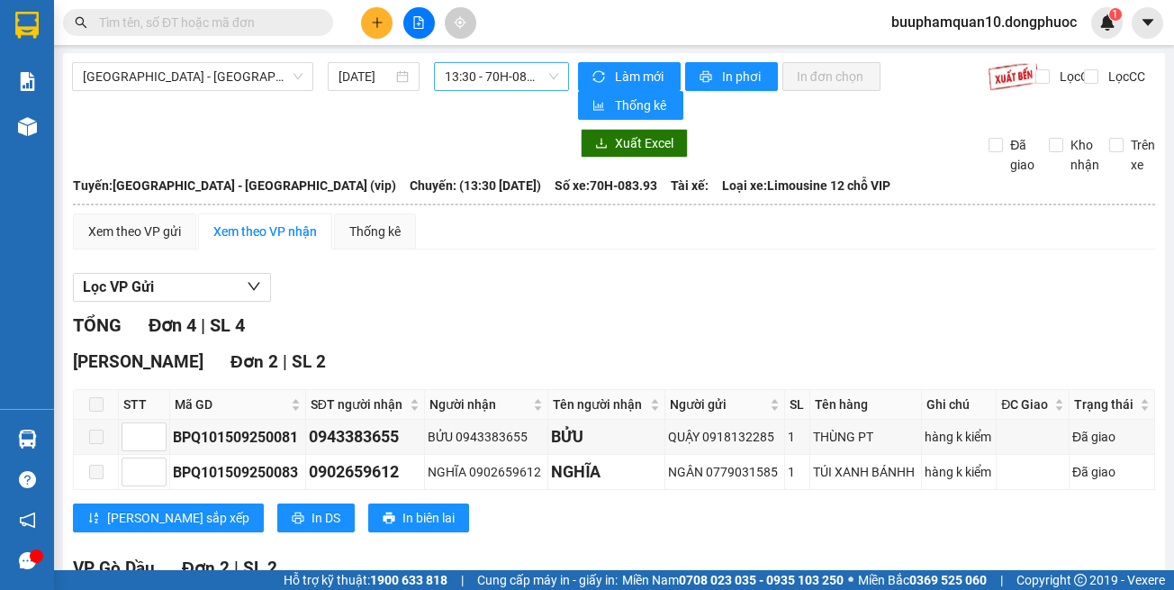
scroll to position [0, 0]
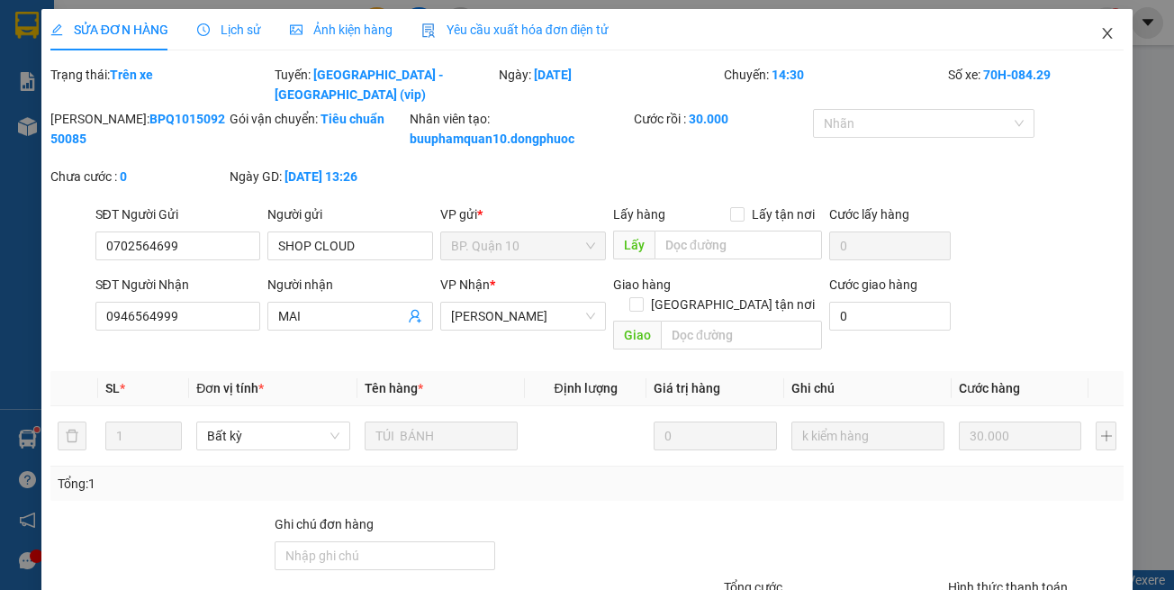
click at [1088, 26] on span "Close" at bounding box center [1108, 34] width 50 height 50
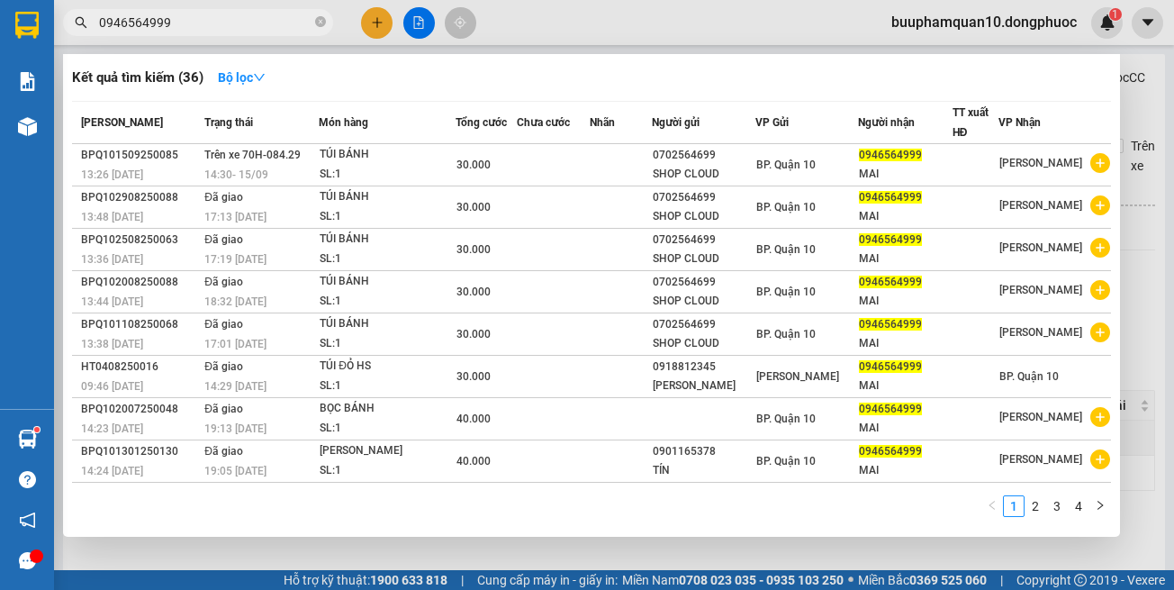
click at [288, 25] on input "0946564999" at bounding box center [205, 23] width 213 height 20
click at [539, 26] on div at bounding box center [587, 295] width 1174 height 590
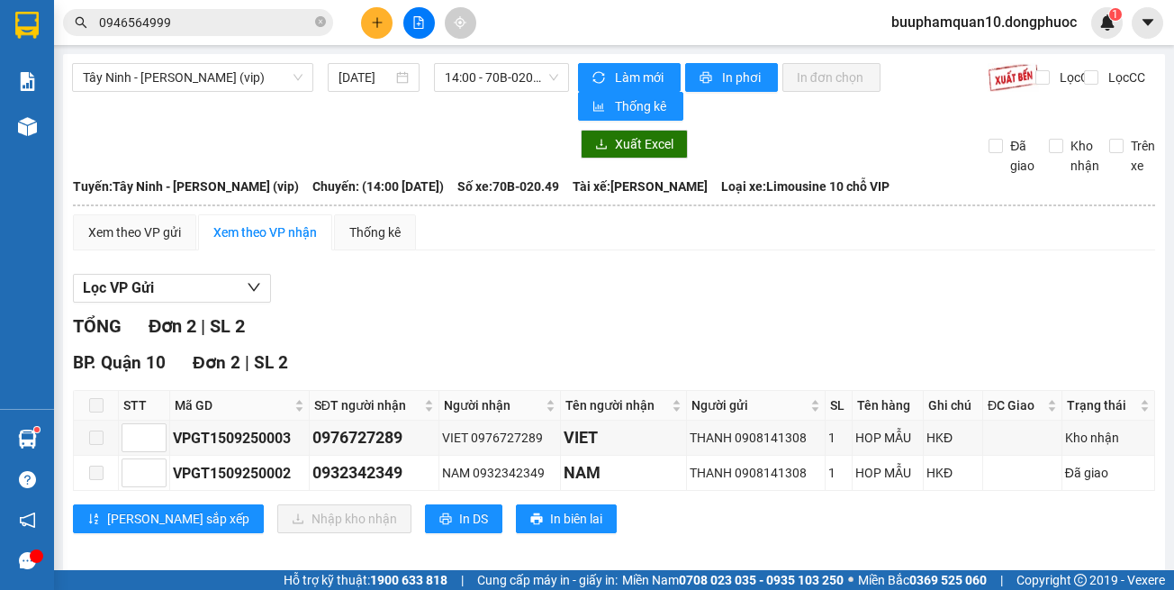
click at [411, 29] on button at bounding box center [420, 23] width 32 height 32
drag, startPoint x: 238, startPoint y: 77, endPoint x: 222, endPoint y: 137, distance: 61.4
click at [237, 77] on span "Tây Ninh - [PERSON_NAME] (vip)" at bounding box center [193, 77] width 220 height 27
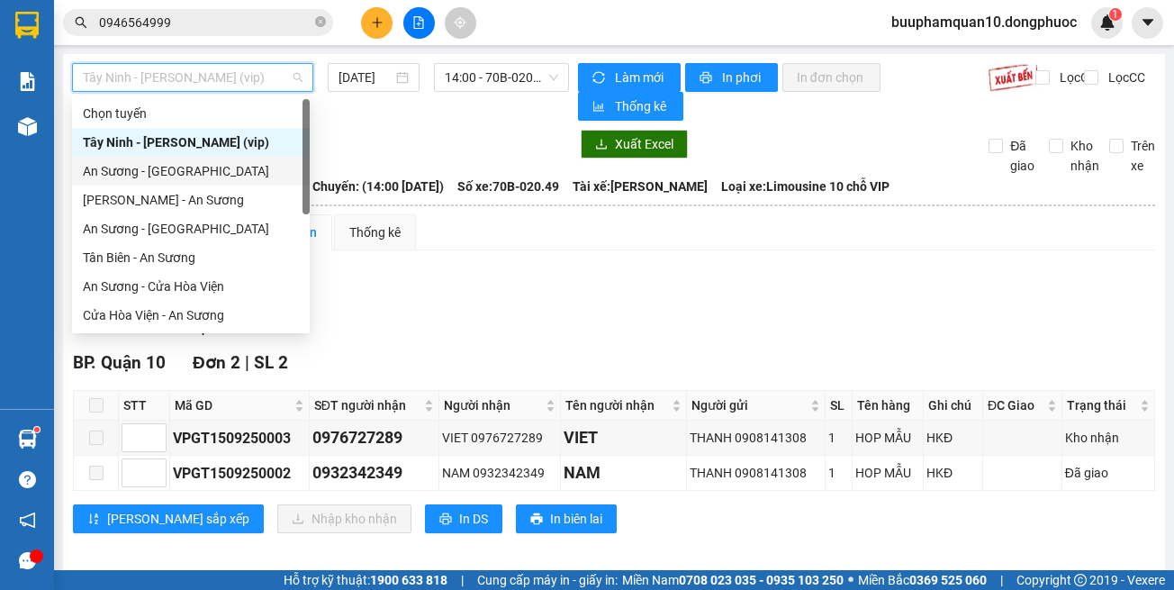
scroll to position [202, 0]
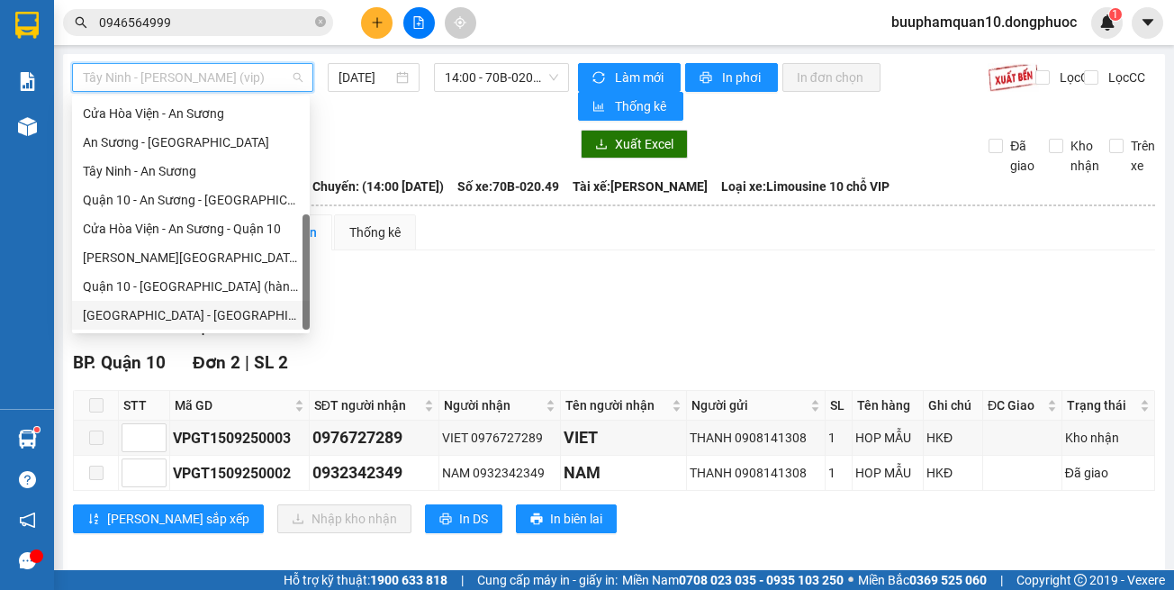
click at [229, 312] on div "[GEOGRAPHIC_DATA] - [GEOGRAPHIC_DATA] (vip)" at bounding box center [191, 315] width 216 height 20
type input "[DATE]"
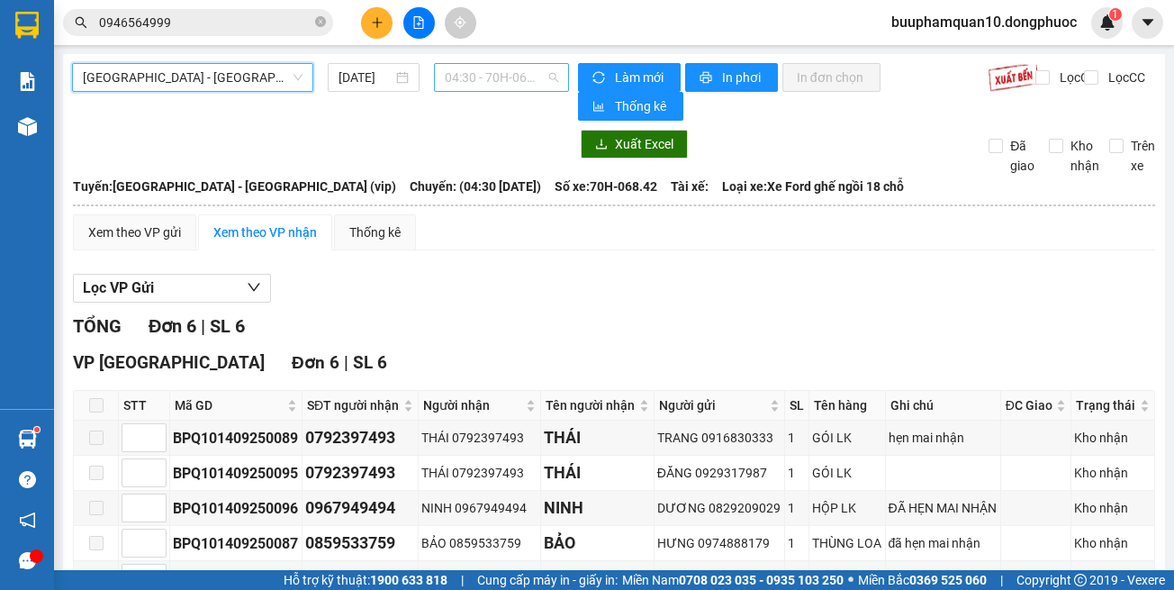
click at [483, 87] on span "04:30 - 70H-068.42" at bounding box center [501, 77] width 113 height 27
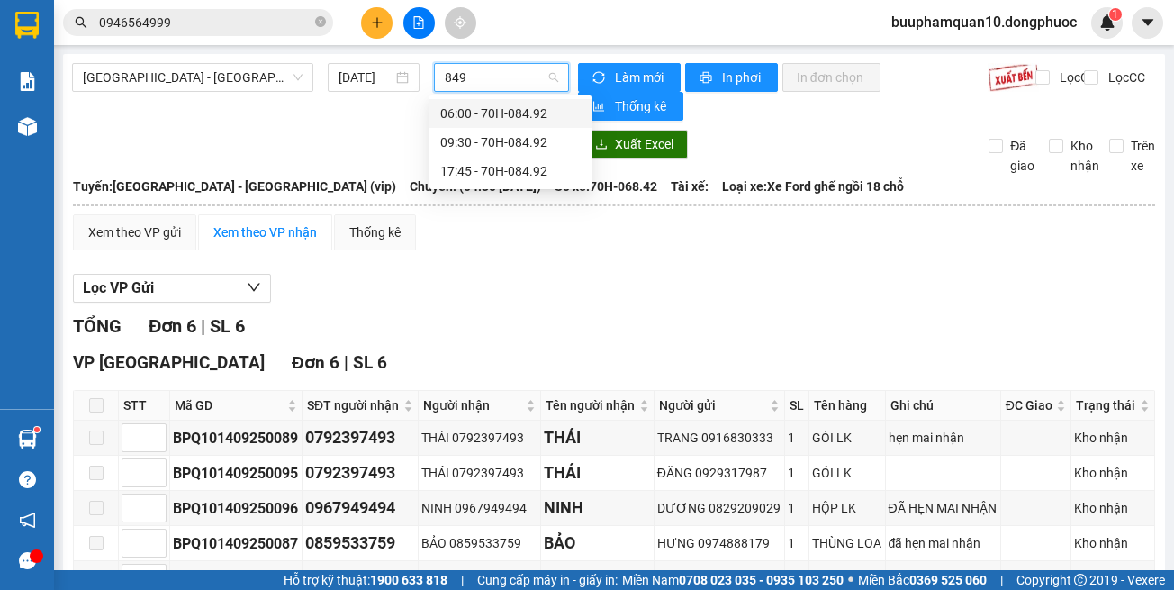
type input "8492"
click at [473, 137] on div "09:30 - 70H-084.92" at bounding box center [510, 142] width 141 height 20
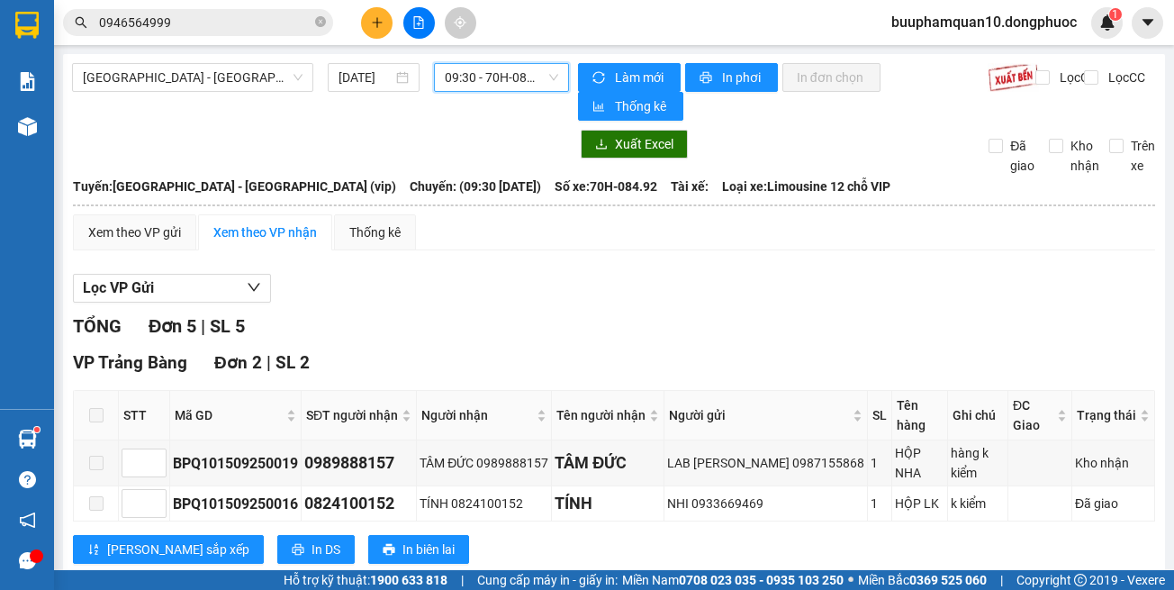
click at [462, 66] on span "09:30 - 70H-084.92" at bounding box center [501, 77] width 113 height 27
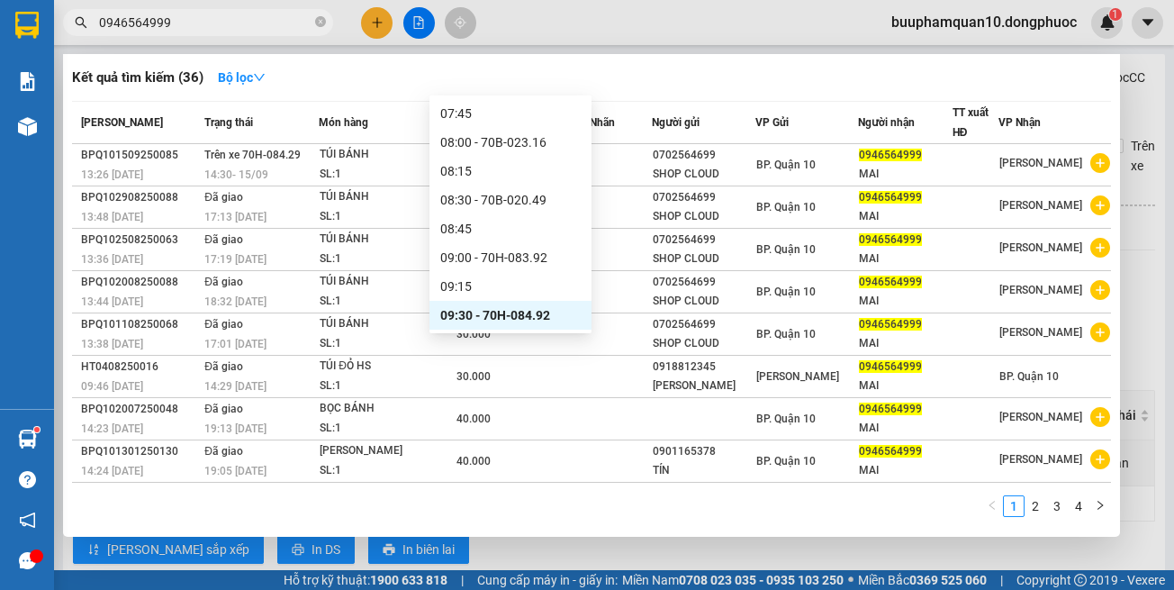
click at [238, 18] on input "0946564999" at bounding box center [205, 23] width 213 height 20
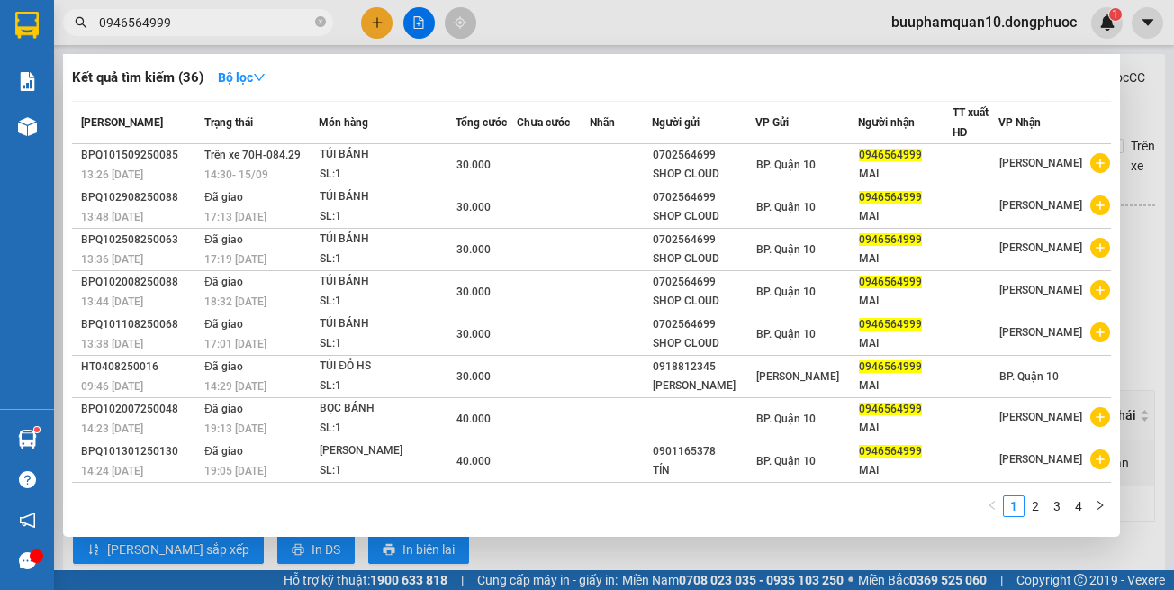
click at [418, 23] on div at bounding box center [587, 295] width 1174 height 590
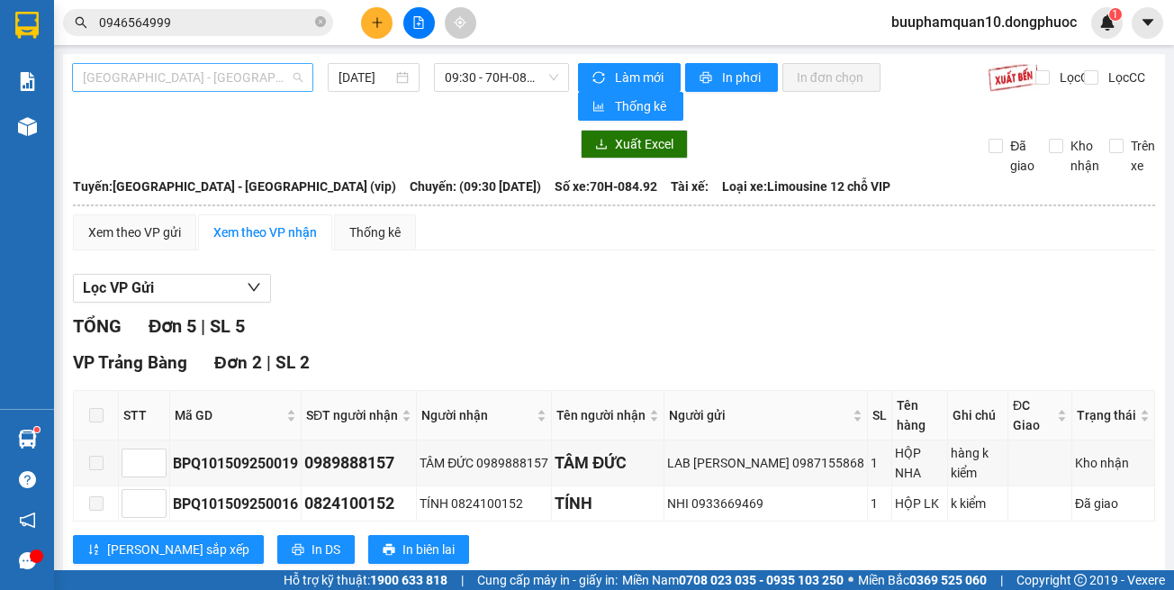
click at [239, 87] on span "[GEOGRAPHIC_DATA] - [GEOGRAPHIC_DATA] (vip)" at bounding box center [193, 77] width 220 height 27
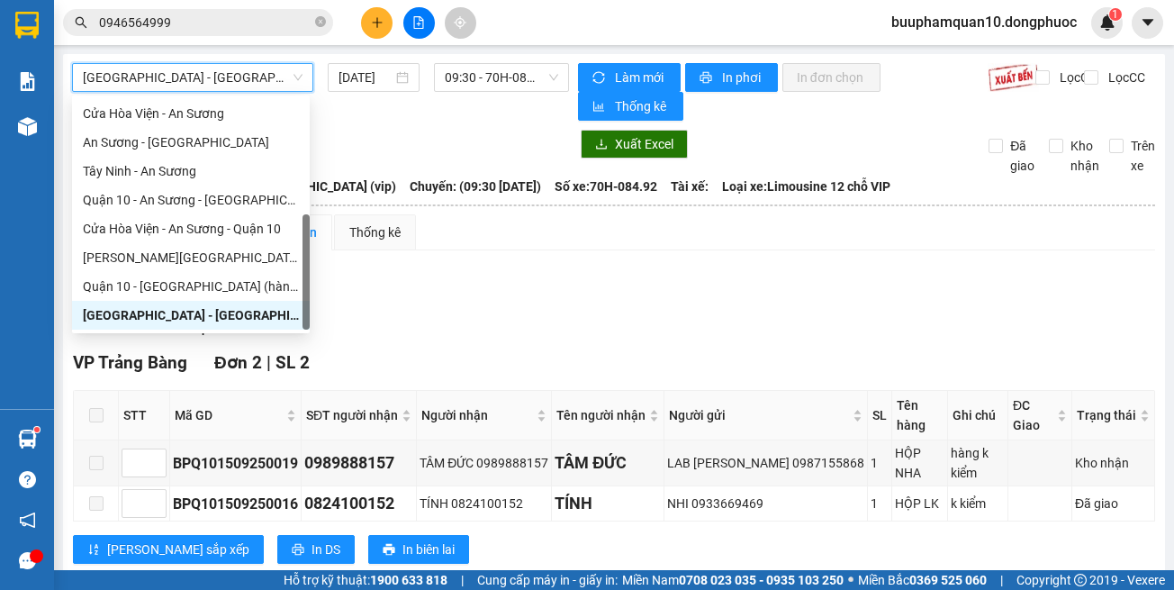
click at [447, 62] on div "[GEOGRAPHIC_DATA] - [GEOGRAPHIC_DATA] (vip) [PERSON_NAME][GEOGRAPHIC_DATA] - [G…" at bounding box center [614, 450] width 1102 height 793
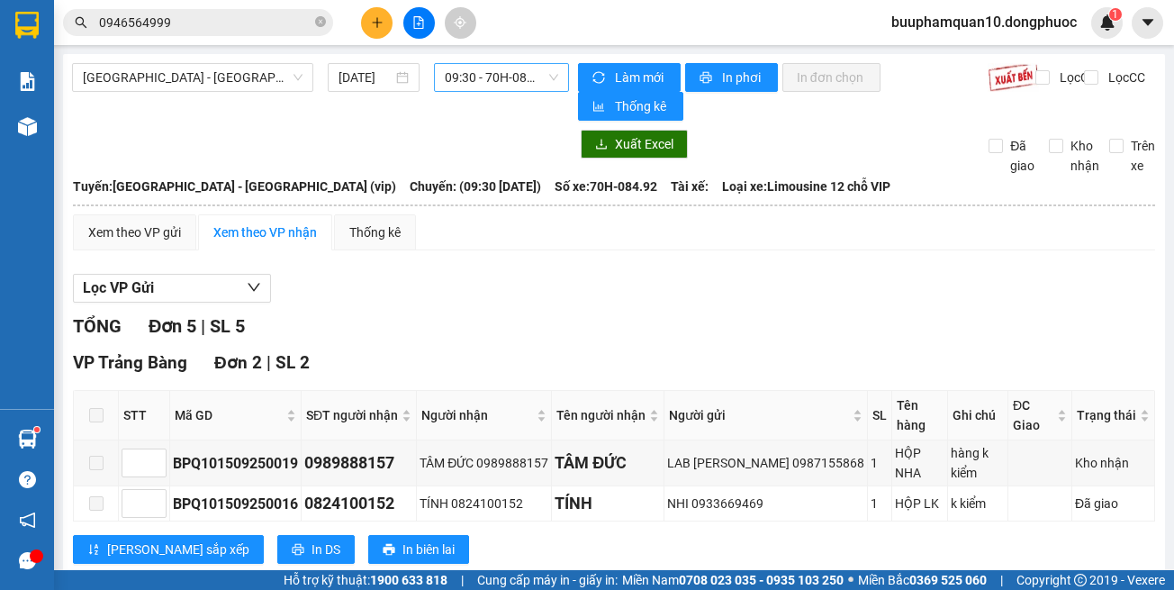
click at [457, 71] on span "09:30 - 70H-084.92" at bounding box center [501, 77] width 113 height 27
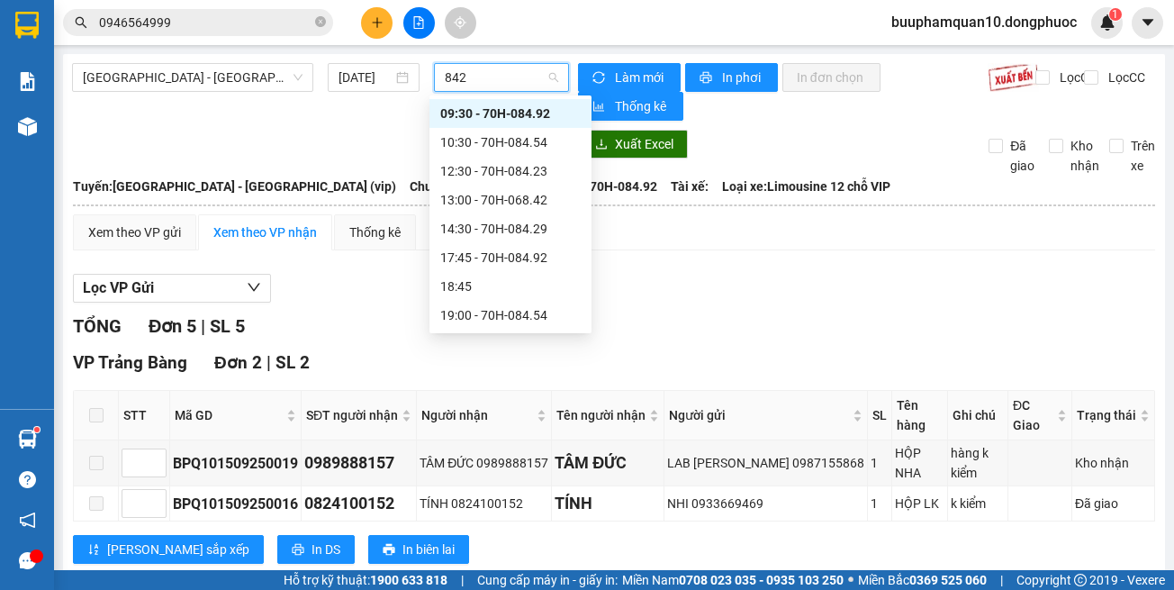
scroll to position [0, 0]
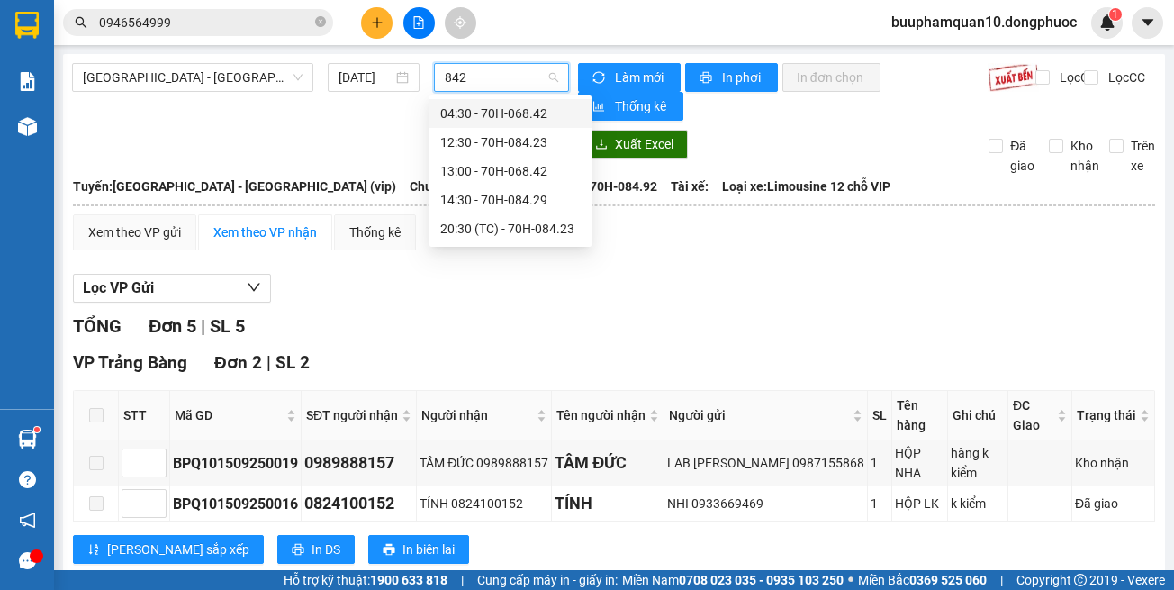
type input "8429"
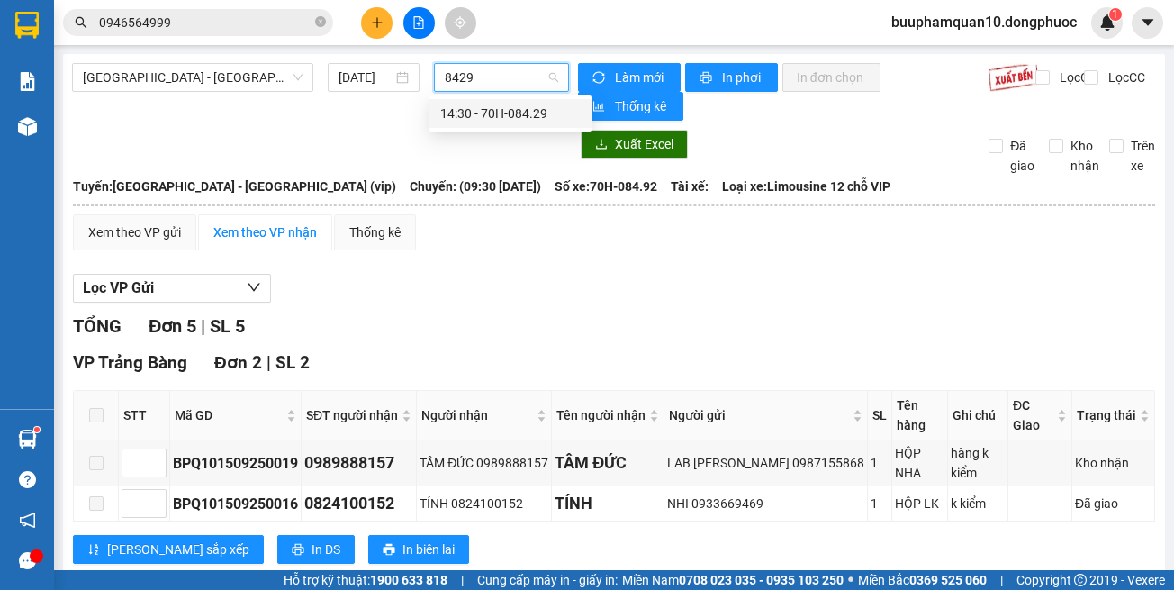
click at [478, 114] on div "14:30 - 70H-084.29" at bounding box center [510, 114] width 141 height 20
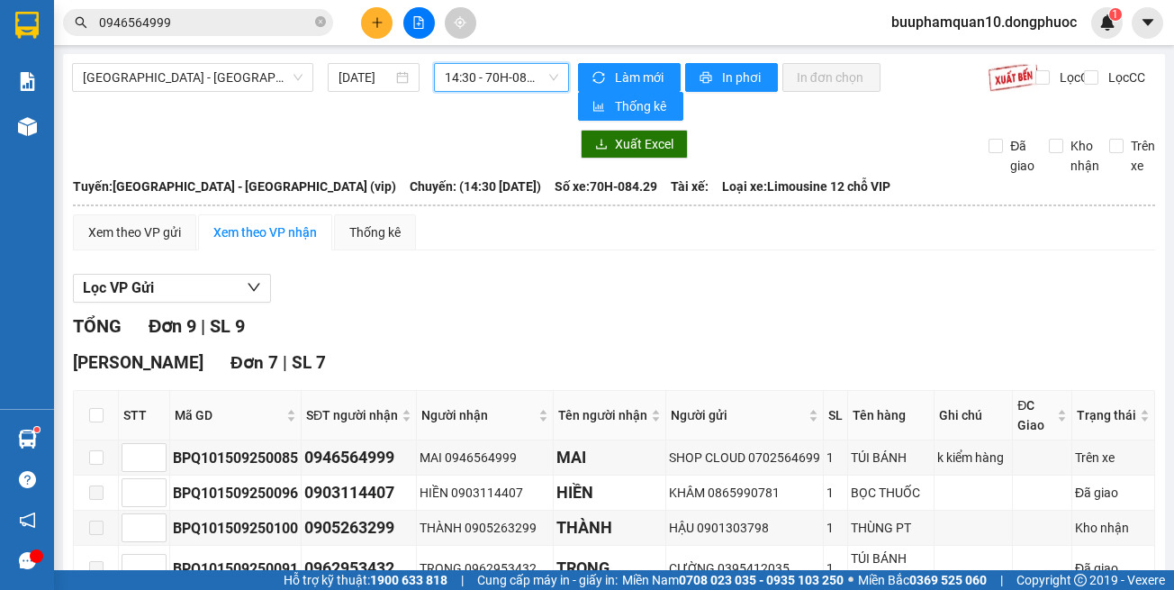
click at [488, 76] on span "14:30 - 70H-084.29" at bounding box center [501, 77] width 113 height 27
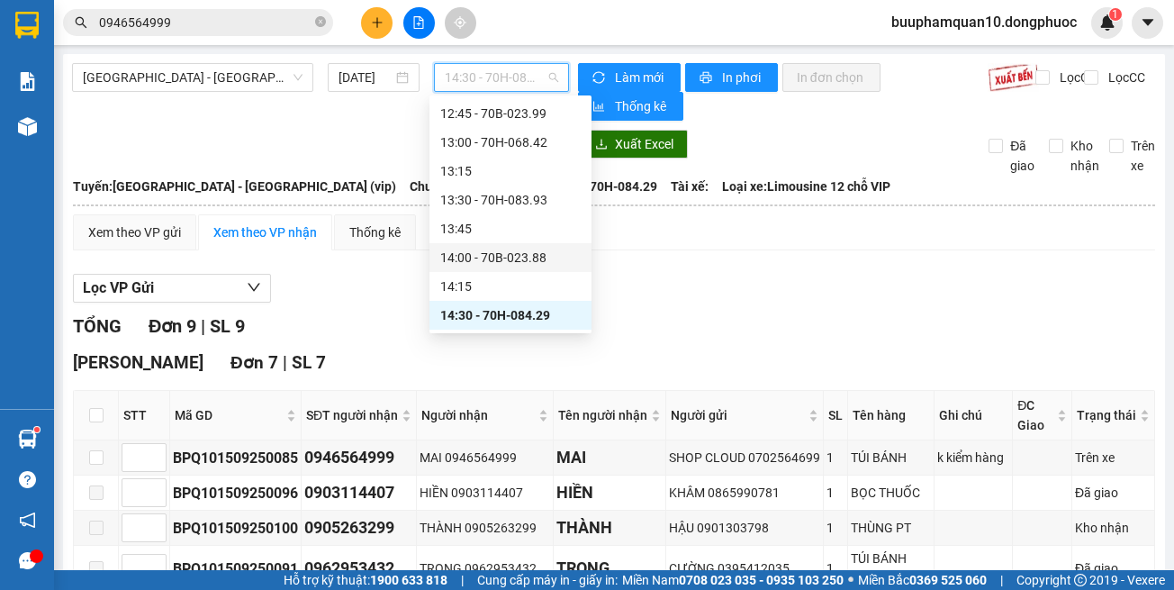
click at [521, 253] on div "14:00 - 70B-023.88" at bounding box center [510, 258] width 141 height 20
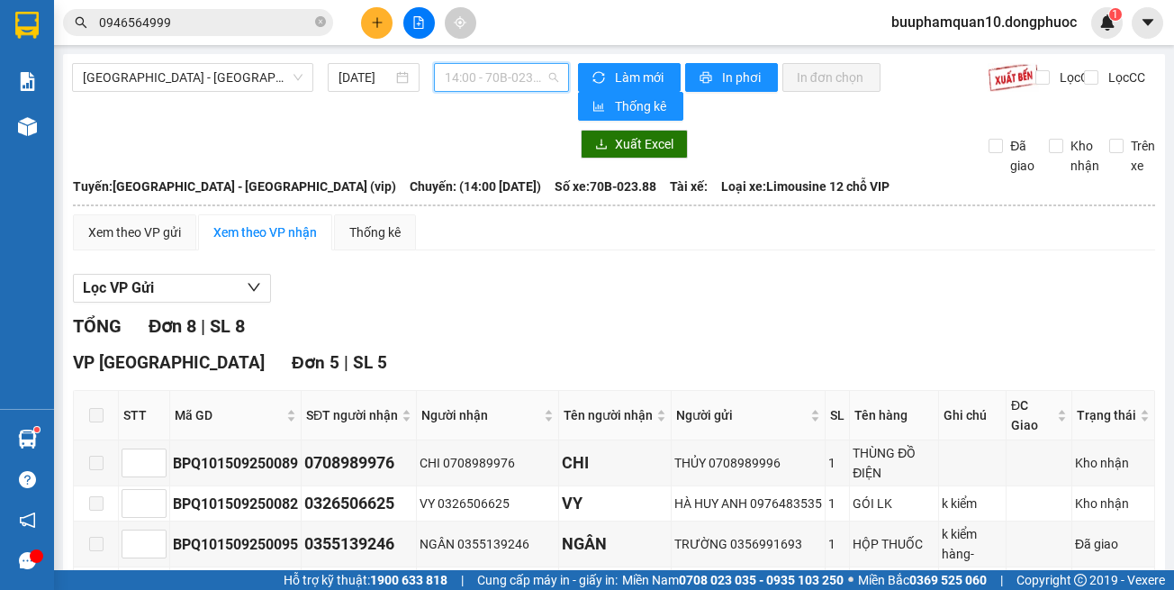
click at [474, 88] on span "14:00 - 70B-023.88" at bounding box center [501, 77] width 113 height 27
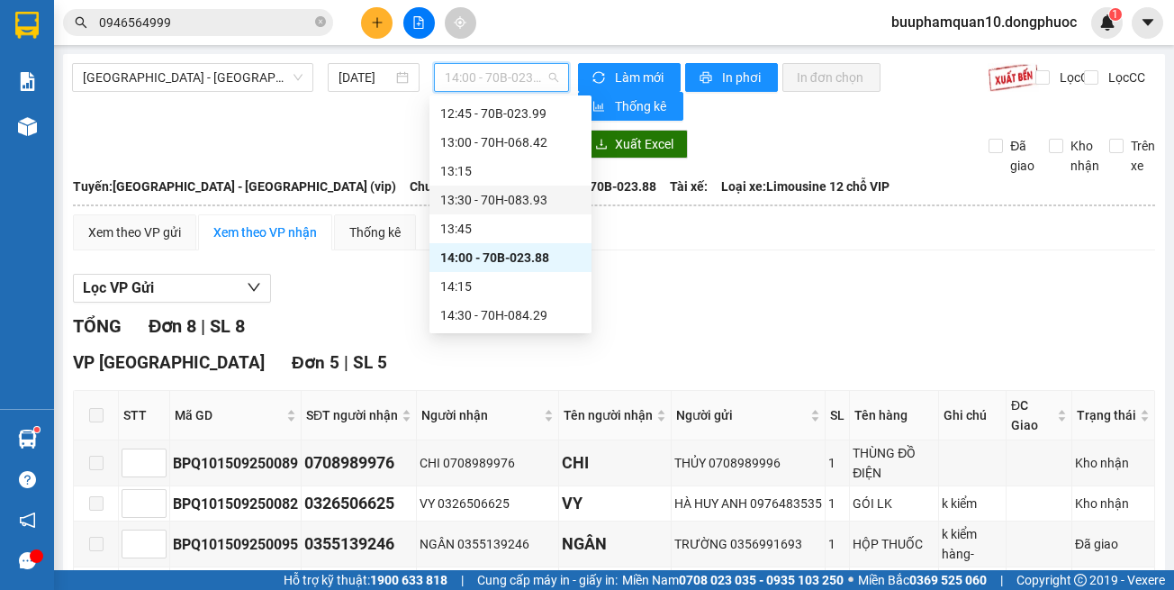
click at [513, 209] on div "13:30 - 70H-083.93" at bounding box center [510, 200] width 141 height 20
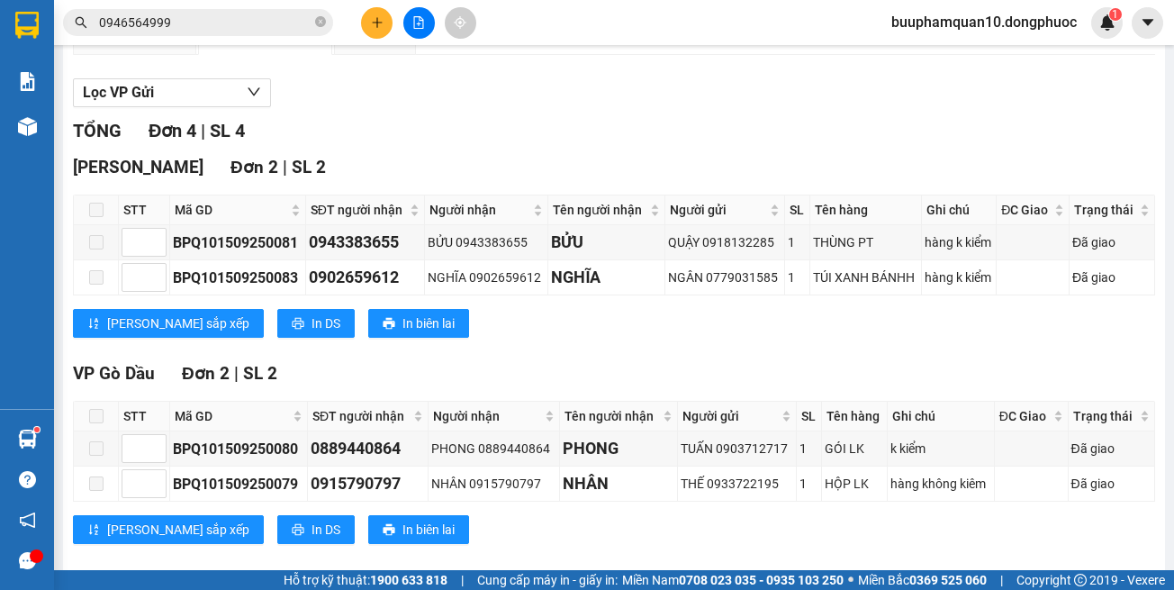
scroll to position [220, 0]
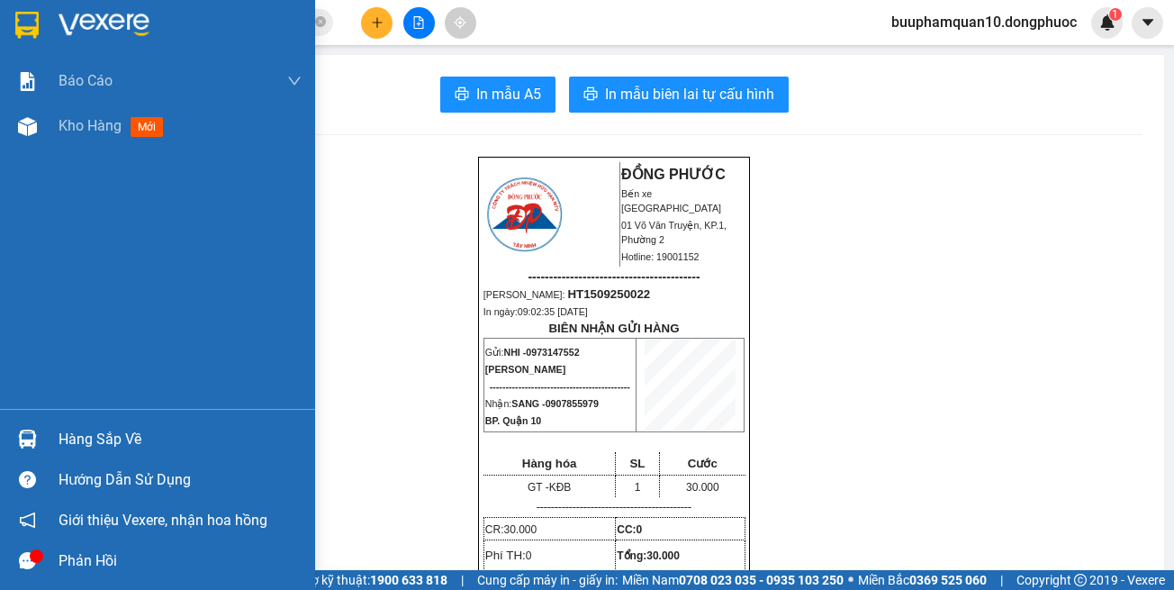
click at [37, 436] on div at bounding box center [28, 439] width 32 height 32
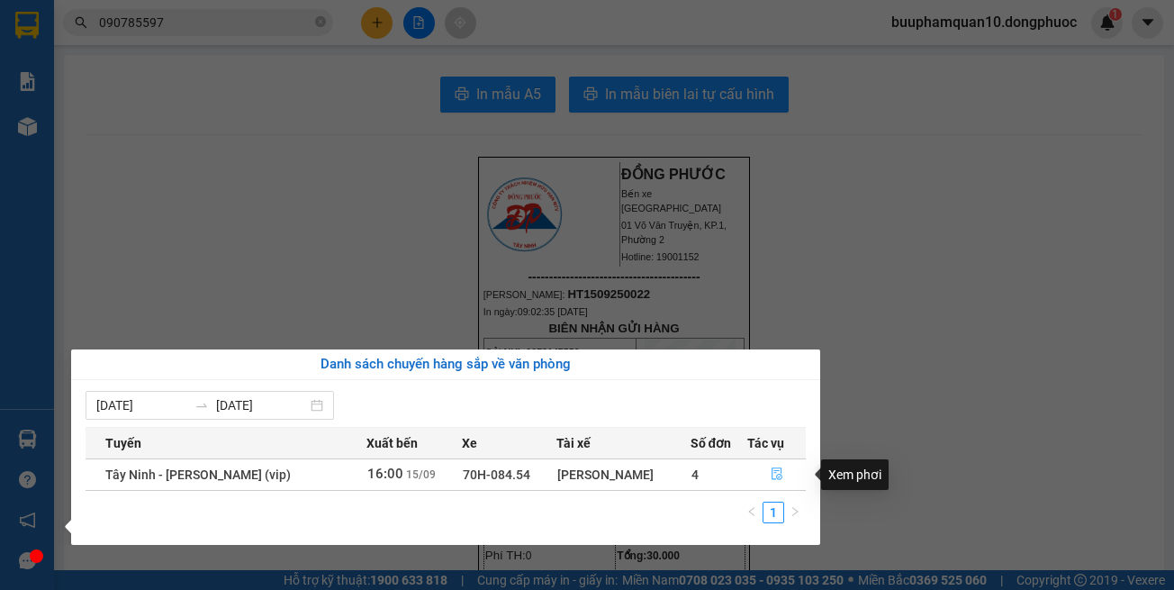
click at [783, 469] on button "button" at bounding box center [776, 474] width 57 height 29
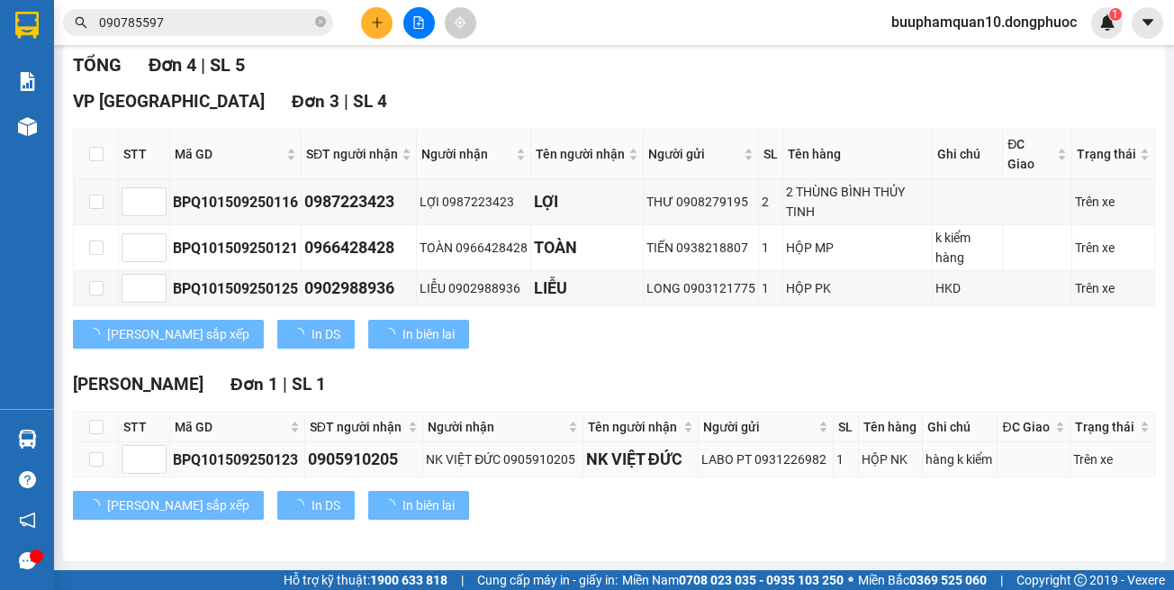
scroll to position [84, 0]
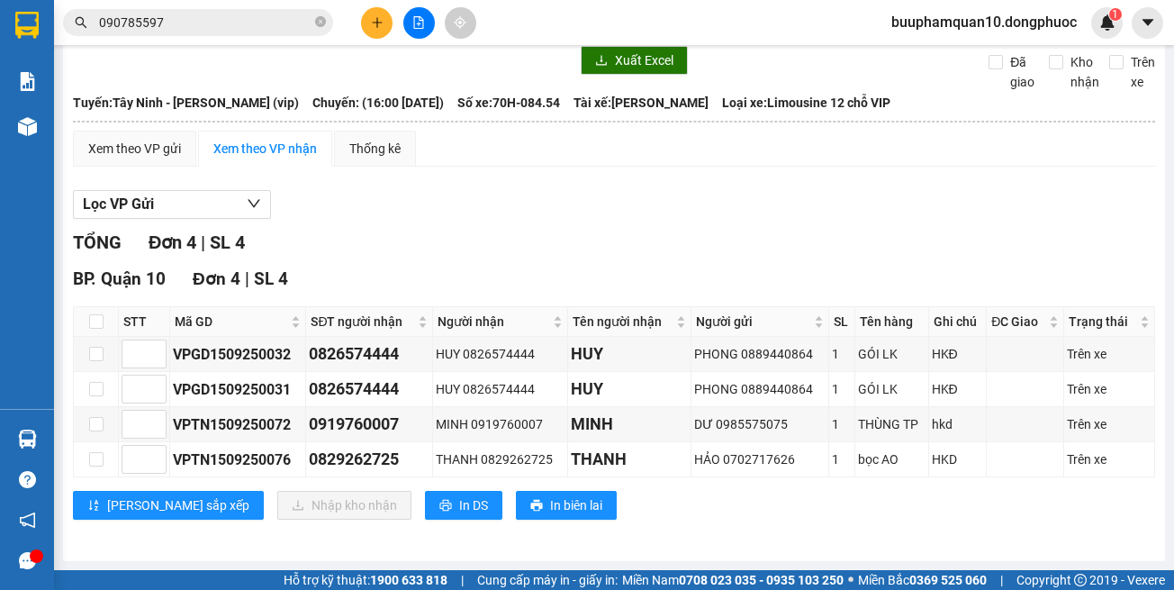
click at [841, 513] on div "[PERSON_NAME] sắp xếp Nhập kho nhận In DS In biên lai" at bounding box center [614, 505] width 1083 height 29
click at [747, 254] on div "TỔNG Đơn 4 | SL 4" at bounding box center [614, 243] width 1083 height 28
drag, startPoint x: 695, startPoint y: 218, endPoint x: 594, endPoint y: 152, distance: 120.4
click at [693, 217] on div "Lọc VP Gửi" at bounding box center [614, 205] width 1083 height 30
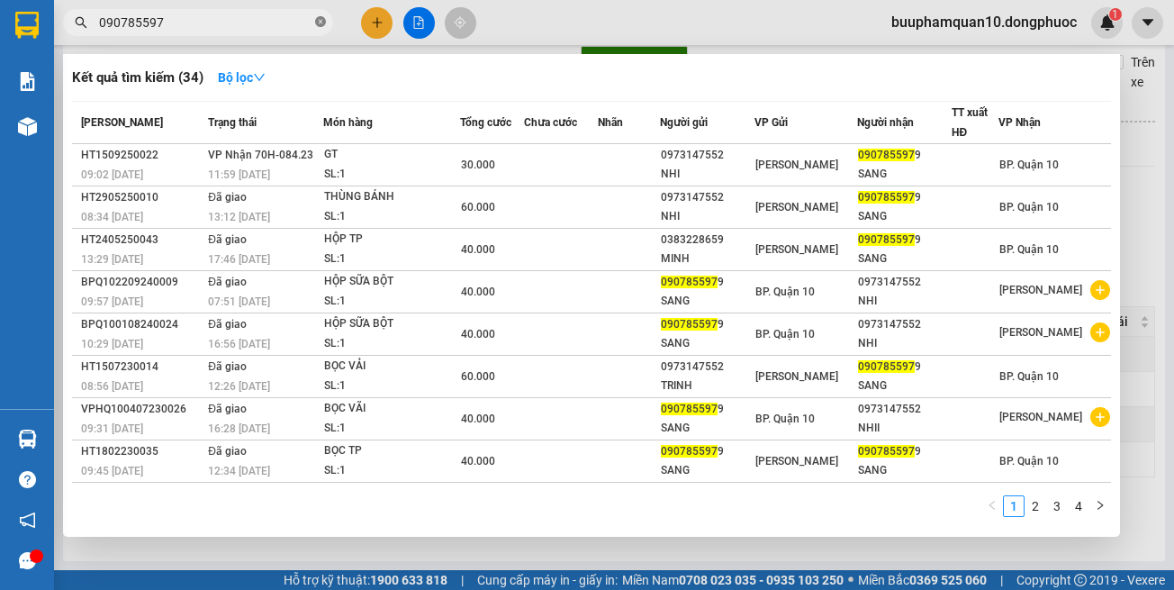
click at [324, 18] on icon "close-circle" at bounding box center [320, 21] width 11 height 11
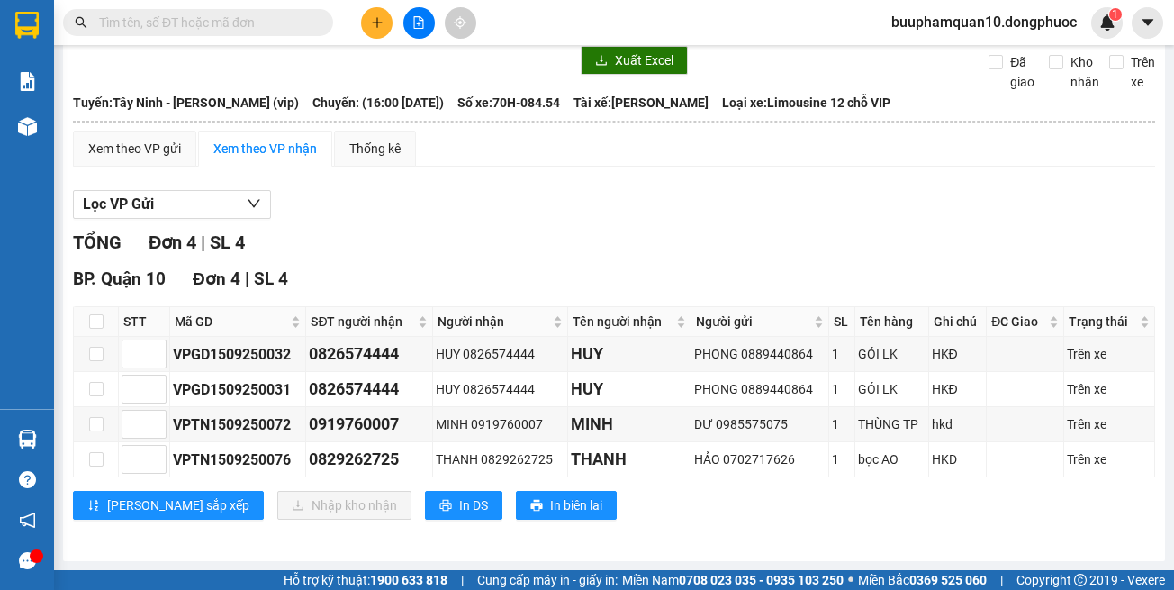
click at [315, 21] on span at bounding box center [320, 23] width 11 height 20
click at [309, 21] on input "text" at bounding box center [205, 23] width 213 height 20
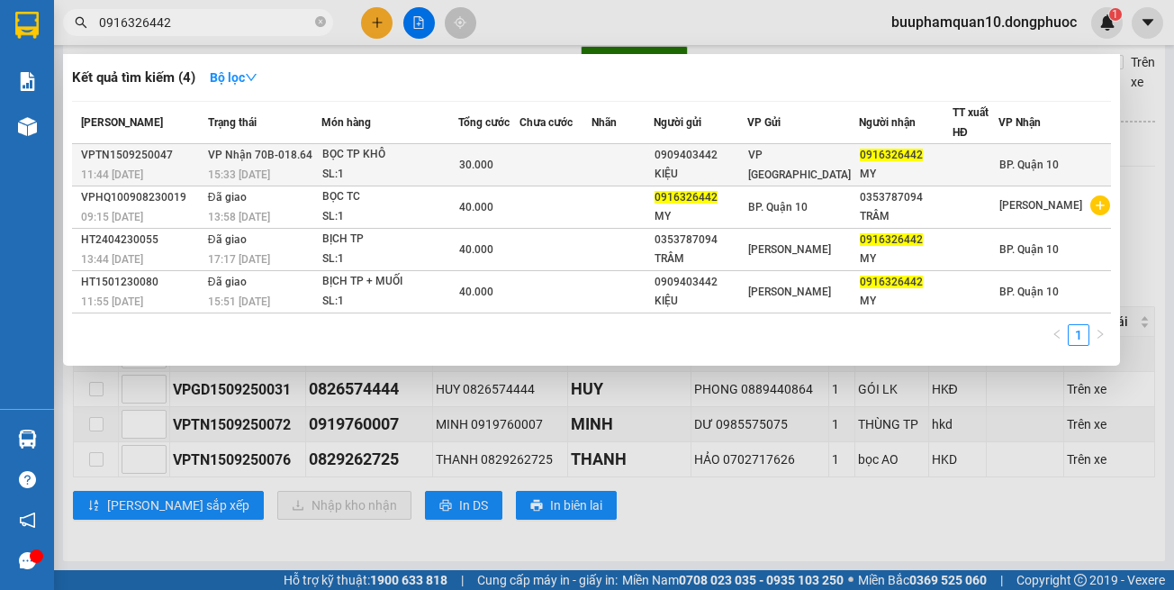
type input "0916326442"
click at [747, 167] on div "KIỆU" at bounding box center [701, 174] width 92 height 19
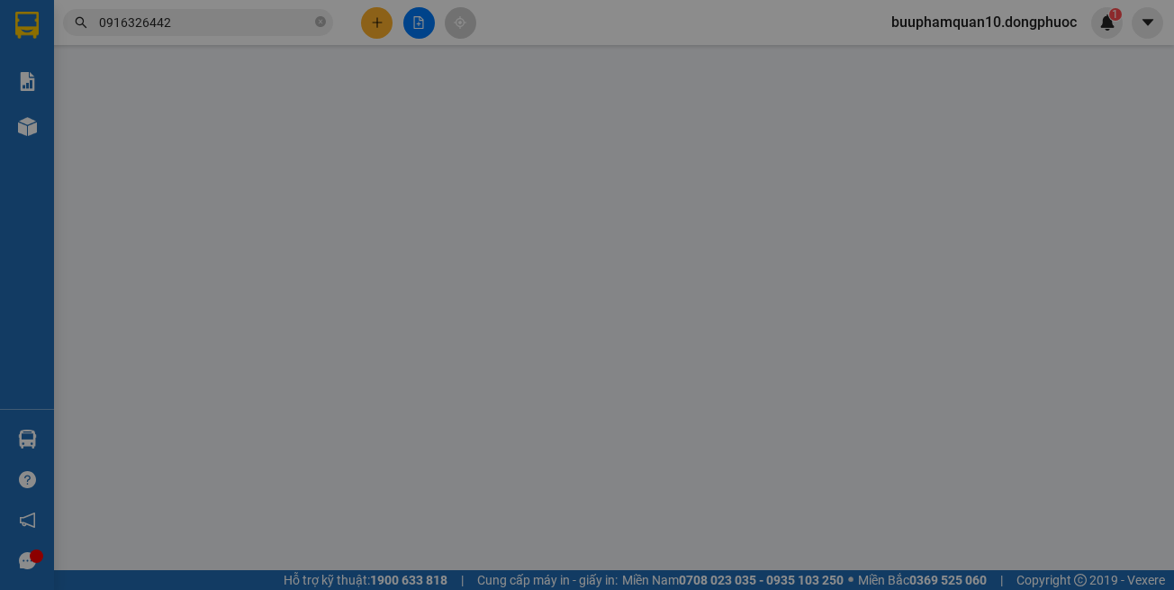
type input "0909403442"
type input "KIỆU"
type input "0916326442"
type input "MY"
type input "30.000"
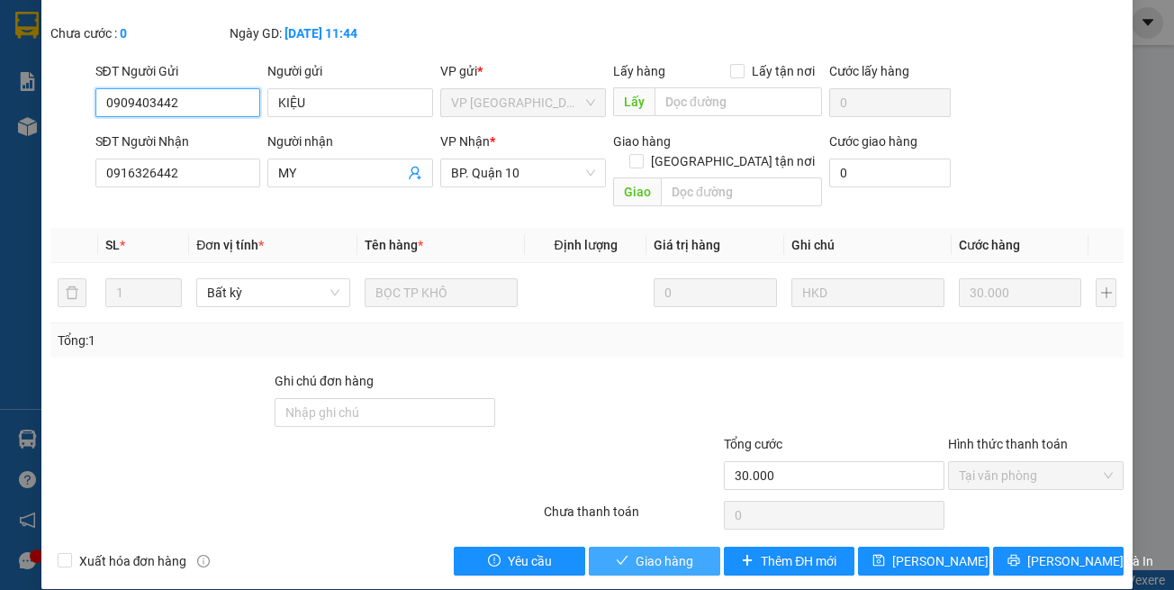
scroll to position [100, 0]
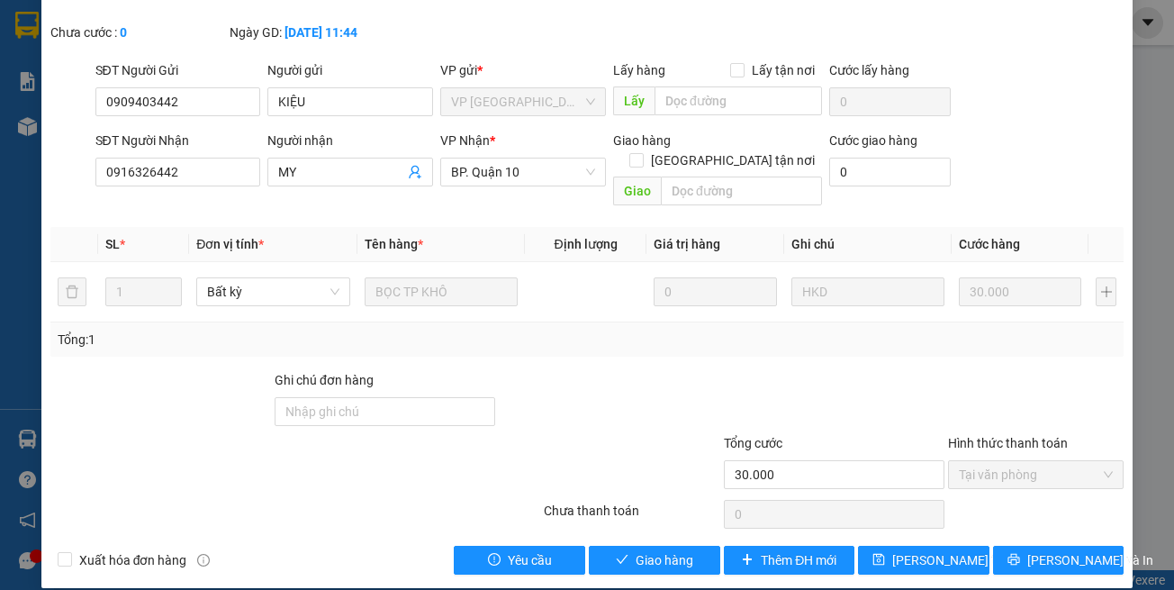
click at [678, 433] on div at bounding box center [631, 464] width 179 height 63
click at [619, 380] on div at bounding box center [609, 401] width 224 height 63
click at [648, 550] on span "Giao hàng" at bounding box center [665, 560] width 58 height 20
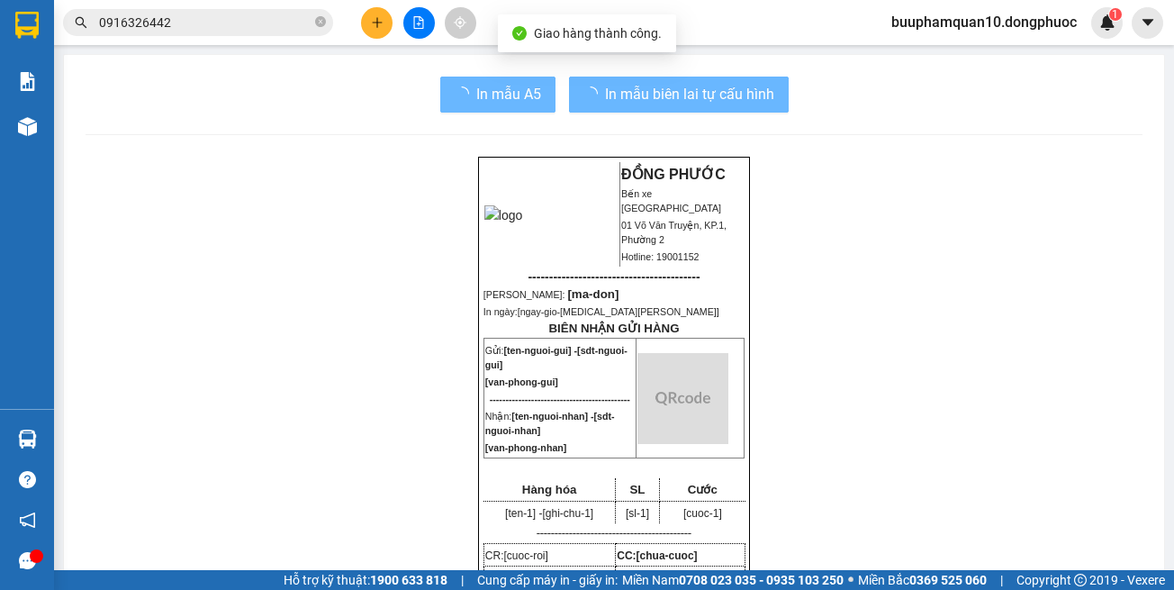
click at [680, 439] on img at bounding box center [683, 398] width 91 height 91
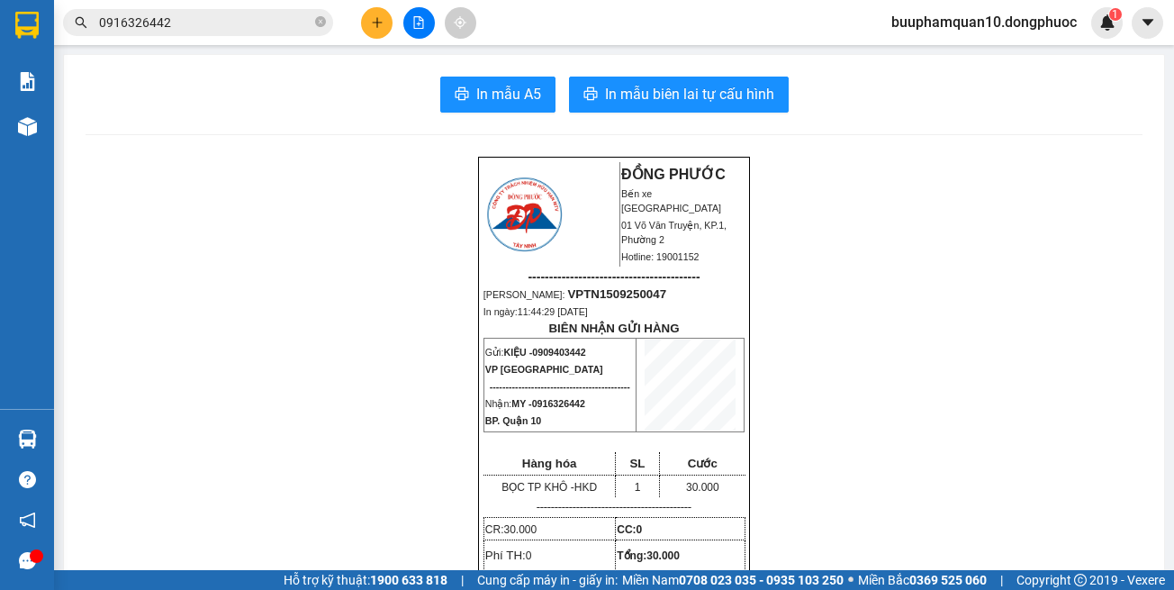
click at [390, 21] on button at bounding box center [377, 23] width 32 height 32
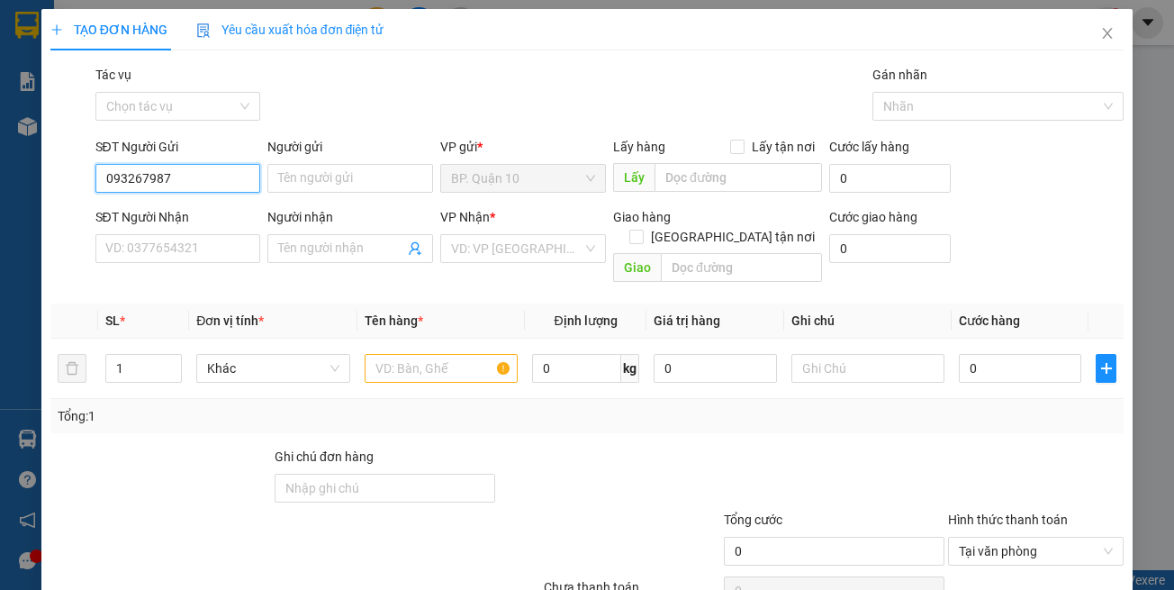
type input "0932679877"
click at [197, 215] on div "0932679877 - SƠN" at bounding box center [174, 214] width 141 height 20
type input "SƠN"
type input "0916686768"
type input "HẰNG"
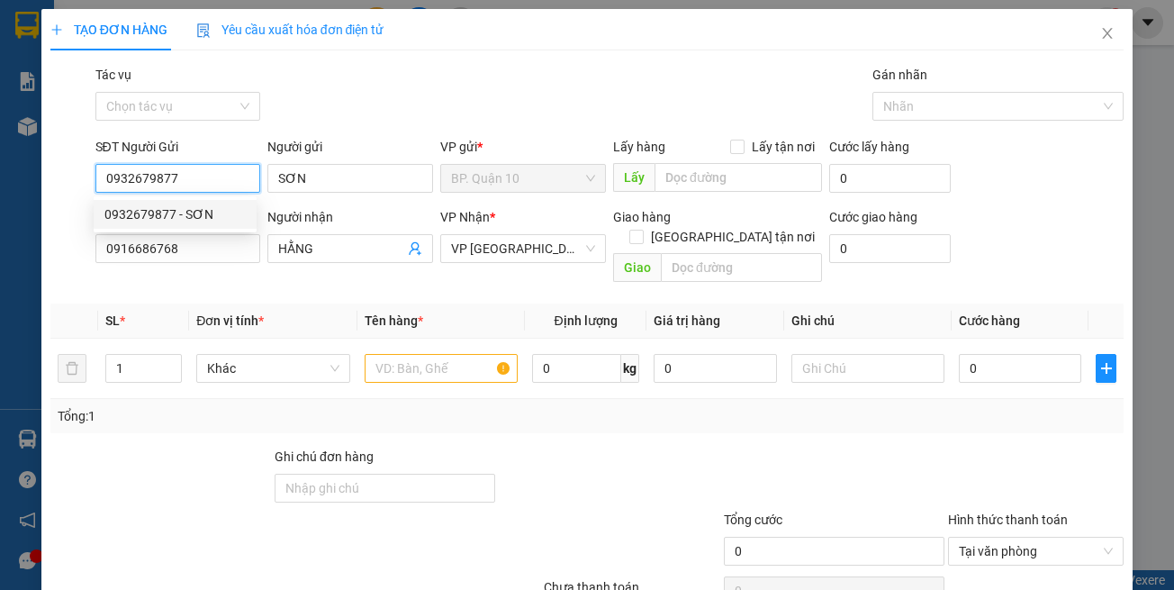
type input "0932679877"
click at [227, 274] on div "Transit Pickup Surcharge Ids Transit Deliver Surcharge Ids Transit Deliver Surc…" at bounding box center [587, 358] width 1075 height 586
type input "30.000"
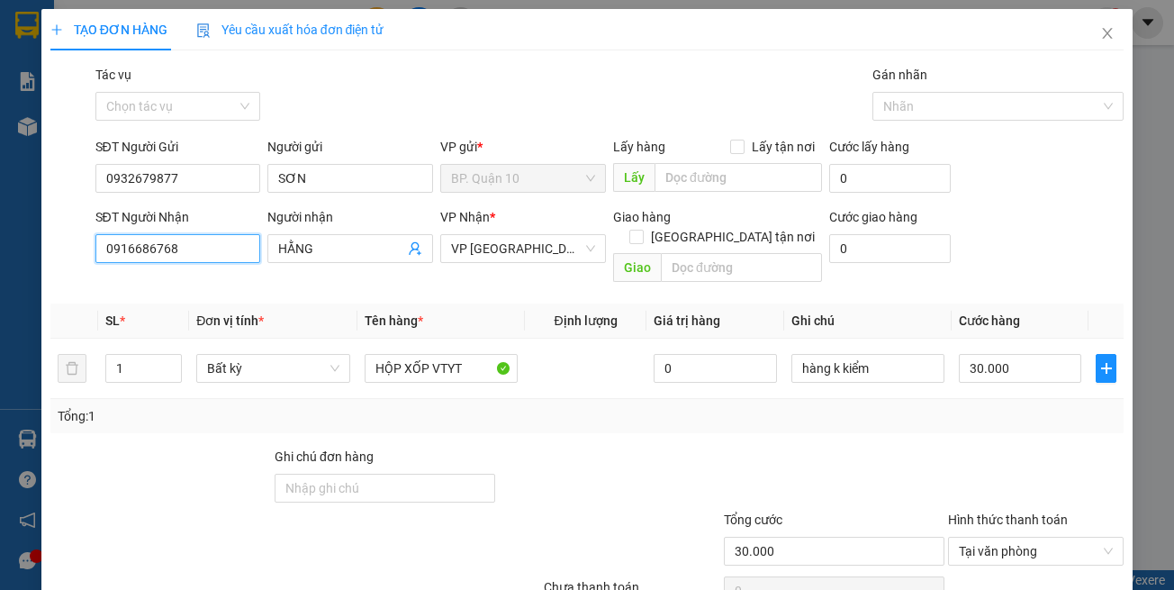
click at [235, 253] on input "0916686768" at bounding box center [178, 248] width 166 height 29
click at [236, 253] on input "0916686768" at bounding box center [178, 248] width 166 height 29
type input "0916686768"
click at [168, 278] on div "0916686768 - HẰNG" at bounding box center [174, 285] width 141 height 20
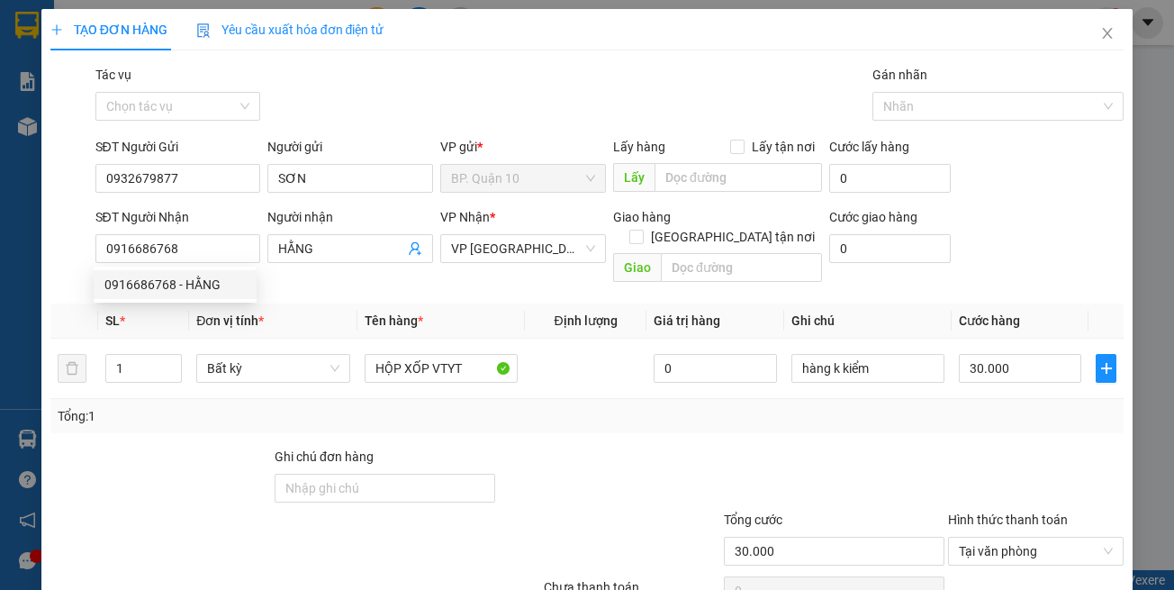
click at [330, 277] on div "Transit Pickup Surcharge Ids Transit Deliver Surcharge Ids Transit Deliver Surc…" at bounding box center [587, 358] width 1075 height 586
drag, startPoint x: 454, startPoint y: 300, endPoint x: 460, endPoint y: 309, distance: 11.0
click at [456, 304] on th "Tên hàng *" at bounding box center [442, 321] width 168 height 35
click at [490, 412] on div "Tổng: 1" at bounding box center [587, 416] width 1075 height 34
click at [544, 406] on div "Tổng: 1" at bounding box center [588, 416] width 1060 height 20
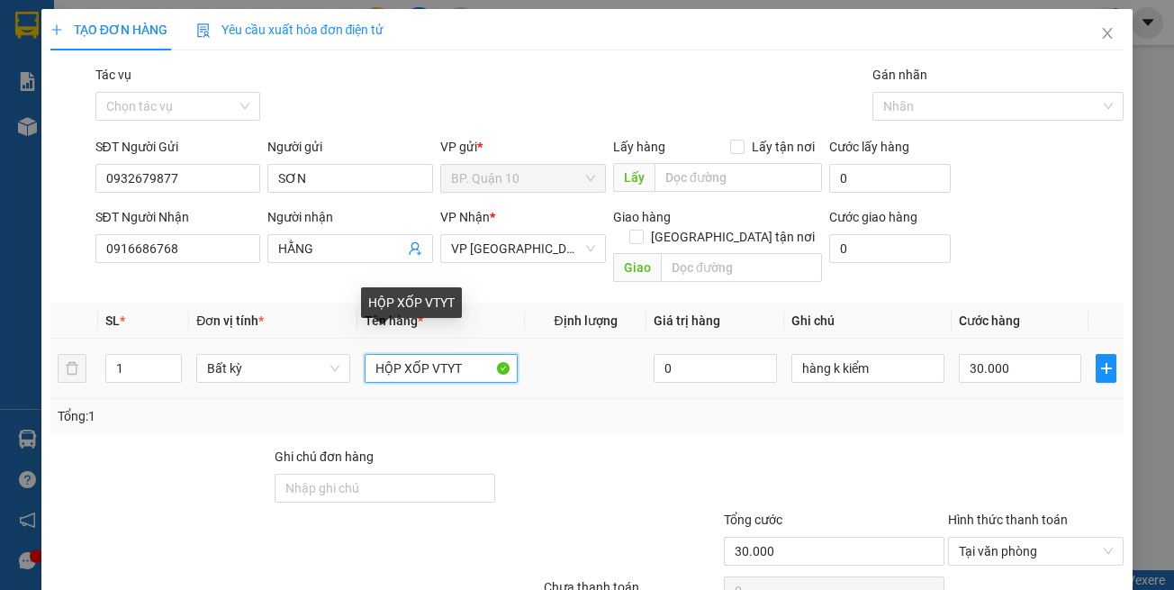
drag, startPoint x: 397, startPoint y: 341, endPoint x: 269, endPoint y: 329, distance: 128.5
click at [276, 340] on tr "1 Bất kỳ HỘP XỐP VTYT 0 hàng k kiểm 30.000" at bounding box center [587, 369] width 1075 height 60
type input "THÙNG VTYT"
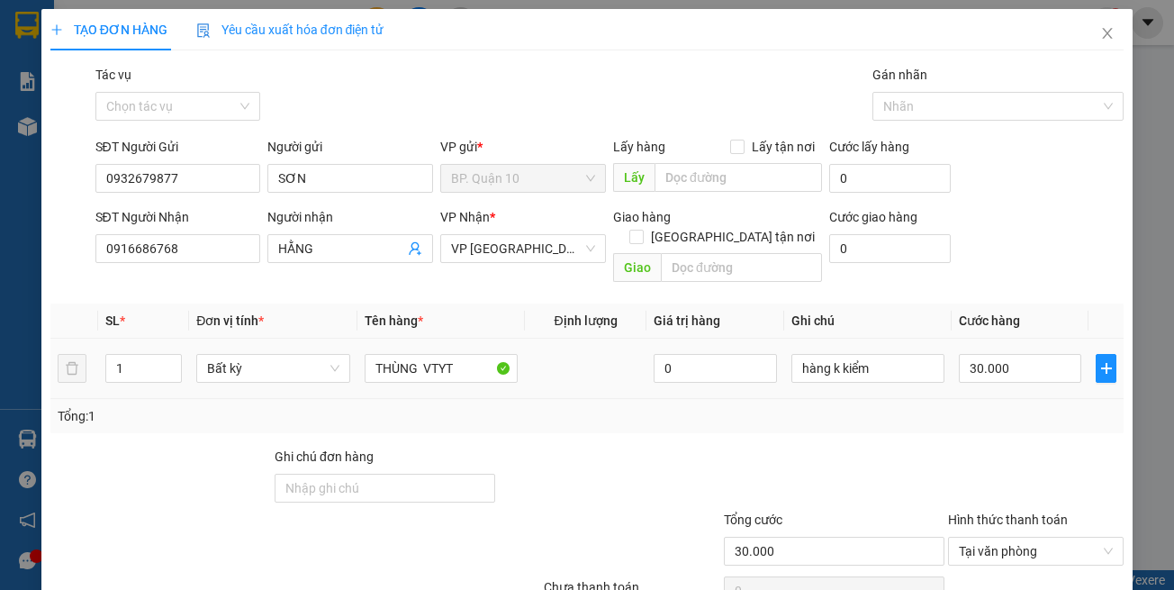
click at [911, 366] on div "hàng k kiểm" at bounding box center [868, 368] width 153 height 36
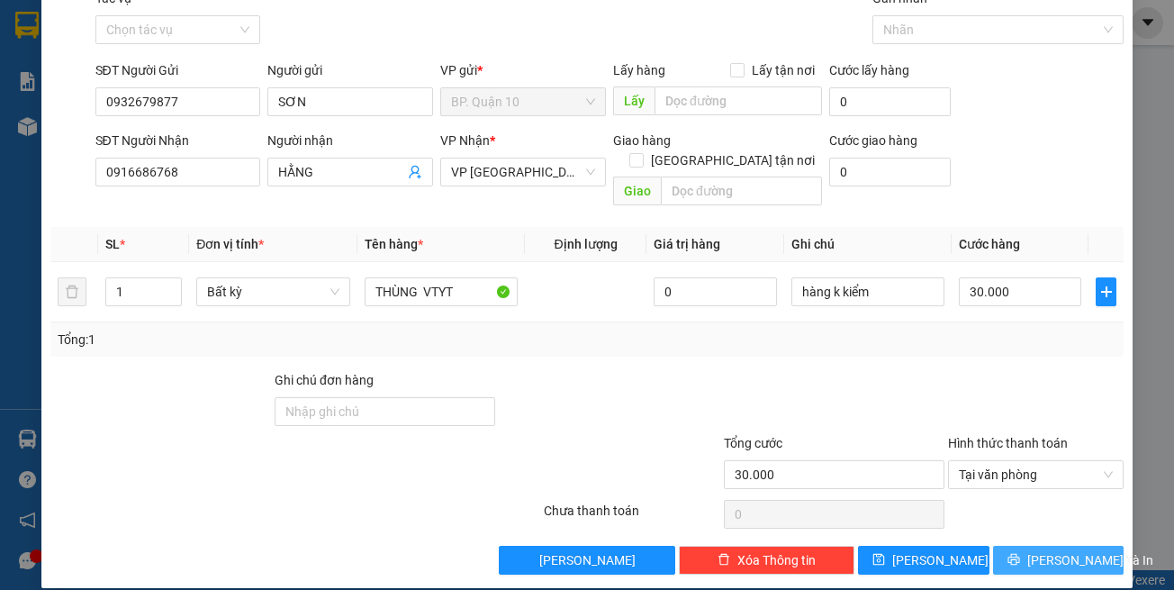
drag, startPoint x: 1046, startPoint y: 564, endPoint x: 1038, endPoint y: 551, distance: 15.0
click at [1047, 561] on div "TẠO ĐƠN HÀNG Yêu cầu xuất hóa đơn điện tử Transit Pickup Surcharge Ids Transit …" at bounding box center [587, 260] width 1093 height 656
click at [1034, 550] on span "[PERSON_NAME] và In" at bounding box center [1091, 560] width 126 height 20
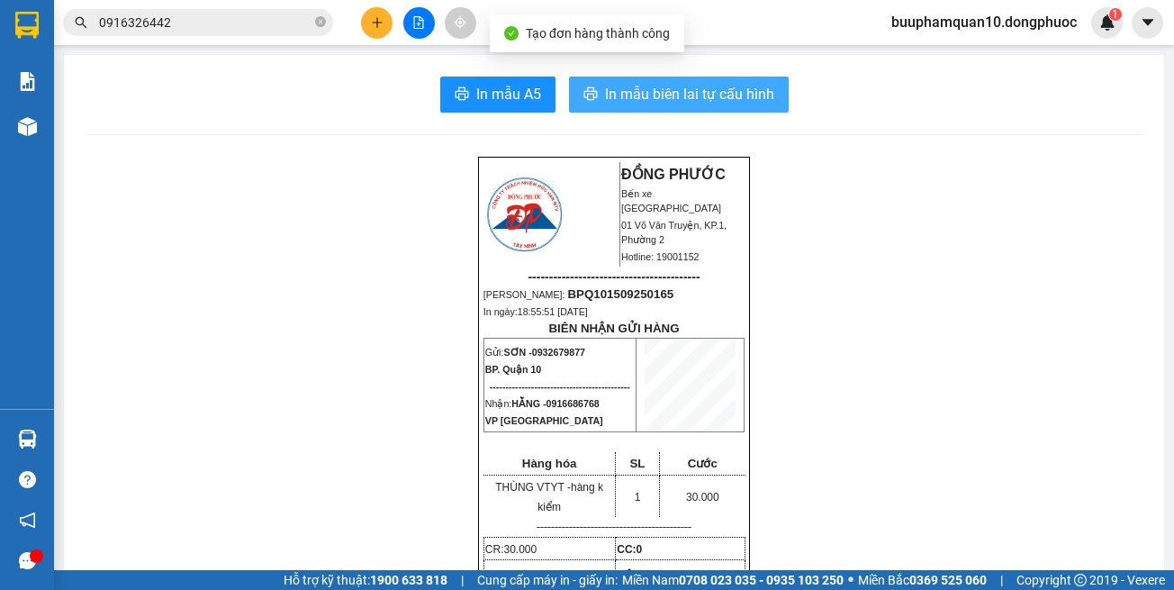
click at [711, 88] on span "In mẫu biên lai tự cấu hình" at bounding box center [689, 94] width 169 height 23
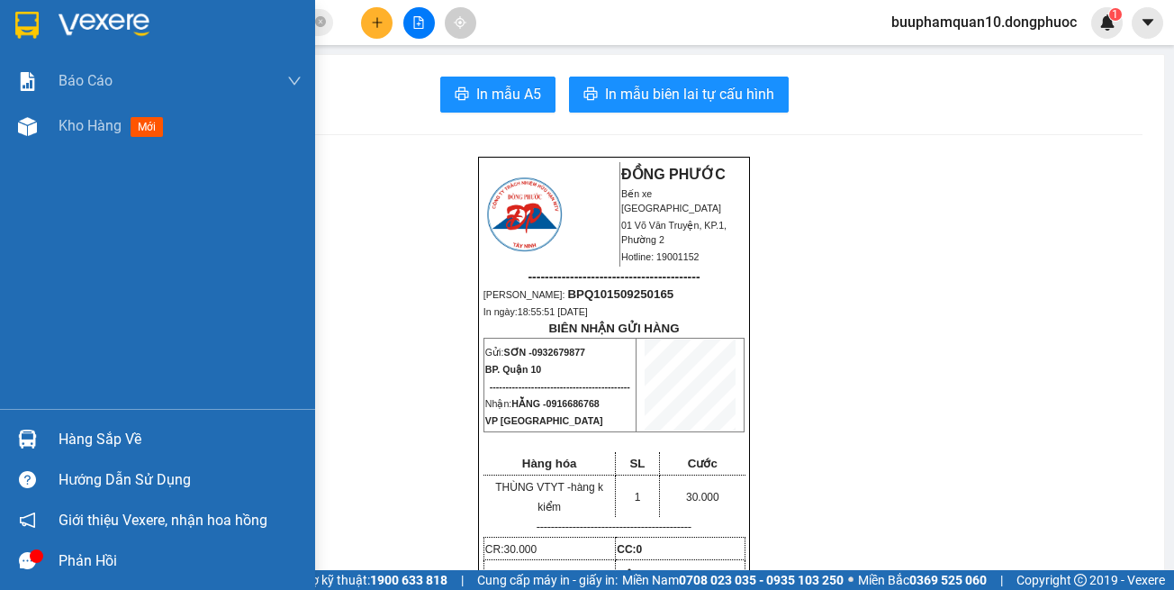
drag, startPoint x: 45, startPoint y: 451, endPoint x: 56, endPoint y: 441, distance: 14.7
click at [45, 449] on div "Hàng sắp về" at bounding box center [157, 439] width 315 height 41
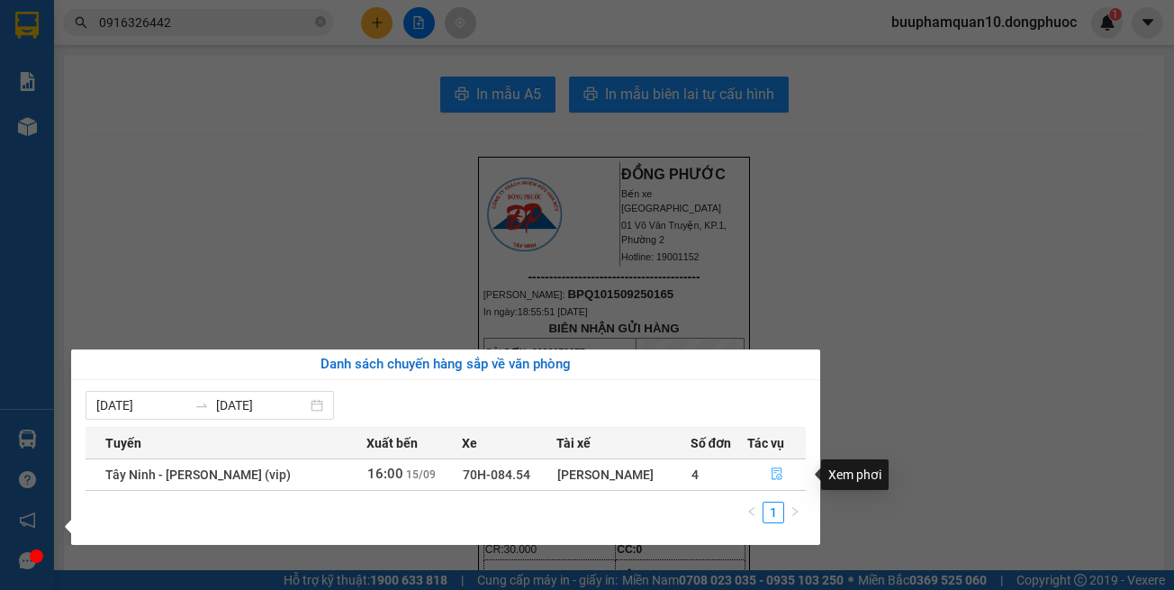
click at [764, 467] on button "button" at bounding box center [776, 474] width 57 height 29
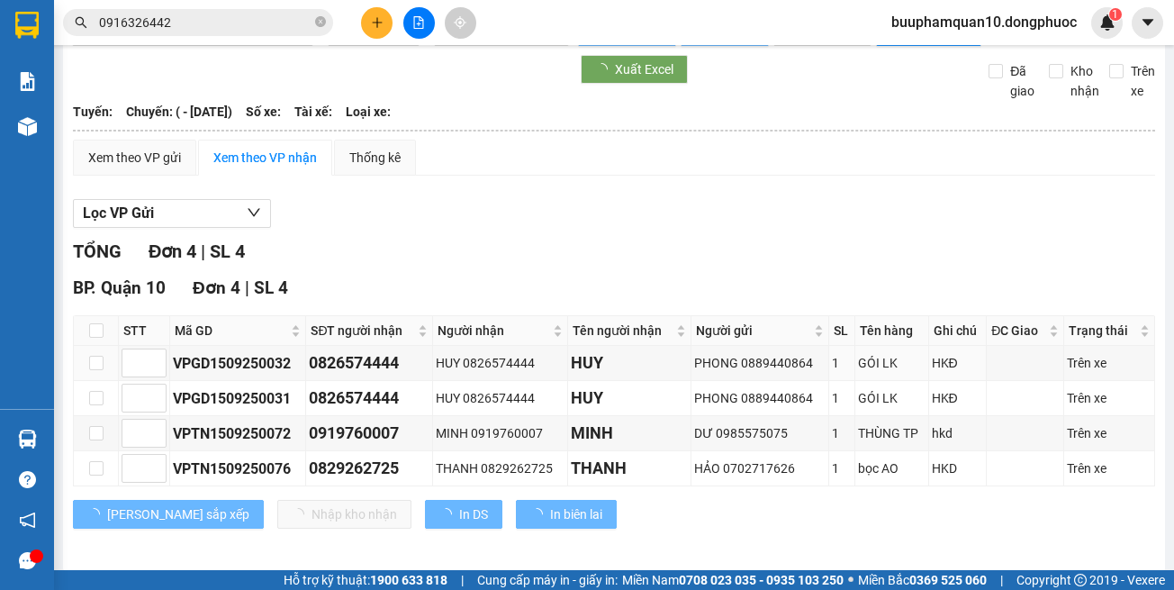
scroll to position [84, 0]
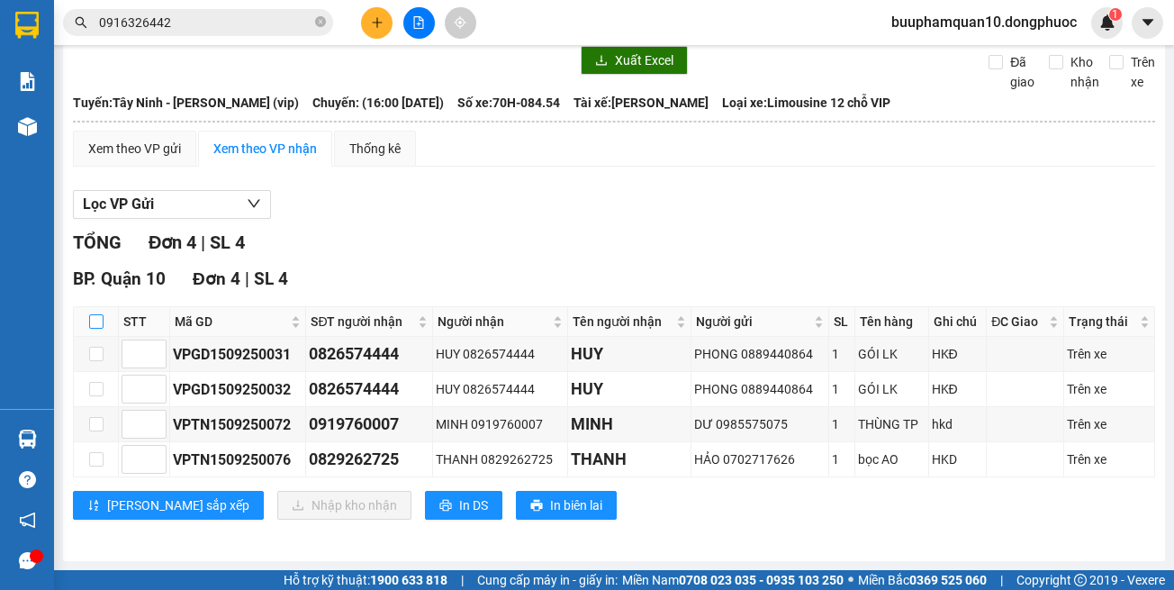
click at [93, 320] on input "checkbox" at bounding box center [96, 321] width 14 height 14
checkbox input "true"
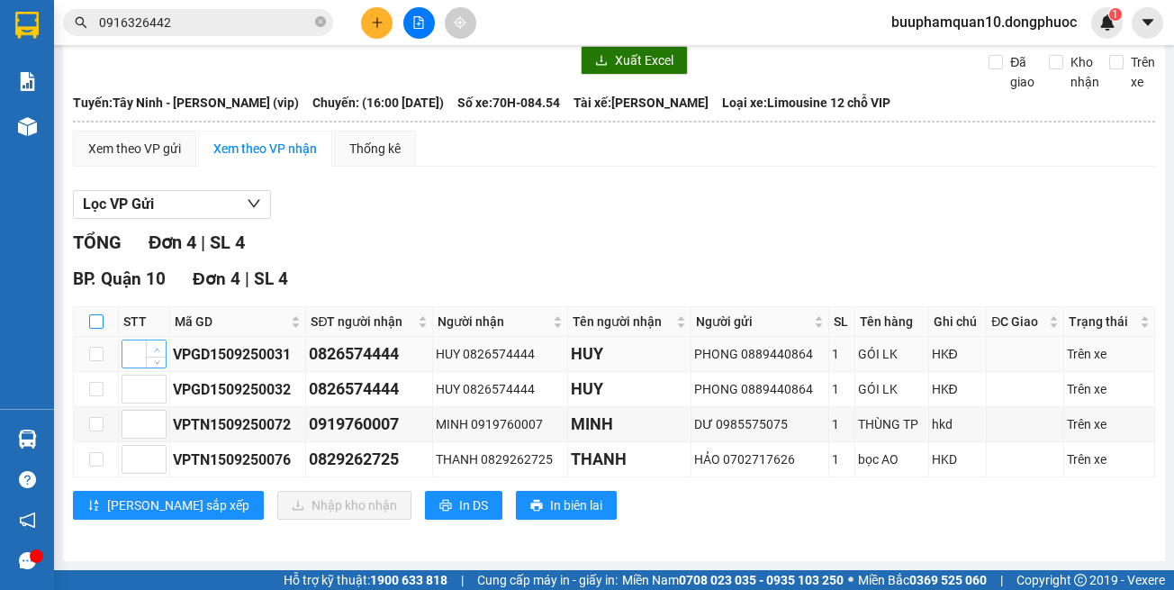
checkbox input "true"
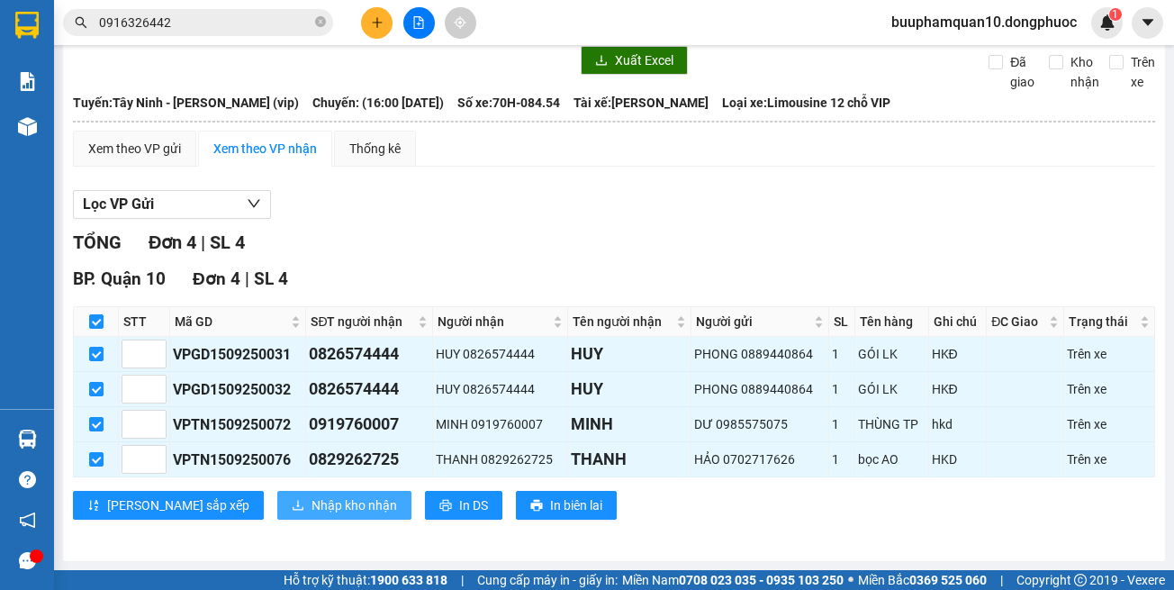
click at [290, 517] on button "Nhập kho nhận" at bounding box center [344, 505] width 134 height 29
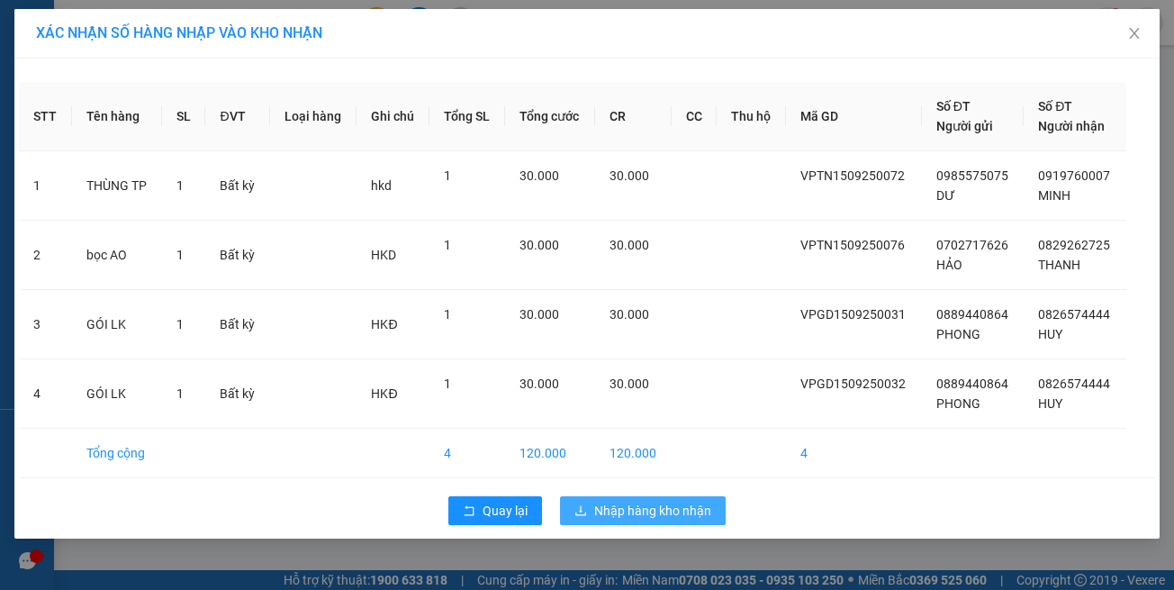
click at [696, 514] on span "Nhập hàng kho nhận" at bounding box center [652, 511] width 117 height 20
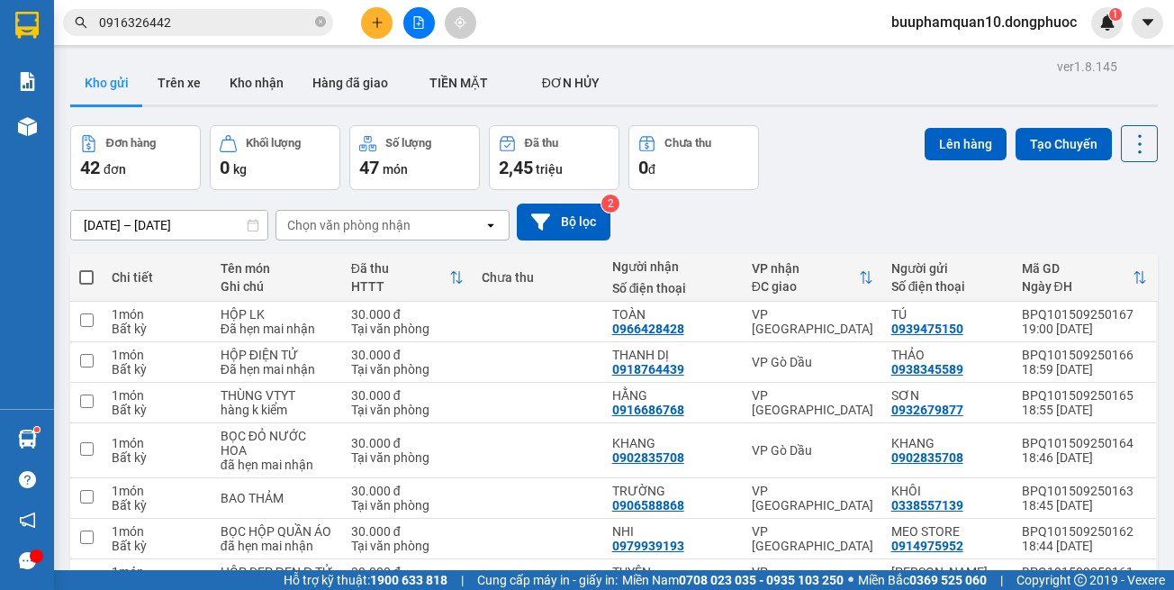
click at [379, 21] on icon "plus" at bounding box center [377, 22] width 13 height 13
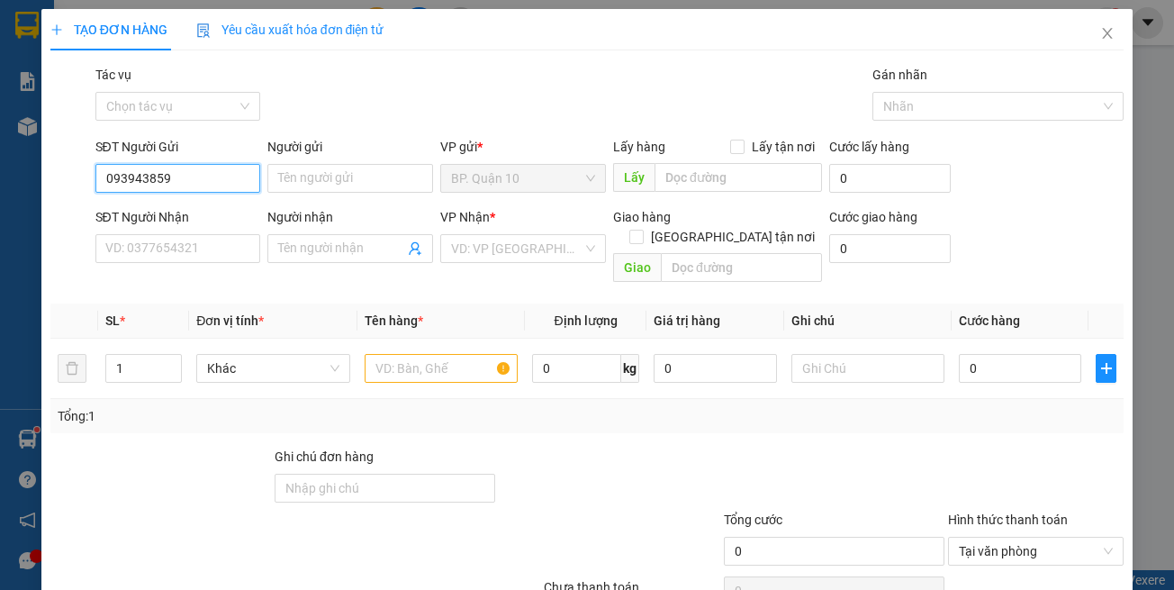
type input "0939438596"
click at [223, 209] on div "0939438596 - [GEOGRAPHIC_DATA]" at bounding box center [205, 214] width 203 height 20
type input "NGA"
type input "0979917944"
type input "TÂN"
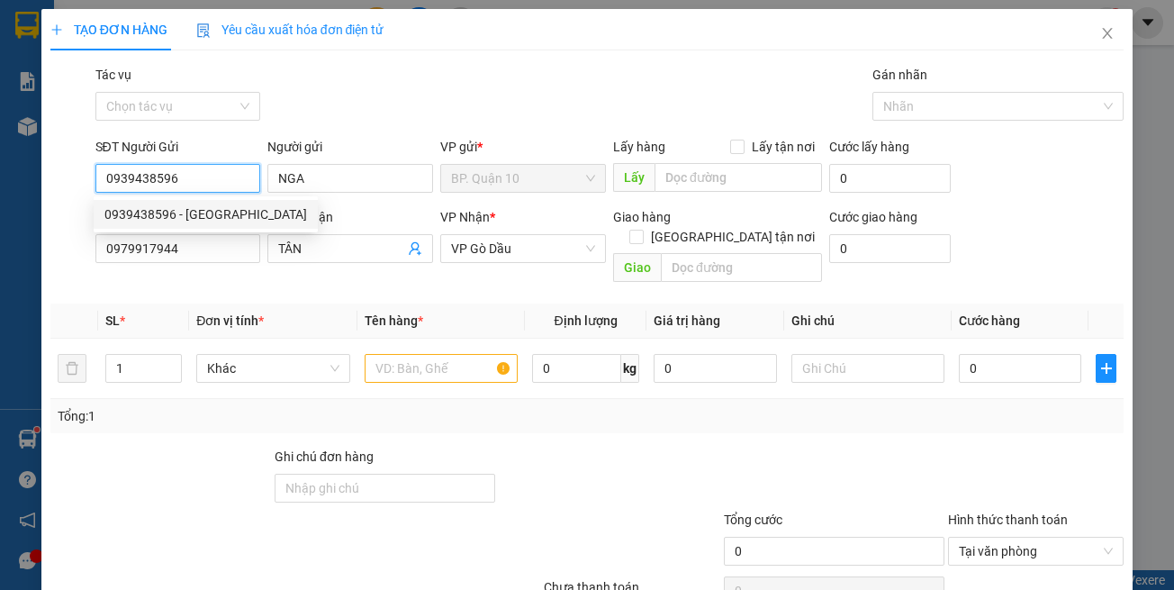
type input "30.000"
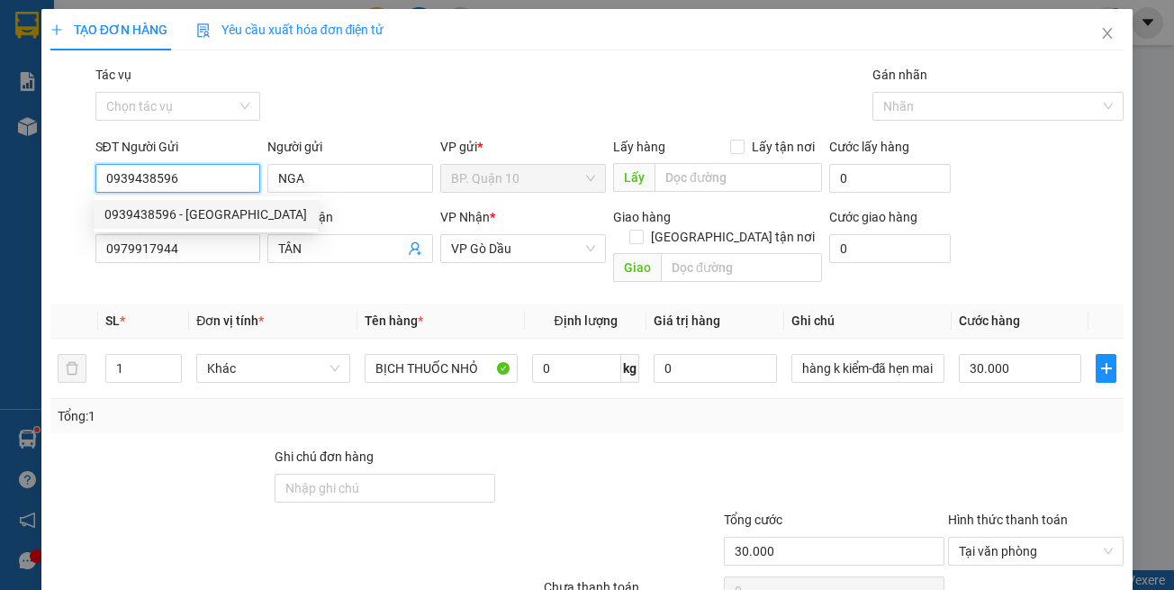
type input "0939438596"
drag, startPoint x: 298, startPoint y: 294, endPoint x: 349, endPoint y: 275, distance: 53.9
click at [301, 304] on th "Đơn vị tính *" at bounding box center [273, 321] width 168 height 35
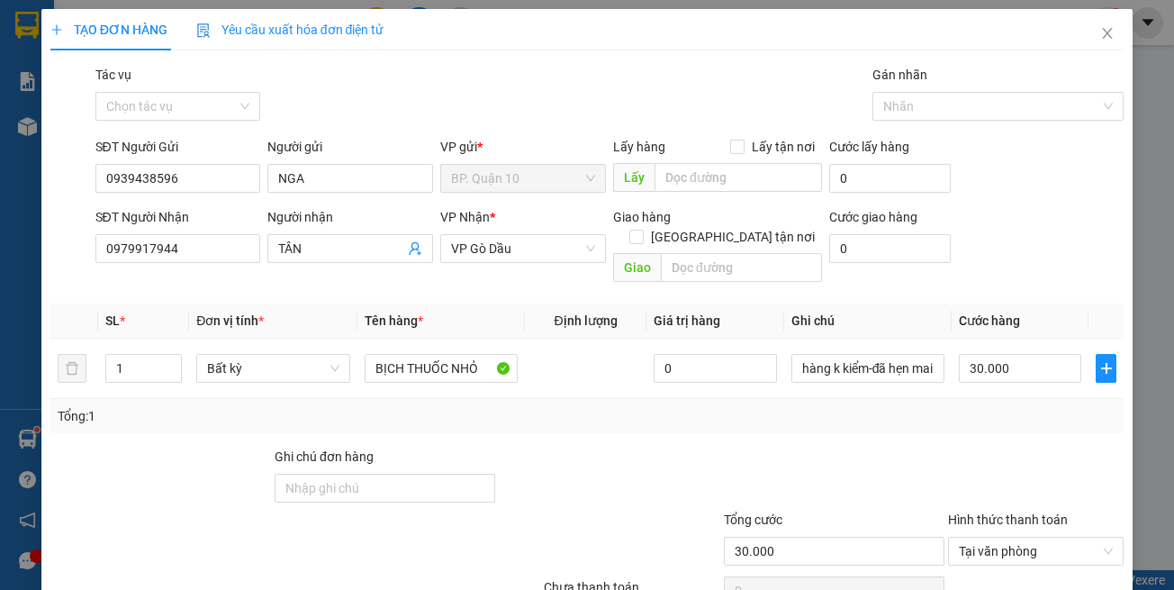
click at [492, 406] on div "Tổng: 1" at bounding box center [588, 416] width 1060 height 20
drag, startPoint x: 893, startPoint y: 438, endPoint x: 934, endPoint y: 426, distance: 43.1
click at [895, 447] on div at bounding box center [834, 478] width 224 height 63
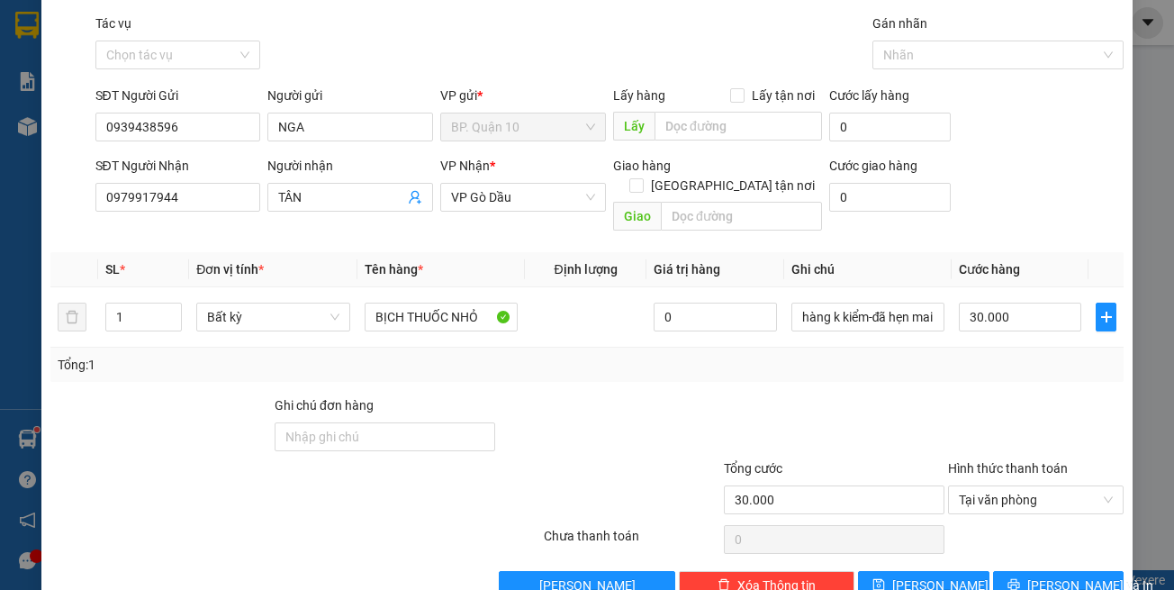
scroll to position [77, 0]
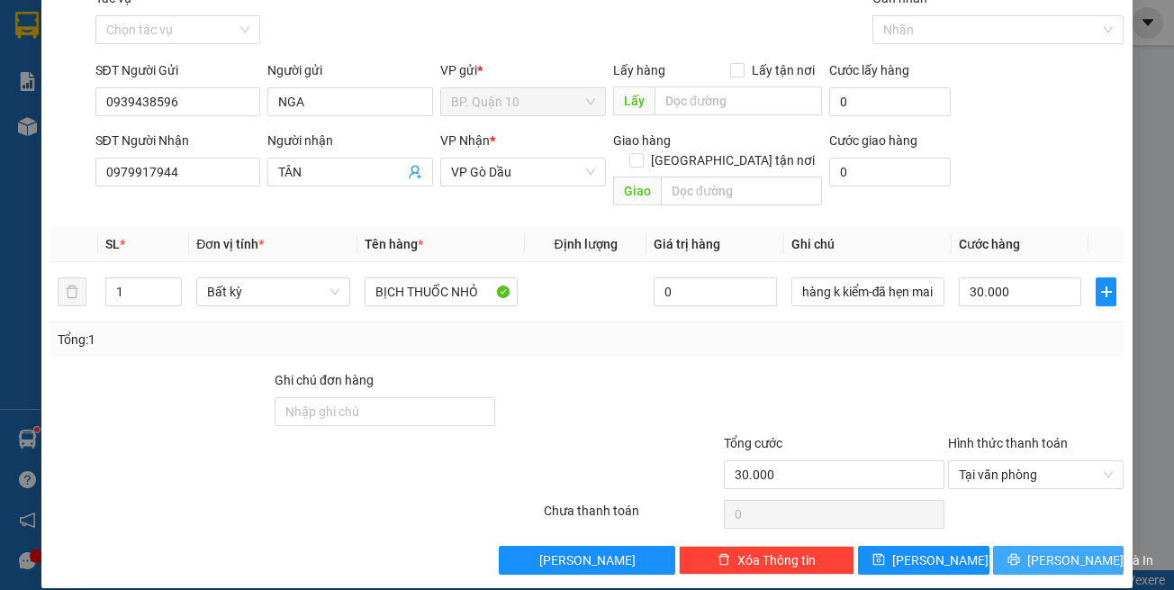
drag, startPoint x: 1031, startPoint y: 531, endPoint x: 1008, endPoint y: 488, distance: 49.2
click at [1031, 550] on span "[PERSON_NAME] và In" at bounding box center [1091, 560] width 126 height 20
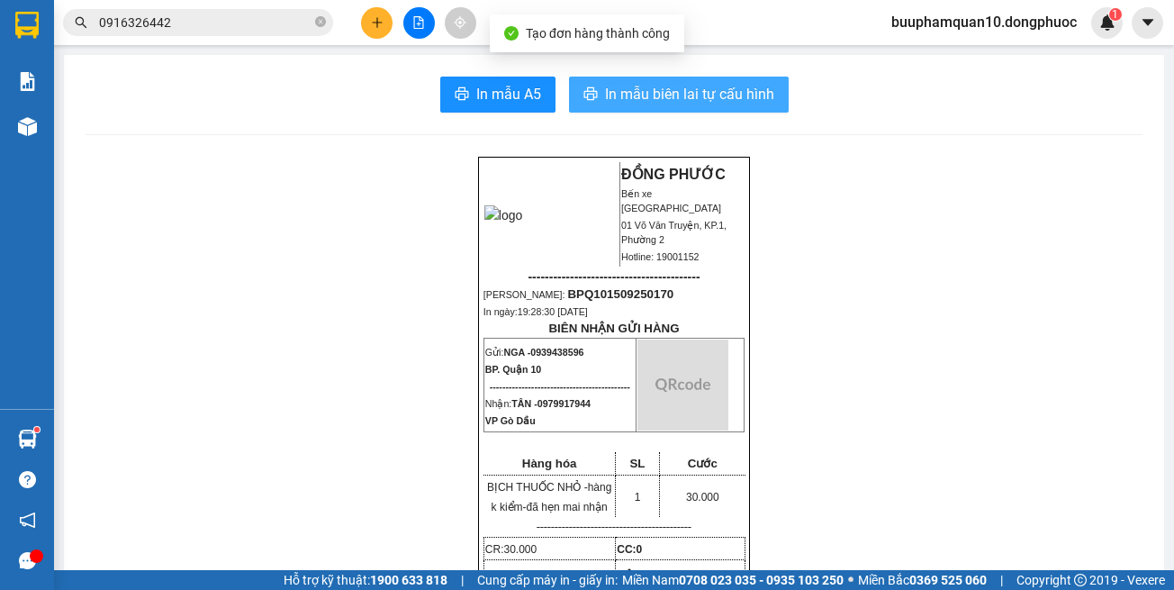
click at [685, 97] on span "In mẫu biên lai tự cấu hình" at bounding box center [689, 94] width 169 height 23
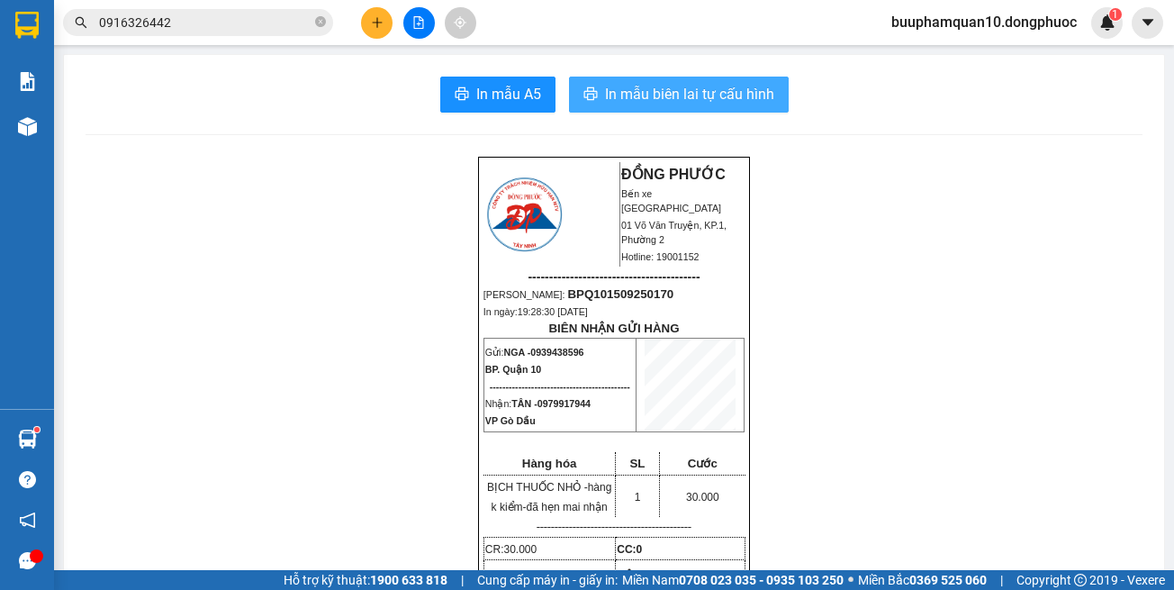
click at [693, 95] on span "In mẫu biên lai tự cấu hình" at bounding box center [689, 94] width 169 height 23
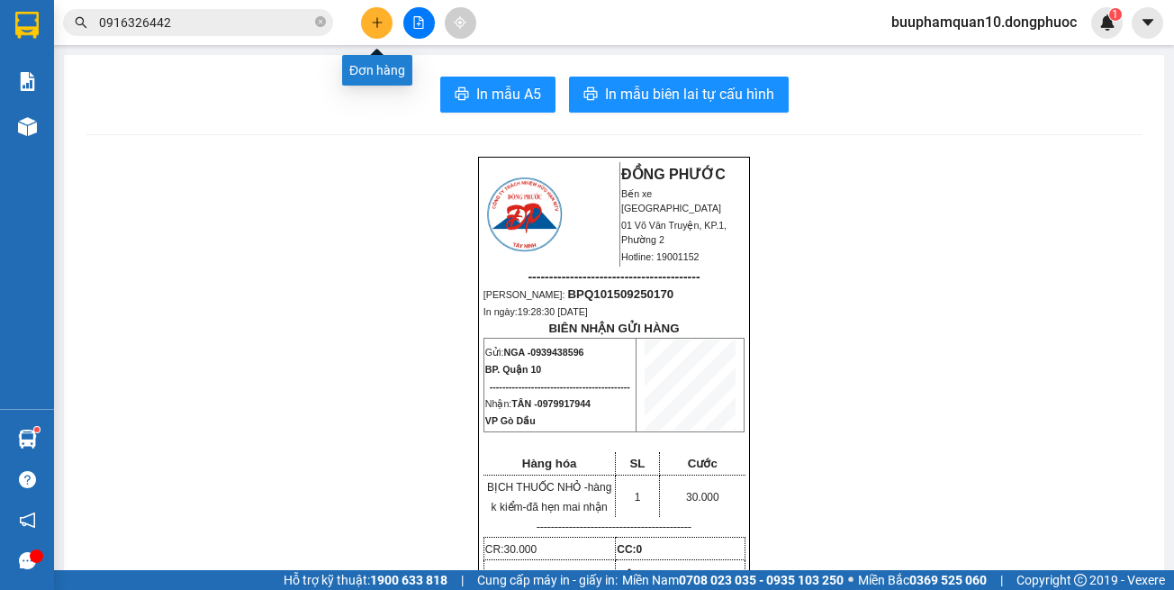
click at [364, 23] on button at bounding box center [377, 23] width 32 height 32
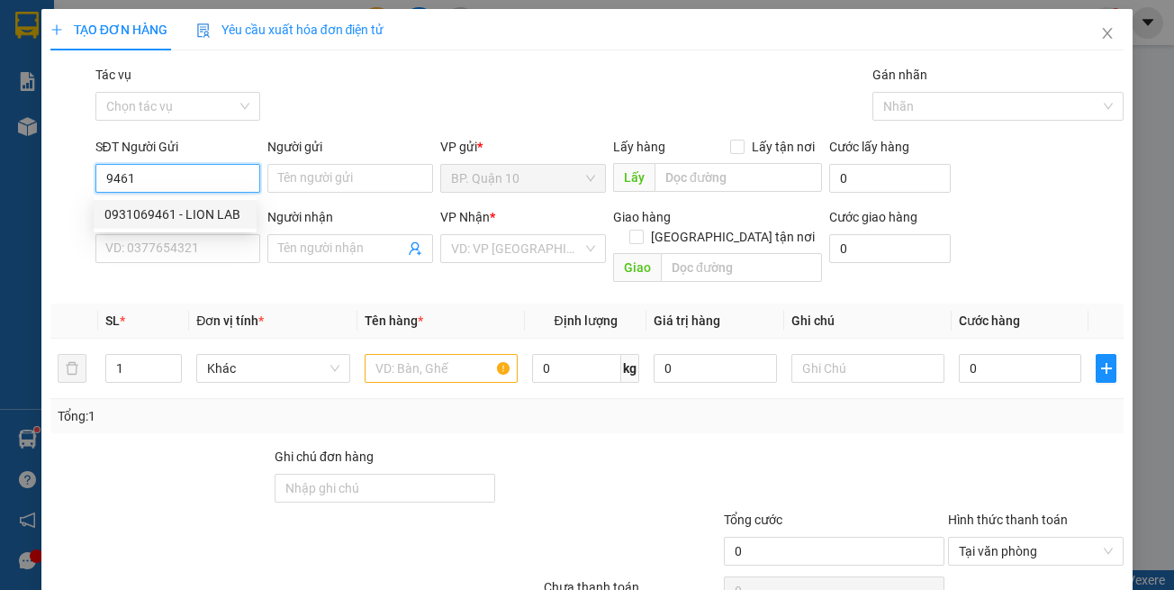
click at [240, 218] on div "0931069461 - LION LAB" at bounding box center [174, 214] width 141 height 20
type input "0931069461"
type input "LION LAB"
type input "0348208370"
type input "NK LUCKY TB"
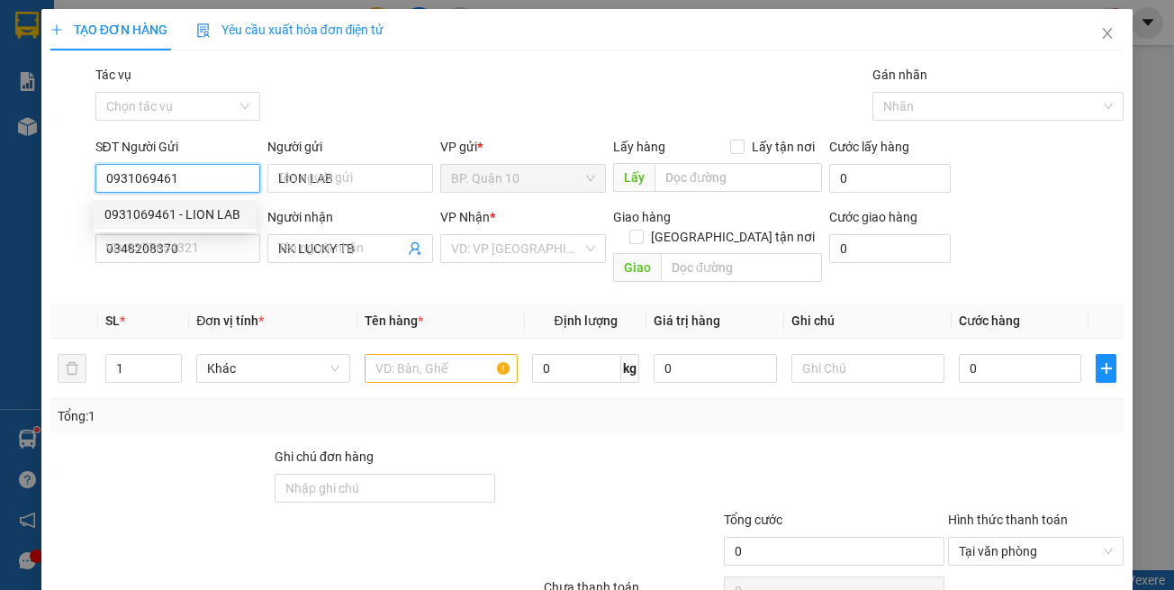
type input "30.000"
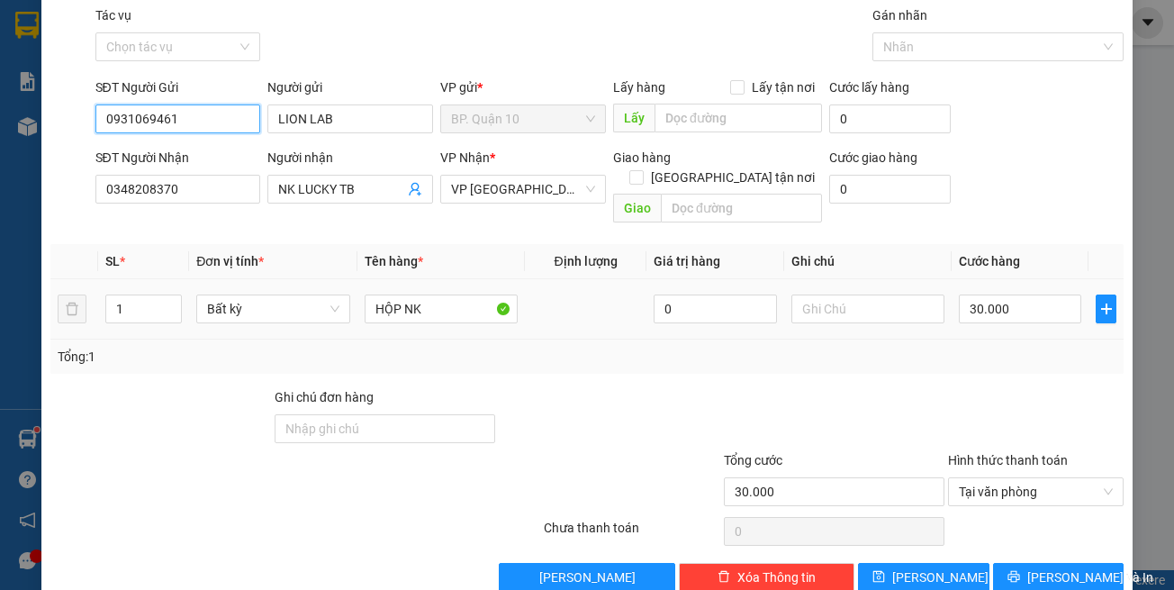
scroll to position [77, 0]
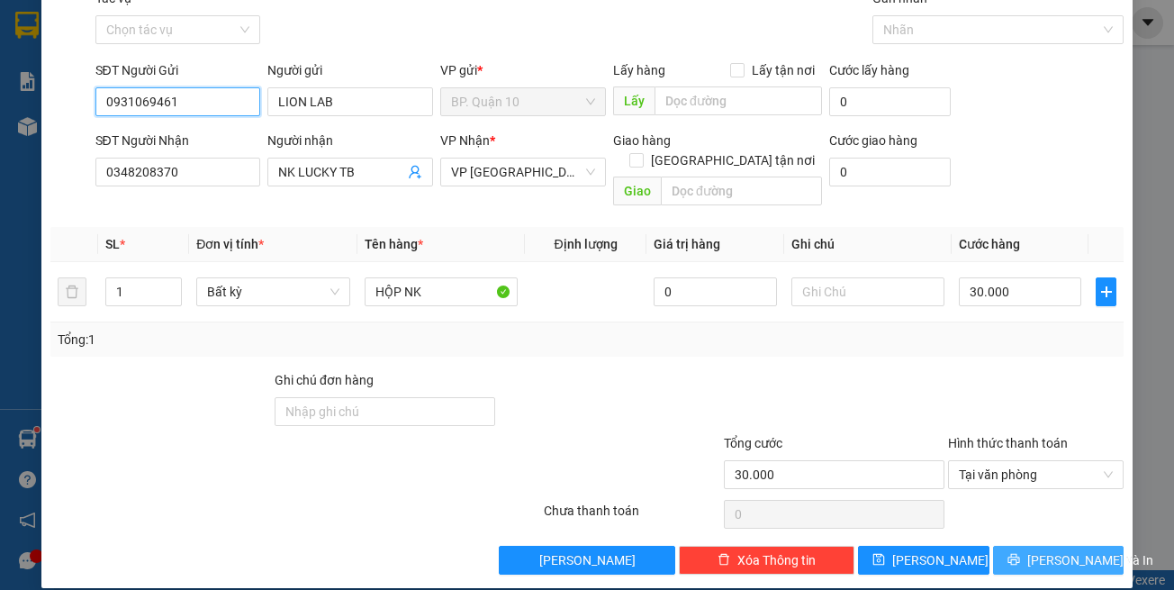
type input "0931069461"
click at [1060, 550] on span "[PERSON_NAME] và In" at bounding box center [1091, 560] width 126 height 20
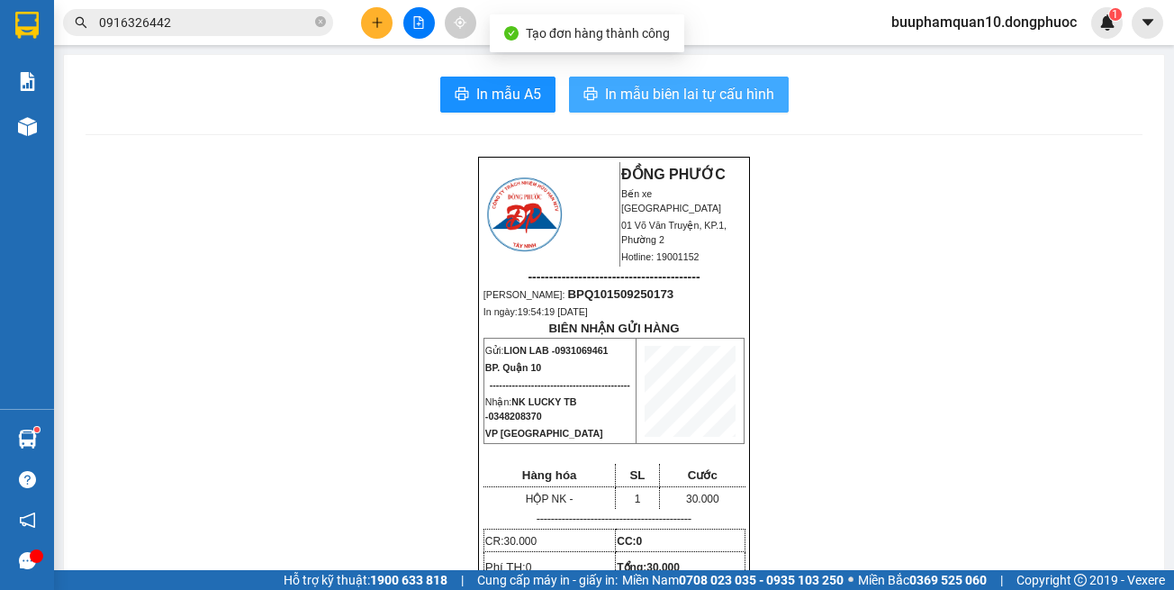
click at [655, 99] on span "In mẫu biên lai tự cấu hình" at bounding box center [689, 94] width 169 height 23
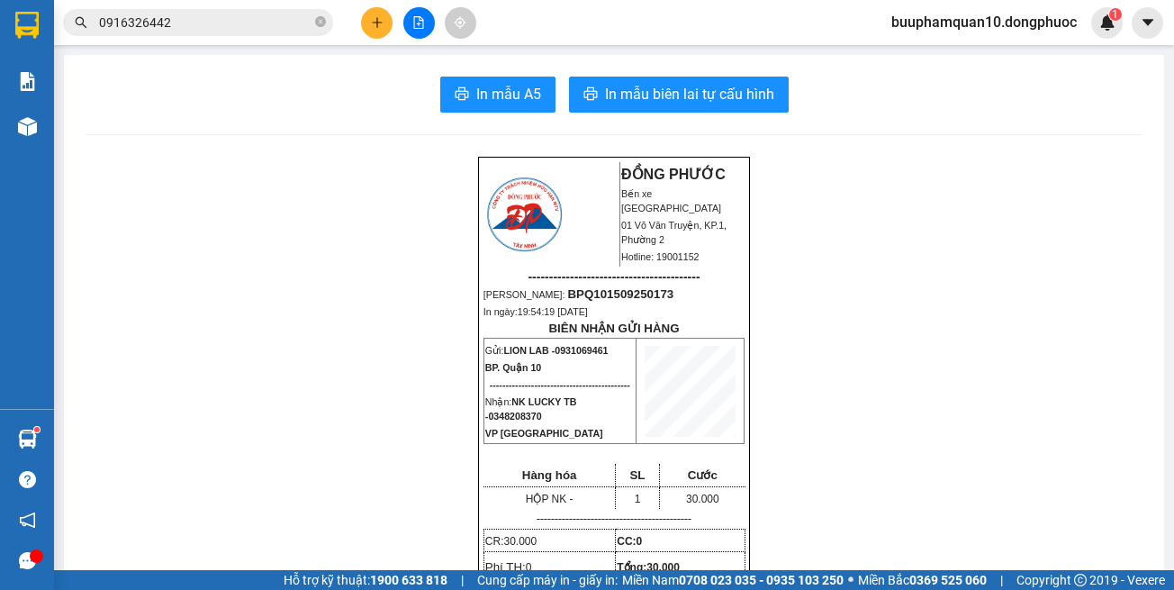
scroll to position [118, 0]
